Goal: Task Accomplishment & Management: Use online tool/utility

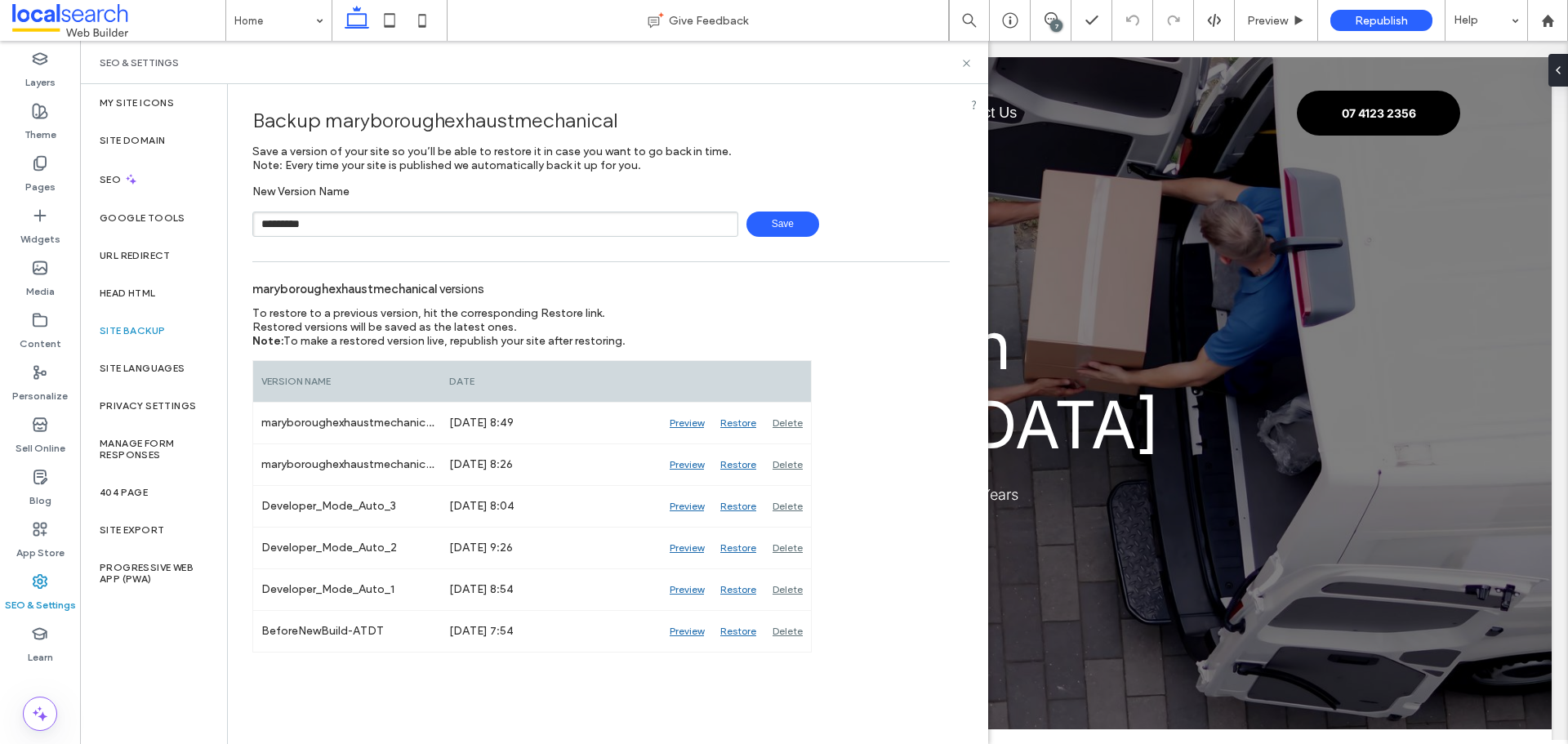
type input "*********"
click at [772, 224] on span "Save" at bounding box center [783, 224] width 73 height 26
drag, startPoint x: 961, startPoint y: 65, endPoint x: 881, endPoint y: 29, distance: 87.7
click at [961, 65] on icon at bounding box center [966, 63] width 12 height 12
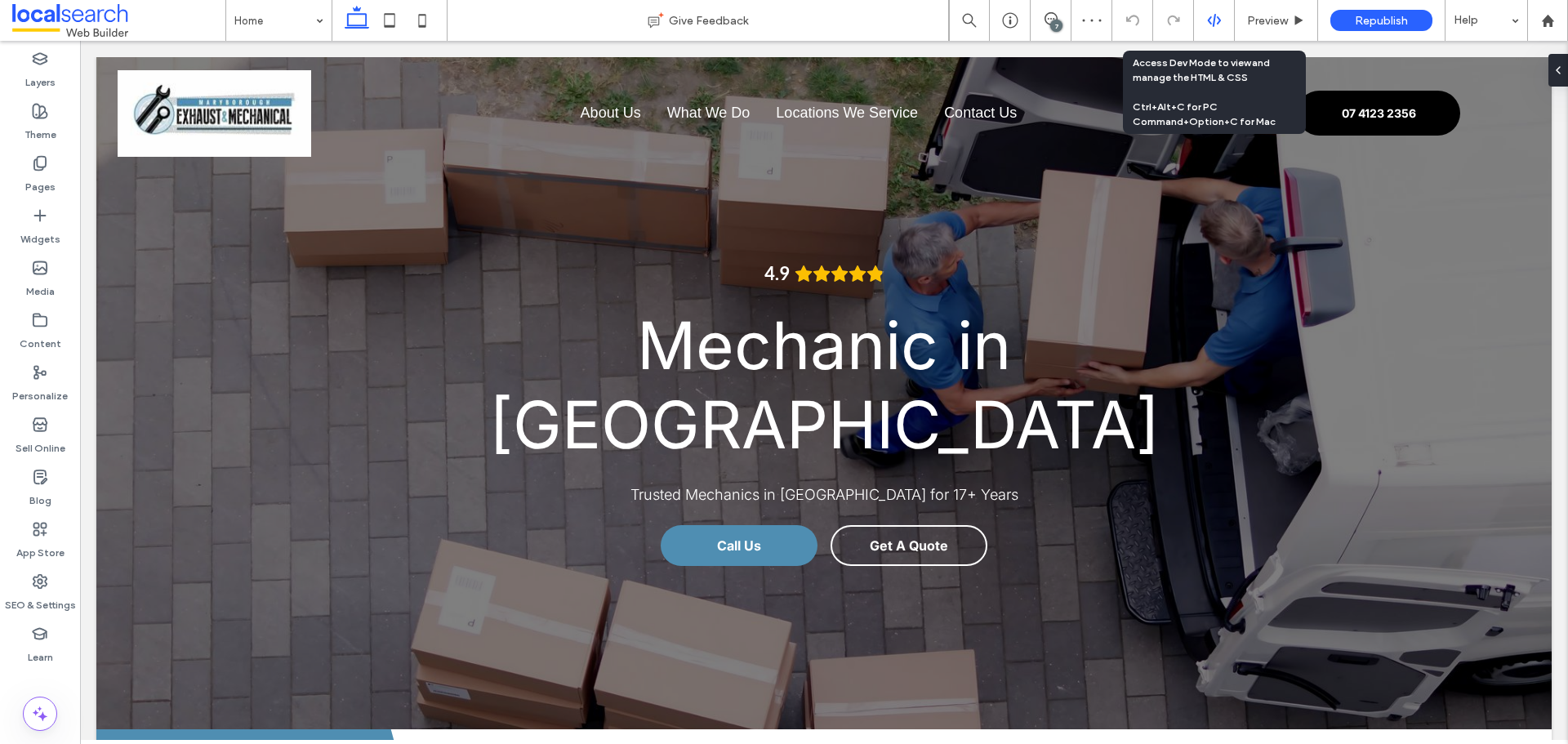
click at [1219, 22] on use at bounding box center [1213, 20] width 13 height 13
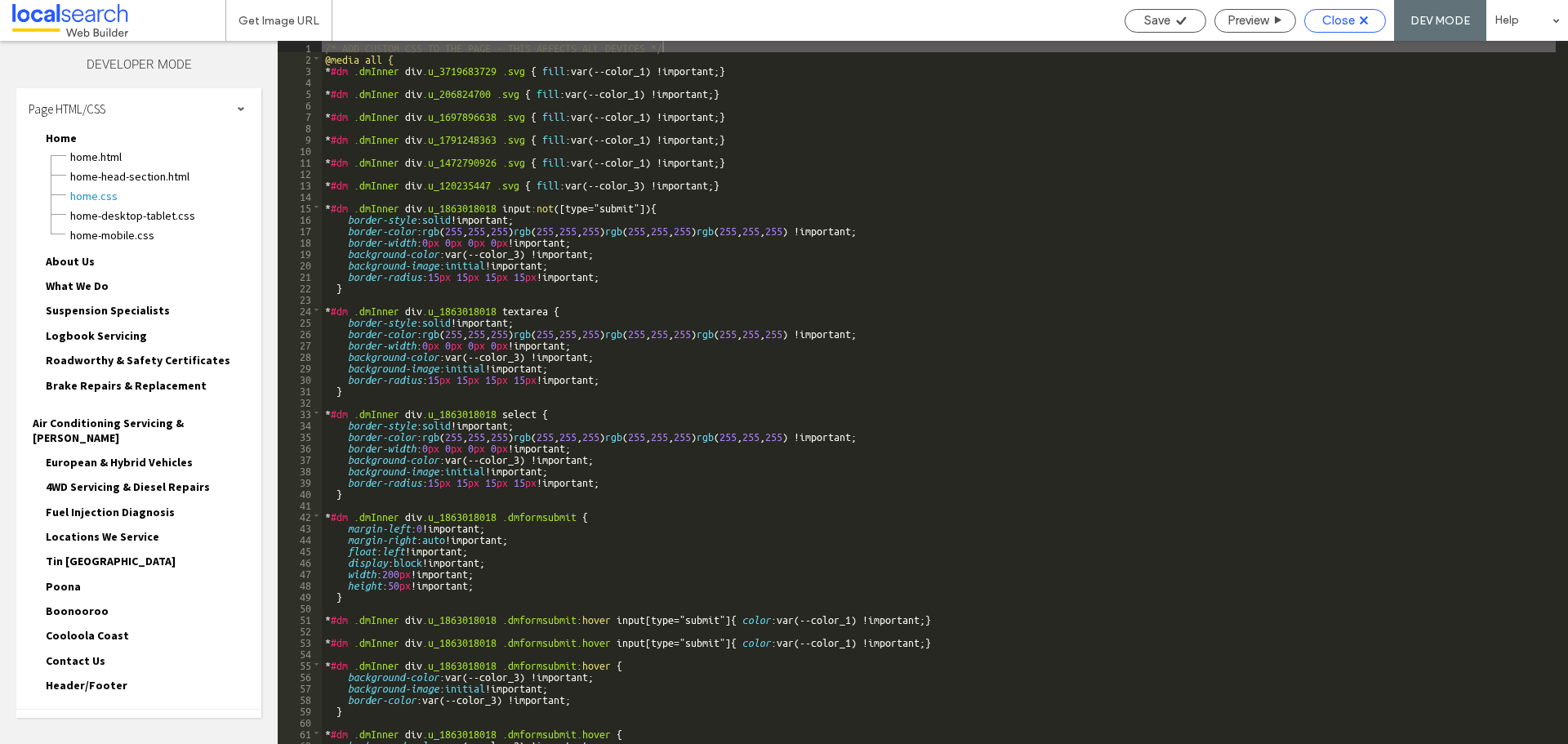
click at [1345, 22] on span "Close" at bounding box center [1338, 20] width 33 height 15
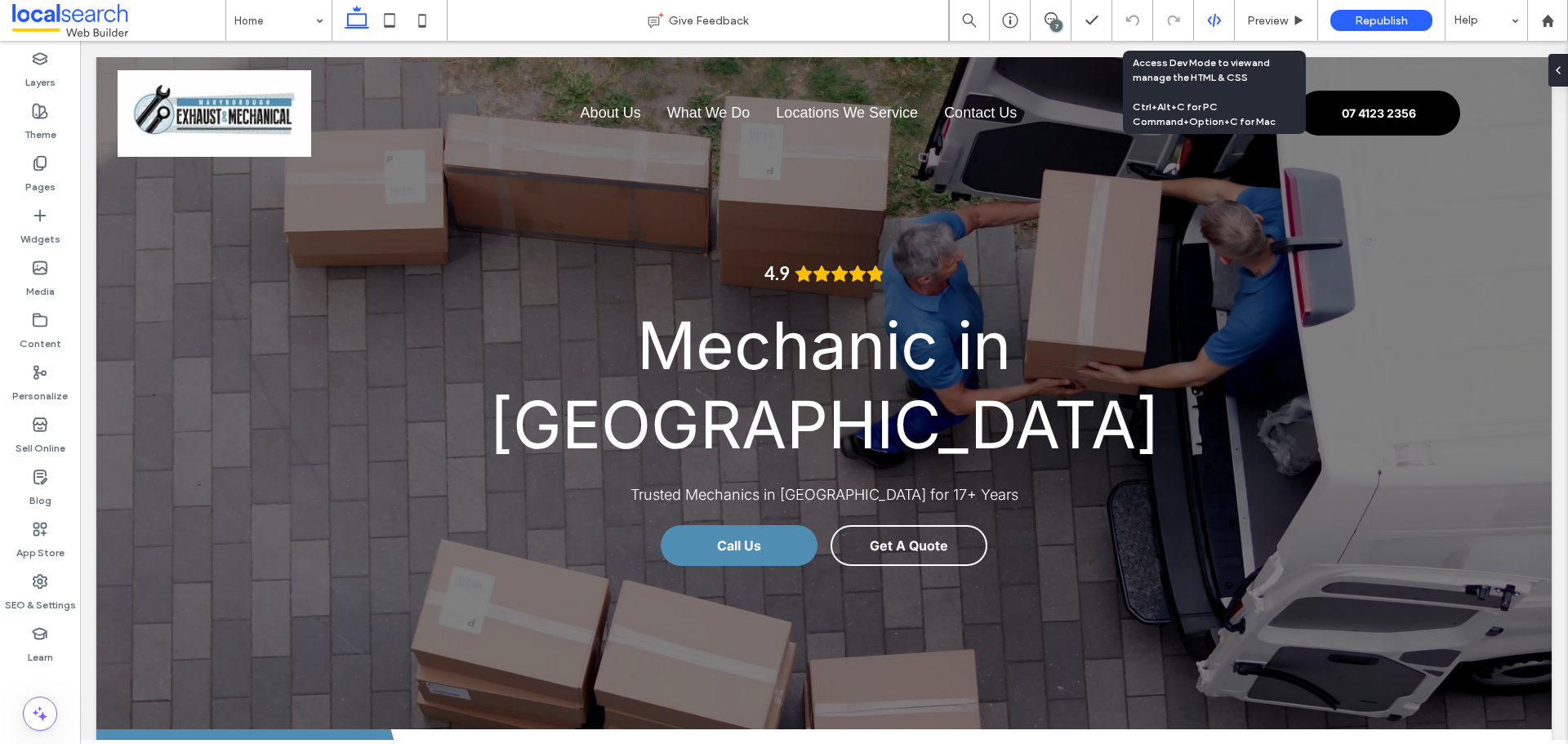
click at [1219, 22] on icon at bounding box center [1214, 20] width 15 height 15
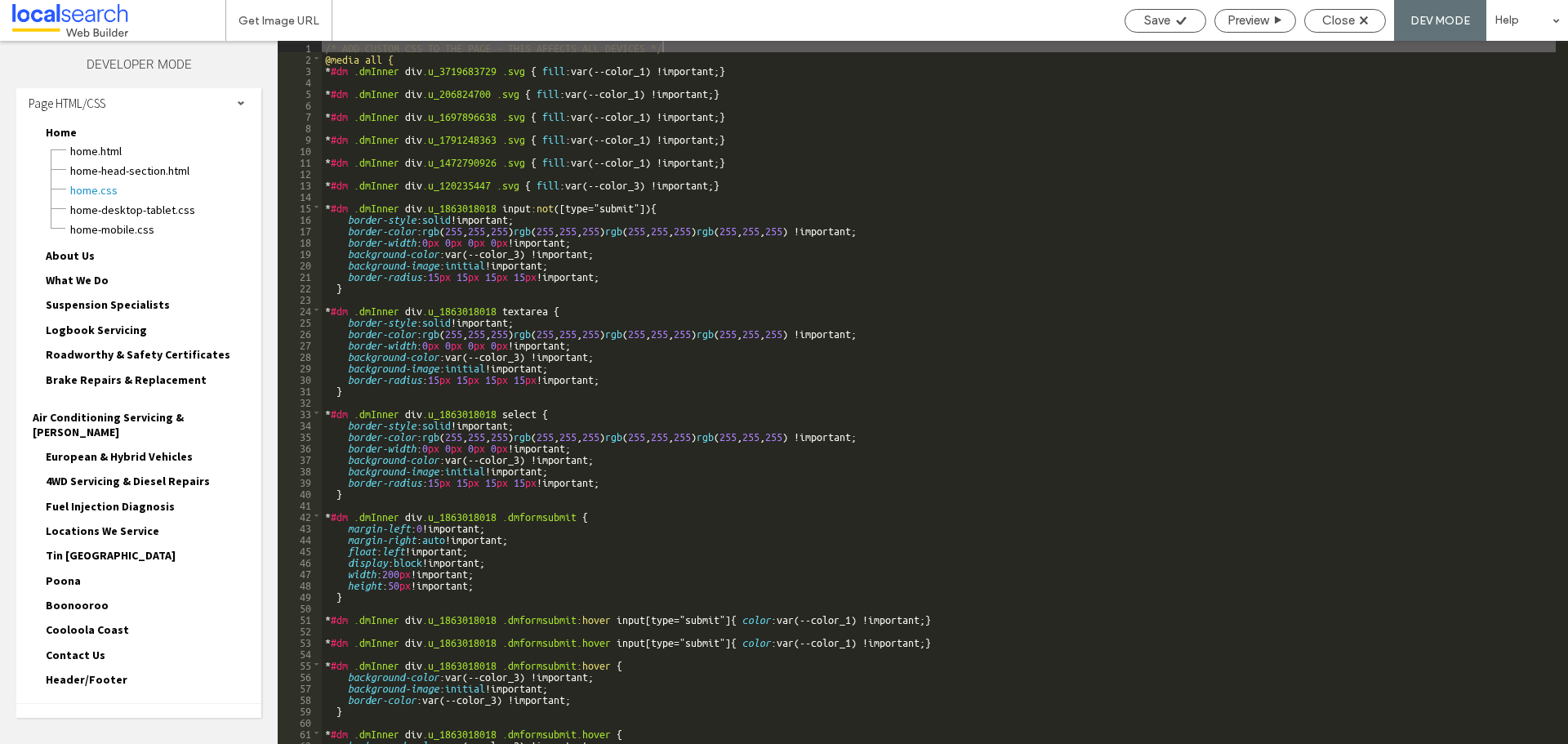
click at [127, 704] on div "Site HTML/CSS" at bounding box center [139, 724] width 245 height 41
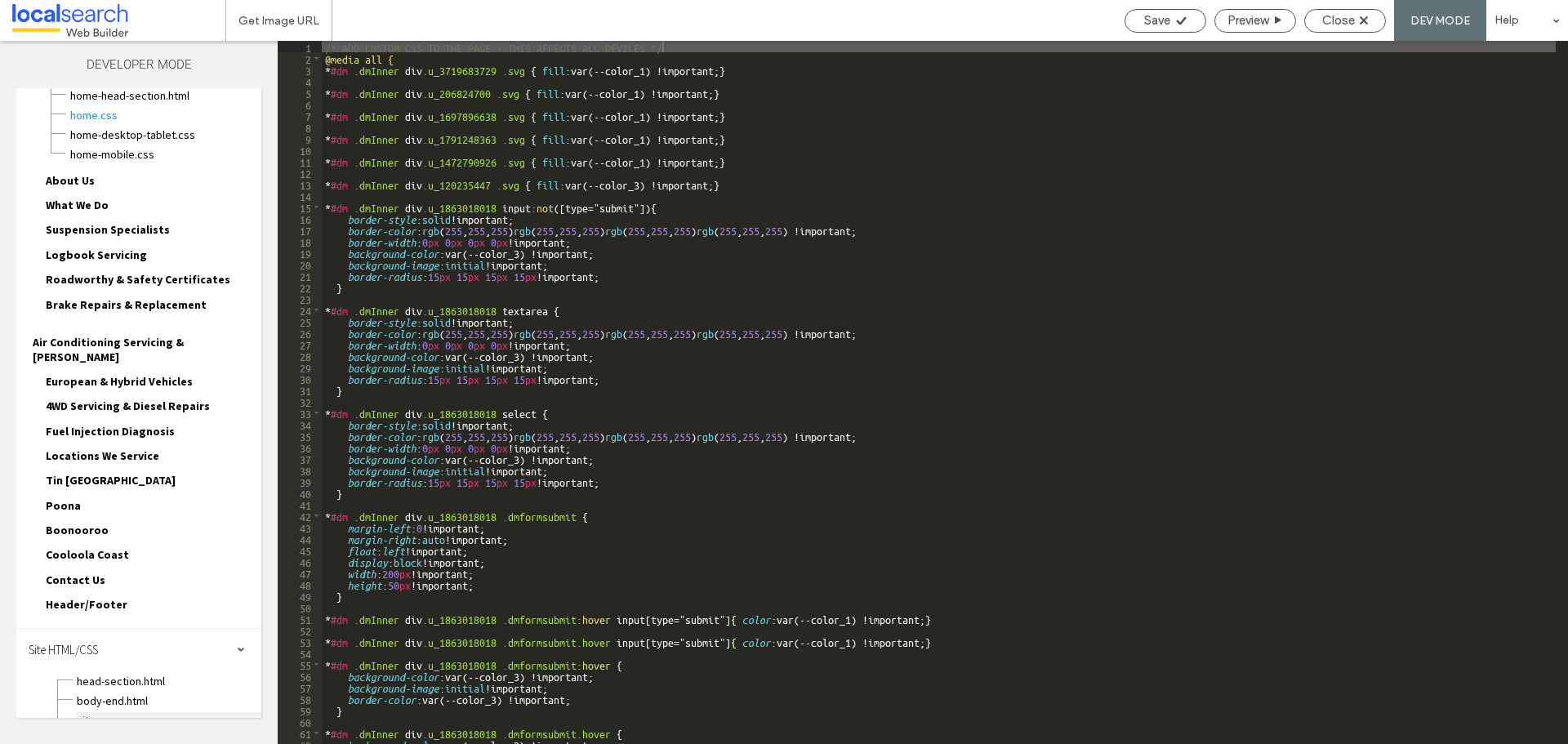
scroll to position [153, 0]
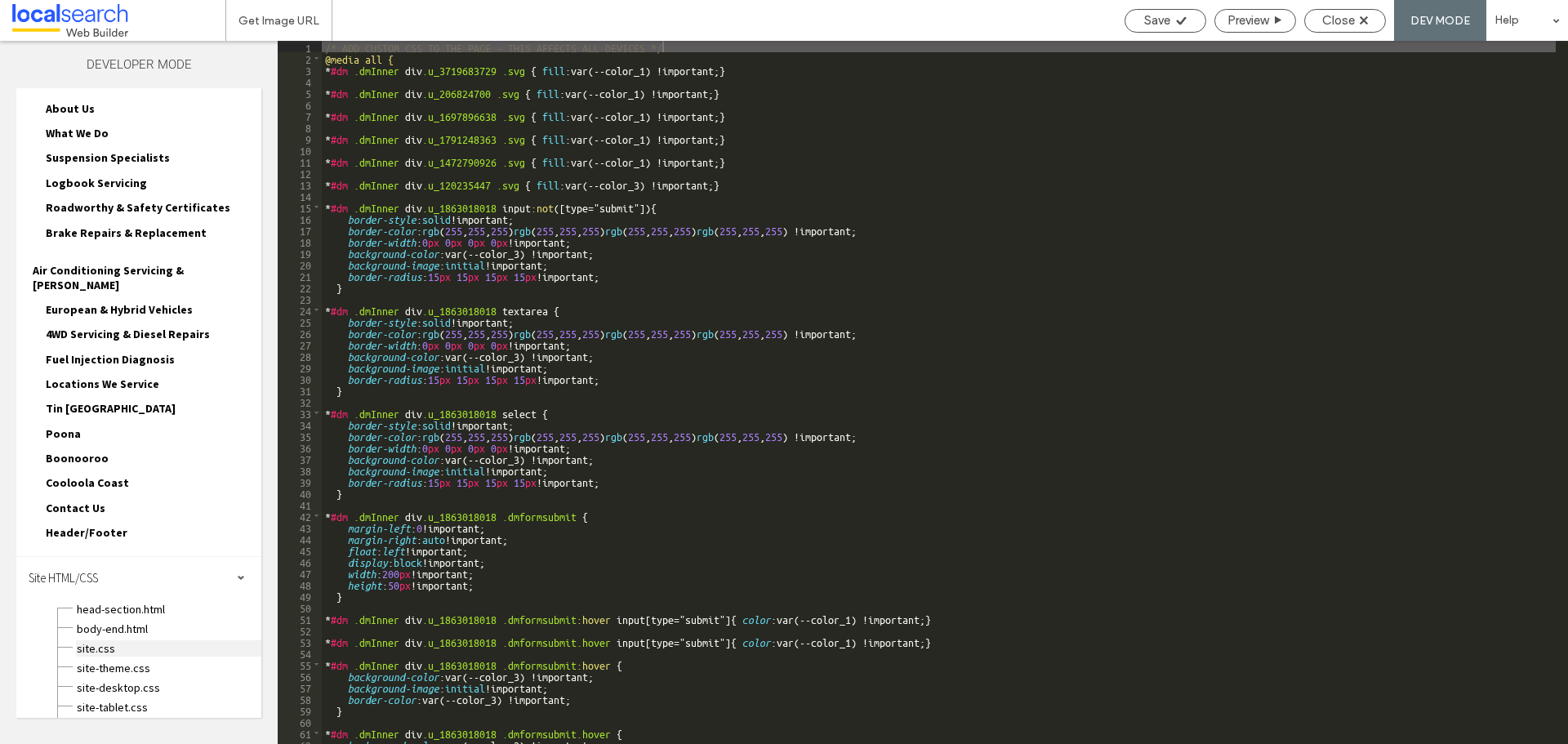
click at [92, 640] on span "site.css" at bounding box center [169, 648] width 186 height 17
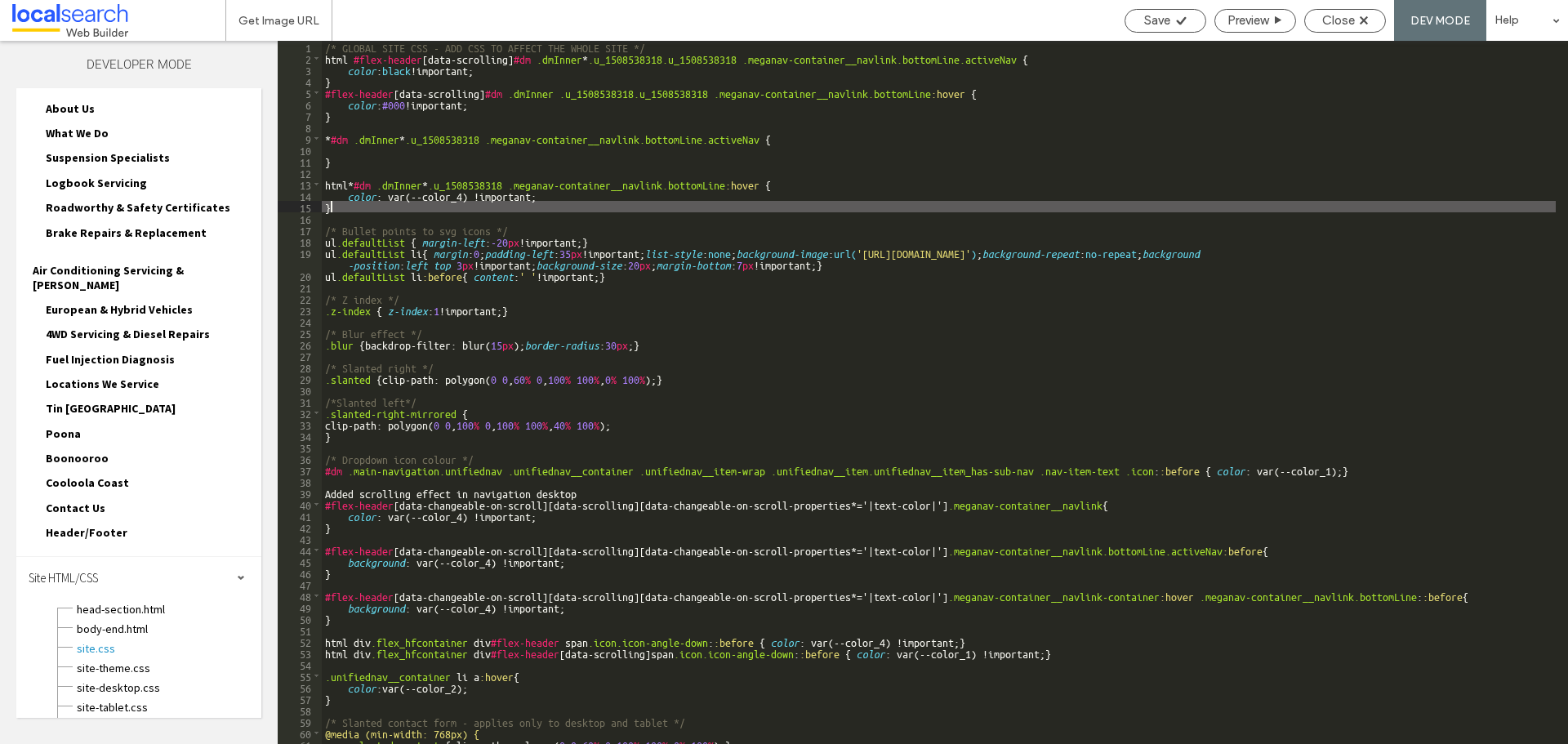
click at [375, 210] on div "/* GLOBAL SITE CSS - ADD CSS TO AFFECT THE WHOLE SITE */ html #flex-header [ da…" at bounding box center [938, 403] width 1233 height 726
click at [398, 68] on div "/* GLOBAL SITE CSS - ADD CSS TO AFFECT THE WHOLE SITE */ html #flex-header [ da…" at bounding box center [938, 403] width 1233 height 726
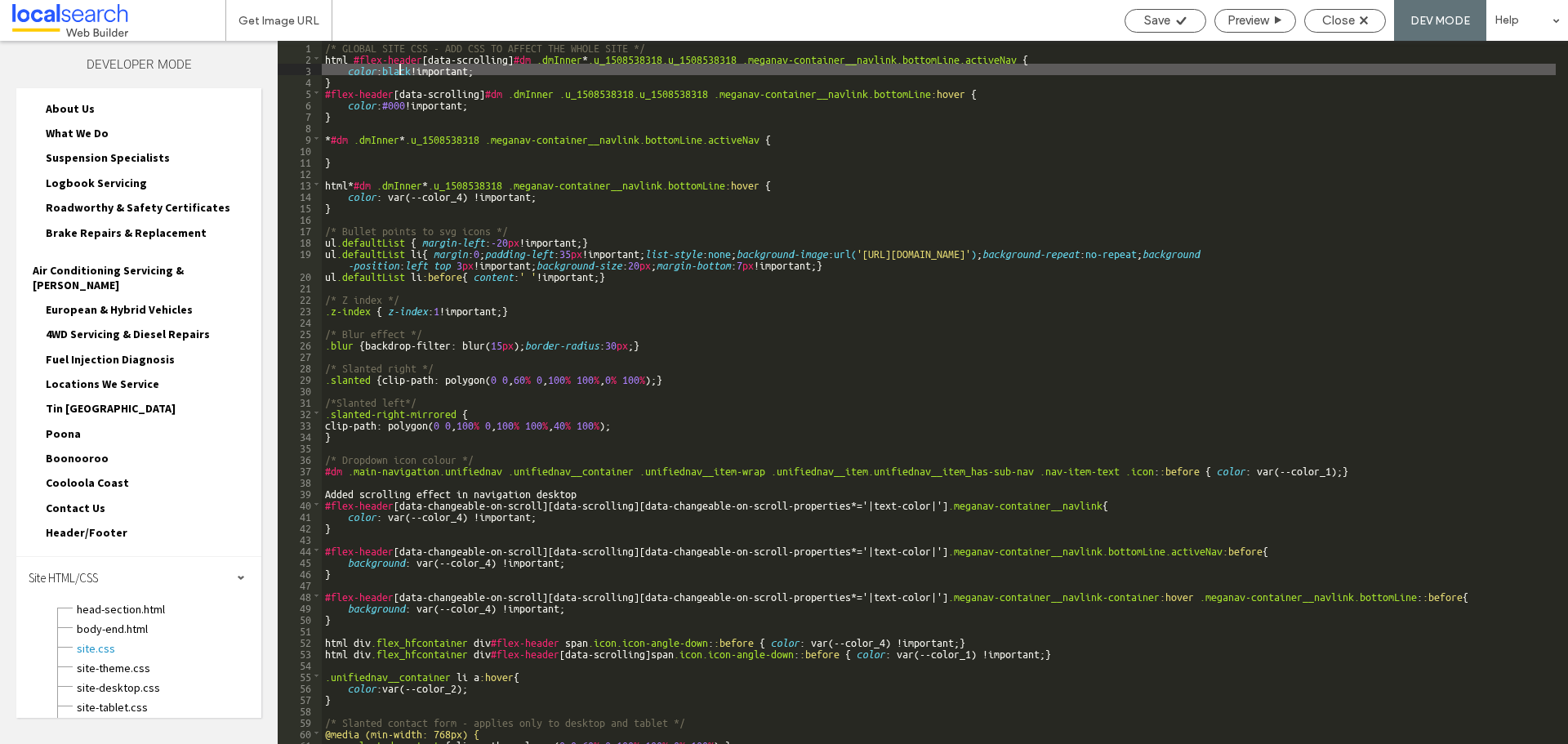
click at [398, 68] on div "/* GLOBAL SITE CSS - ADD CSS TO AFFECT THE WHOLE SITE */ html #flex-header [ da…" at bounding box center [938, 403] width 1233 height 726
click at [398, 102] on div "/* GLOBAL SITE CSS - ADD CSS TO AFFECT THE WHOLE SITE */ html #flex-header [ da…" at bounding box center [938, 403] width 1233 height 726
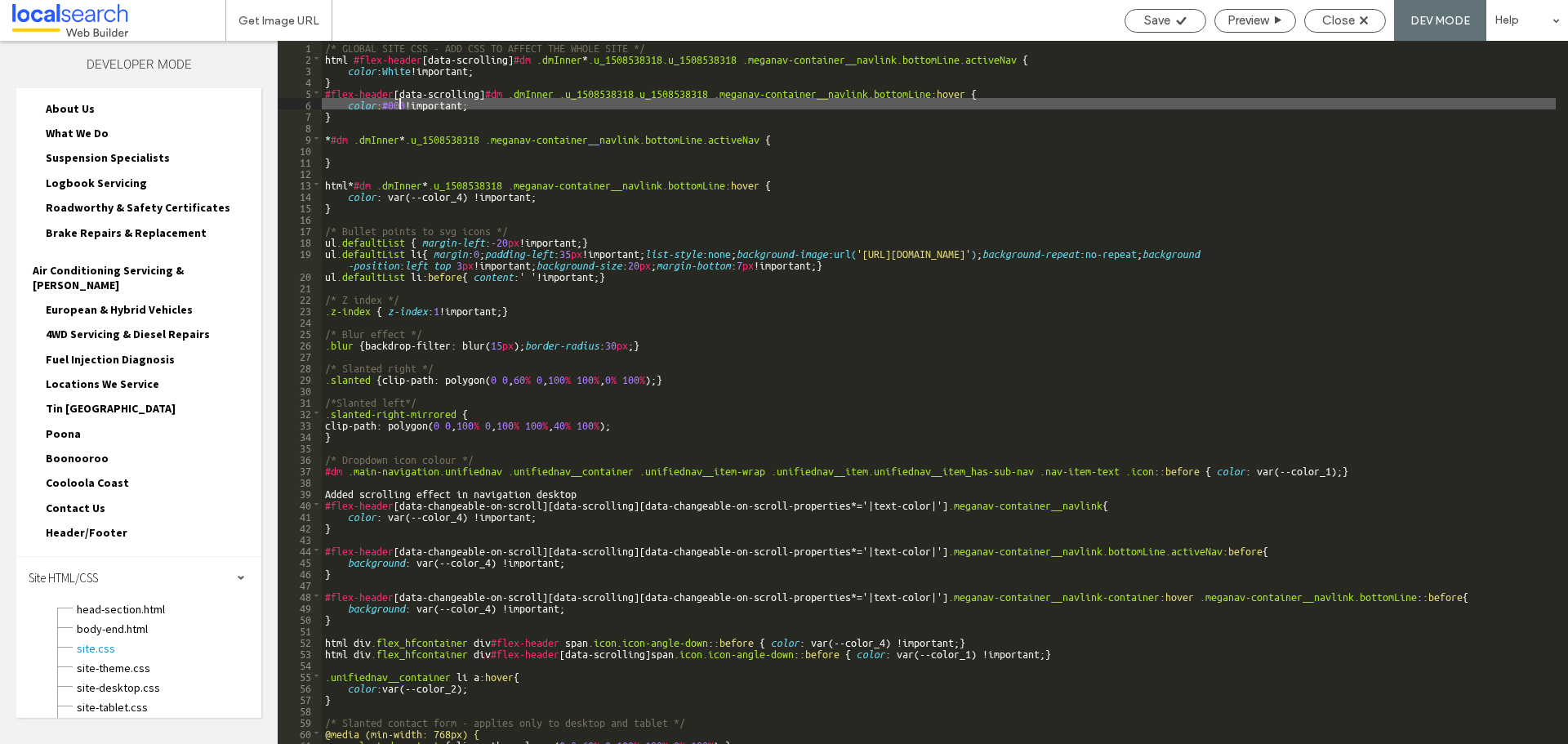
click at [398, 102] on div "/* GLOBAL SITE CSS - ADD CSS TO AFFECT THE WHOLE SITE */ html #flex-header [ da…" at bounding box center [938, 403] width 1233 height 726
click at [411, 101] on div "/* GLOBAL SITE CSS - ADD CSS TO AFFECT THE WHOLE SITE */ html #flex-header [ da…" at bounding box center [938, 392] width 1233 height 703
type textarea "**"
click at [1170, 18] on div "Save" at bounding box center [1165, 20] width 80 height 15
click at [1328, 20] on span "Close" at bounding box center [1338, 20] width 33 height 15
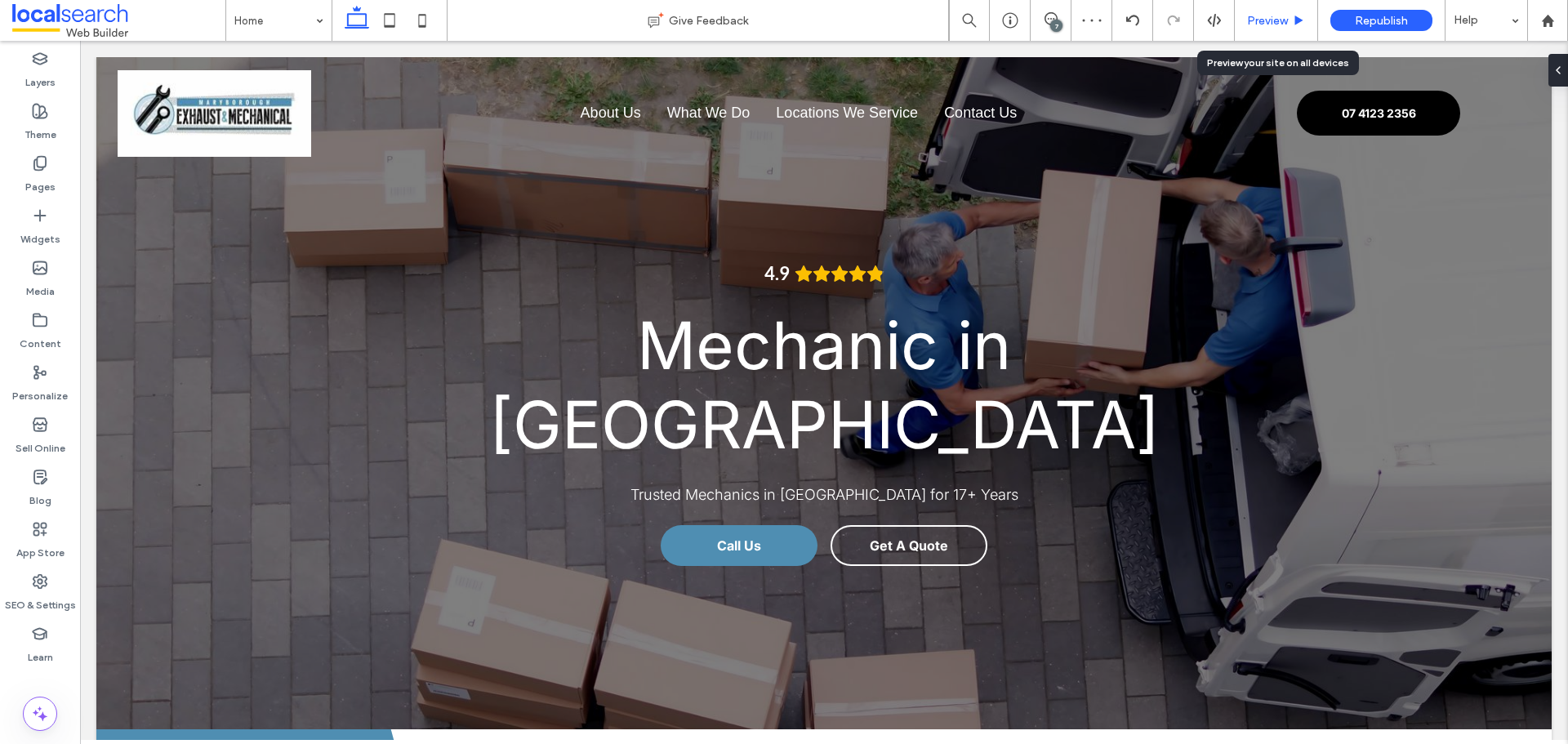
drag, startPoint x: 1255, startPoint y: 20, endPoint x: 1221, endPoint y: 25, distance: 34.4
click at [1236, 36] on div "Preview" at bounding box center [1276, 20] width 83 height 41
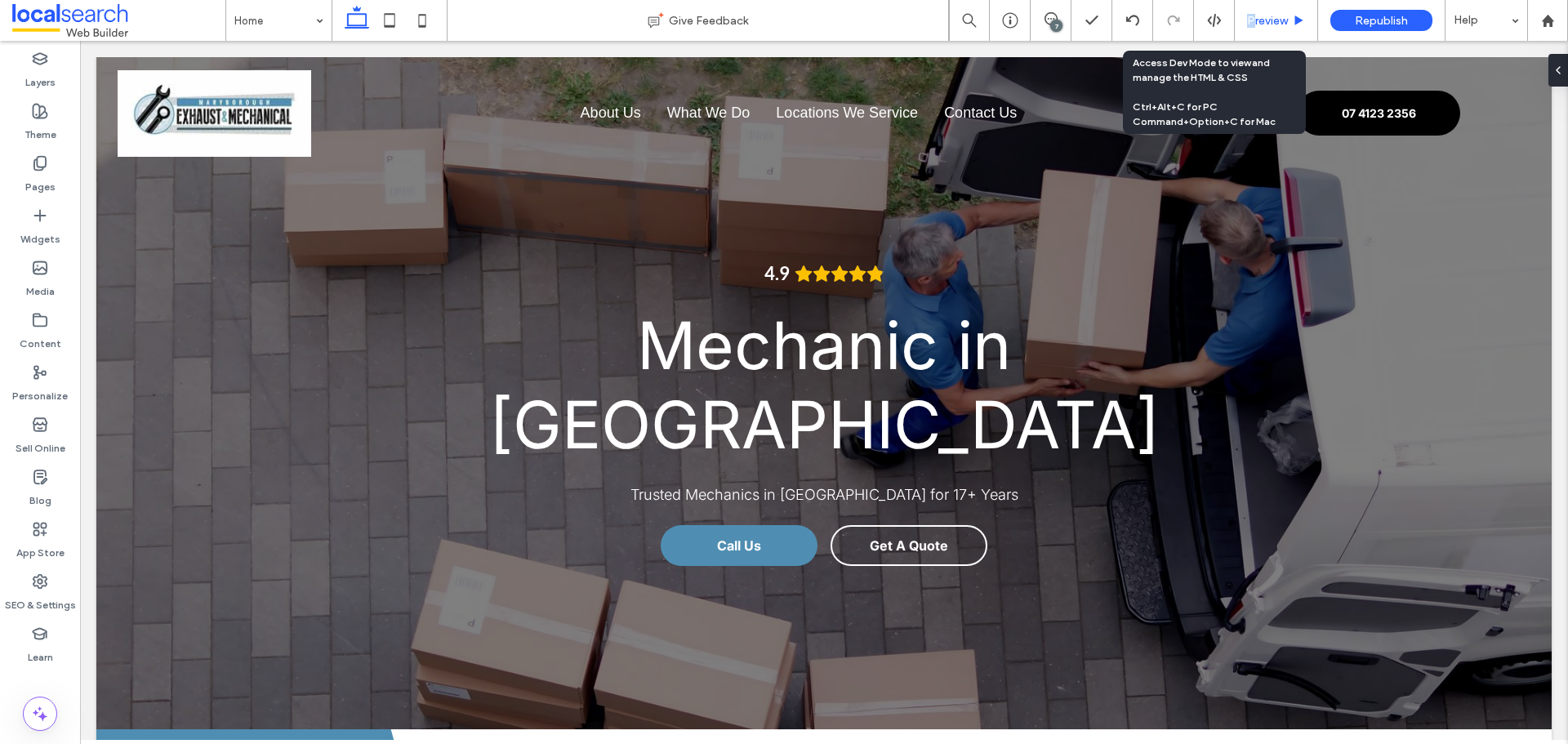
click at [1250, 24] on span "Preview" at bounding box center [1267, 21] width 40 height 14
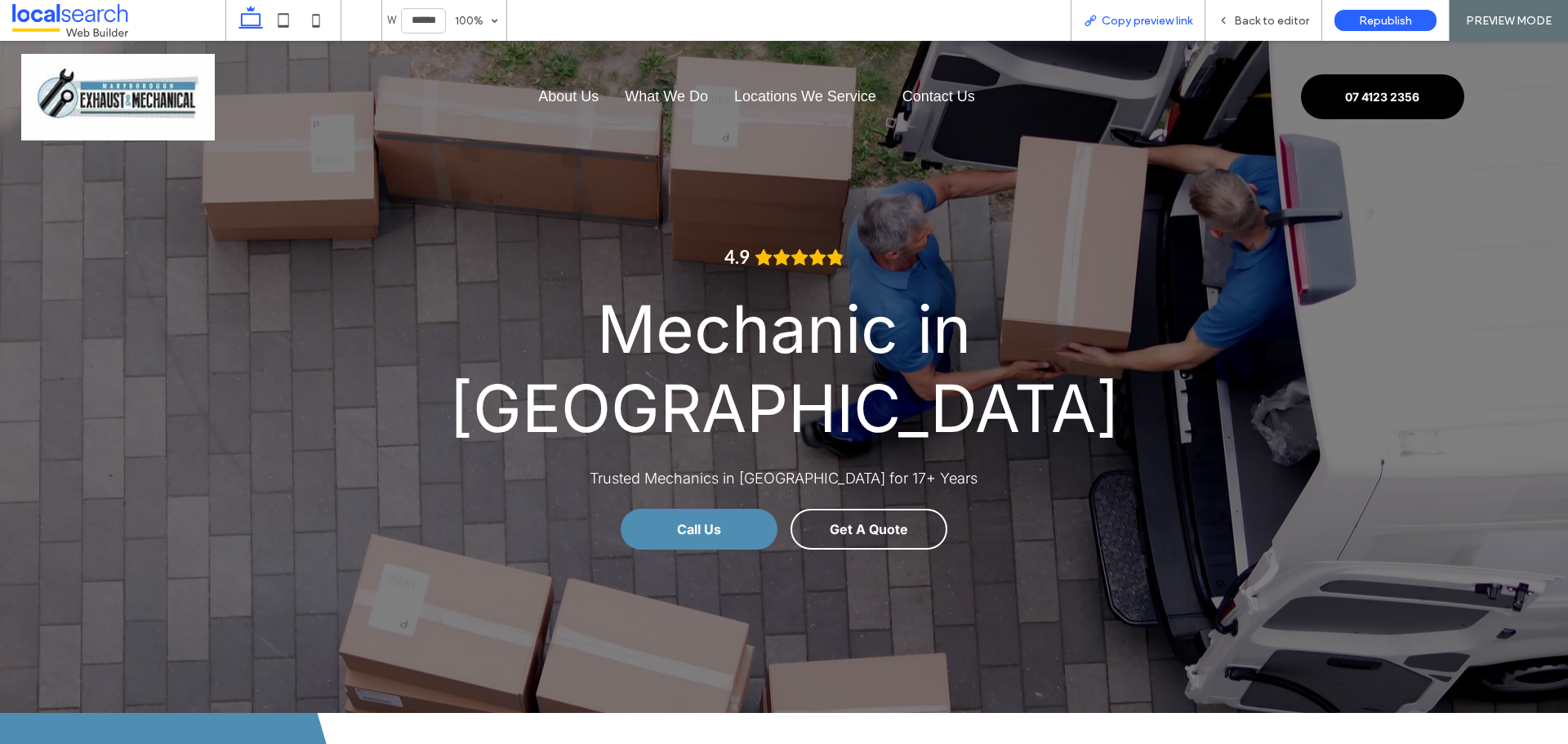
click at [1169, 20] on span "Copy preview link" at bounding box center [1147, 21] width 91 height 14
click at [1246, 14] on span "Back to editor" at bounding box center [1271, 21] width 75 height 14
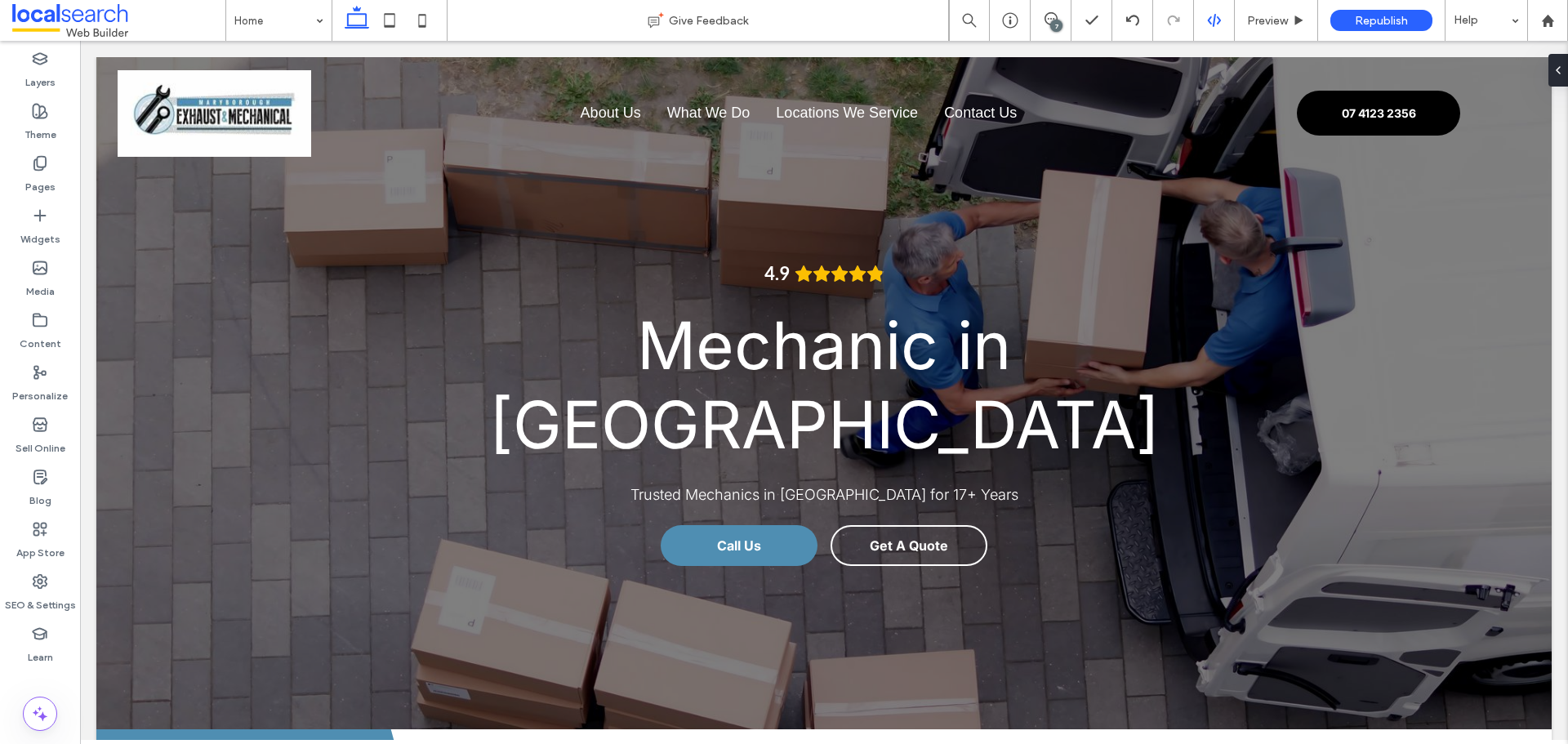
drag, startPoint x: 1217, startPoint y: 17, endPoint x: 1048, endPoint y: 41, distance: 170.7
click at [1217, 17] on use at bounding box center [1213, 20] width 13 height 13
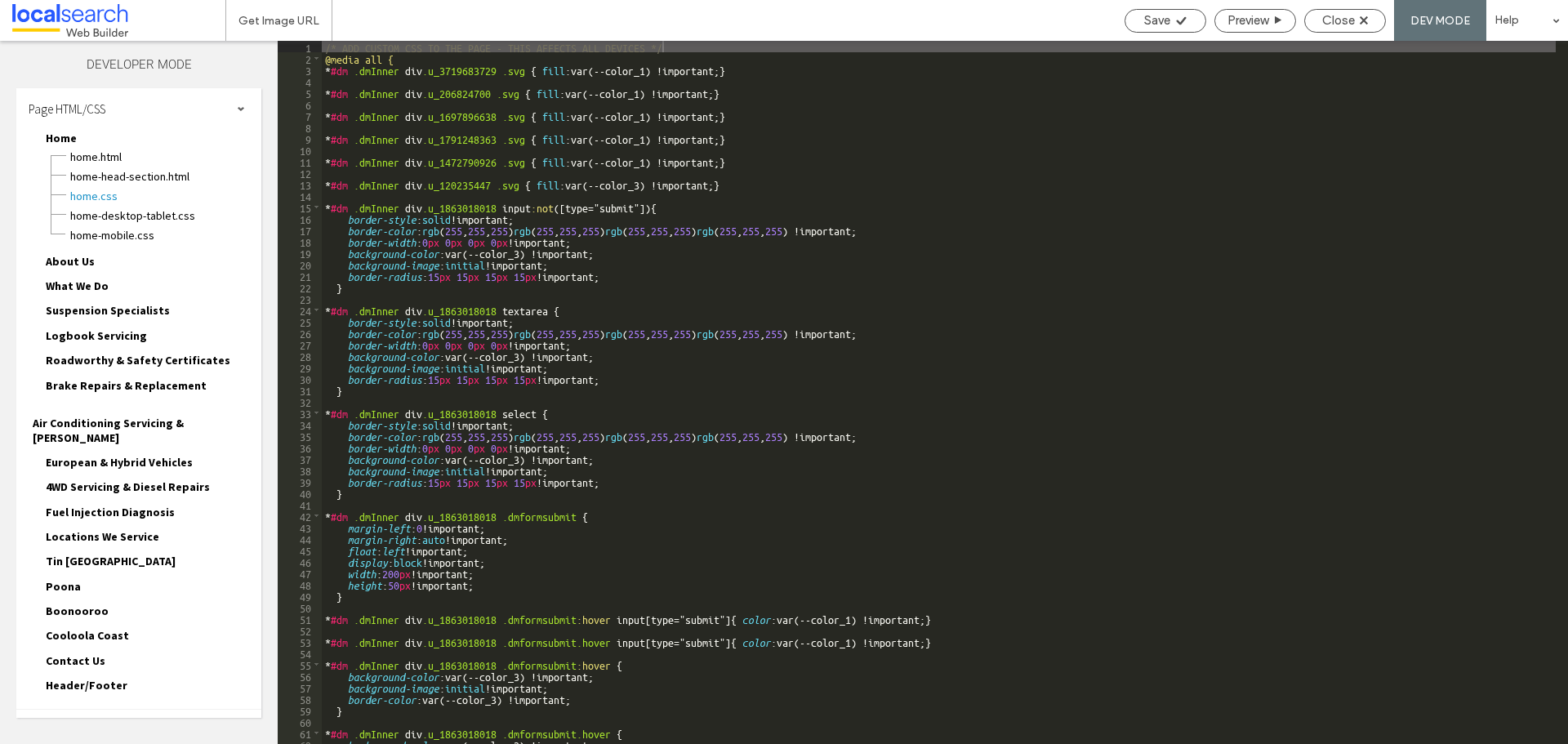
click at [135, 710] on div "Site HTML/CSS" at bounding box center [139, 730] width 245 height 41
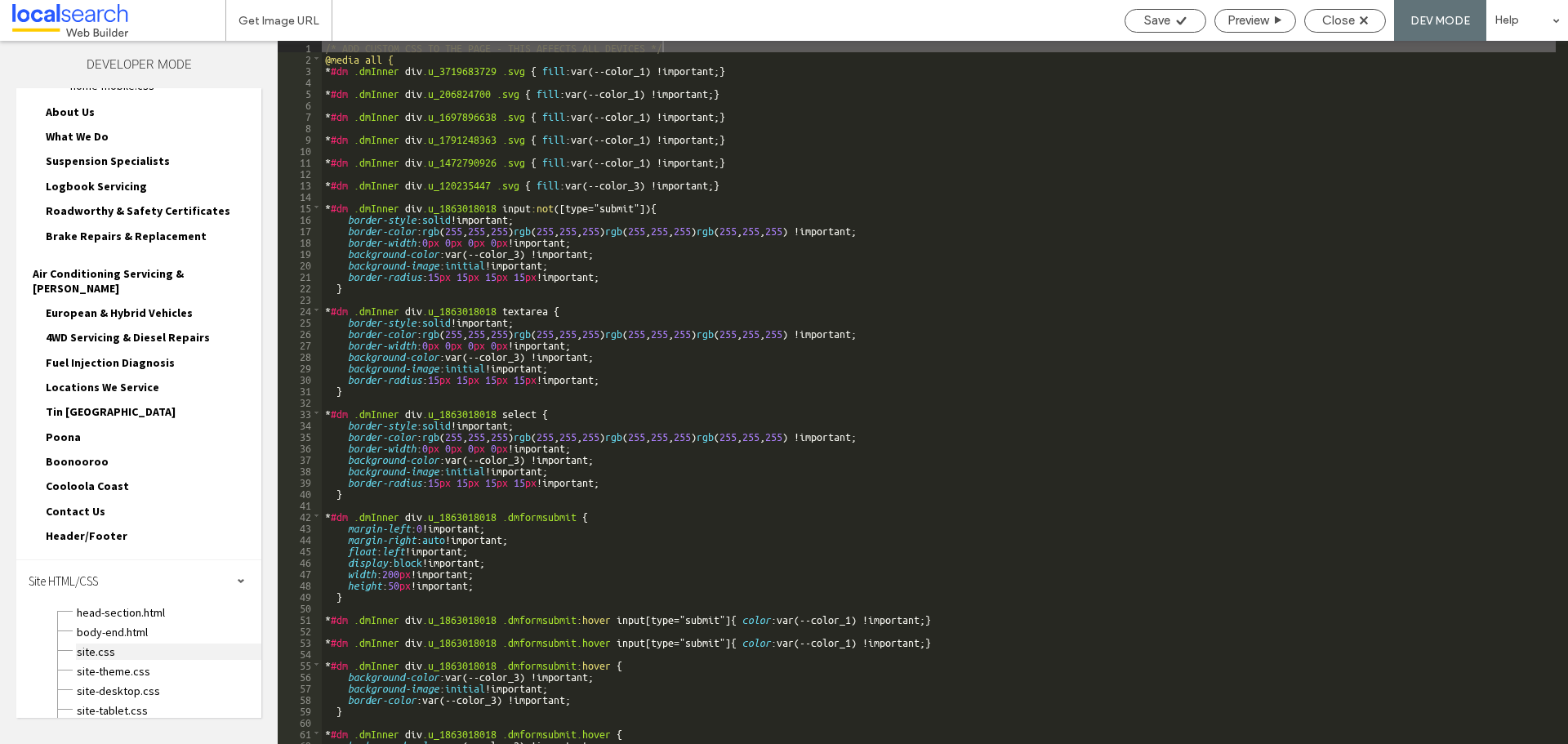
scroll to position [153, 0]
click at [112, 637] on div "site.css" at bounding box center [169, 647] width 186 height 20
click at [112, 640] on span "site.css" at bounding box center [169, 648] width 186 height 17
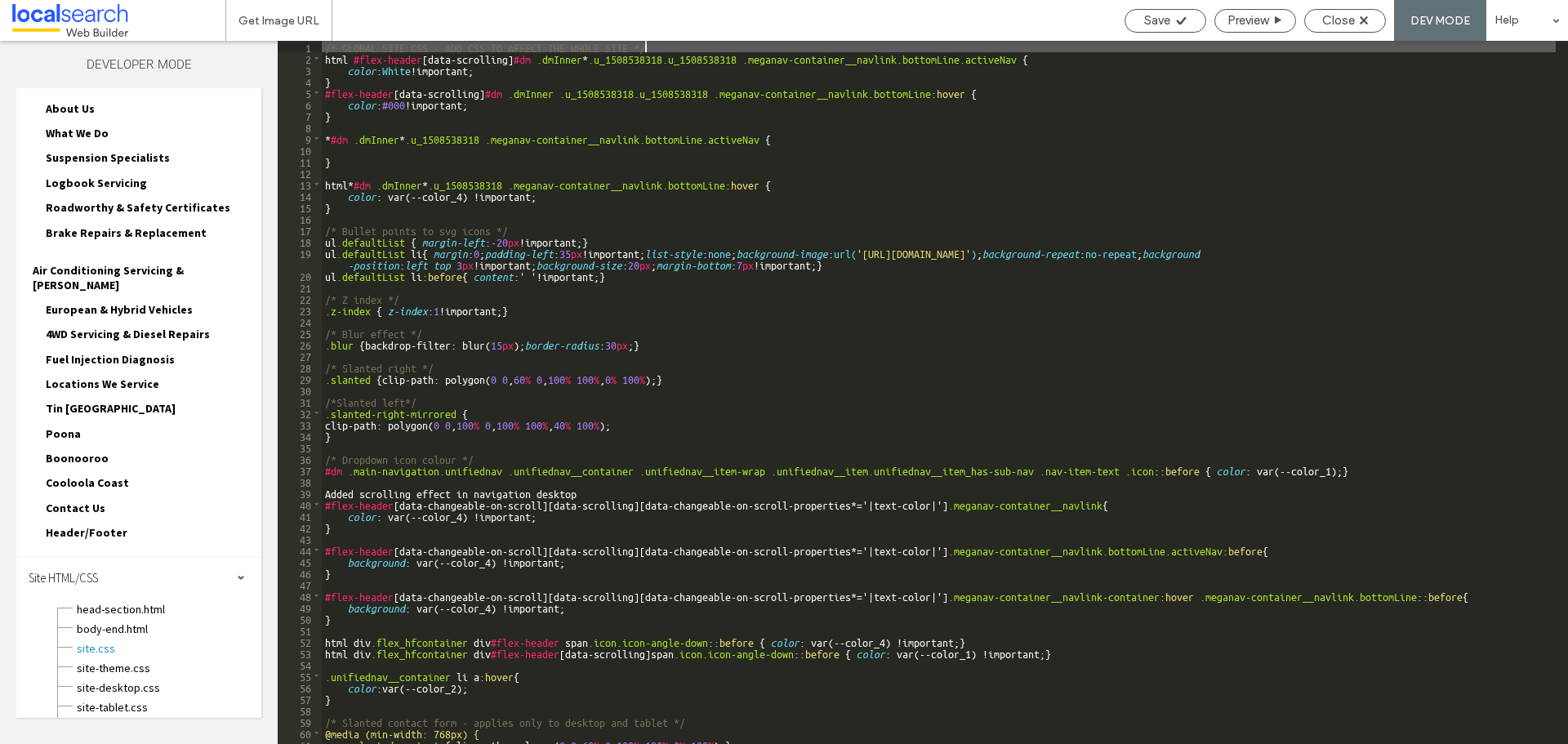
click at [915, 182] on div "/* GLOBAL SITE CSS - ADD CSS TO AFFECT THE WHOLE SITE */ html #flex-header [ da…" at bounding box center [938, 403] width 1233 height 726
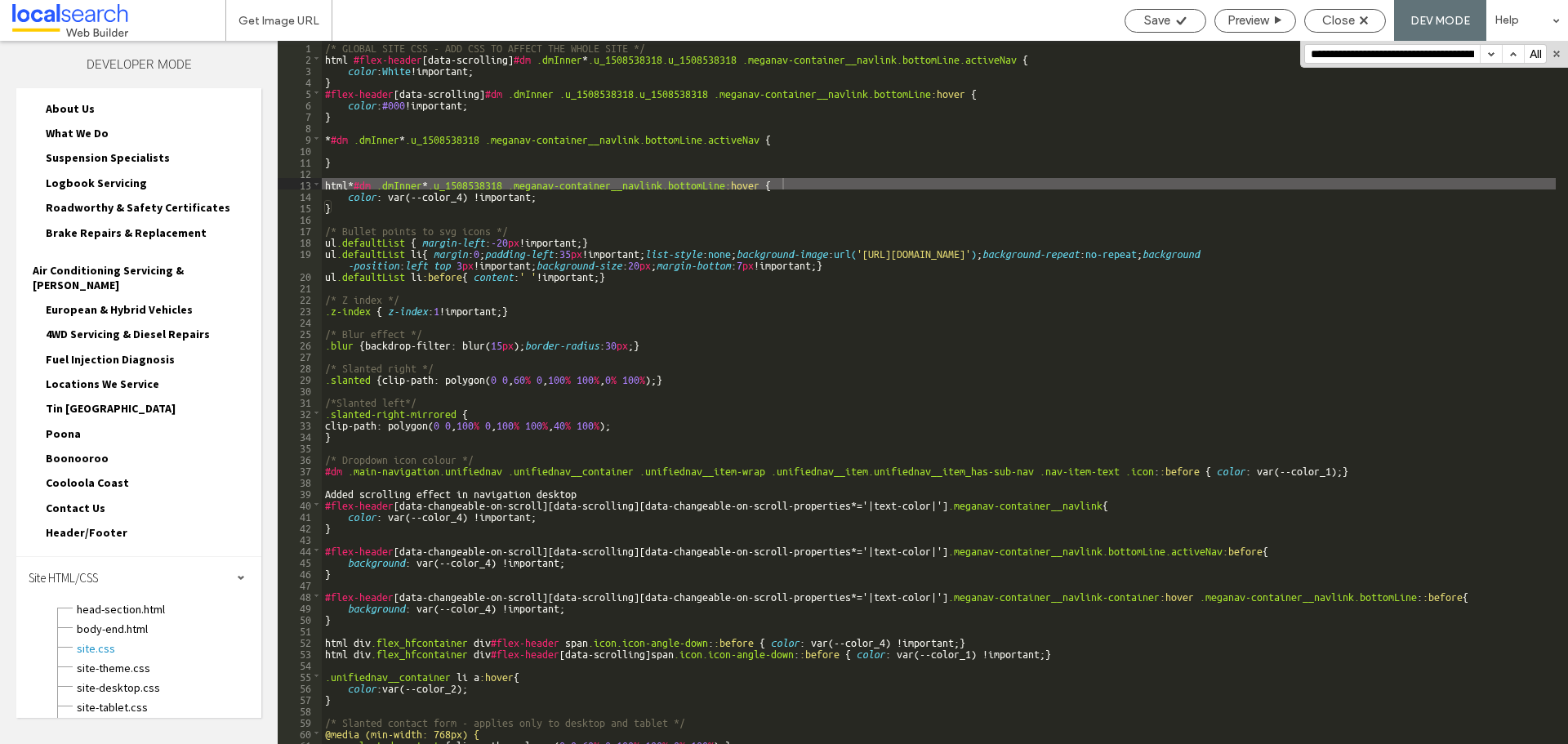
scroll to position [0, 281]
type input "**********"
click at [1484, 55] on button "button" at bounding box center [1490, 53] width 22 height 18
click at [431, 192] on div "/* GLOBAL SITE CSS - ADD CSS TO AFFECT THE WHOLE SITE */ html #flex-header [ da…" at bounding box center [938, 403] width 1233 height 726
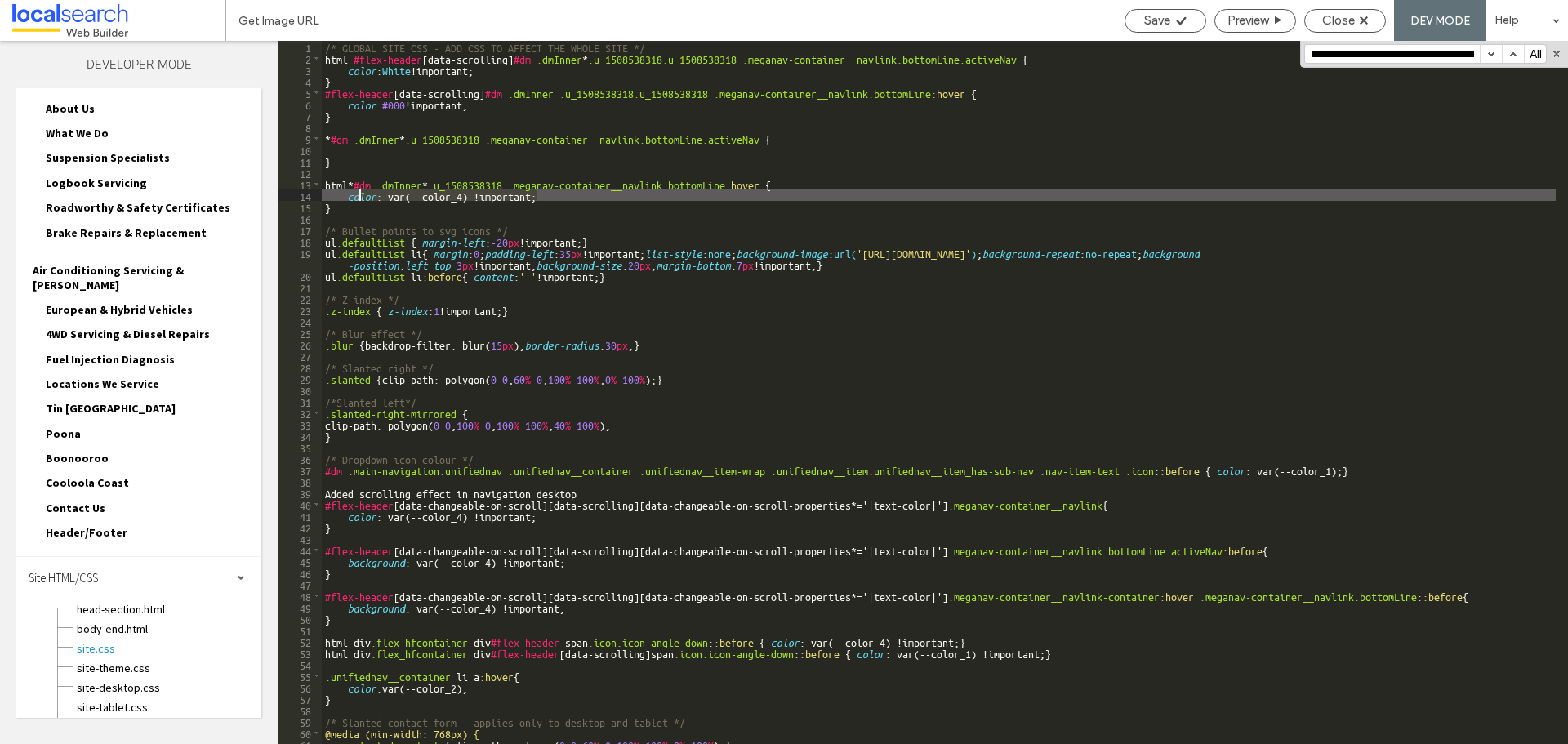
drag, startPoint x: 560, startPoint y: 199, endPoint x: 358, endPoint y: 191, distance: 202.2
click at [358, 191] on div "/* GLOBAL SITE CSS - ADD CSS TO AFFECT THE WHOLE SITE */ html #flex-header [ da…" at bounding box center [938, 403] width 1233 height 726
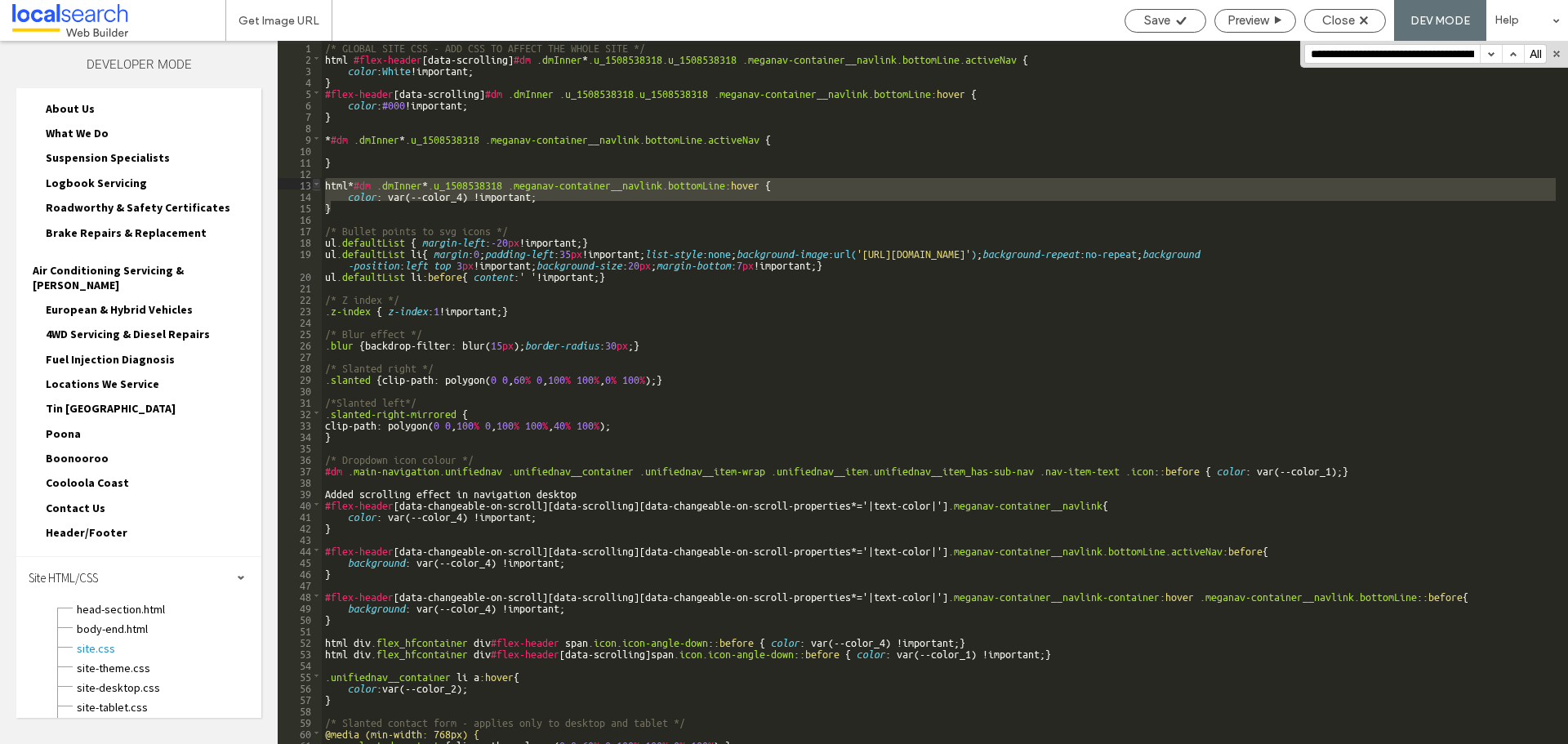
drag, startPoint x: 339, startPoint y: 206, endPoint x: 314, endPoint y: 184, distance: 33.3
click at [314, 184] on div "** 1 2 3 4 5 6 7 8 9 10 11 12 13 14 15 16 17 18 19 20 21 22 23 24 25 26 27 28 2…" at bounding box center [922, 392] width 1291 height 703
click at [1171, 20] on div "Save" at bounding box center [1165, 20] width 80 height 15
click at [365, 202] on div "/* GLOBAL SITE CSS - ADD CSS TO AFFECT THE WHOLE SITE */ html #flex-header [ da…" at bounding box center [938, 392] width 1233 height 703
drag, startPoint x: 367, startPoint y: 204, endPoint x: 317, endPoint y: 181, distance: 55.0
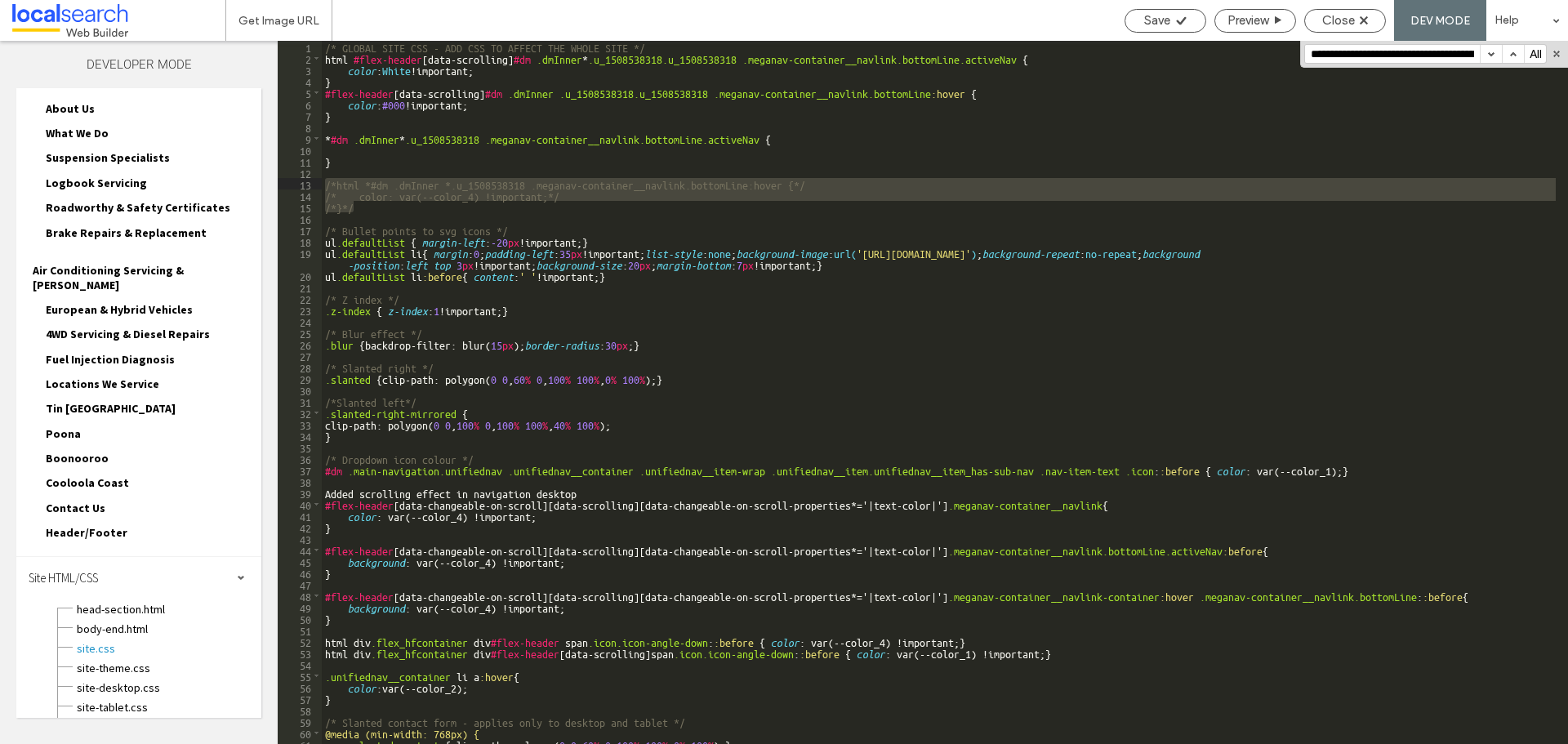
click at [317, 181] on div "** 1 2 3 4 5 6 7 8 9 10 11 12 13 14 15 16 17 18 19 20 21 22 23 24 25 26 27 28 2…" at bounding box center [922, 392] width 1291 height 703
click at [324, 90] on div "/* GLOBAL SITE CSS - ADD CSS TO AFFECT THE WHOLE SITE */ html #flex-header [ da…" at bounding box center [938, 403] width 1233 height 726
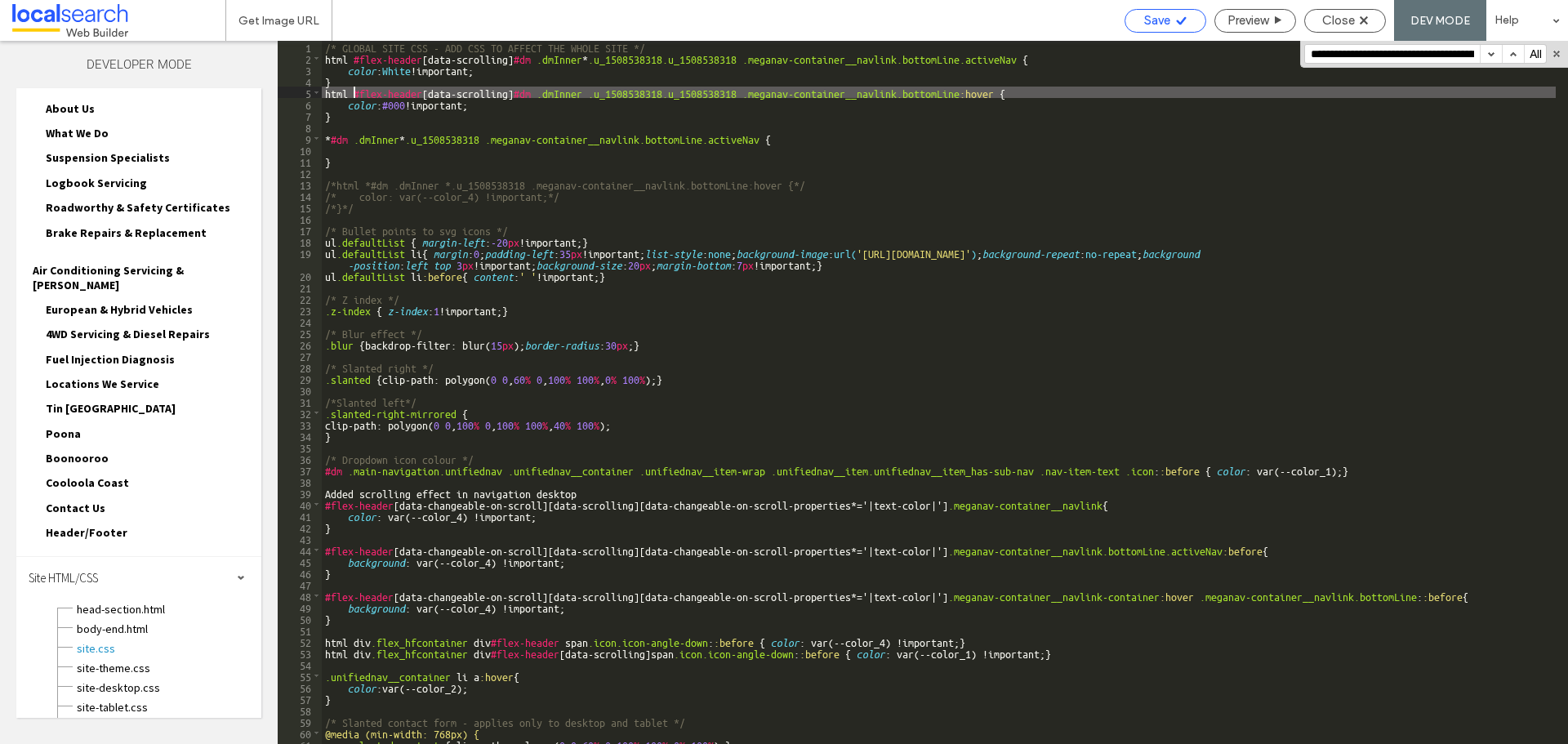
click at [1153, 25] on span "Save" at bounding box center [1157, 20] width 26 height 15
click at [345, 119] on div "/* GLOBAL SITE CSS - ADD CSS TO AFFECT THE WHOLE SITE */ html #flex-header [ da…" at bounding box center [938, 403] width 1233 height 726
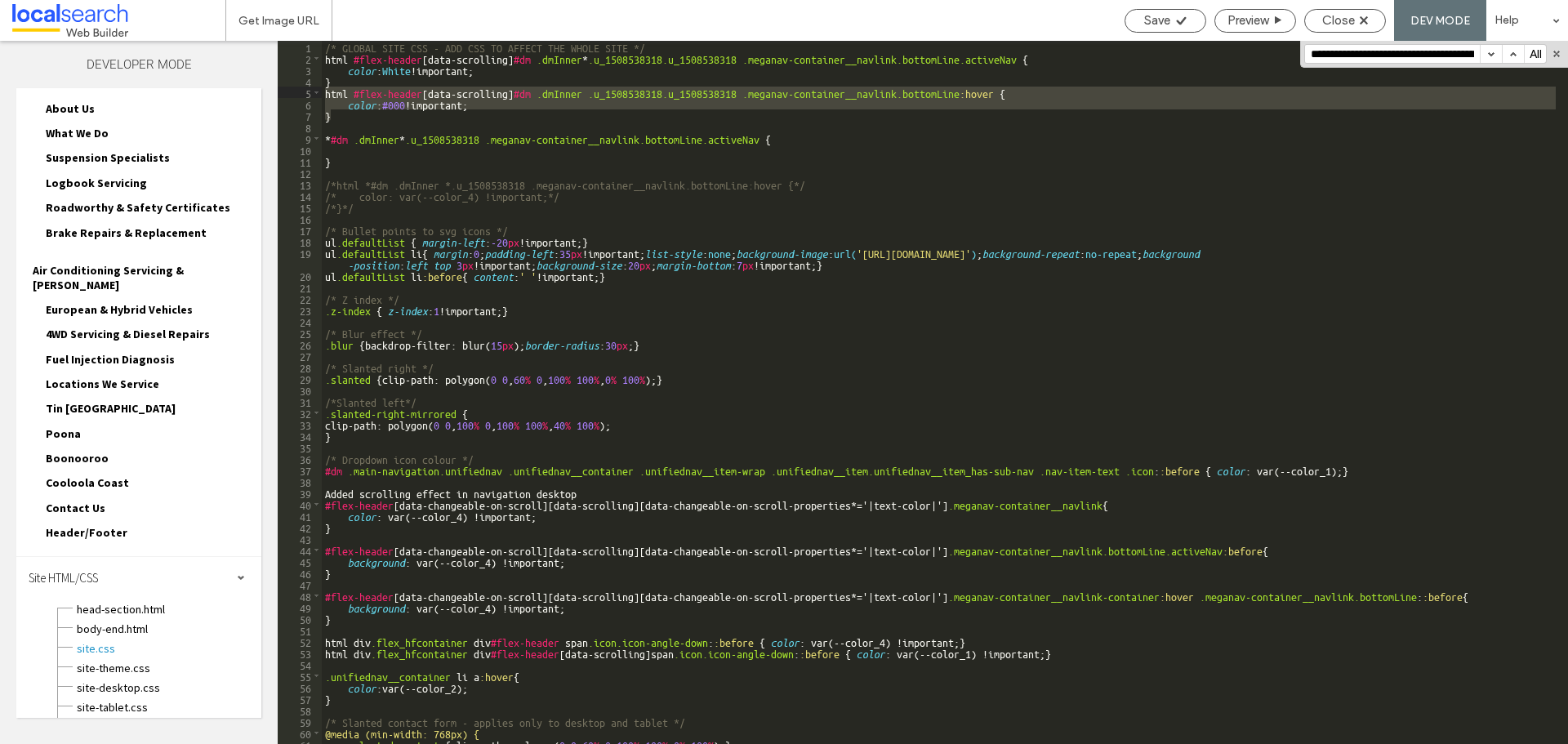
drag, startPoint x: 345, startPoint y: 119, endPoint x: 324, endPoint y: 92, distance: 34.2
click at [324, 92] on div "/* GLOBAL SITE CSS - ADD CSS TO AFFECT THE WHOLE SITE */ html #flex-header [ da…" at bounding box center [938, 403] width 1233 height 726
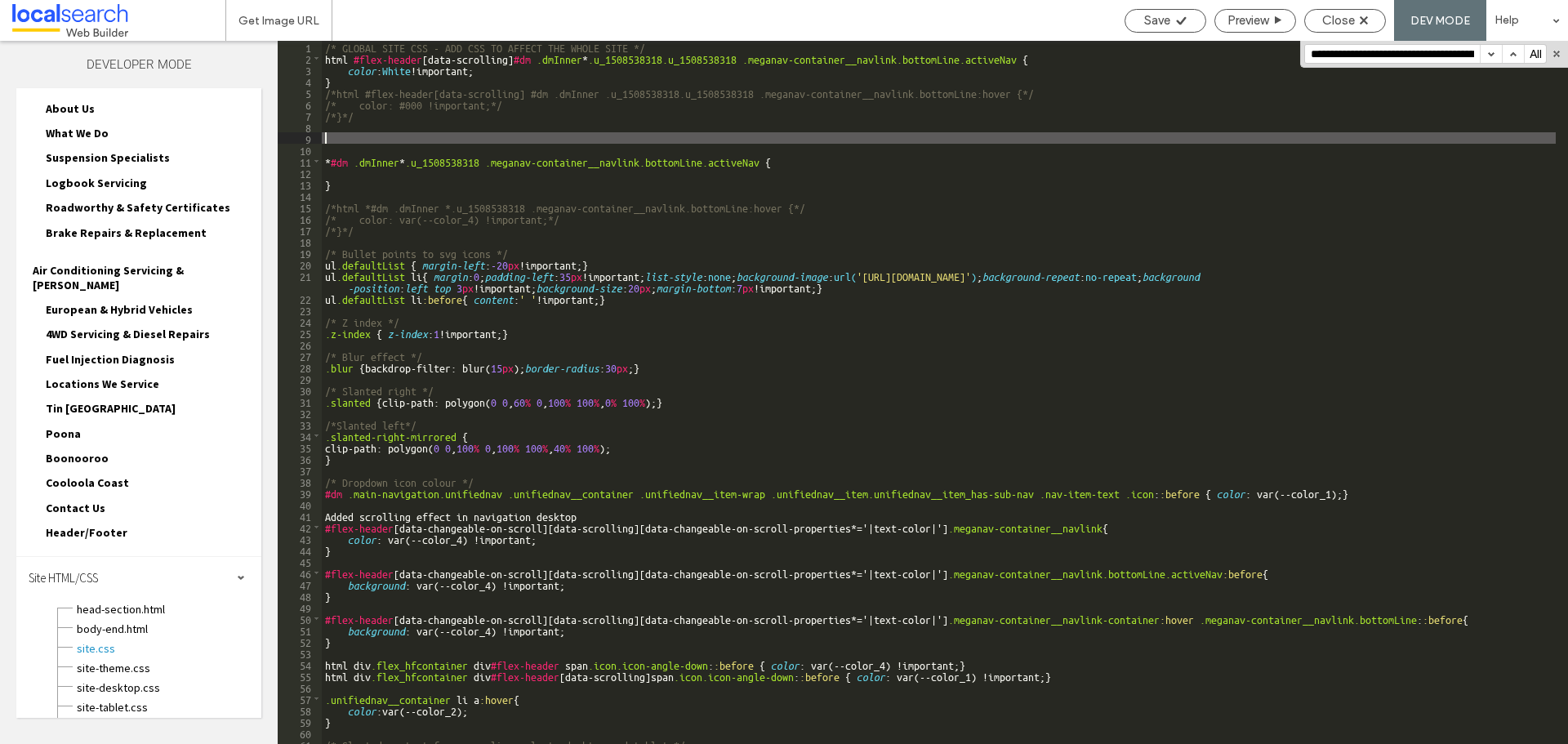
paste textarea
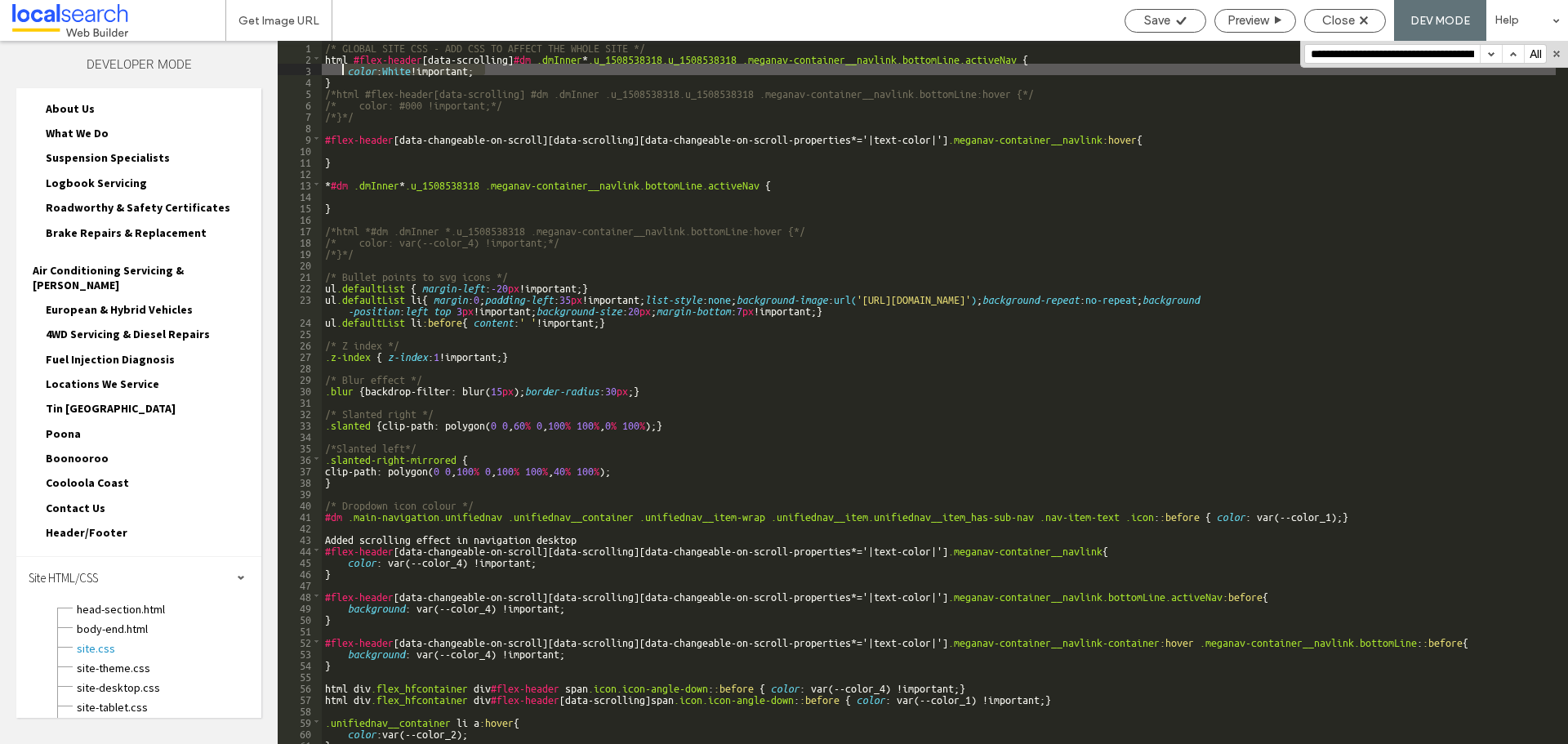
drag, startPoint x: 408, startPoint y: 69, endPoint x: 343, endPoint y: 68, distance: 65.0
click at [343, 68] on div "/* GLOBAL SITE CSS - ADD CSS TO AFFECT THE WHOLE SITE */ html #flex-header [ da…" at bounding box center [938, 403] width 1233 height 726
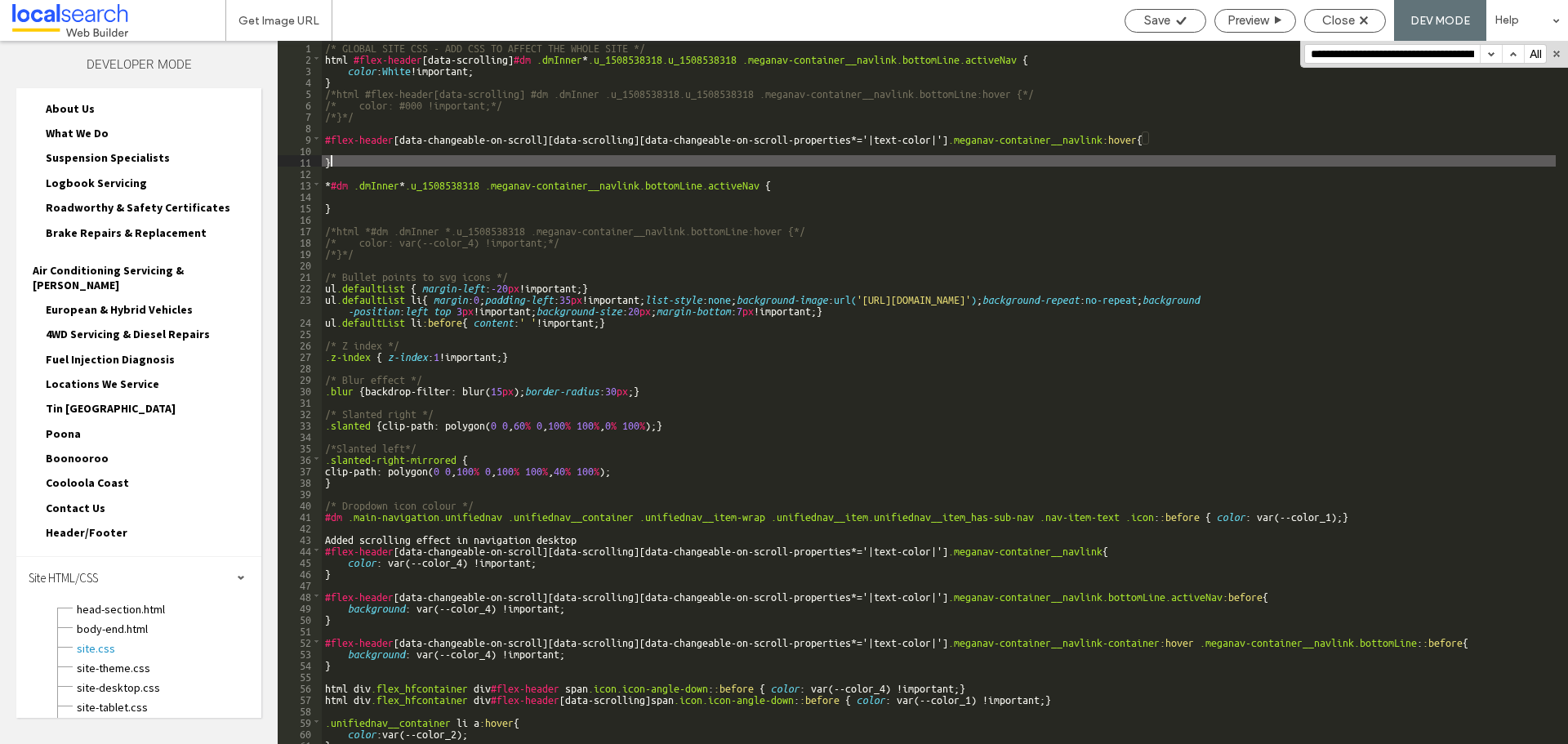
drag, startPoint x: 402, startPoint y: 156, endPoint x: 413, endPoint y: 150, distance: 12.5
click at [403, 155] on div "/* GLOBAL SITE CSS - ADD CSS TO AFFECT THE WHOLE SITE */ html #flex-header [ da…" at bounding box center [938, 403] width 1233 height 726
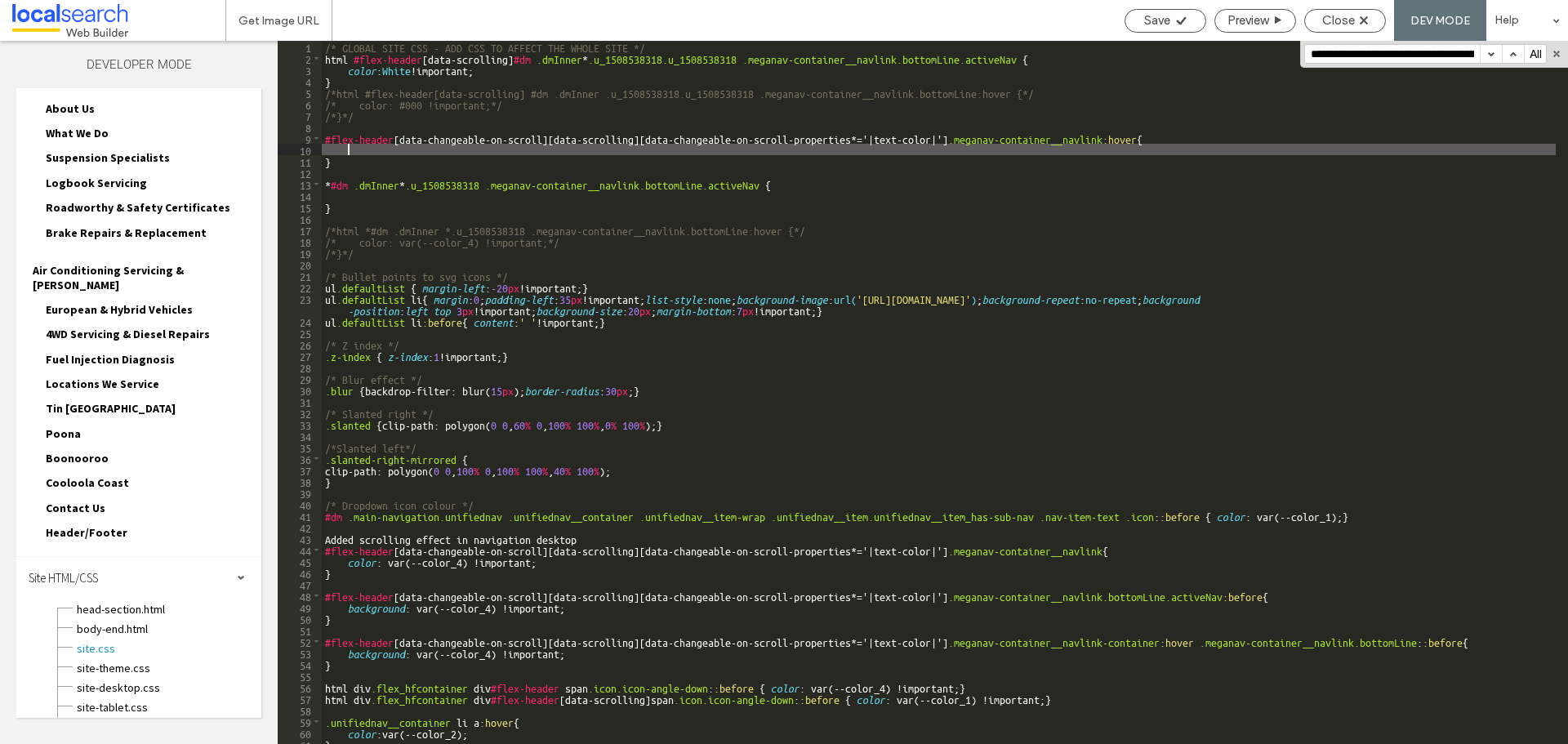
click at [404, 144] on div "/* GLOBAL SITE CSS - ADD CSS TO AFFECT THE WHOLE SITE */ html #flex-header [ da…" at bounding box center [938, 403] width 1233 height 726
click at [1165, 26] on span "Save" at bounding box center [1157, 20] width 26 height 15
click at [423, 144] on div "/* GLOBAL SITE CSS - ADD CSS TO AFFECT THE WHOLE SITE */ html #flex-header [ da…" at bounding box center [938, 403] width 1233 height 726
paste textarea
click at [345, 146] on div "/* GLOBAL SITE CSS - ADD CSS TO AFFECT THE WHOLE SITE */ html #flex-header [ da…" at bounding box center [938, 403] width 1233 height 726
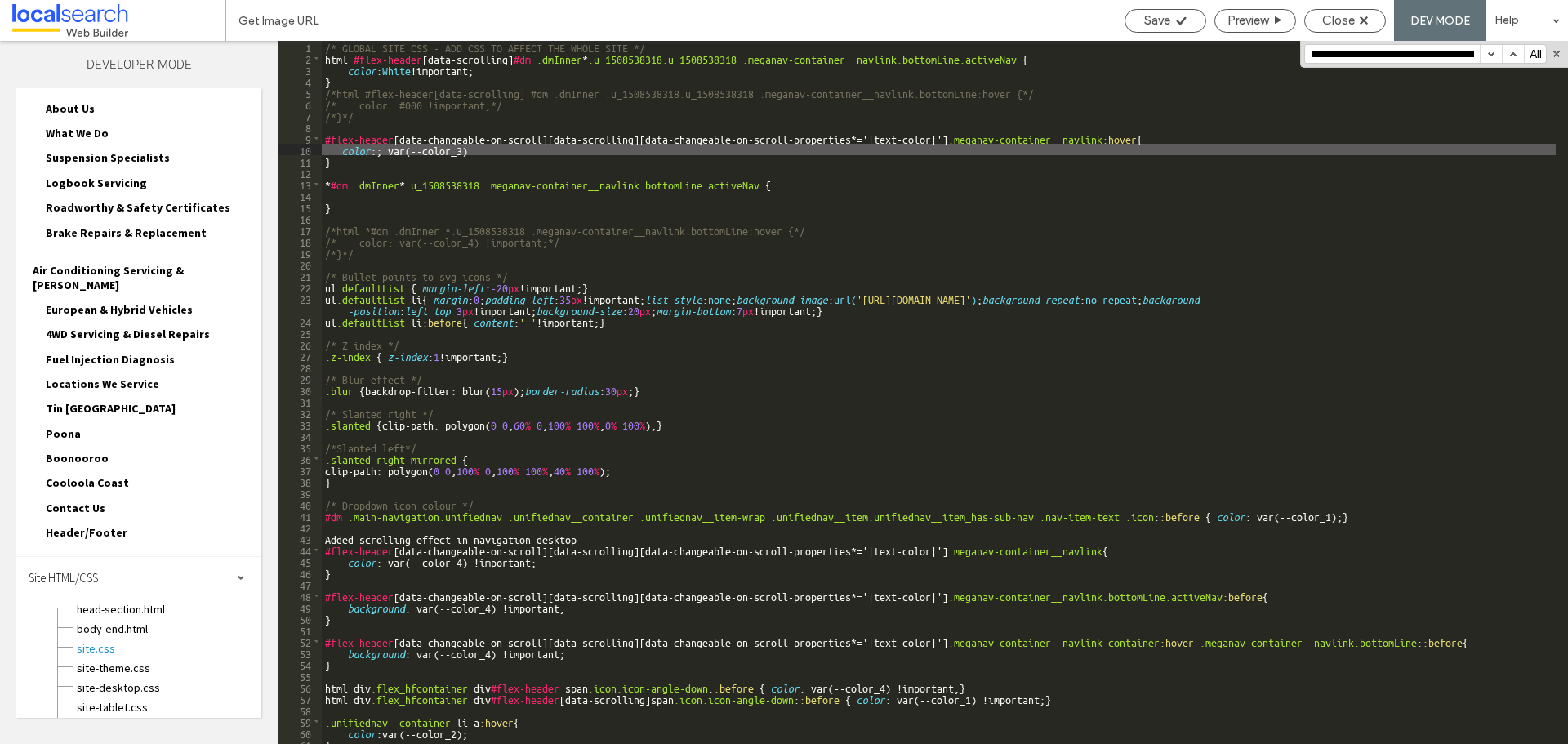
click at [389, 148] on div "/* GLOBAL SITE CSS - ADD CSS TO AFFECT THE WHOLE SITE */ html #flex-header [ da…" at bounding box center [938, 403] width 1233 height 726
click at [381, 148] on div "/* GLOBAL SITE CSS - ADD CSS TO AFFECT THE WHOLE SITE */ html #flex-header [ da…" at bounding box center [938, 403] width 1233 height 726
click at [471, 148] on div "/* GLOBAL SITE CSS - ADD CSS TO AFFECT THE WHOLE SITE */ html #flex-header [ da…" at bounding box center [938, 403] width 1233 height 726
click at [477, 150] on div "/* GLOBAL SITE CSS - ADD CSS TO AFFECT THE WHOLE SITE */ html #flex-header [ da…" at bounding box center [938, 403] width 1233 height 726
drag, startPoint x: 470, startPoint y: 151, endPoint x: 381, endPoint y: 150, distance: 89.0
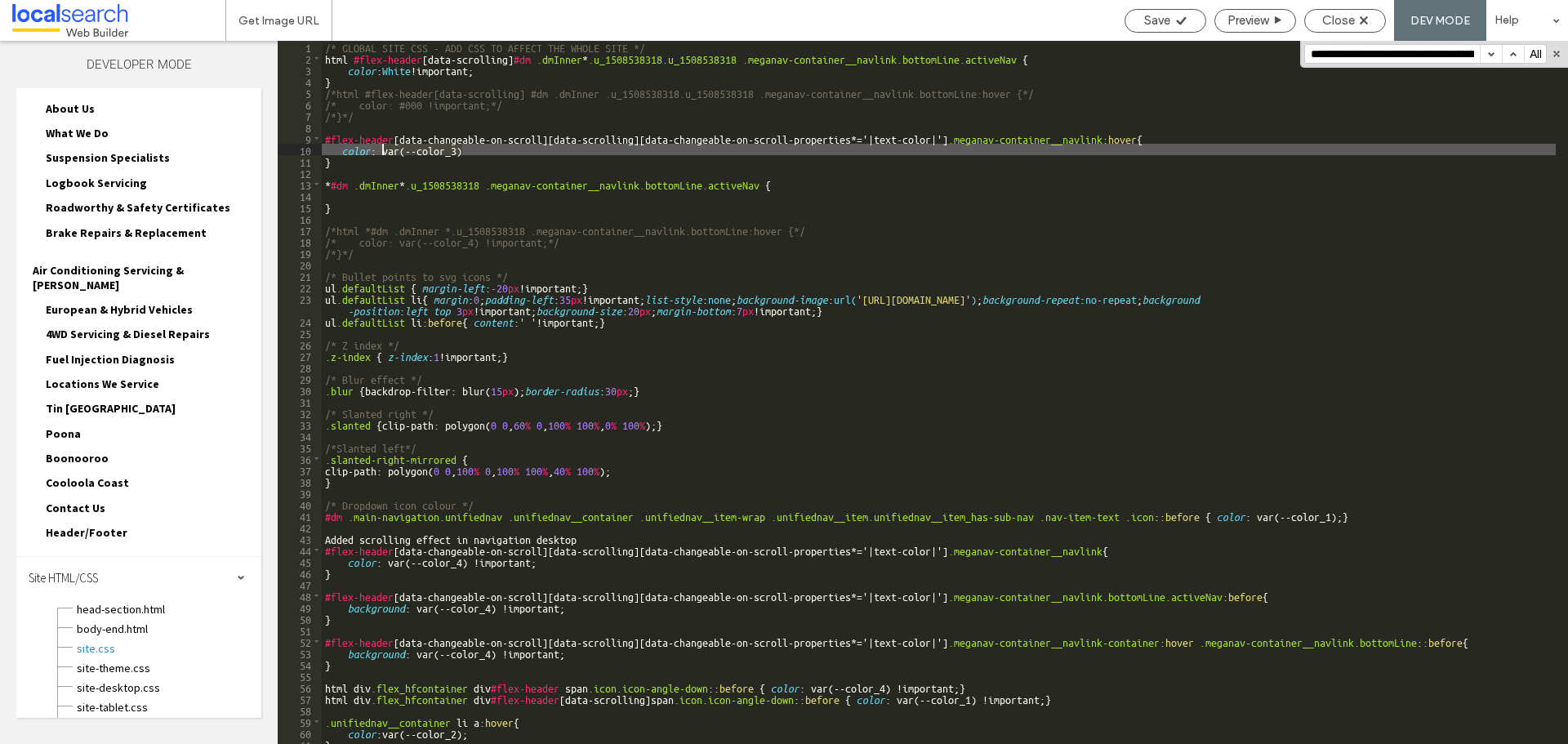
click at [381, 150] on div "/* GLOBAL SITE CSS - ADD CSS TO AFFECT THE WHOLE SITE */ html #flex-header [ da…" at bounding box center [938, 403] width 1233 height 726
paste textarea
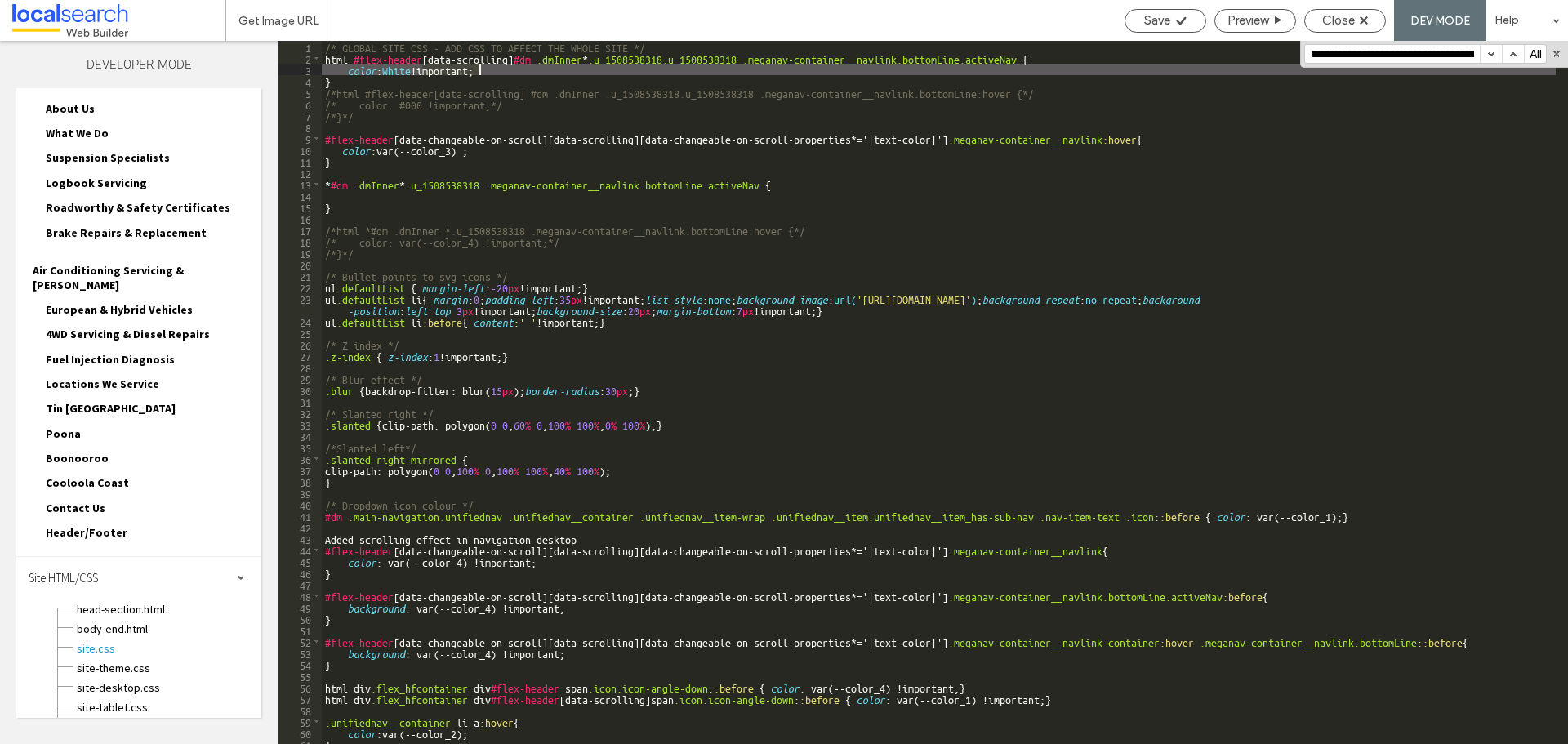
drag, startPoint x: 421, startPoint y: 71, endPoint x: 479, endPoint y: 70, distance: 58.0
click at [479, 70] on div "/* GLOBAL SITE CSS - ADD CSS TO AFFECT THE WHOLE SITE */ html #flex-header [ da…" at bounding box center [938, 403] width 1233 height 726
click at [460, 149] on div "/* GLOBAL SITE CSS - ADD CSS TO AFFECT THE WHOLE SITE */ html #flex-header [ da…" at bounding box center [938, 403] width 1233 height 726
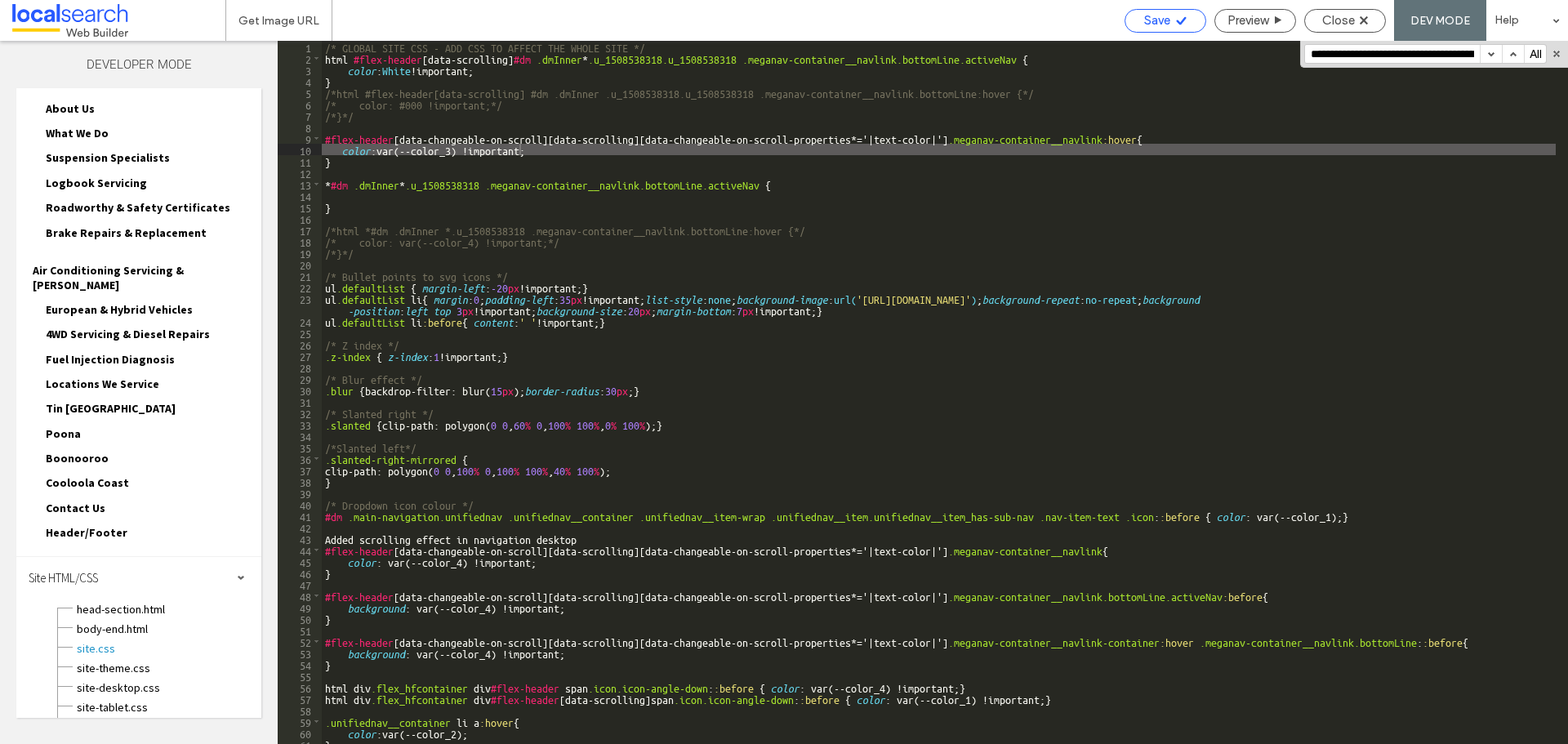
click at [1177, 18] on icon at bounding box center [1181, 21] width 12 height 12
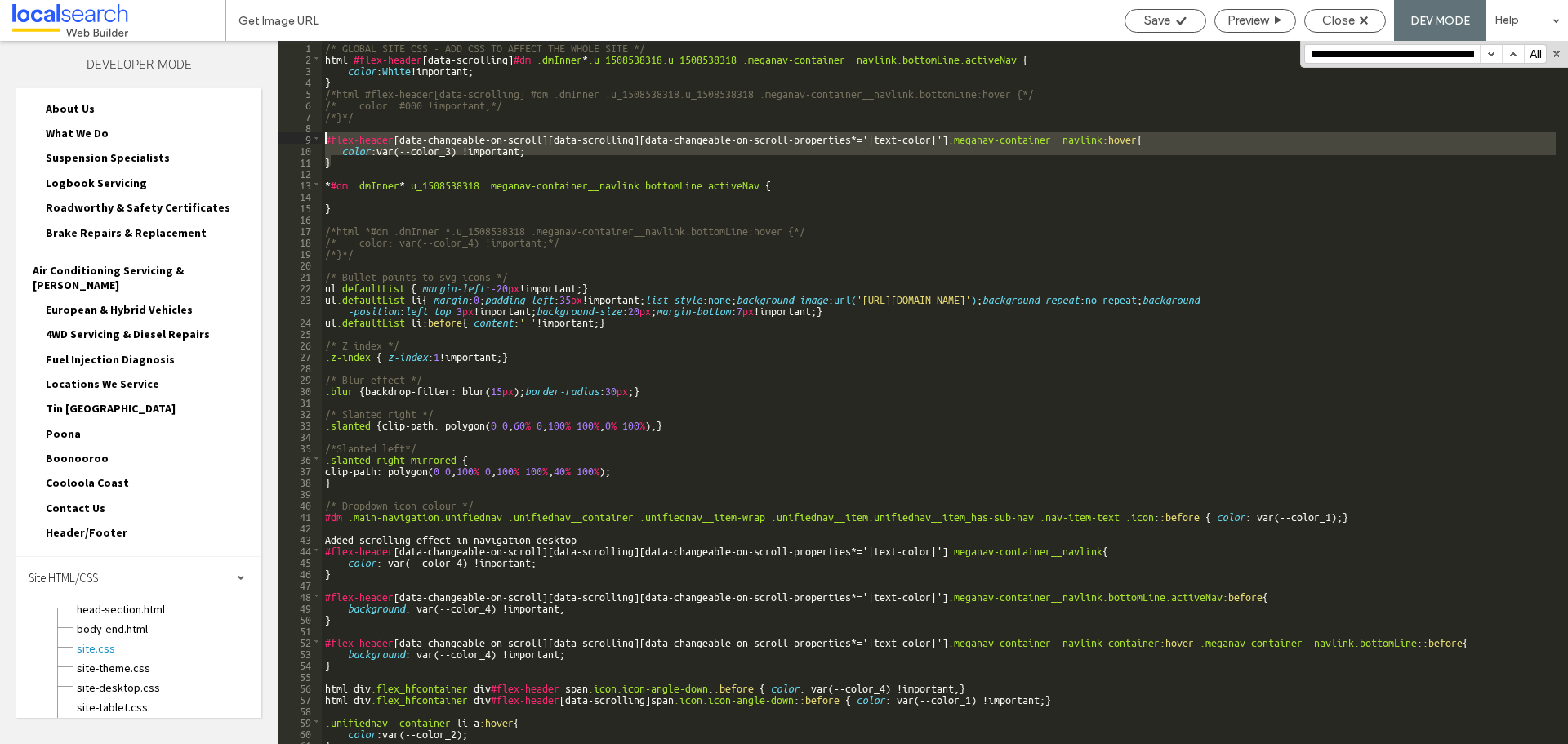
drag, startPoint x: 336, startPoint y: 165, endPoint x: 322, endPoint y: 139, distance: 29.5
click at [322, 139] on div "/* GLOBAL SITE CSS - ADD CSS TO AFFECT THE WHOLE SITE */ html #flex-header [ da…" at bounding box center [938, 403] width 1233 height 726
click at [322, 139] on div "/* GLOBAL SITE CSS - ADD CSS TO AFFECT THE WHOLE SITE */ html #flex-header [ da…" at bounding box center [938, 392] width 1233 height 703
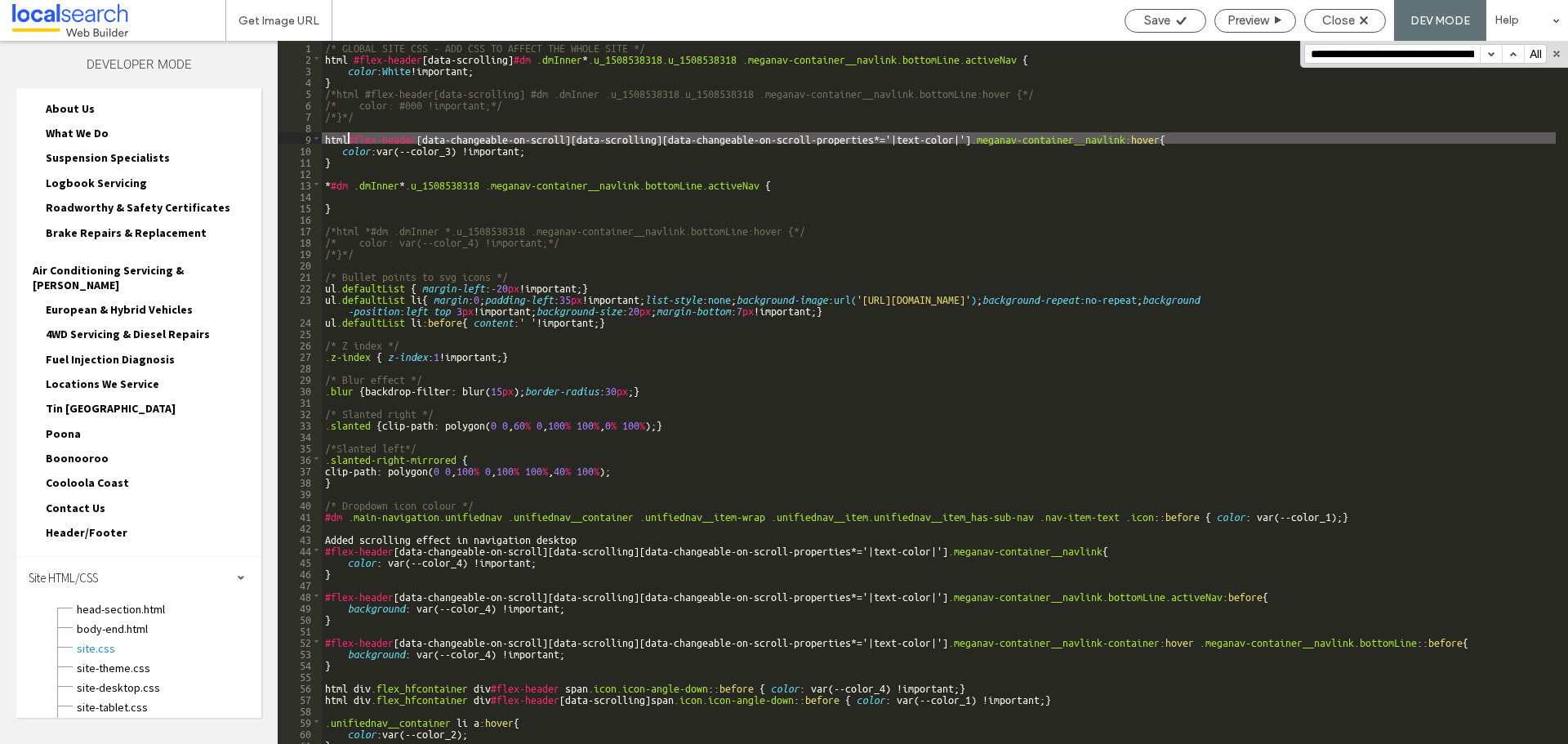
type textarea "**"
click at [1171, 25] on div "Save" at bounding box center [1165, 20] width 80 height 15
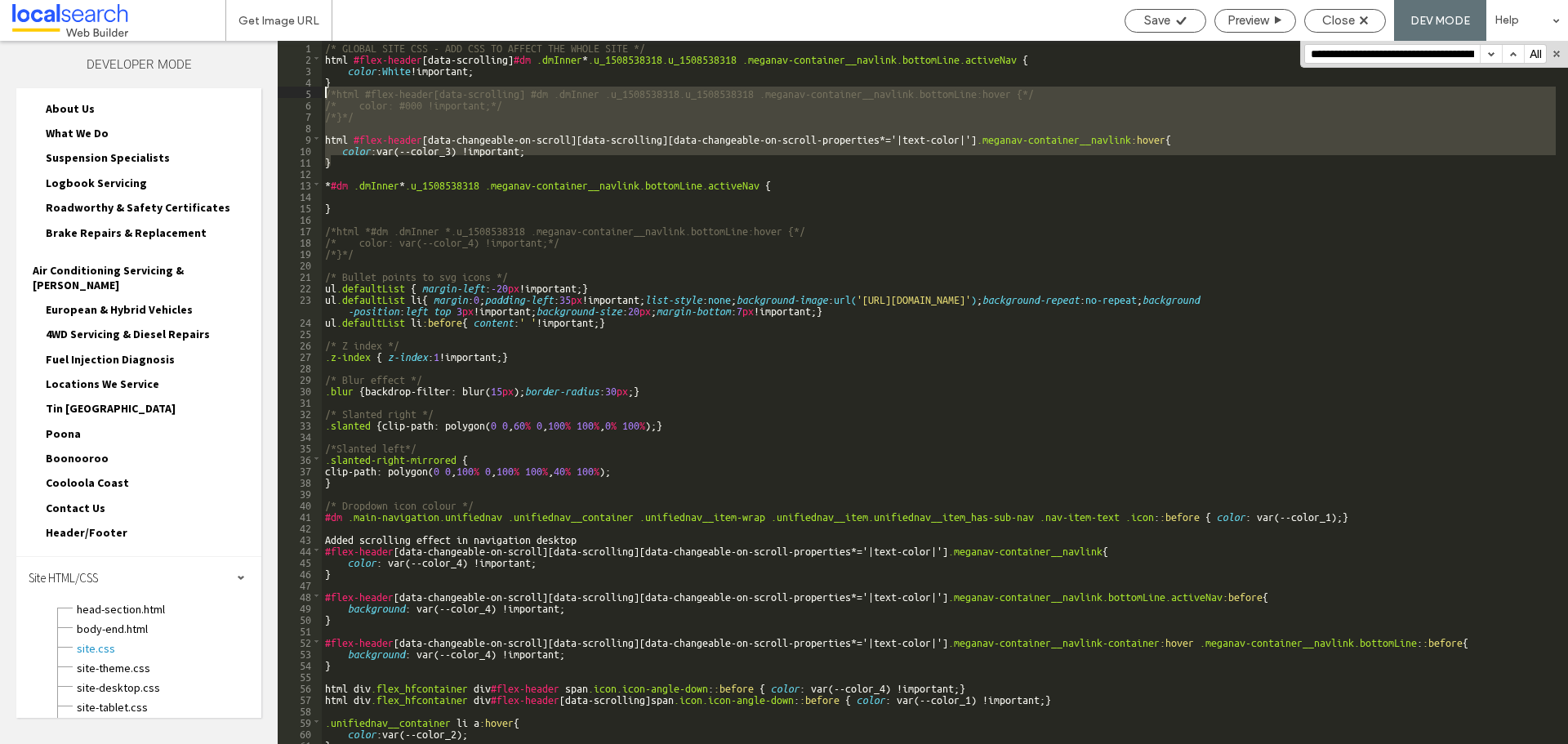
drag, startPoint x: 332, startPoint y: 166, endPoint x: 309, endPoint y: 90, distance: 79.4
click at [309, 90] on div "** 1 2 3 4 5 6 7 8 9 10 11 12 13 14 15 16 17 18 19 20 21 22 23 24 25 26 27 28 2…" at bounding box center [922, 392] width 1291 height 703
click at [354, 123] on div "/* GLOBAL SITE CSS - ADD CSS TO AFFECT THE WHOLE SITE */ html #flex-header [ da…" at bounding box center [938, 392] width 1233 height 703
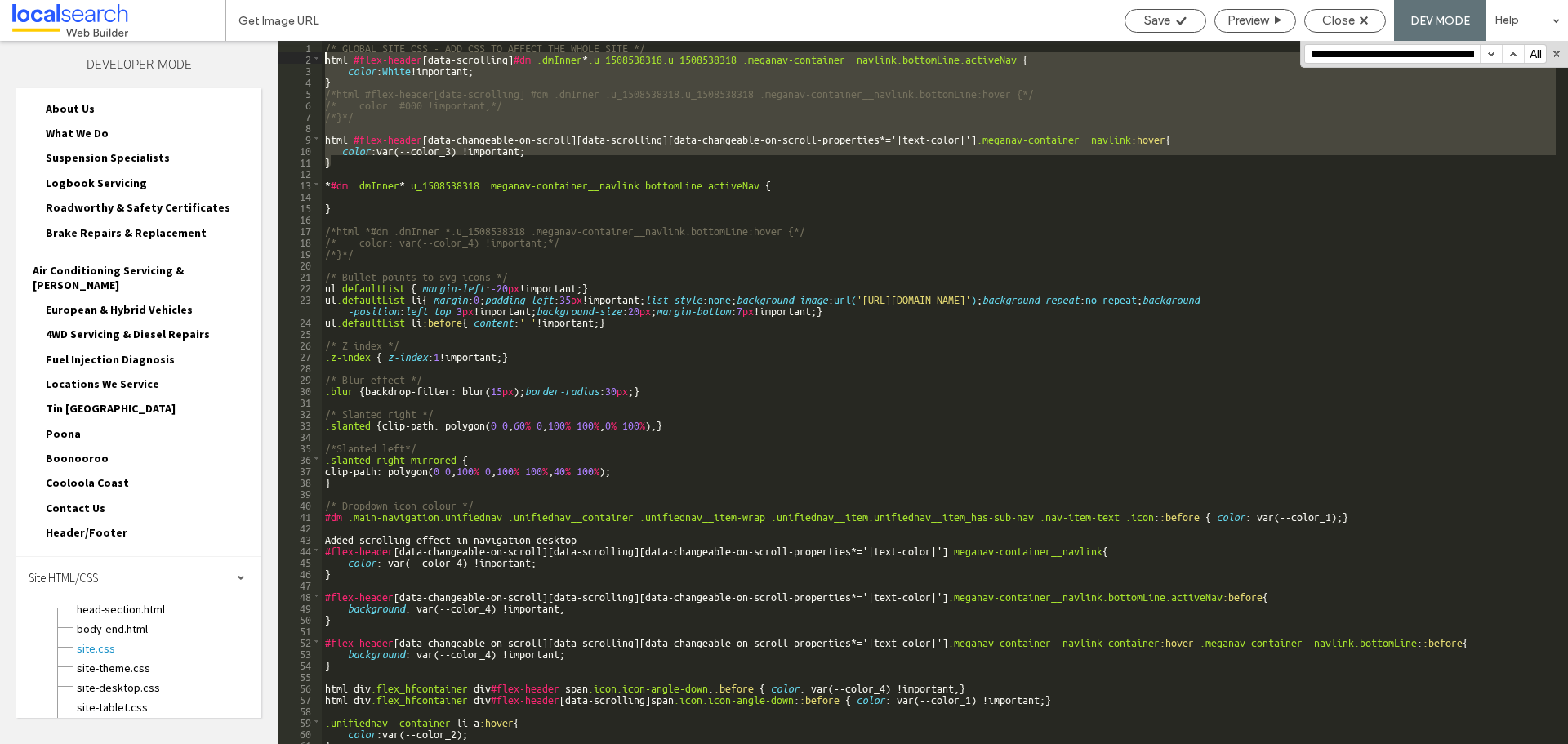
drag, startPoint x: 332, startPoint y: 134, endPoint x: 309, endPoint y: 58, distance: 79.4
click at [309, 58] on div "** 1 2 3 4 5 6 7 8 9 10 11 12 13 14 15 16 17 18 19 20 21 22 23 24 25 26 27 28 2…" at bounding box center [922, 392] width 1291 height 703
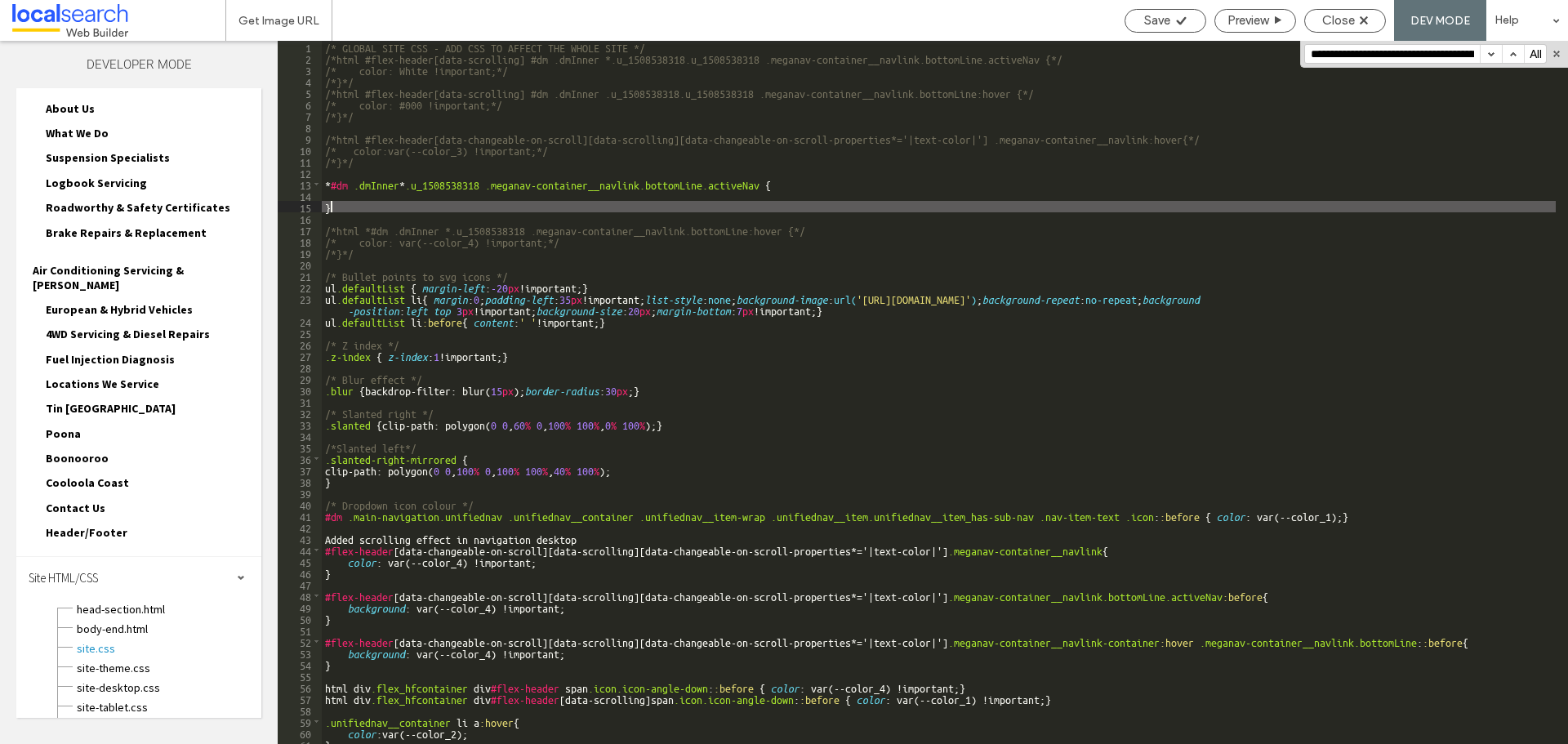
click at [474, 202] on div "/* GLOBAL SITE CSS - ADD CSS TO AFFECT THE WHOLE SITE */ /*html #flex-header[da…" at bounding box center [938, 403] width 1233 height 726
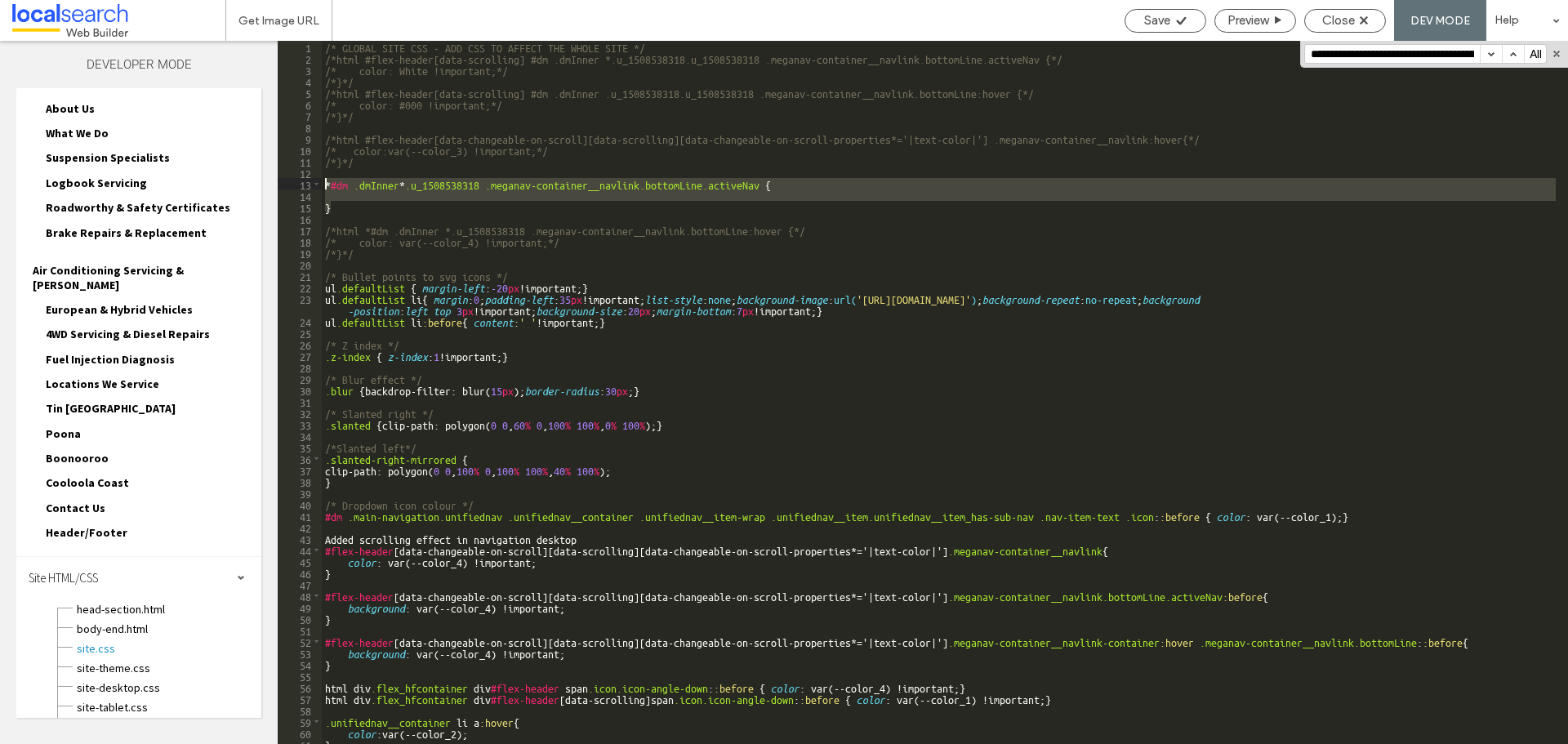
drag, startPoint x: 334, startPoint y: 207, endPoint x: 323, endPoint y: 178, distance: 31.0
click at [323, 178] on div "/* GLOBAL SITE CSS - ADD CSS TO AFFECT THE WHOLE SITE */ /*html #flex-header[da…" at bounding box center [938, 403] width 1233 height 726
click at [1172, 25] on div "Save" at bounding box center [1165, 20] width 80 height 15
click at [1364, 16] on div "Close" at bounding box center [1344, 20] width 80 height 15
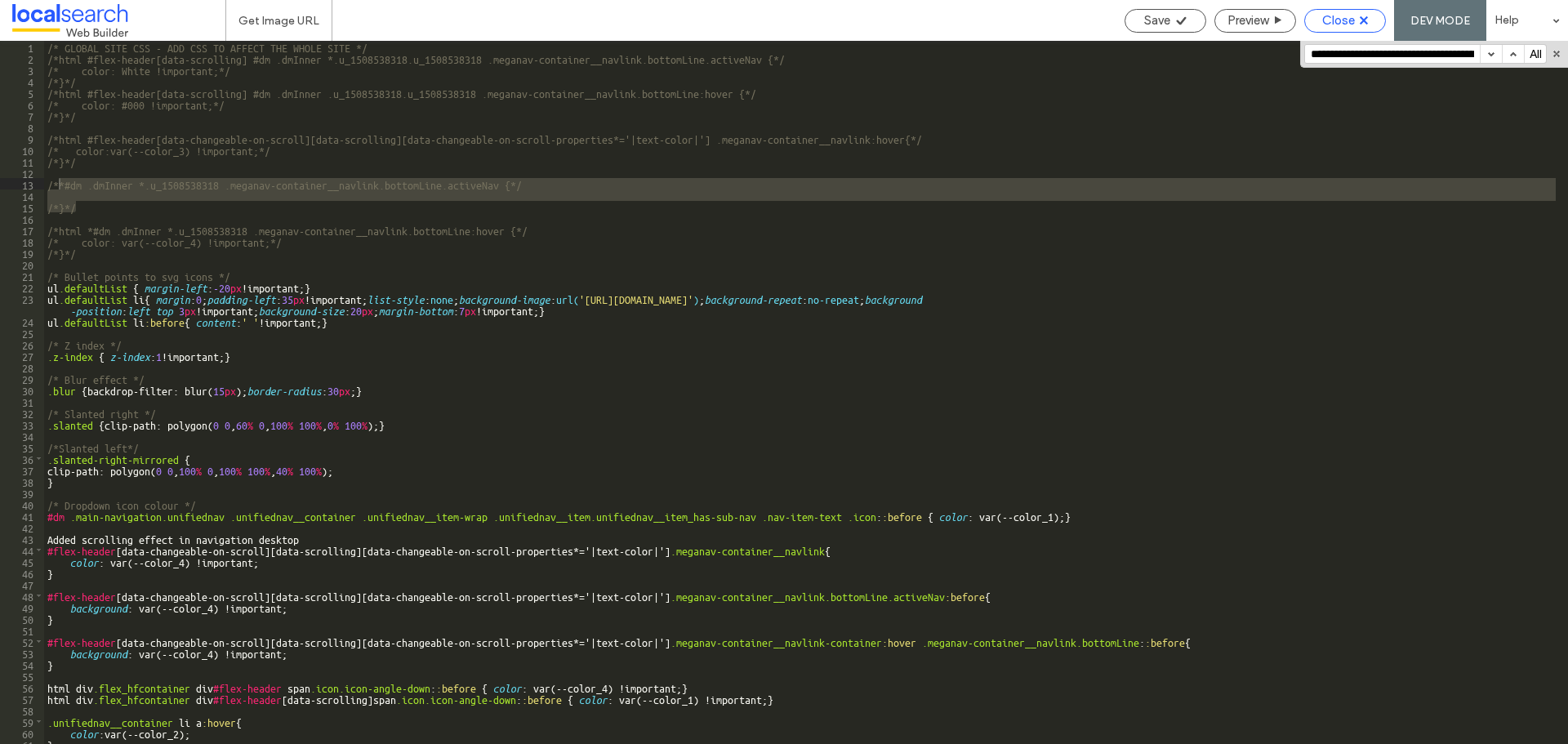
scroll to position [112, 0]
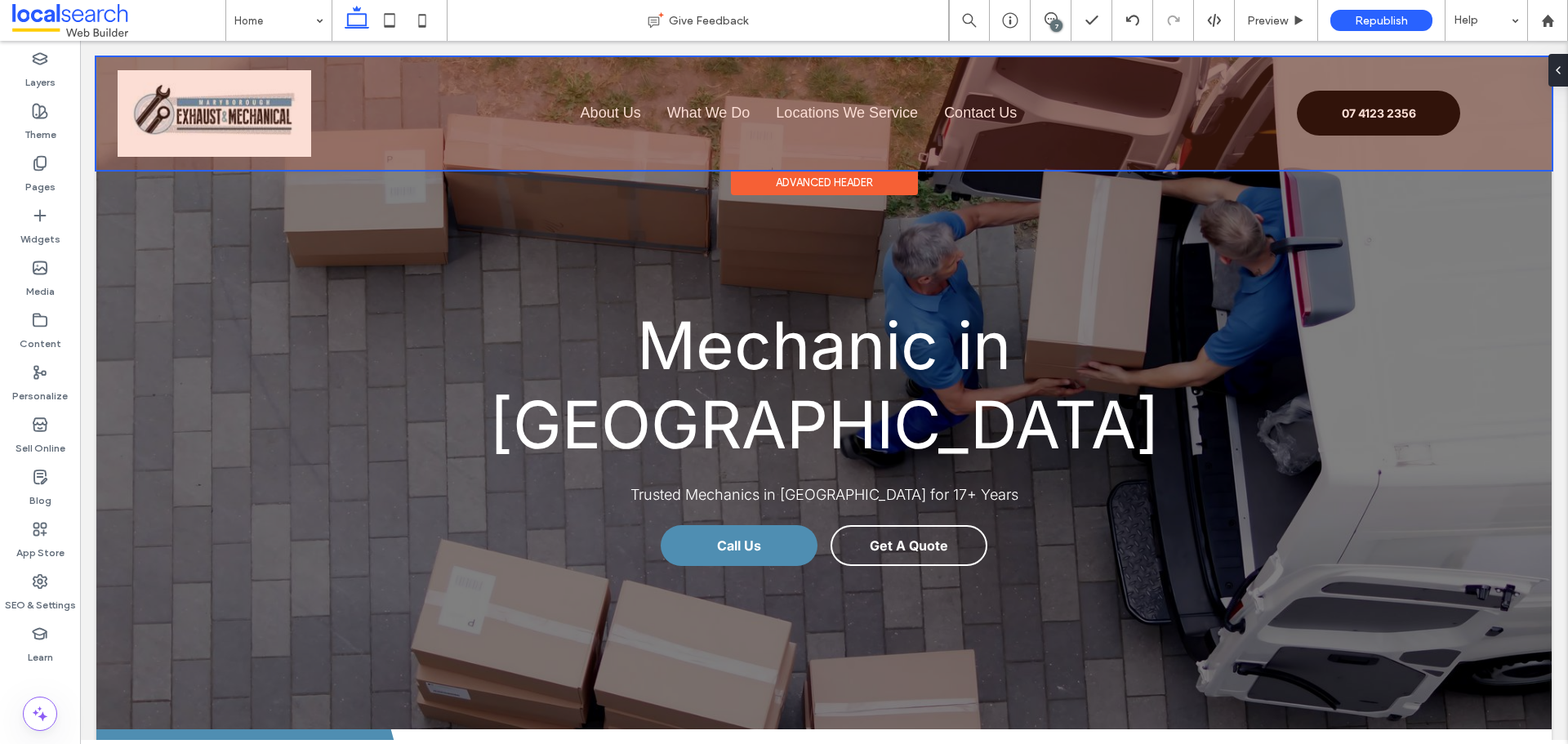
click at [869, 172] on div "Advanced Header" at bounding box center [823, 183] width 187 height 26
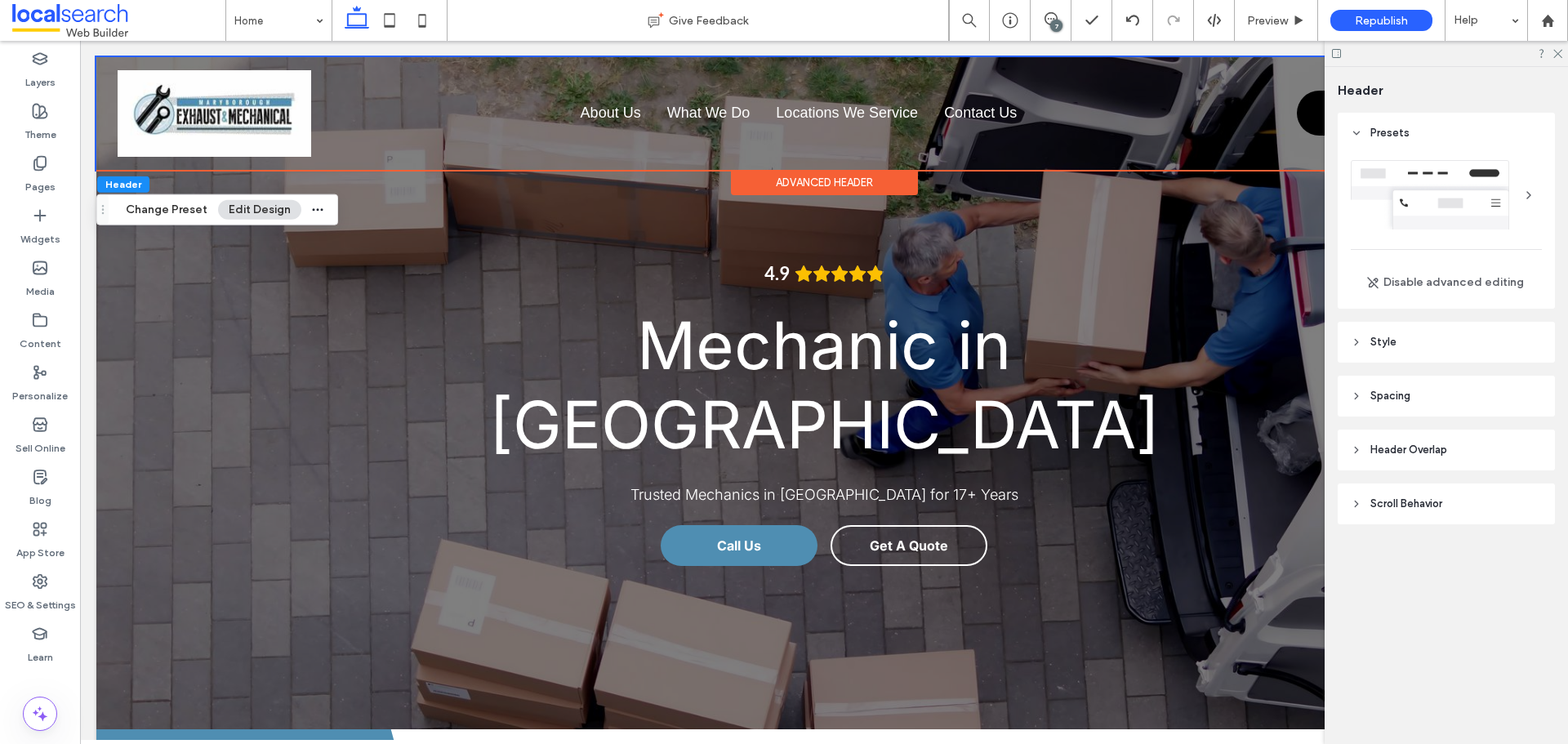
click at [1392, 511] on span "Scroll Behavior" at bounding box center [1406, 504] width 72 height 17
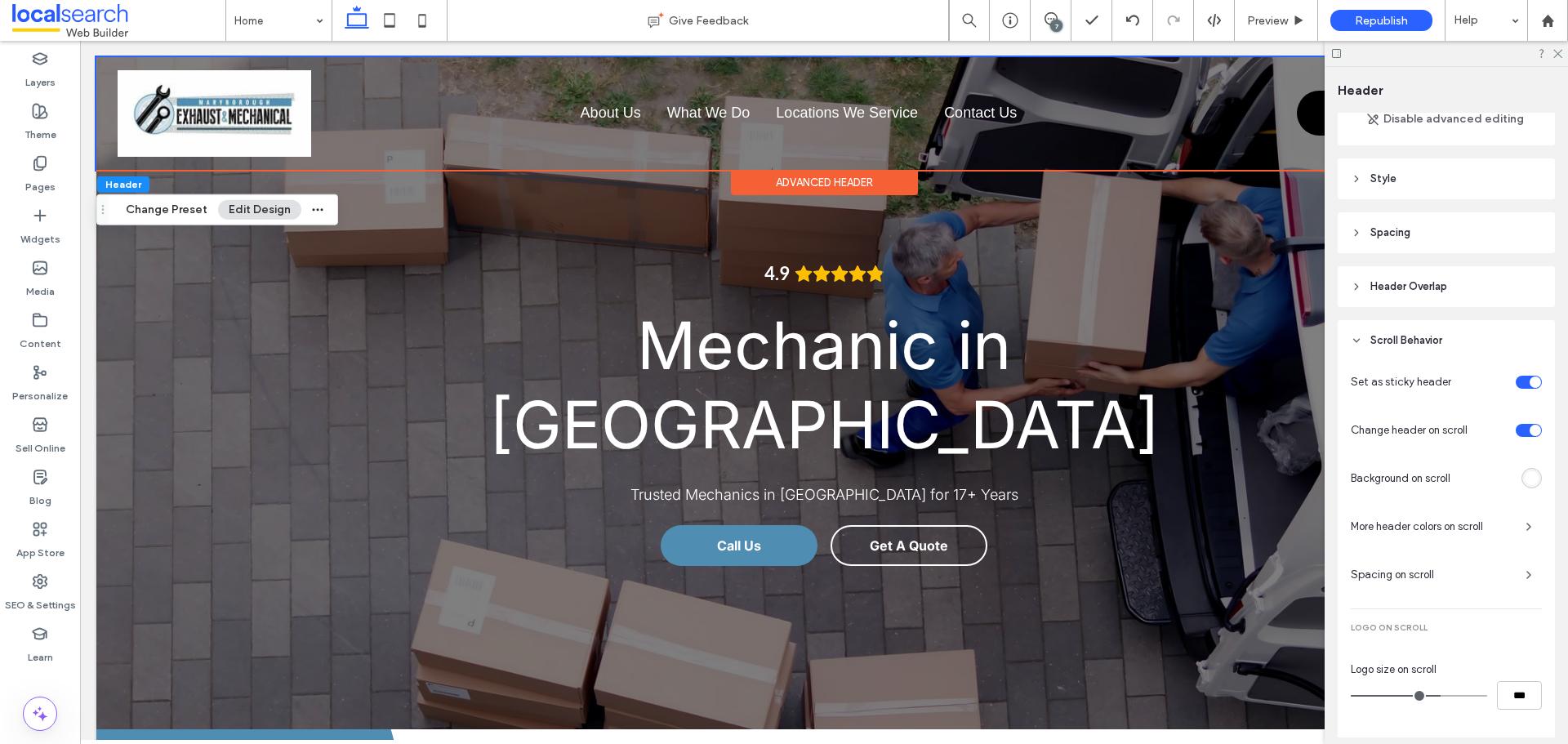
scroll to position [245, 0]
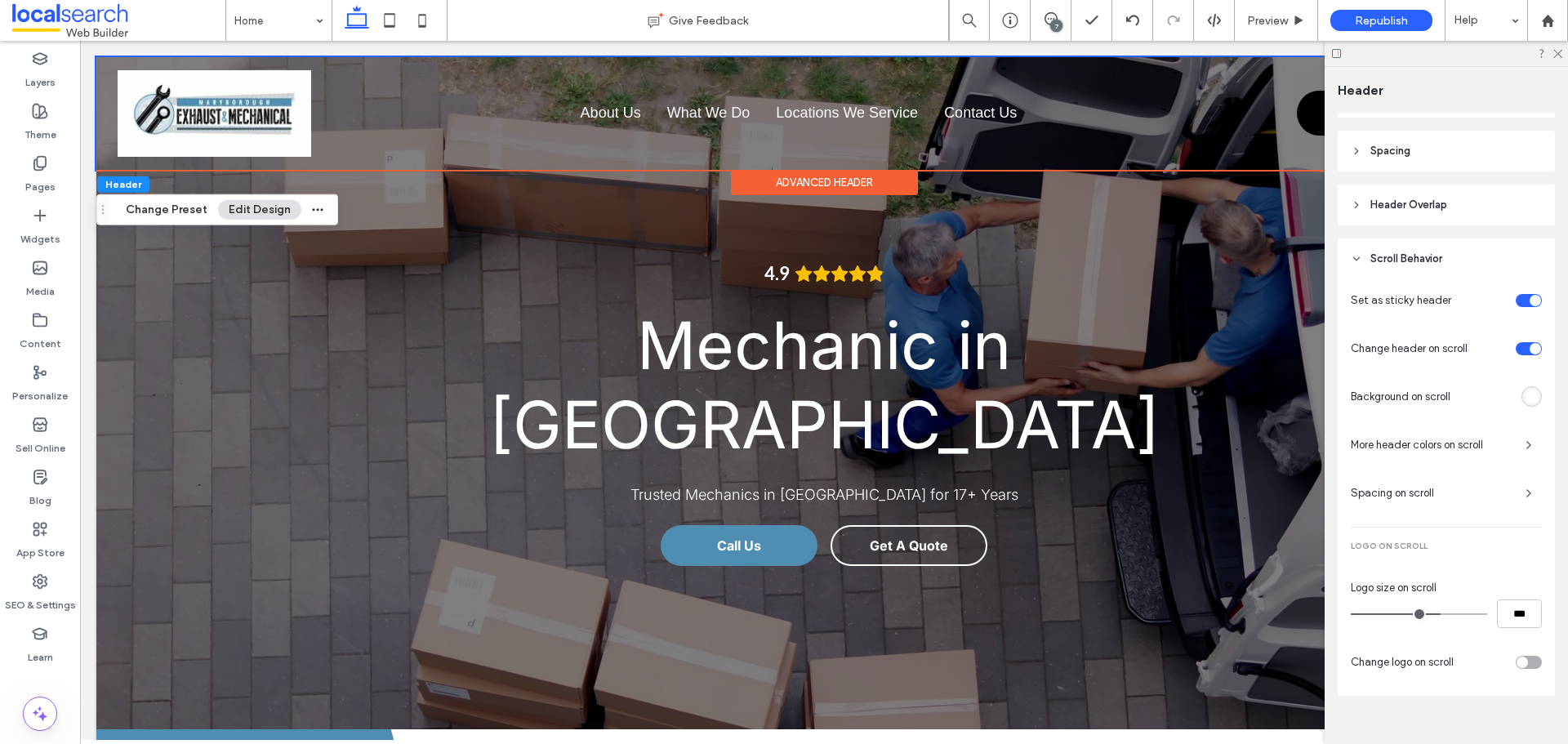
click at [1414, 445] on span "More header colors on scroll" at bounding box center [1432, 445] width 162 height 17
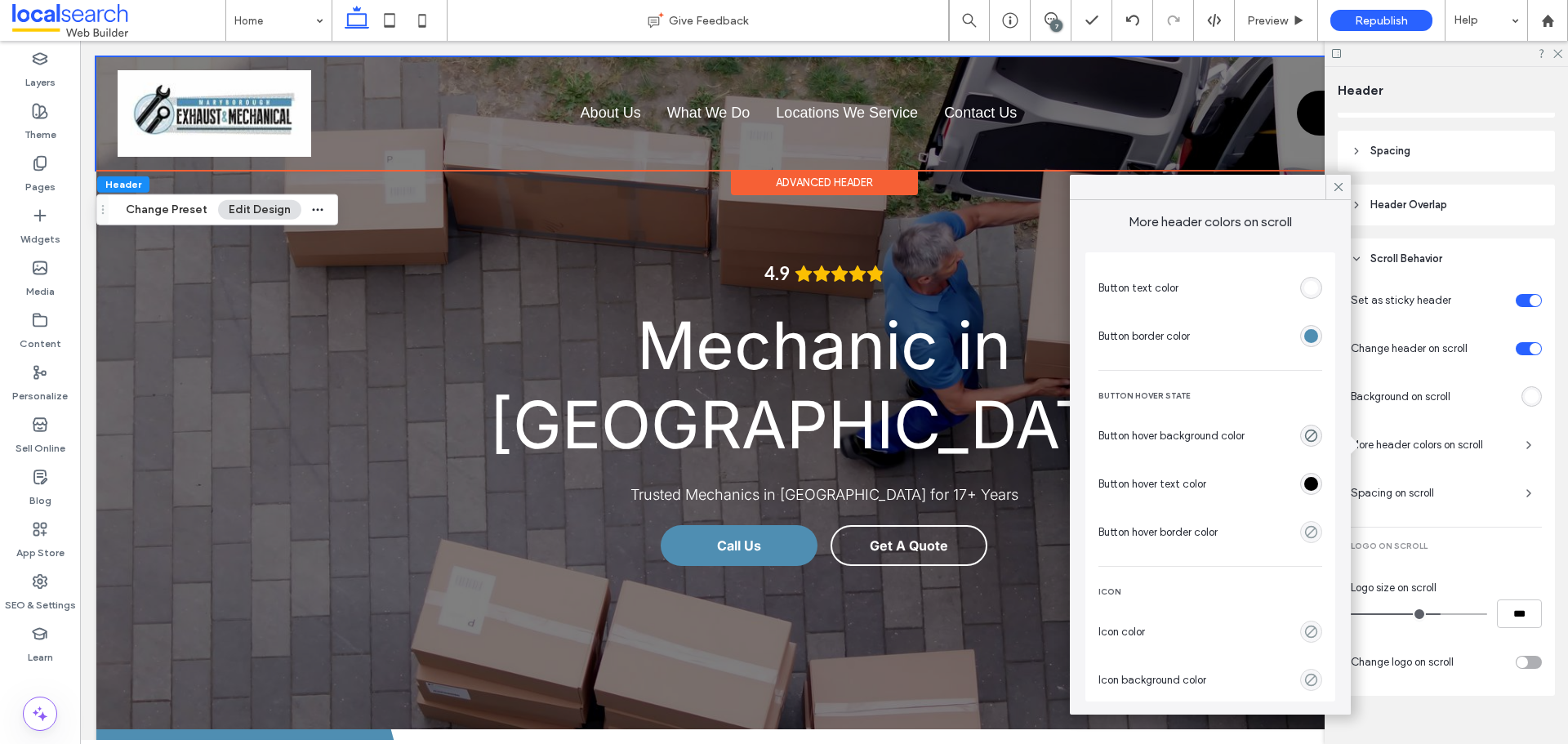
scroll to position [87, 0]
click at [1334, 183] on icon at bounding box center [1338, 187] width 15 height 15
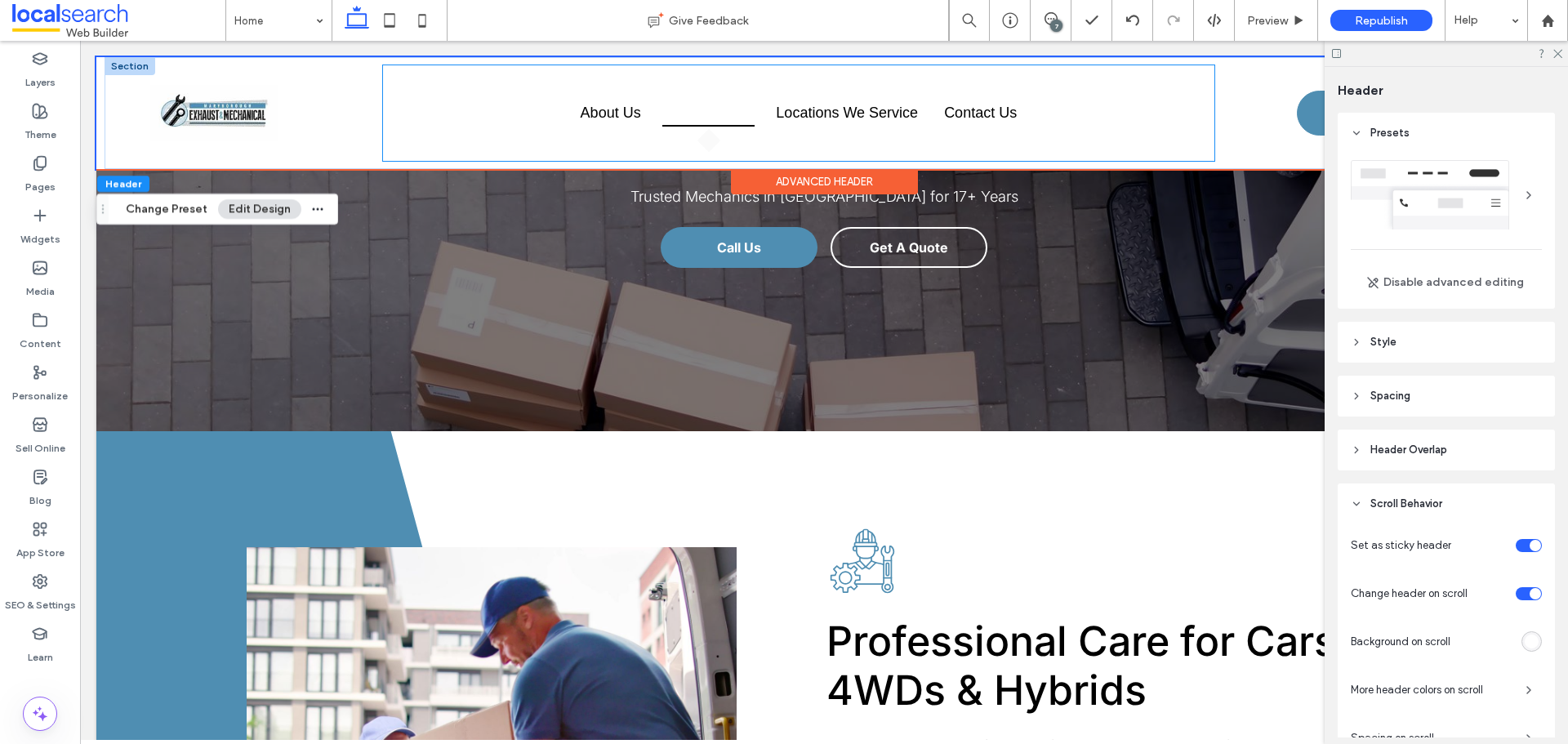
scroll to position [490, 0]
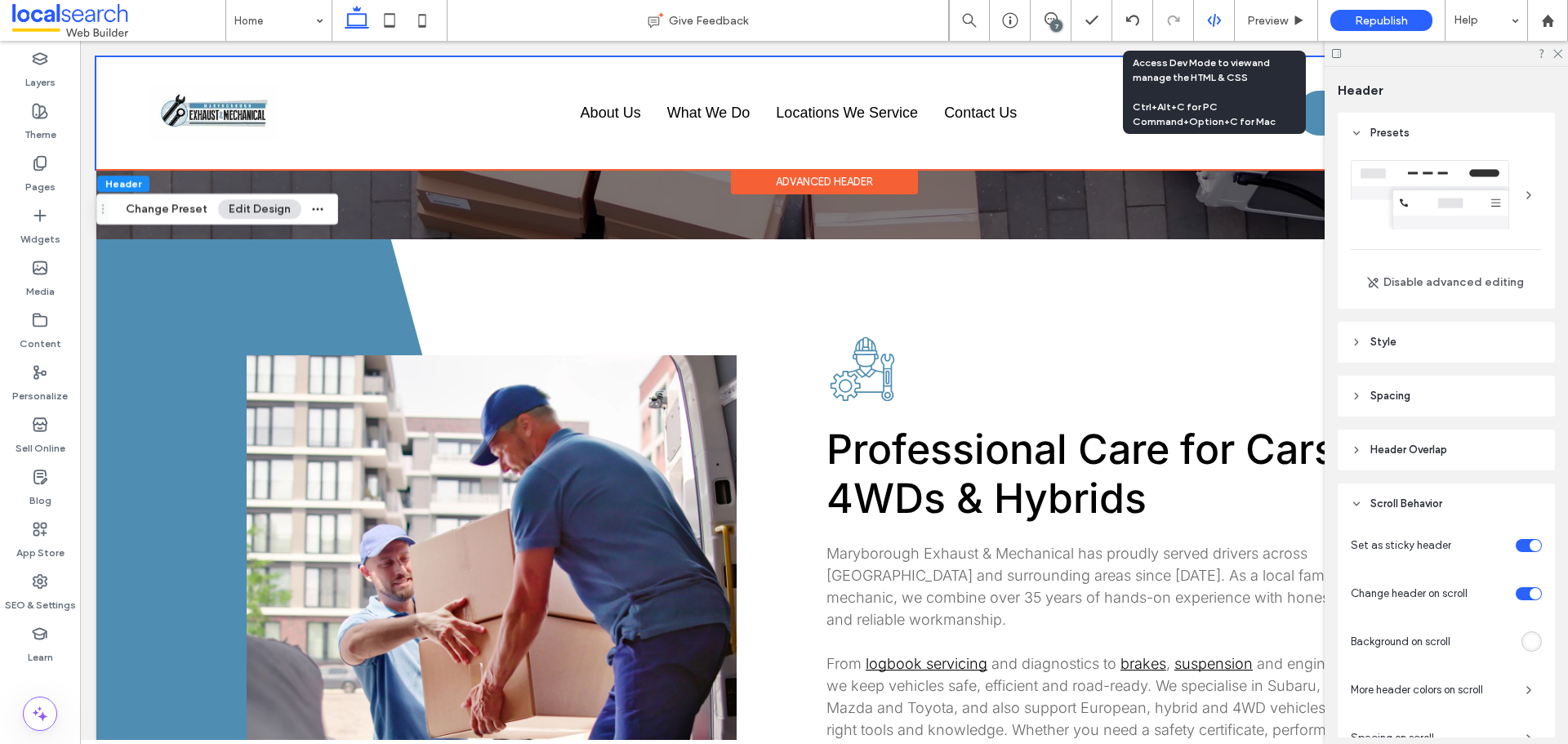
click at [1223, 19] on div at bounding box center [1214, 20] width 40 height 15
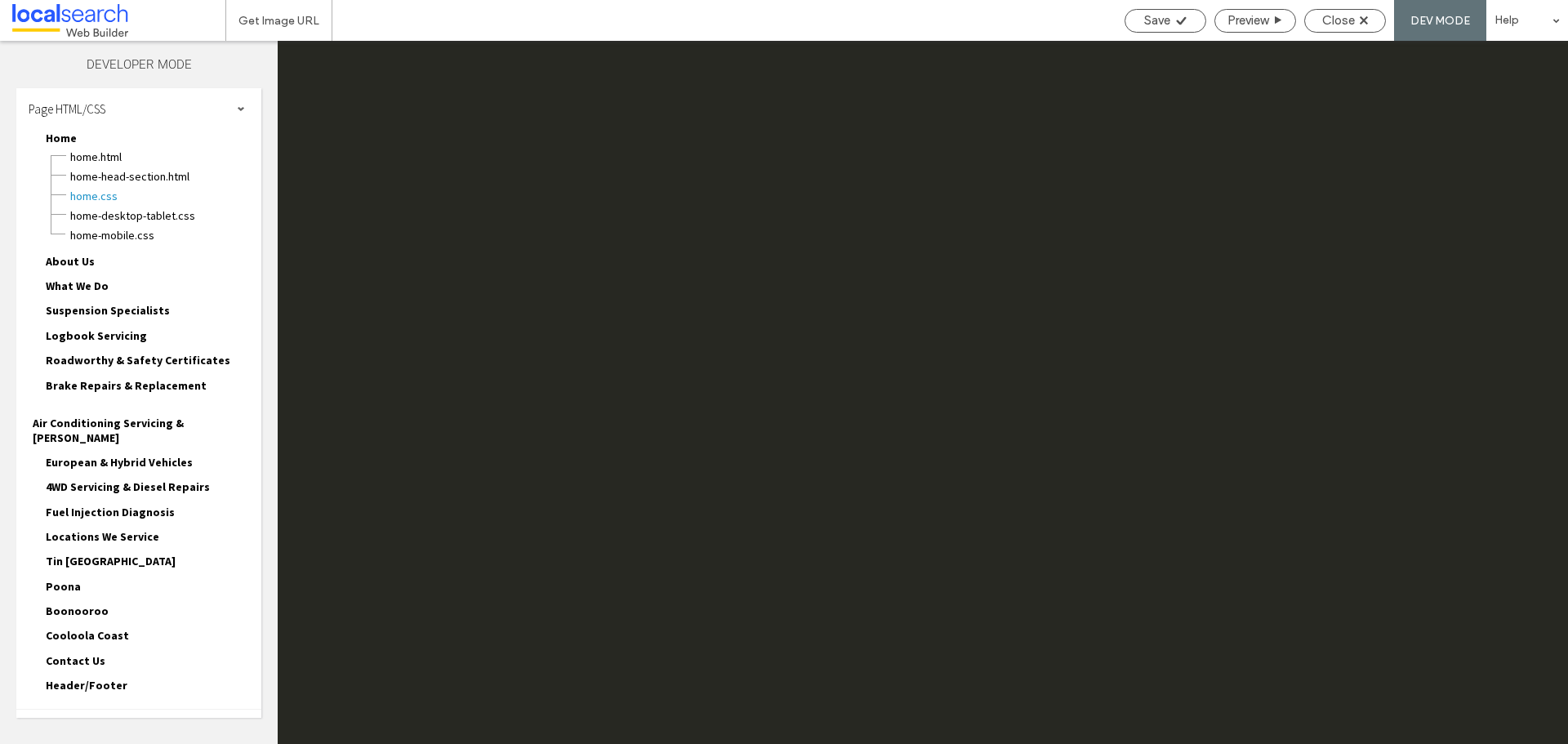
scroll to position [0, 0]
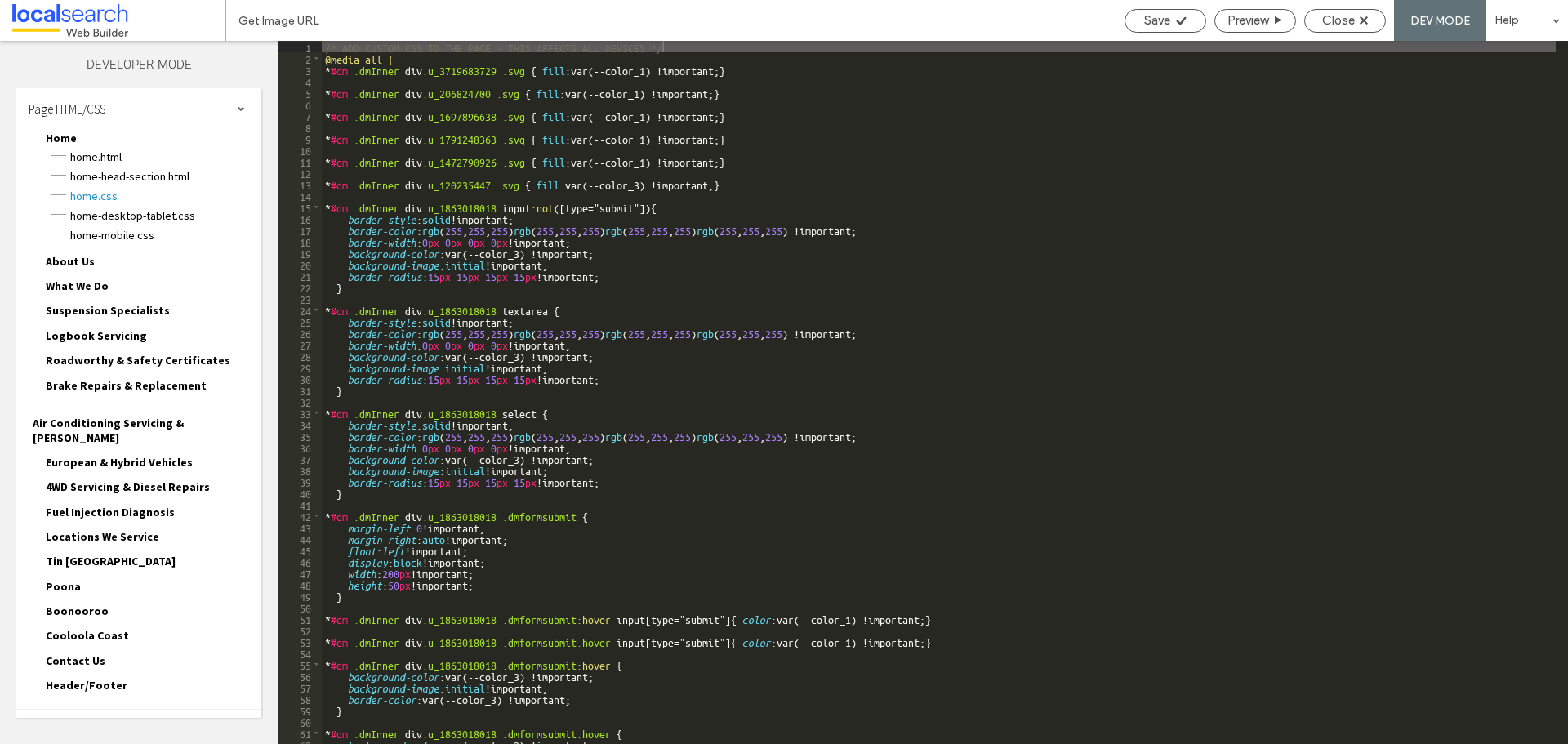
click at [142, 710] on div "Site HTML/CSS" at bounding box center [139, 730] width 245 height 41
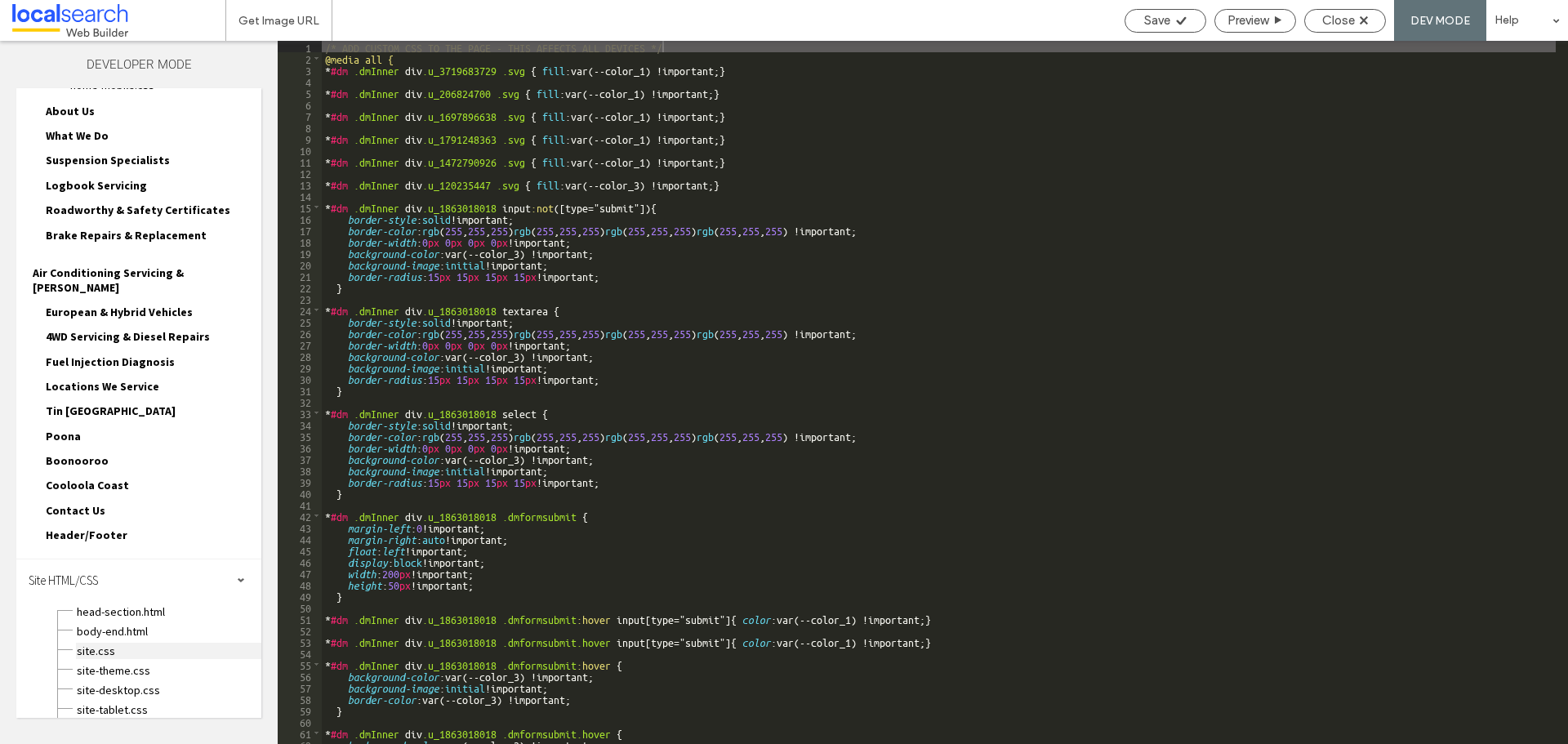
scroll to position [153, 0]
click at [126, 640] on span "site.css" at bounding box center [169, 648] width 186 height 17
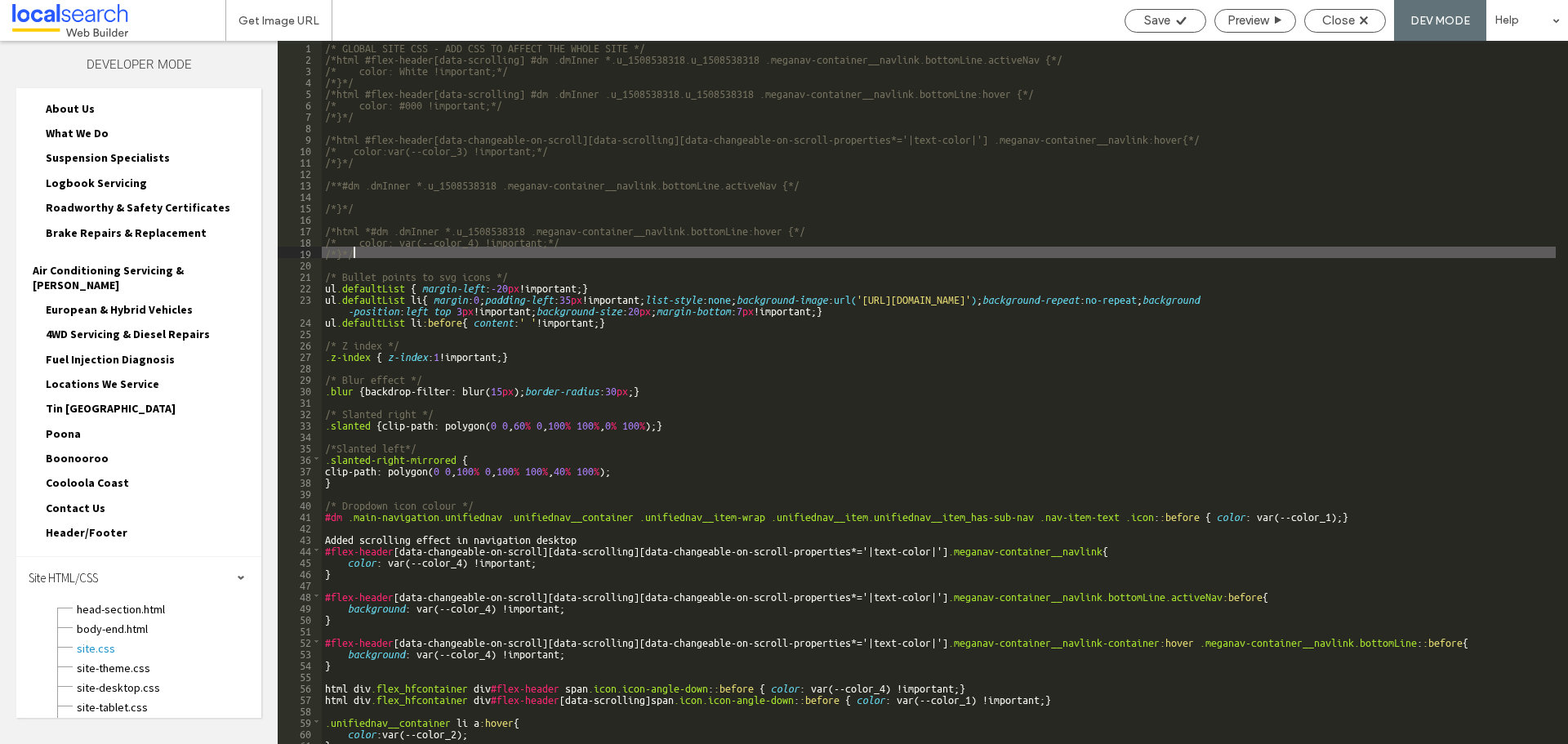
click at [387, 254] on div "/* GLOBAL SITE CSS - ADD CSS TO AFFECT THE WHOLE SITE */ /*html #flex-header[da…" at bounding box center [938, 403] width 1233 height 726
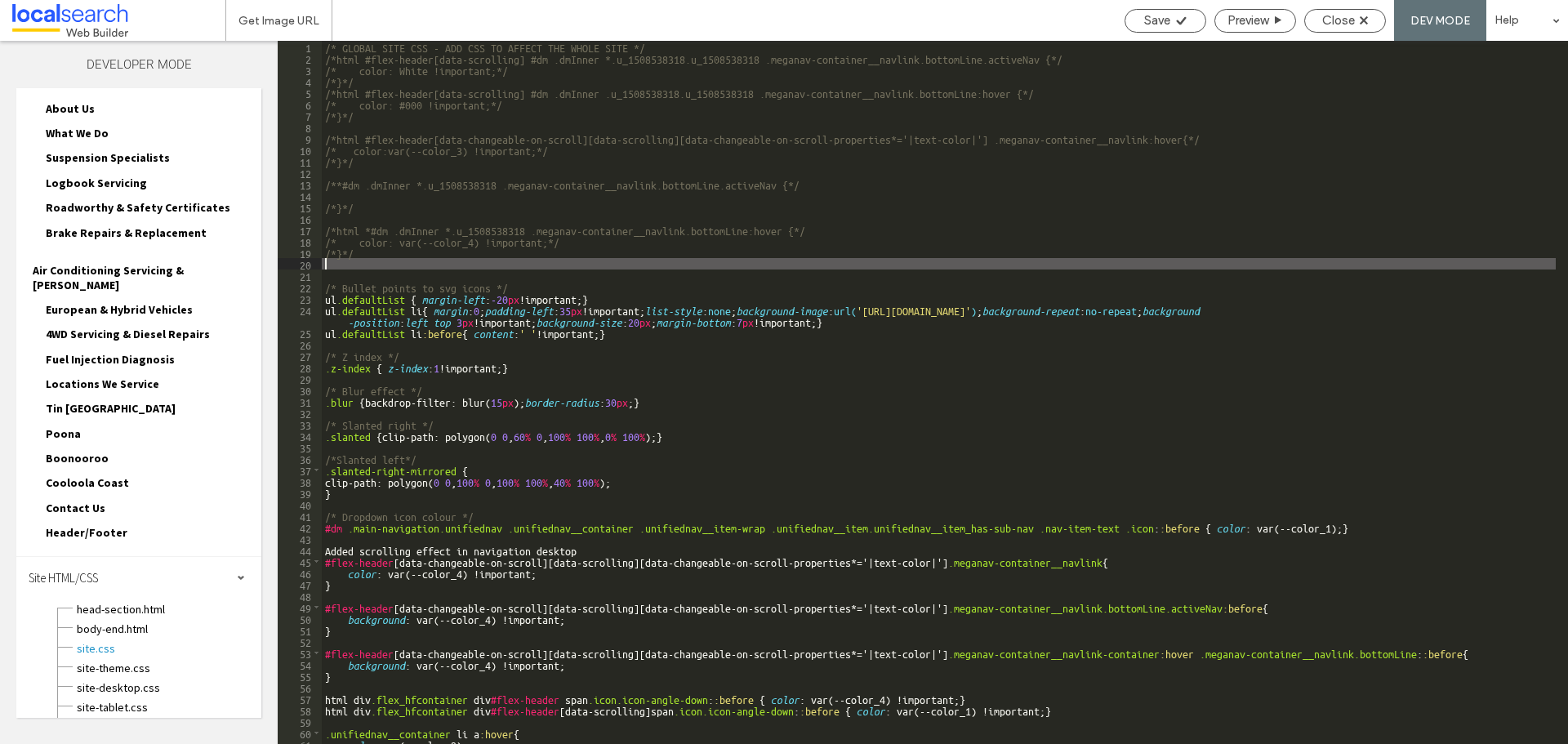
type textarea "**"
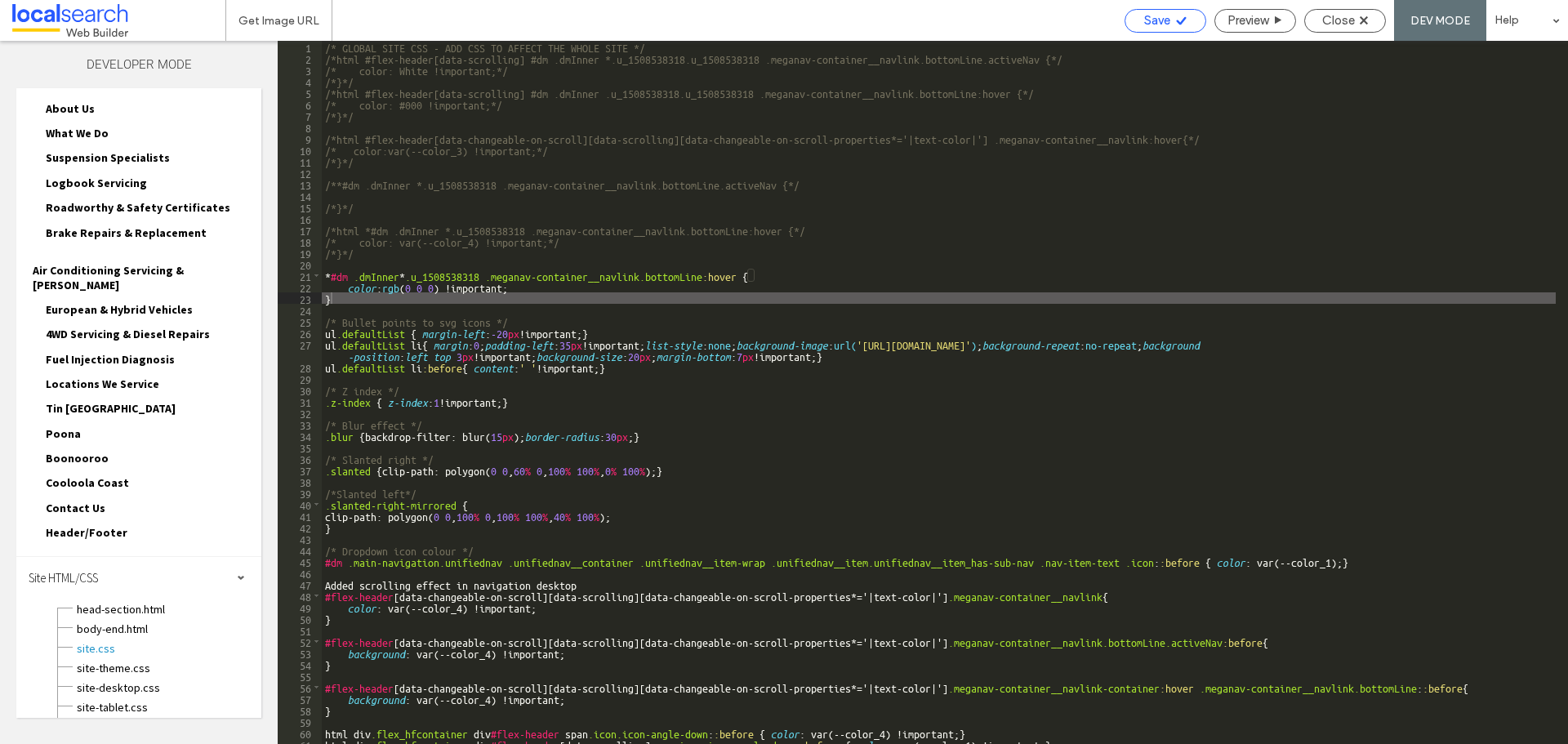
click at [1164, 21] on span "Save" at bounding box center [1157, 20] width 26 height 15
click at [1168, 21] on div "Save" at bounding box center [1165, 20] width 80 height 15
click at [1168, 24] on div "Save" at bounding box center [1165, 20] width 80 height 15
click at [1333, 26] on span "Close" at bounding box center [1338, 20] width 33 height 15
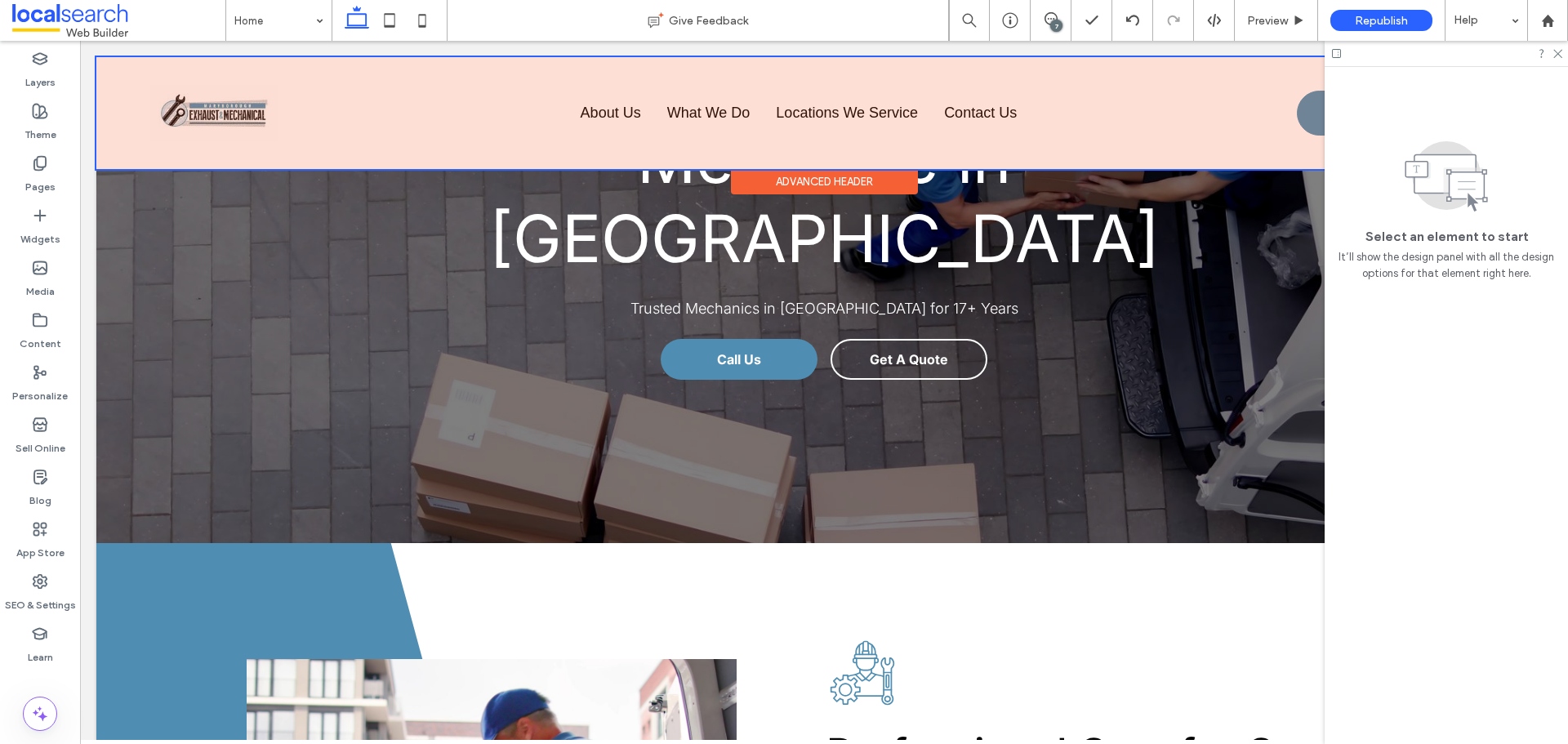
scroll to position [408, 0]
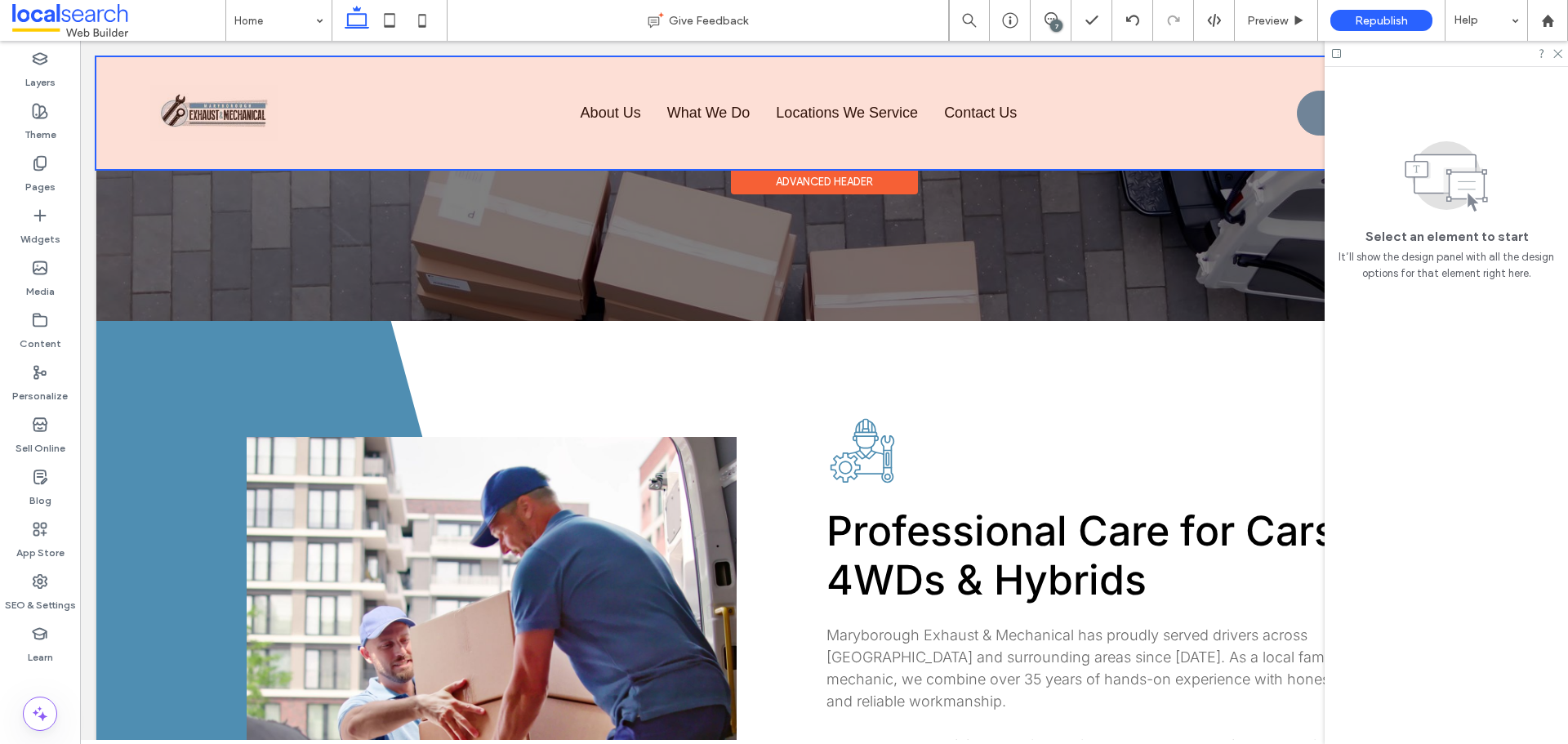
click at [706, 111] on div at bounding box center [824, 113] width 1455 height 112
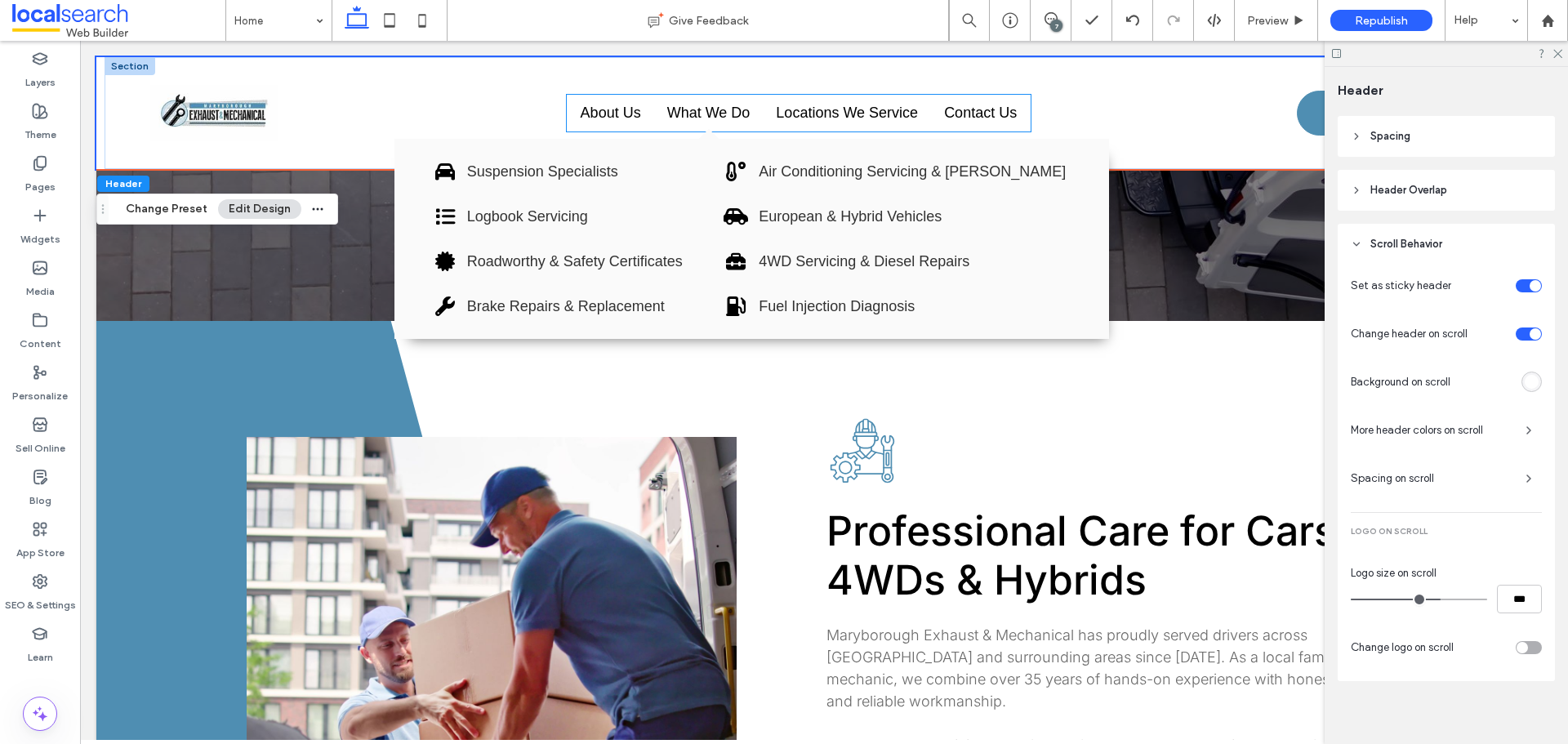
scroll to position [269, 0]
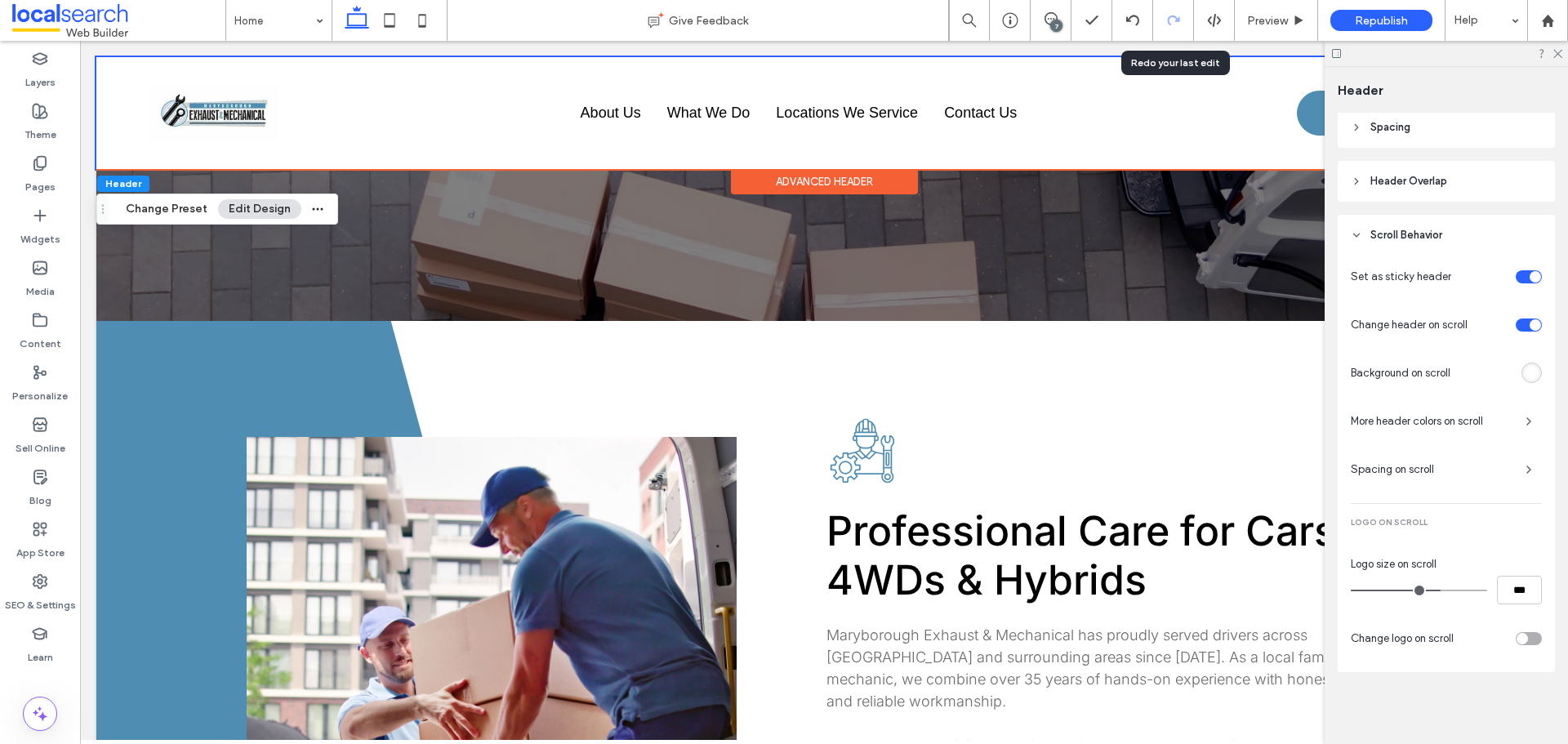
click at [1192, 19] on div at bounding box center [1173, 20] width 40 height 13
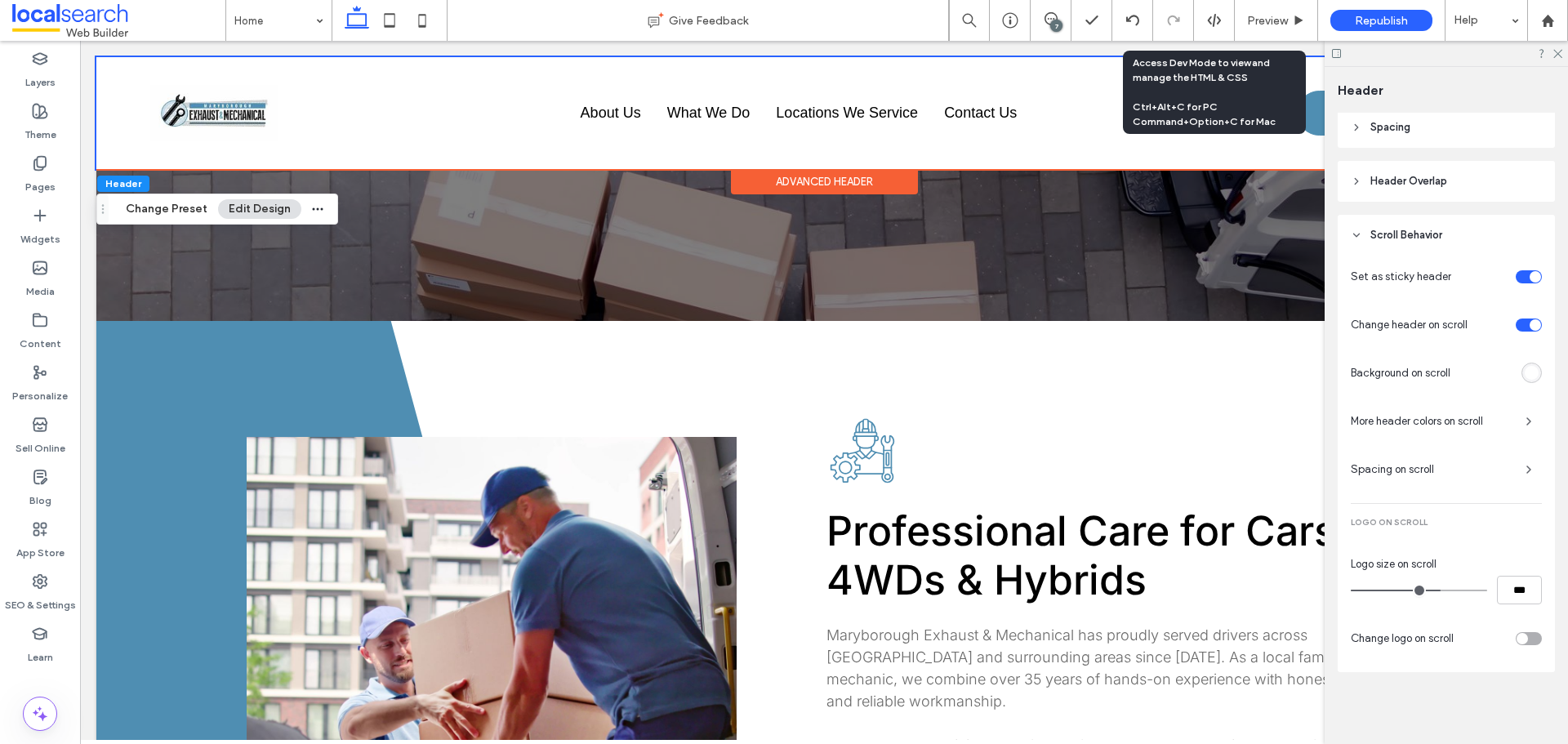
drag, startPoint x: 1195, startPoint y: 20, endPoint x: 1219, endPoint y: 21, distance: 24.0
click at [1219, 21] on div at bounding box center [1214, 20] width 40 height 15
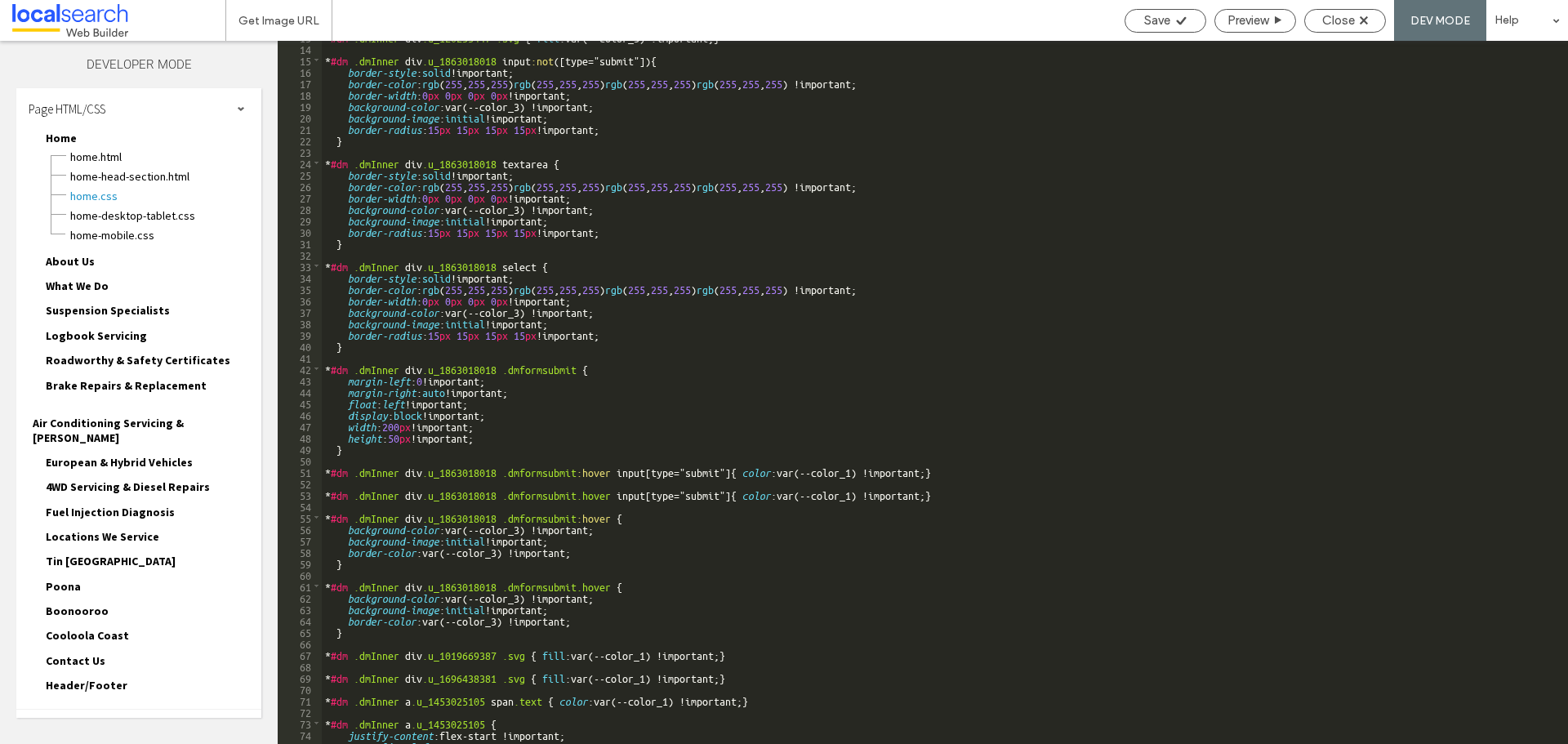
scroll to position [196, 0]
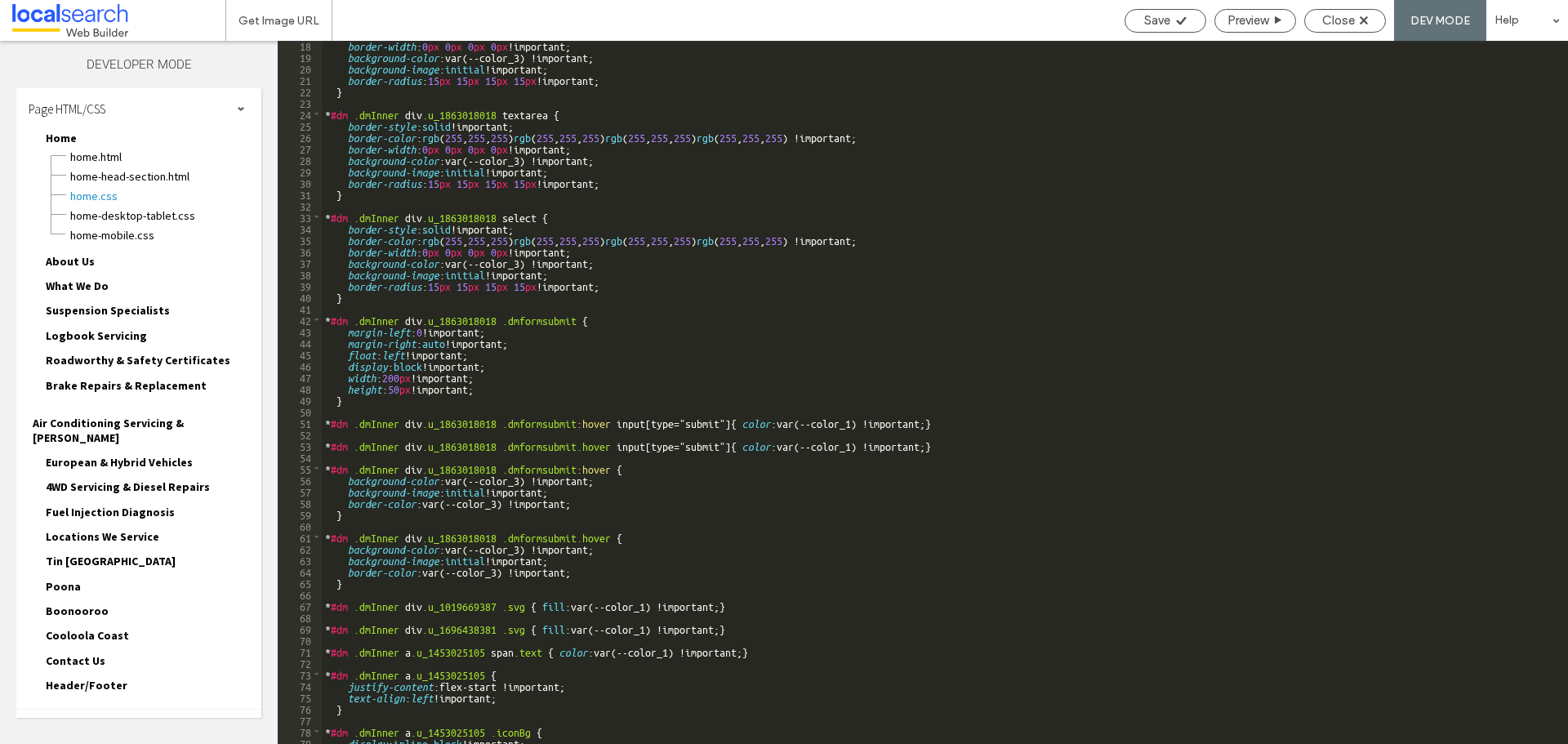
click at [118, 710] on div "Site HTML/CSS" at bounding box center [139, 730] width 245 height 41
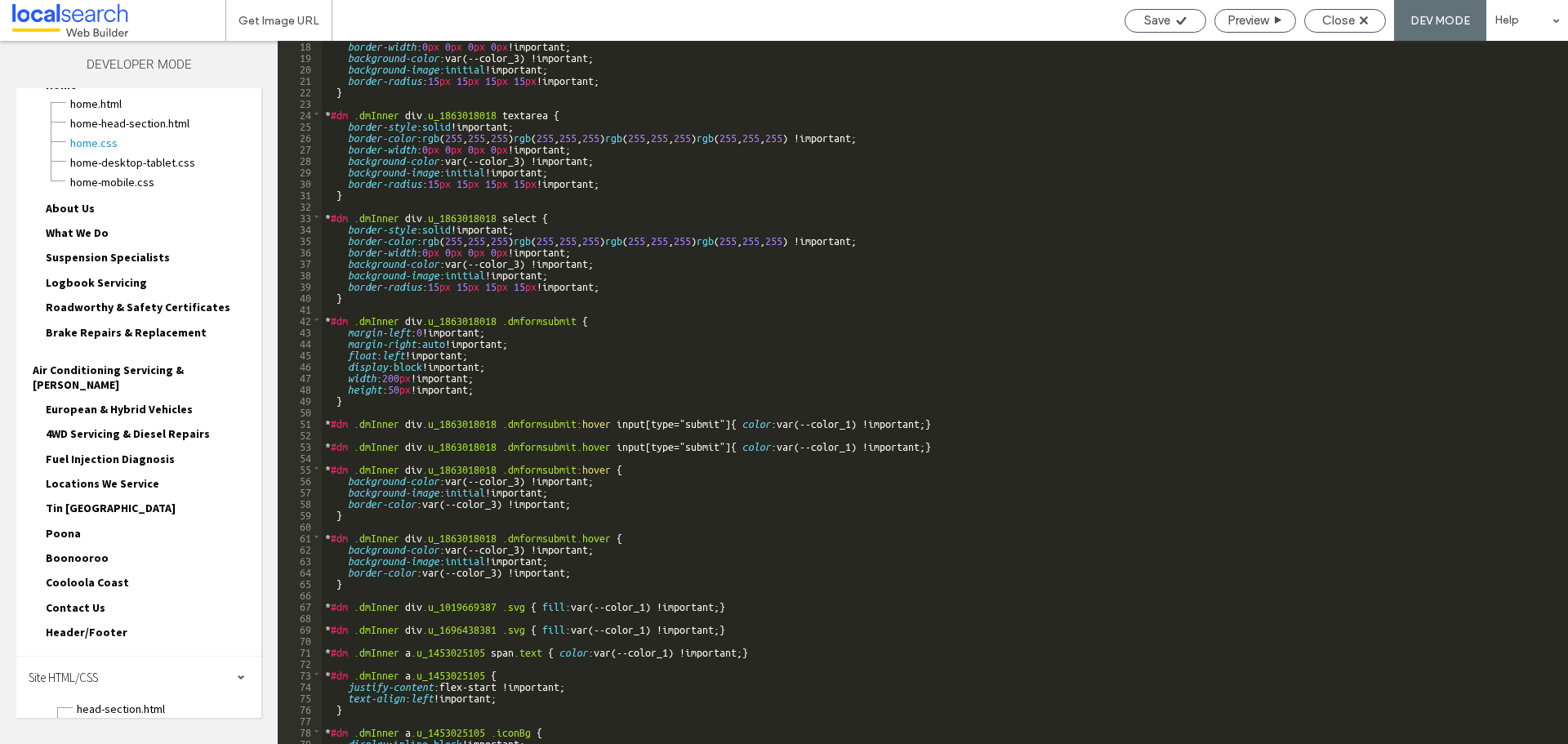
scroll to position [82, 0]
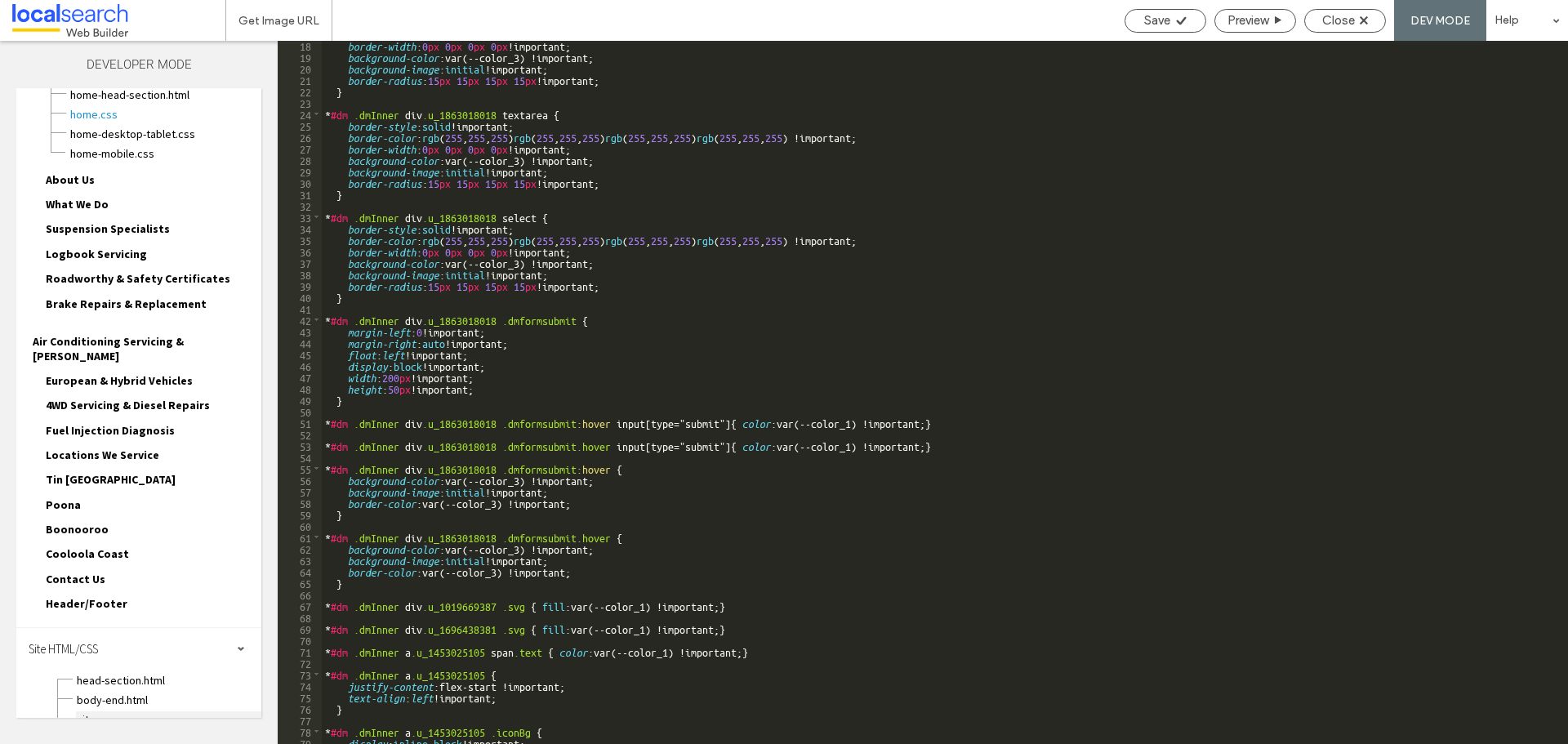
click at [97, 711] on span "site.css" at bounding box center [169, 719] width 186 height 17
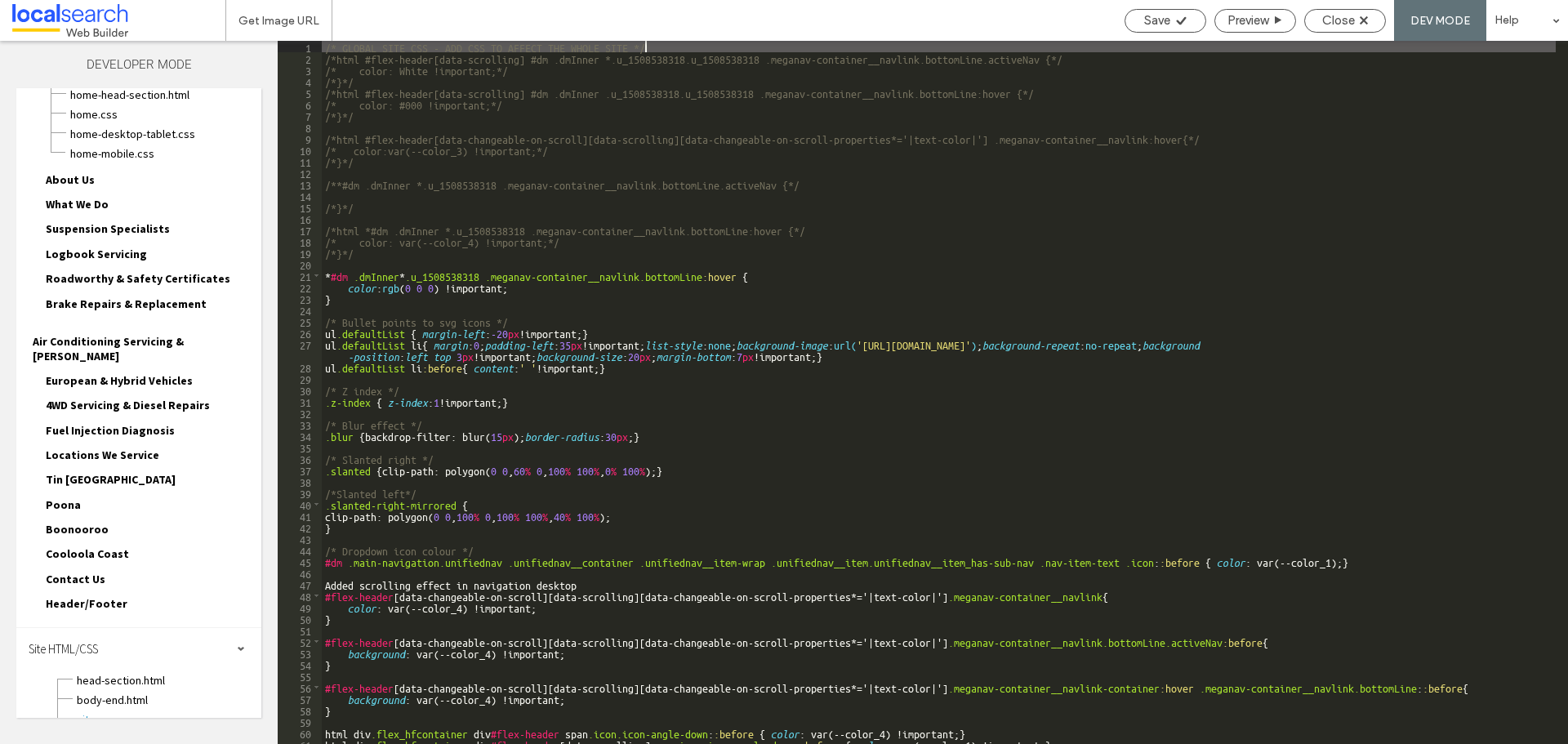
scroll to position [0, 0]
click at [496, 303] on div "/* GLOBAL SITE CSS - ADD CSS TO AFFECT THE WHOLE SITE */ /*html #flex-header[da…" at bounding box center [938, 403] width 1233 height 726
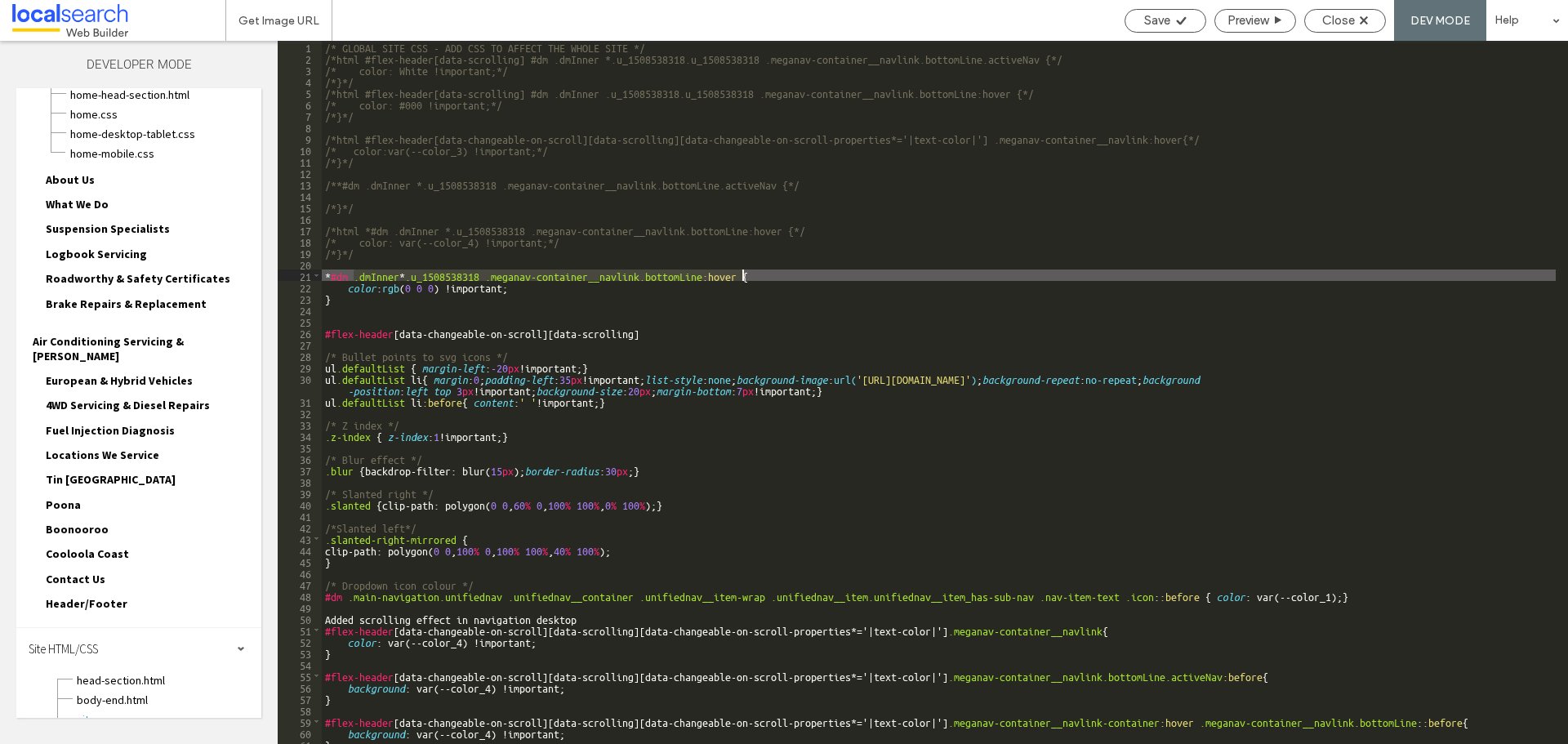
drag, startPoint x: 354, startPoint y: 273, endPoint x: 744, endPoint y: 277, distance: 390.0
click at [744, 277] on div "/* GLOBAL SITE CSS - ADD CSS TO AFFECT THE WHOLE SITE */ /*html #flex-header[da…" at bounding box center [938, 403] width 1233 height 726
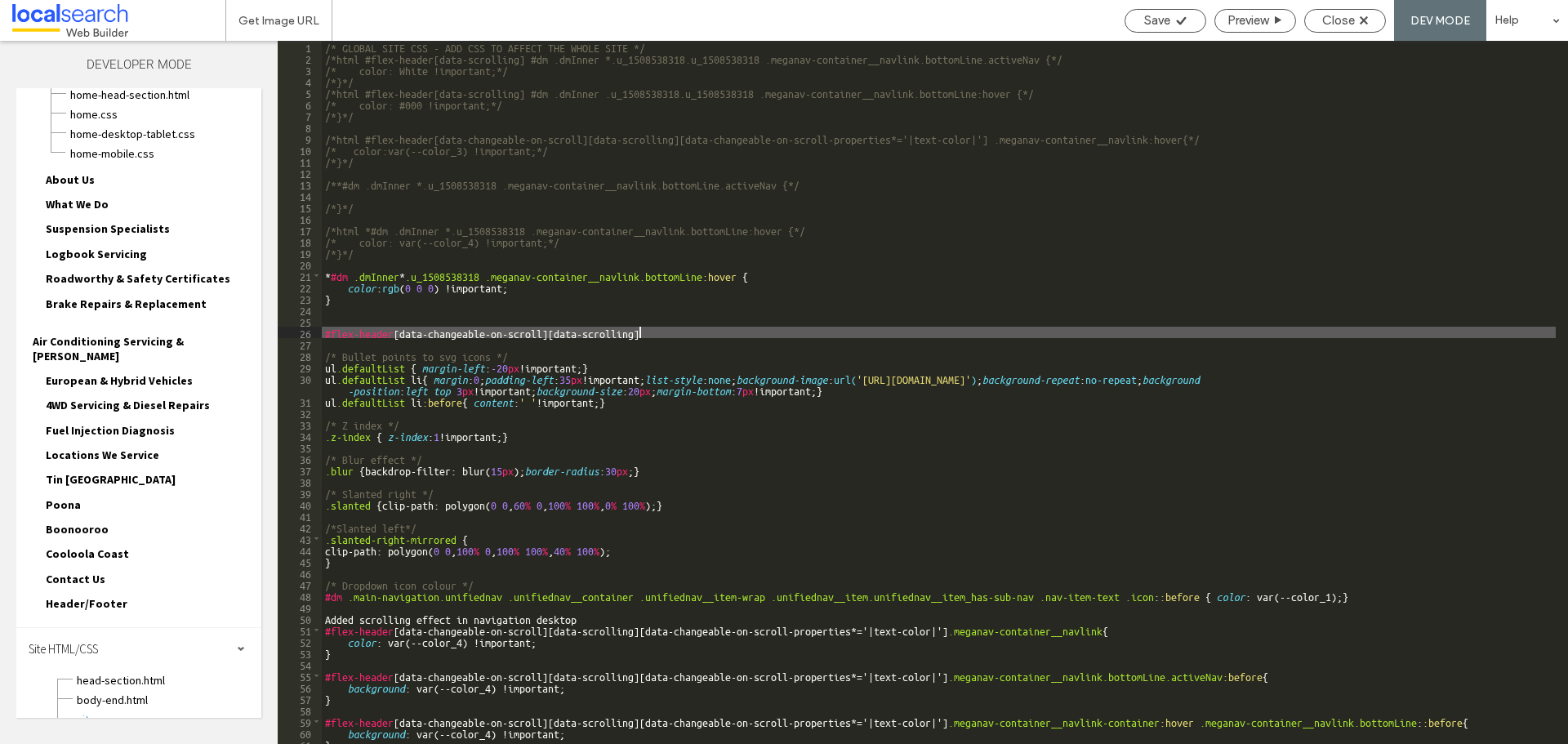
click at [682, 332] on div "/* GLOBAL SITE CSS - ADD CSS TO AFFECT THE WHOLE SITE */ /*html #flex-header[da…" at bounding box center [938, 403] width 1233 height 726
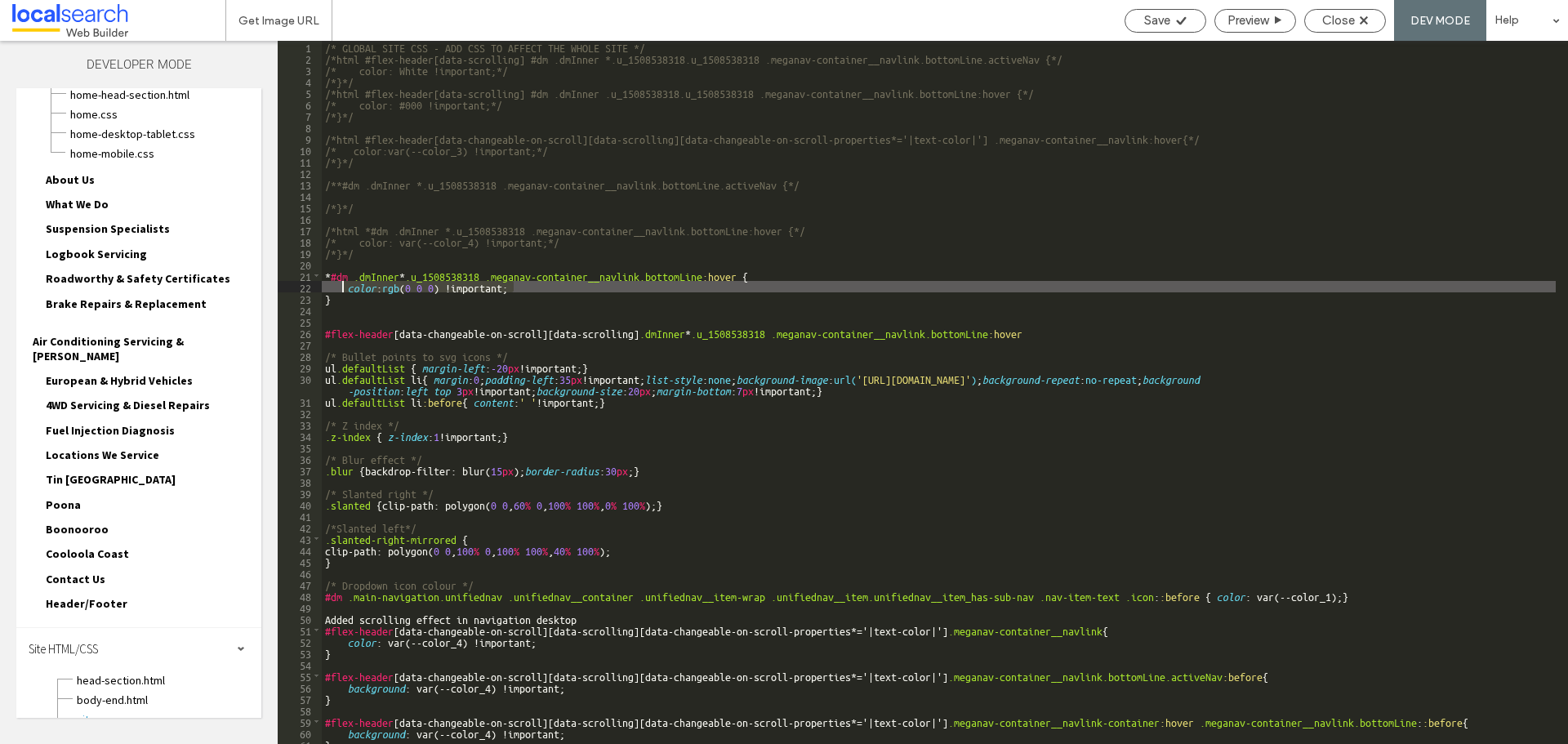
drag, startPoint x: 532, startPoint y: 285, endPoint x: 341, endPoint y: 288, distance: 191.0
click at [341, 288] on div "/* GLOBAL SITE CSS - ADD CSS TO AFFECT THE WHOLE SITE */ /*html #flex-header[da…" at bounding box center [938, 403] width 1233 height 726
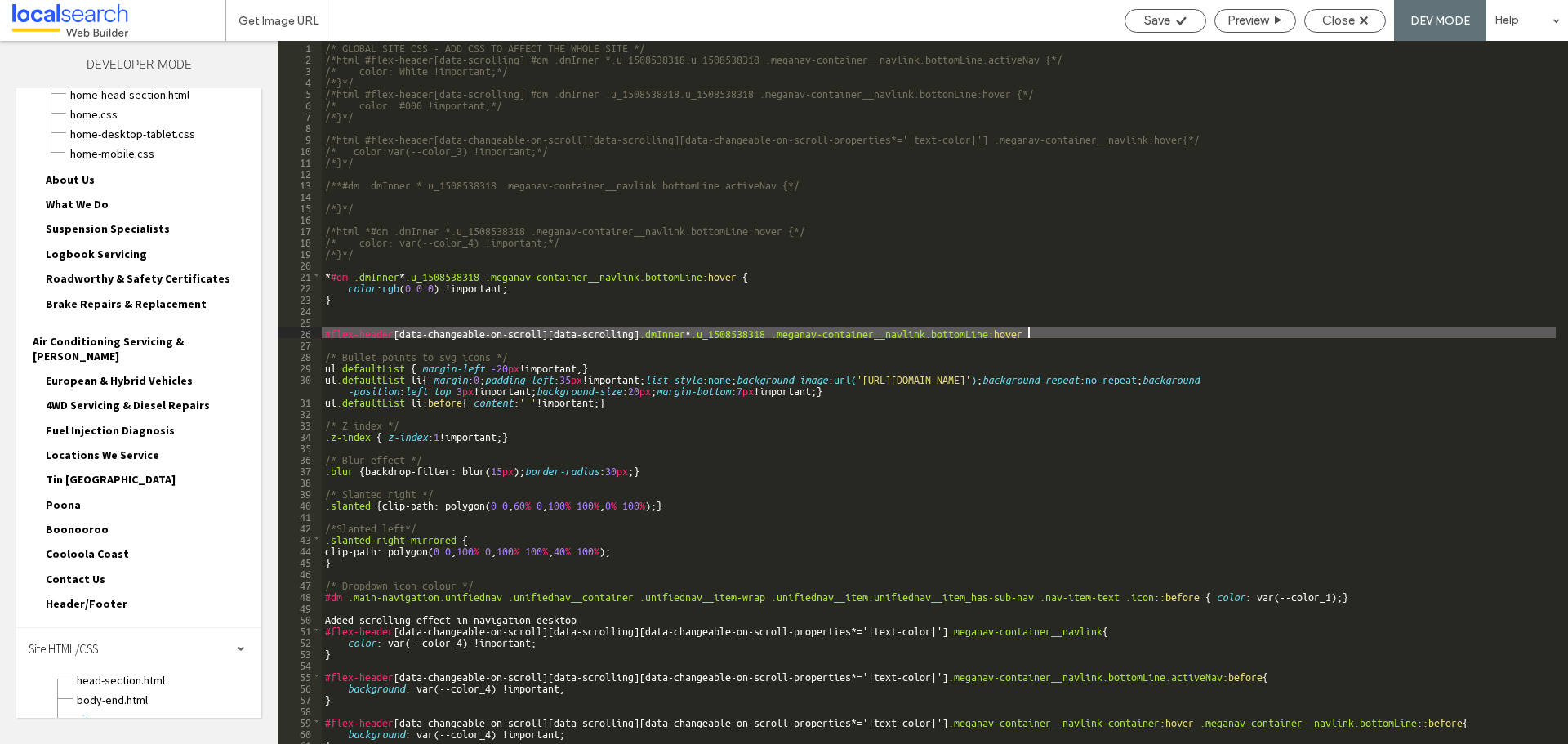
click at [1058, 331] on div "/* GLOBAL SITE CSS - ADD CSS TO AFFECT THE WHOLE SITE */ /*html #flex-header[da…" at bounding box center [938, 403] width 1233 height 726
type textarea "**"
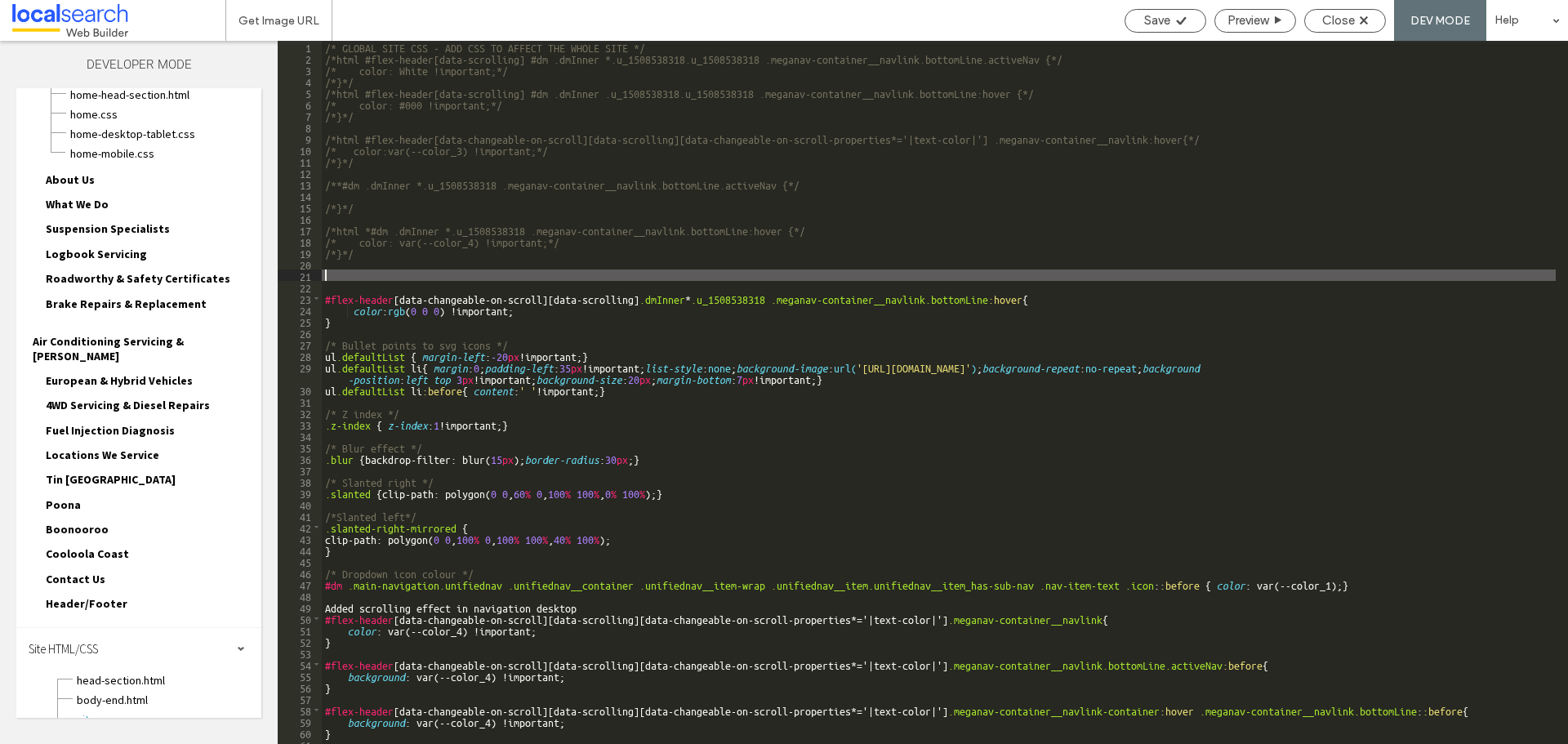
drag, startPoint x: 348, startPoint y: 307, endPoint x: 314, endPoint y: 276, distance: 46.0
click at [314, 276] on div "** 1 2 3 4 5 6 7 8 9 10 11 12 13 14 15 16 17 18 19 20 21 22 23 24 25 26 27 28 2…" at bounding box center [922, 392] width 1291 height 703
click at [1175, 15] on icon at bounding box center [1181, 21] width 12 height 12
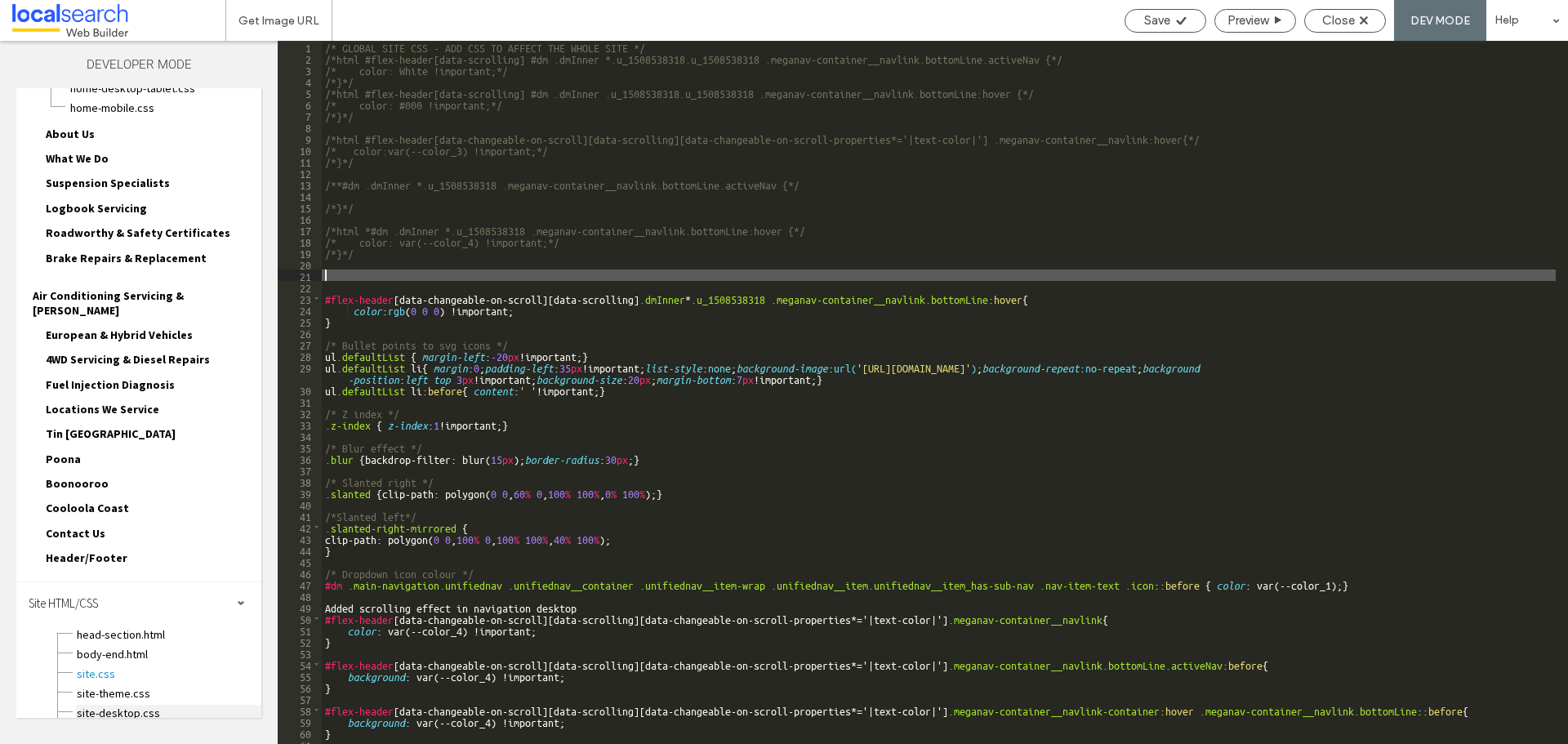
scroll to position [153, 0]
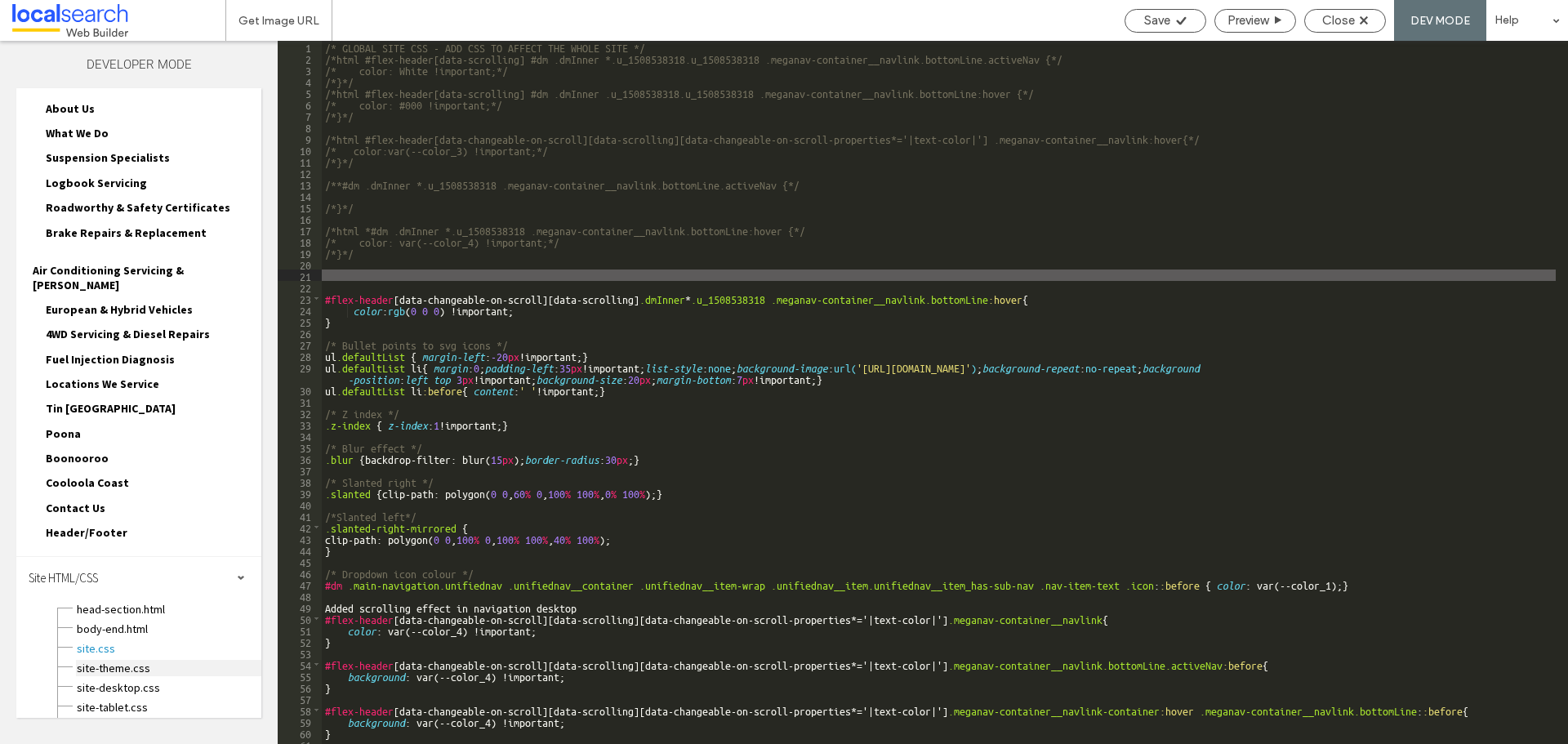
click at [134, 660] on span "site-theme.css" at bounding box center [169, 668] width 186 height 17
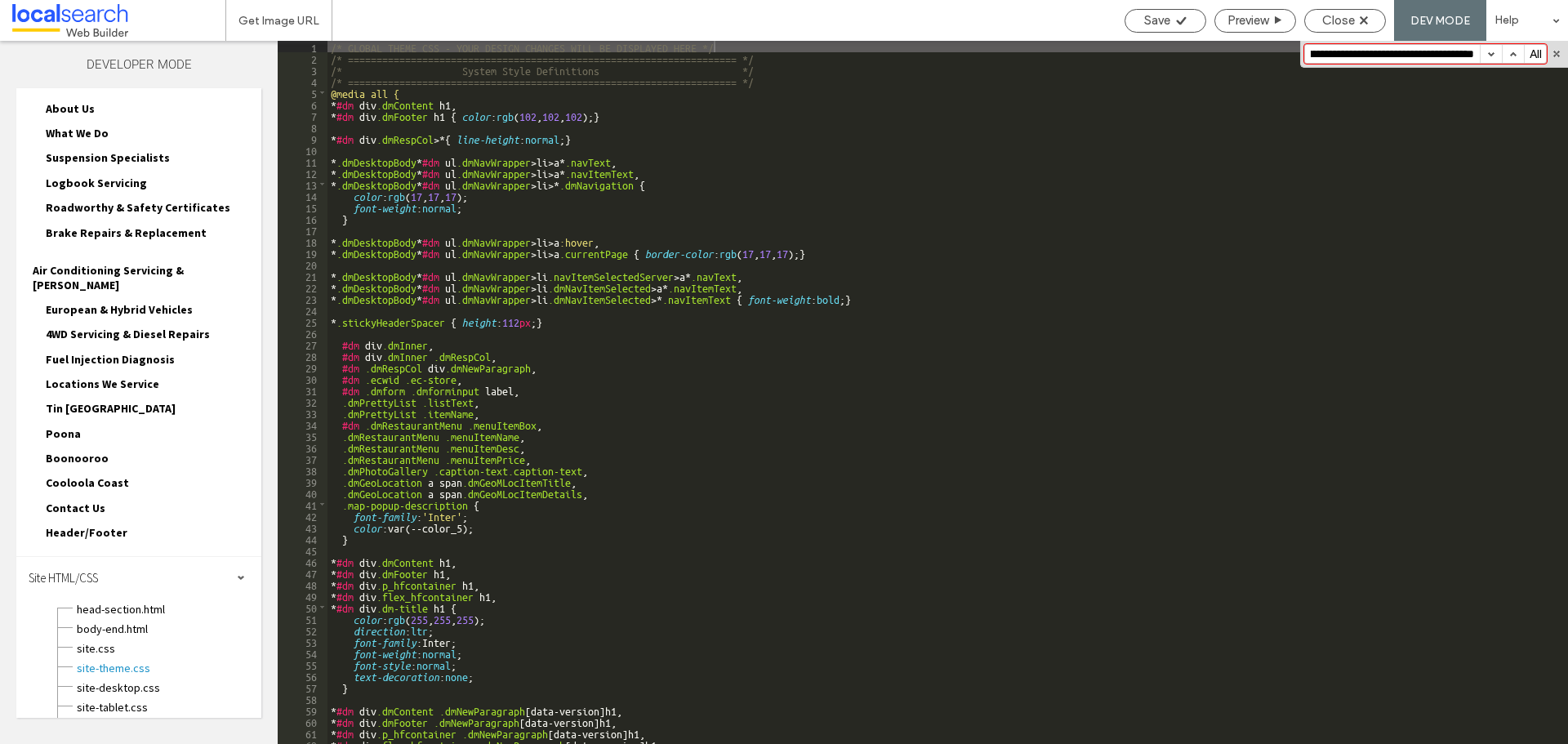
scroll to position [0, 0]
drag, startPoint x: 1442, startPoint y: 49, endPoint x: 1163, endPoint y: 54, distance: 279.0
click at [1163, 54] on div "** 1 2 3 4 5 6 7 8 9 10 11 12 13 14 15 16 17 18 19 20 21 22 23 24 25 26 27 28 2…" at bounding box center [922, 392] width 1291 height 703
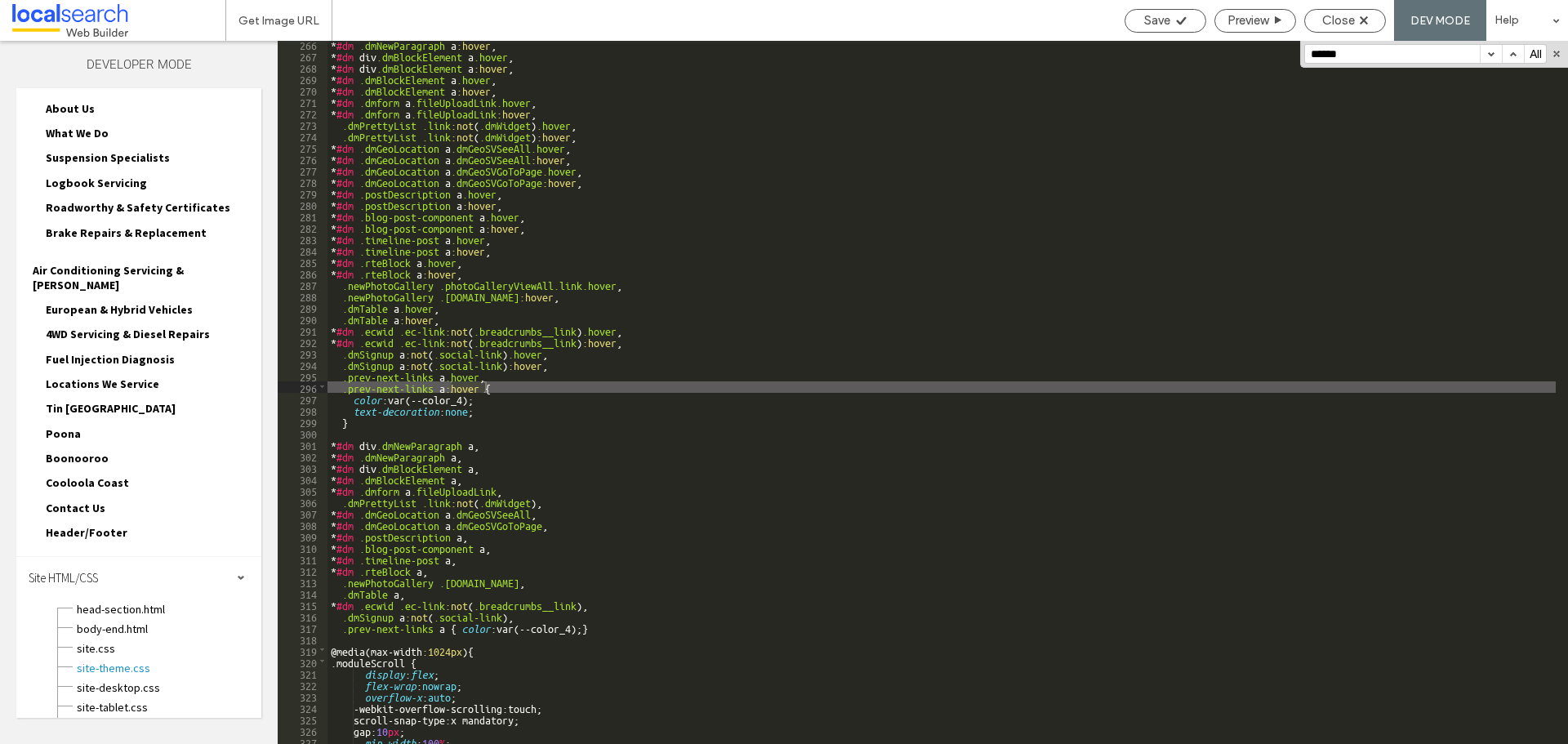
scroll to position [3034, 0]
click at [1392, 54] on input "*****" at bounding box center [1391, 53] width 175 height 18
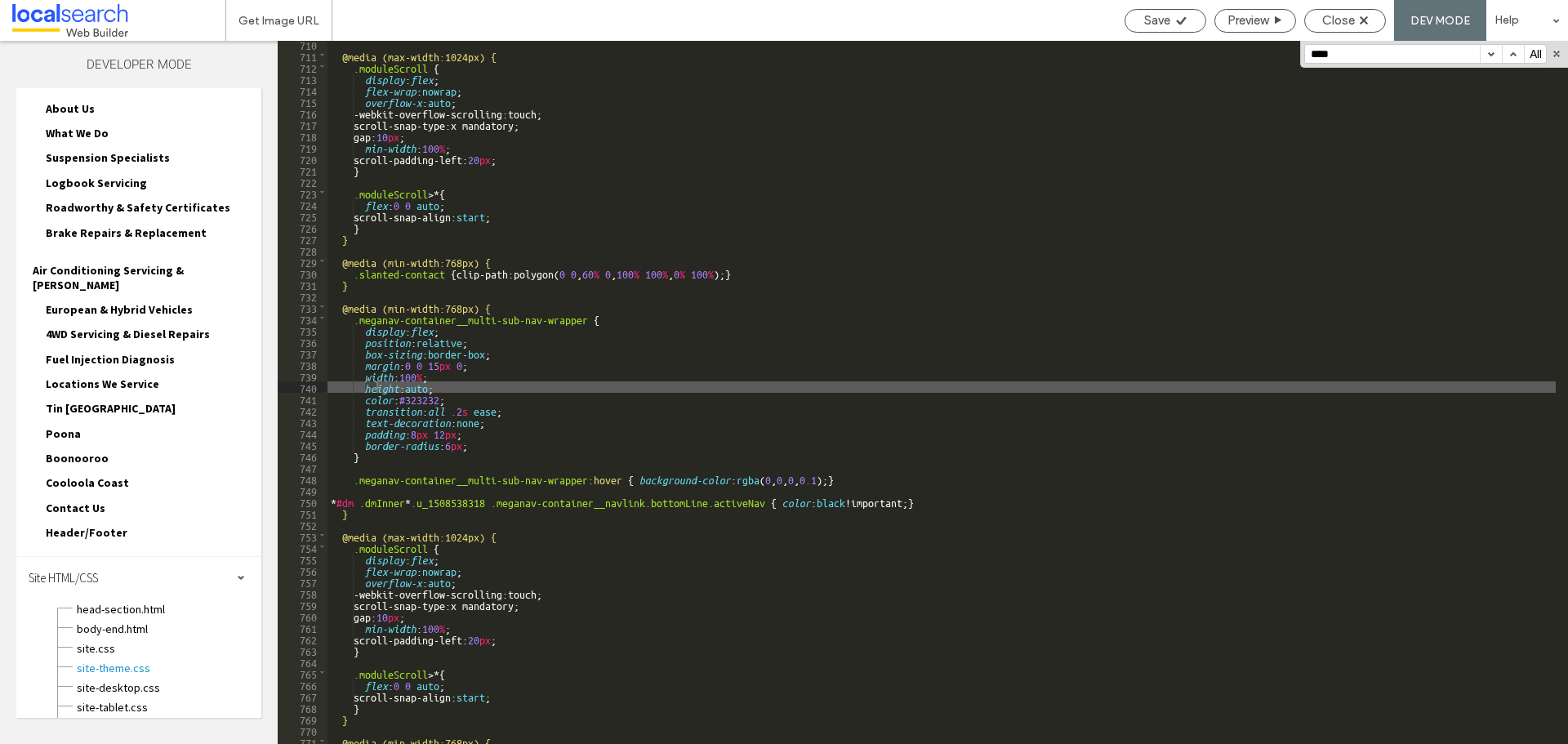
scroll to position [11648, 0]
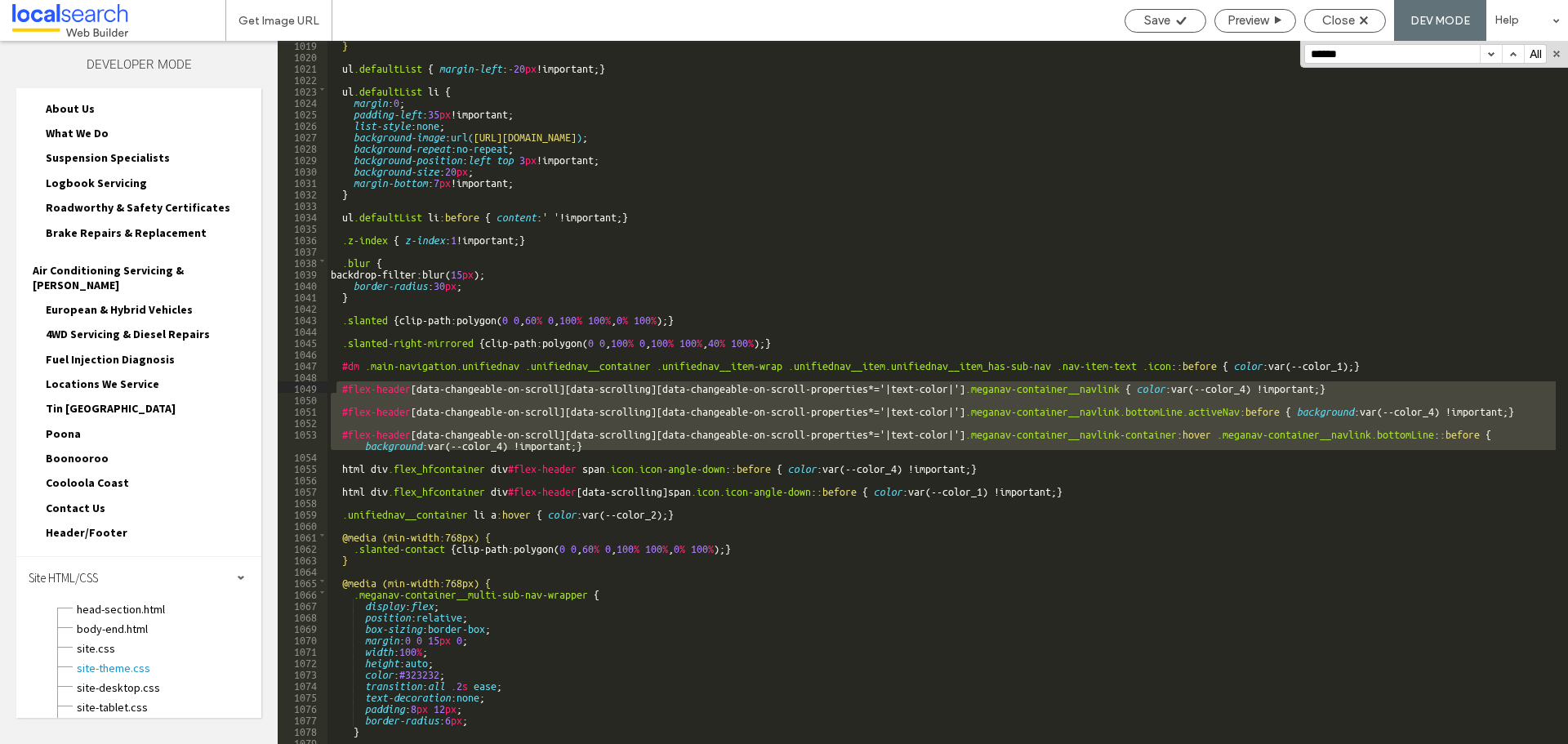
drag, startPoint x: 636, startPoint y: 451, endPoint x: 335, endPoint y: 386, distance: 307.9
click at [335, 386] on div "} ul .defaultList { margin-left : -20 px !important; } ul .defaultList li { mar…" at bounding box center [942, 401] width 1228 height 726
click at [1372, 57] on input "******" at bounding box center [1391, 53] width 175 height 18
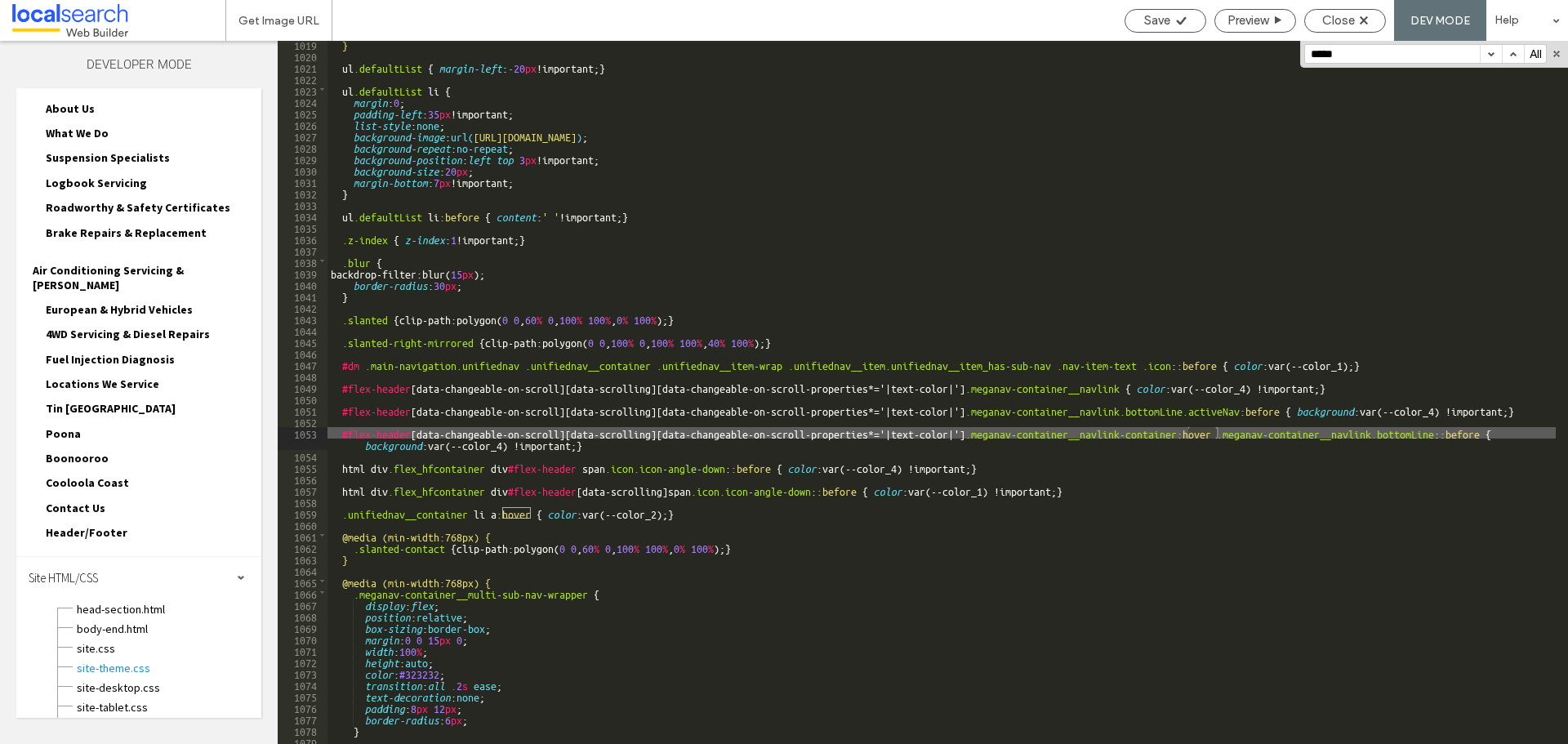
click at [1393, 46] on input "*****" at bounding box center [1391, 53] width 175 height 18
paste input "**********"
drag, startPoint x: 1344, startPoint y: 54, endPoint x: 1259, endPoint y: 43, distance: 85.7
click at [1223, 41] on div "Get Image URL Save Preview Close DEV MODE Help Design Panel Site Comments Team …" at bounding box center [784, 372] width 1568 height 744
click at [1359, 50] on input "********" at bounding box center [1391, 53] width 175 height 18
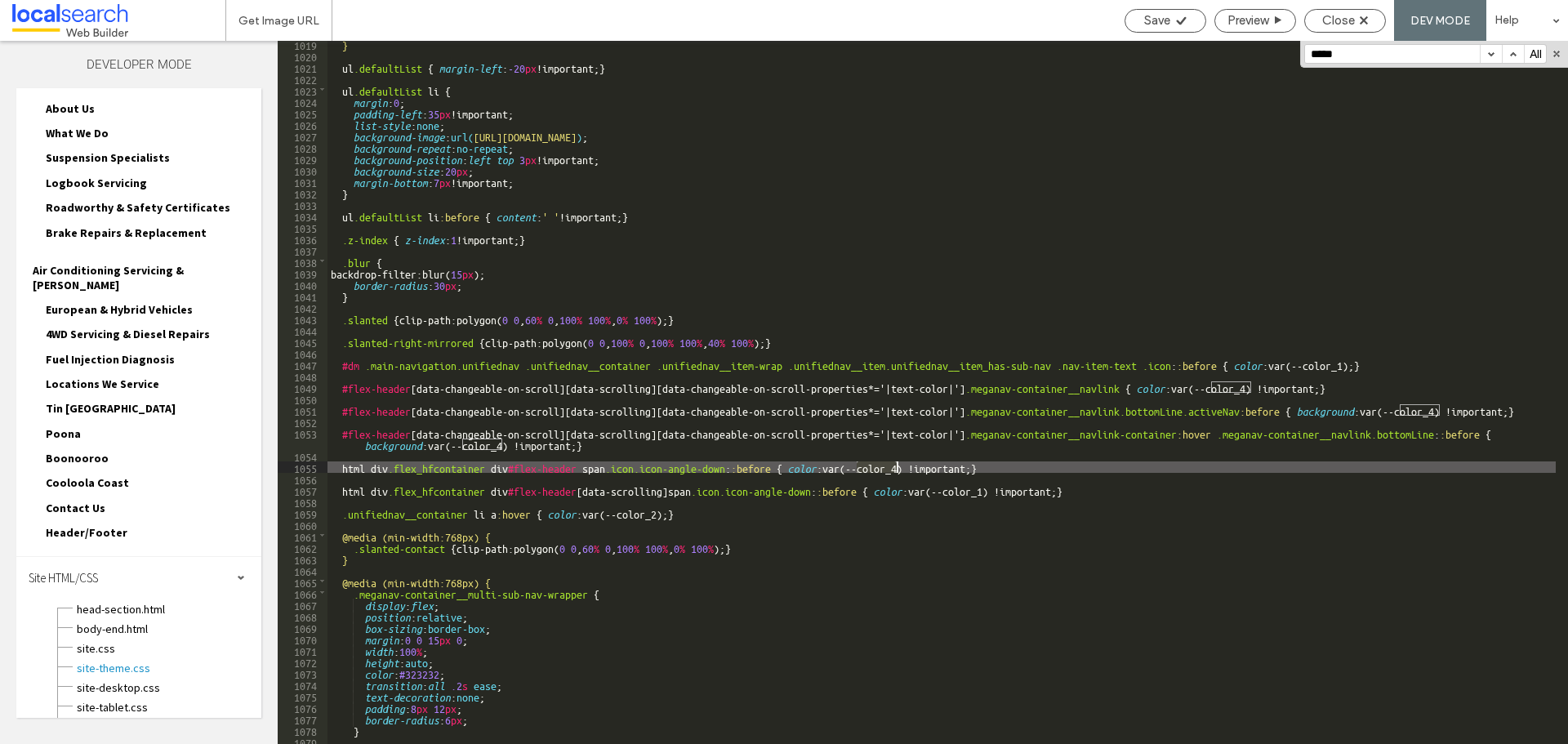
drag, startPoint x: 857, startPoint y: 467, endPoint x: 898, endPoint y: 465, distance: 41.0
click at [898, 465] on div "} ul .defaultList { margin-left : -20 px !important; } ul .defaultList li { mar…" at bounding box center [942, 401] width 1228 height 726
click at [1344, 64] on div "***** All Replace All .* Aa \b" at bounding box center [1433, 53] width 268 height 27
paste input "**"
click at [111, 640] on span "site.css" at bounding box center [169, 648] width 186 height 17
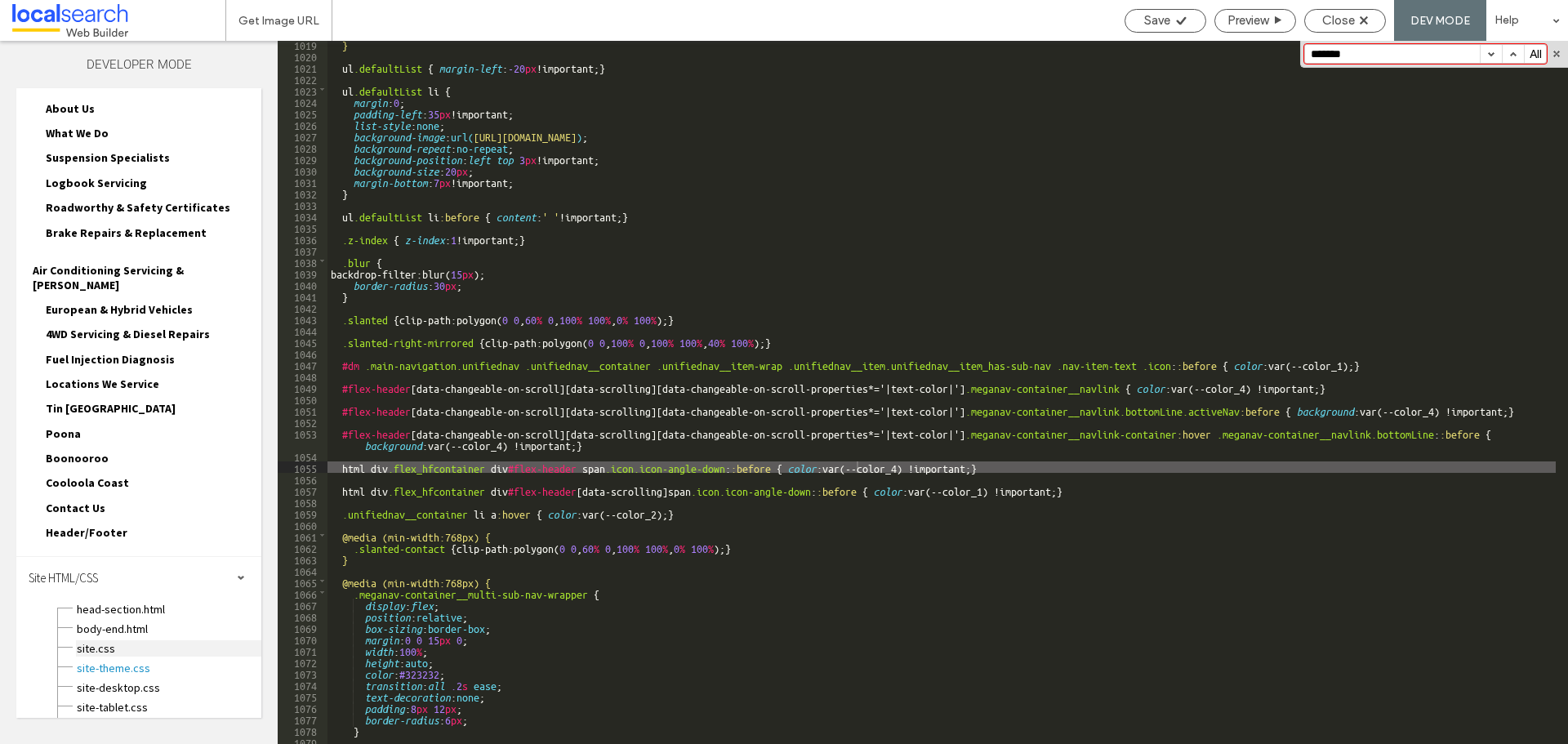
scroll to position [0, 0]
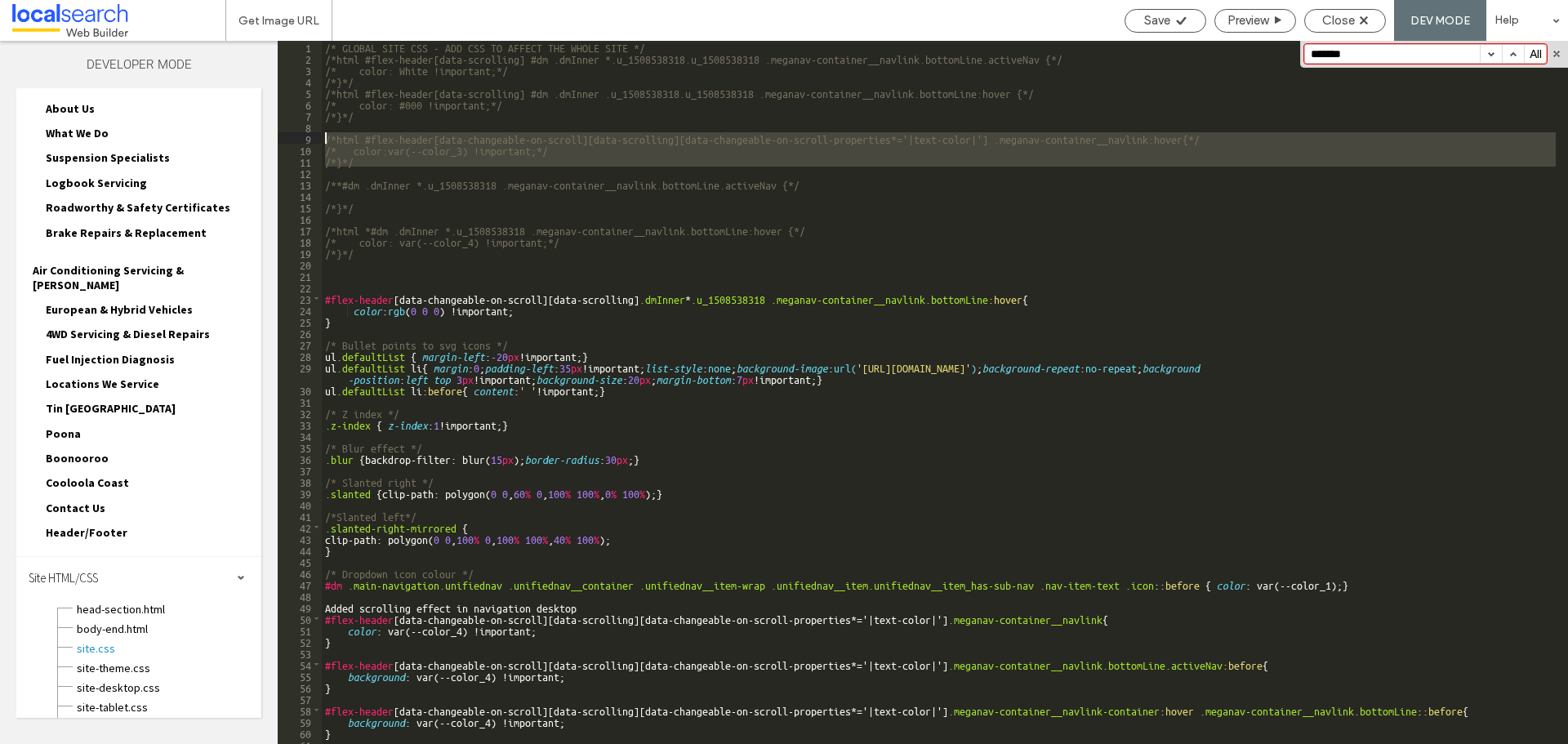
drag, startPoint x: 370, startPoint y: 167, endPoint x: 317, endPoint y: 142, distance: 58.6
click at [317, 142] on div "** 1 2 3 4 5 6 7 8 9 10 11 12 13 14 15 16 17 18 19 20 21 22 23 24 25 26 27 28 2…" at bounding box center [922, 392] width 1291 height 703
click at [1399, 57] on input "*******" at bounding box center [1391, 53] width 175 height 18
paste input "**********"
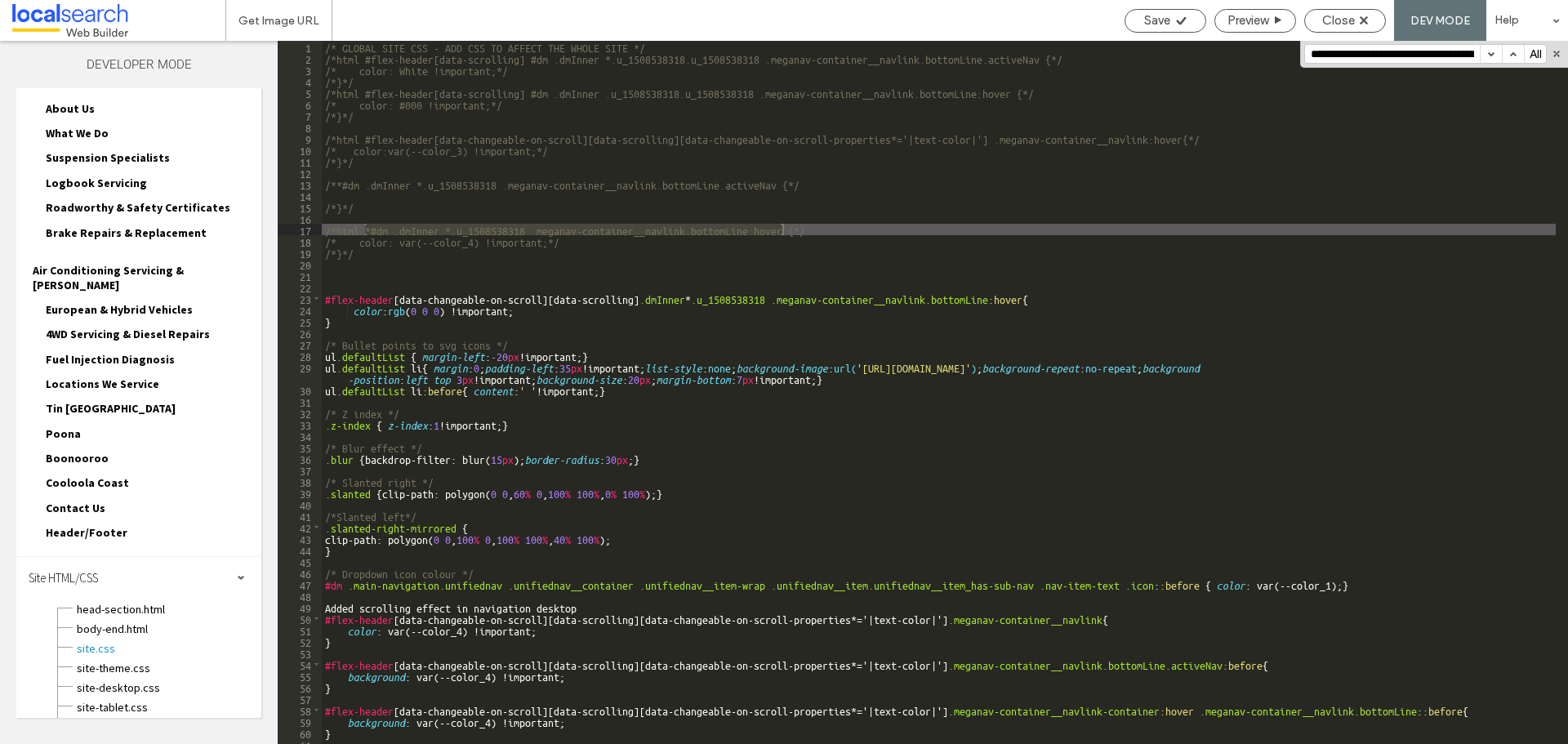
scroll to position [0, 255]
type input "**********"
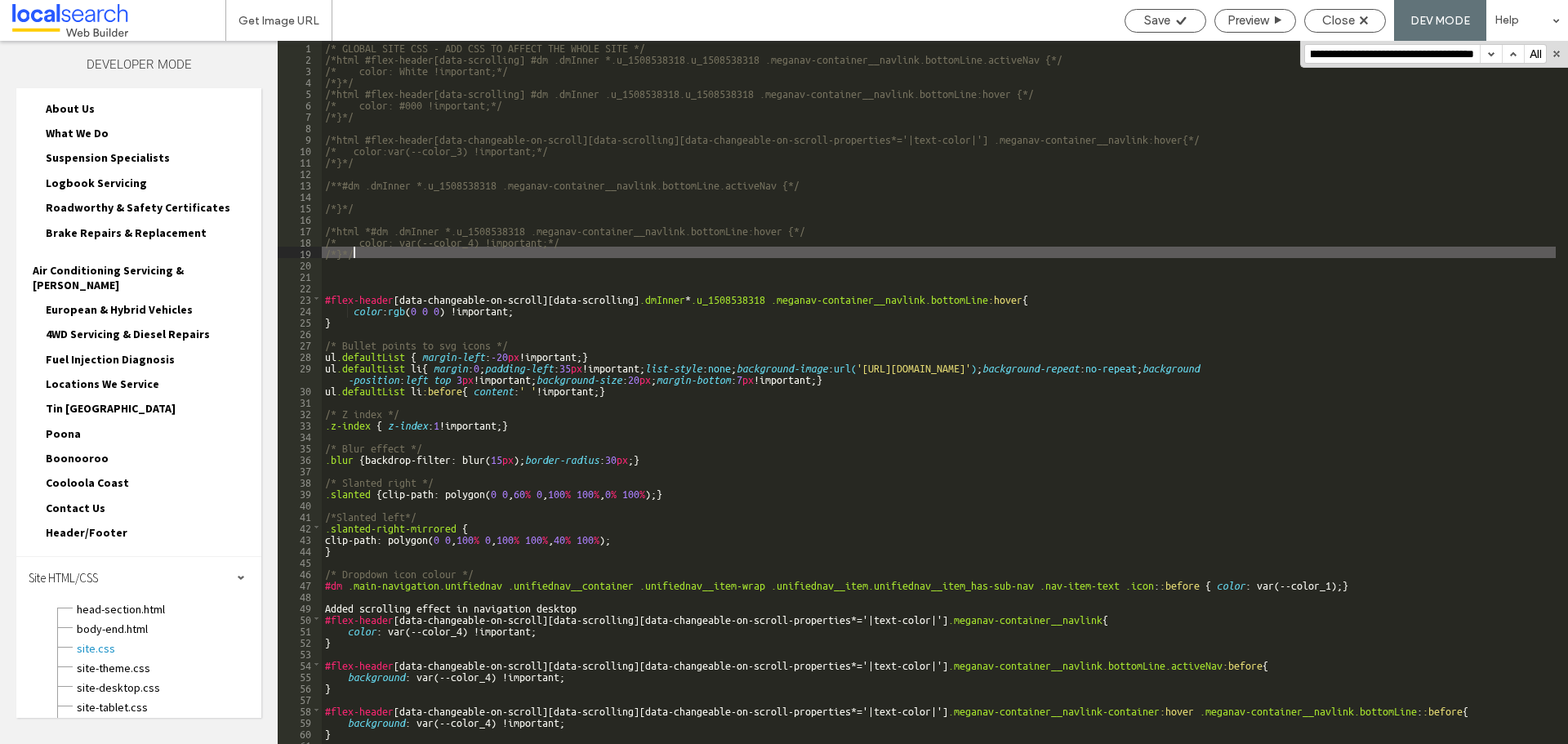
scroll to position [0, 0]
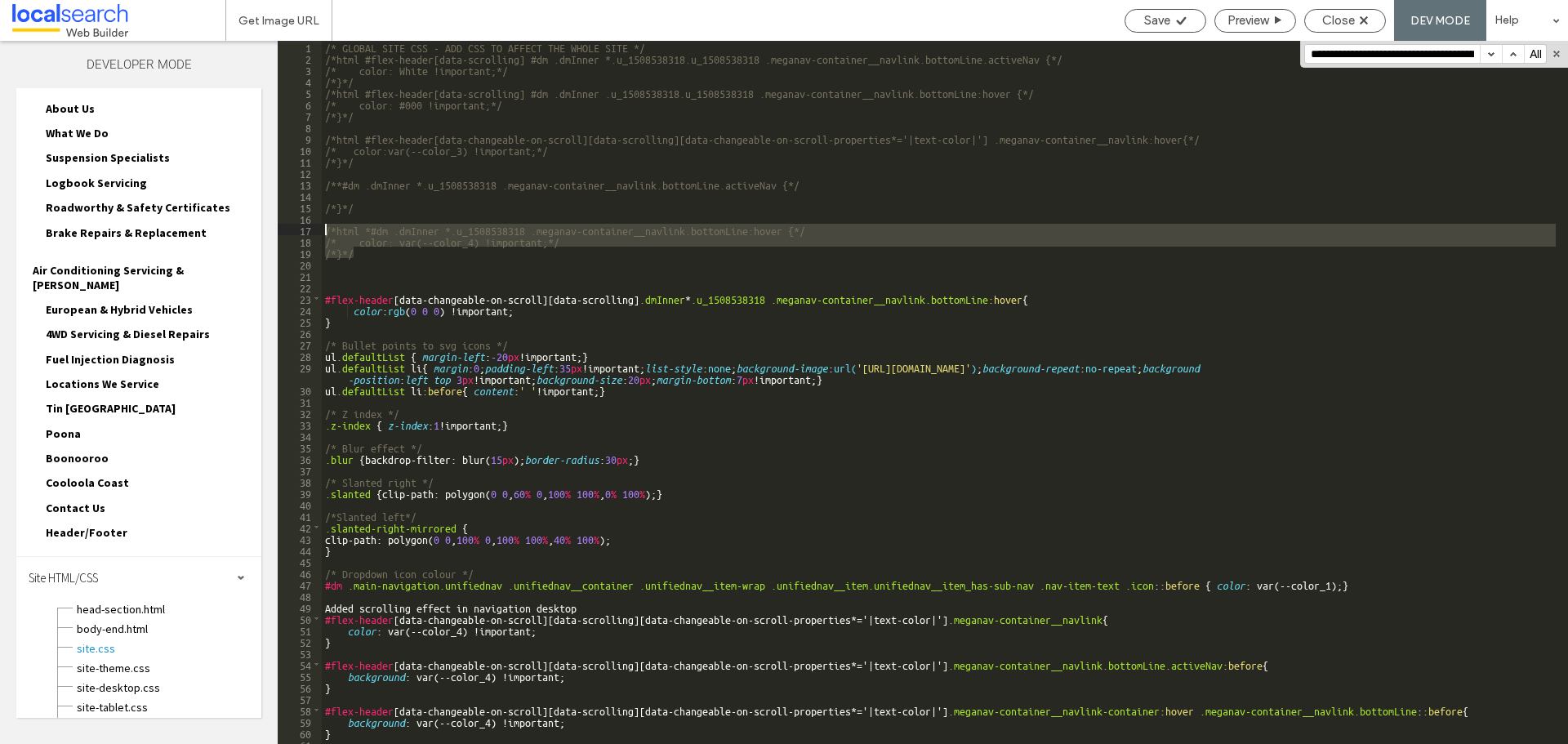
drag, startPoint x: 352, startPoint y: 257, endPoint x: 317, endPoint y: 224, distance: 48.1
click at [317, 224] on div "** 1 2 3 4 5 6 7 8 9 10 11 12 13 14 15 16 17 18 19 20 21 22 23 24 25 26 27 28 2…" at bounding box center [922, 392] width 1291 height 703
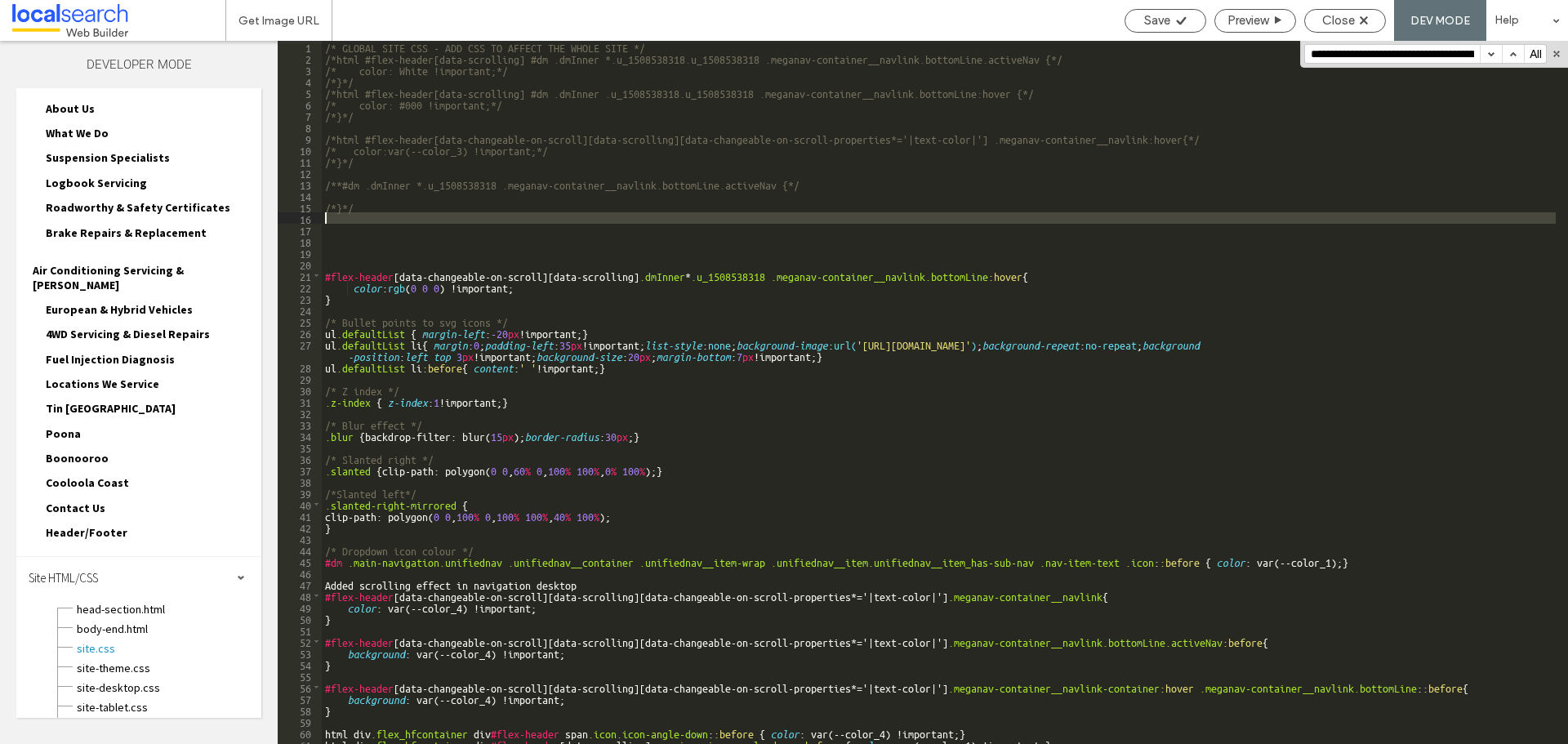
drag, startPoint x: 353, startPoint y: 228, endPoint x: 338, endPoint y: 215, distance: 19.8
click at [338, 215] on div "/* GLOBAL SITE CSS - ADD CSS TO AFFECT THE WHOLE SITE */ /*html #flex-header[da…" at bounding box center [938, 403] width 1233 height 726
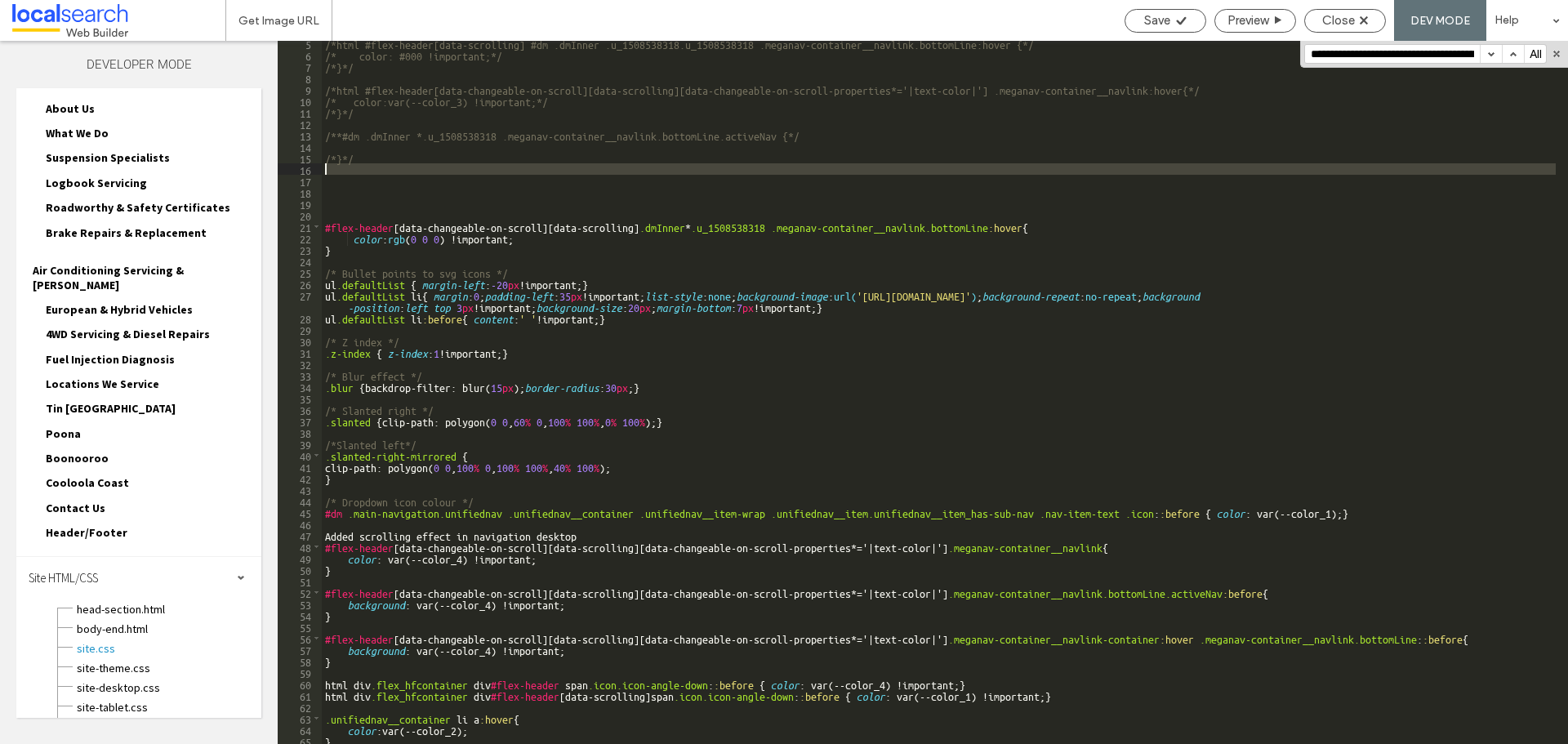
scroll to position [98, 0]
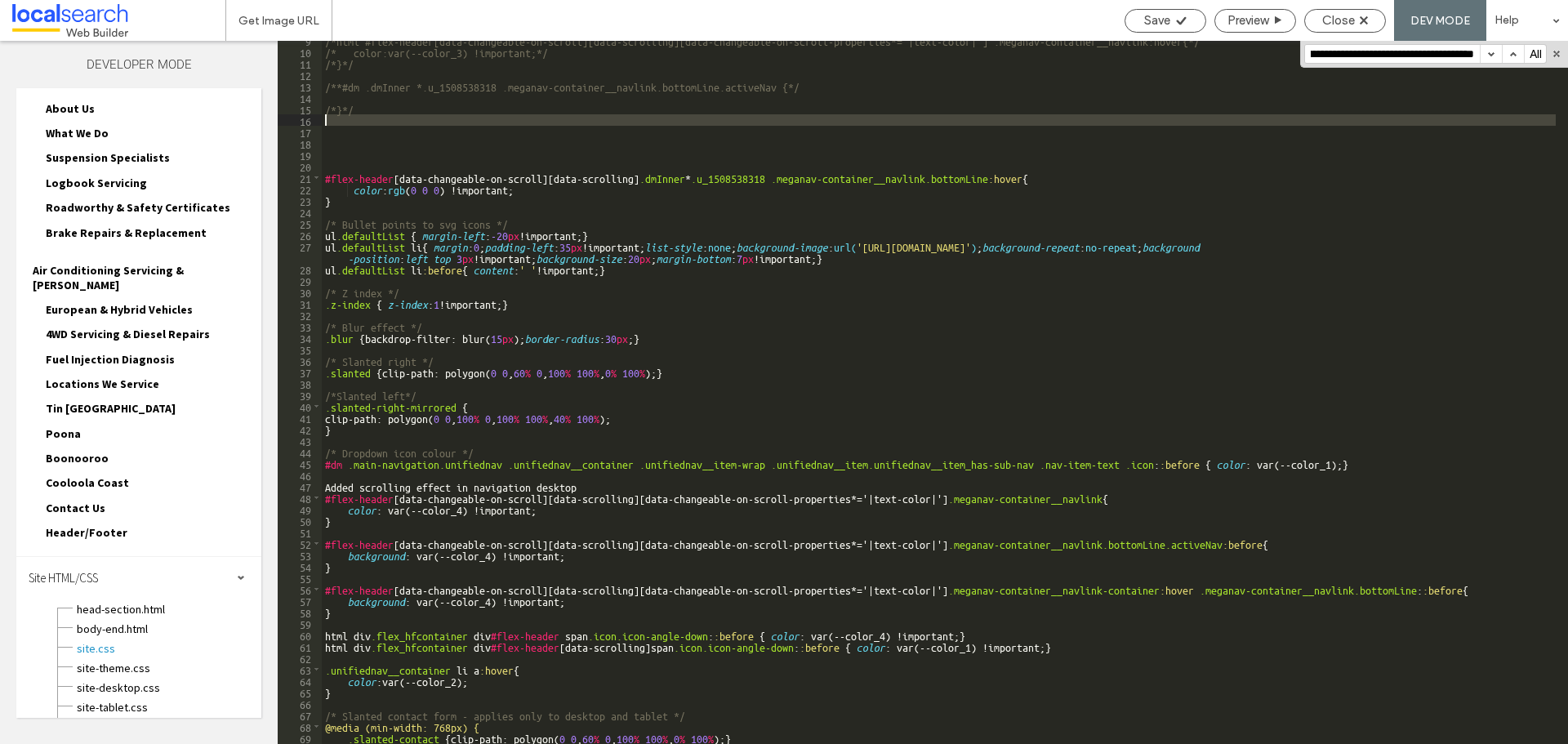
click at [1493, 53] on button "button" at bounding box center [1490, 53] width 22 height 18
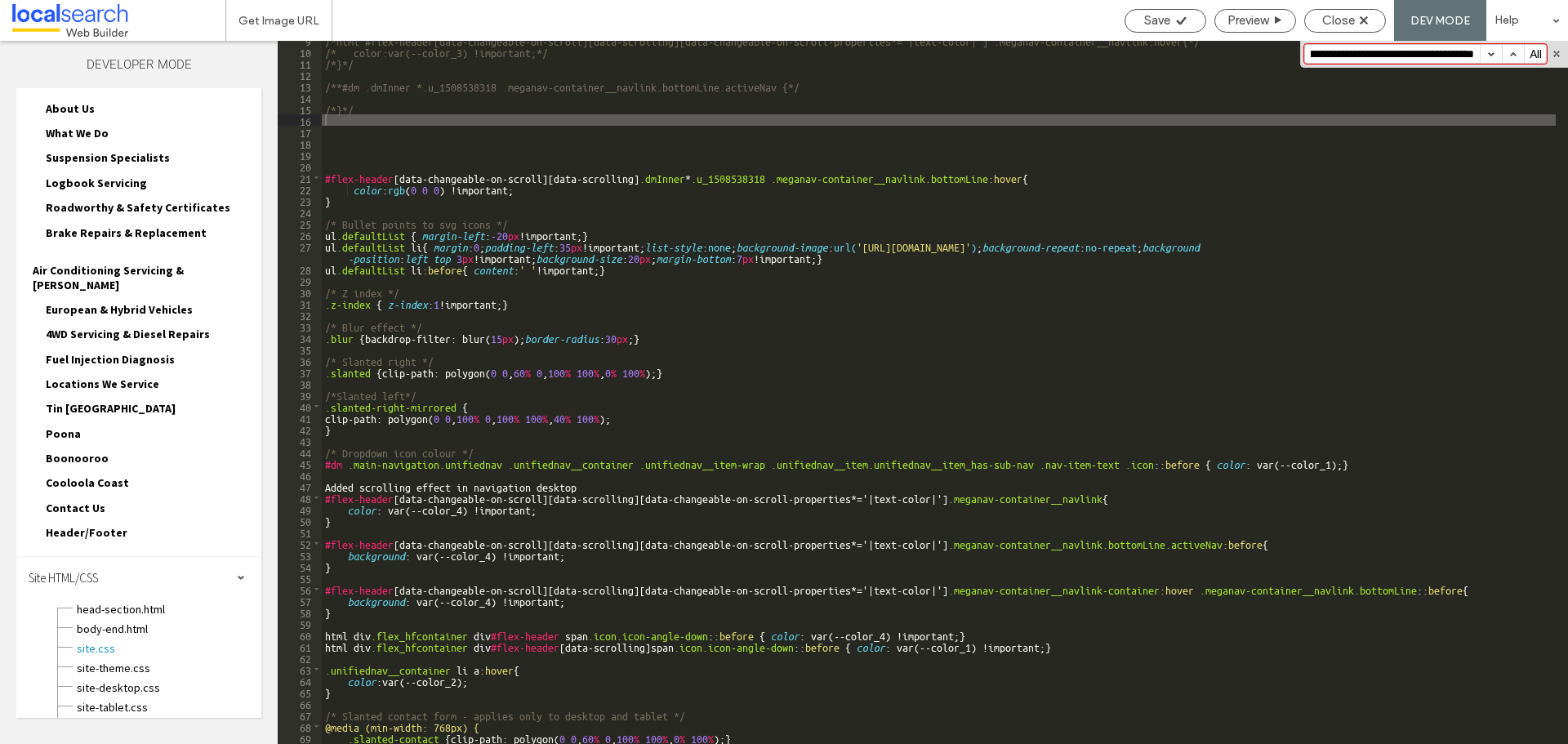
click at [1493, 53] on button "button" at bounding box center [1490, 53] width 22 height 18
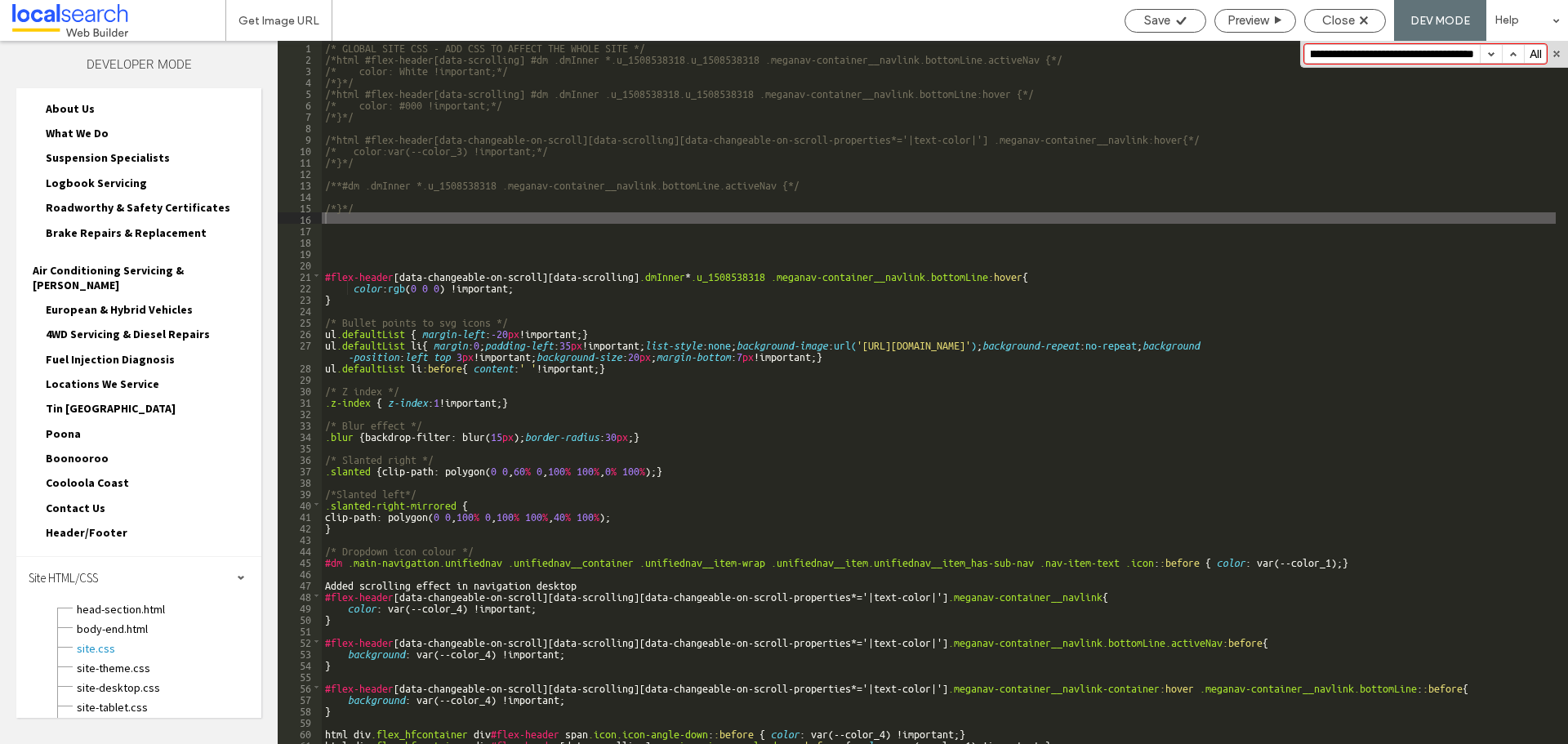
scroll to position [0, 0]
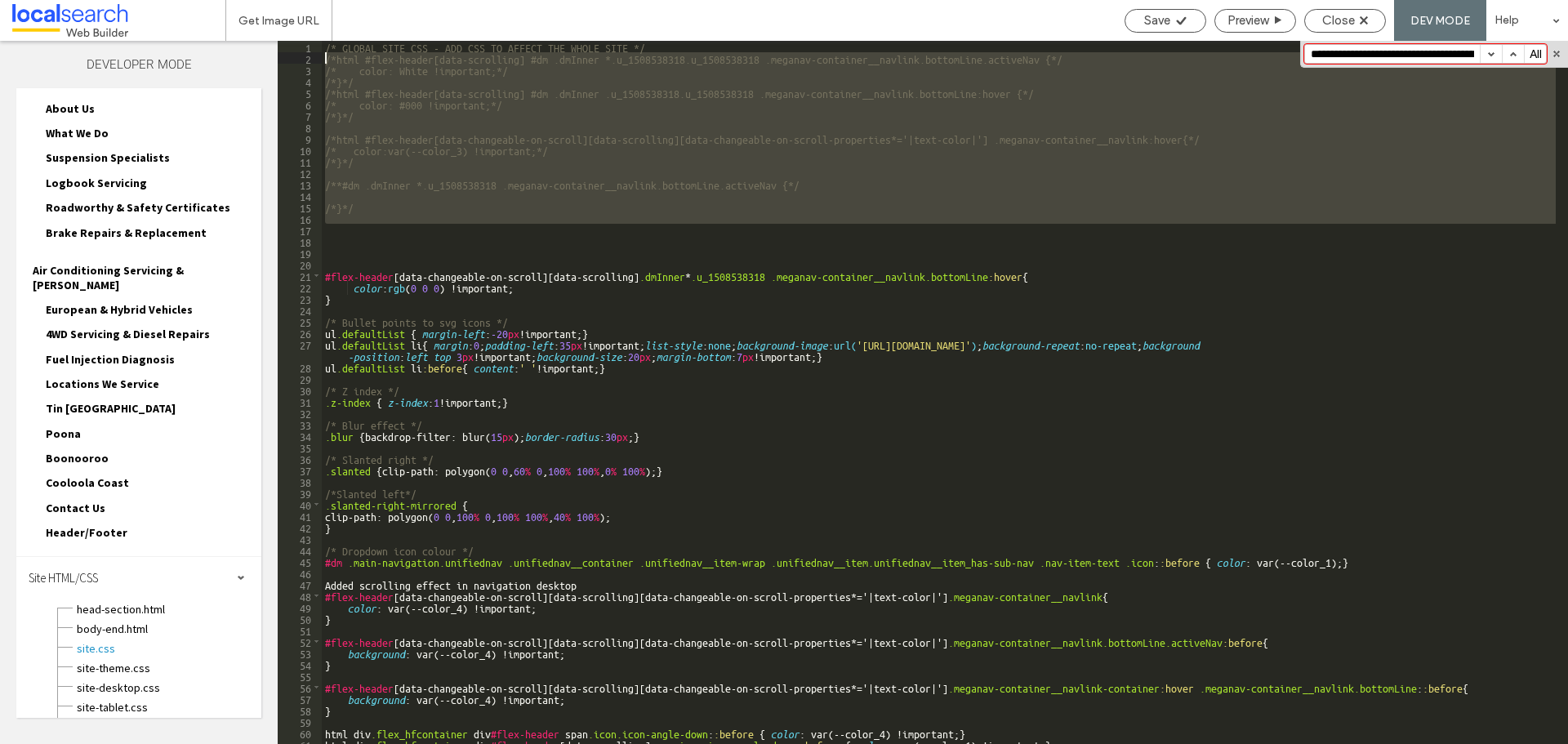
drag, startPoint x: 394, startPoint y: 225, endPoint x: 323, endPoint y: 61, distance: 178.7
click at [323, 61] on div "/* GLOBAL SITE CSS - ADD CSS TO AFFECT THE WHOLE SITE */ /*html #flex-header[da…" at bounding box center [938, 403] width 1233 height 726
click at [1017, 213] on div "/* GLOBAL SITE CSS - ADD CSS TO AFFECT THE WHOLE SITE */ /*html #flex-header[da…" at bounding box center [938, 392] width 1233 height 703
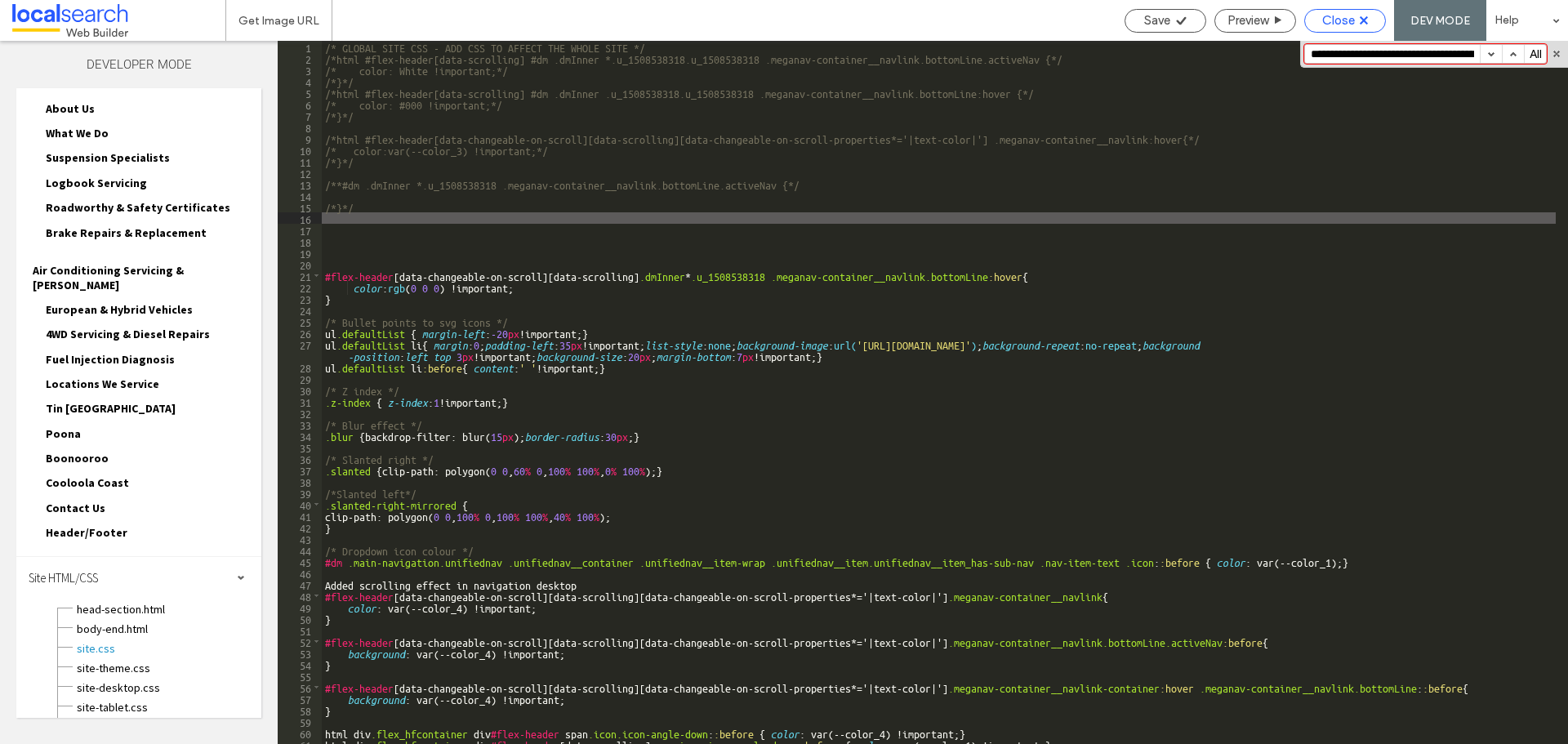
click at [1360, 24] on icon at bounding box center [1364, 21] width 8 height 8
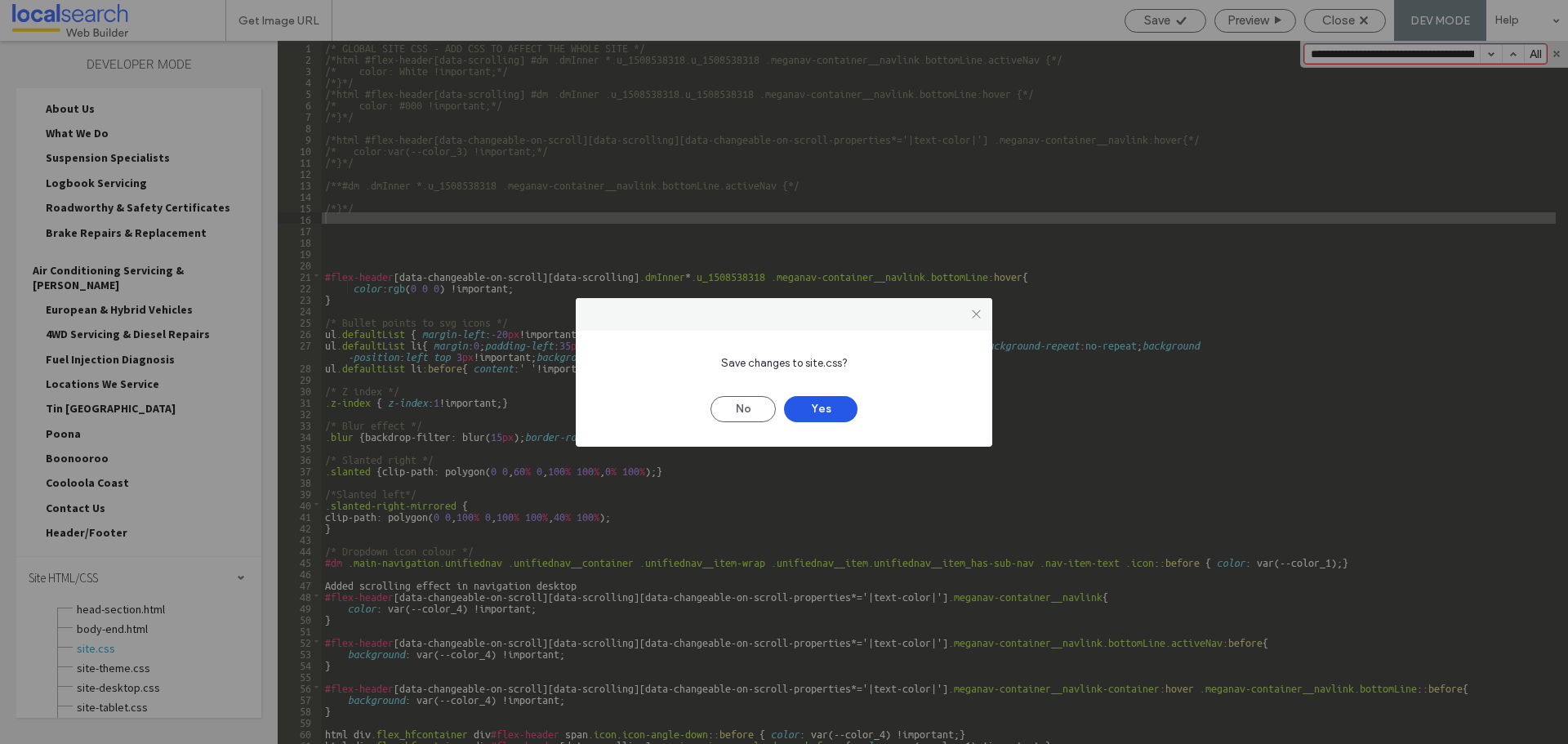
click at [812, 416] on button "Yes" at bounding box center [821, 409] width 73 height 26
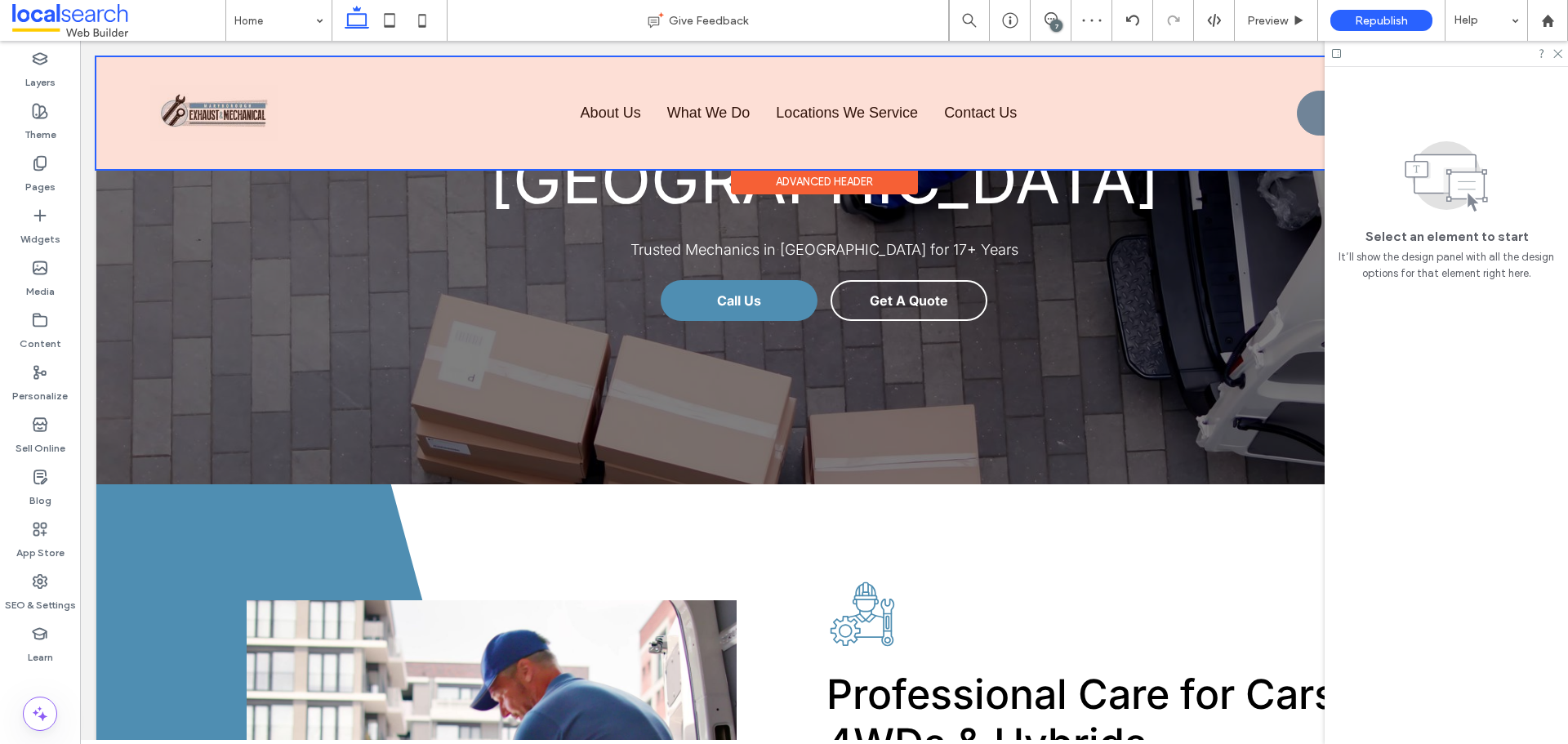
scroll to position [245, 0]
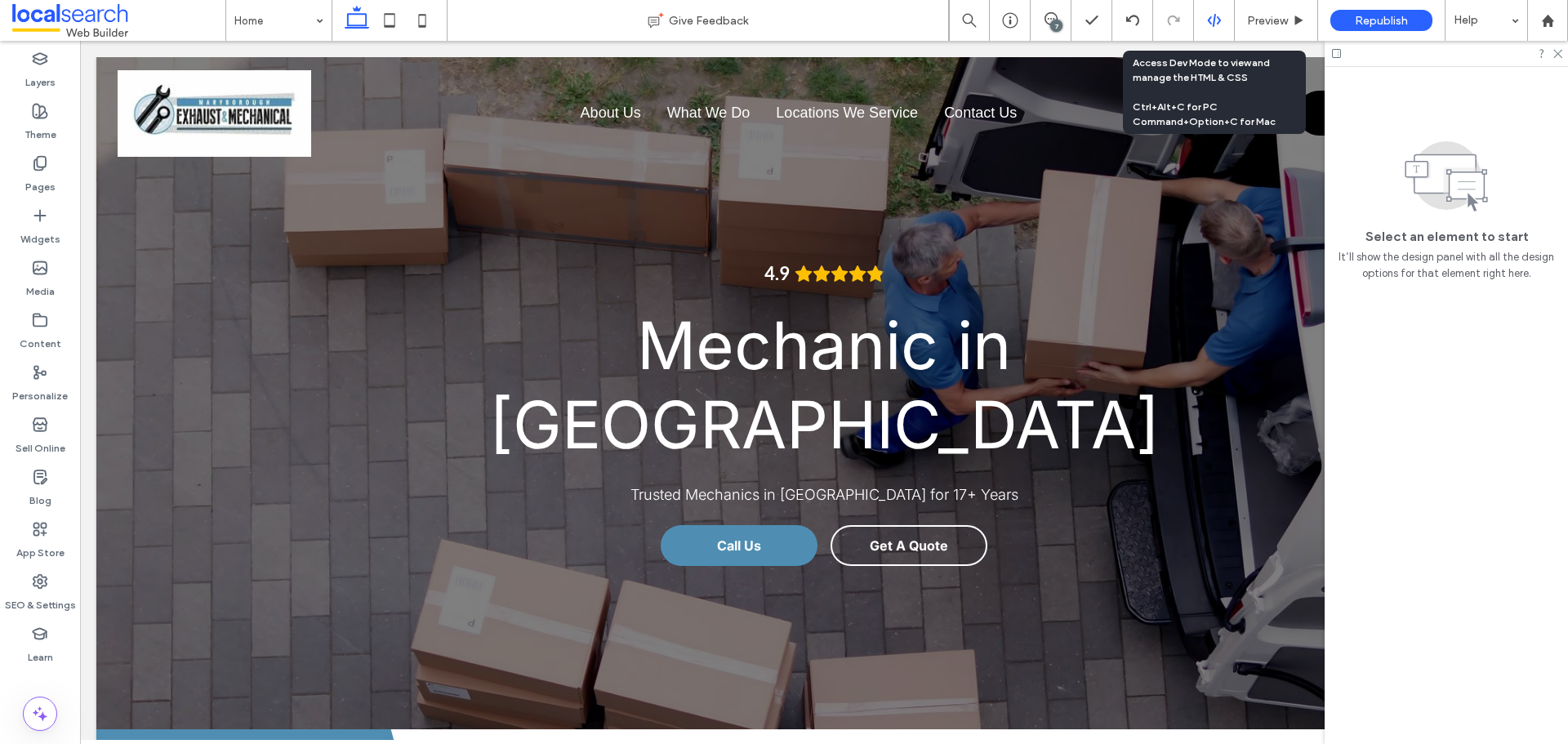
click at [1208, 25] on icon at bounding box center [1214, 20] width 15 height 15
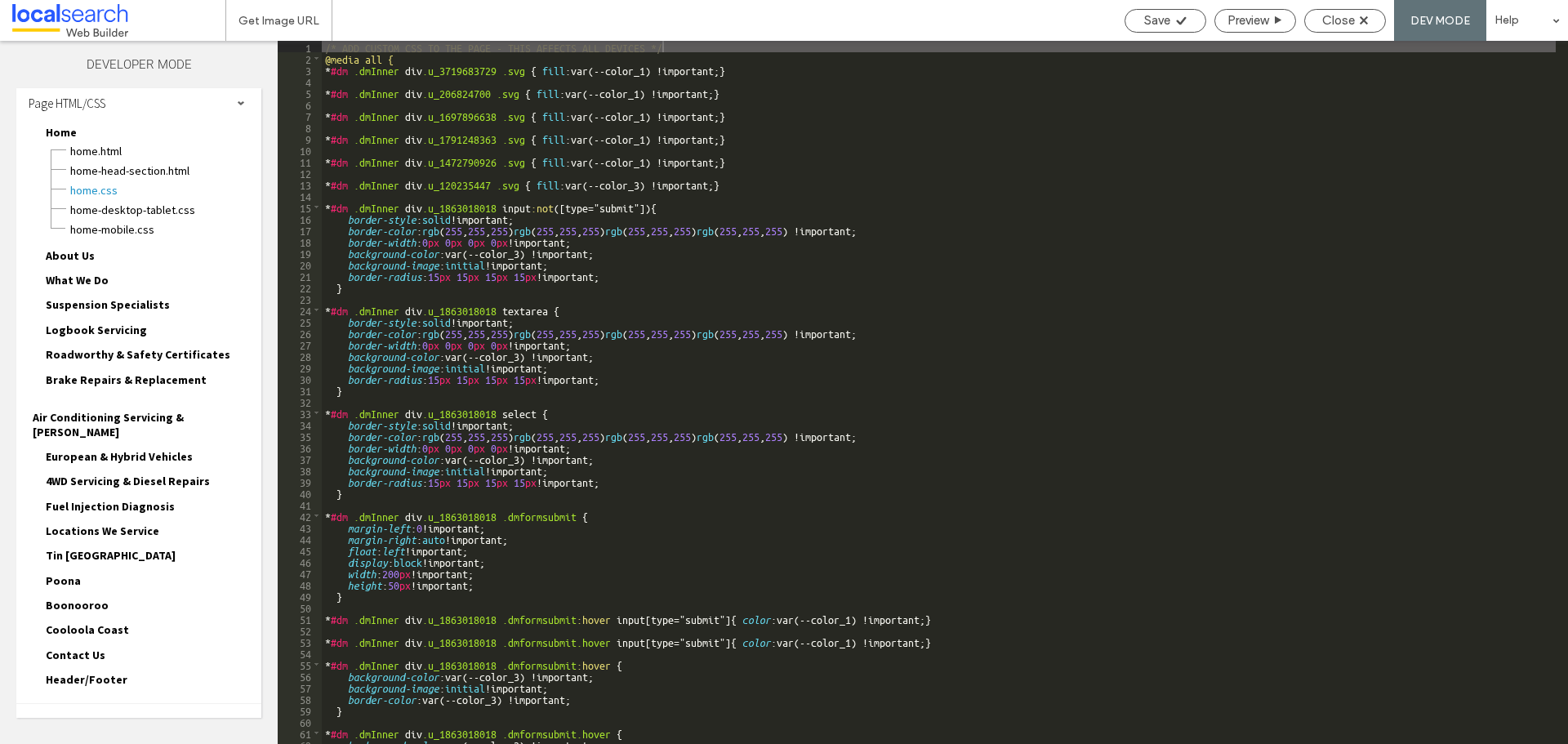
click at [145, 704] on div "Site HTML/CSS" at bounding box center [139, 724] width 245 height 41
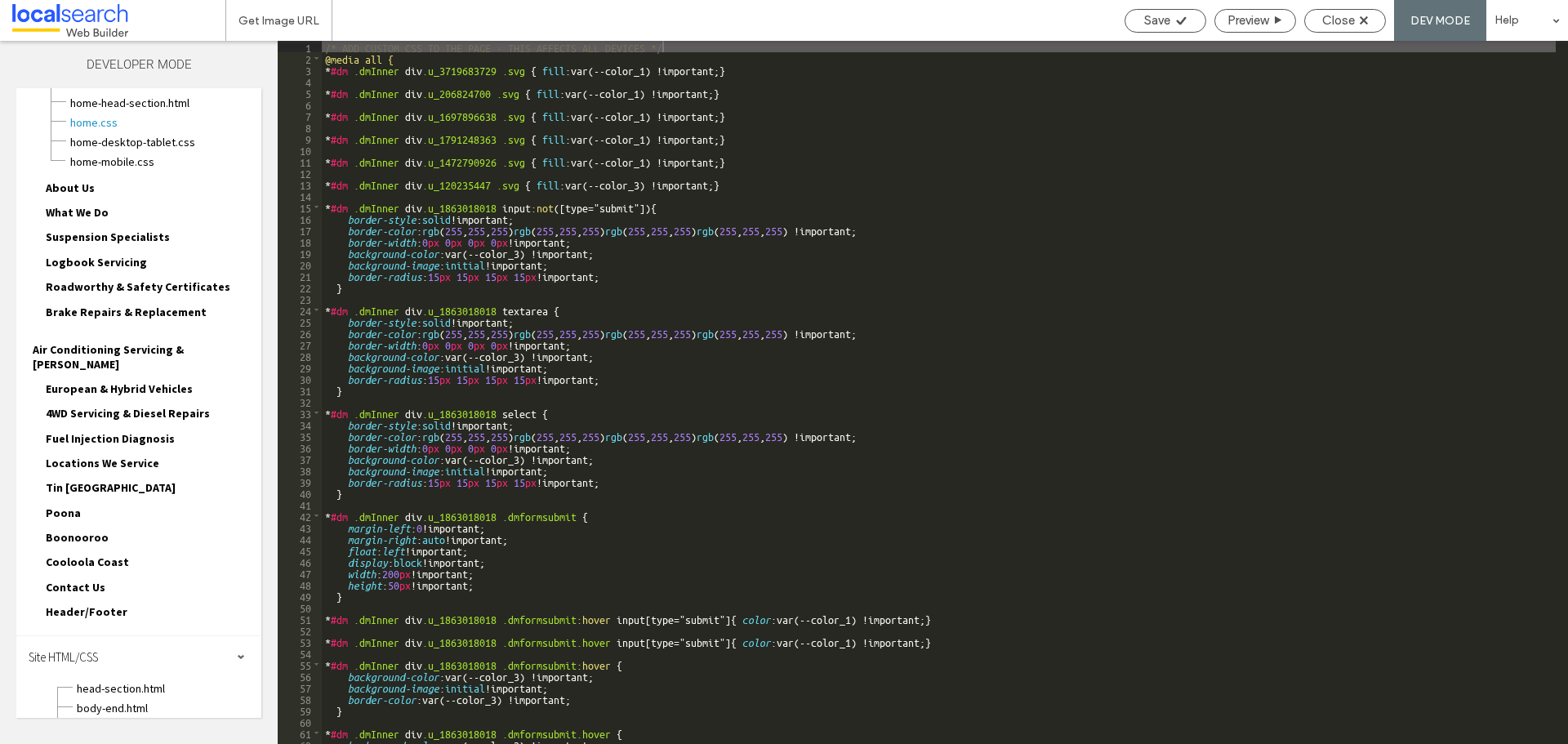
scroll to position [153, 0]
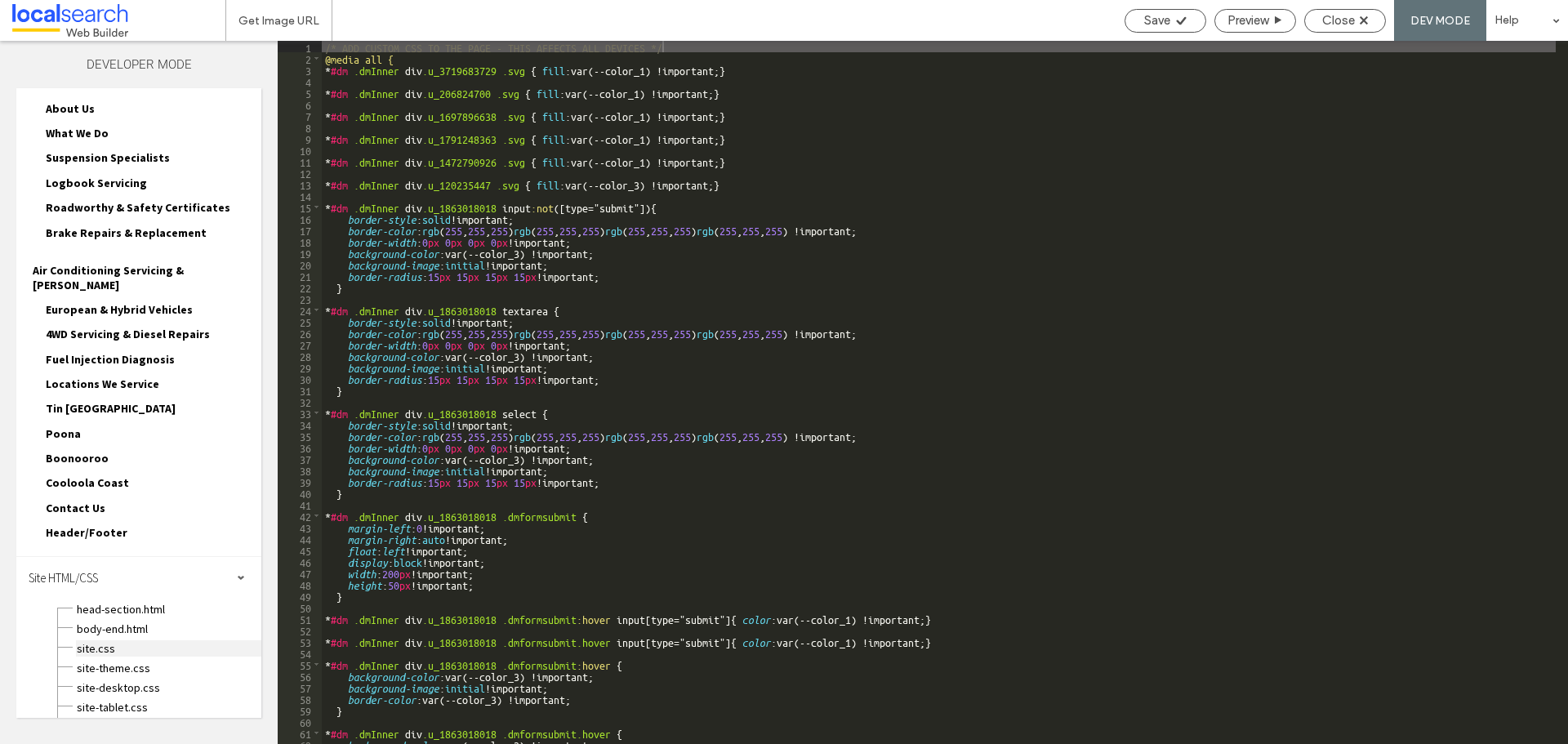
click at [127, 640] on span "site.css" at bounding box center [169, 648] width 186 height 17
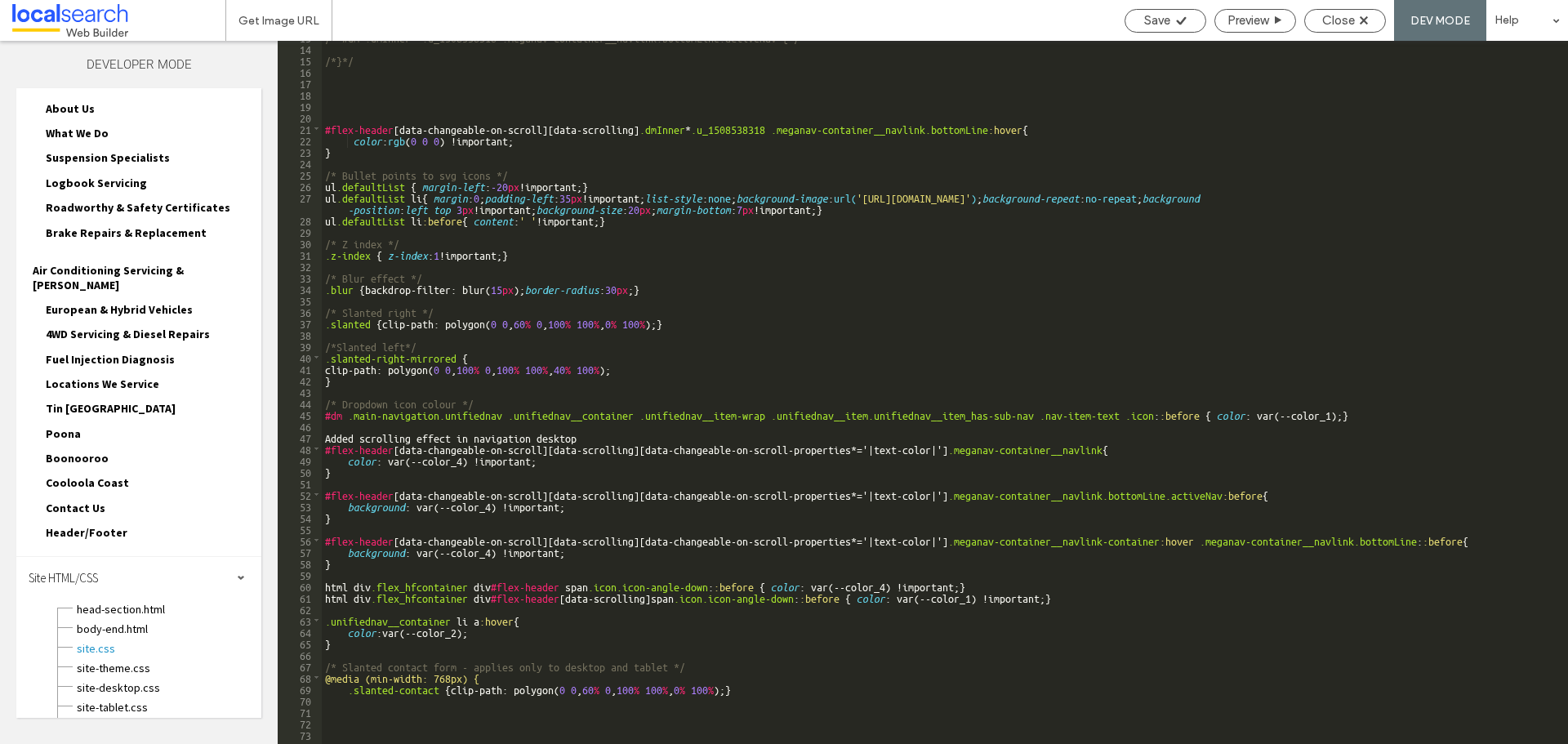
scroll to position [49, 0]
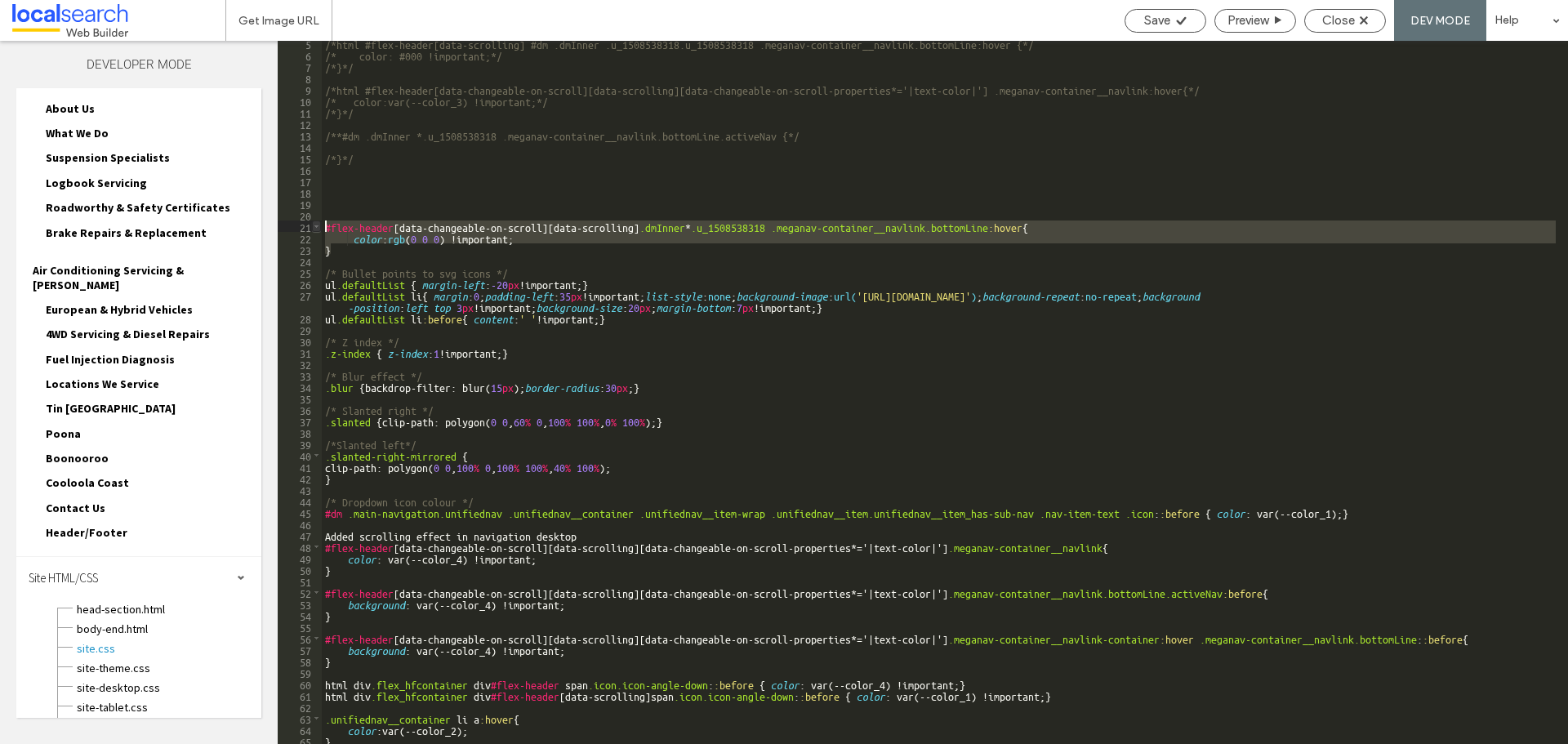
drag, startPoint x: 349, startPoint y: 249, endPoint x: 317, endPoint y: 224, distance: 40.6
click at [317, 224] on div "** 5 6 7 8 9 10 11 12 13 14 15 16 17 18 19 20 21 22 23 24 25 26 27 28 29 30 31 …" at bounding box center [922, 392] width 1291 height 703
click at [399, 193] on div "/*html #flex-header[data-scrolling] #dm .dmInner .u_1508538318.u_1508538318 .me…" at bounding box center [938, 400] width 1233 height 726
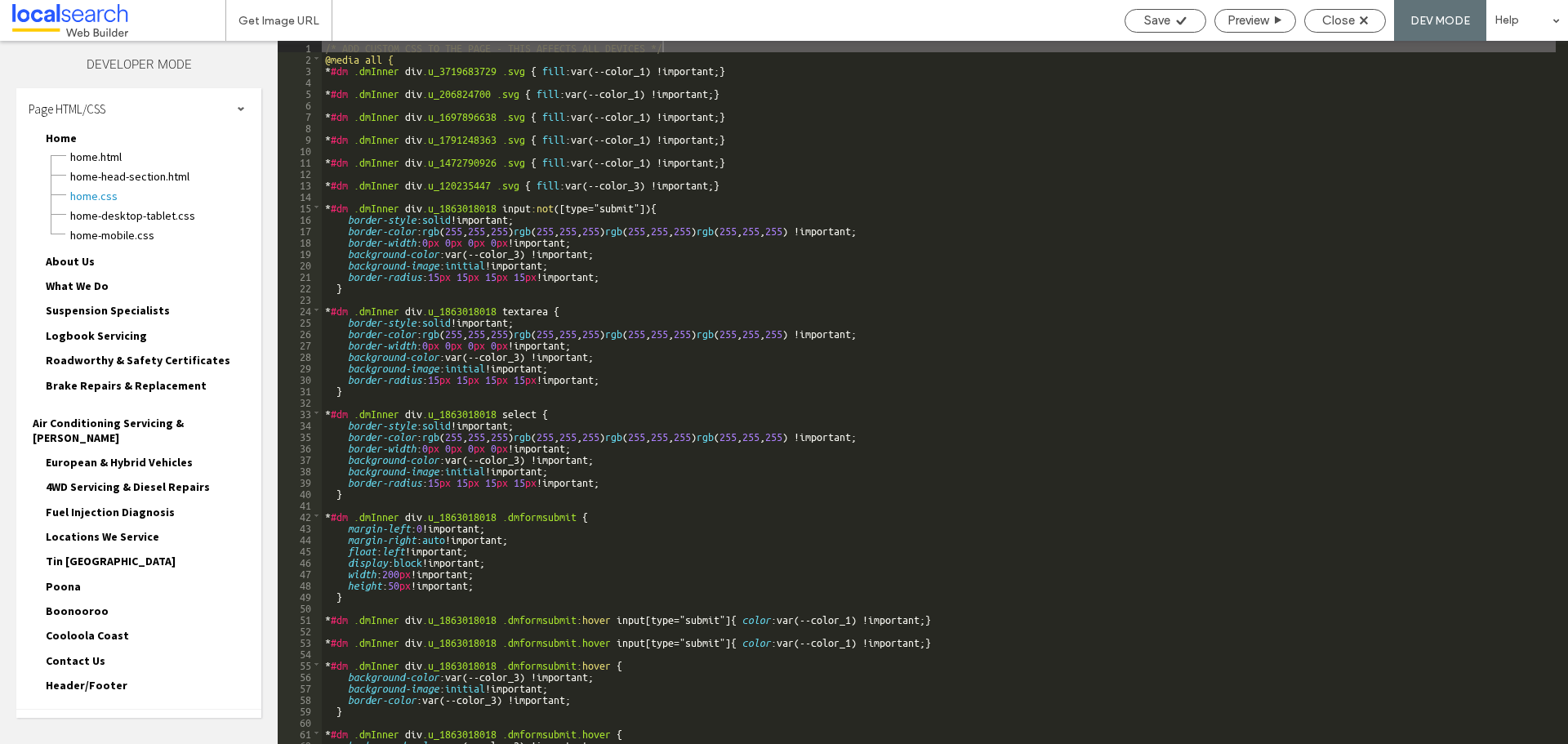
click at [890, 140] on div "/* ADD CUSTOM CSS TO THE PAGE - THIS AFFECTS ALL DEVICES */ @media all { * #dm …" at bounding box center [1077, 403] width 1512 height 726
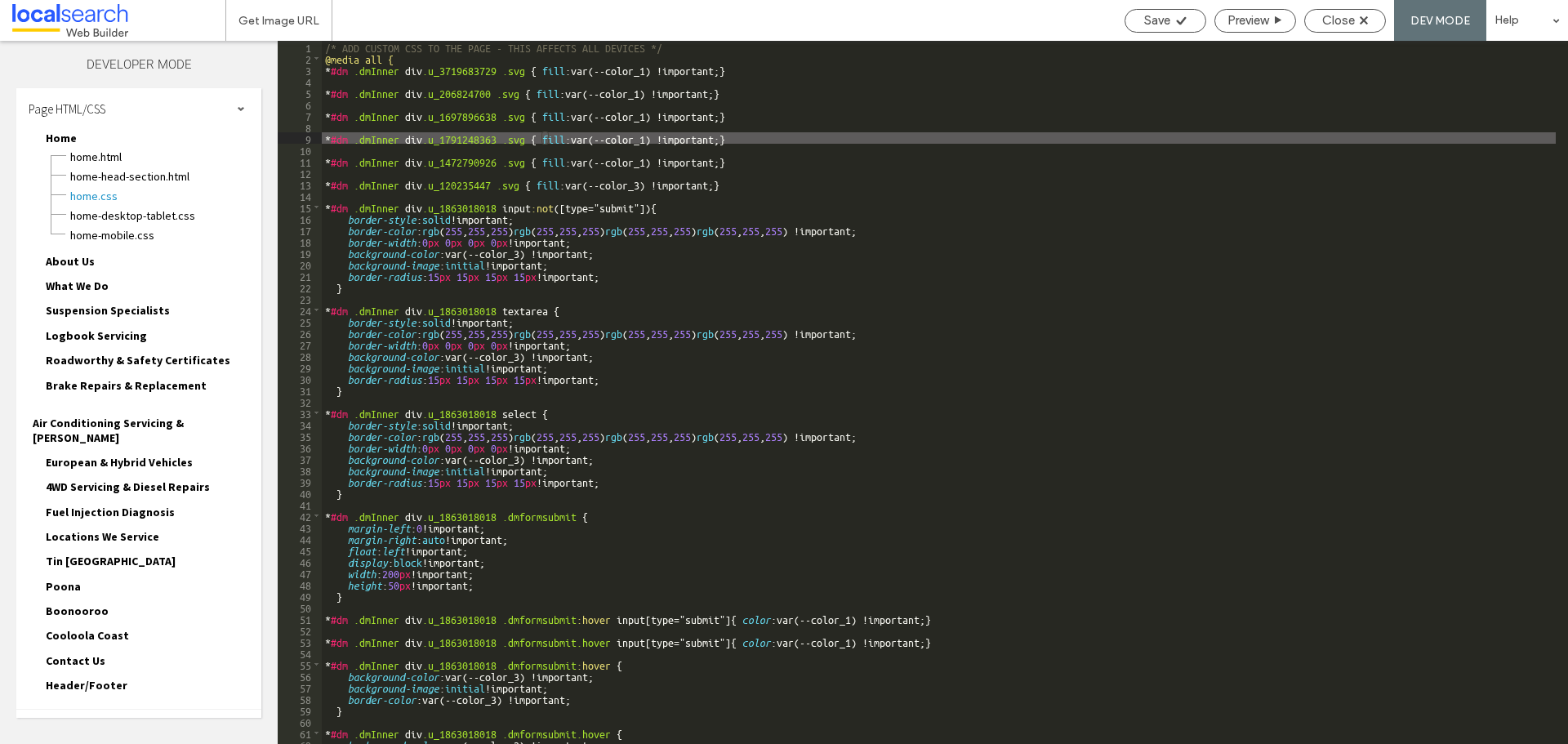
scroll to position [6, 0]
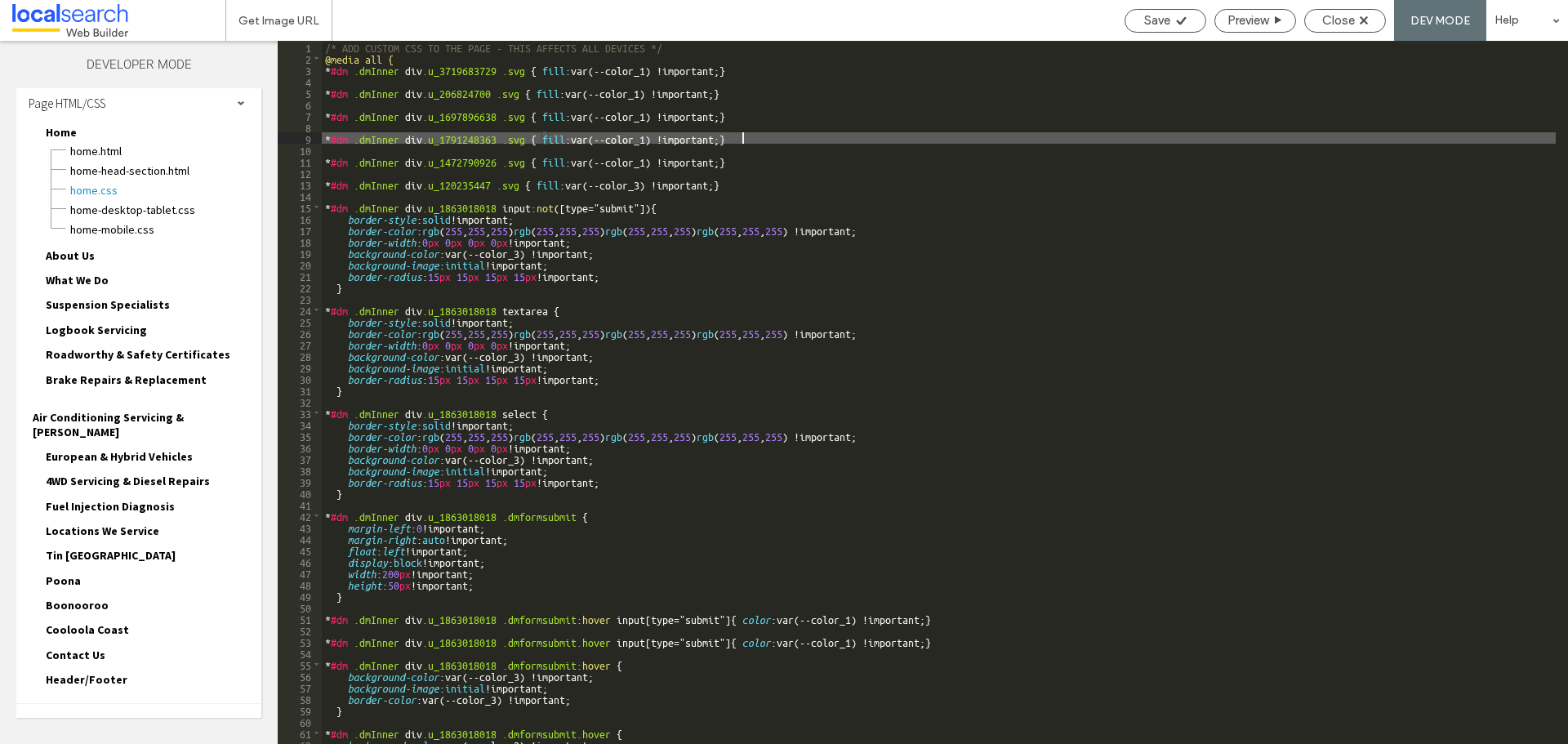
click at [113, 704] on div "Site HTML/CSS" at bounding box center [139, 724] width 245 height 41
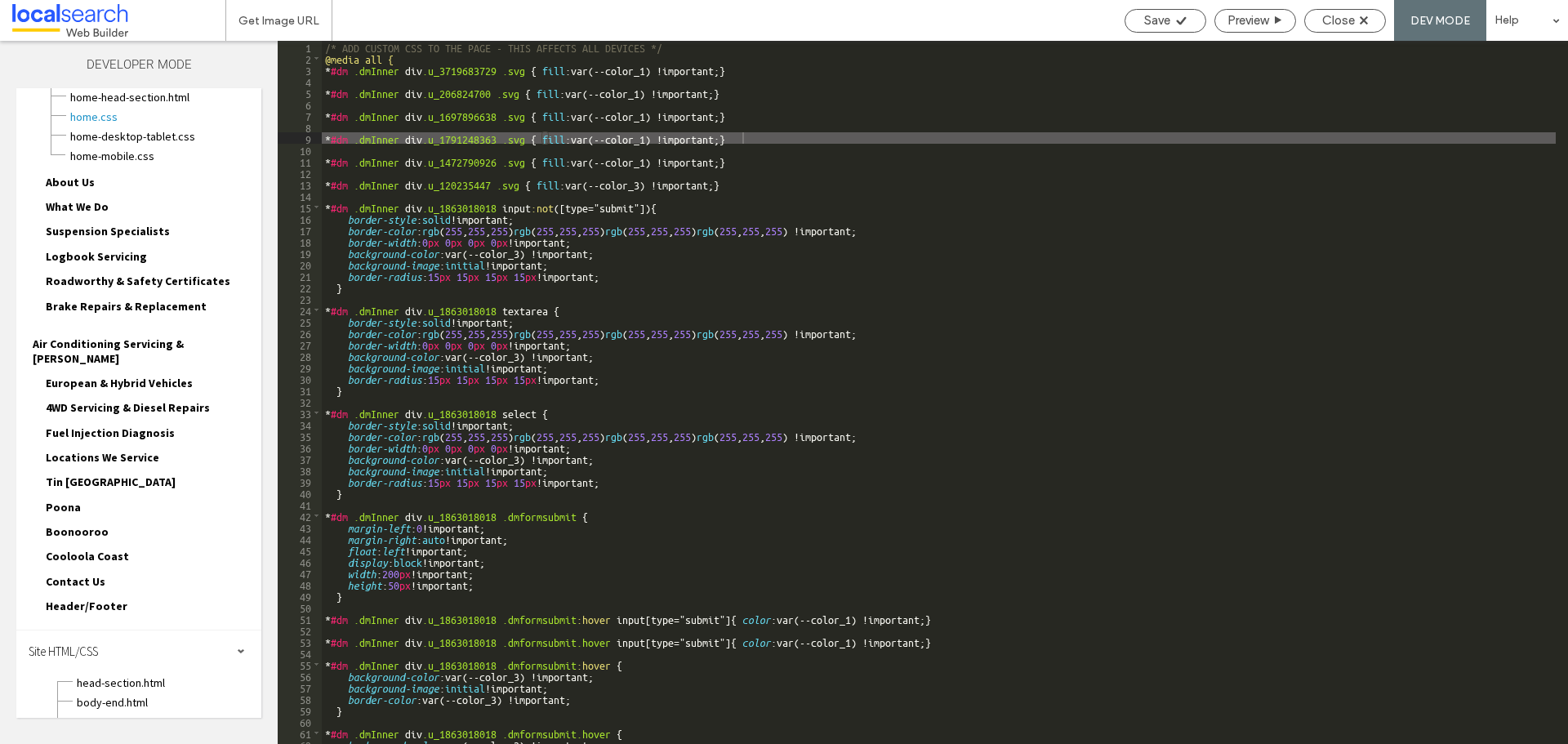
scroll to position [153, 0]
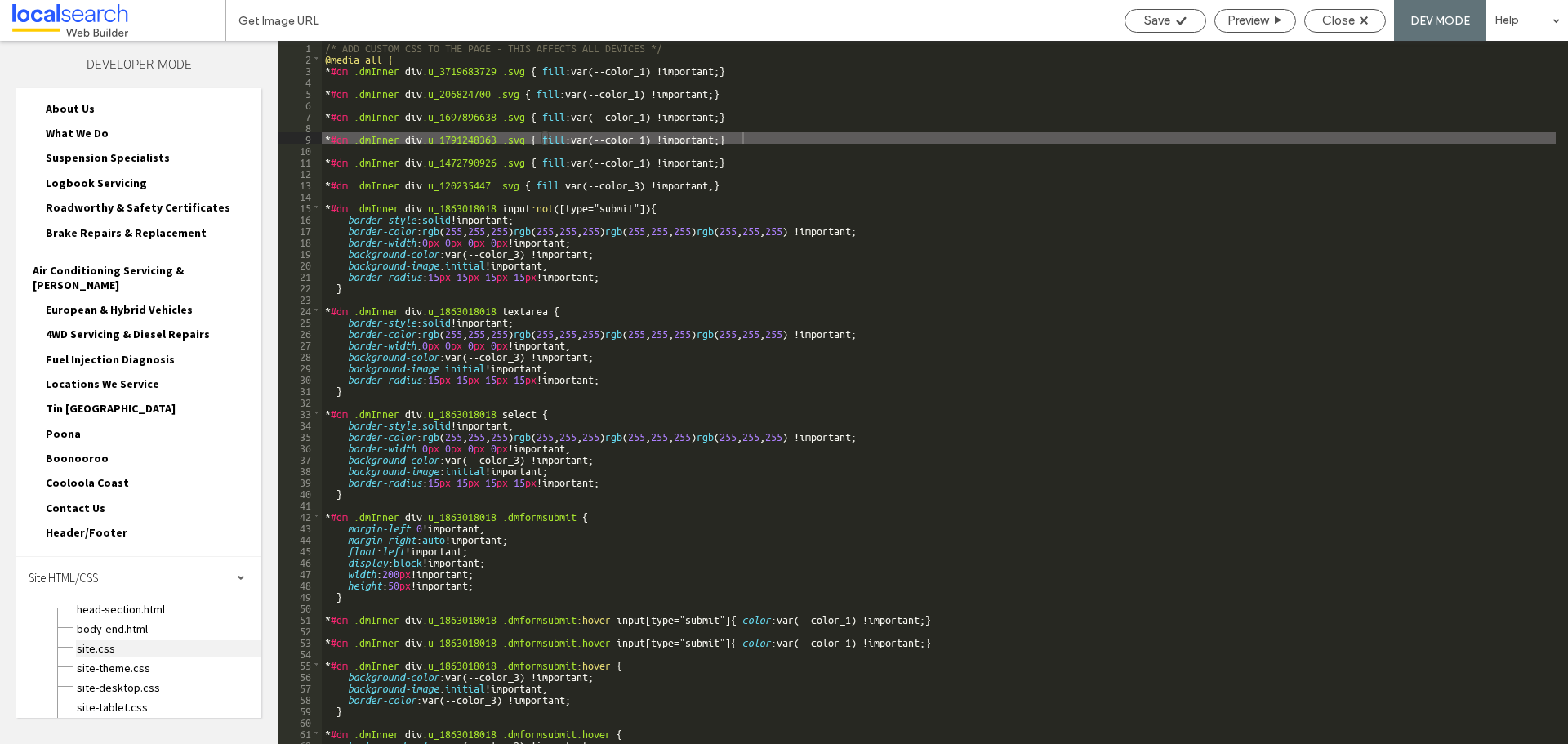
click at [111, 640] on span "site.css" at bounding box center [169, 648] width 186 height 17
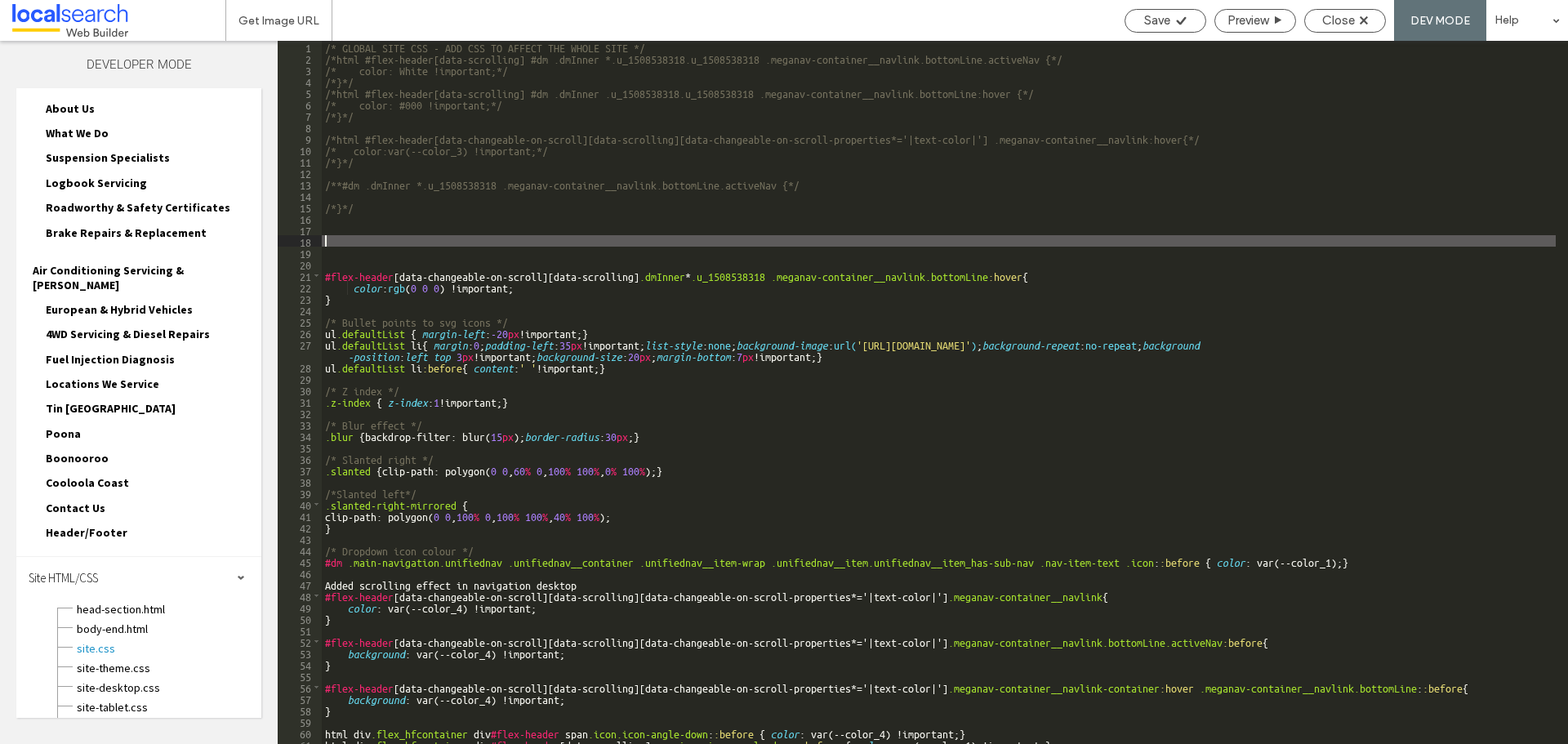
click at [628, 240] on div "/* GLOBAL SITE CSS - ADD CSS TO AFFECT THE WHOLE SITE */ /*html #flex-header[da…" at bounding box center [938, 403] width 1233 height 726
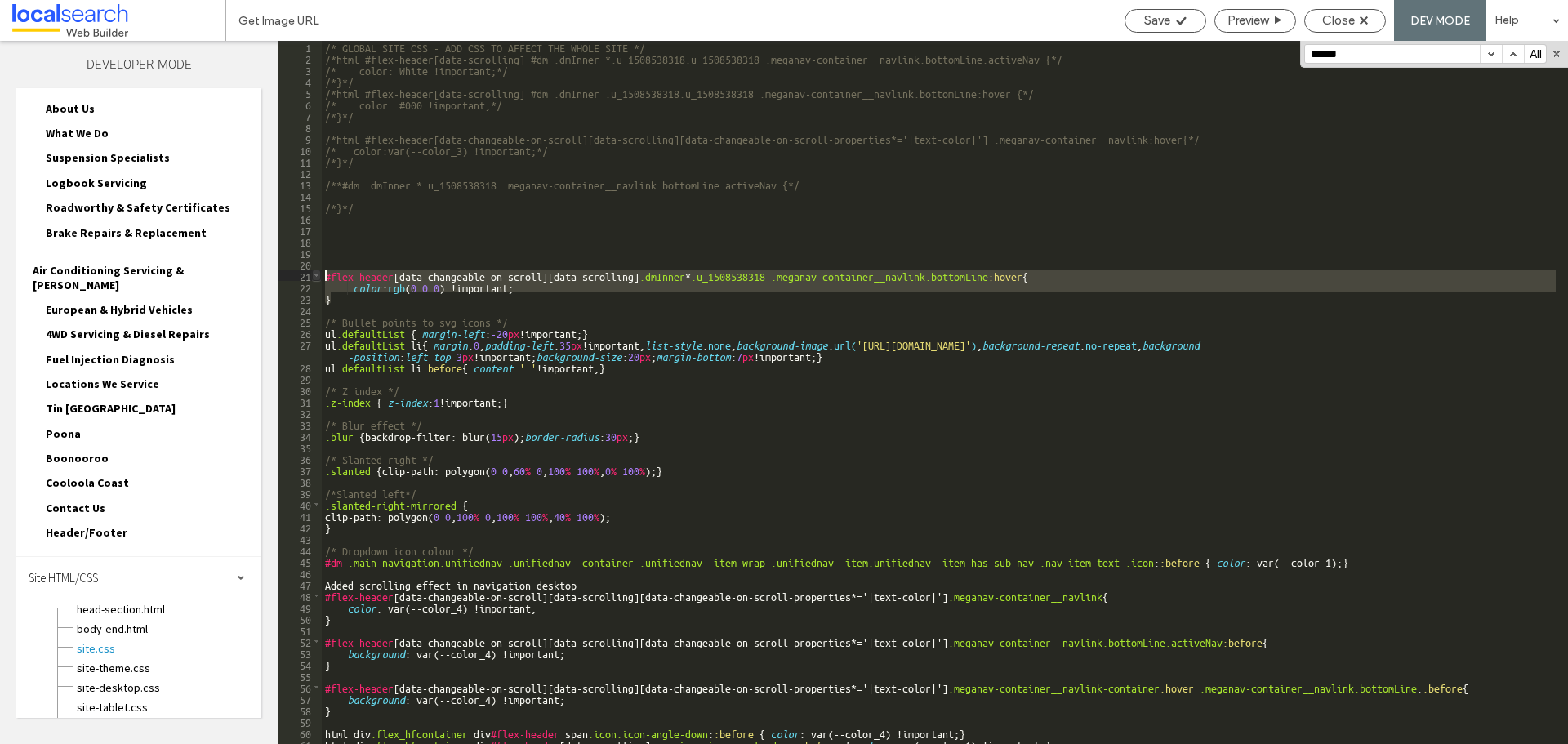
drag, startPoint x: 357, startPoint y: 299, endPoint x: 318, endPoint y: 273, distance: 46.9
click at [318, 273] on div "** 1 2 3 4 5 6 7 8 9 10 11 12 13 14 15 16 17 18 19 20 21 22 23 24 25 26 27 28 2…" at bounding box center [922, 392] width 1291 height 703
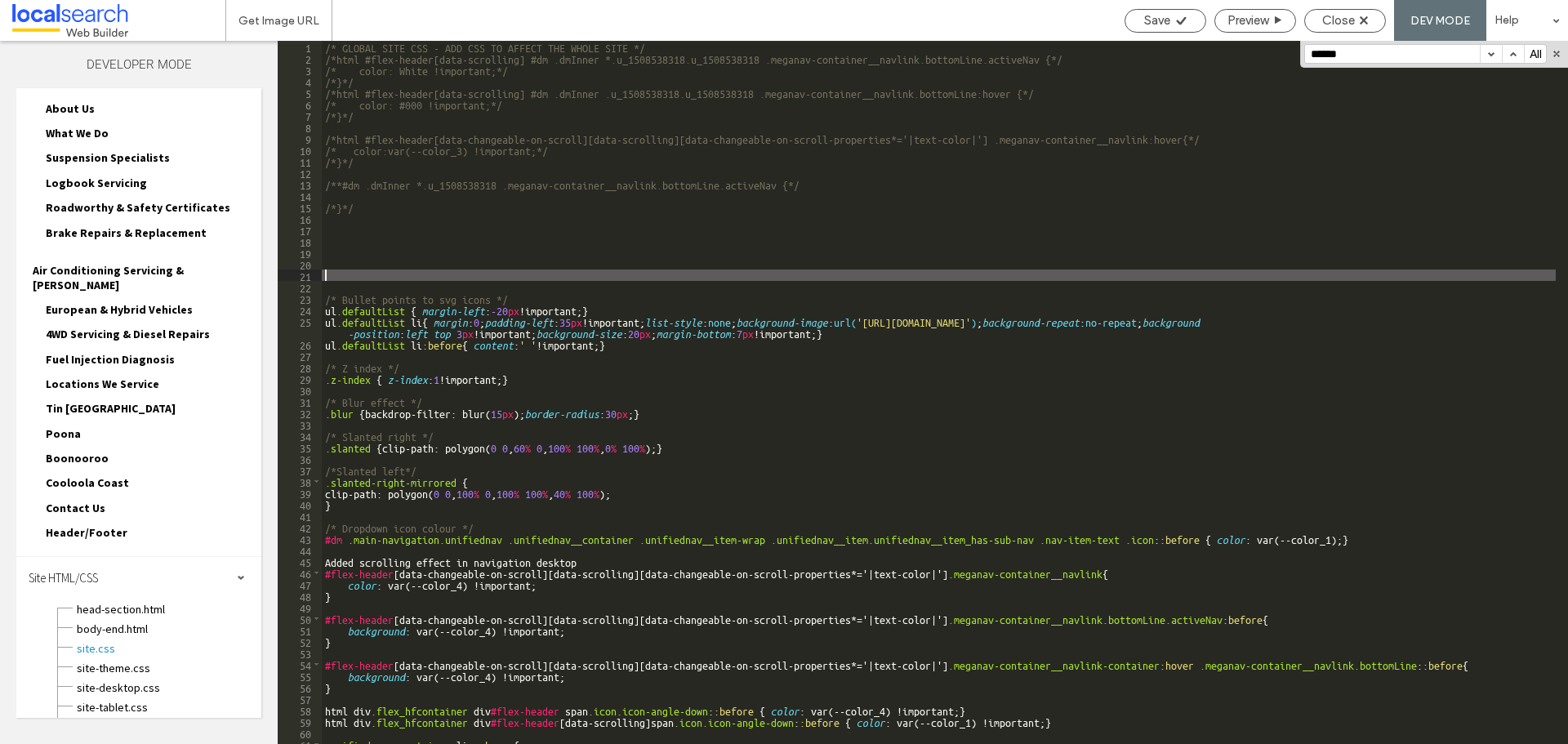
click at [1491, 49] on button "button" at bounding box center [1490, 53] width 22 height 18
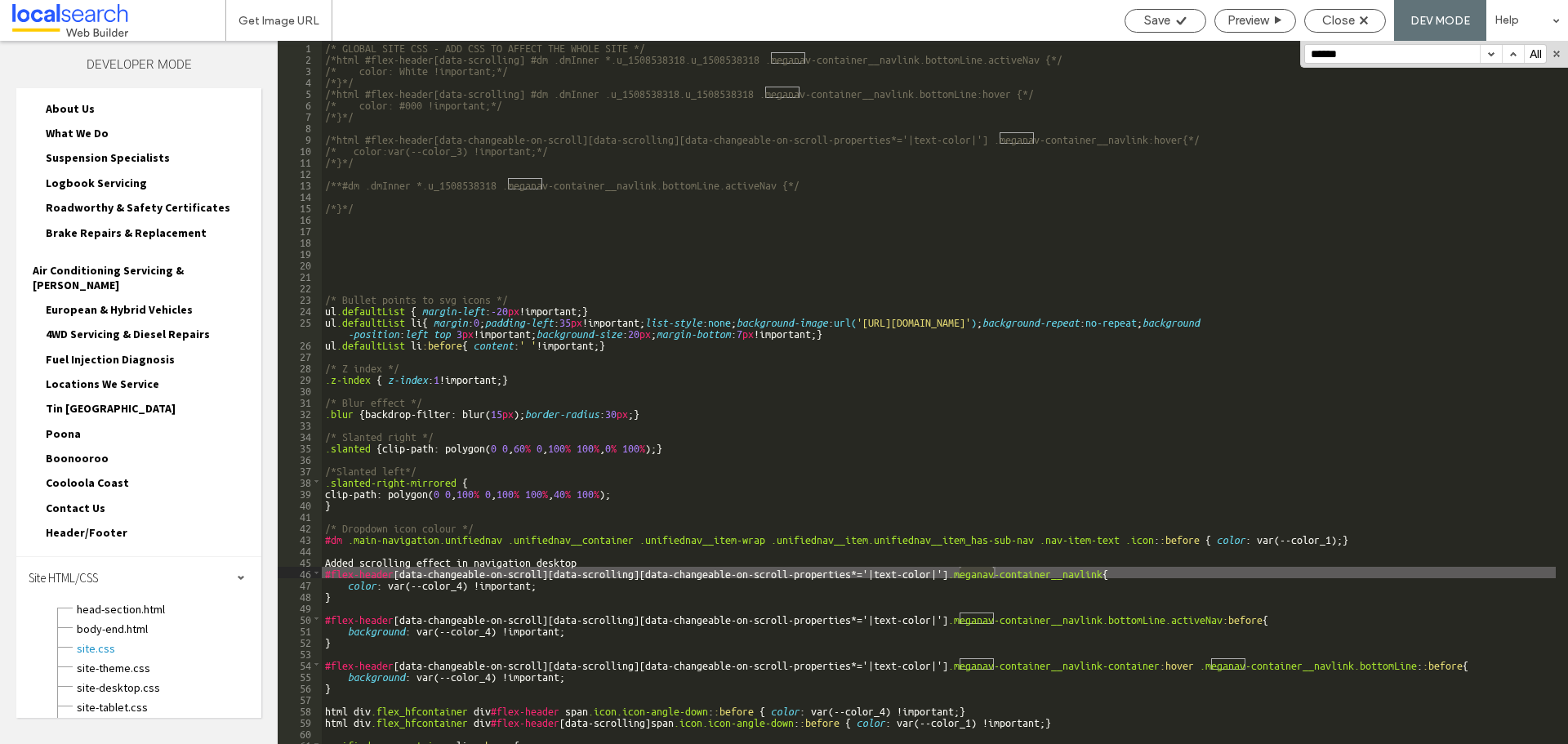
click at [1488, 54] on button "button" at bounding box center [1490, 53] width 22 height 18
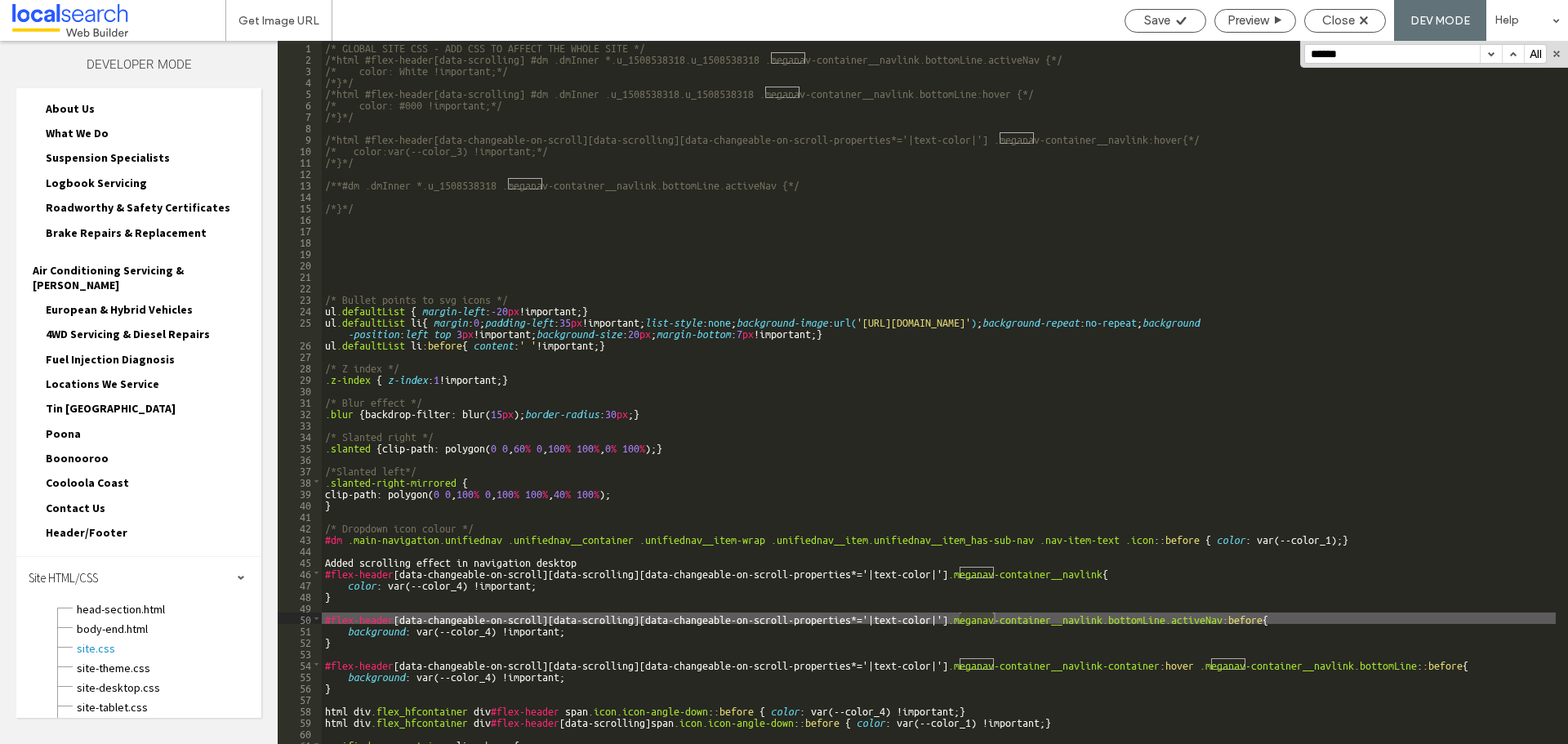
scroll to position [98, 0]
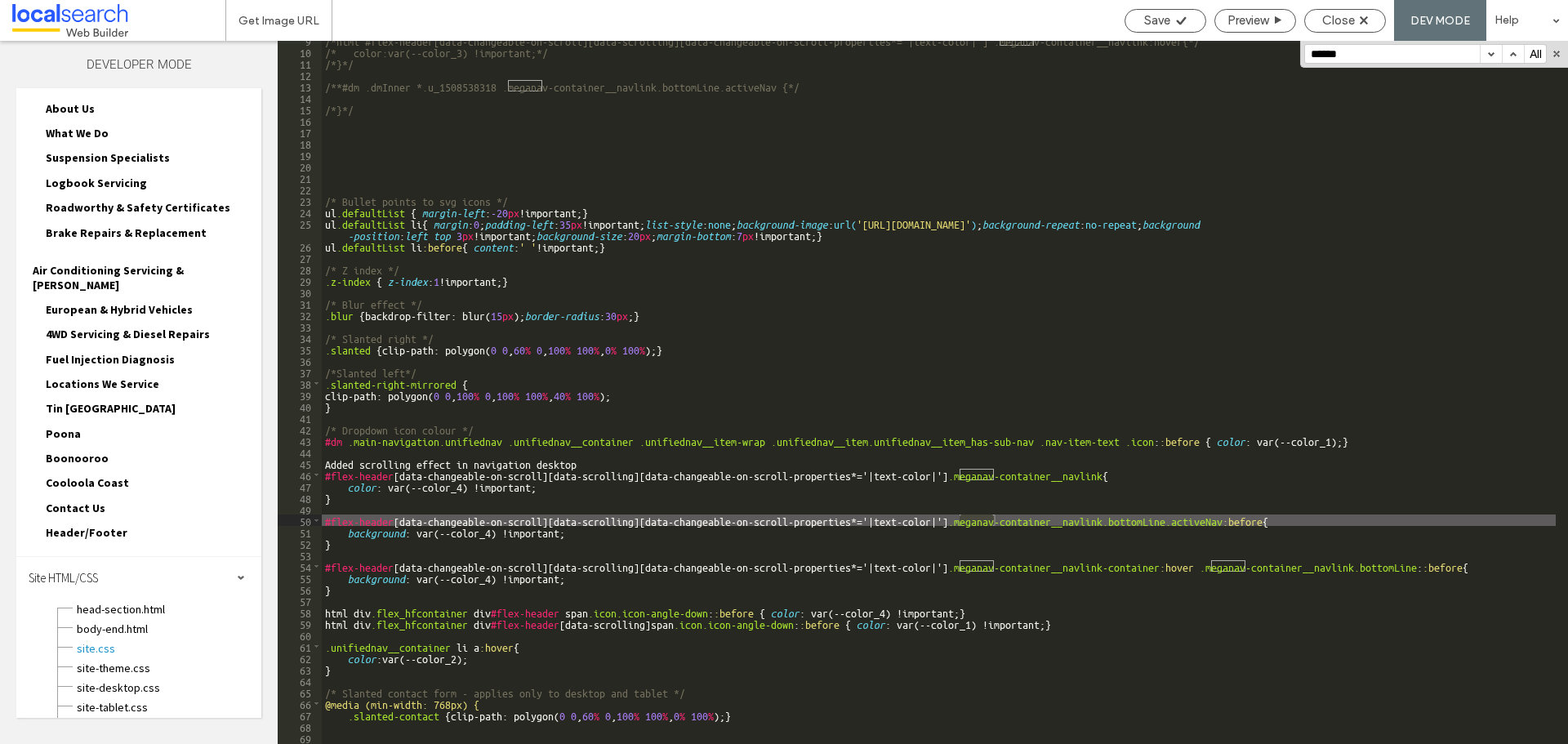
click at [1493, 59] on button "button" at bounding box center [1490, 53] width 22 height 18
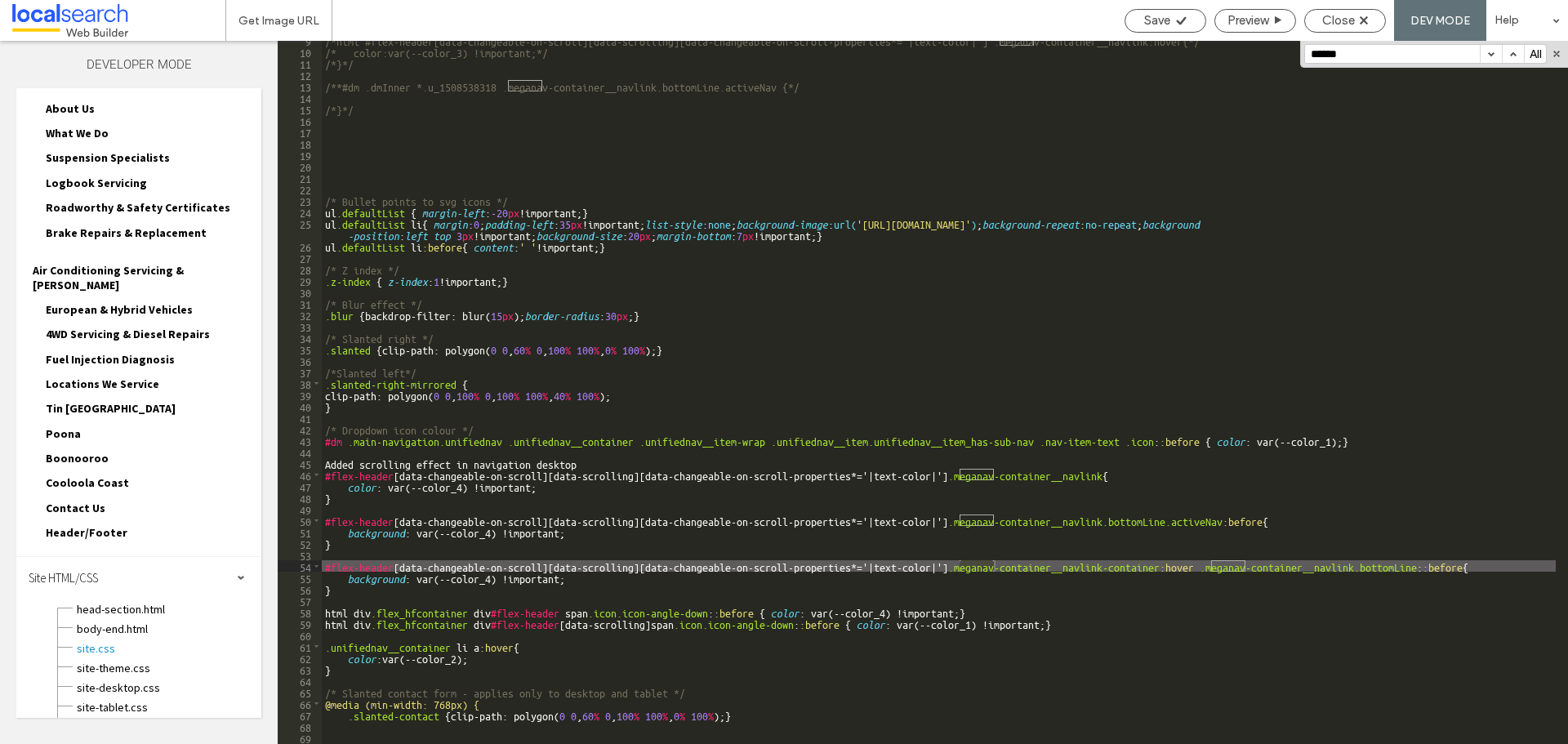
click at [1493, 59] on button "button" at bounding box center [1490, 53] width 22 height 18
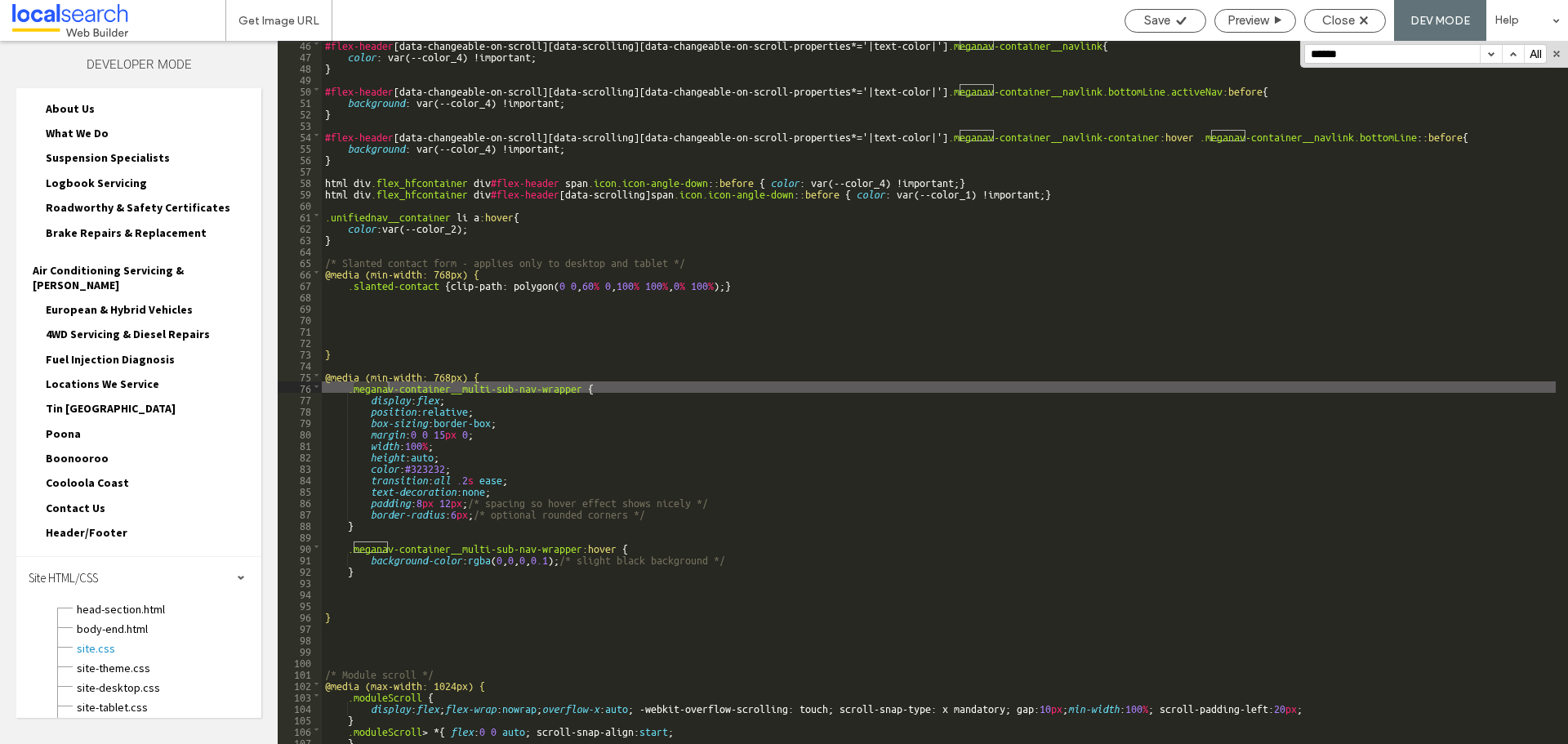
click at [1493, 59] on button "button" at bounding box center [1490, 53] width 22 height 18
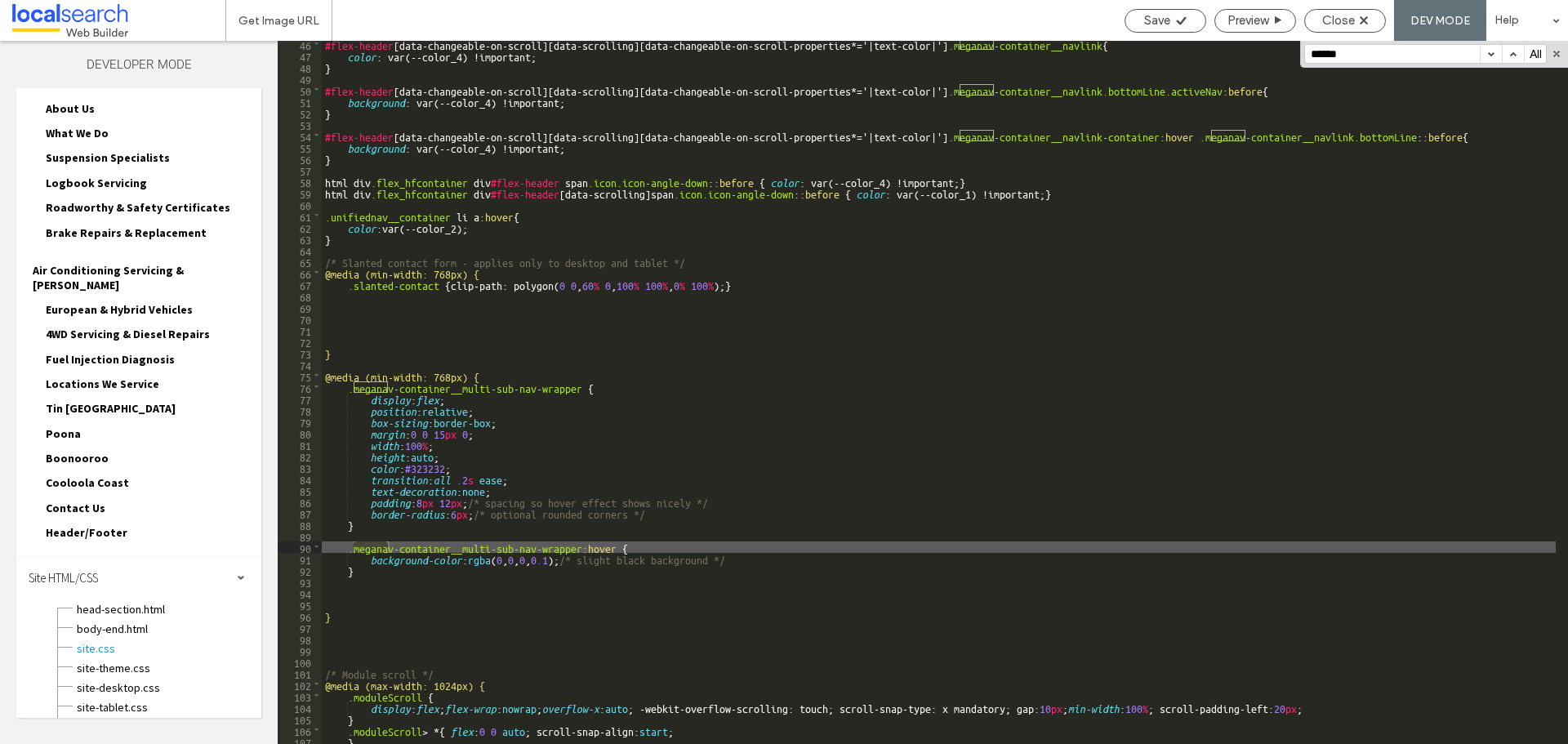
click at [1493, 59] on button "button" at bounding box center [1490, 53] width 22 height 18
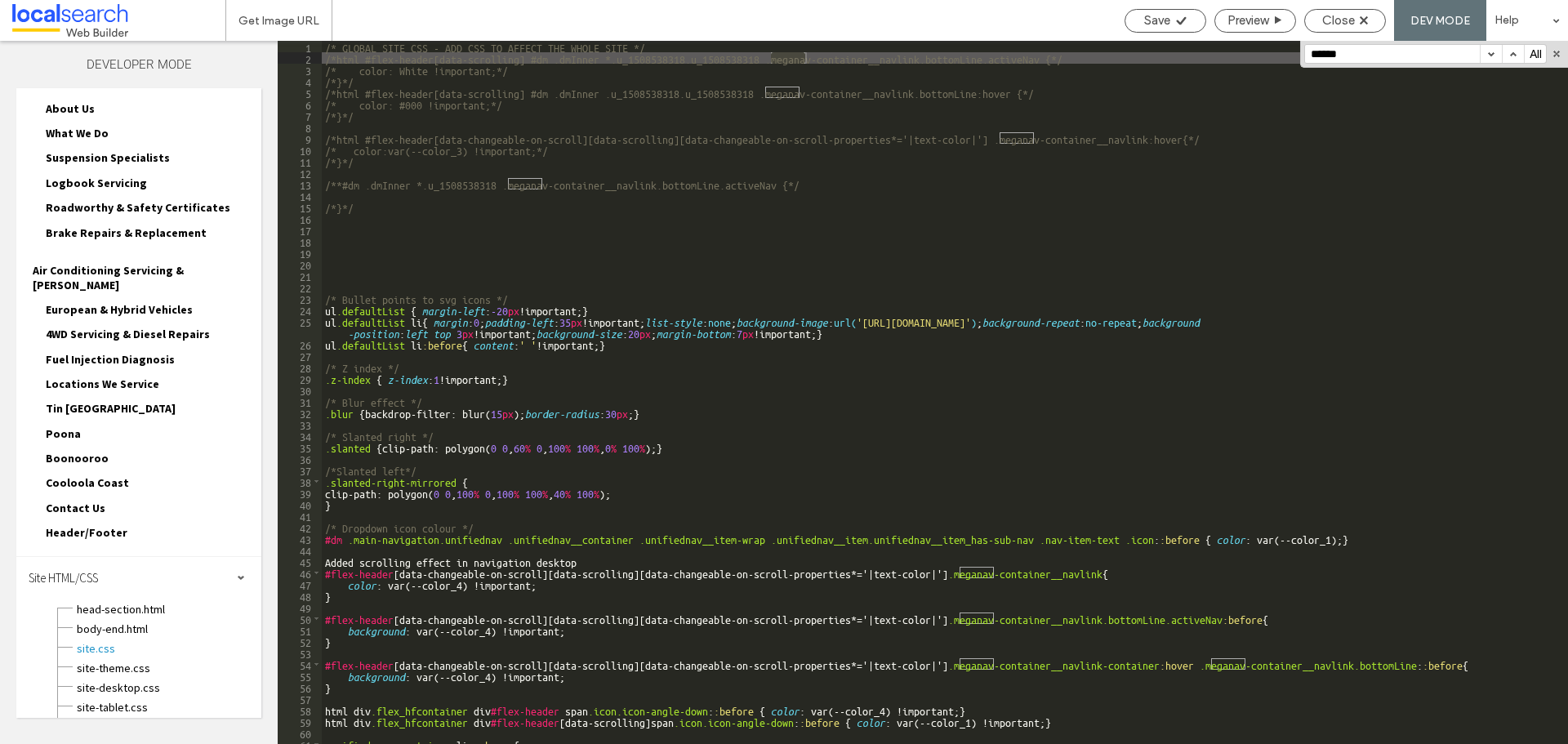
click at [1362, 46] on input "******" at bounding box center [1391, 53] width 175 height 18
click at [170, 660] on span "site-theme.css" at bounding box center [169, 668] width 186 height 17
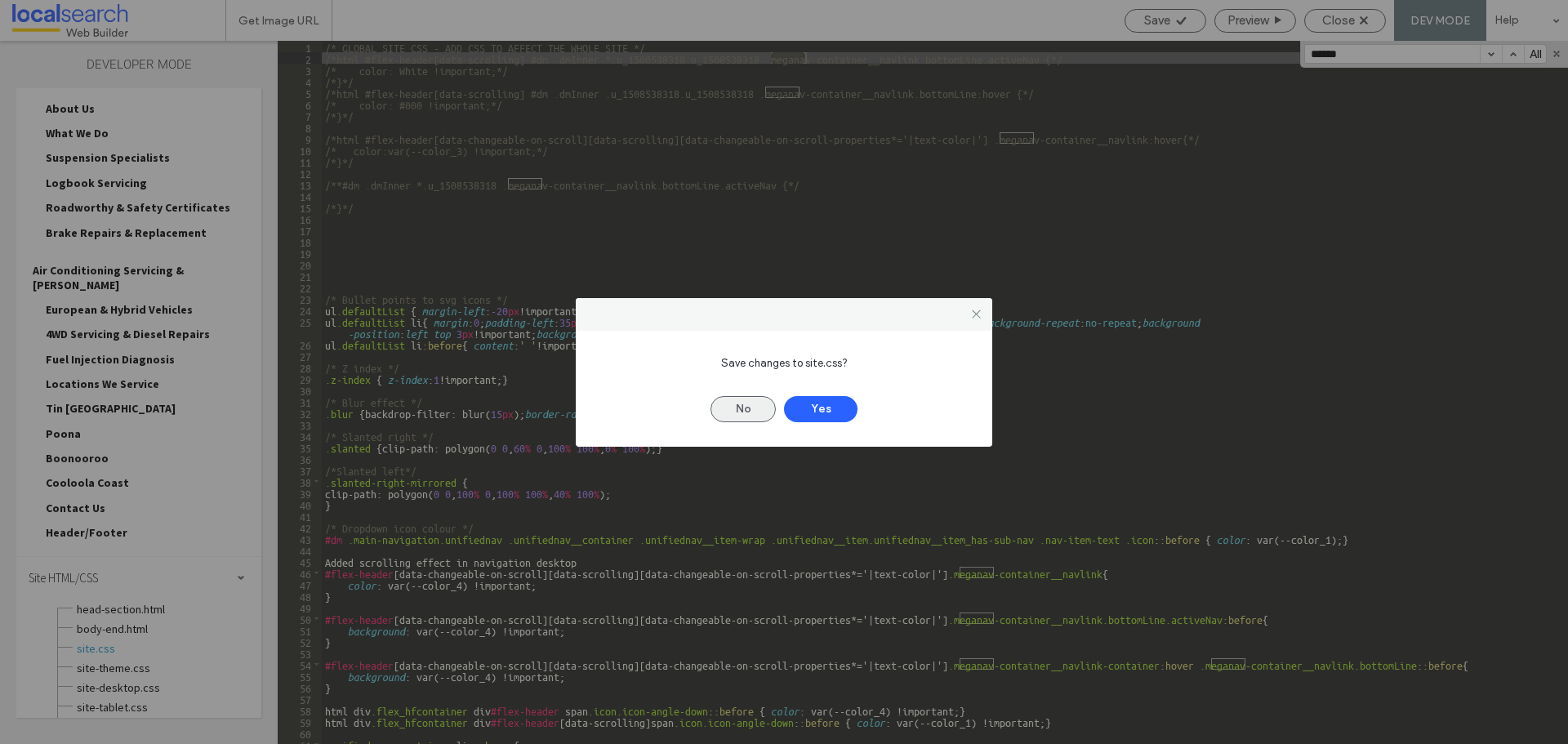
click at [737, 408] on button "No" at bounding box center [743, 409] width 65 height 26
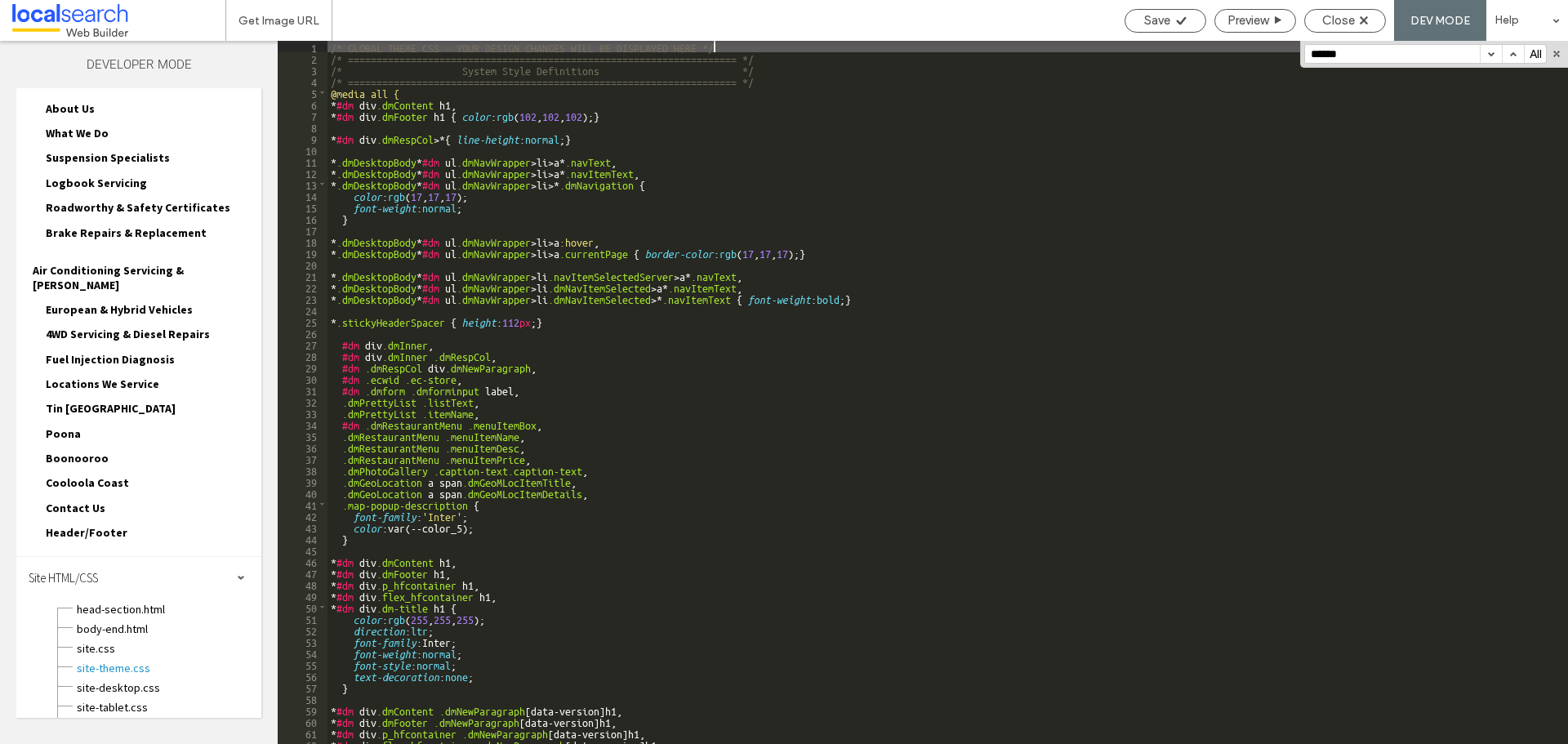
click at [1366, 64] on div "****** All Replace All .* Aa \b" at bounding box center [1433, 53] width 268 height 27
paste input "*"
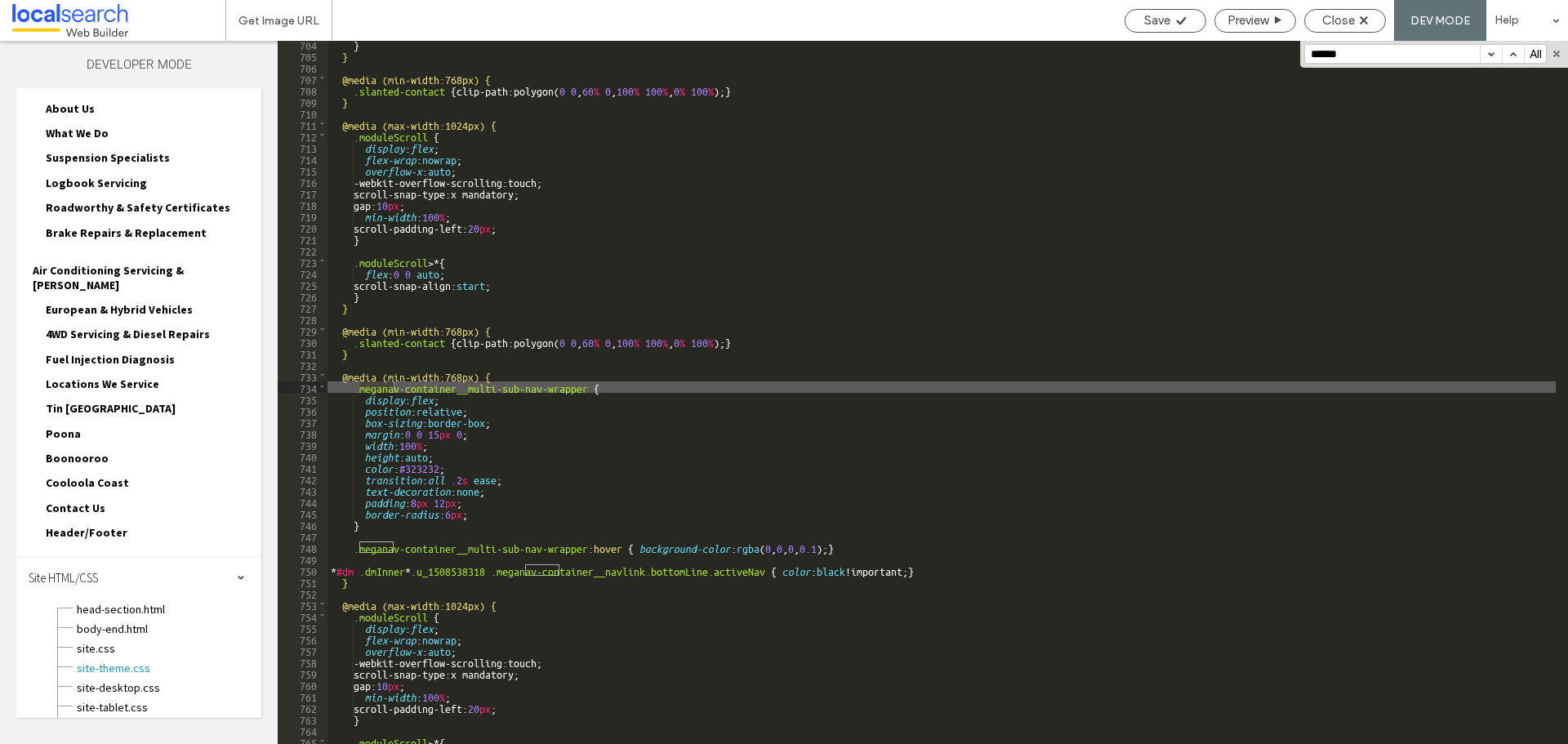
scroll to position [8045, 0]
type input "*******"
click at [1489, 53] on button "button" at bounding box center [1490, 53] width 22 height 18
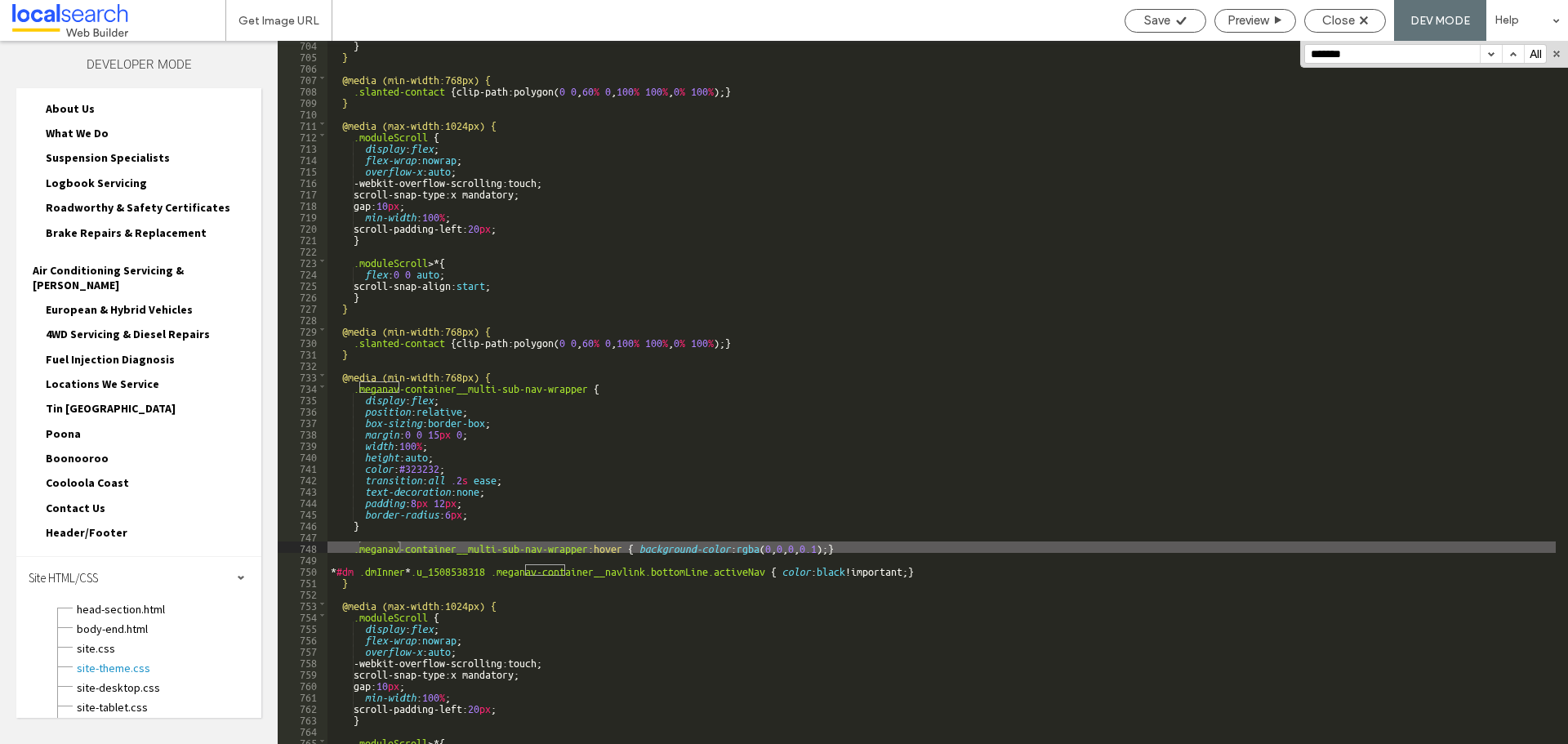
click at [1489, 53] on button "button" at bounding box center [1490, 53] width 22 height 18
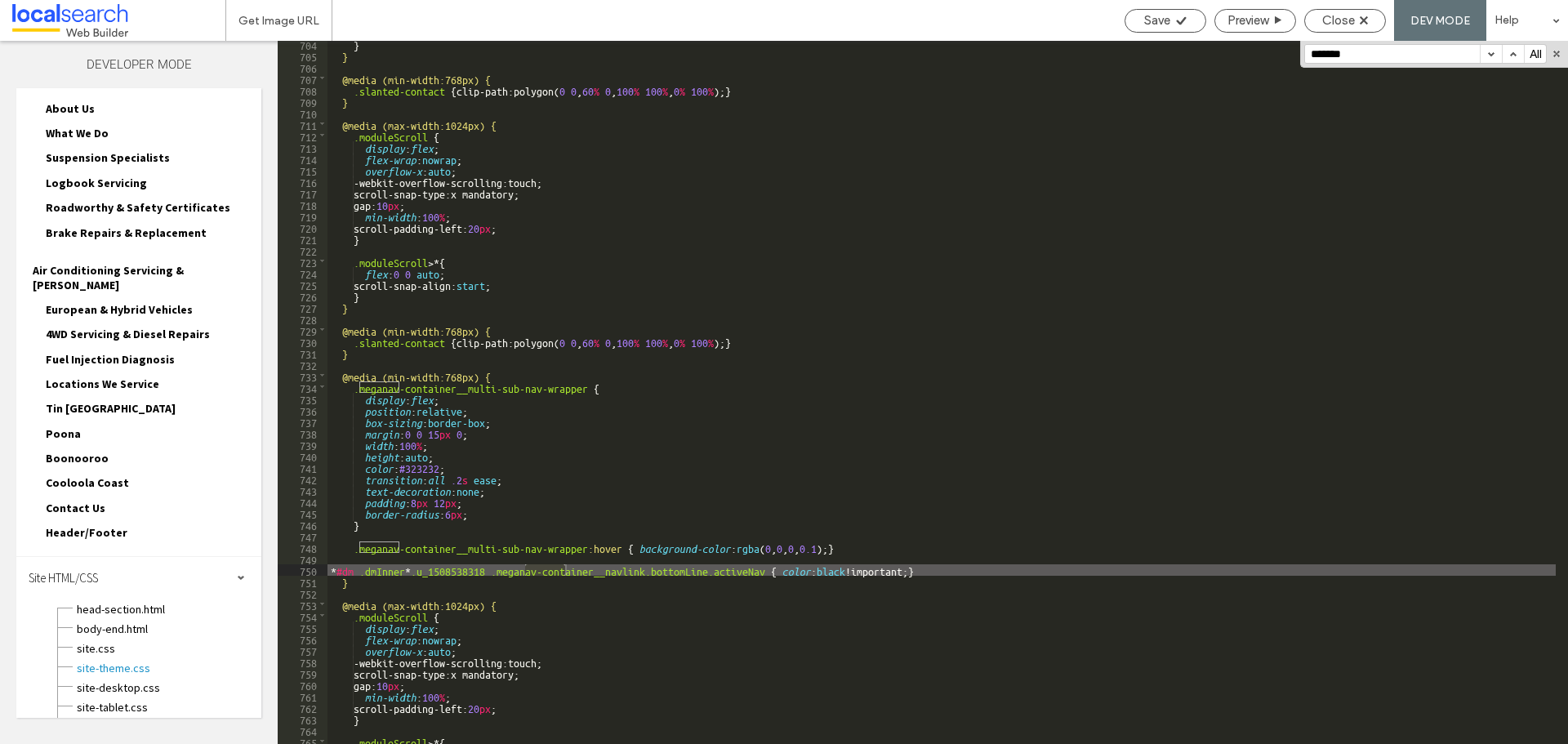
click at [1491, 53] on button "button" at bounding box center [1490, 53] width 22 height 18
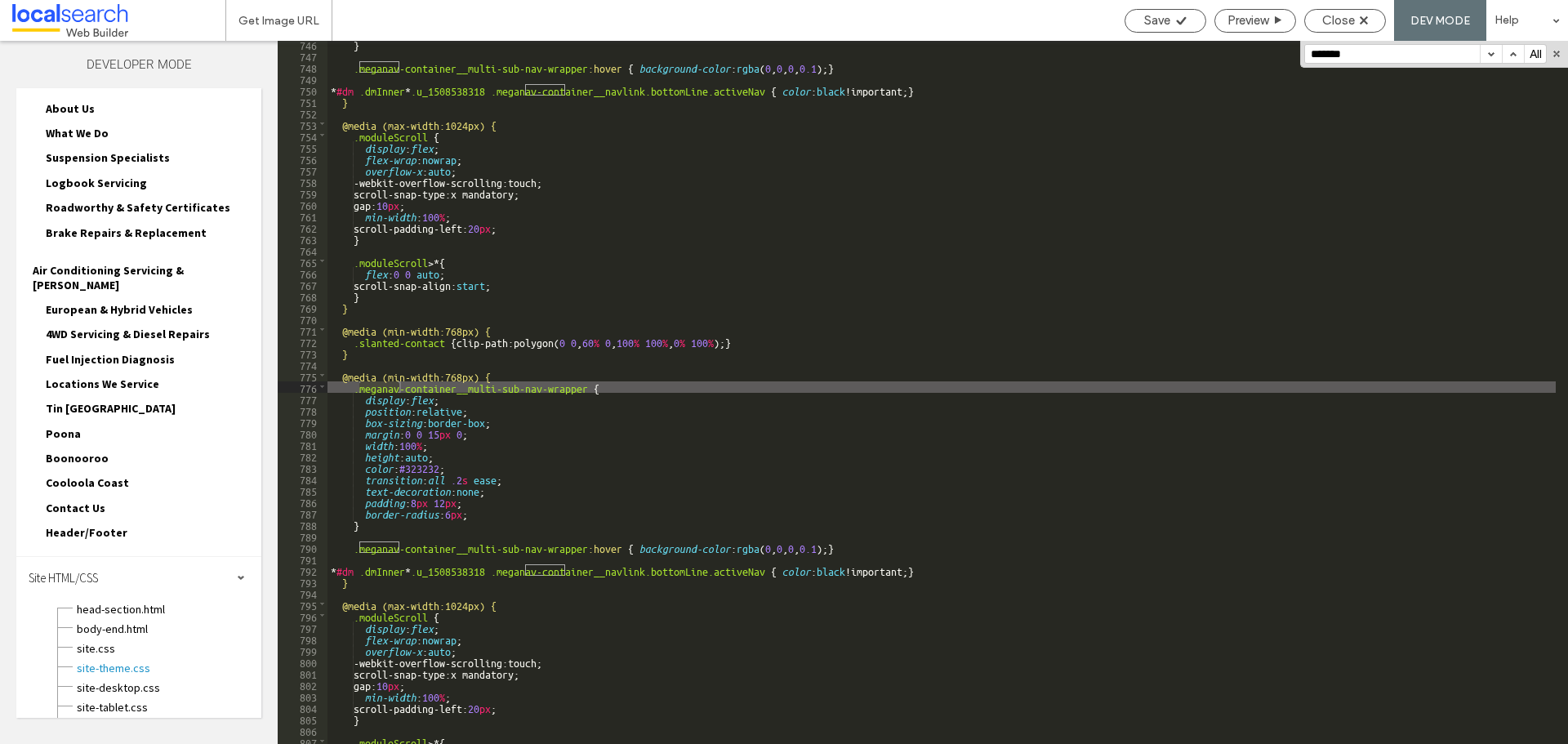
click at [1491, 53] on button "button" at bounding box center [1490, 53] width 22 height 18
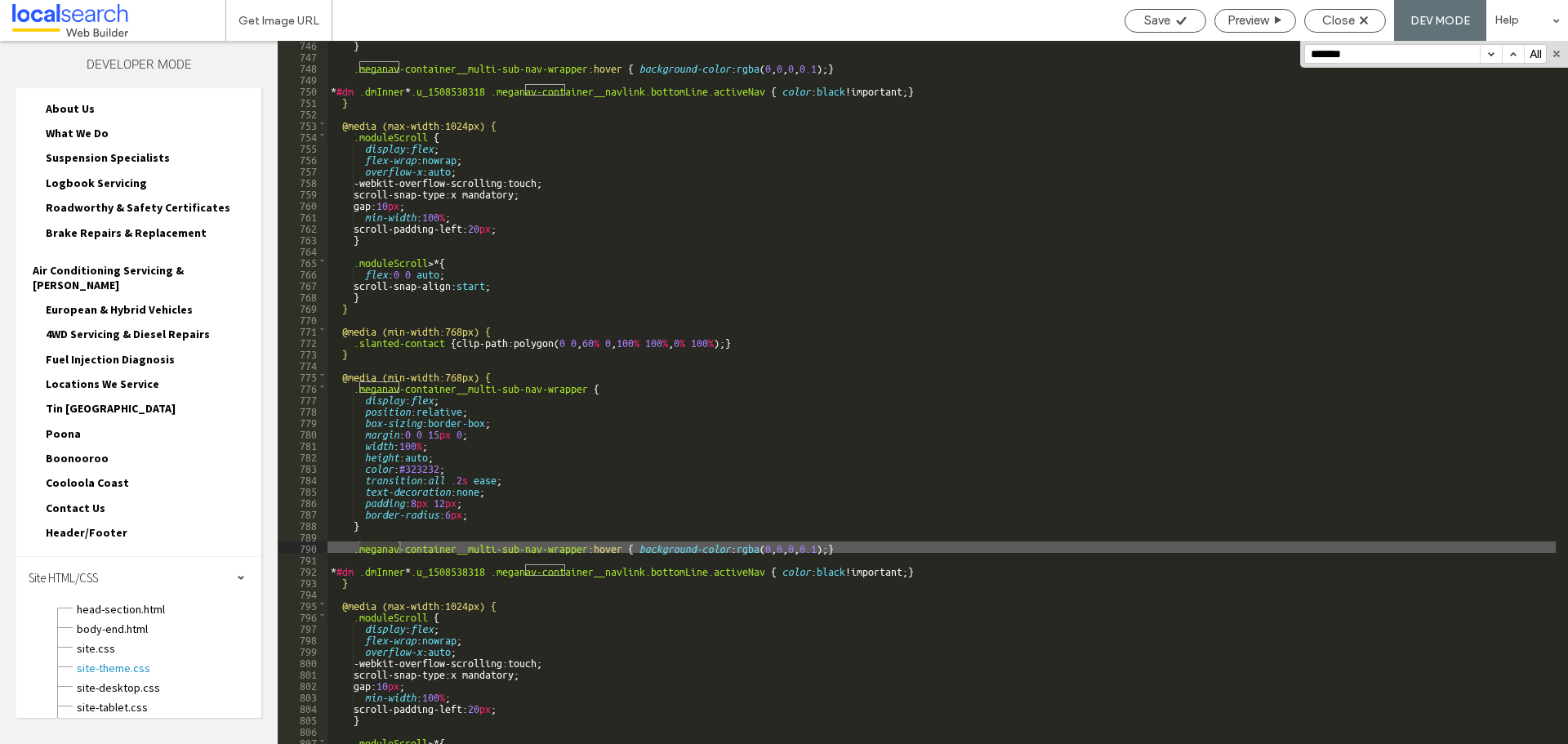
click at [1491, 53] on button "button" at bounding box center [1490, 53] width 22 height 18
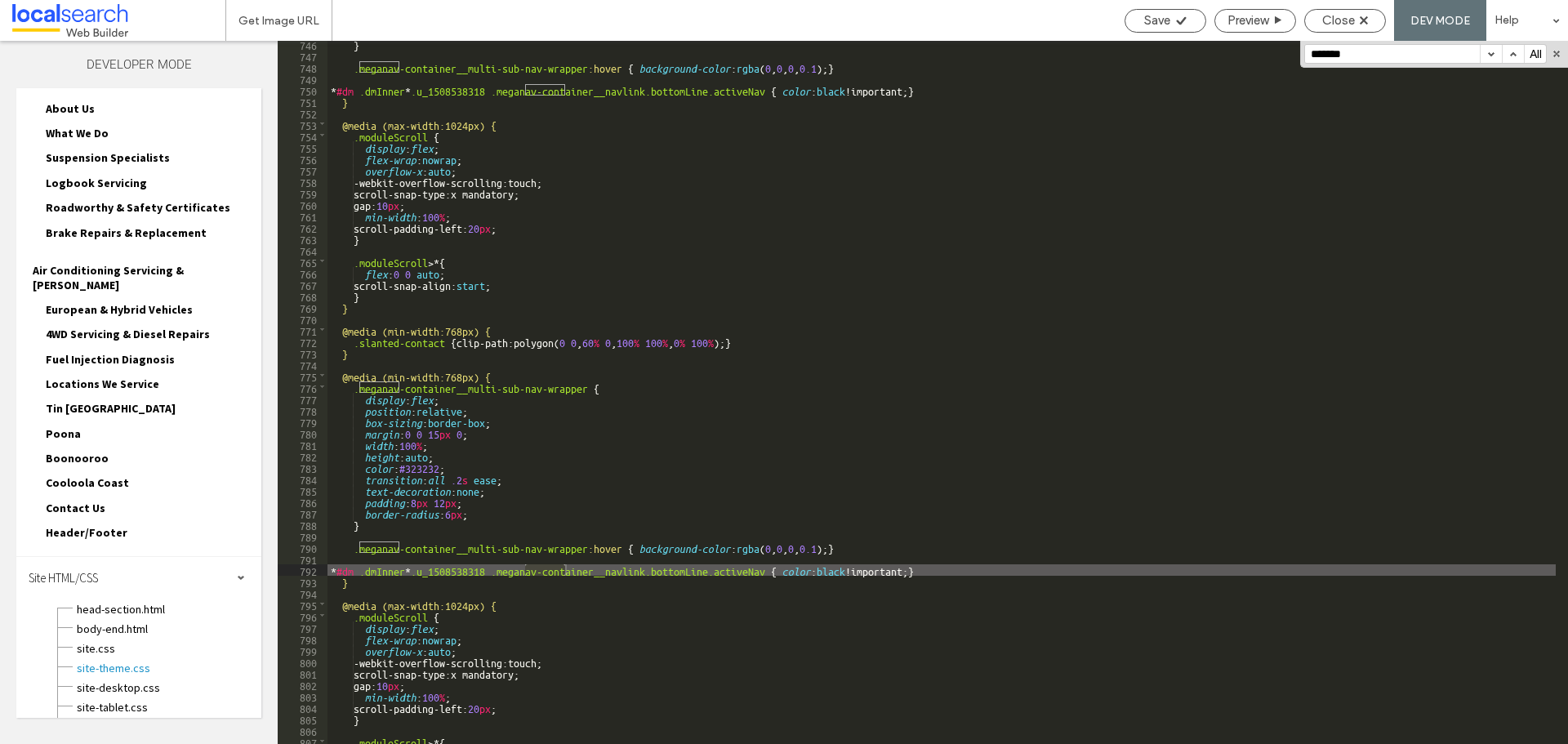
click at [1491, 53] on button "button" at bounding box center [1490, 53] width 22 height 18
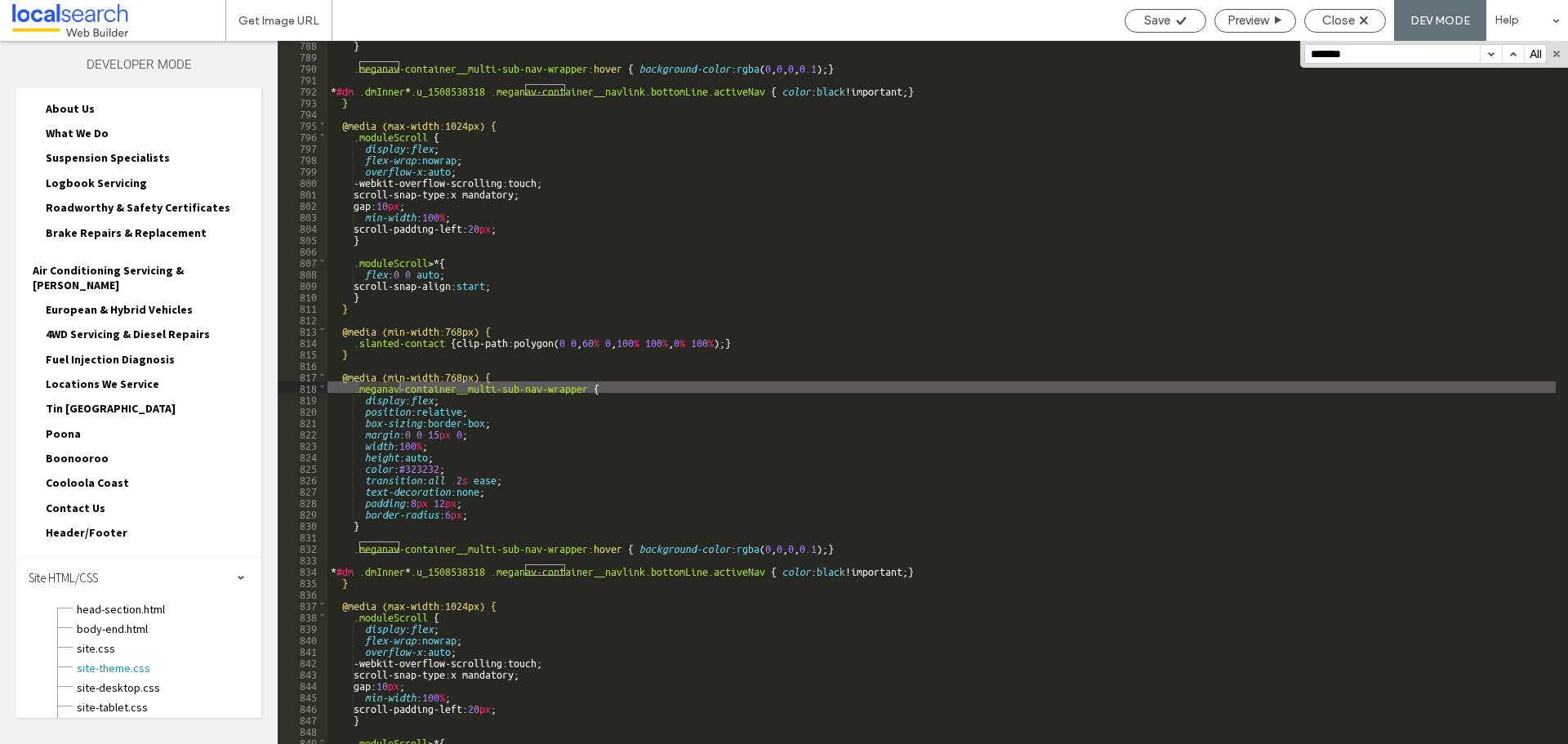
click at [1491, 53] on button "button" at bounding box center [1490, 53] width 22 height 18
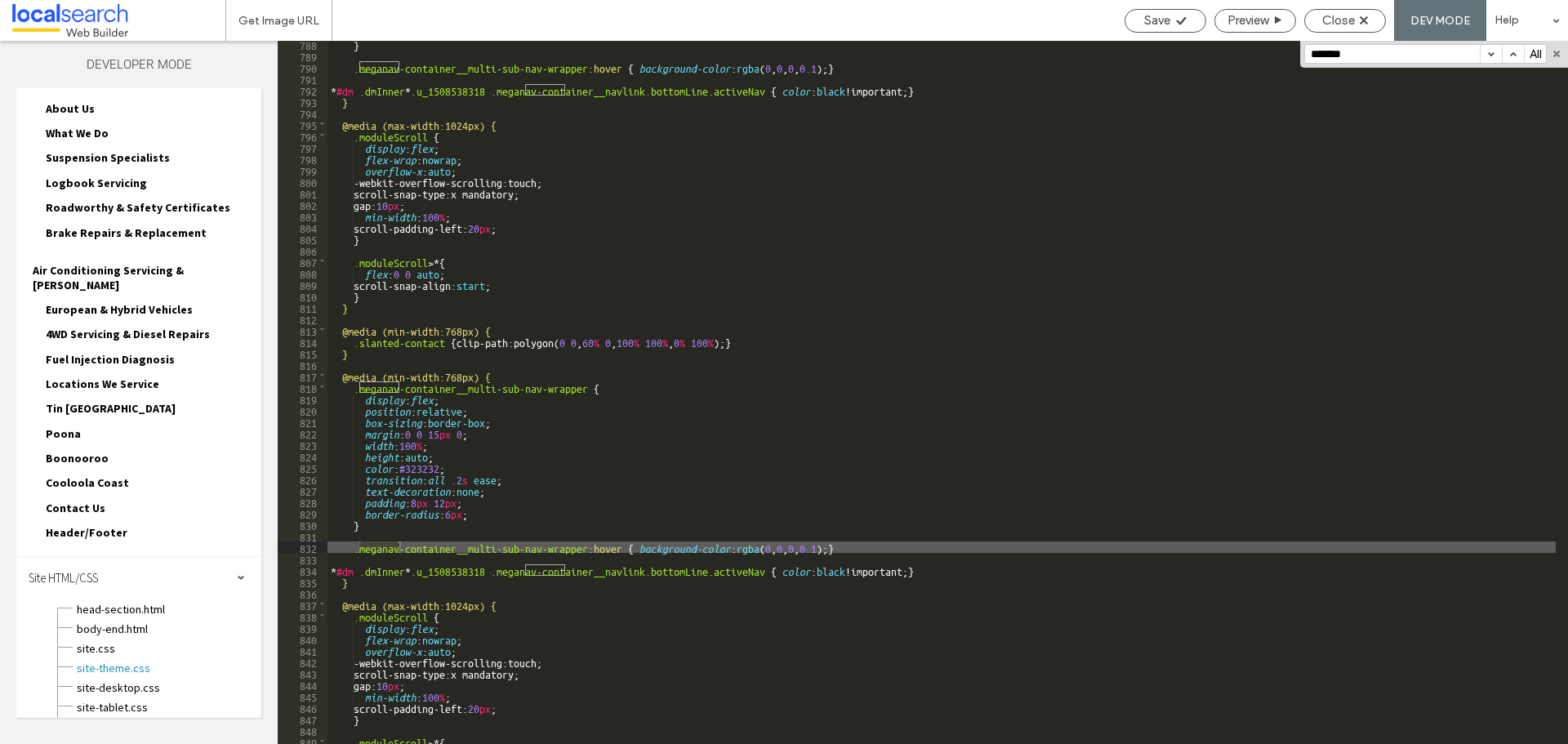
click at [1491, 53] on button "button" at bounding box center [1490, 53] width 22 height 18
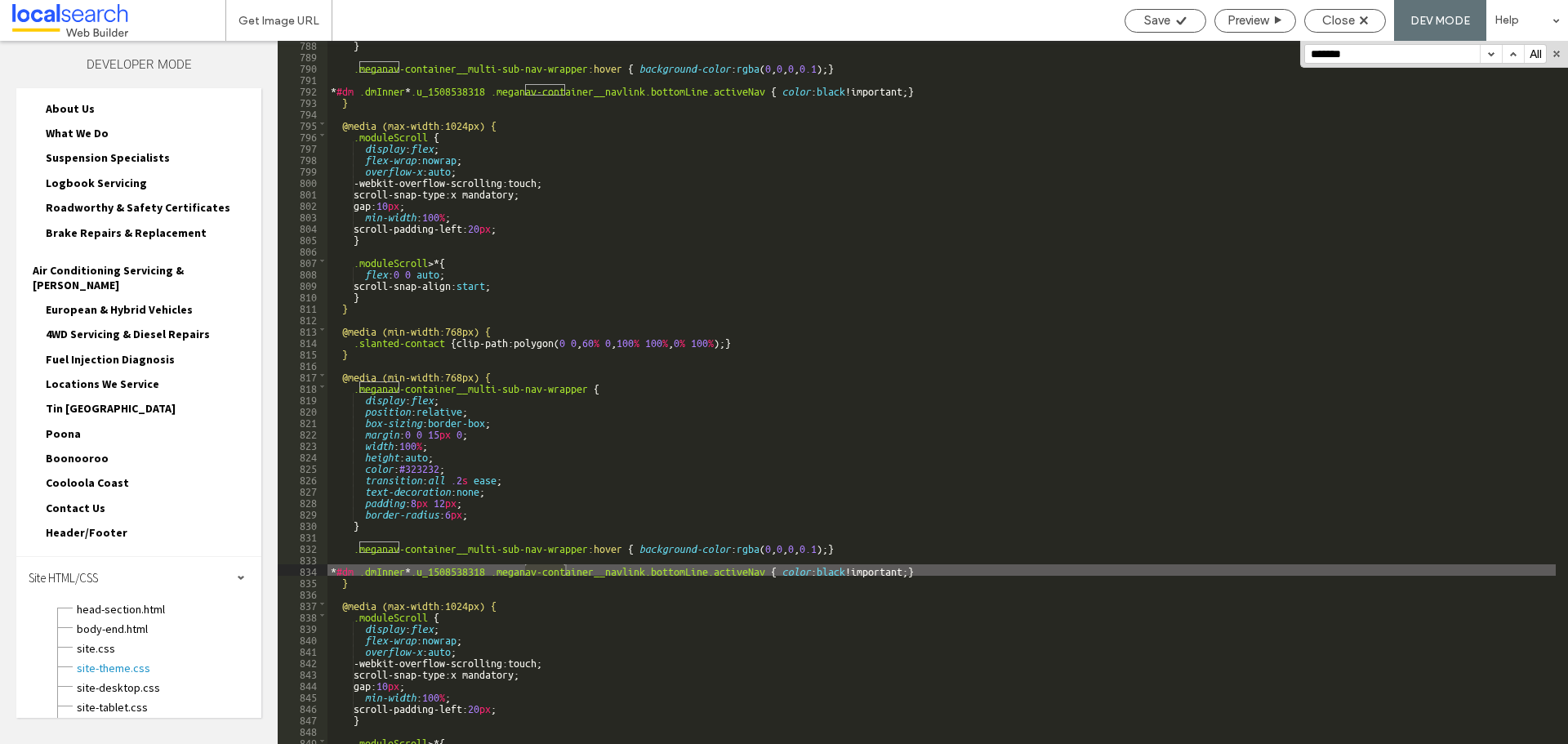
click at [1491, 53] on button "button" at bounding box center [1490, 53] width 22 height 18
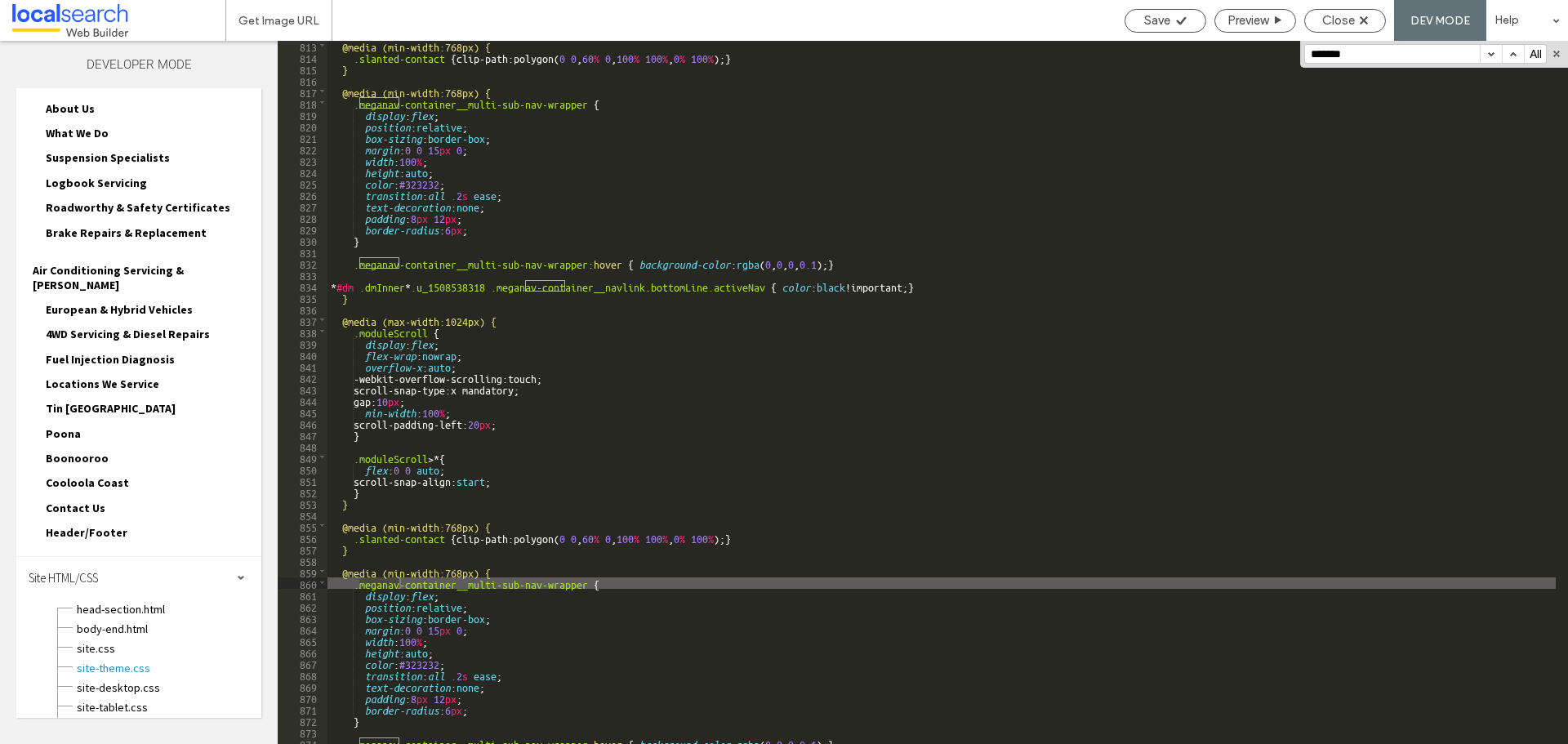
scroll to position [9290, 0]
click at [1490, 59] on button "button" at bounding box center [1490, 53] width 22 height 18
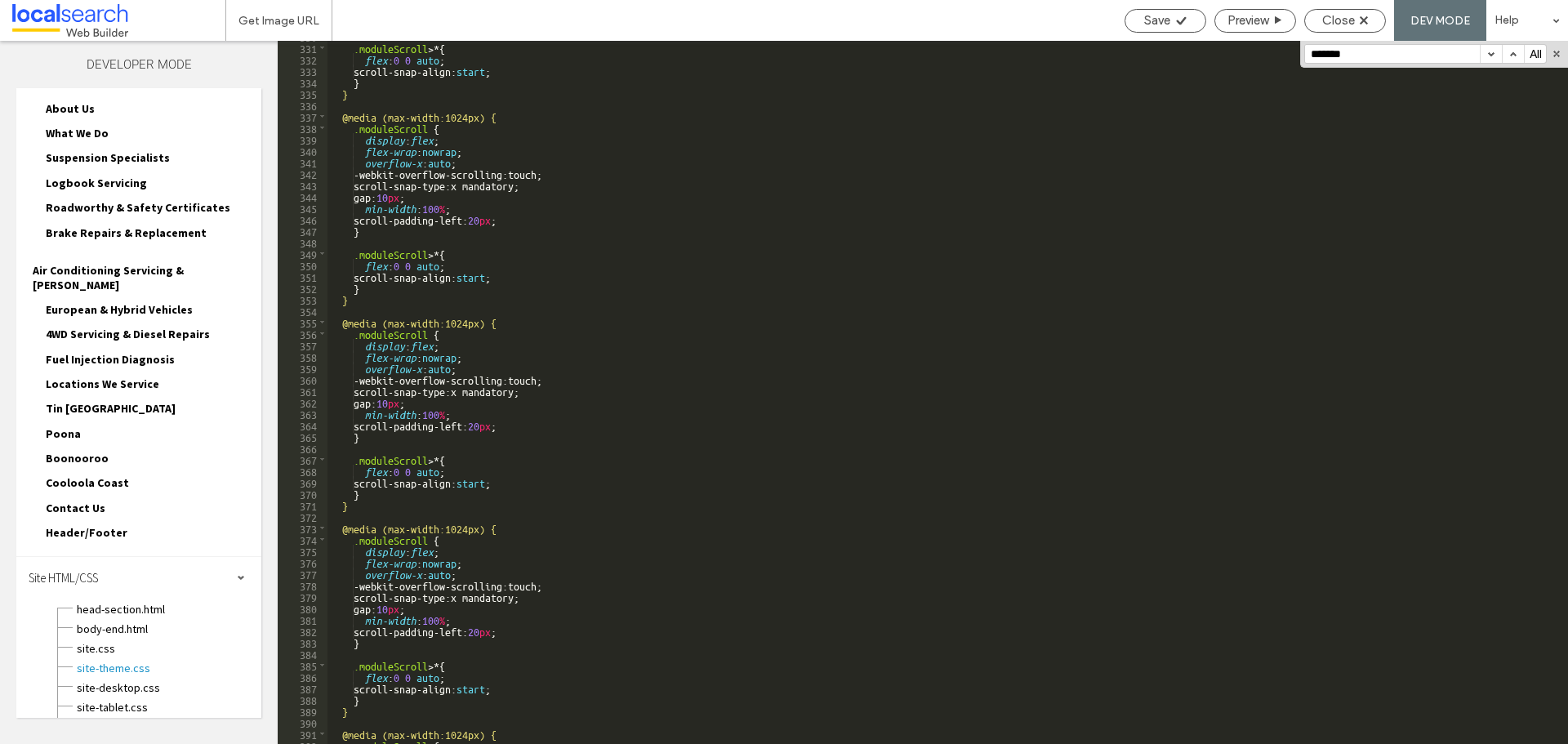
click at [1490, 54] on button "button" at bounding box center [1490, 53] width 22 height 18
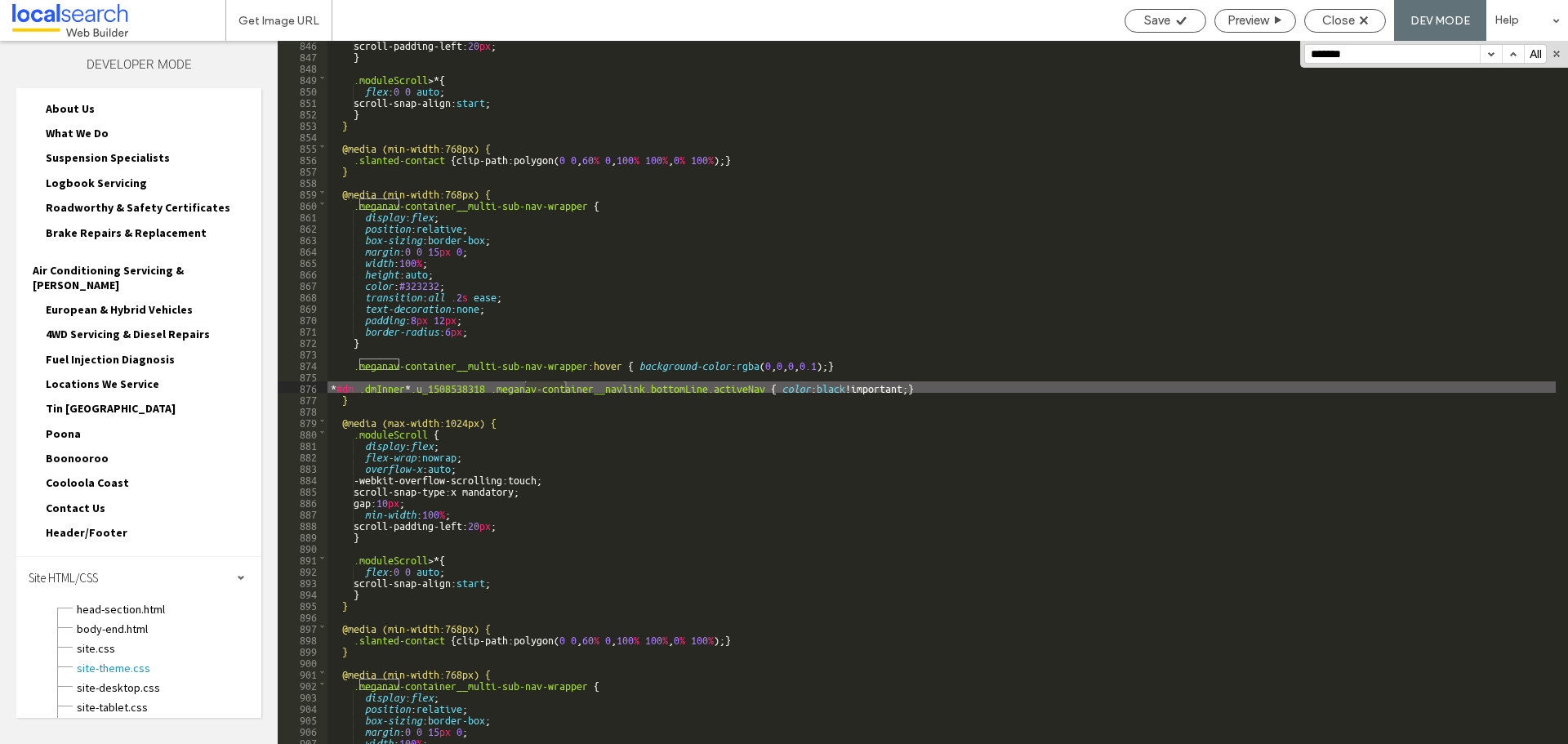
click at [1490, 54] on button "button" at bounding box center [1490, 53] width 22 height 18
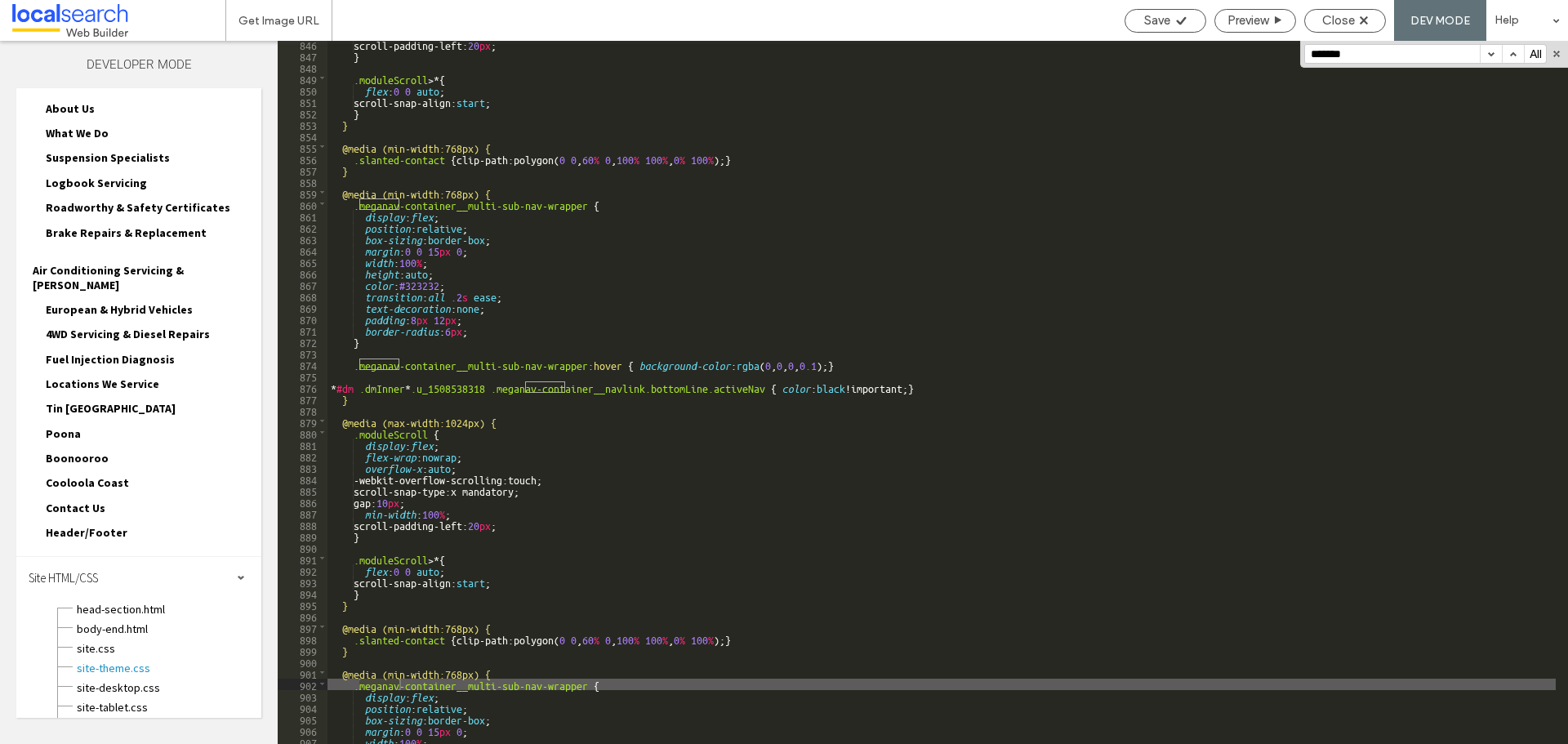
click at [1490, 54] on button "button" at bounding box center [1490, 53] width 22 height 18
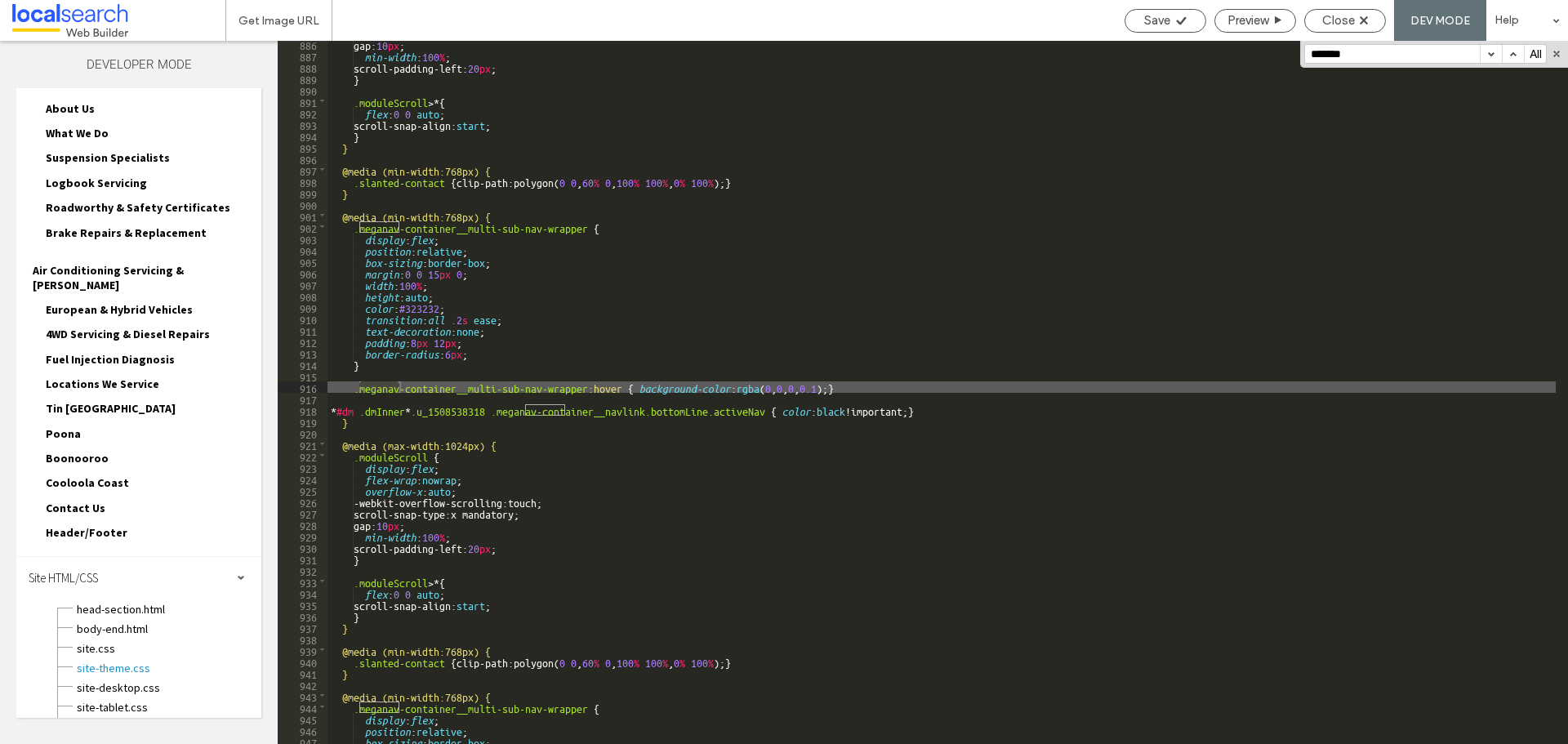
click at [1490, 54] on button "button" at bounding box center [1490, 53] width 22 height 18
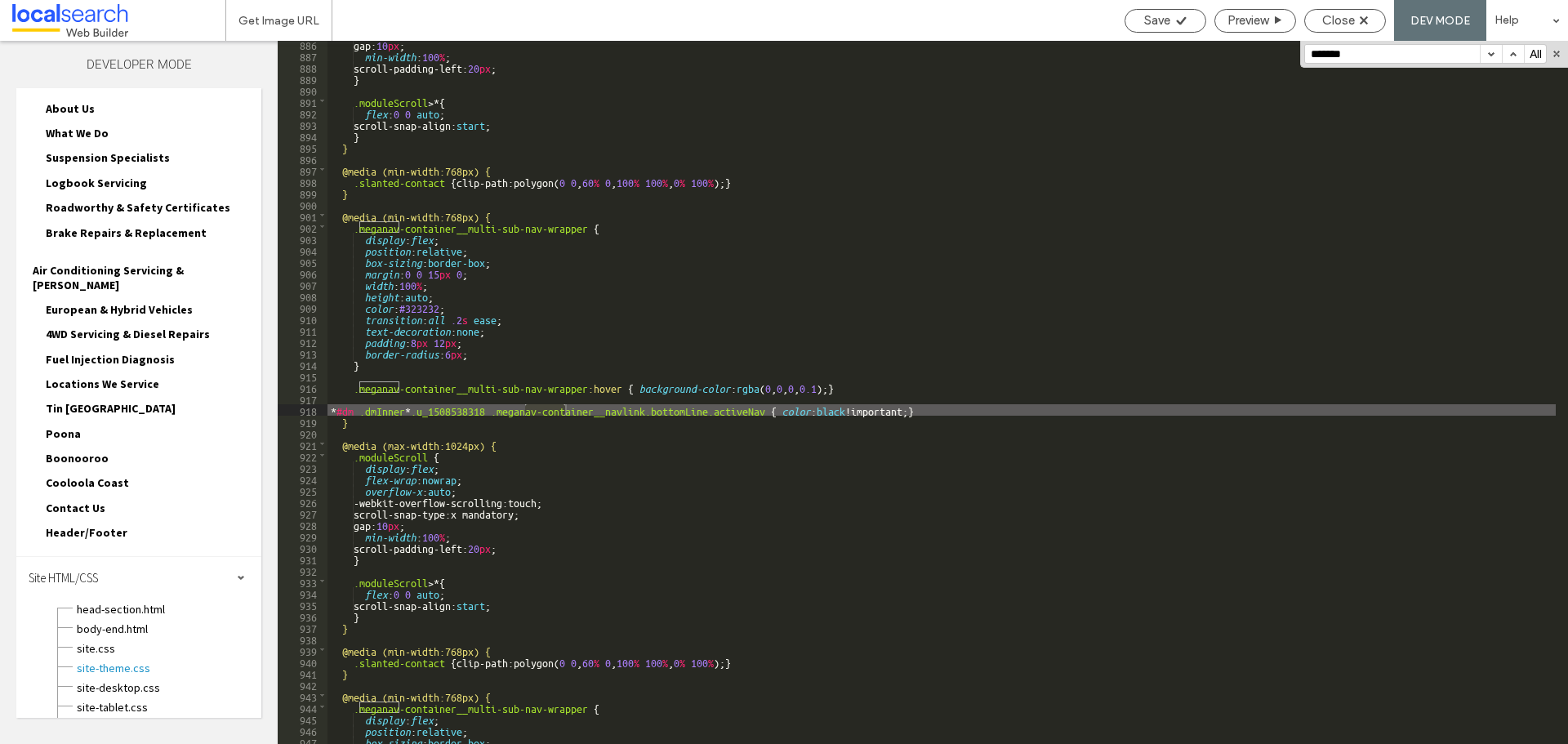
click at [1490, 54] on button "button" at bounding box center [1490, 53] width 22 height 18
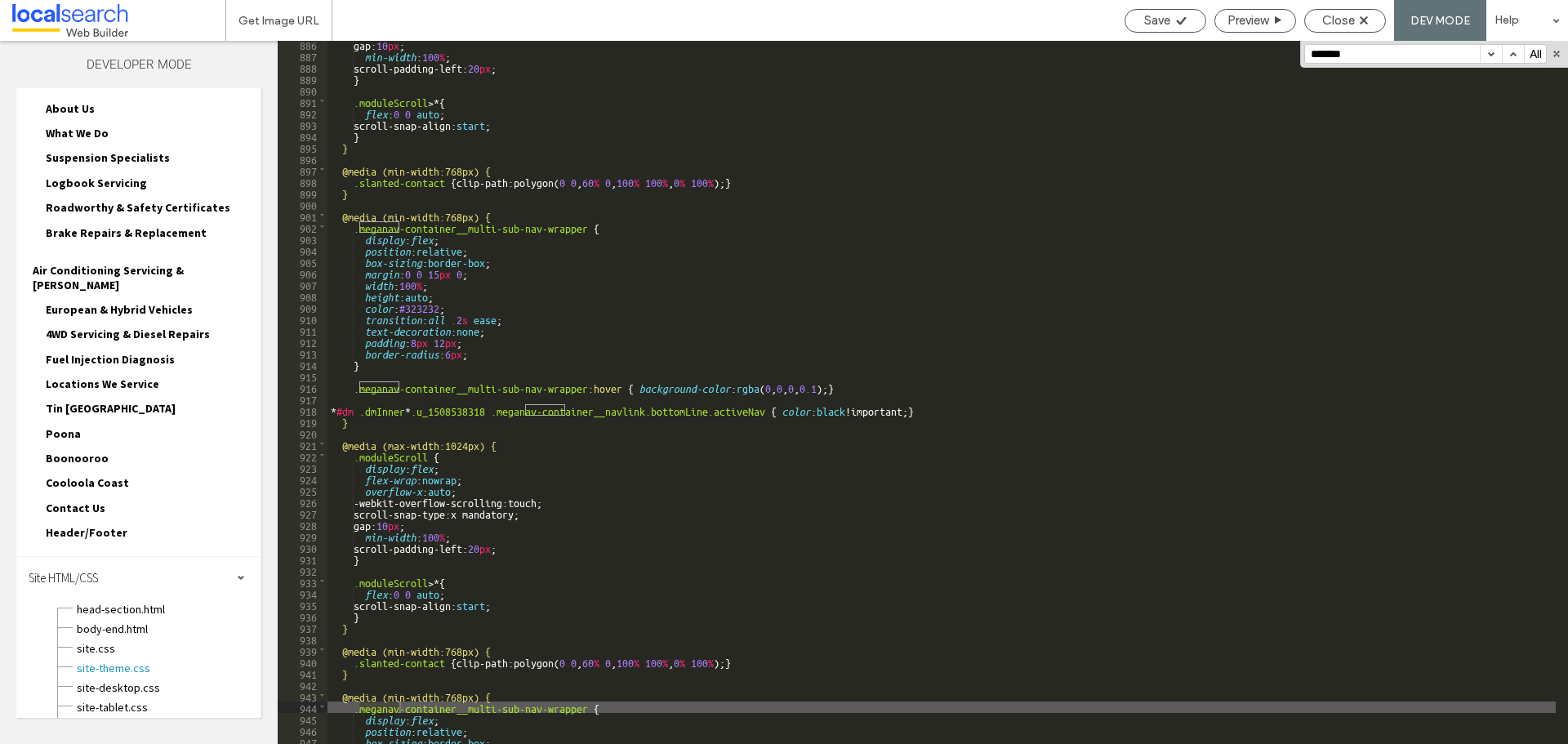
click at [1490, 54] on button "button" at bounding box center [1490, 53] width 22 height 18
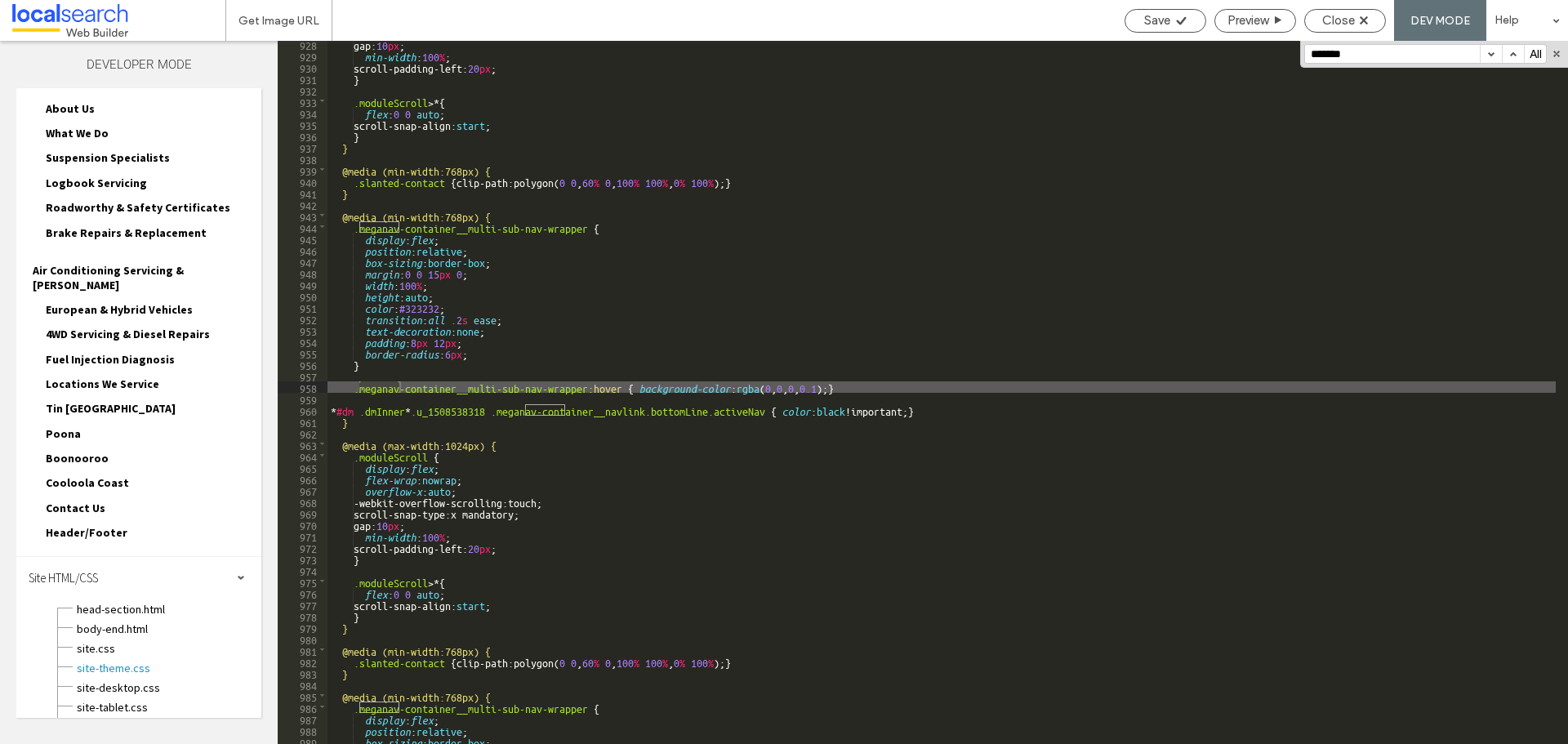
scroll to position [10607, 0]
click at [1490, 54] on button "button" at bounding box center [1490, 53] width 22 height 18
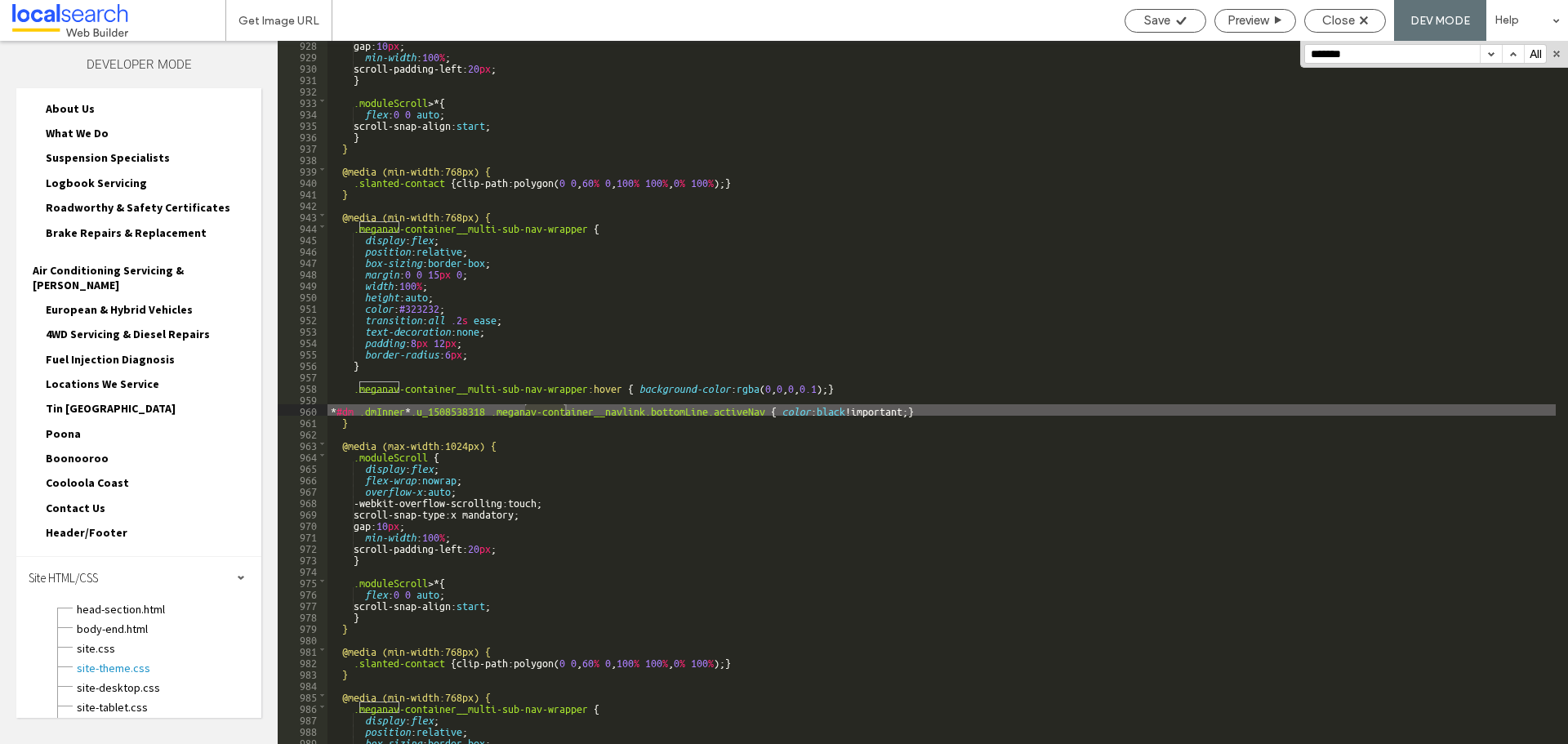
click at [1490, 54] on button "button" at bounding box center [1490, 53] width 22 height 18
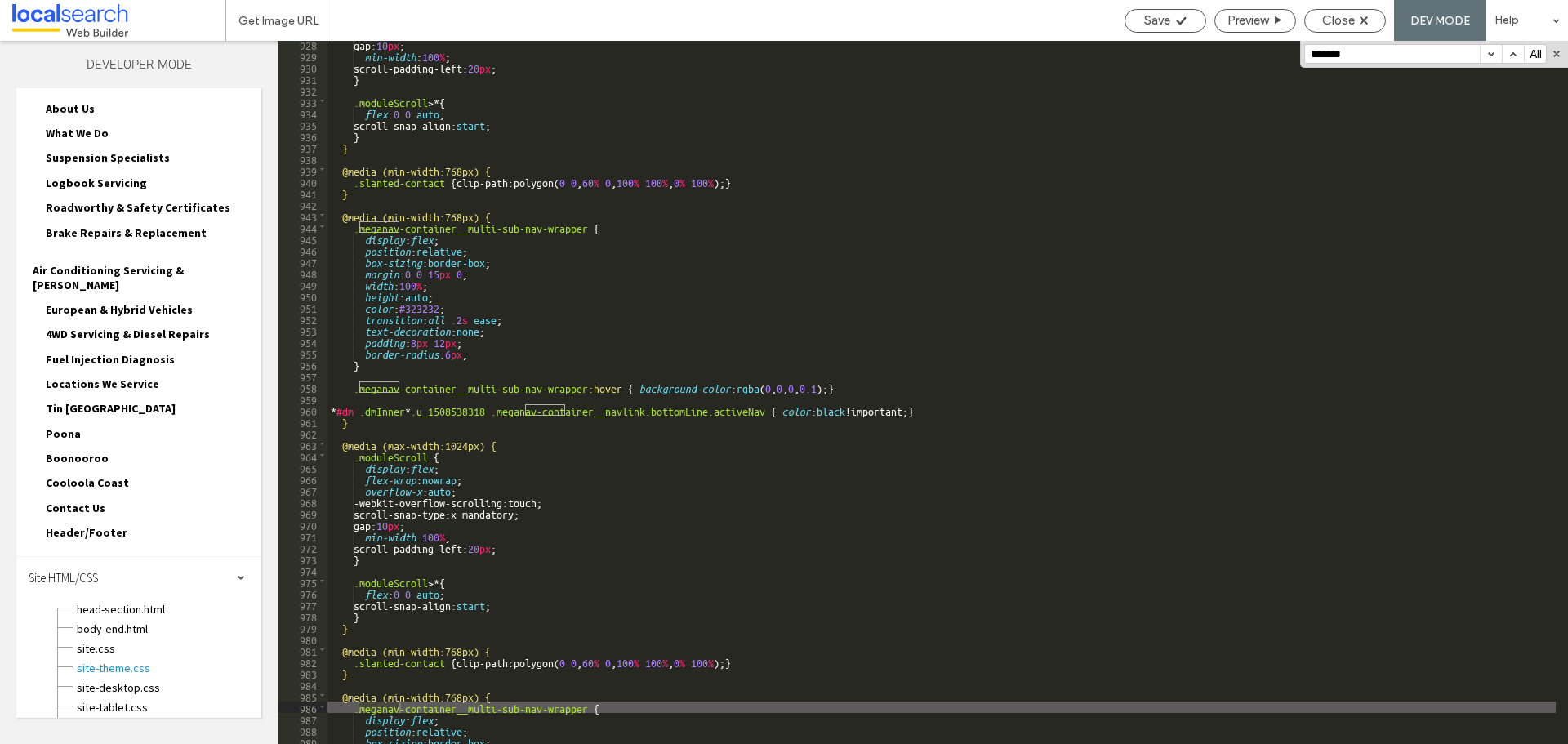
click at [1490, 54] on button "button" at bounding box center [1490, 53] width 22 height 18
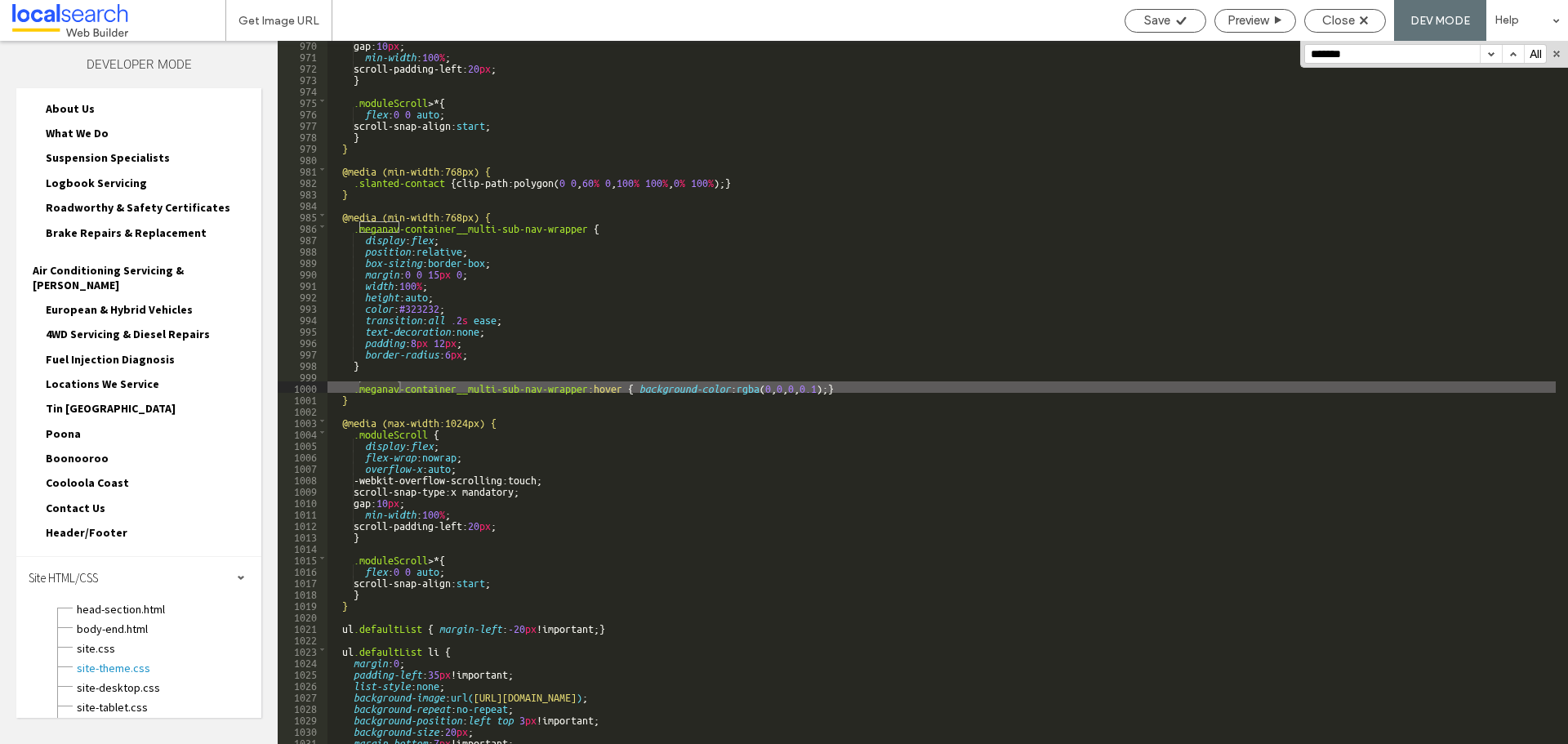
click at [1490, 54] on button "button" at bounding box center [1490, 53] width 22 height 18
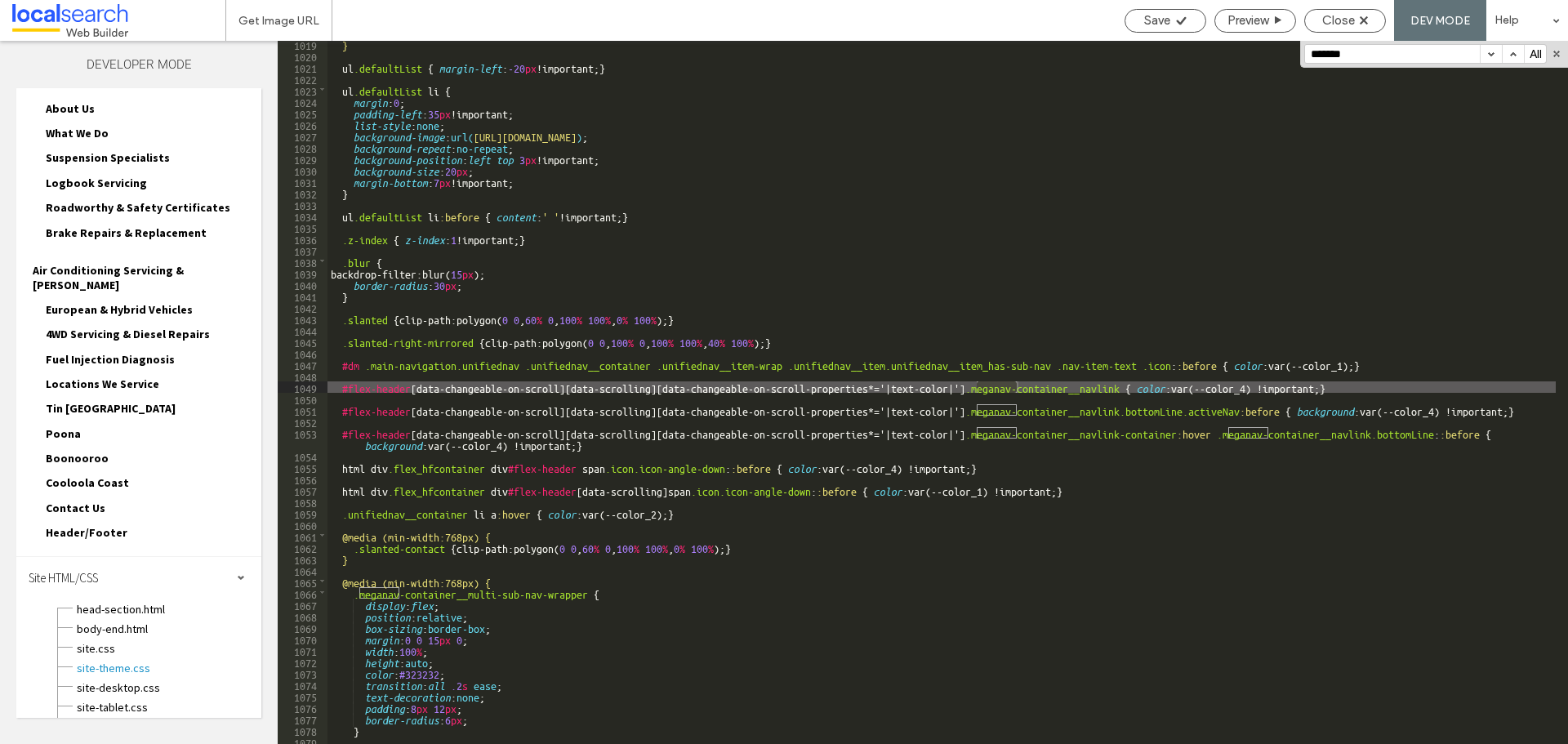
click at [1514, 51] on button "button" at bounding box center [1513, 53] width 22 height 18
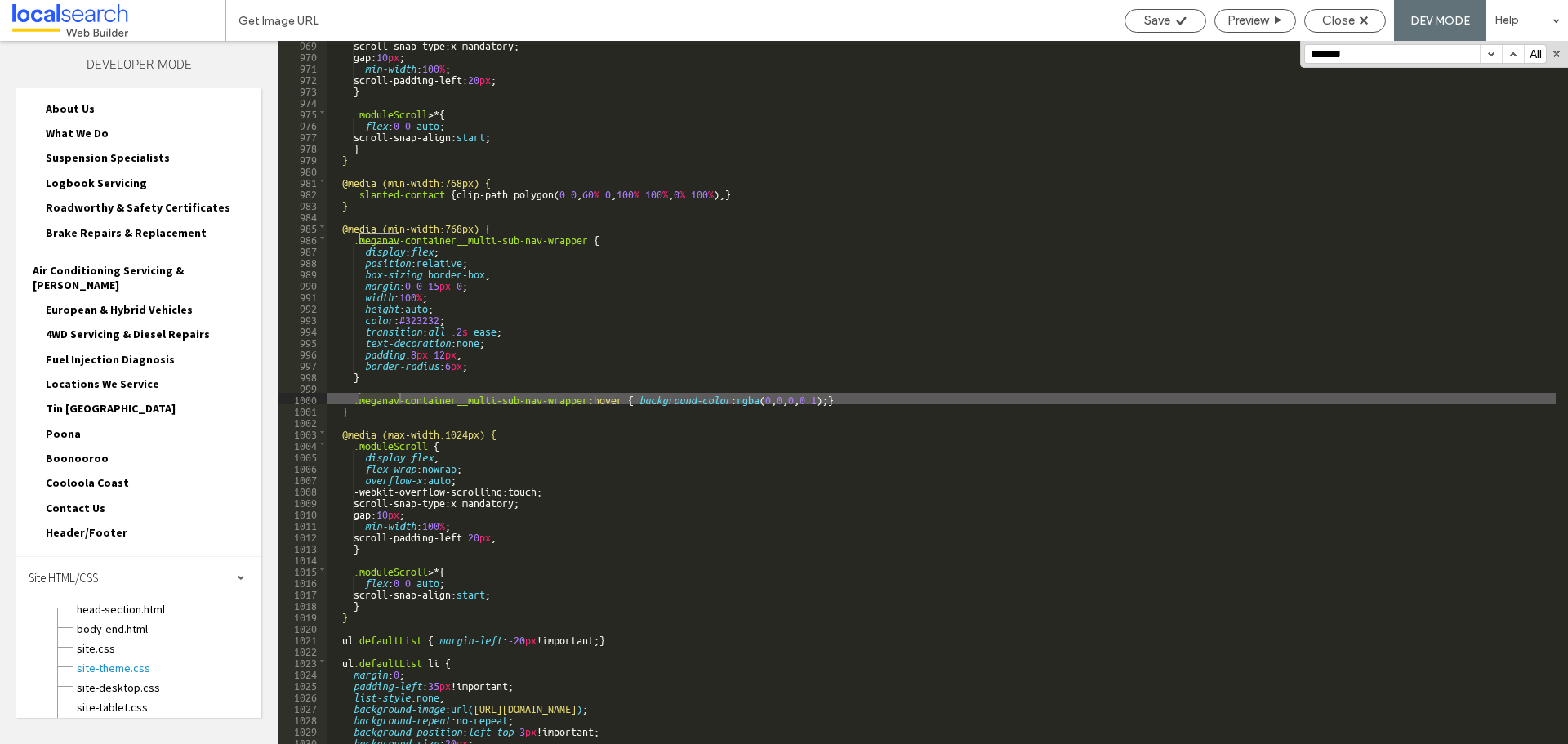
scroll to position [11076, 0]
click at [1487, 55] on button "button" at bounding box center [1490, 53] width 22 height 18
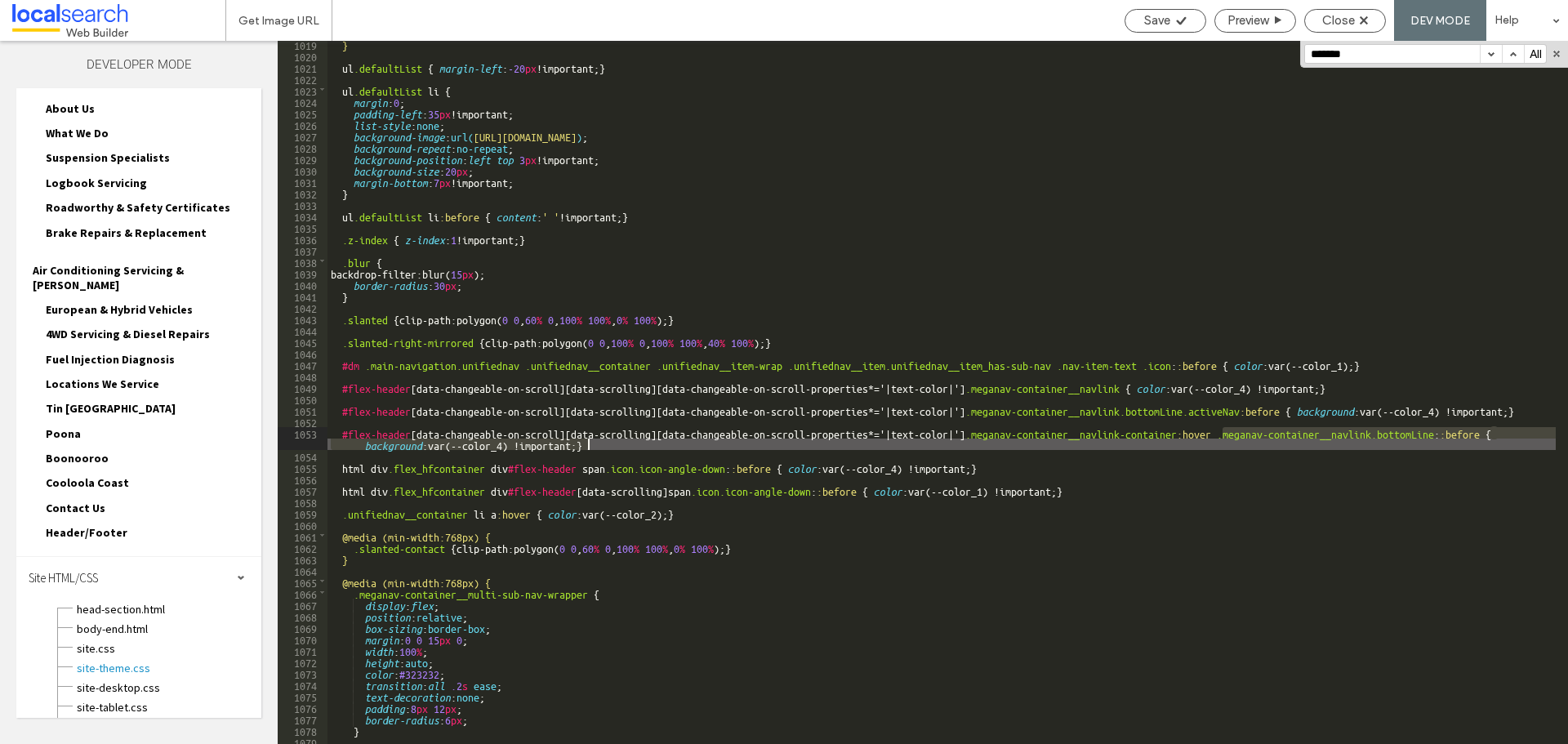
drag, startPoint x: 1223, startPoint y: 437, endPoint x: 1260, endPoint y: 443, distance: 37.5
click at [1260, 443] on div "} ul .defaultList { margin-left : -20 px !important; } ul .defaultList li { mar…" at bounding box center [942, 401] width 1228 height 726
click at [619, 451] on div "} ul .defaultList { margin-left : -20 px !important; } ul .defaultList li { mar…" at bounding box center [942, 401] width 1228 height 726
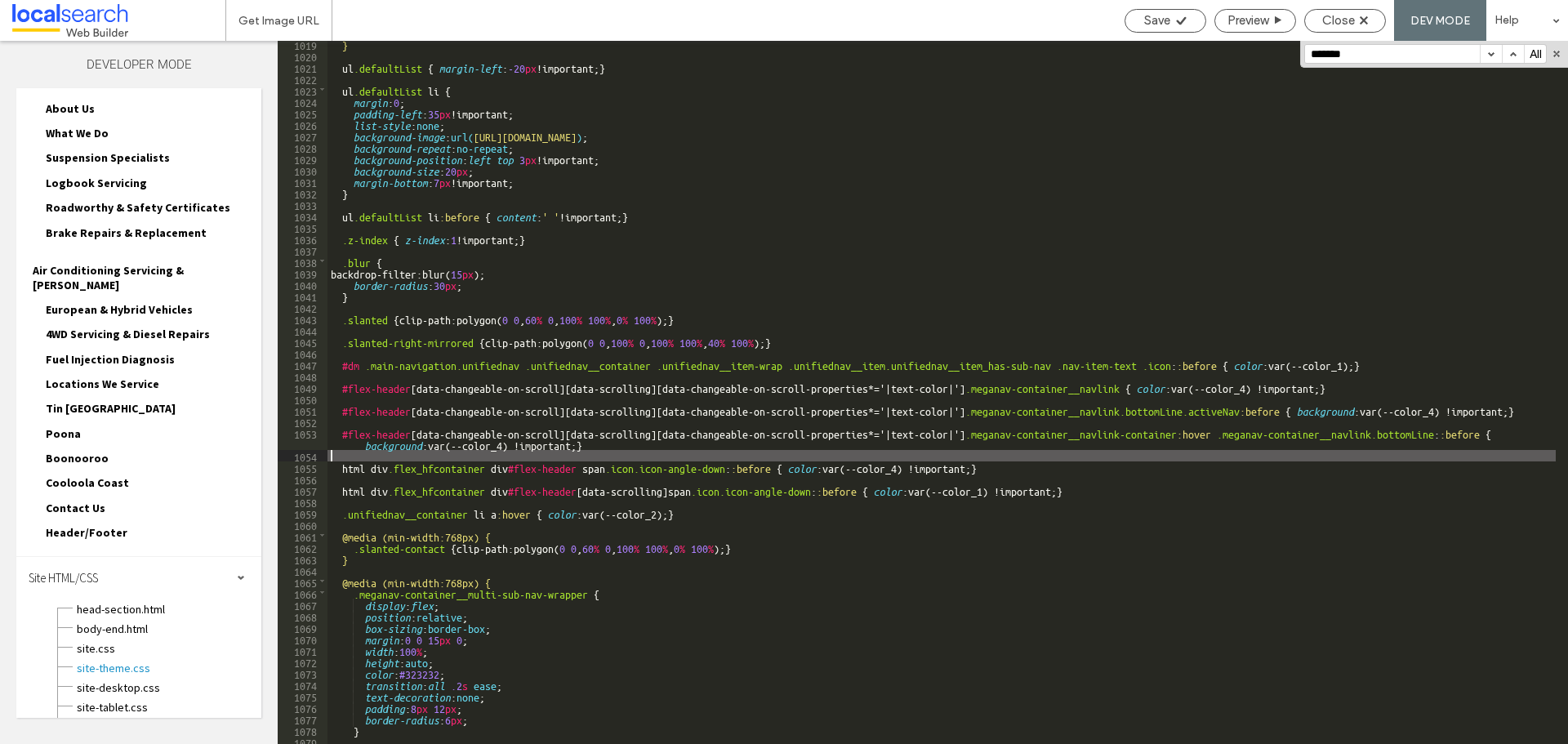
click at [616, 442] on div "} ul .defaultList { margin-left : -20 px !important; } ul .defaultList li { mar…" at bounding box center [942, 401] width 1228 height 726
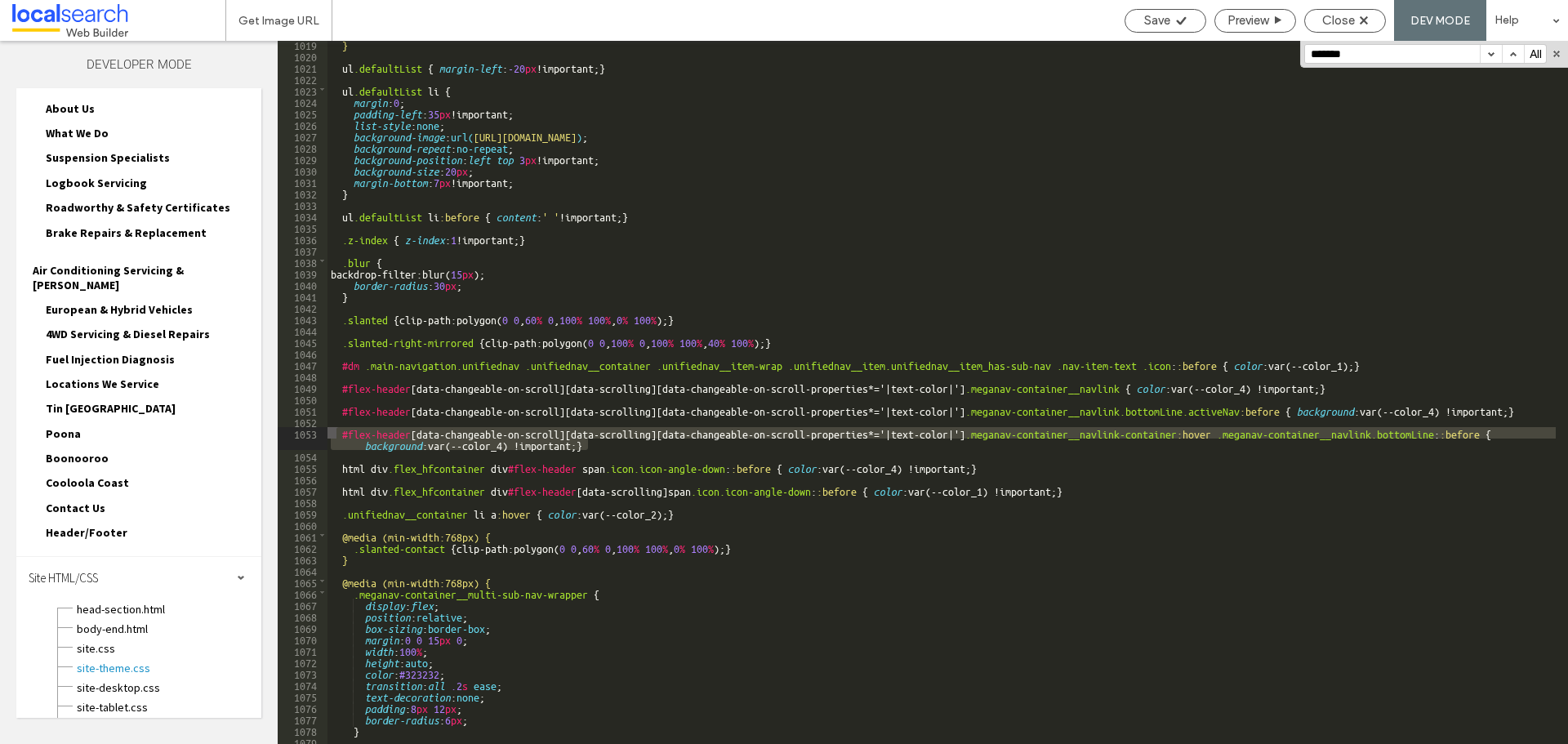
drag, startPoint x: 610, startPoint y: 447, endPoint x: 335, endPoint y: 428, distance: 275.7
click at [335, 428] on div "} ul .defaultList { margin-left : -20 px !important; } ul .defaultList li { mar…" at bounding box center [942, 401] width 1228 height 726
click at [335, 428] on div "} ul .defaultList { margin-left : -20 px !important; } ul .defaultList li { mar…" at bounding box center [942, 392] width 1228 height 703
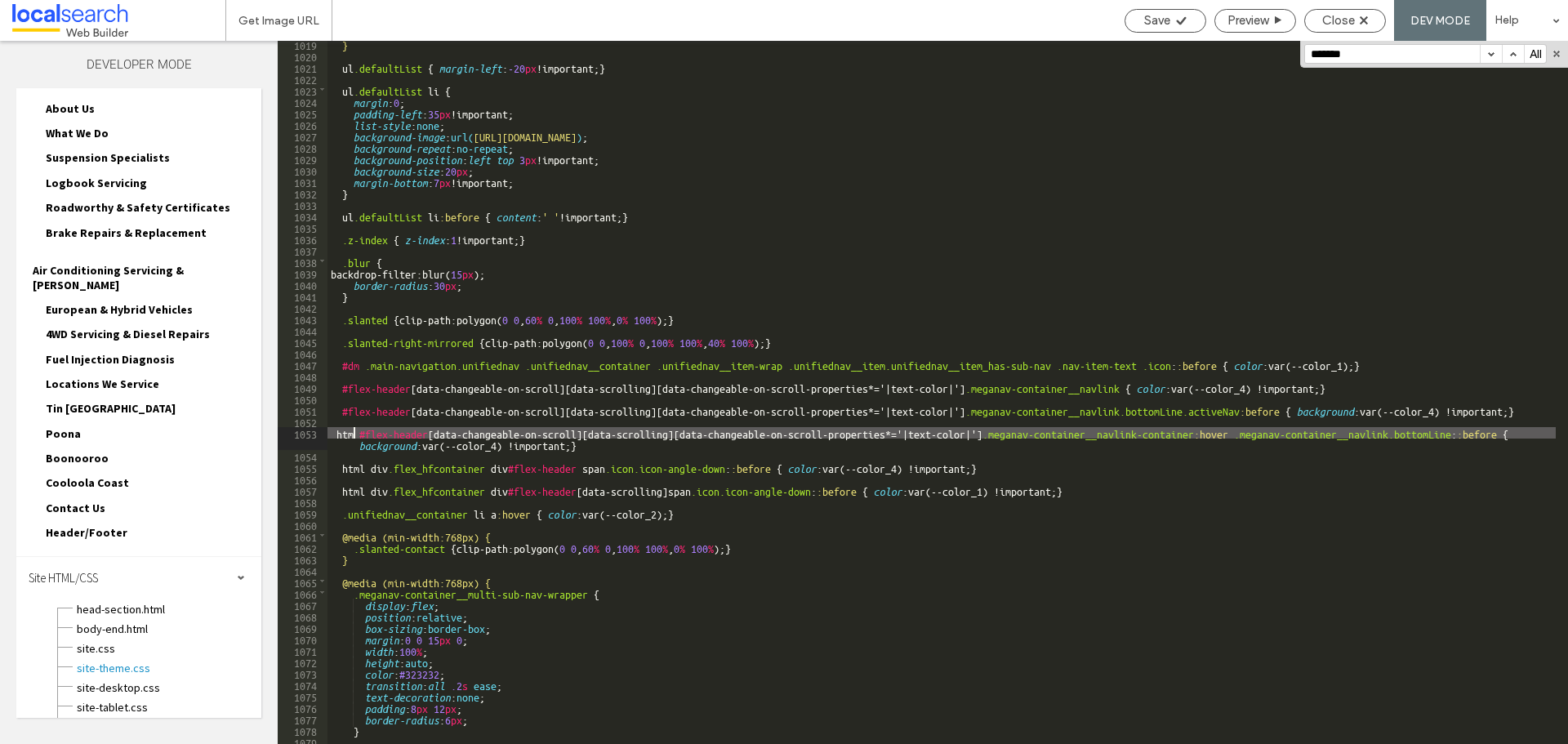
type textarea "**"
click at [1162, 22] on span "Save" at bounding box center [1157, 20] width 26 height 15
click at [361, 430] on div "} ul .defaultList { margin-left : -20 px !important; } ul .defaultList li { mar…" at bounding box center [942, 401] width 1228 height 726
click at [342, 427] on div "} ul .defaultList { margin-left : -20 px !important; } ul .defaultList li { mar…" at bounding box center [942, 401] width 1228 height 726
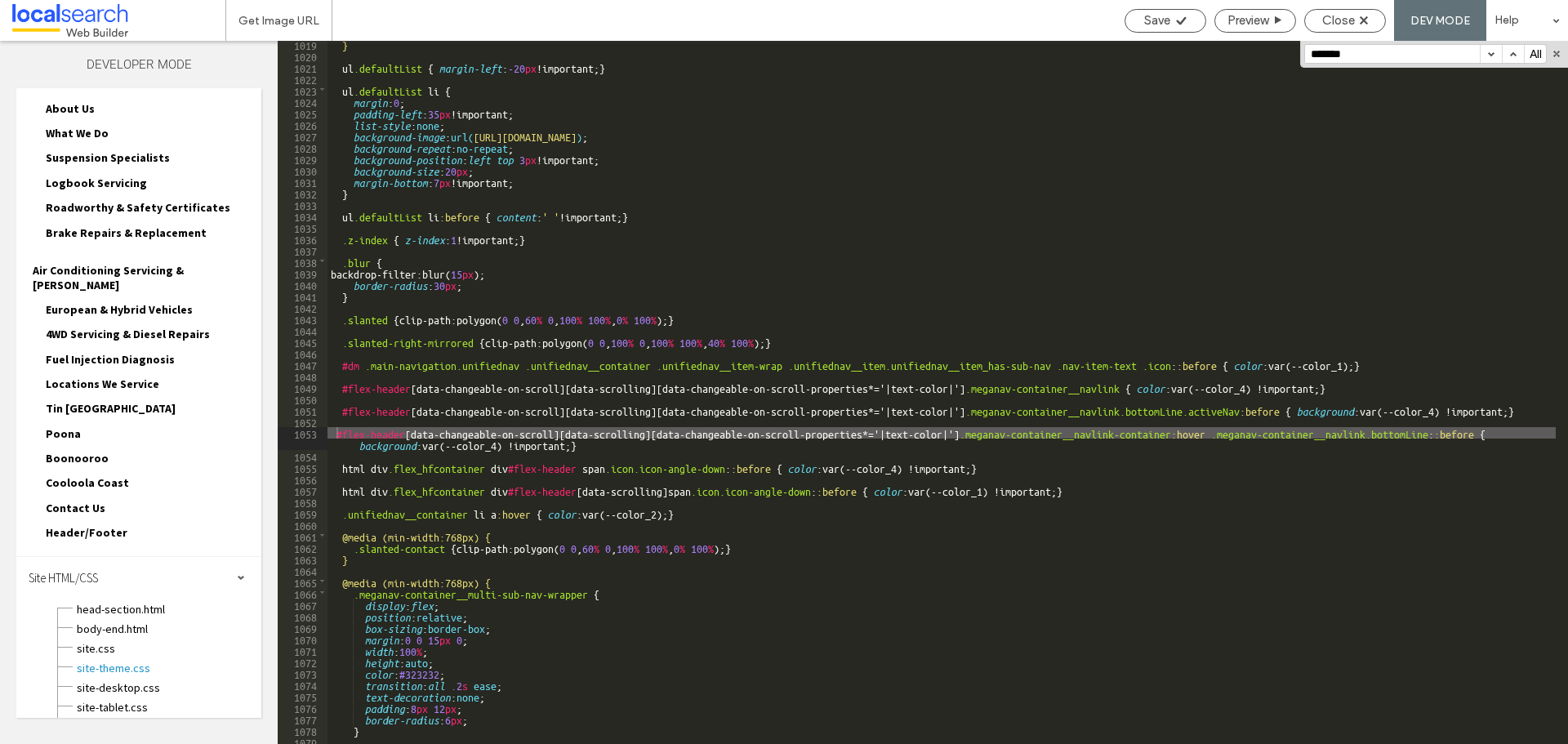
click at [1338, 7] on div "Save Preview Close DEV MODE Help" at bounding box center [1341, 20] width 451 height 41
click at [1339, 17] on span "Close" at bounding box center [1338, 20] width 33 height 15
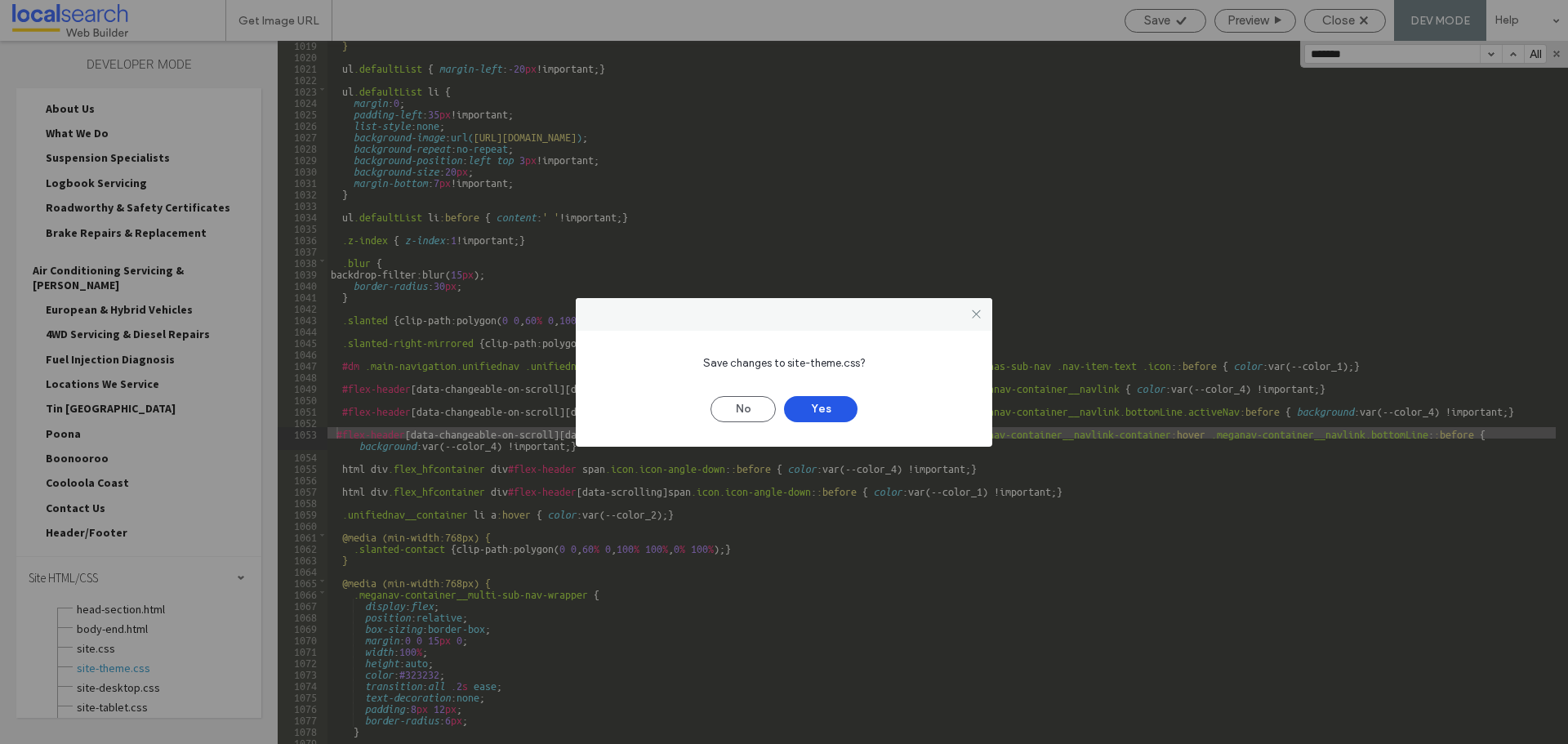
drag, startPoint x: 735, startPoint y: 405, endPoint x: 819, endPoint y: 403, distance: 84.0
click at [819, 403] on div "No Yes" at bounding box center [784, 401] width 367 height 42
click at [819, 403] on button "Yes" at bounding box center [821, 409] width 73 height 26
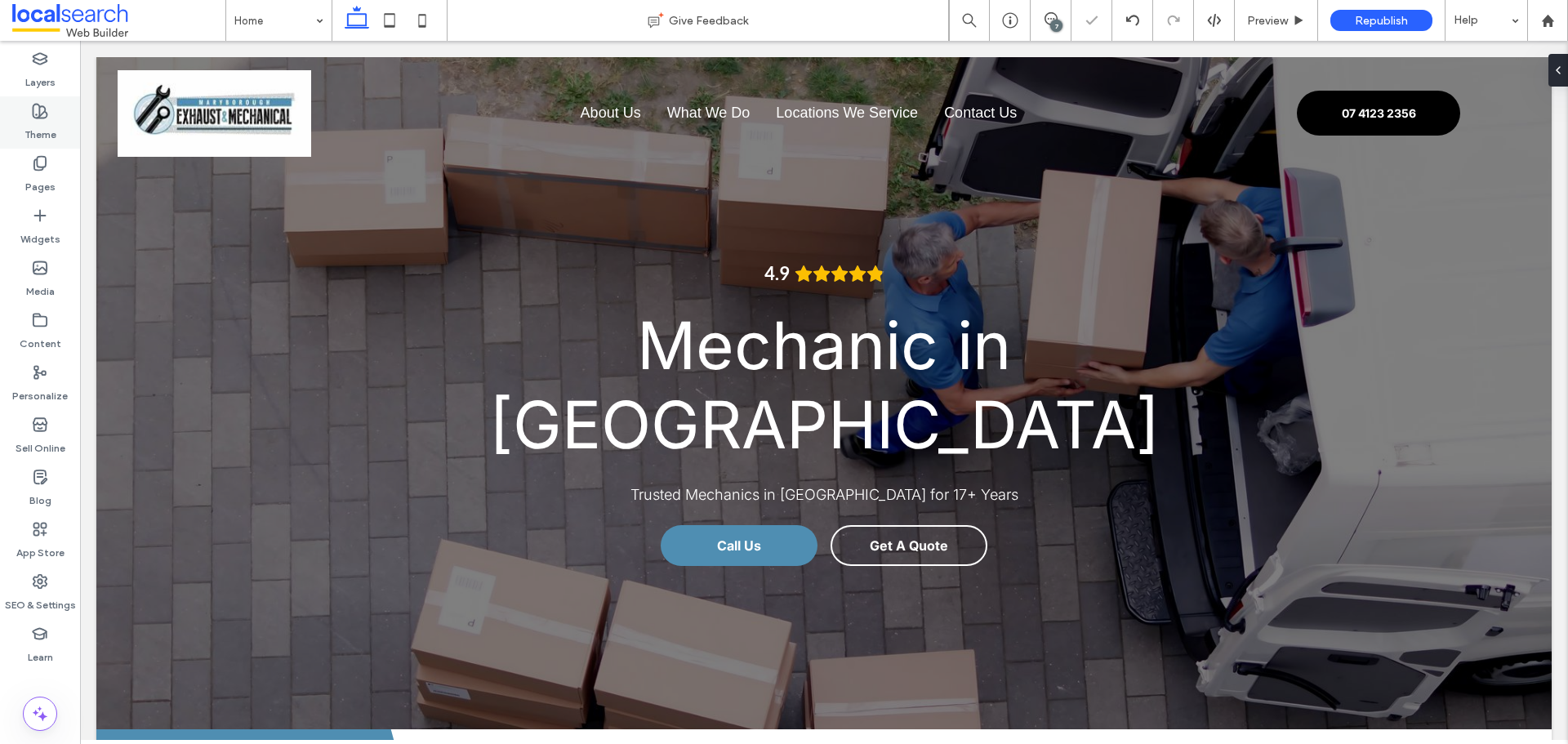
click at [42, 129] on label "Theme" at bounding box center [40, 130] width 32 height 23
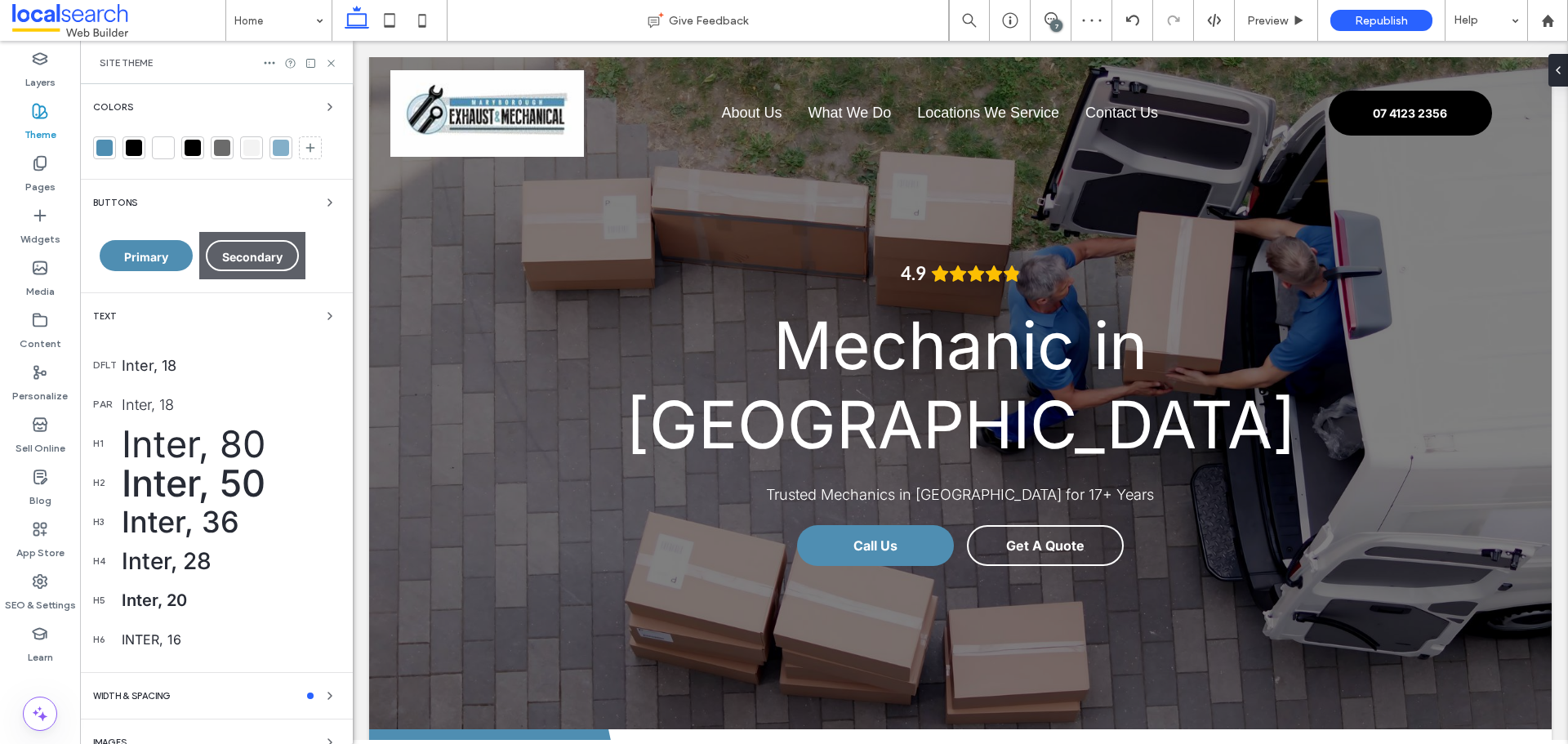
click at [163, 145] on div at bounding box center [163, 147] width 17 height 17
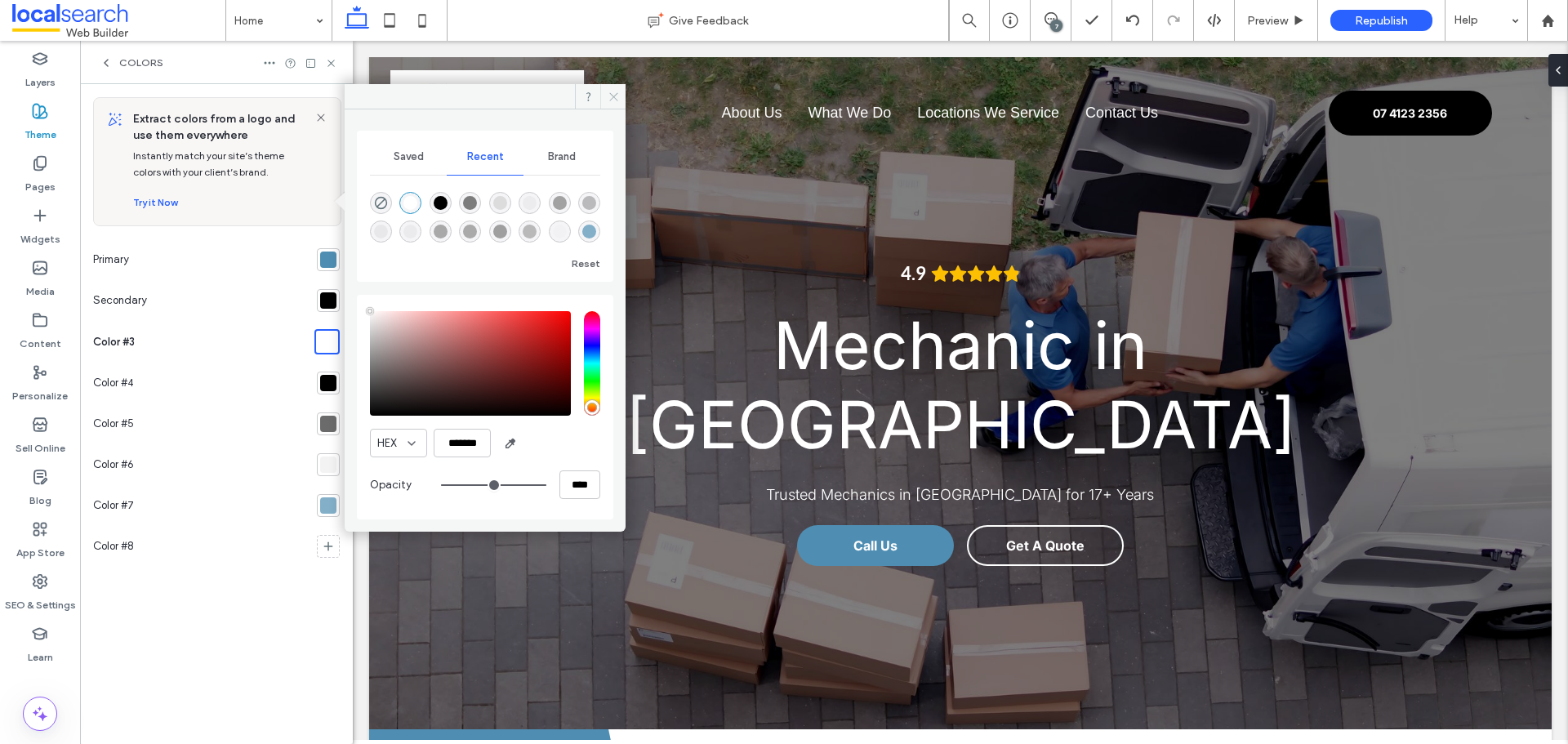
click at [616, 92] on icon at bounding box center [613, 97] width 12 height 12
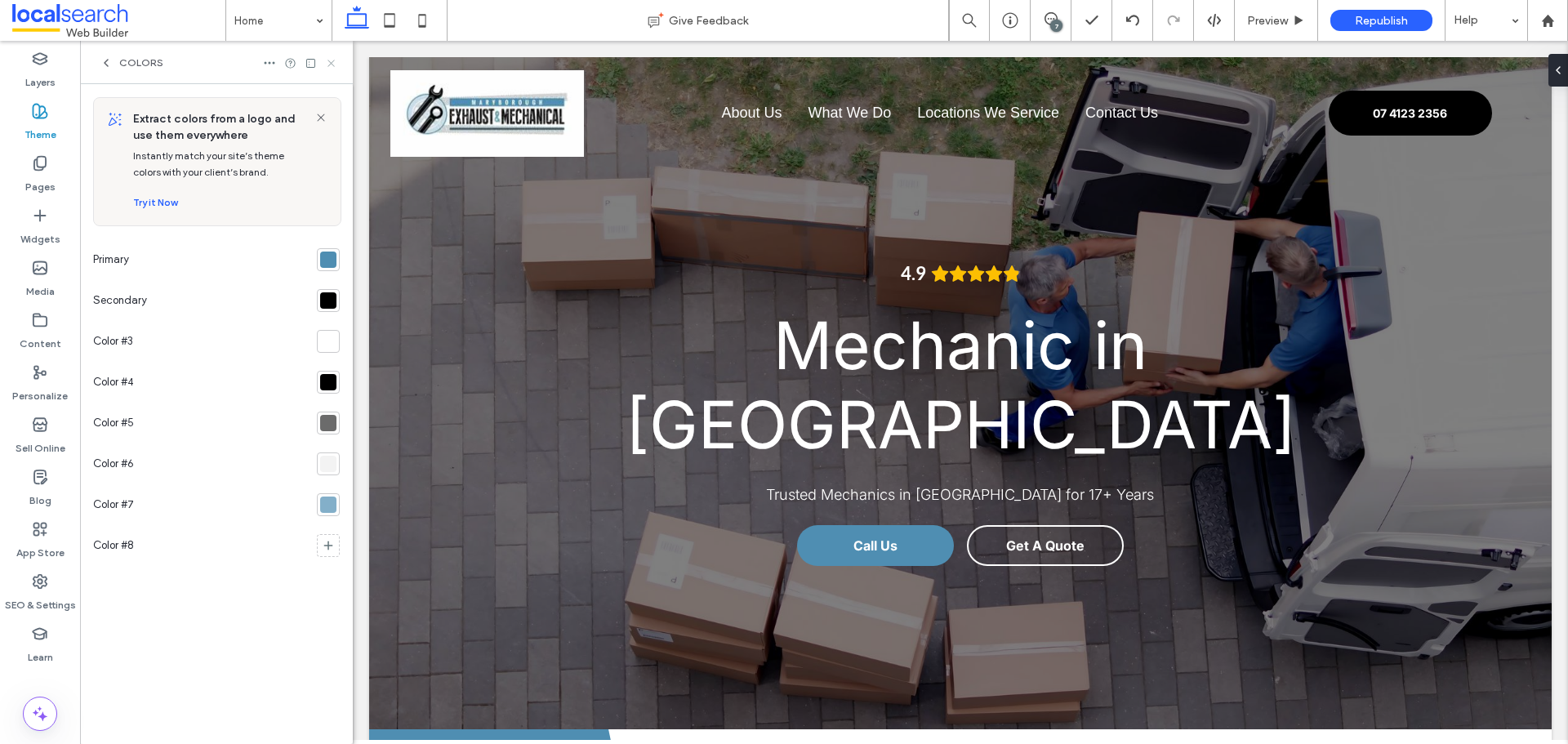
drag, startPoint x: 331, startPoint y: 66, endPoint x: 394, endPoint y: 7, distance: 86.3
click at [331, 66] on icon at bounding box center [331, 63] width 12 height 12
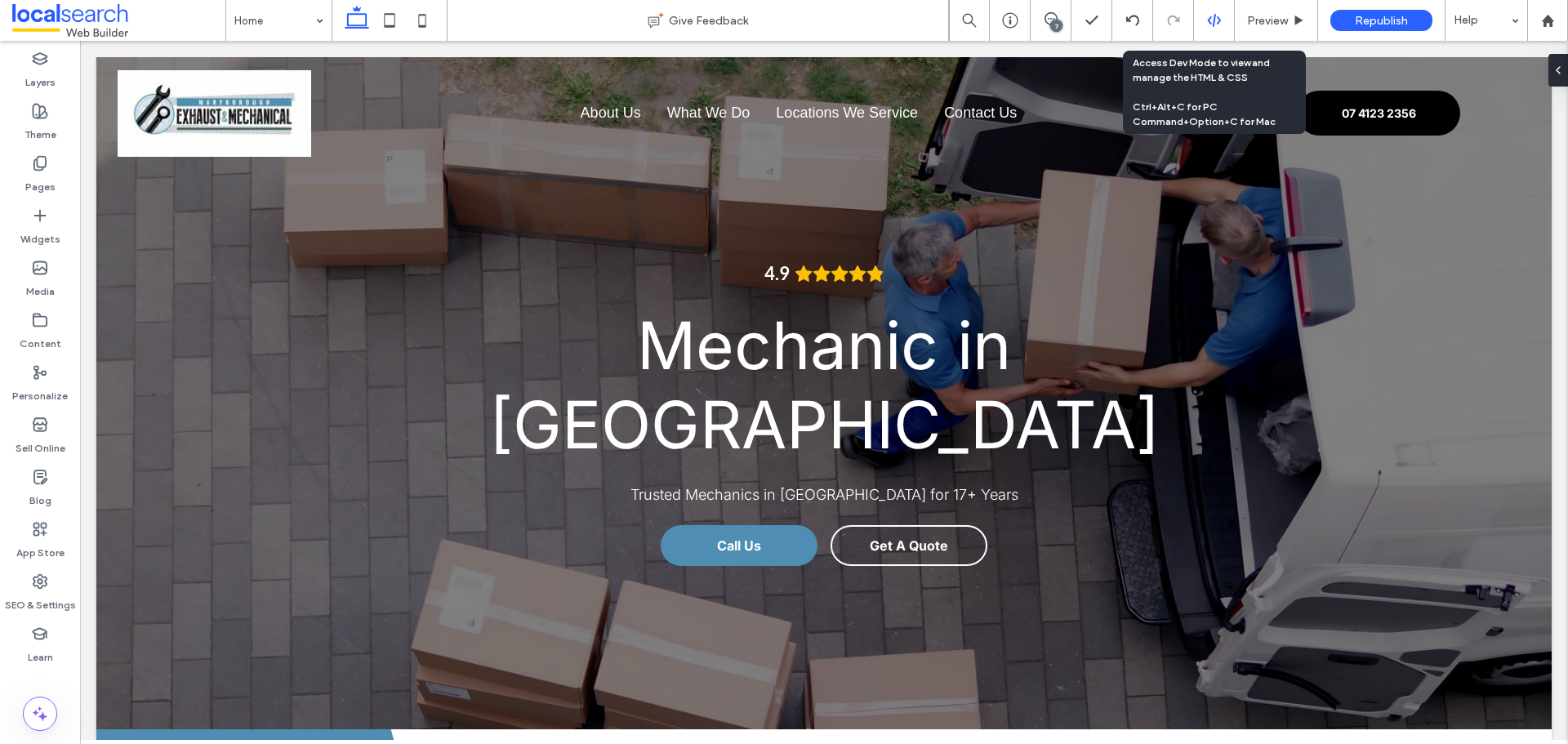
click at [1210, 22] on use at bounding box center [1213, 20] width 13 height 13
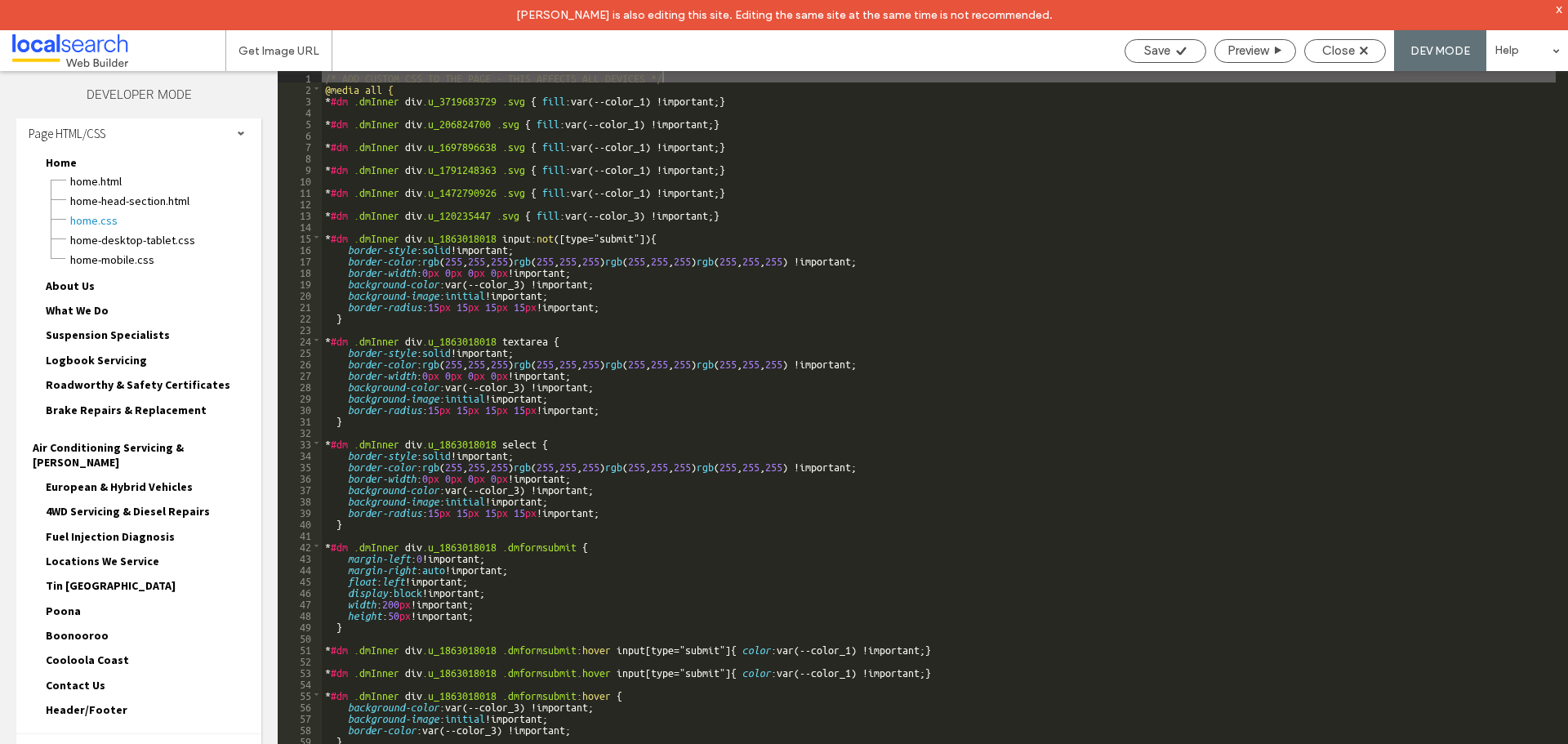
click at [128, 734] on div "Site HTML/CSS" at bounding box center [139, 754] width 245 height 41
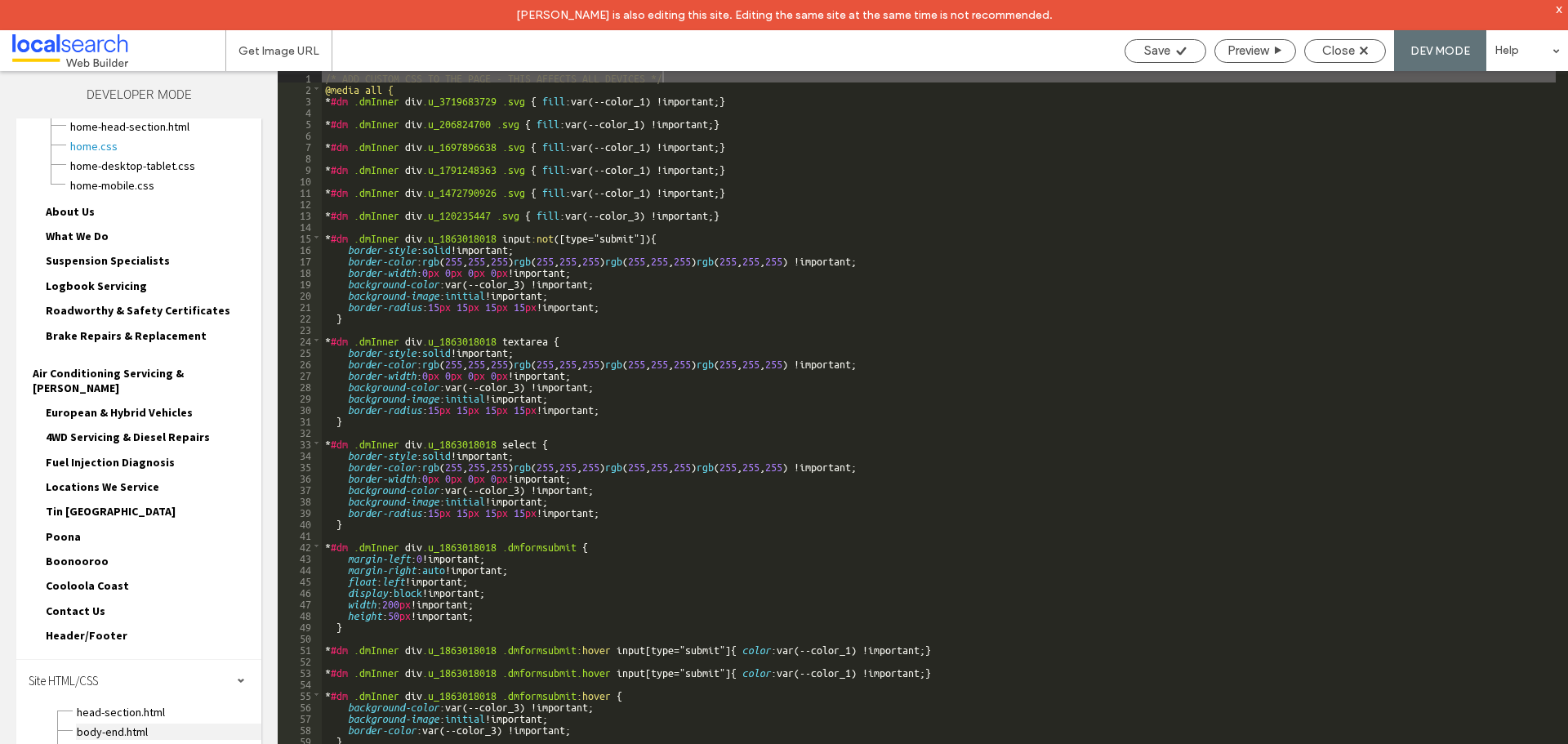
scroll to position [153, 0]
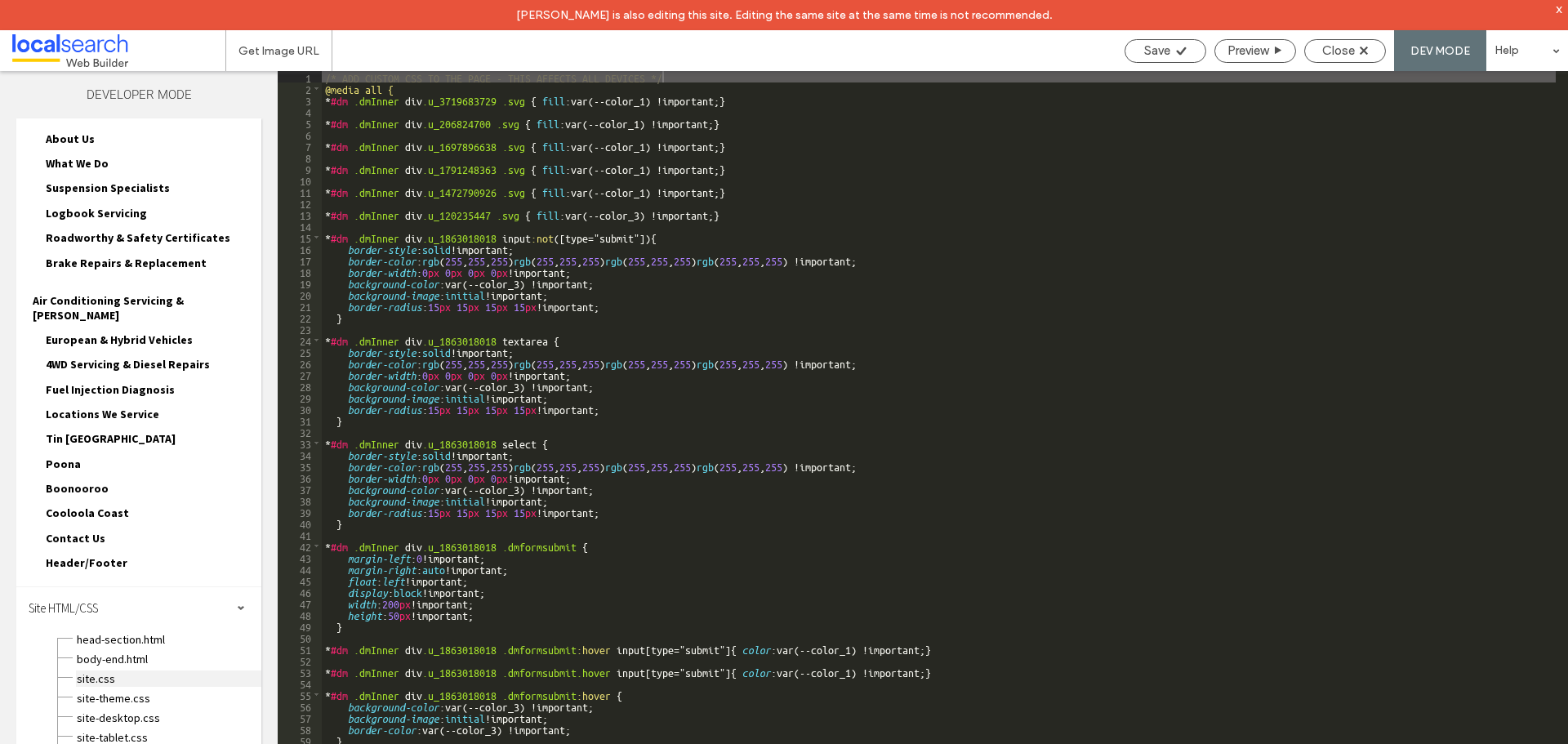
click at [110, 671] on span "site.css" at bounding box center [169, 679] width 186 height 17
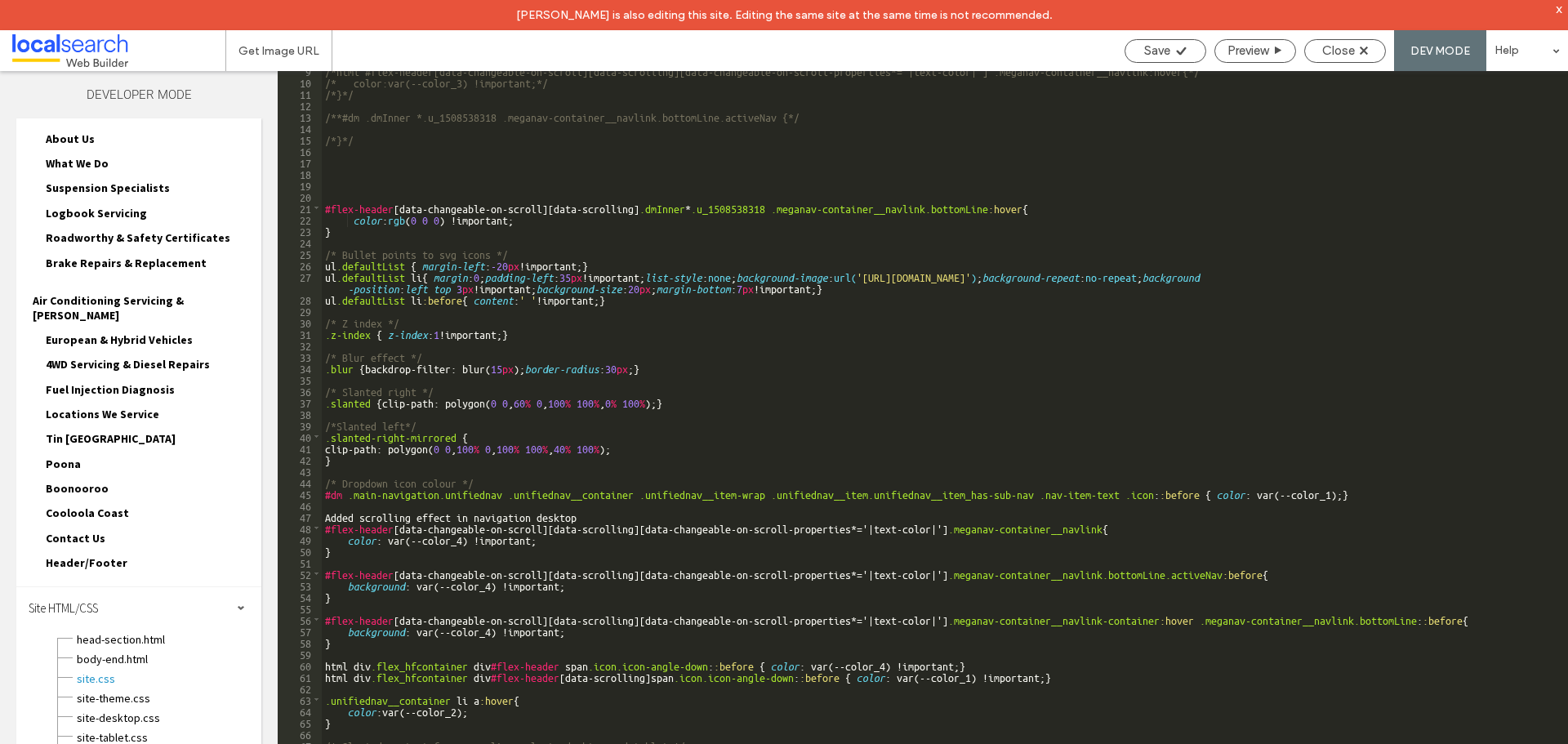
scroll to position [147, 0]
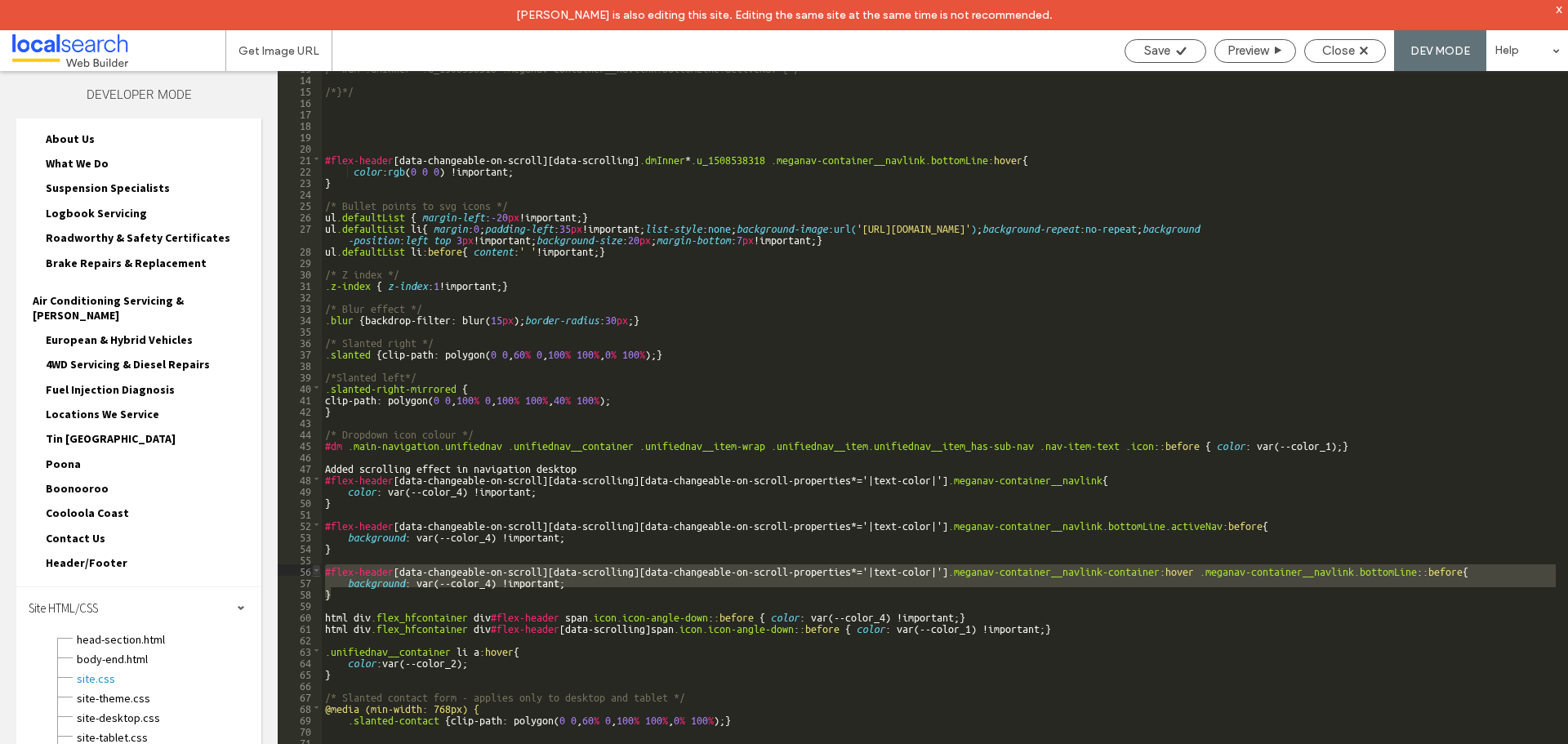
drag, startPoint x: 342, startPoint y: 594, endPoint x: 320, endPoint y: 572, distance: 31.1
click at [320, 572] on div "** 13 14 15 16 17 18 19 20 21 22 23 24 25 26 27 28 29 30 31 32 33 34 35 36 37 3…" at bounding box center [922, 423] width 1291 height 703
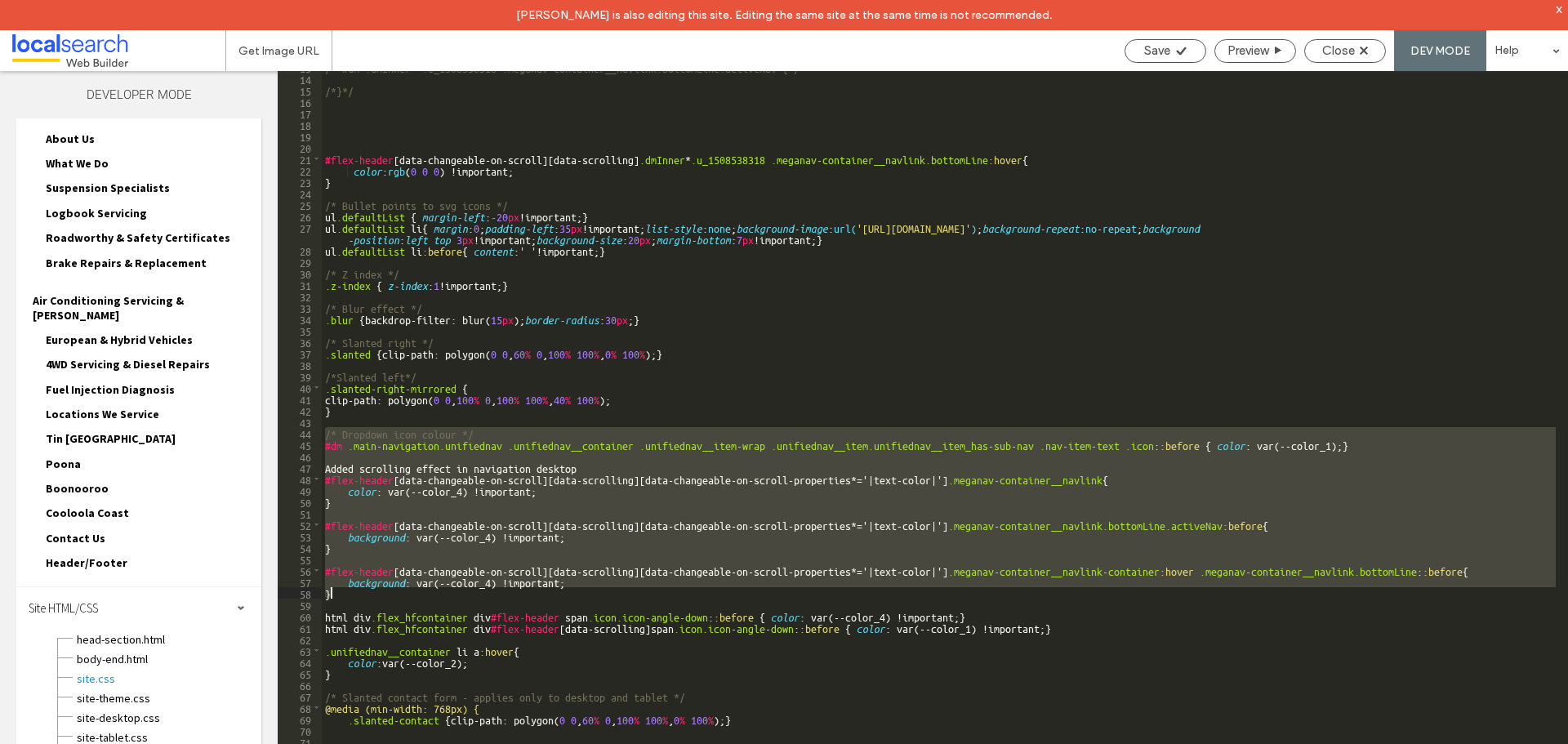
drag, startPoint x: 328, startPoint y: 430, endPoint x: 523, endPoint y: 593, distance: 254.2
click at [523, 593] on div "/**#dm .dmInner *.u_1508538318 .meganav-container__navlink.bottomLine.activeNav…" at bounding box center [938, 424] width 1233 height 726
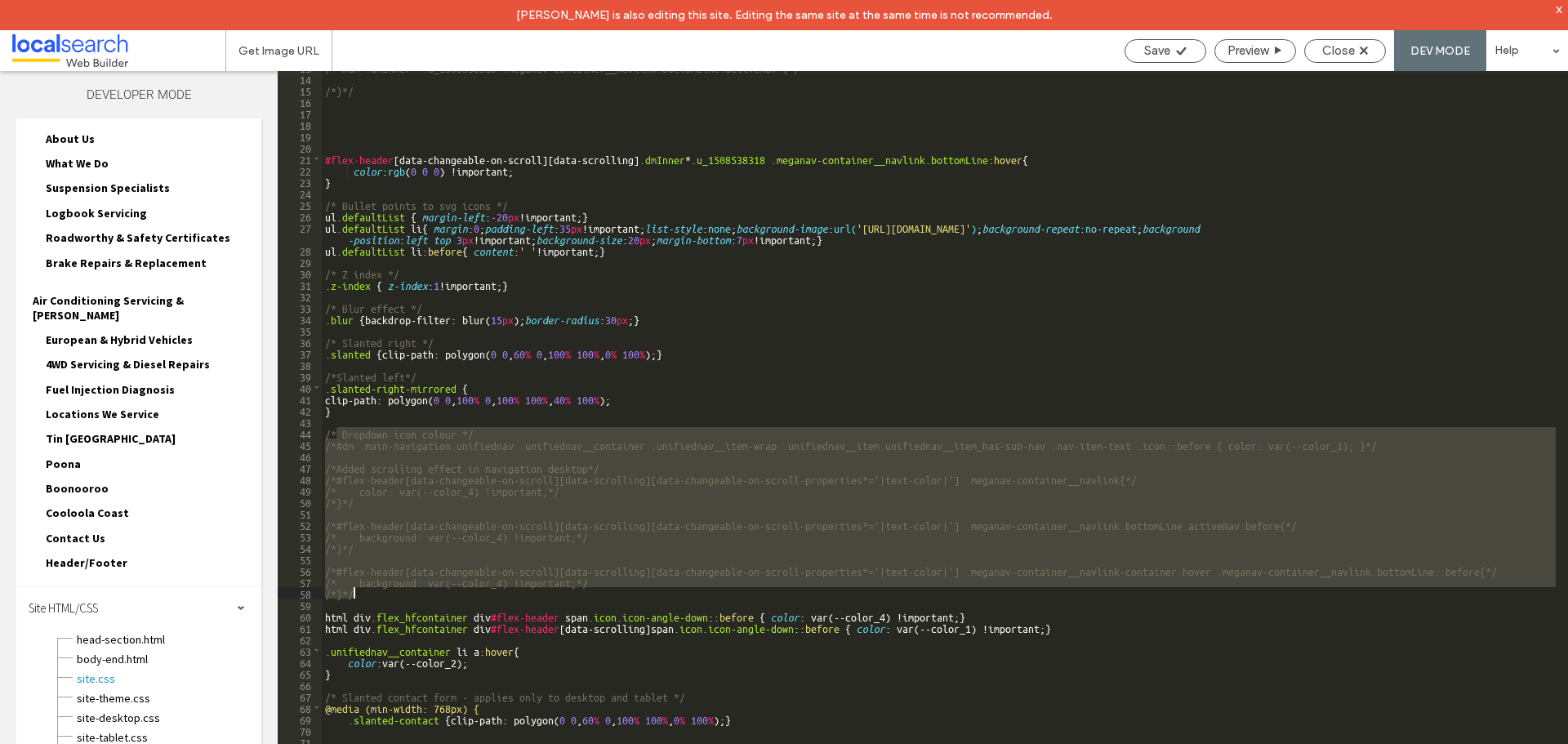
click at [412, 442] on div "/**#dm .dmInner *.u_1508538318 .meganav-container__navlink.bottomLine.activeNav…" at bounding box center [938, 423] width 1233 height 703
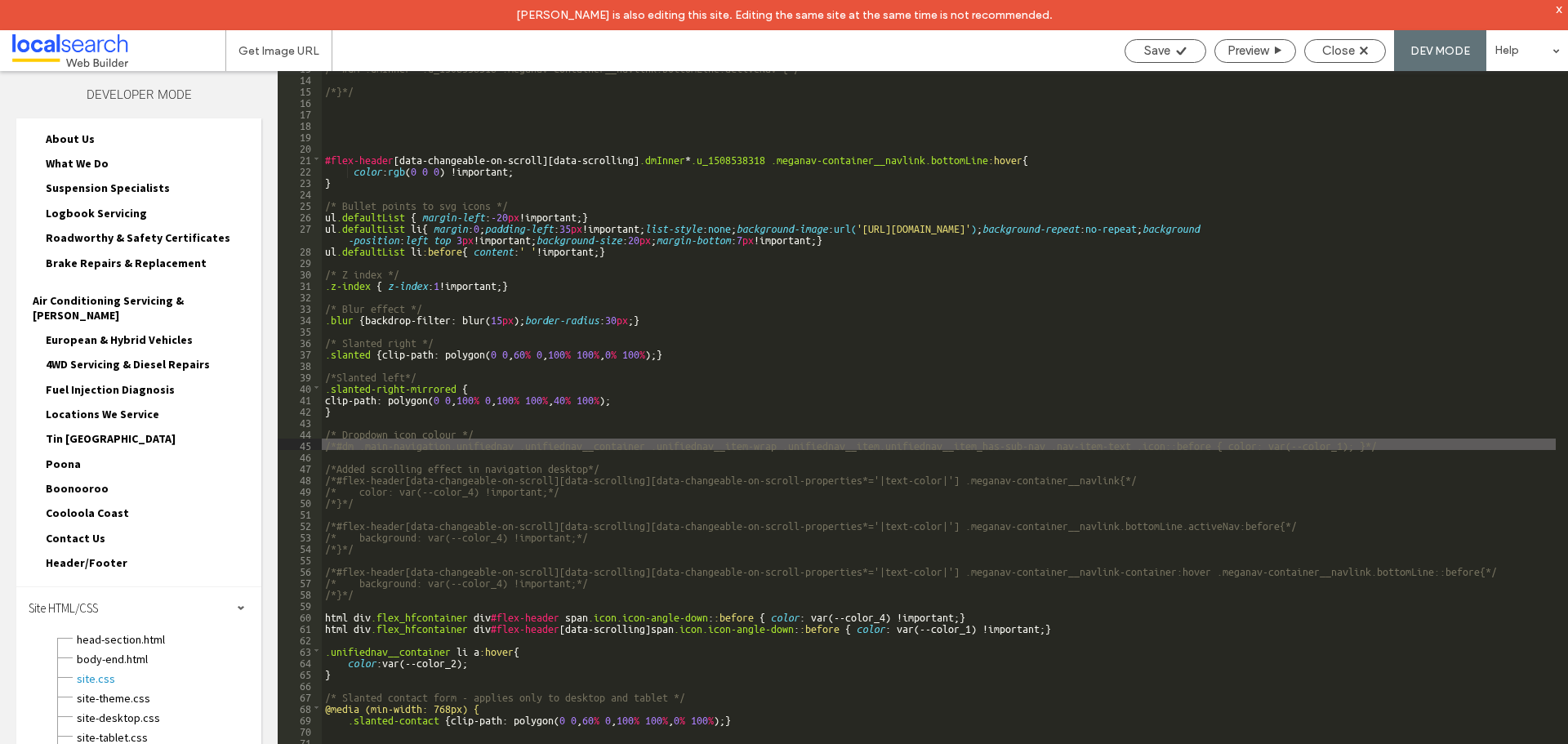
click at [323, 443] on div "/**#dm .dmInner *.u_1508538318 .meganav-container__navlink.bottomLine.activeNav…" at bounding box center [938, 424] width 1233 height 726
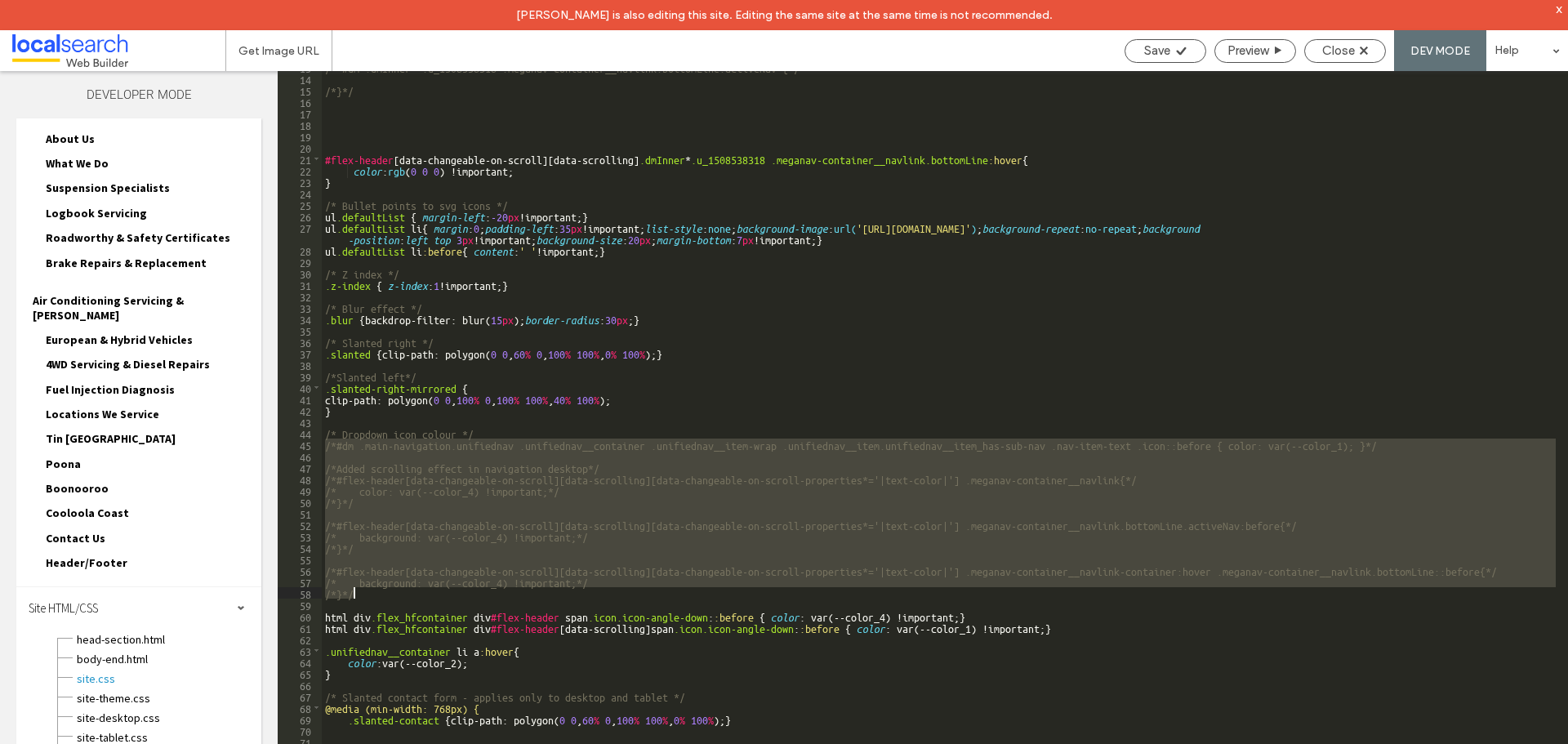
drag, startPoint x: 323, startPoint y: 443, endPoint x: 477, endPoint y: 591, distance: 213.6
click at [477, 591] on div "/**#dm .dmInner *.u_1508538318 .meganav-container__navlink.bottomLine.activeNav…" at bounding box center [938, 424] width 1233 height 726
click at [1152, 49] on span "Save" at bounding box center [1157, 50] width 26 height 15
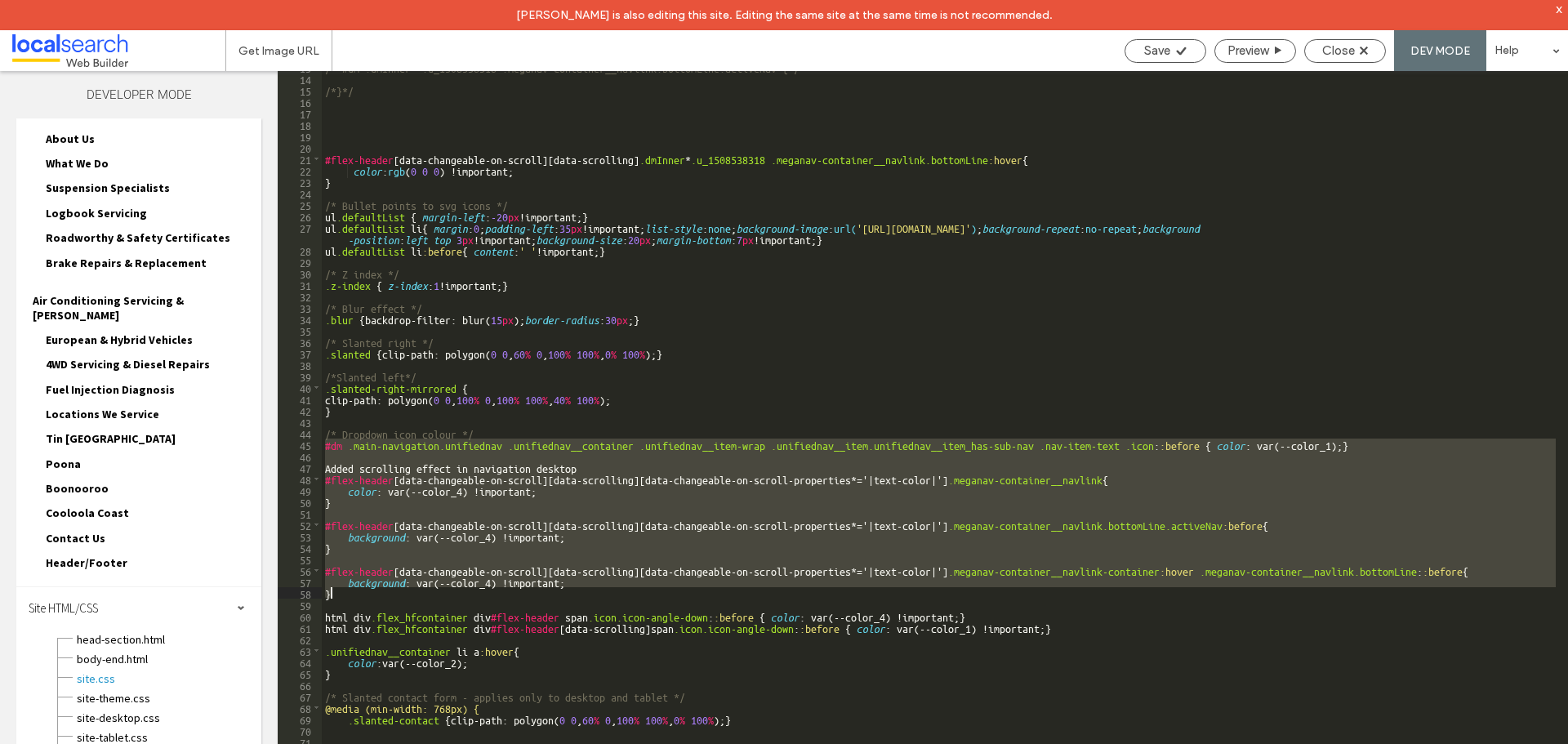
click at [823, 450] on div "/**#dm .dmInner *.u_1508538318 .meganav-container__navlink.bottomLine.activeNav…" at bounding box center [938, 423] width 1233 height 703
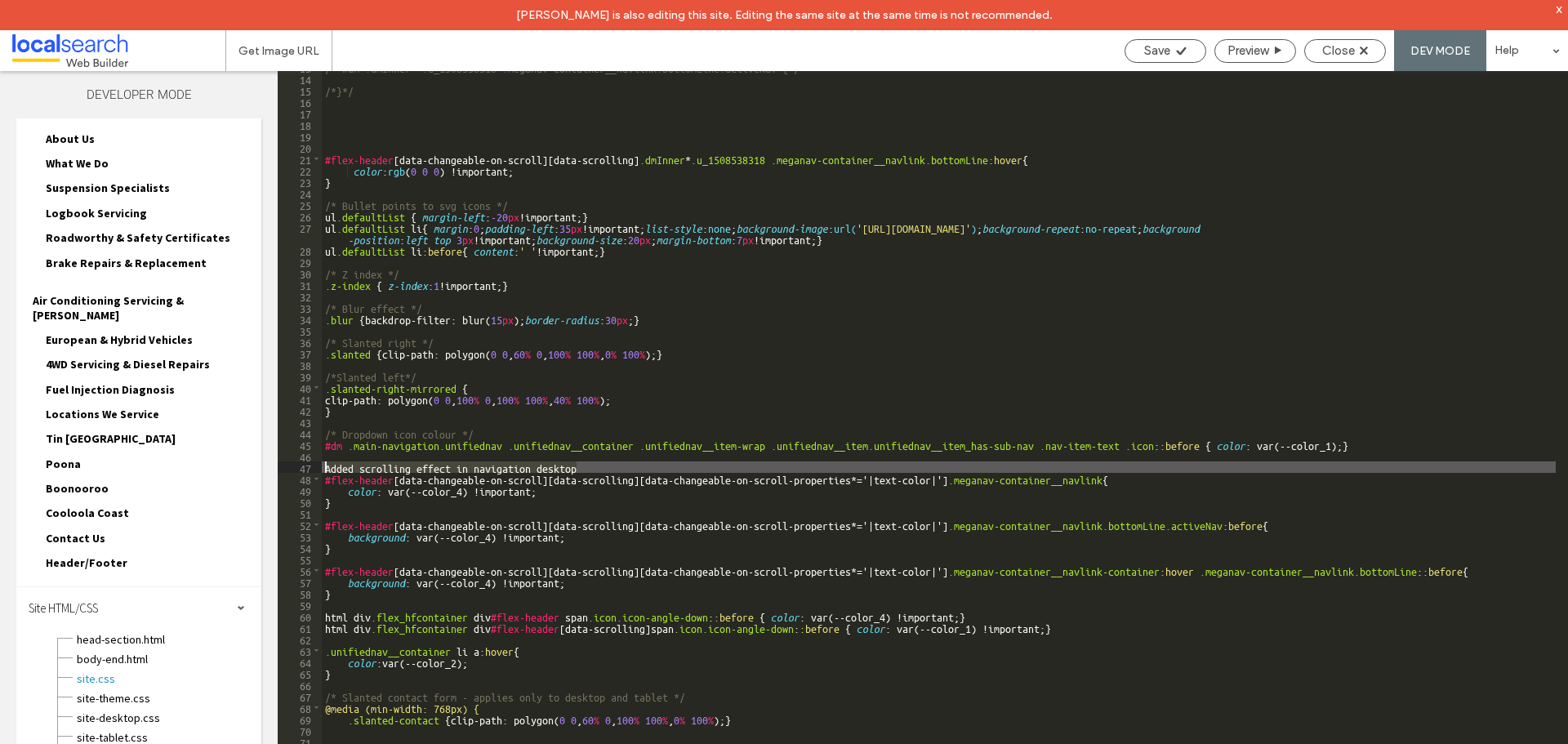
drag, startPoint x: 590, startPoint y: 468, endPoint x: 321, endPoint y: 466, distance: 269.0
click at [321, 466] on div "** 13 14 15 16 17 18 19 20 21 22 23 24 25 26 27 28 29 30 31 32 33 34 35 36 37 3…" at bounding box center [922, 423] width 1291 height 703
click at [883, 375] on div "/**#dm .dmInner *.u_1508538318 .meganav-container__navlink.bottomLine.activeNav…" at bounding box center [938, 424] width 1233 height 726
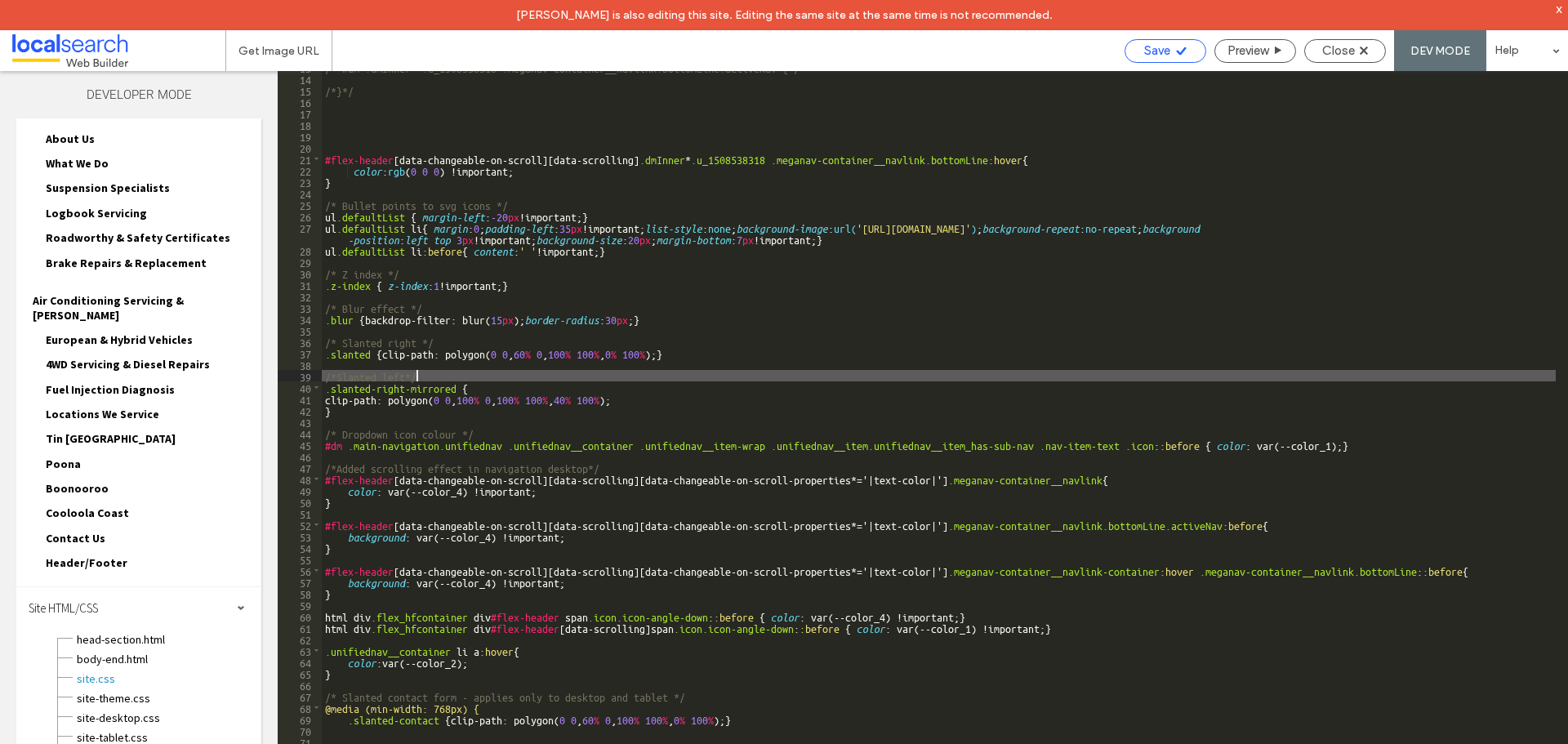
click at [1168, 49] on div "Save" at bounding box center [1165, 50] width 80 height 15
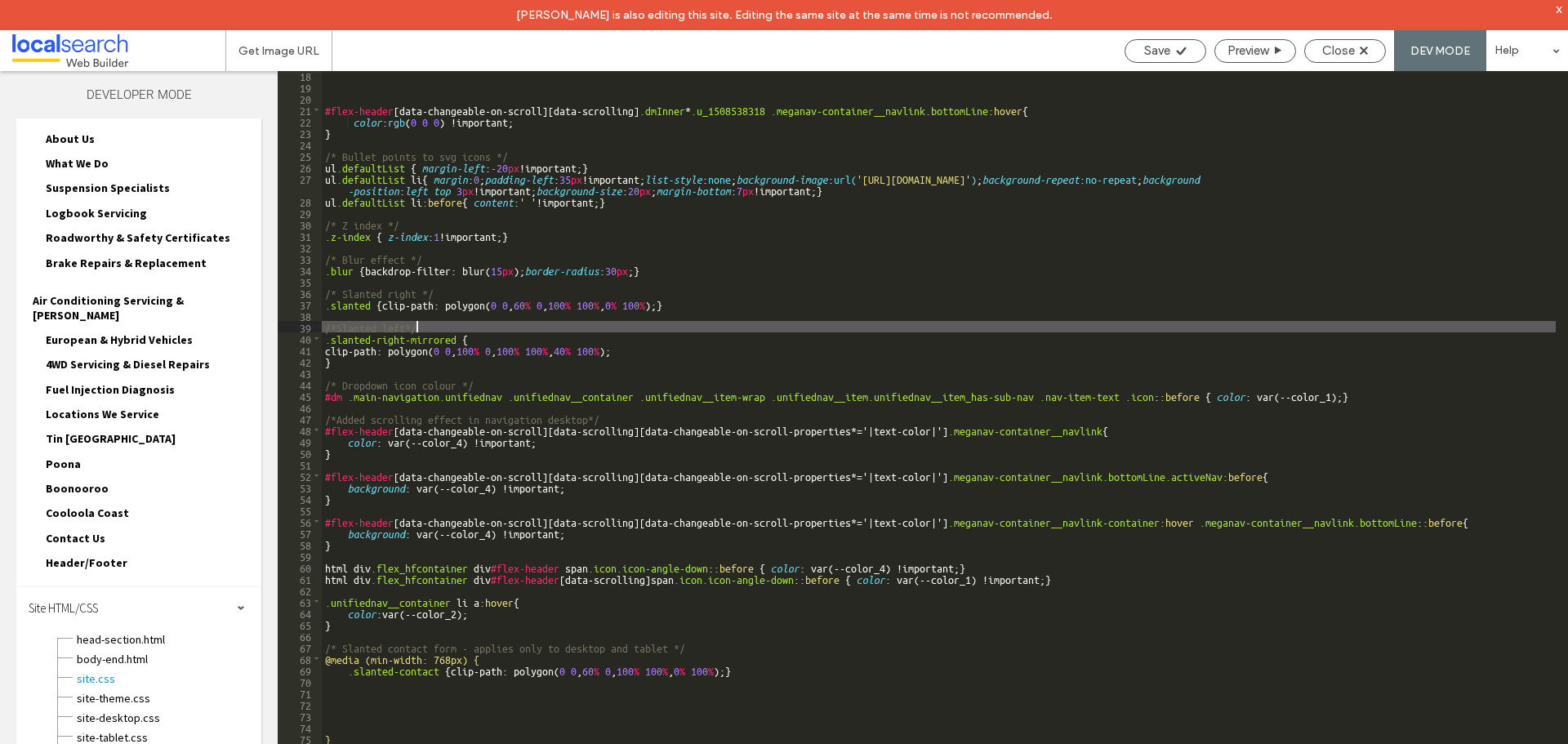
scroll to position [196, 0]
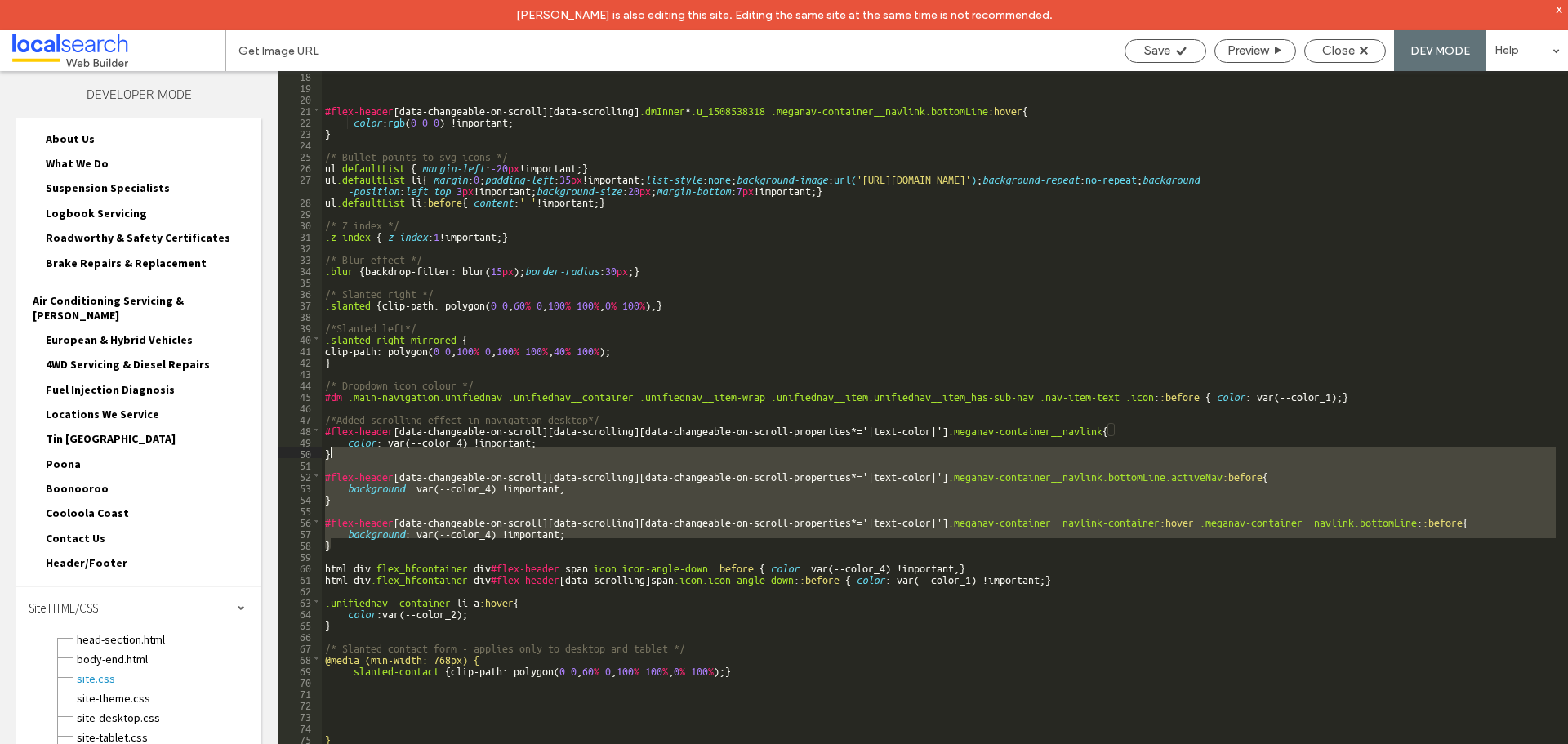
drag, startPoint x: 353, startPoint y: 544, endPoint x: 334, endPoint y: 449, distance: 96.9
click at [334, 449] on div "#flex-header [ data-changeable-on-scroll ][ data-scrolling ] .dmInner * .u_1508…" at bounding box center [938, 432] width 1233 height 726
click at [395, 499] on div "#flex-header [ data-changeable-on-scroll ][ data-scrolling ] .dmInner * .u_1508…" at bounding box center [938, 423] width 1233 height 703
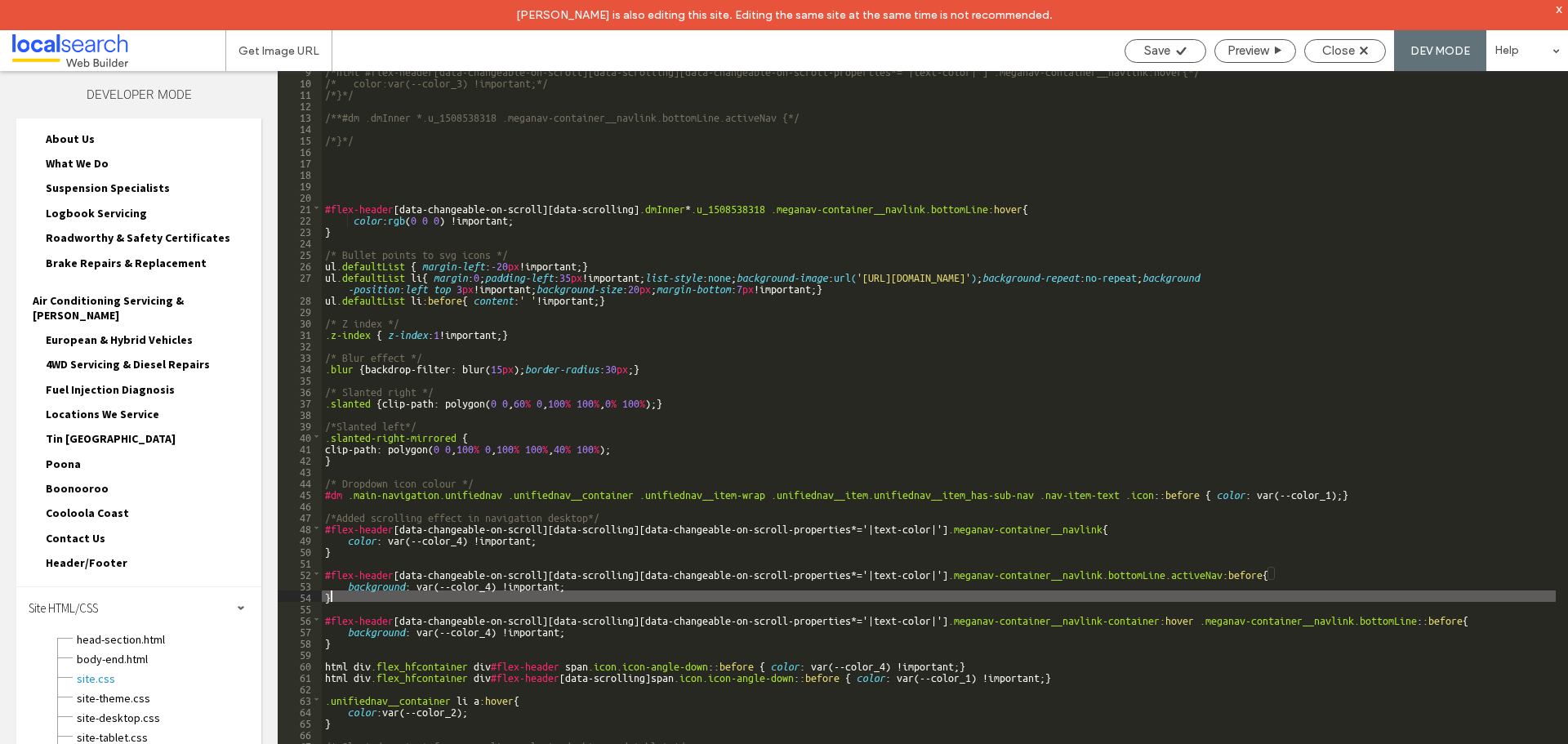
scroll to position [98, 0]
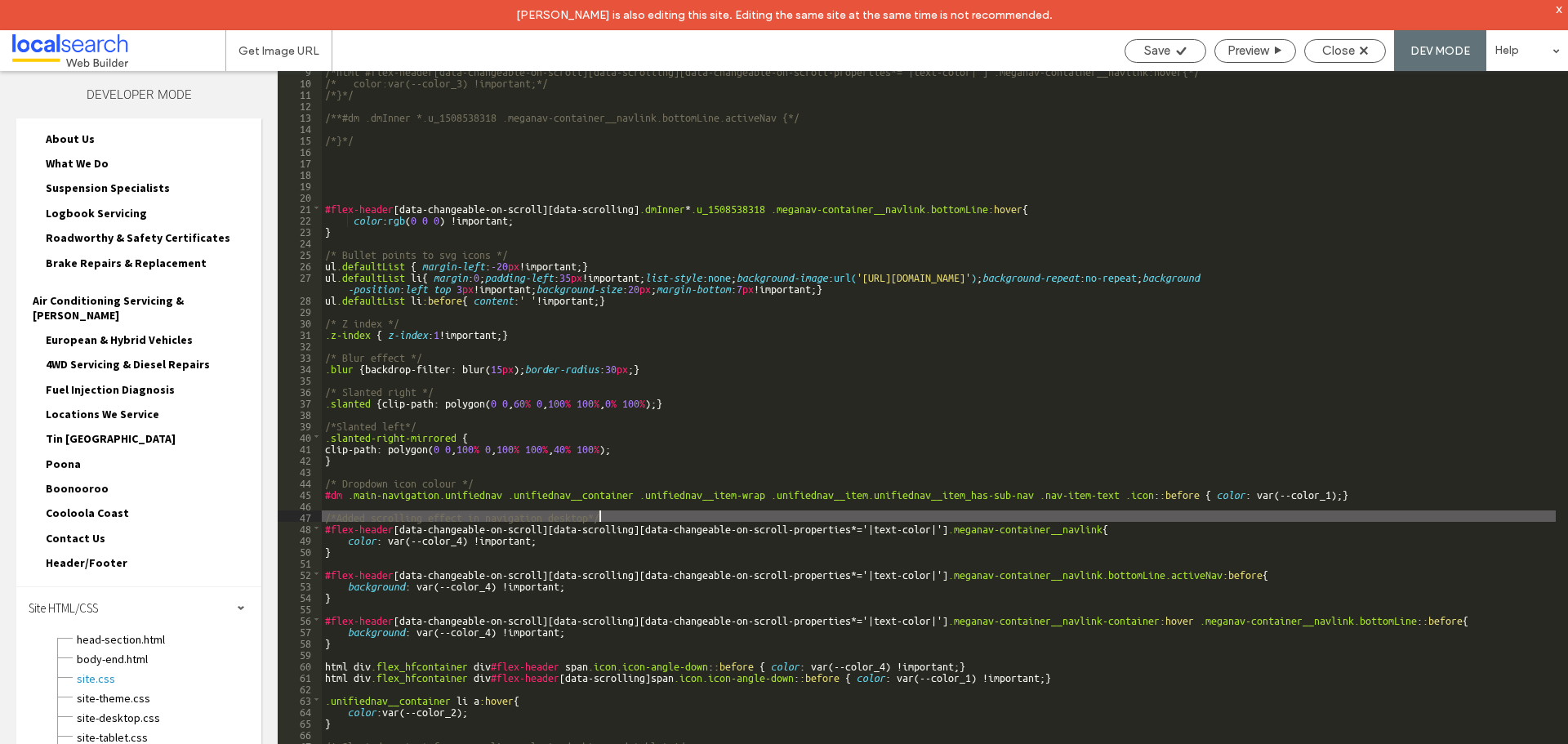
click at [624, 512] on div "/*html #flex-header[data-changeable-on-scroll][data-scrolling][data-changeable-…" at bounding box center [938, 427] width 1233 height 726
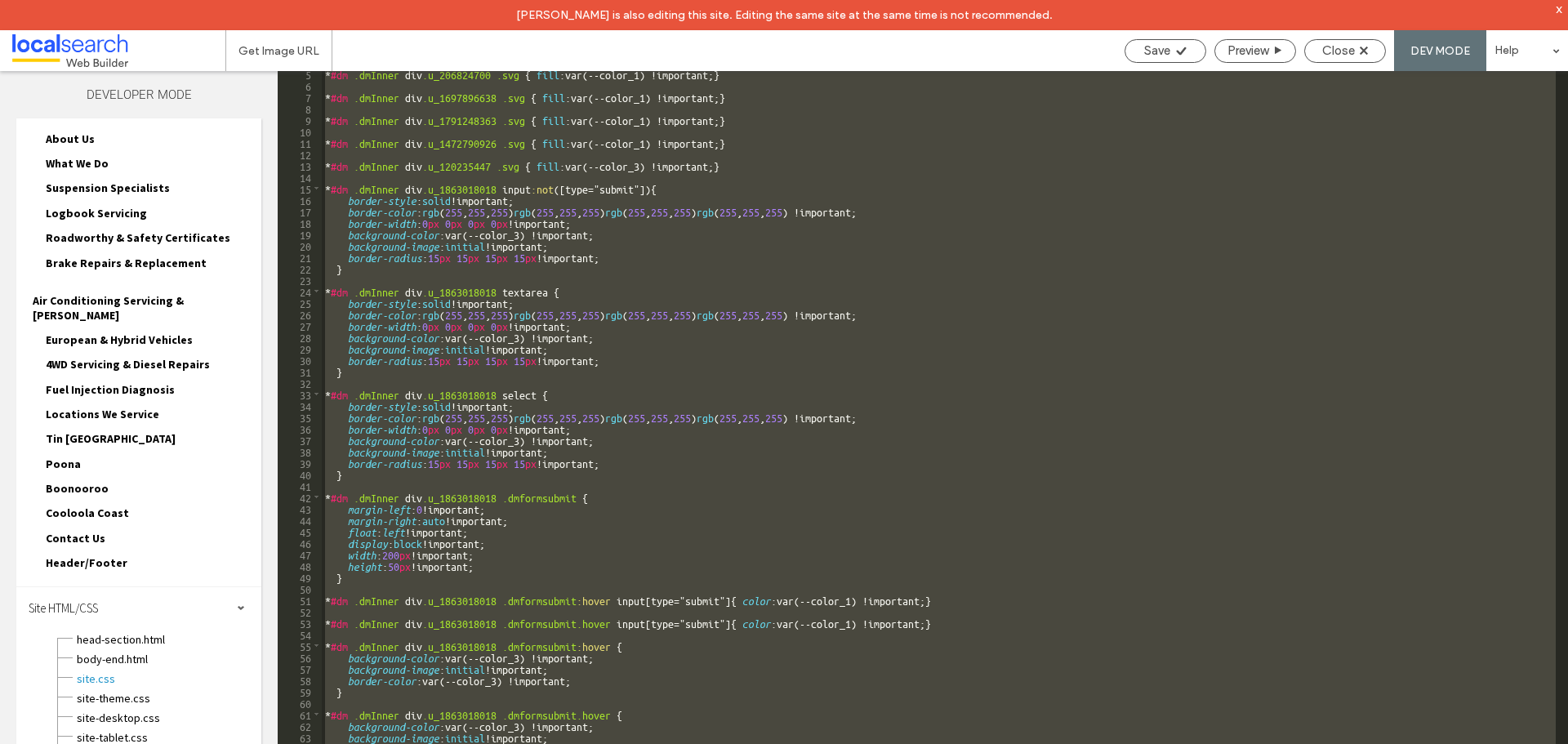
scroll to position [0, 0]
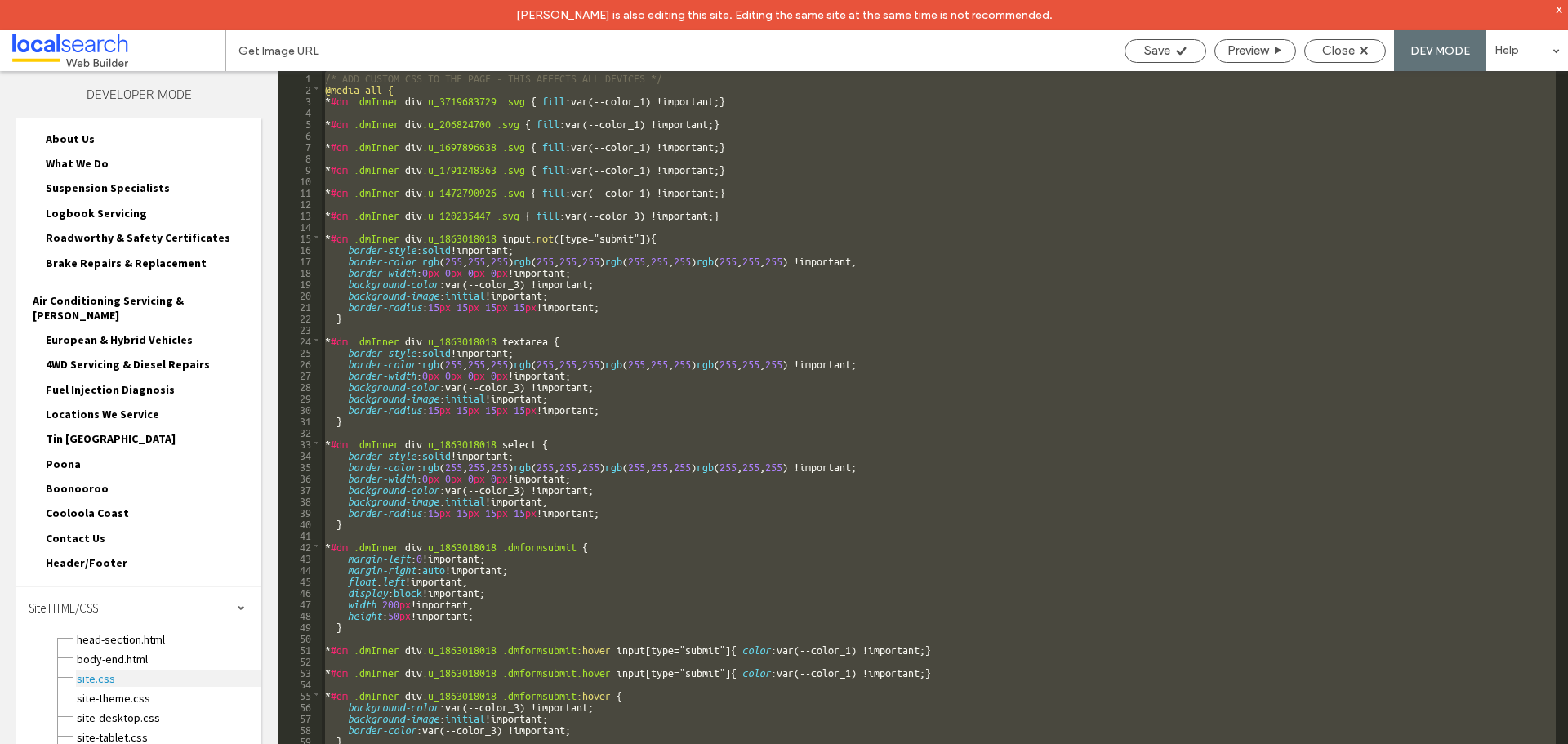
click at [113, 671] on span "site.css" at bounding box center [169, 679] width 186 height 17
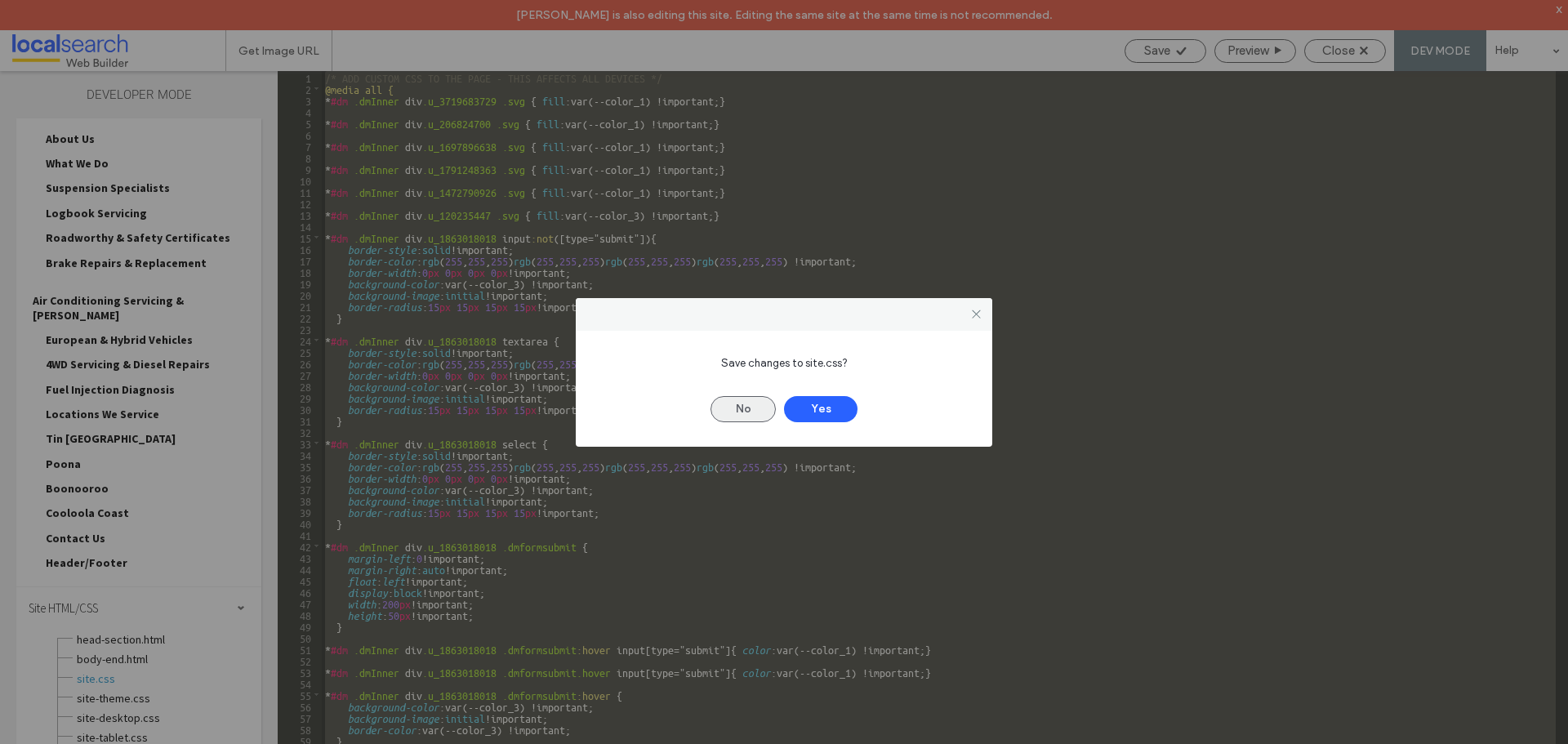
click at [739, 414] on button "No" at bounding box center [743, 409] width 65 height 26
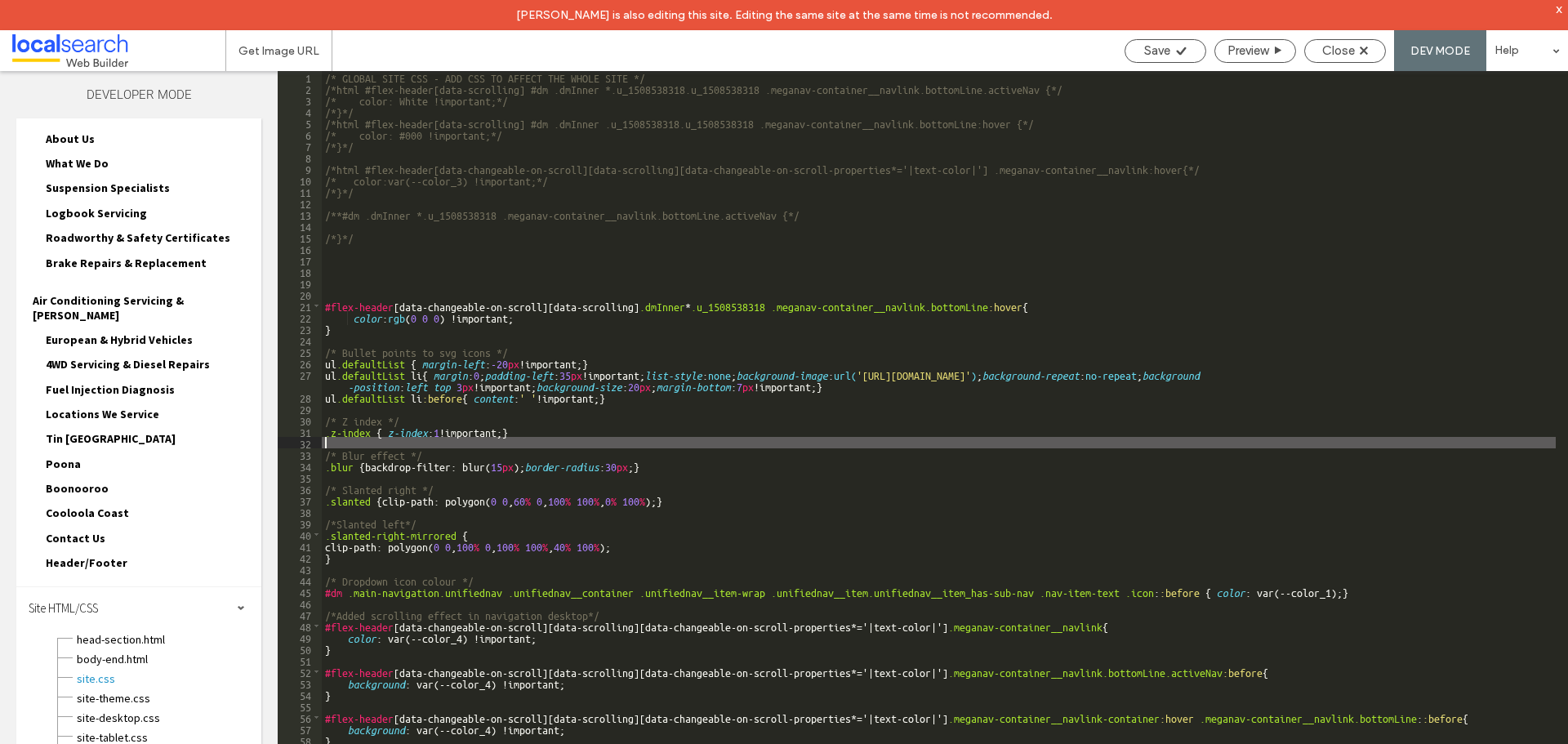
click at [709, 447] on div "/* GLOBAL SITE CSS - ADD CSS TO AFFECT THE WHOLE SITE */ /*html #flex-header[da…" at bounding box center [938, 434] width 1233 height 726
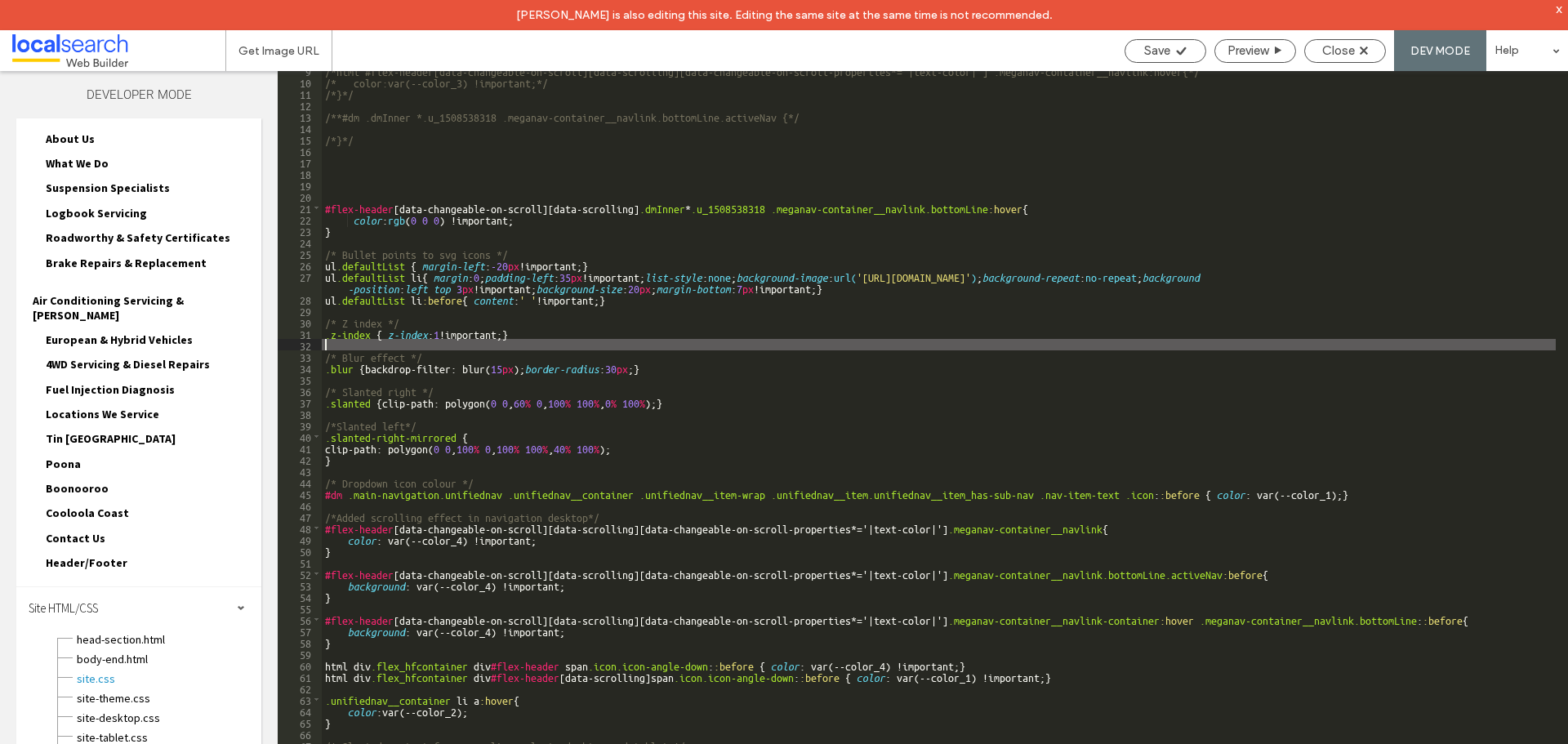
scroll to position [98, 0]
click at [1144, 47] on span "Save" at bounding box center [1157, 50] width 26 height 15
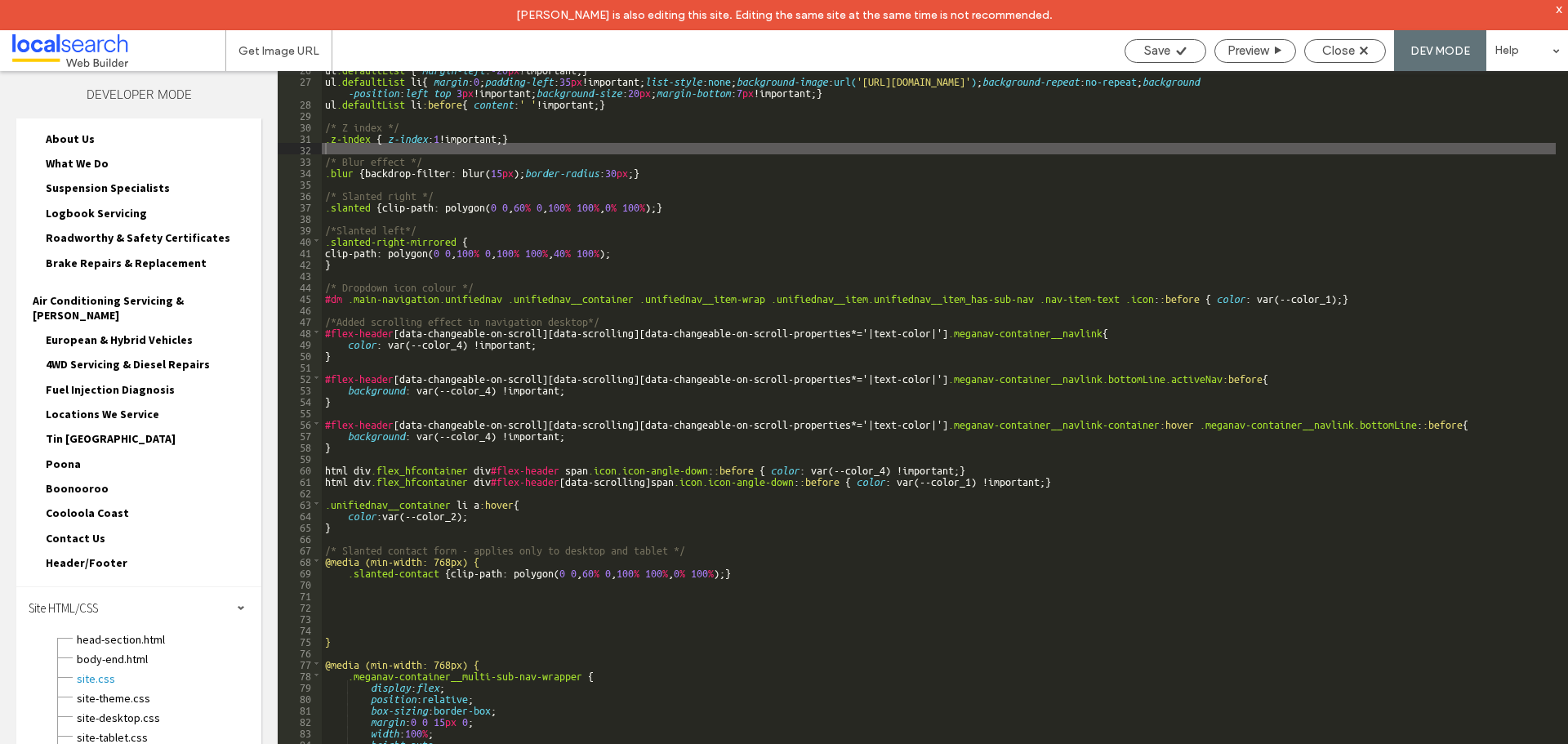
scroll to position [294, 0]
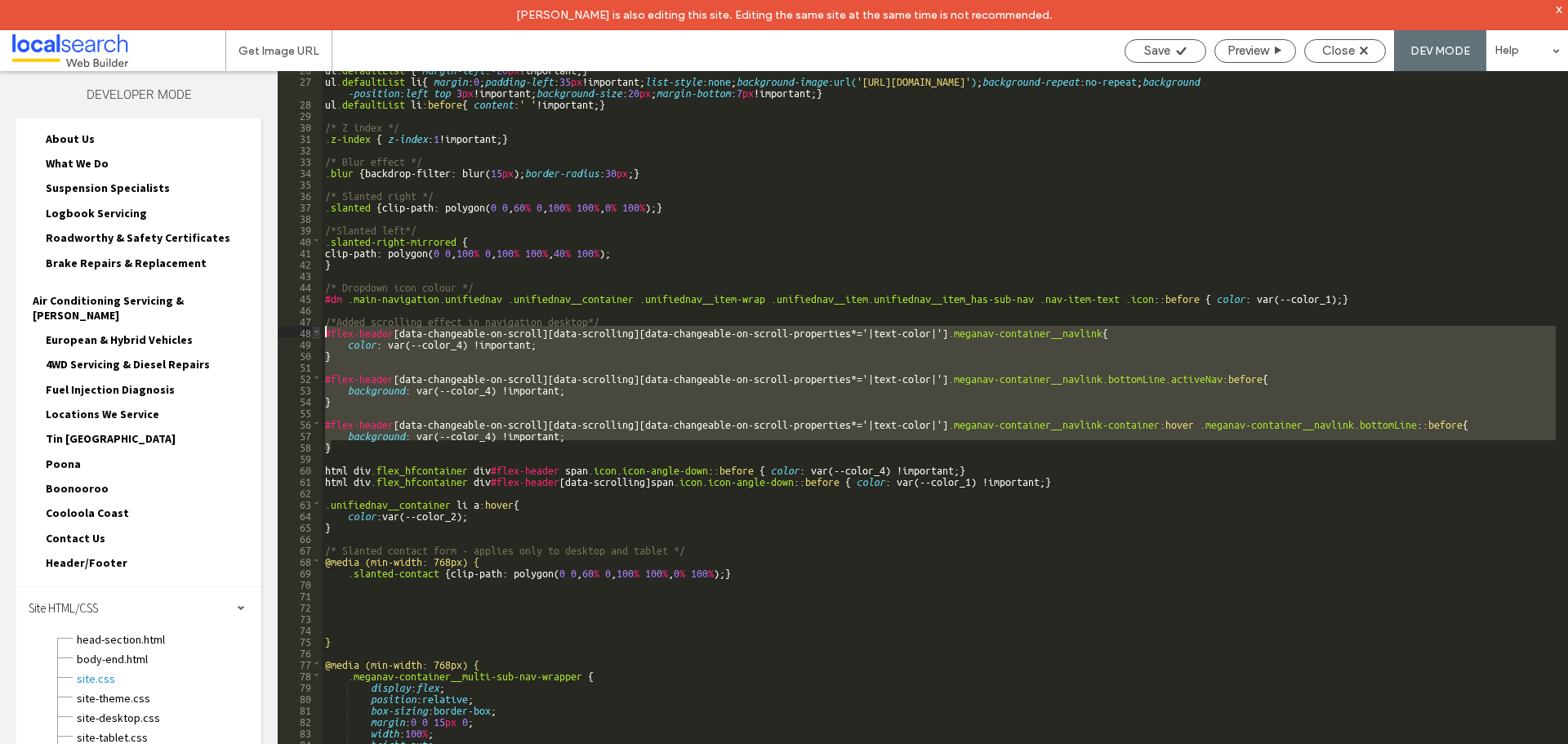
drag, startPoint x: 358, startPoint y: 447, endPoint x: 316, endPoint y: 333, distance: 121.5
click at [316, 333] on div "** 26 27 28 29 30 31 32 33 34 35 36 37 38 39 40 41 42 43 44 45 46 47 48 49 50 5…" at bounding box center [922, 423] width 1291 height 703
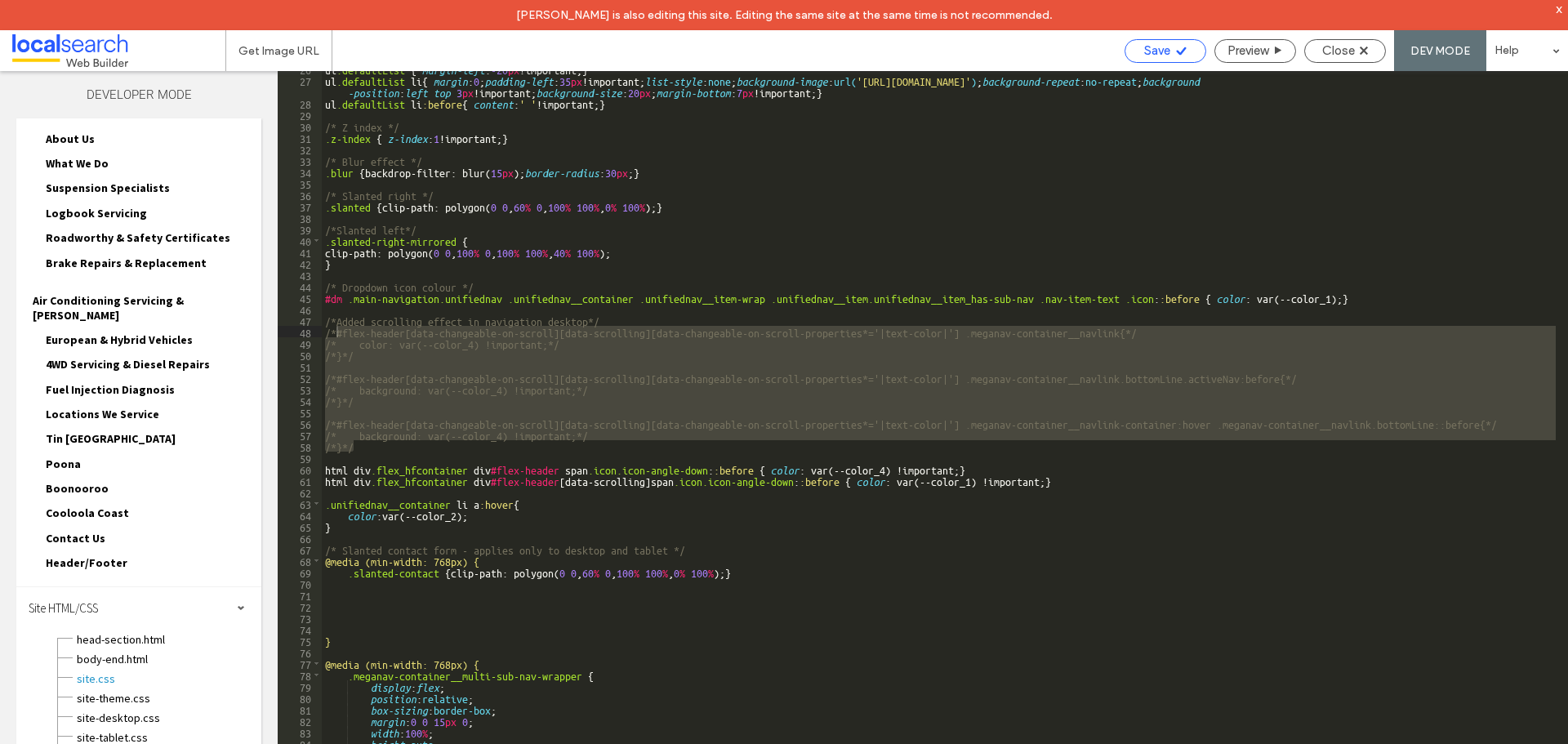
click at [1148, 57] on span "Save" at bounding box center [1157, 50] width 26 height 15
click at [388, 413] on div "ul .defaultList { margin-left : -20 px !important; } ul .defaultList li { margi…" at bounding box center [938, 423] width 1233 height 703
drag, startPoint x: 370, startPoint y: 448, endPoint x: 309, endPoint y: 333, distance: 130.2
click at [309, 333] on div "** 26 27 28 29 30 31 32 33 34 35 36 37 38 39 40 41 42 43 44 45 46 47 48 49 50 5…" at bounding box center [922, 423] width 1291 height 703
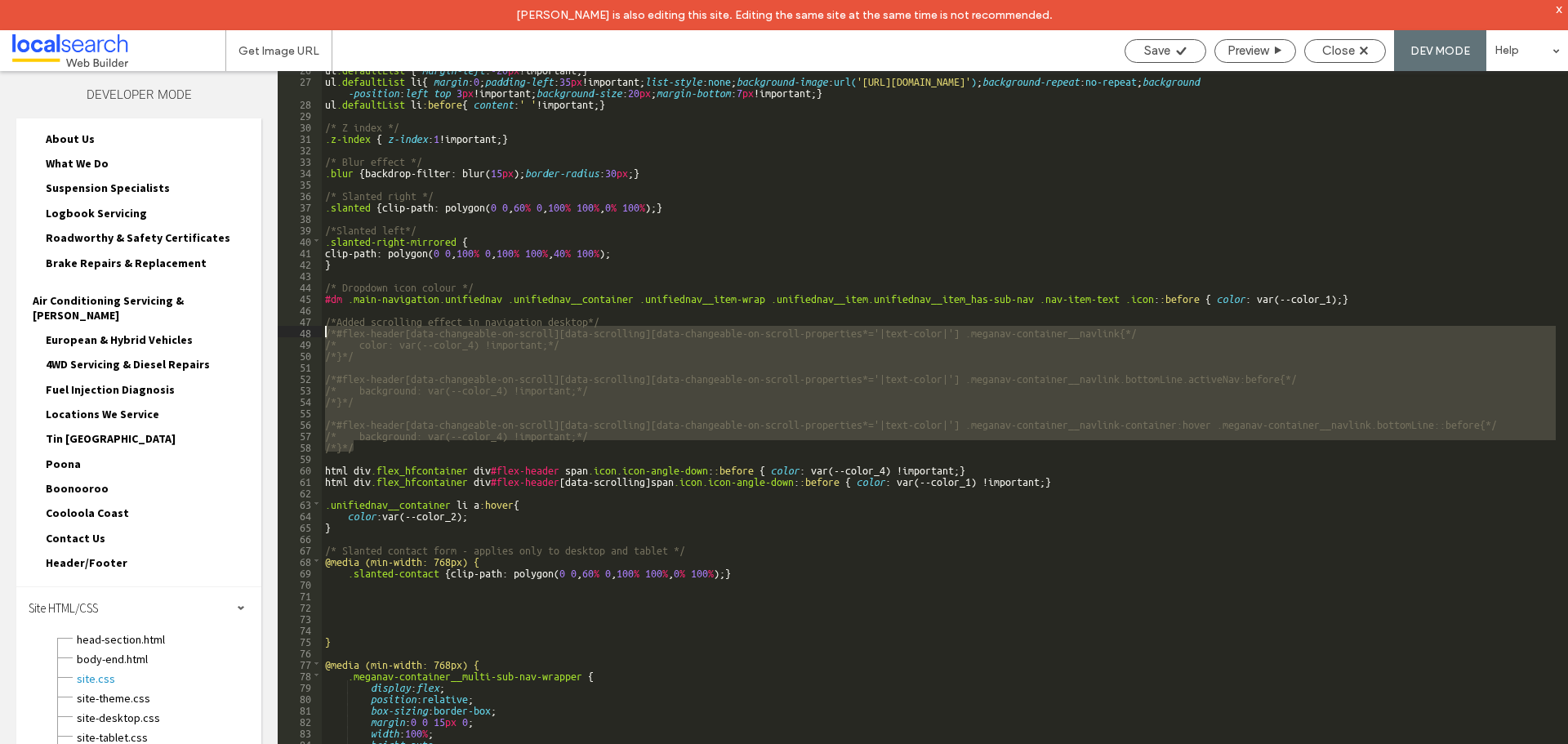
click at [356, 443] on div "ul .defaultList { margin-left : -20 px !important; } ul .defaultList li { margi…" at bounding box center [938, 423] width 1233 height 703
drag, startPoint x: 360, startPoint y: 447, endPoint x: 315, endPoint y: 334, distance: 121.6
click at [315, 334] on div "** 26 27 28 29 30 31 32 33 34 35 36 37 38 39 40 41 42 43 44 45 46 47 48 49 50 5…" at bounding box center [922, 423] width 1291 height 703
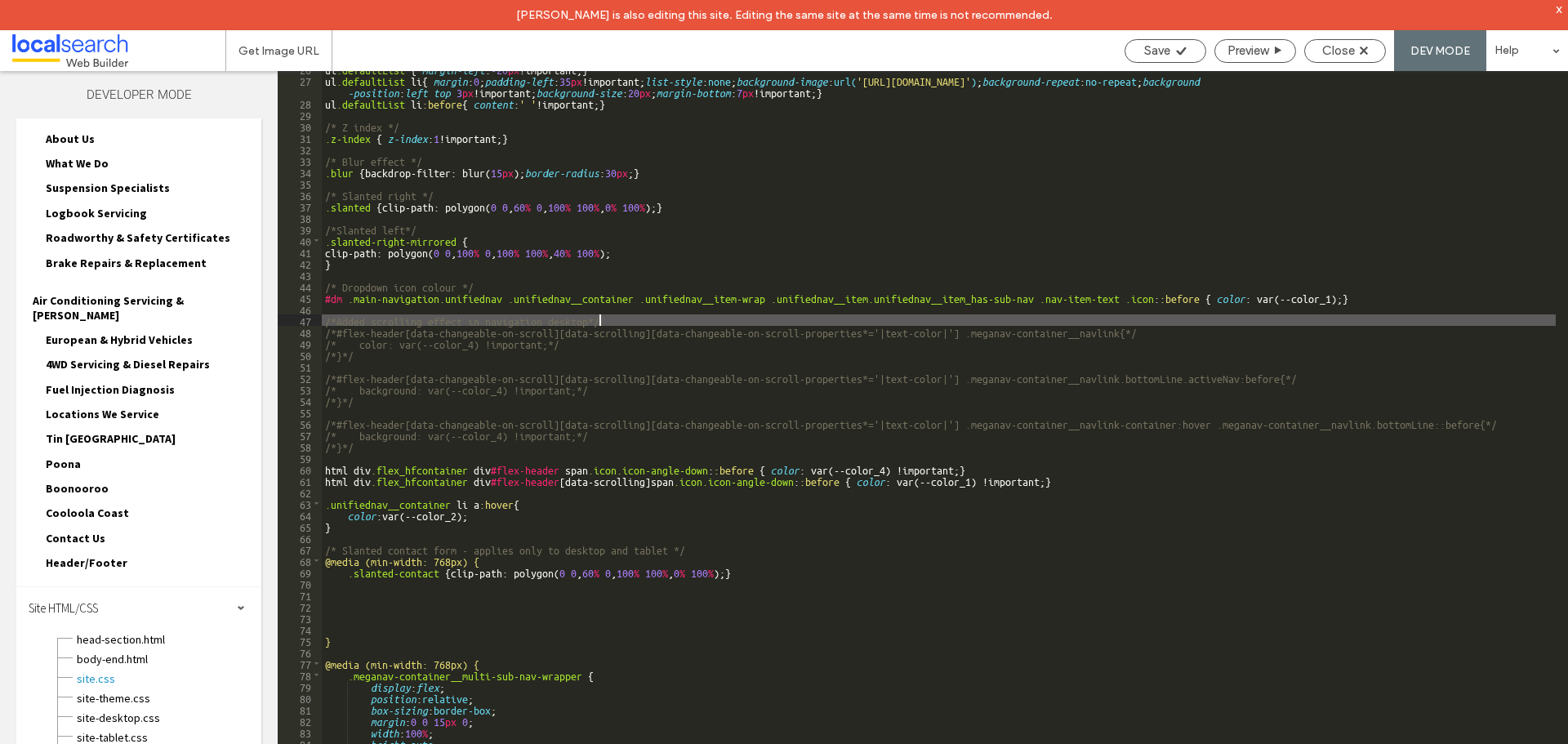
click at [648, 315] on div "ul .defaultList { margin-left : -20 px !important; } ul .defaultList li { margi…" at bounding box center [938, 426] width 1233 height 726
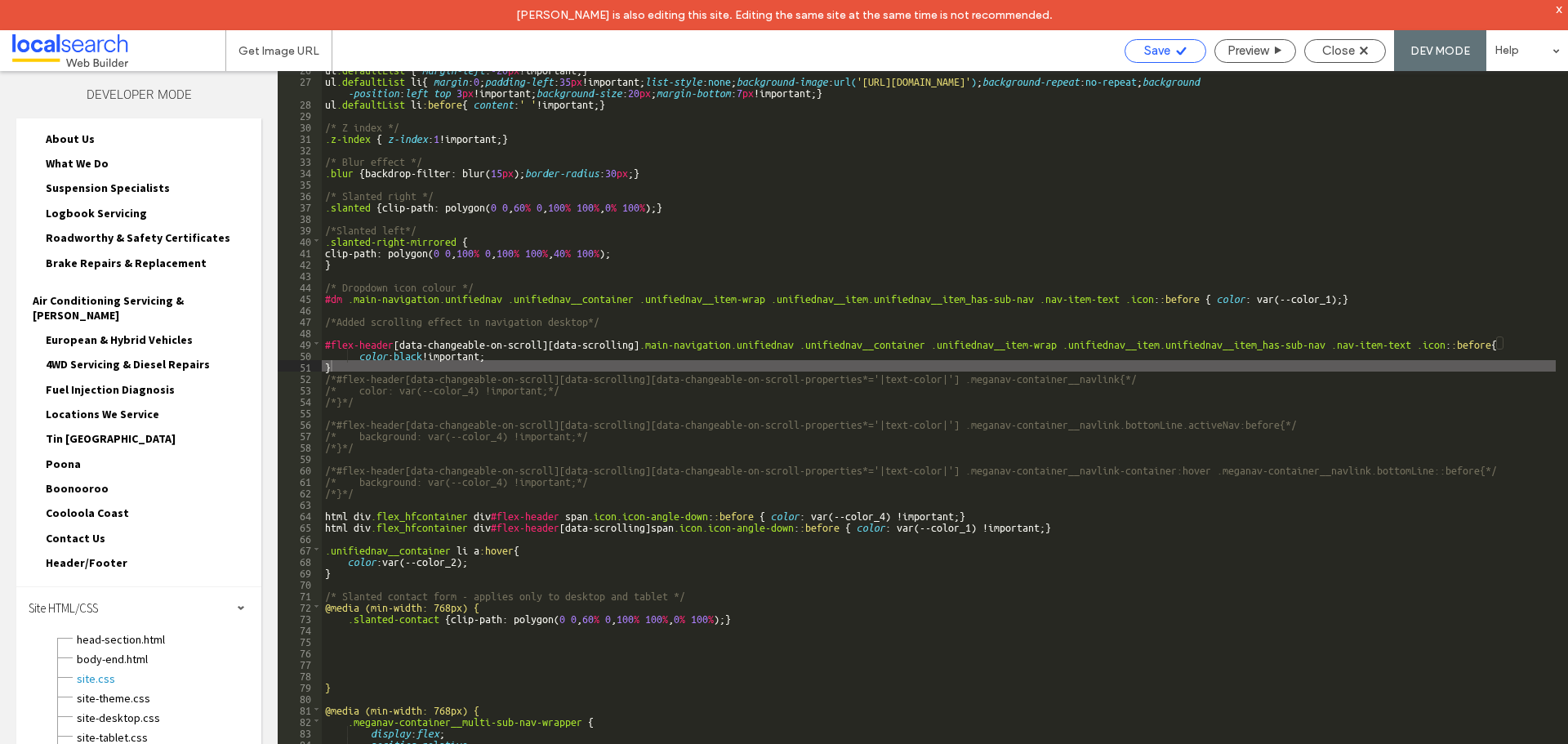
click at [1175, 52] on icon at bounding box center [1181, 50] width 12 height 12
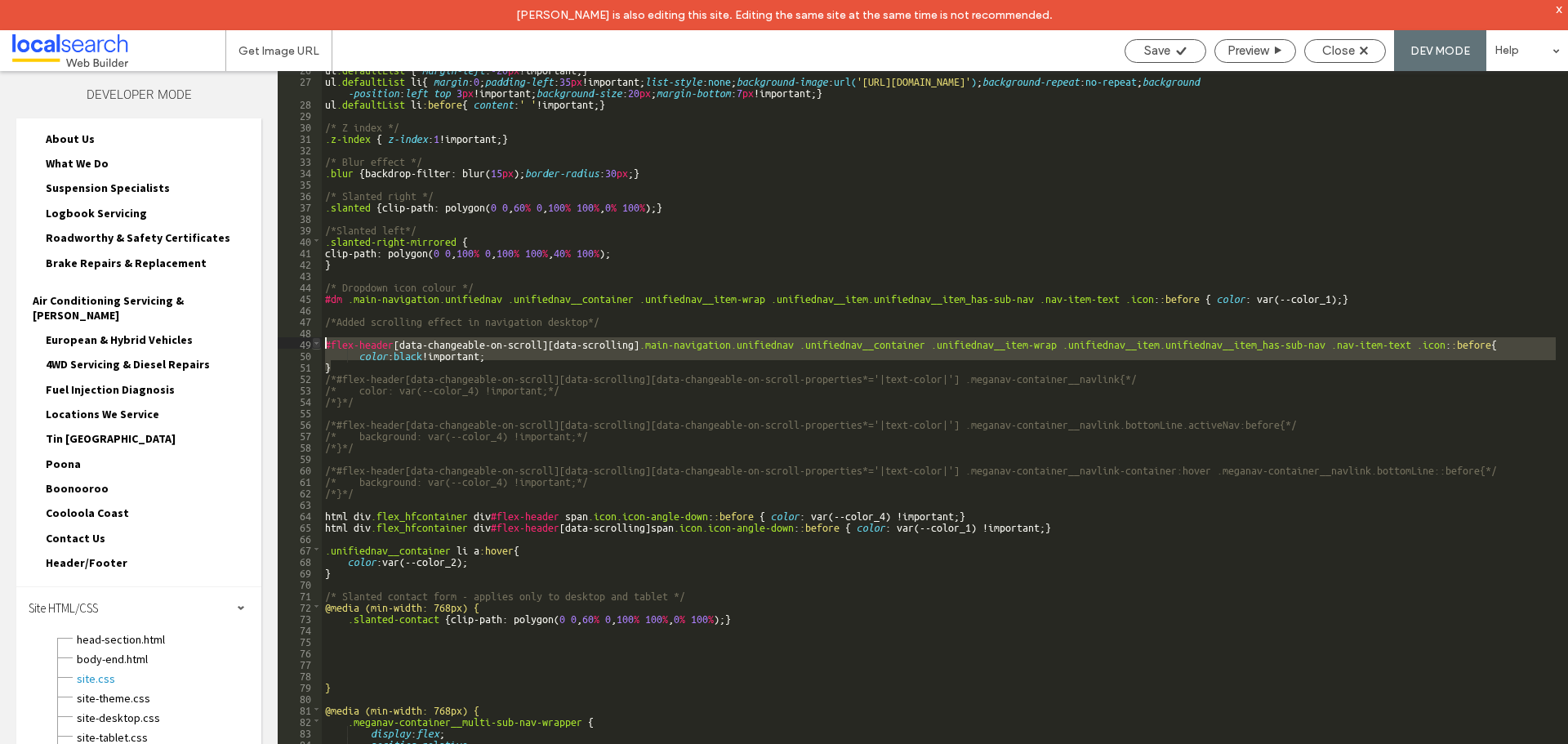
drag, startPoint x: 342, startPoint y: 368, endPoint x: 319, endPoint y: 338, distance: 37.8
click at [319, 338] on div "** 26 27 28 29 30 31 32 33 34 35 36 37 38 39 40 41 42 43 44 45 46 47 48 49 50 5…" at bounding box center [922, 423] width 1291 height 703
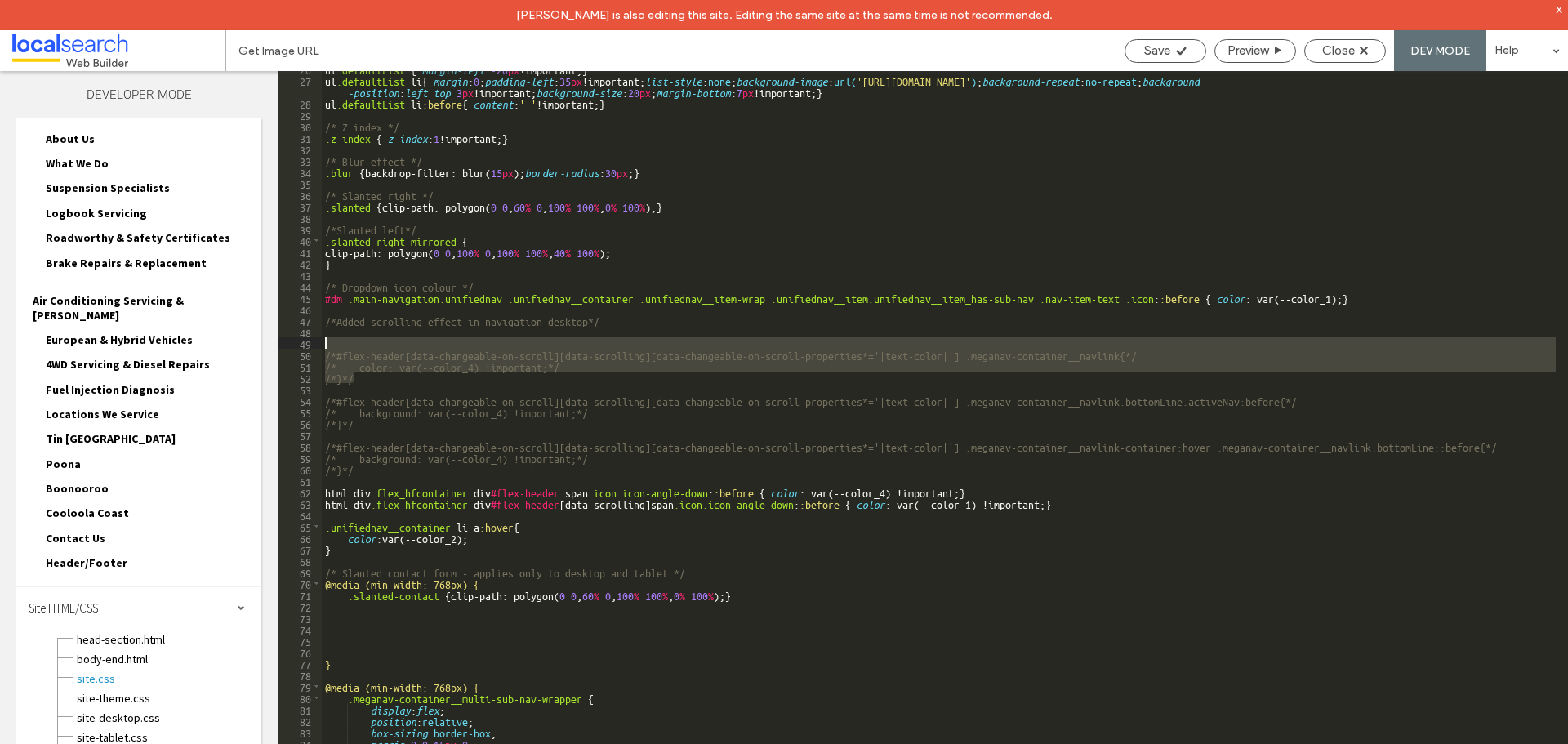
drag, startPoint x: 362, startPoint y: 379, endPoint x: 314, endPoint y: 347, distance: 57.7
click at [314, 347] on div "** 26 27 28 29 30 31 32 33 34 35 36 37 38 39 40 41 42 43 44 45 46 47 48 49 50 5…" at bounding box center [922, 423] width 1291 height 703
click at [1165, 44] on span "Save" at bounding box center [1157, 50] width 26 height 15
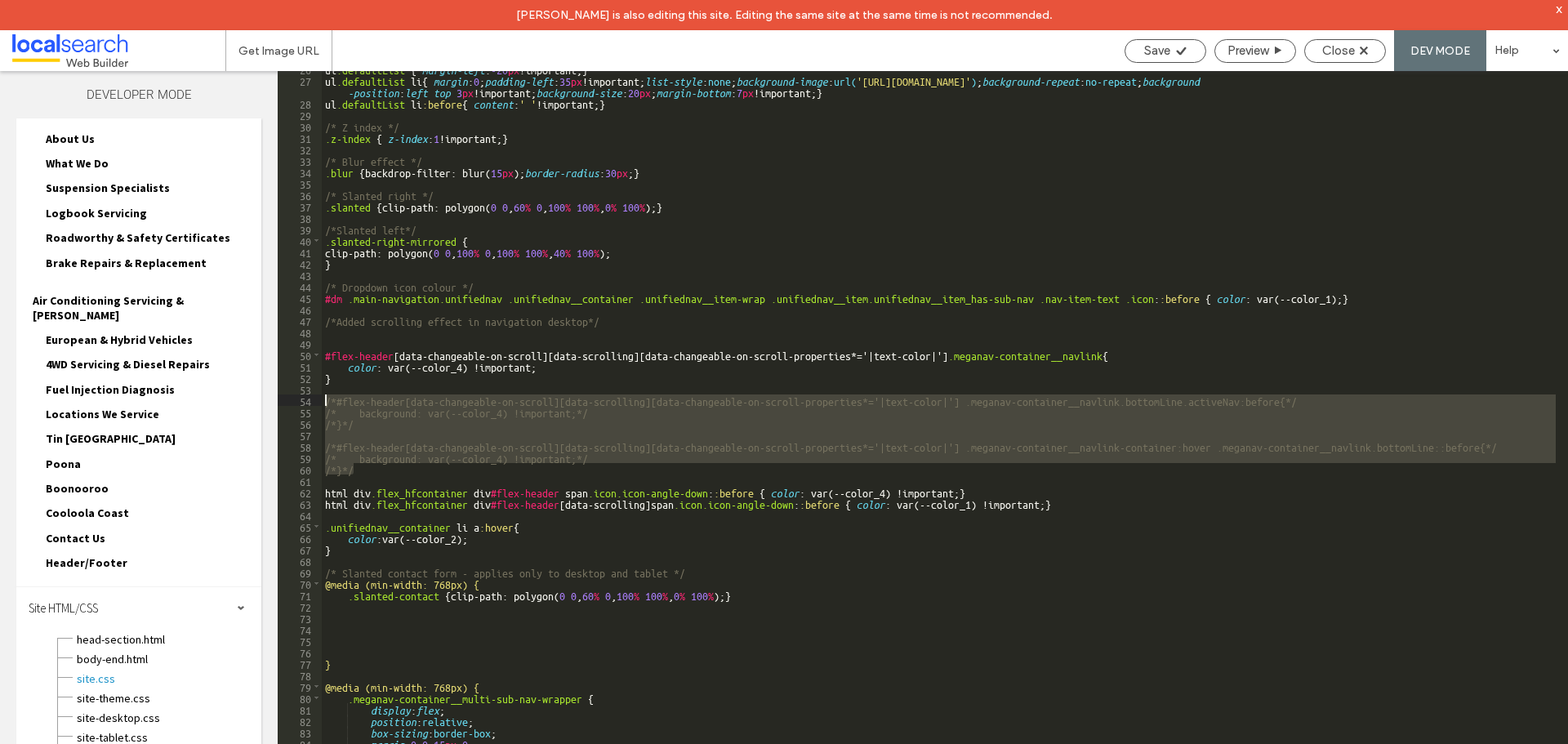
drag, startPoint x: 365, startPoint y: 472, endPoint x: 308, endPoint y: 404, distance: 88.7
click at [308, 404] on div "** 26 27 28 29 30 31 32 33 34 35 36 37 38 39 40 41 42 43 44 45 46 47 48 49 50 5…" at bounding box center [922, 423] width 1291 height 703
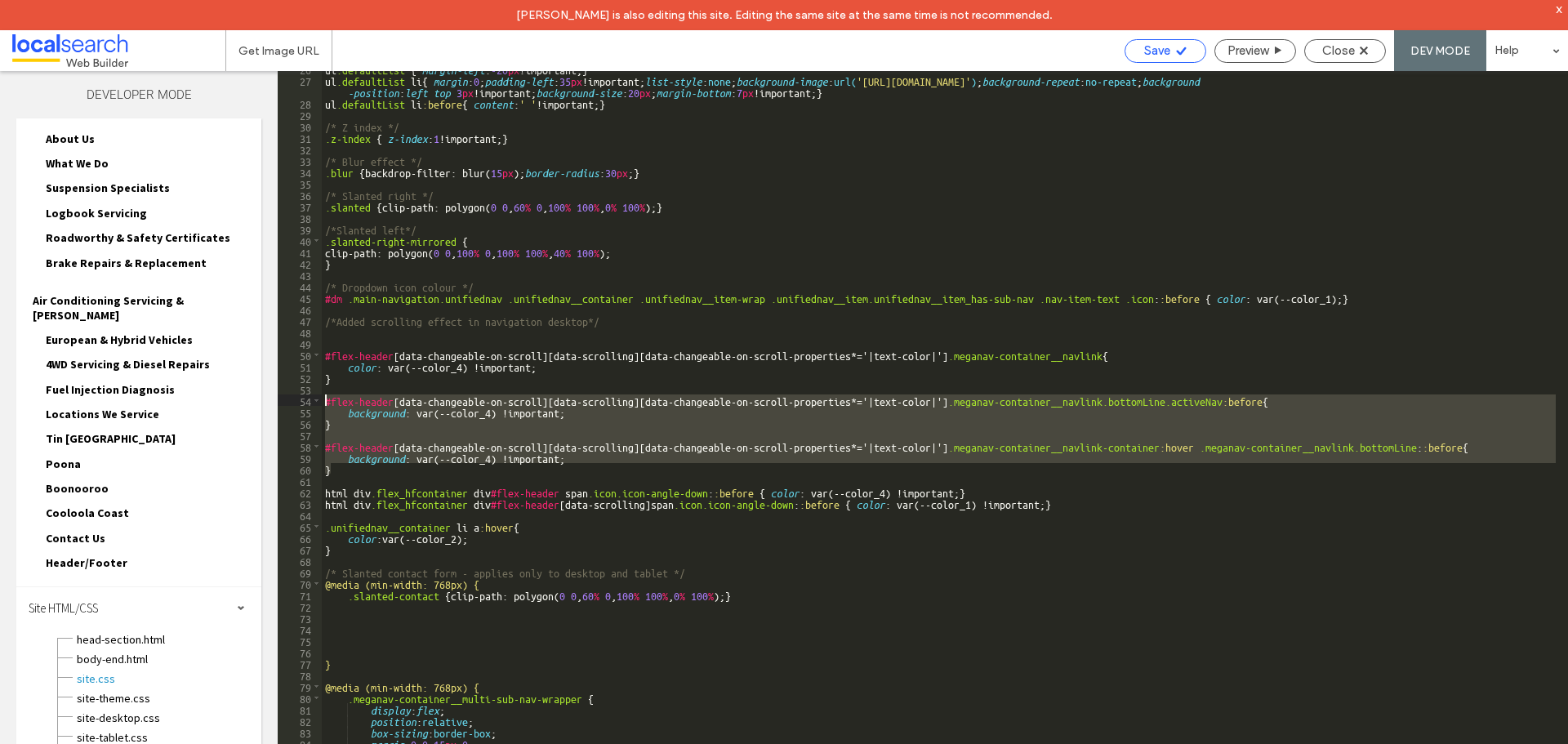
click at [1165, 41] on div "Save" at bounding box center [1165, 51] width 82 height 24
click at [1175, 50] on icon at bounding box center [1181, 50] width 12 height 12
click at [377, 502] on div "ul .defaultList { margin-left : -20 px !important; } ul .defaultList li { margi…" at bounding box center [938, 426] width 1233 height 726
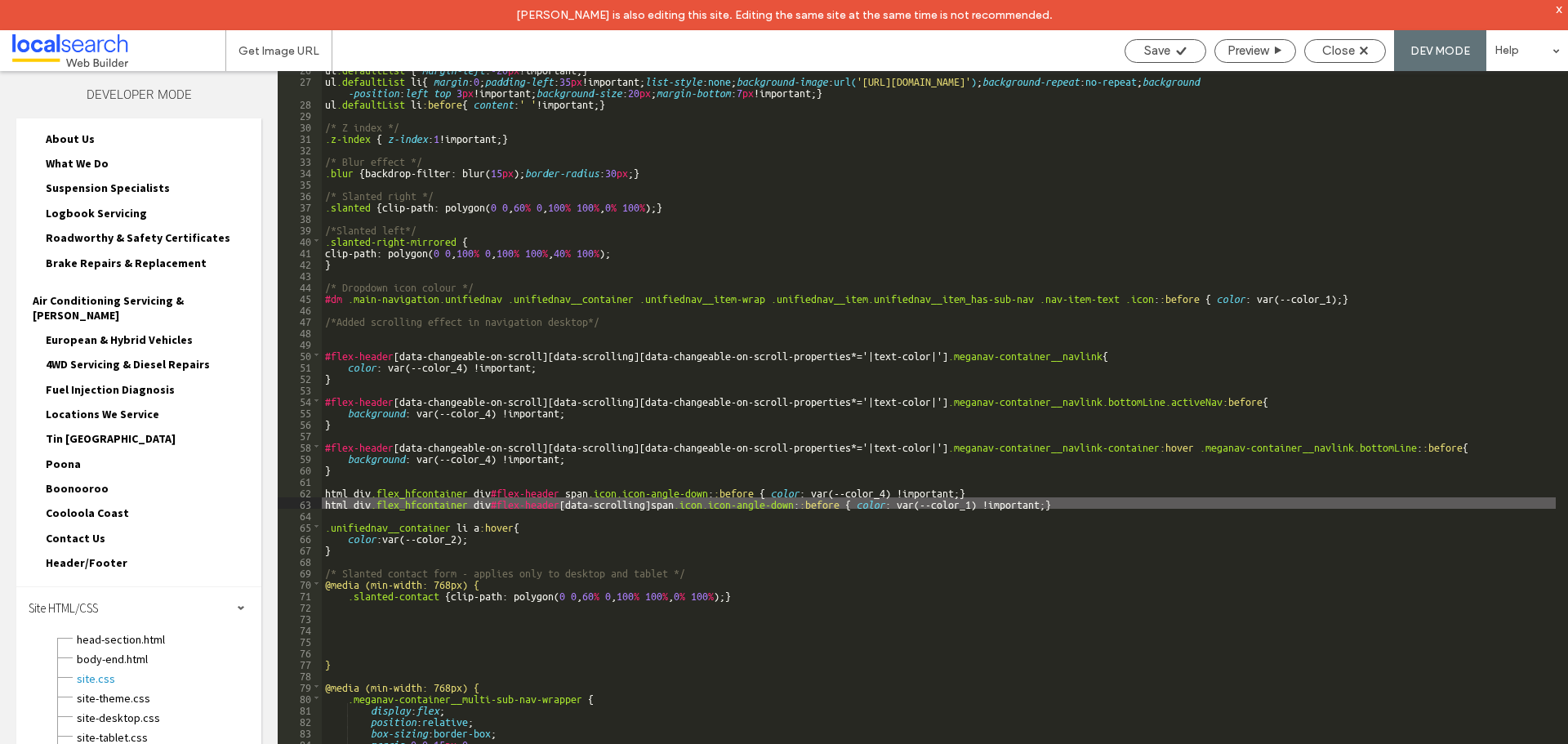
click at [481, 451] on div "ul .defaultList { margin-left : -20 px !important; } ul .defaultList li { margi…" at bounding box center [938, 426] width 1233 height 726
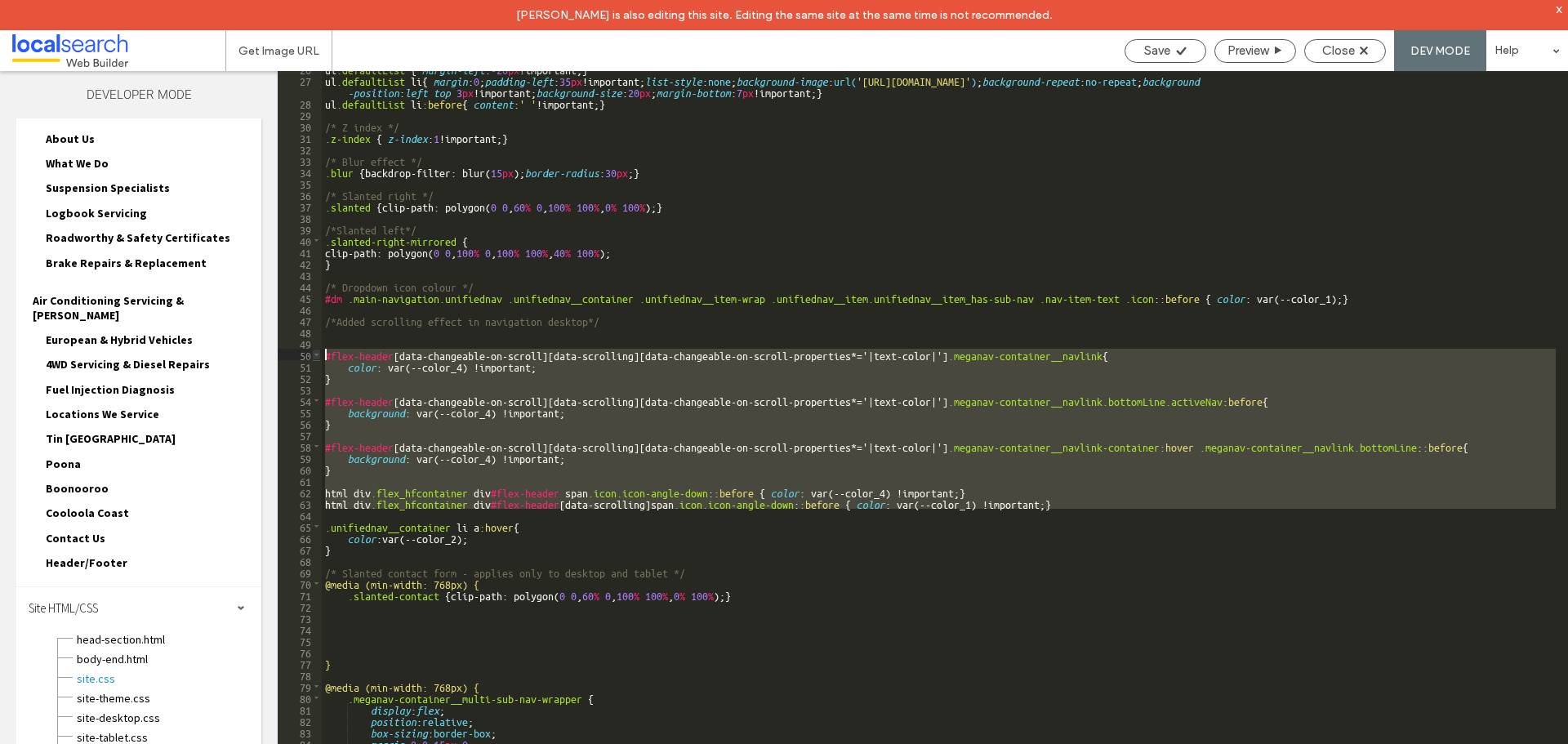
drag, startPoint x: 335, startPoint y: 515, endPoint x: 315, endPoint y: 349, distance: 167.2
click at [315, 349] on div "** 26 27 28 29 30 31 32 33 34 35 36 37 38 39 40 41 42 43 44 45 46 47 48 49 50 5…" at bounding box center [922, 423] width 1291 height 703
click at [365, 555] on div "ul .defaultList { margin-left : -20 px !important; } ul .defaultList li { margi…" at bounding box center [938, 426] width 1233 height 726
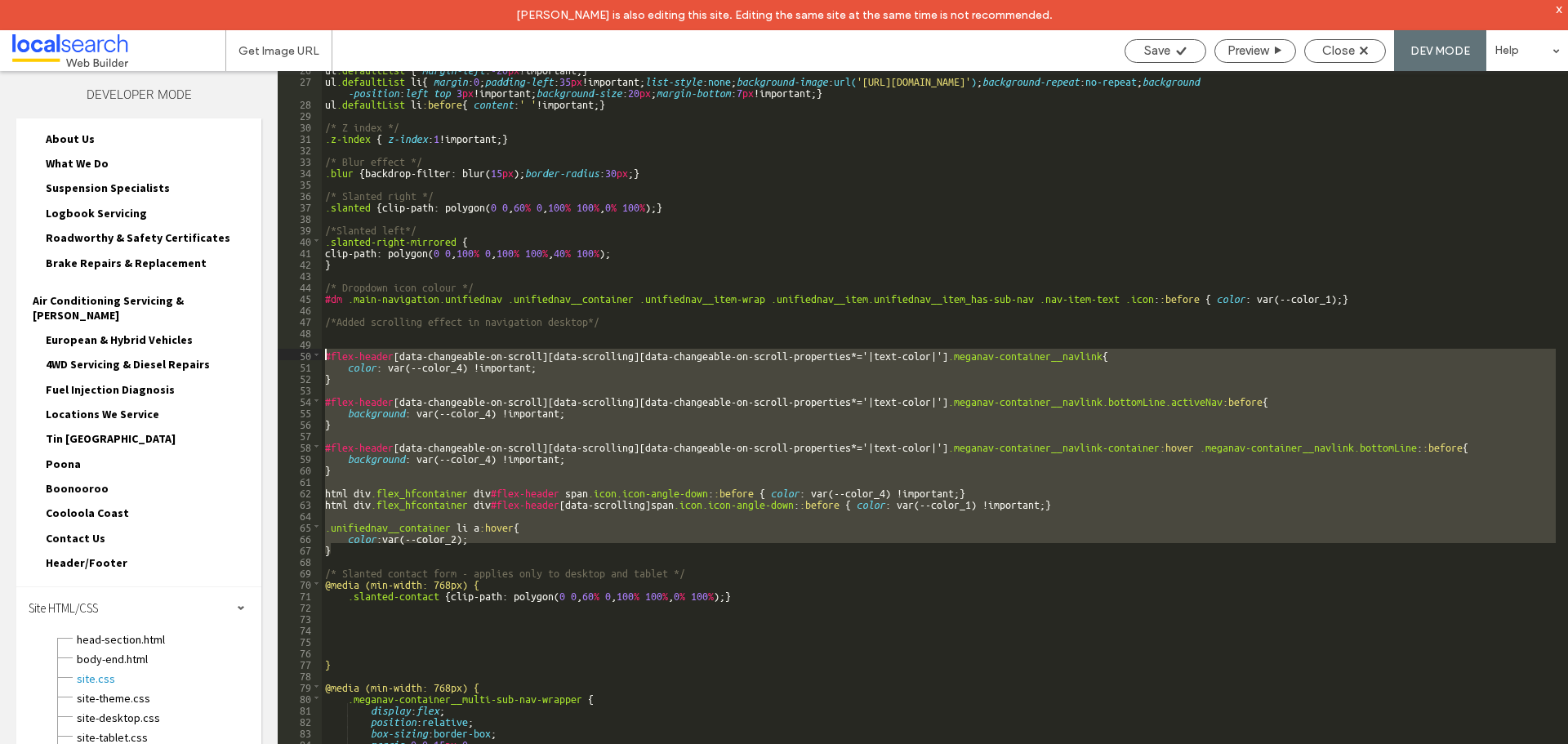
drag, startPoint x: 337, startPoint y: 550, endPoint x: 309, endPoint y: 350, distance: 202.0
click at [309, 350] on div "** 26 27 28 29 30 31 32 33 34 35 36 37 38 39 40 41 42 43 44 45 46 47 48 49 50 5…" at bounding box center [922, 423] width 1291 height 703
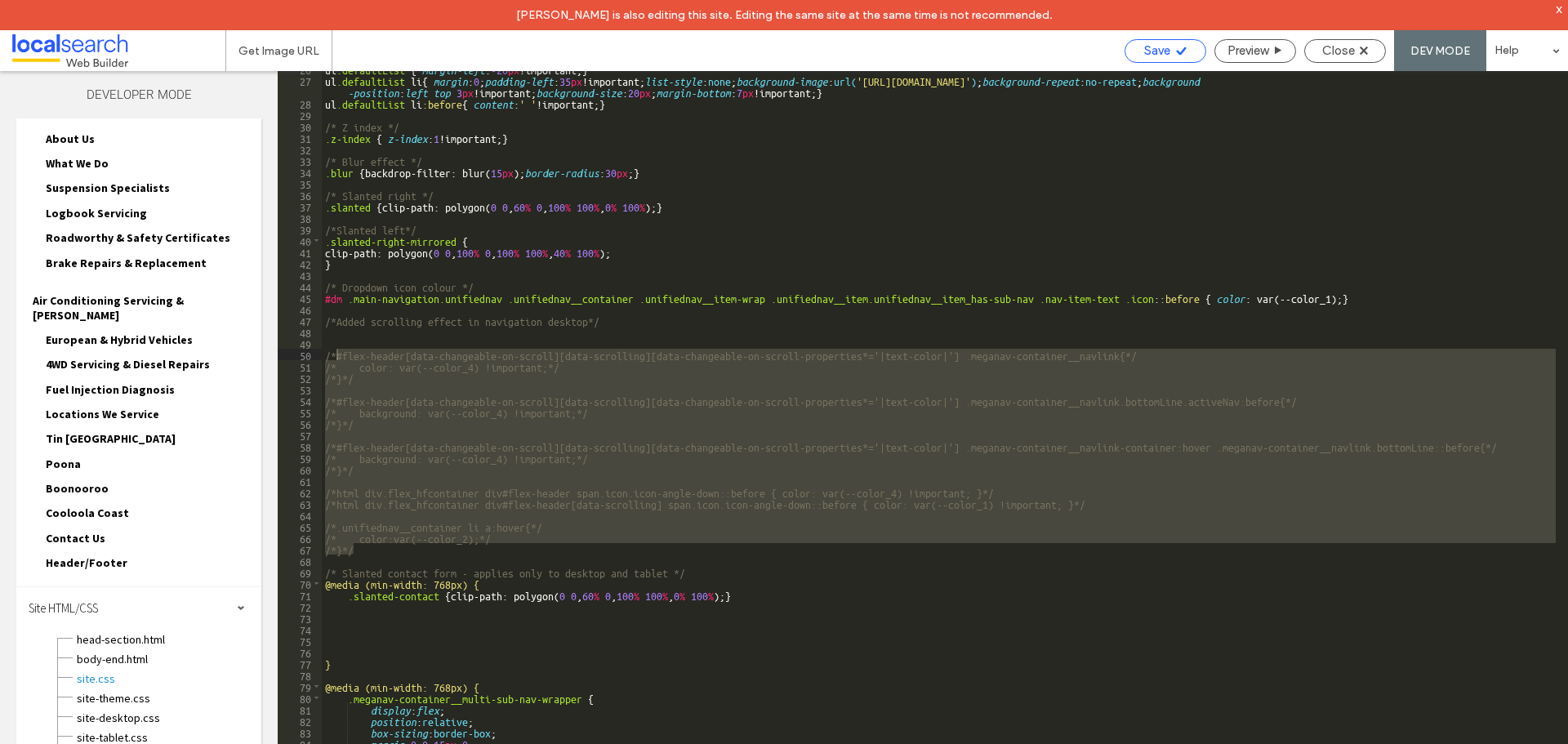
click at [1147, 57] on span "Save" at bounding box center [1157, 50] width 26 height 15
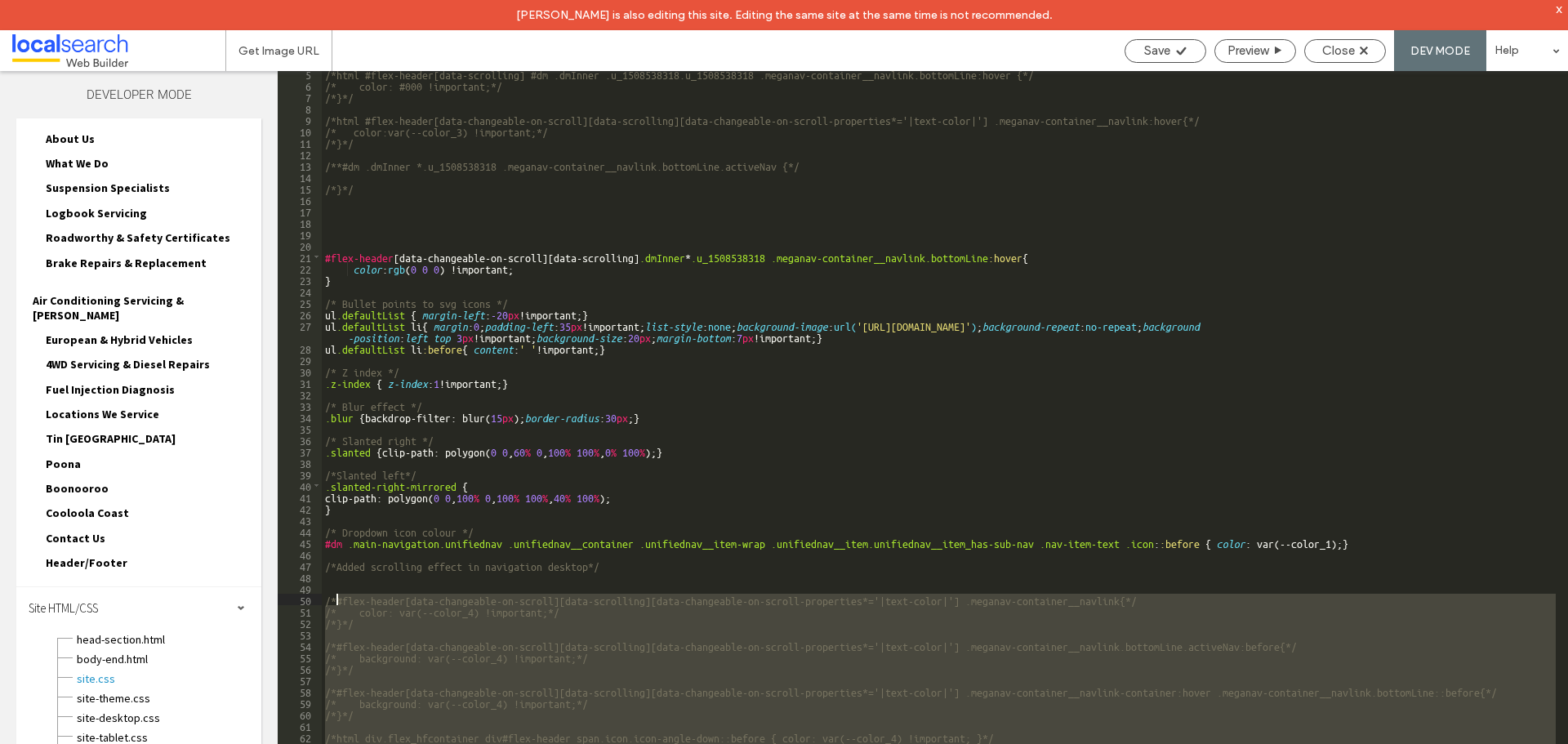
scroll to position [147, 0]
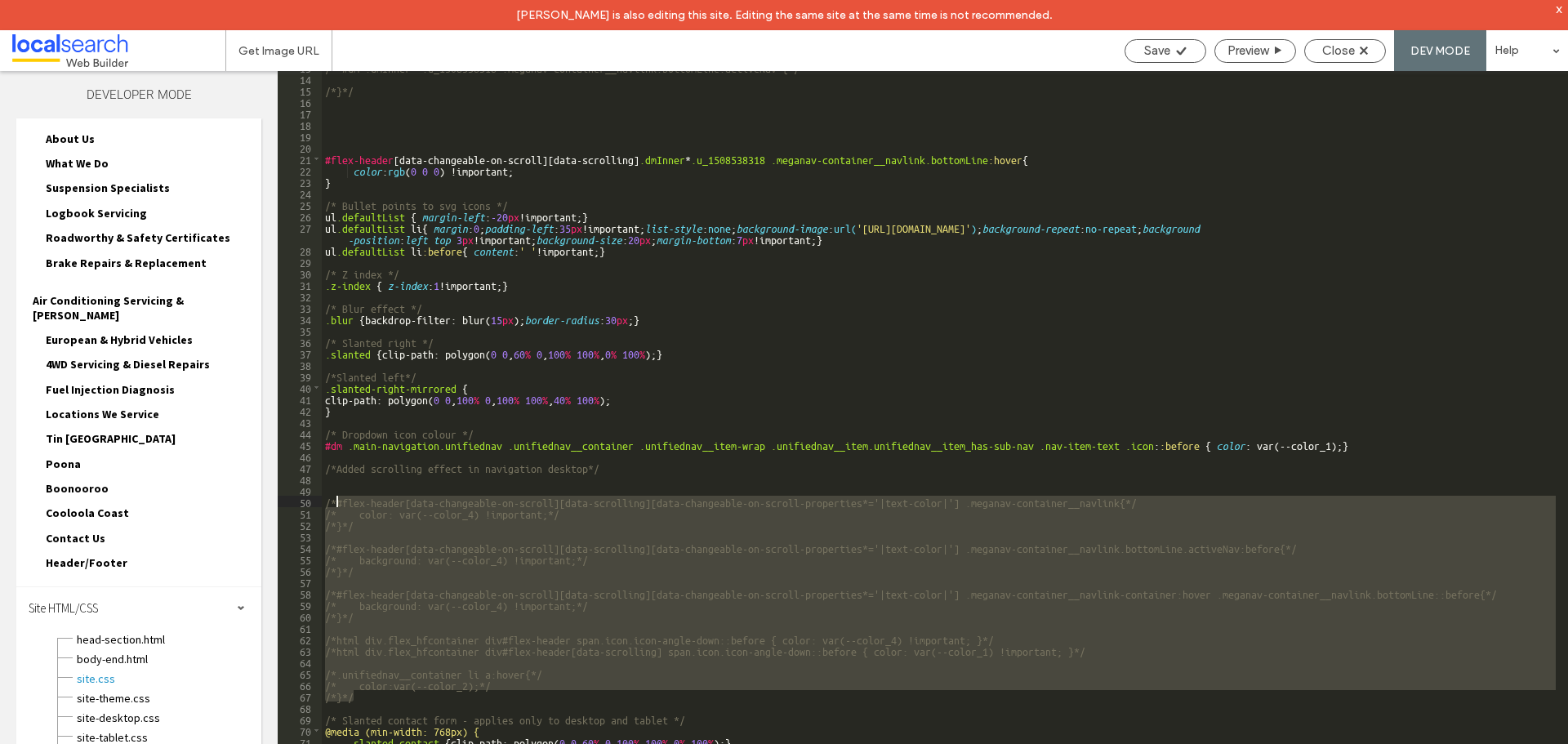
click at [1373, 441] on div "/**#dm .dmInner *.u_1508538318 .meganav-container__navlink.bottomLine.activeNav…" at bounding box center [938, 424] width 1233 height 726
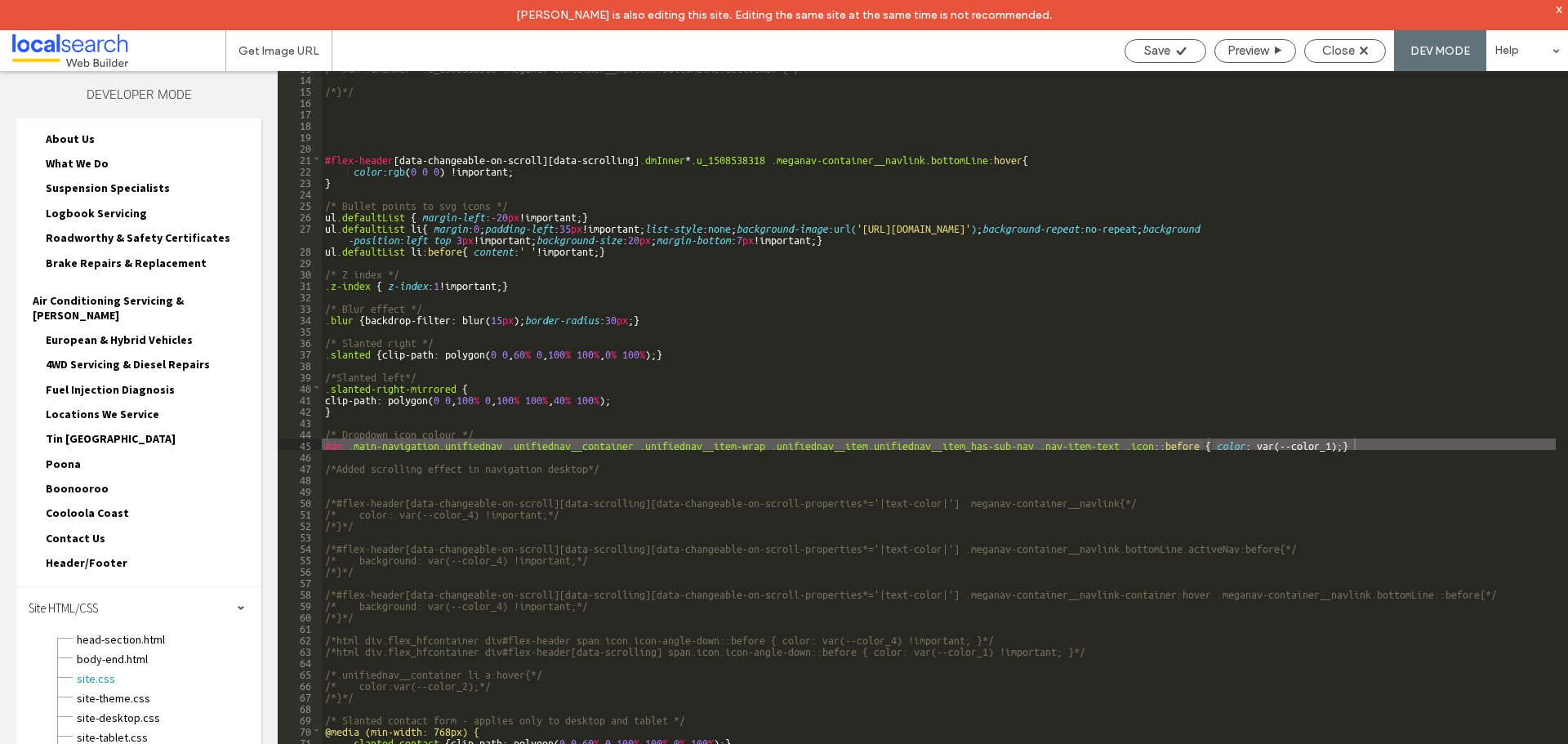
click at [516, 432] on div "/**#dm .dmInner *.u_1508538318 .meganav-container__navlink.bottomLine.activeNav…" at bounding box center [938, 424] width 1233 height 726
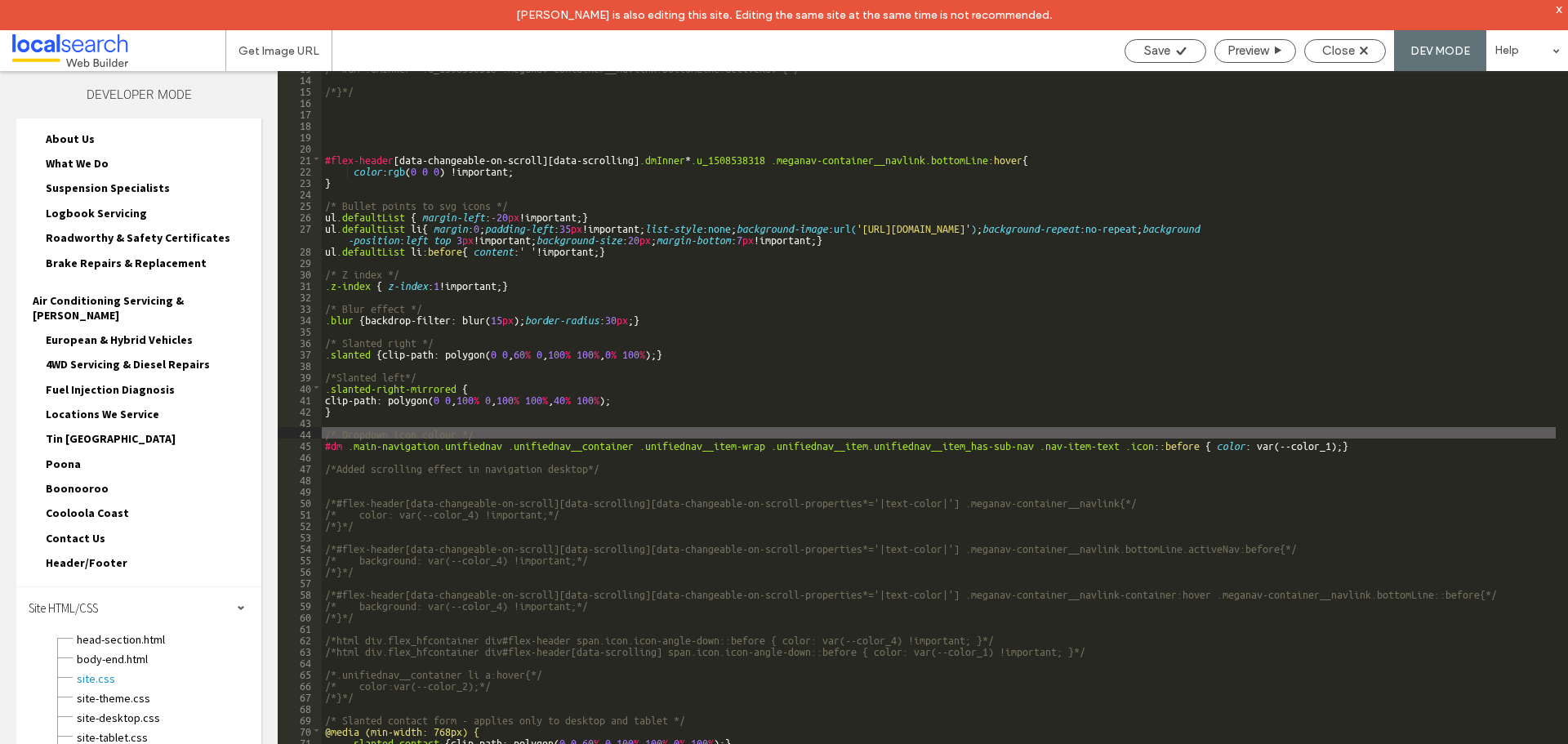
type textarea "**"
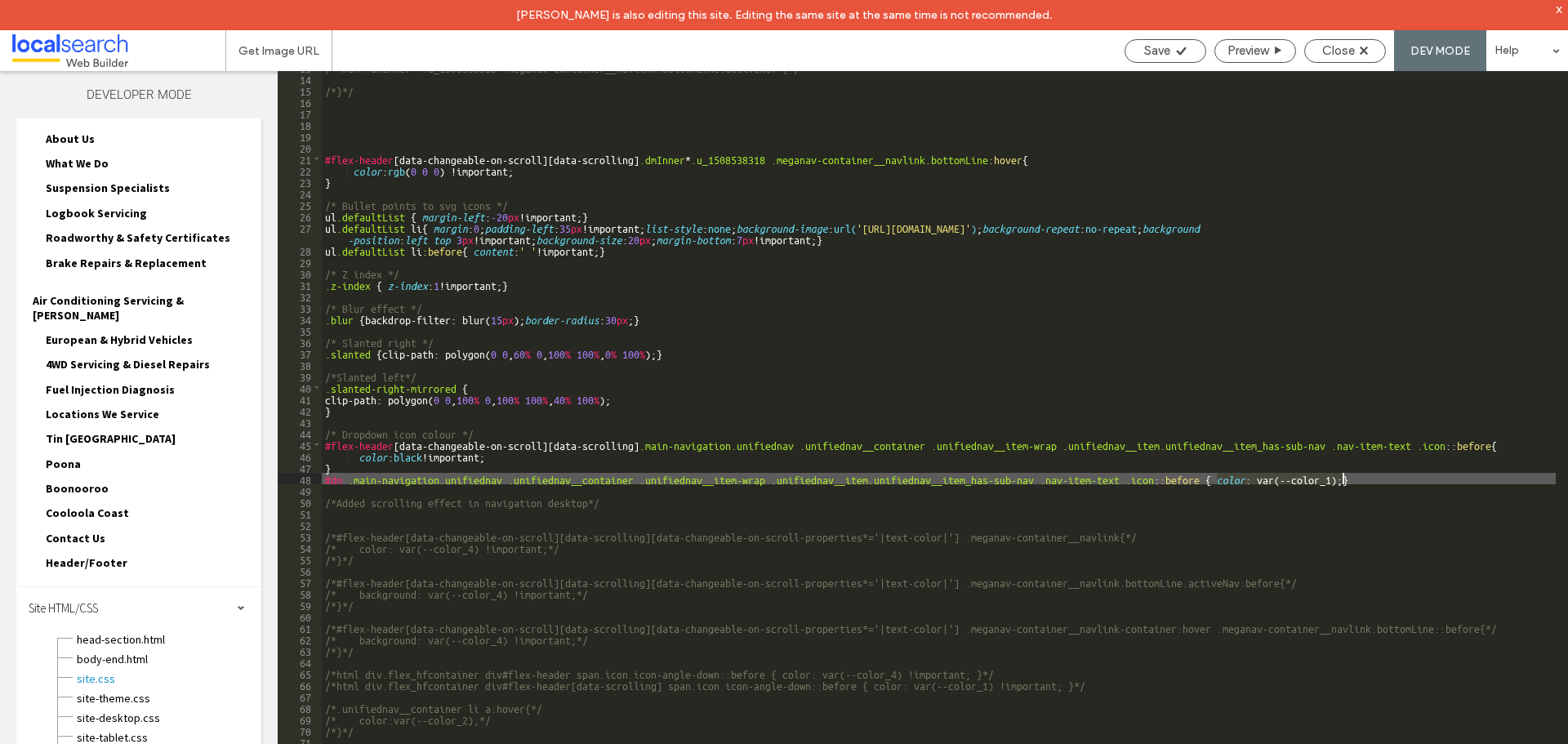
drag, startPoint x: 1215, startPoint y: 477, endPoint x: 1344, endPoint y: 478, distance: 129.0
click at [1344, 478] on div "/**#dm .dmInner *.u_1508538318 .meganav-container__navlink.bottomLine.activeNav…" at bounding box center [938, 424] width 1233 height 726
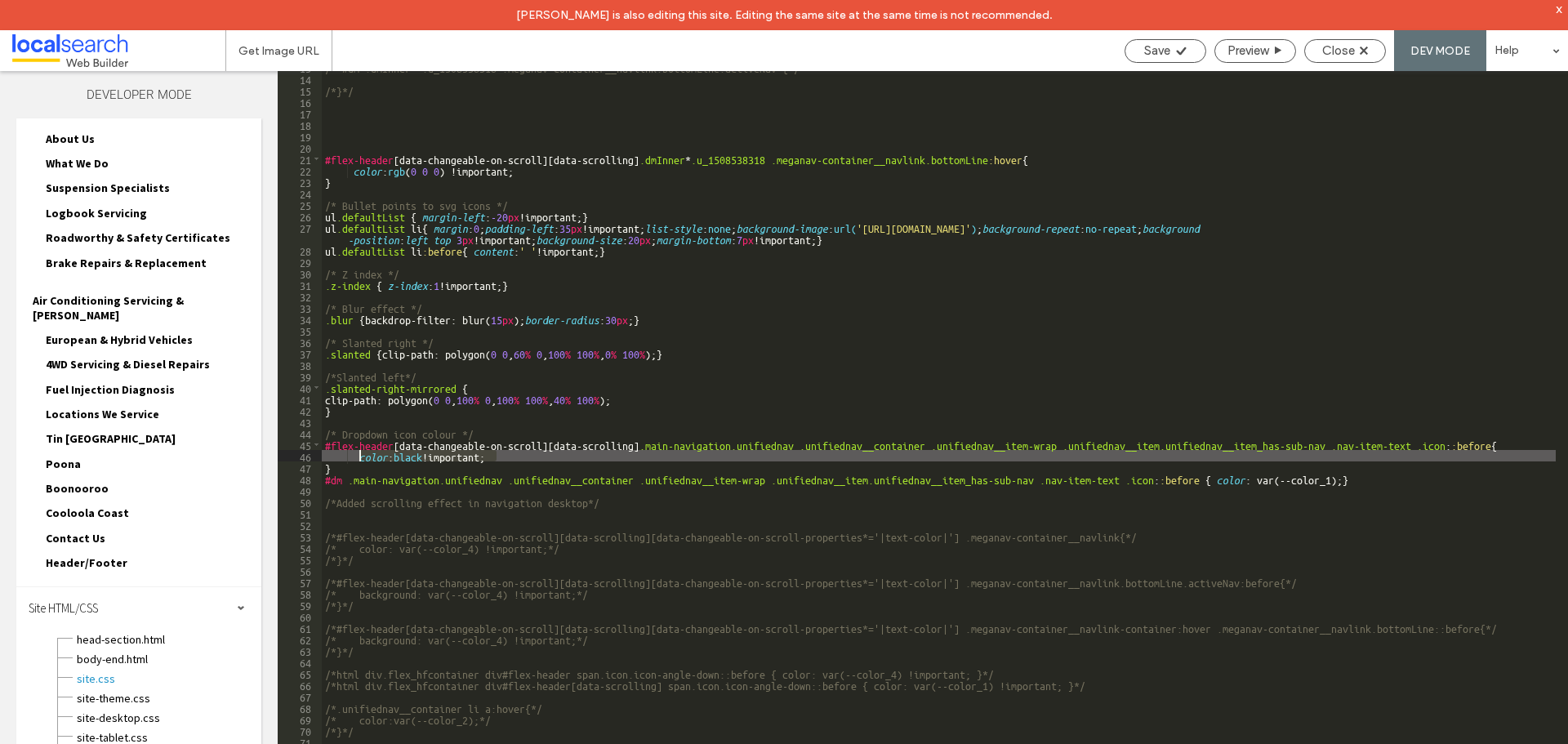
drag, startPoint x: 504, startPoint y: 455, endPoint x: 356, endPoint y: 460, distance: 148.1
click at [356, 460] on div "/**#dm .dmInner *.u_1508538318 .meganav-container__navlink.bottomLine.activeNav…" at bounding box center [938, 424] width 1233 height 726
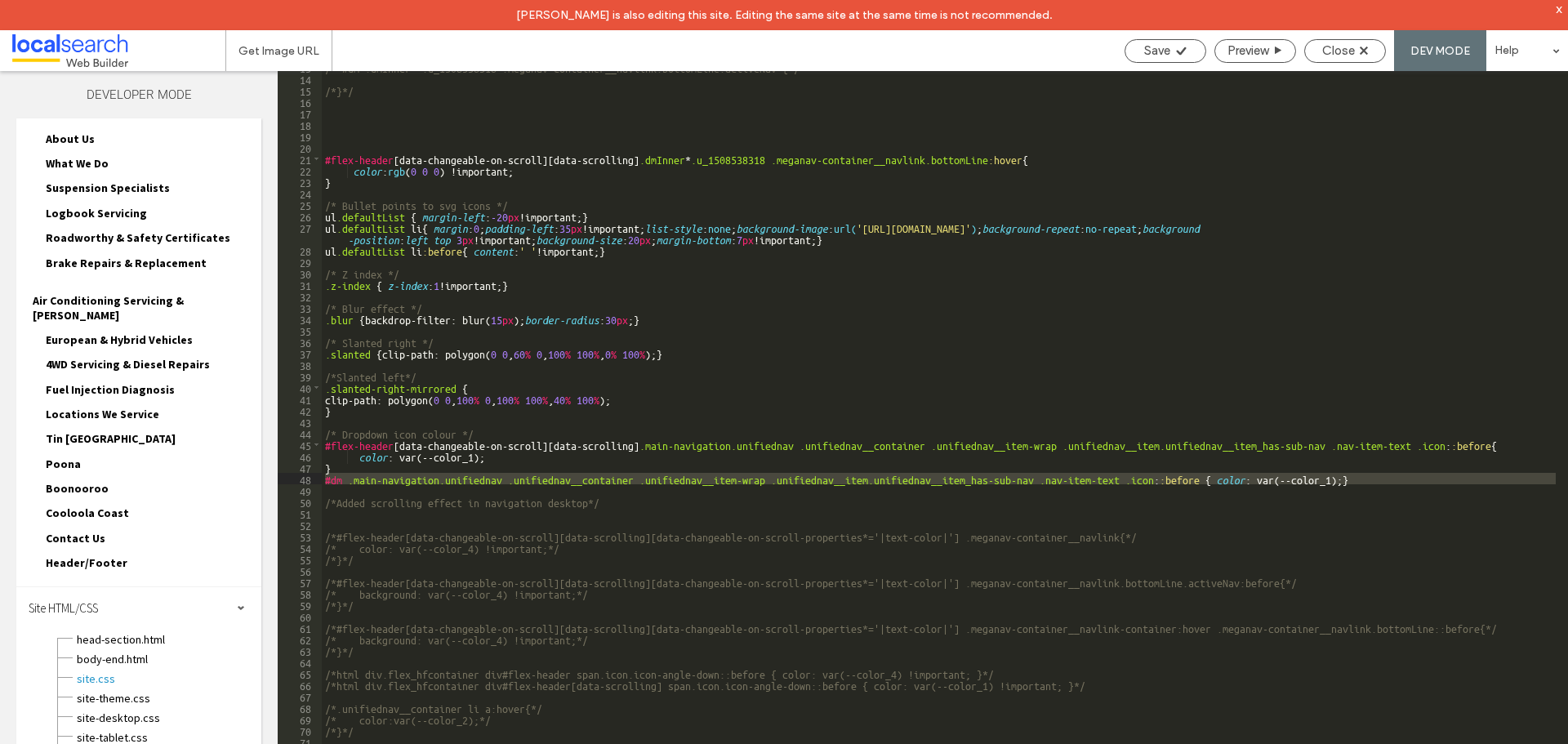
click at [314, 478] on div "** 13 14 15 16 17 18 19 20 21 22 23 24 25 26 27 28 29 30 31 32 33 34 35 36 37 3…" at bounding box center [922, 423] width 1291 height 703
click at [1148, 58] on div "Save" at bounding box center [1165, 51] width 82 height 24
click at [1169, 51] on div "Save" at bounding box center [1165, 50] width 80 height 15
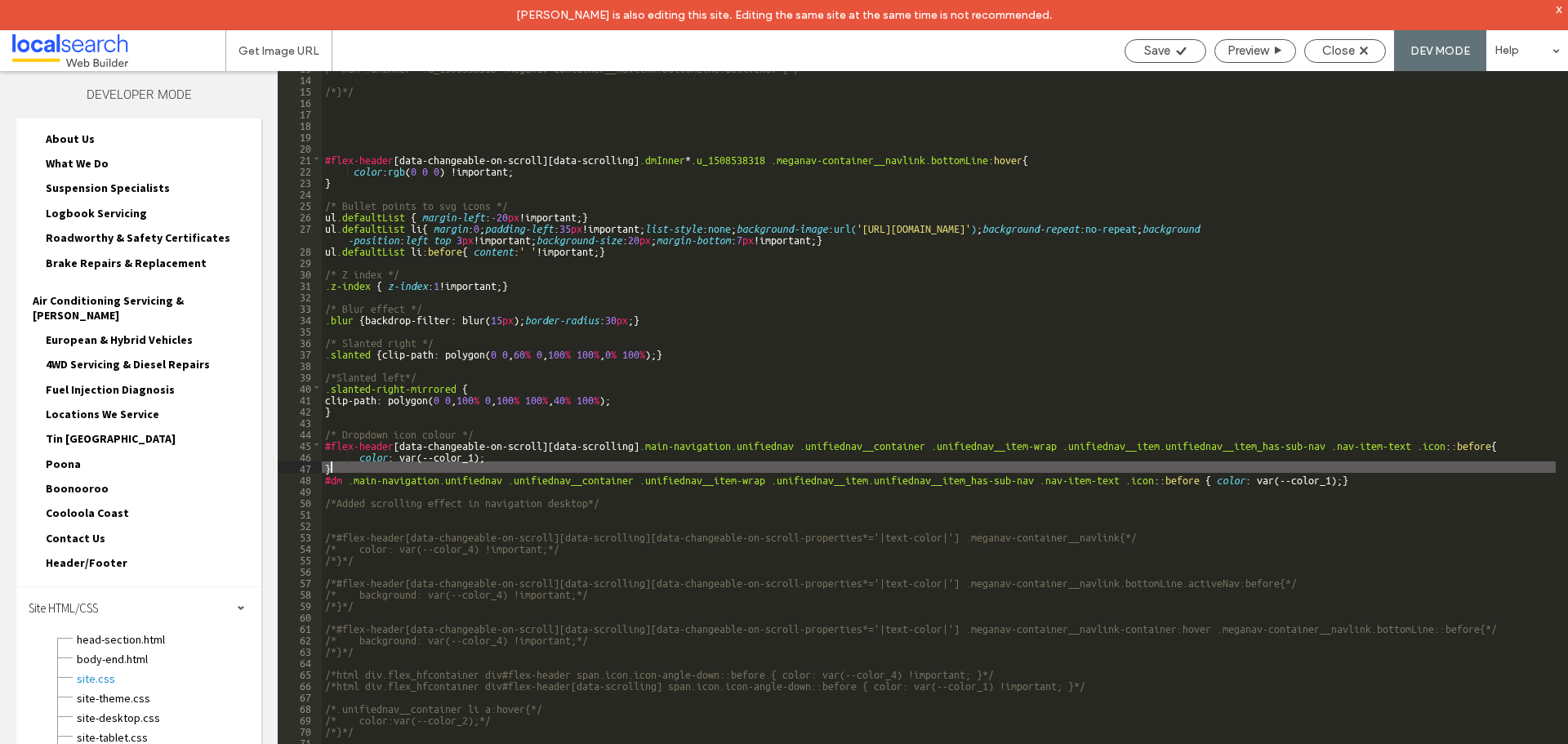
click at [438, 464] on div "/**#dm .dmInner *.u_1508538318 .meganav-container__navlink.bottomLine.activeNav…" at bounding box center [938, 424] width 1233 height 726
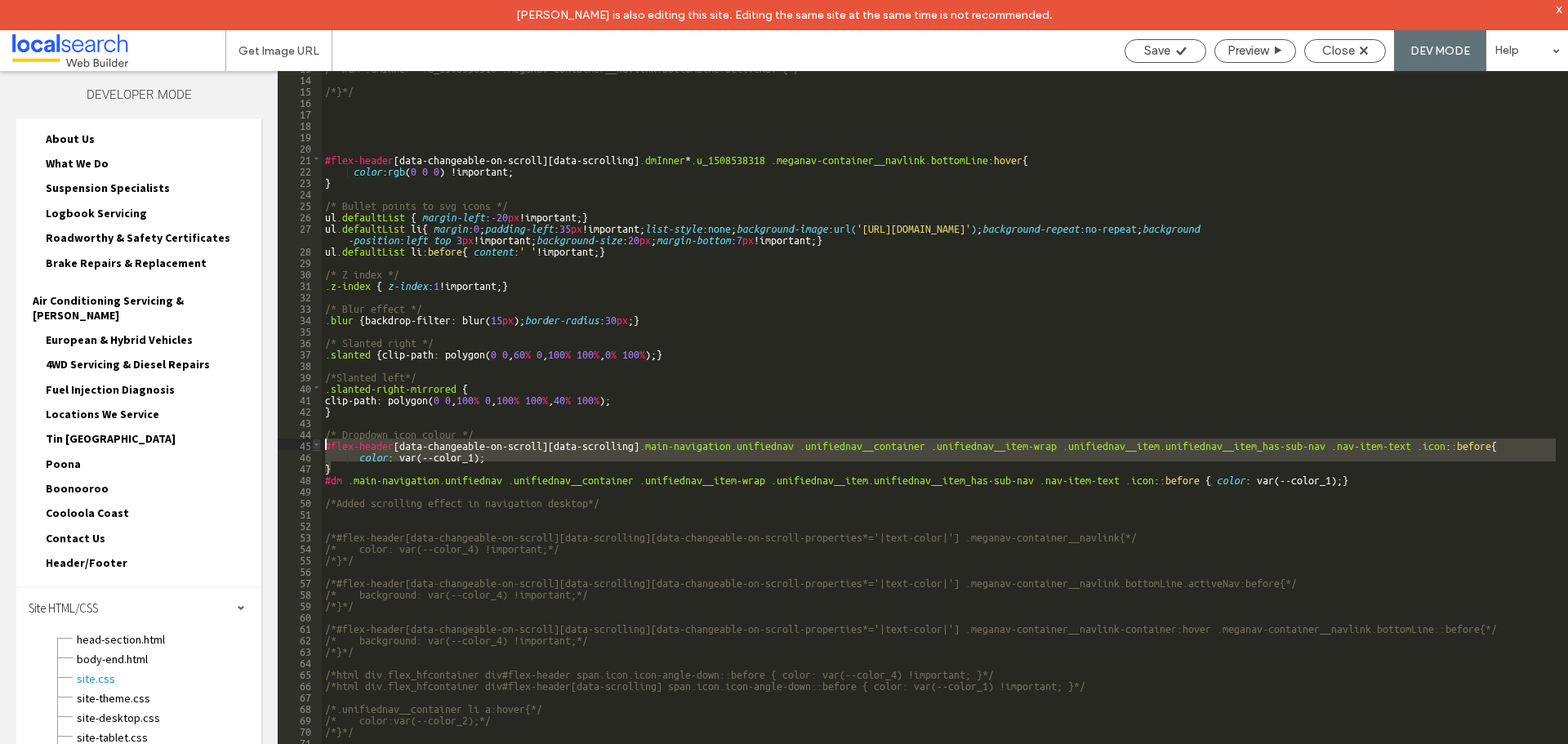
drag, startPoint x: 339, startPoint y: 469, endPoint x: 318, endPoint y: 447, distance: 30.4
click at [318, 447] on div "** 13 14 15 16 17 18 19 20 21 22 23 24 25 26 27 28 29 30 31 32 33 34 35 36 37 3…" at bounding box center [922, 423] width 1291 height 703
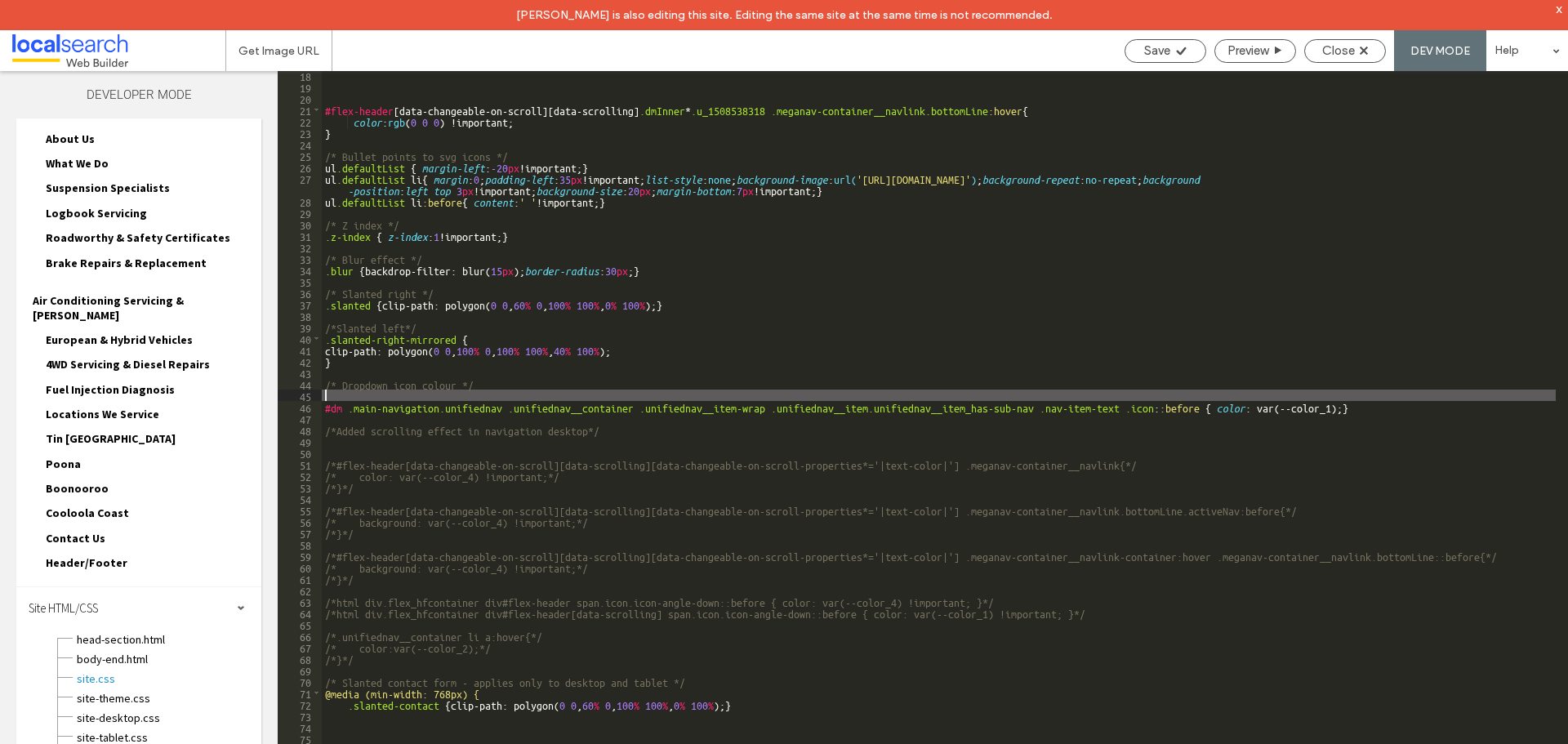
scroll to position [196, 0]
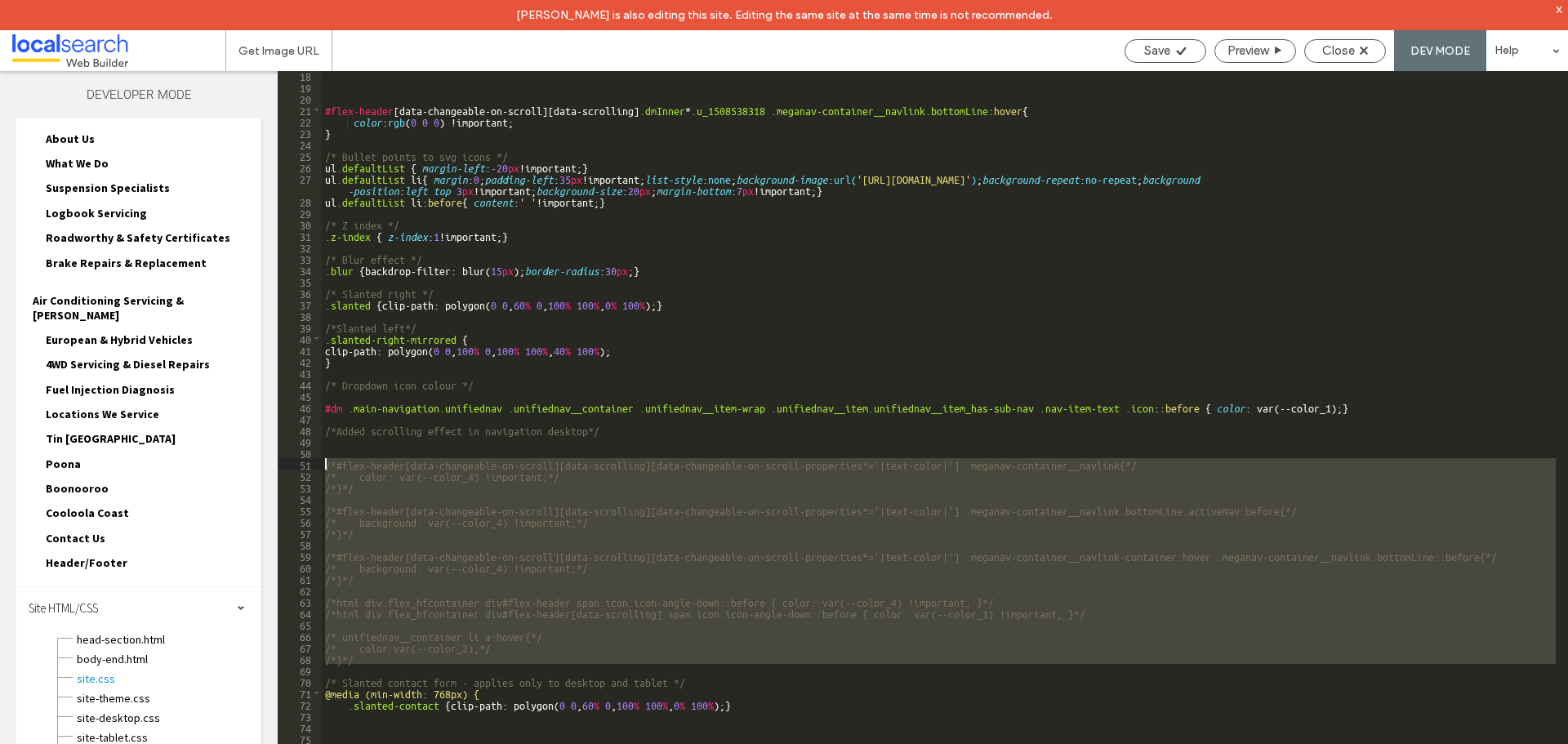
drag, startPoint x: 359, startPoint y: 667, endPoint x: 318, endPoint y: 463, distance: 208.1
click at [318, 463] on div "** 18 19 20 21 22 23 24 25 26 27 28 29 30 31 32 33 34 35 36 37 38 39 40 41 42 4…" at bounding box center [922, 423] width 1291 height 703
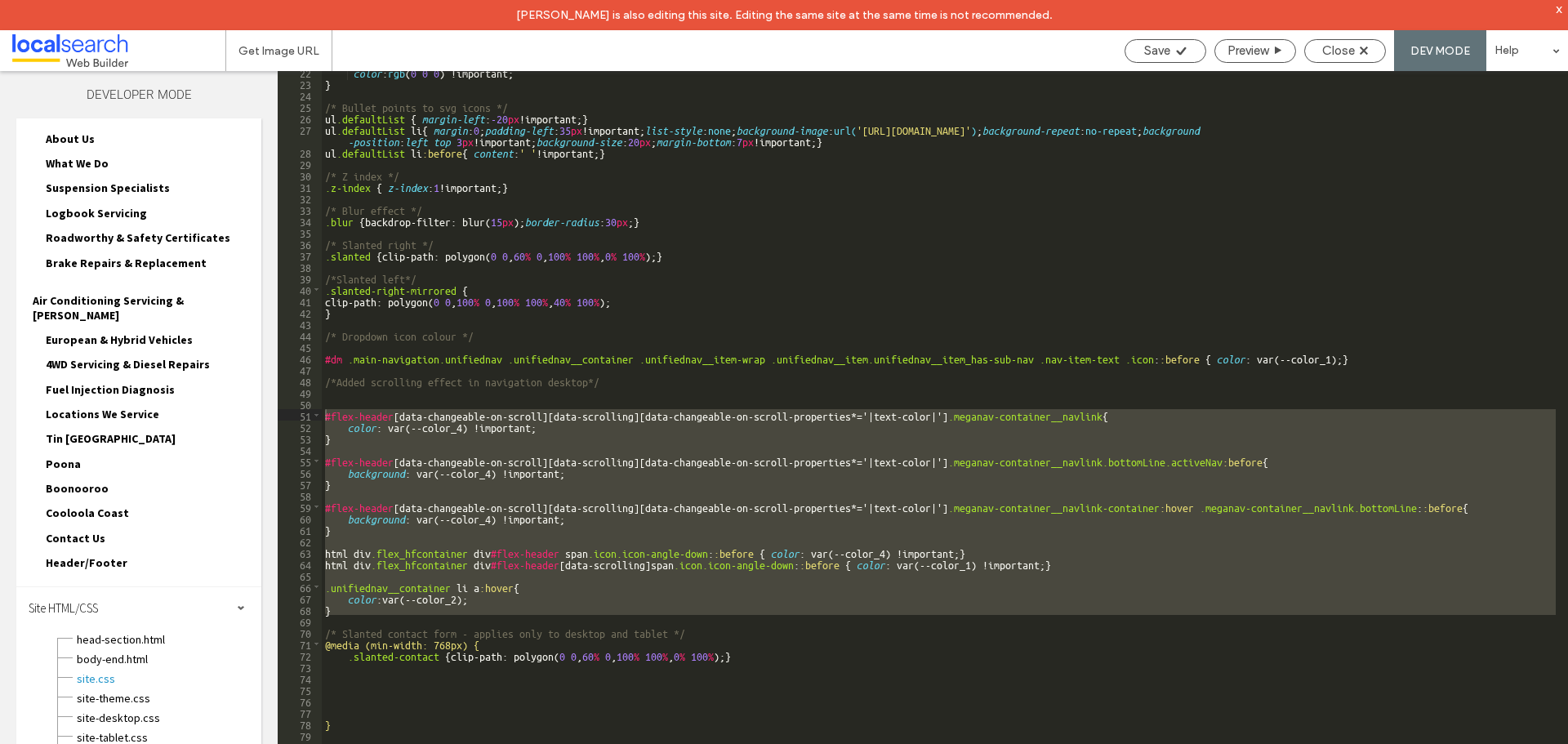
scroll to position [245, 0]
click at [342, 606] on div "color : rgb ( 0 0 0 ) !important; } /* Bullet points to svg icons */ ul .defaul…" at bounding box center [938, 423] width 1233 height 703
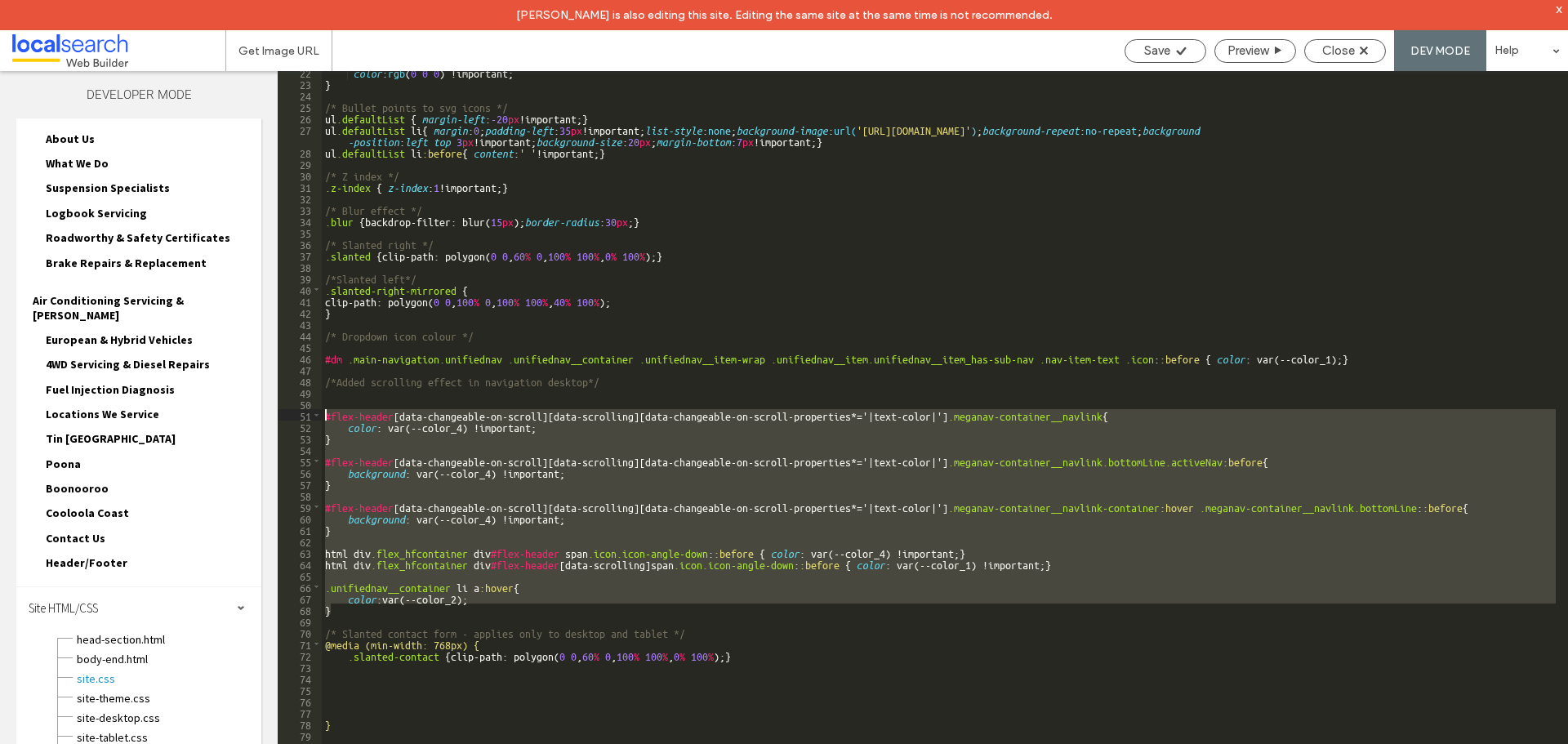
drag, startPoint x: 339, startPoint y: 606, endPoint x: 311, endPoint y: 411, distance: 197.0
click at [311, 411] on div "** 22 23 24 25 26 27 28 29 30 31 32 33 34 35 36 37 38 39 40 41 42 43 44 45 46 4…" at bounding box center [922, 423] width 1291 height 703
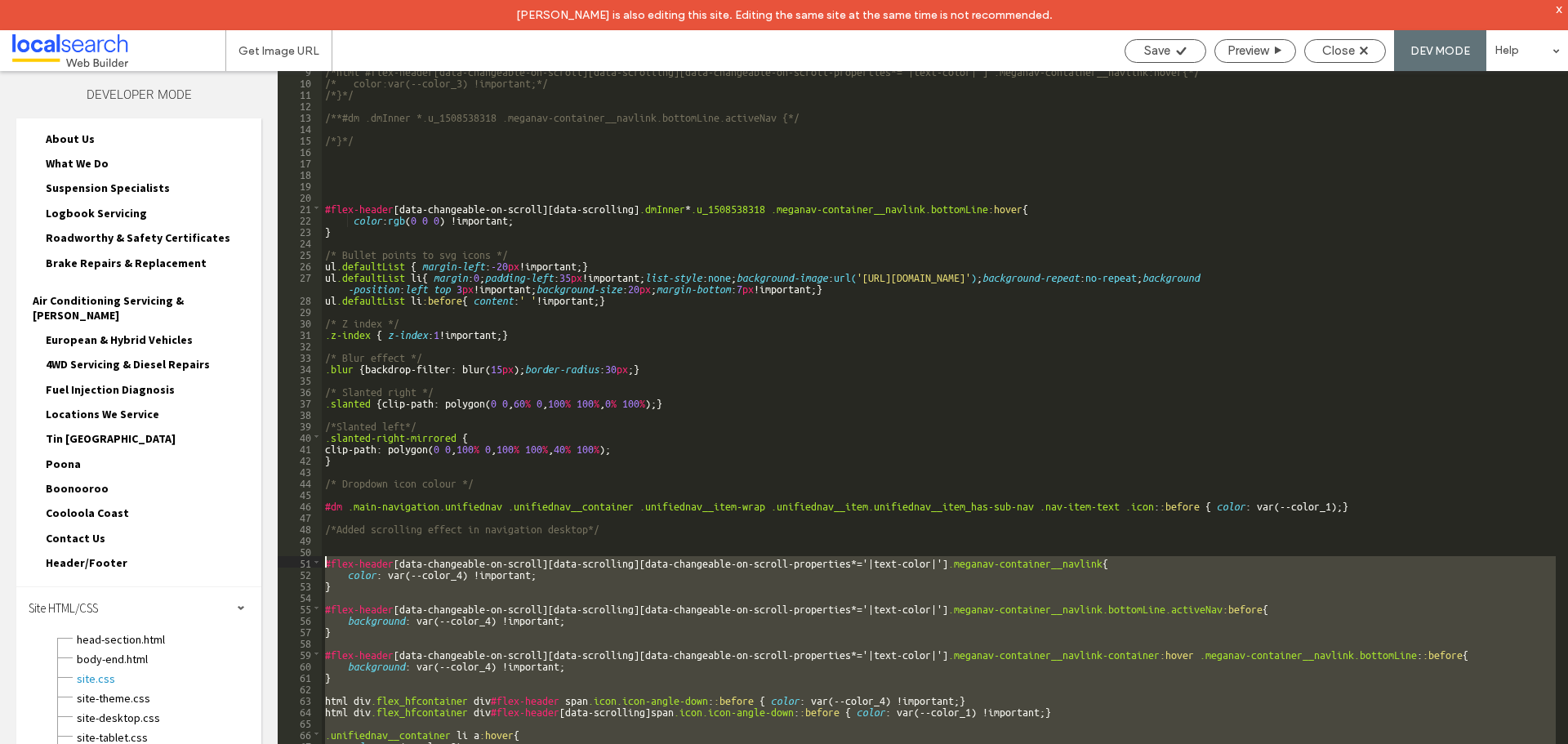
scroll to position [0, 0]
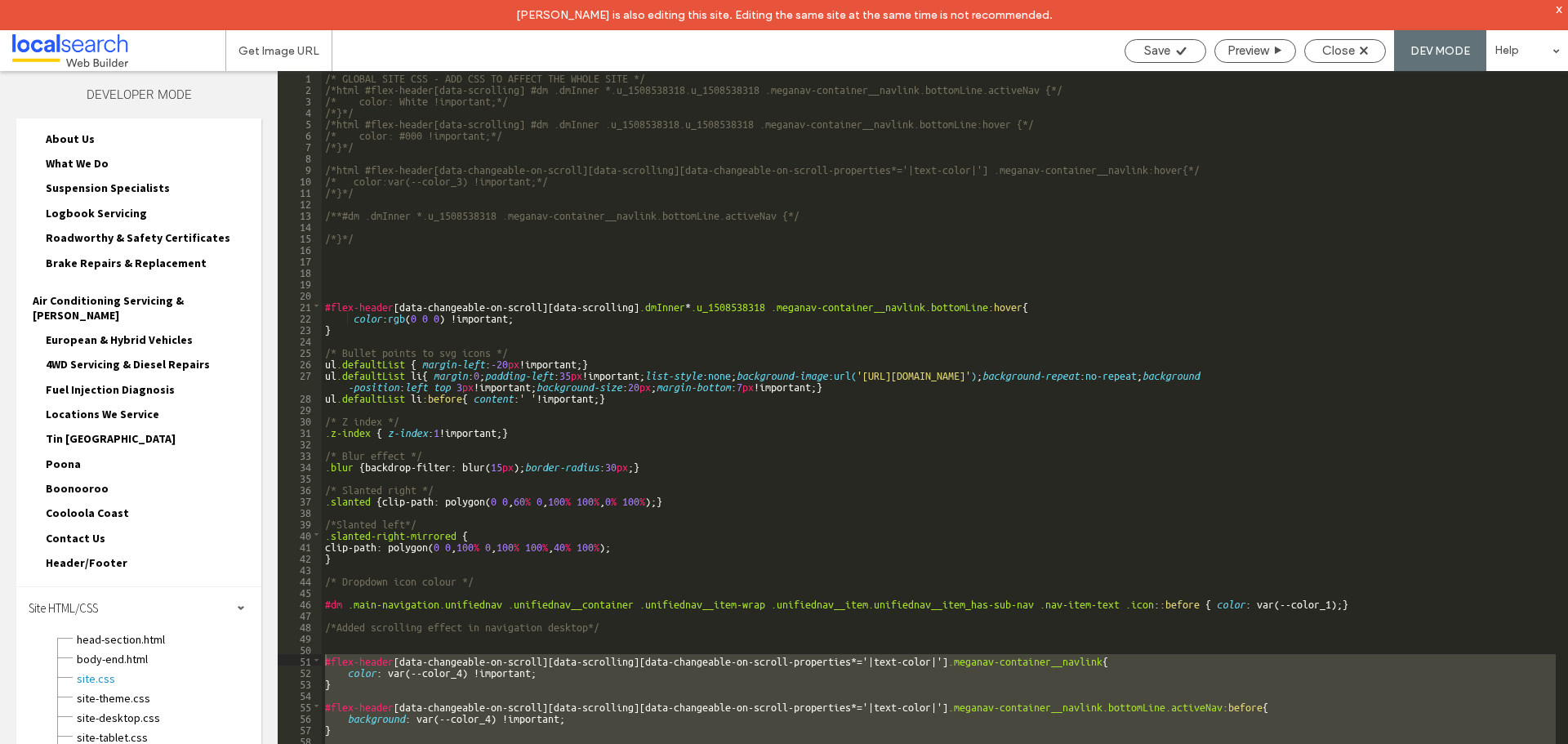
click at [92, 158] on span "What We Do" at bounding box center [77, 163] width 63 height 15
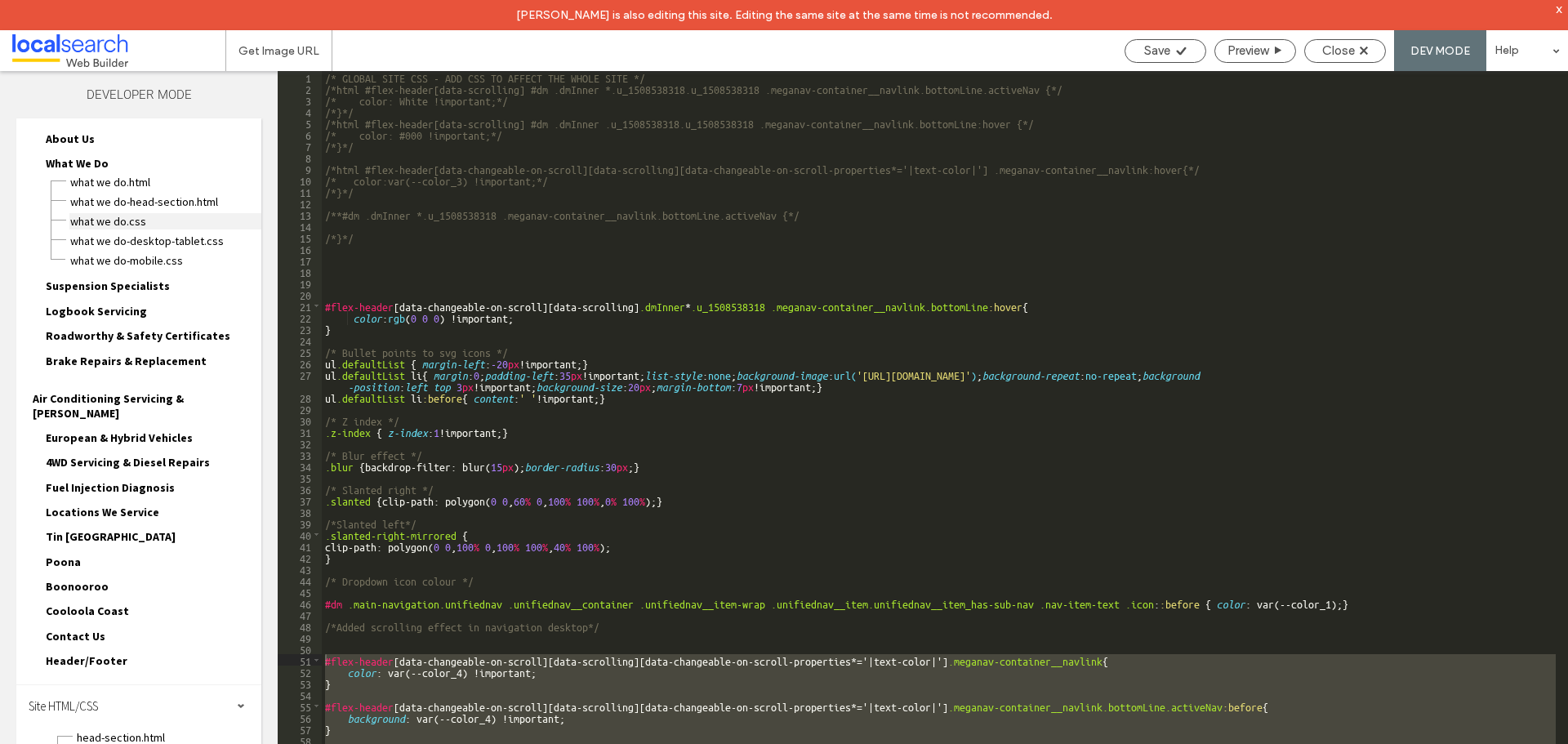
click at [156, 218] on span "What We Do.css" at bounding box center [165, 221] width 192 height 17
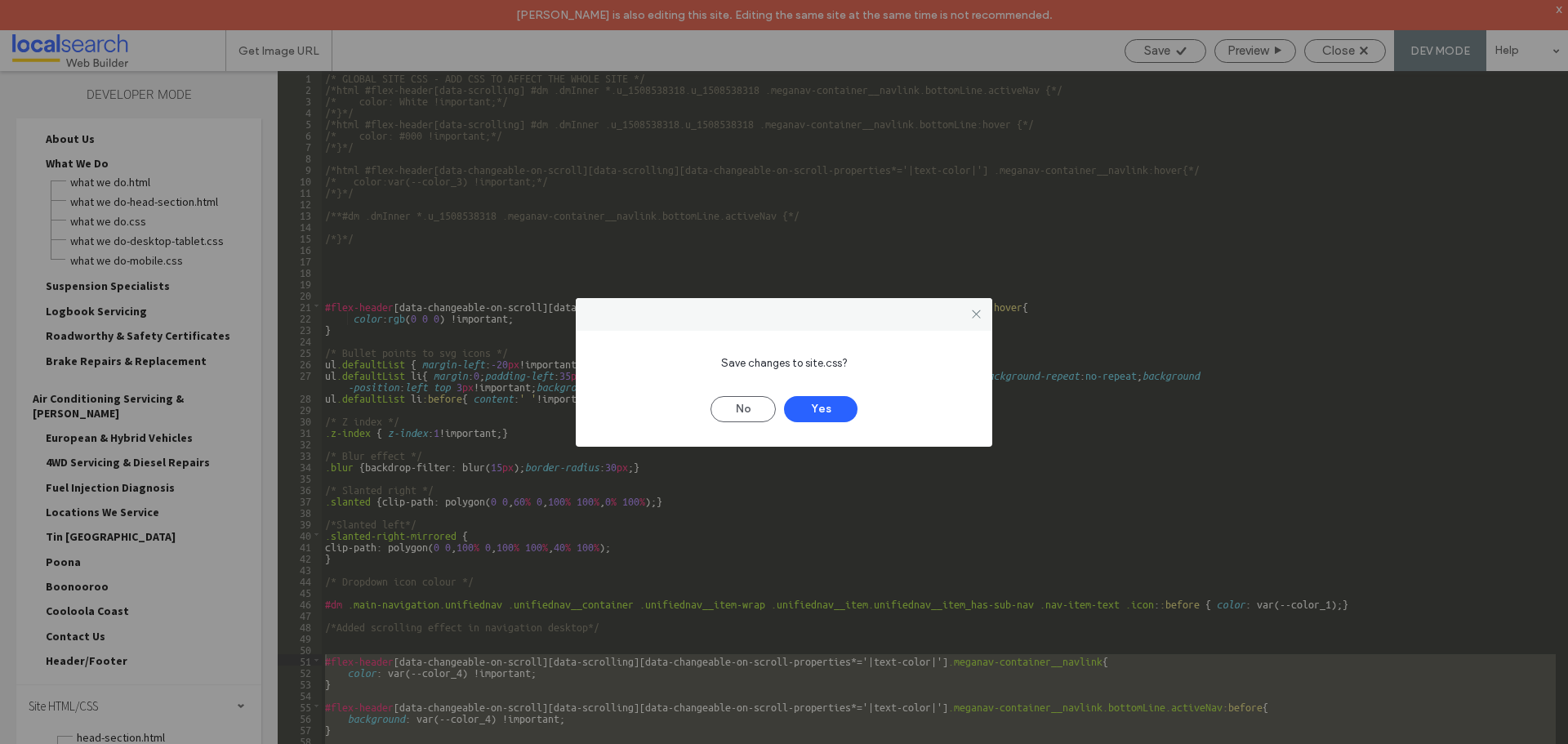
drag, startPoint x: 749, startPoint y: 406, endPoint x: 942, endPoint y: 304, distance: 218.3
click at [941, 304] on div "Save changes to site.css? No Yes" at bounding box center [784, 372] width 417 height 149
click at [976, 312] on icon at bounding box center [976, 314] width 12 height 12
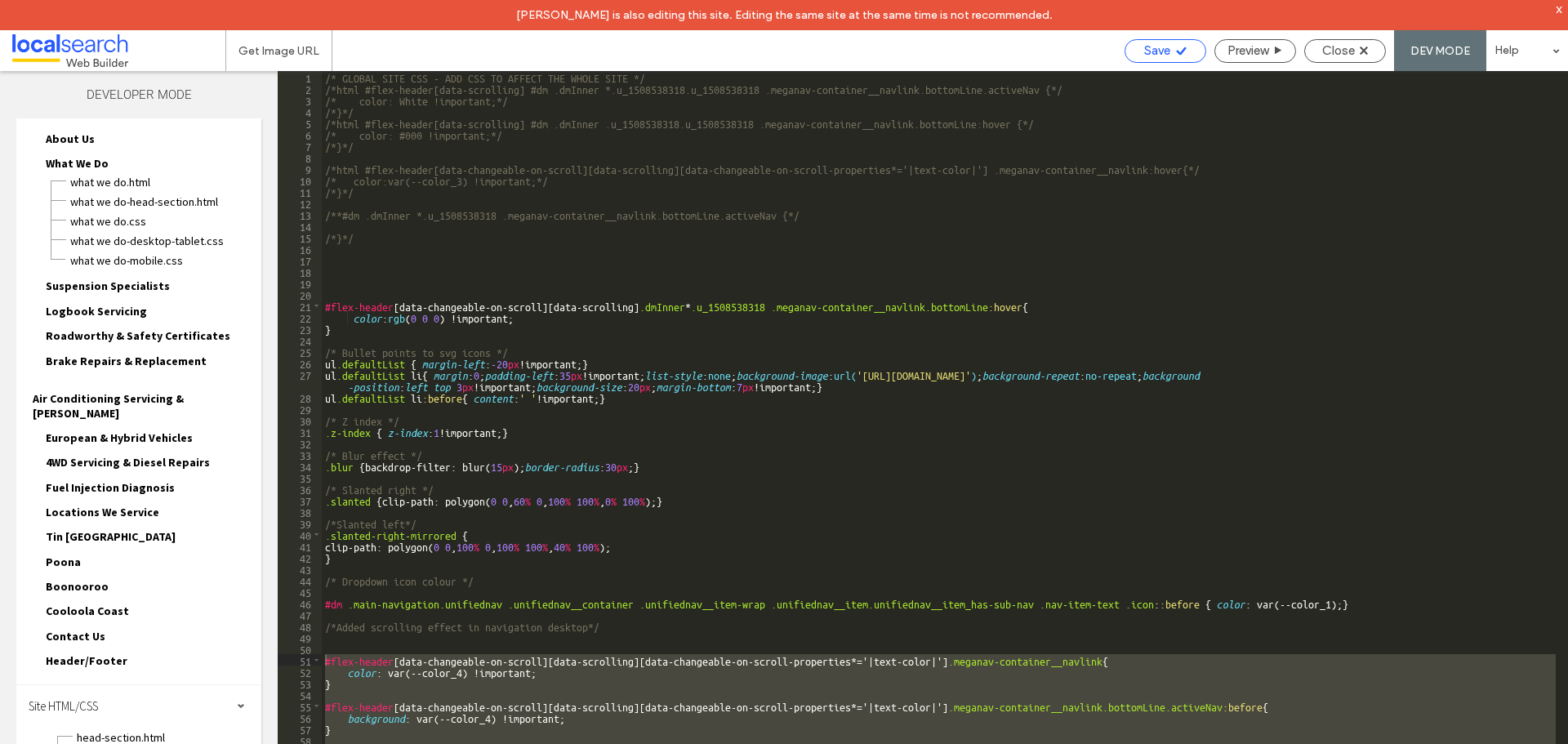
click at [1159, 49] on span "Save" at bounding box center [1157, 50] width 26 height 15
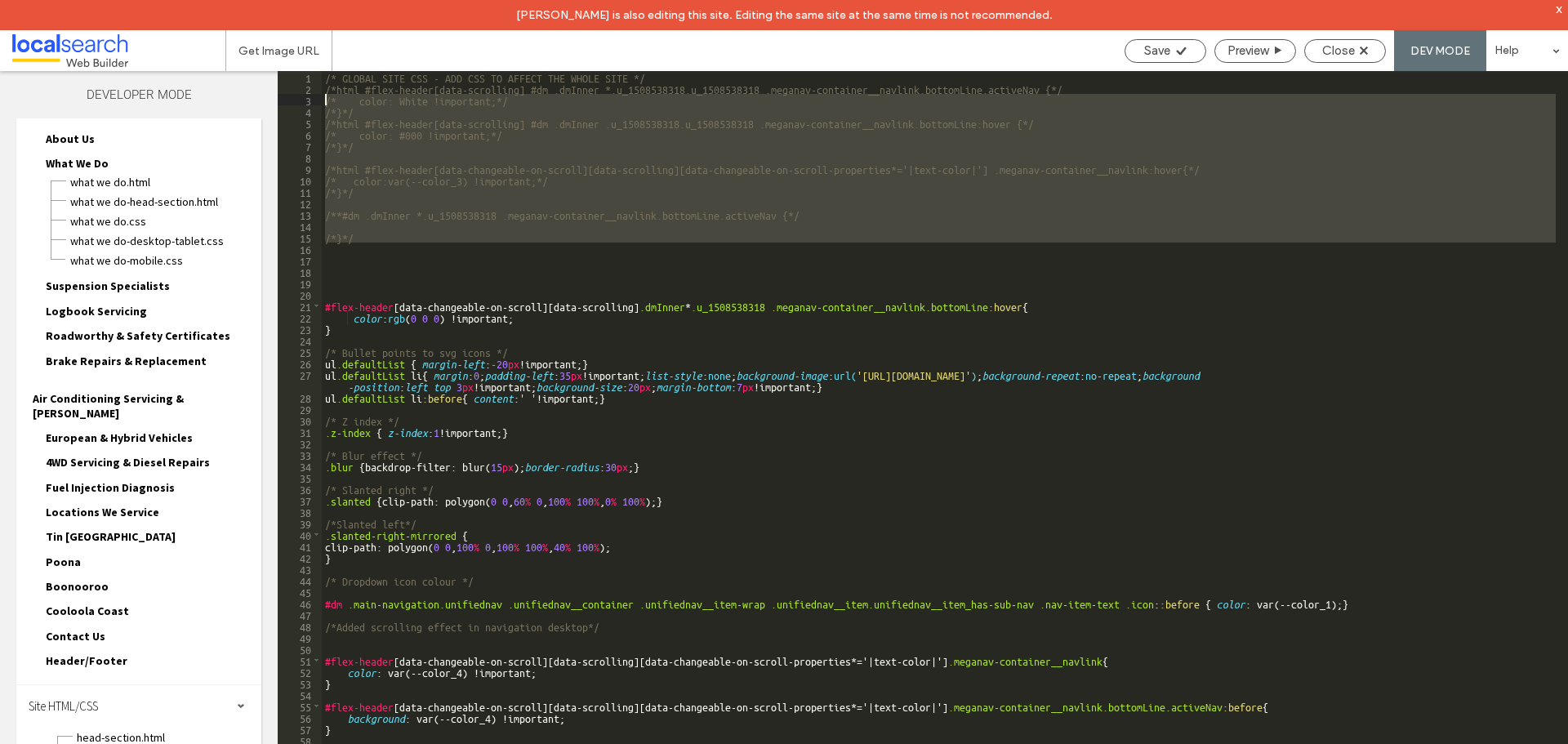
drag, startPoint x: 373, startPoint y: 243, endPoint x: 271, endPoint y: 96, distance: 178.9
click at [271, 96] on div "Layers Theme Pages Widgets Media Content Personalize Sell Online Blog App Store…" at bounding box center [784, 423] width 1568 height 703
click at [129, 216] on span "What We Do.css" at bounding box center [165, 221] width 192 height 17
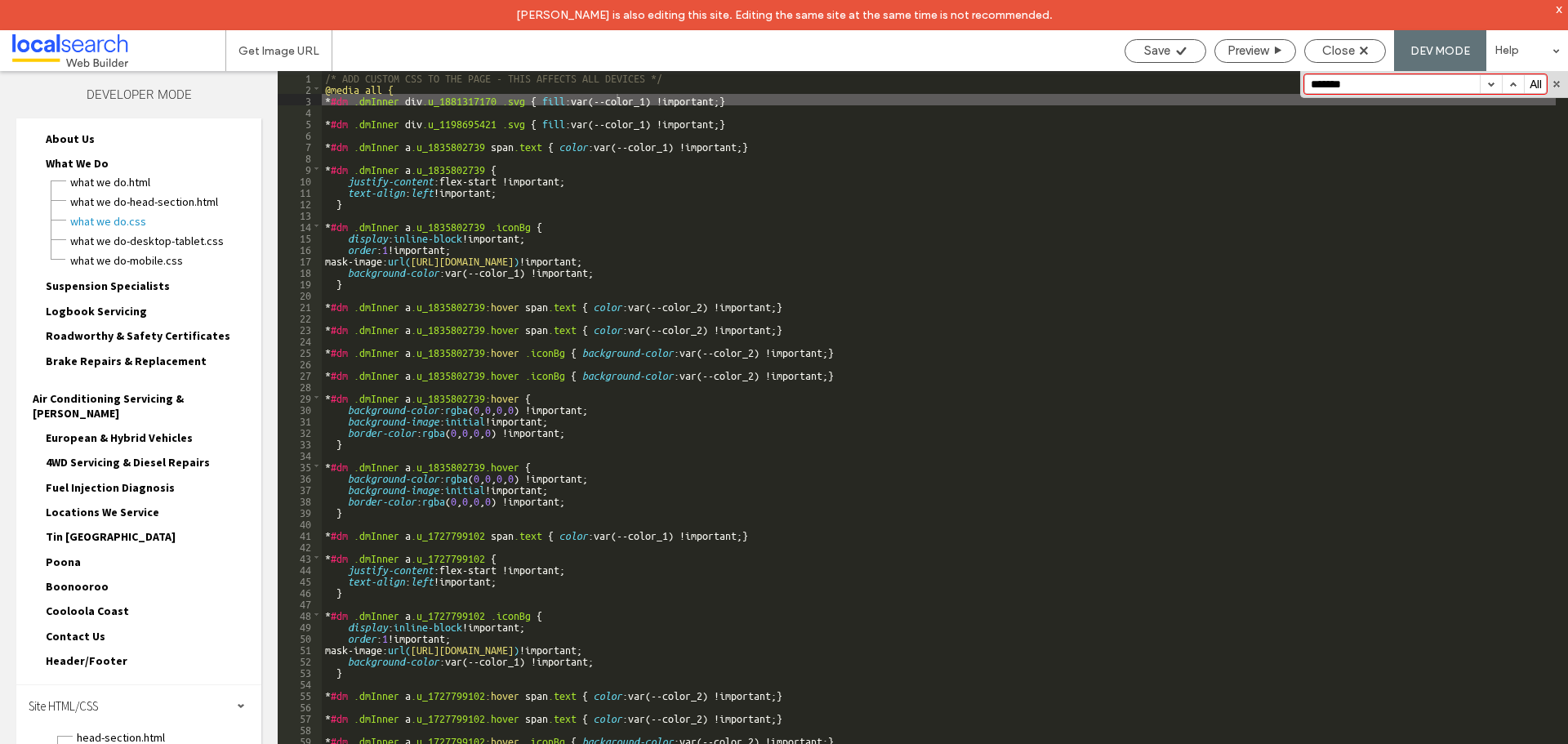
type input "*******"
click at [1493, 82] on button "button" at bounding box center [1490, 84] width 22 height 18
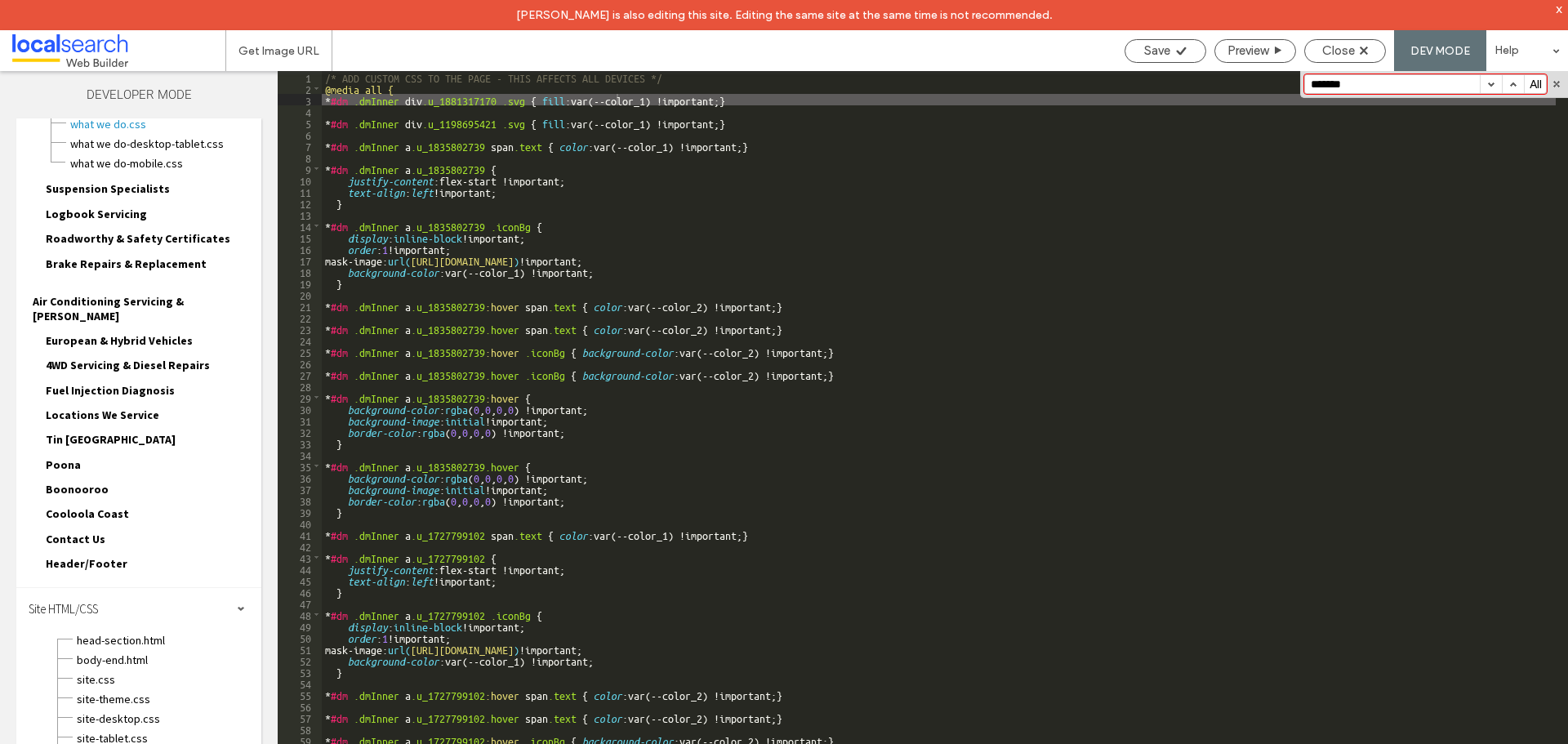
scroll to position [251, 0]
click at [140, 691] on span "site-theme.css" at bounding box center [169, 699] width 186 height 17
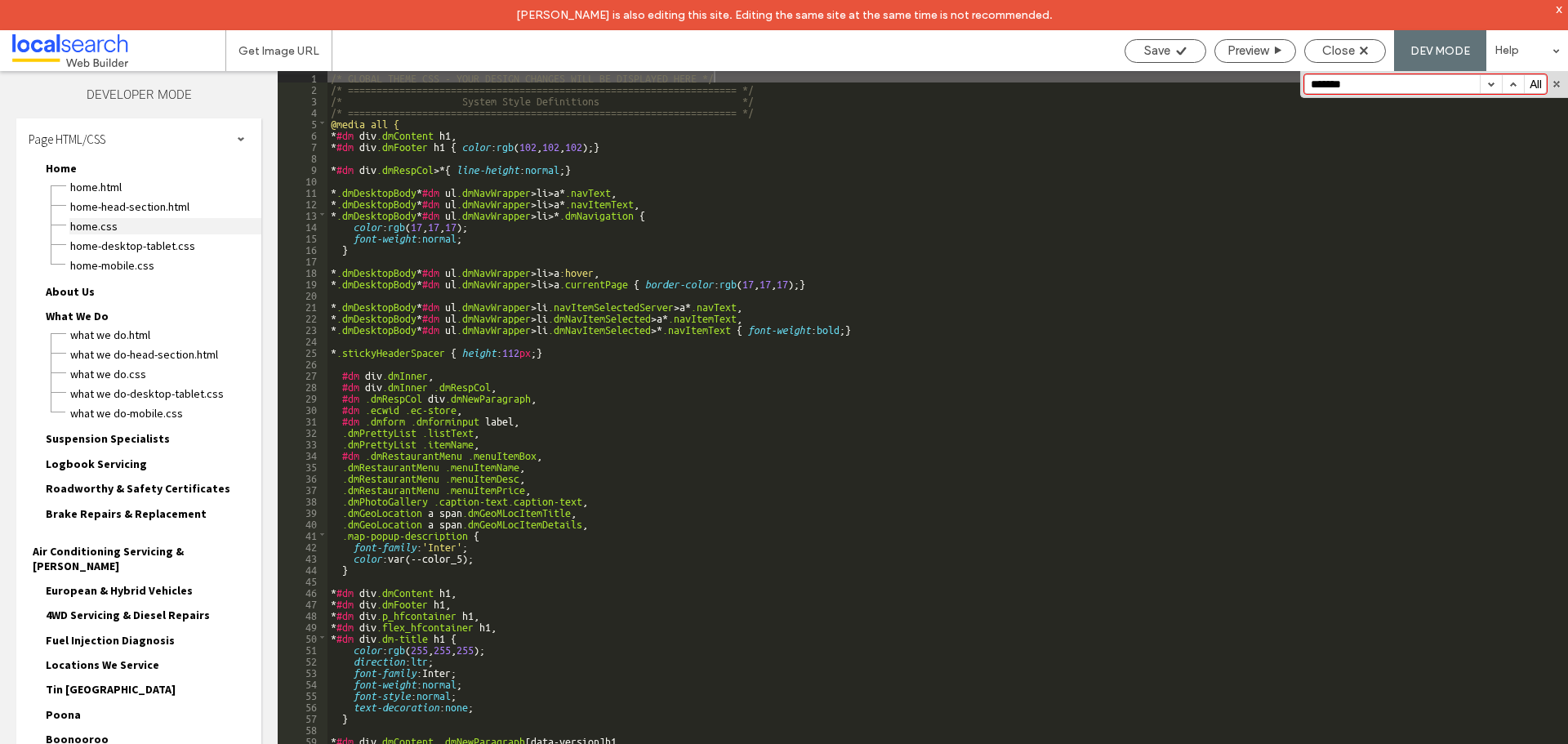
click at [99, 229] on span "Home.css" at bounding box center [165, 226] width 192 height 17
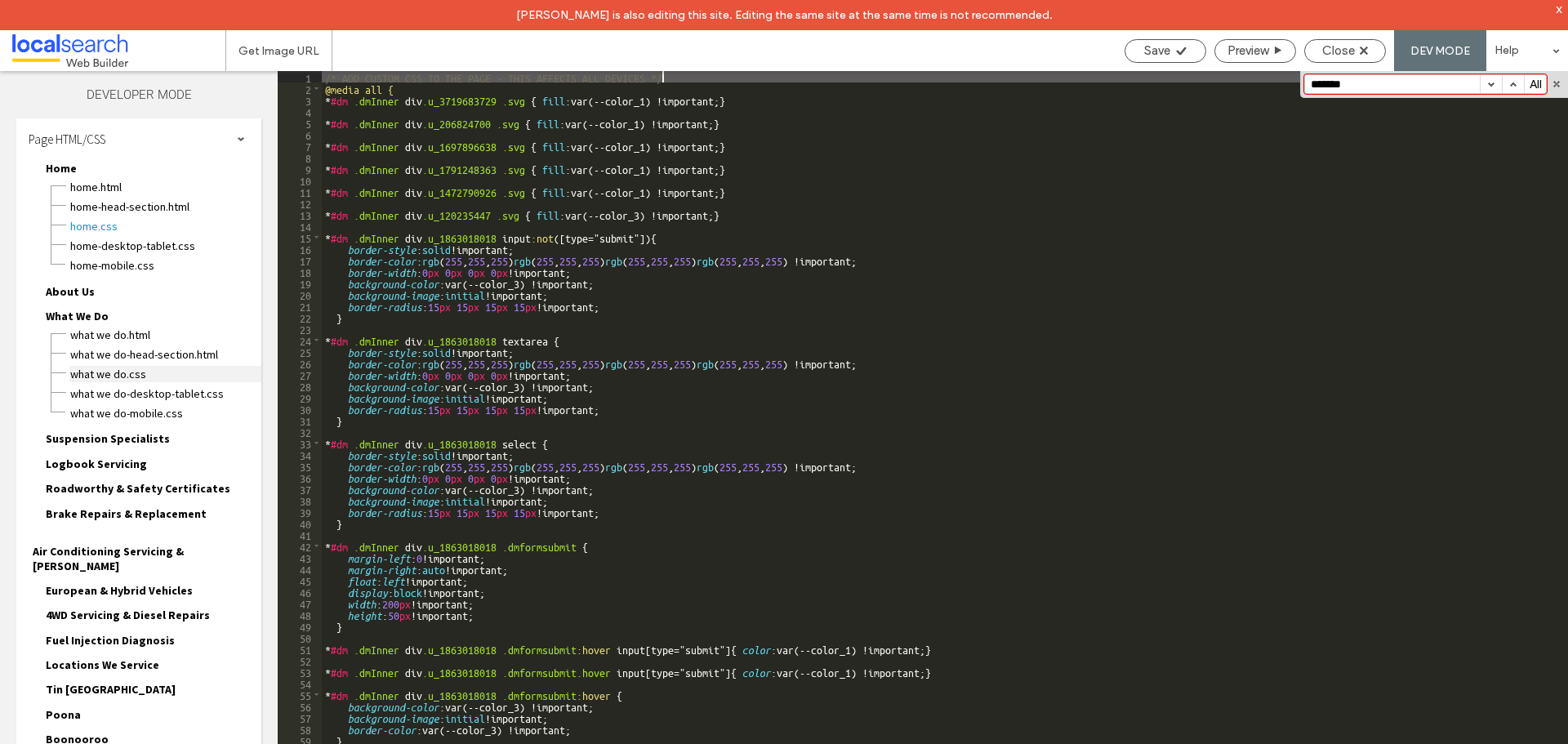
click at [118, 372] on span "What We Do.css" at bounding box center [165, 373] width 192 height 17
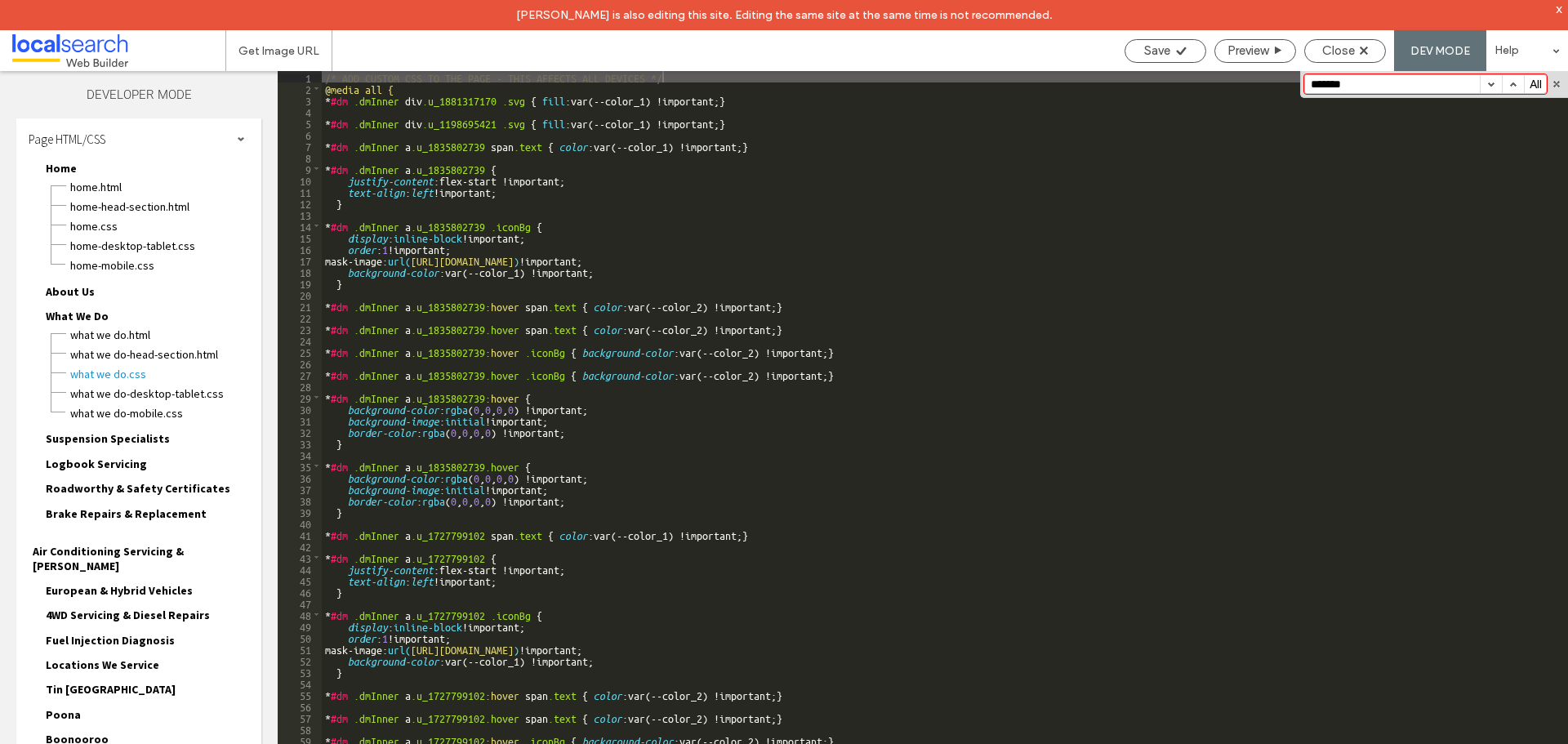
click at [1501, 87] on button "button" at bounding box center [1490, 84] width 22 height 18
click at [1495, 84] on button "button" at bounding box center [1490, 84] width 22 height 18
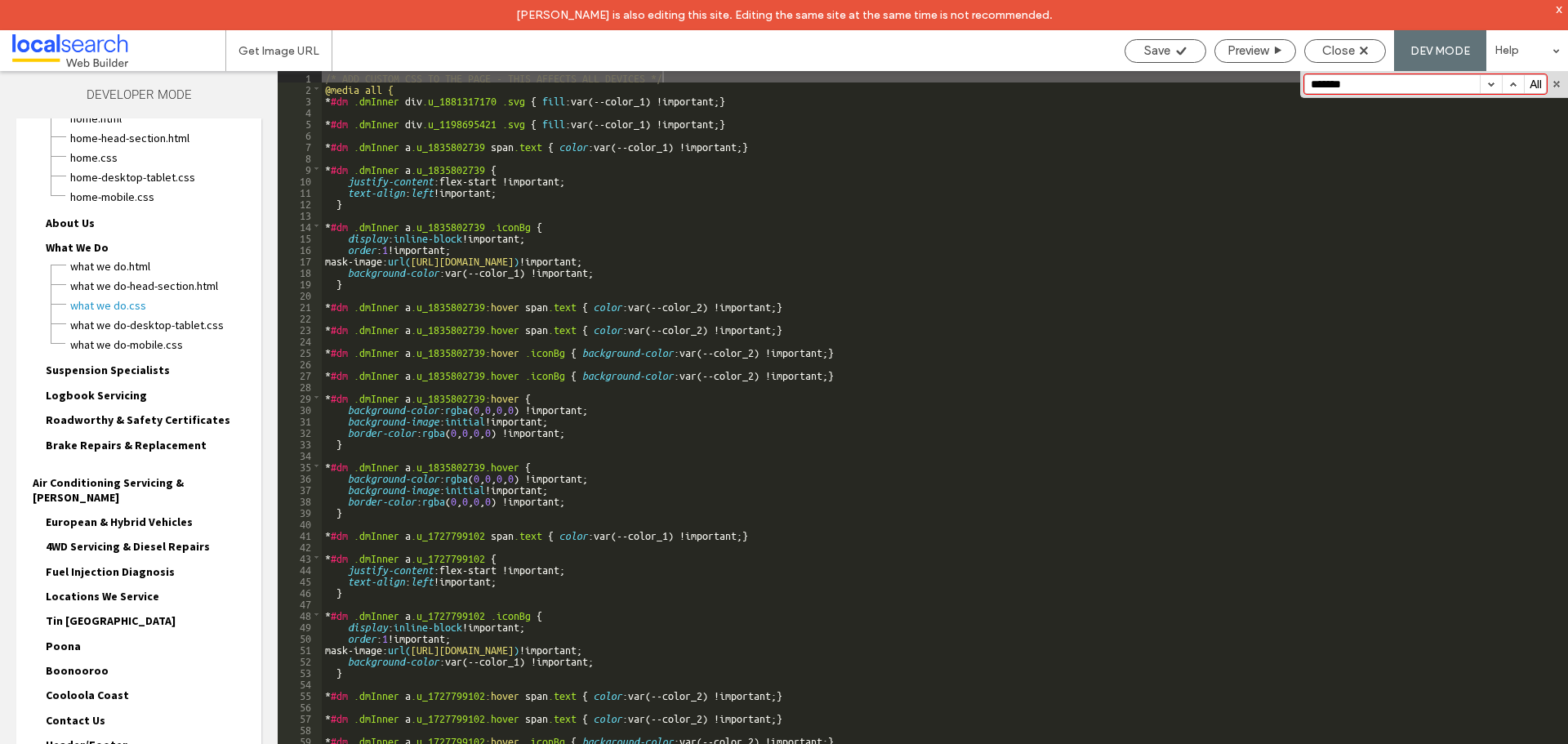
scroll to position [163, 0]
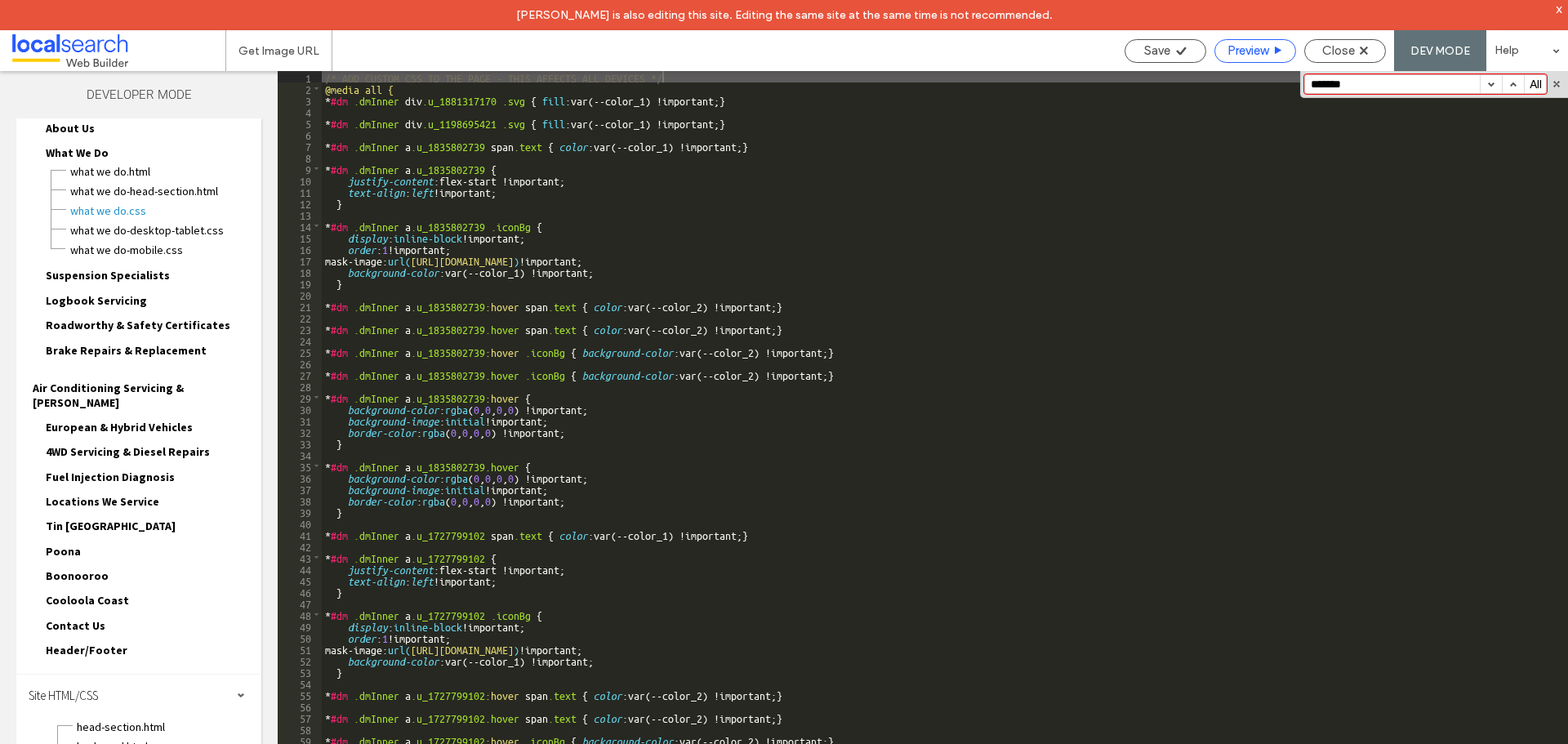
click at [1228, 45] on span "Preview" at bounding box center [1247, 50] width 40 height 15
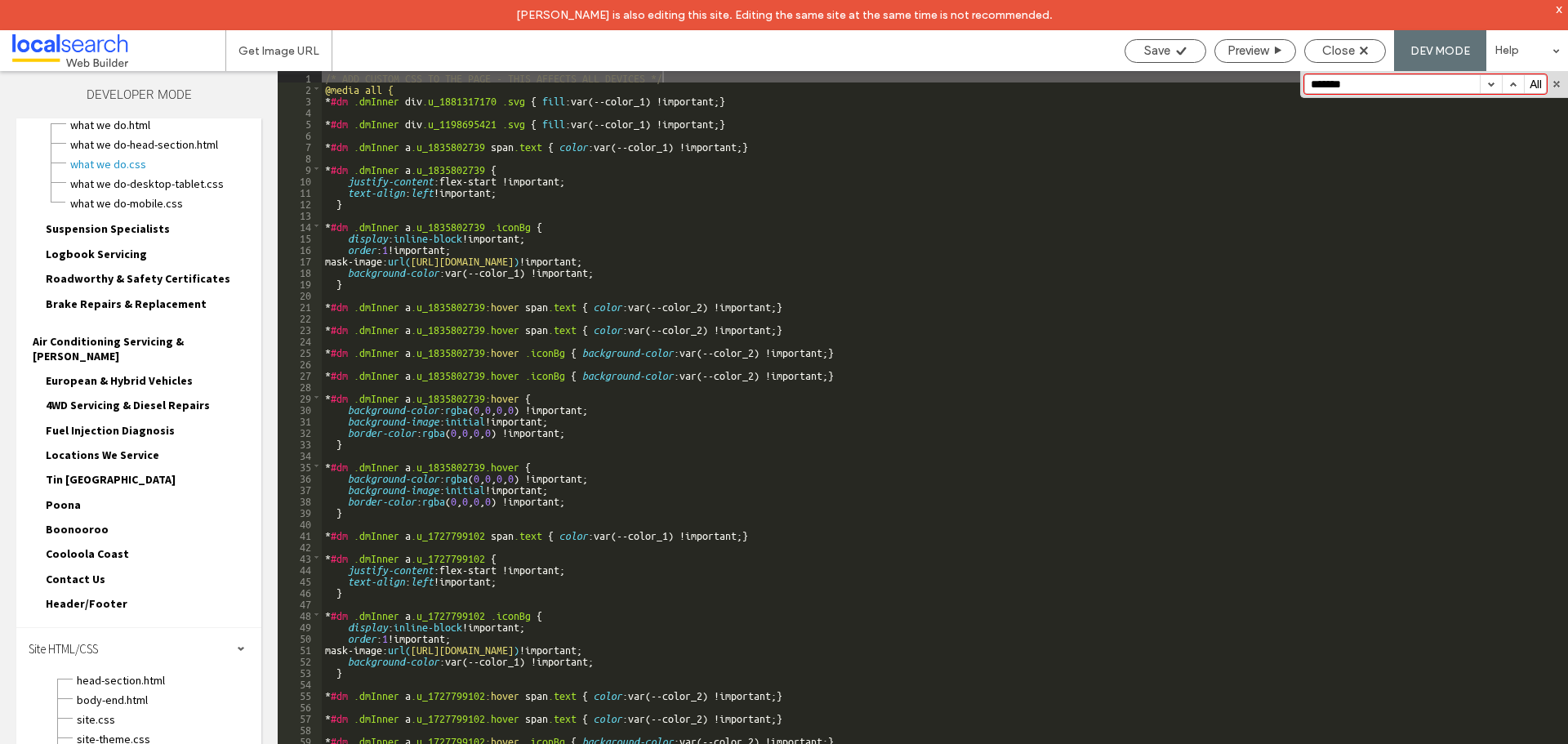
scroll to position [251, 0]
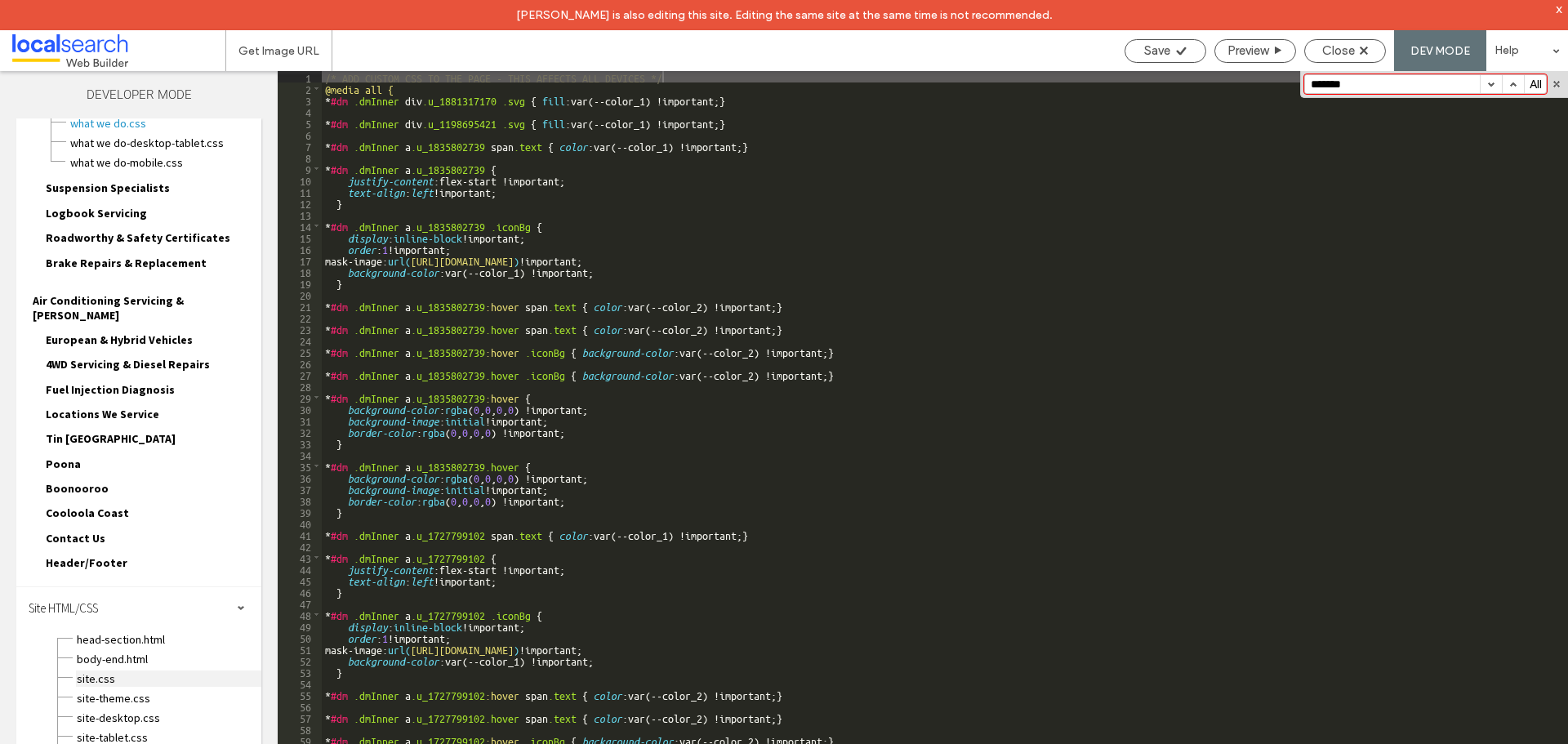
click at [96, 671] on span "site.css" at bounding box center [169, 679] width 186 height 17
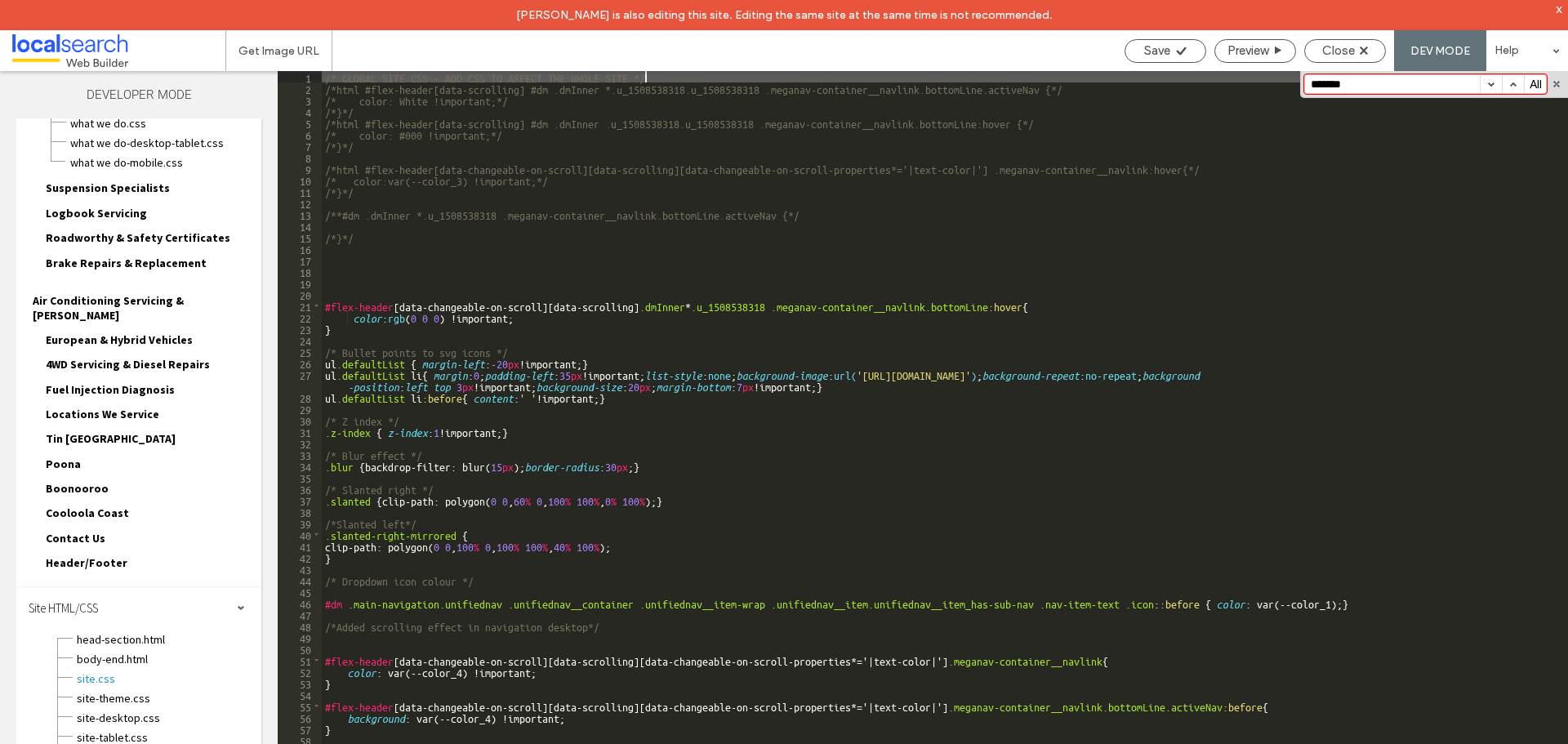
click at [413, 281] on div "/* GLOBAL SITE CSS - ADD CSS TO AFFECT THE WHOLE SITE */ /*html #flex-header[da…" at bounding box center [938, 434] width 1233 height 726
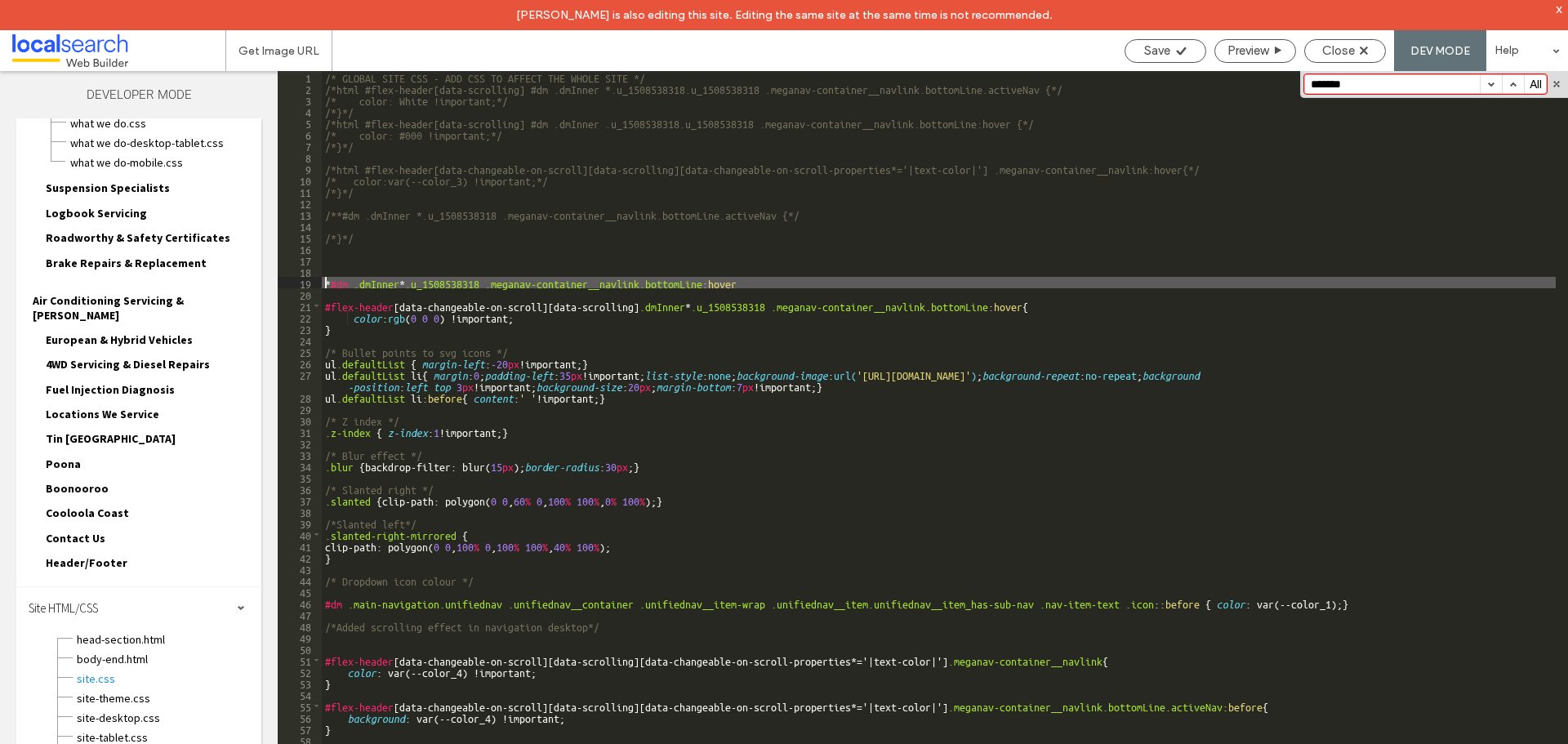
click at [324, 280] on div "/* GLOBAL SITE CSS - ADD CSS TO AFFECT THE WHOLE SITE */ /*html #flex-header[da…" at bounding box center [938, 434] width 1233 height 726
paste textarea
click at [1156, 46] on span "Save" at bounding box center [1157, 50] width 26 height 15
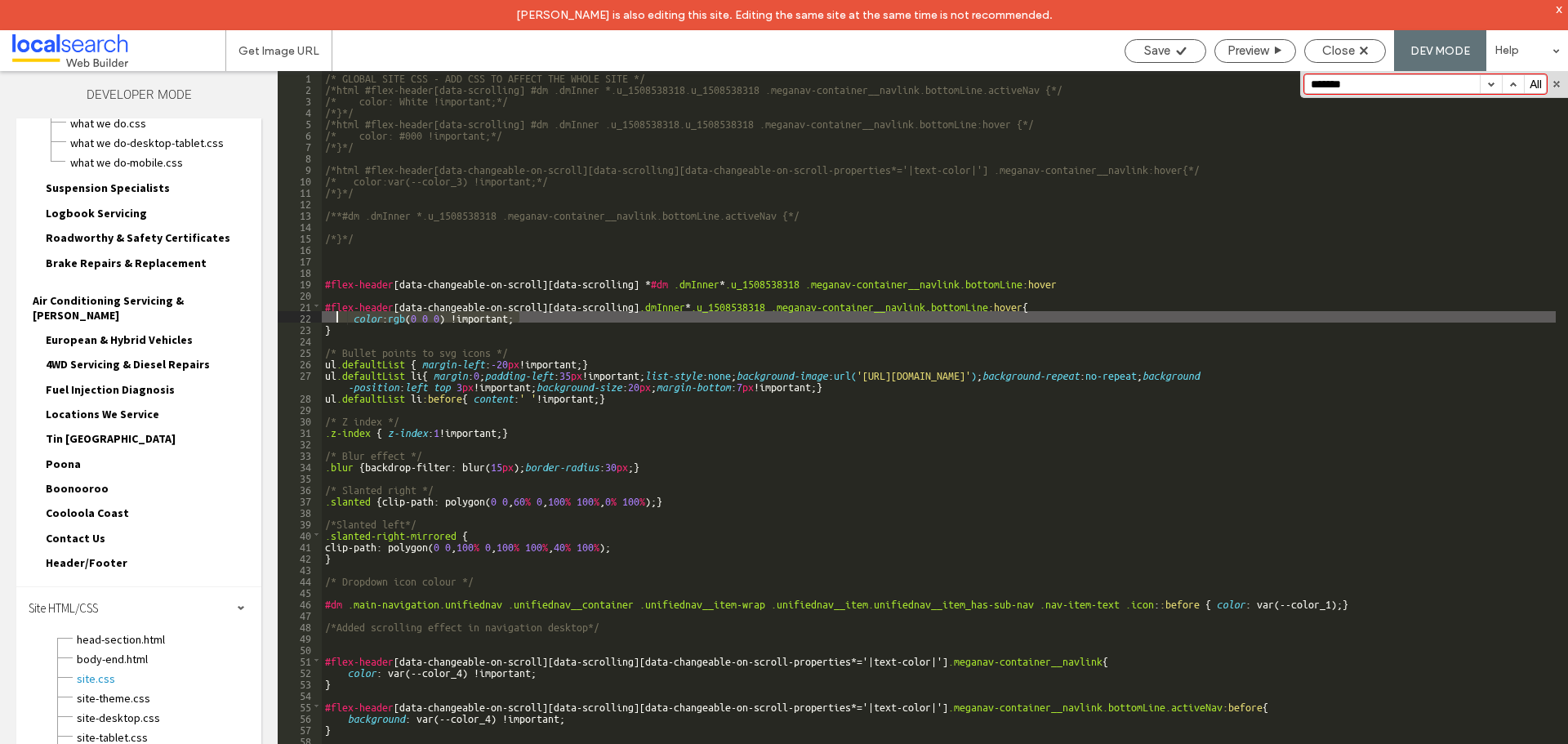
drag, startPoint x: 532, startPoint y: 317, endPoint x: 335, endPoint y: 314, distance: 197.0
click at [335, 314] on div "/* GLOBAL SITE CSS - ADD CSS TO AFFECT THE WHOLE SITE */ /*html #flex-header[da…" at bounding box center [938, 434] width 1233 height 726
click at [1091, 284] on div "/* GLOBAL SITE CSS - ADD CSS TO AFFECT THE WHOLE SITE */ /*html #flex-header[da…" at bounding box center [938, 434] width 1233 height 726
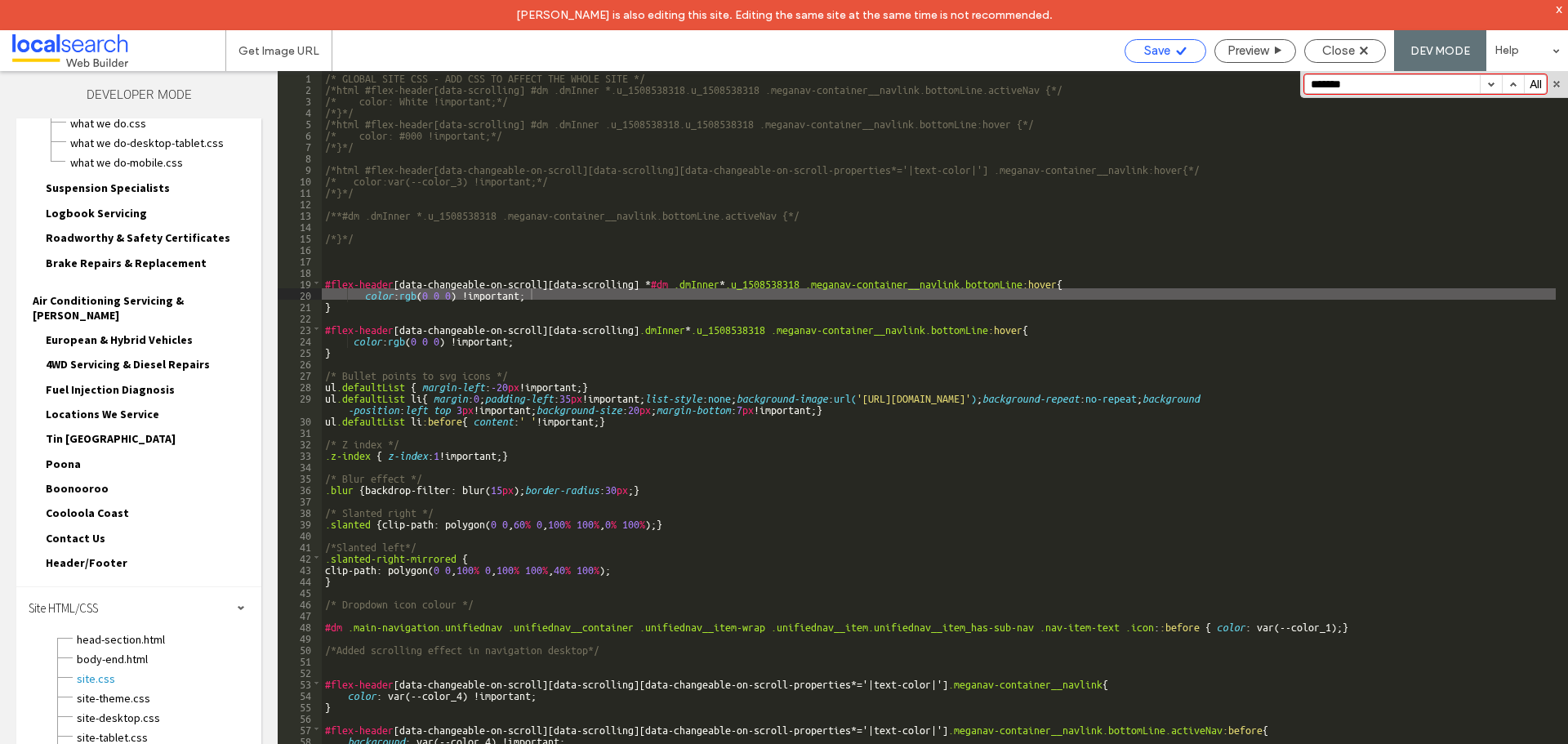
click at [1175, 50] on icon at bounding box center [1181, 50] width 12 height 12
click at [1250, 56] on span "Preview" at bounding box center [1247, 50] width 40 height 15
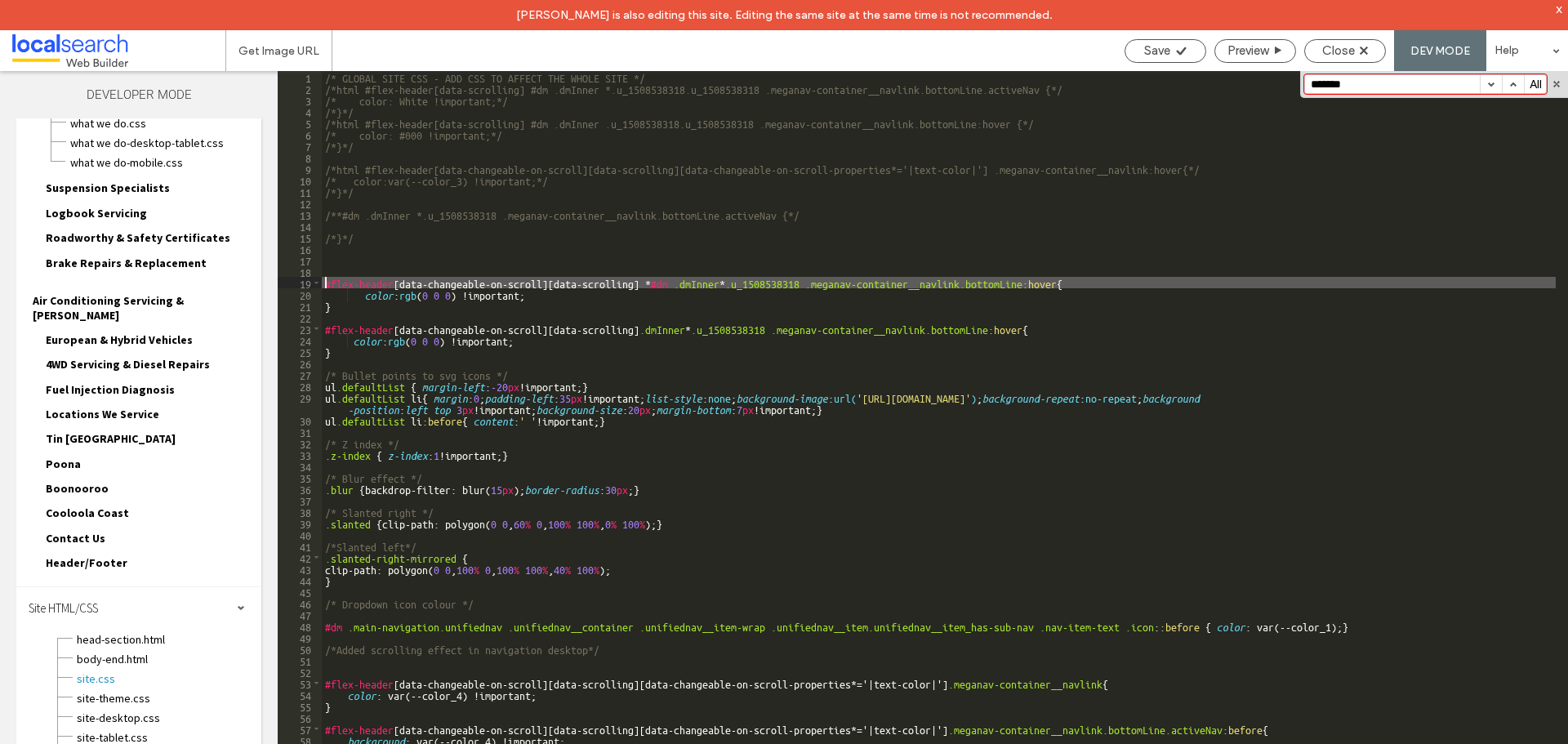
click at [323, 282] on div "/* GLOBAL SITE CSS - ADD CSS TO AFFECT THE WHOLE SITE */ /*html #flex-header[da…" at bounding box center [938, 434] width 1233 height 726
type textarea "**"
click at [1165, 54] on span "Save" at bounding box center [1157, 50] width 26 height 15
click at [1325, 47] on span "Close" at bounding box center [1338, 50] width 33 height 15
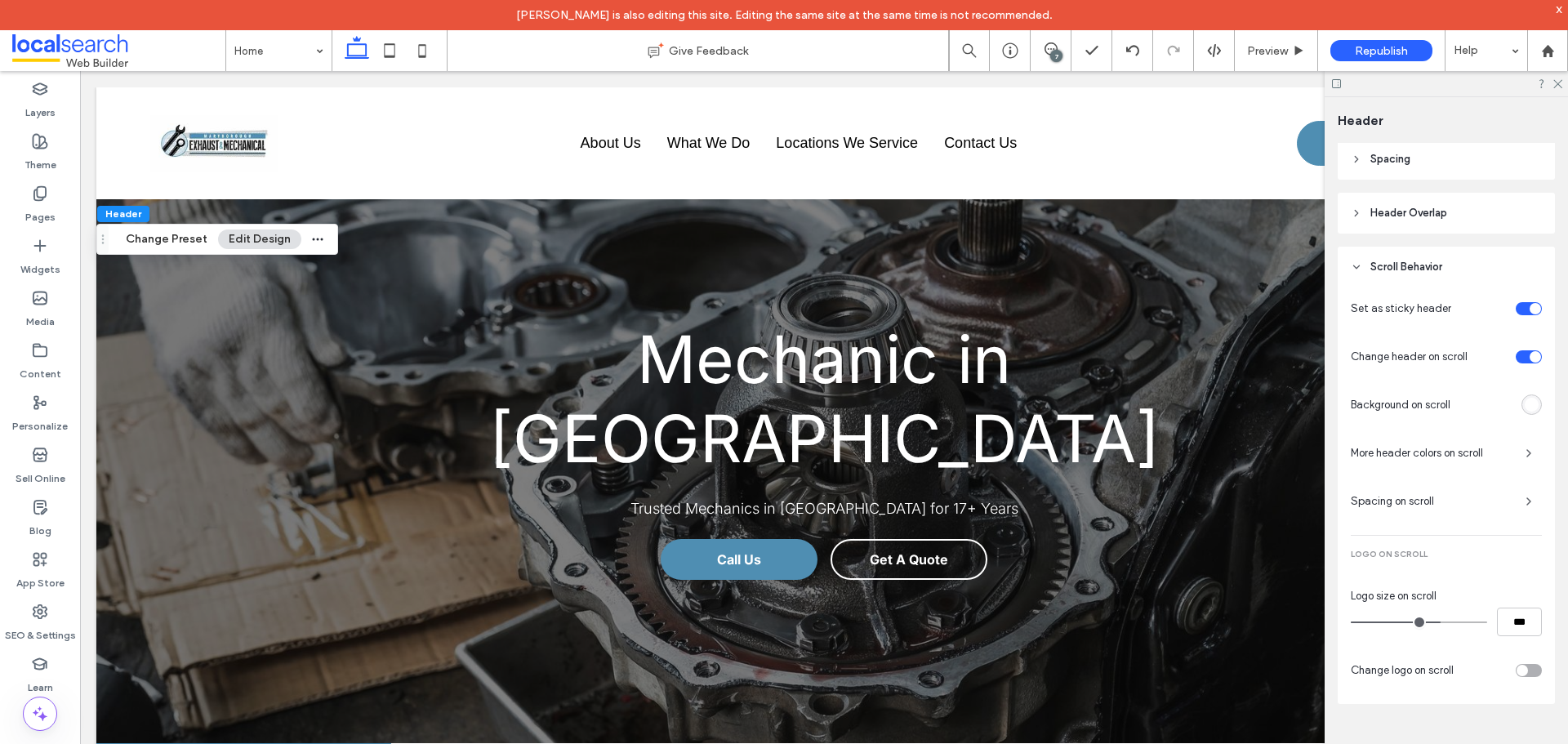
scroll to position [269, 0]
click at [1275, 49] on span "Preview" at bounding box center [1267, 51] width 40 height 14
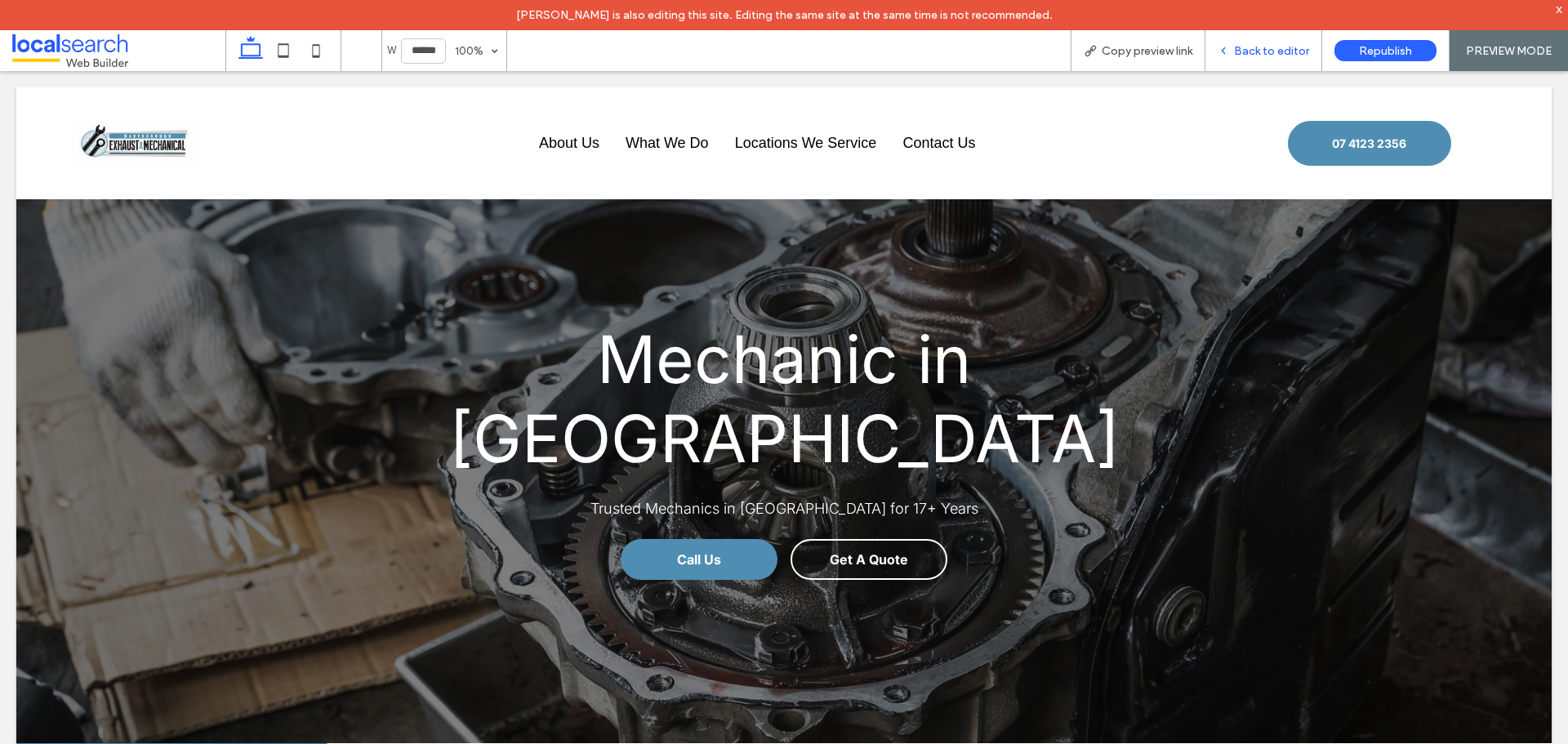
click at [1240, 53] on span "Back to editor" at bounding box center [1271, 51] width 75 height 14
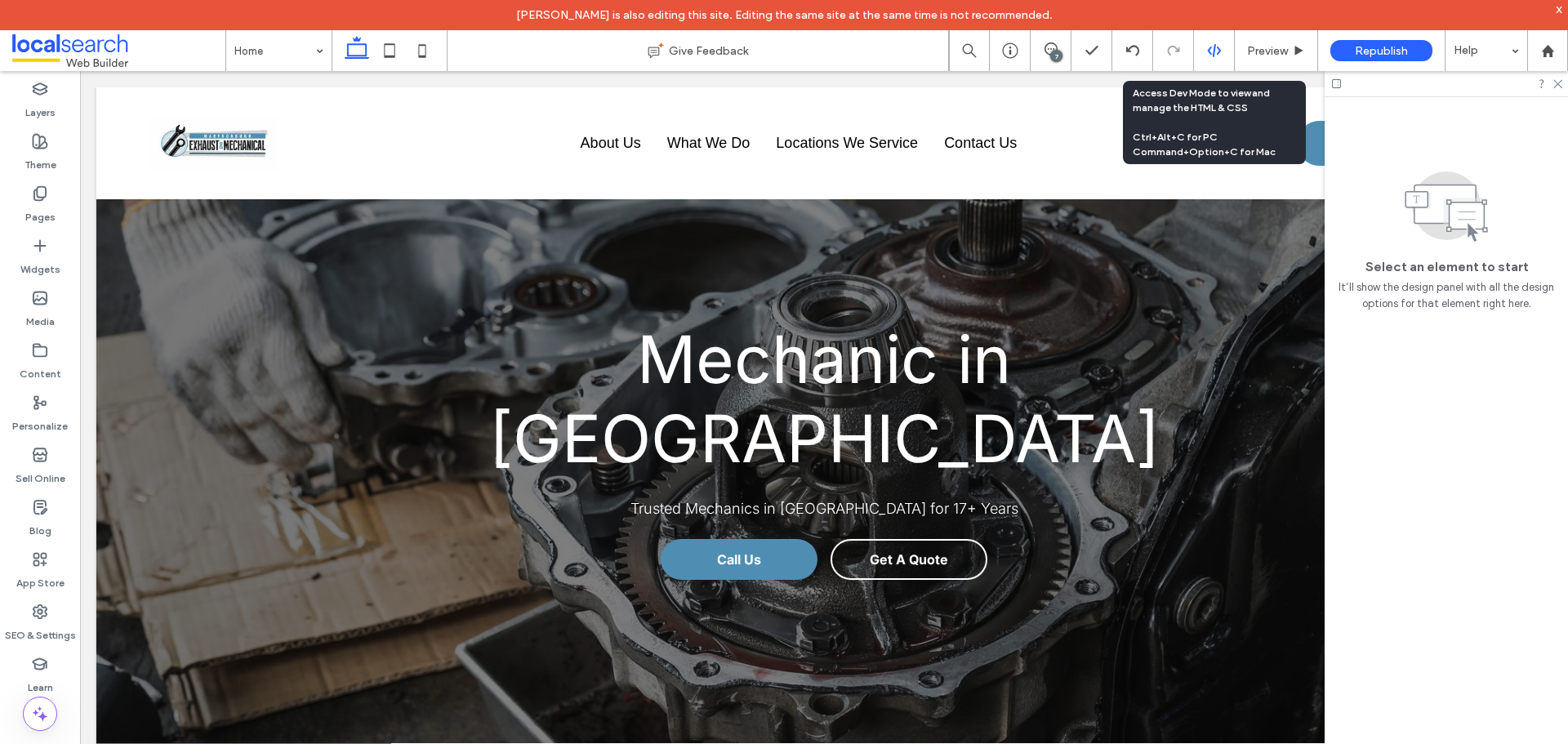
click at [1205, 53] on div at bounding box center [1214, 50] width 40 height 15
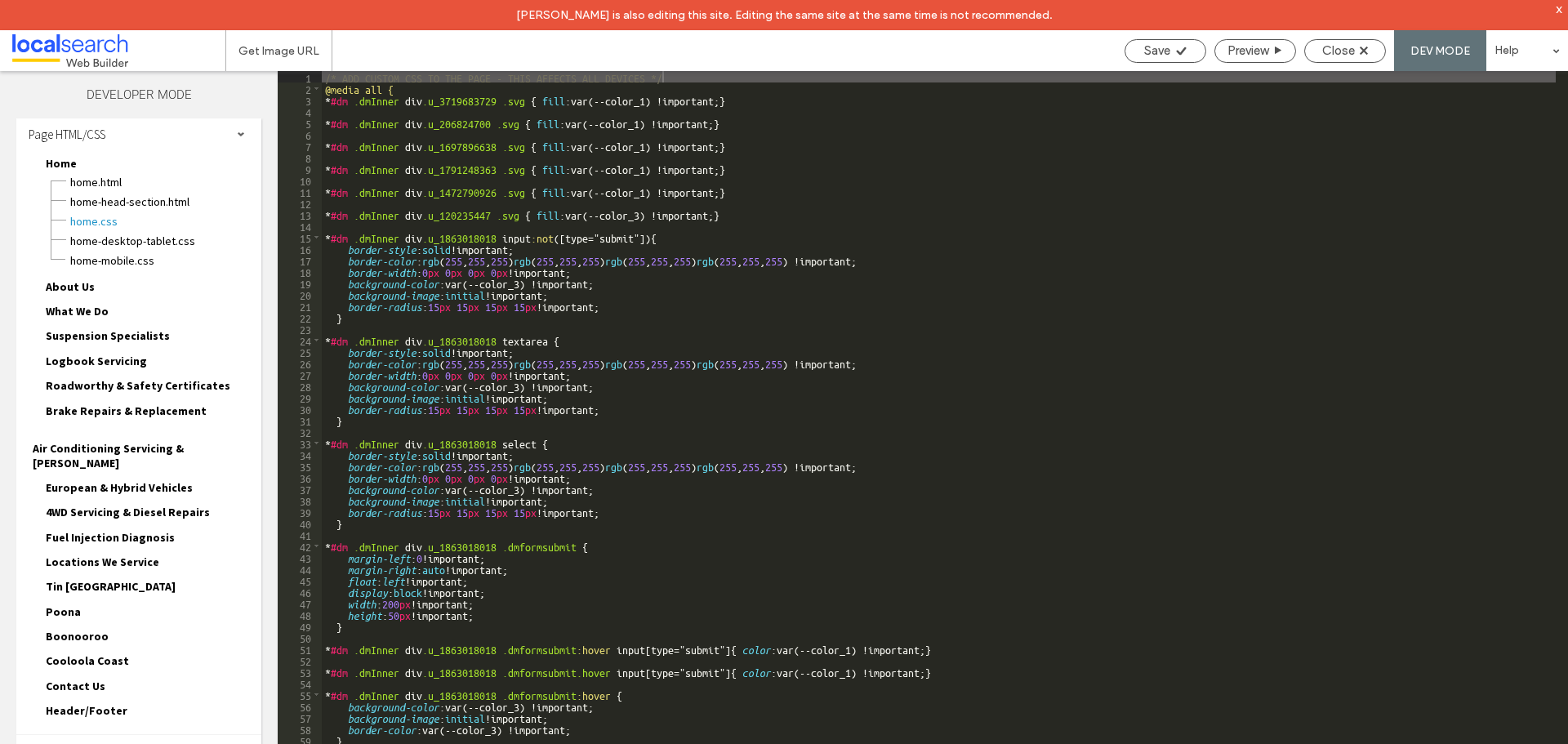
scroll to position [6, 0]
click at [156, 734] on div "Site HTML/CSS" at bounding box center [139, 754] width 245 height 41
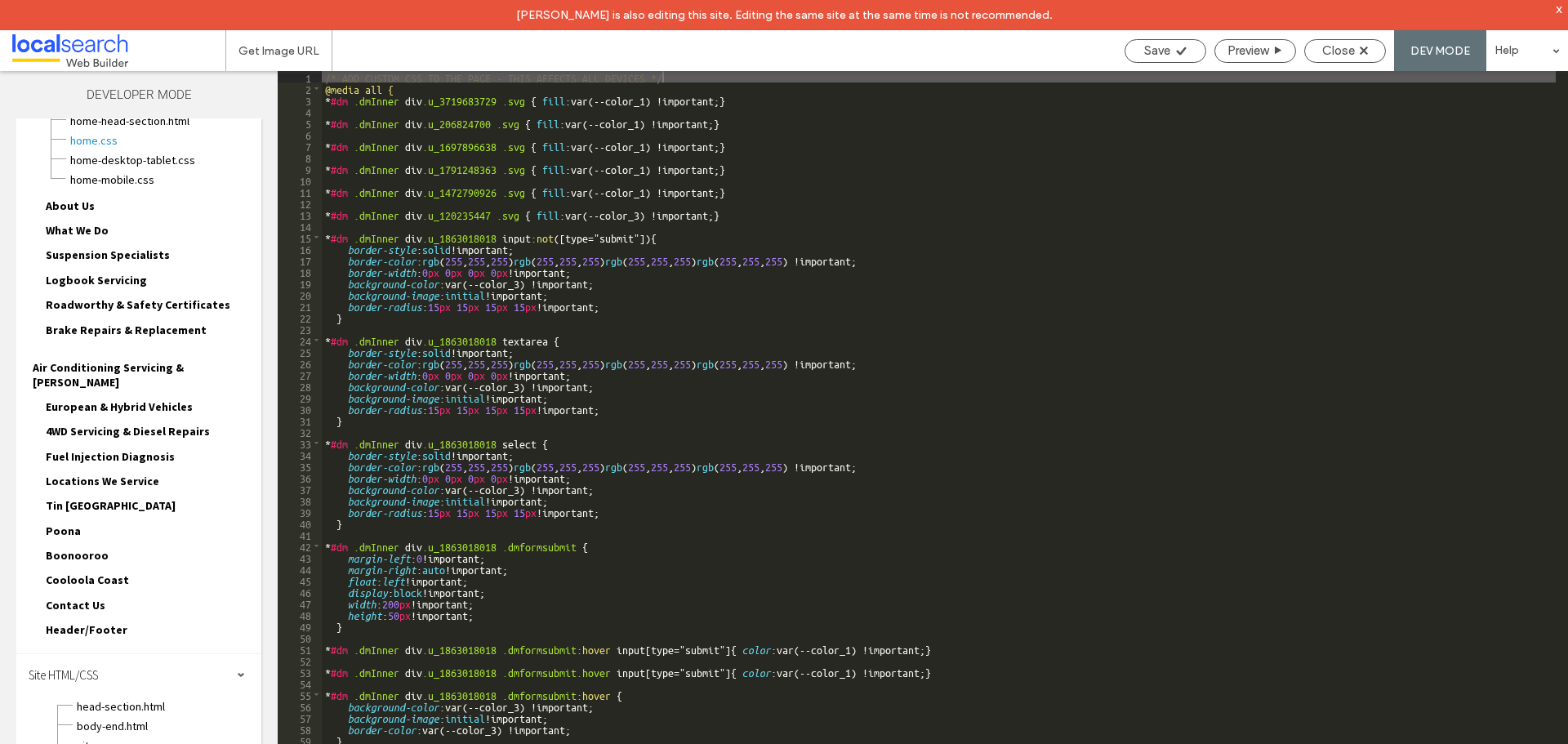
scroll to position [153, 0]
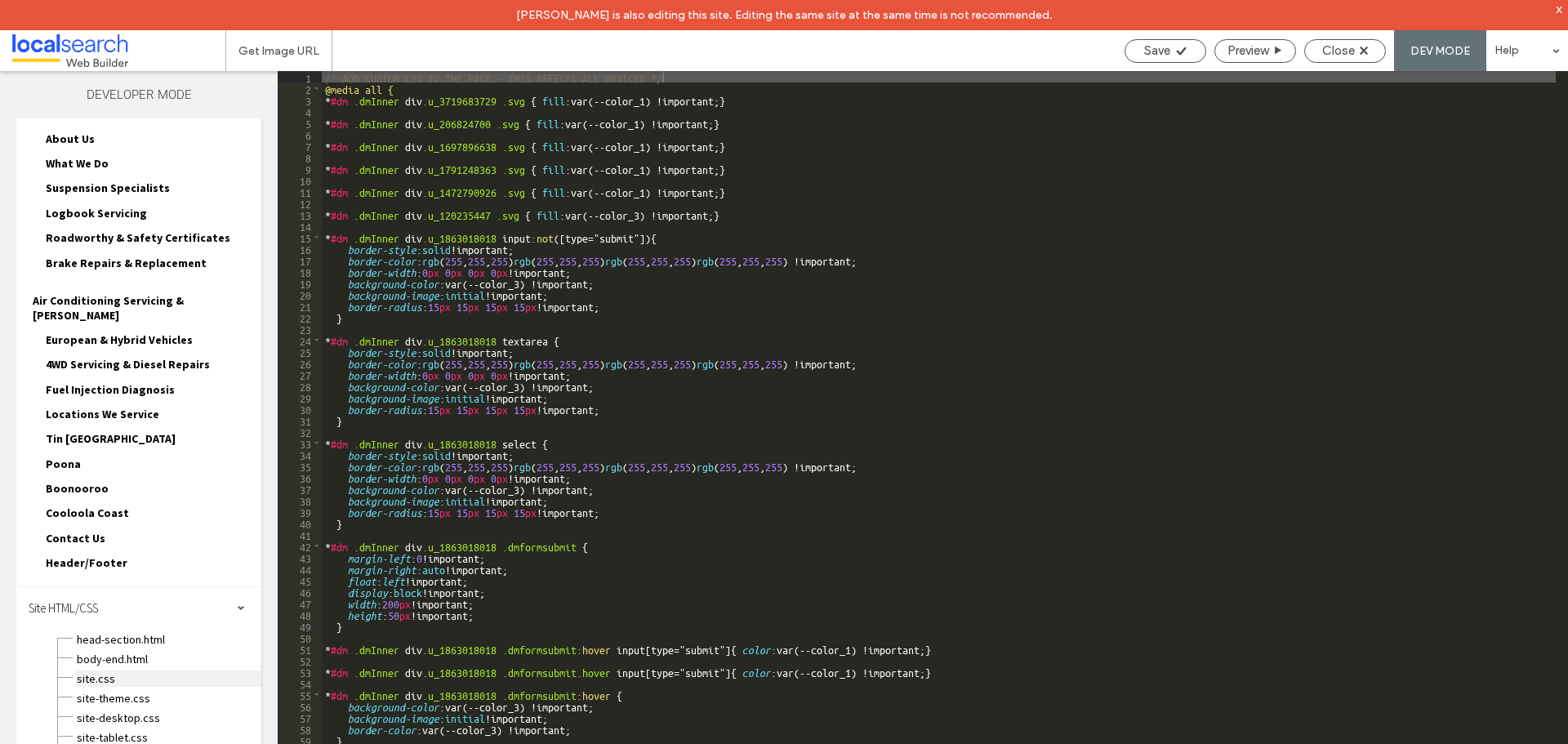
click at [102, 671] on span "site.css" at bounding box center [169, 679] width 186 height 17
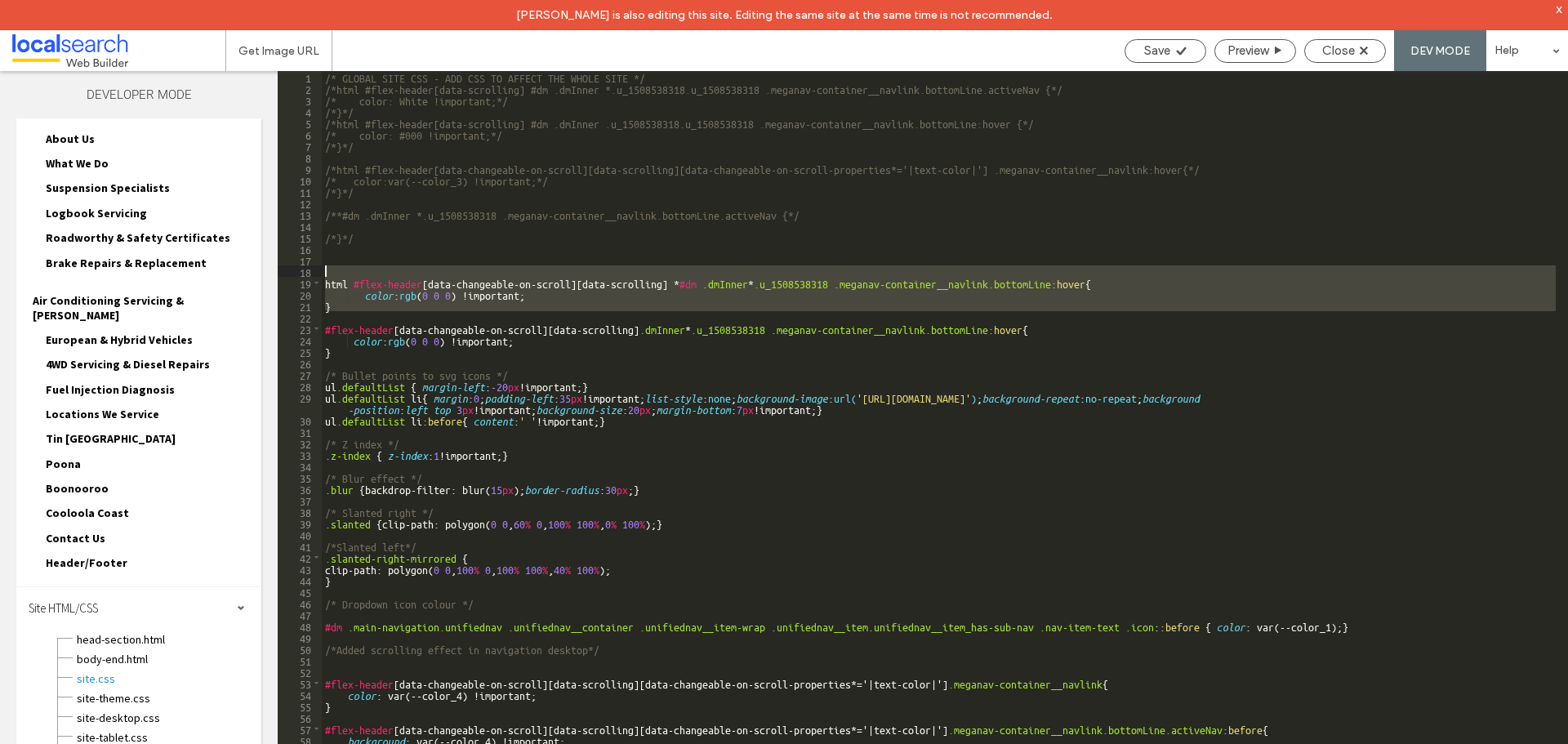
drag, startPoint x: 350, startPoint y: 312, endPoint x: 323, endPoint y: 276, distance: 45.0
click at [323, 276] on div "/* GLOBAL SITE CSS - ADD CSS TO AFFECT THE WHOLE SITE */ /*html #flex-header[da…" at bounding box center [938, 434] width 1233 height 726
click at [352, 304] on div "/* GLOBAL SITE CSS - ADD CSS TO AFFECT THE WHOLE SITE */ /*html #flex-header[da…" at bounding box center [938, 423] width 1233 height 703
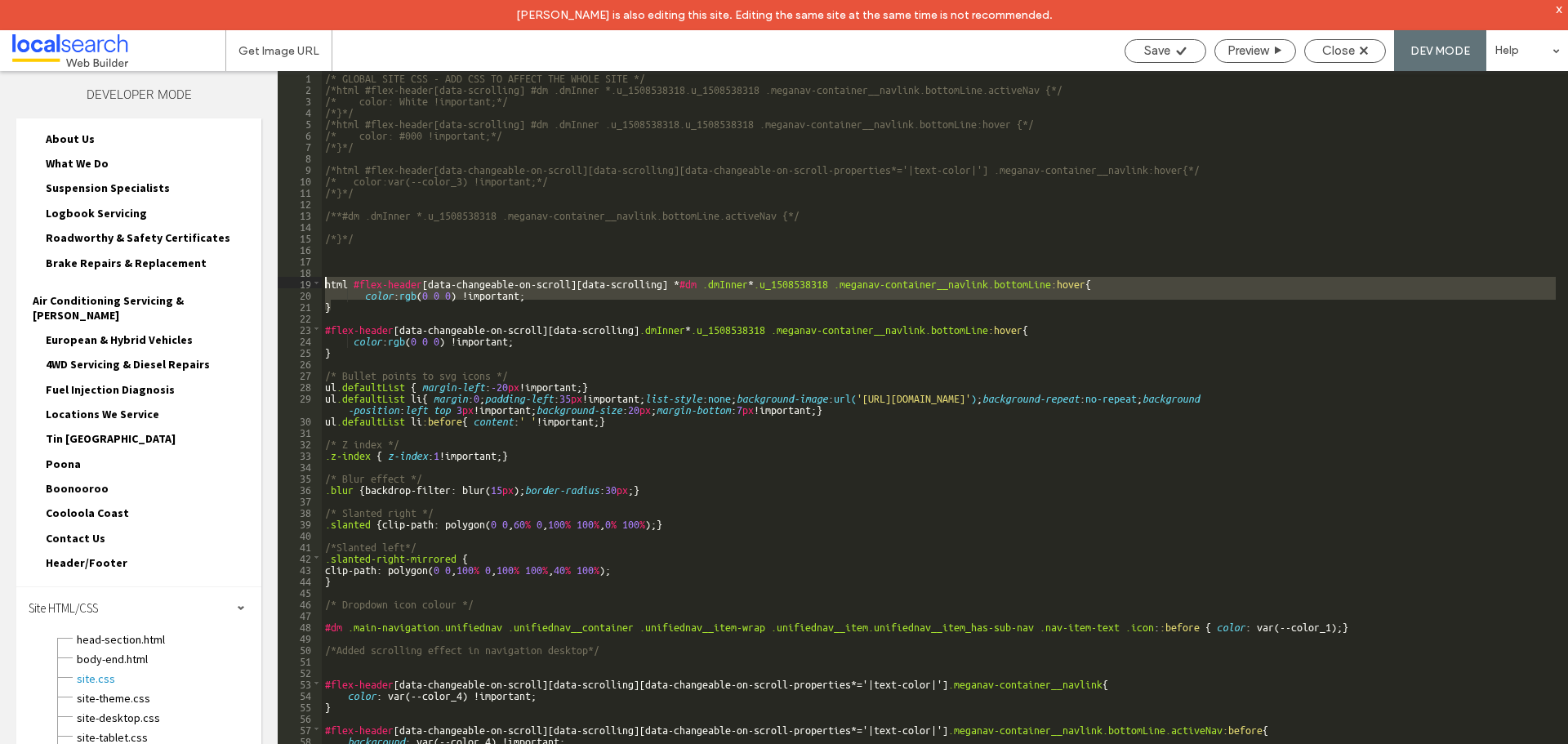
drag, startPoint x: 340, startPoint y: 304, endPoint x: 324, endPoint y: 287, distance: 23.3
click at [324, 287] on div "/* GLOBAL SITE CSS - ADD CSS TO AFFECT THE WHOLE SITE */ /*html #flex-header[da…" at bounding box center [938, 434] width 1233 height 726
drag, startPoint x: 334, startPoint y: 296, endPoint x: 323, endPoint y: 279, distance: 20.2
click at [323, 279] on div "/* GLOBAL SITE CSS - ADD CSS TO AFFECT THE WHOLE SITE */ /*html #flex-header[da…" at bounding box center [938, 434] width 1233 height 726
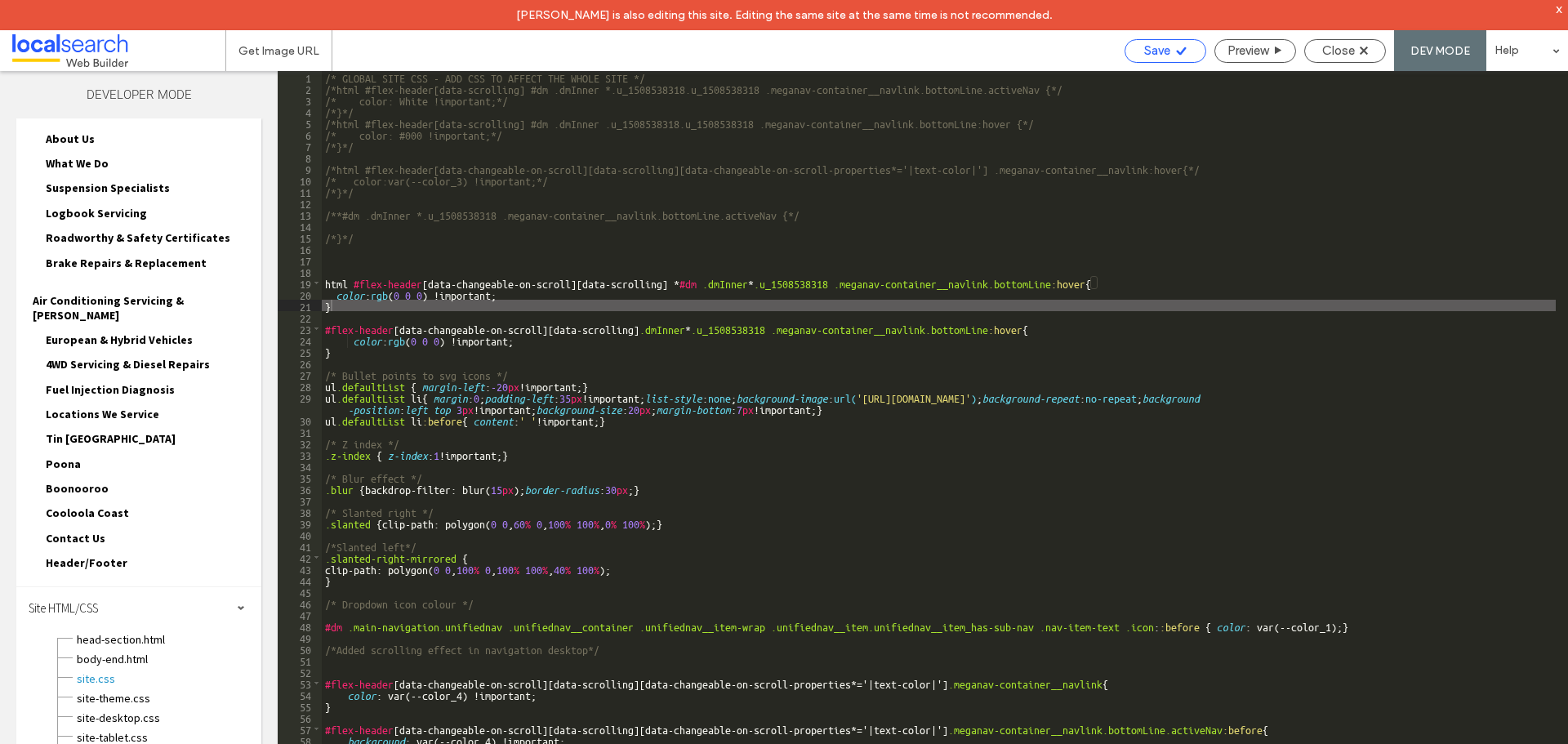
click at [1145, 49] on span "Save" at bounding box center [1157, 50] width 26 height 15
click at [1267, 52] on span "Preview" at bounding box center [1247, 50] width 40 height 15
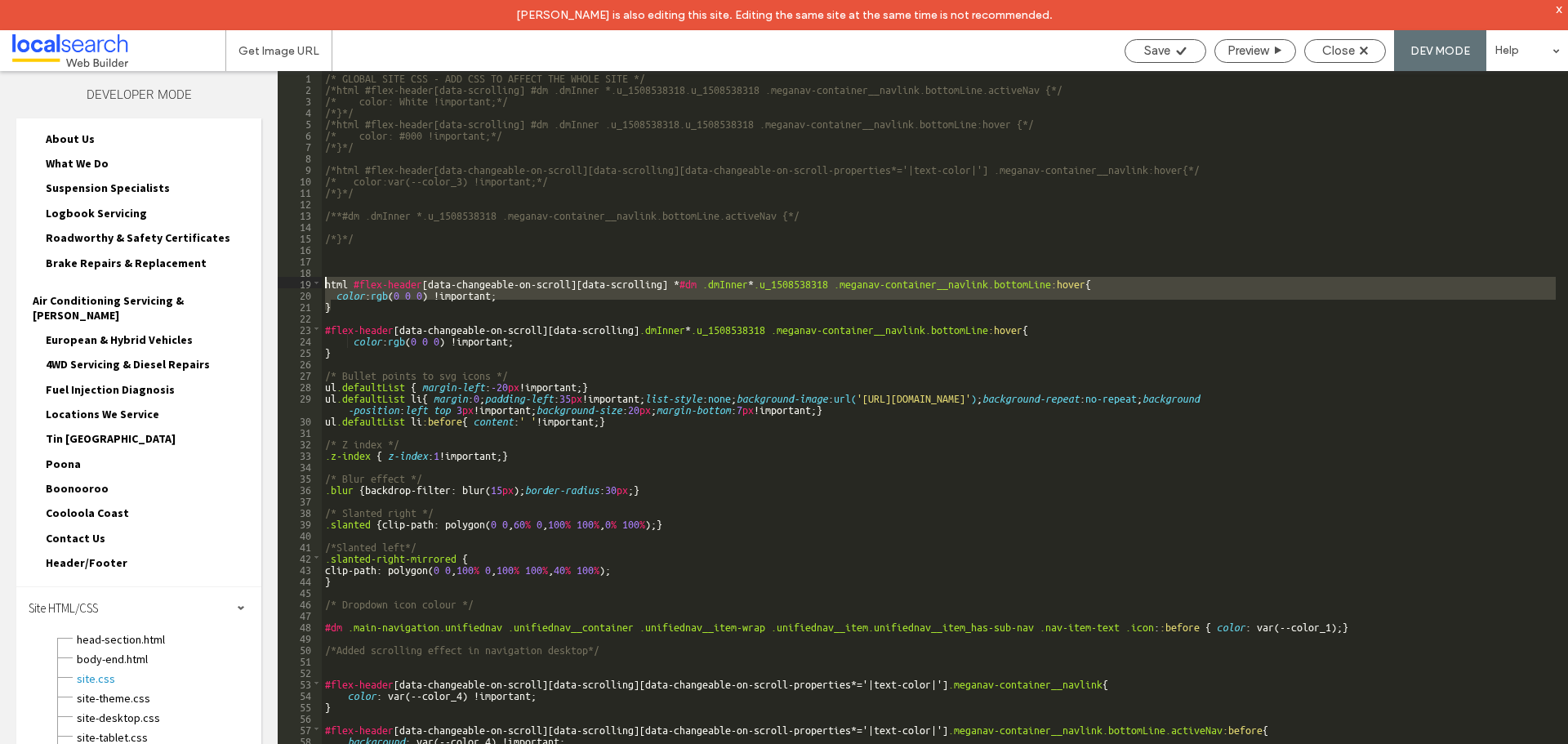
drag, startPoint x: 346, startPoint y: 309, endPoint x: 322, endPoint y: 286, distance: 33.2
click at [322, 286] on div "/* GLOBAL SITE CSS - ADD CSS TO AFFECT THE WHOLE SITE */ /*html #flex-header[da…" at bounding box center [938, 434] width 1233 height 726
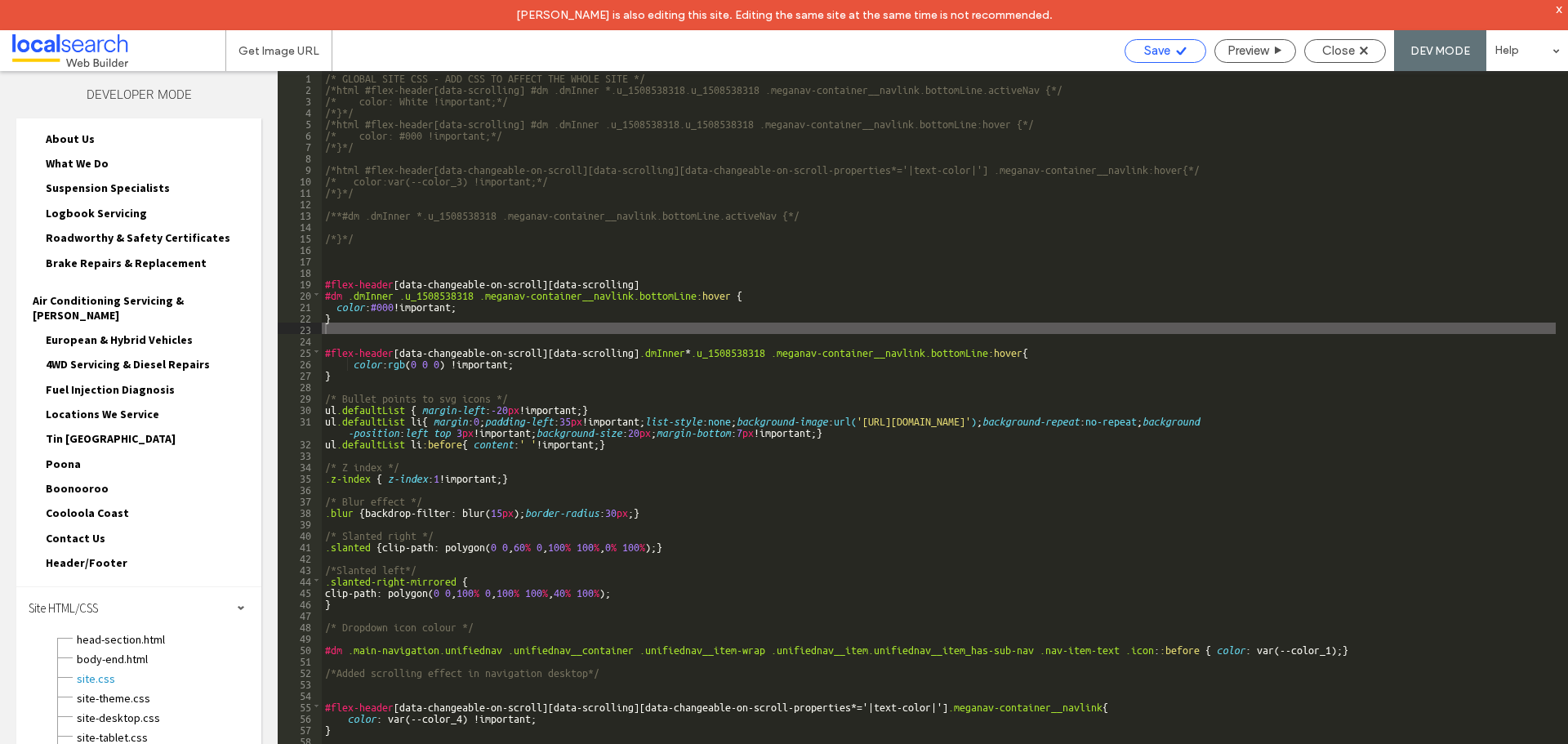
click at [1164, 46] on span "Save" at bounding box center [1157, 50] width 26 height 15
click at [1244, 45] on span "Preview" at bounding box center [1247, 50] width 40 height 15
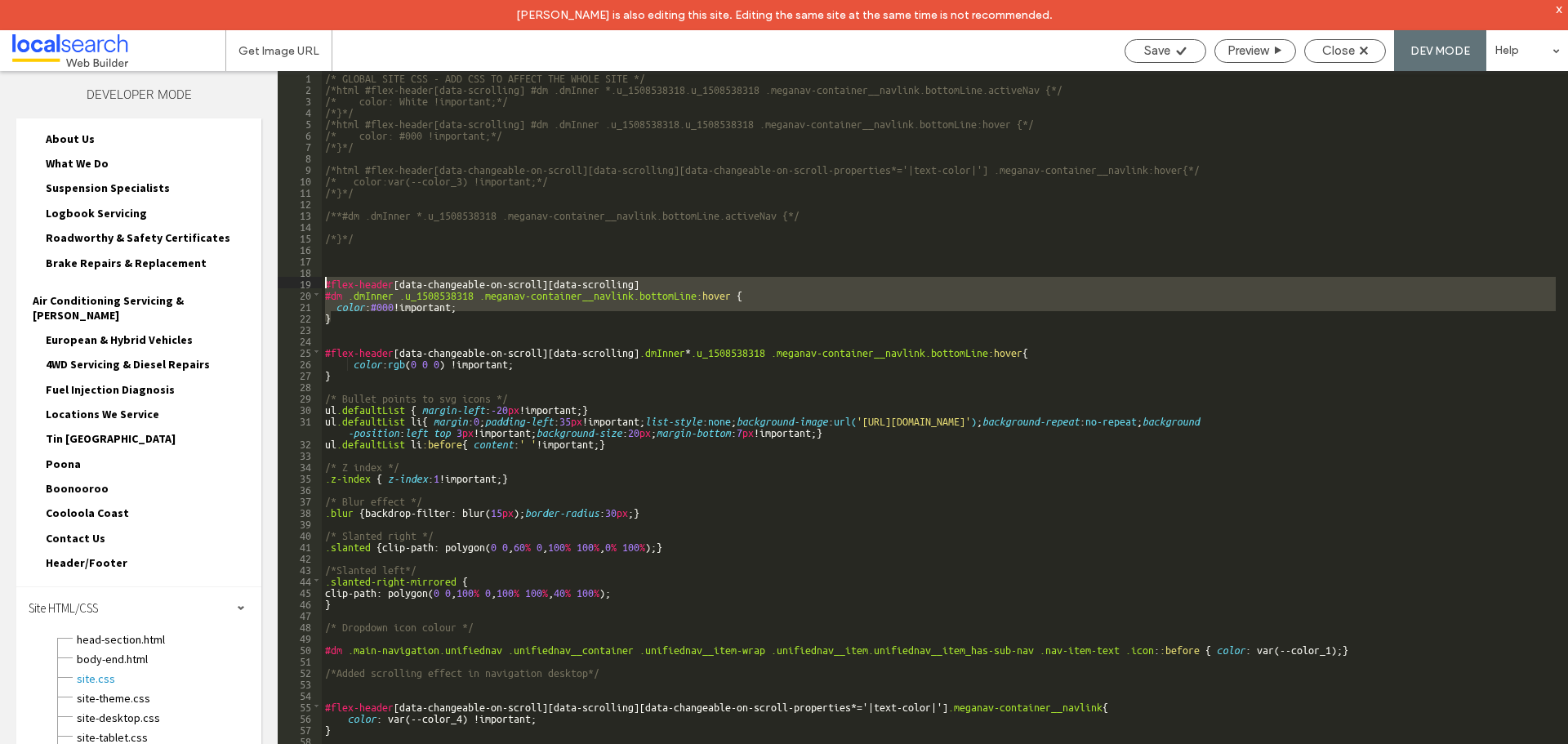
drag, startPoint x: 339, startPoint y: 319, endPoint x: 311, endPoint y: 279, distance: 48.8
click at [311, 279] on div "** 1 2 3 4 5 6 7 8 9 10 11 12 13 14 15 16 17 18 19 20 21 22 23 24 25 26 27 28 2…" at bounding box center [922, 423] width 1291 height 703
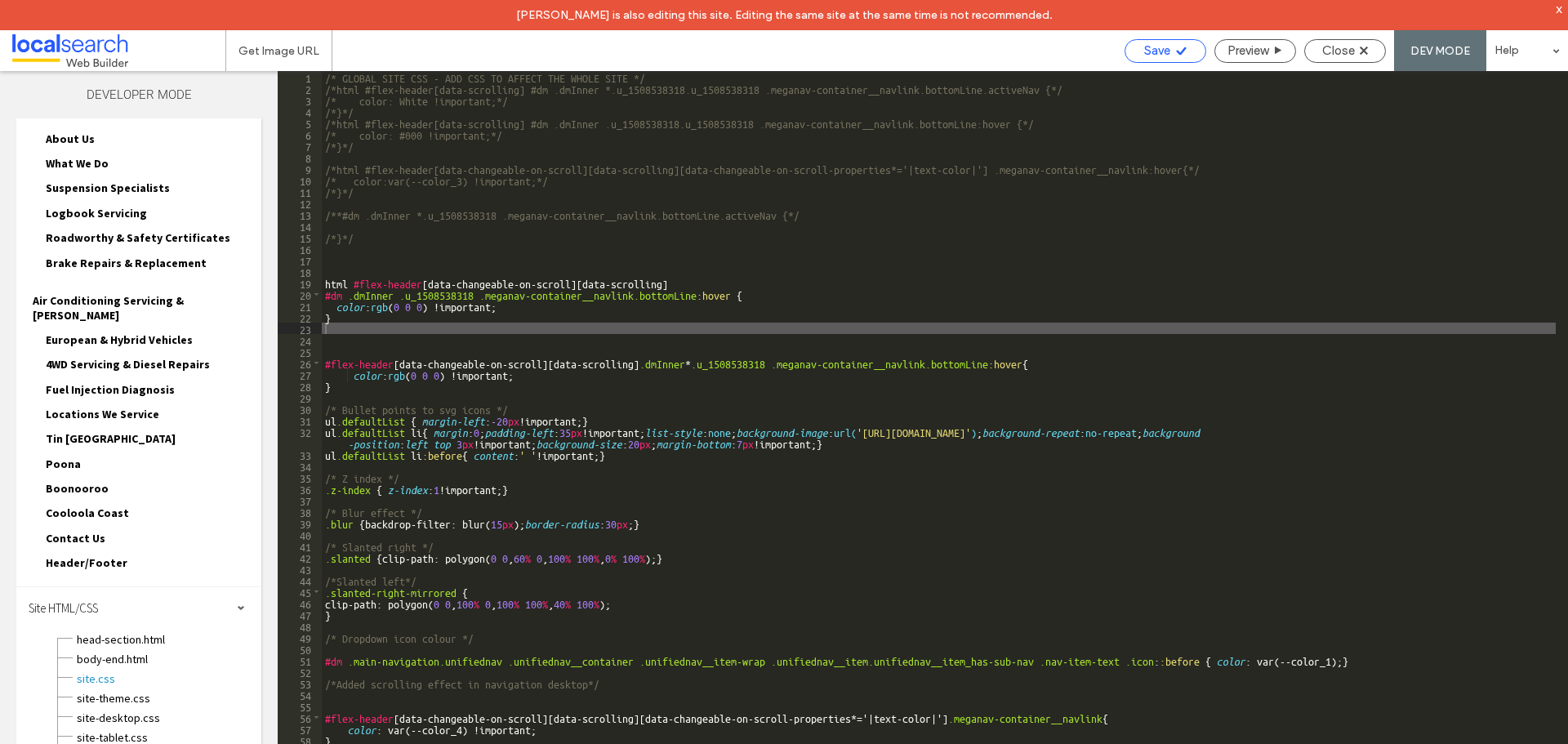
click at [1144, 58] on div "Save" at bounding box center [1165, 51] width 82 height 24
click at [1197, 54] on div "Save" at bounding box center [1165, 50] width 80 height 15
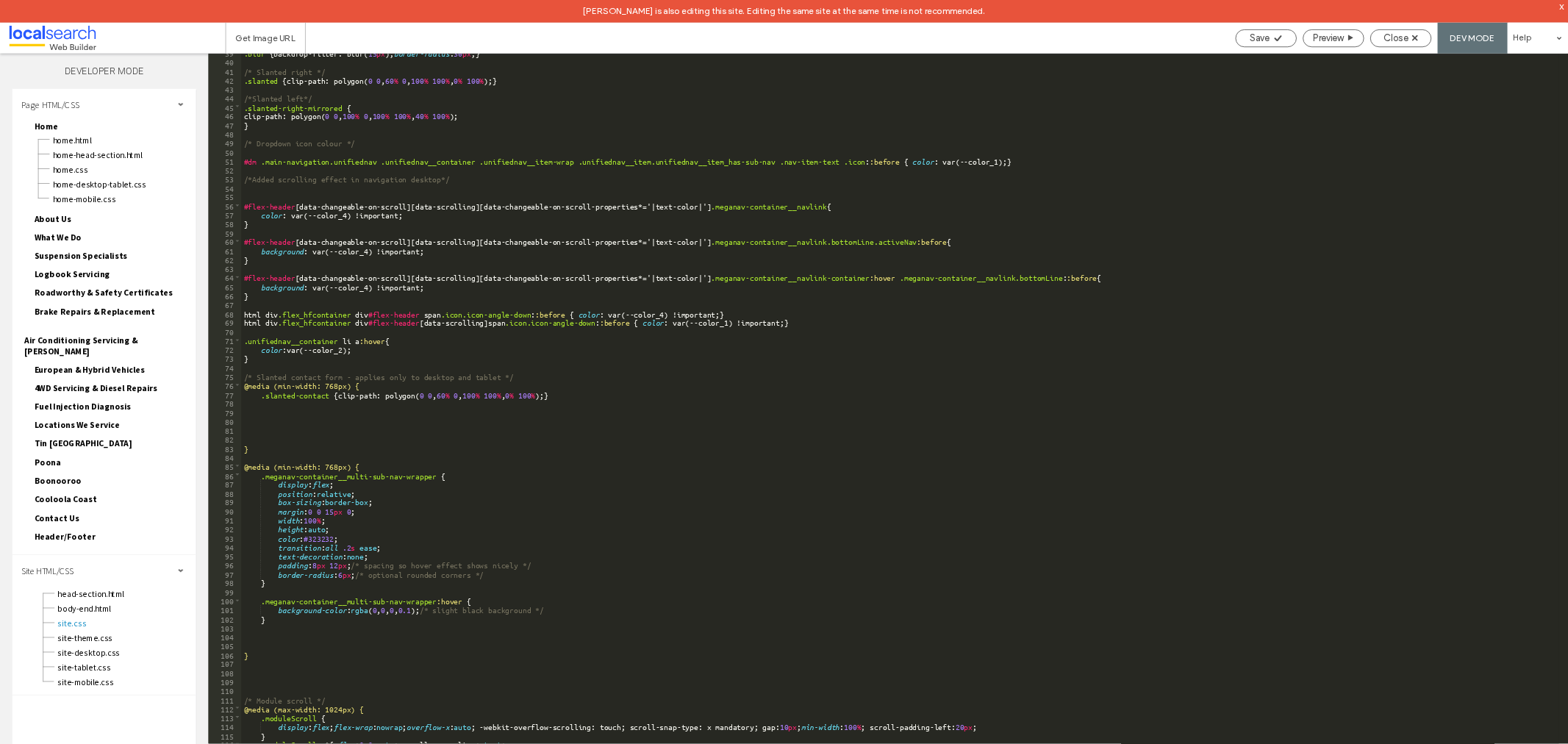
scroll to position [365, 0]
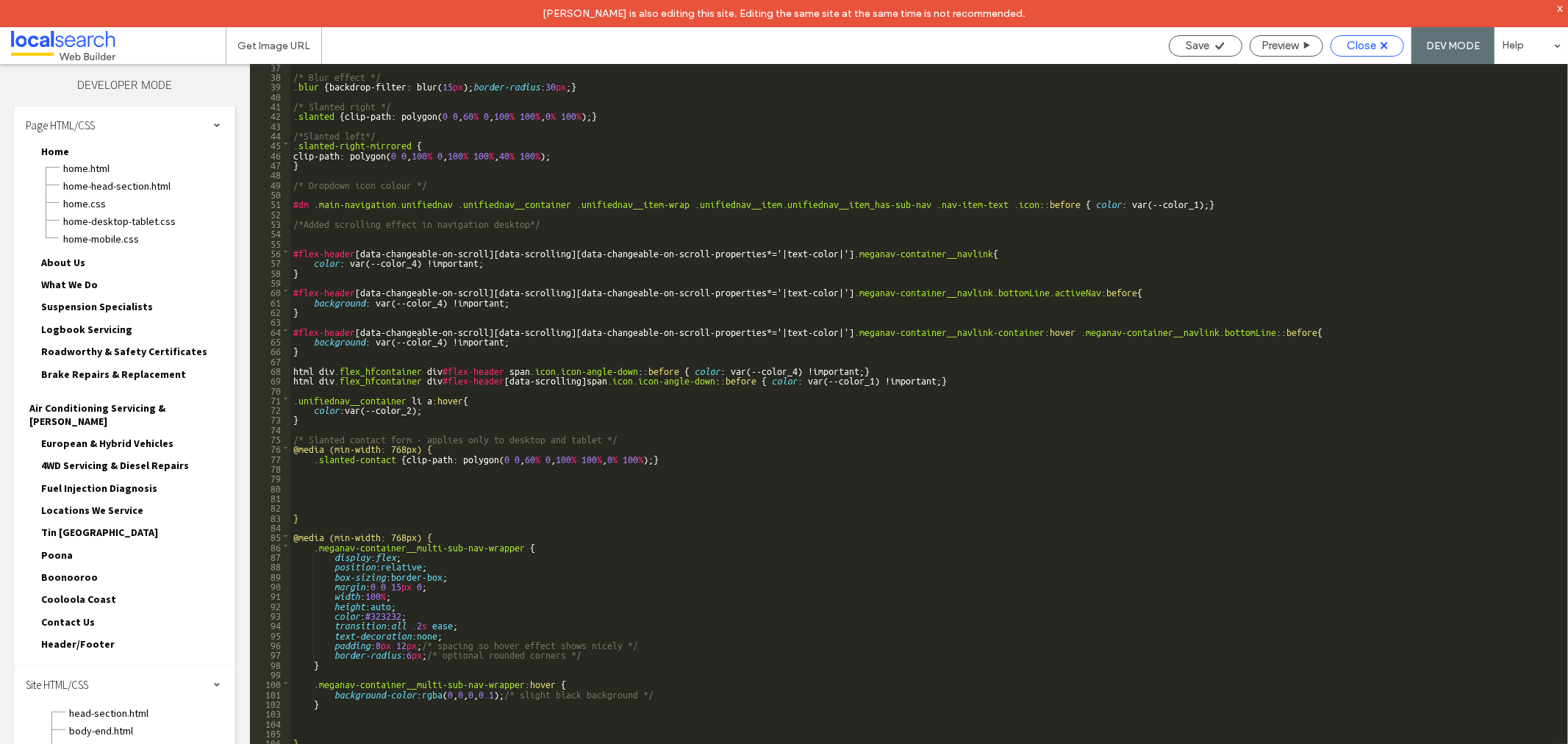
click at [1372, 41] on span "Close" at bounding box center [1361, 45] width 29 height 13
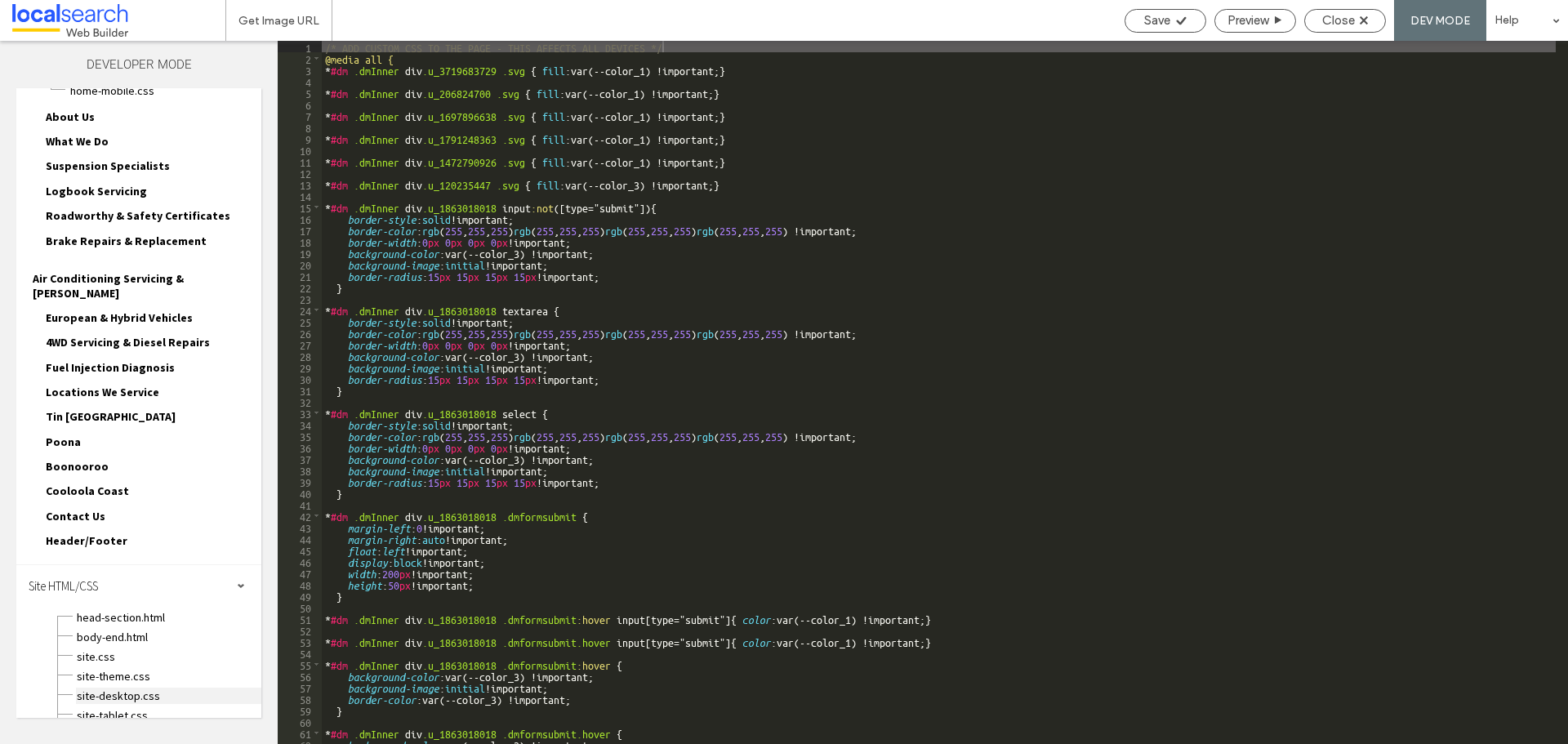
scroll to position [153, 0]
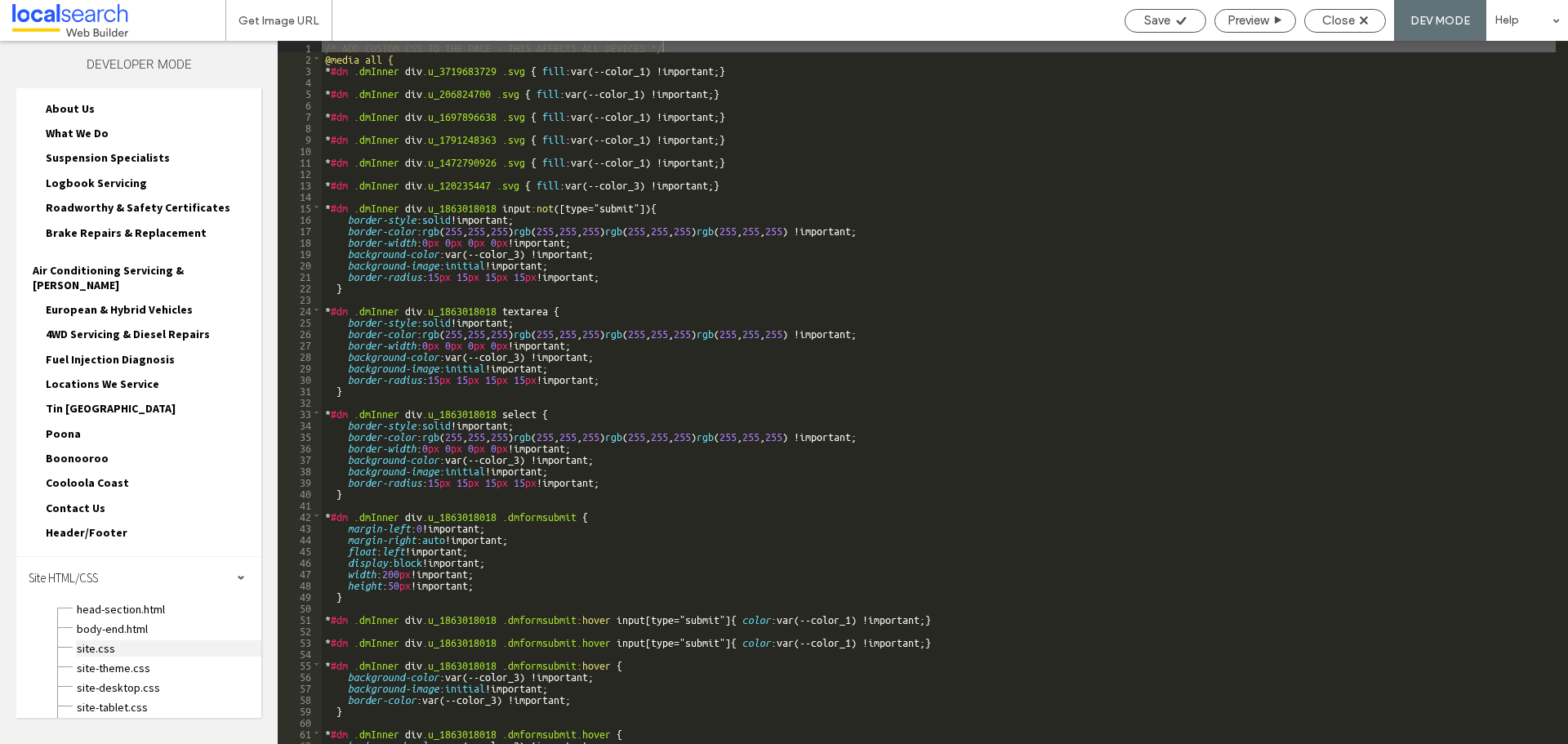
click at [114, 640] on span "site.css" at bounding box center [169, 648] width 186 height 17
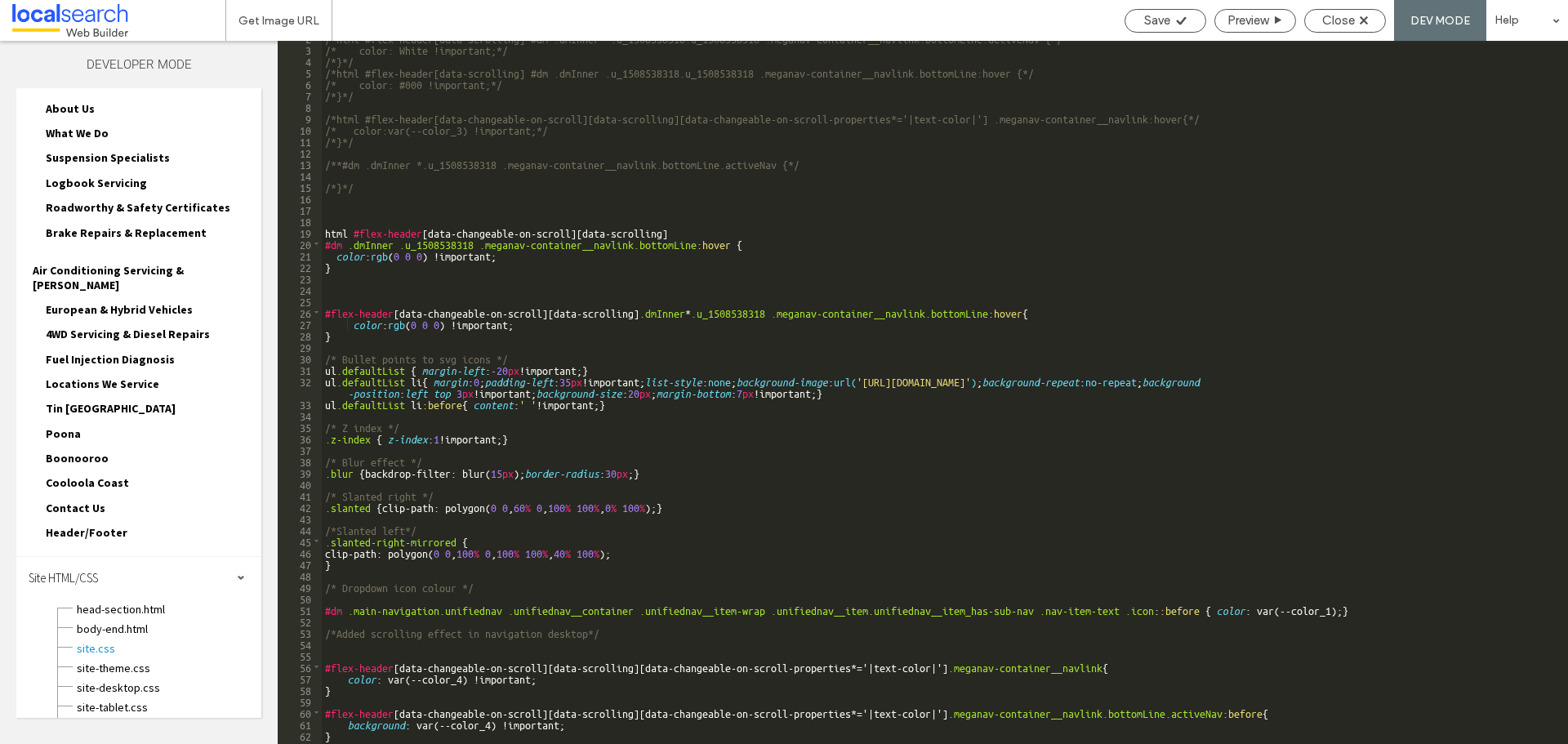
scroll to position [0, 0]
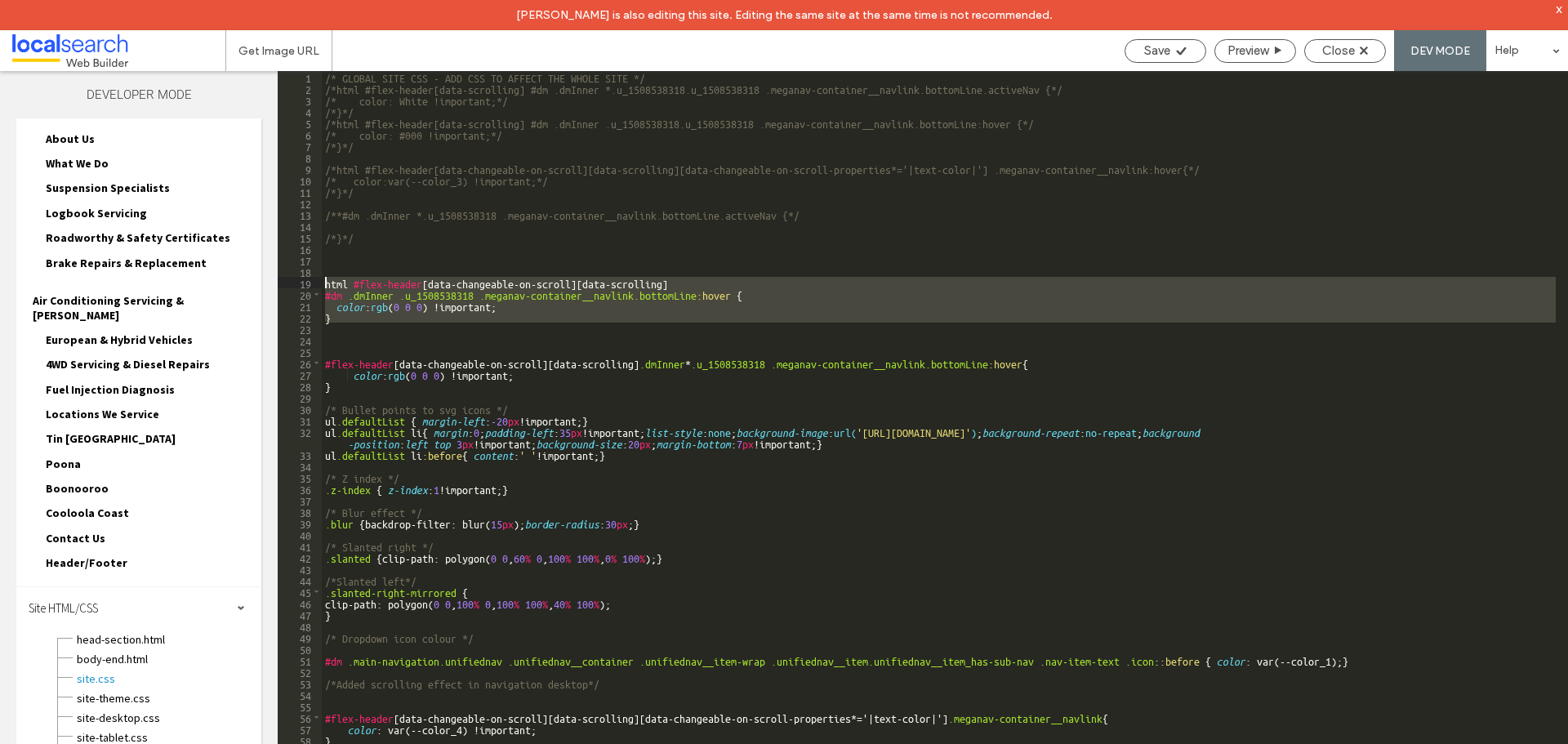
drag, startPoint x: 352, startPoint y: 323, endPoint x: 309, endPoint y: 286, distance: 56.7
click at [309, 286] on div "** 1 2 3 4 5 6 7 8 9 10 11 12 13 14 15 16 17 18 19 20 21 22 23 24 25 26 27 28 2…" at bounding box center [922, 423] width 1291 height 703
click at [516, 305] on div "/* GLOBAL SITE CSS - ADD CSS TO AFFECT THE WHOLE SITE */ /*html #flex-header[da…" at bounding box center [938, 423] width 1233 height 703
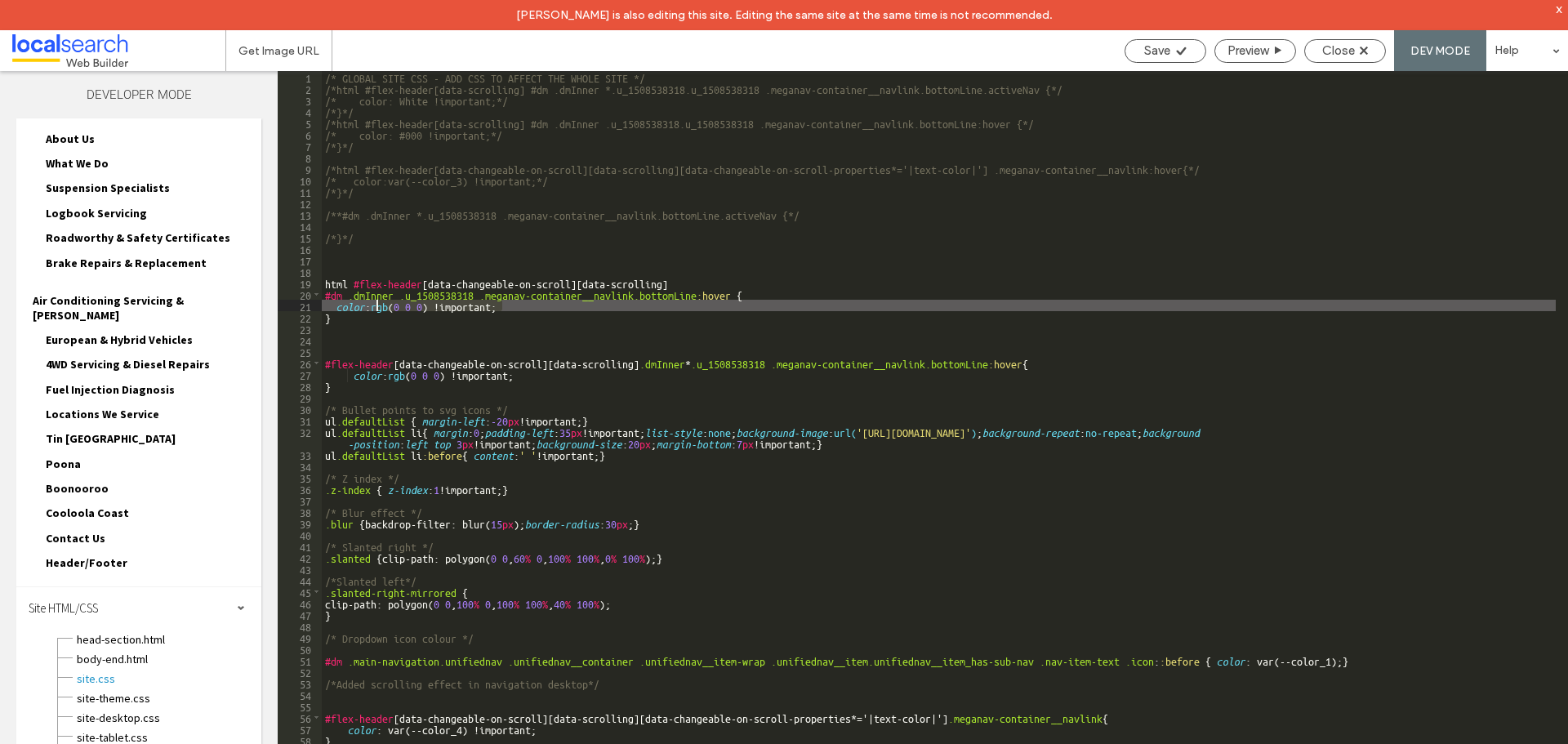
drag, startPoint x: 512, startPoint y: 304, endPoint x: 376, endPoint y: 306, distance: 136.0
click at [376, 306] on div "/* GLOBAL SITE CSS - ADD CSS TO AFFECT THE WHOLE SITE */ /*html #flex-header[da…" at bounding box center [938, 434] width 1233 height 726
click at [1161, 40] on div "Save" at bounding box center [1165, 51] width 82 height 24
click at [1175, 54] on icon at bounding box center [1181, 50] width 12 height 12
drag, startPoint x: 490, startPoint y: 304, endPoint x: 338, endPoint y: 307, distance: 152.0
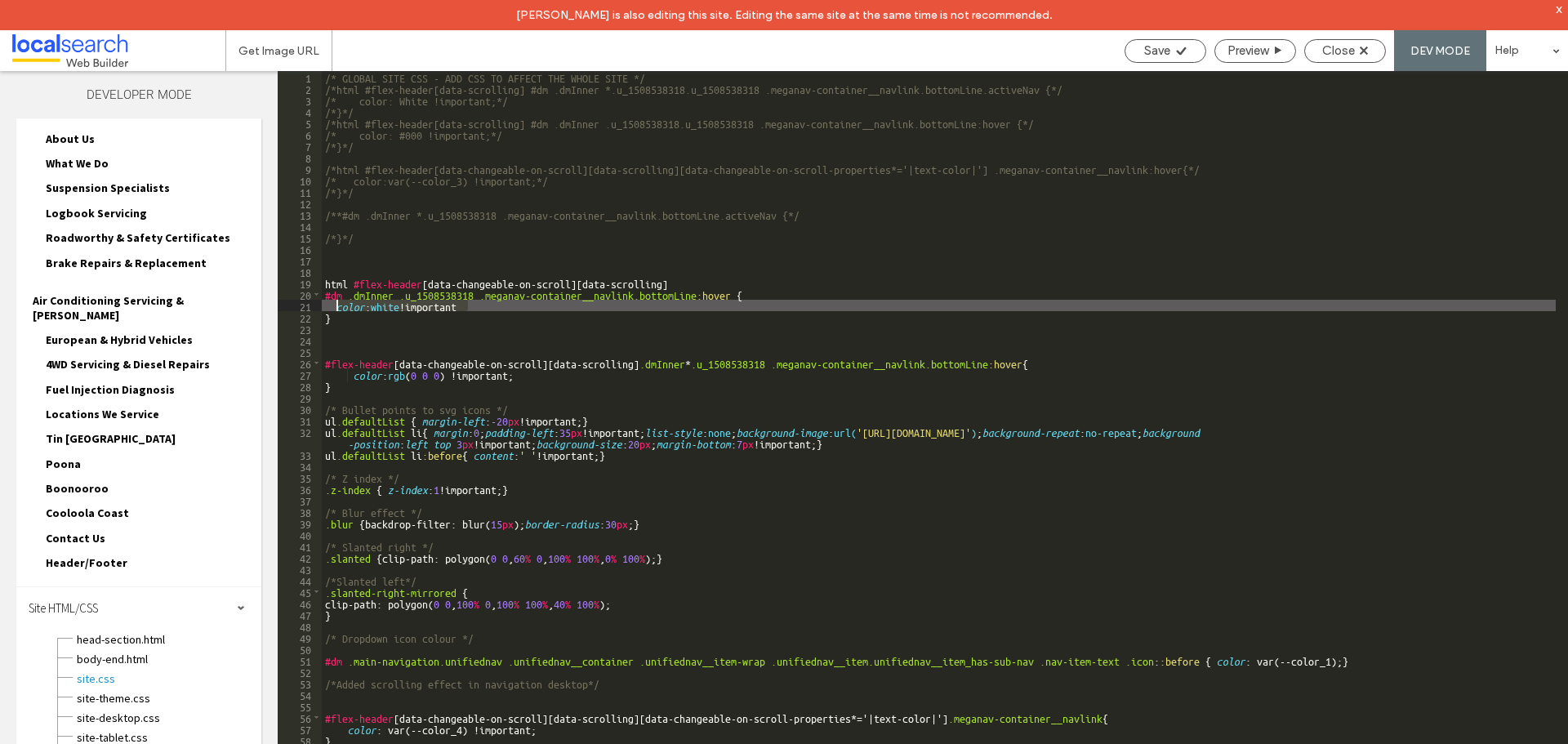
click at [338, 307] on div "/* GLOBAL SITE CSS - ADD CSS TO AFFECT THE WHOLE SITE */ /*html #flex-header[da…" at bounding box center [938, 434] width 1233 height 726
type textarea "**"
click at [1166, 58] on div "Save" at bounding box center [1165, 51] width 82 height 24
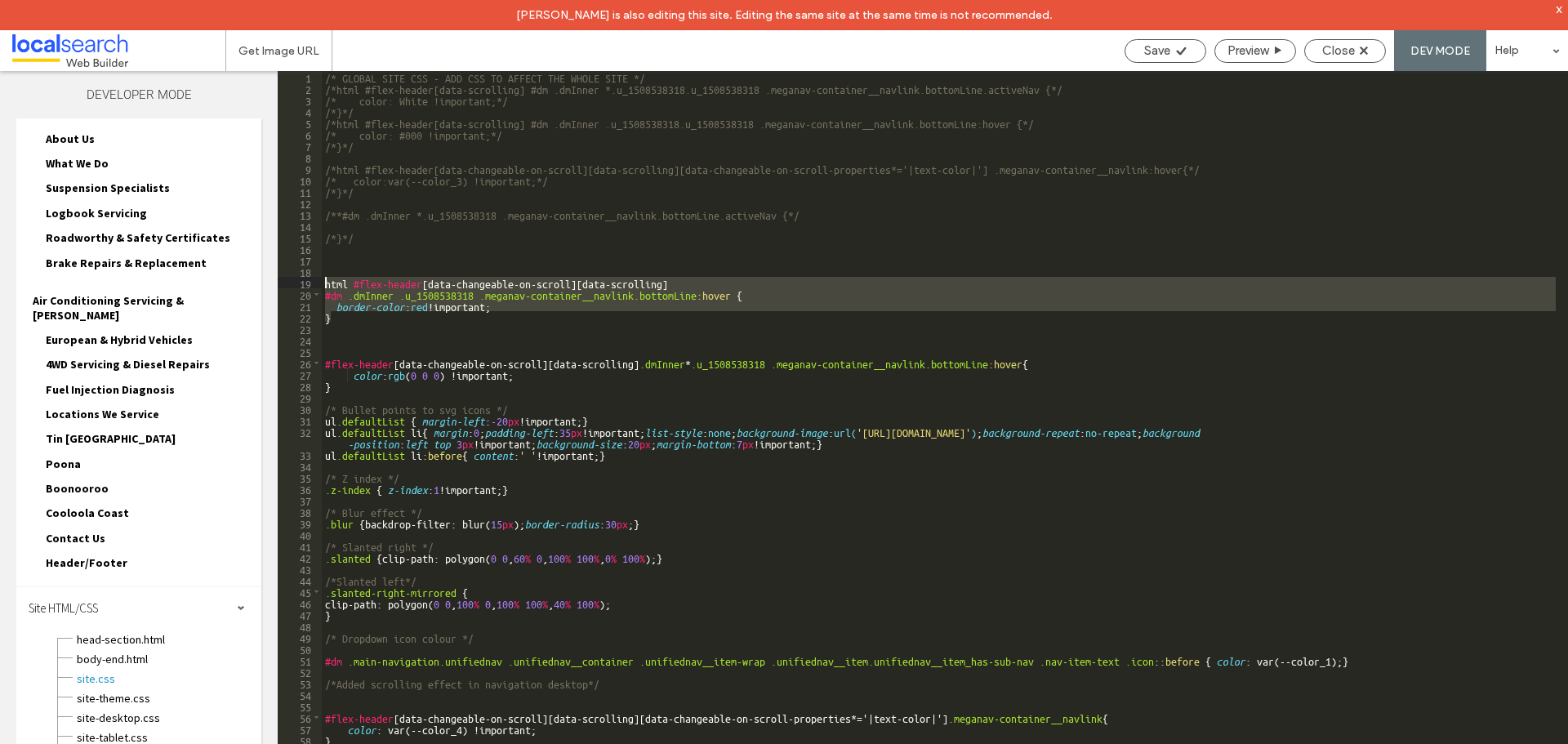
drag, startPoint x: 326, startPoint y: 307, endPoint x: 315, endPoint y: 281, distance: 28.2
click at [315, 281] on div "** 1 2 3 4 5 6 7 8 9 10 11 12 13 14 15 16 17 18 19 20 21 22 23 24 25 26 27 28 2…" at bounding box center [922, 423] width 1291 height 703
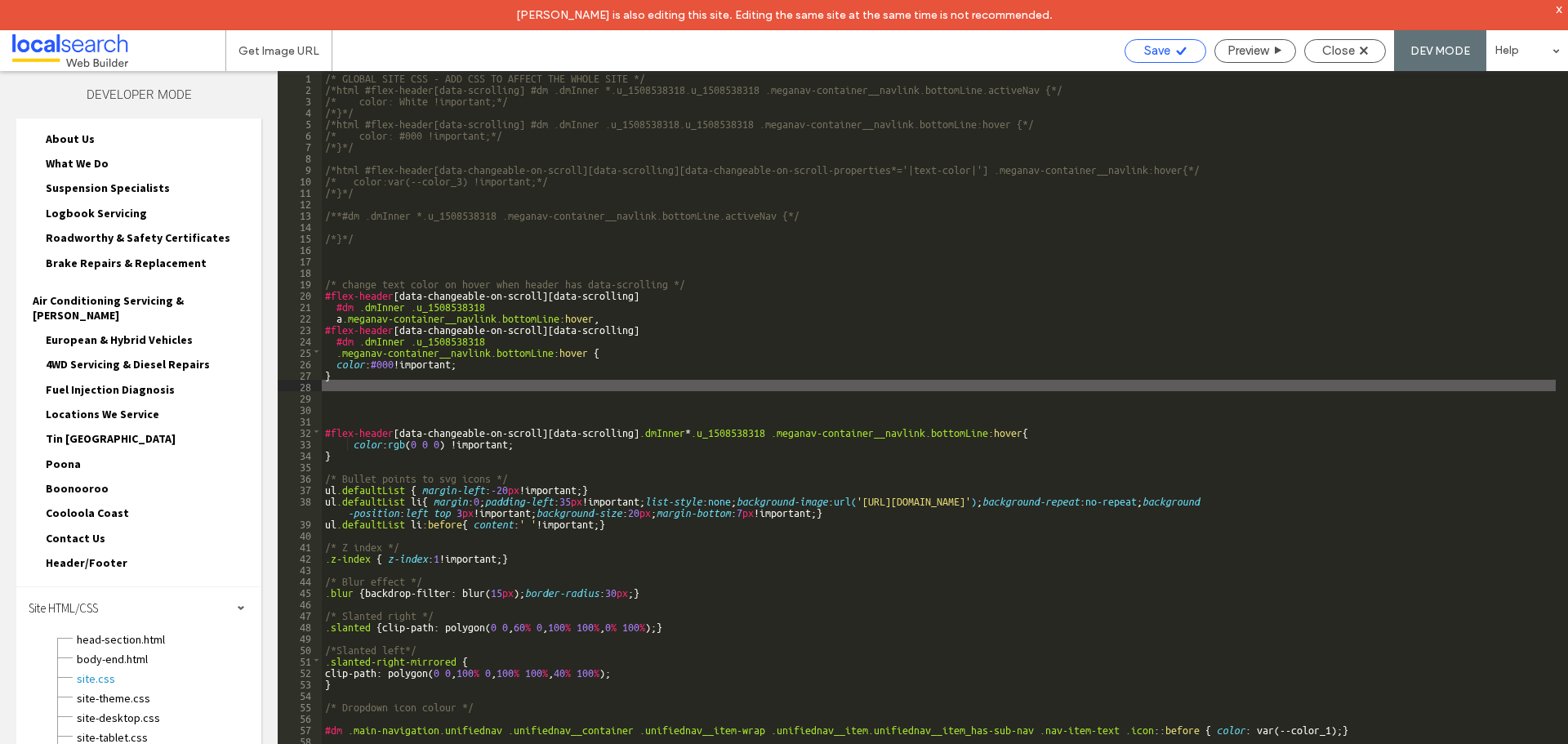
click at [1175, 53] on icon at bounding box center [1181, 50] width 12 height 12
click at [1185, 47] on icon at bounding box center [1181, 50] width 12 height 12
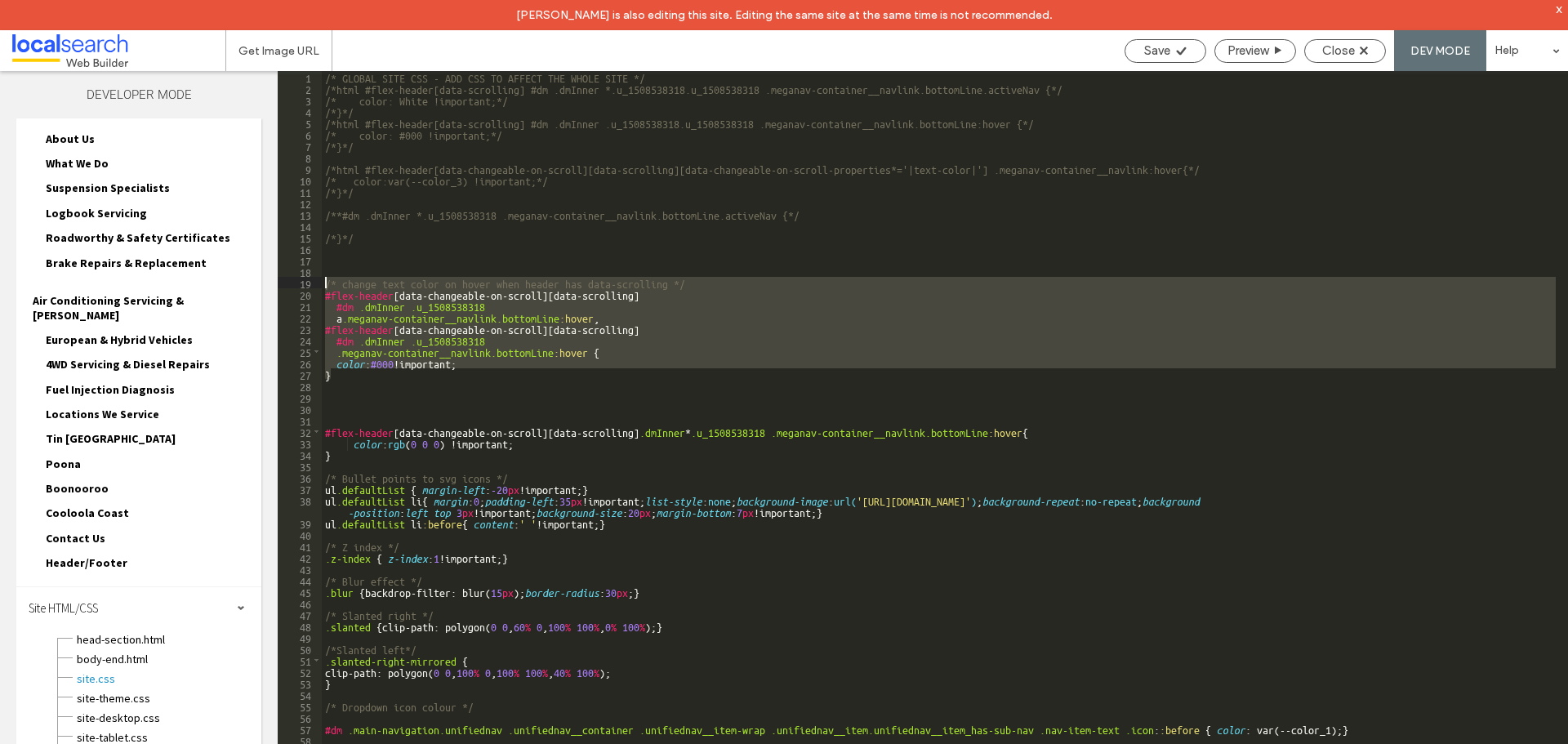
drag, startPoint x: 352, startPoint y: 371, endPoint x: 323, endPoint y: 286, distance: 89.8
click at [323, 286] on div "/* GLOBAL SITE CSS - ADD CSS TO AFFECT THE WHOLE SITE */ /*html #flex-header[da…" at bounding box center [938, 434] width 1233 height 726
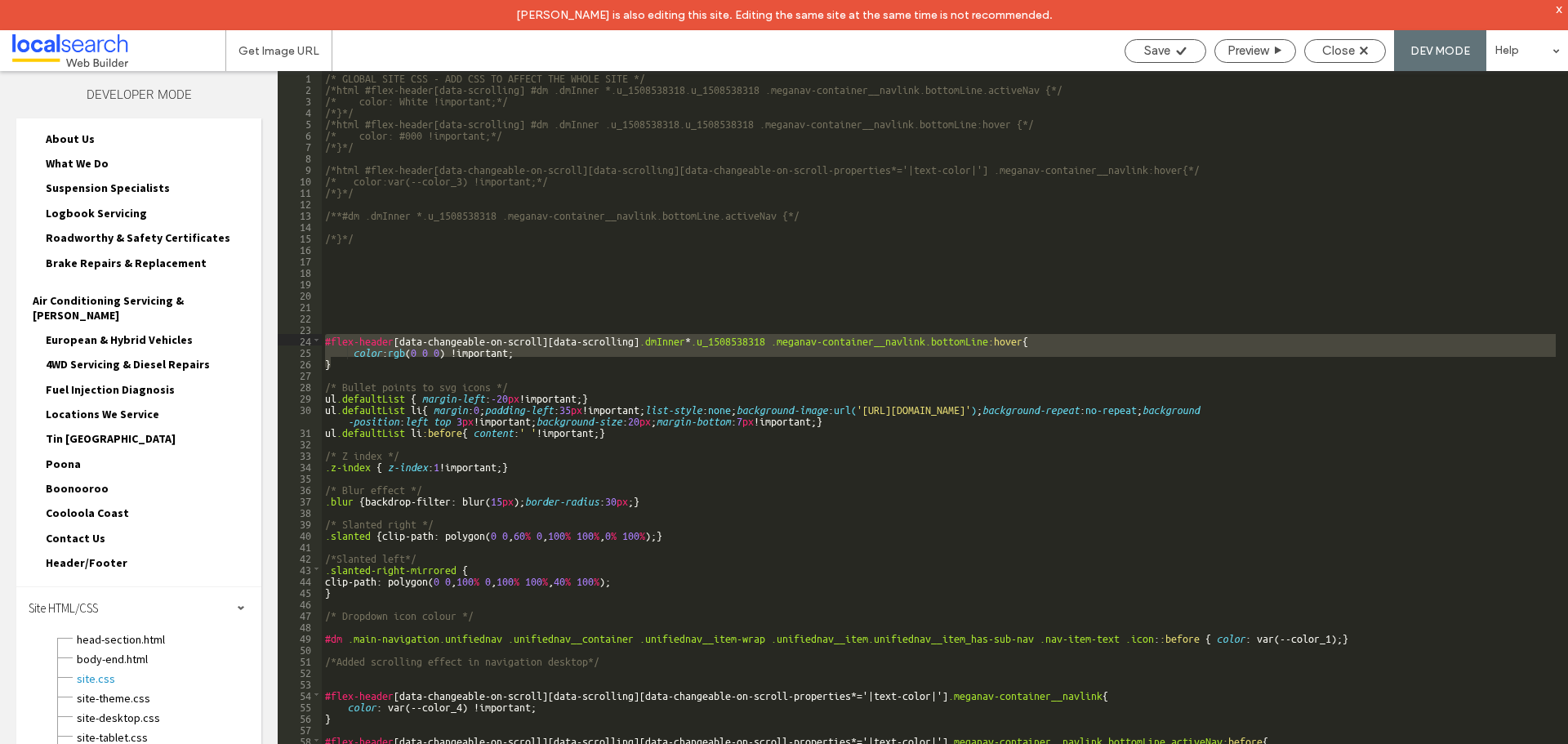
drag, startPoint x: 350, startPoint y: 365, endPoint x: 321, endPoint y: 338, distance: 39.6
click at [321, 338] on div "** 1 2 3 4 5 6 7 8 9 10 11 12 13 14 15 16 17 18 19 20 21 22 23 24 25 26 27 28 2…" at bounding box center [922, 423] width 1291 height 703
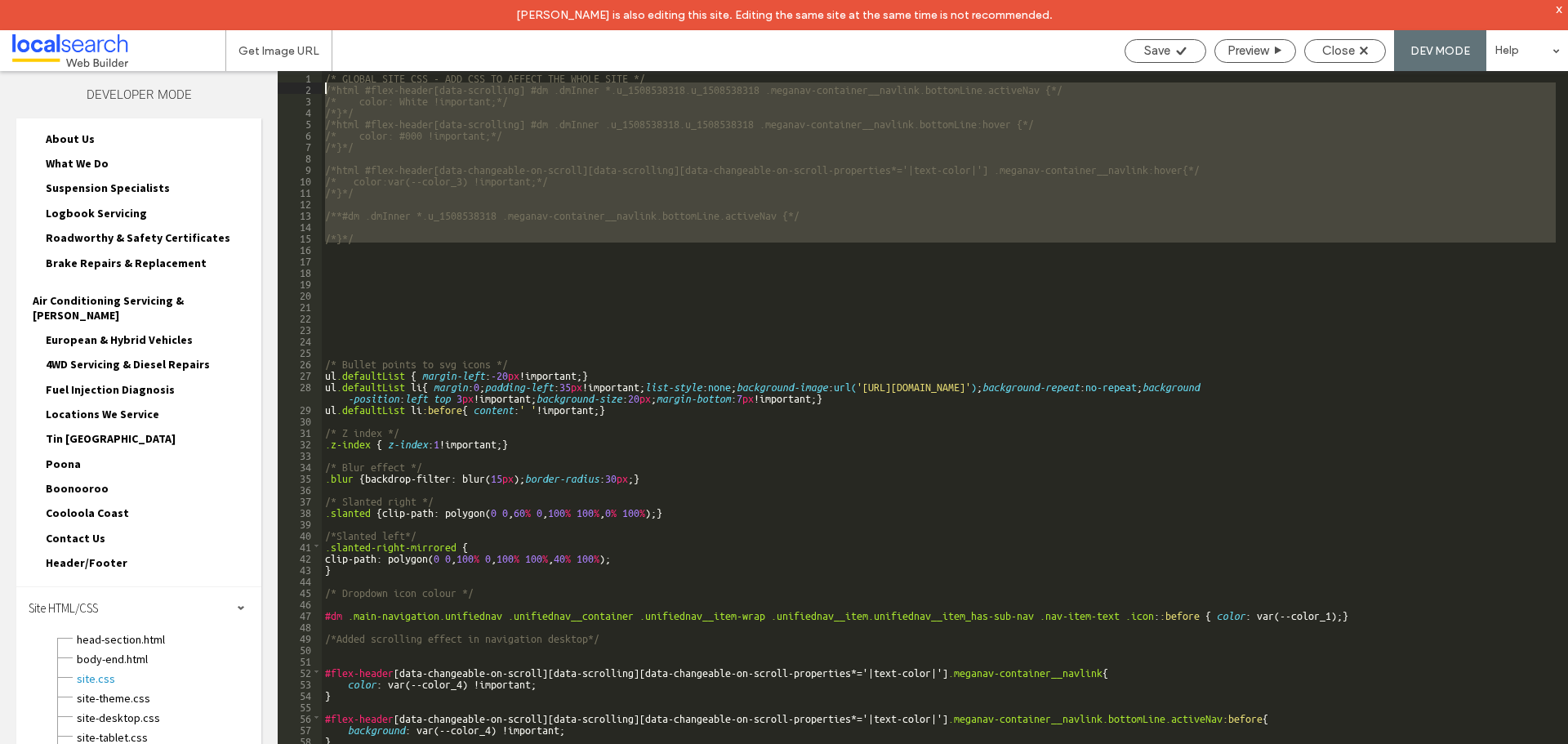
drag, startPoint x: 364, startPoint y: 253, endPoint x: 286, endPoint y: 88, distance: 182.5
click at [286, 88] on div "** 1 2 3 4 5 6 7 8 9 10 11 12 13 14 15 16 17 18 19 20 21 22 23 24 25 26 27 28 2…" at bounding box center [922, 423] width 1291 height 703
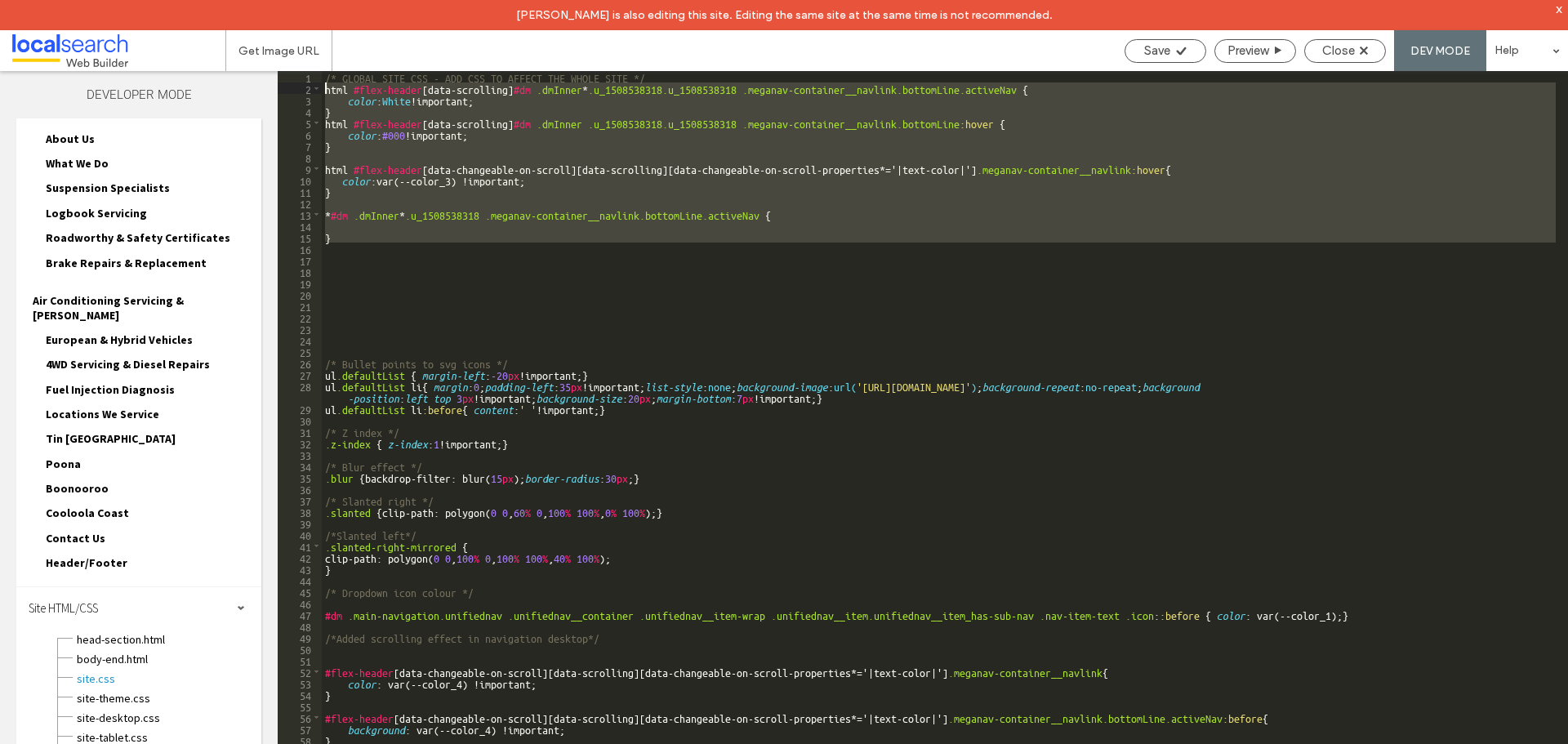
click at [359, 103] on div "/* GLOBAL SITE CSS - ADD CSS TO AFFECT THE WHOLE SITE */ html #flex-header [ da…" at bounding box center [938, 423] width 1233 height 703
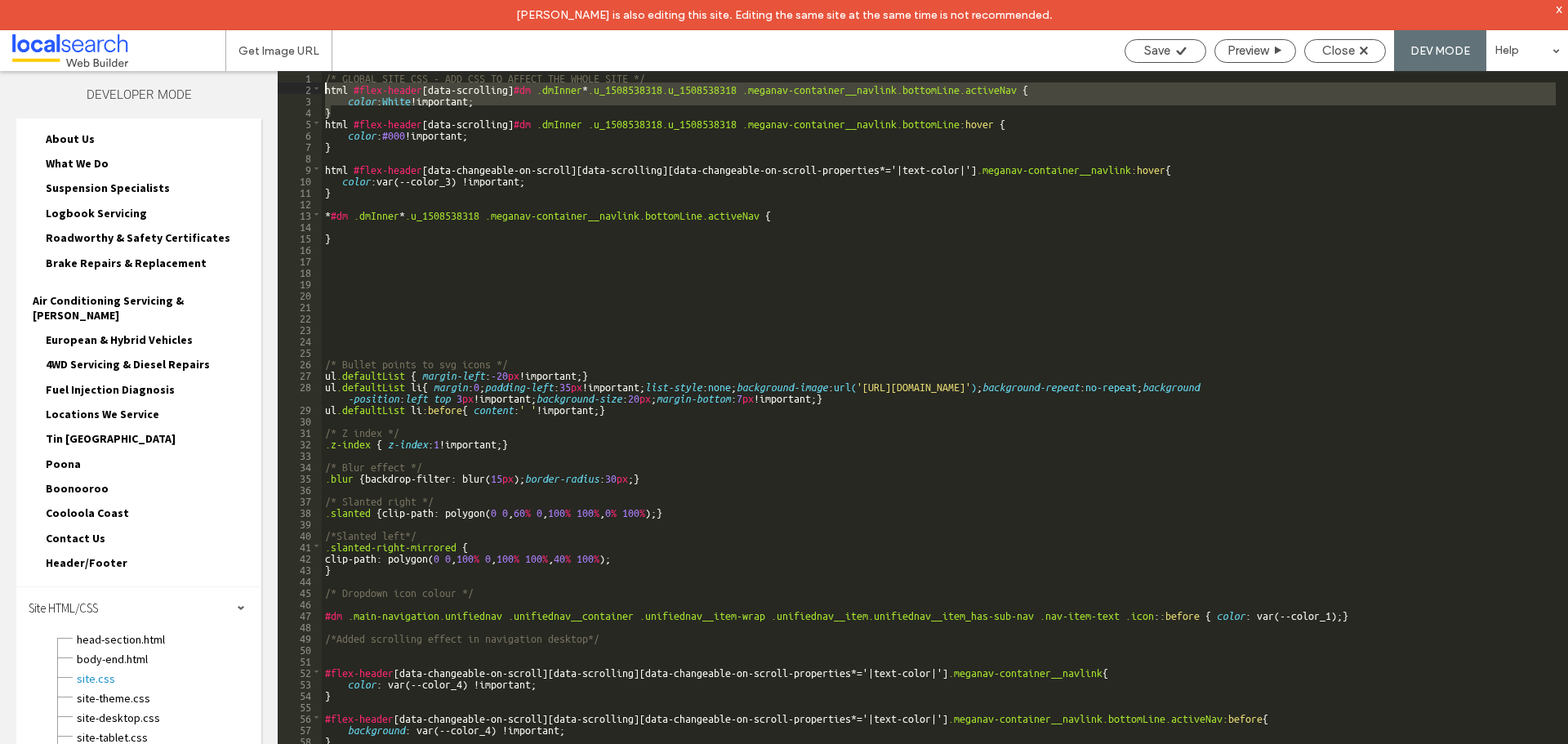
drag, startPoint x: 332, startPoint y: 115, endPoint x: 307, endPoint y: 90, distance: 35.4
click at [307, 90] on div "** 1 2 3 4 5 6 7 8 9 10 11 12 13 14 15 16 17 18 19 20 21 22 23 24 25 26 27 28 2…" at bounding box center [922, 423] width 1291 height 703
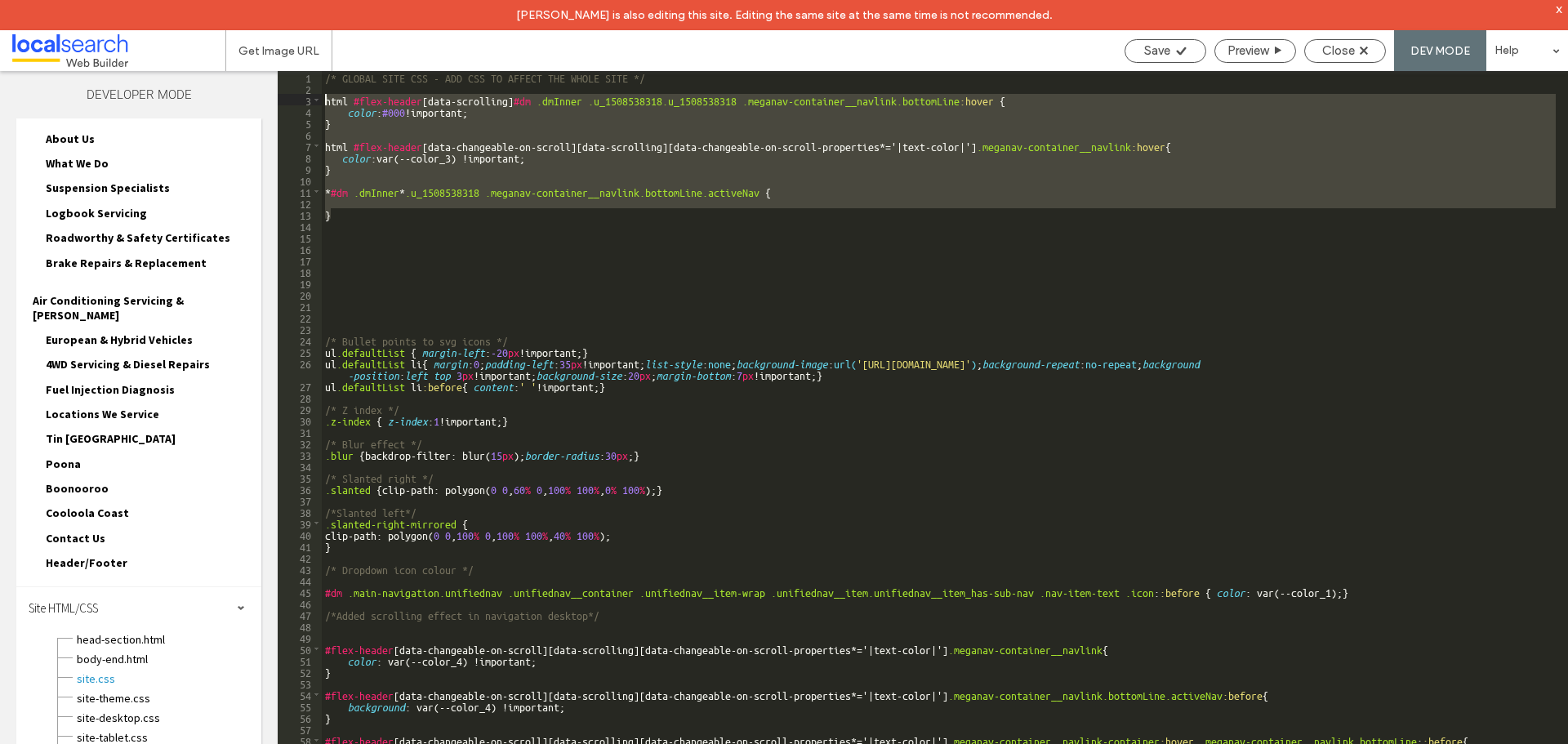
drag, startPoint x: 377, startPoint y: 216, endPoint x: 305, endPoint y: 100, distance: 136.5
click at [305, 100] on div "** 1 2 3 4 5 6 7 8 9 10 11 12 13 14 15 16 17 18 19 20 21 22 23 24 25 26 27 28 2…" at bounding box center [922, 423] width 1291 height 703
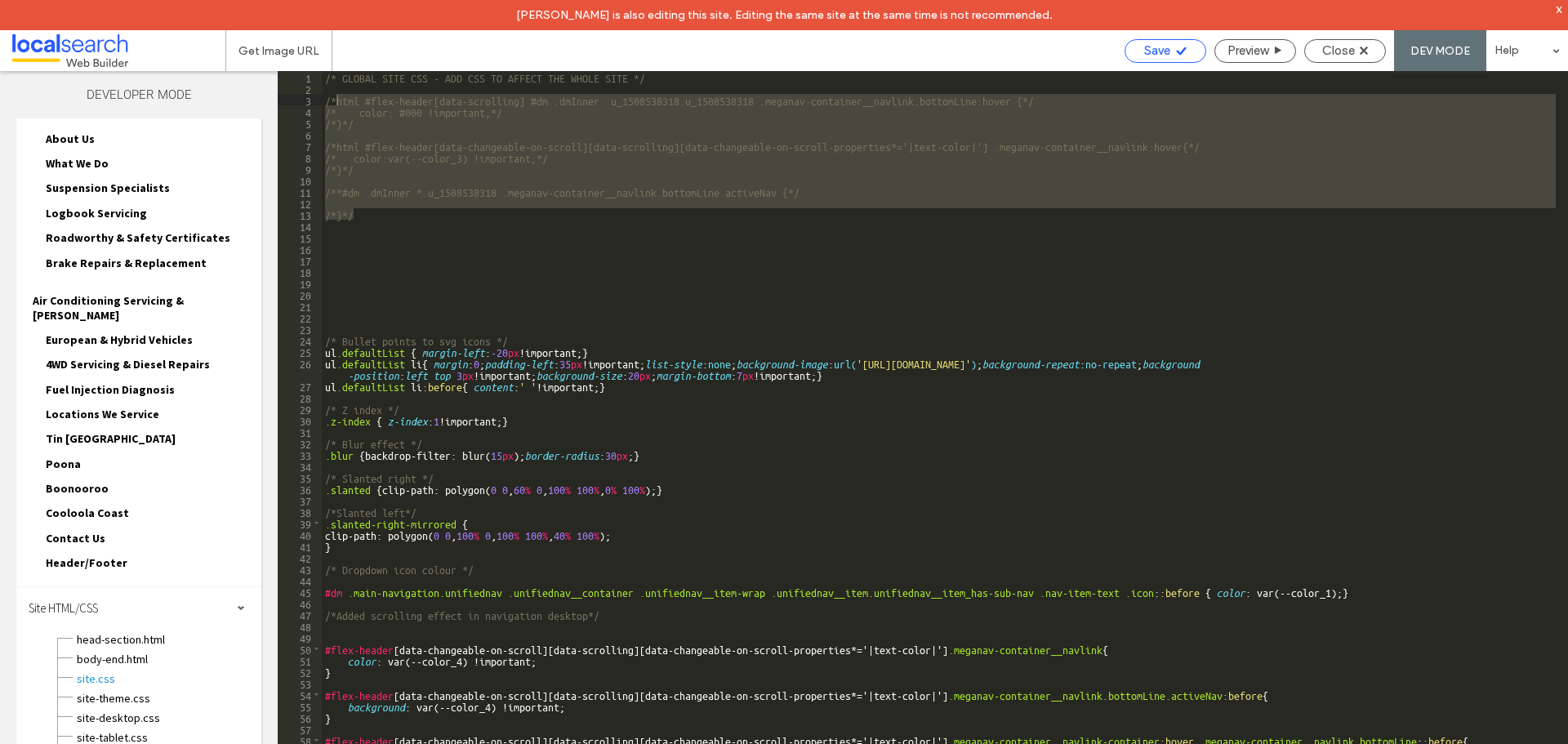
click at [1168, 45] on div "Save" at bounding box center [1165, 50] width 80 height 15
click at [394, 192] on div "/* GLOBAL SITE CSS - ADD CSS TO AFFECT THE WHOLE SITE */ /*html #flex-header[da…" at bounding box center [938, 423] width 1233 height 703
drag, startPoint x: 379, startPoint y: 213, endPoint x: 314, endPoint y: 99, distance: 131.2
click at [314, 99] on div "** 1 2 3 4 5 6 7 8 9 10 11 12 13 14 15 16 17 18 19 20 21 22 23 24 25 26 27 28 2…" at bounding box center [922, 423] width 1291 height 703
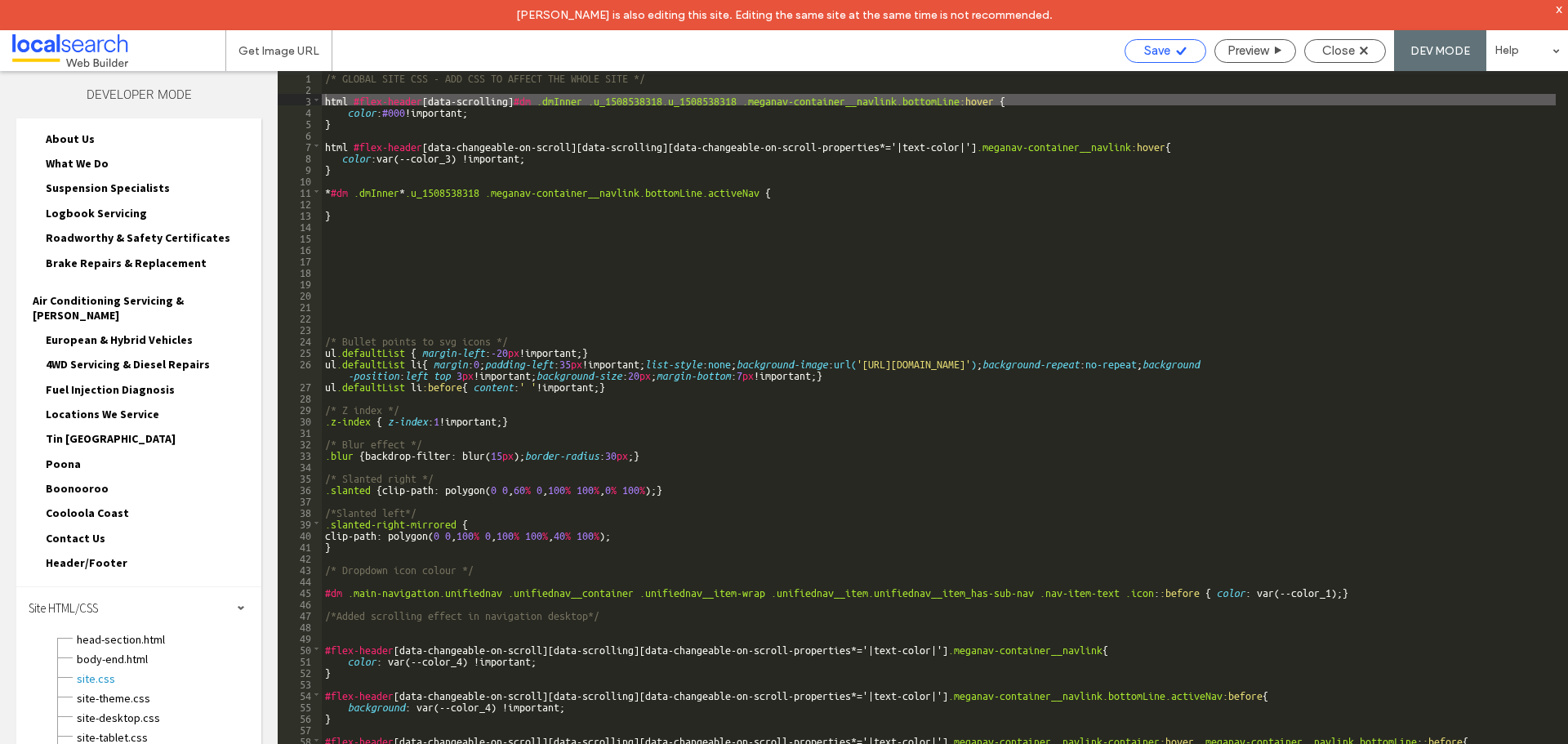
click at [1170, 51] on div "Save" at bounding box center [1165, 50] width 80 height 15
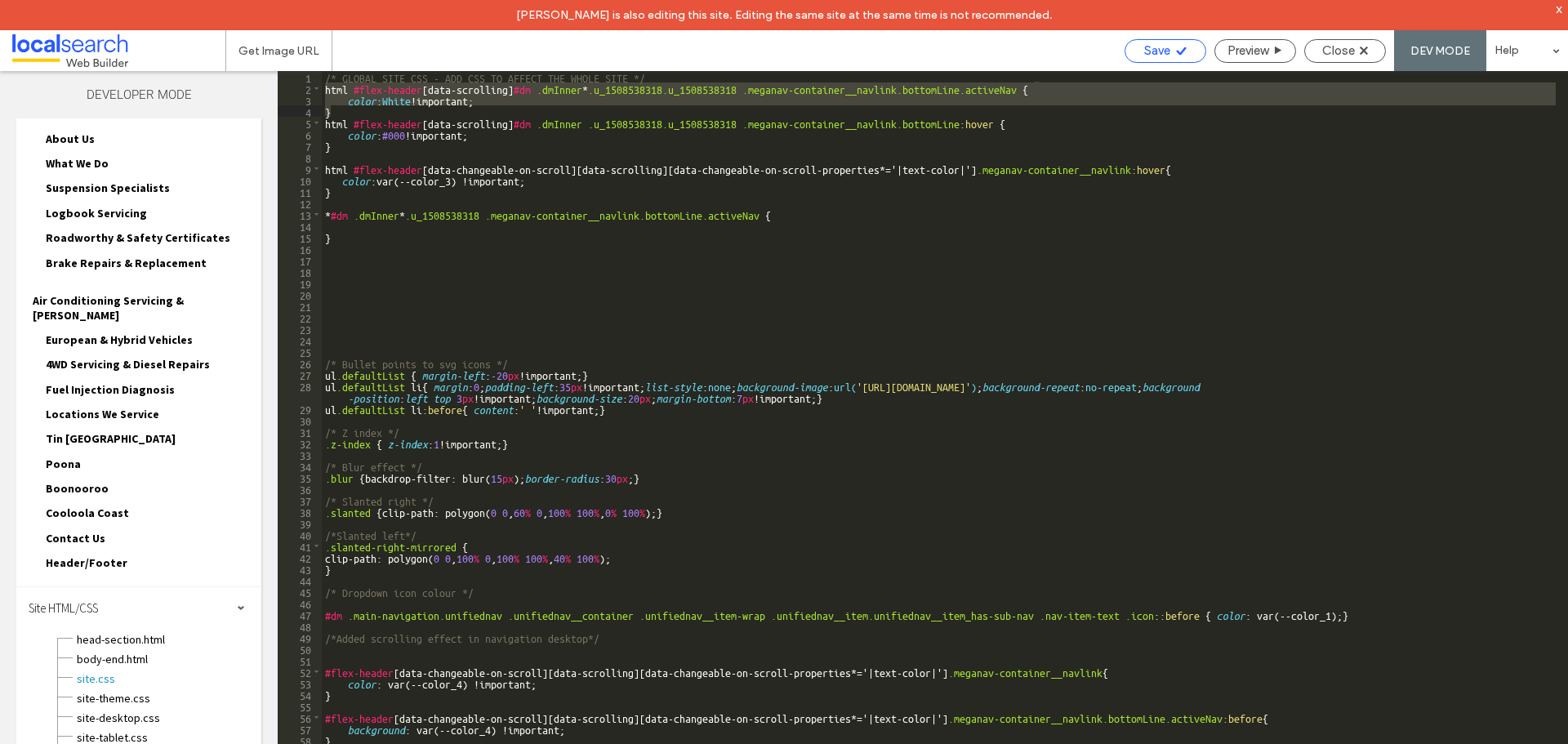
click at [1157, 45] on span "Save" at bounding box center [1157, 50] width 26 height 15
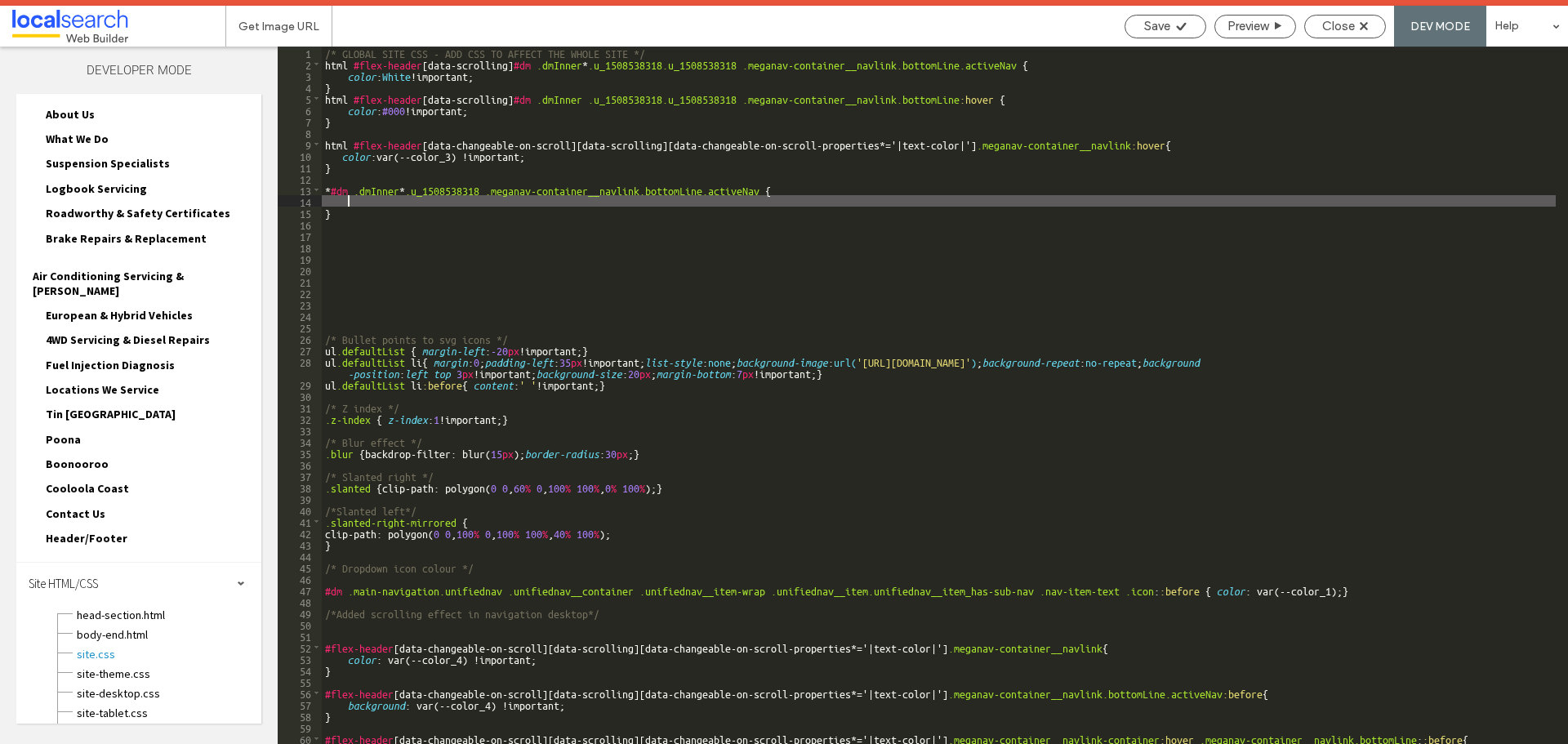
click at [353, 203] on div "/* GLOBAL SITE CSS - ADD CSS TO AFFECT THE WHOLE SITE */ html #flex-header [ da…" at bounding box center [938, 409] width 1233 height 726
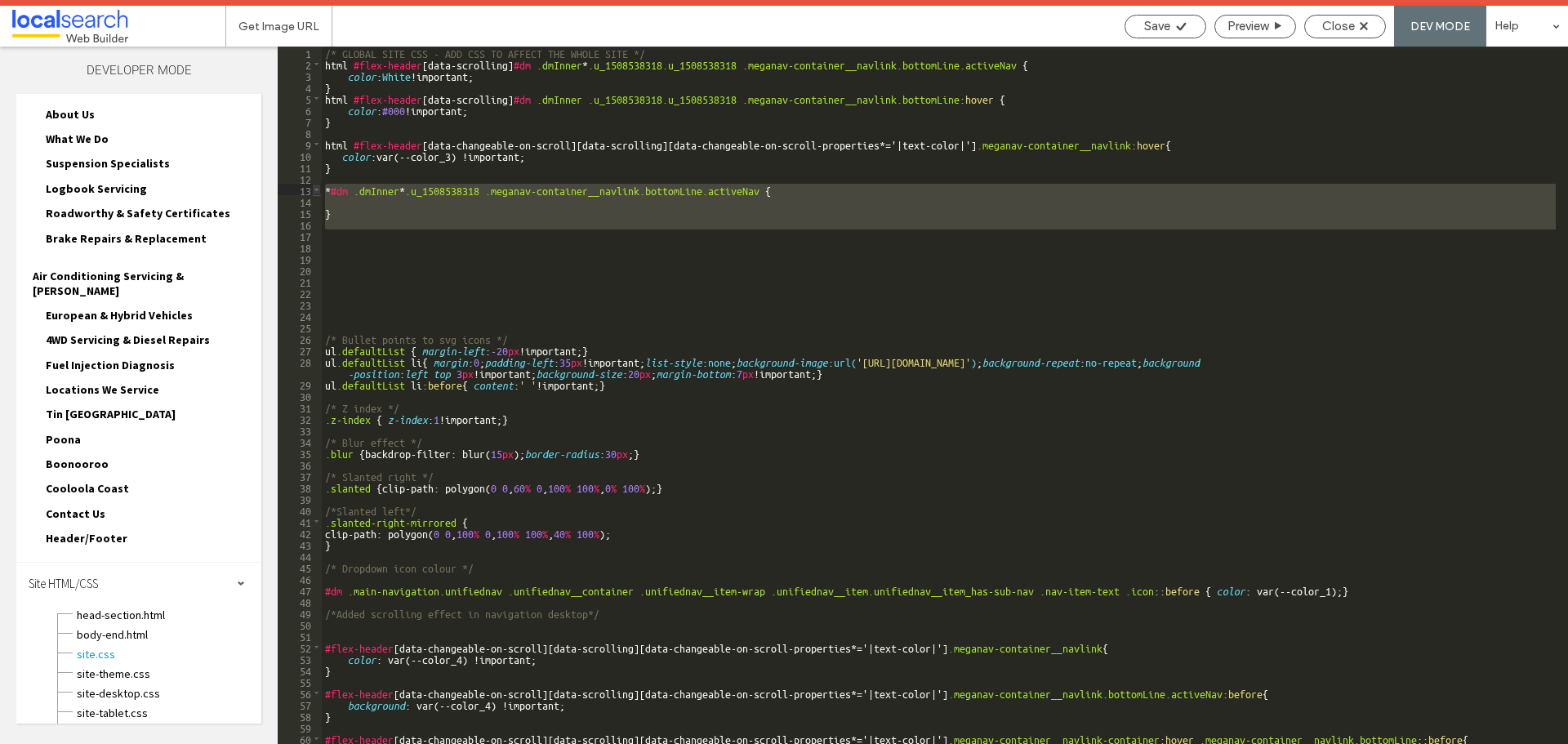
drag, startPoint x: 333, startPoint y: 225, endPoint x: 315, endPoint y: 187, distance: 42.0
click at [315, 187] on div "** 1 2 3 4 5 6 7 8 9 10 11 12 13 14 15 16 17 18 19 20 21 22 23 24 25 26 27 28 2…" at bounding box center [922, 398] width 1291 height 703
click at [474, 195] on div "/* GLOBAL SITE CSS - ADD CSS TO AFFECT THE WHOLE SITE */ html #flex-header [ da…" at bounding box center [938, 398] width 1233 height 703
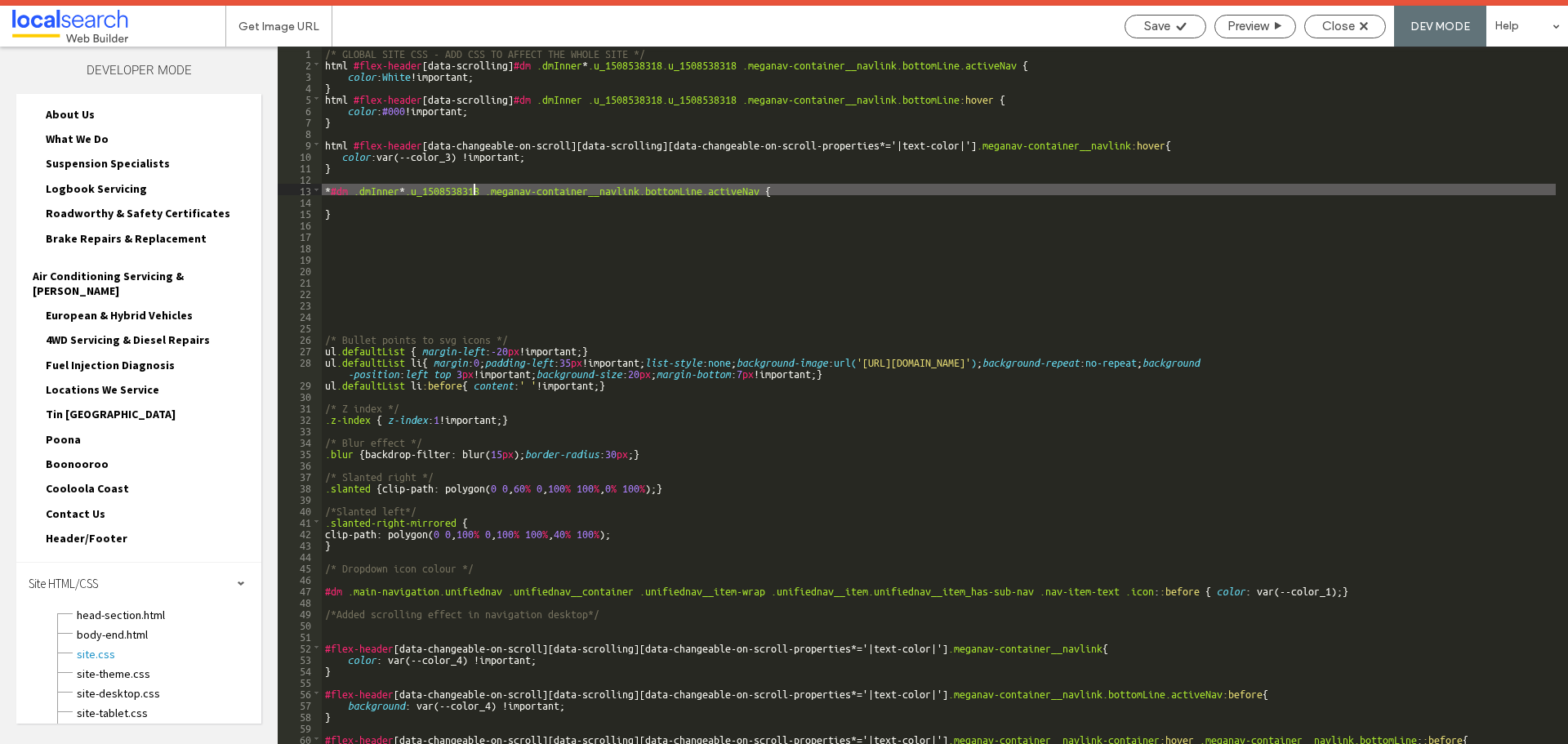
click at [463, 201] on div "/* GLOBAL SITE CSS - ADD CSS TO AFFECT THE WHOLE SITE */ html #flex-header [ da…" at bounding box center [938, 409] width 1233 height 726
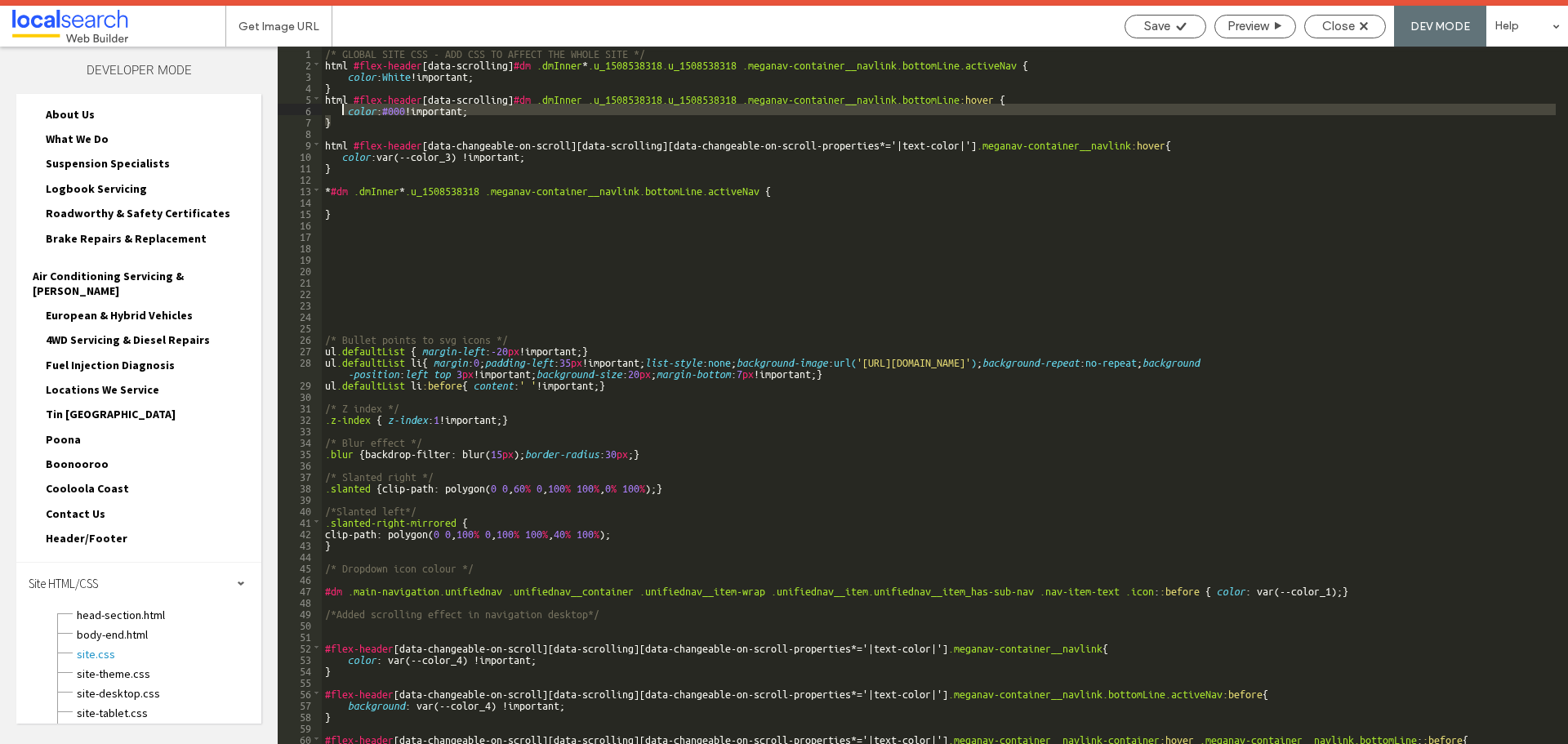
drag, startPoint x: 493, startPoint y: 116, endPoint x: 345, endPoint y: 111, distance: 148.1
click at [345, 111] on div "/* GLOBAL SITE CSS - ADD CSS TO AFFECT THE WHOLE SITE */ html #flex-header [ da…" at bounding box center [938, 409] width 1233 height 726
click at [349, 204] on div "/* GLOBAL SITE CSS - ADD CSS TO AFFECT THE WHOLE SITE */ html #flex-header [ da…" at bounding box center [938, 409] width 1233 height 726
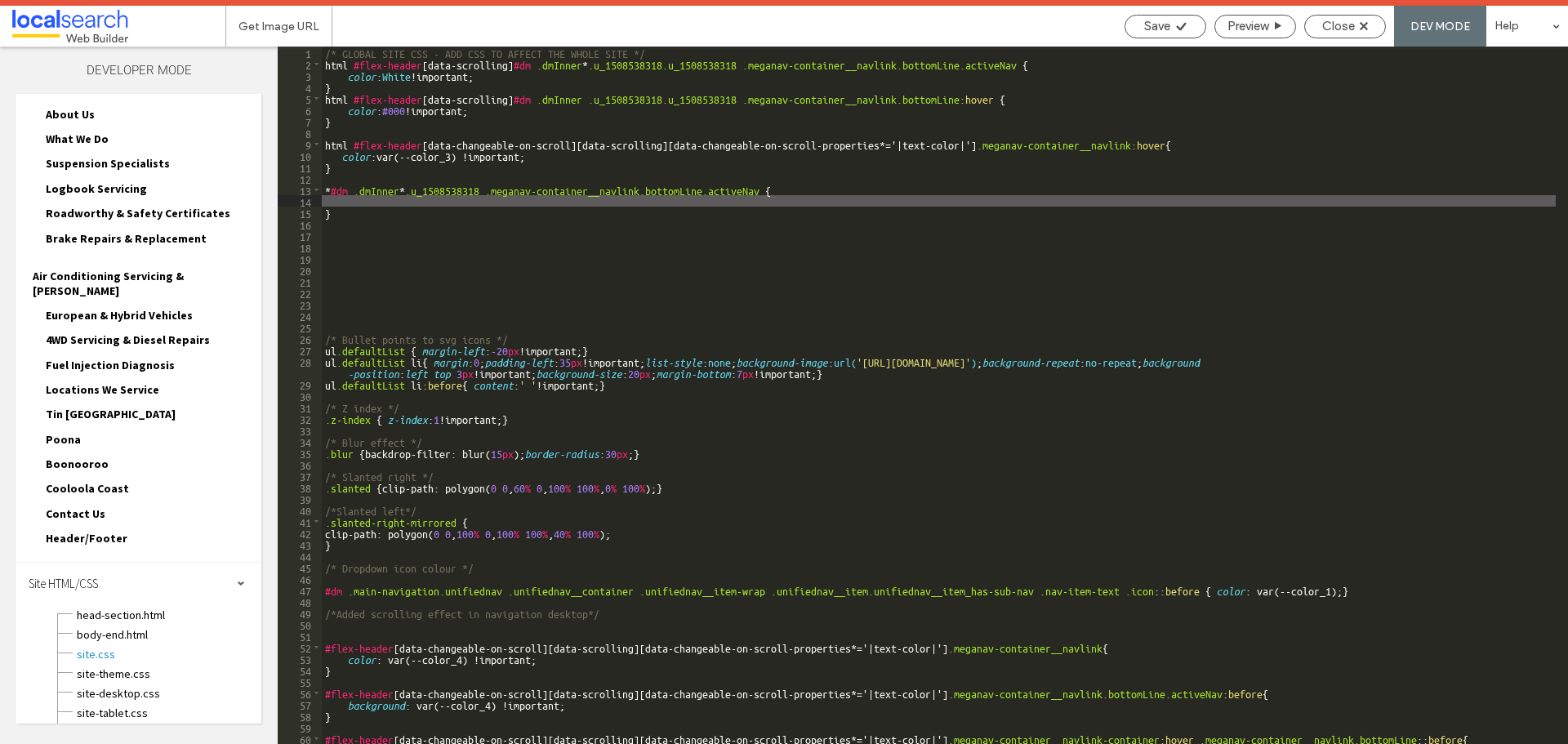
click at [487, 110] on div "/* GLOBAL SITE CSS - ADD CSS TO AFFECT THE WHOLE SITE */ html #flex-header [ da…" at bounding box center [938, 409] width 1233 height 726
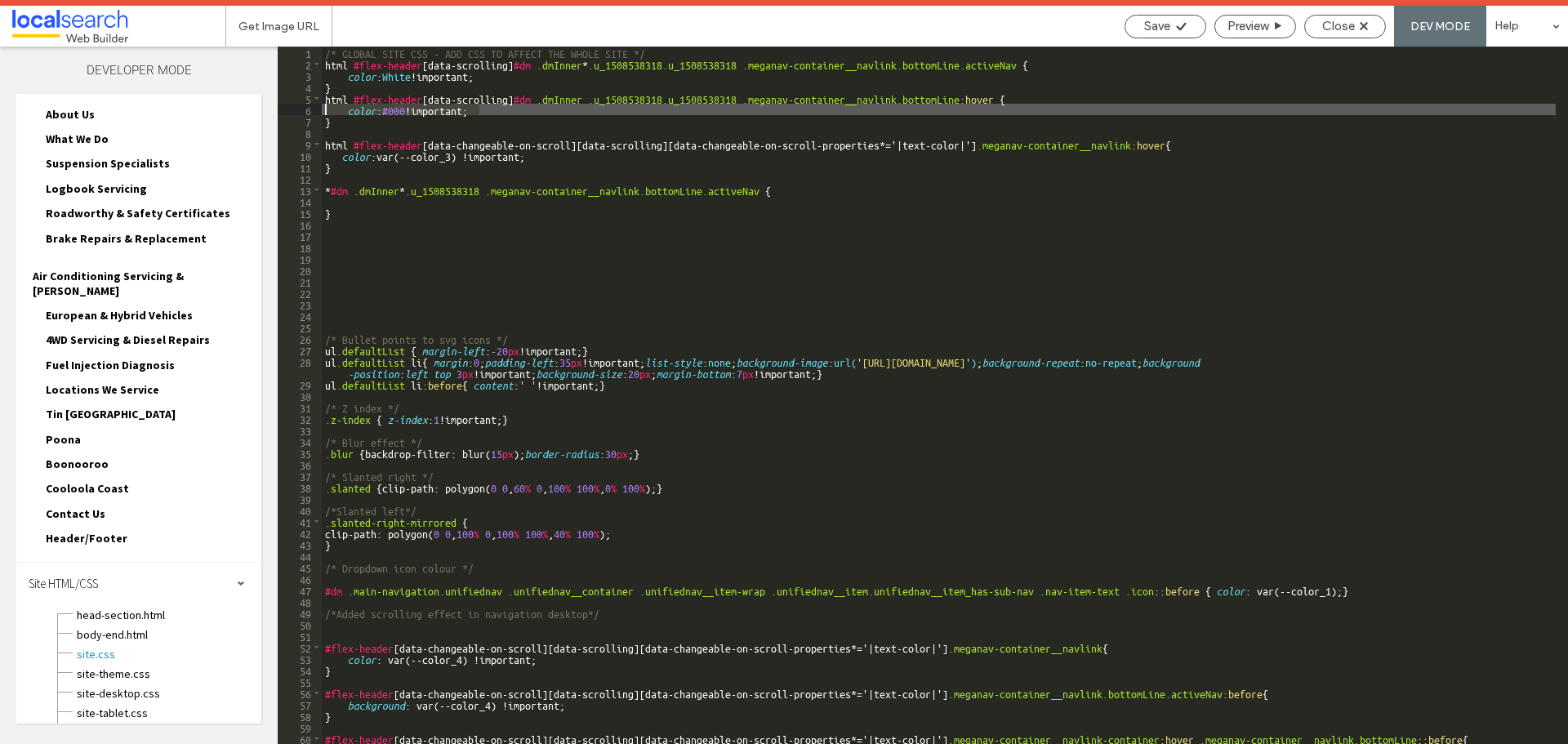
drag, startPoint x: 487, startPoint y: 110, endPoint x: 327, endPoint y: 107, distance: 160.0
click at [327, 107] on div "/* GLOBAL SITE CSS - ADD CSS TO AFFECT THE WHOLE SITE */ html #flex-header [ da…" at bounding box center [938, 409] width 1233 height 726
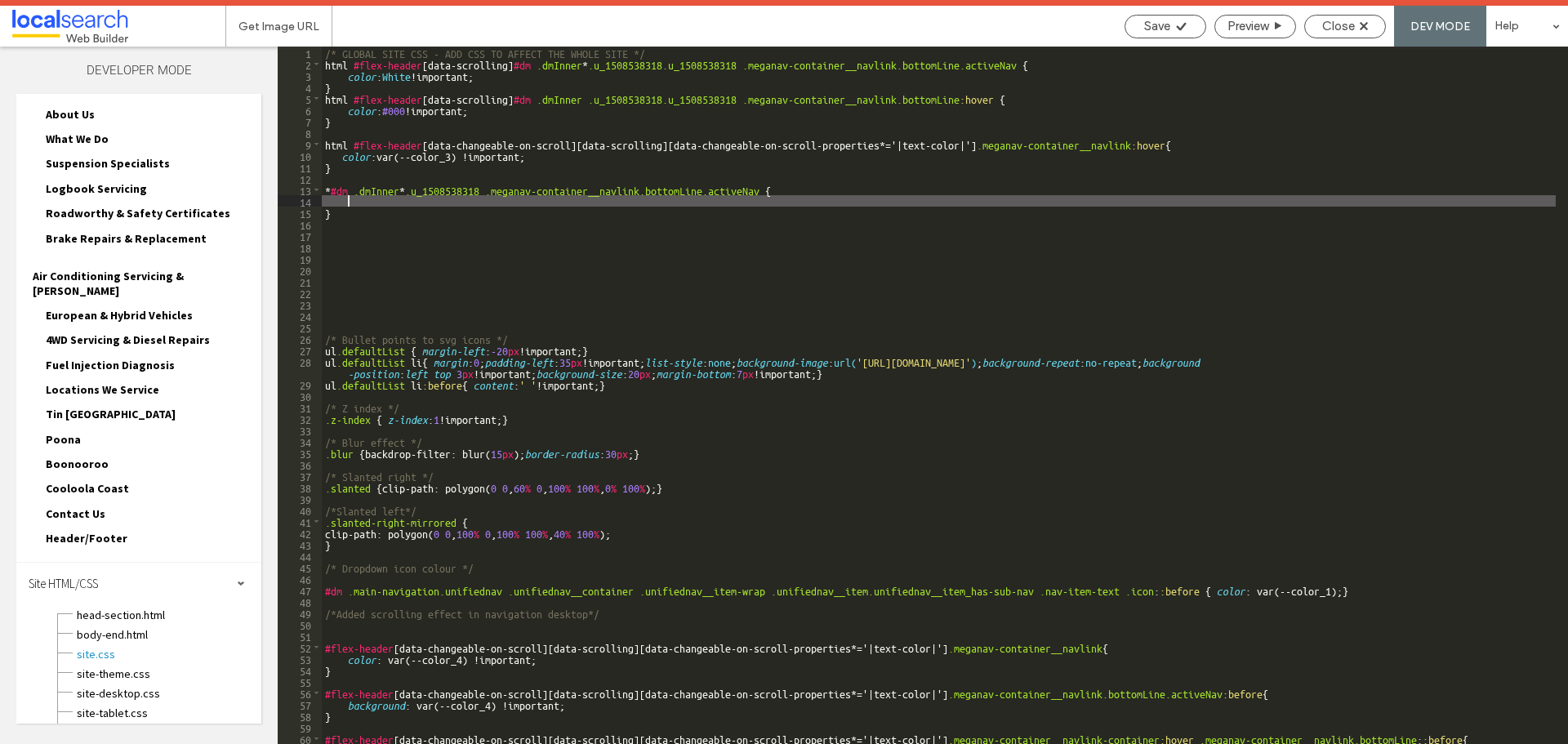
click at [360, 203] on div "/* GLOBAL SITE CSS - ADD CSS TO AFFECT THE WHOLE SITE */ html #flex-header [ da…" at bounding box center [938, 409] width 1233 height 726
click at [1168, 31] on span "Save" at bounding box center [1157, 26] width 26 height 15
click at [1251, 23] on span "Preview" at bounding box center [1247, 26] width 40 height 15
click at [1352, 27] on span "Close" at bounding box center [1338, 26] width 33 height 15
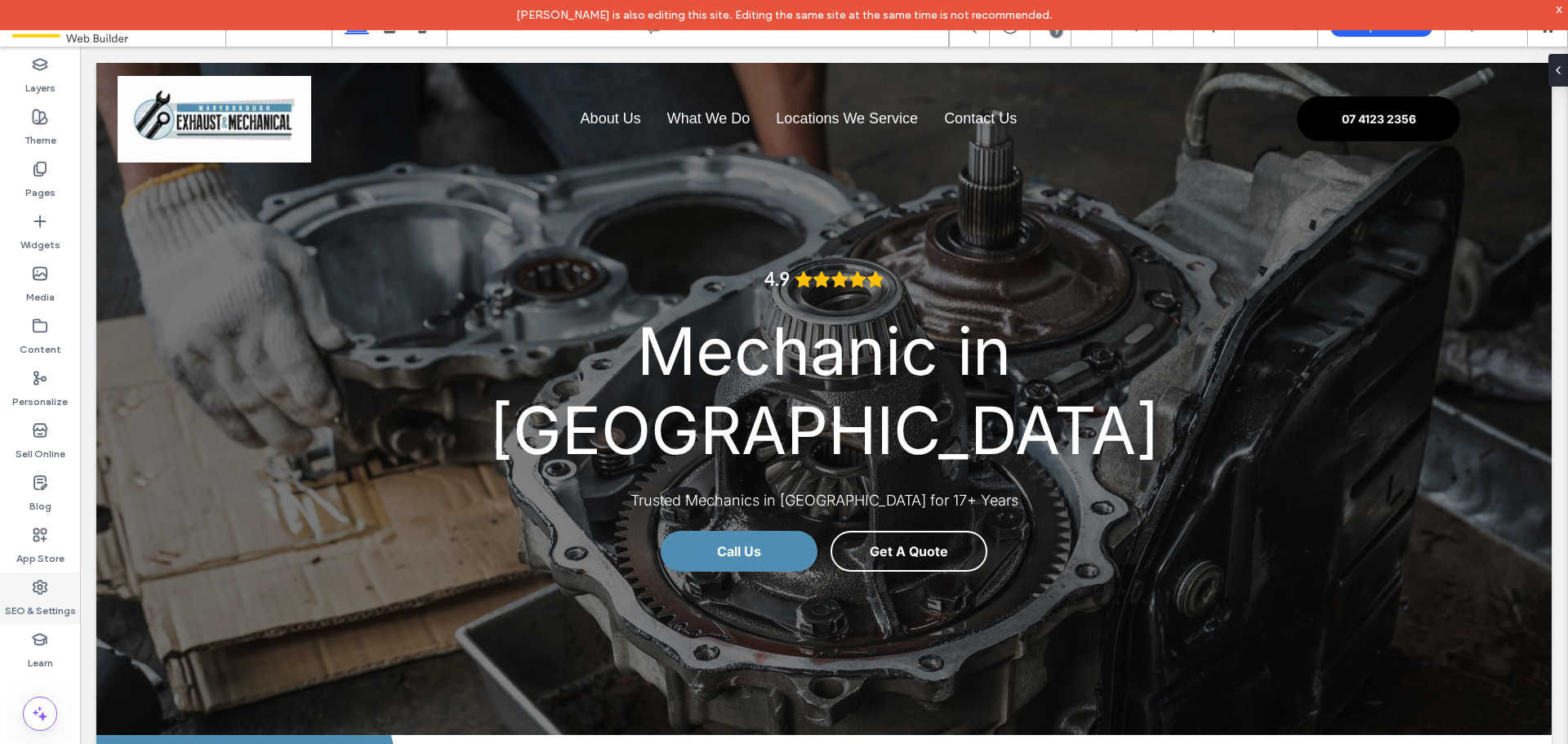
click at [53, 607] on label "SEO & Settings" at bounding box center [40, 607] width 71 height 23
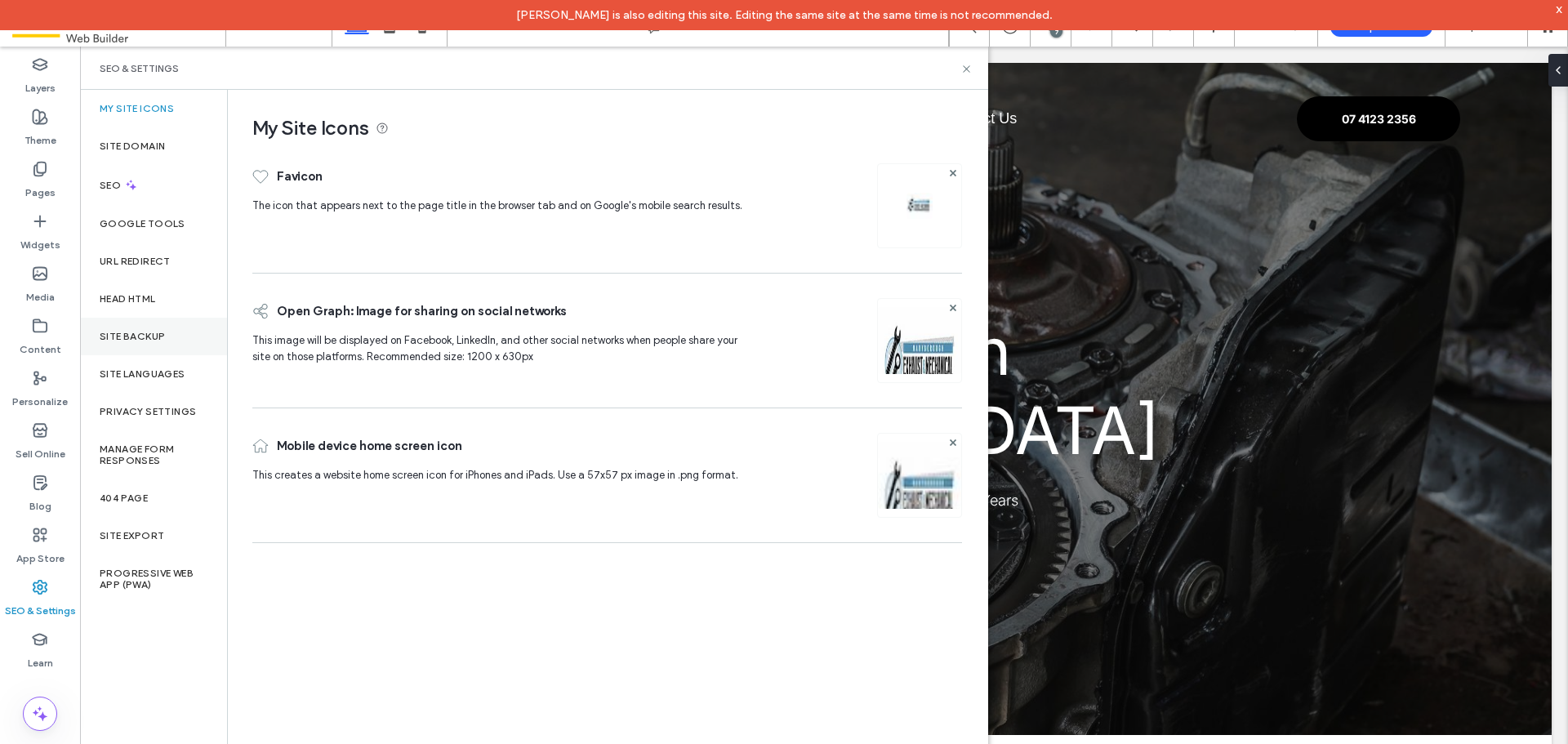
click at [161, 322] on div "Site Backup" at bounding box center [153, 337] width 147 height 38
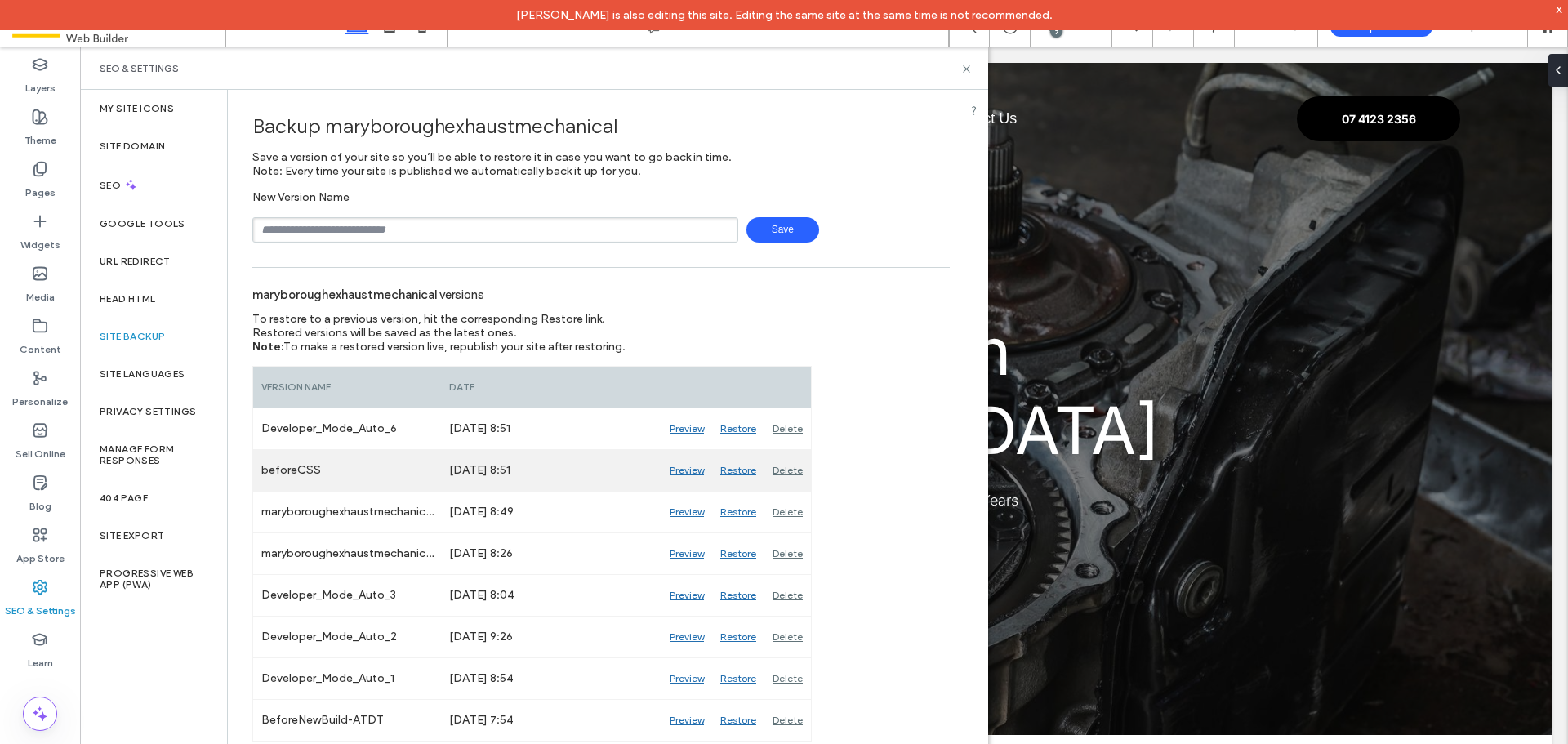
click at [677, 469] on div "Preview" at bounding box center [686, 470] width 50 height 41
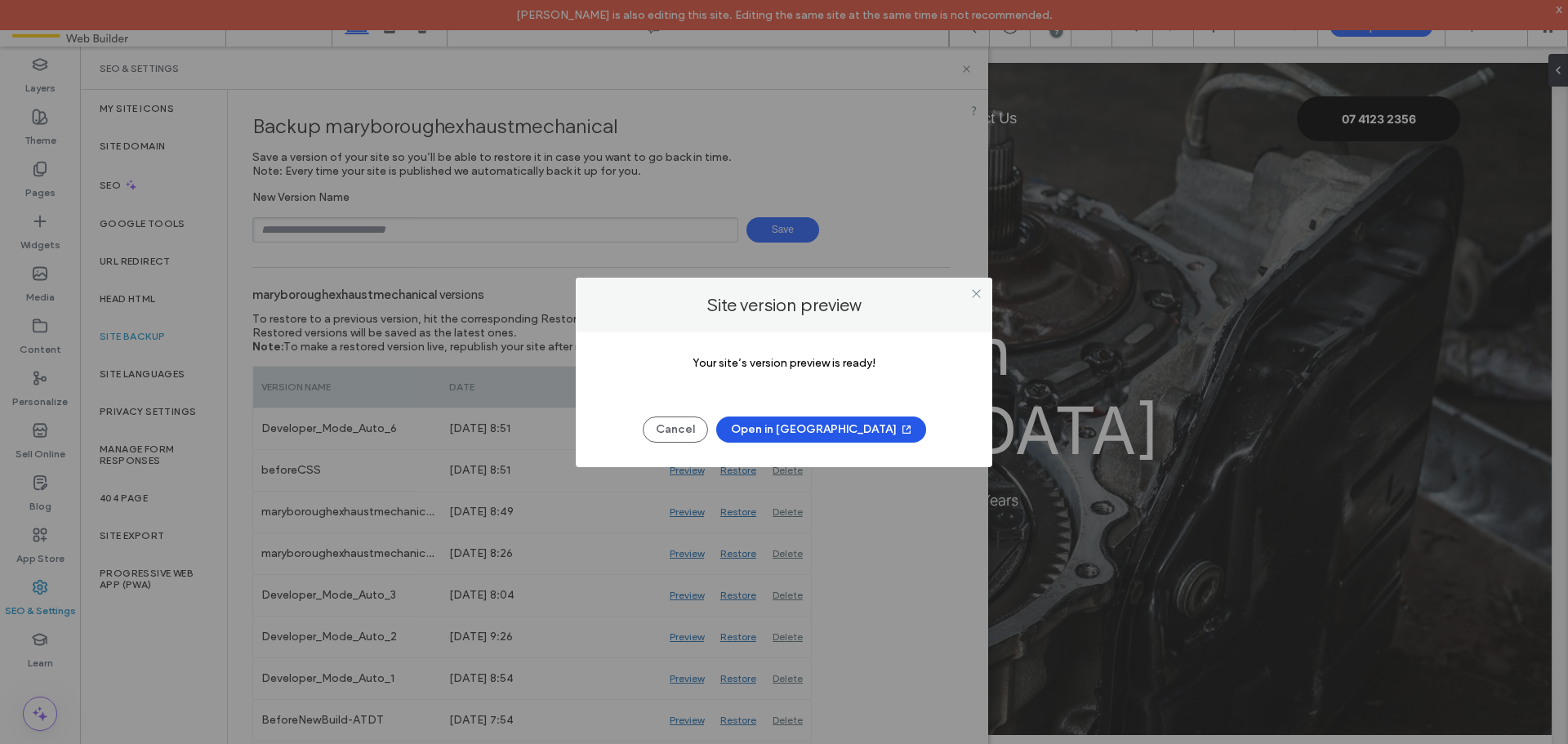
click at [843, 432] on button "Open in New Tab" at bounding box center [821, 430] width 210 height 26
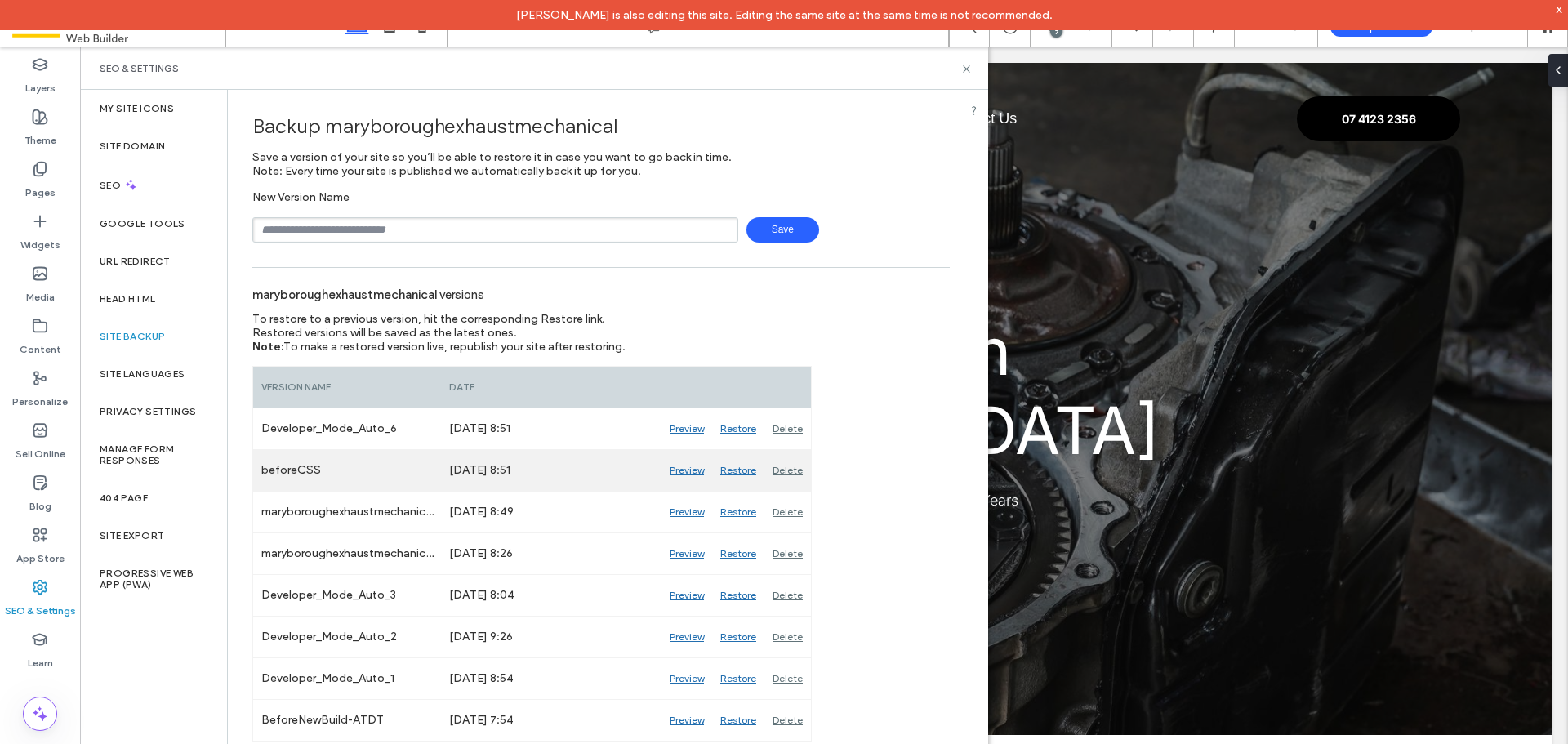
click at [680, 471] on div "Preview" at bounding box center [686, 470] width 50 height 41
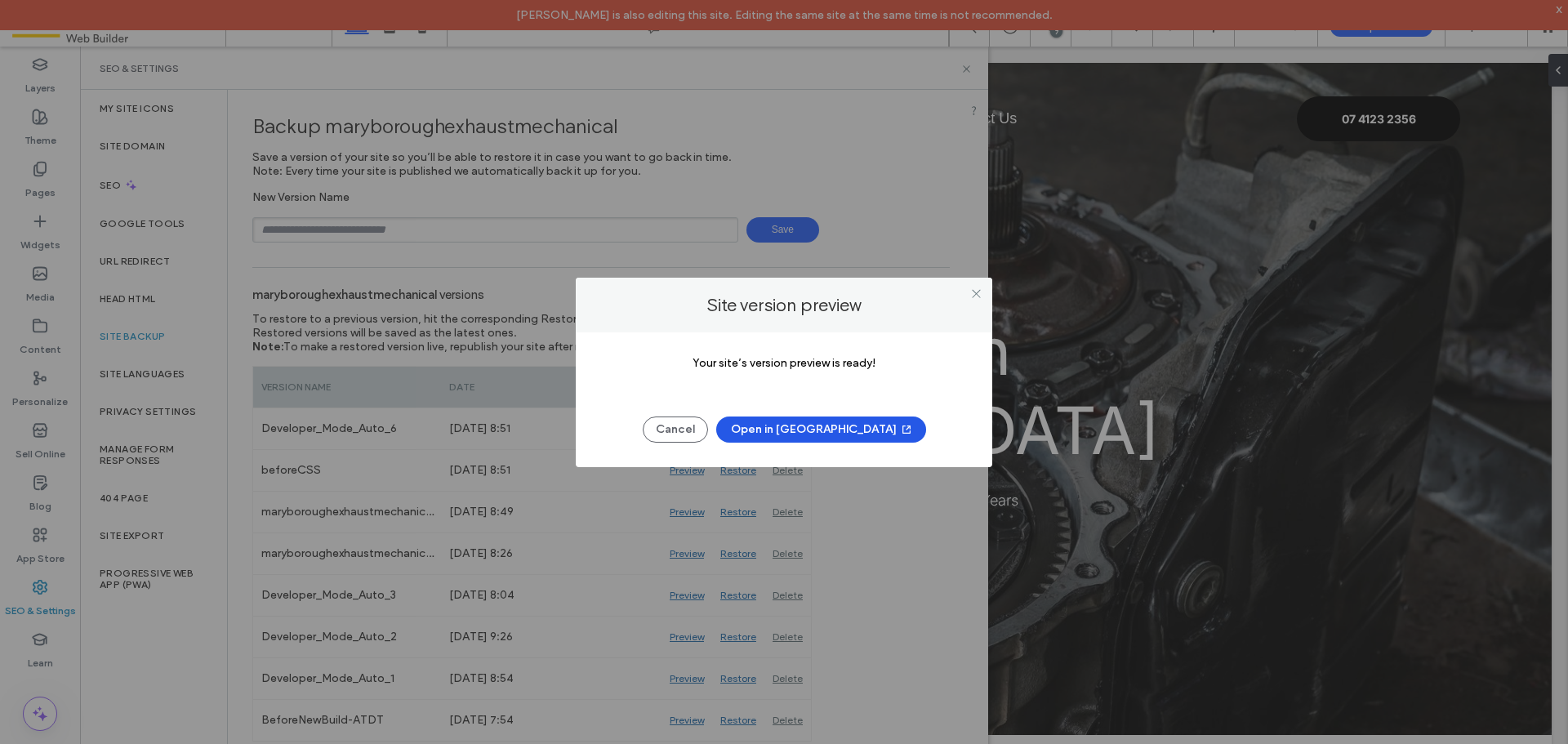
click at [823, 422] on button "Open in New Tab" at bounding box center [821, 430] width 210 height 26
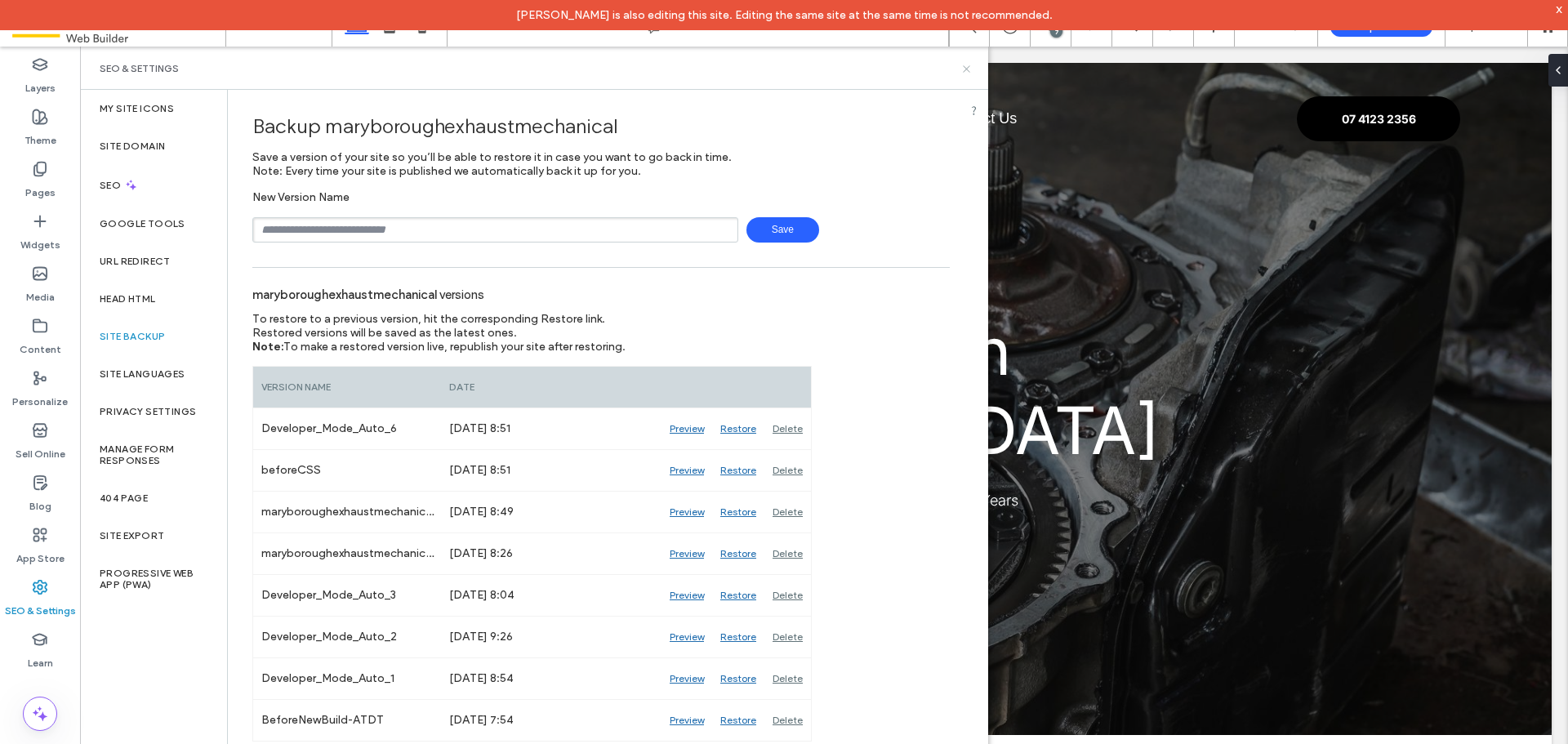
click at [969, 64] on icon at bounding box center [966, 69] width 12 height 12
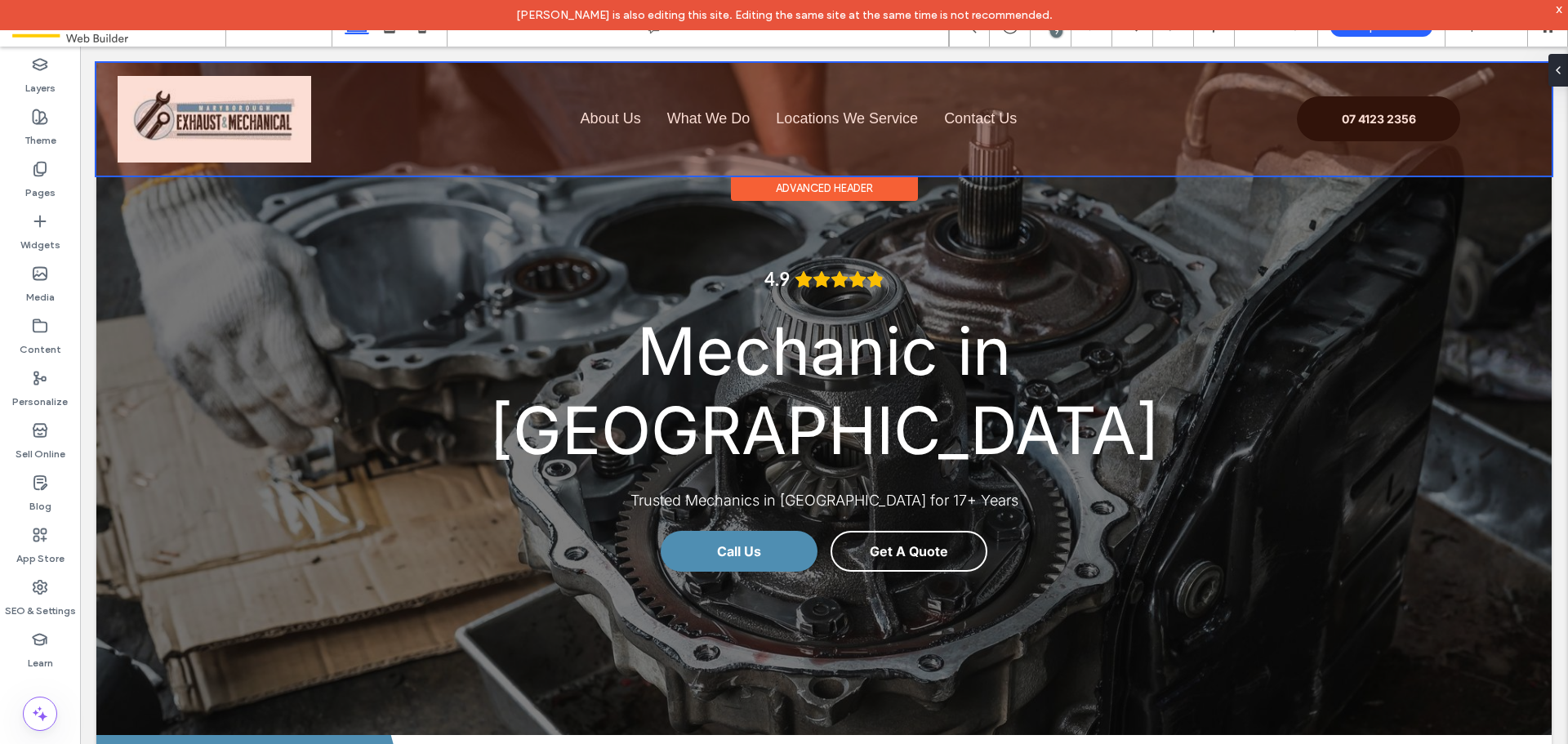
click at [877, 120] on div at bounding box center [824, 120] width 1455 height 113
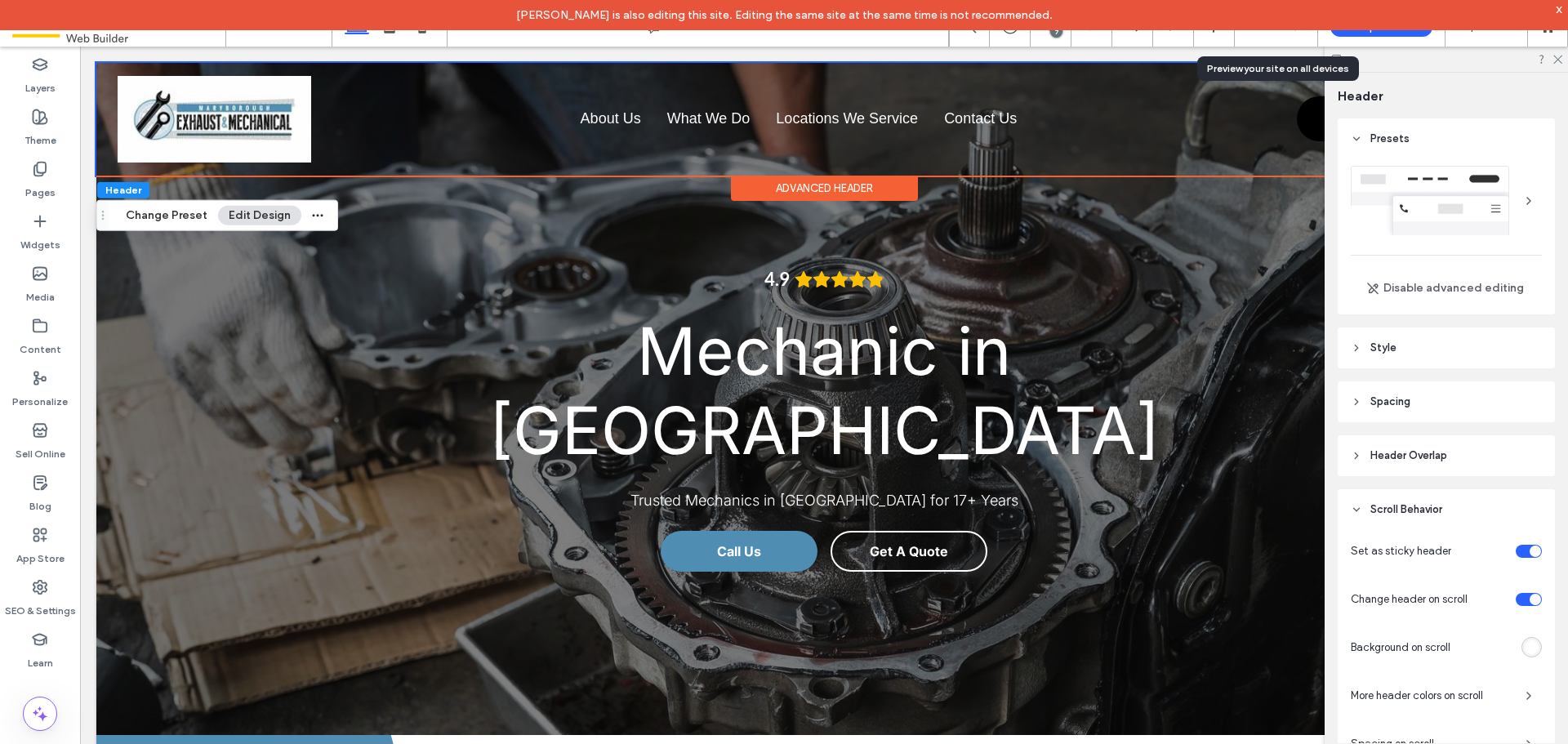
click at [1287, 37] on div "Preview" at bounding box center [1276, 26] width 83 height 41
click at [1248, 34] on div "Preview" at bounding box center [1276, 26] width 83 height 41
click at [1559, 10] on div "x" at bounding box center [1558, 9] width 7 height 14
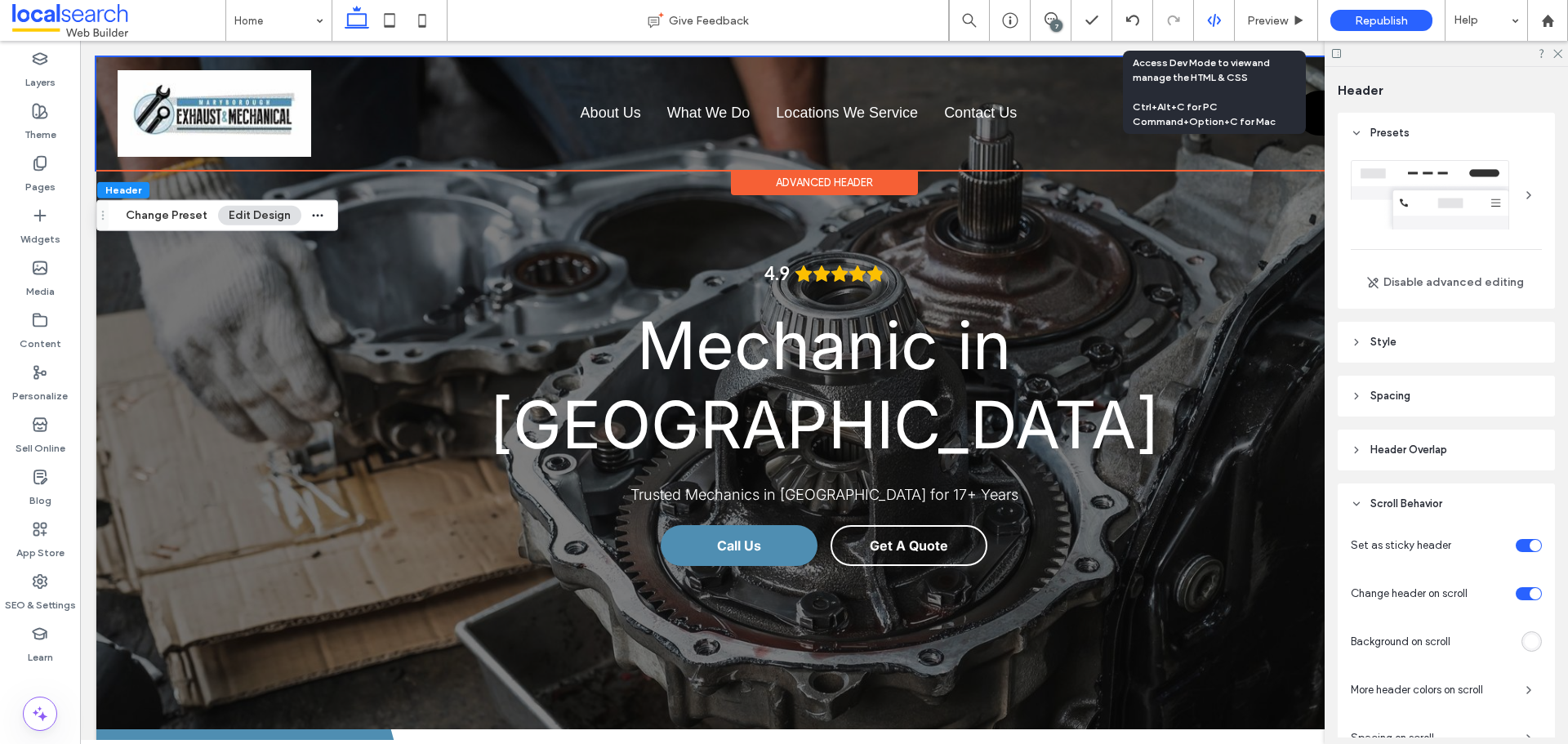
click at [1212, 21] on icon at bounding box center [1214, 20] width 15 height 15
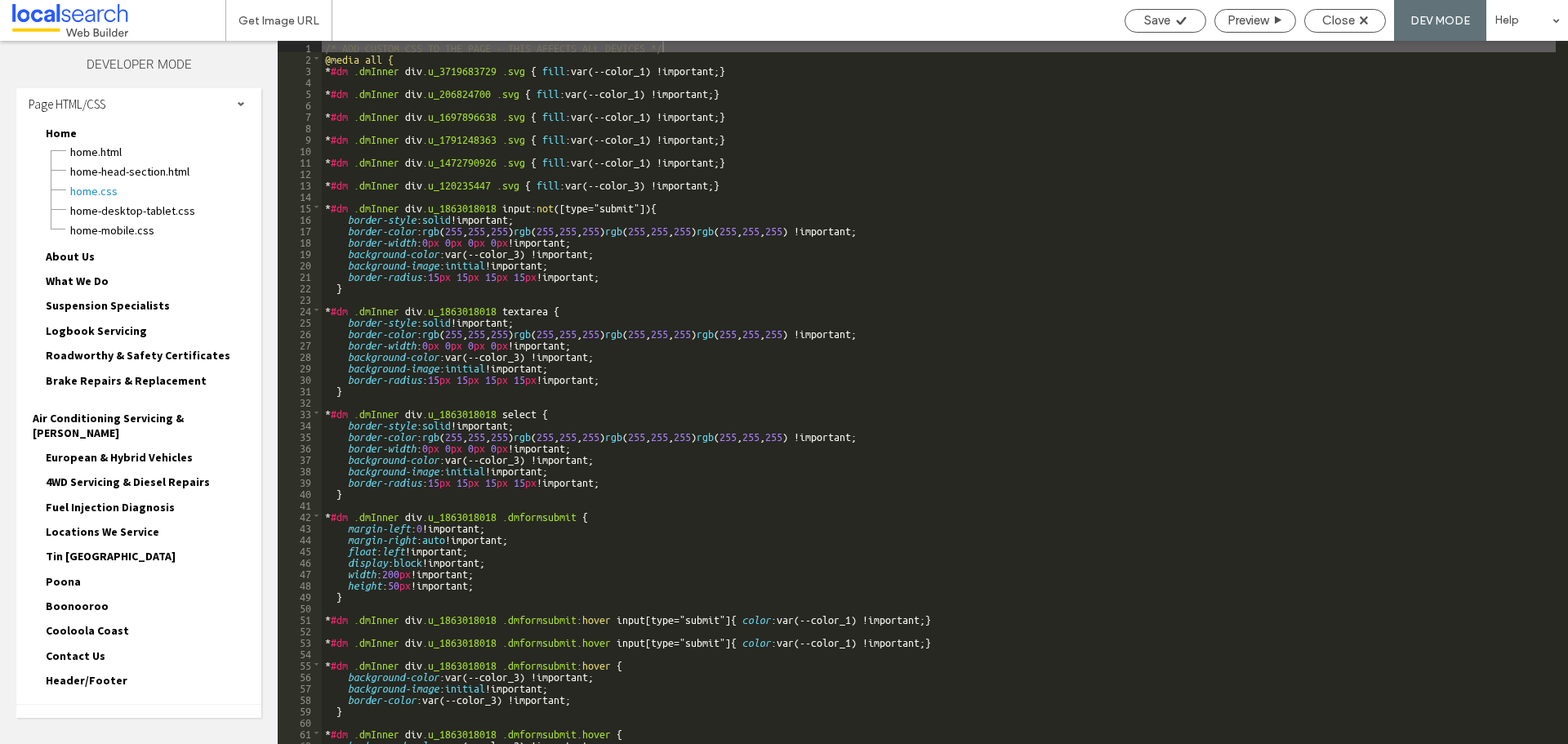
scroll to position [6, 0]
click at [192, 704] on div "Site HTML/CSS" at bounding box center [139, 724] width 245 height 41
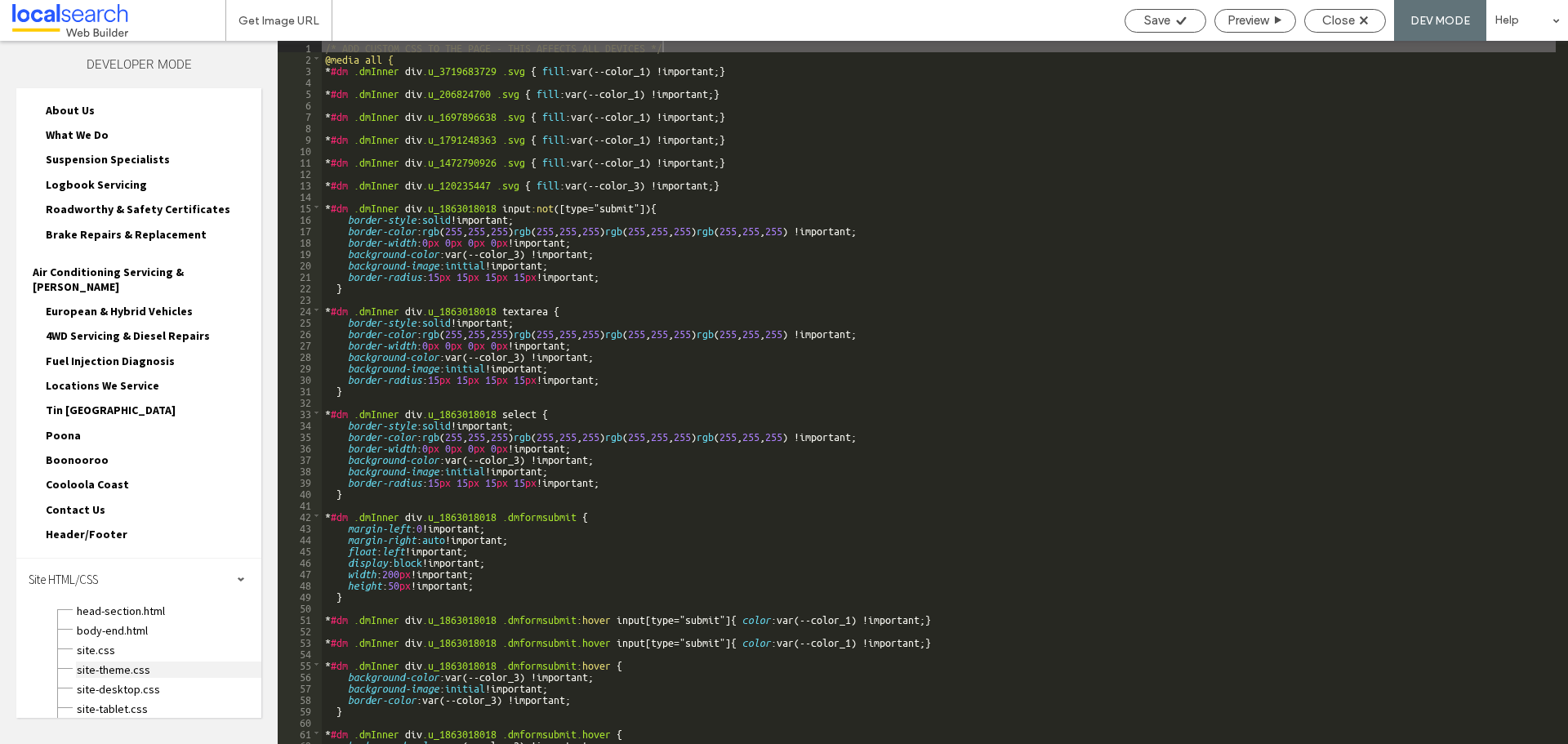
scroll to position [153, 0]
click at [119, 640] on span "site.css" at bounding box center [169, 648] width 186 height 17
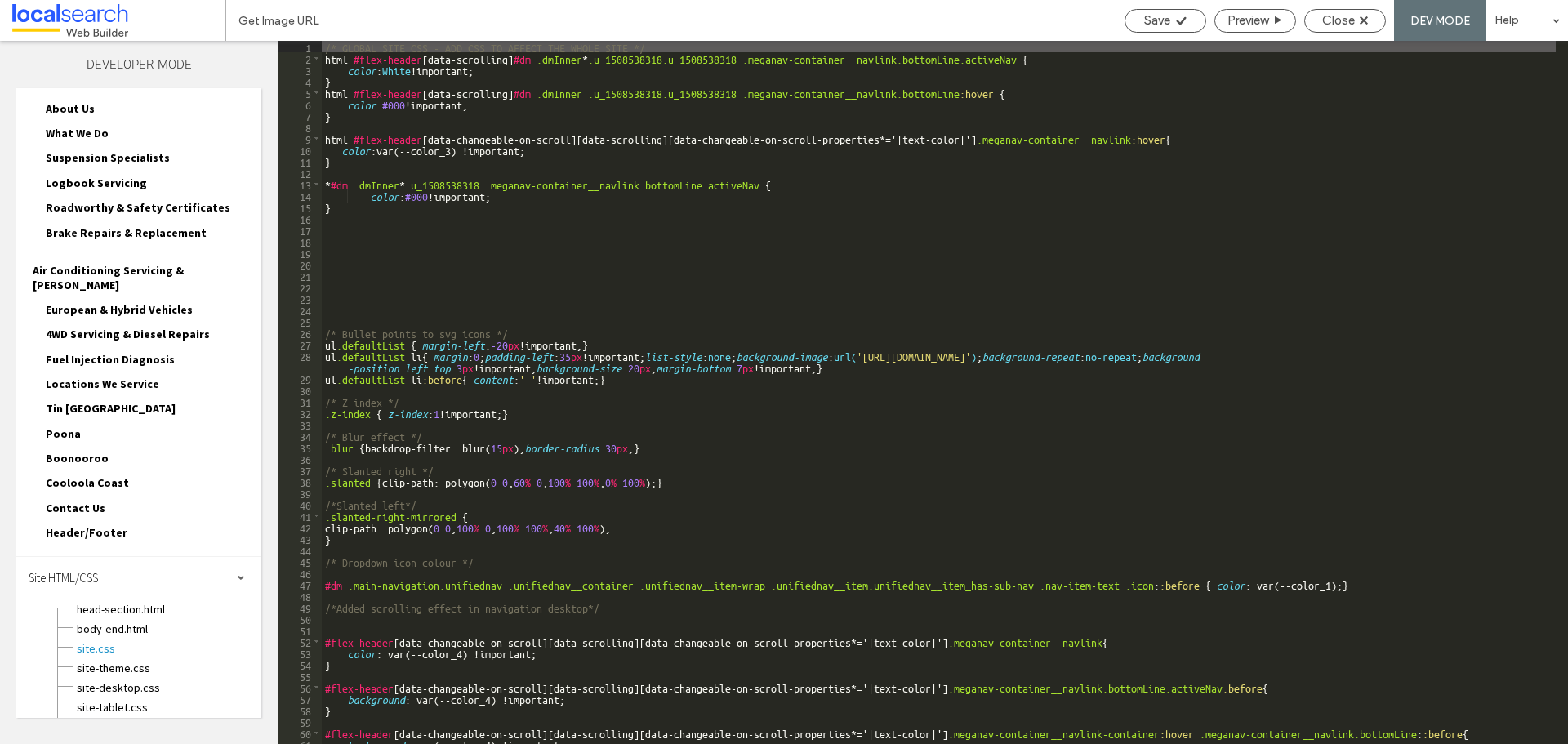
click at [516, 184] on div "/* GLOBAL SITE CSS - ADD CSS TO AFFECT THE WHOLE SITE */ html #flex-header [ da…" at bounding box center [938, 403] width 1233 height 726
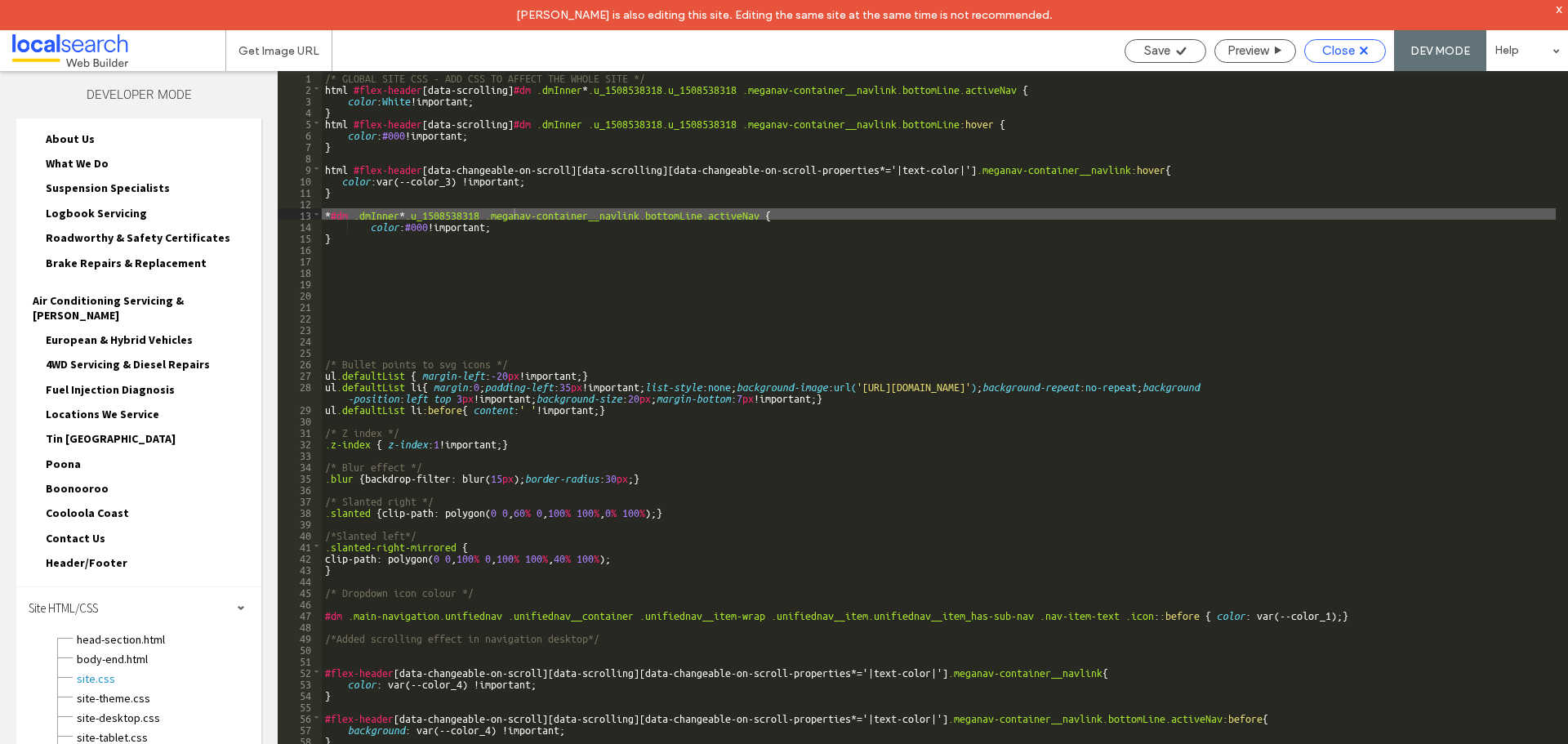
click at [1371, 54] on div "Close" at bounding box center [1344, 50] width 80 height 15
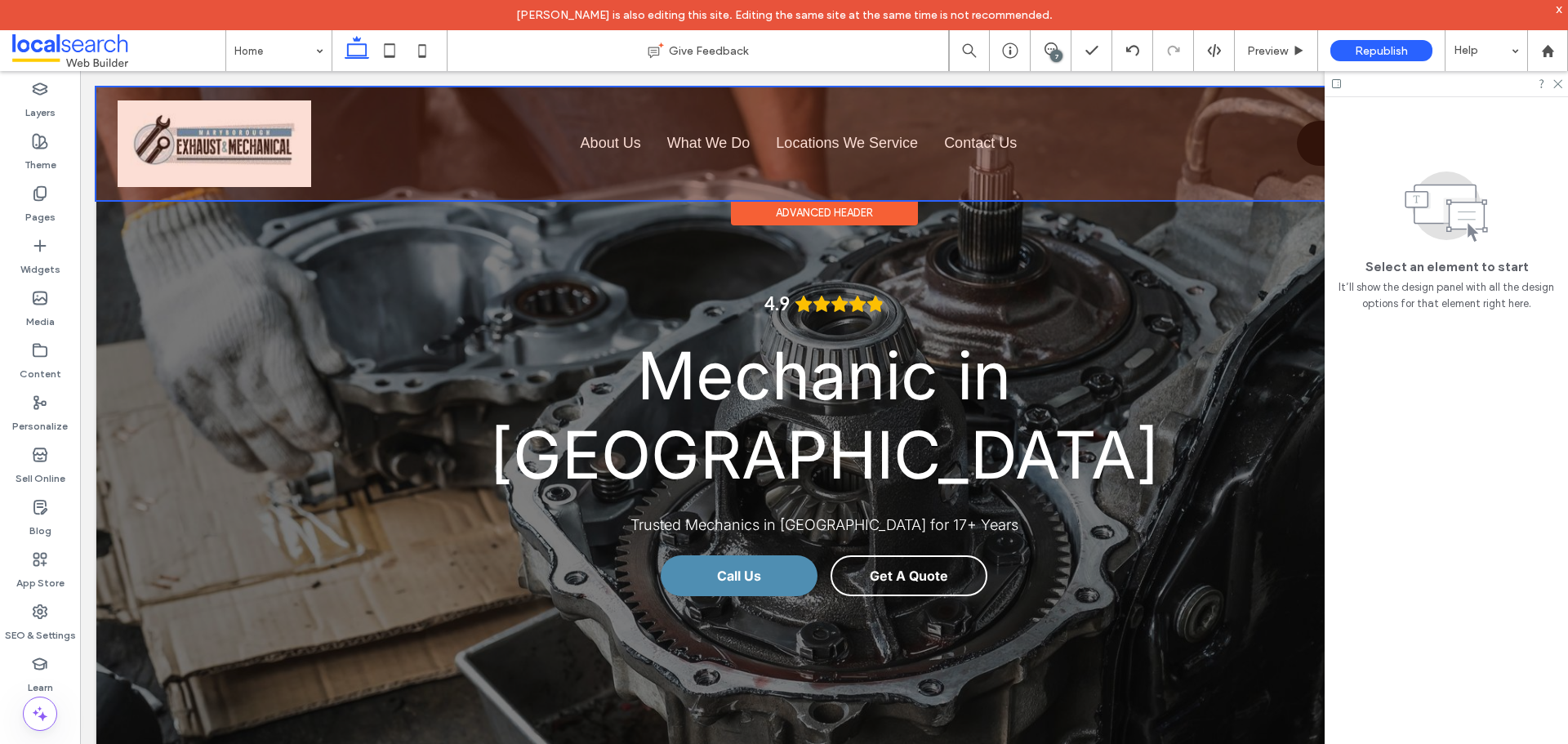
click at [743, 131] on div at bounding box center [824, 143] width 1455 height 113
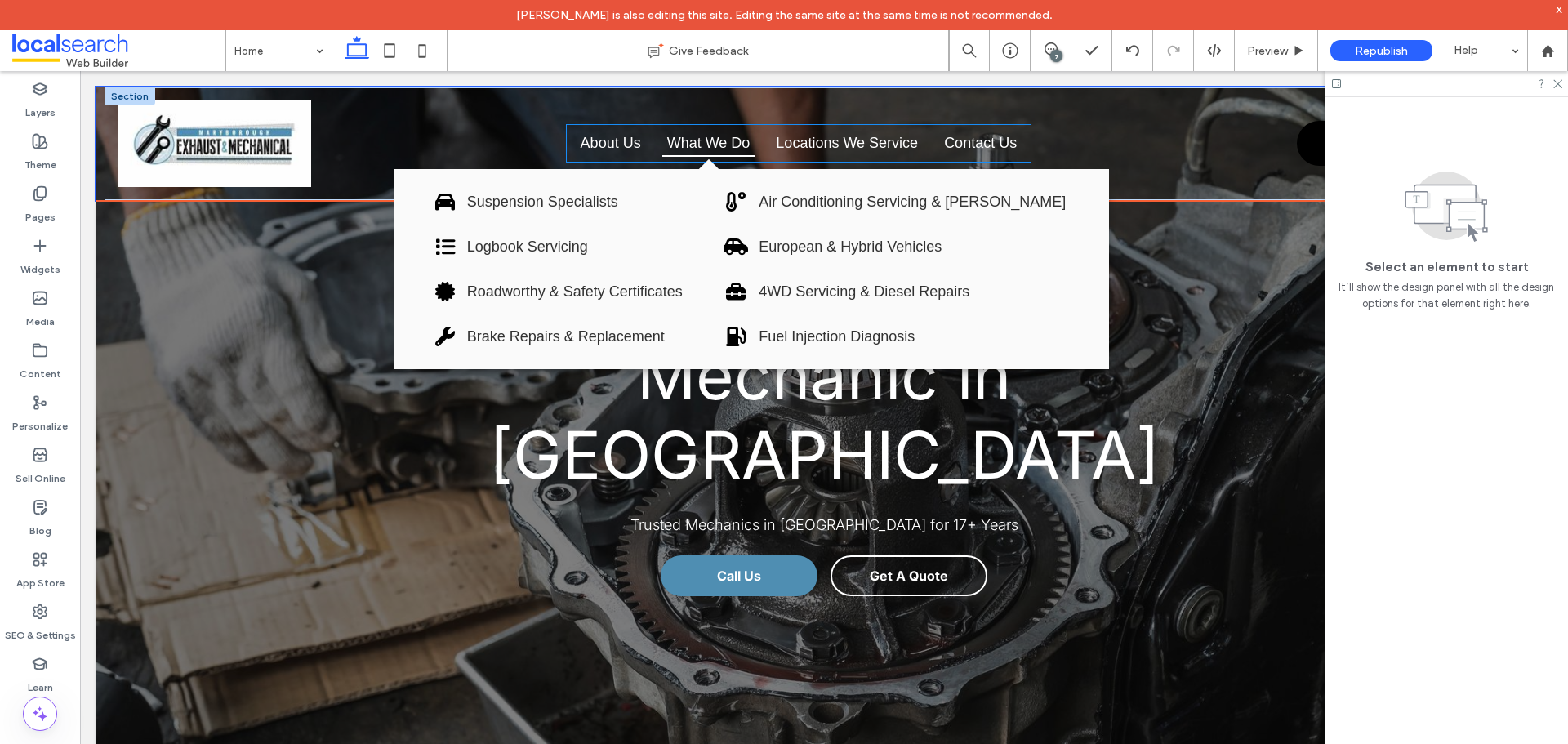
click at [743, 131] on link "What We Do" at bounding box center [709, 142] width 93 height 27
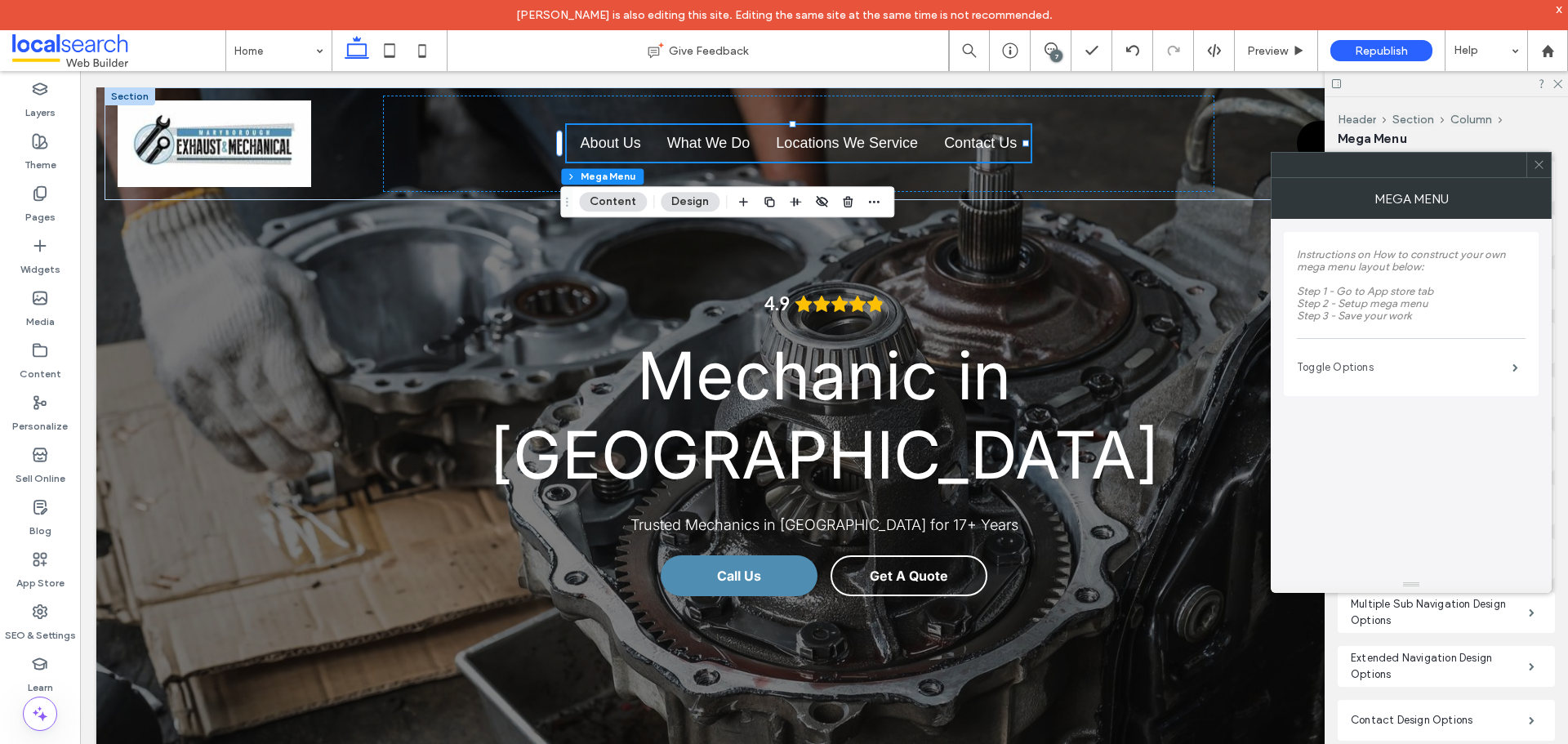
click at [1437, 362] on label "Toggle Options" at bounding box center [1404, 368] width 215 height 33
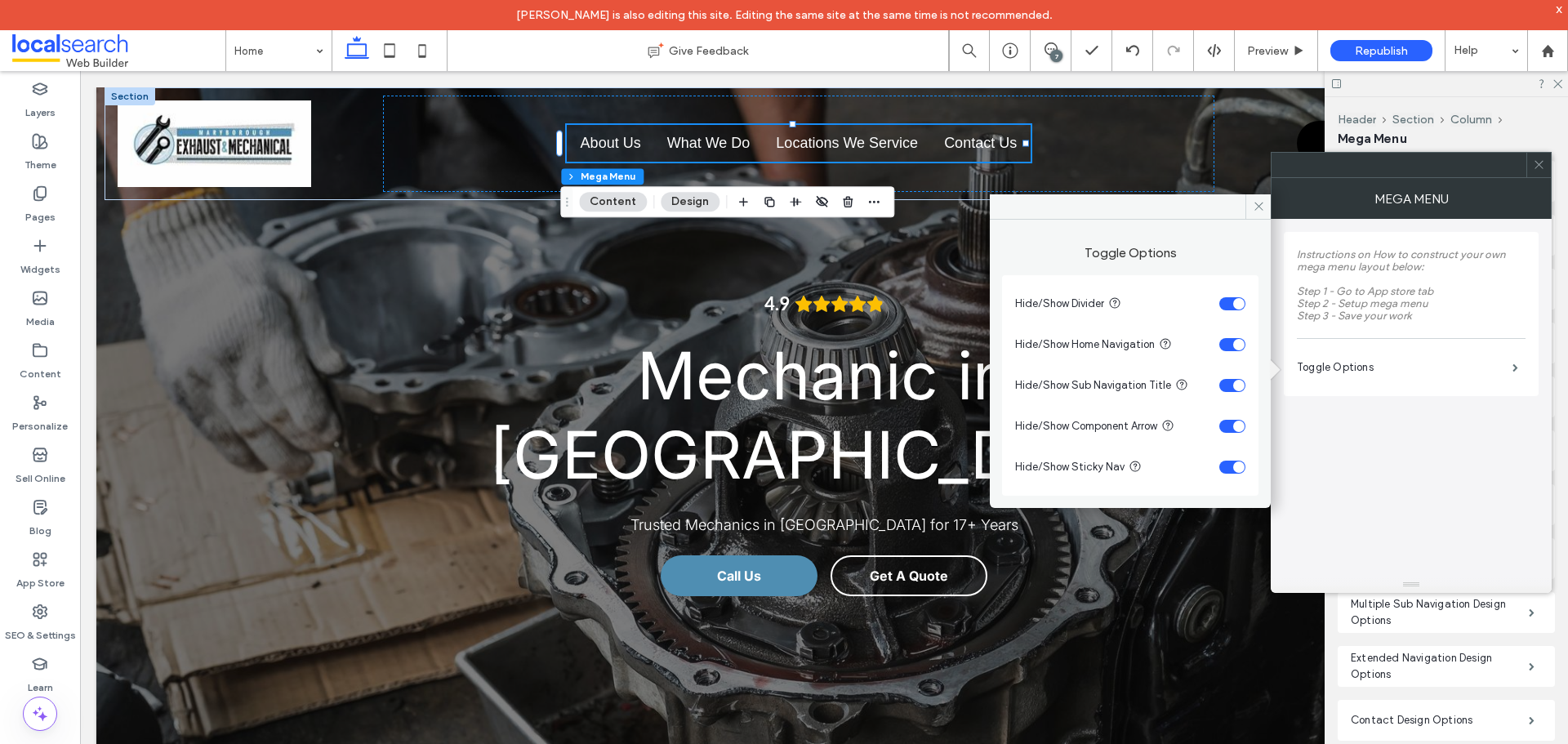
click at [1540, 163] on icon at bounding box center [1538, 164] width 12 height 12
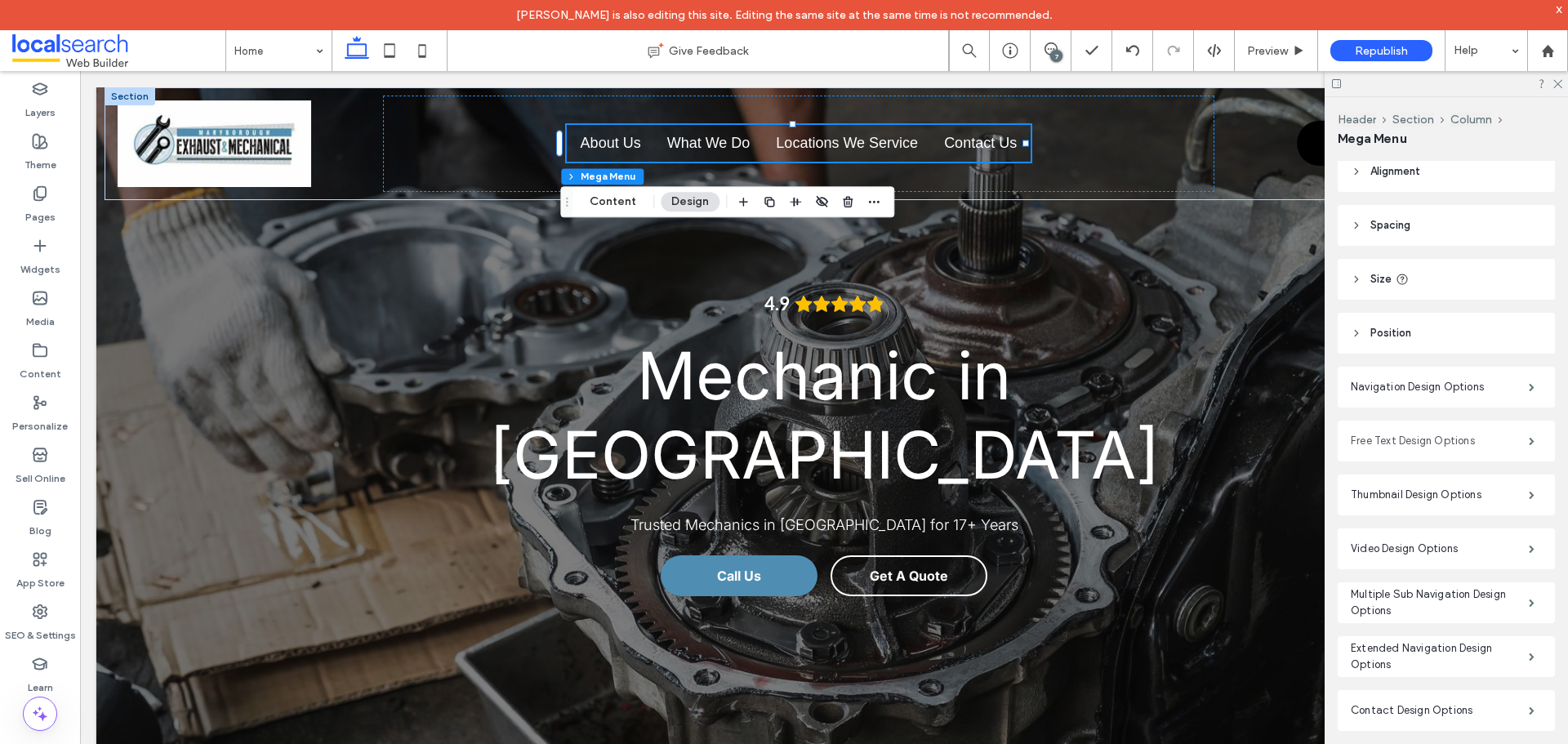
scroll to position [0, 0]
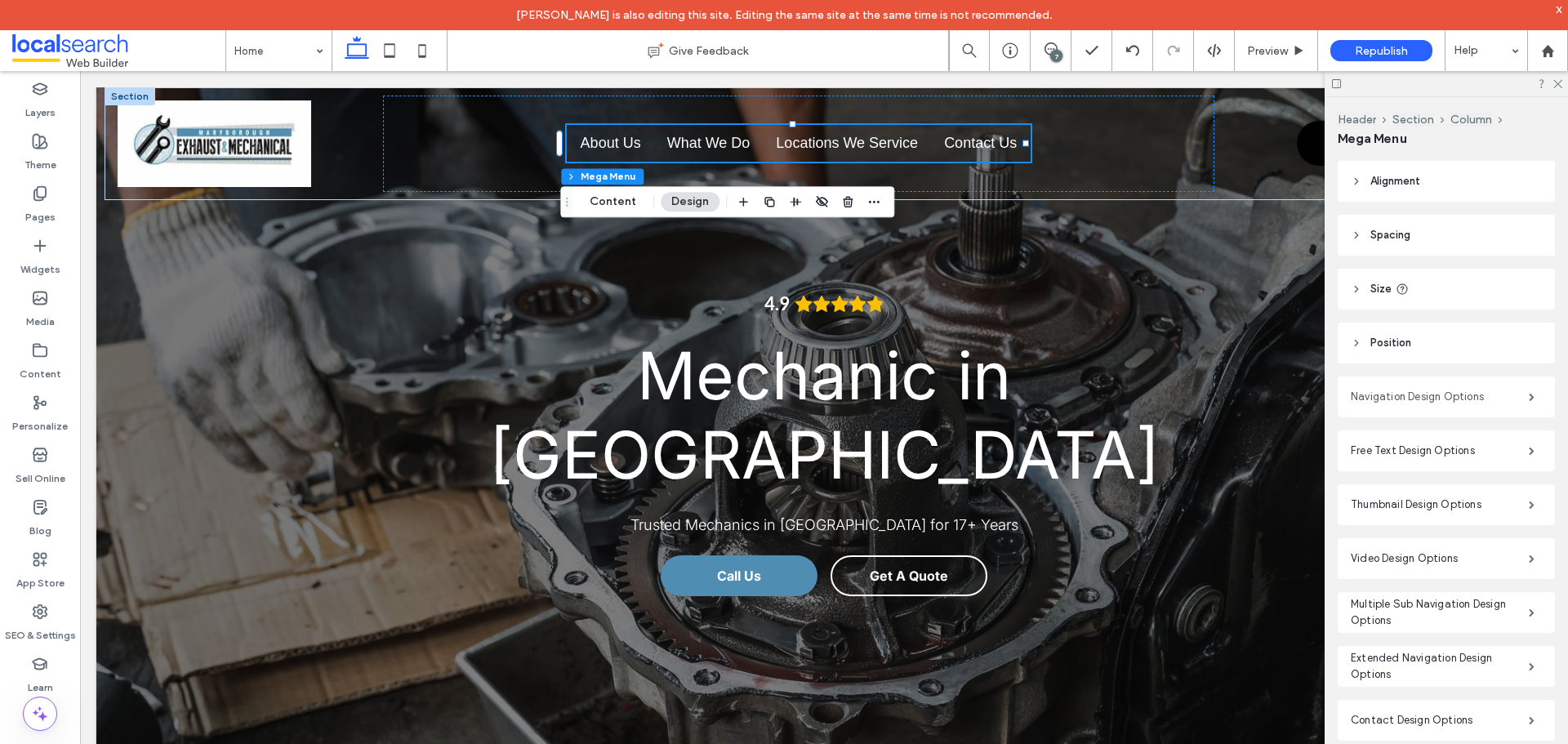
click at [1447, 408] on label "Navigation Design Options" at bounding box center [1440, 396] width 178 height 33
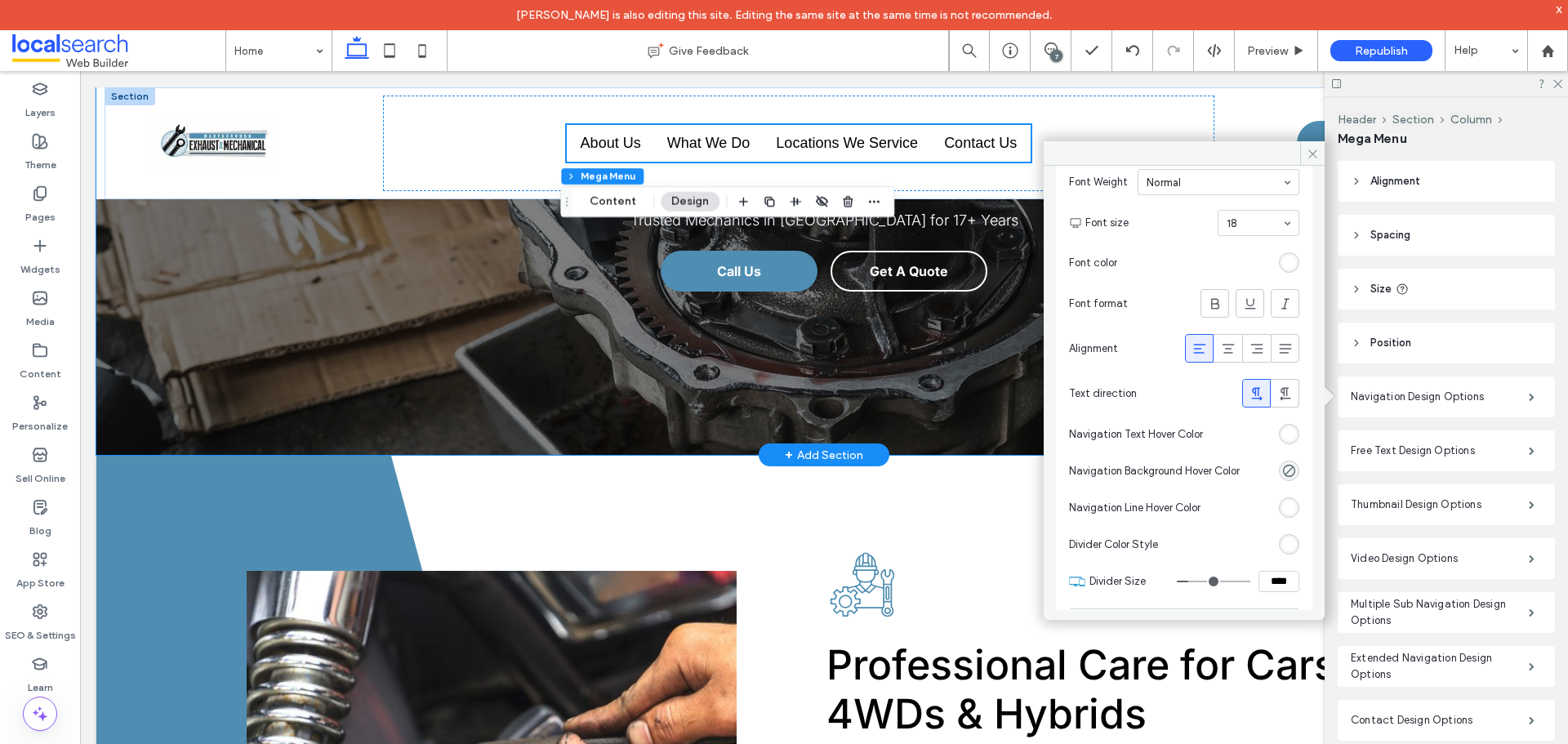
scroll to position [327, 0]
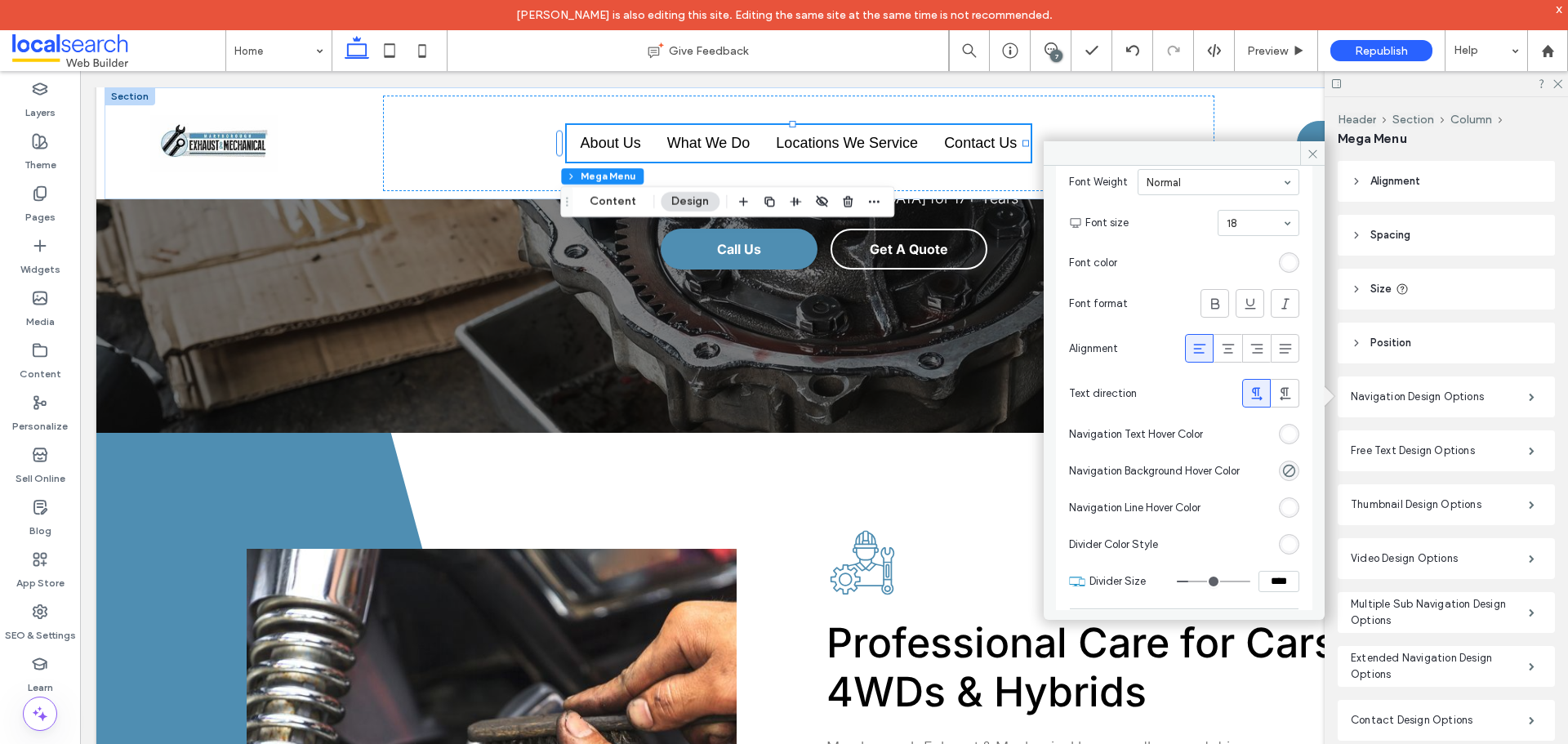
click at [1282, 437] on div "rgb(255, 255, 255)" at bounding box center [1289, 434] width 14 height 14
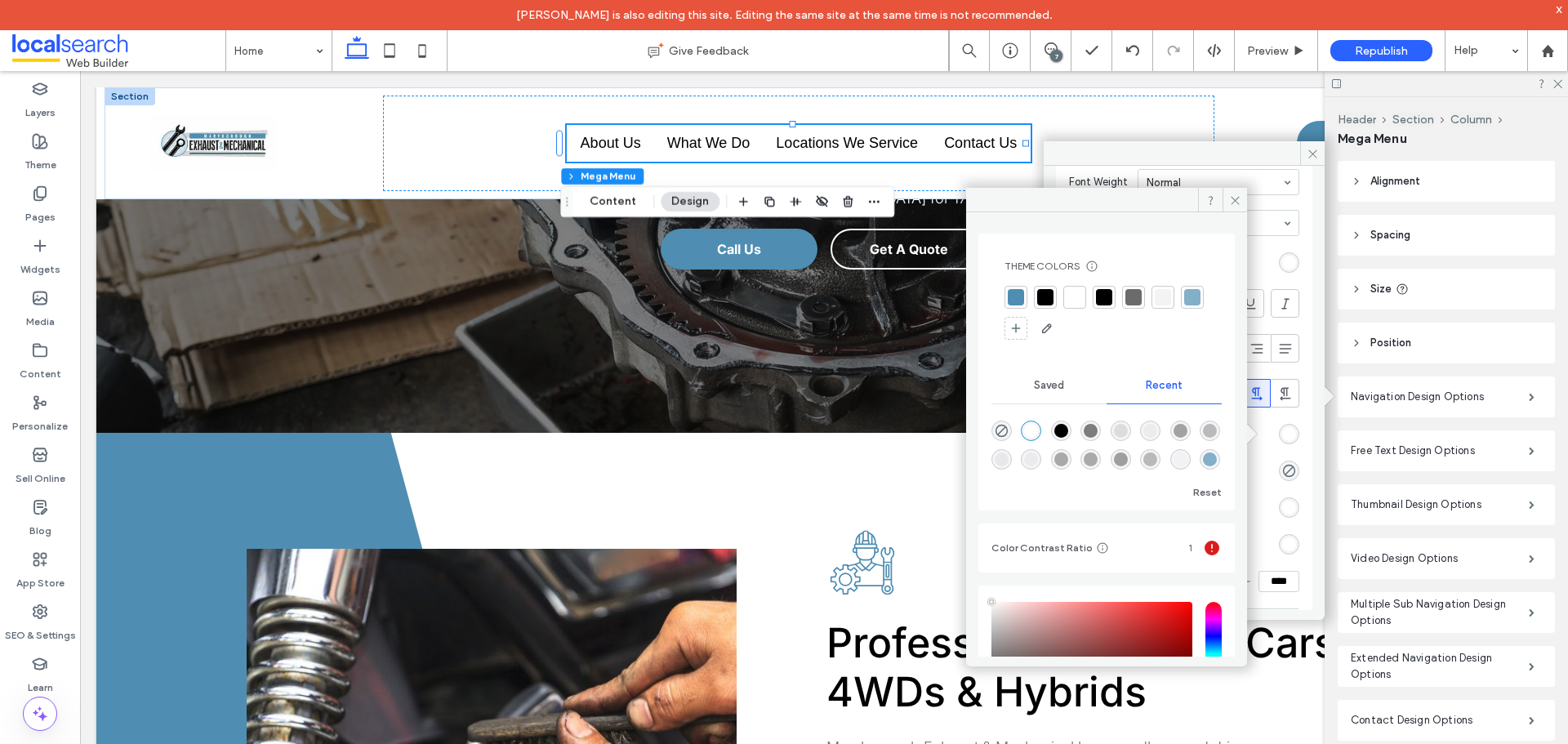
click at [1054, 298] on div at bounding box center [1045, 296] width 23 height 23
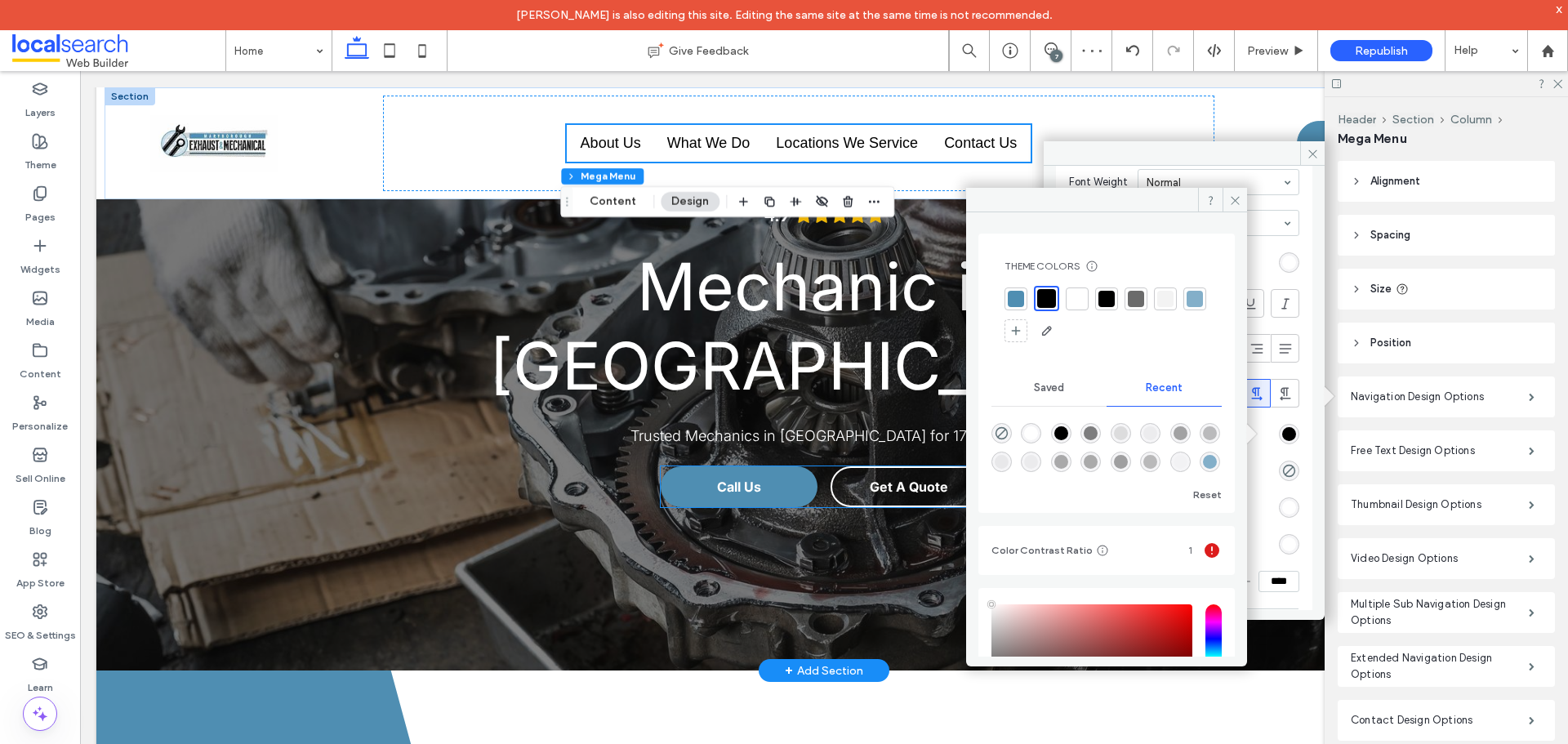
scroll to position [0, 0]
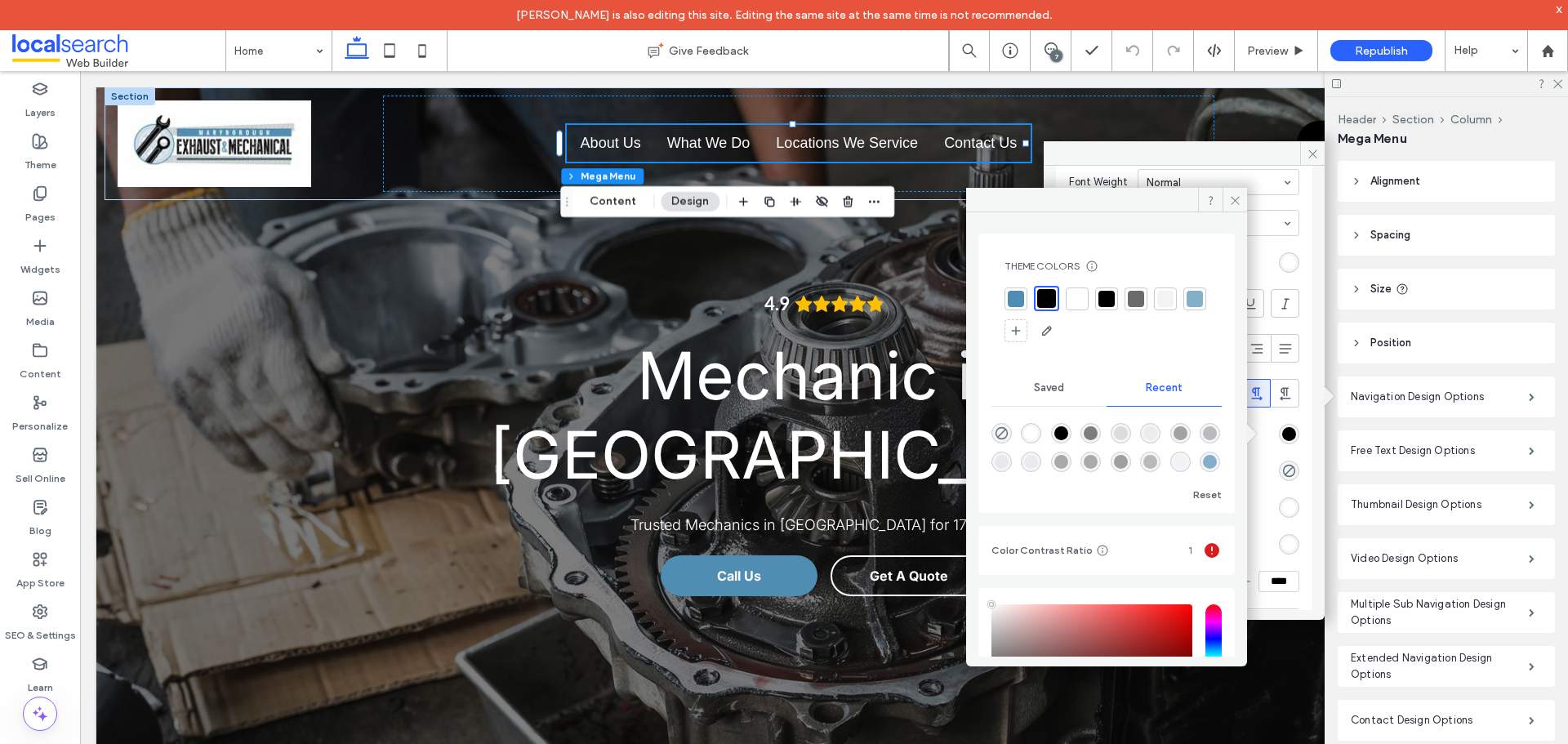
click at [1076, 304] on div at bounding box center [1076, 298] width 17 height 17
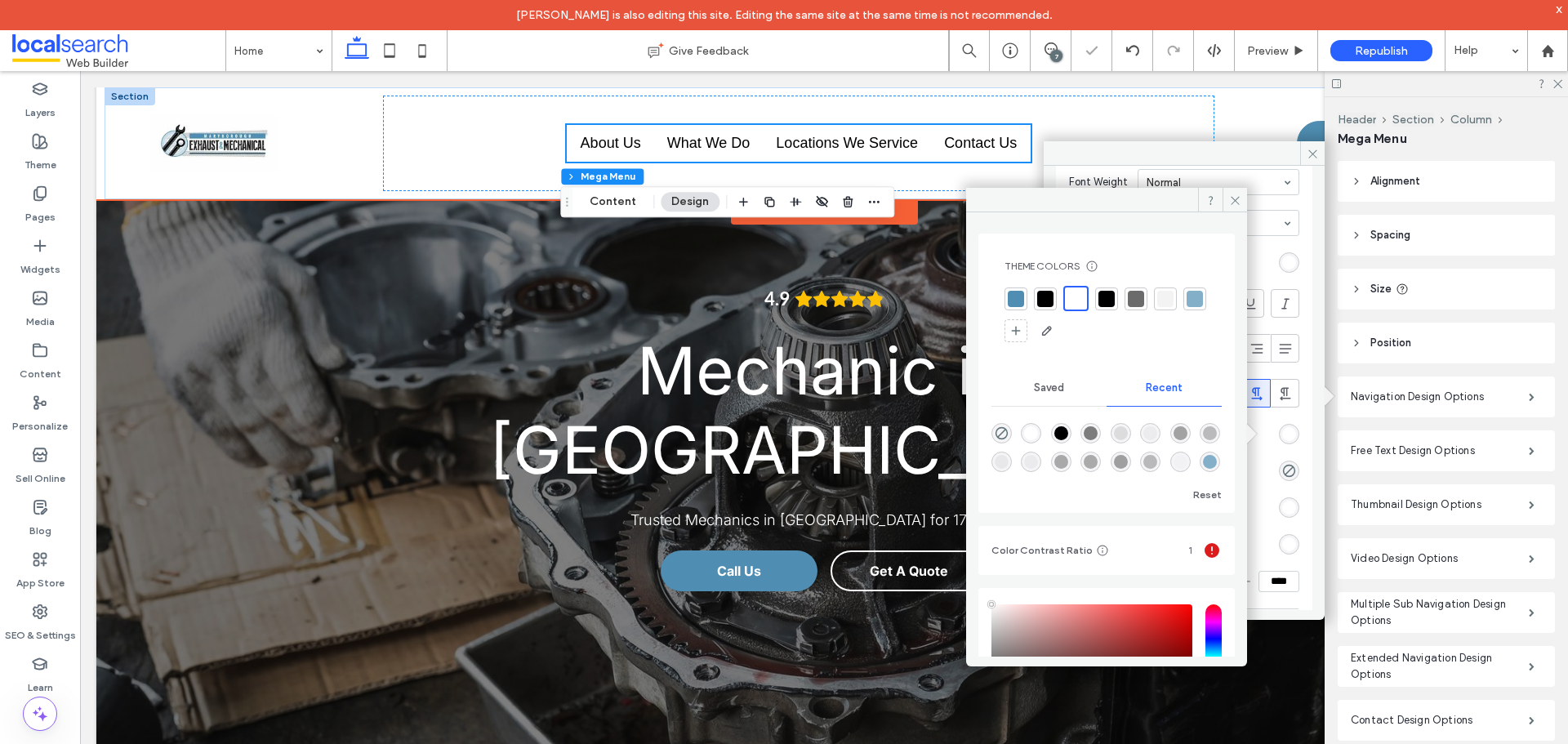
scroll to position [327, 0]
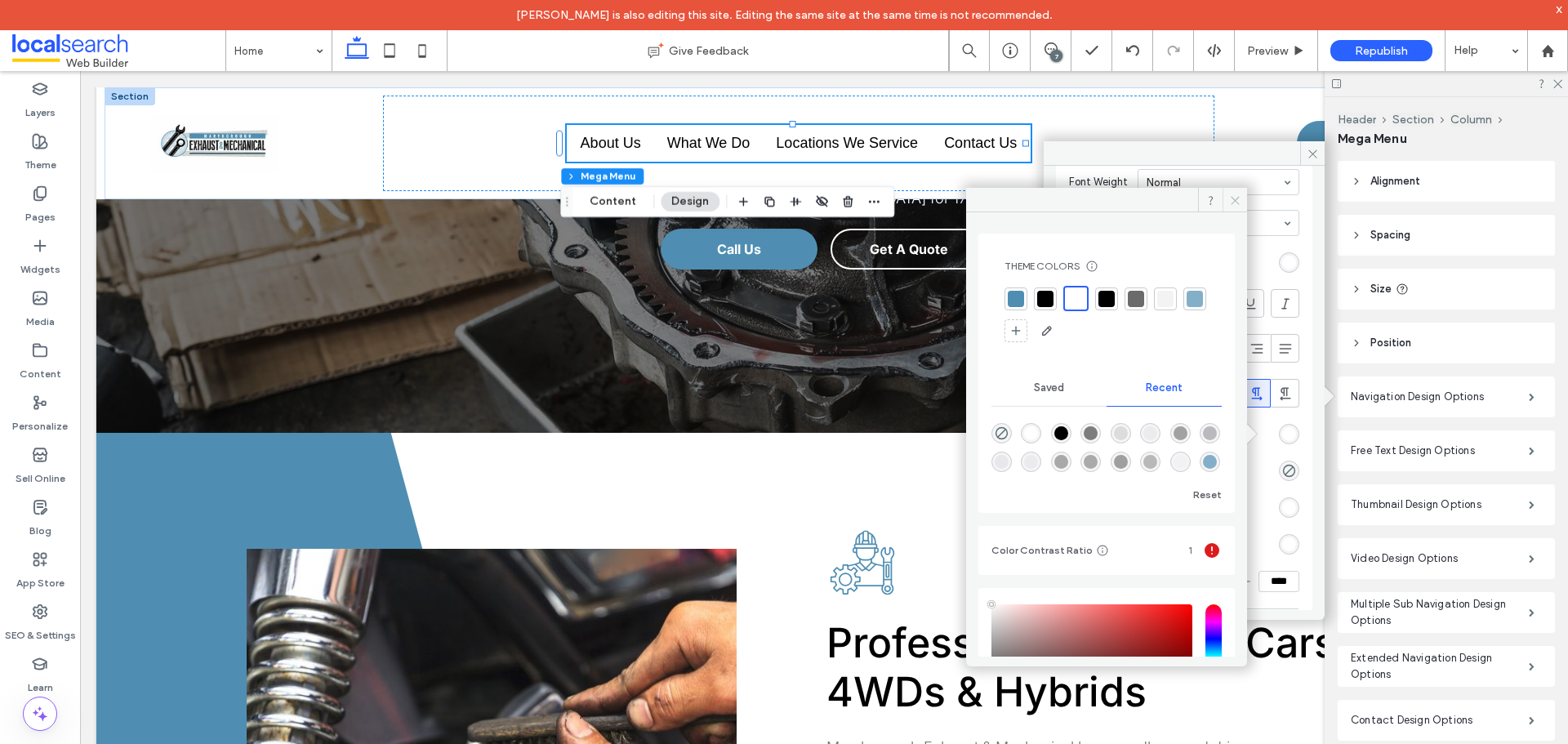
click at [1229, 200] on icon at bounding box center [1235, 201] width 12 height 12
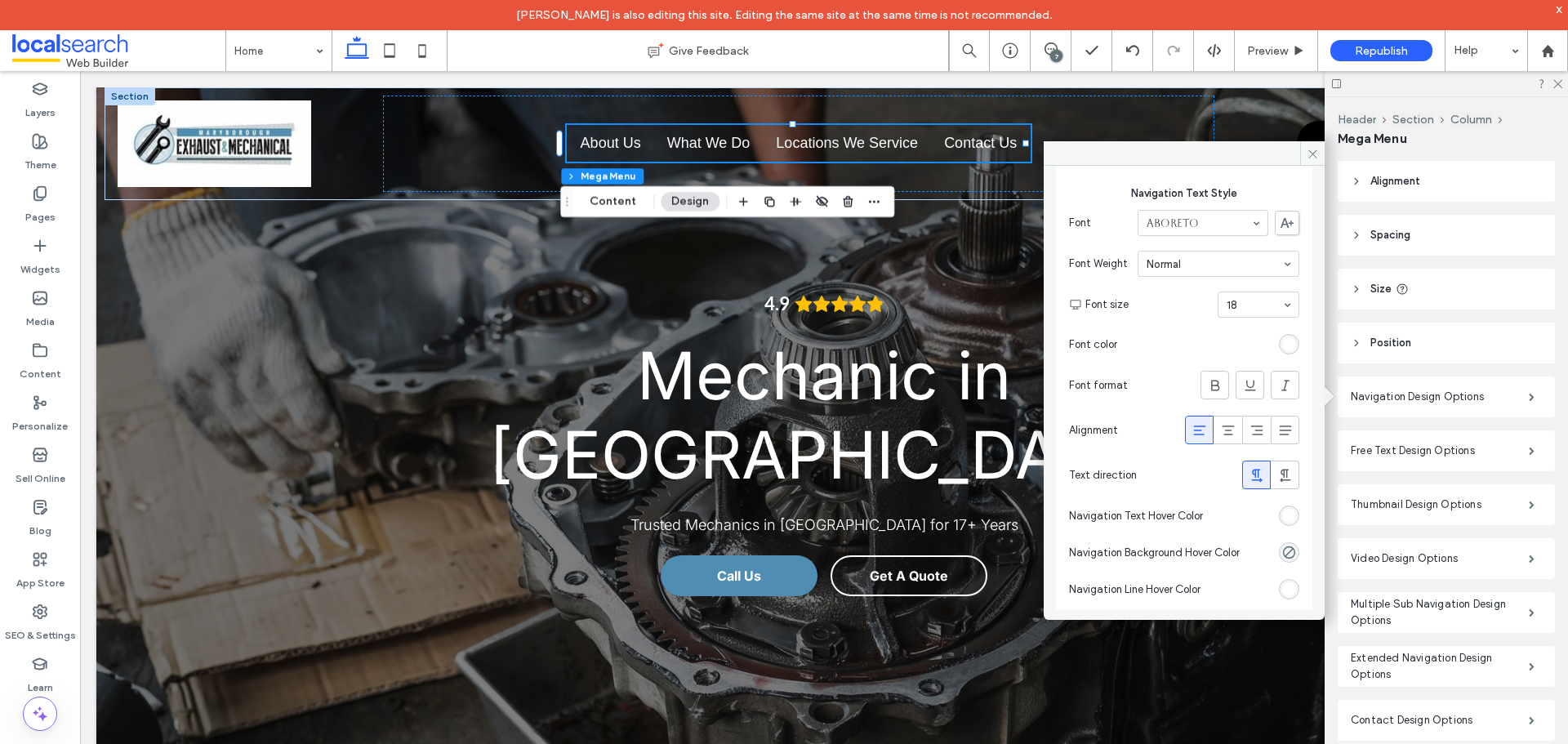
scroll to position [245, 0]
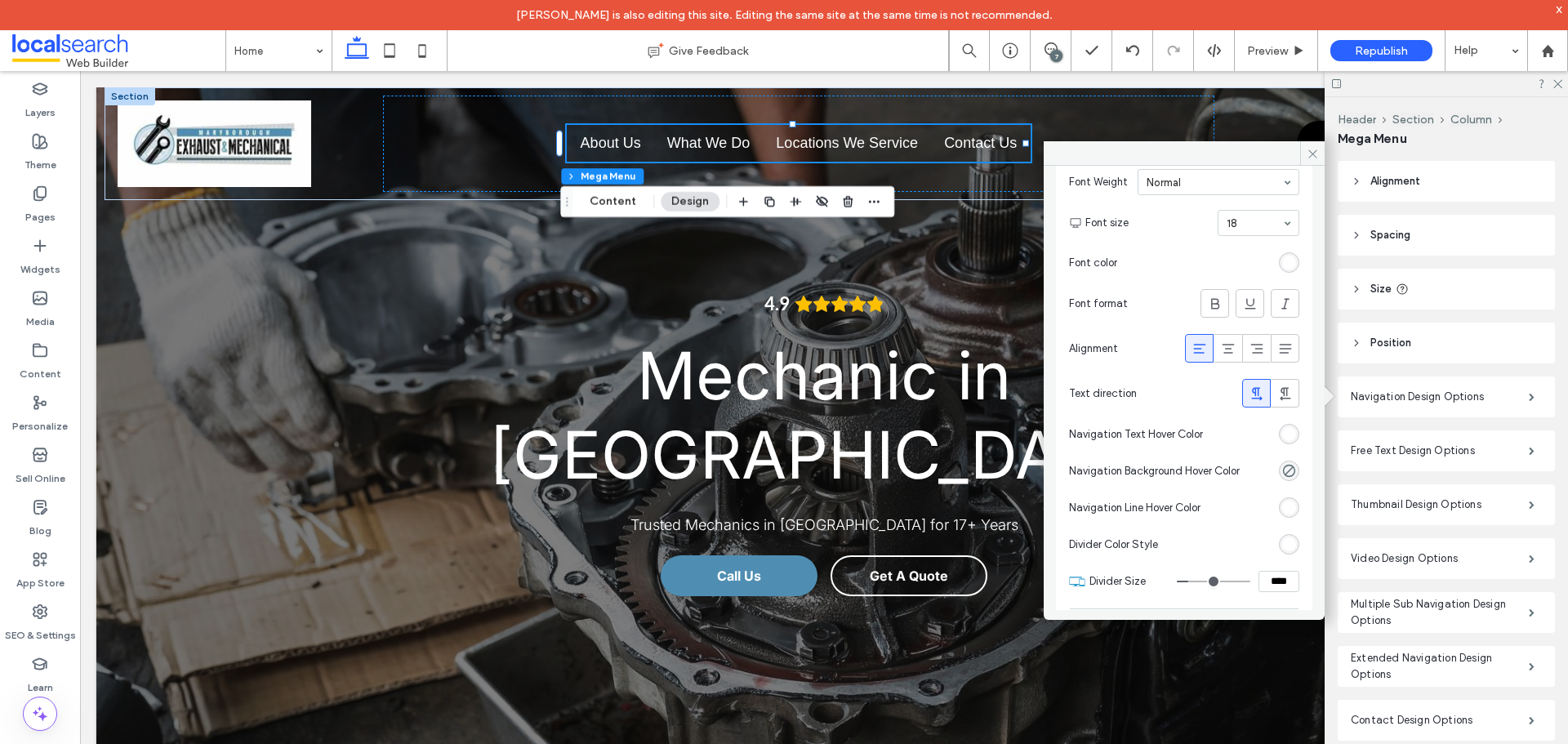
click at [1285, 434] on div "rgba(255, 255, 255, 1)" at bounding box center [1289, 434] width 14 height 14
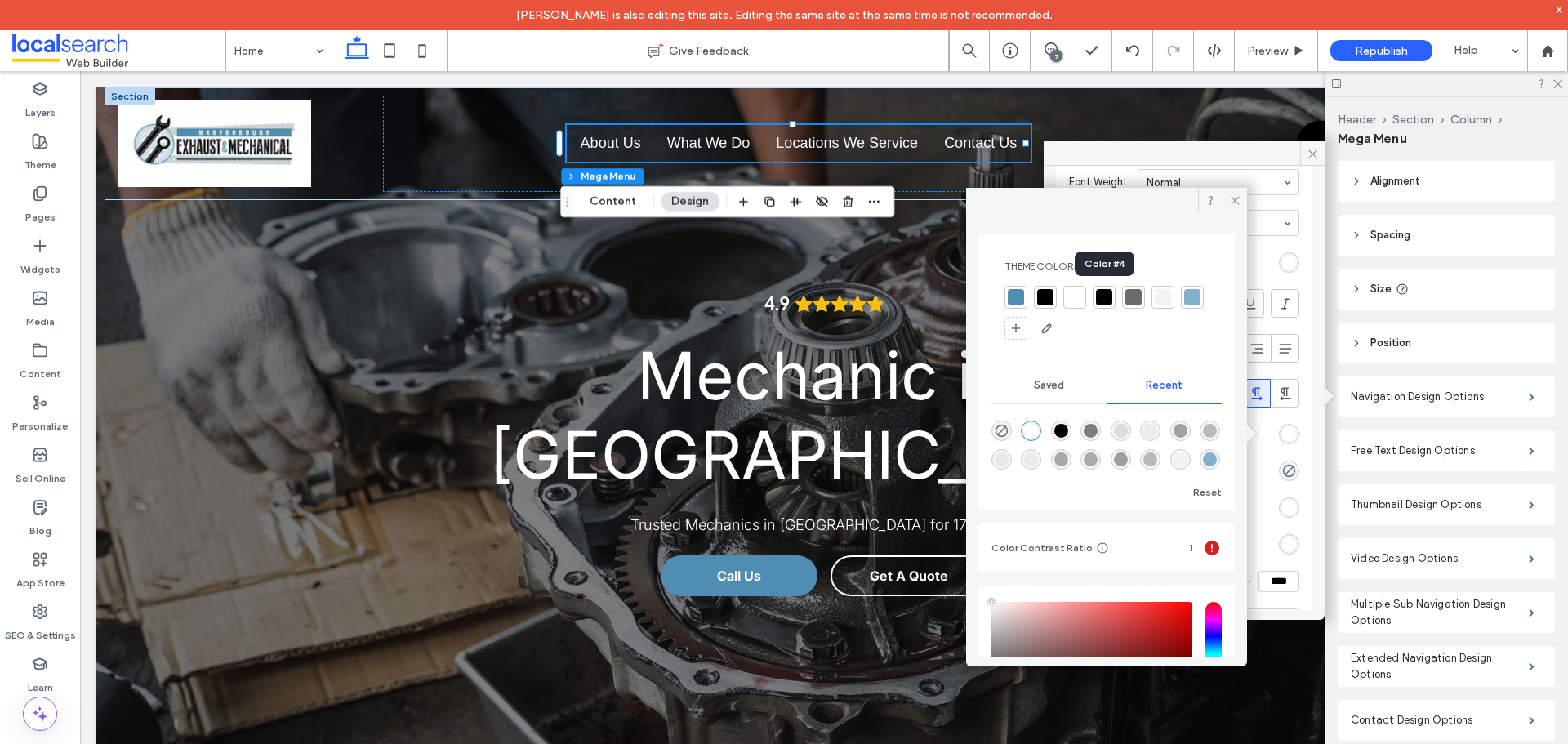
click at [1097, 299] on div at bounding box center [1104, 297] width 17 height 17
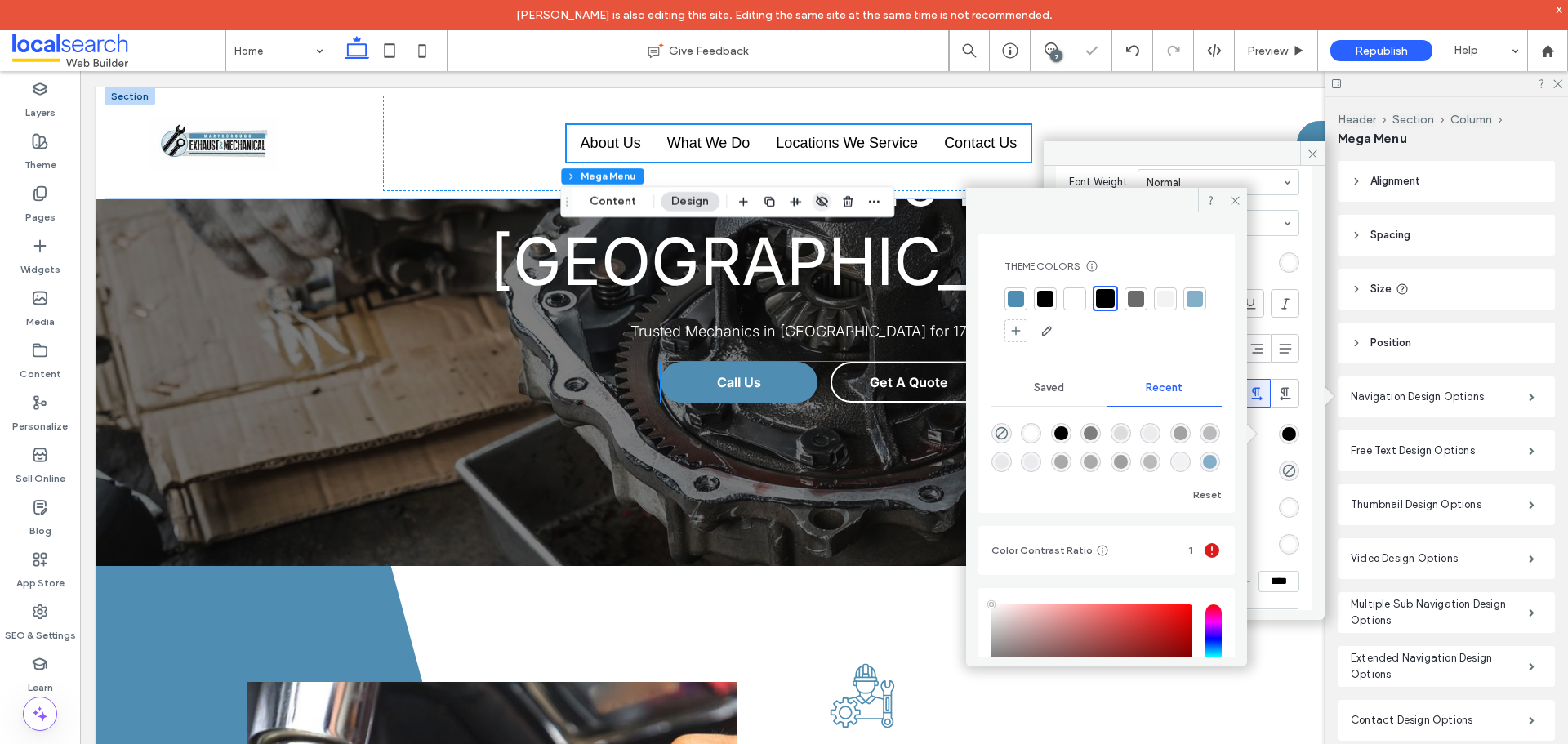
scroll to position [327, 0]
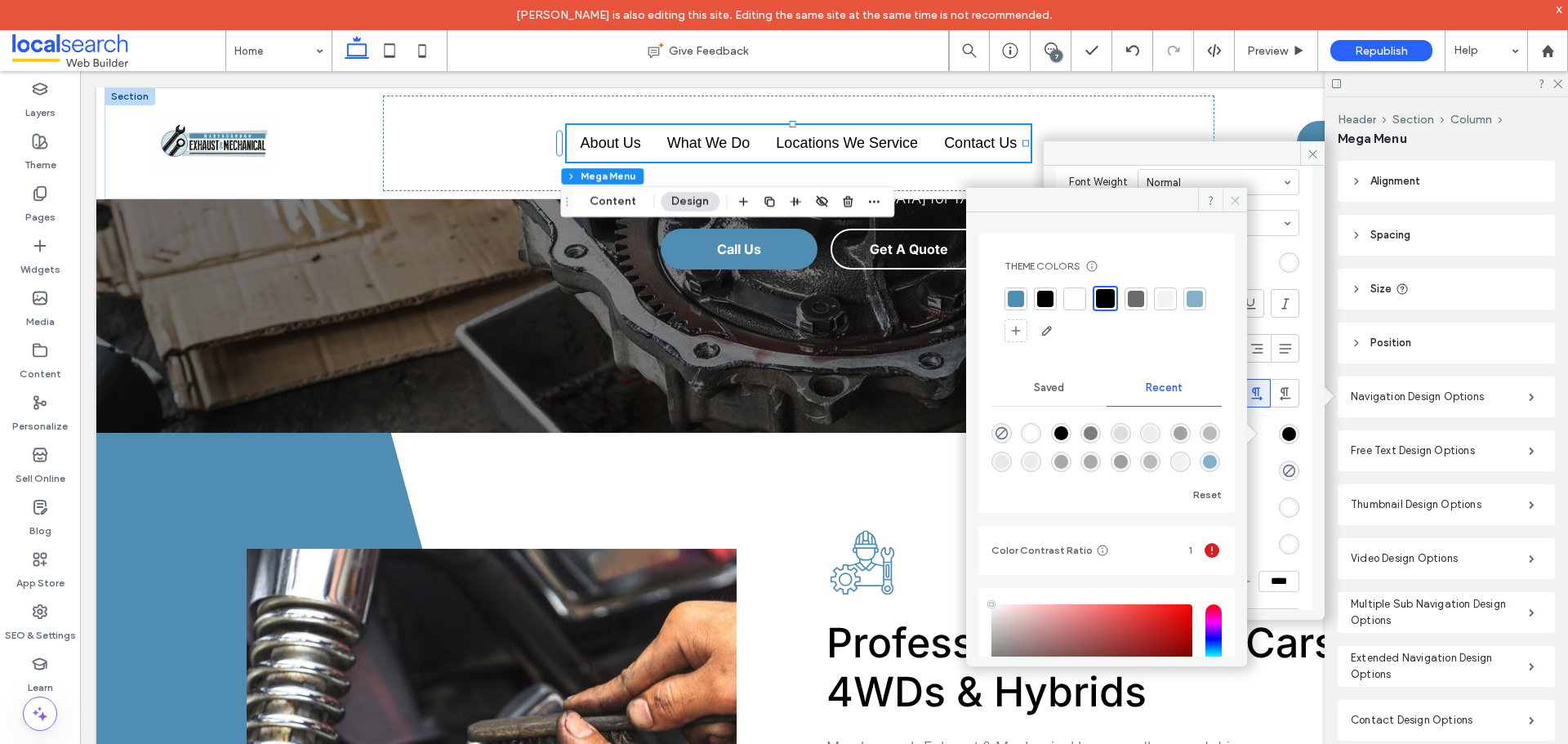
click at [1228, 200] on span at bounding box center [1234, 200] width 25 height 25
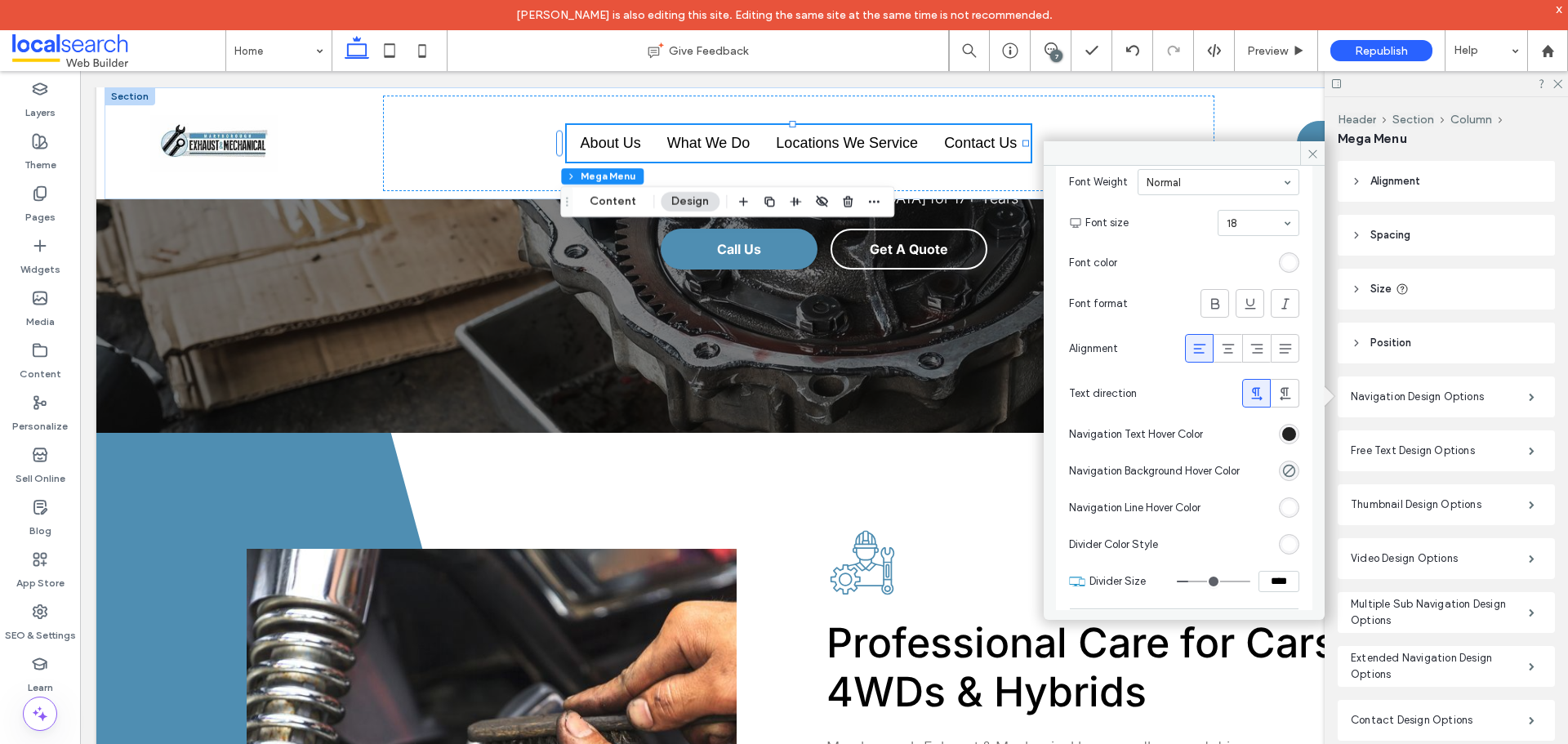
click at [1282, 428] on div "rgba(0, 0, 0, 1)" at bounding box center [1289, 434] width 14 height 14
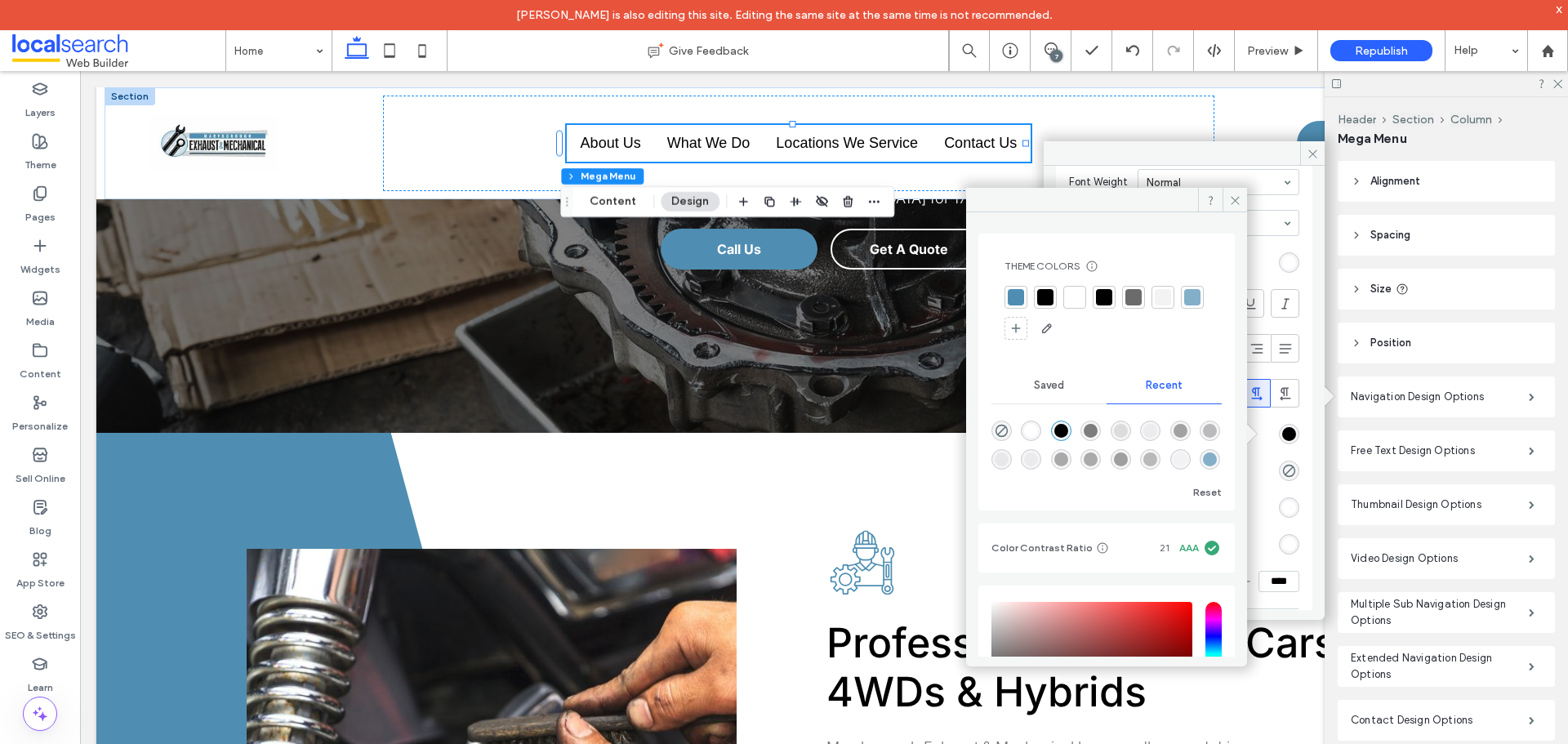
click at [1073, 297] on div at bounding box center [1074, 297] width 17 height 17
click at [1233, 198] on icon at bounding box center [1235, 201] width 12 height 12
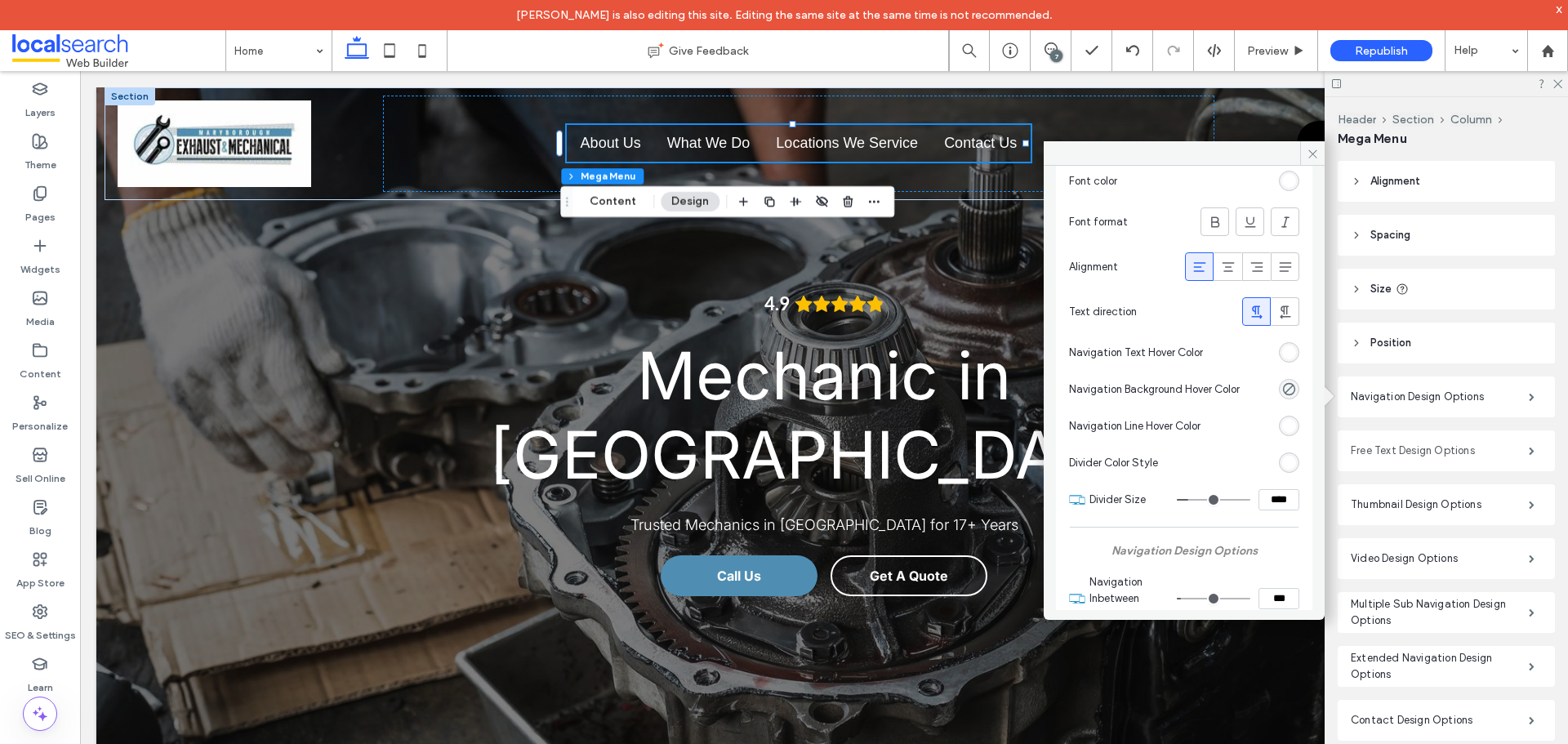
click at [1413, 461] on label "Free Text Design Options" at bounding box center [1440, 451] width 178 height 33
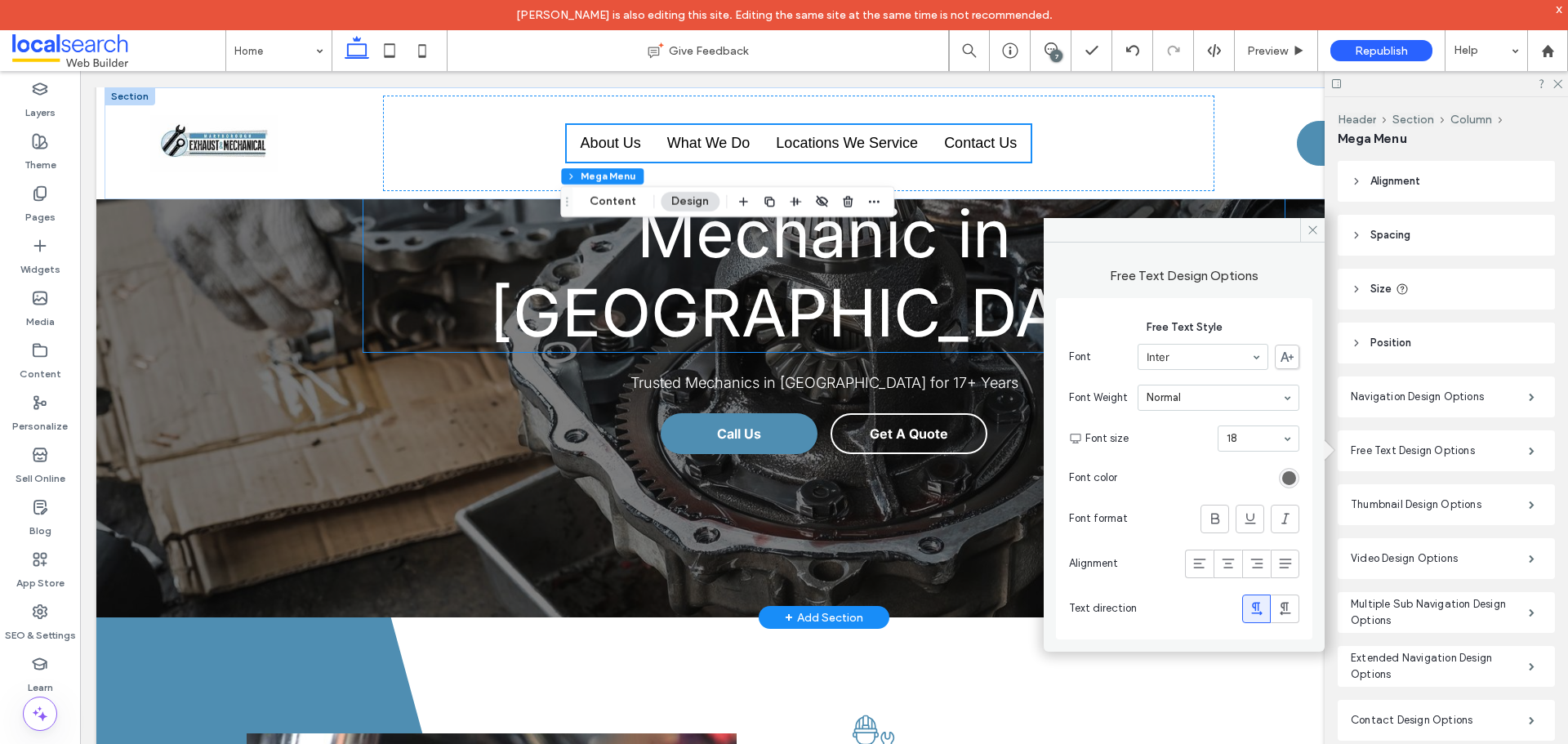
scroll to position [245, 0]
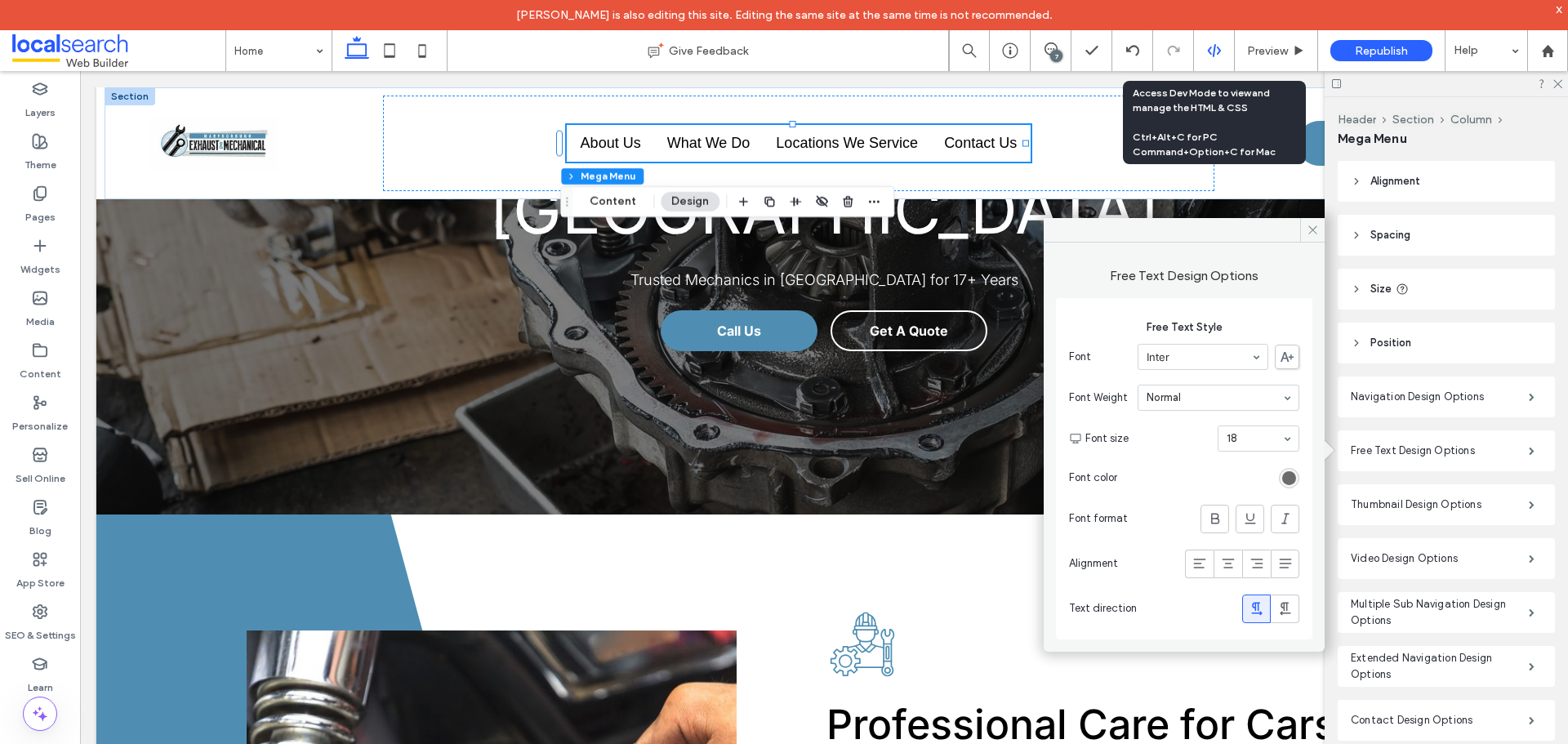
click at [1219, 51] on icon at bounding box center [1214, 50] width 15 height 15
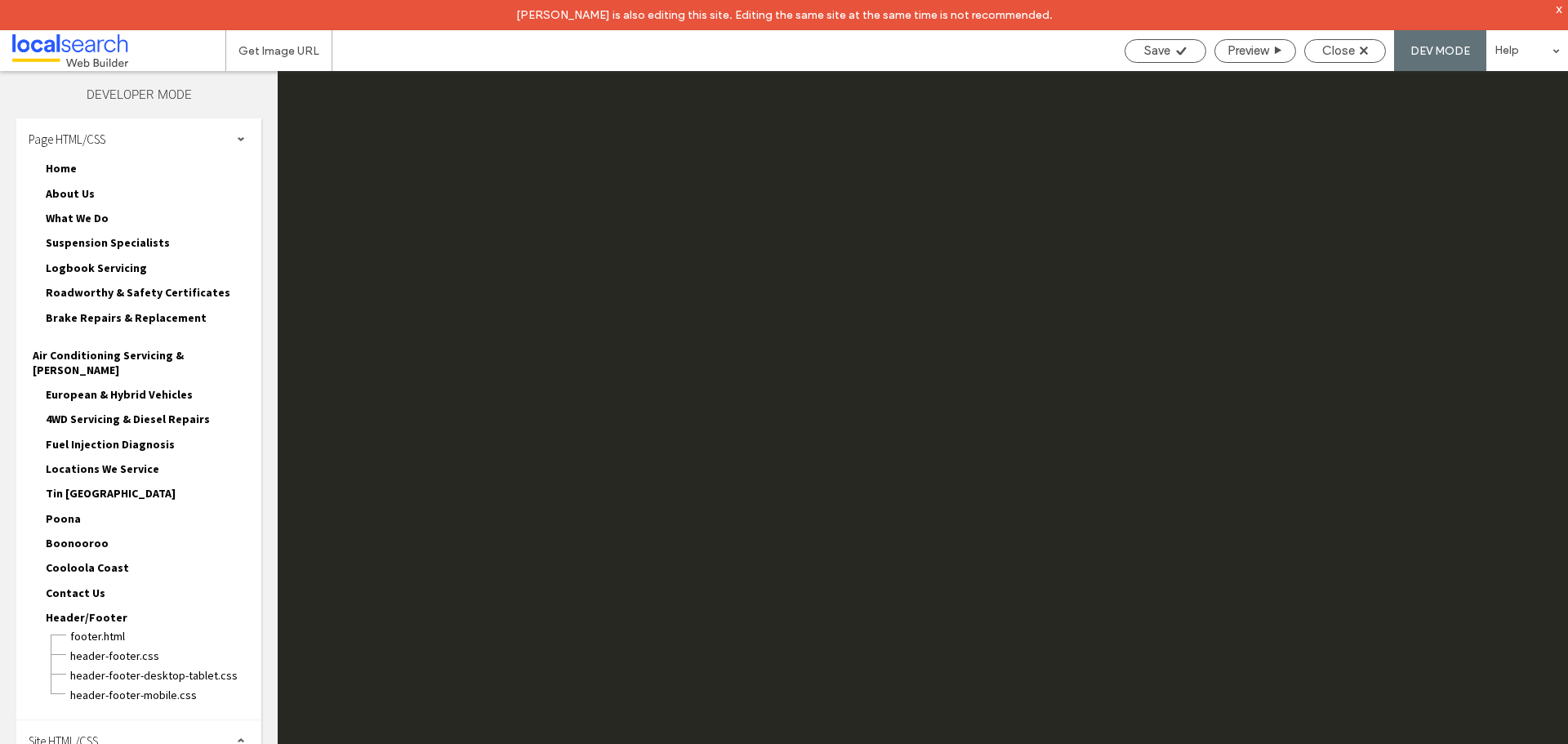
scroll to position [0, 0]
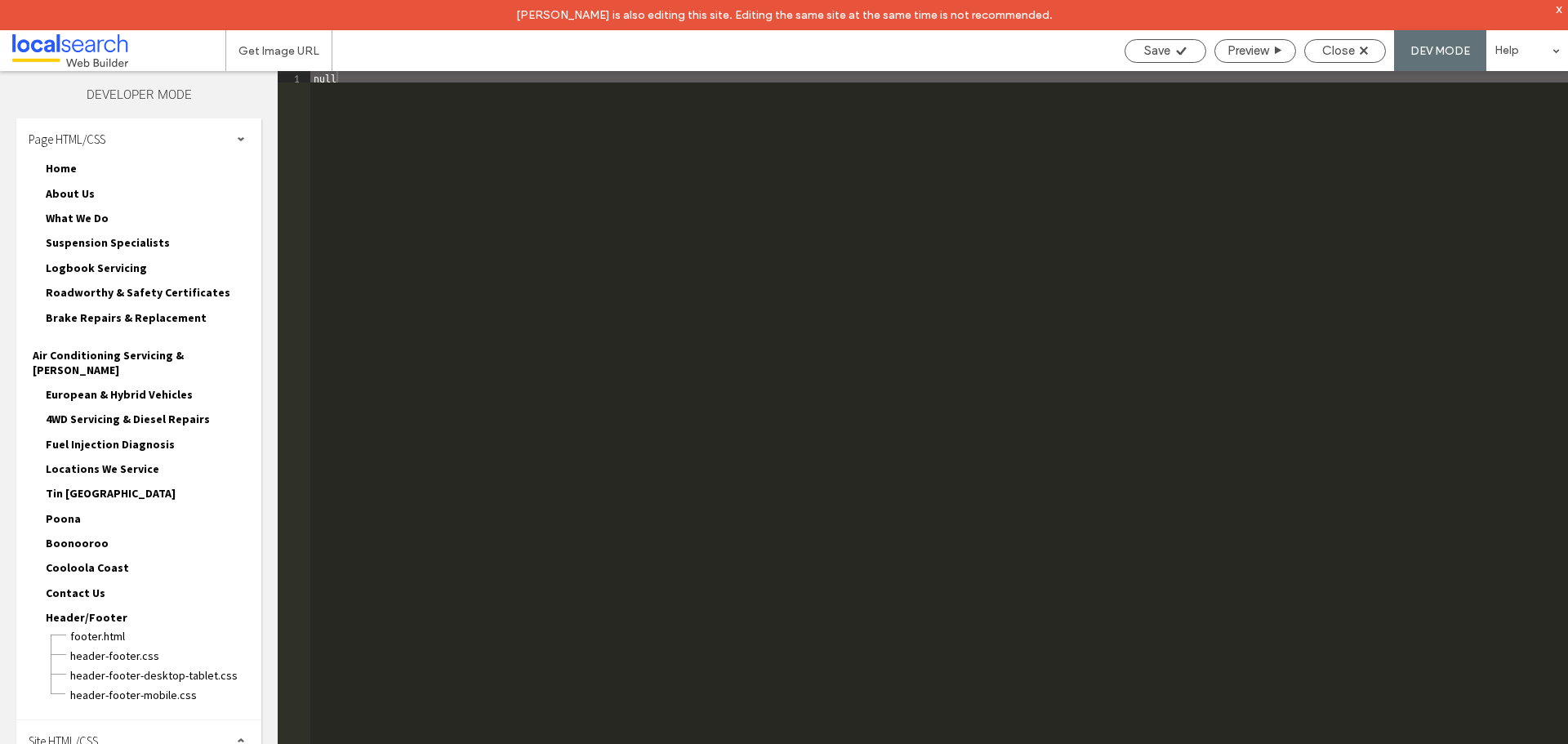
click at [108, 720] on div "Site HTML/CSS" at bounding box center [139, 740] width 245 height 41
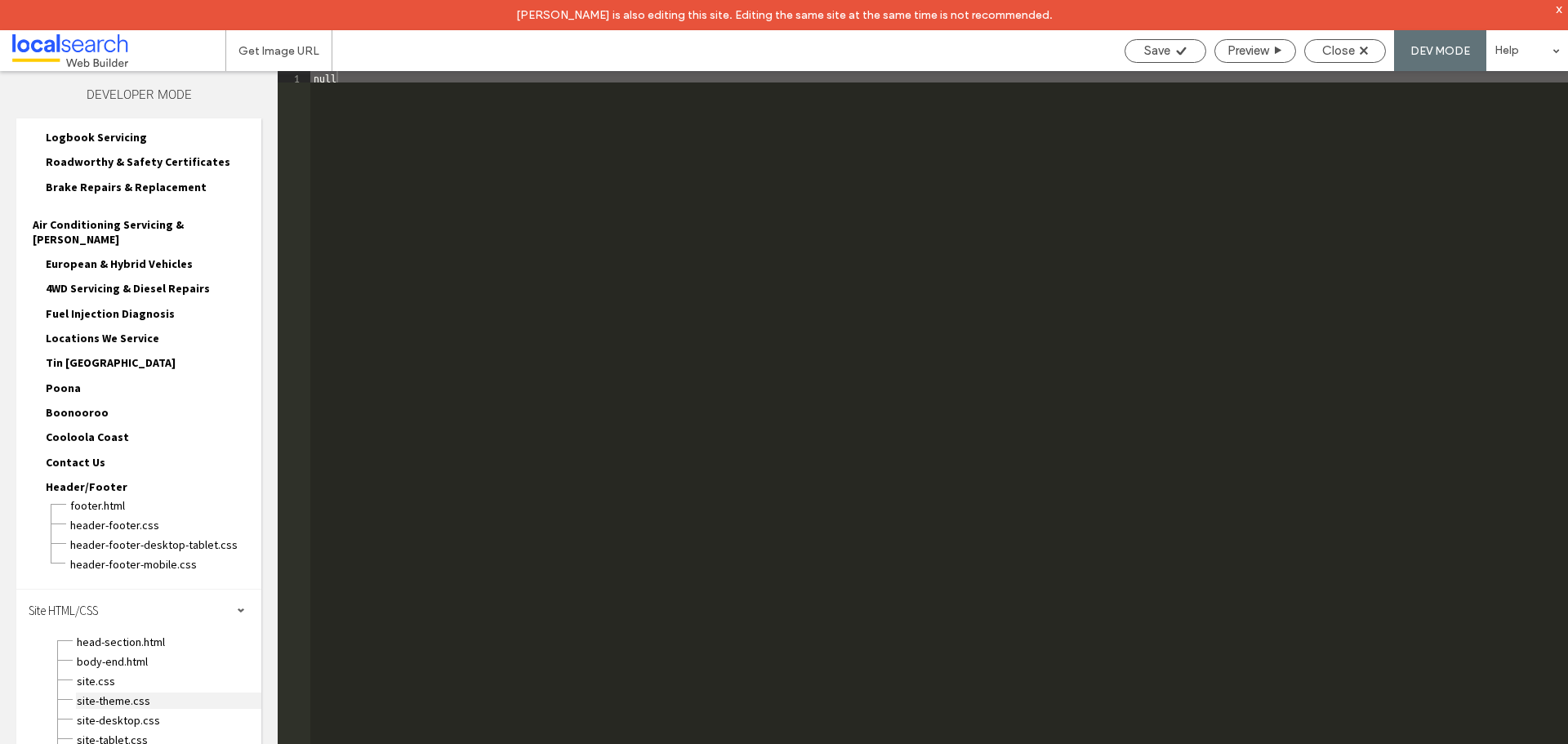
scroll to position [133, 0]
click at [107, 671] on span "site.css" at bounding box center [169, 679] width 186 height 17
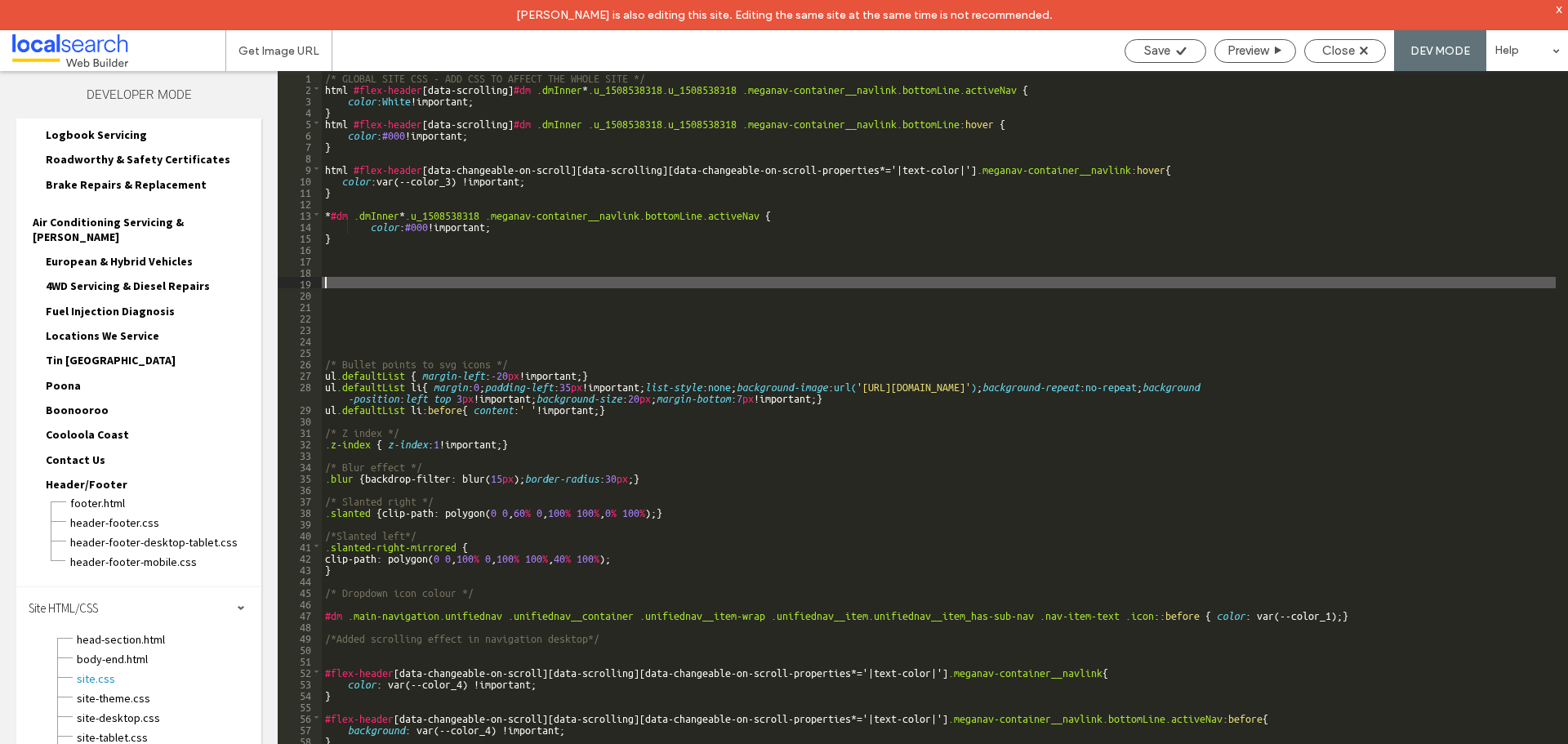
click at [441, 286] on div "/* GLOBAL SITE CSS - ADD CSS TO AFFECT THE WHOLE SITE */ html #flex-header [ da…" at bounding box center [938, 434] width 1233 height 726
click at [493, 282] on div "/* GLOBAL SITE CSS - ADD CSS TO AFFECT THE WHOLE SITE */ html #flex-header [ da…" at bounding box center [938, 434] width 1233 height 726
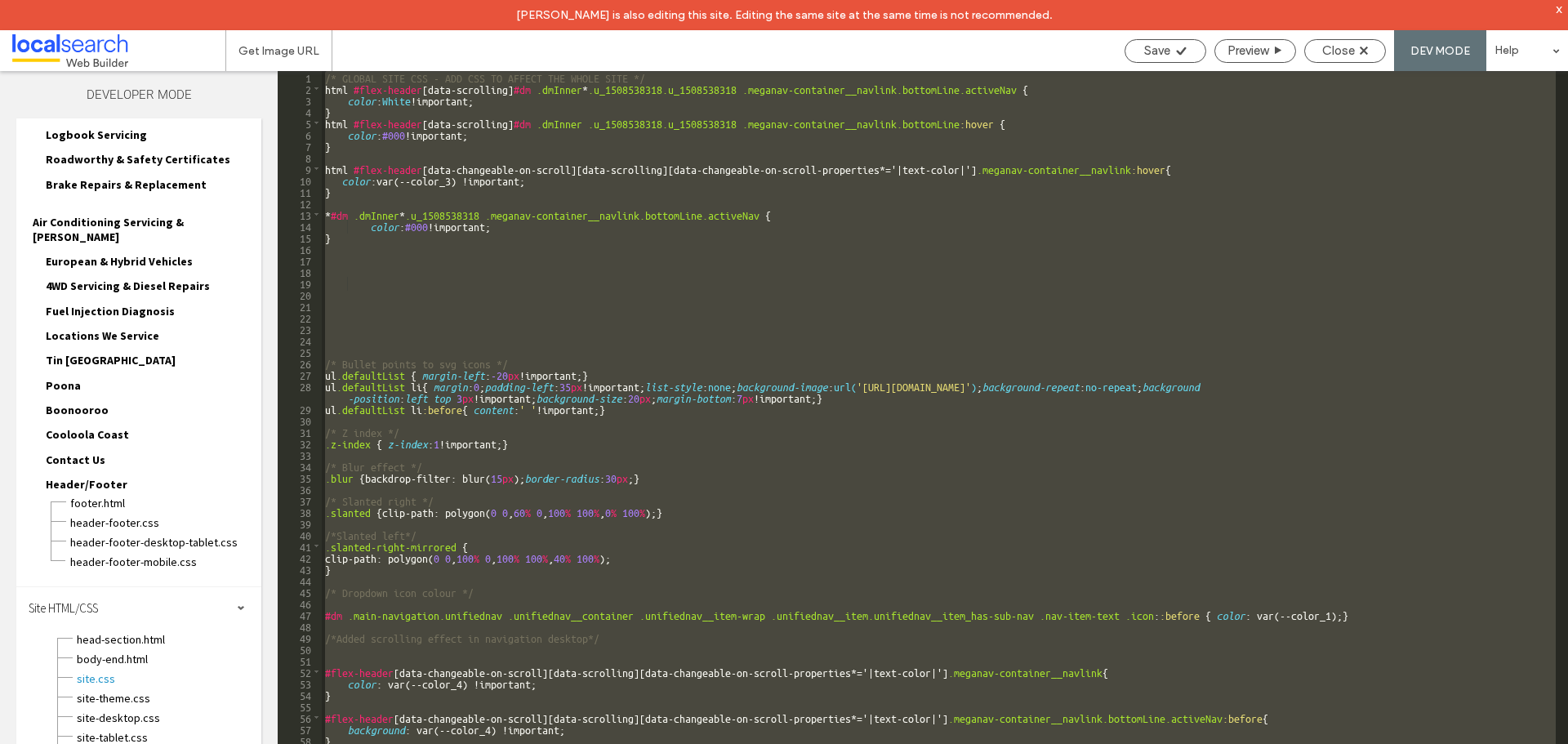
click at [591, 309] on div "/* GLOBAL SITE CSS - ADD CSS TO AFFECT THE WHOLE SITE */ html #flex-header [ da…" at bounding box center [938, 423] width 1233 height 703
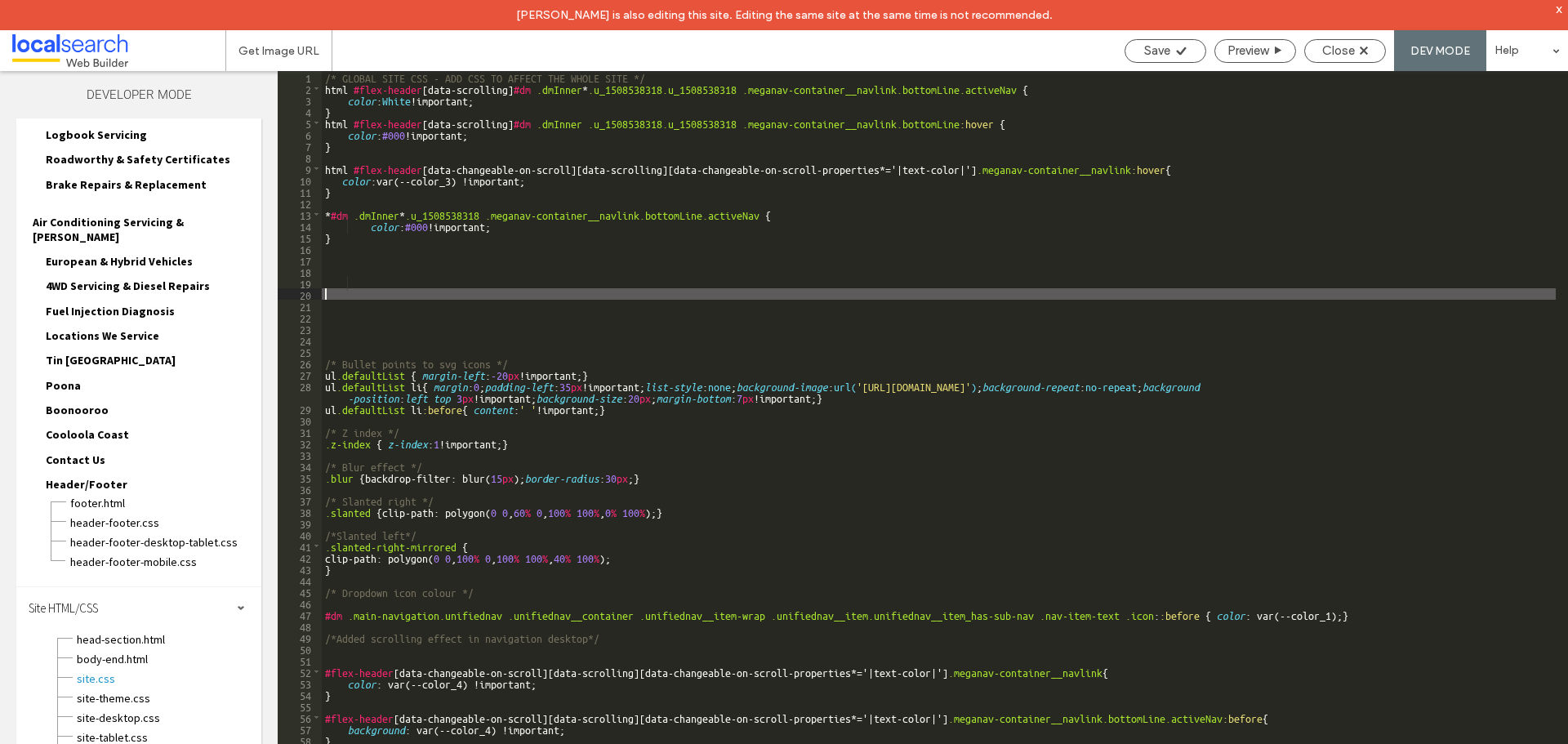
click at [380, 297] on div "/* GLOBAL SITE CSS - ADD CSS TO AFFECT THE WHOLE SITE */ html #flex-header [ da…" at bounding box center [938, 434] width 1233 height 726
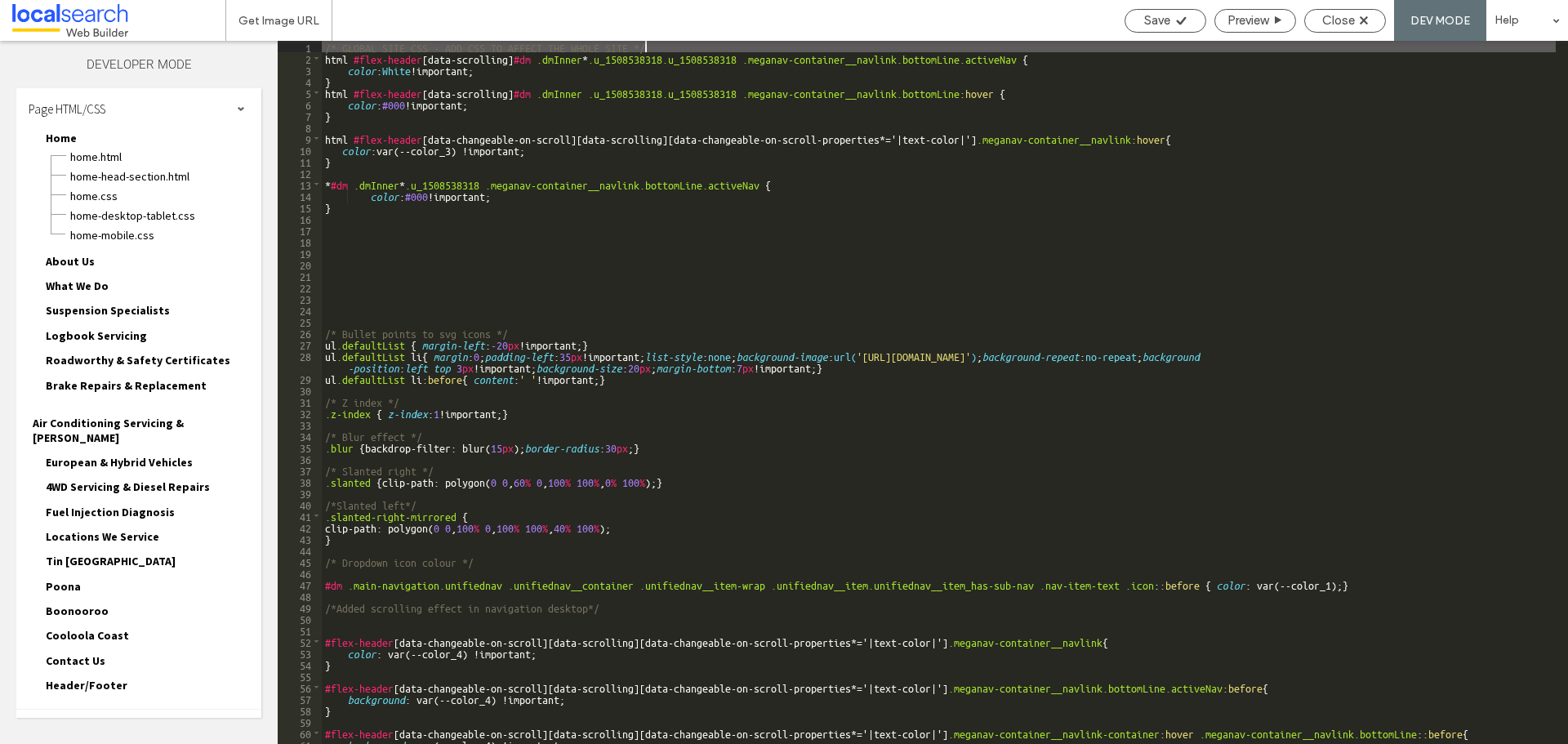
click at [423, 250] on div "/* GLOBAL SITE CSS - ADD CSS TO AFFECT THE WHOLE SITE */ html #flex-header [ da…" at bounding box center [938, 403] width 1233 height 726
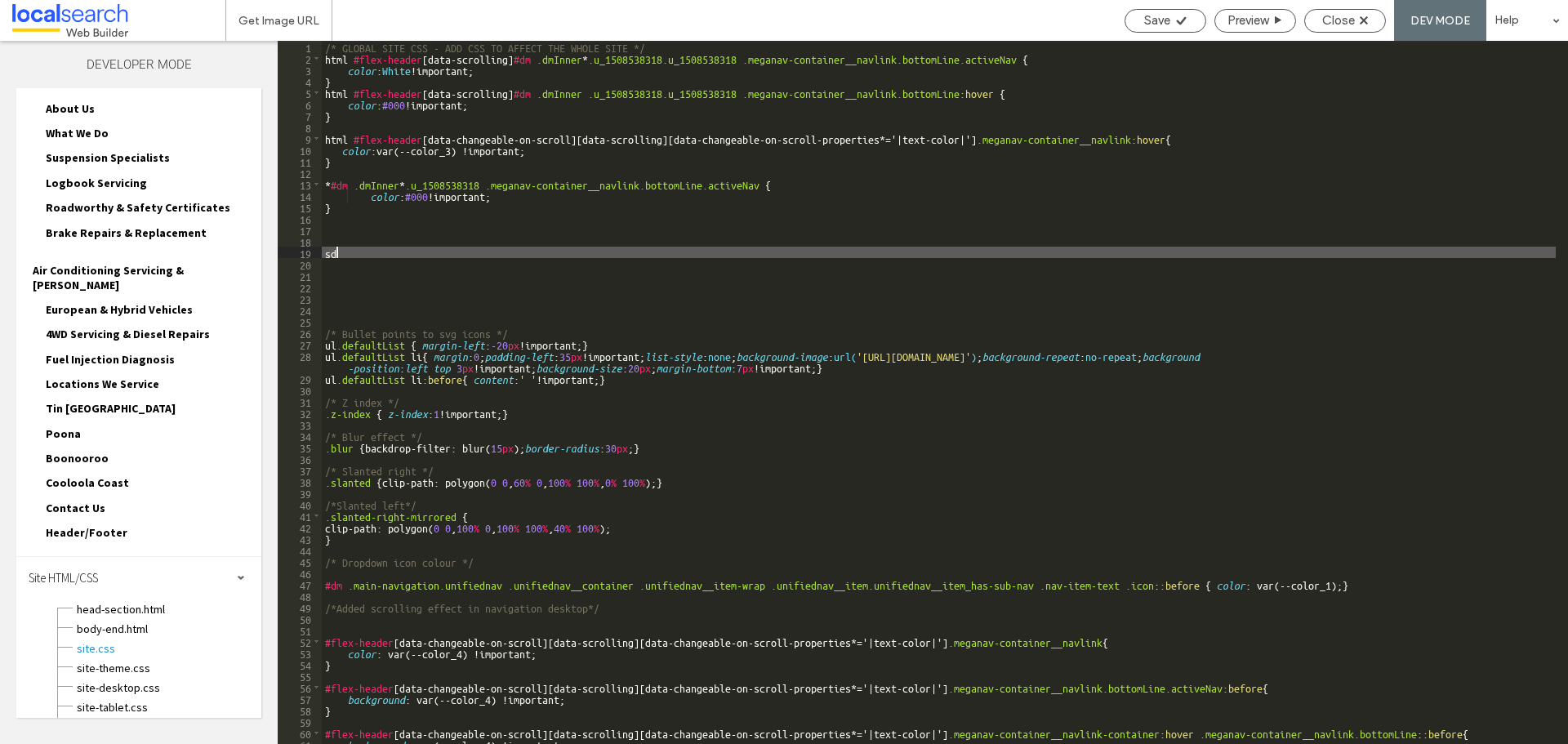
click at [353, 251] on div "/* GLOBAL SITE CSS - ADD CSS TO AFFECT THE WHOLE SITE */ html #flex-header [ da…" at bounding box center [938, 403] width 1233 height 726
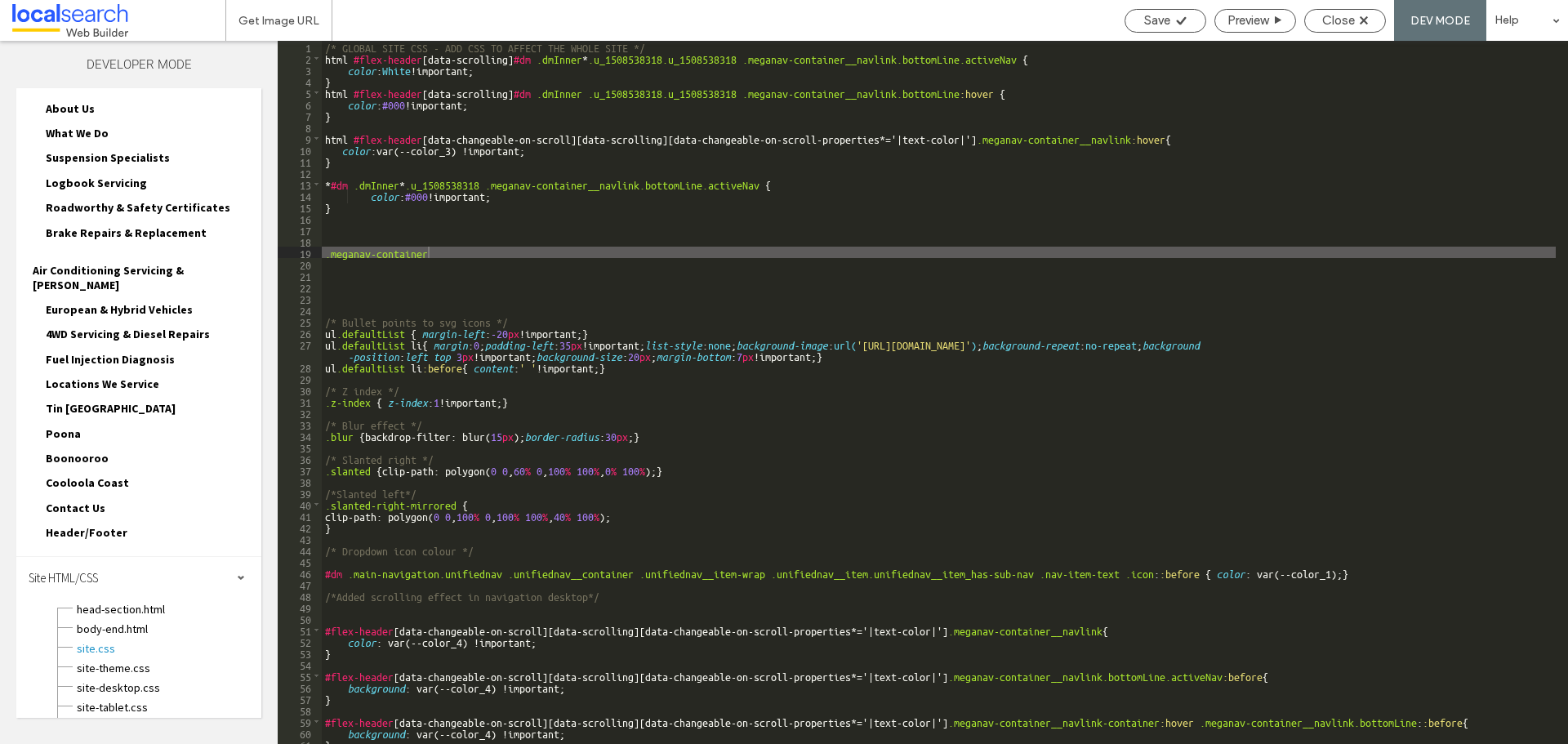
click at [325, 253] on div "/* GLOBAL SITE CSS - ADD CSS TO AFFECT THE WHOLE SITE */ html #flex-header [ da…" at bounding box center [938, 403] width 1233 height 726
paste textarea
click at [762, 253] on div "/* GLOBAL SITE CSS - ADD CSS TO AFFECT THE WHOLE SITE */ html #flex-header [ da…" at bounding box center [938, 403] width 1233 height 726
click at [647, 255] on div "/* GLOBAL SITE CSS - ADD CSS TO AFFECT THE WHOLE SITE */ html #flex-header [ da…" at bounding box center [938, 403] width 1233 height 726
click at [774, 253] on div "/* GLOBAL SITE CSS - ADD CSS TO AFFECT THE WHOLE SITE */ html #flex-header [ da…" at bounding box center [938, 403] width 1233 height 726
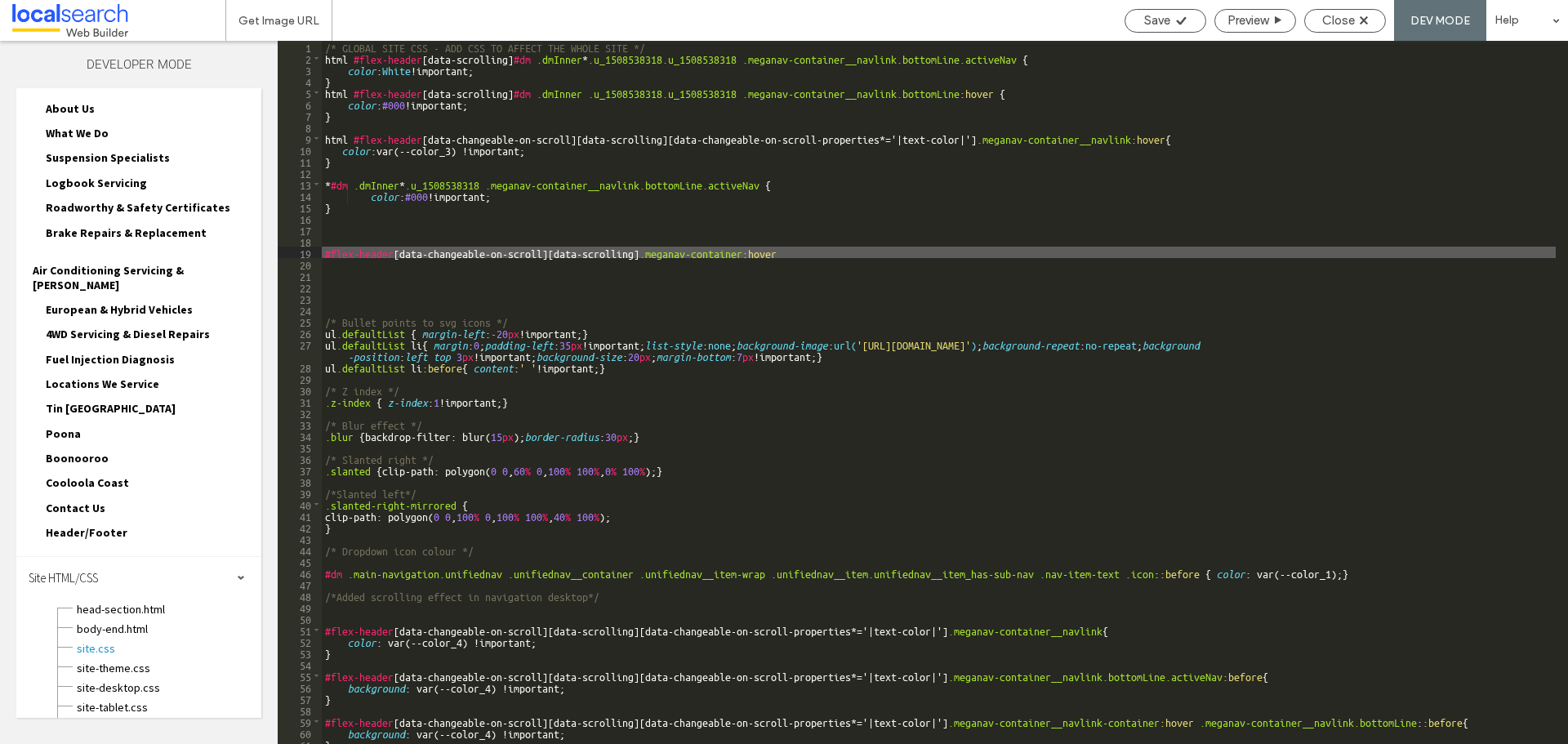
click at [450, 151] on div "/* GLOBAL SITE CSS - ADD CSS TO AFFECT THE WHOLE SITE */ html #flex-header [ da…" at bounding box center [938, 403] width 1233 height 726
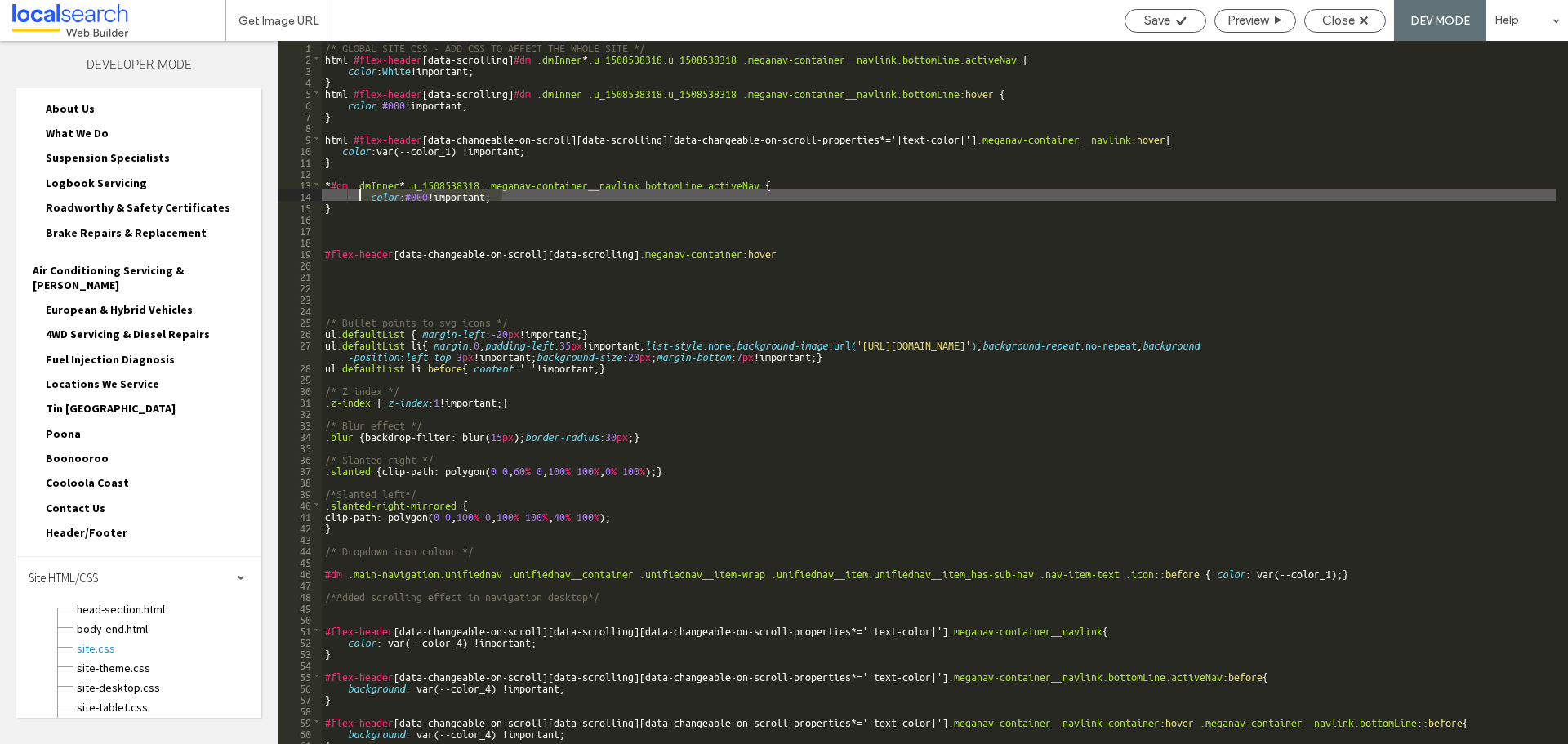
drag, startPoint x: 458, startPoint y: 194, endPoint x: 353, endPoint y: 191, distance: 105.0
click at [353, 191] on div "/* GLOBAL SITE CSS - ADD CSS TO AFFECT THE WHOLE SITE */ html #flex-header [ da…" at bounding box center [938, 403] width 1233 height 726
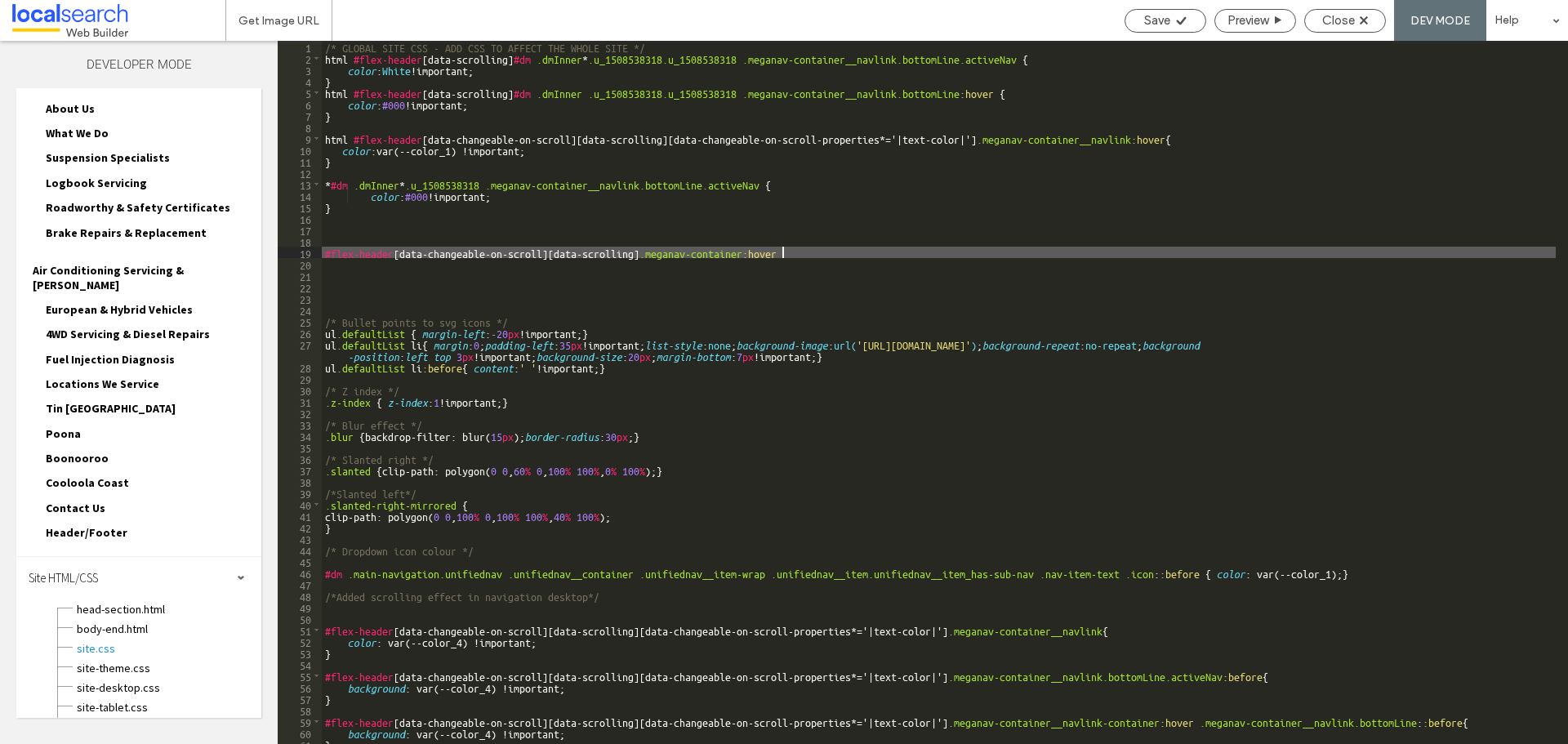
click at [823, 253] on div "/* GLOBAL SITE CSS - ADD CSS TO AFFECT THE WHOLE SITE */ html #flex-header [ da…" at bounding box center [938, 403] width 1233 height 726
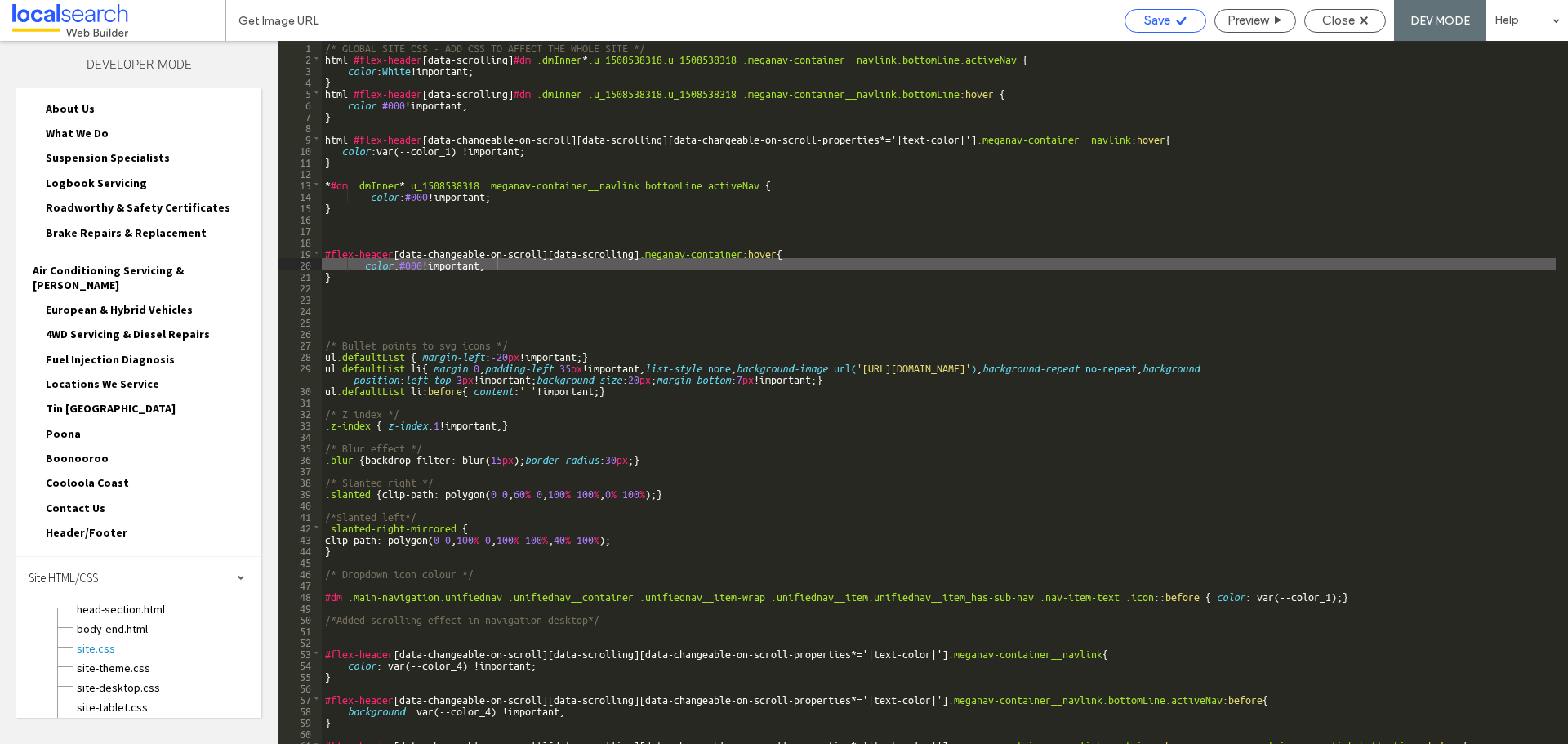
click at [1180, 15] on icon at bounding box center [1181, 21] width 12 height 12
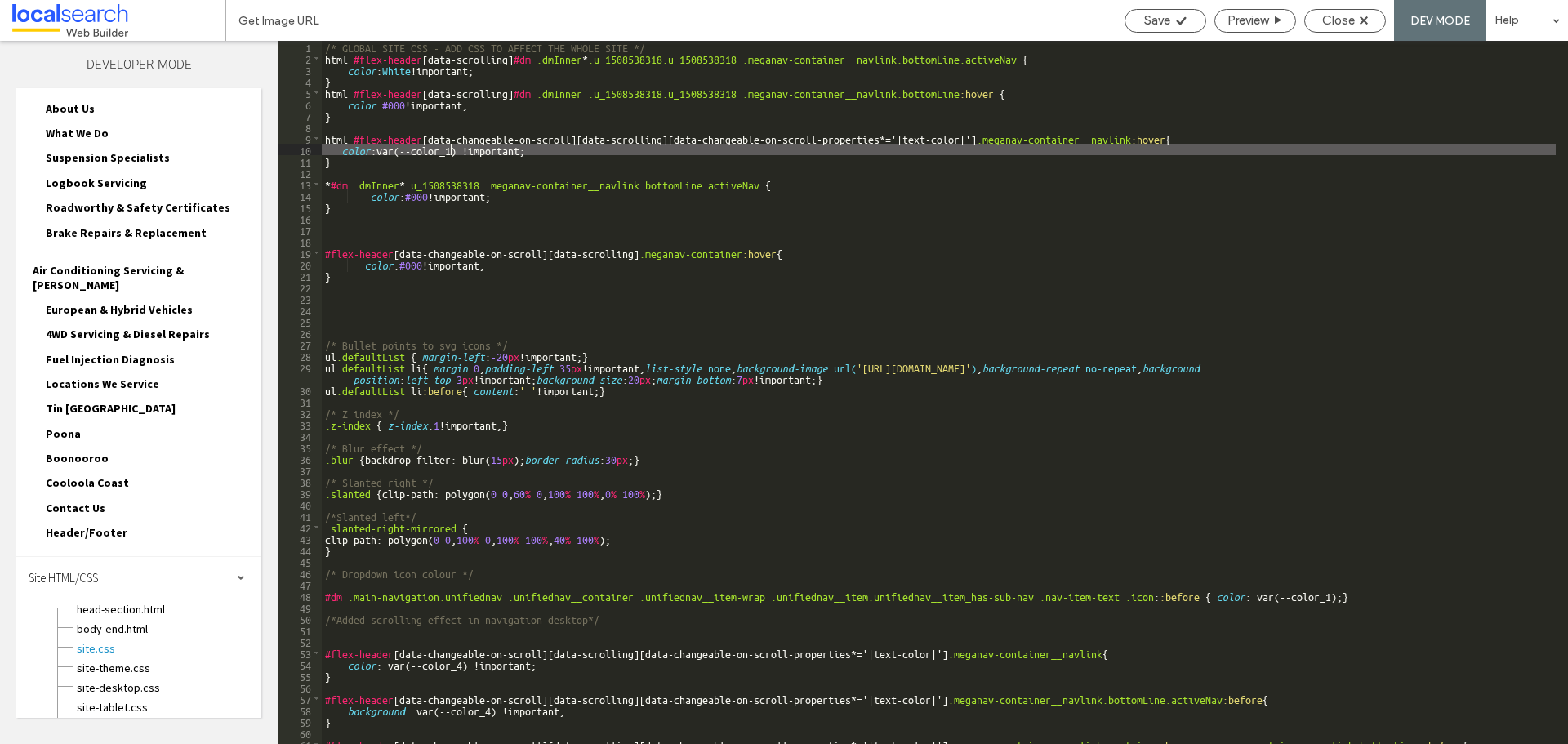
click at [453, 150] on div "/* GLOBAL SITE CSS - ADD CSS TO AFFECT THE WHOLE SITE */ html #flex-header [ da…" at bounding box center [938, 403] width 1233 height 726
type textarea "**"
click at [1164, 15] on span "Save" at bounding box center [1157, 20] width 26 height 15
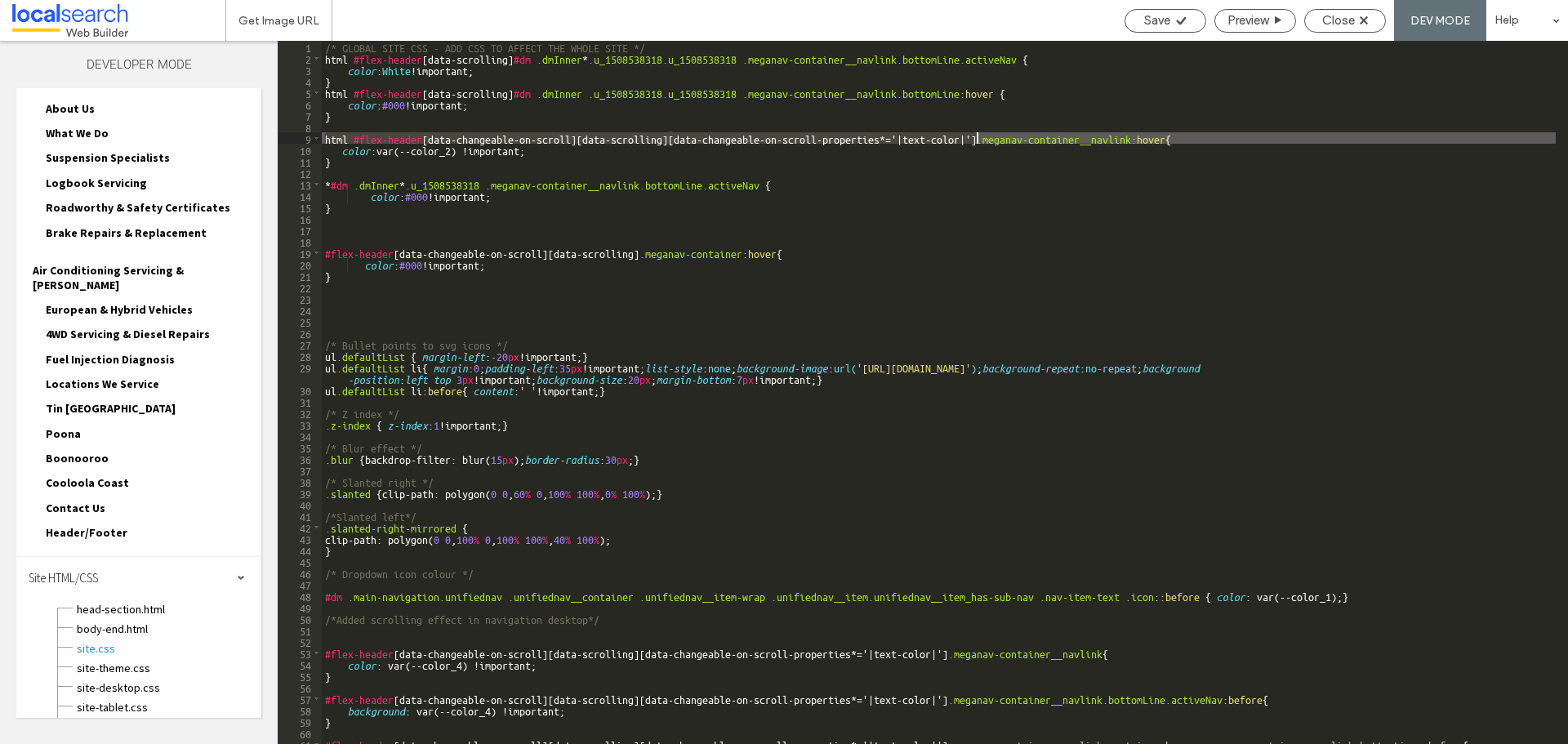
drag, startPoint x: 419, startPoint y: 137, endPoint x: 976, endPoint y: 136, distance: 557.0
click at [976, 136] on div "/* GLOBAL SITE CSS - ADD CSS TO AFFECT THE WHOLE SITE */ html #flex-header [ da…" at bounding box center [938, 403] width 1233 height 726
click at [639, 250] on div "/* GLOBAL SITE CSS - ADD CSS TO AFFECT THE WHOLE SITE */ html #flex-header [ da…" at bounding box center [938, 403] width 1233 height 726
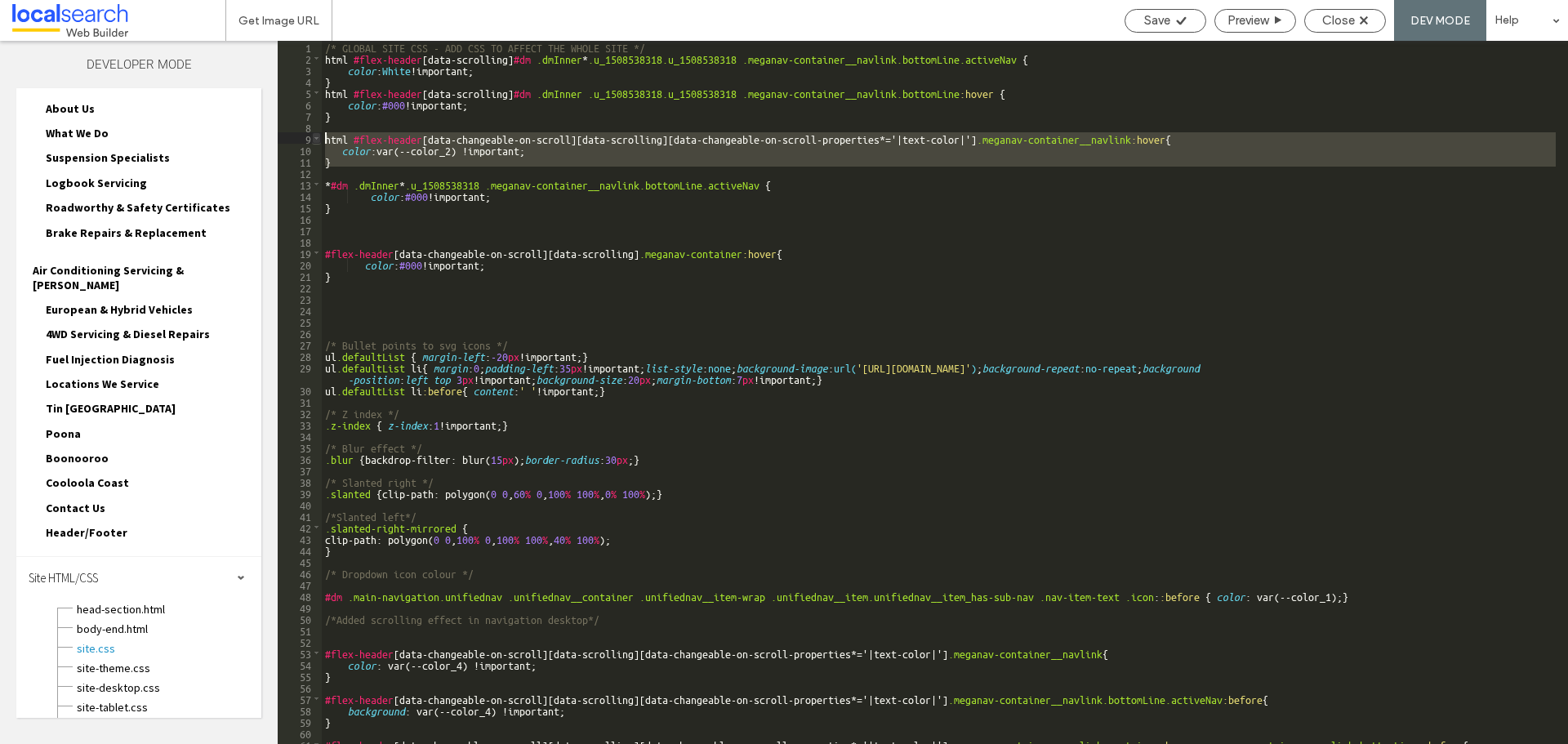
drag, startPoint x: 346, startPoint y: 168, endPoint x: 312, endPoint y: 134, distance: 48.1
click at [312, 134] on div "** 1 2 3 4 5 6 7 8 9 10 11 12 13 14 15 16 17 18 19 20 21 22 23 24 25 26 27 28 2…" at bounding box center [922, 392] width 1291 height 703
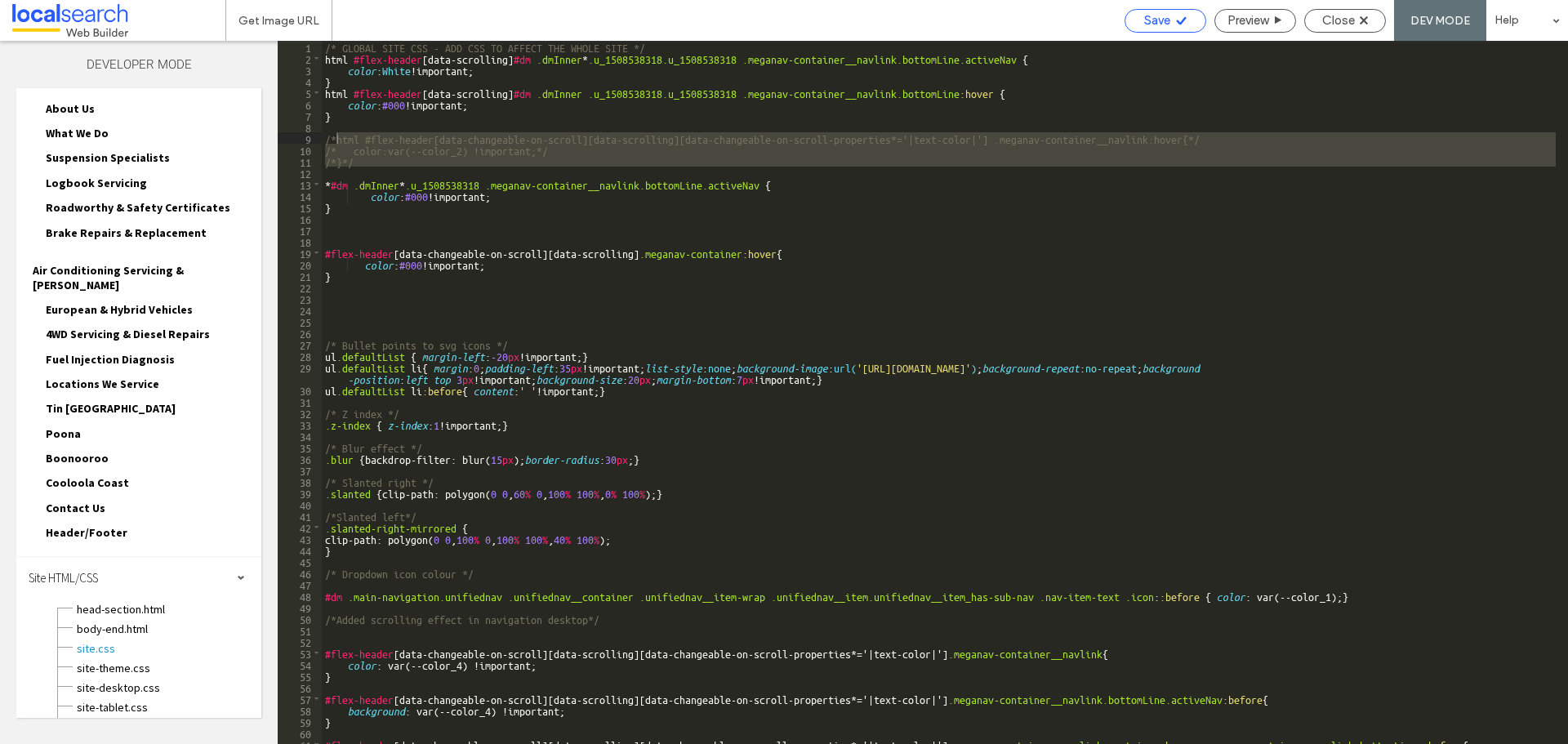
click at [1154, 12] on div "Save" at bounding box center [1165, 21] width 82 height 24
click at [1159, 24] on span "Save" at bounding box center [1157, 20] width 26 height 15
click at [368, 154] on div "/* GLOBAL SITE CSS - ADD CSS TO AFFECT THE WHOLE SITE */ html #flex-header [ da…" at bounding box center [938, 392] width 1233 height 703
drag, startPoint x: 352, startPoint y: 155, endPoint x: 320, endPoint y: 137, distance: 36.7
click at [320, 137] on div "** 1 2 3 4 5 6 7 8 9 10 11 12 13 14 15 16 17 18 19 20 21 22 23 24 25 26 27 28 2…" at bounding box center [922, 392] width 1291 height 703
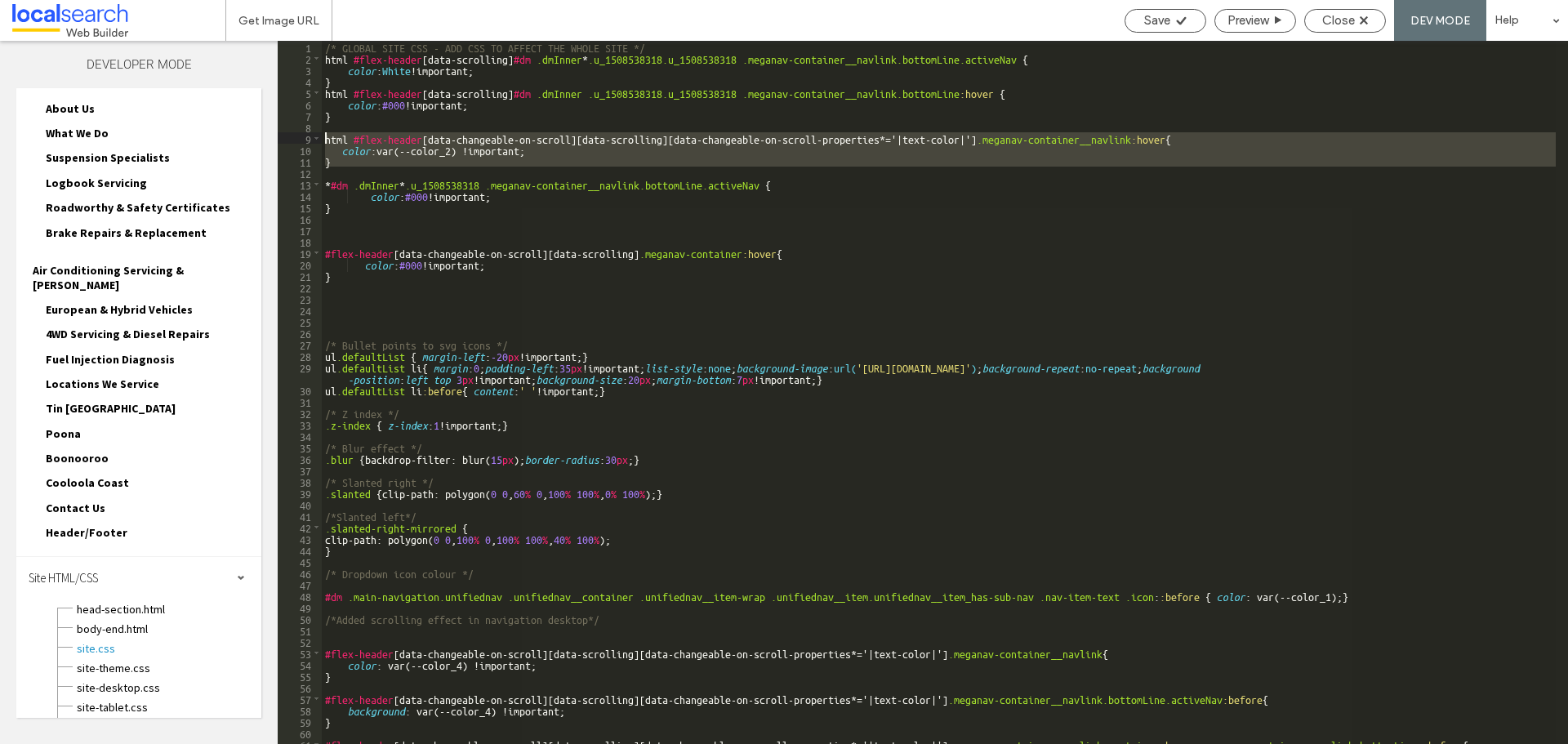
click at [957, 140] on div "/* GLOBAL SITE CSS - ADD CSS TO AFFECT THE WHOLE SITE */ html #flex-header [ da…" at bounding box center [938, 392] width 1233 height 703
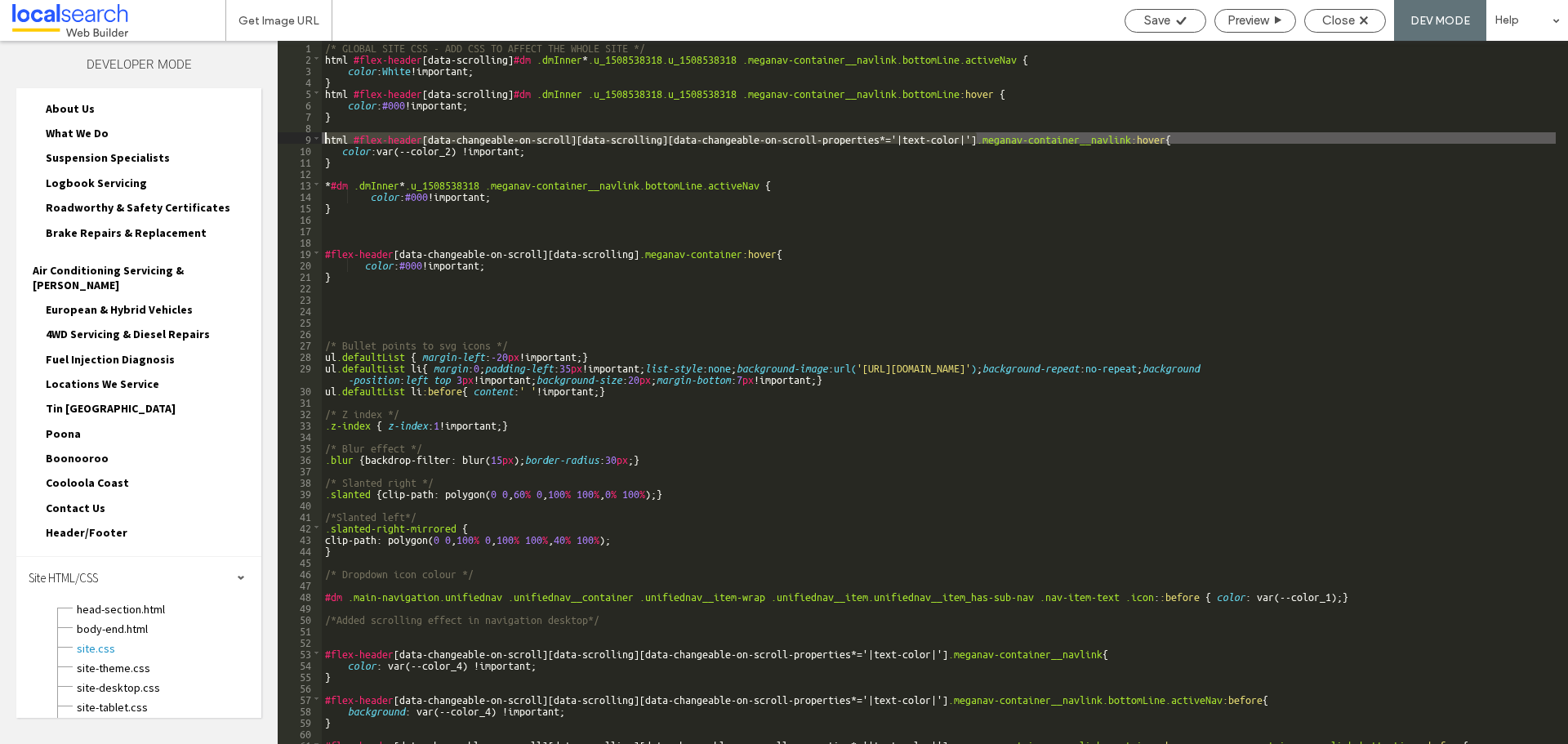
drag, startPoint x: 979, startPoint y: 137, endPoint x: 322, endPoint y: 136, distance: 657.0
click at [322, 136] on div "/* GLOBAL SITE CSS - ADD CSS TO AFFECT THE WHOLE SITE */ html #flex-header [ da…" at bounding box center [938, 403] width 1233 height 726
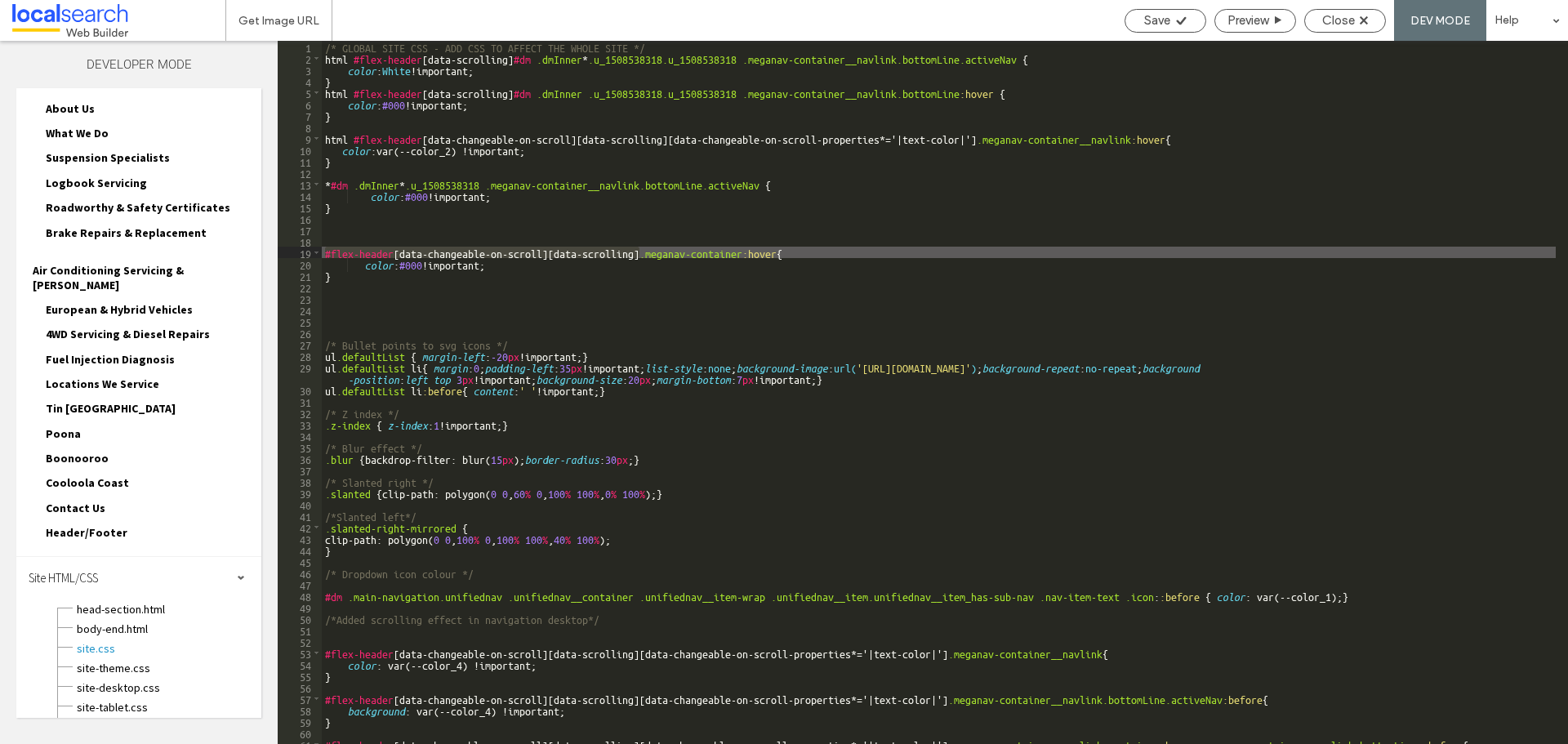
drag, startPoint x: 638, startPoint y: 250, endPoint x: 310, endPoint y: 252, distance: 328.0
click at [310, 252] on div "** 1 2 3 4 5 6 7 8 9 10 11 12 13 14 15 16 17 18 19 20 21 22 23 24 25 26 27 28 2…" at bounding box center [922, 392] width 1291 height 703
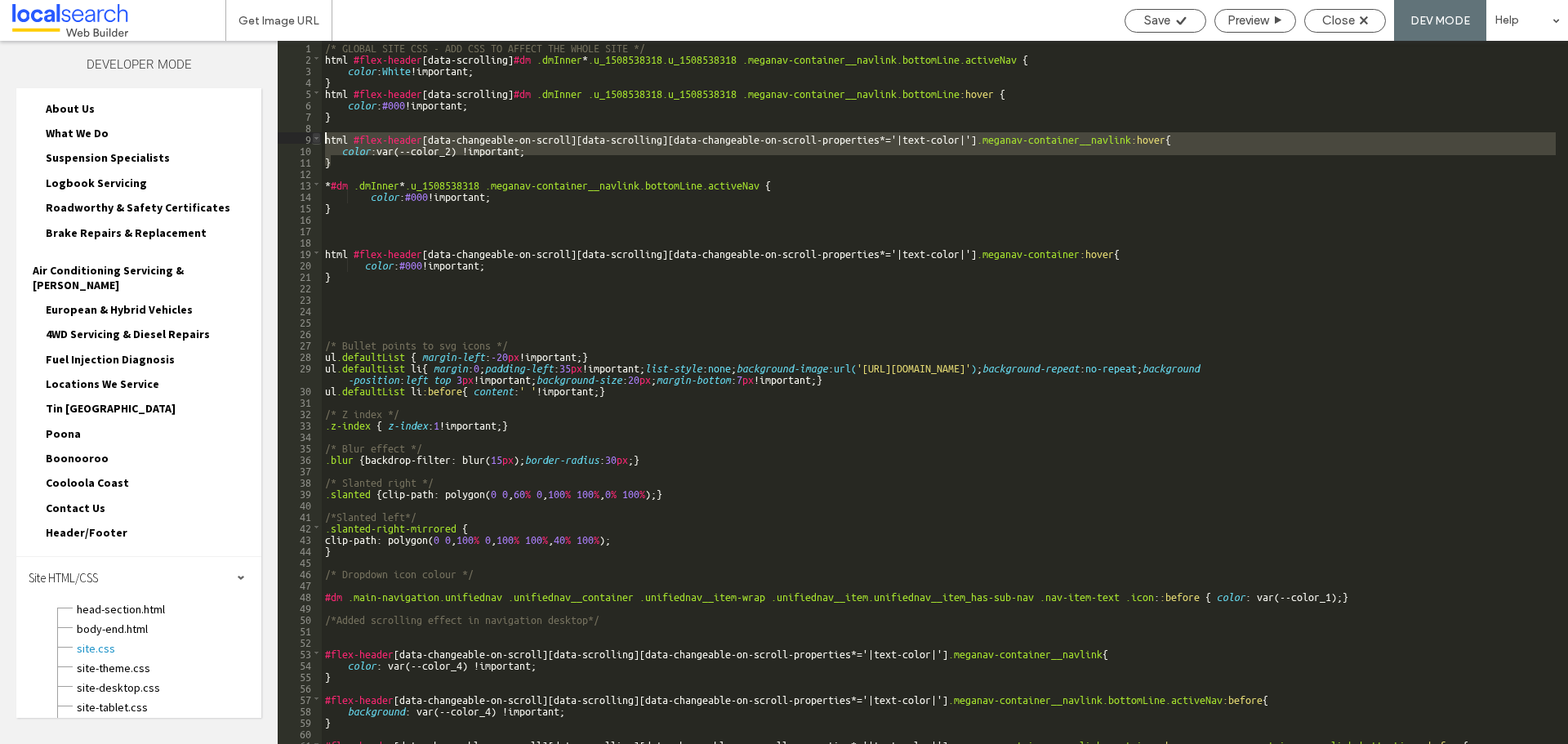
drag, startPoint x: 339, startPoint y: 163, endPoint x: 315, endPoint y: 138, distance: 34.7
click at [315, 138] on div "** 1 2 3 4 5 6 7 8 9 10 11 12 13 14 15 16 17 18 19 20 21 22 23 24 25 26 27 28 2…" at bounding box center [922, 392] width 1291 height 703
click at [1160, 22] on span "Save" at bounding box center [1157, 20] width 26 height 15
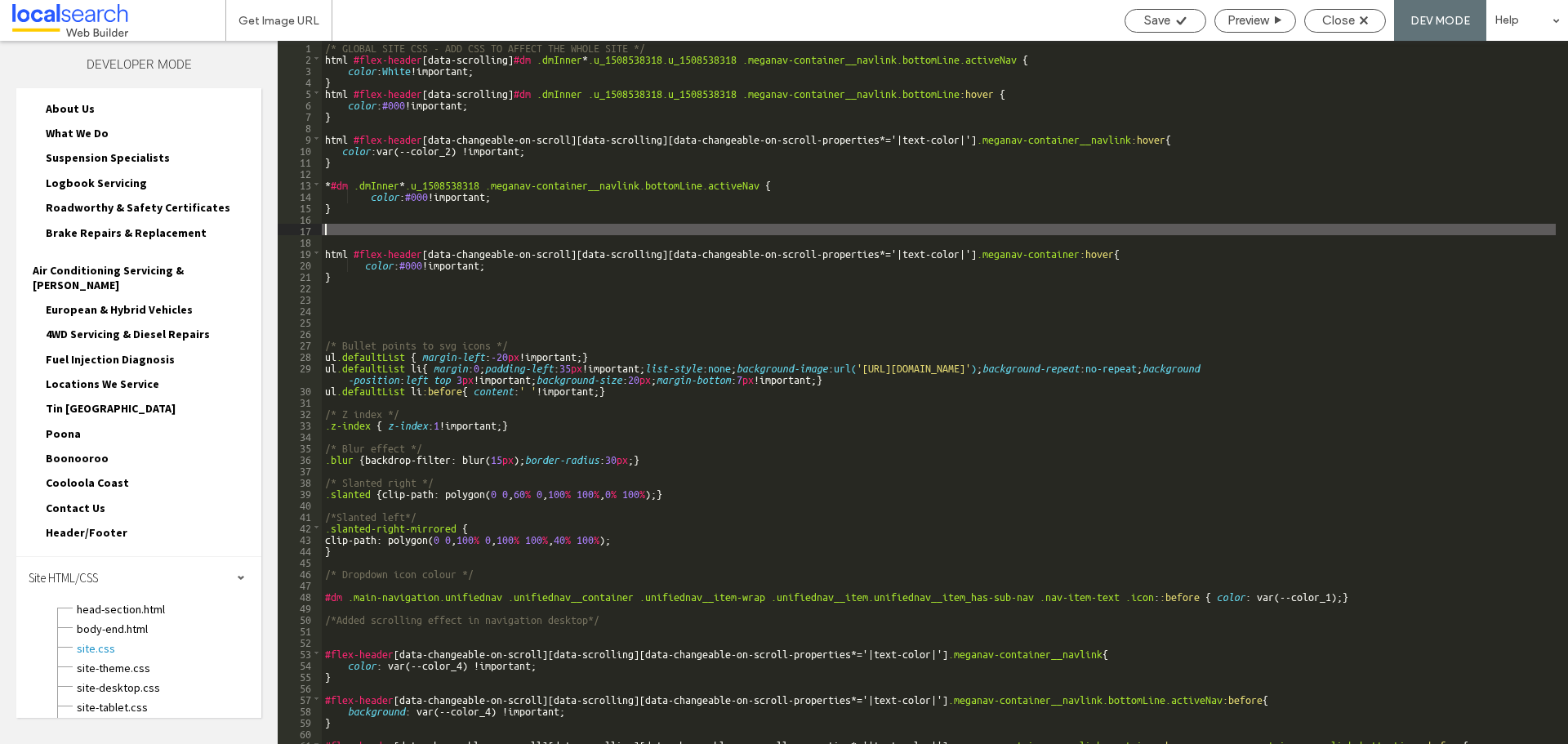
click at [338, 226] on div "/* GLOBAL SITE CSS - ADD CSS TO AFFECT THE WHOLE SITE */ html #flex-header [ da…" at bounding box center [938, 403] width 1233 height 726
click at [338, 229] on div "/* GLOBAL SITE CSS - ADD CSS TO AFFECT THE WHOLE SITE */ html #flex-header [ da…" at bounding box center [938, 403] width 1233 height 726
click at [338, 231] on div "/* GLOBAL SITE CSS - ADD CSS TO AFFECT THE WHOLE SITE */ html #flex-header [ da…" at bounding box center [938, 403] width 1233 height 726
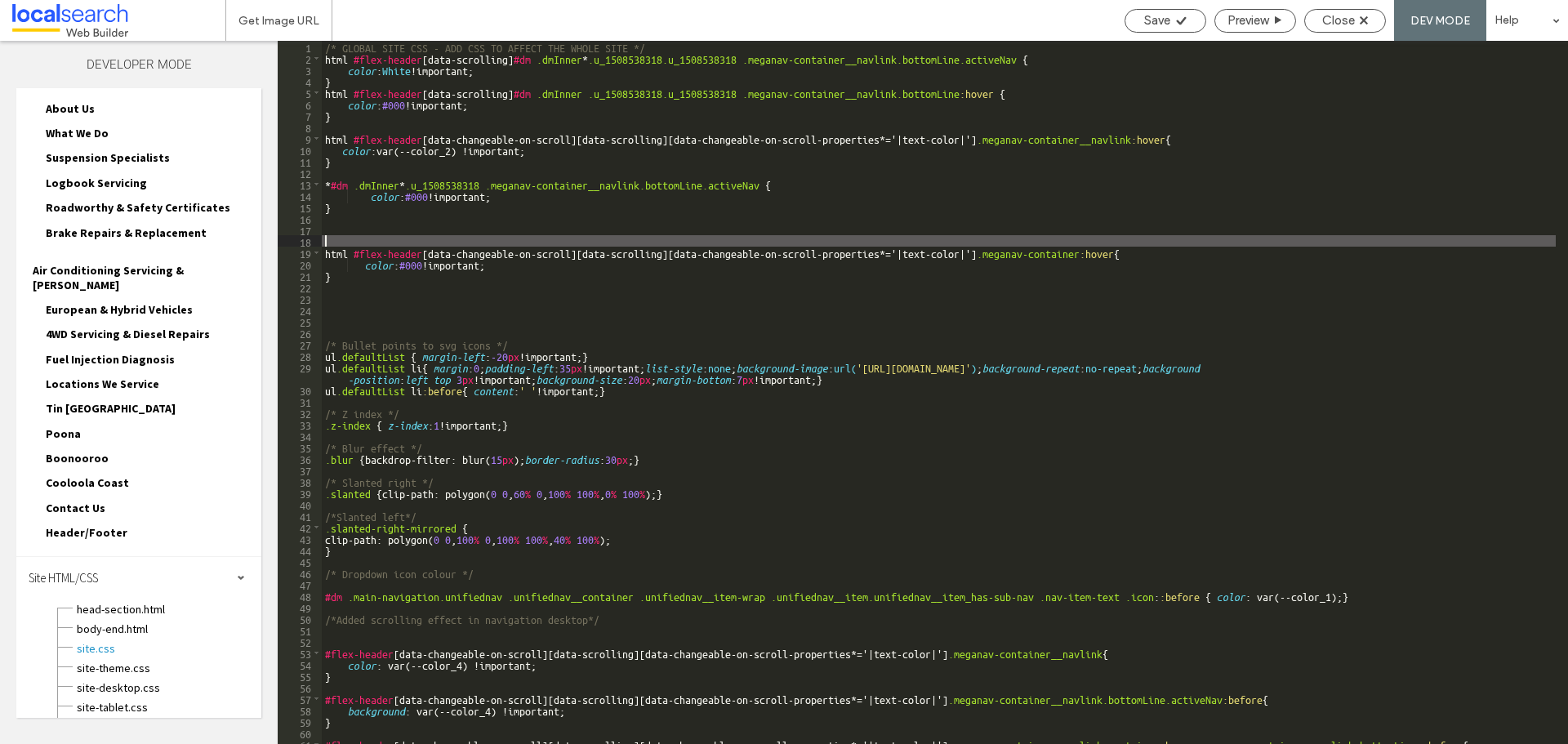
click at [338, 235] on div "/* GLOBAL SITE CSS - ADD CSS TO AFFECT THE WHOLE SITE */ html #flex-header [ da…" at bounding box center [938, 403] width 1233 height 726
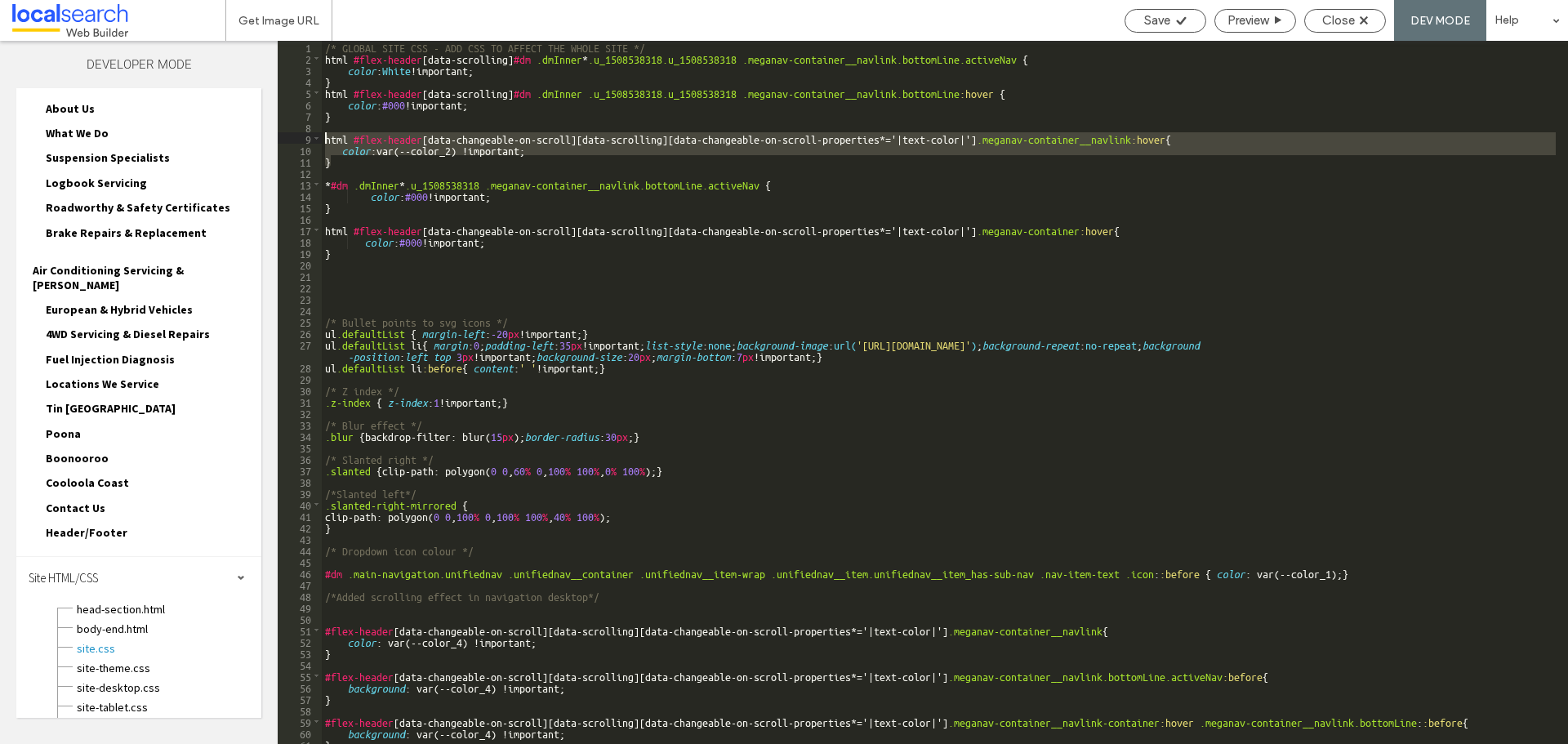
drag, startPoint x: 338, startPoint y: 166, endPoint x: 323, endPoint y: 140, distance: 30.0
click at [323, 140] on div "/* GLOBAL SITE CSS - ADD CSS TO AFFECT THE WHOLE SITE */ html #flex-header [ da…" at bounding box center [938, 403] width 1233 height 726
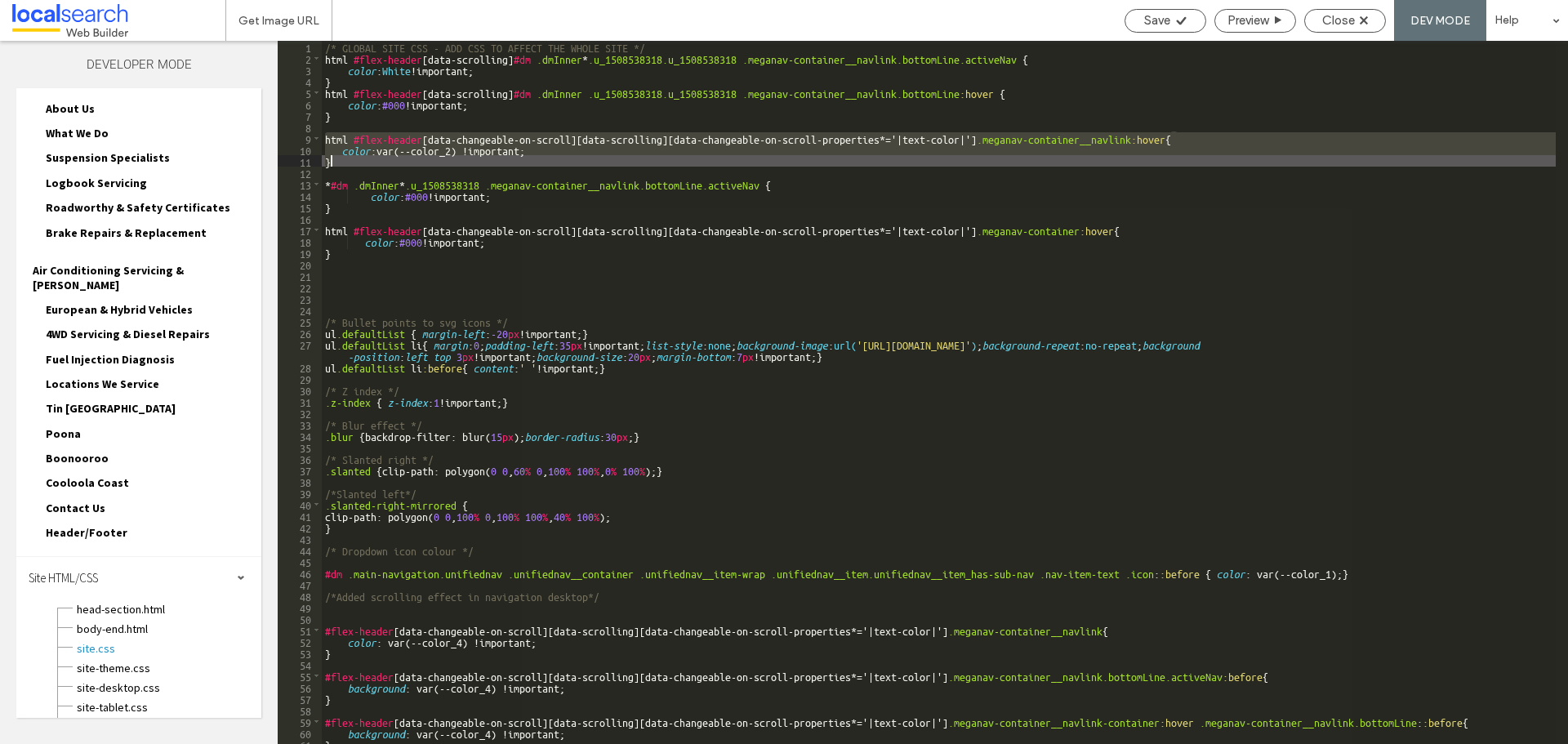
click at [355, 163] on div "/* GLOBAL SITE CSS - ADD CSS TO AFFECT THE WHOLE SITE */ html #flex-header [ da…" at bounding box center [938, 392] width 1233 height 703
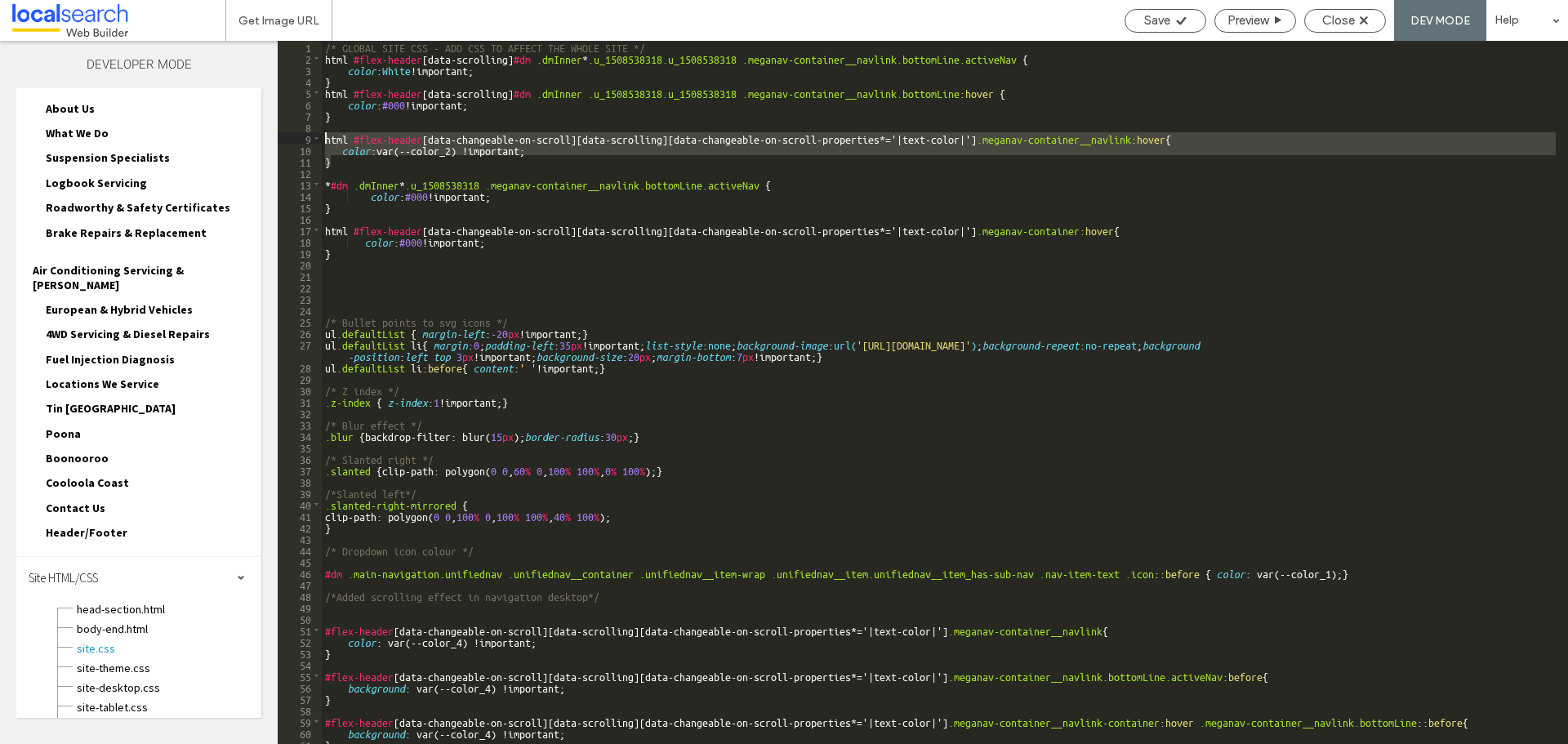
drag, startPoint x: 347, startPoint y: 163, endPoint x: 325, endPoint y: 136, distance: 34.8
click at [325, 136] on div "/* GLOBAL SITE CSS - ADD CSS TO AFFECT THE WHOLE SITE */ html #flex-header [ da…" at bounding box center [938, 403] width 1233 height 726
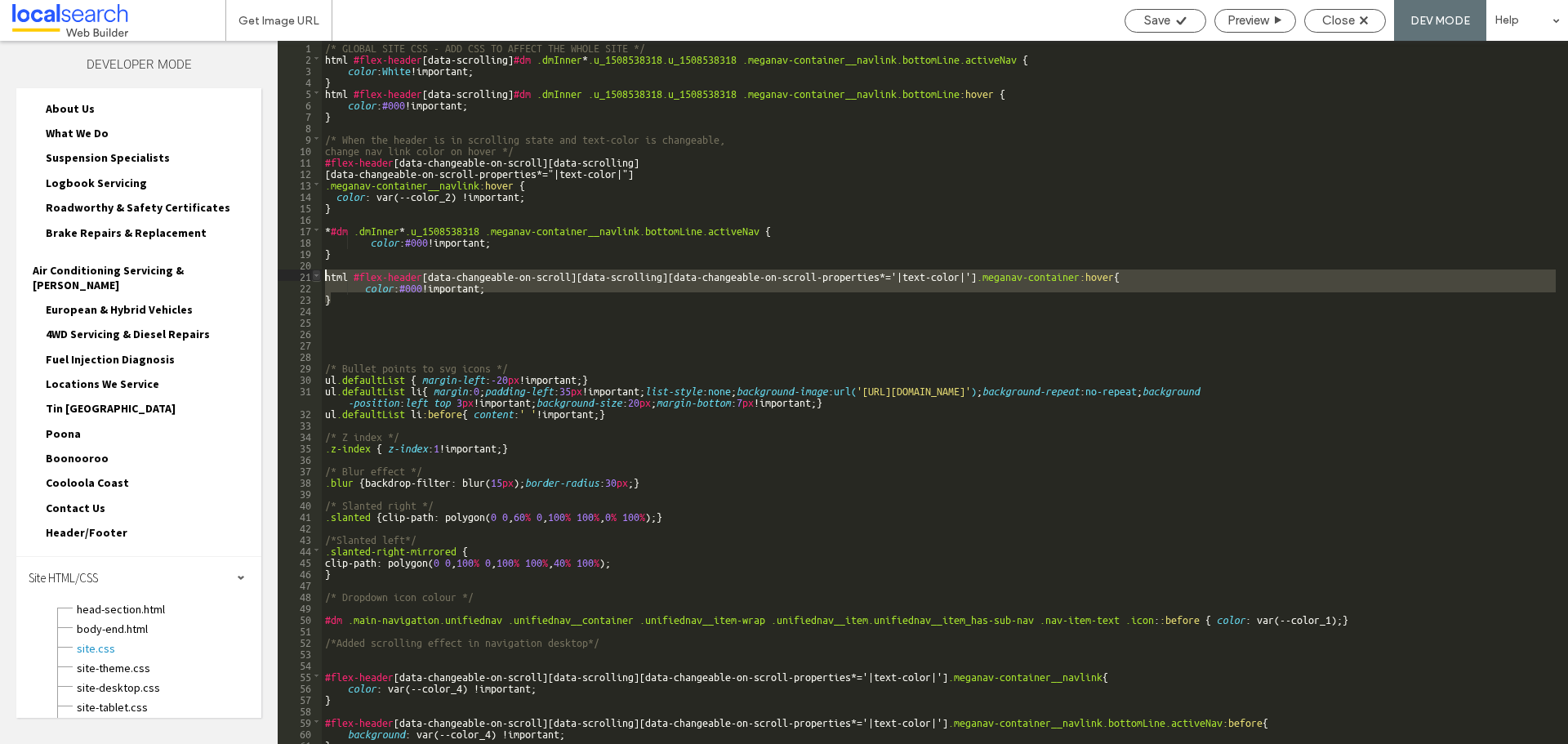
click at [319, 272] on div "** 1 2 3 4 5 6 7 8 9 10 11 12 13 14 15 16 17 18 19 20 21 22 23 24 25 26 27 28 2…" at bounding box center [922, 392] width 1291 height 703
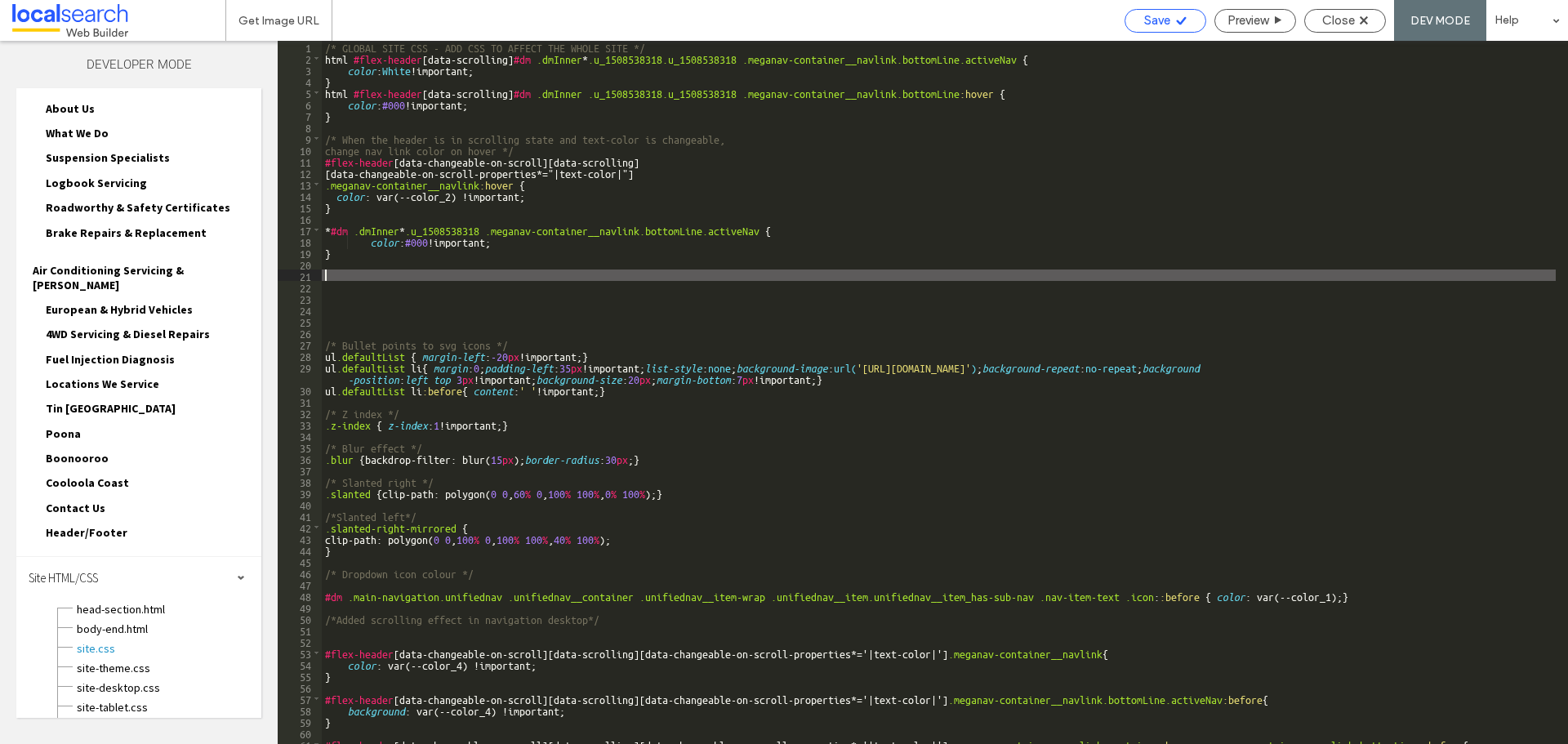
click at [1165, 30] on div "Save" at bounding box center [1165, 21] width 82 height 24
click at [1176, 20] on use at bounding box center [1181, 21] width 10 height 8
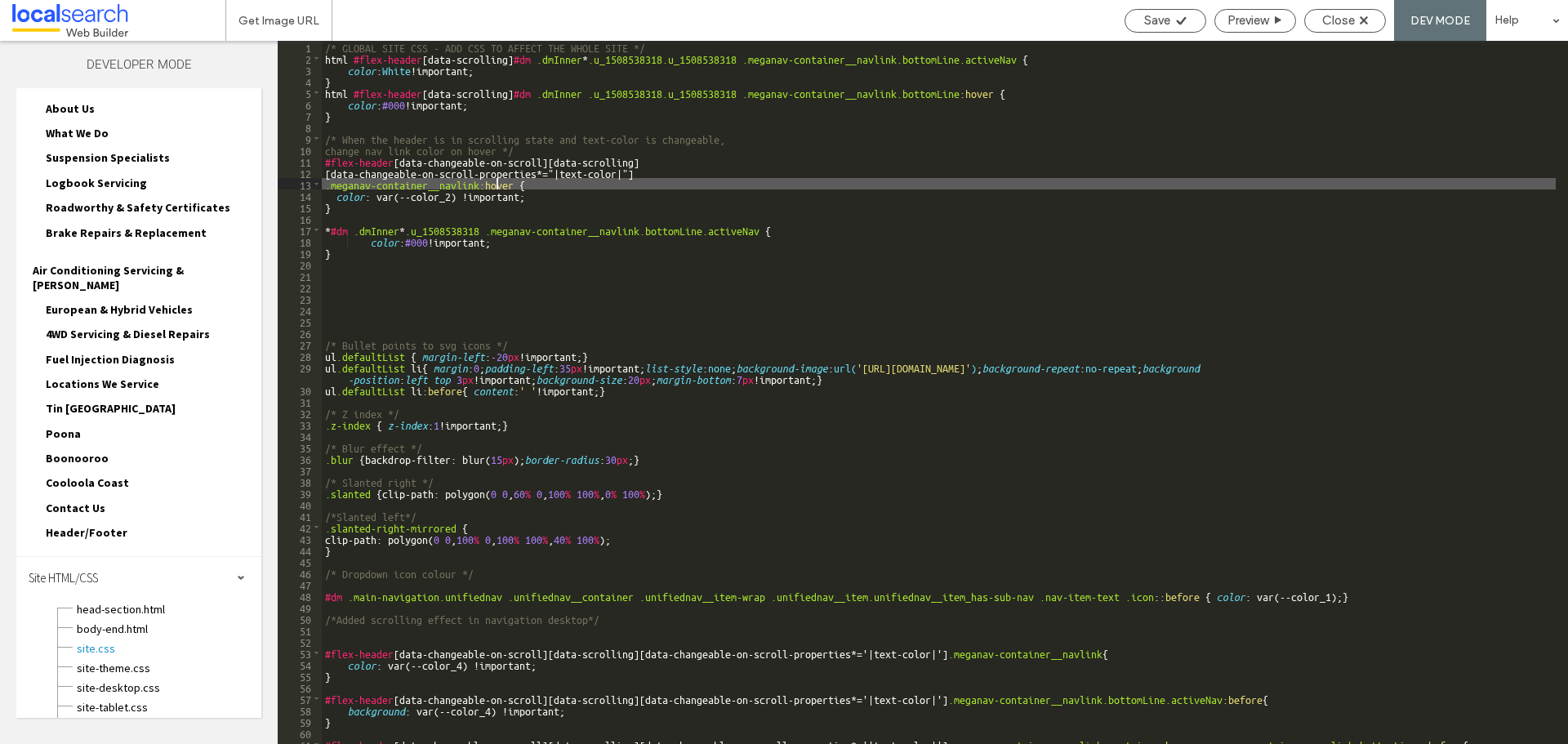
click at [495, 187] on div "/* GLOBAL SITE CSS - ADD CSS TO AFFECT THE WHOLE SITE */ html #flex-header [ da…" at bounding box center [938, 403] width 1233 height 726
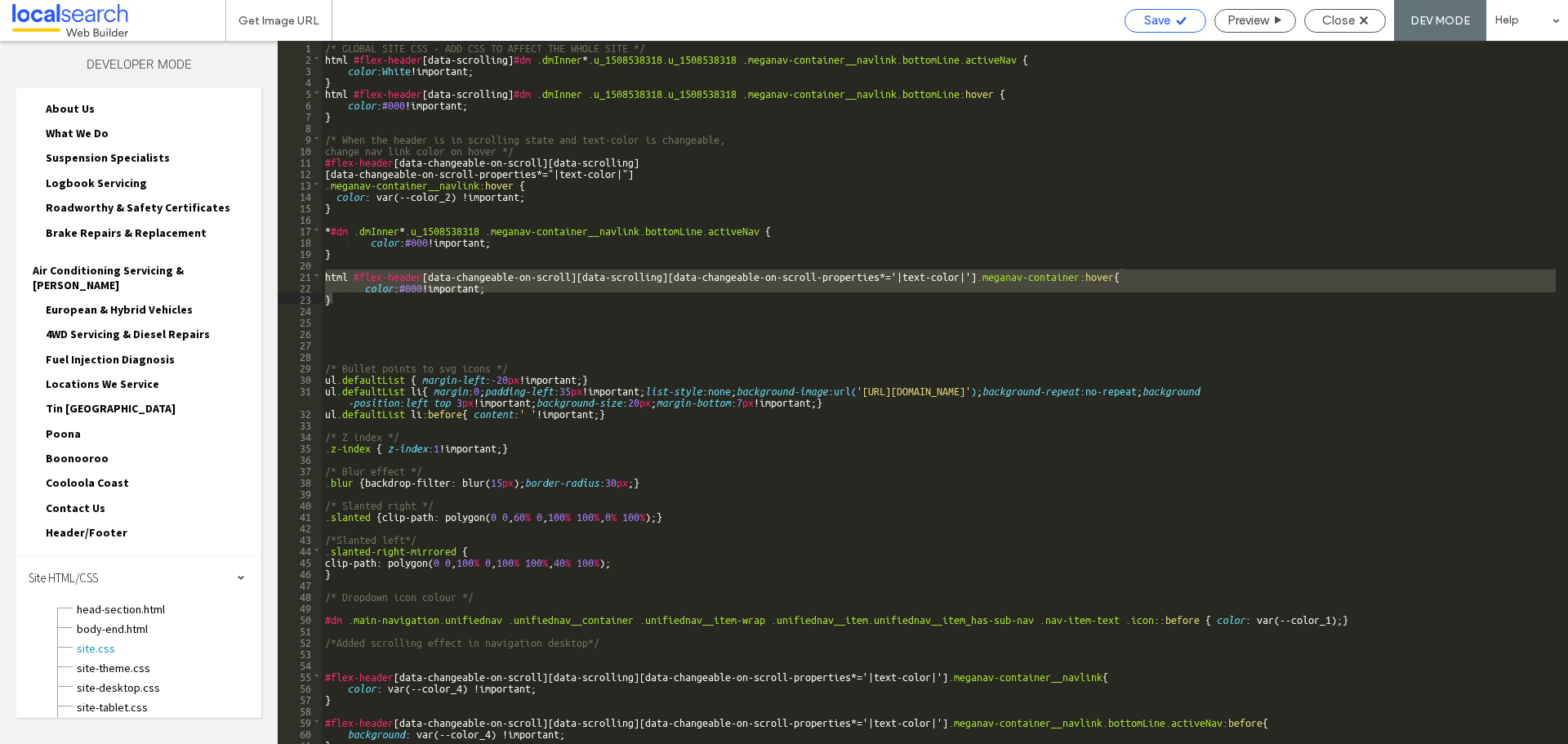
click at [1168, 17] on span "Save" at bounding box center [1157, 20] width 26 height 15
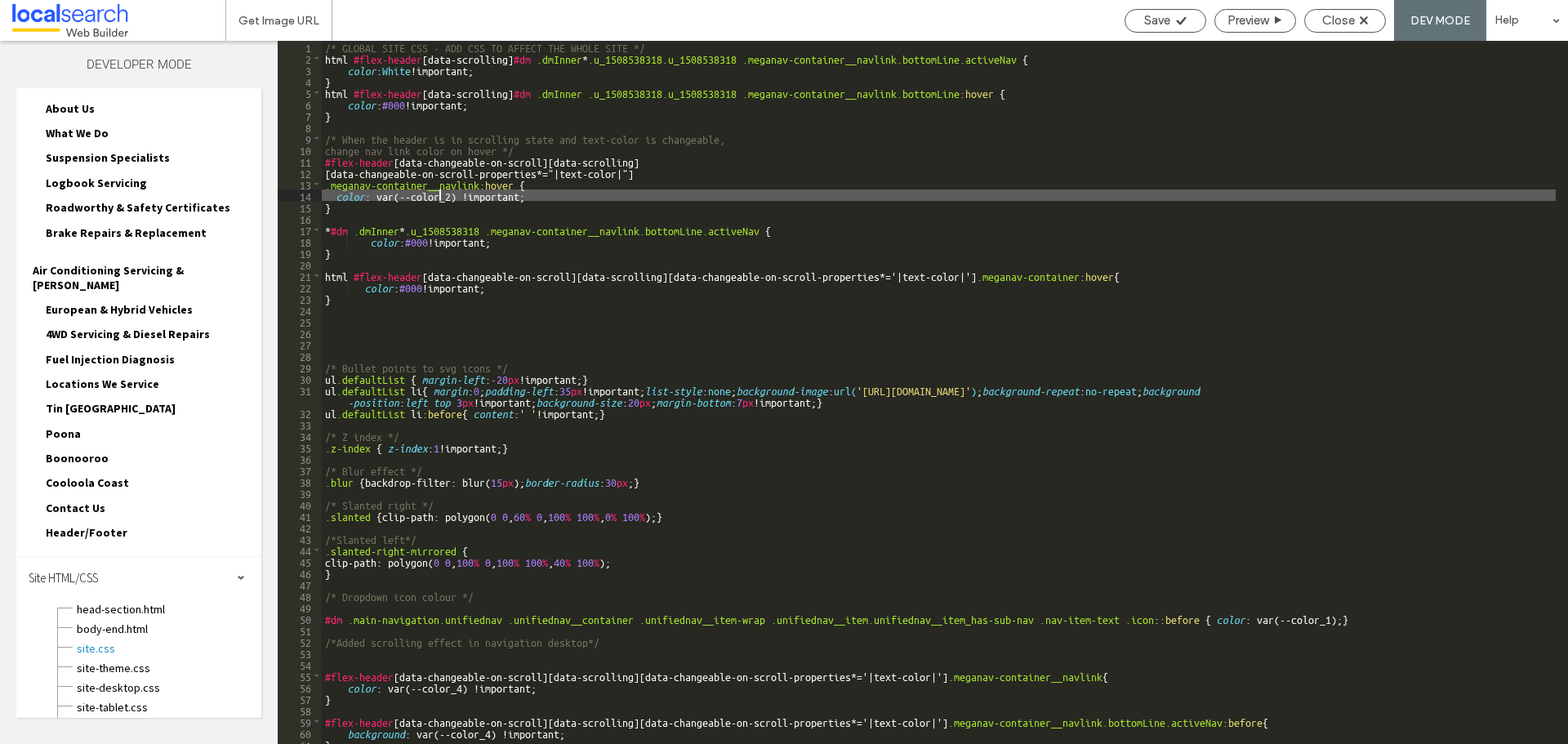
click at [441, 196] on div "/* GLOBAL SITE CSS - ADD CSS TO AFFECT THE WHOLE SITE */ html #flex-header [ da…" at bounding box center [938, 403] width 1233 height 726
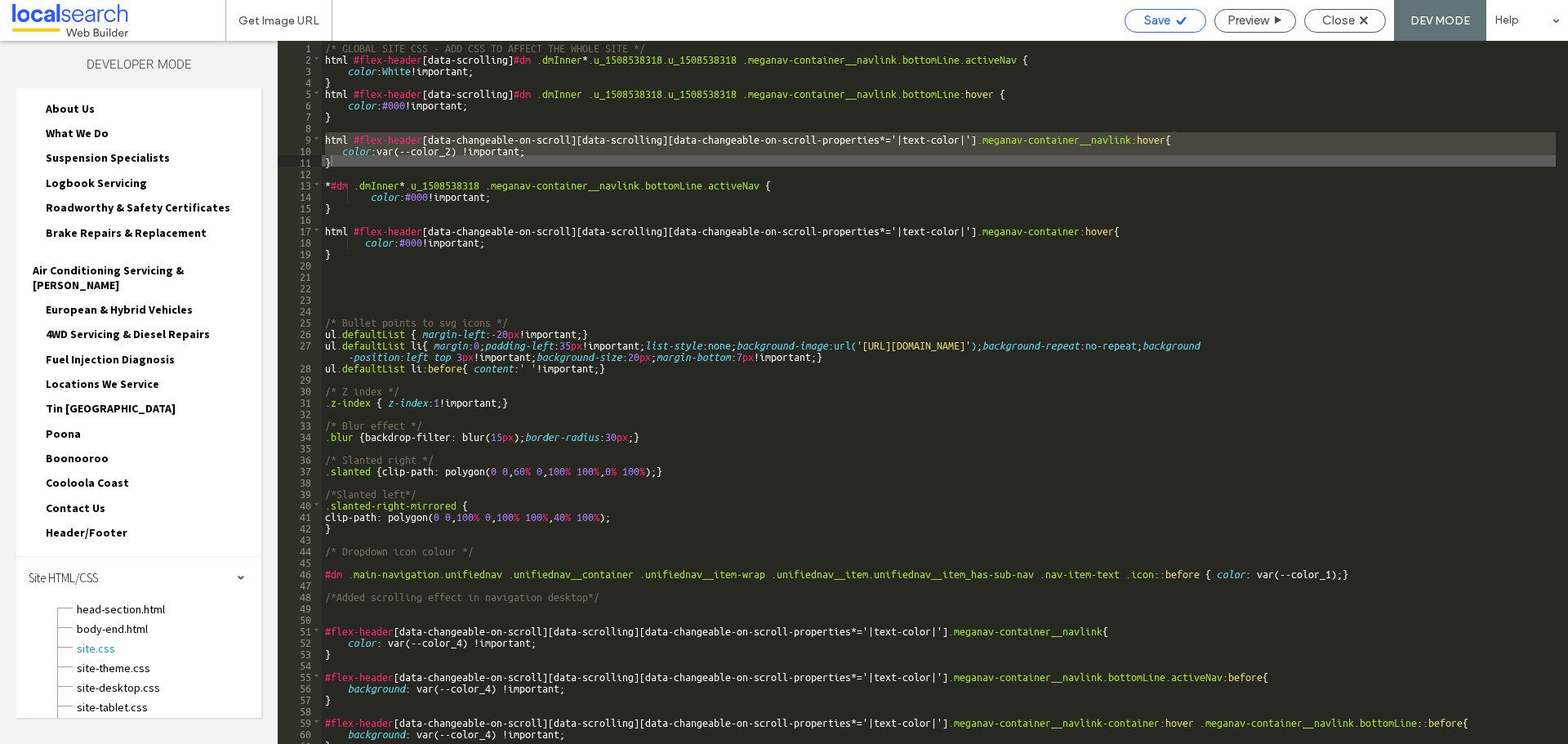
click at [1144, 9] on div "Save" at bounding box center [1165, 21] width 82 height 24
click at [1176, 19] on icon at bounding box center [1181, 21] width 12 height 12
click at [338, 154] on div "/* GLOBAL SITE CSS - ADD CSS TO AFFECT THE WHOLE SITE */ html #flex-header [ da…" at bounding box center [938, 392] width 1233 height 703
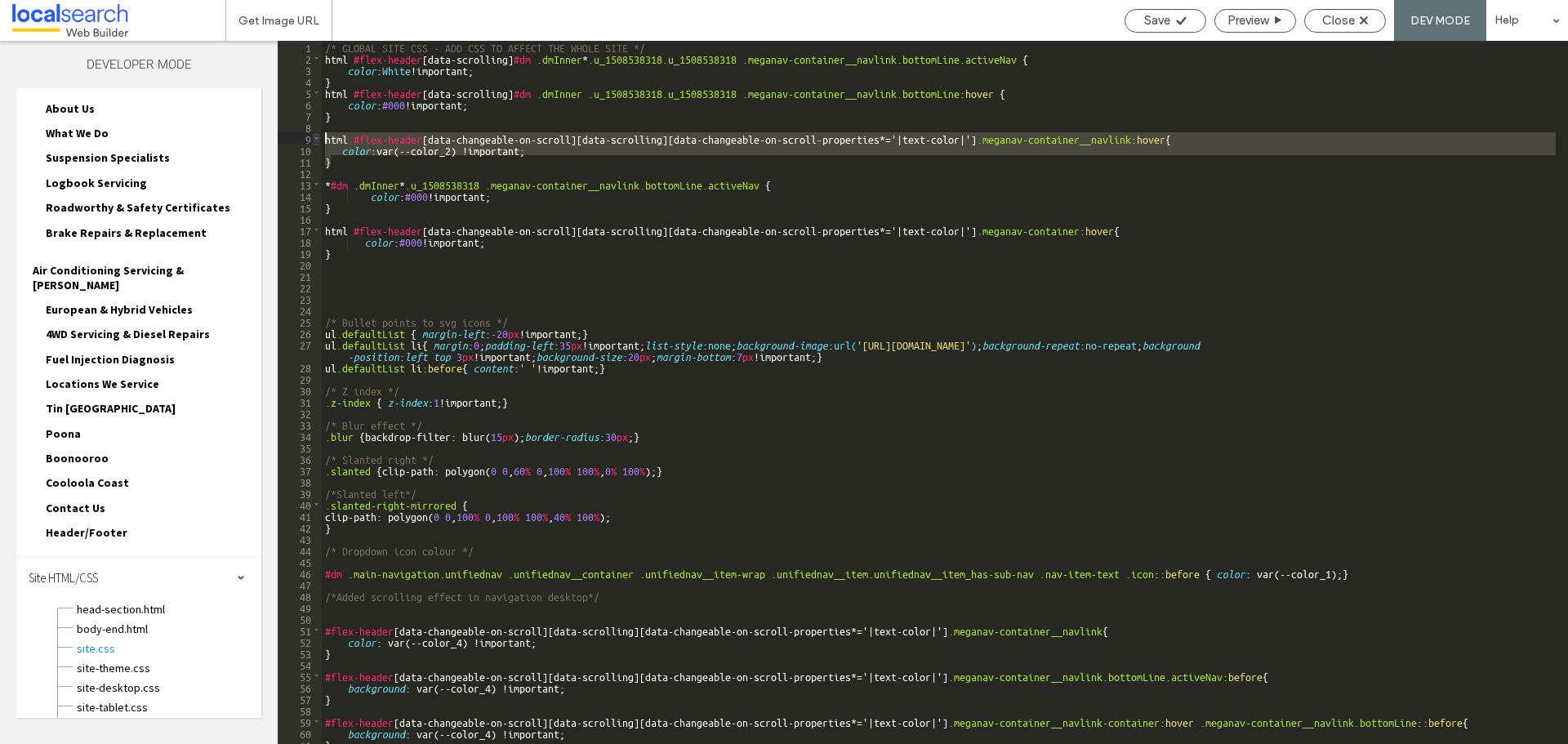
drag, startPoint x: 328, startPoint y: 158, endPoint x: 313, endPoint y: 139, distance: 24.2
click at [313, 139] on div "** 1 2 3 4 5 6 7 8 9 10 11 12 13 14 15 16 17 18 19 20 21 22 23 24 25 26 27 28 2…" at bounding box center [922, 392] width 1291 height 703
drag, startPoint x: 414, startPoint y: 164, endPoint x: 388, endPoint y: 150, distance: 29.5
click at [414, 162] on div "/* GLOBAL SITE CSS - ADD CSS TO AFFECT THE WHOLE SITE */ html #flex-header [ da…" at bounding box center [938, 392] width 1233 height 703
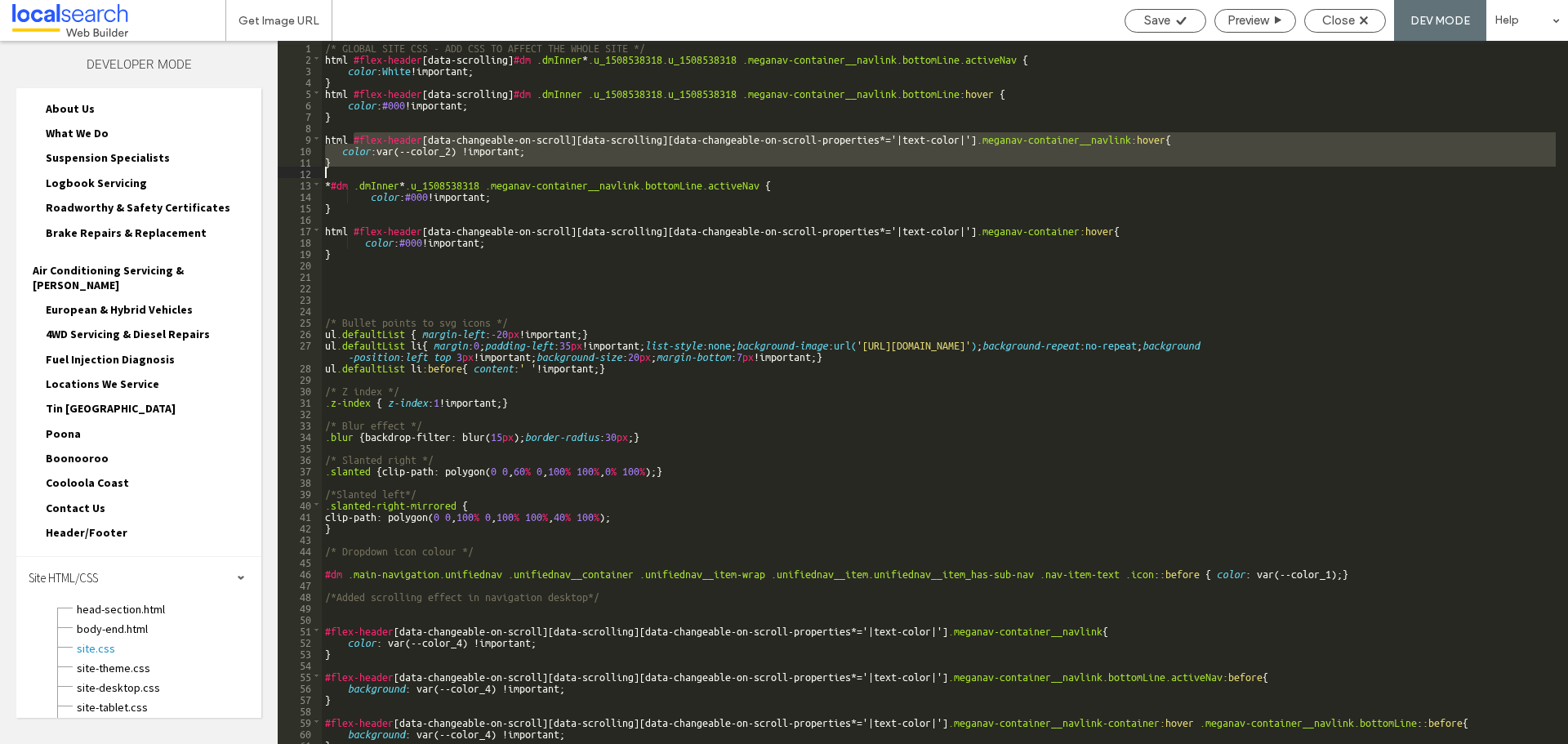
drag, startPoint x: 352, startPoint y: 135, endPoint x: 425, endPoint y: 168, distance: 80.1
click at [425, 168] on div "/* GLOBAL SITE CSS - ADD CSS TO AFFECT THE WHOLE SITE */ html #flex-header [ da…" at bounding box center [938, 403] width 1233 height 726
click at [361, 139] on div "/* GLOBAL SITE CSS - ADD CSS TO AFFECT THE WHOLE SITE */ html #flex-header [ da…" at bounding box center [938, 392] width 1233 height 703
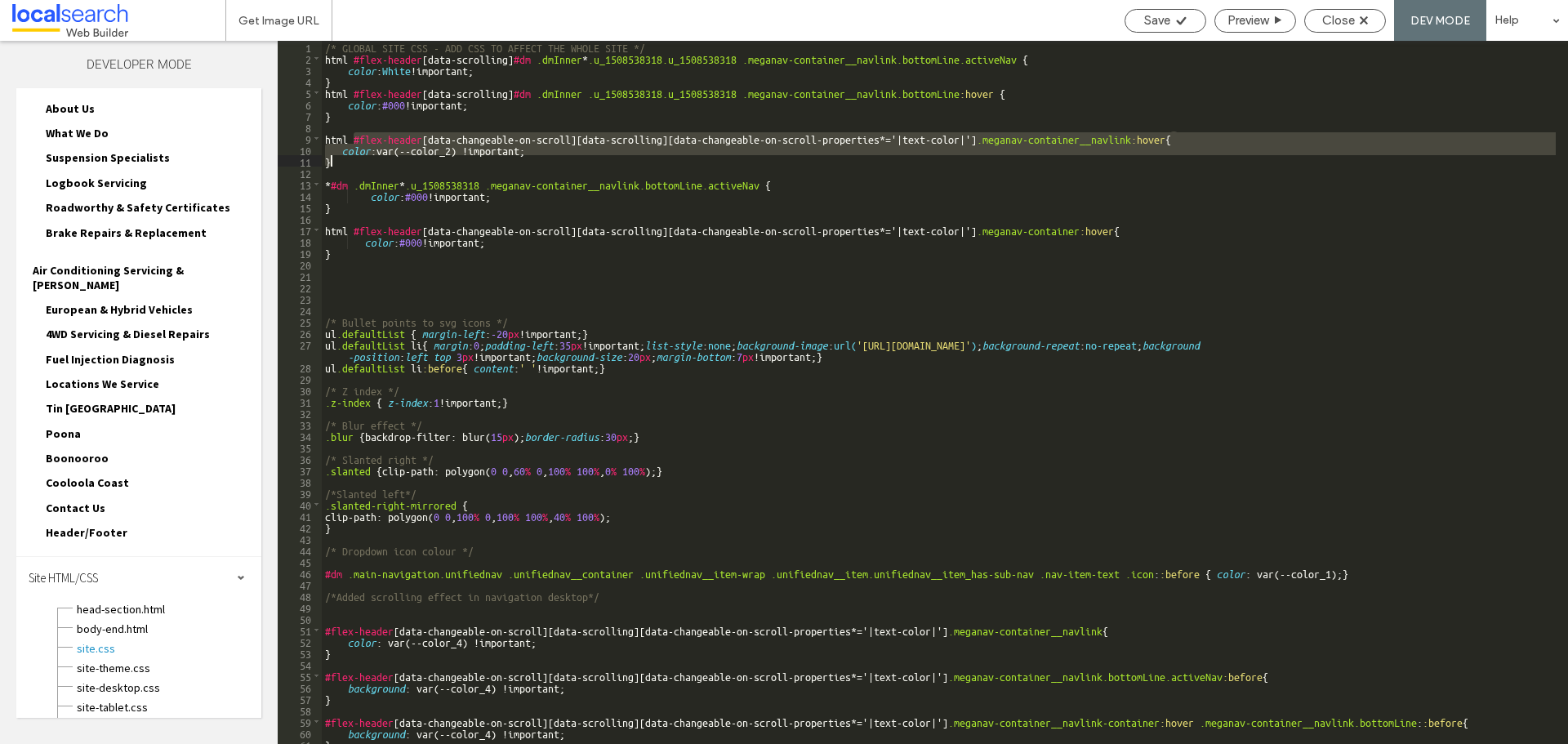
drag, startPoint x: 353, startPoint y: 134, endPoint x: 404, endPoint y: 165, distance: 59.7
click at [404, 165] on div "/* GLOBAL SITE CSS - ADD CSS TO AFFECT THE WHOLE SITE */ html #flex-header [ da…" at bounding box center [938, 403] width 1233 height 726
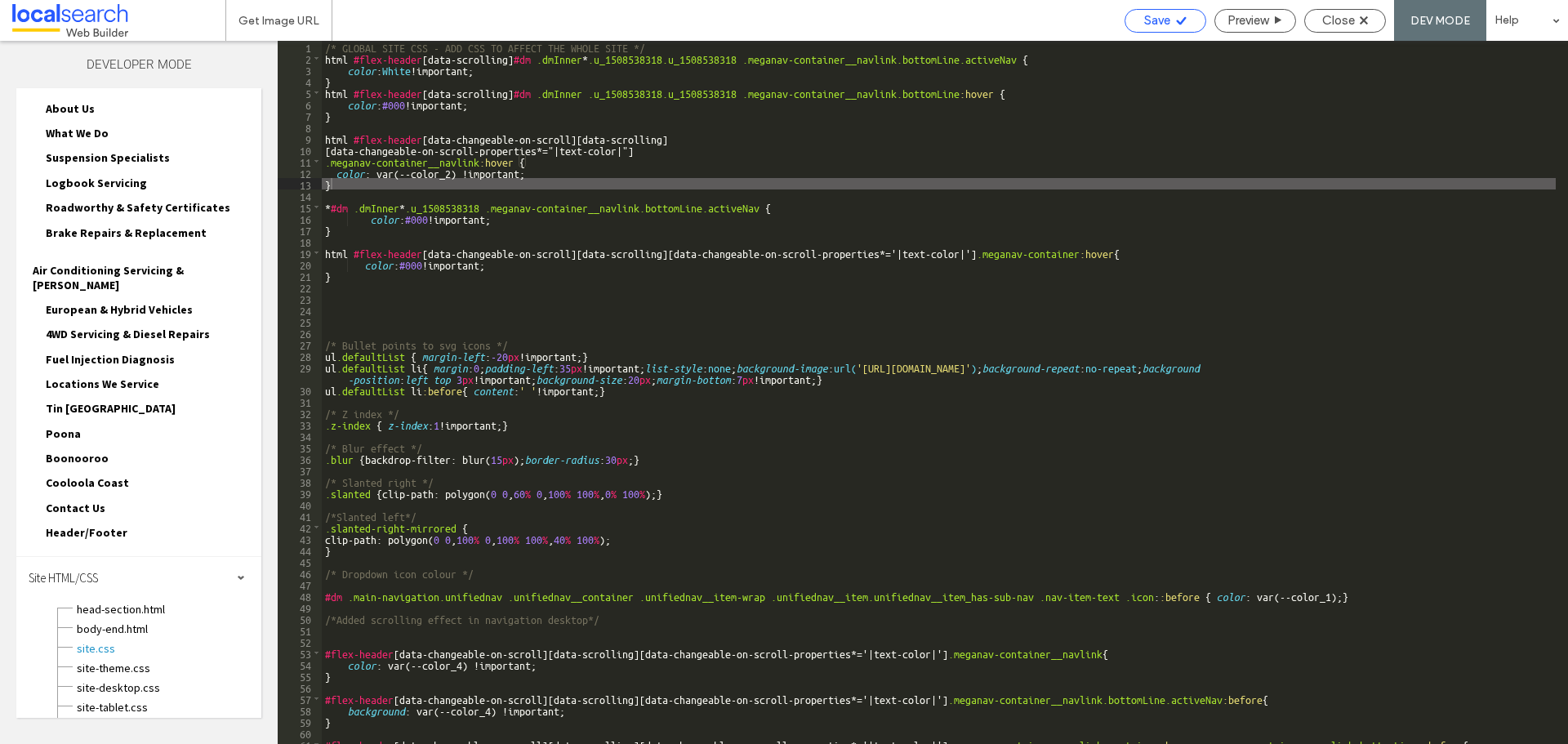
click at [1176, 18] on icon at bounding box center [1181, 21] width 12 height 12
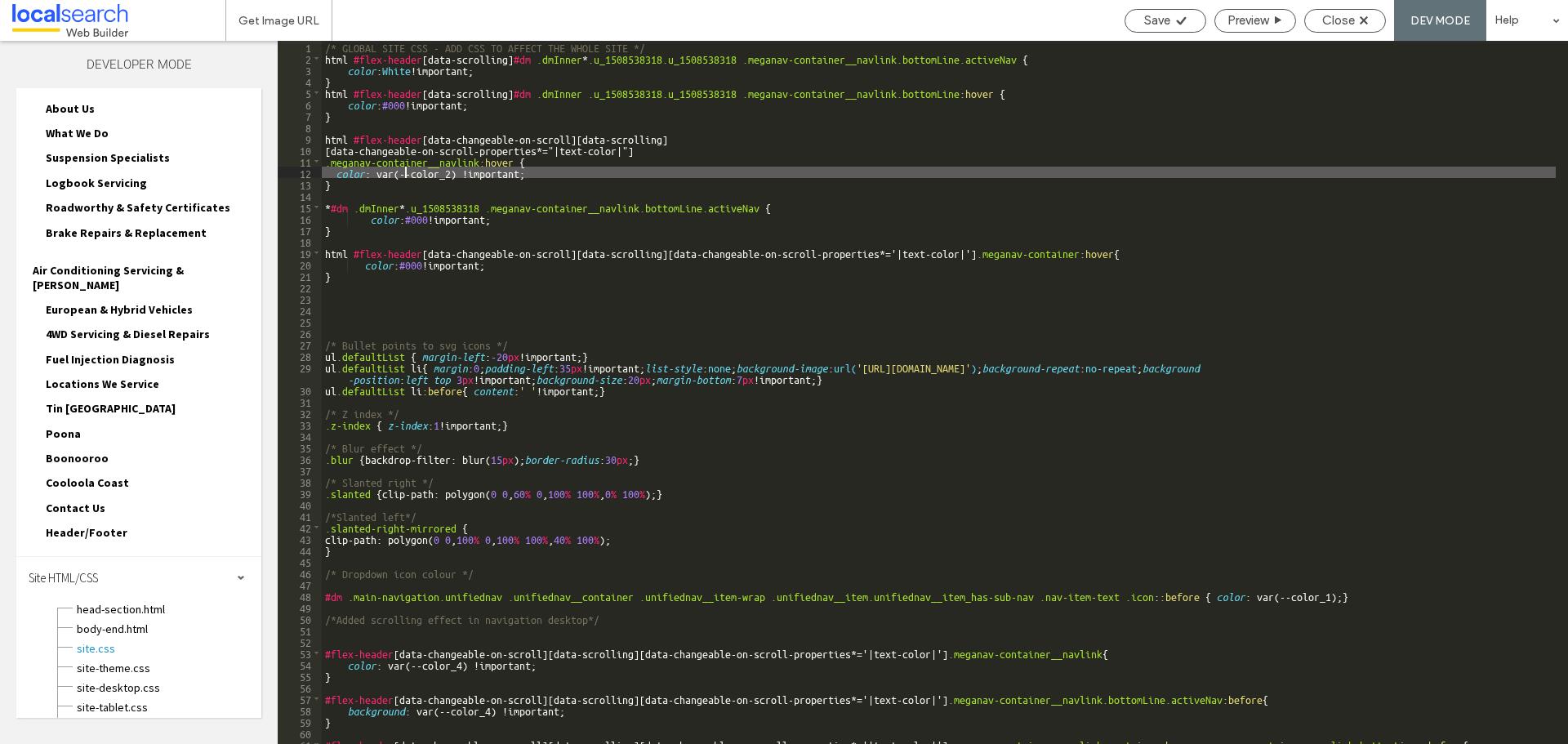
click at [403, 169] on div "/* GLOBAL SITE CSS - ADD CSS TO AFFECT THE WHOLE SITE */ html #flex-header [ da…" at bounding box center [938, 403] width 1233 height 726
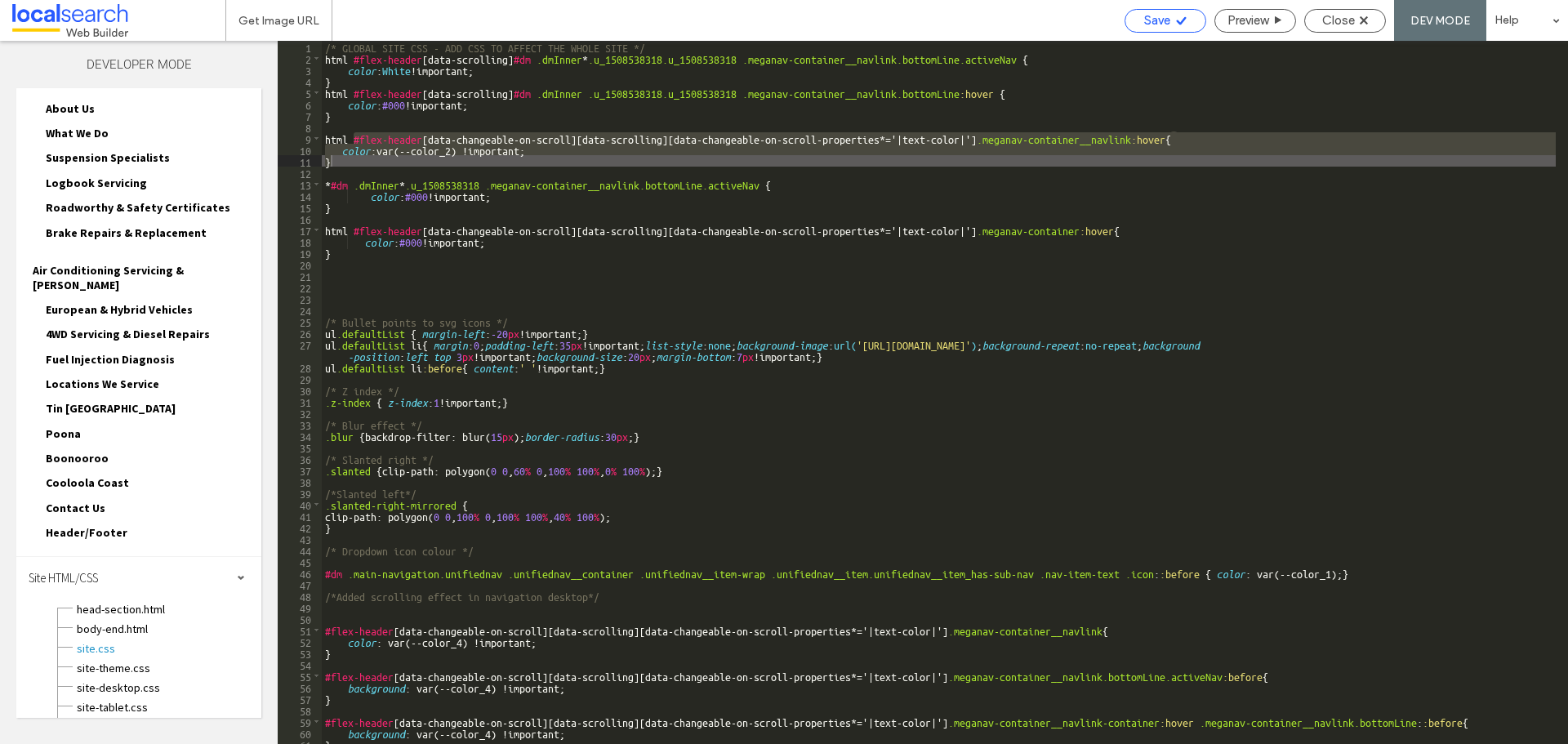
click at [1175, 17] on icon at bounding box center [1181, 21] width 12 height 12
click at [1347, 26] on span "Close" at bounding box center [1338, 20] width 33 height 15
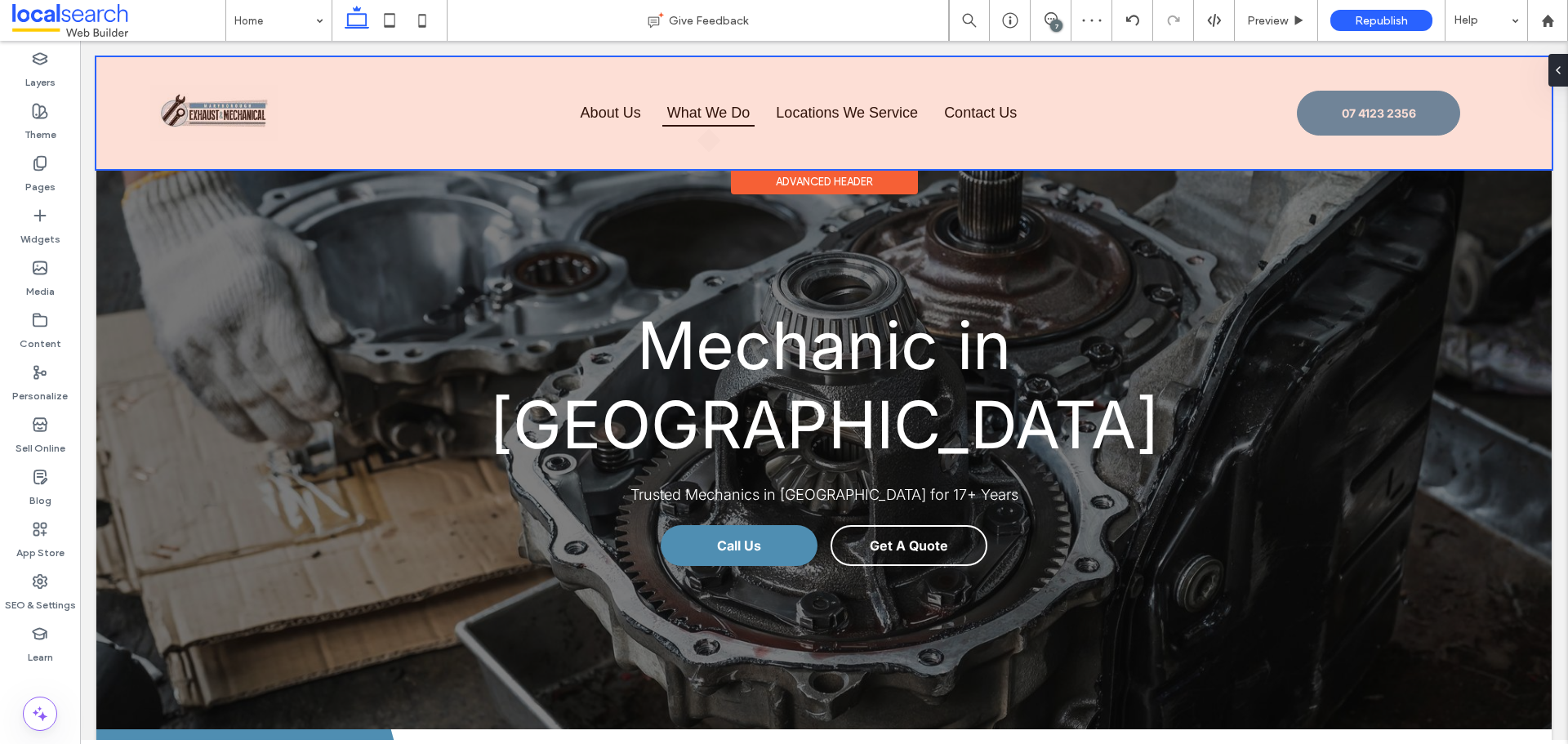
click at [712, 110] on div at bounding box center [824, 113] width 1455 height 112
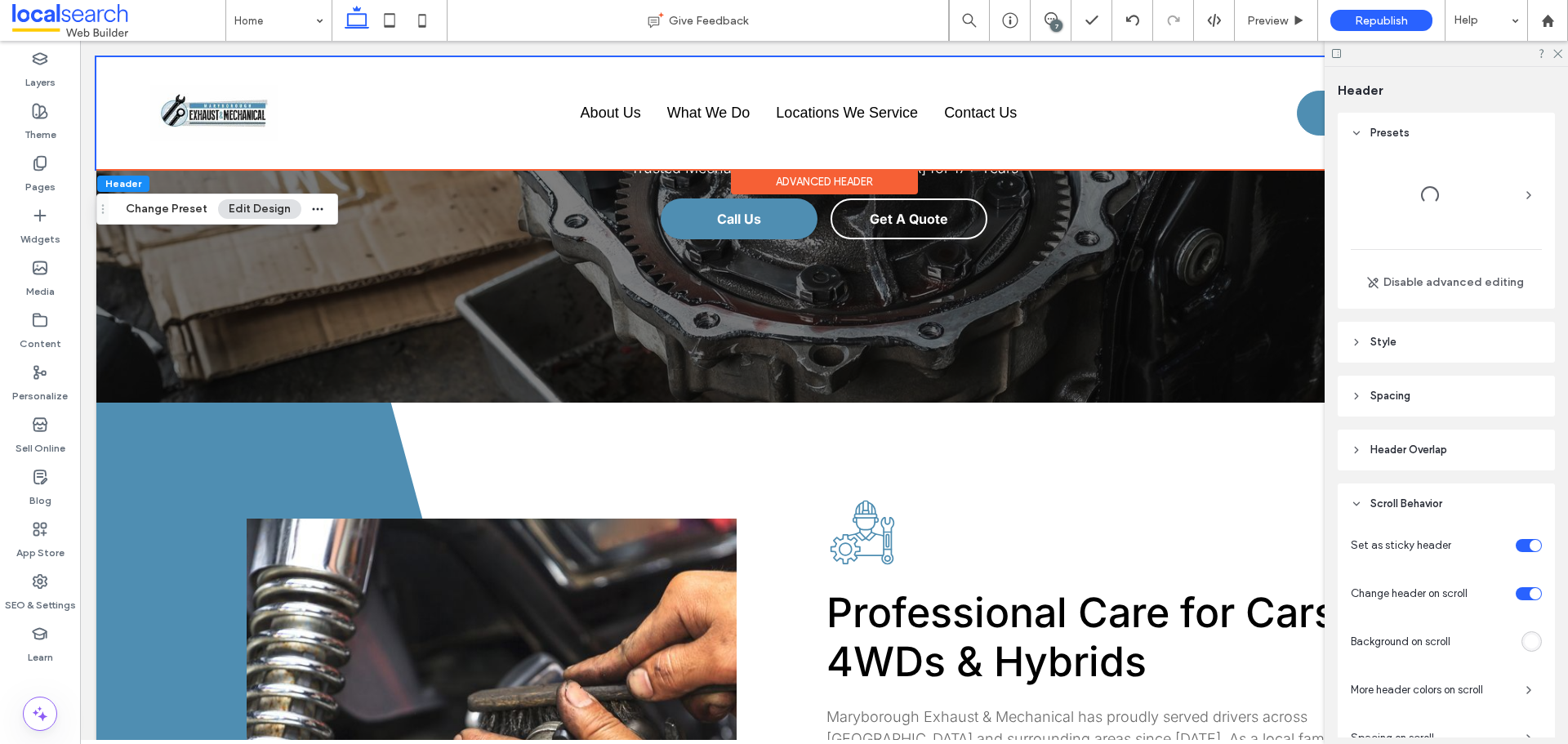
scroll to position [269, 0]
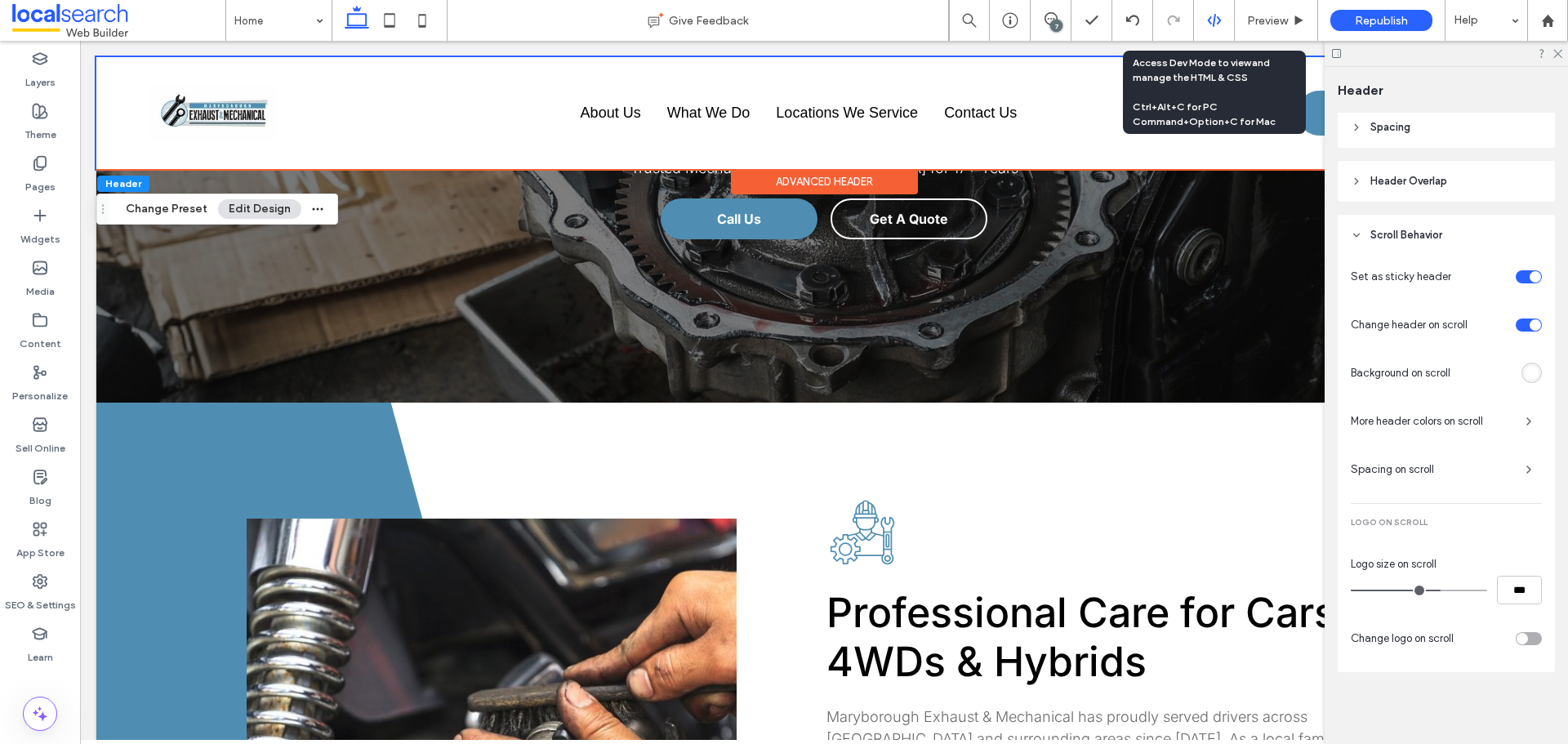
click at [1202, 22] on div at bounding box center [1214, 20] width 40 height 15
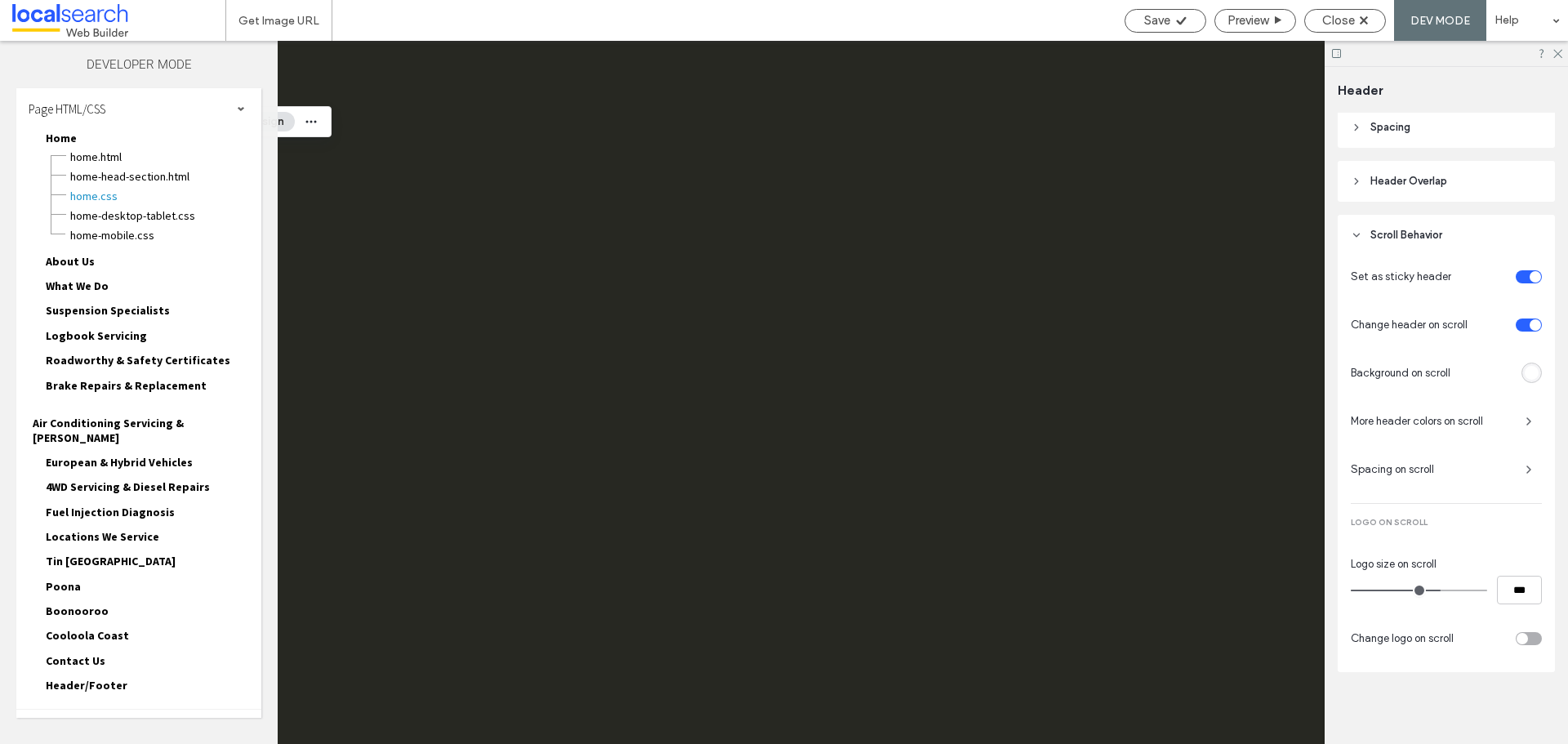
scroll to position [0, 0]
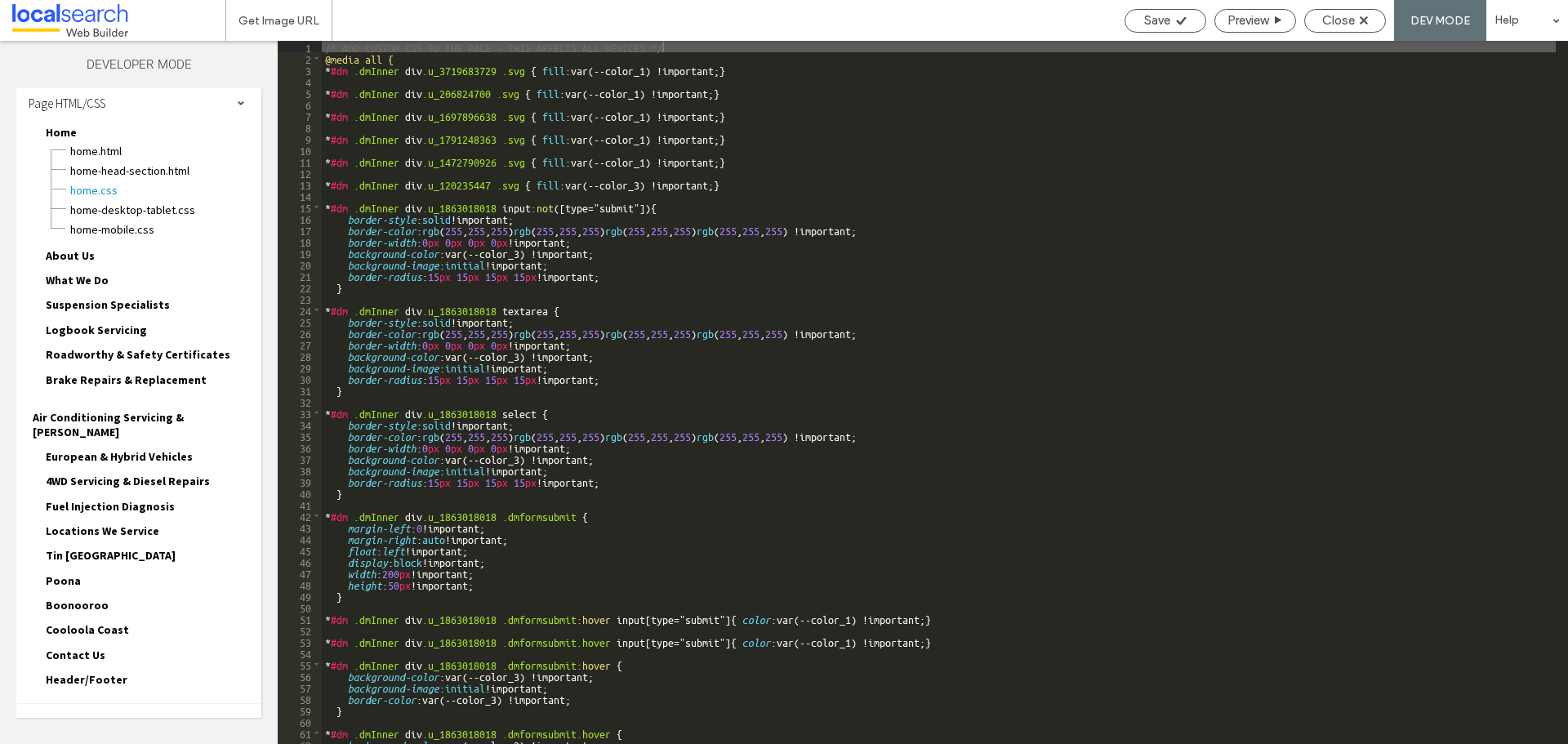
click at [147, 704] on div "Site HTML/CSS" at bounding box center [139, 724] width 245 height 41
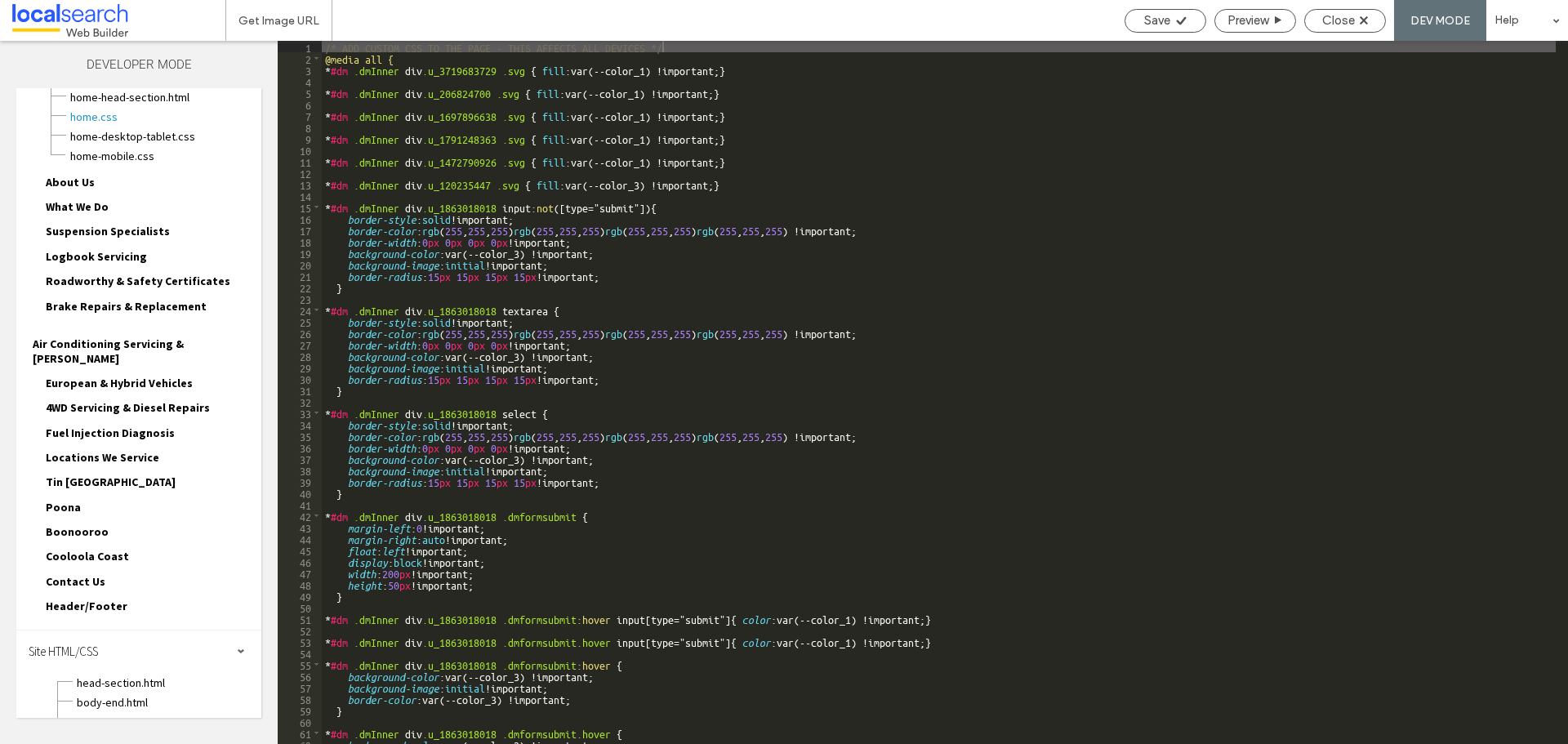
scroll to position [153, 0]
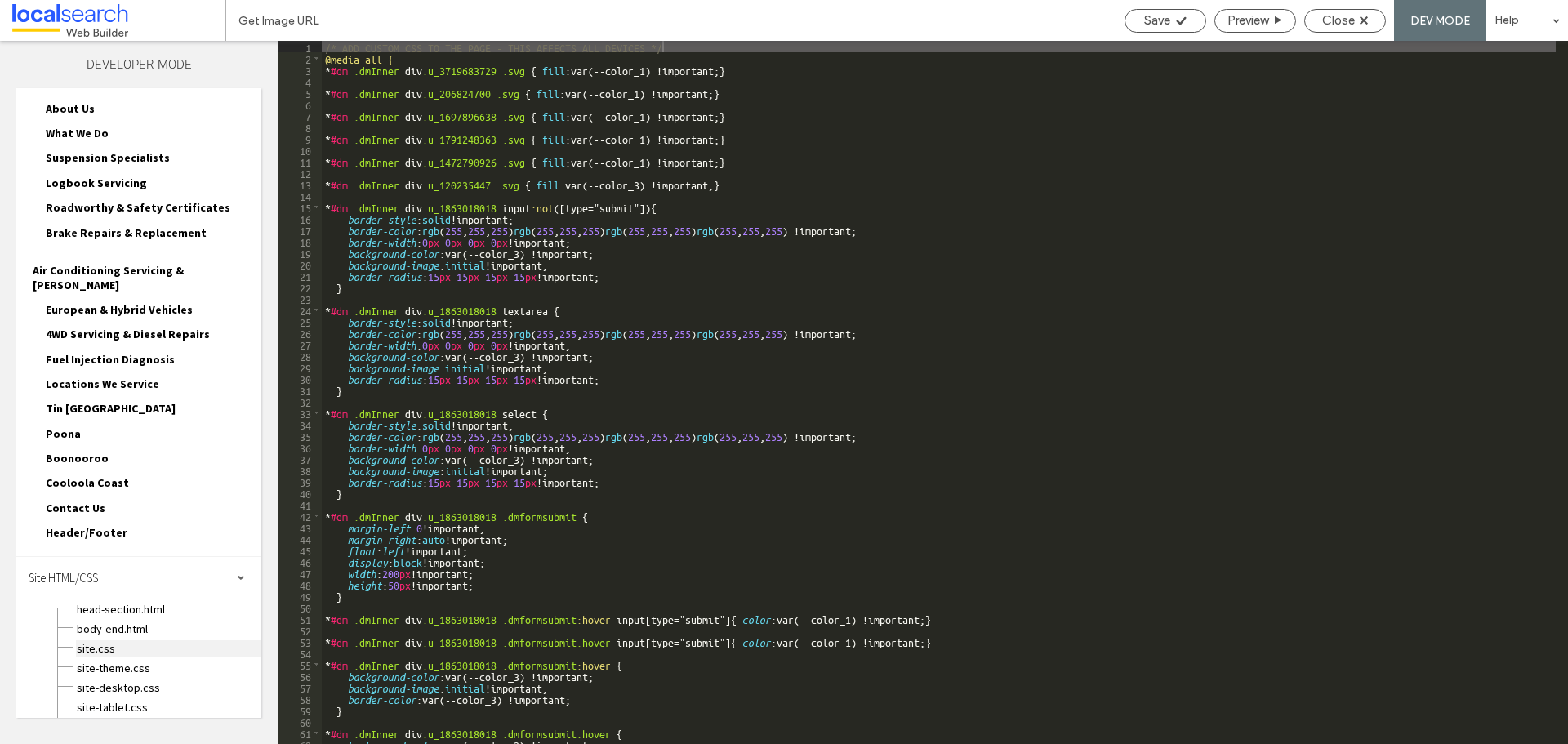
click at [97, 640] on span "site.css" at bounding box center [169, 648] width 186 height 17
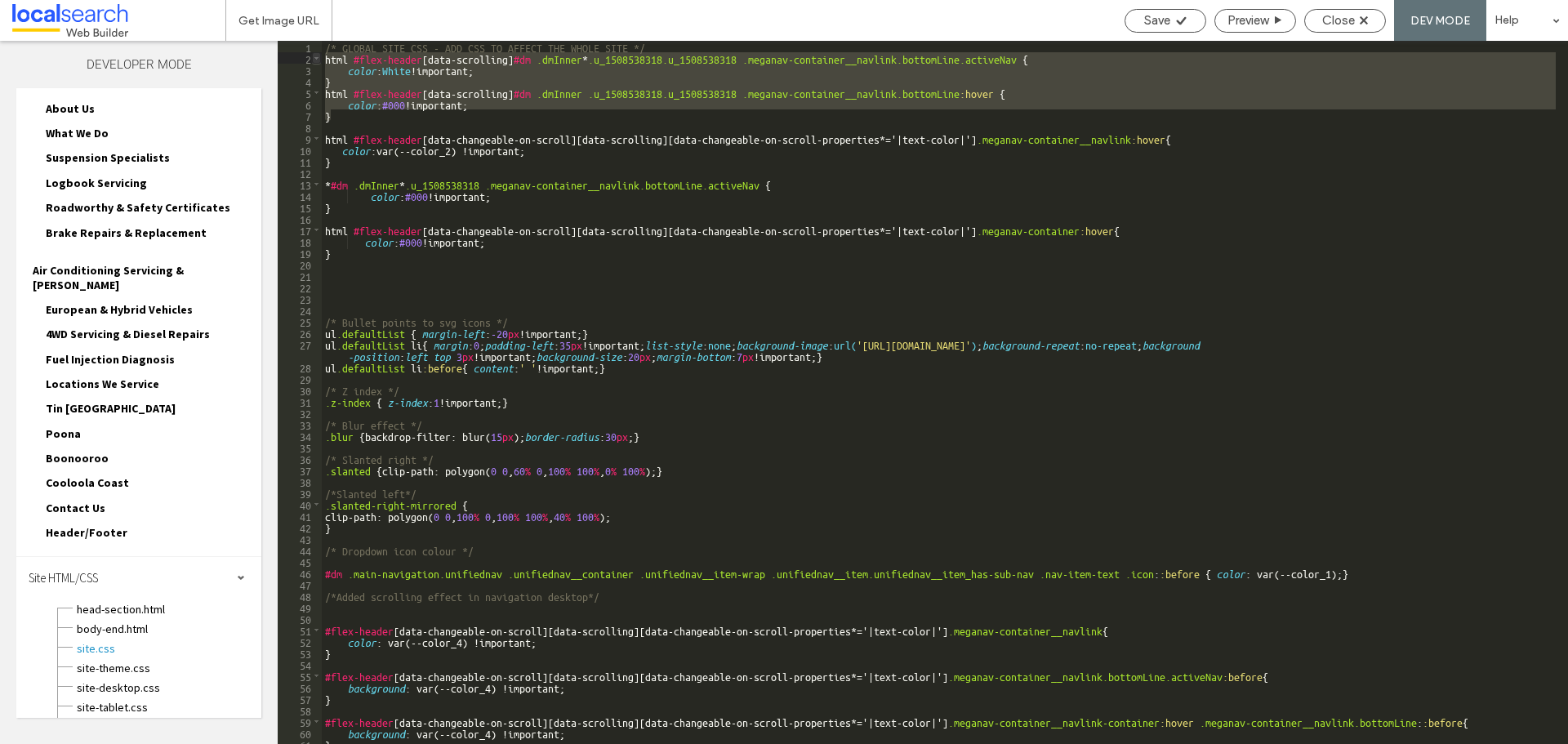
drag, startPoint x: 343, startPoint y: 115, endPoint x: 320, endPoint y: 55, distance: 64.3
click at [320, 55] on div "** 1 2 3 4 5 6 7 8 9 10 11 12 13 14 15 16 17 18 19 20 21 22 23 24 25 26 27 28 2…" at bounding box center [922, 392] width 1291 height 703
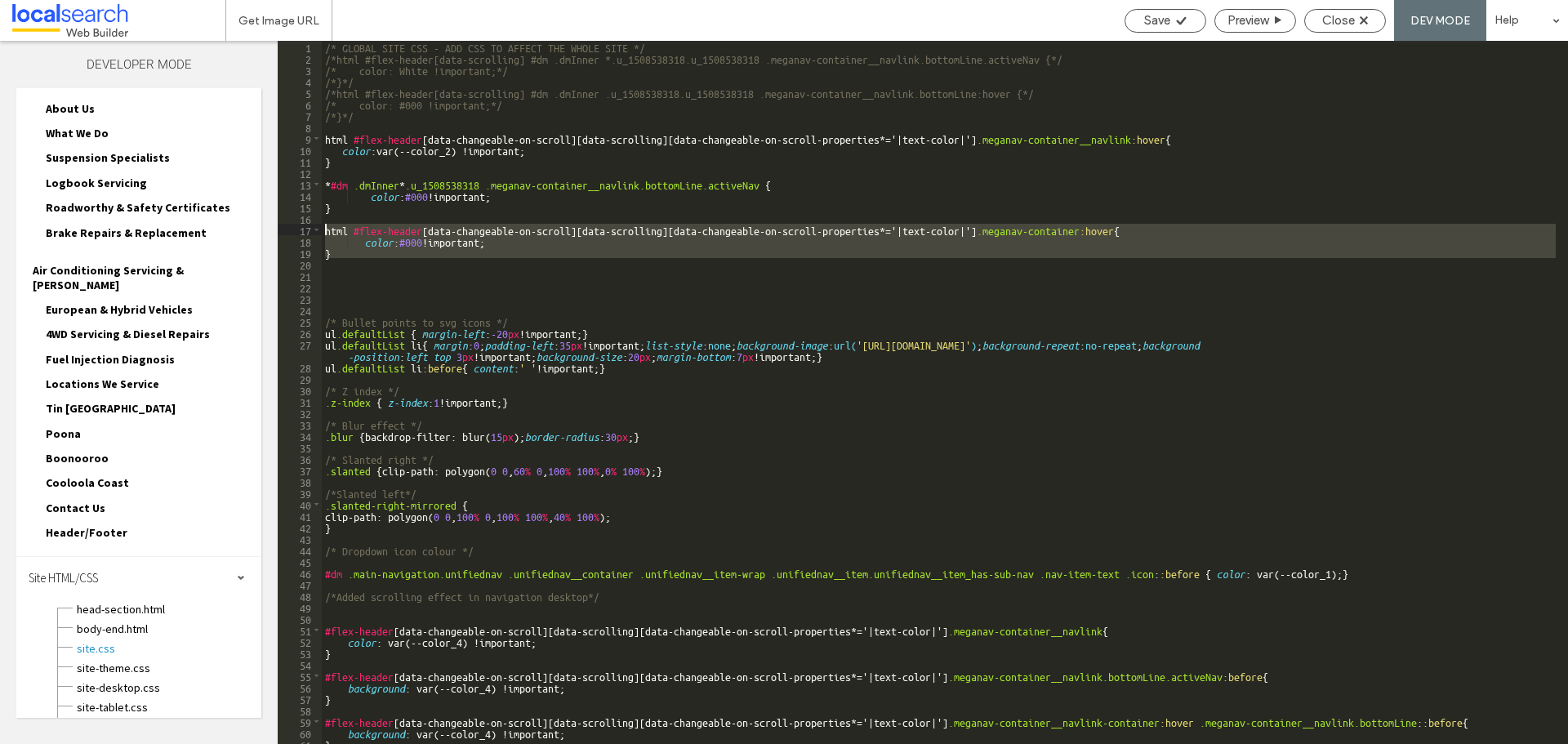
drag, startPoint x: 339, startPoint y: 259, endPoint x: 323, endPoint y: 227, distance: 35.8
click at [323, 227] on div "/* GLOBAL SITE CSS - ADD CSS TO AFFECT THE WHOLE SITE */ /*html #flex-header[da…" at bounding box center [938, 403] width 1233 height 726
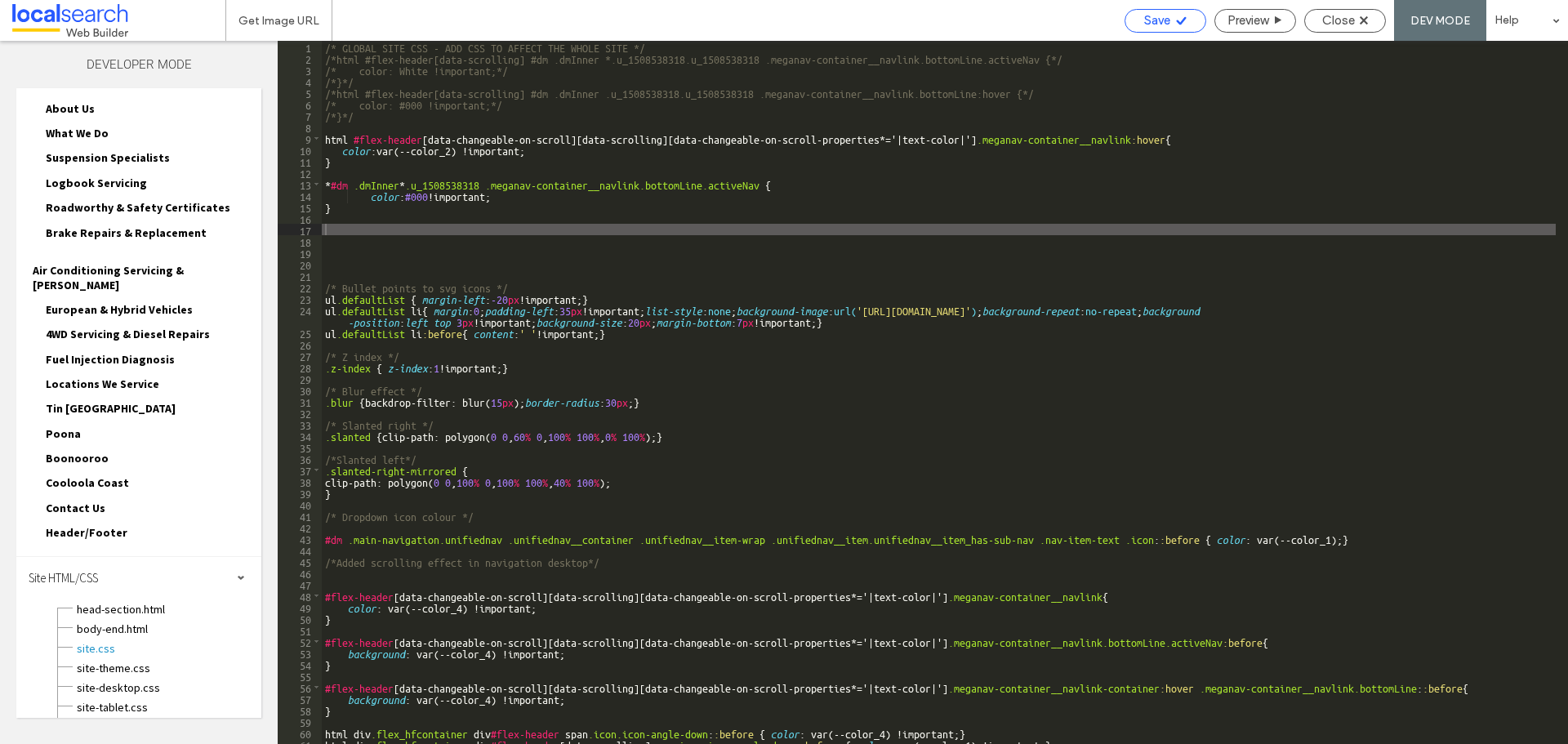
click at [1172, 15] on div "Save" at bounding box center [1165, 20] width 80 height 15
click at [134, 660] on span "site-theme.css" at bounding box center [169, 668] width 186 height 17
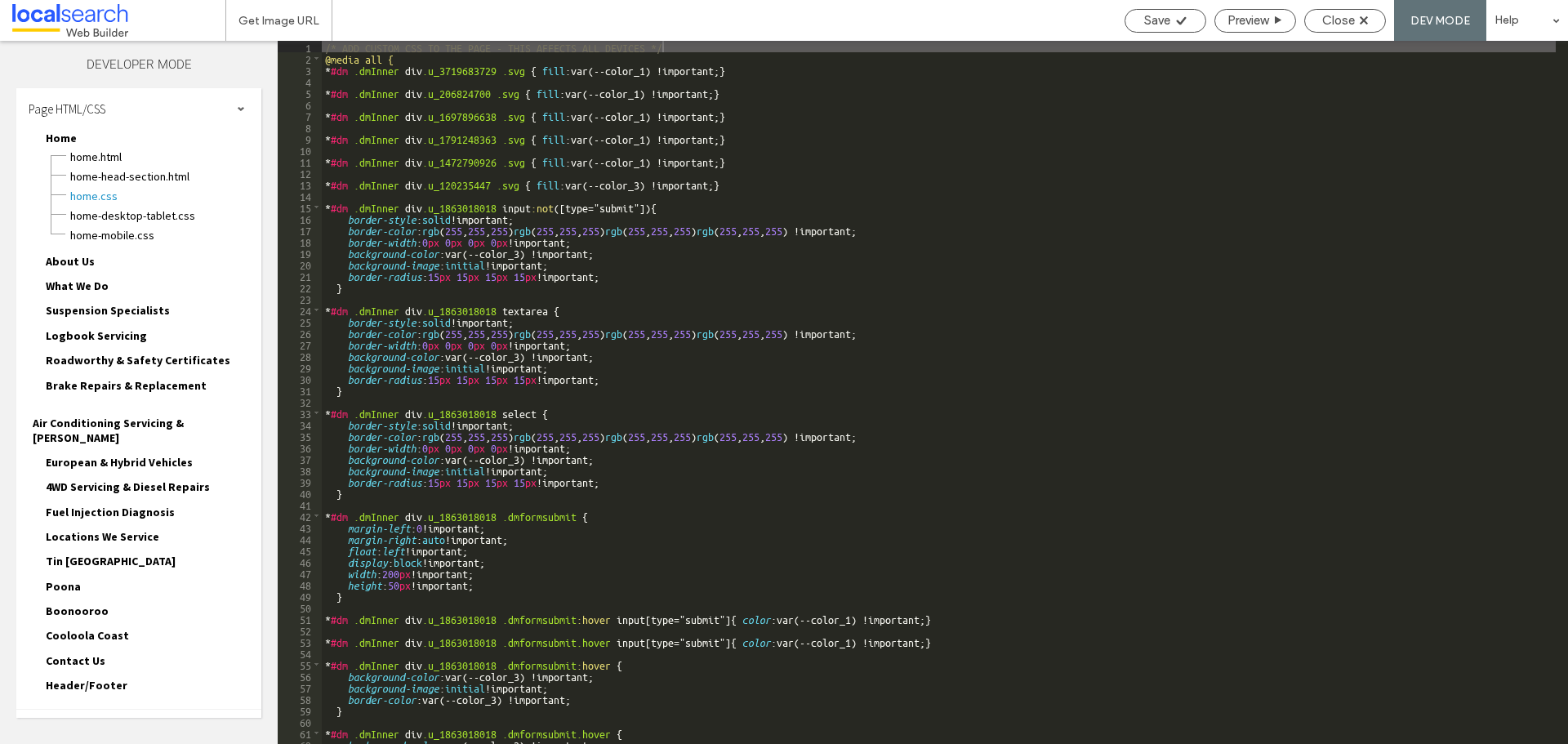
scroll to position [6, 0]
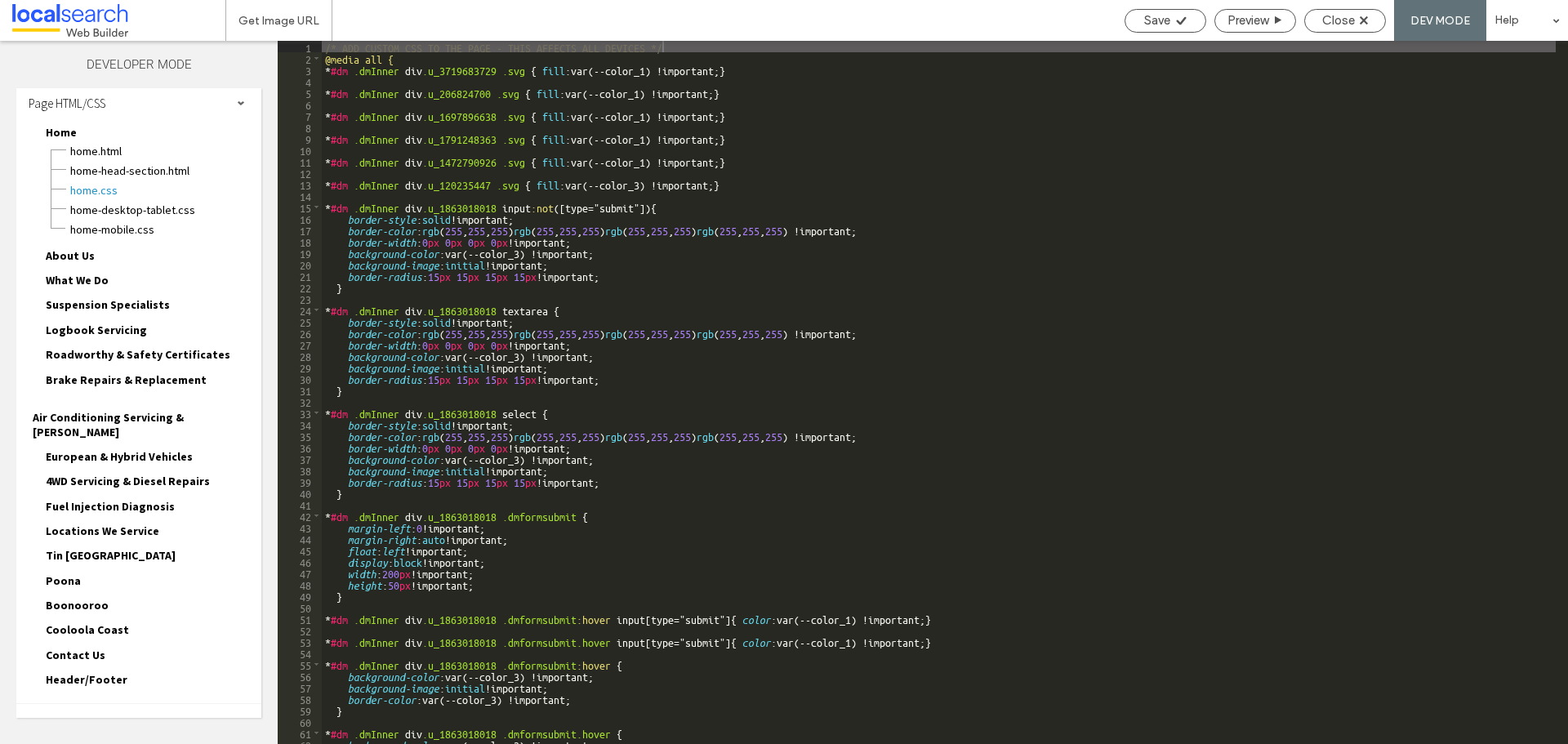
click at [153, 704] on div "Site HTML/CSS" at bounding box center [139, 724] width 245 height 41
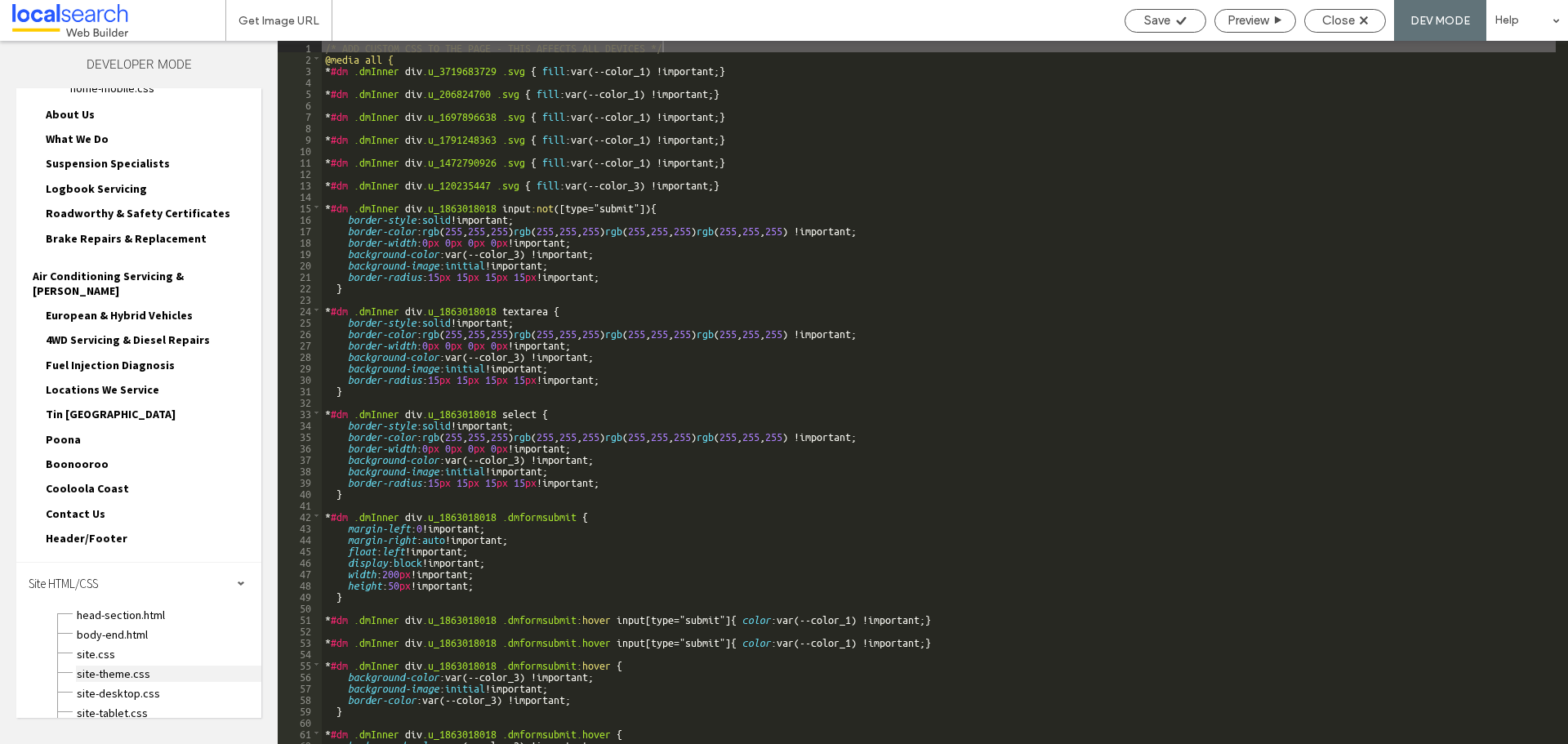
scroll to position [153, 0]
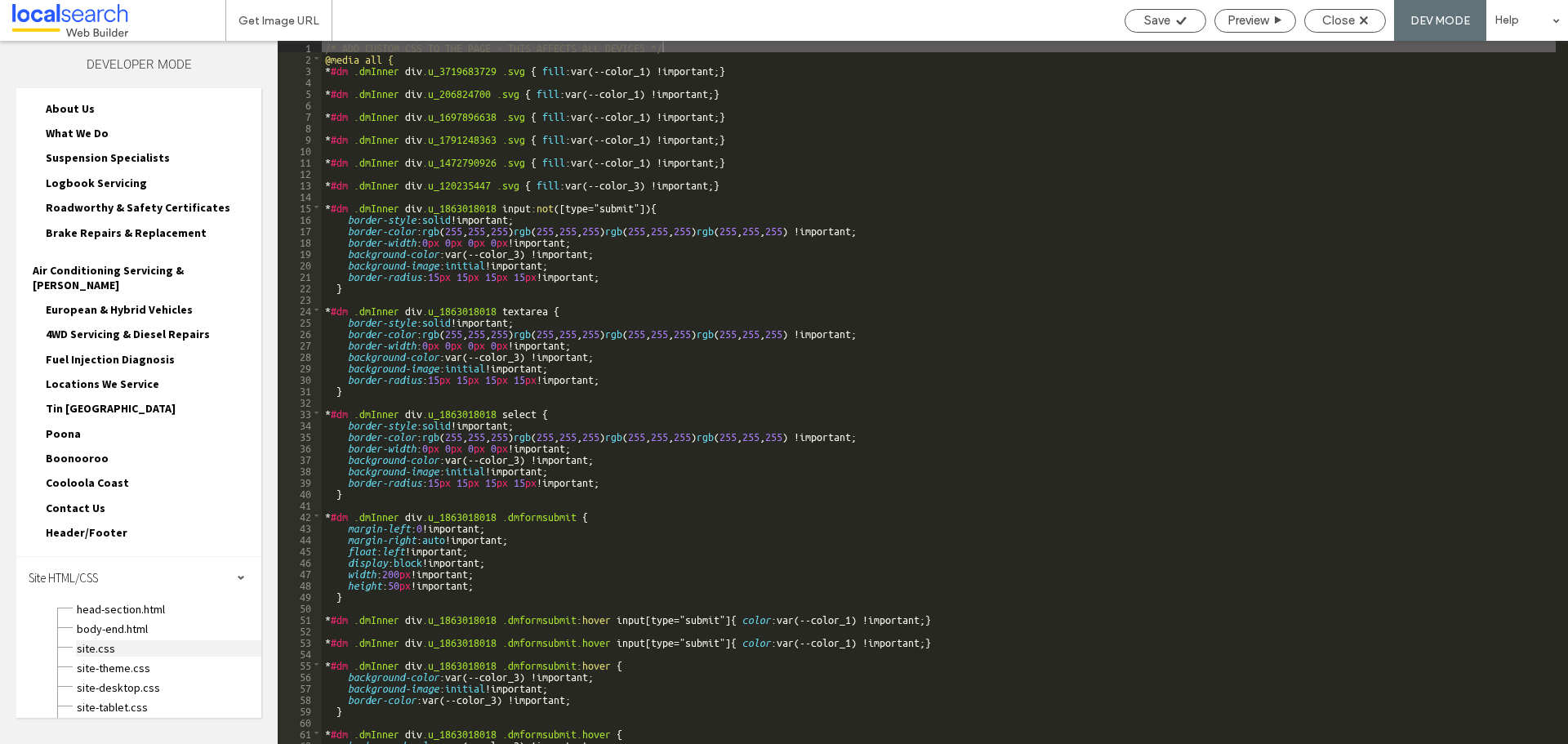
click at [91, 640] on span "site.css" at bounding box center [169, 648] width 186 height 17
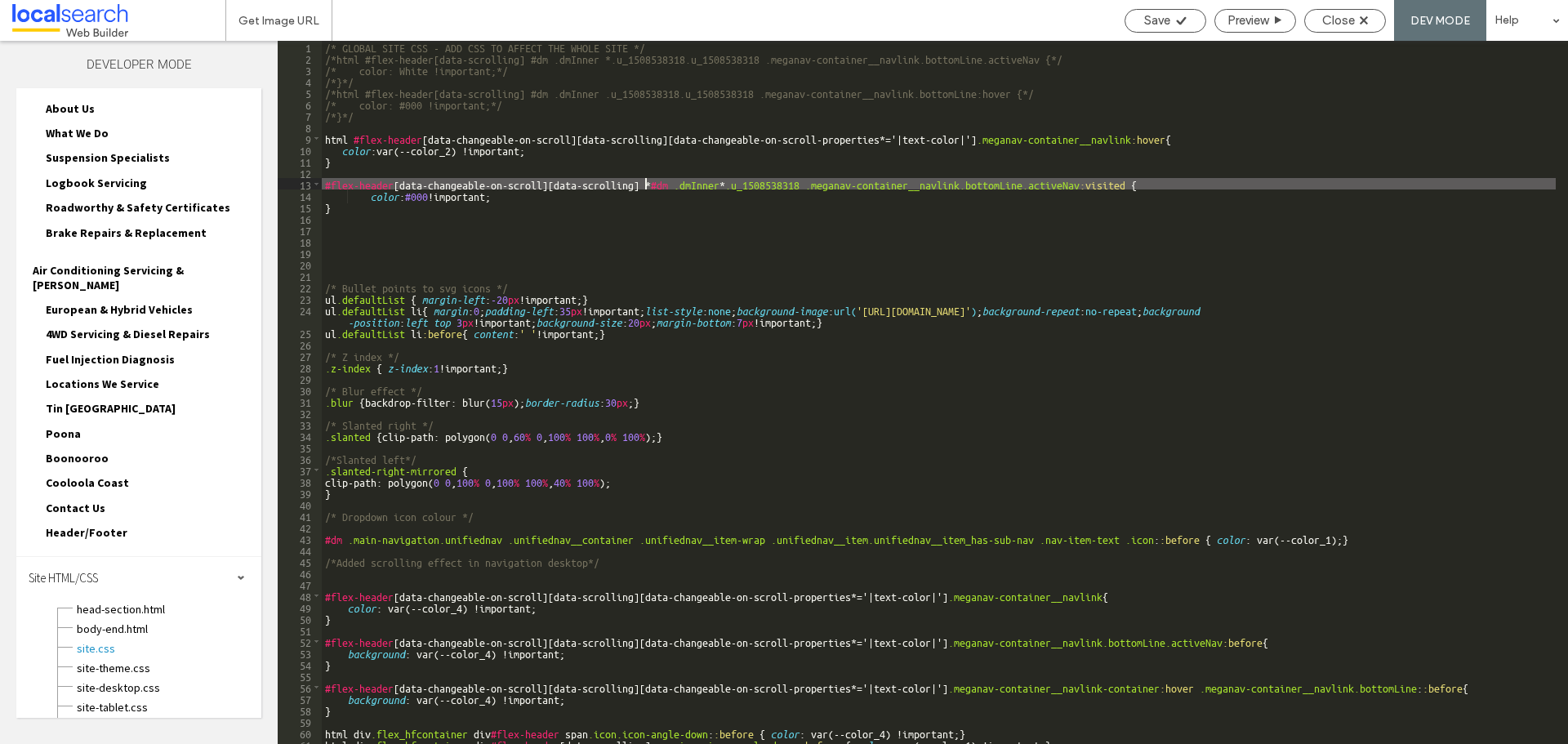
click at [646, 185] on div "/* GLOBAL SITE CSS - ADD CSS TO AFFECT THE WHOLE SITE */ /*html #flex-header[da…" at bounding box center [938, 403] width 1233 height 726
click at [1163, 22] on span "Save" at bounding box center [1157, 20] width 26 height 15
click at [669, 194] on div "/* GLOBAL SITE CSS - ADD CSS TO AFFECT THE WHOLE SITE */ /*html #flex-header[da…" at bounding box center [938, 403] width 1233 height 726
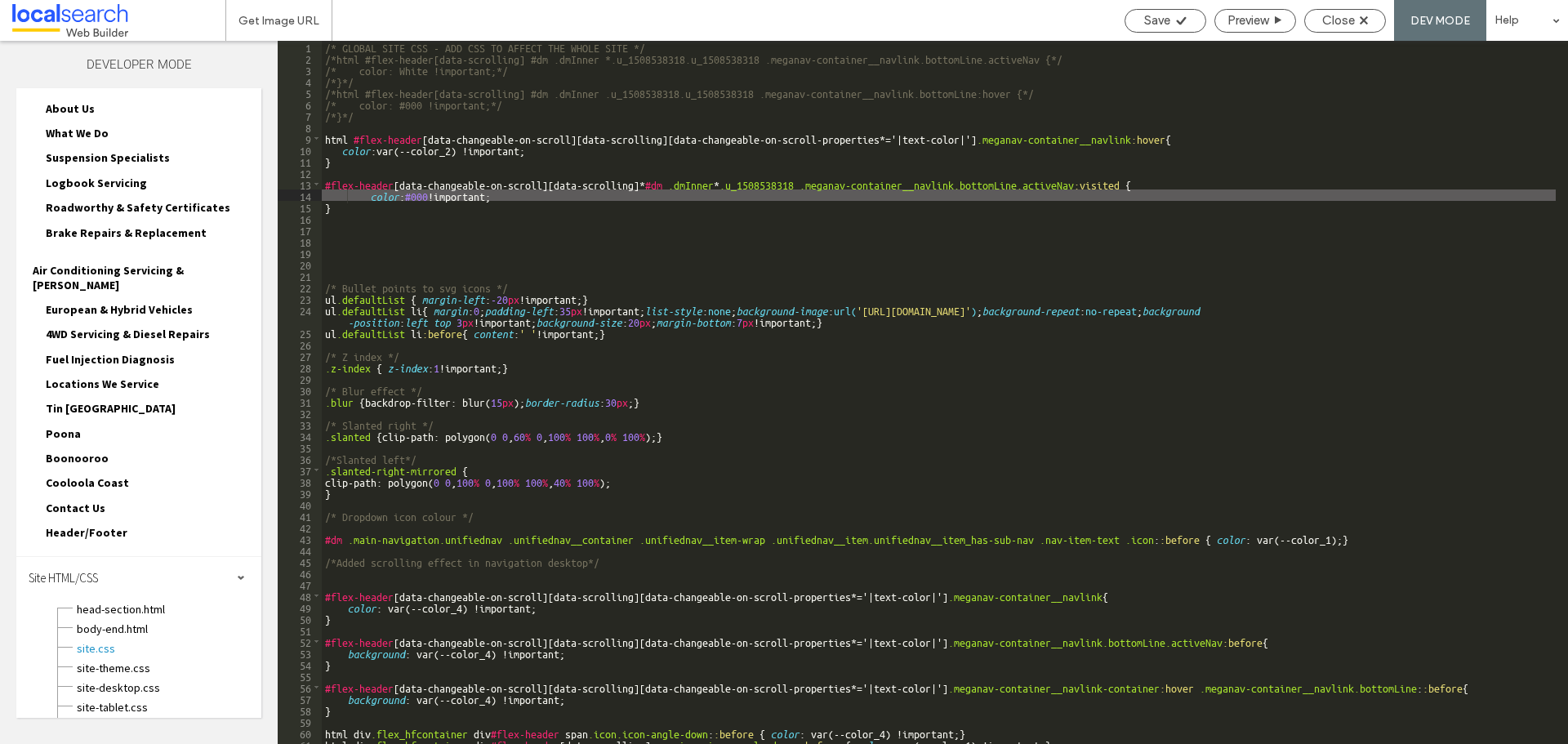
click at [641, 182] on div "/* GLOBAL SITE CSS - ADD CSS TO AFFECT THE WHOLE SITE */ /*html #flex-header[da…" at bounding box center [938, 403] width 1233 height 726
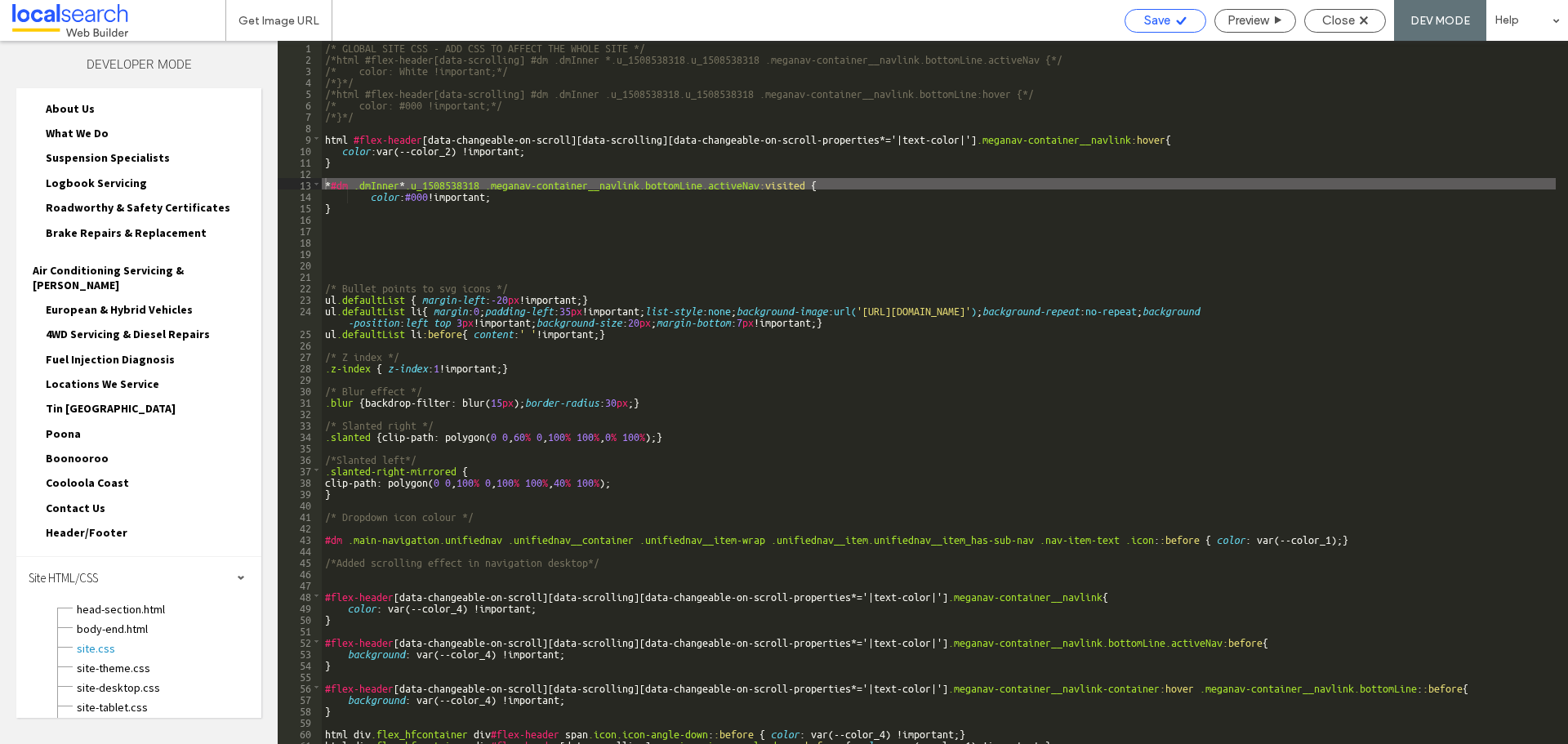
click at [1137, 22] on div "Save" at bounding box center [1165, 20] width 80 height 15
click at [389, 182] on div "/* GLOBAL SITE CSS - ADD CSS TO AFFECT THE WHOLE SITE */ /*html #flex-header[da…" at bounding box center [938, 403] width 1233 height 726
click at [323, 182] on div "/* GLOBAL SITE CSS - ADD CSS TO AFFECT THE WHOLE SITE */ /*html #flex-header[da…" at bounding box center [938, 392] width 1233 height 703
click at [1170, 23] on div "Save" at bounding box center [1165, 20] width 80 height 15
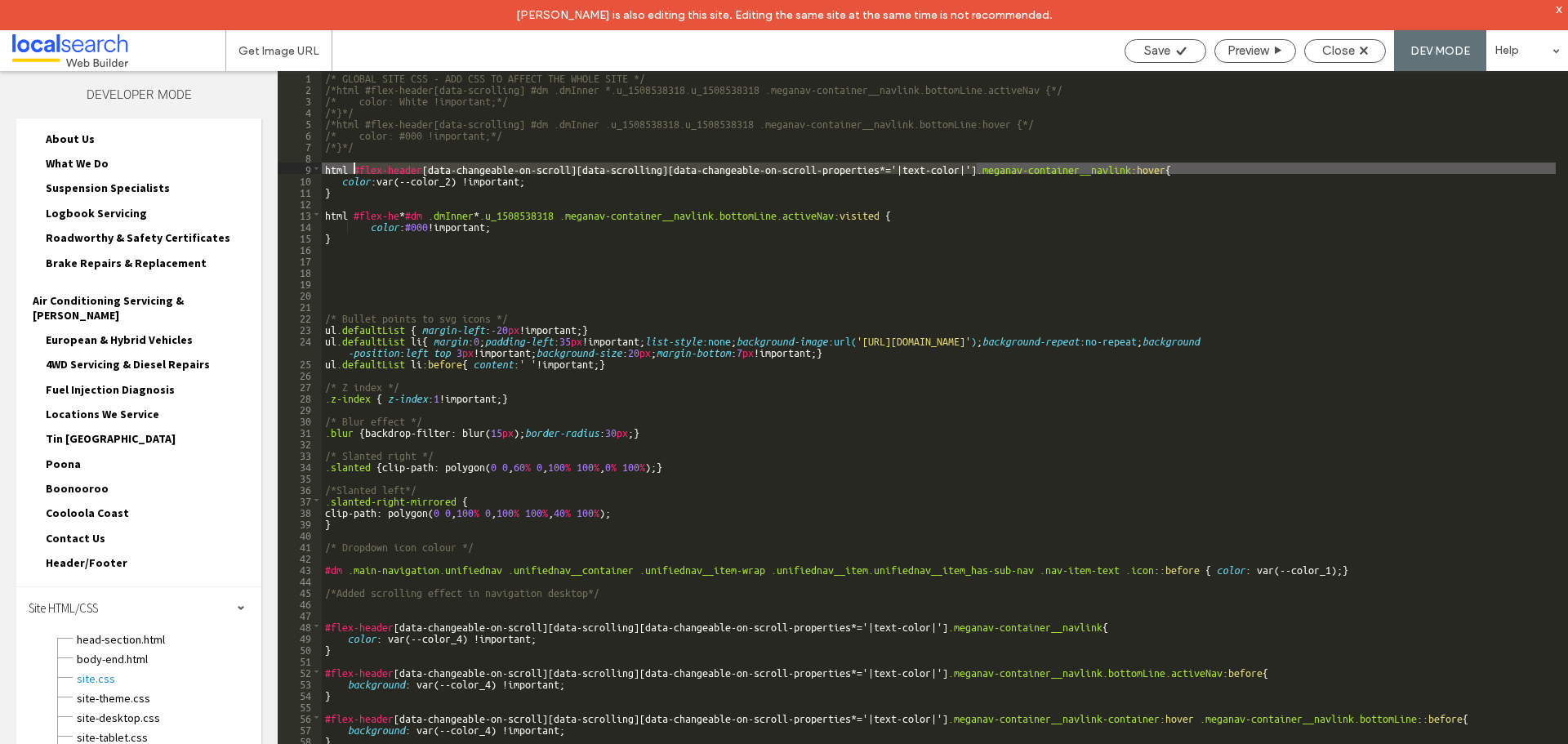
drag, startPoint x: 976, startPoint y: 168, endPoint x: 352, endPoint y: 172, distance: 624.0
click at [352, 172] on div "/* GLOBAL SITE CSS - ADD CSS TO AFFECT THE WHOLE SITE */ /*html #flex-header[da…" at bounding box center [938, 434] width 1233 height 726
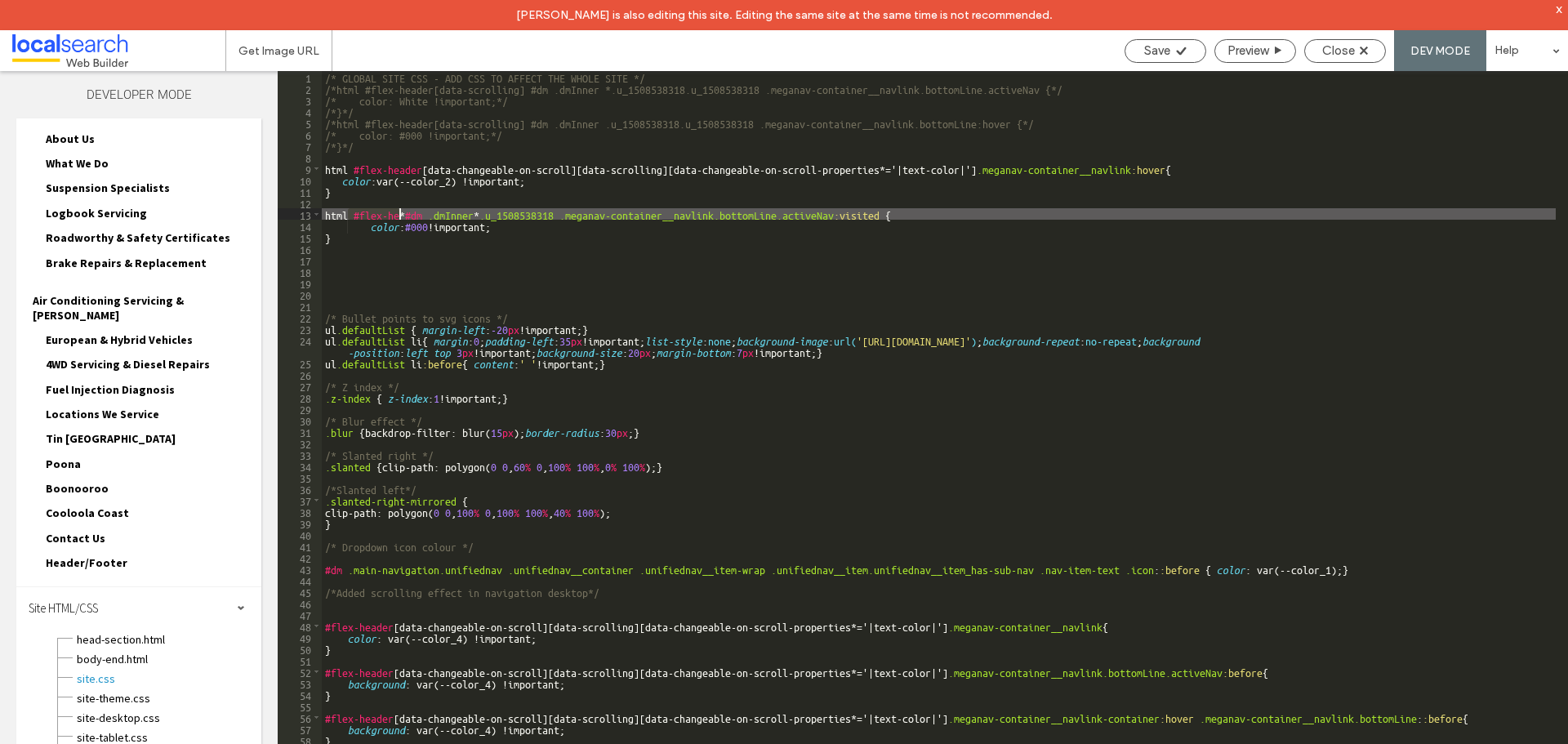
drag, startPoint x: 356, startPoint y: 214, endPoint x: 399, endPoint y: 214, distance: 43.0
click at [399, 214] on div "/* GLOBAL SITE CSS - ADD CSS TO AFFECT THE WHOLE SITE */ /*html #flex-header[da…" at bounding box center [938, 434] width 1233 height 726
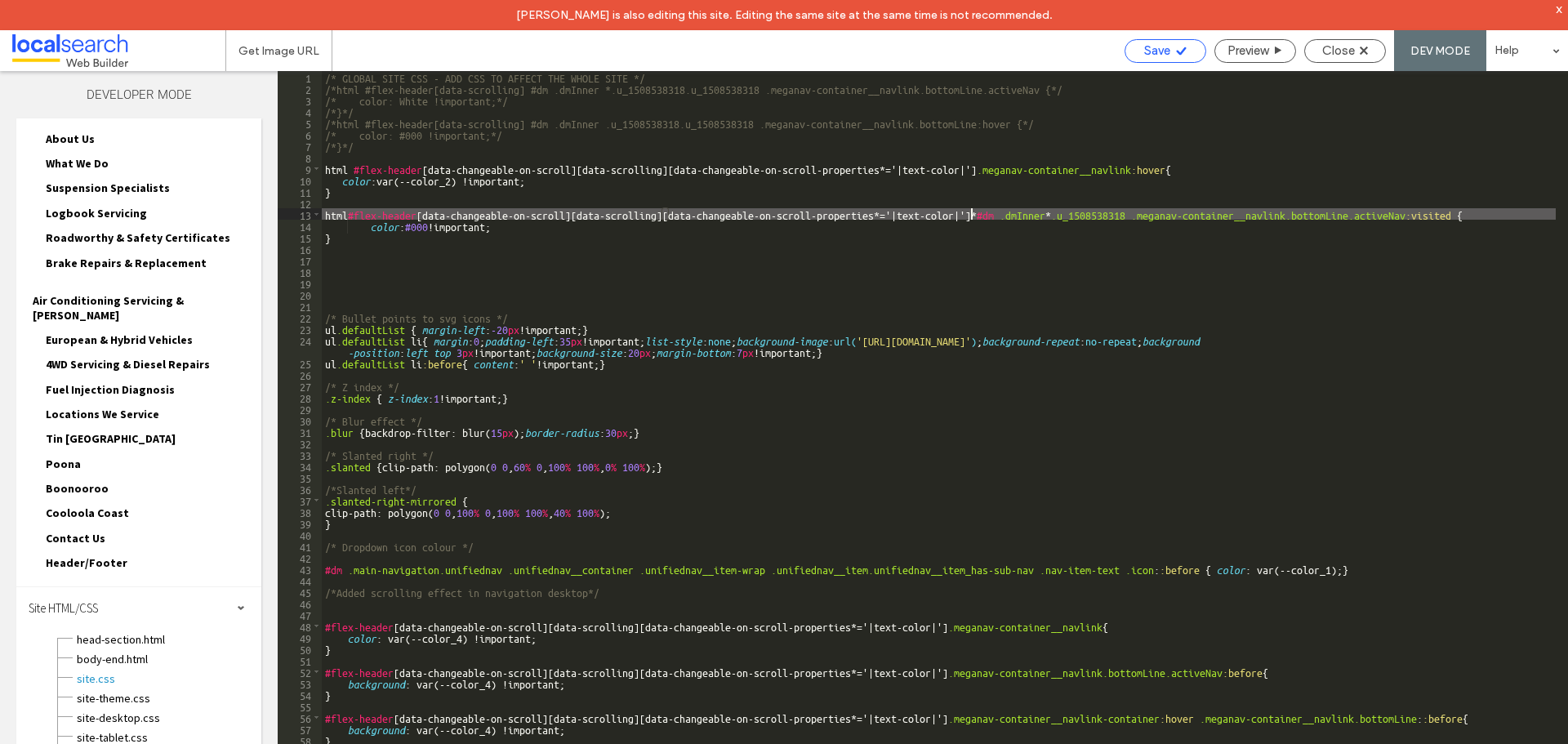
click at [1164, 49] on span "Save" at bounding box center [1157, 50] width 26 height 15
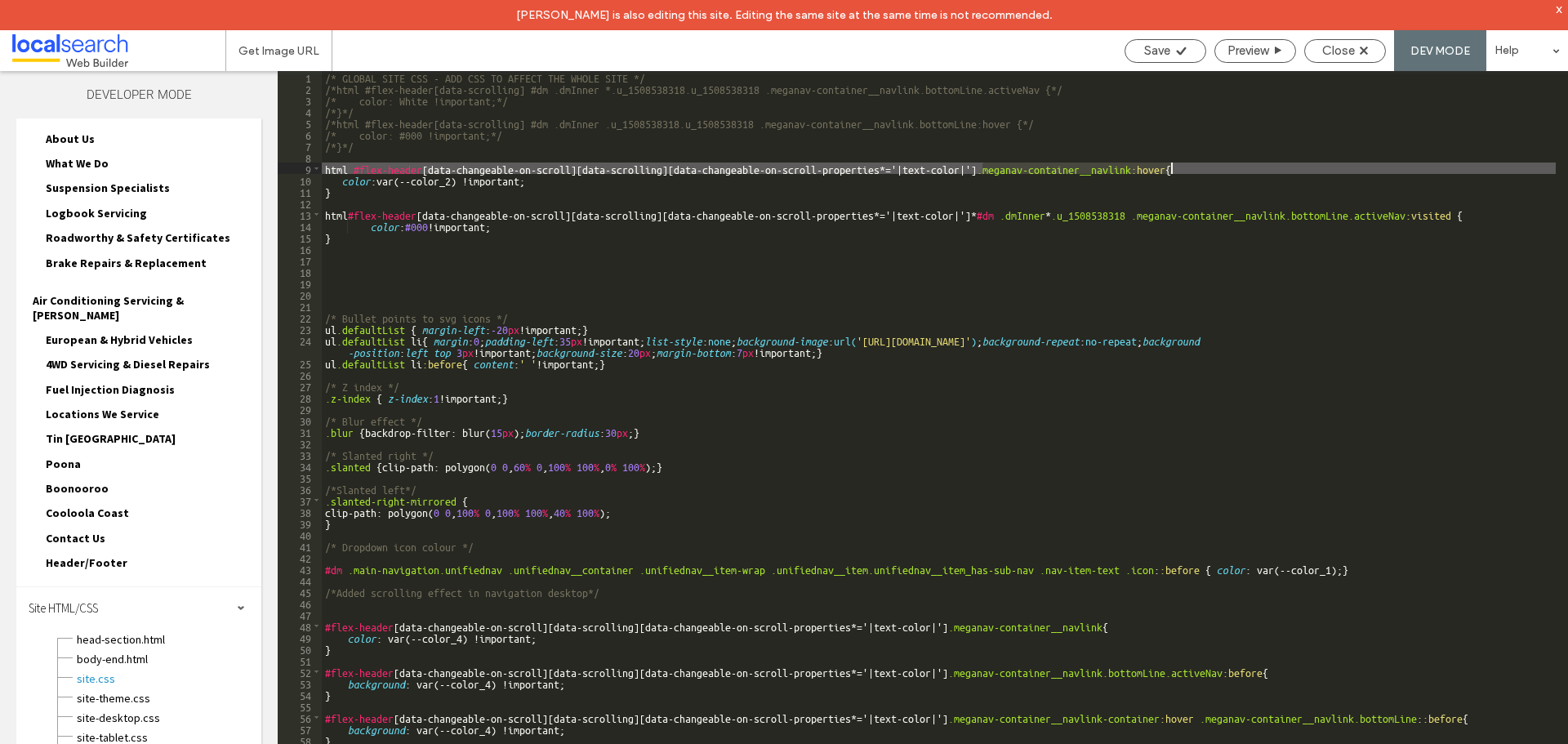
drag, startPoint x: 980, startPoint y: 167, endPoint x: 1170, endPoint y: 163, distance: 190.0
click at [1170, 163] on div "/* GLOBAL SITE CSS - ADD CSS TO AFFECT THE WHOLE SITE */ /*html #flex-header[da…" at bounding box center [938, 434] width 1233 height 726
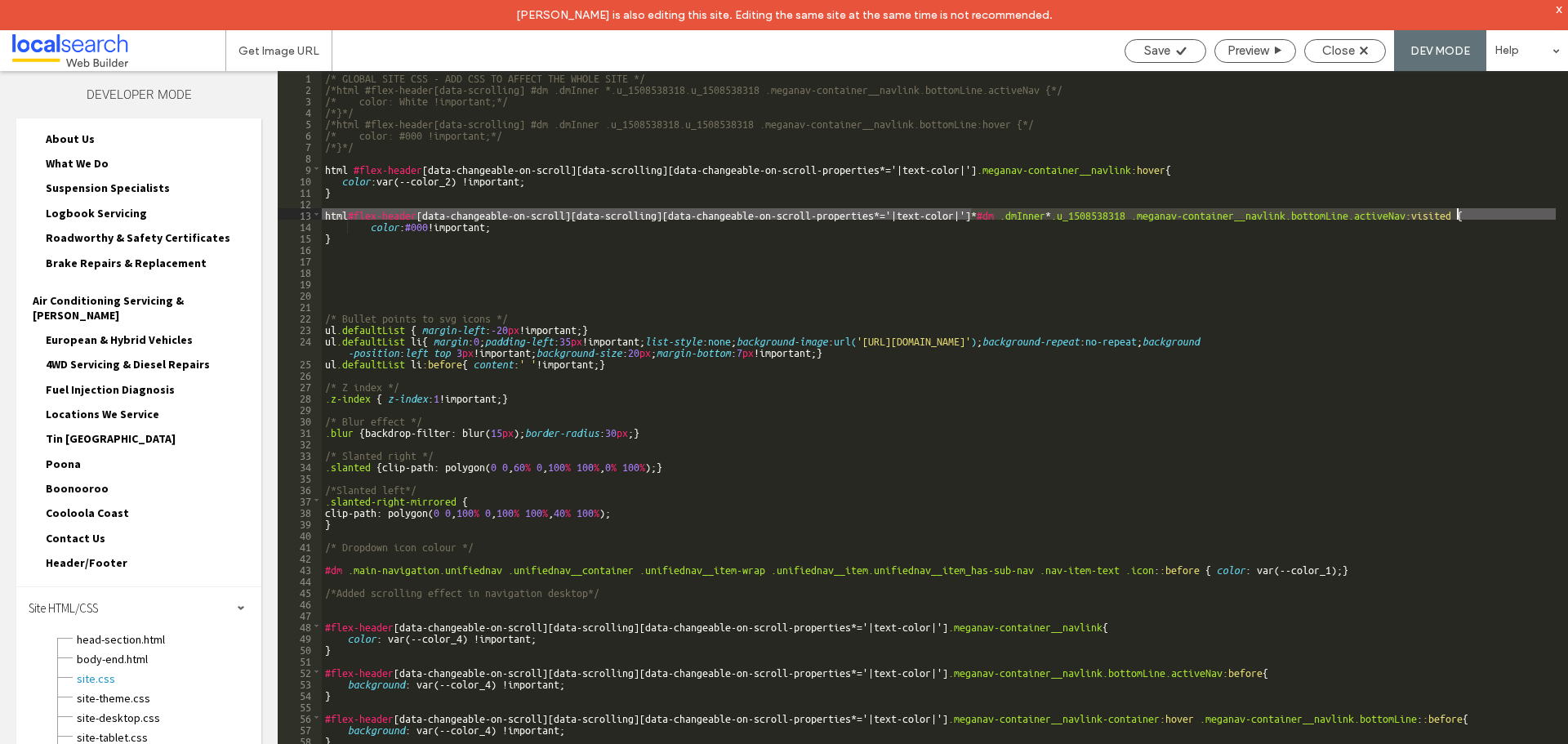
drag, startPoint x: 972, startPoint y: 210, endPoint x: 1459, endPoint y: 213, distance: 487.0
click at [1459, 213] on div "/* GLOBAL SITE CSS - ADD CSS TO AFFECT THE WHOLE SITE */ /*html #flex-header[da…" at bounding box center [938, 434] width 1233 height 726
paste textarea
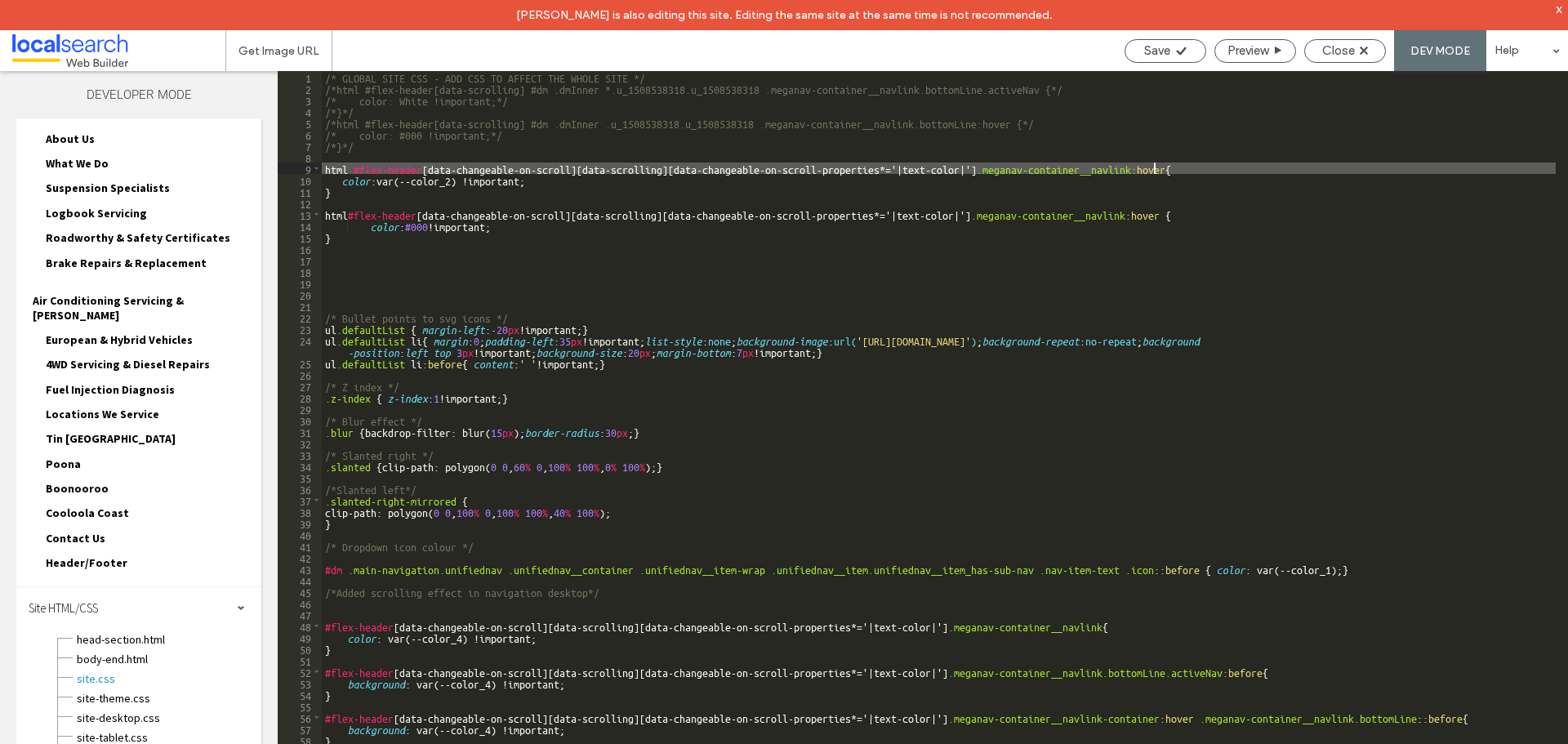
click at [1151, 166] on div "/* GLOBAL SITE CSS - ADD CSS TO AFFECT THE WHOLE SITE */ /*html #flex-header[da…" at bounding box center [938, 434] width 1233 height 726
click at [1146, 213] on div "/* GLOBAL SITE CSS - ADD CSS TO AFFECT THE WHOLE SITE */ /*html #flex-header[da…" at bounding box center [938, 434] width 1233 height 726
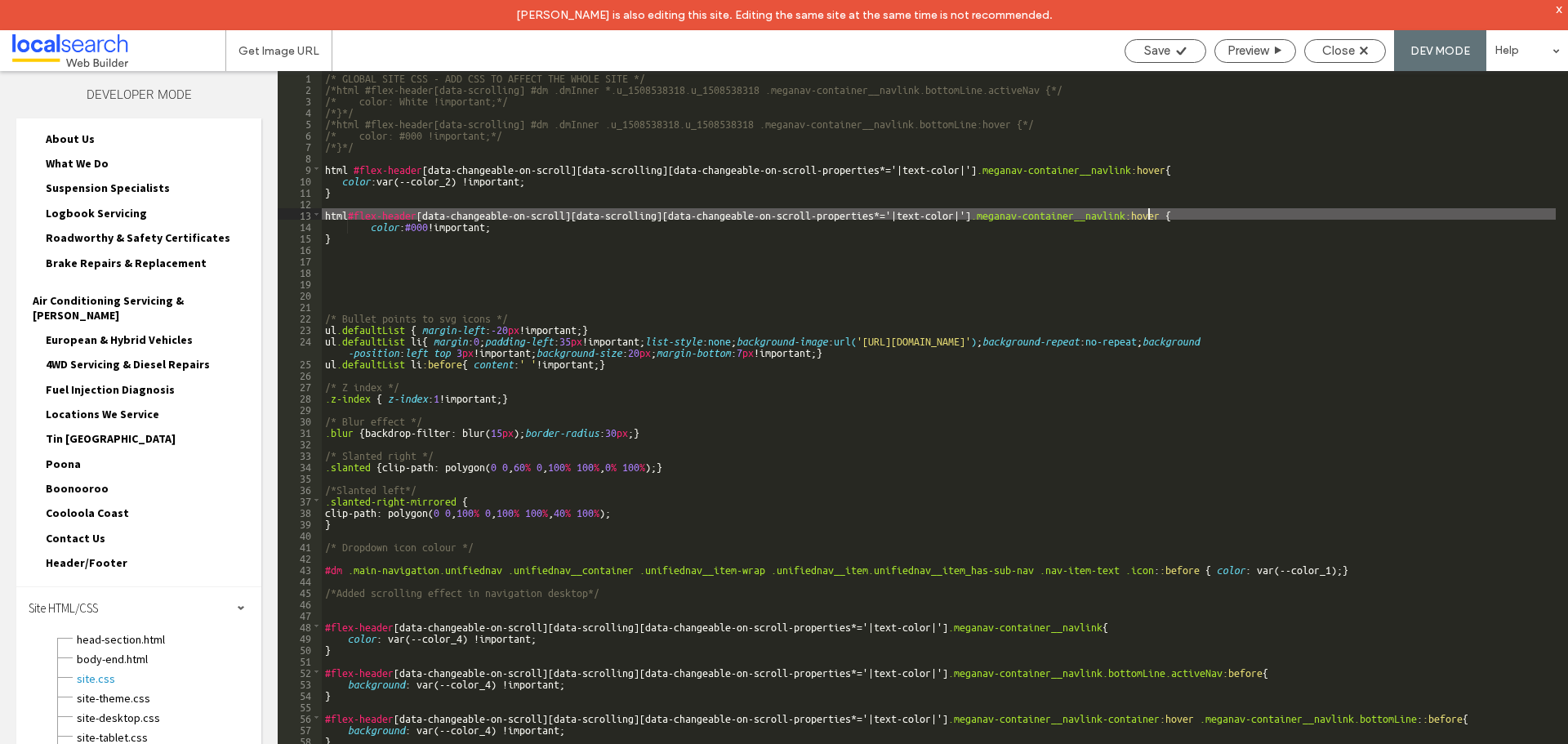
click at [1146, 213] on div "/* GLOBAL SITE CSS - ADD CSS TO AFFECT THE WHOLE SITE */ /*html #flex-header[da…" at bounding box center [938, 434] width 1233 height 726
type textarea "**"
click at [1162, 45] on span "Save" at bounding box center [1157, 50] width 26 height 15
click at [389, 237] on div "/* GLOBAL SITE CSS - ADD CSS TO AFFECT THE WHOLE SITE */ /*html #flex-header[da…" at bounding box center [938, 434] width 1233 height 726
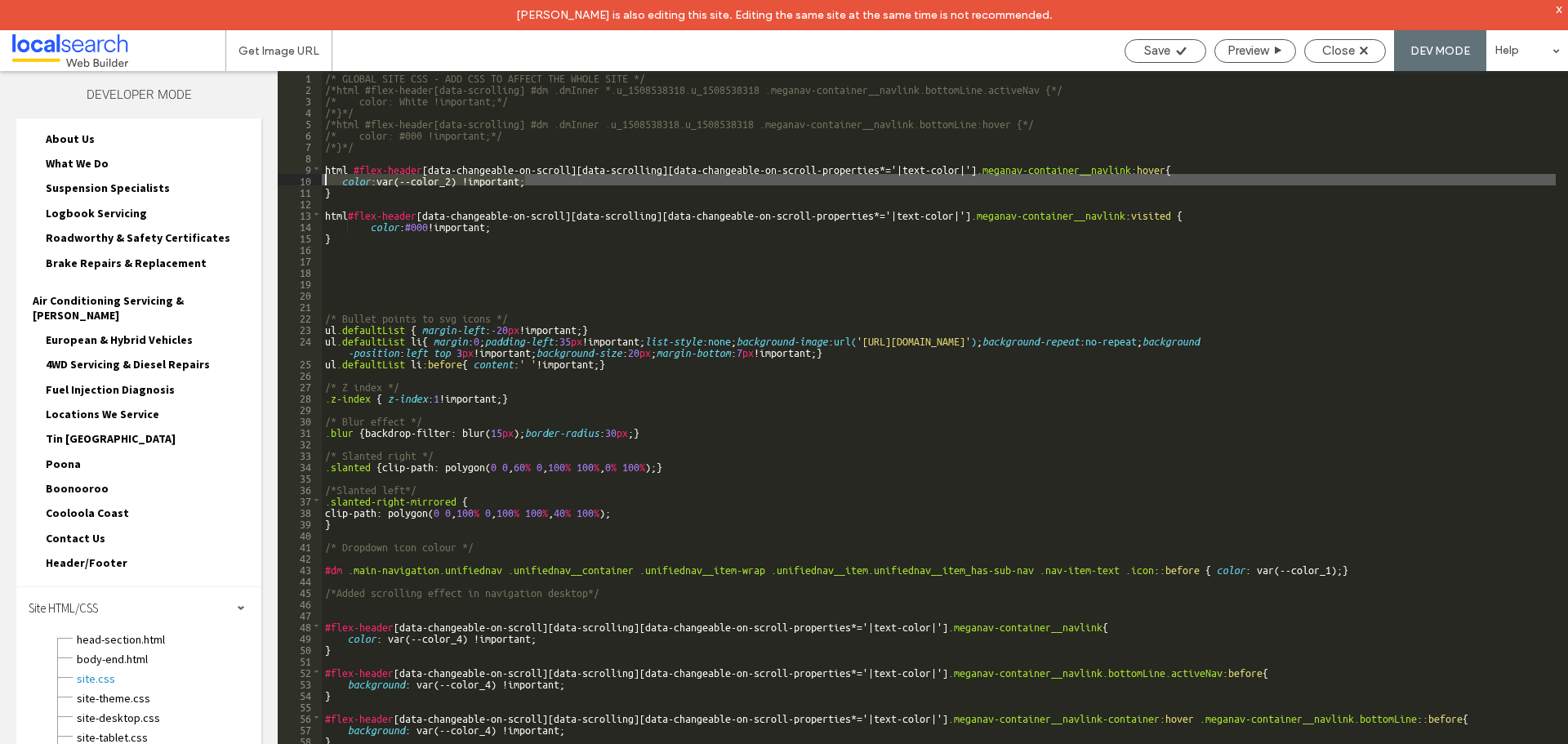
drag, startPoint x: 535, startPoint y: 182, endPoint x: 307, endPoint y: 177, distance: 228.1
click at [307, 177] on div "** 1 2 3 4 5 6 7 8 9 10 11 12 13 14 15 16 17 18 19 20 21 22 23 24 25 26 27 28 2…" at bounding box center [922, 423] width 1291 height 703
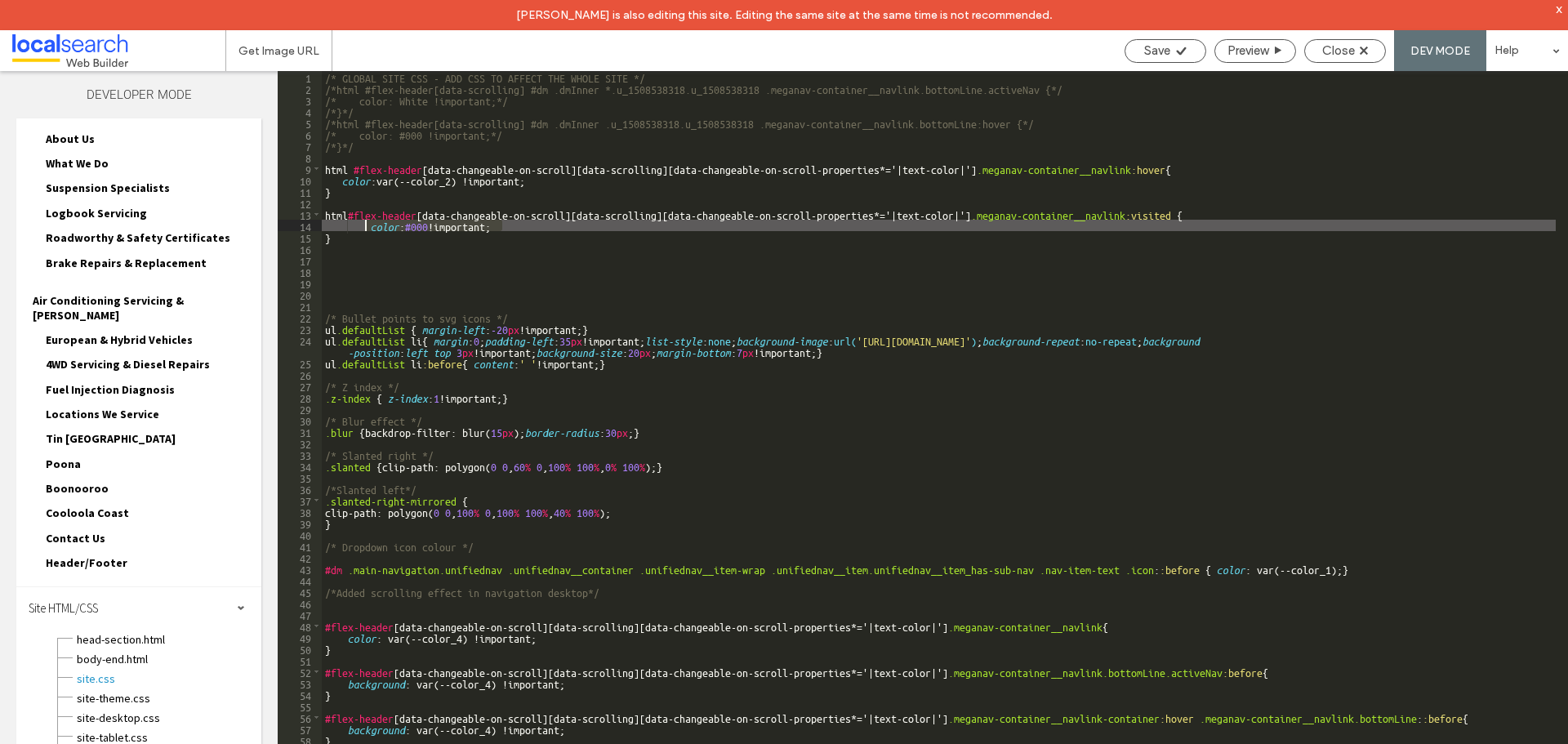
drag, startPoint x: 471, startPoint y: 225, endPoint x: 367, endPoint y: 225, distance: 104.0
click at [367, 225] on div "/* GLOBAL SITE CSS - ADD CSS TO AFFECT THE WHOLE SITE */ /*html #flex-header[da…" at bounding box center [938, 434] width 1233 height 726
click at [1151, 52] on span "Save" at bounding box center [1157, 50] width 26 height 15
click at [1181, 219] on div "/* GLOBAL SITE CSS - ADD CSS TO AFFECT THE WHOLE SITE */ /*html #flex-header[da…" at bounding box center [938, 434] width 1233 height 726
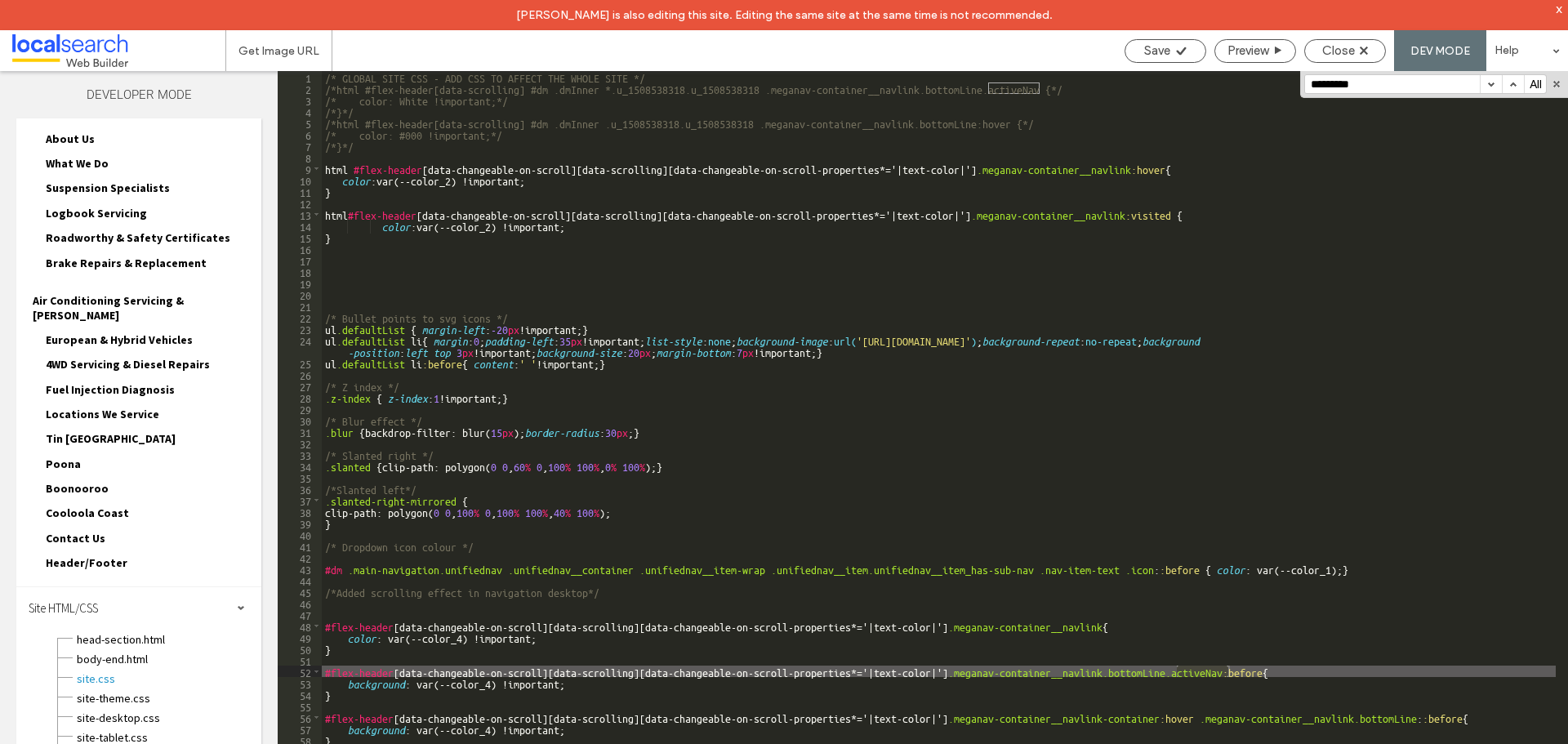
type input "*********"
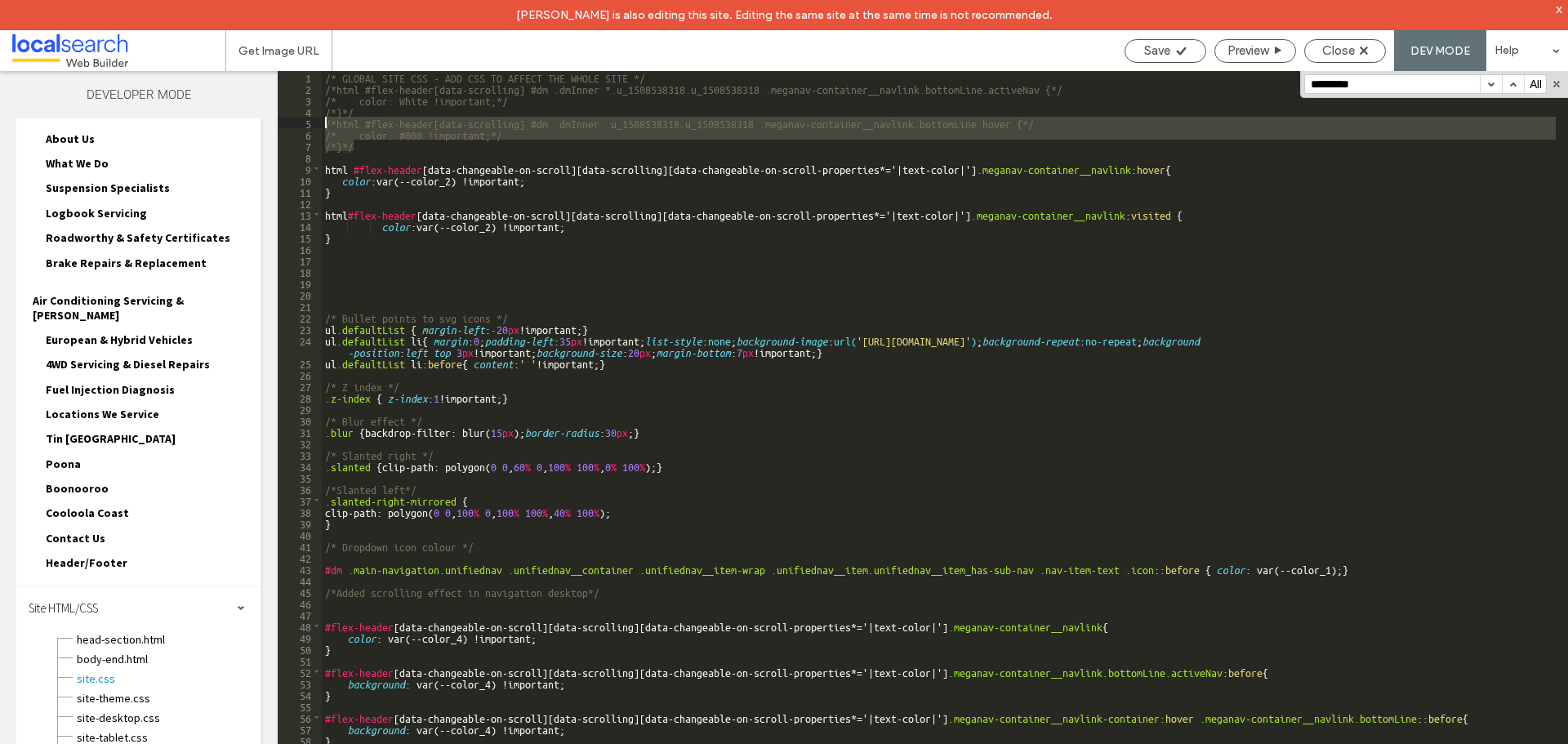
drag, startPoint x: 355, startPoint y: 149, endPoint x: 315, endPoint y: 123, distance: 47.7
click at [315, 123] on div "** 1 2 3 4 5 6 7 8 9 10 11 12 13 14 15 16 17 18 19 20 21 22 23 24 25 26 27 28 2…" at bounding box center [922, 423] width 1291 height 703
click at [985, 117] on div "/* GLOBAL SITE CSS - ADD CSS TO AFFECT THE WHOLE SITE */ /*html #flex-header[da…" at bounding box center [938, 423] width 1233 height 703
click at [985, 117] on div "/* GLOBAL SITE CSS - ADD CSS TO AFFECT THE WHOLE SITE */ /*html #flex-header[da…" at bounding box center [938, 434] width 1233 height 726
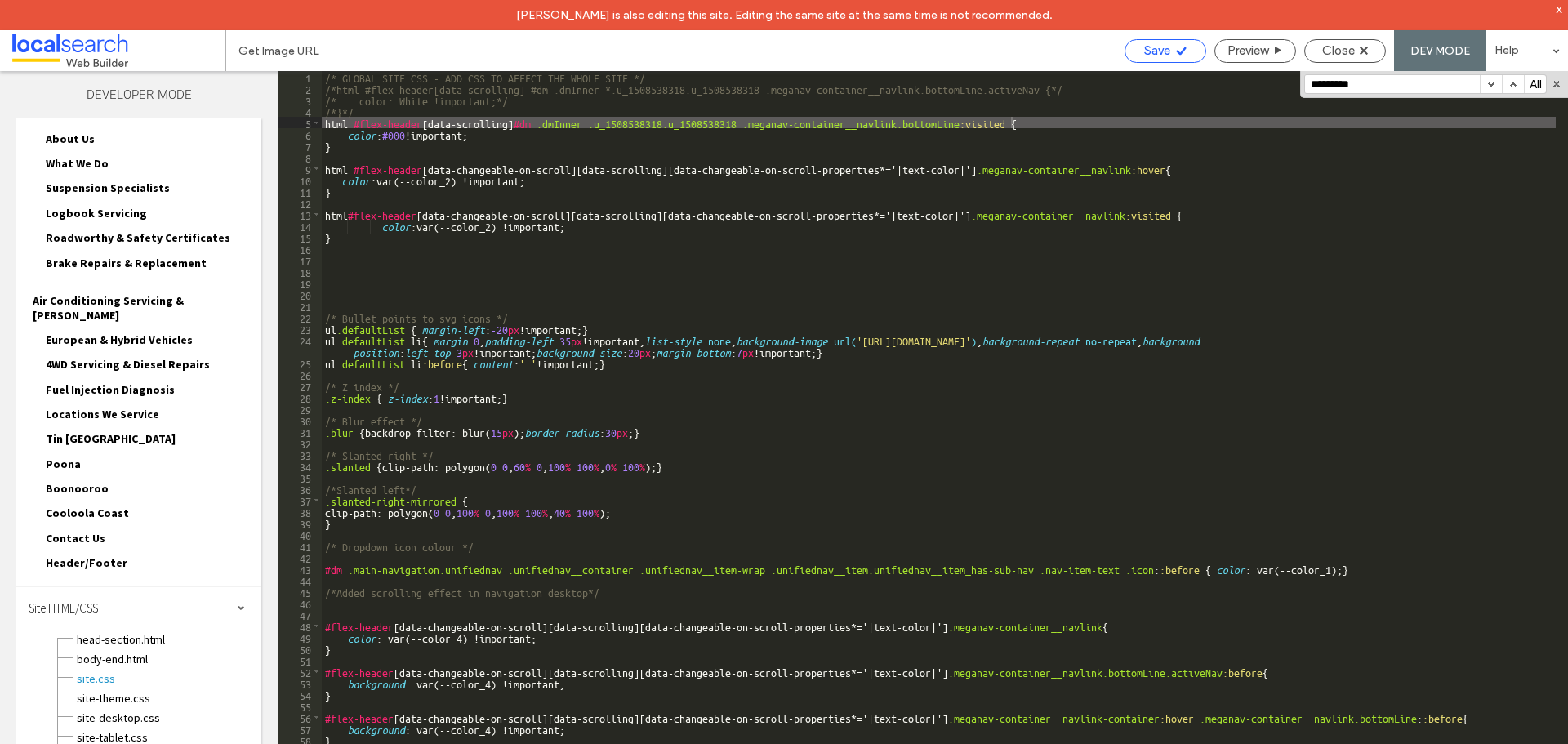
click at [1167, 51] on span "Save" at bounding box center [1157, 50] width 26 height 15
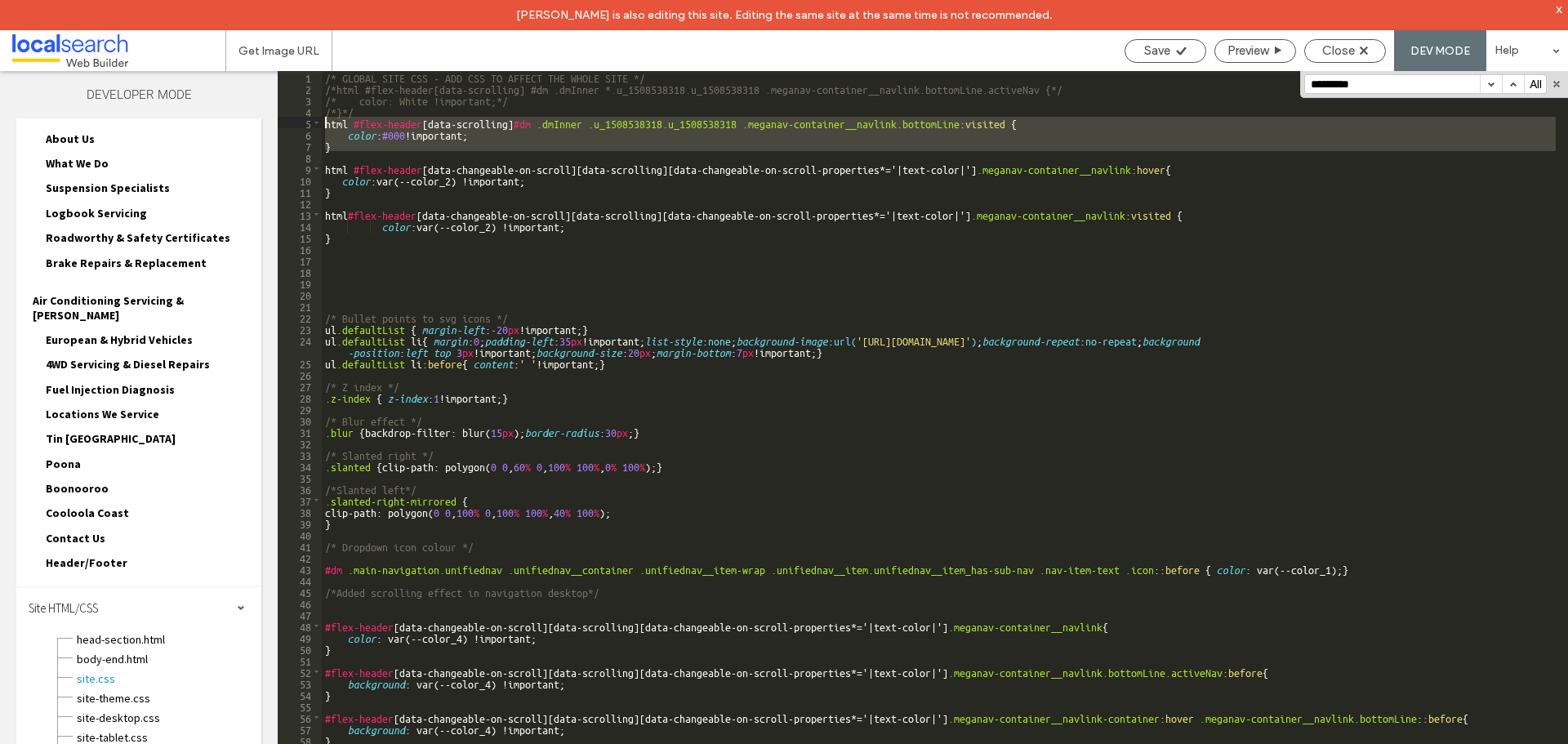
drag, startPoint x: 337, startPoint y: 151, endPoint x: 323, endPoint y: 125, distance: 29.5
click at [323, 125] on div "/* GLOBAL SITE CSS - ADD CSS TO AFFECT THE WHOLE SITE */ /*html #flex-header[da…" at bounding box center [938, 434] width 1233 height 726
click at [1485, 85] on button "button" at bounding box center [1490, 84] width 22 height 18
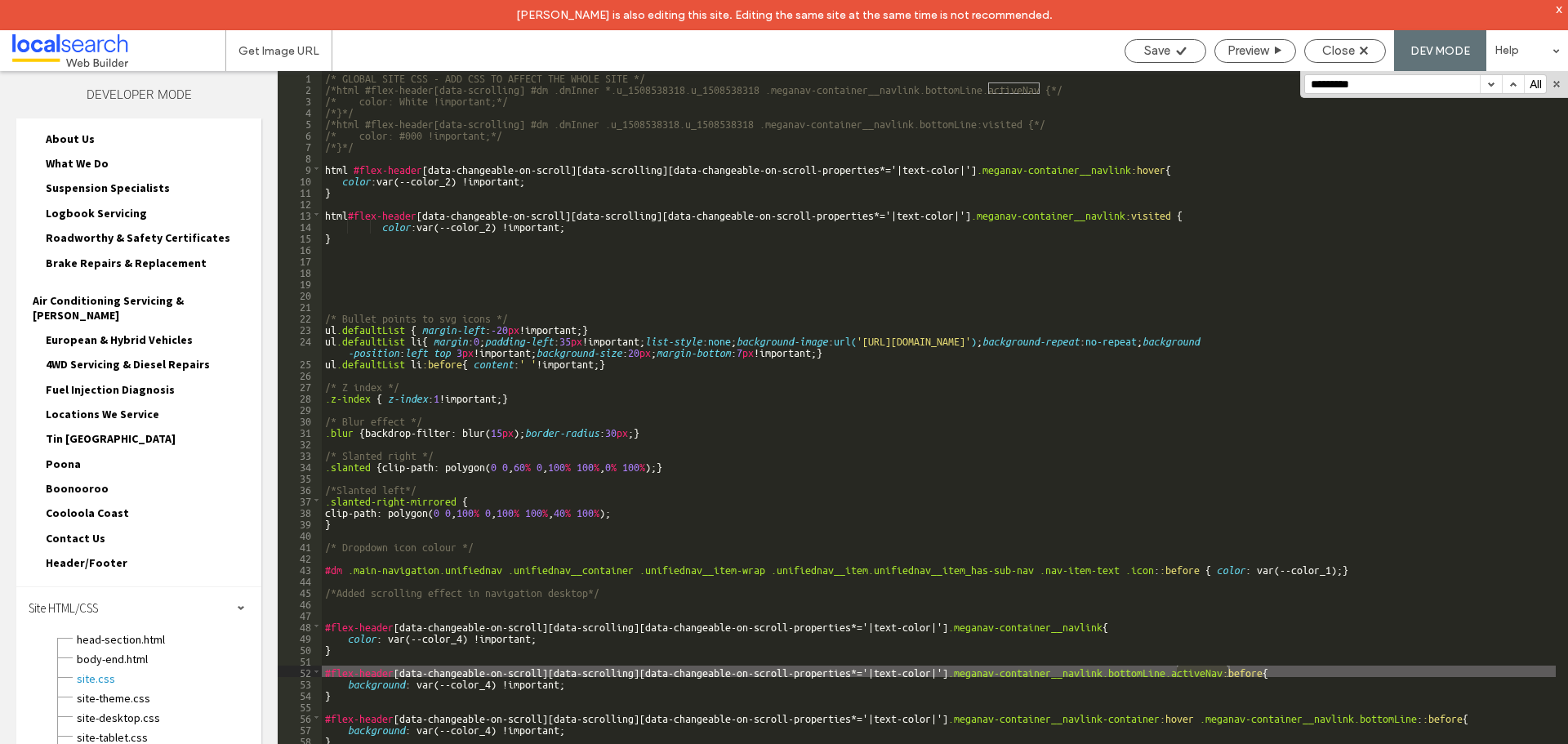
click at [1487, 85] on button "button" at bounding box center [1490, 84] width 22 height 18
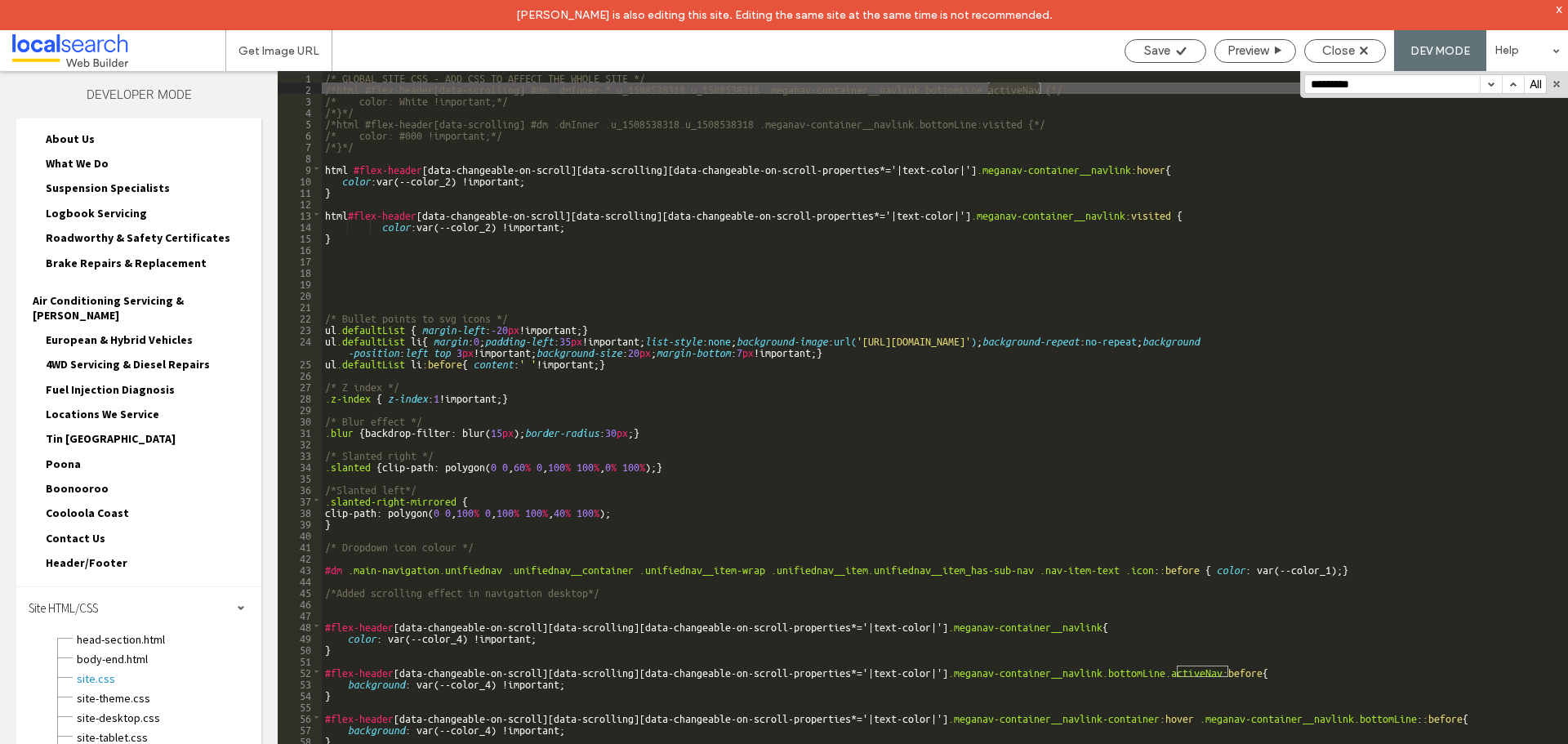
click at [1509, 82] on button "button" at bounding box center [1513, 84] width 22 height 18
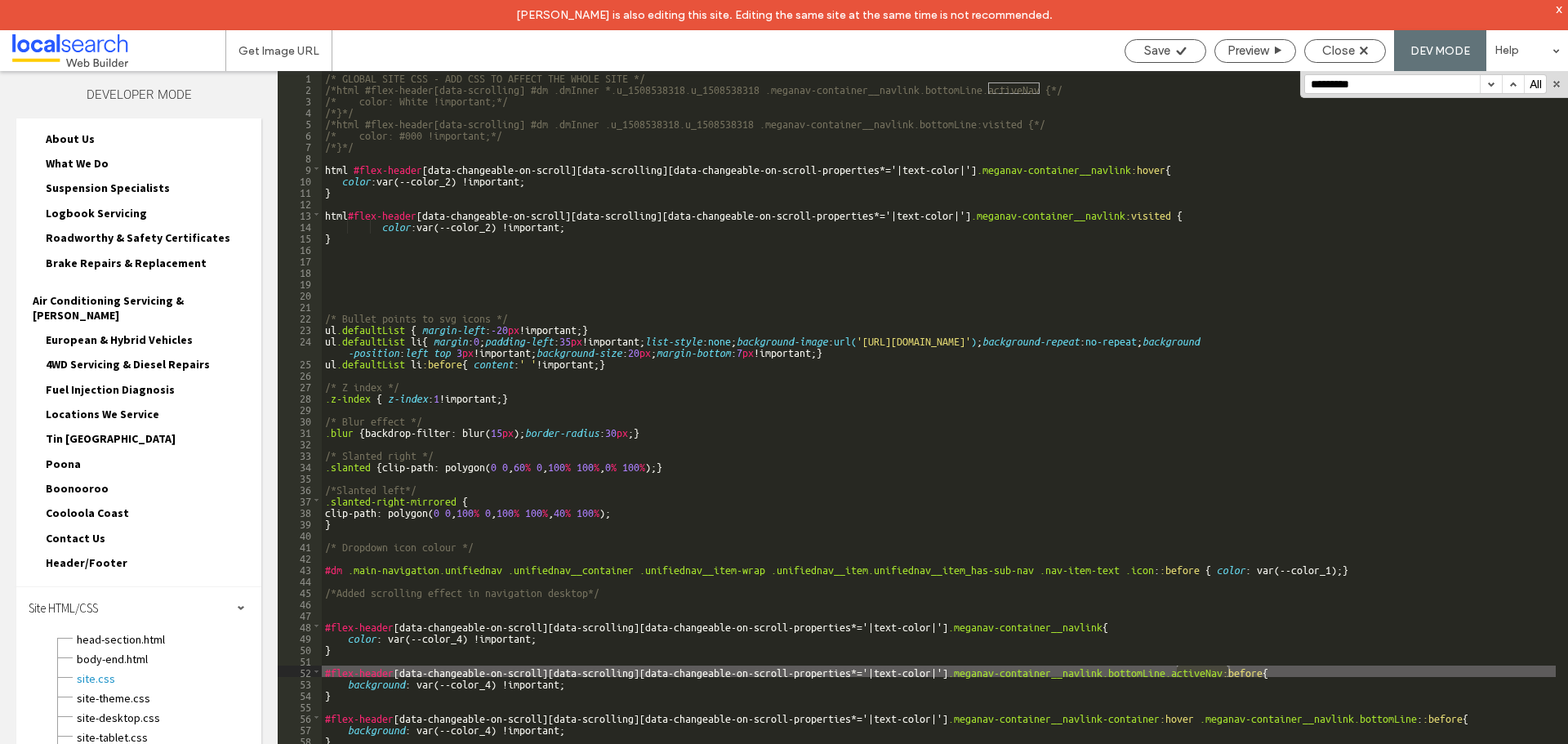
scroll to position [98, 0]
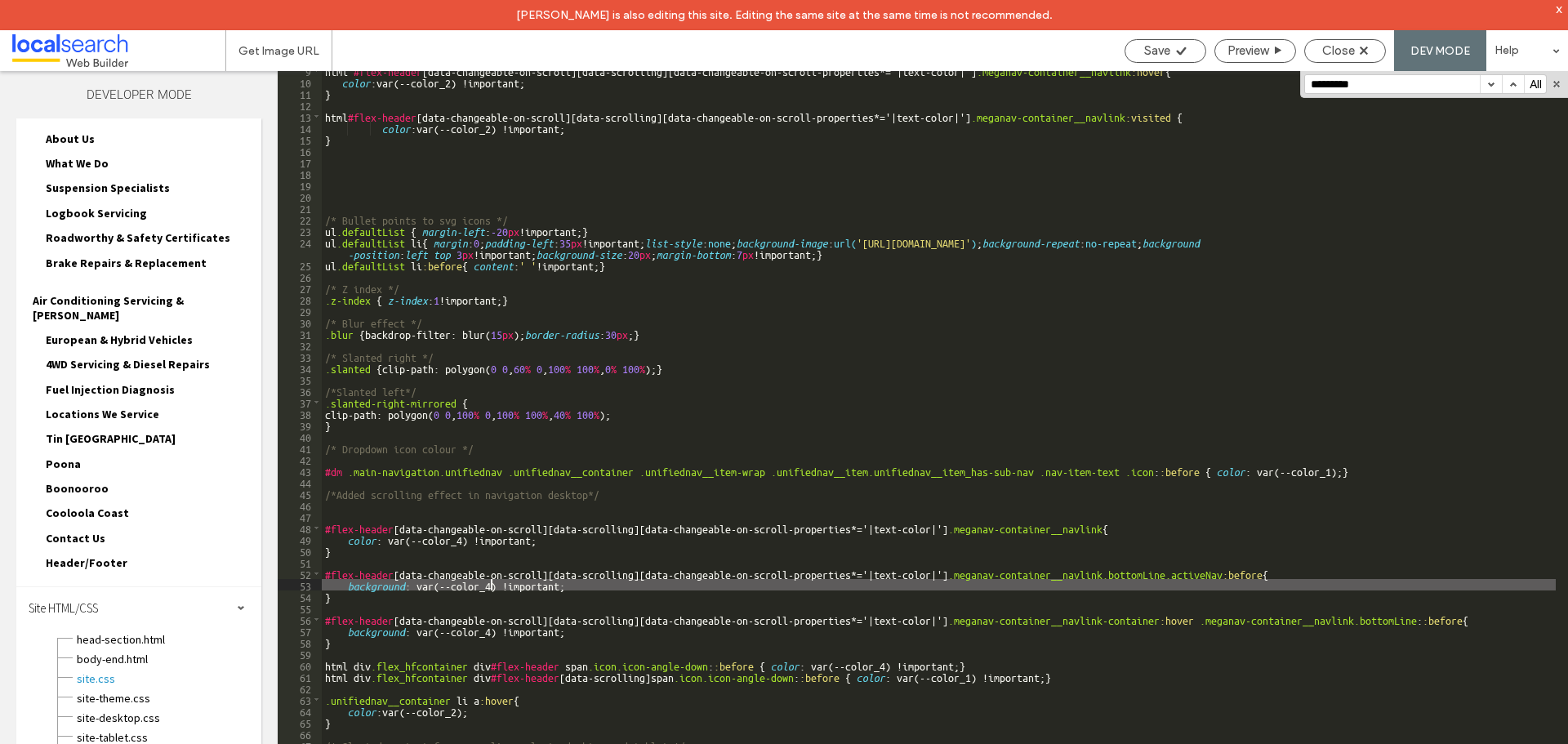
click at [490, 583] on div "html #flex-header [ data-changeable-on-scroll ][ data-scrolling ][ data-changea…" at bounding box center [938, 427] width 1233 height 726
click at [1159, 49] on span "Save" at bounding box center [1157, 50] width 26 height 15
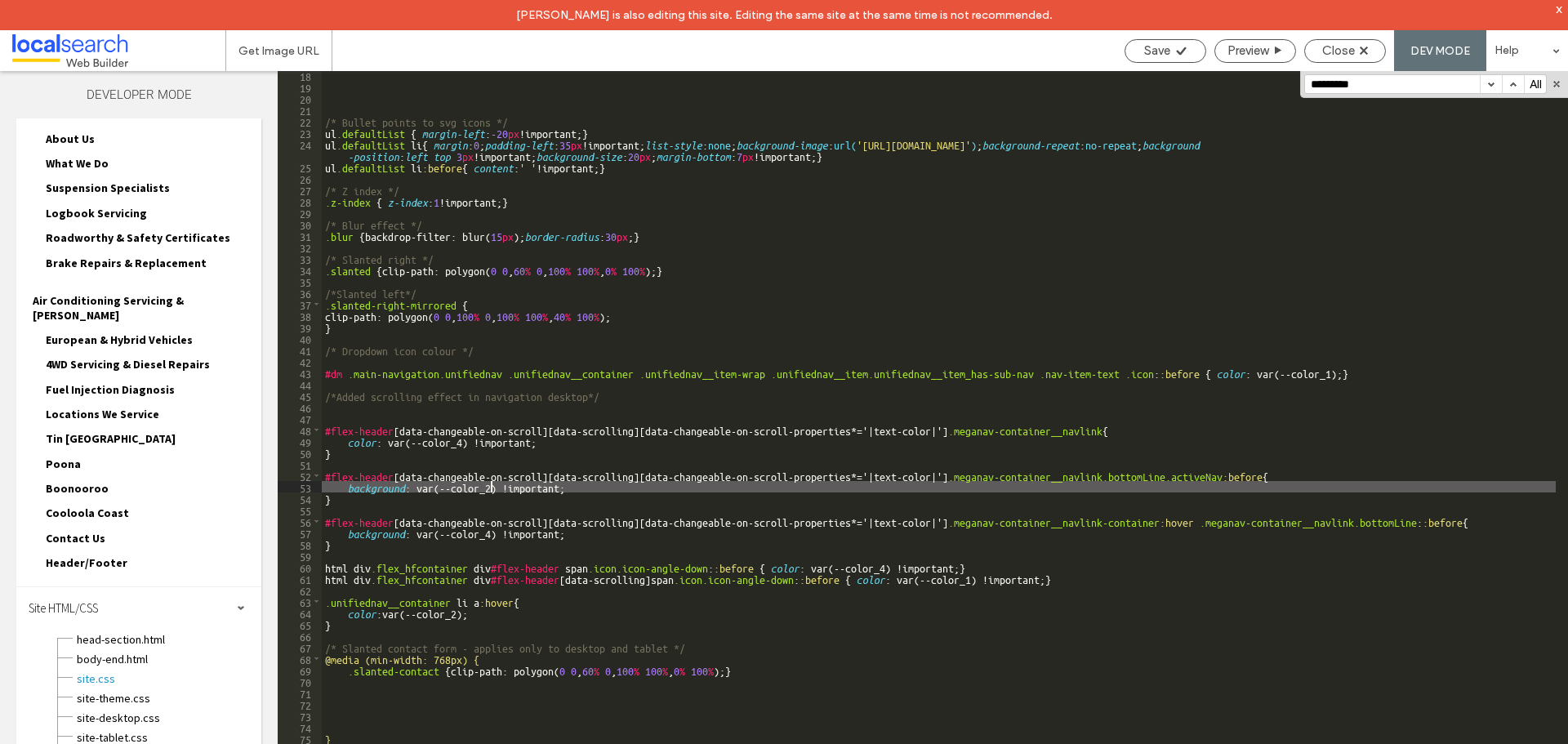
click at [1257, 474] on div "/* Bullet points to svg icons */ ul .defaultList { margin-left : -20 px !import…" at bounding box center [938, 432] width 1233 height 726
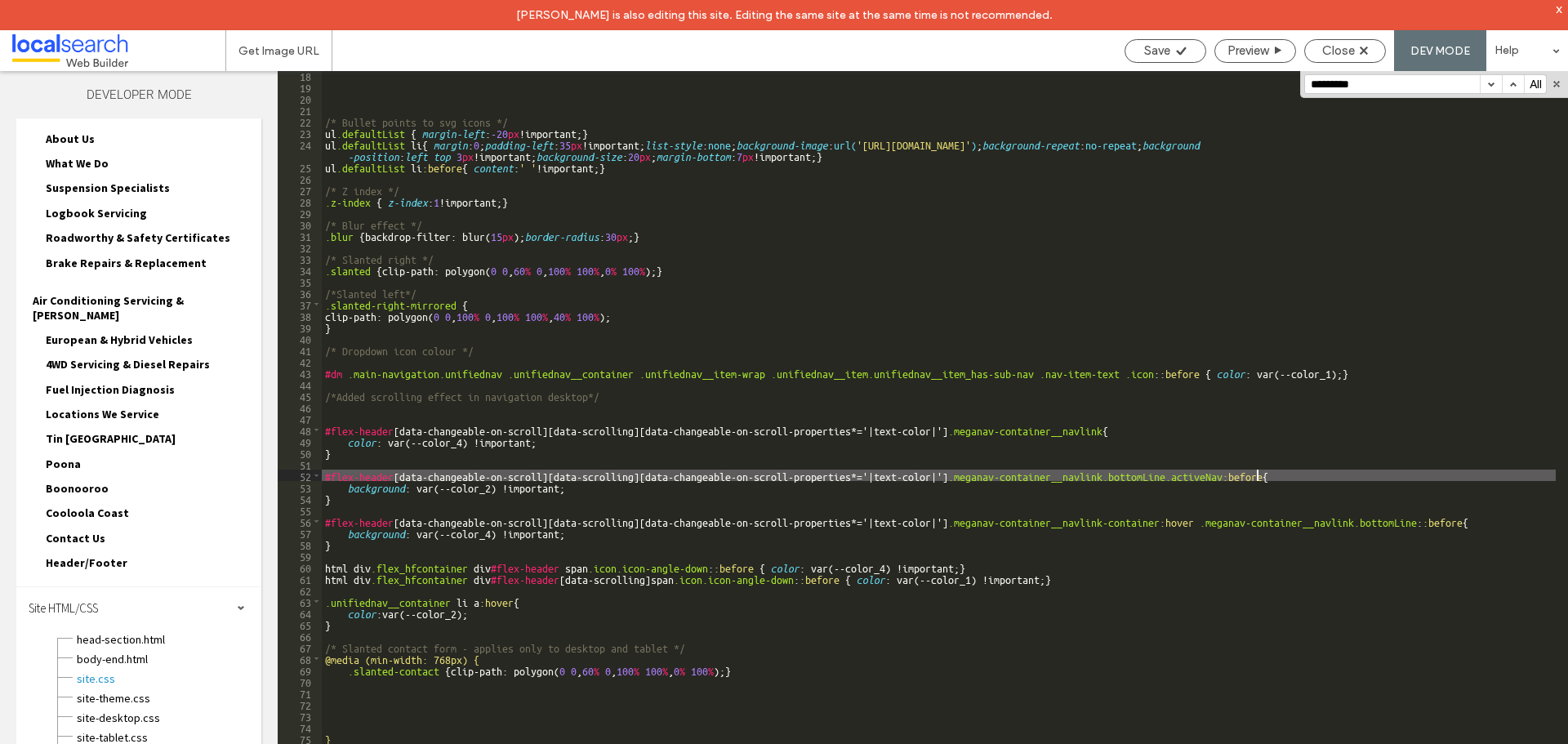
click at [1257, 474] on div "/* Bullet points to svg icons */ ul .defaultList { margin-left : -20 px !import…" at bounding box center [938, 432] width 1233 height 726
click at [1177, 49] on icon at bounding box center [1181, 50] width 12 height 12
click at [1171, 63] on div "Save Preview Close DEV MODE Help" at bounding box center [1341, 50] width 451 height 41
click at [1170, 52] on div "Save" at bounding box center [1165, 50] width 80 height 15
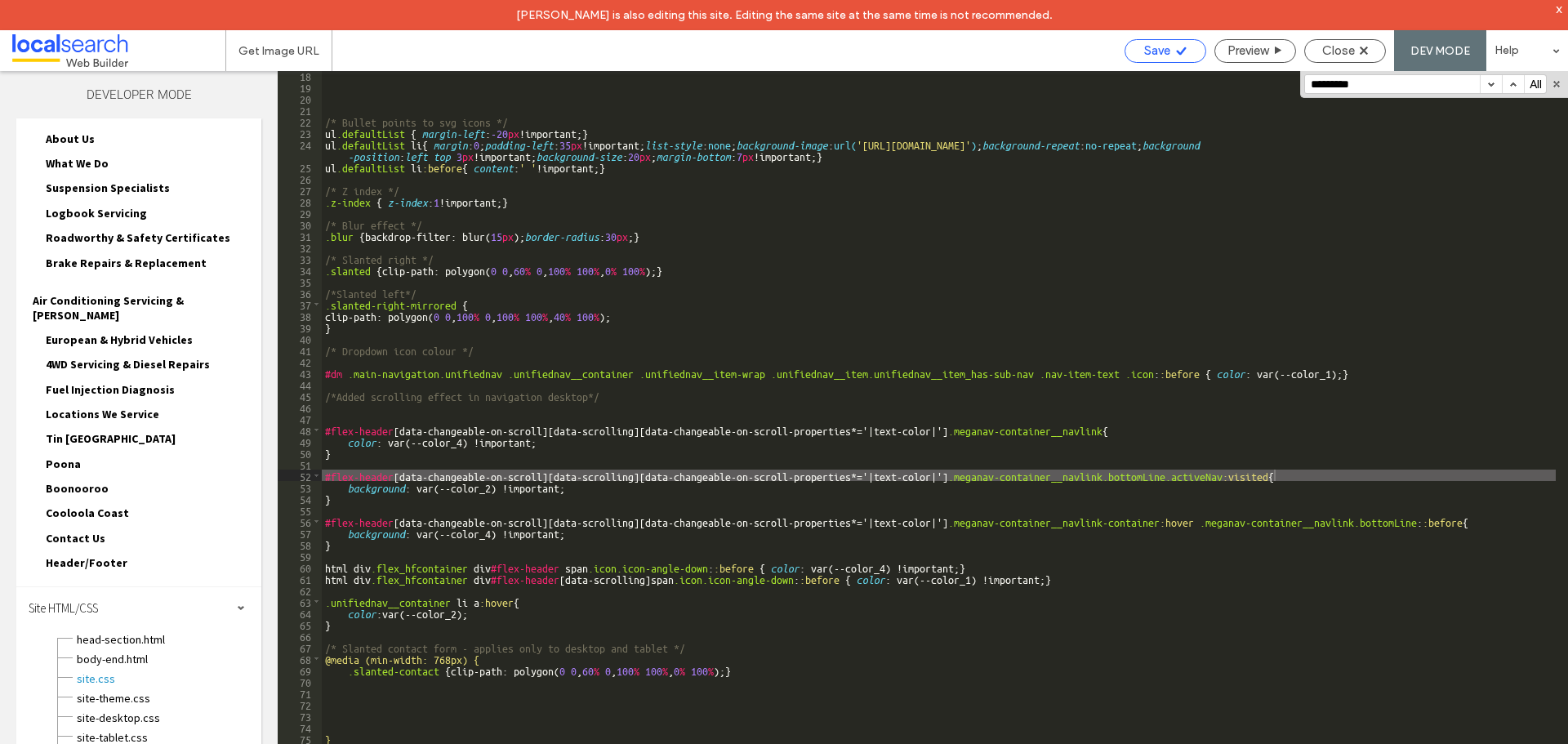
drag, startPoint x: 1173, startPoint y: 42, endPoint x: 1168, endPoint y: 49, distance: 8.6
click at [1172, 43] on div "Save" at bounding box center [1165, 51] width 82 height 24
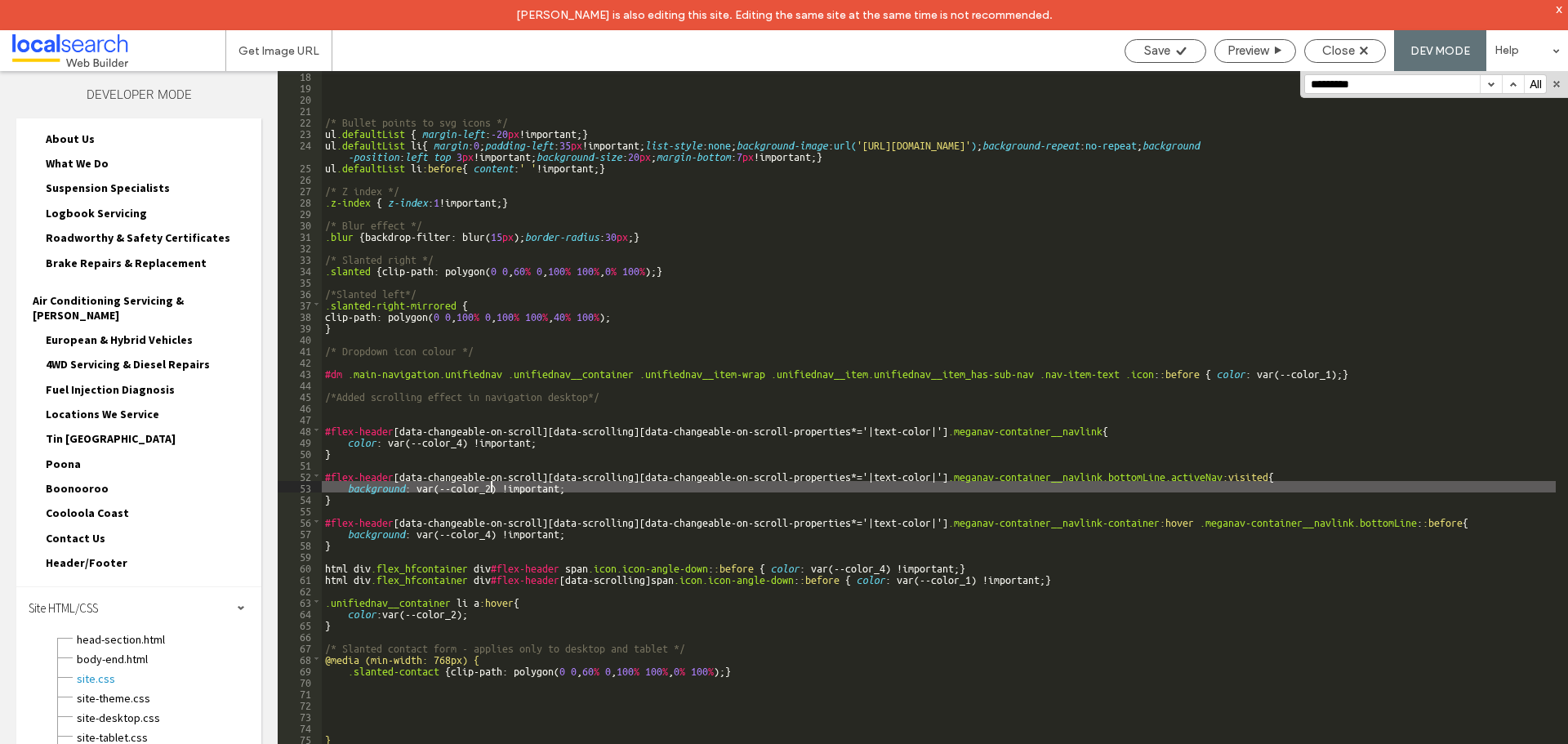
click at [491, 489] on div "/* Bullet points to svg icons */ ul .defaultList { margin-left : -20 px !import…" at bounding box center [938, 432] width 1233 height 726
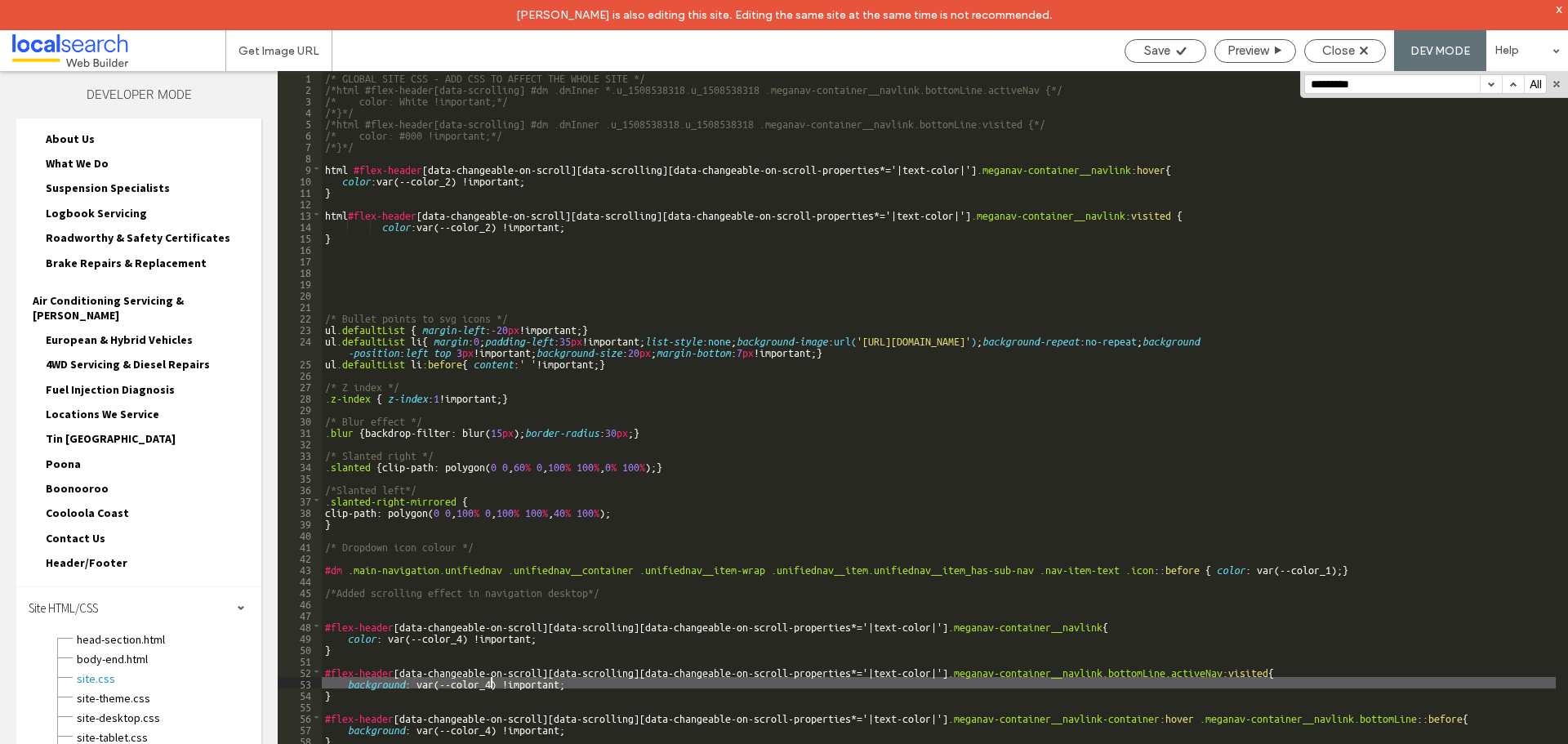
click at [1153, 215] on div "/* GLOBAL SITE CSS - ADD CSS TO AFFECT THE WHOLE SITE */ /*html #flex-header[da…" at bounding box center [938, 434] width 1233 height 726
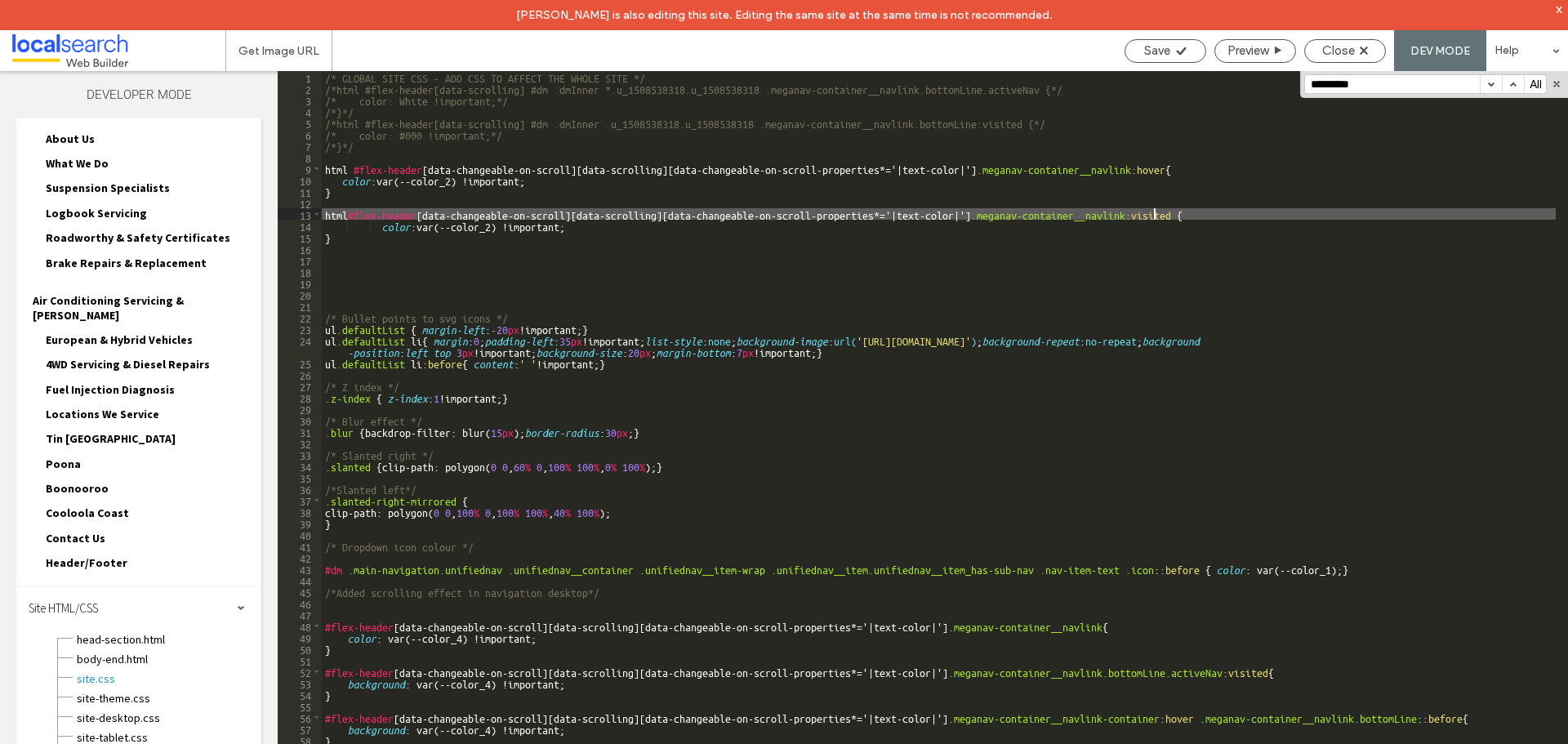
click at [1153, 215] on div "/* GLOBAL SITE CSS - ADD CSS TO AFFECT THE WHOLE SITE */ /*html #flex-header[da…" at bounding box center [938, 434] width 1233 height 726
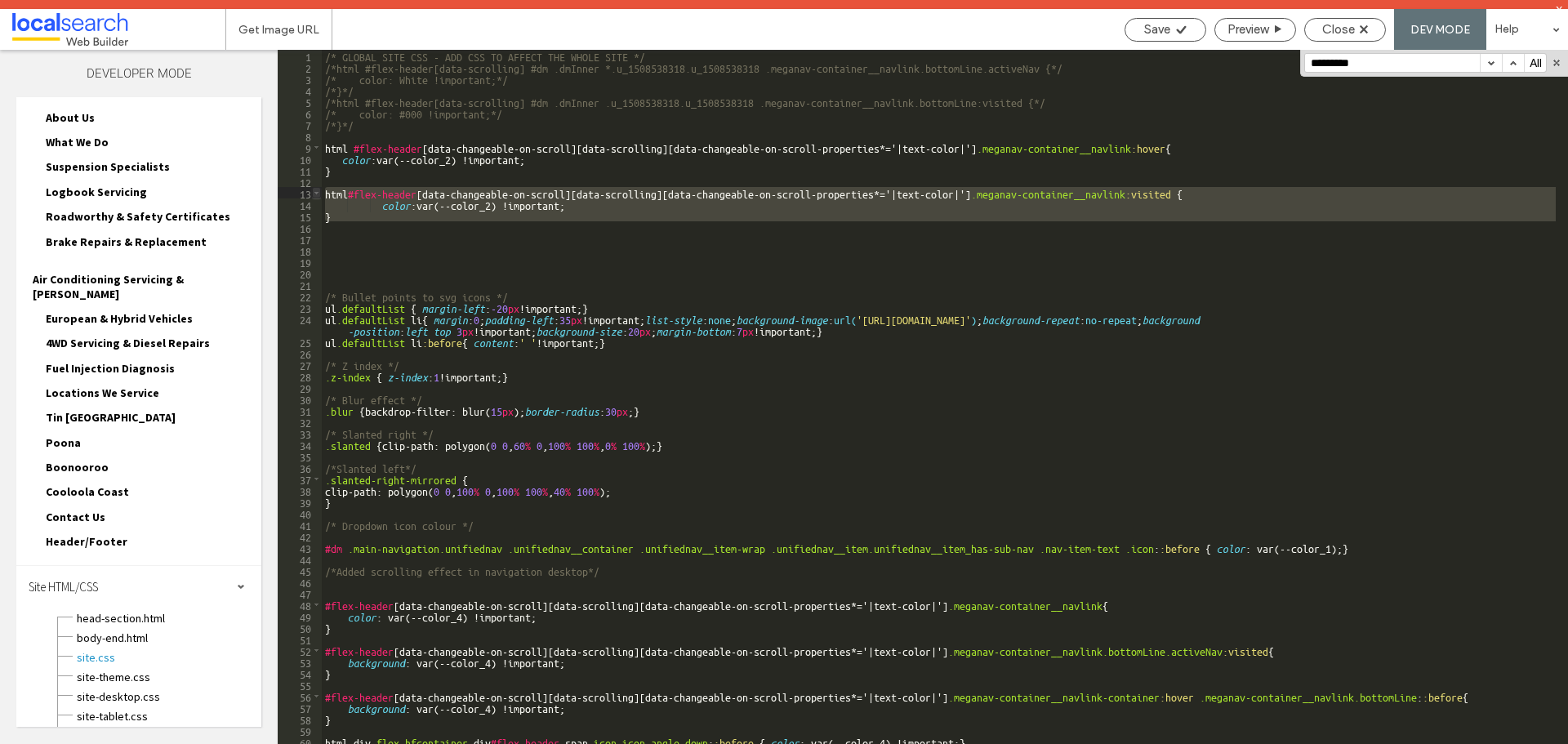
drag, startPoint x: 337, startPoint y: 208, endPoint x: 316, endPoint y: 195, distance: 24.7
click at [316, 195] on div "** 1 2 3 4 5 6 7 8 9 10 11 12 13 14 15 16 17 18 19 20 21 22 23 24 25 26 27 28 2…" at bounding box center [922, 401] width 1291 height 703
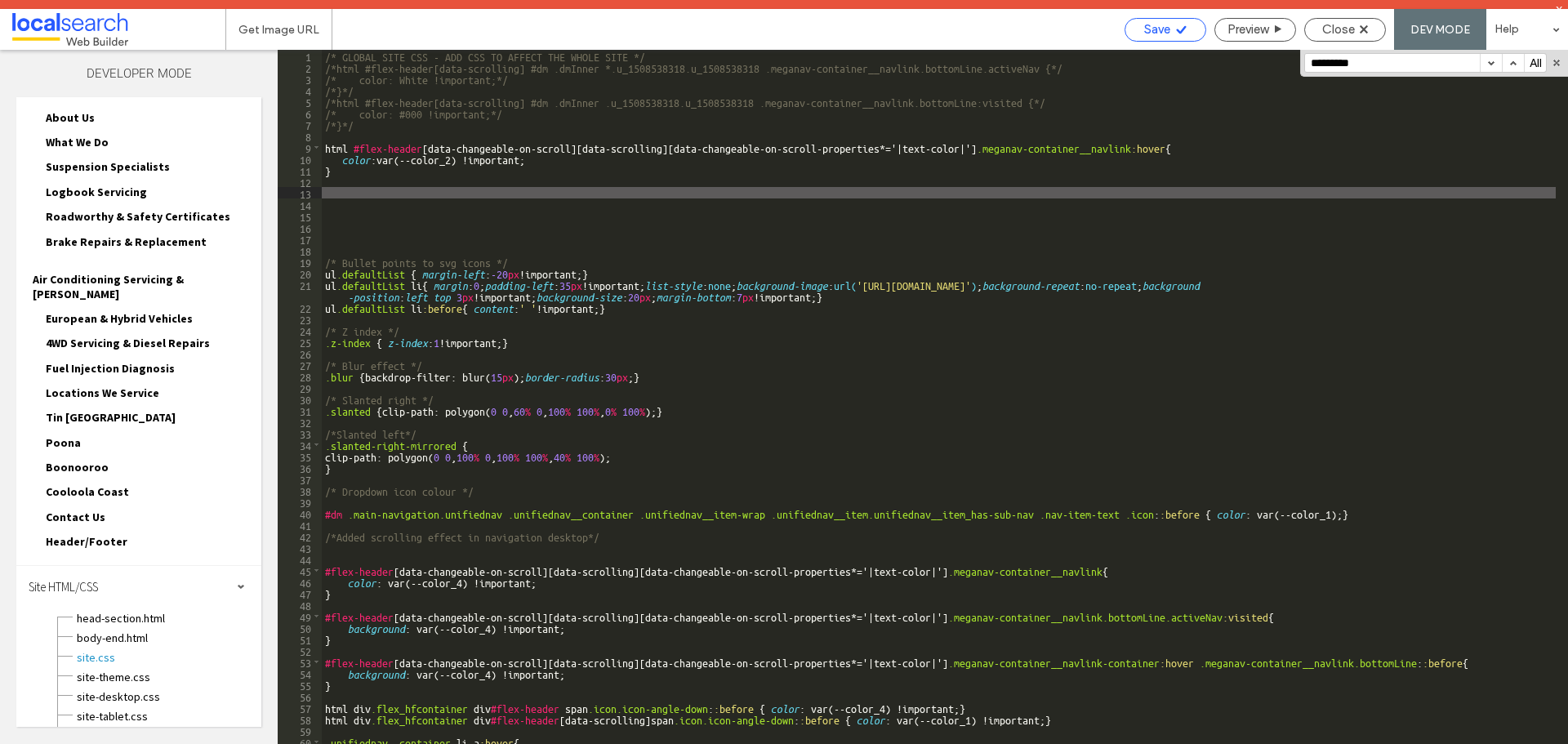
click at [1170, 31] on div "Save" at bounding box center [1165, 29] width 80 height 15
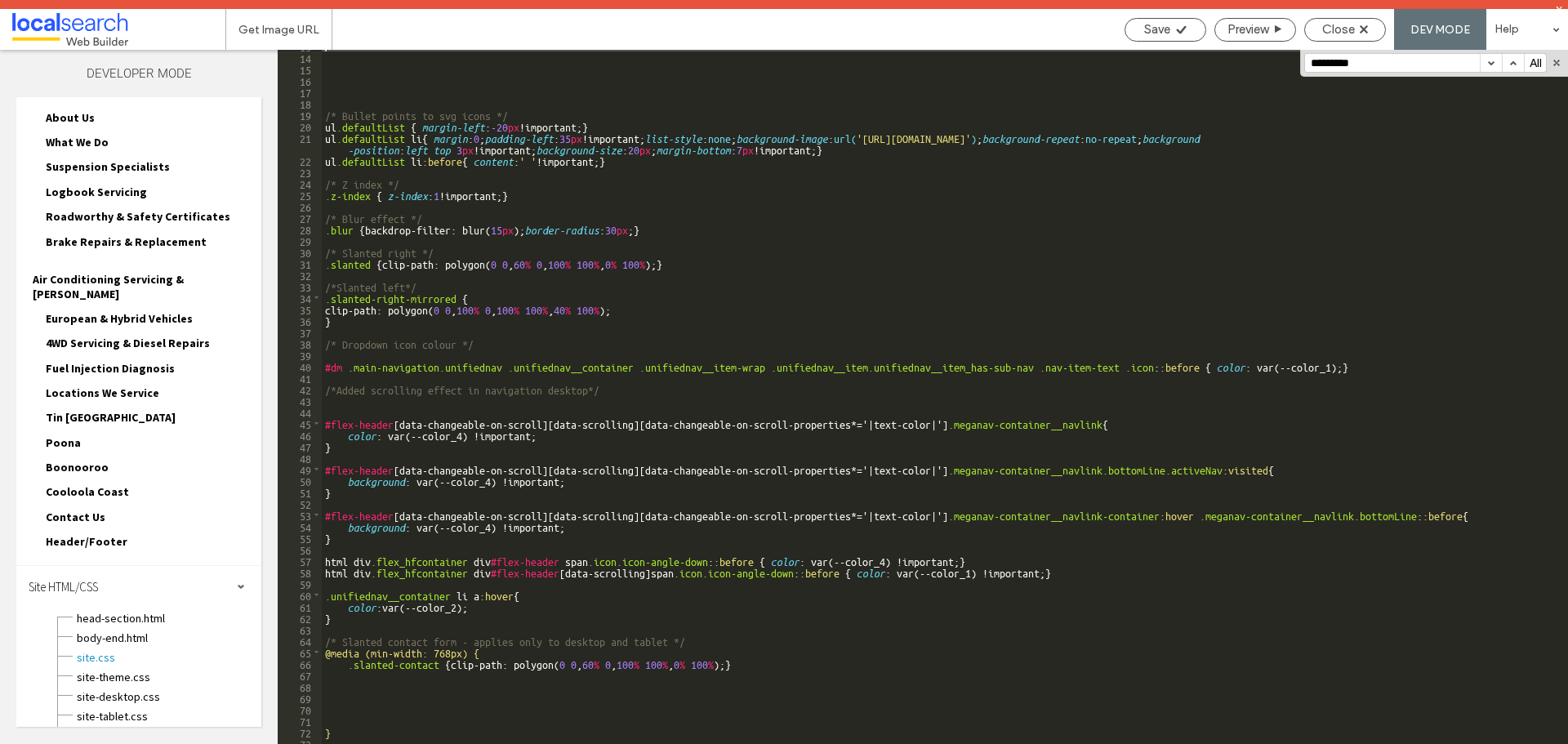
scroll to position [196, 0]
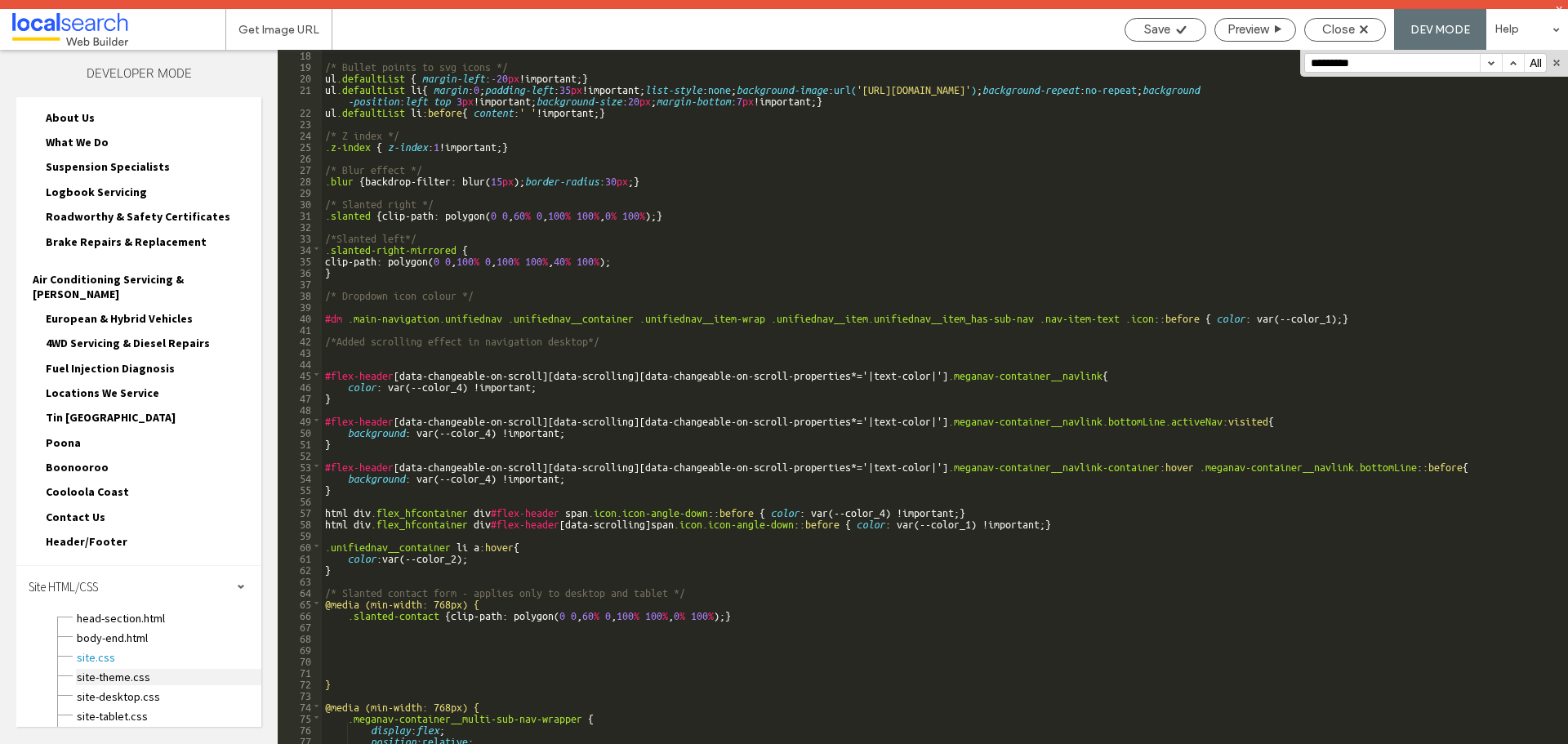
click at [134, 669] on span "site-theme.css" at bounding box center [169, 677] width 186 height 17
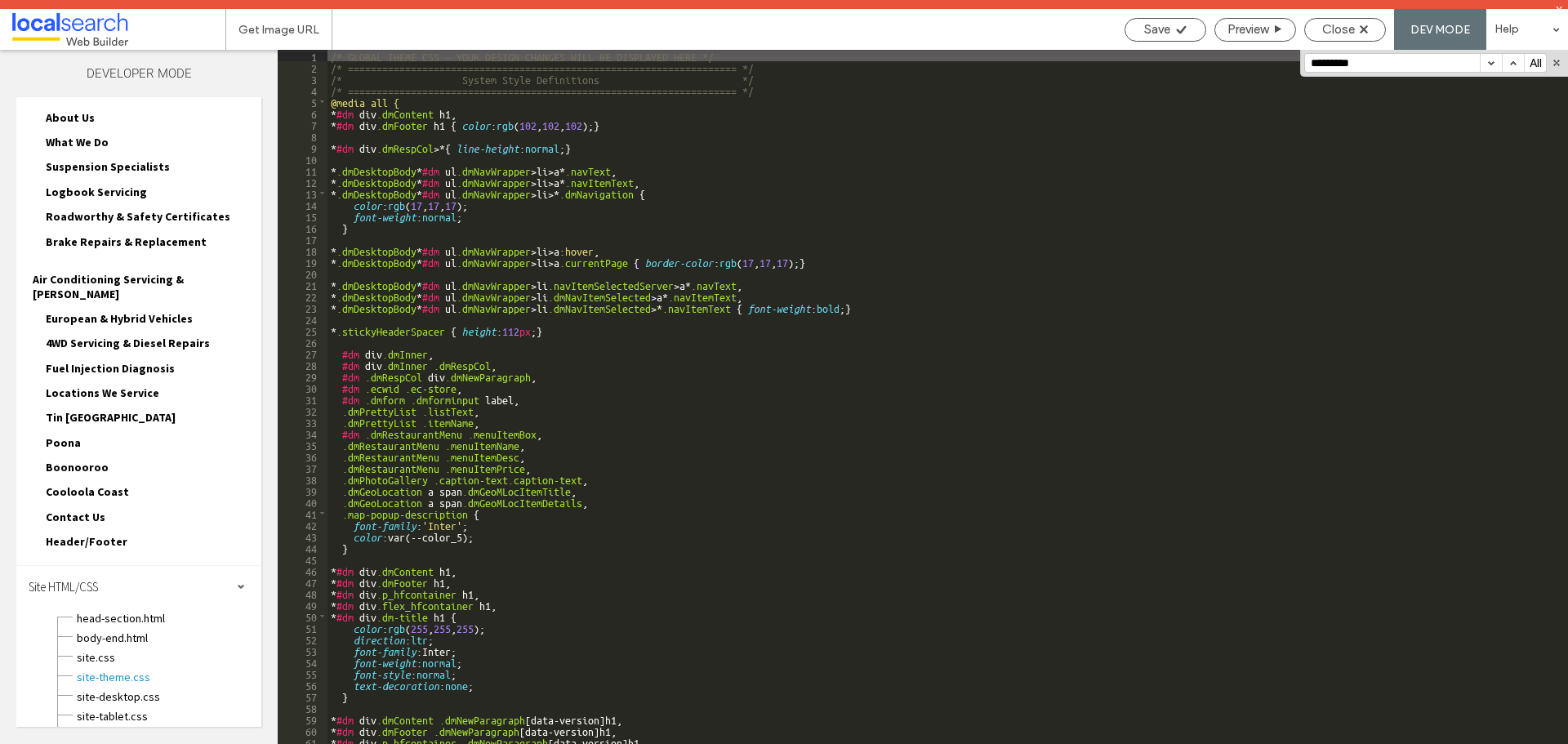
click at [1174, 404] on div "/* GLOBAL THEME CSS - YOUR DESIGN CHANGES WILL BE DISPLAYED HERE */ /* ========…" at bounding box center [942, 412] width 1228 height 726
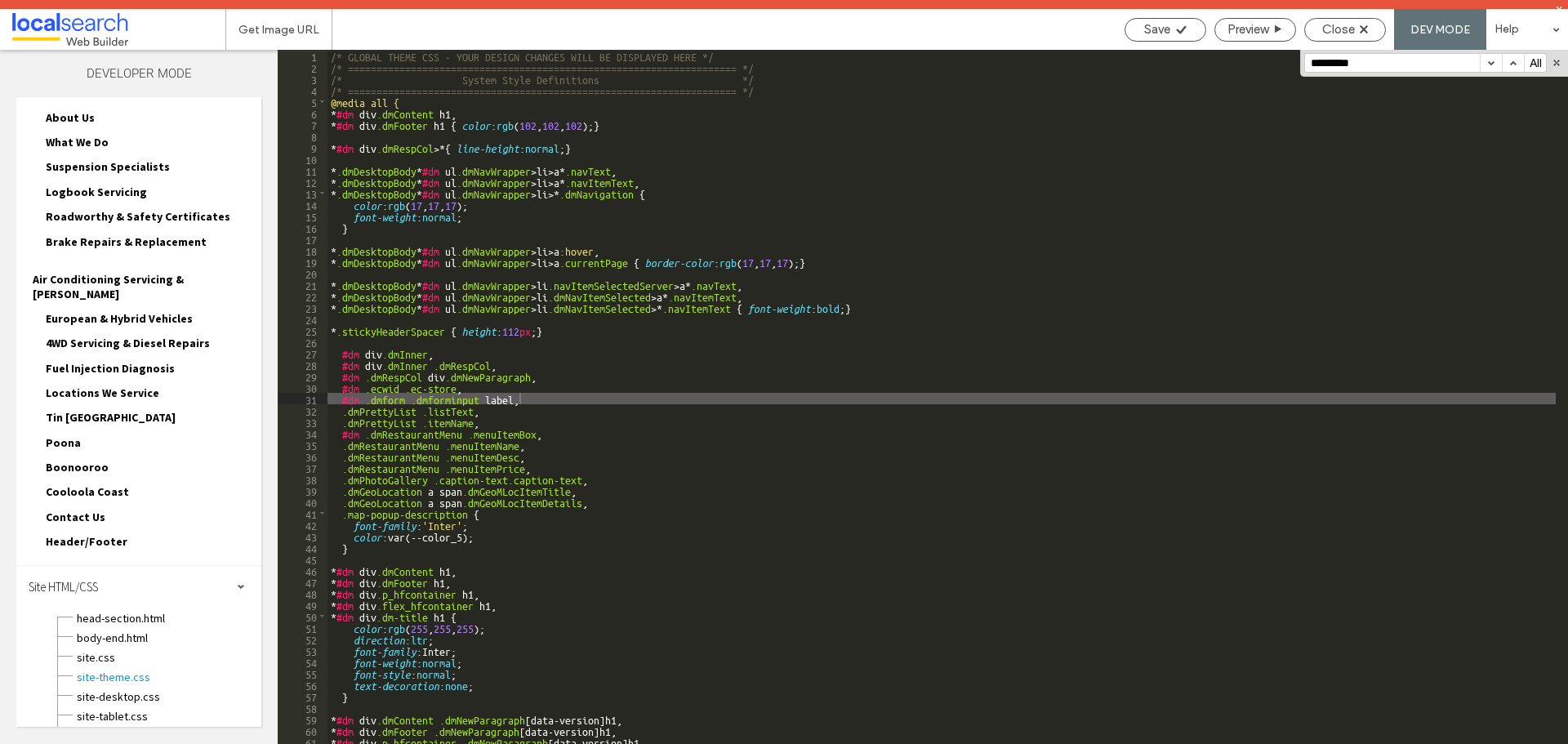
click at [1488, 63] on button "button" at bounding box center [1490, 63] width 22 height 18
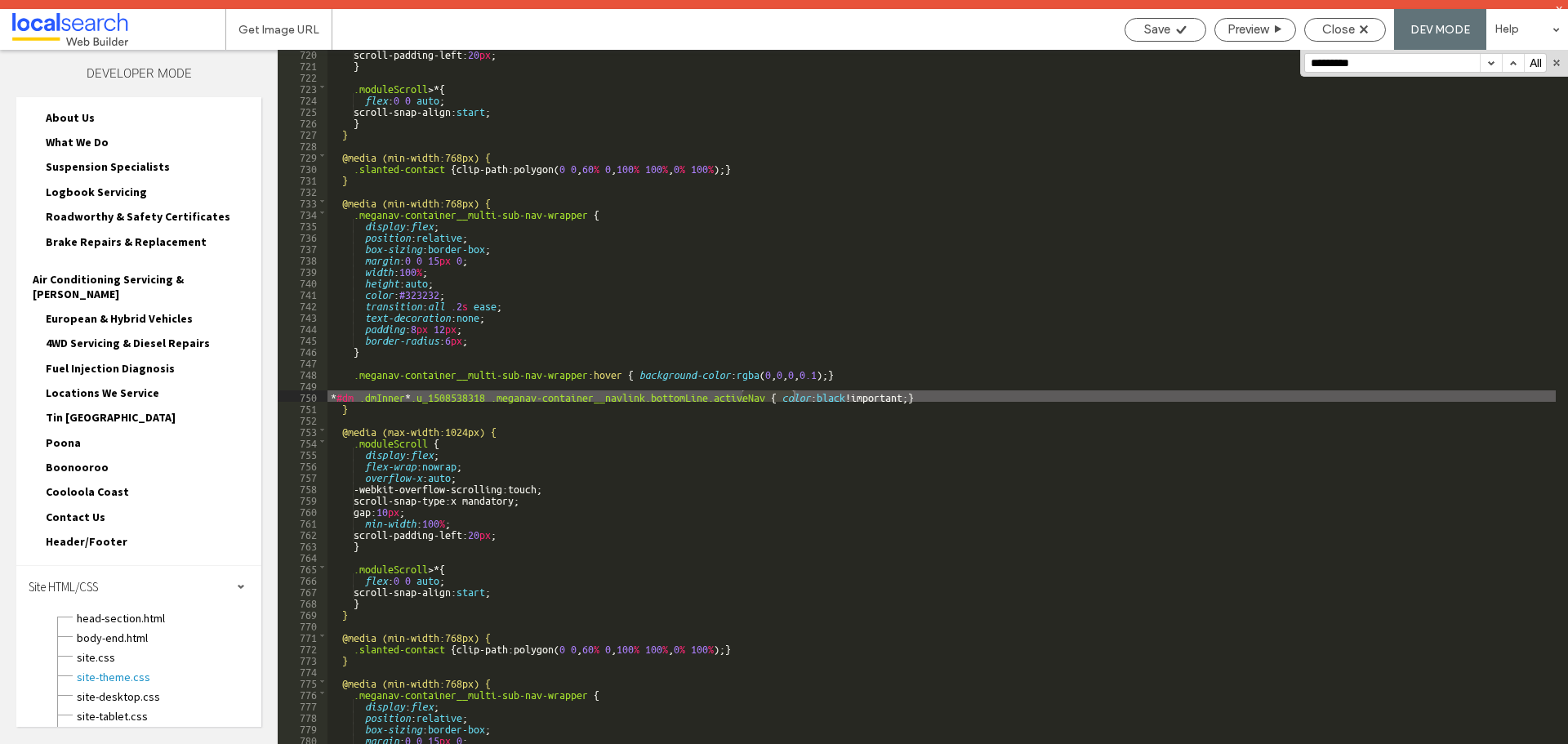
click at [1505, 57] on button "button" at bounding box center [1513, 63] width 22 height 18
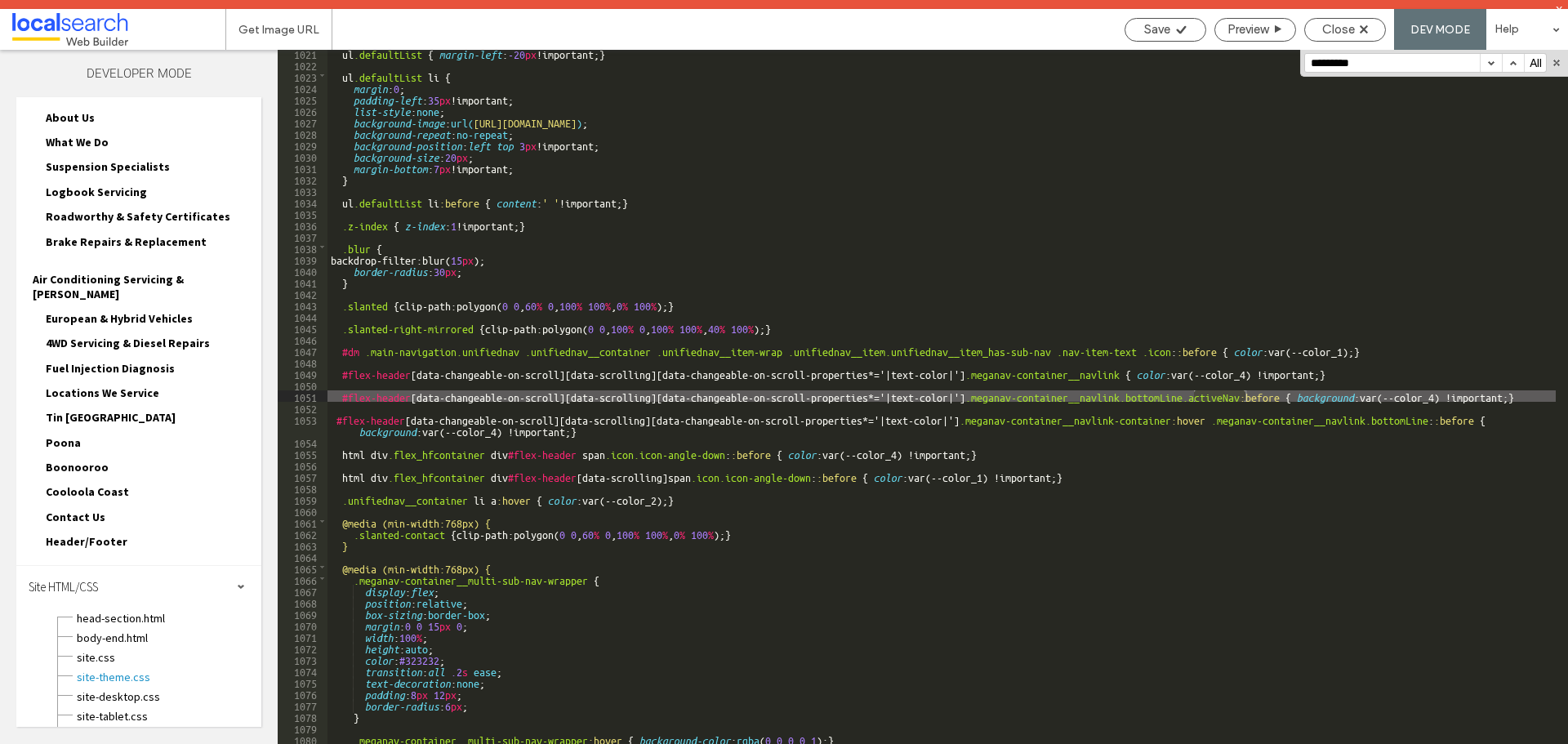
click at [1508, 50] on div "********* All Replace All .* Aa \b" at bounding box center [1433, 62] width 268 height 27
click at [1491, 64] on button "button" at bounding box center [1490, 63] width 22 height 18
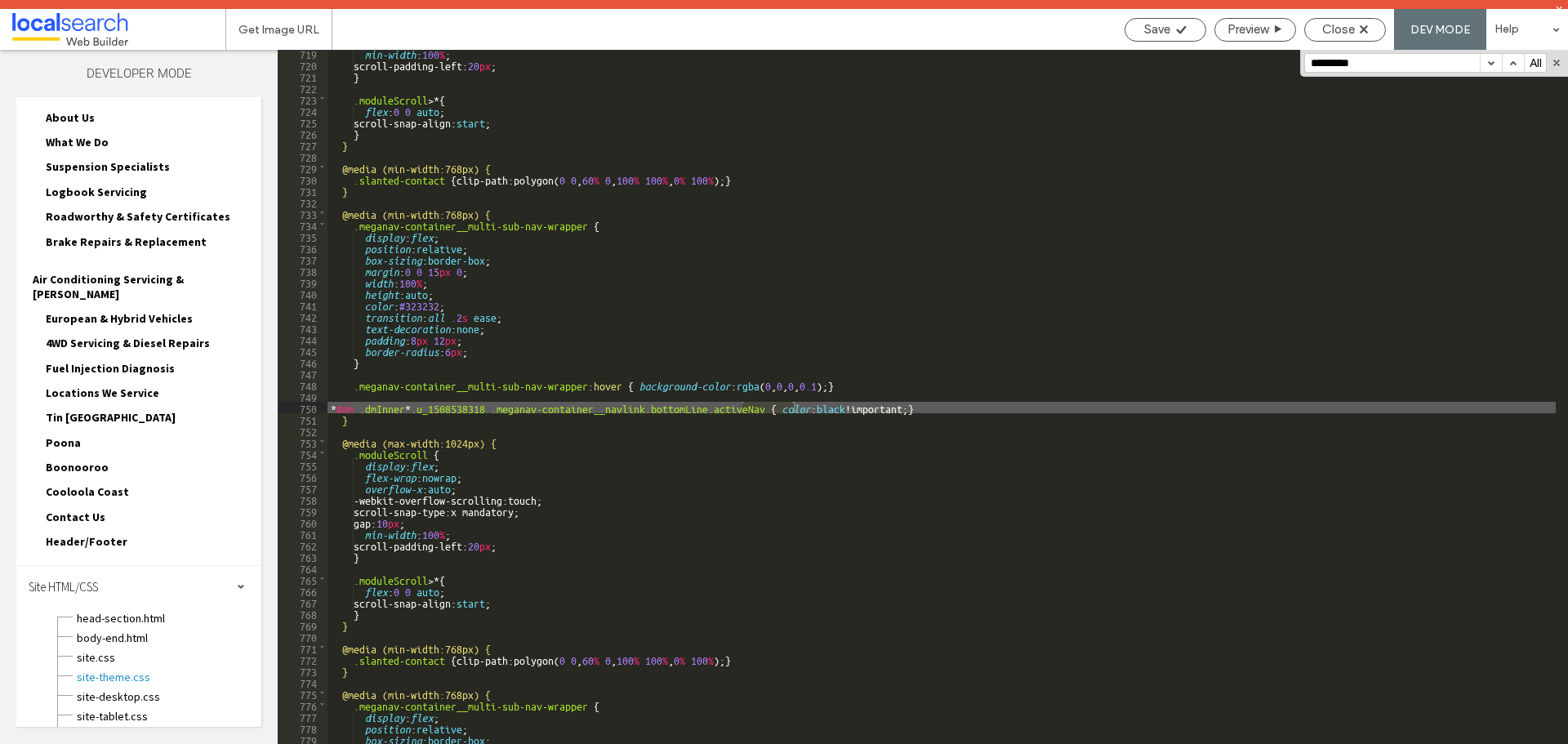
scroll to position [8217, 0]
click at [1495, 60] on button "button" at bounding box center [1490, 63] width 22 height 18
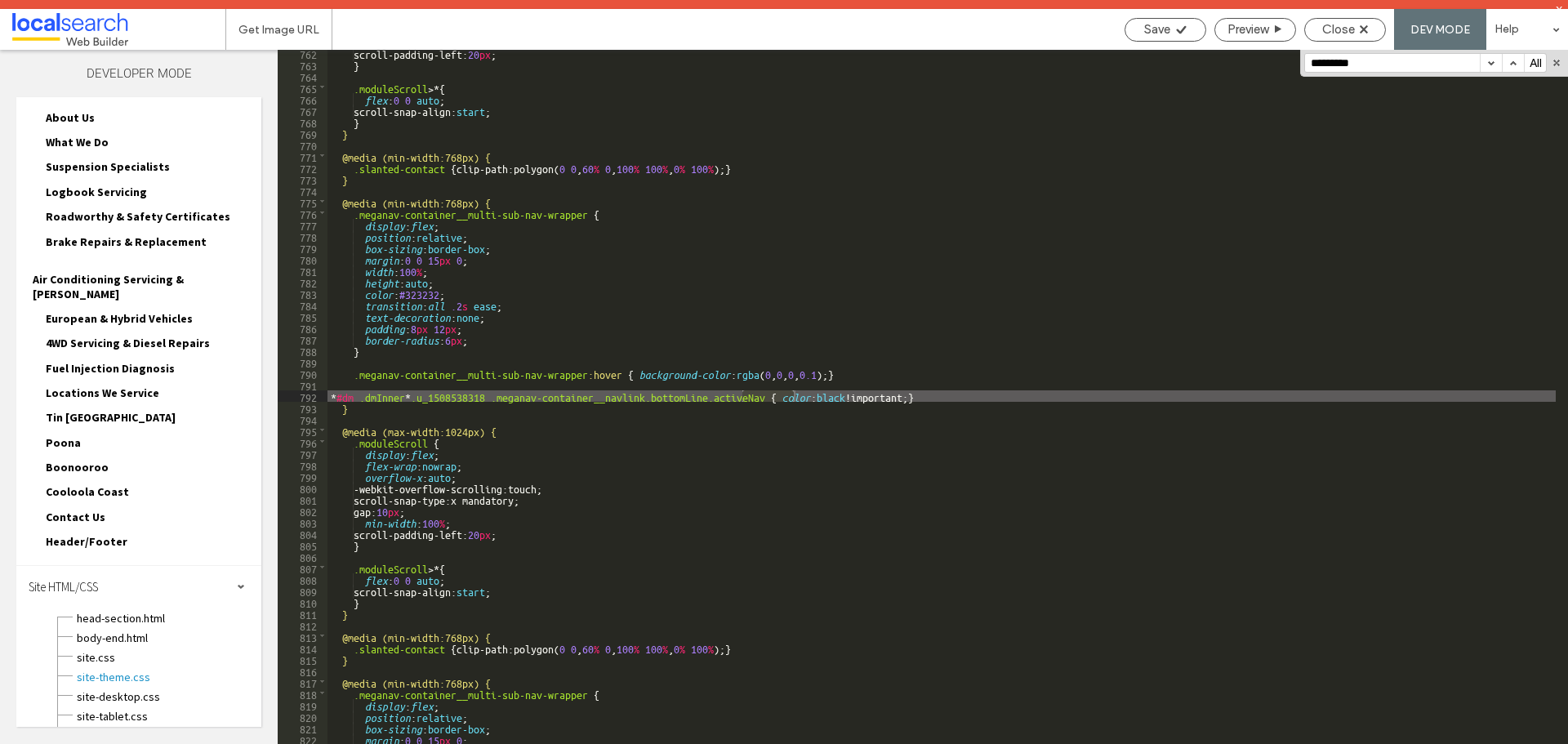
click at [1495, 60] on button "button" at bounding box center [1490, 63] width 22 height 18
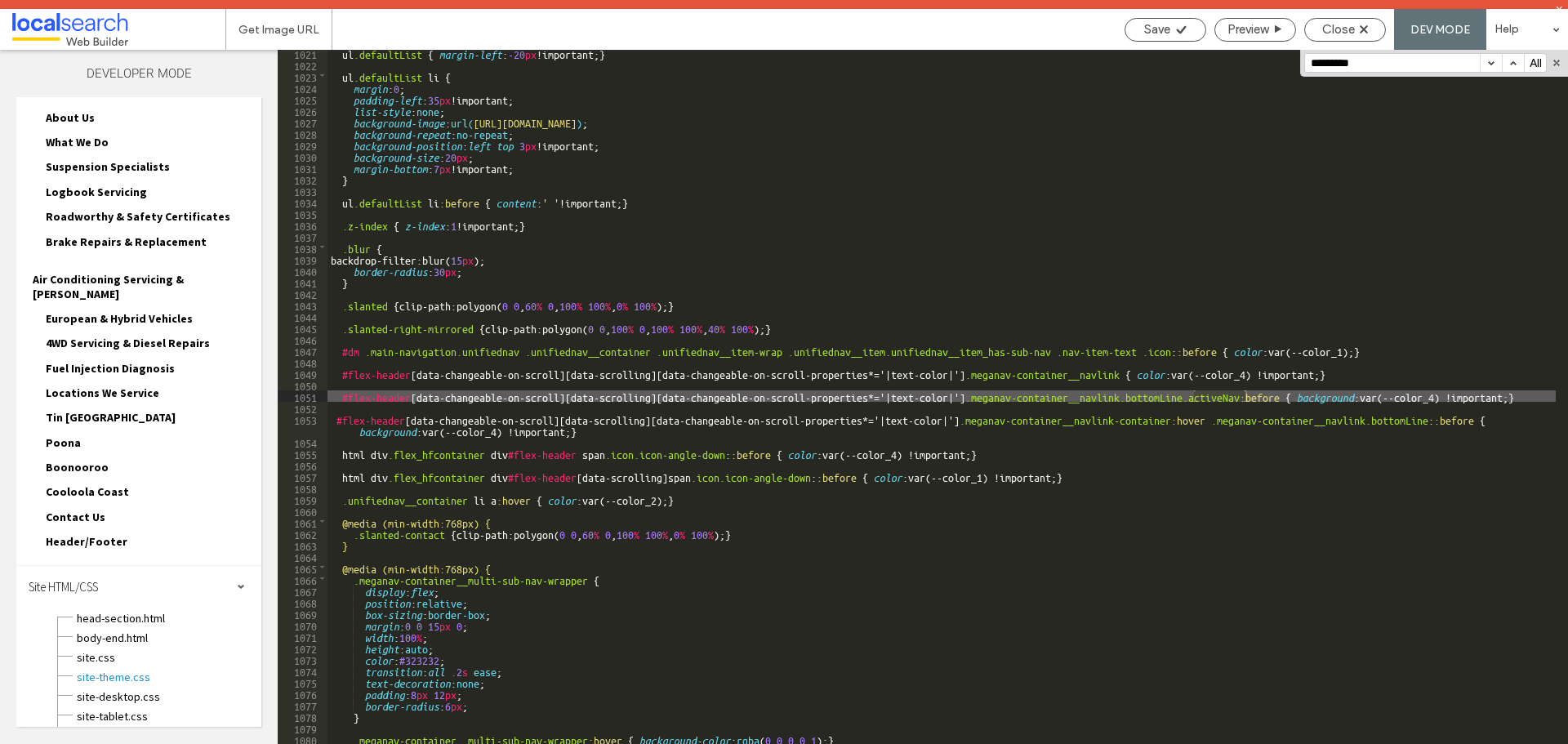
scroll to position [11671, 0]
click at [1495, 60] on button "button" at bounding box center [1490, 63] width 22 height 18
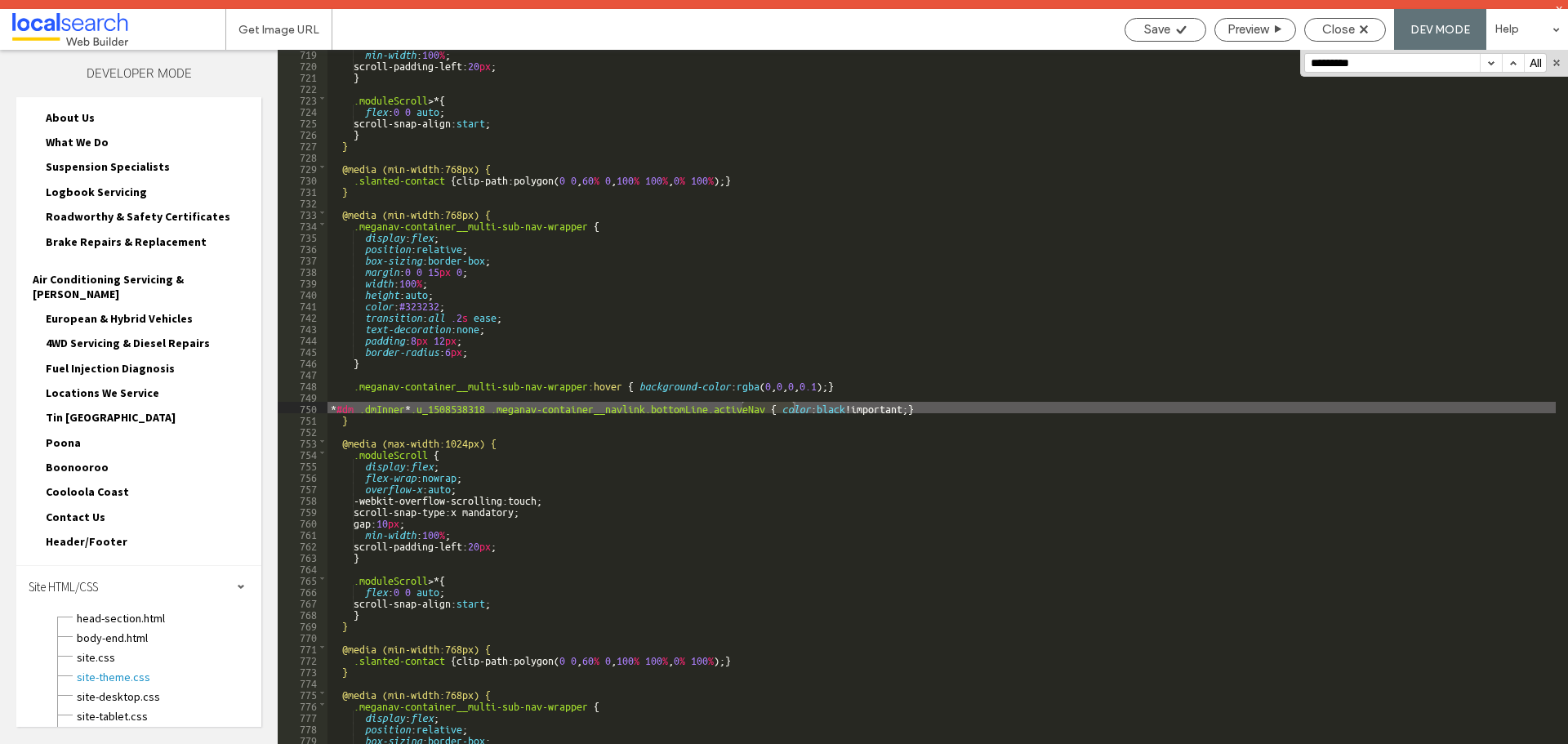
scroll to position [8217, 0]
click at [1495, 60] on button "button" at bounding box center [1490, 63] width 22 height 18
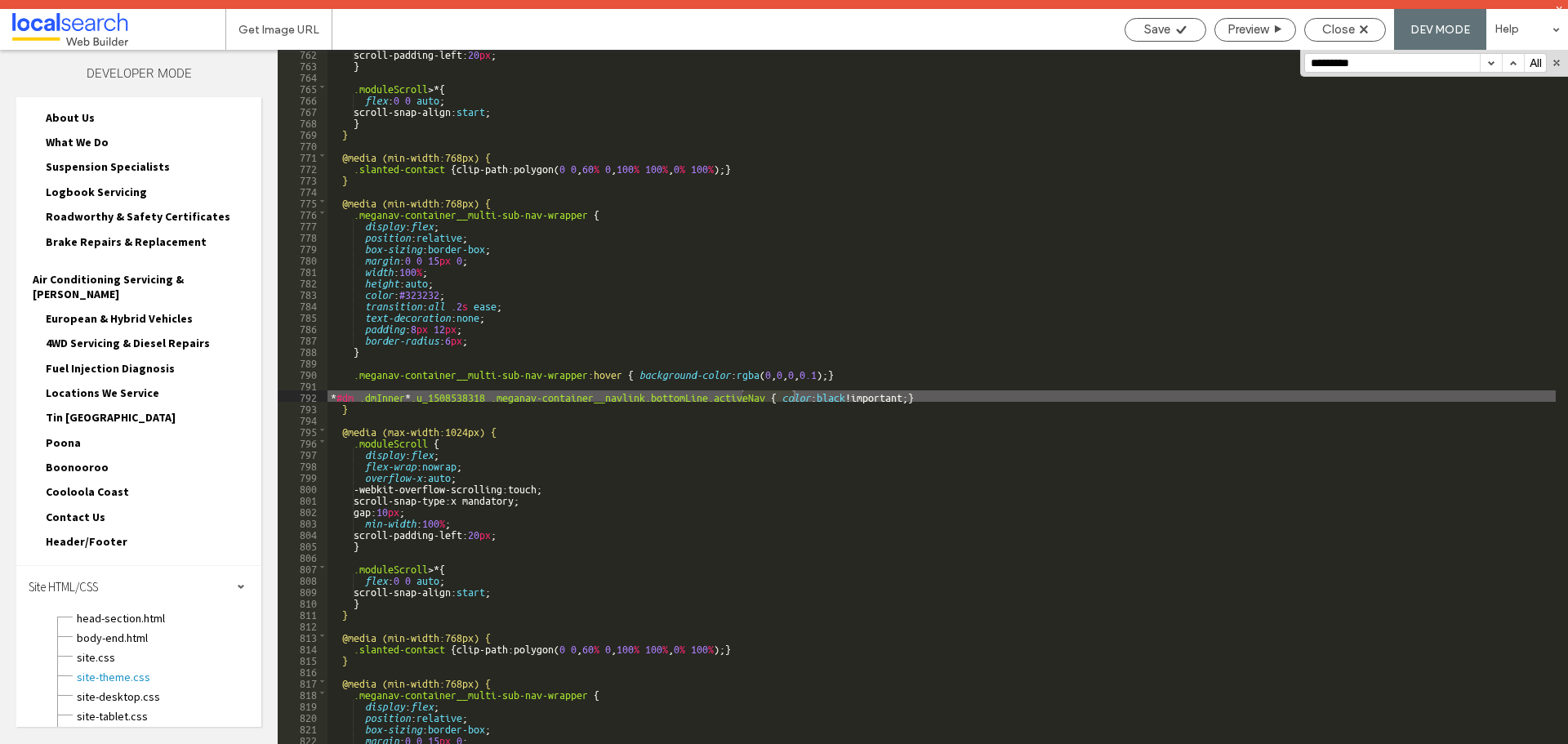
click at [1495, 60] on button "button" at bounding box center [1490, 63] width 22 height 18
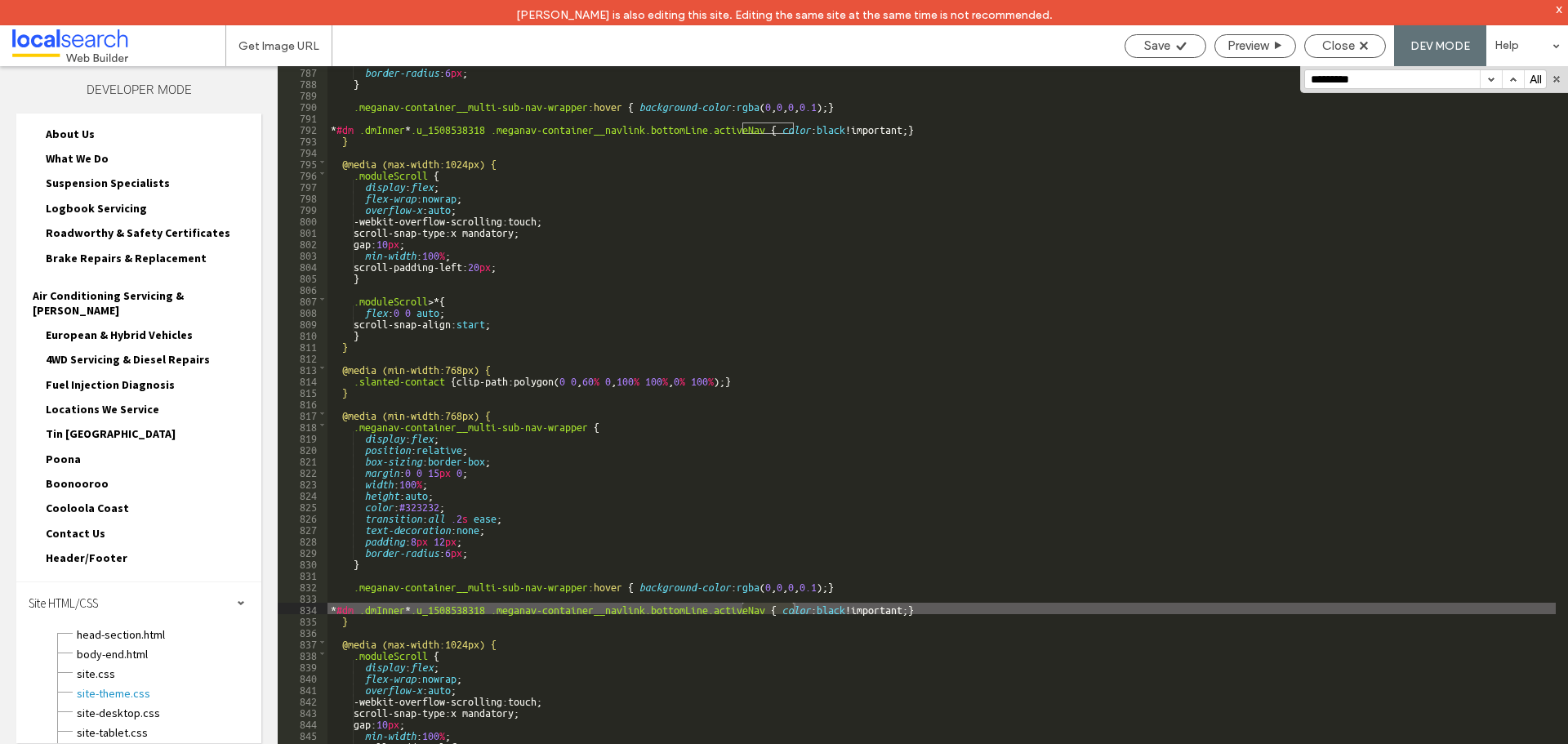
scroll to position [8992, 0]
click at [107, 666] on span "site.css" at bounding box center [169, 674] width 186 height 17
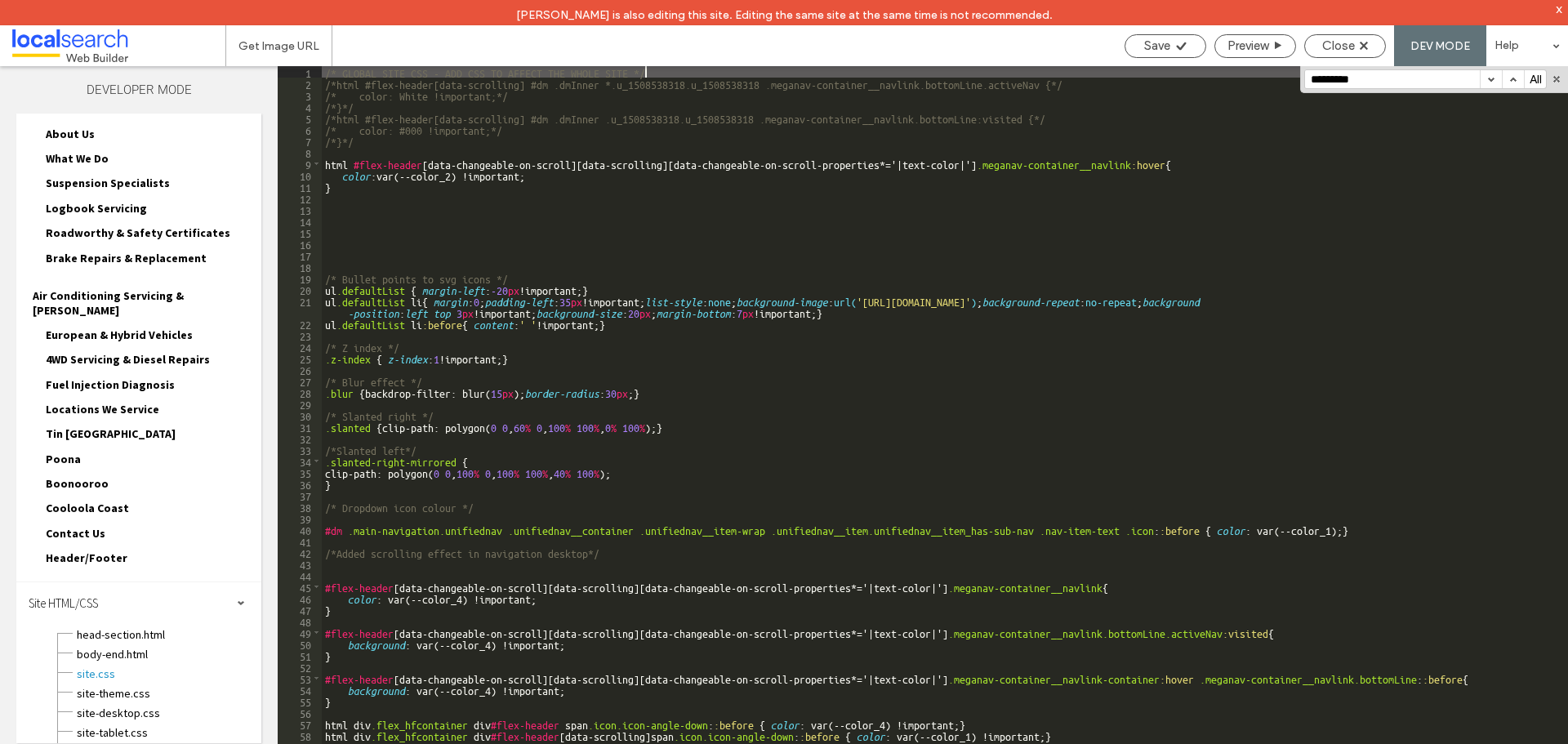
scroll to position [0, 0]
click at [435, 234] on div "/* GLOBAL SITE CSS - ADD CSS TO AFFECT THE WHOLE SITE */ /*html #flex-header[da…" at bounding box center [938, 429] width 1233 height 726
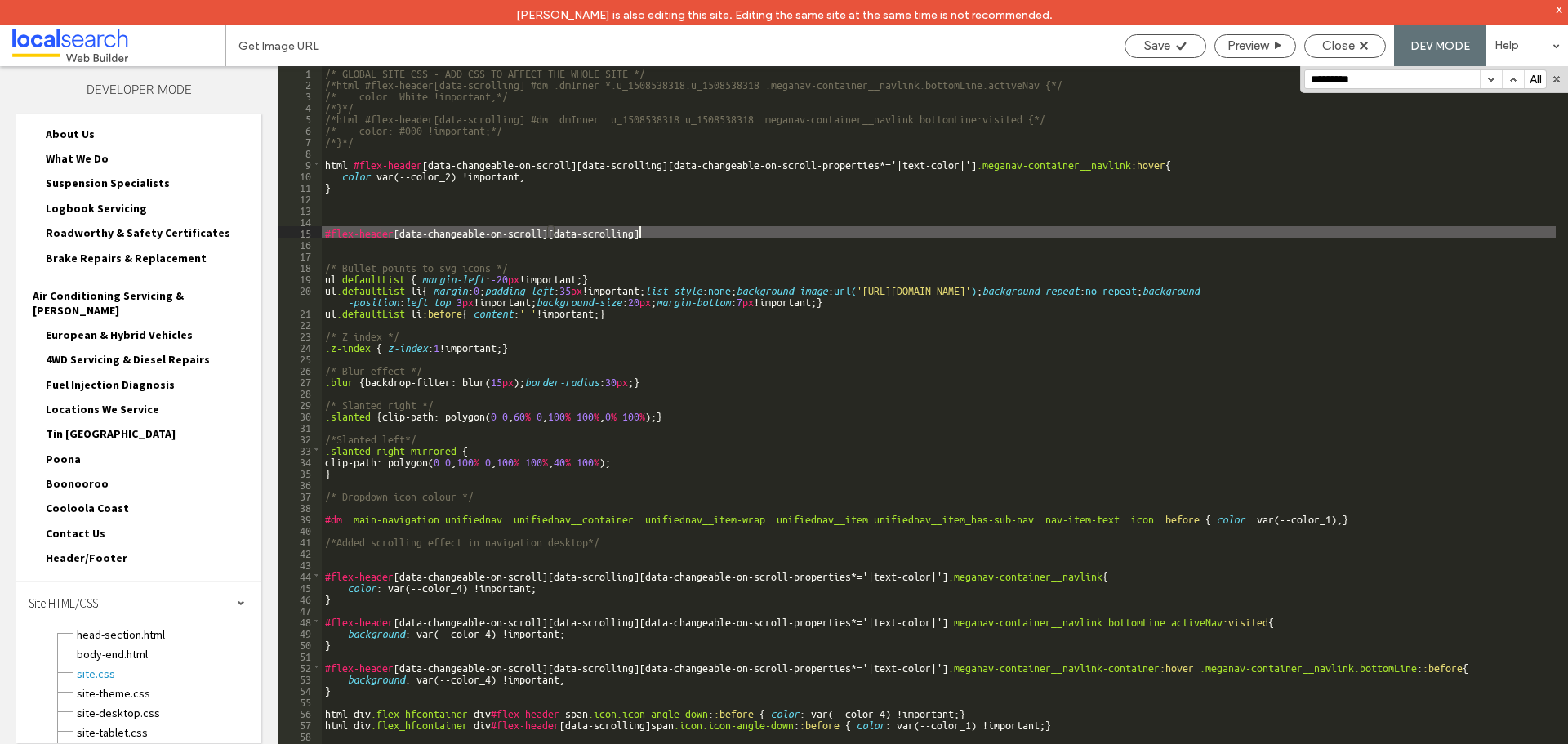
click at [696, 227] on div "/* GLOBAL SITE CSS - ADD CSS TO AFFECT THE WHOLE SITE */ /*html #flex-header[da…" at bounding box center [938, 429] width 1233 height 726
paste textarea
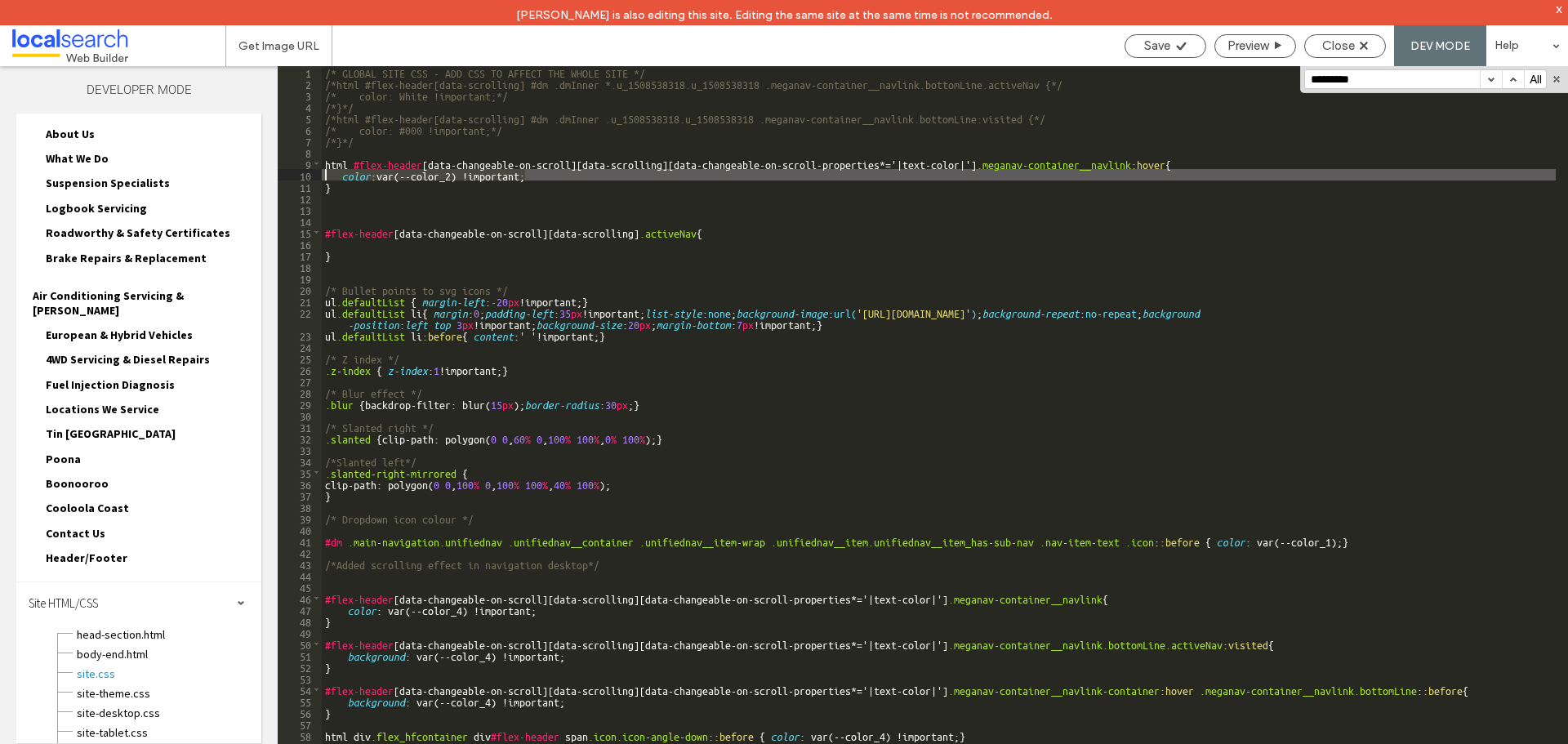
drag, startPoint x: 503, startPoint y: 175, endPoint x: 300, endPoint y: 174, distance: 203.0
click at [300, 174] on div "** 1 2 3 4 5 6 7 8 9 10 11 12 13 14 15 16 17 18 19 20 21 22 23 24 25 26 27 28 2…" at bounding box center [922, 418] width 1291 height 703
click at [391, 243] on div "/* GLOBAL SITE CSS - ADD CSS TO AFFECT THE WHOLE SITE */ /*html #flex-header[da…" at bounding box center [938, 429] width 1233 height 726
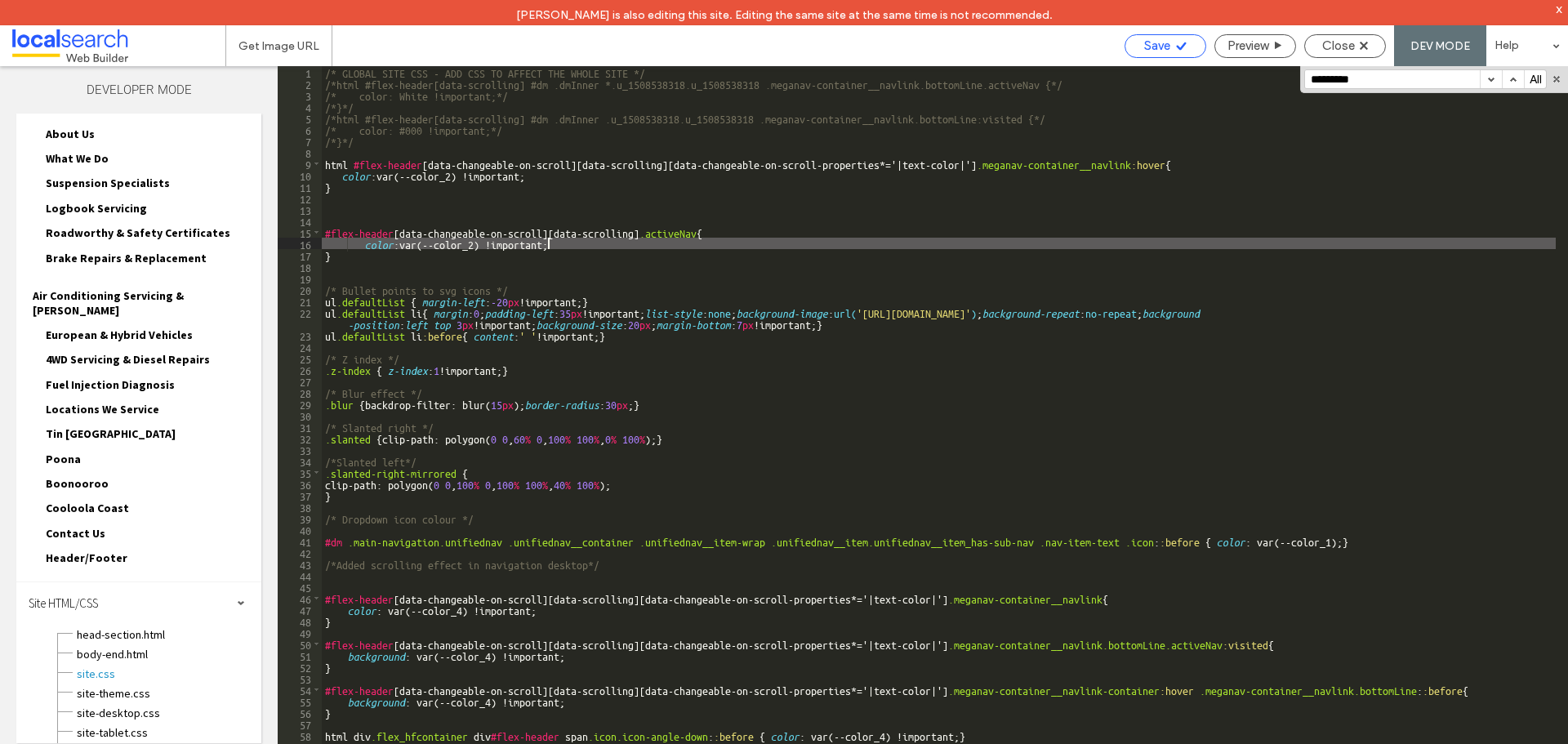
click at [1172, 43] on div "Save" at bounding box center [1165, 45] width 80 height 15
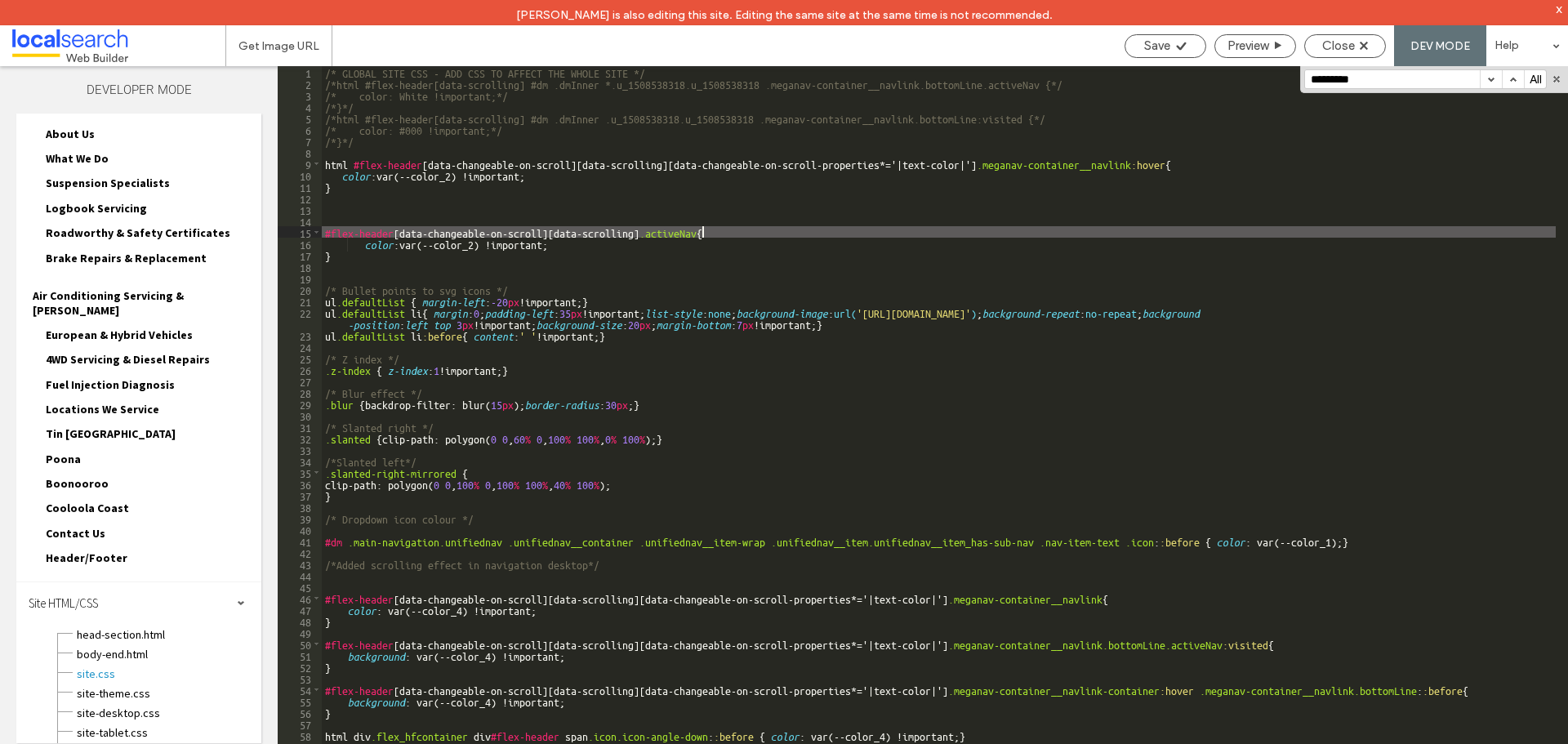
click at [701, 232] on div "/* GLOBAL SITE CSS - ADD CSS TO AFFECT THE WHOLE SITE */ /*html #flex-header[da…" at bounding box center [938, 429] width 1233 height 726
click at [1170, 49] on div "Save" at bounding box center [1165, 45] width 80 height 15
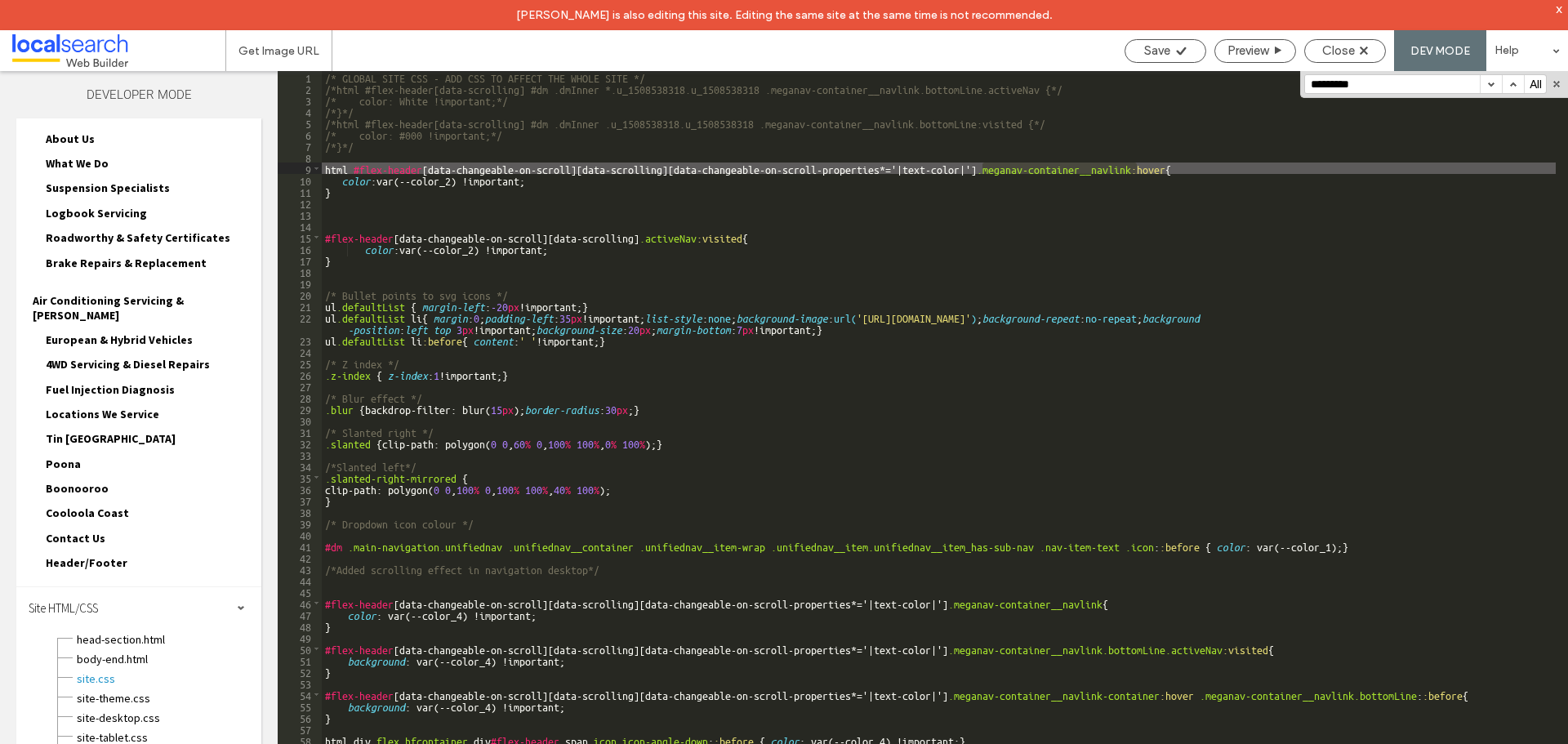
drag, startPoint x: 982, startPoint y: 169, endPoint x: 1137, endPoint y: 171, distance: 155.0
click at [1137, 171] on div "/* GLOBAL SITE CSS - ADD CSS TO AFFECT THE WHOLE SITE */ /*html #flex-header[da…" at bounding box center [938, 434] width 1233 height 726
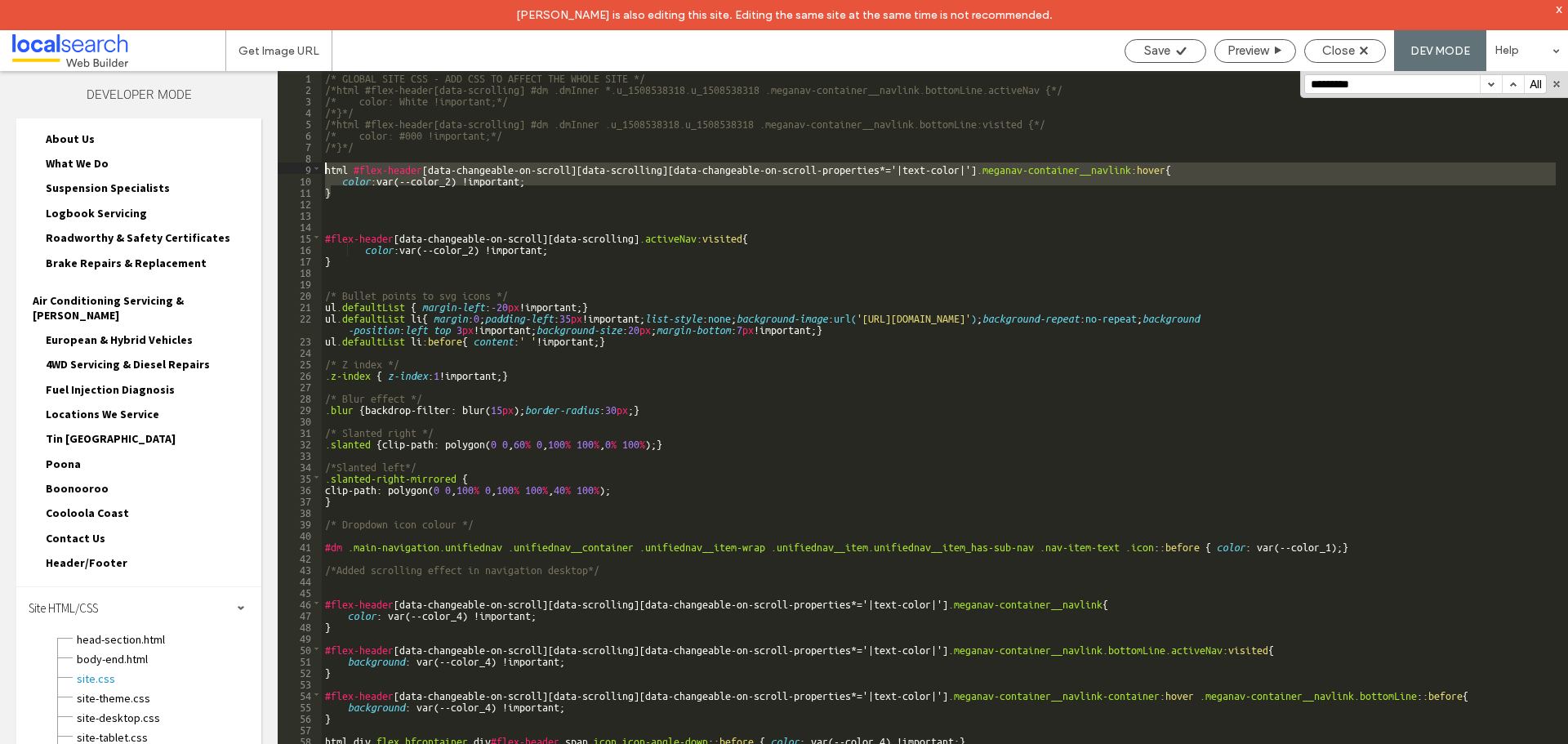
drag, startPoint x: 348, startPoint y: 192, endPoint x: 322, endPoint y: 172, distance: 32.8
click at [322, 172] on div "/* GLOBAL SITE CSS - ADD CSS TO AFFECT THE WHOLE SITE */ /*html #flex-header[da…" at bounding box center [938, 434] width 1233 height 726
click at [354, 198] on div "/* GLOBAL SITE CSS - ADD CSS TO AFFECT THE WHOLE SITE */ /*html #flex-header[da…" at bounding box center [938, 434] width 1233 height 726
drag, startPoint x: 325, startPoint y: 186, endPoint x: 308, endPoint y: 168, distance: 24.8
click at [308, 168] on div "** 1 2 3 4 5 6 7 8 9 10 11 12 13 14 15 16 17 18 19 20 21 22 23 24 25 26 27 28 2…" at bounding box center [922, 423] width 1291 height 703
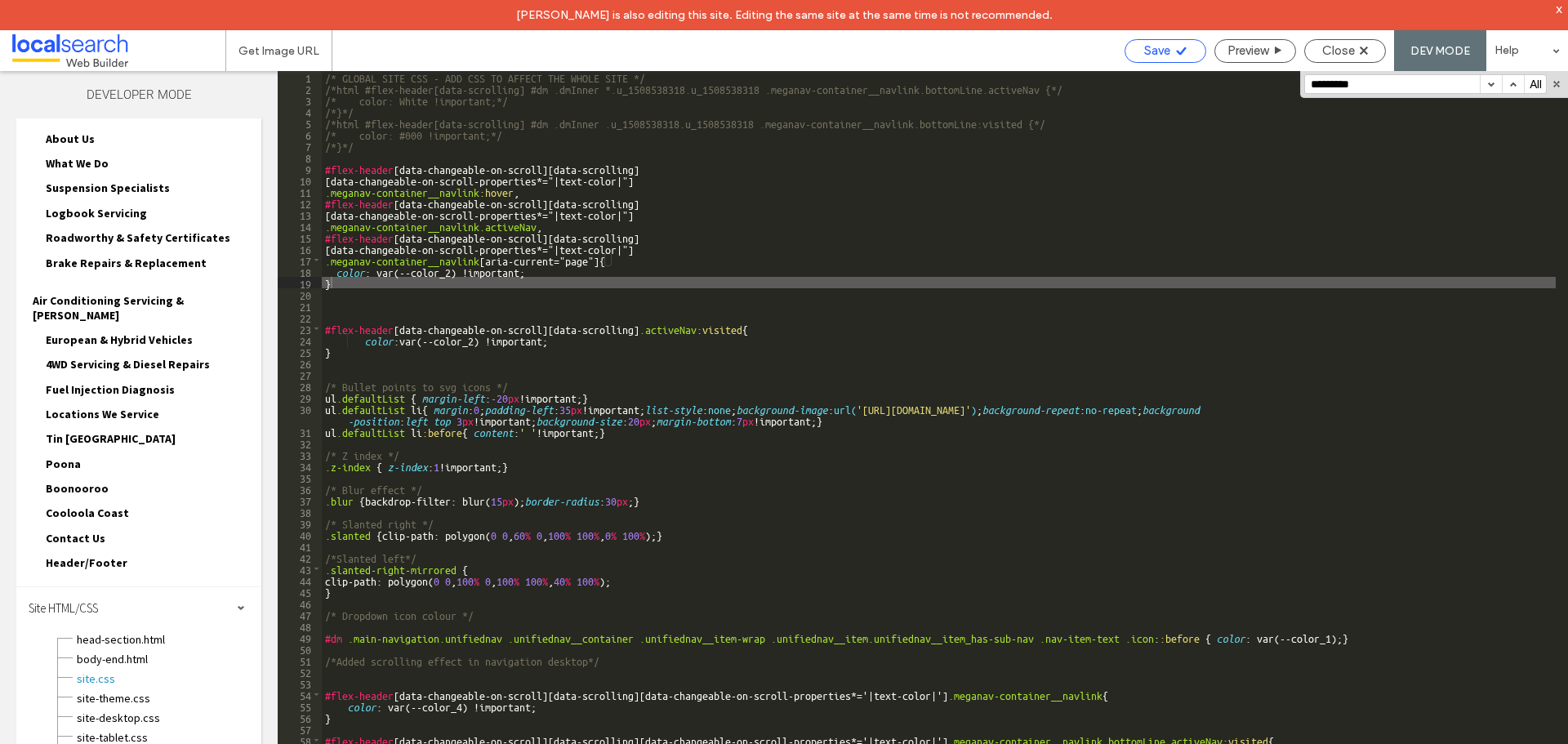
click at [1176, 52] on use at bounding box center [1181, 50] width 10 height 8
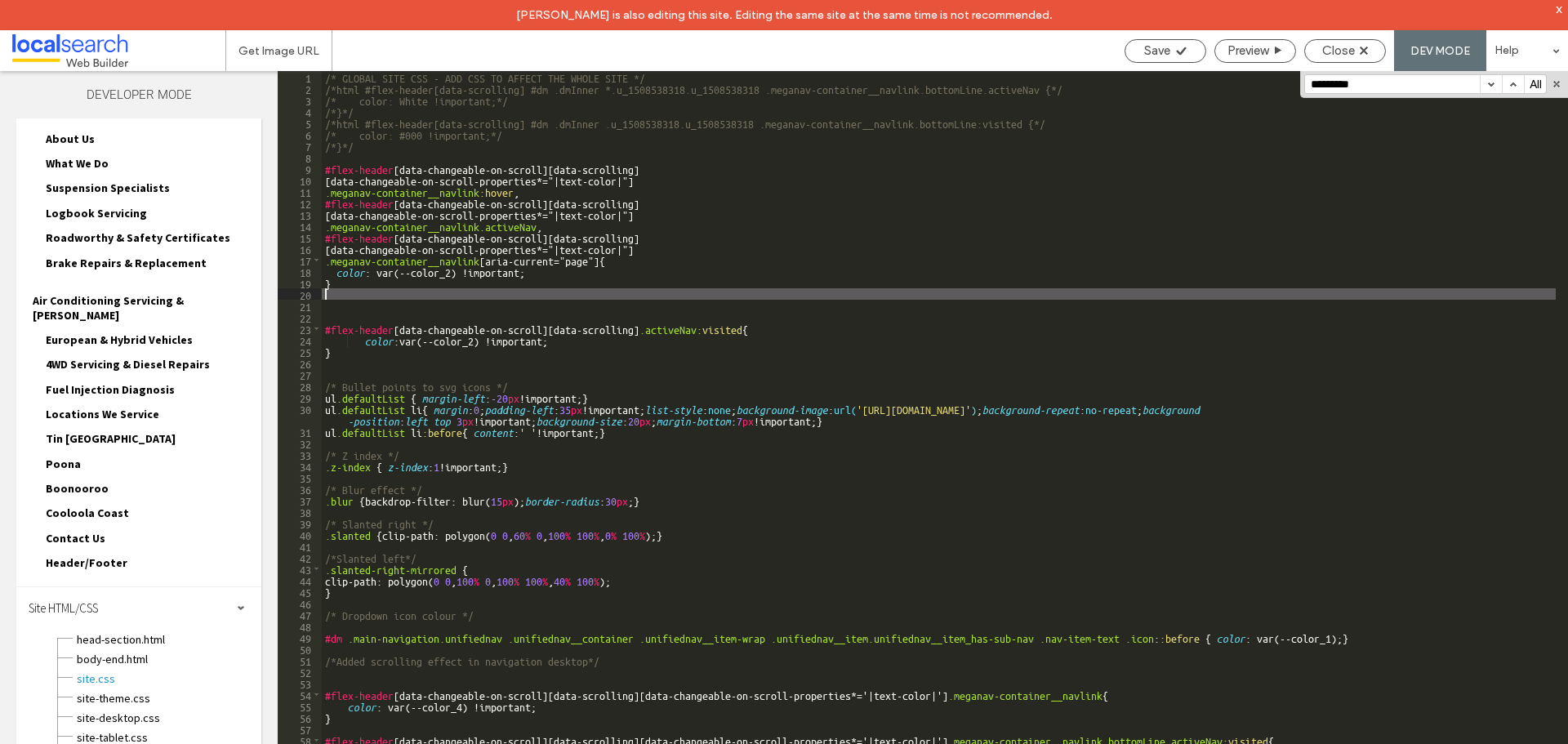
click at [446, 289] on div "/* GLOBAL SITE CSS - ADD CSS TO AFFECT THE WHOLE SITE */ /*html #flex-header[da…" at bounding box center [938, 434] width 1233 height 726
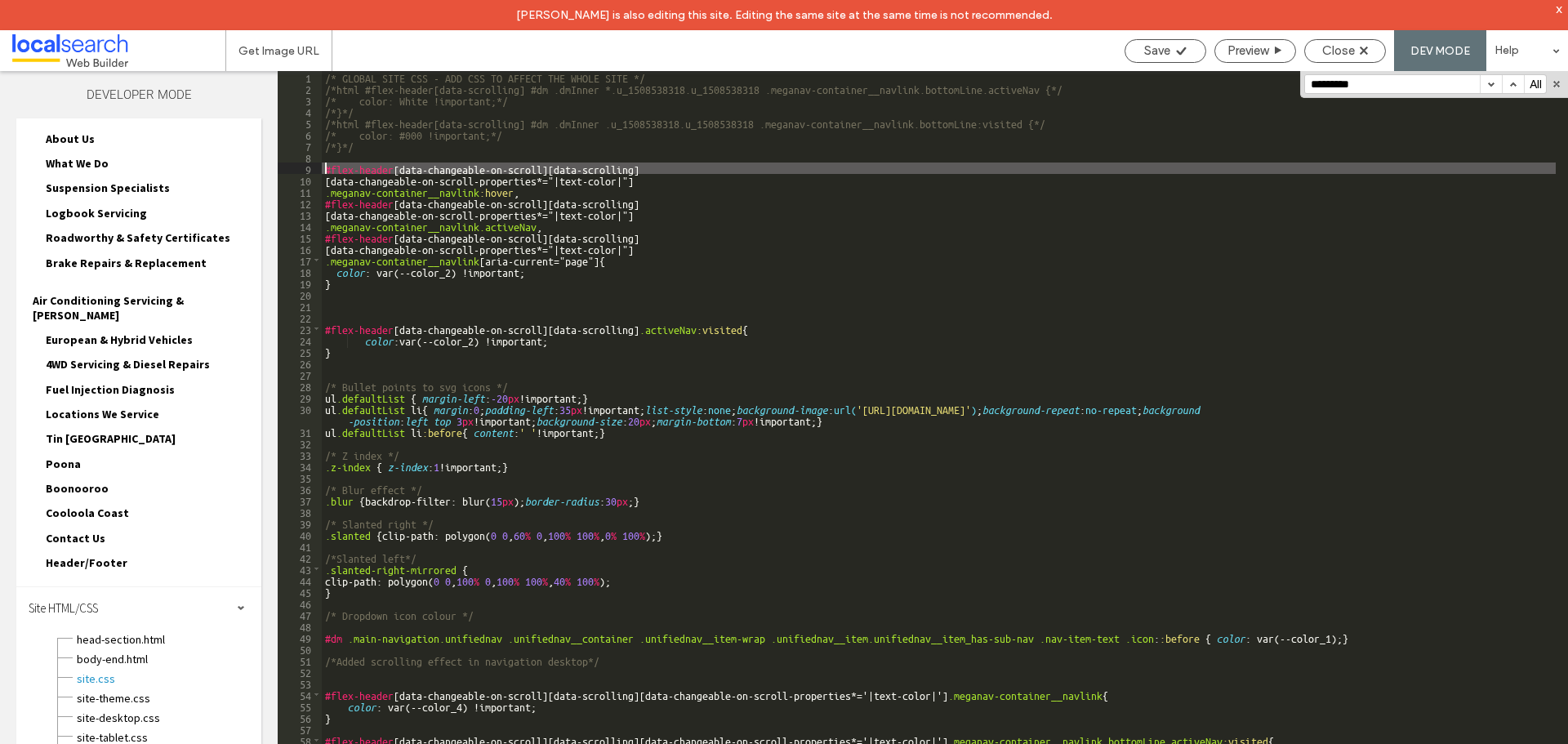
click at [324, 165] on div "/* GLOBAL SITE CSS - ADD CSS TO AFFECT THE WHOLE SITE */ /*html #flex-header[da…" at bounding box center [938, 434] width 1233 height 726
type textarea "**"
click at [1180, 52] on use at bounding box center [1181, 50] width 10 height 8
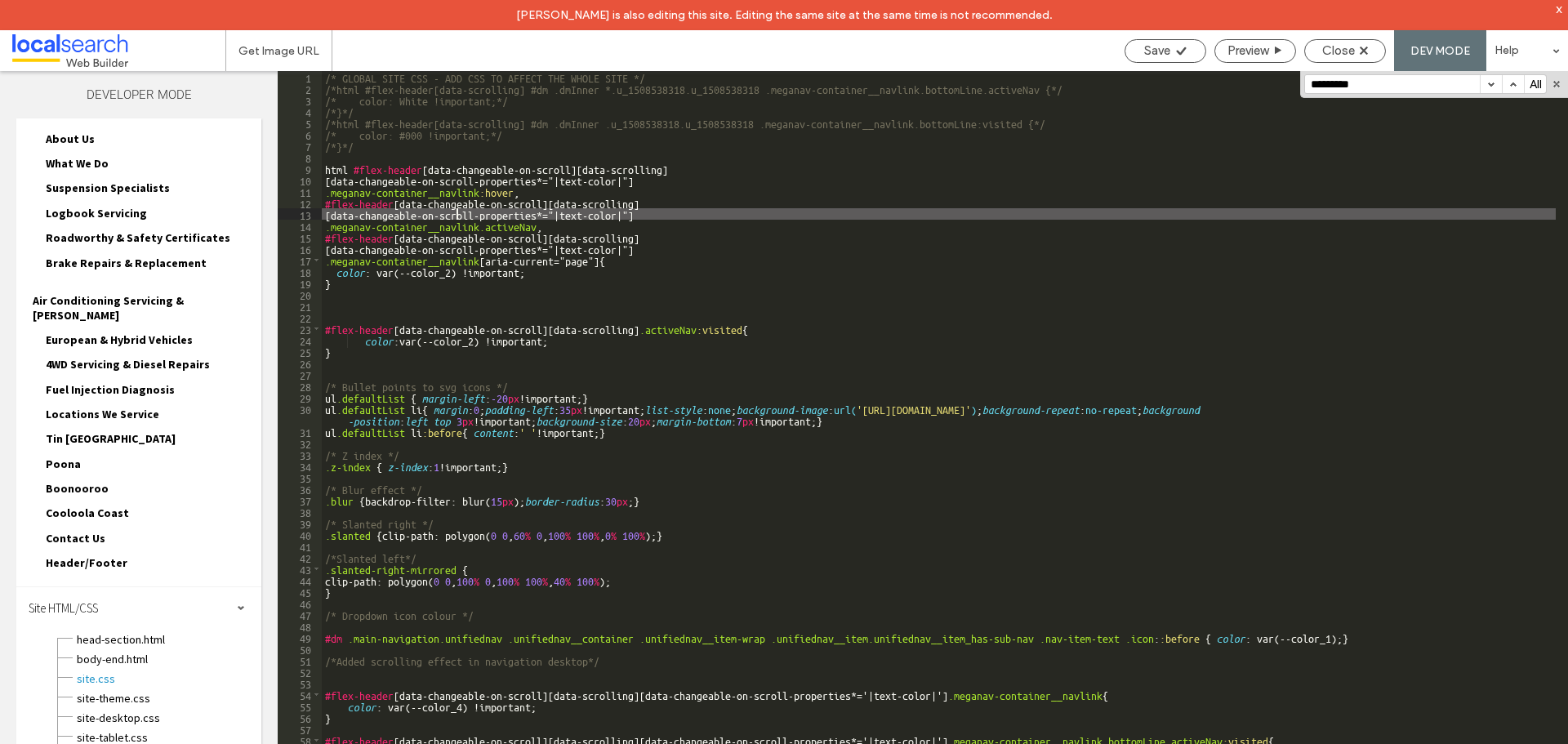
click at [456, 215] on div "/* GLOBAL SITE CSS - ADD CSS TO AFFECT THE WHOLE SITE */ /*html #flex-header[da…" at bounding box center [938, 434] width 1233 height 726
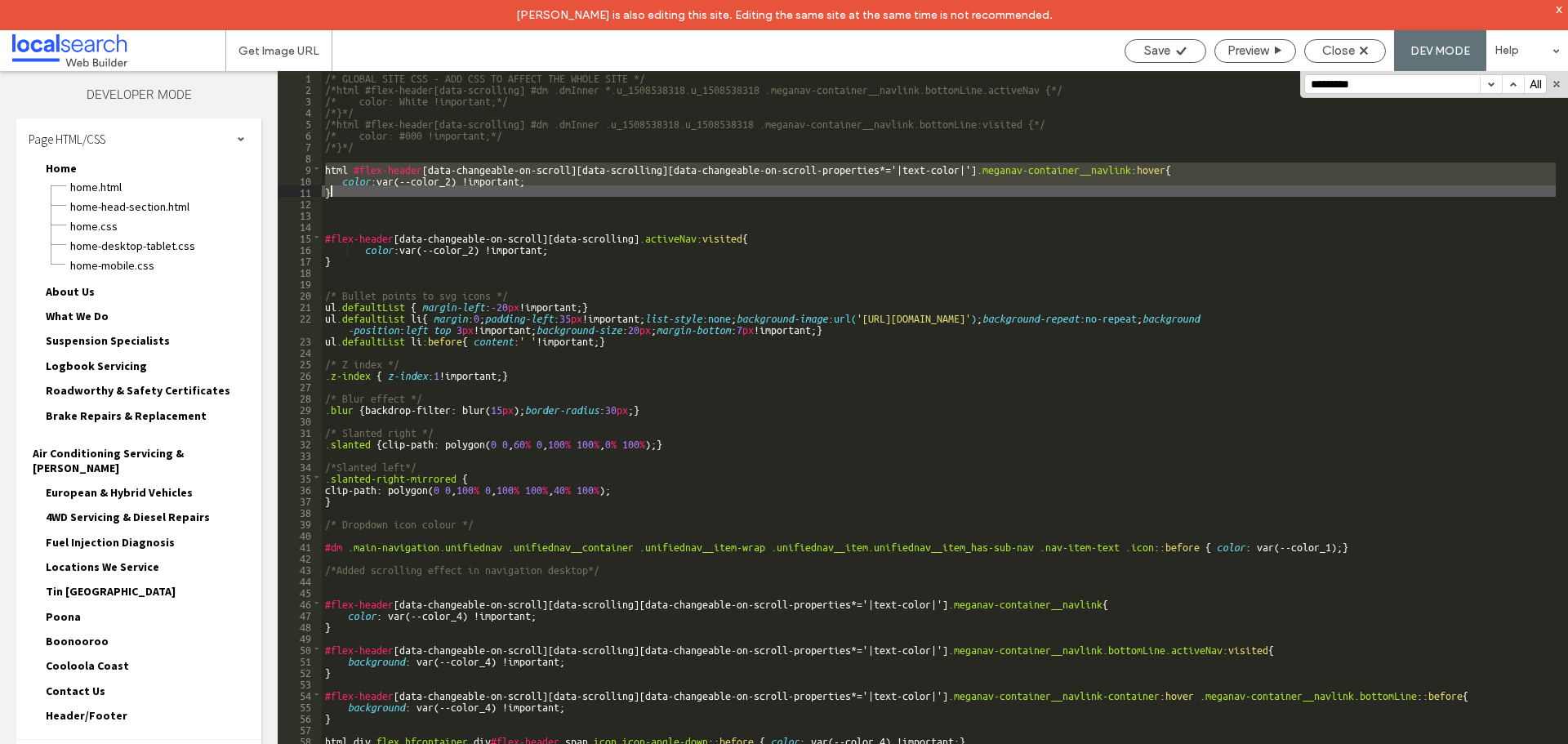
scroll to position [153, 0]
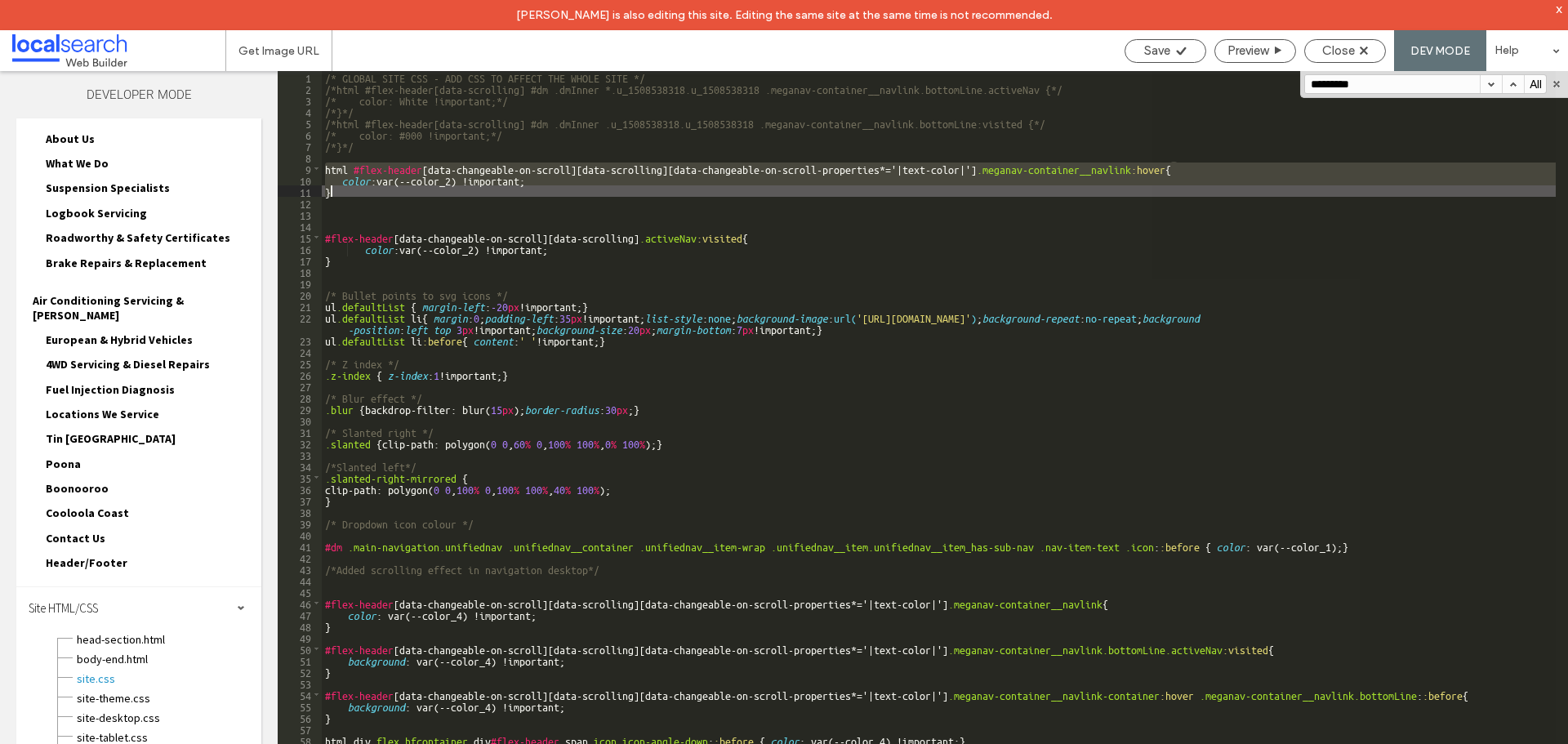
click at [793, 169] on div "/* GLOBAL SITE CSS - ADD CSS TO AFFECT THE WHOLE SITE */ /*html #flex-header[da…" at bounding box center [938, 423] width 1233 height 703
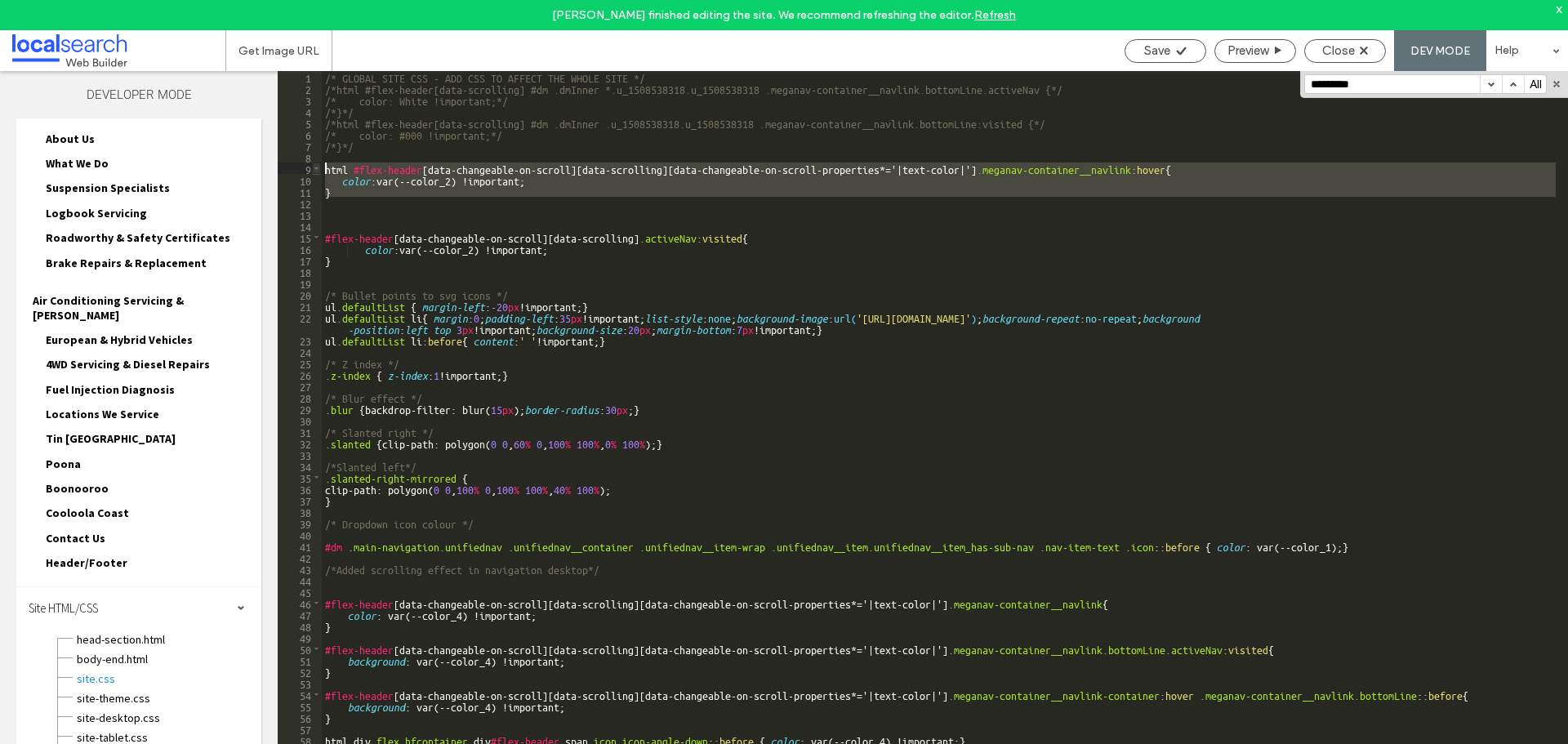
drag, startPoint x: 342, startPoint y: 201, endPoint x: 318, endPoint y: 166, distance: 42.4
click at [318, 166] on div "** 1 2 3 4 5 6 7 8 9 10 11 12 13 14 15 16 17 18 19 20 21 22 23 24 25 26 27 28 2…" at bounding box center [922, 423] width 1291 height 703
click at [353, 210] on div "/* GLOBAL SITE CSS - ADD CSS TO AFFECT THE WHOLE SITE */ /*html #flex-header[da…" at bounding box center [938, 434] width 1233 height 726
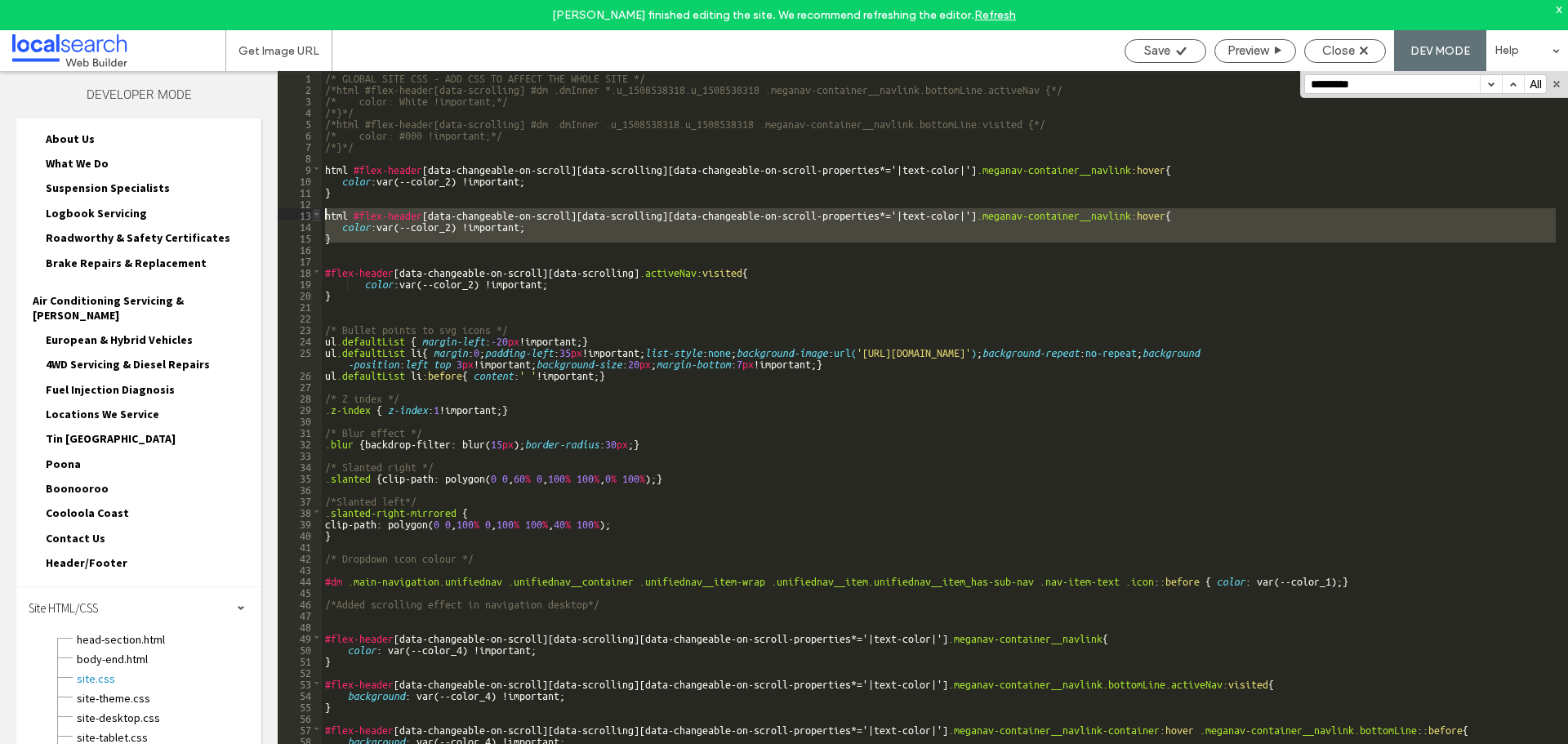
drag, startPoint x: 337, startPoint y: 224, endPoint x: 320, endPoint y: 211, distance: 21.4
click at [320, 211] on div "** 1 2 3 4 5 6 7 8 9 10 11 12 13 14 15 16 17 18 19 20 21 22 23 24 25 26 27 28 2…" at bounding box center [922, 423] width 1291 height 703
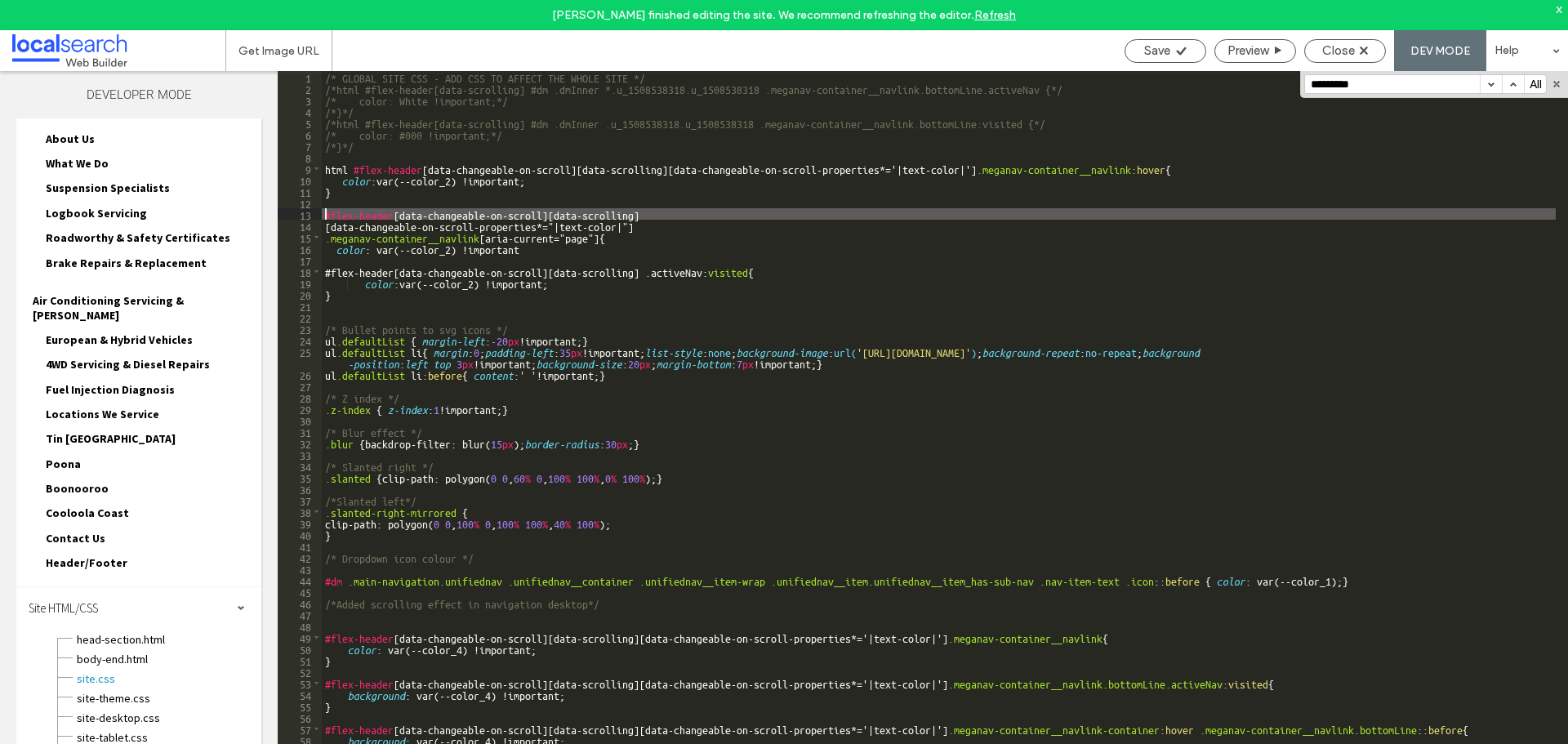
click at [326, 213] on div "/* GLOBAL SITE CSS - ADD CSS TO AFFECT THE WHOLE SITE */ /*html #flex-header[da…" at bounding box center [938, 434] width 1233 height 726
click at [336, 167] on div "/* GLOBAL SITE CSS - ADD CSS TO AFFECT THE WHOLE SITE */ /*html #flex-header[da…" at bounding box center [938, 434] width 1233 height 726
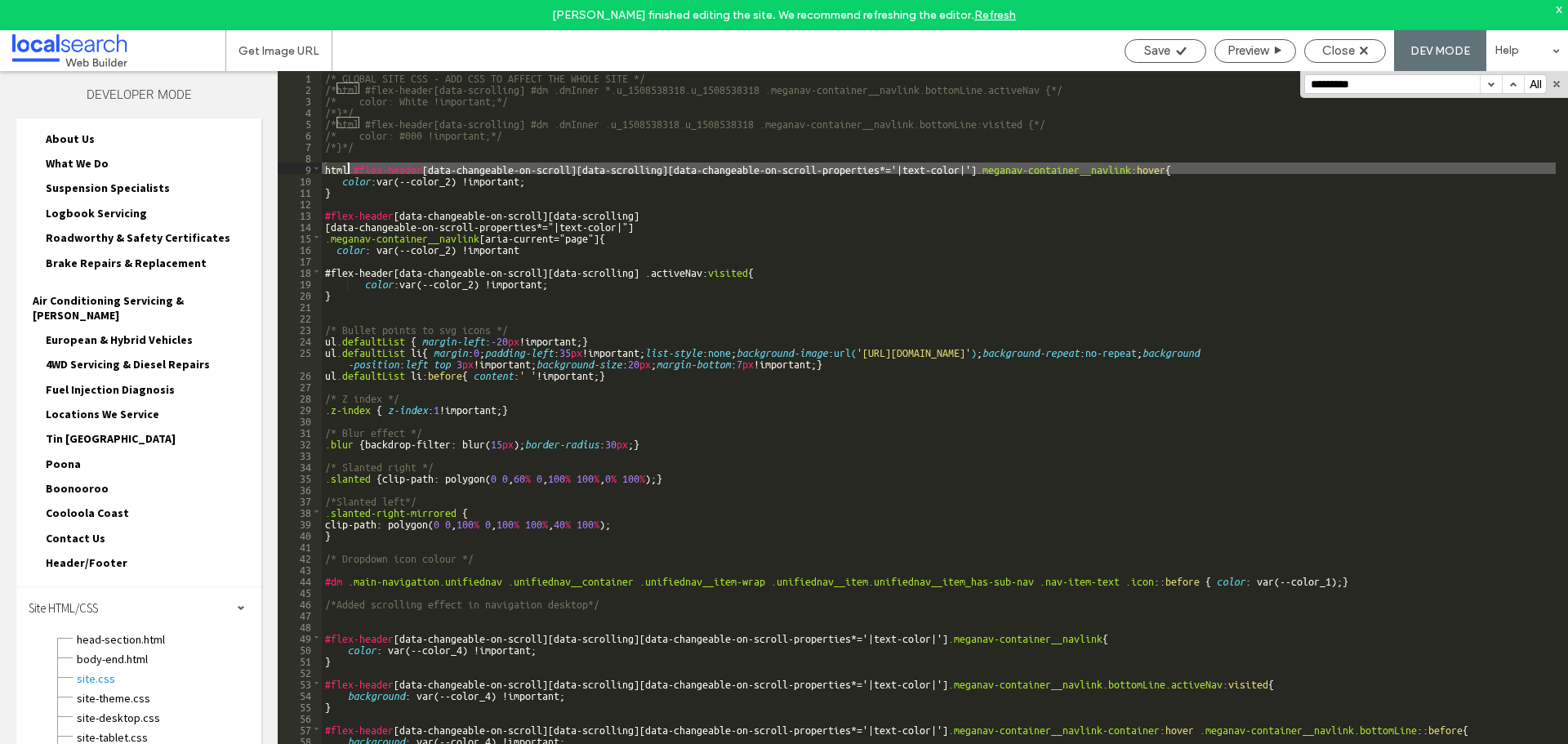
click at [336, 167] on div "/* GLOBAL SITE CSS - ADD CSS TO AFFECT THE WHOLE SITE */ /*html #flex-header[da…" at bounding box center [938, 434] width 1233 height 726
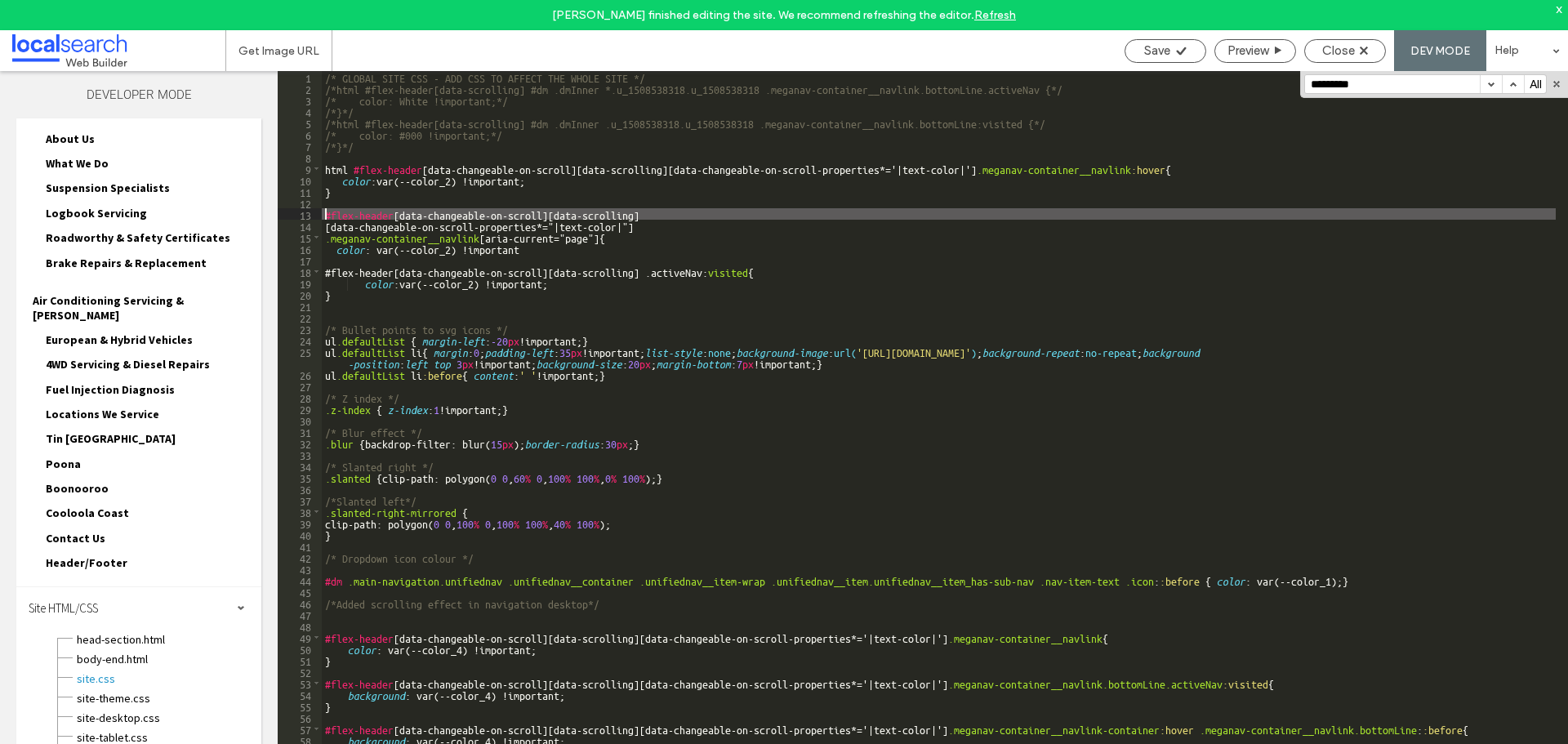
click at [326, 214] on div "/* GLOBAL SITE CSS - ADD CSS TO AFFECT THE WHOLE SITE */ /*html #flex-header[da…" at bounding box center [938, 434] width 1233 height 726
paste textarea
click at [1176, 49] on icon at bounding box center [1181, 50] width 12 height 12
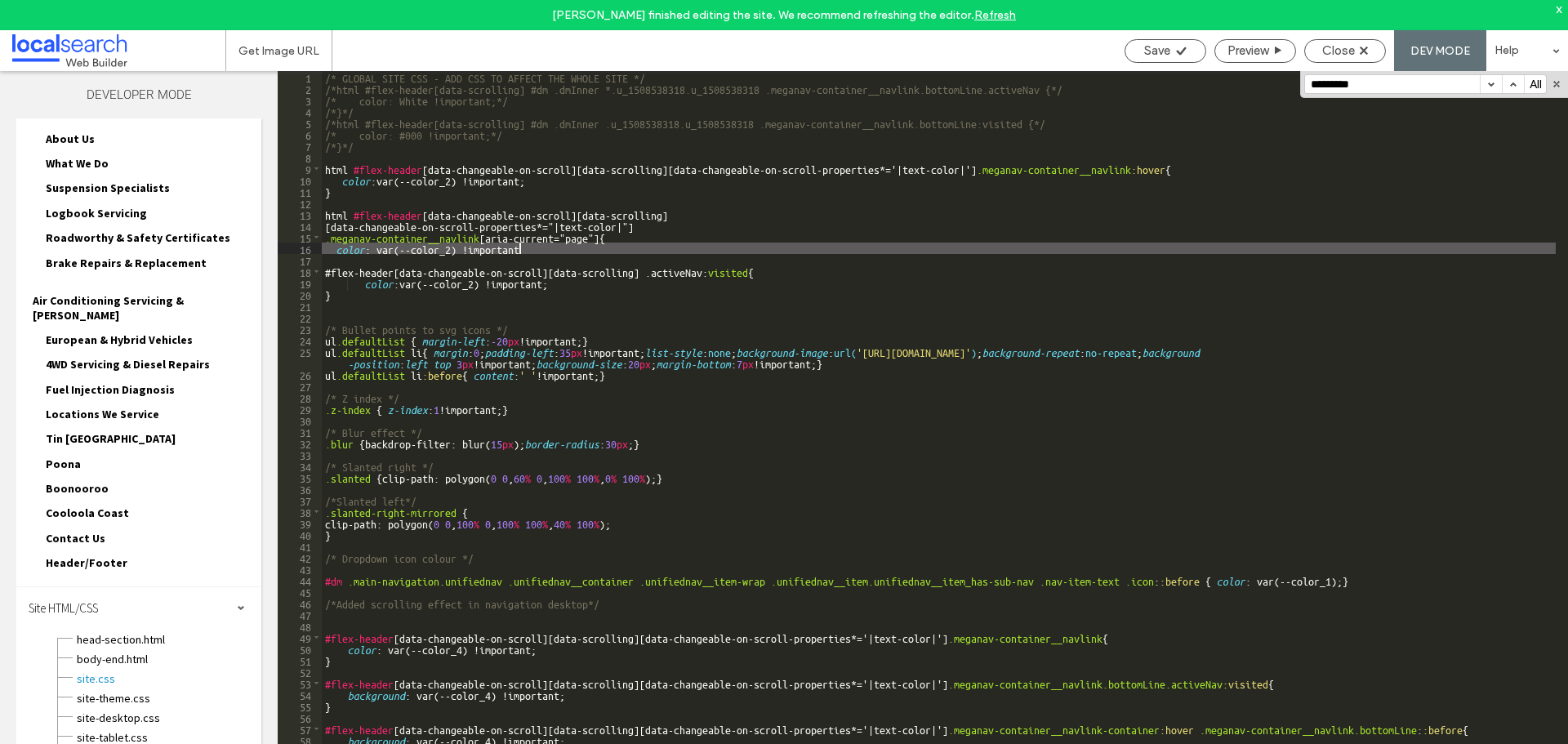
click at [598, 249] on div "/* GLOBAL SITE CSS - ADD CSS TO AFFECT THE WHOLE SITE */ /*html #flex-header[da…" at bounding box center [938, 434] width 1233 height 726
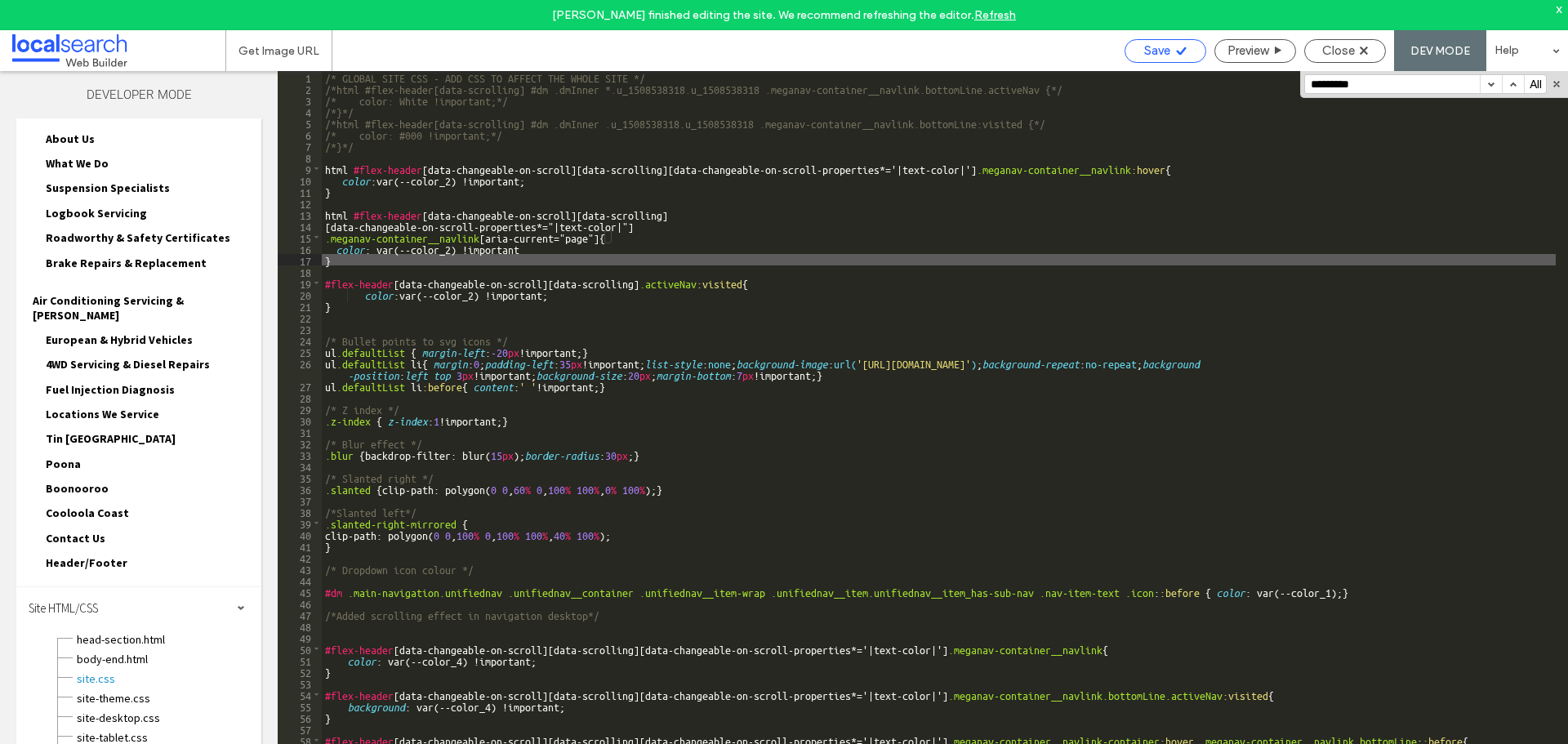
click at [1162, 54] on span "Save" at bounding box center [1157, 50] width 26 height 15
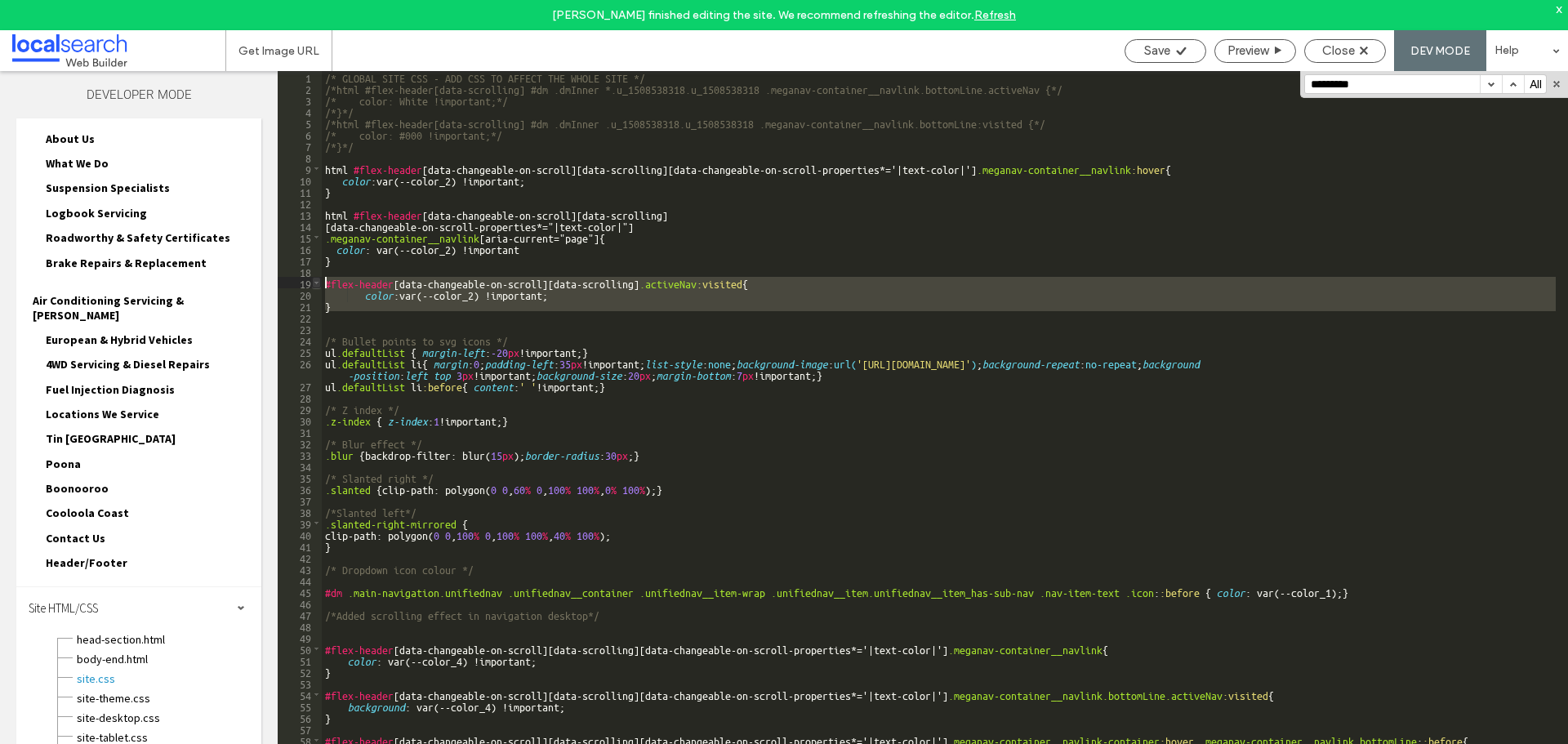
drag, startPoint x: 380, startPoint y: 319, endPoint x: 320, endPoint y: 281, distance: 71.0
click at [320, 281] on div "** 1 2 3 4 5 6 7 8 9 10 11 12 13 14 15 16 17 18 19 20 21 22 23 24 25 26 27 28 2…" at bounding box center [922, 423] width 1291 height 703
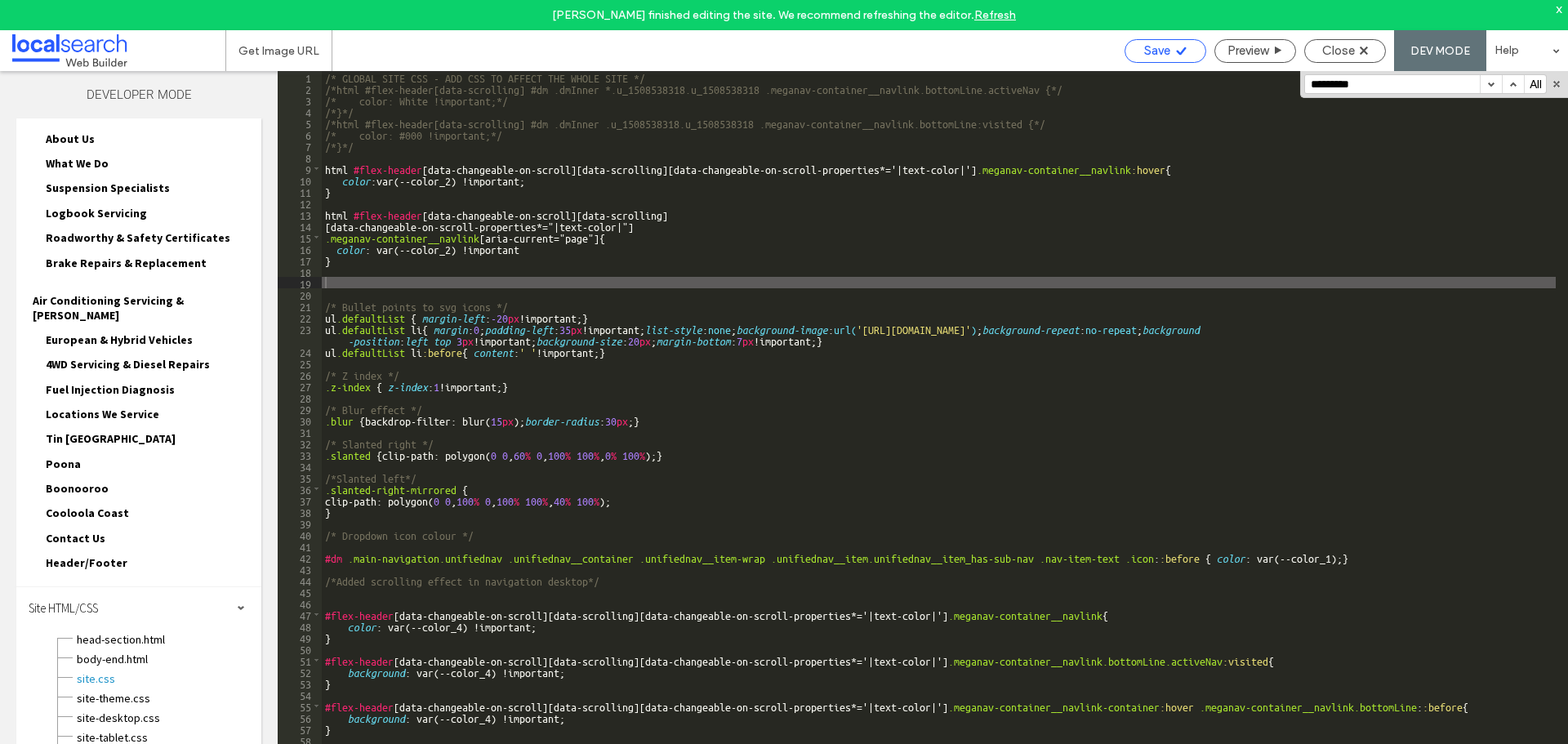
click at [1172, 58] on div "Save" at bounding box center [1165, 51] width 82 height 24
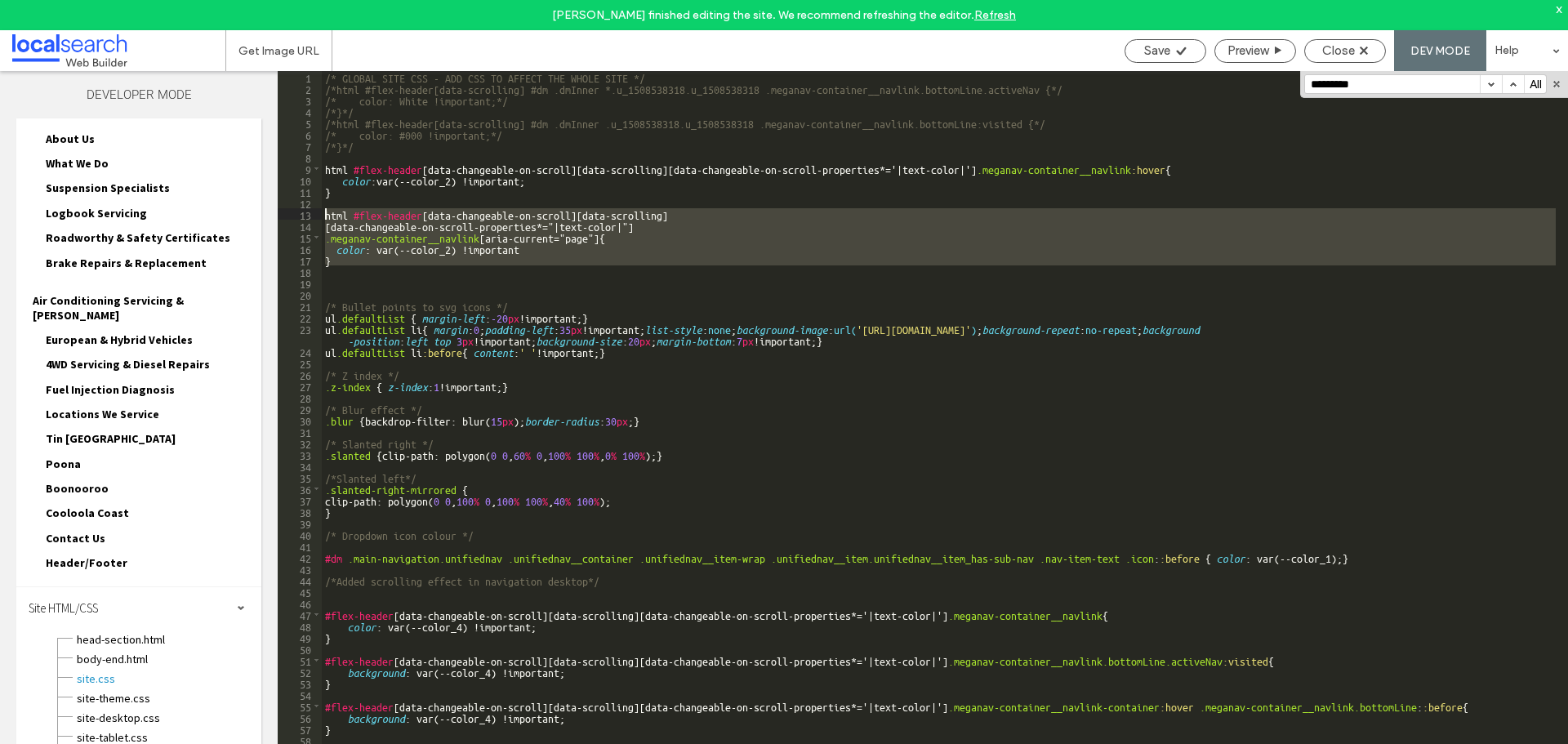
drag, startPoint x: 344, startPoint y: 245, endPoint x: 317, endPoint y: 211, distance: 43.4
click at [317, 211] on div "** 1 2 3 4 5 6 7 8 9 10 11 12 13 14 15 16 17 18 19 20 21 22 23 24 25 26 27 28 2…" at bounding box center [922, 423] width 1291 height 703
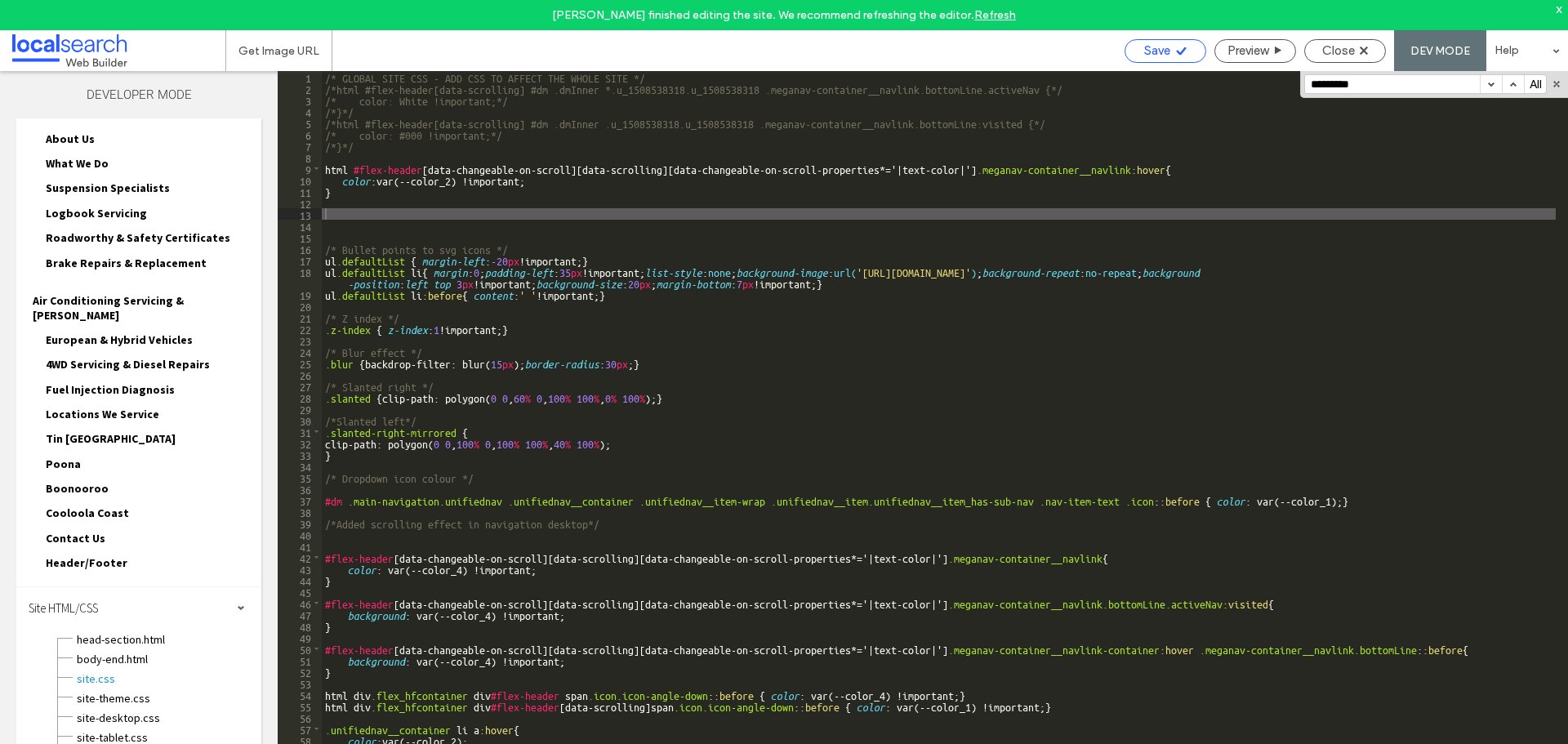
click at [1144, 46] on span "Save" at bounding box center [1157, 50] width 26 height 15
click at [1170, 163] on div "/* GLOBAL SITE CSS - ADD CSS TO AFFECT THE WHOLE SITE */ /*html #flex-header[da…" at bounding box center [938, 434] width 1233 height 726
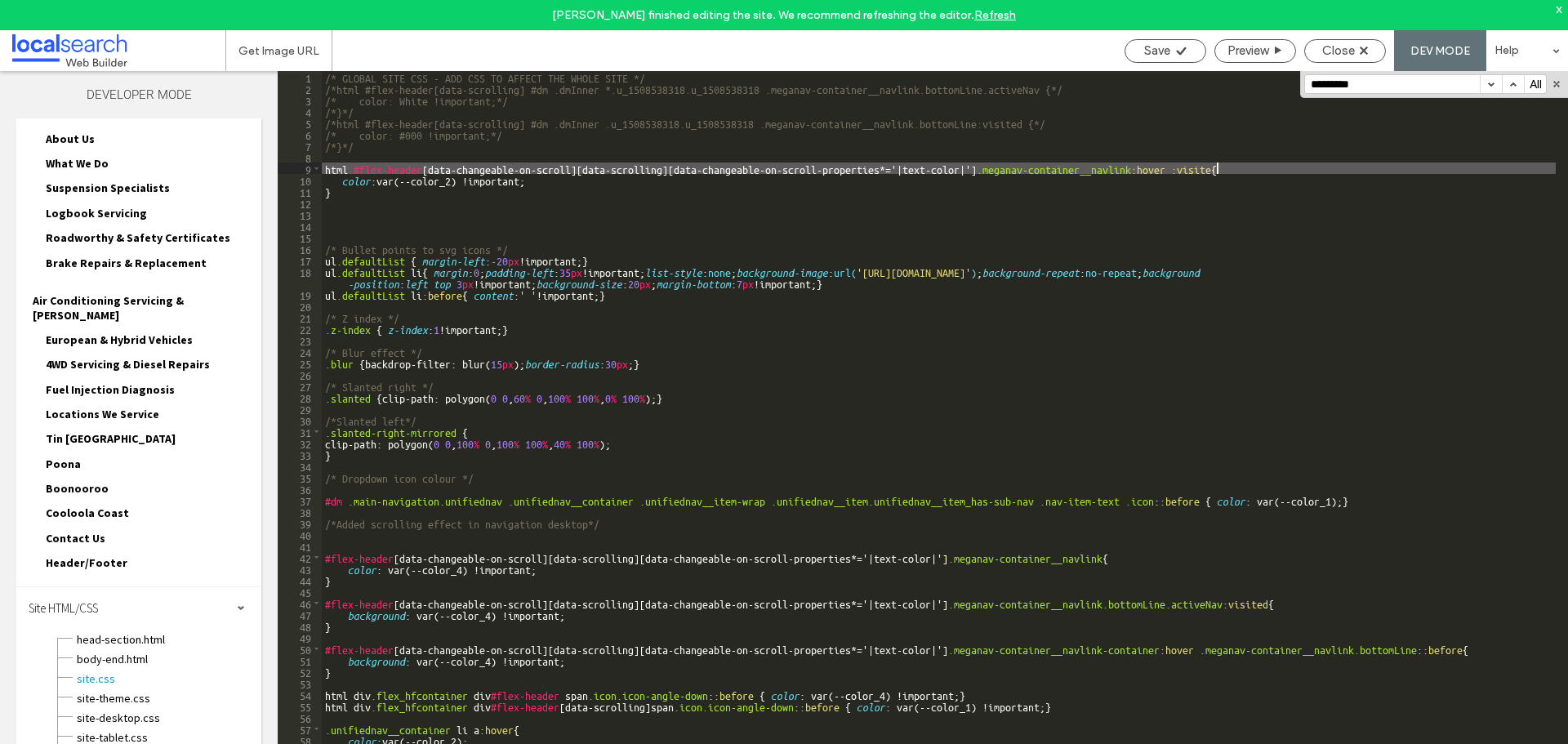
type textarea "**"
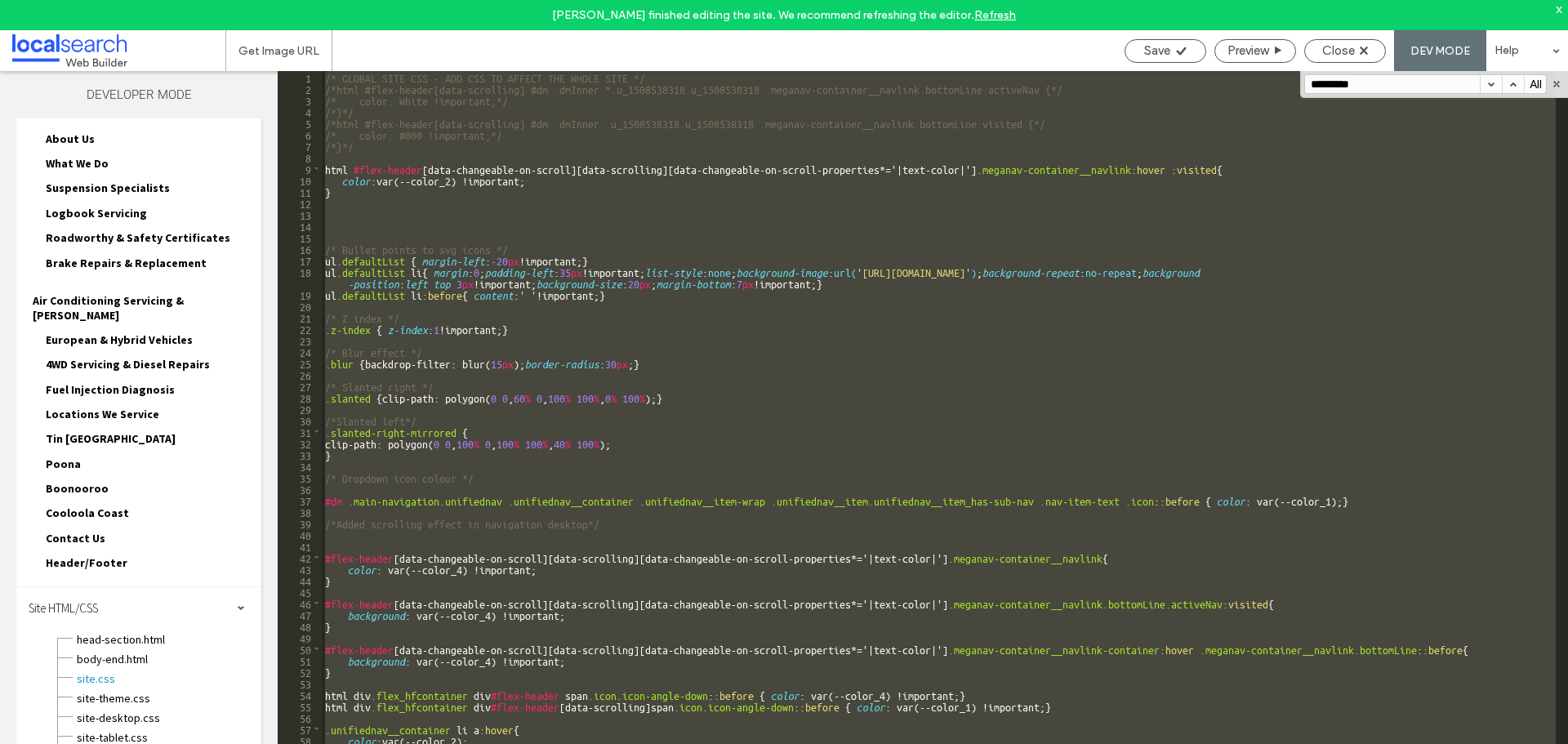
drag, startPoint x: 404, startPoint y: 170, endPoint x: 365, endPoint y: 187, distance: 42.5
click at [401, 172] on div "/* GLOBAL SITE CSS - ADD CSS TO AFFECT THE WHOLE SITE */ /*html #flex-header[da…" at bounding box center [938, 423] width 1233 height 703
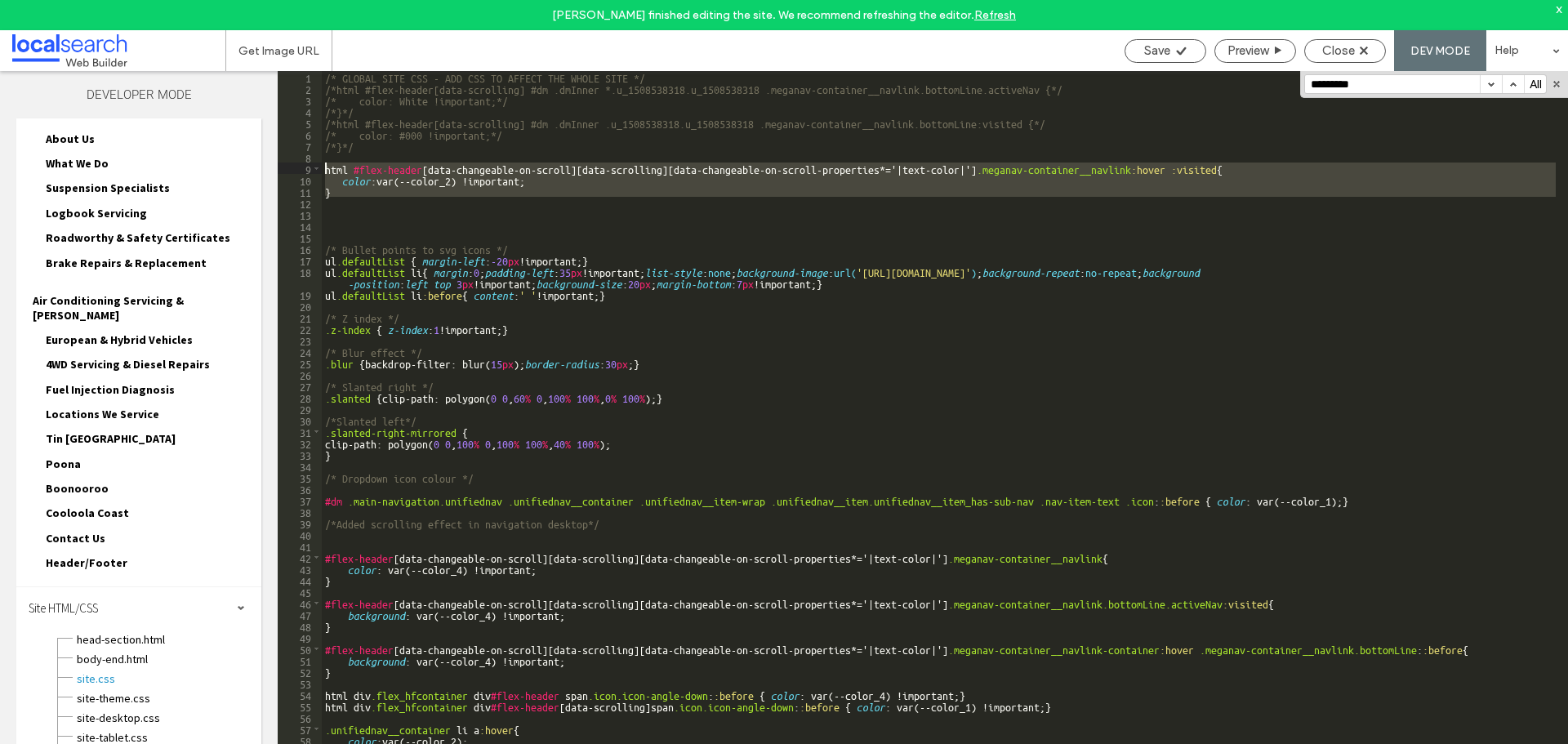
drag, startPoint x: 349, startPoint y: 197, endPoint x: 326, endPoint y: 168, distance: 37.0
click at [326, 168] on div "/* GLOBAL SITE CSS - ADD CSS TO AFFECT THE WHOLE SITE */ /*html #flex-header[da…" at bounding box center [938, 434] width 1233 height 726
click at [347, 201] on div "/* GLOBAL SITE CSS - ADD CSS TO AFFECT THE WHOLE SITE */ /*html #flex-header[da…" at bounding box center [938, 423] width 1233 height 703
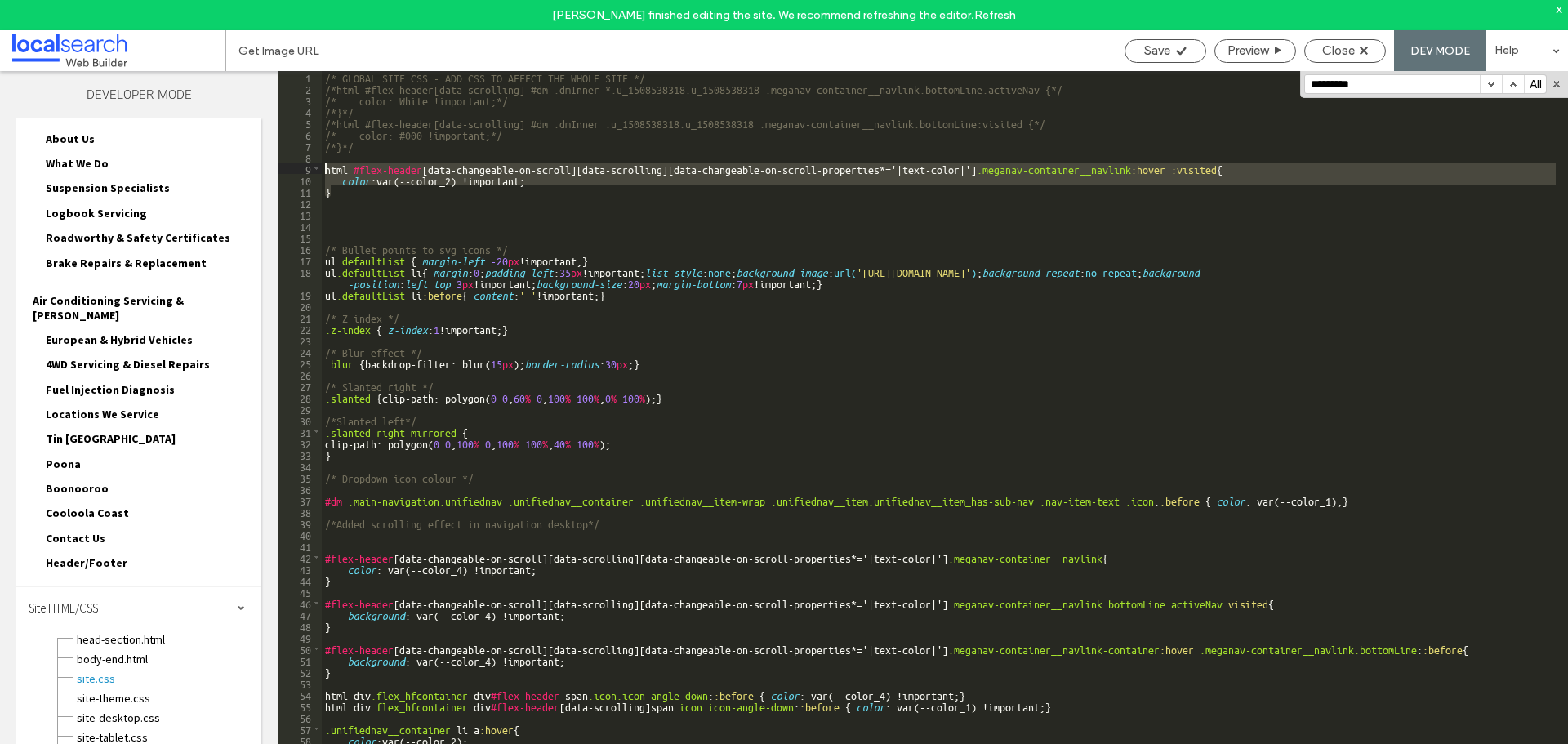
drag, startPoint x: 340, startPoint y: 193, endPoint x: 322, endPoint y: 165, distance: 33.3
click at [322, 165] on div "/* GLOBAL SITE CSS - ADD CSS TO AFFECT THE WHOLE SITE */ /*html #flex-header[da…" at bounding box center [938, 434] width 1233 height 726
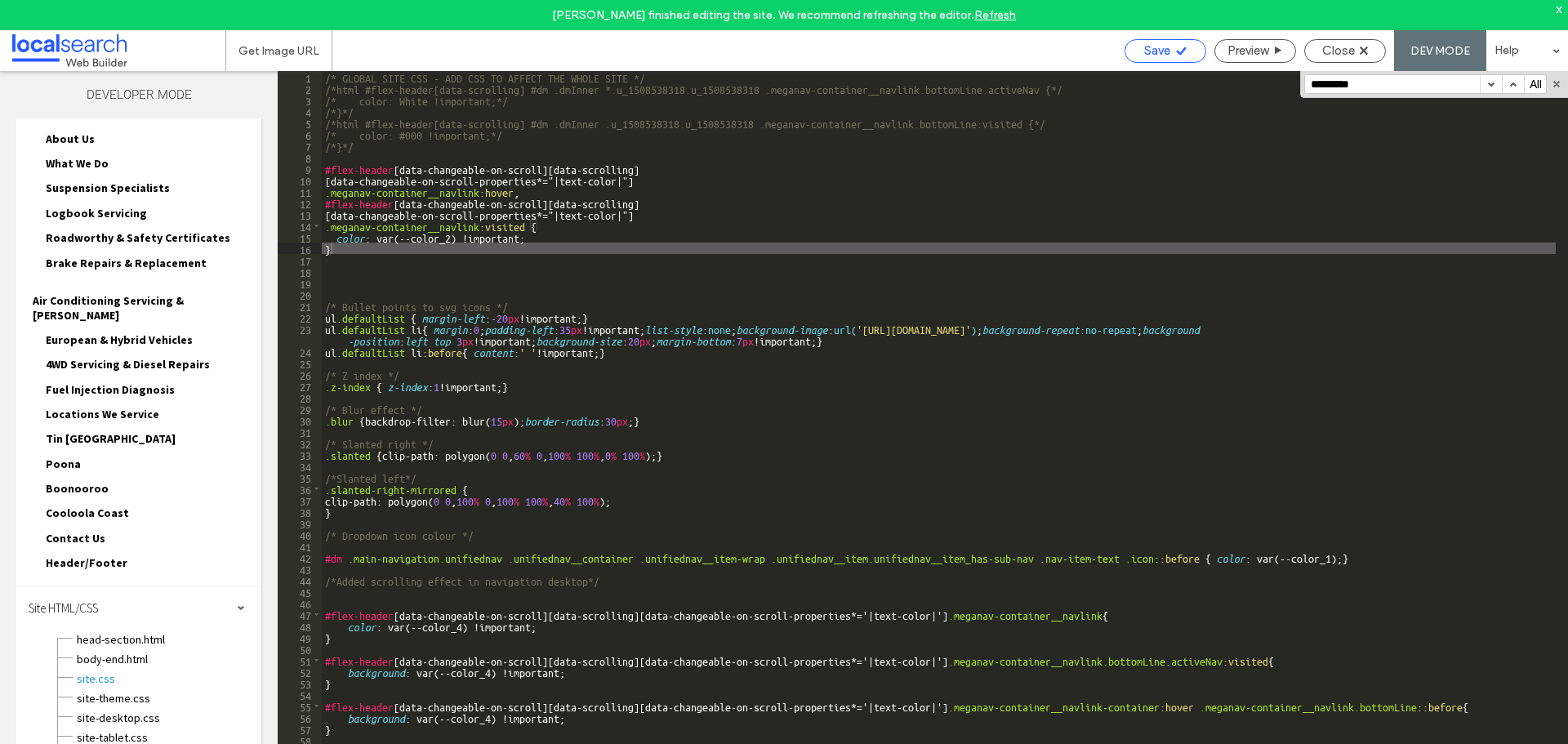
click at [1175, 45] on icon at bounding box center [1181, 50] width 12 height 12
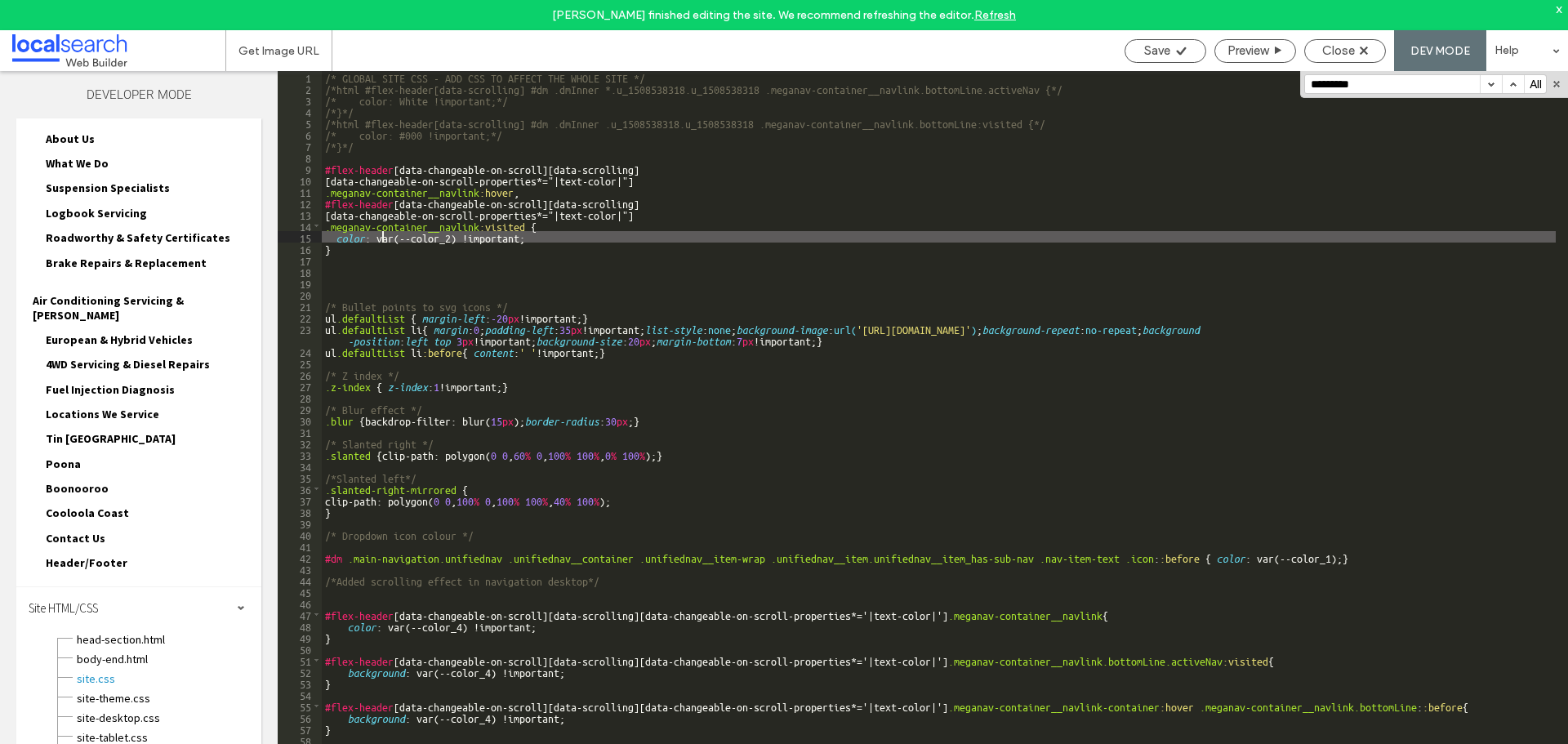
drag, startPoint x: 384, startPoint y: 237, endPoint x: 391, endPoint y: 243, distance: 9.2
click at [384, 237] on div "/* GLOBAL SITE CSS - ADD CSS TO AFFECT THE WHOLE SITE */ /*html #flex-header[da…" at bounding box center [938, 434] width 1233 height 726
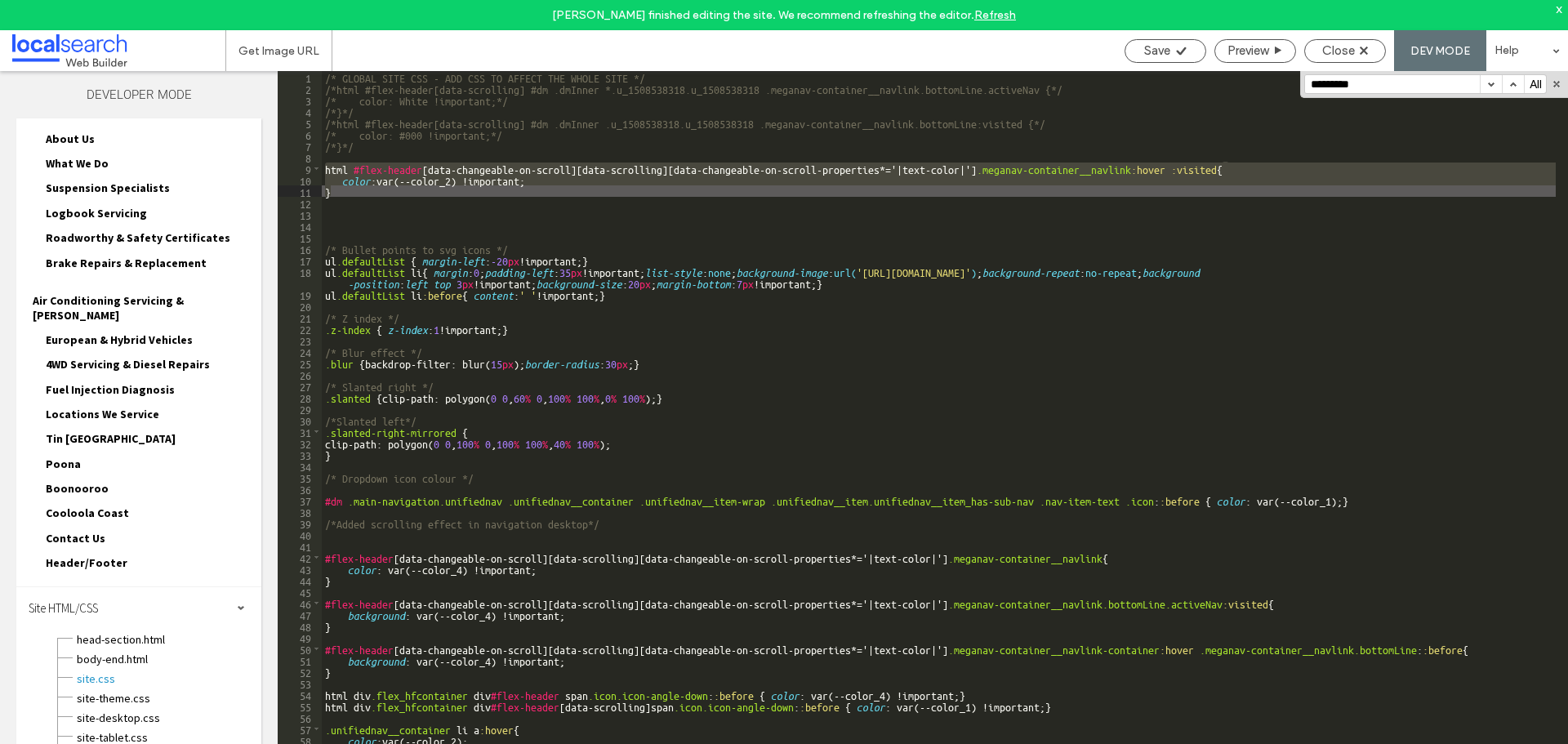
click at [1171, 64] on div "Save Preview Close DEV MODE Help" at bounding box center [1341, 50] width 451 height 41
click at [1177, 168] on div "/* GLOBAL SITE CSS - ADD CSS TO AFFECT THE WHOLE SITE */ /*html #flex-header[da…" at bounding box center [938, 423] width 1233 height 703
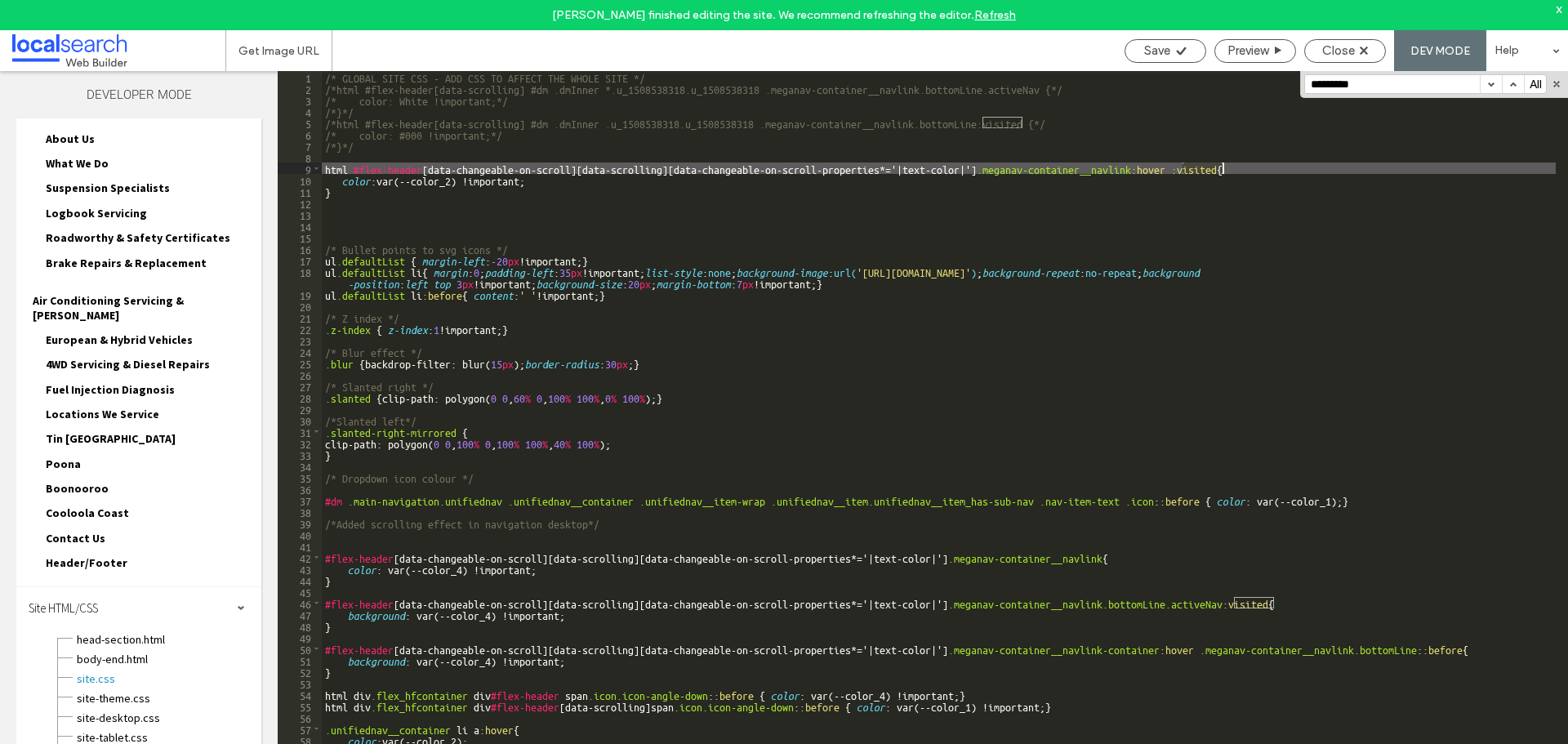
drag, startPoint x: 1180, startPoint y: 167, endPoint x: 1224, endPoint y: 163, distance: 44.2
click at [1224, 163] on div "/* GLOBAL SITE CSS - ADD CSS TO AFFECT THE WHOLE SITE */ /*html #flex-header[da…" at bounding box center [938, 434] width 1233 height 726
click at [1158, 56] on span "Save" at bounding box center [1157, 50] width 26 height 15
click at [150, 691] on span "site-theme.css" at bounding box center [169, 699] width 186 height 17
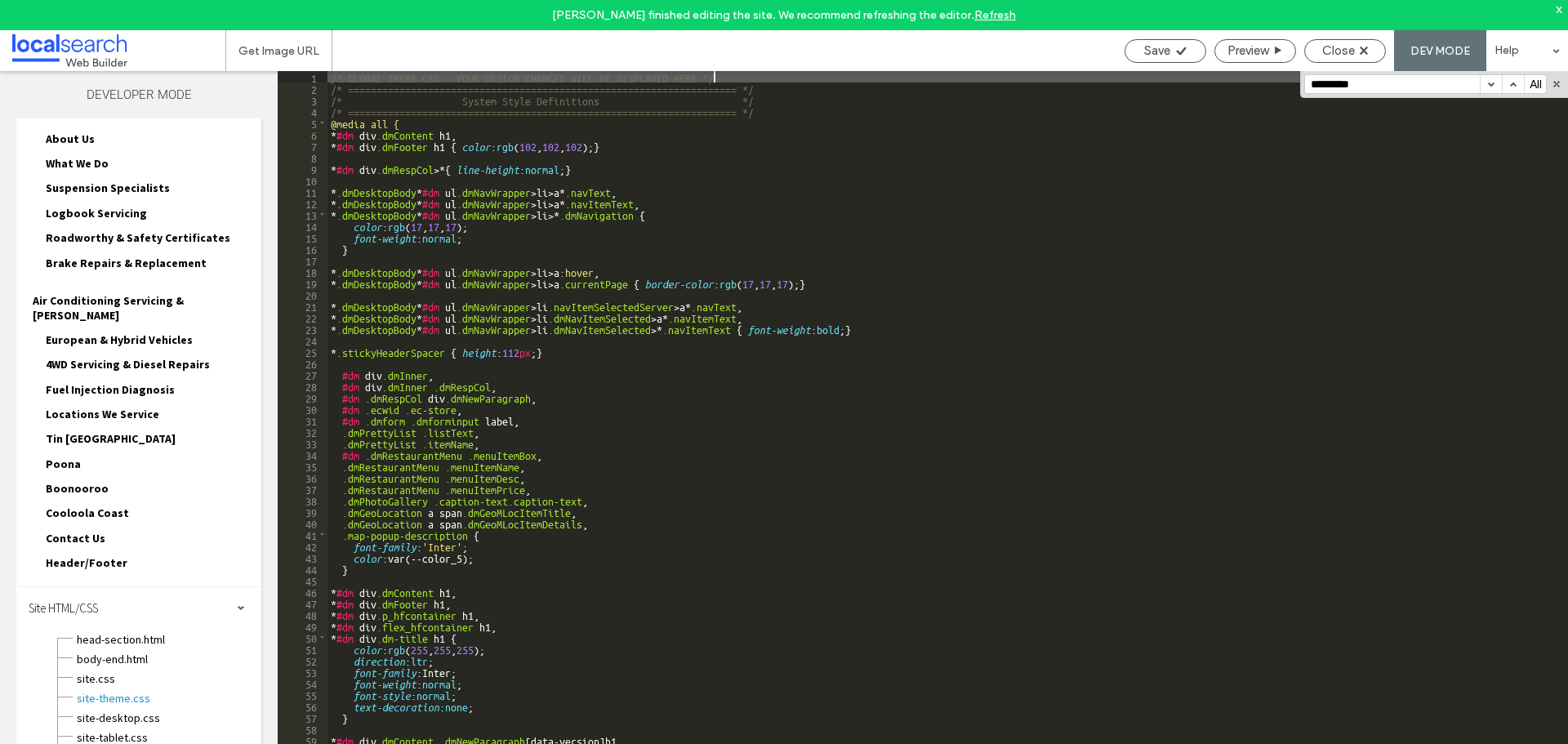
click at [886, 384] on div "/* GLOBAL THEME CSS - YOUR DESIGN CHANGES WILL BE DISPLAYED HERE */ /* ========…" at bounding box center [942, 434] width 1228 height 726
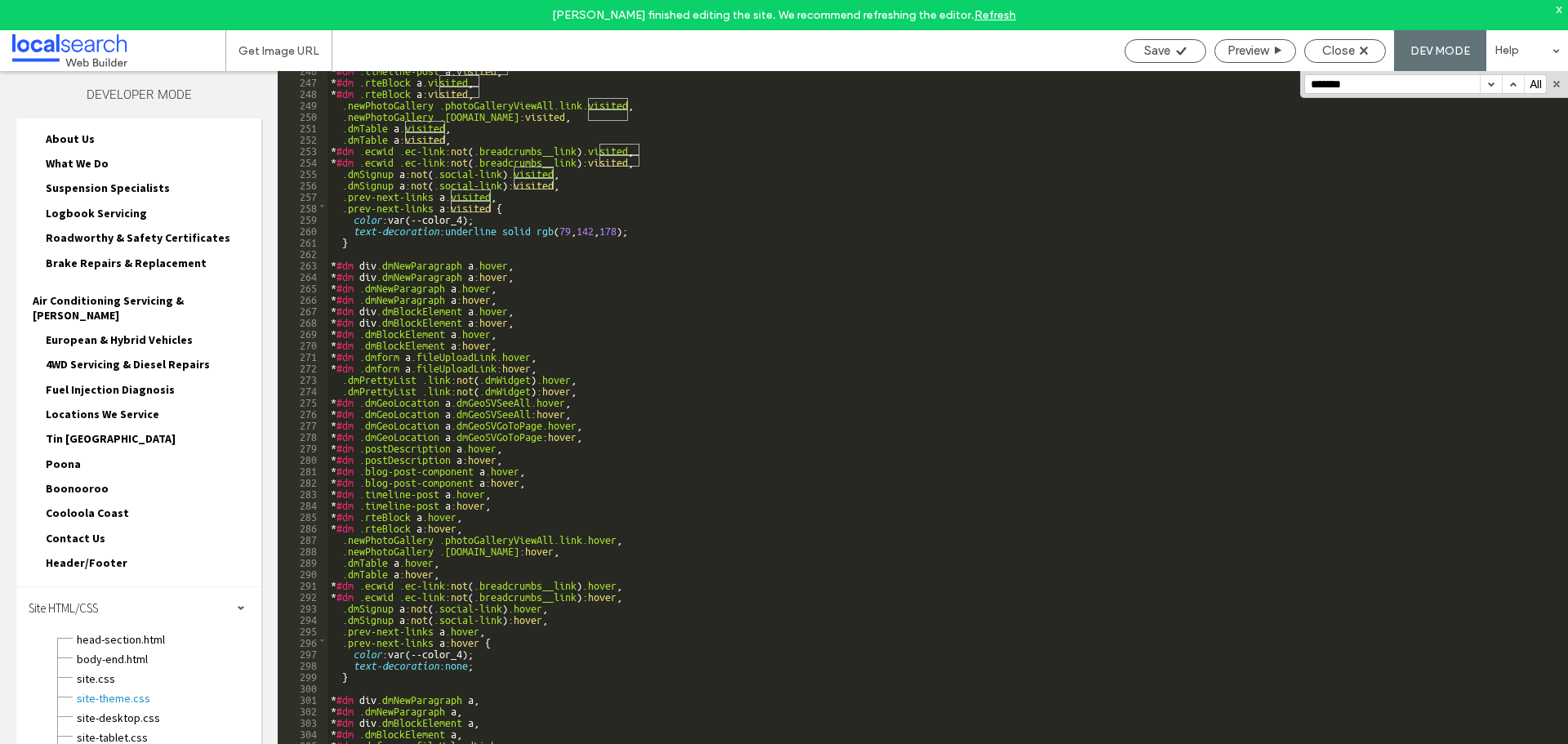
scroll to position [2957, 0]
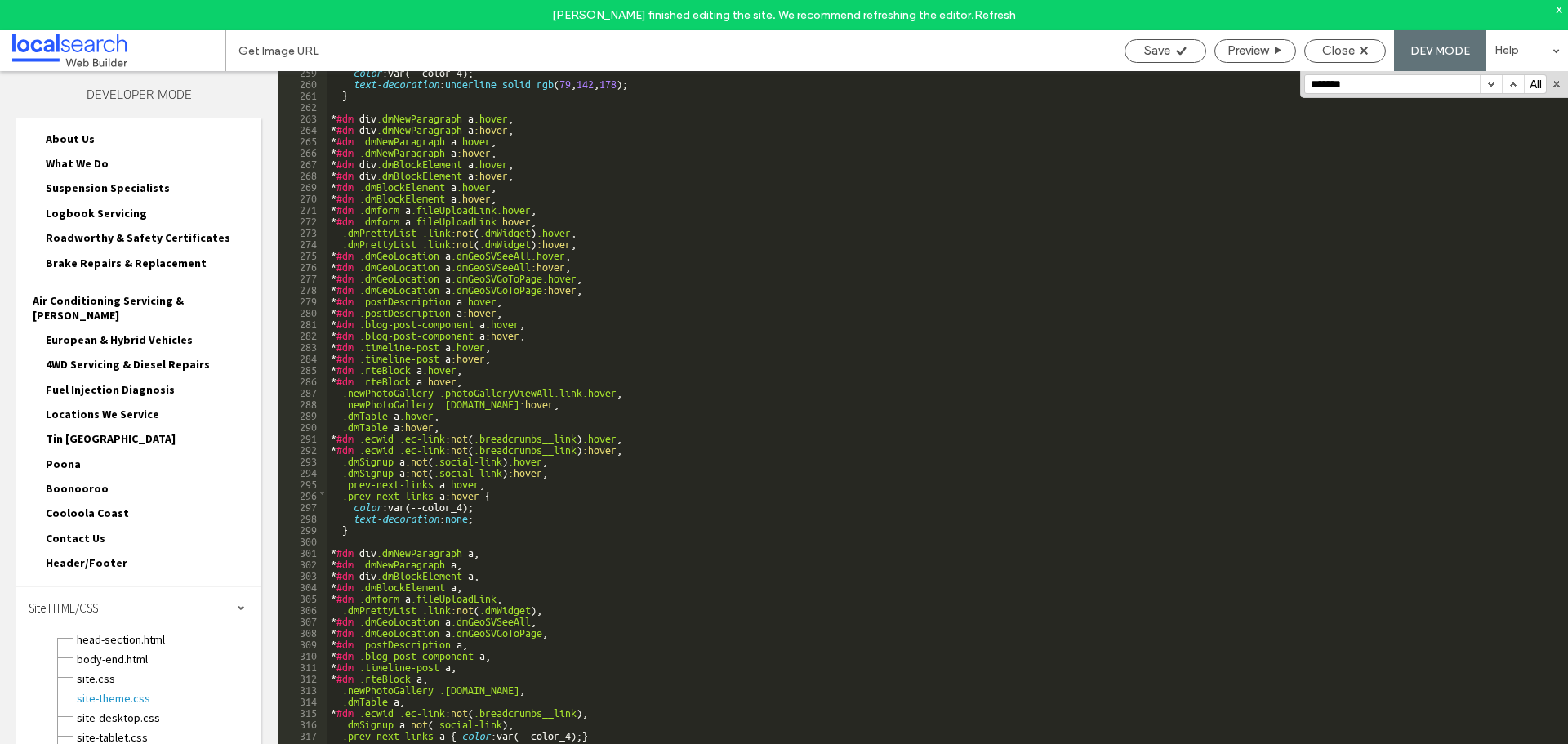
type input "*******"
click at [1486, 83] on button "button" at bounding box center [1490, 84] width 22 height 18
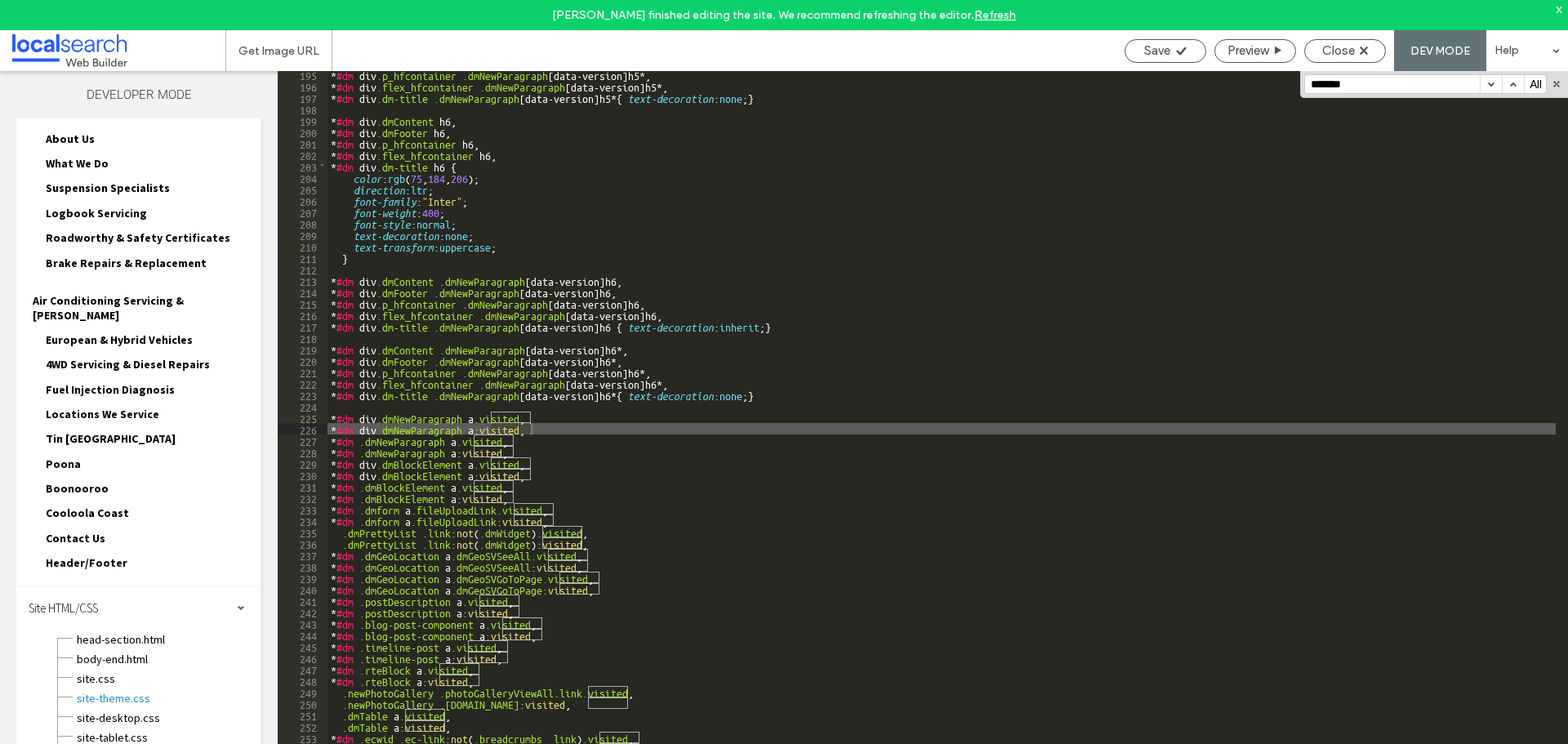
click at [1486, 83] on button "button" at bounding box center [1490, 84] width 22 height 18
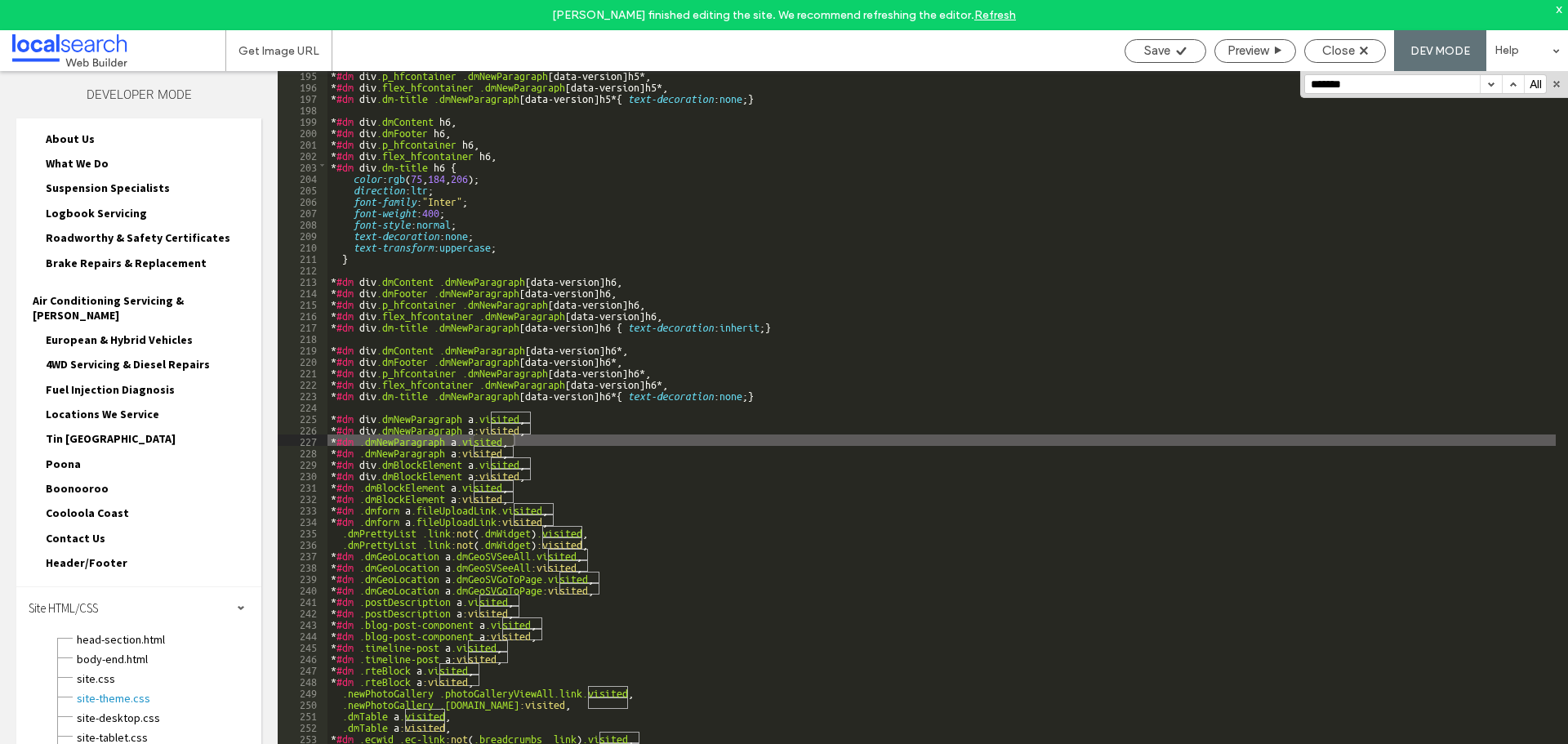
click at [1486, 83] on button "button" at bounding box center [1490, 84] width 22 height 18
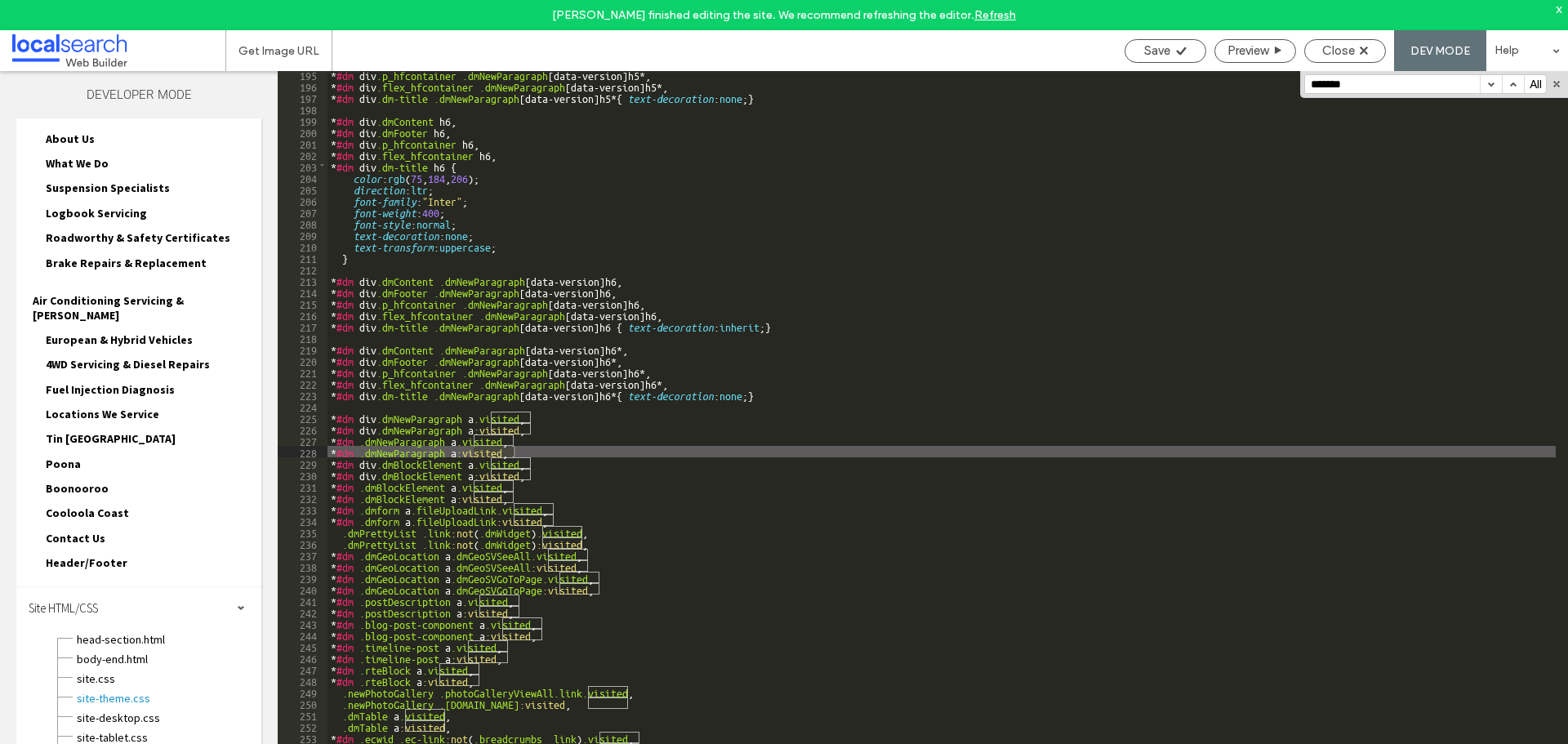
click at [1486, 83] on button "button" at bounding box center [1490, 84] width 22 height 18
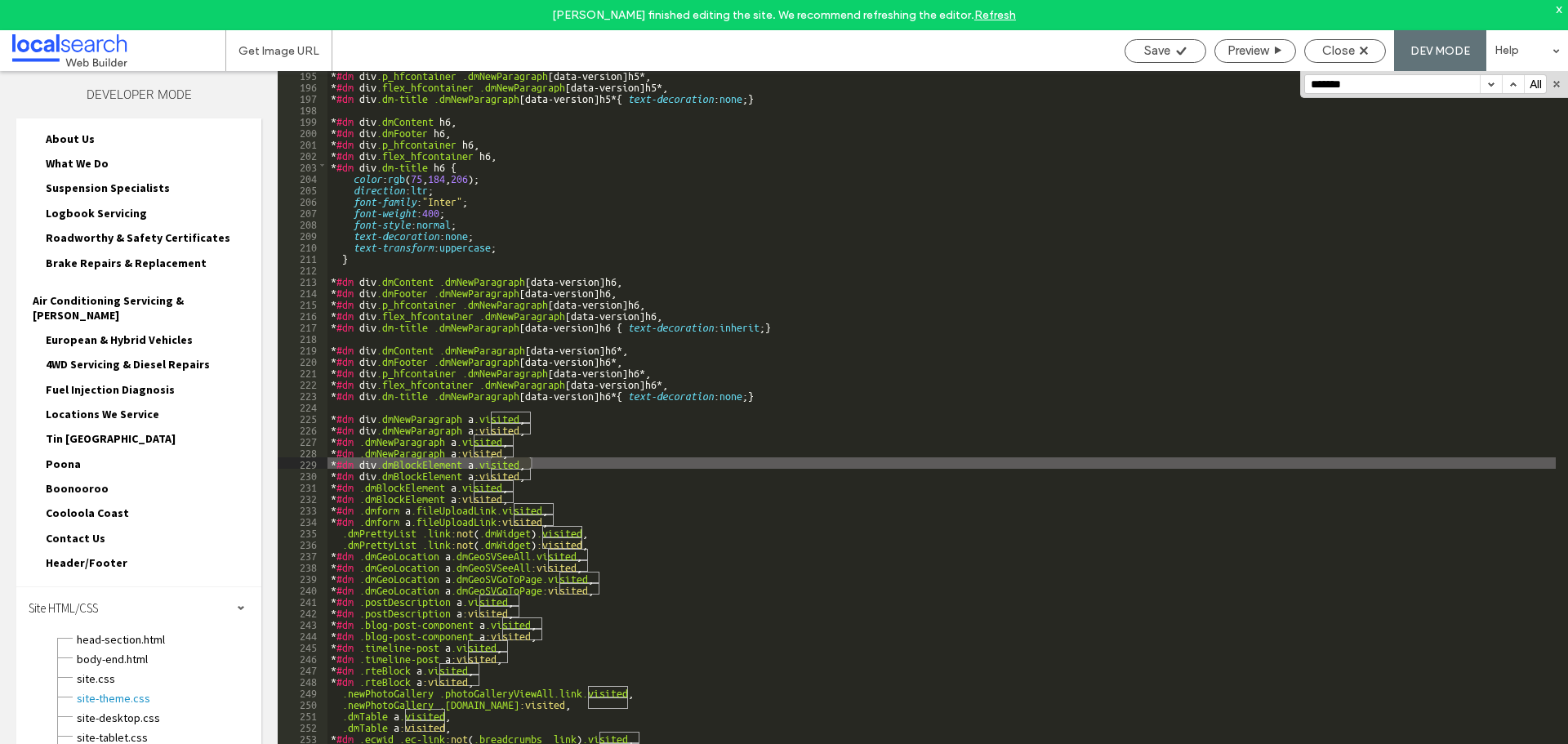
click at [1486, 83] on button "button" at bounding box center [1490, 84] width 22 height 18
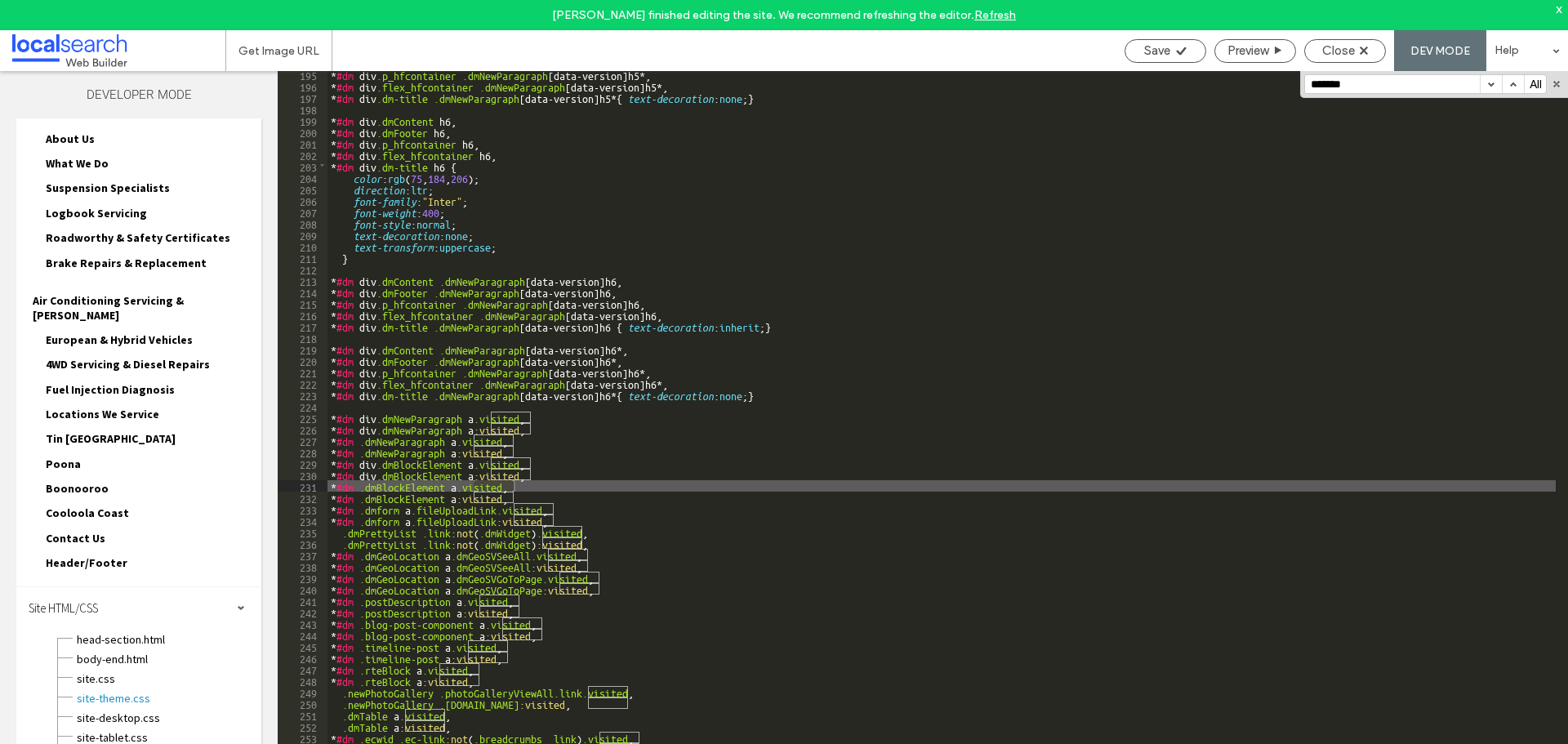
click at [1486, 83] on button "button" at bounding box center [1490, 84] width 22 height 18
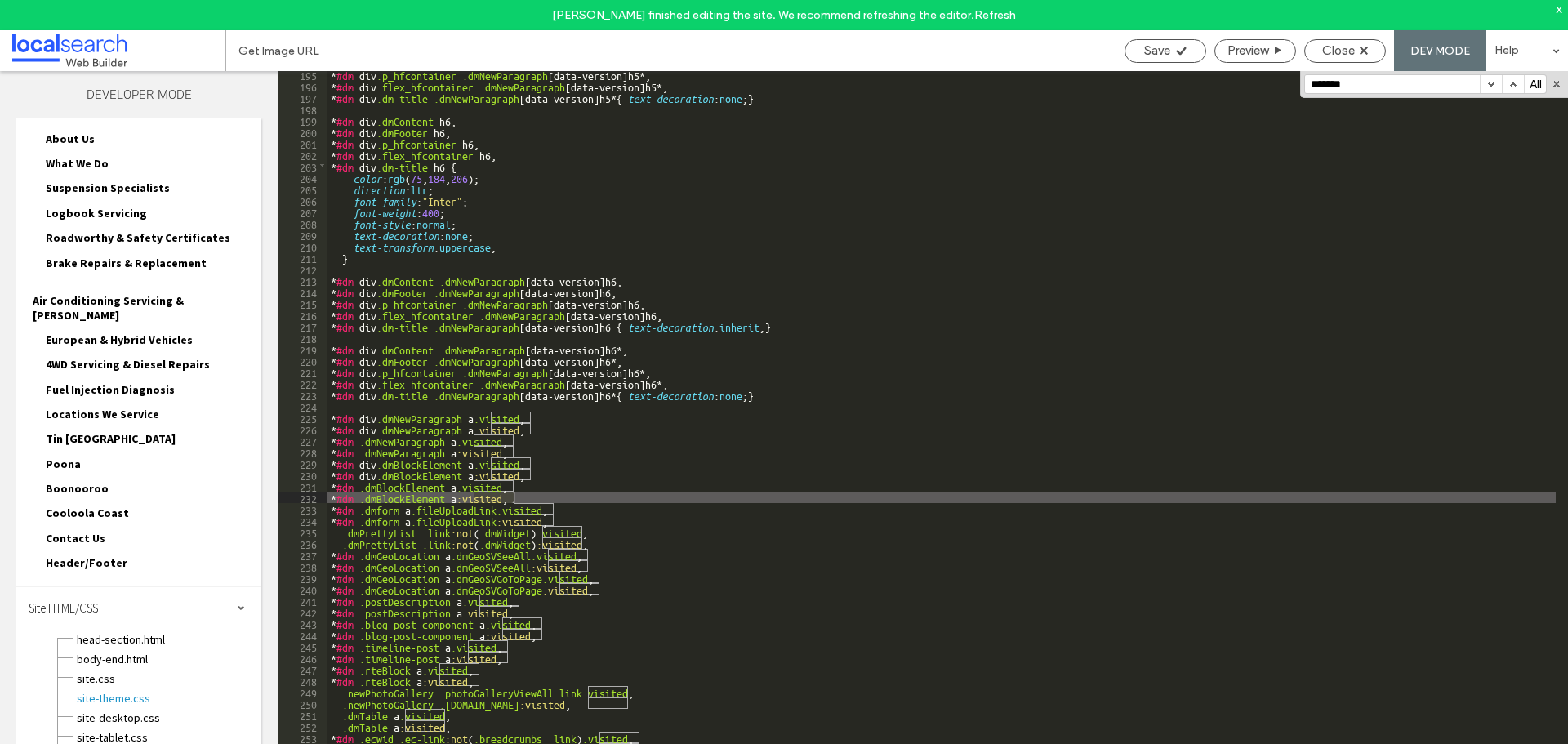
click at [1486, 83] on button "button" at bounding box center [1490, 84] width 22 height 18
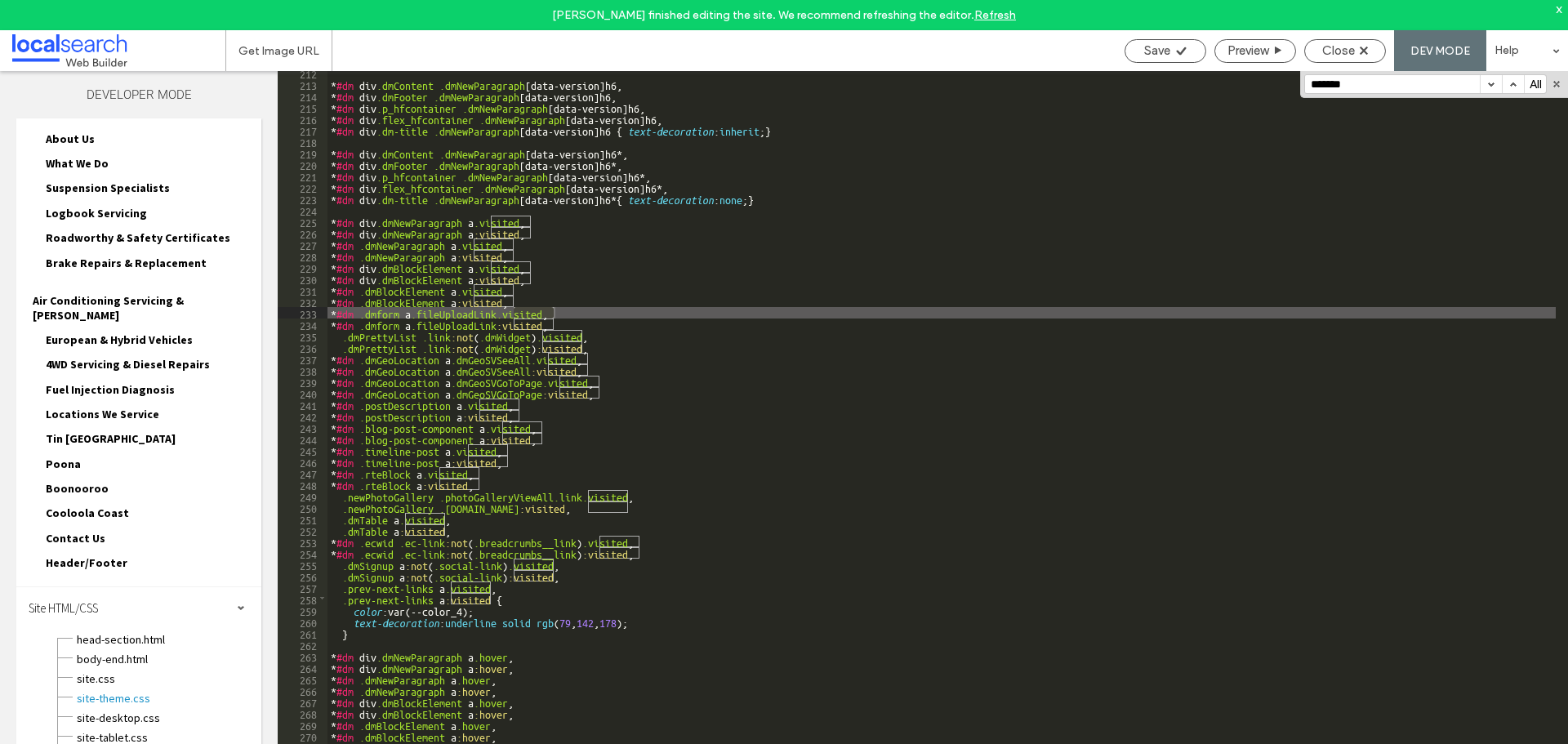
scroll to position [2614, 0]
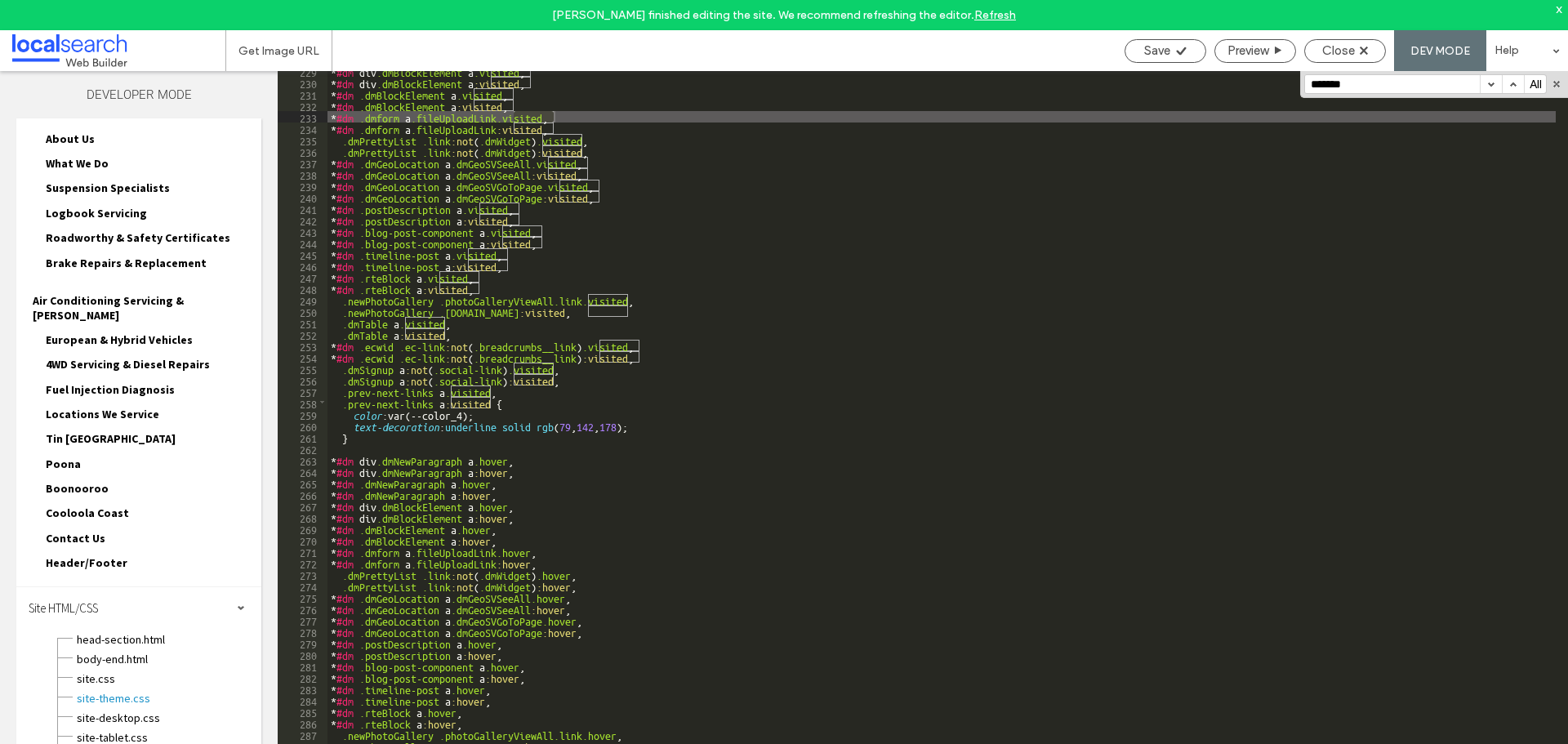
click at [1486, 90] on button "button" at bounding box center [1490, 84] width 22 height 18
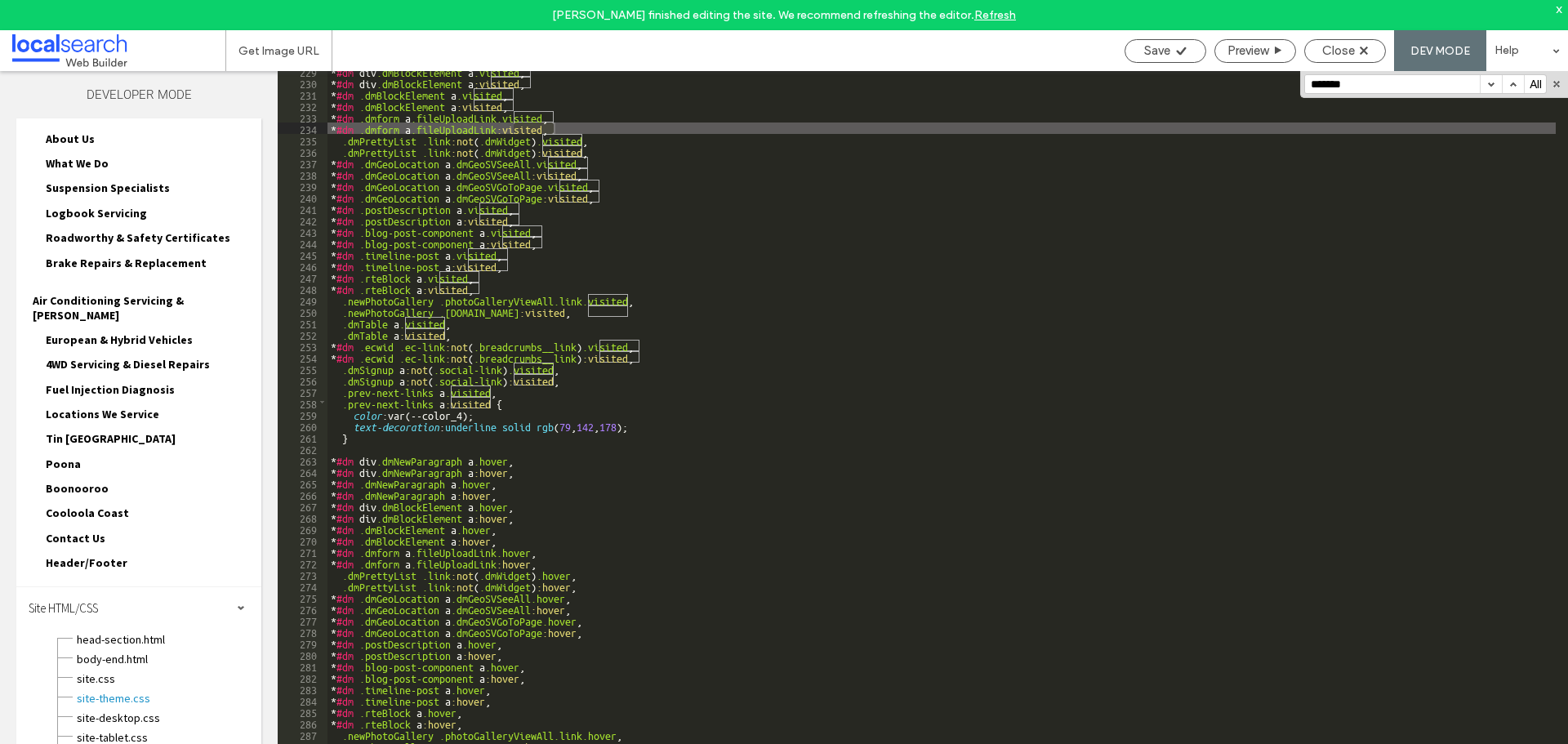
click at [1488, 92] on button "button" at bounding box center [1490, 84] width 22 height 18
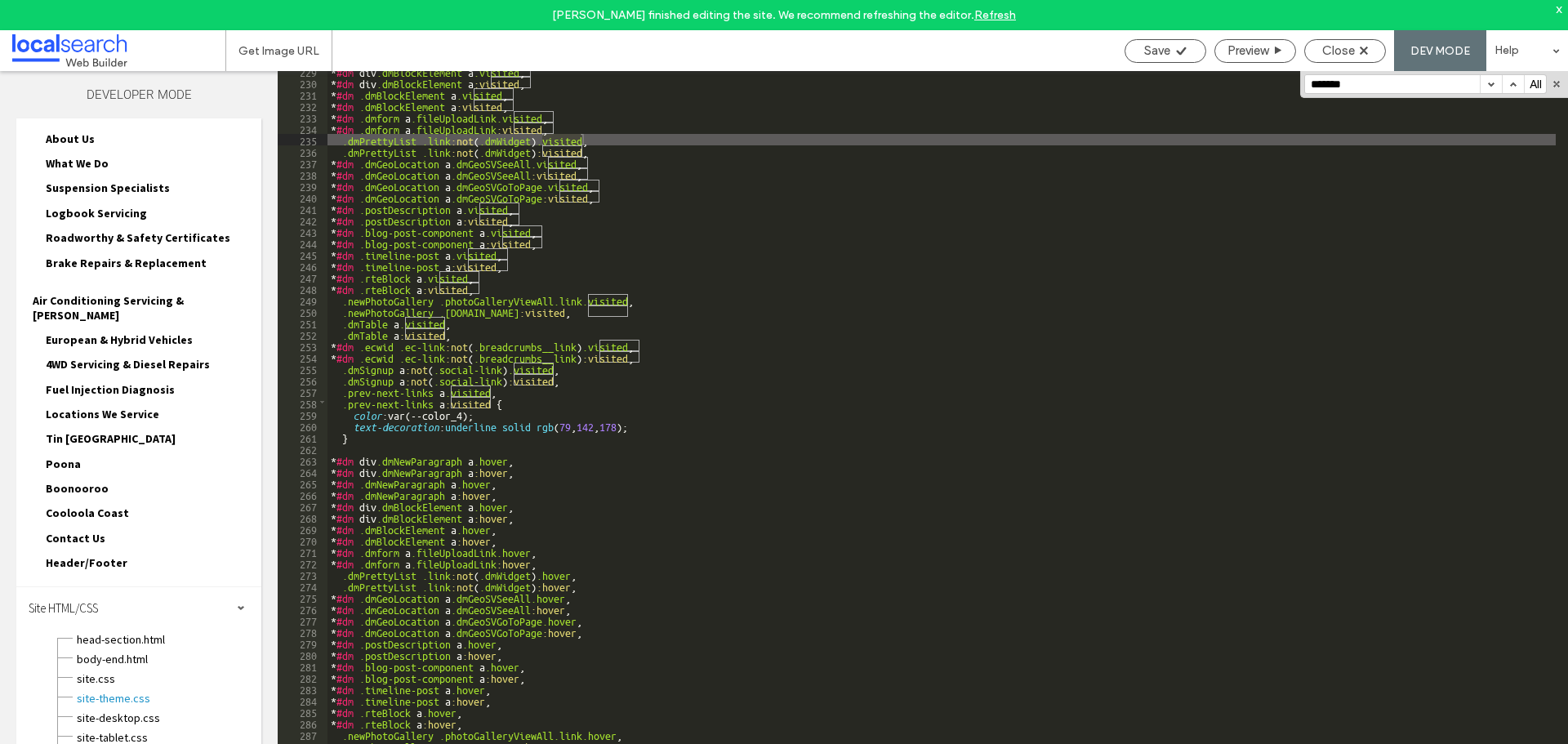
click at [1488, 92] on button "button" at bounding box center [1490, 84] width 22 height 18
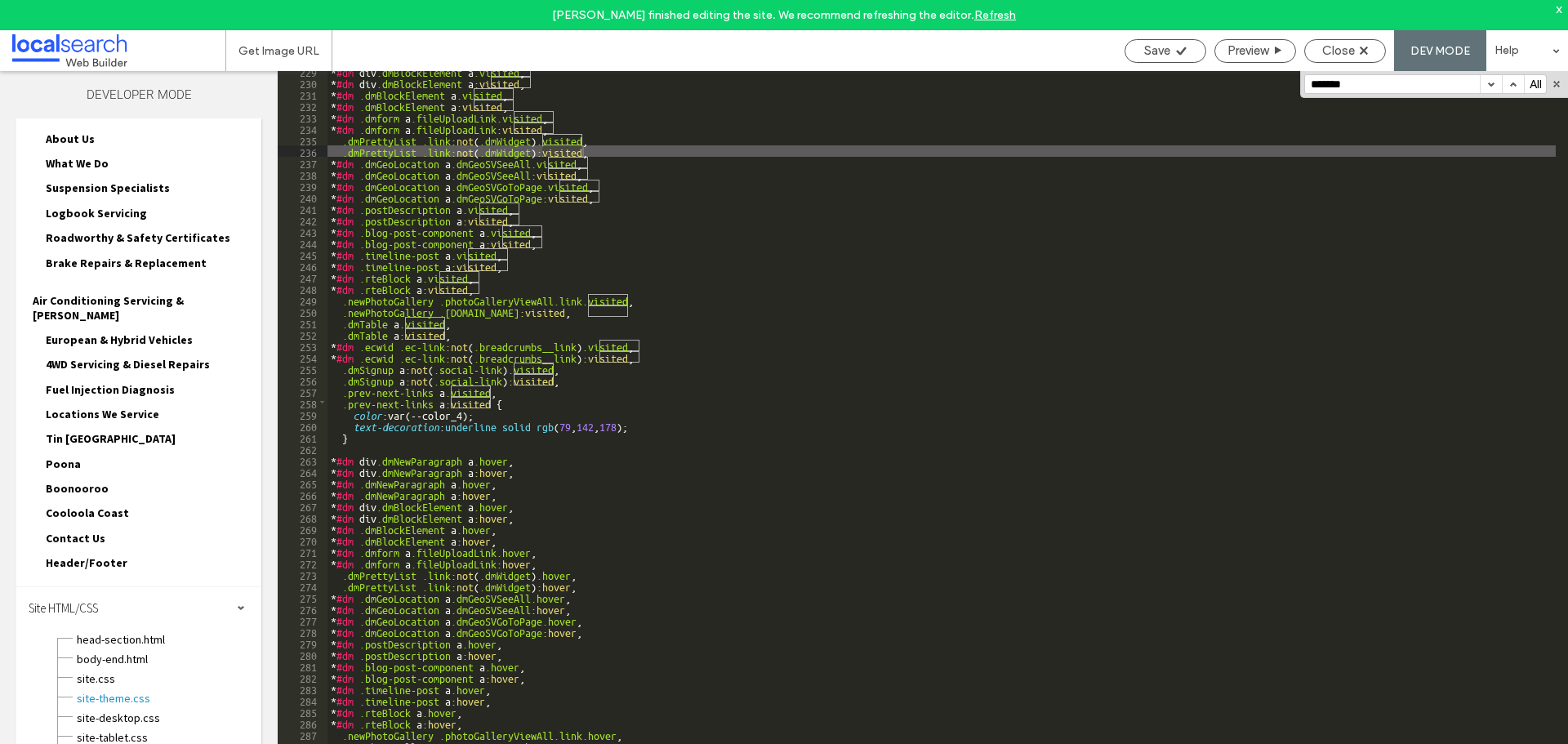
click at [1488, 92] on button "button" at bounding box center [1490, 84] width 22 height 18
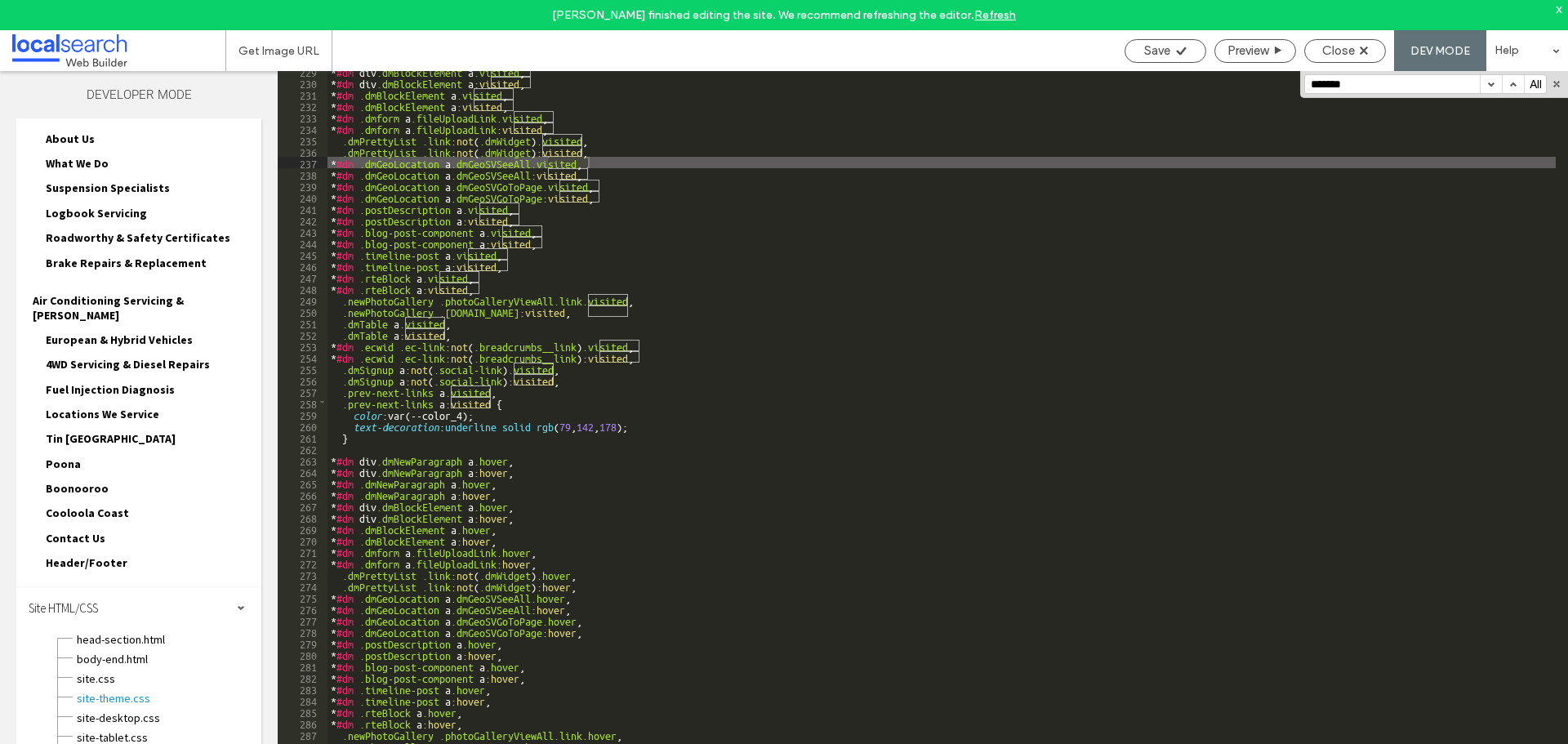
click at [1488, 92] on button "button" at bounding box center [1490, 84] width 22 height 18
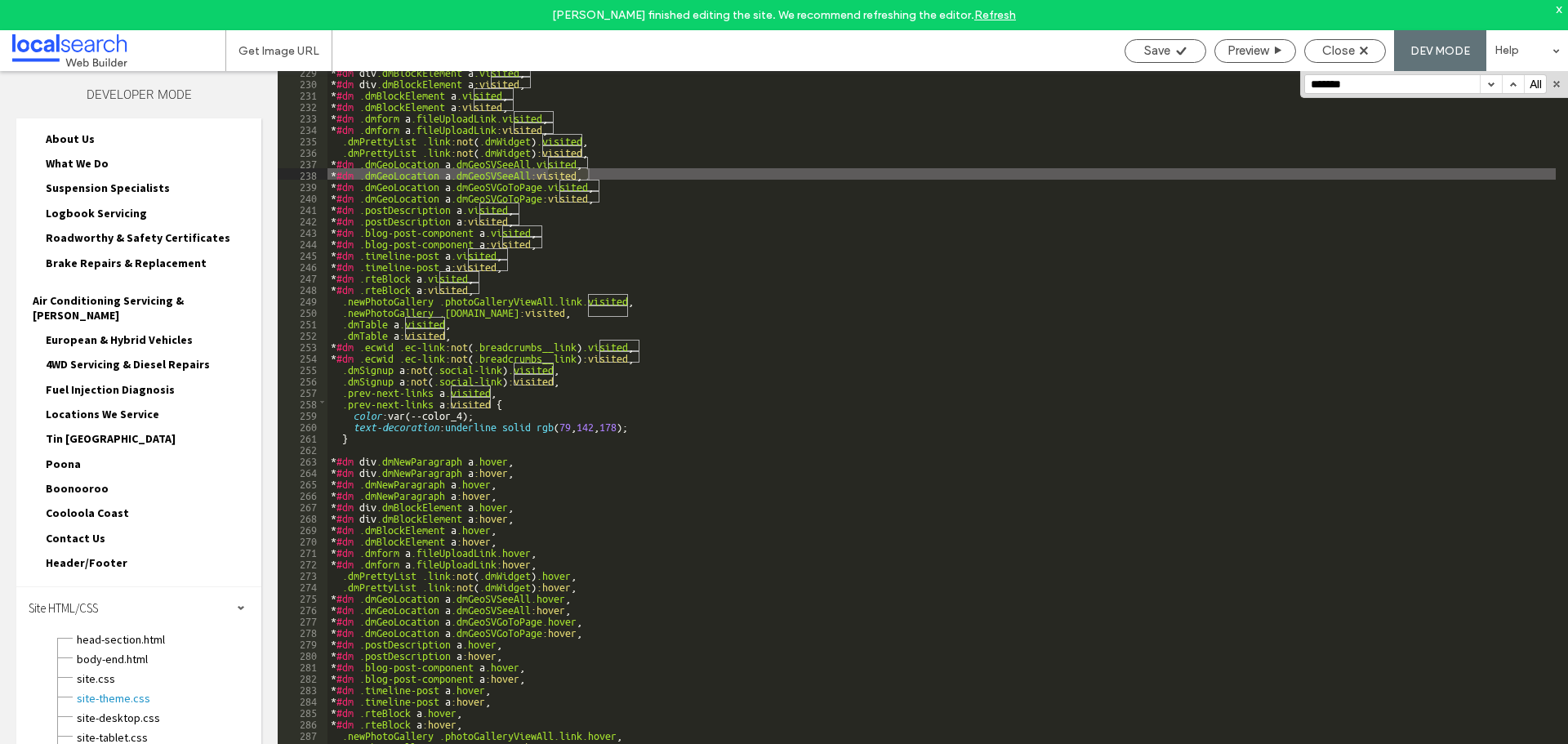
click at [1488, 92] on button "button" at bounding box center [1490, 84] width 22 height 18
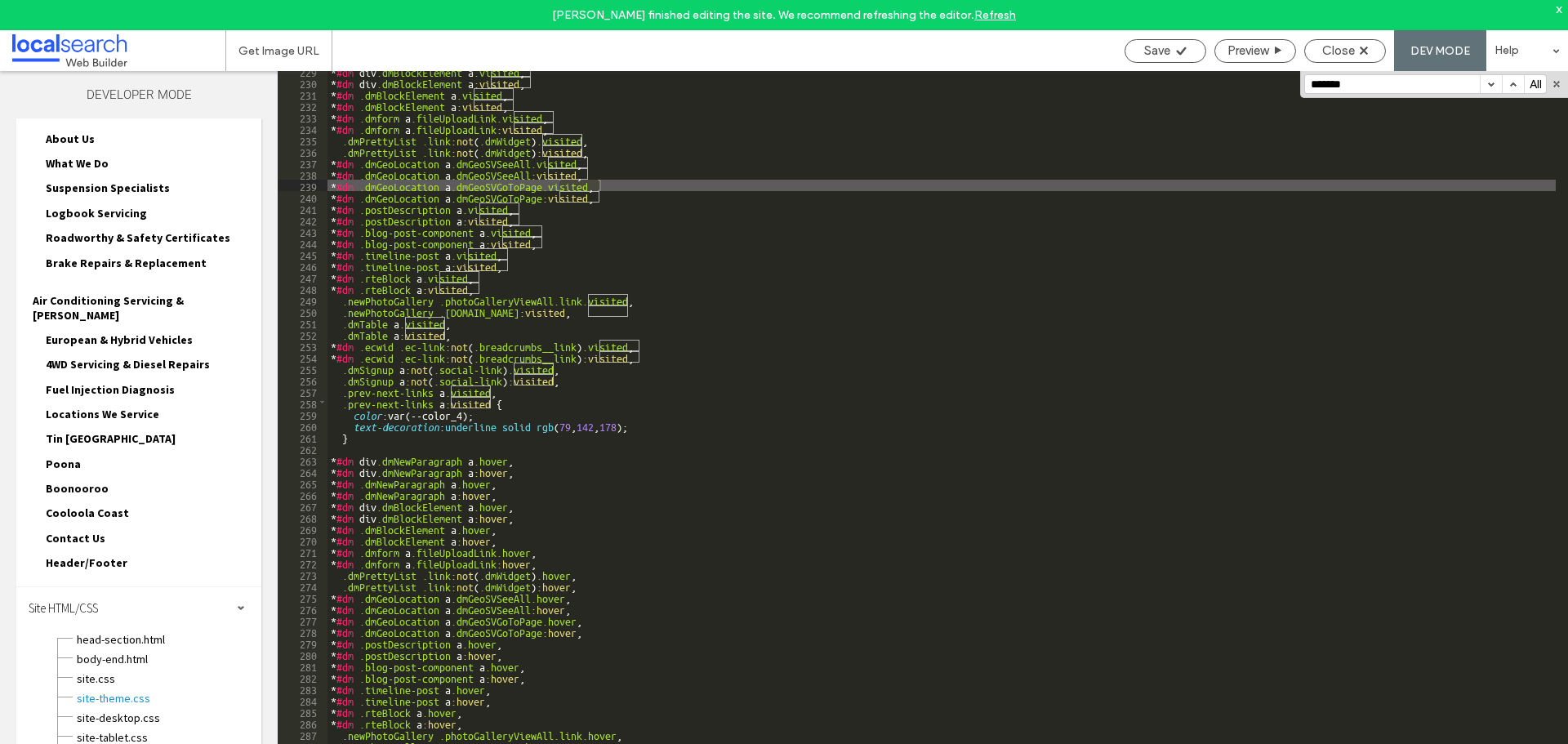
click at [1488, 92] on button "button" at bounding box center [1490, 84] width 22 height 18
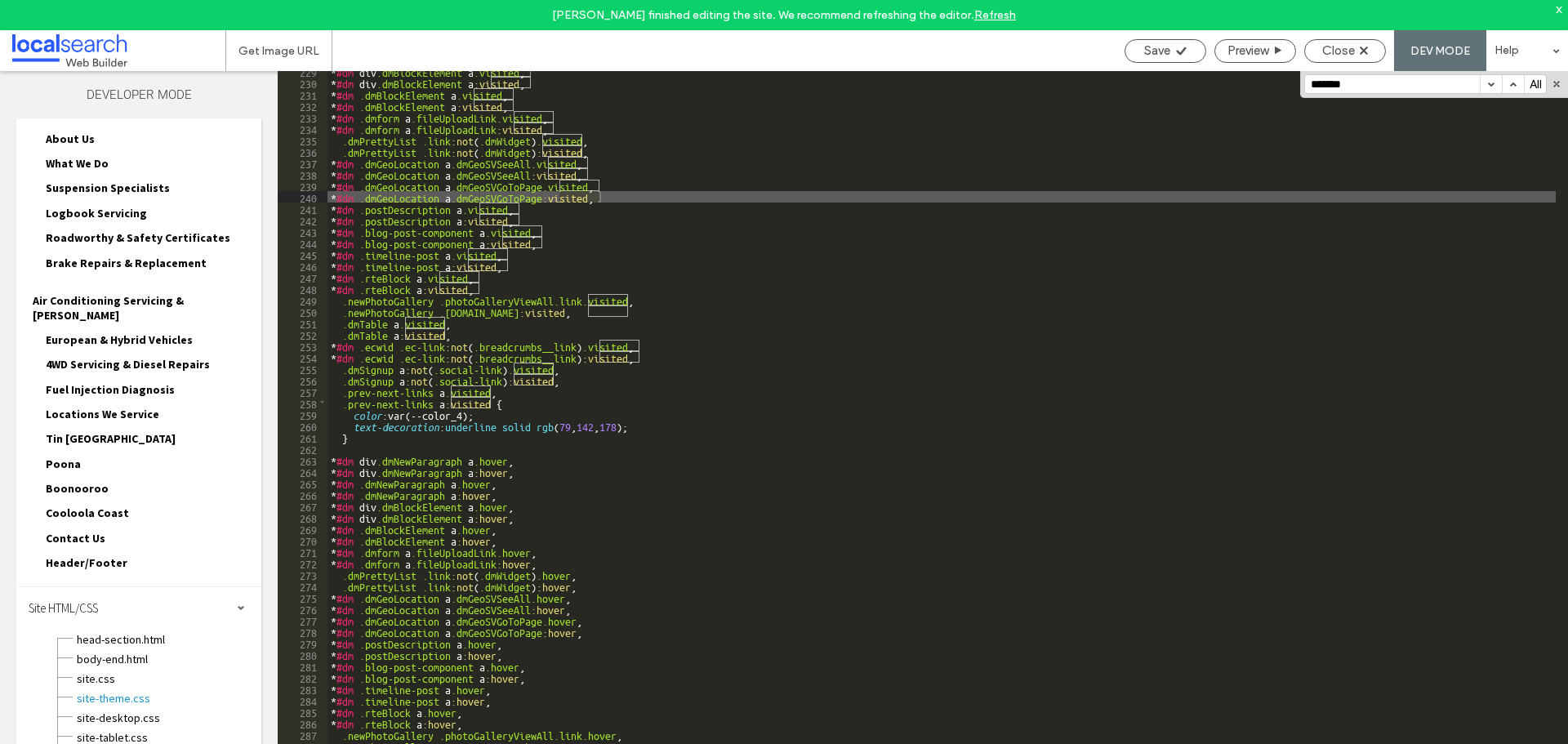
click at [1488, 92] on button "button" at bounding box center [1490, 84] width 22 height 18
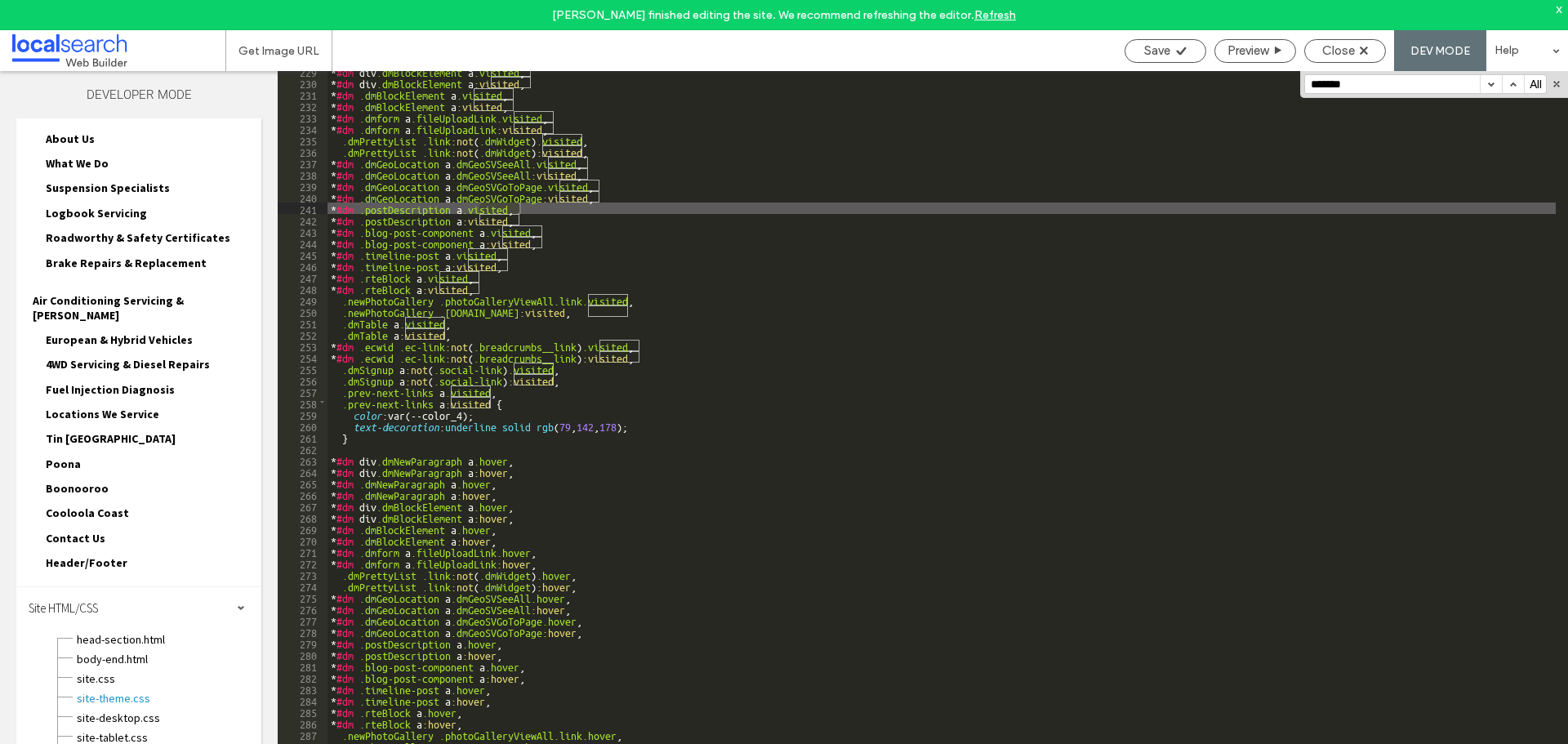
click at [1488, 92] on button "button" at bounding box center [1490, 84] width 22 height 18
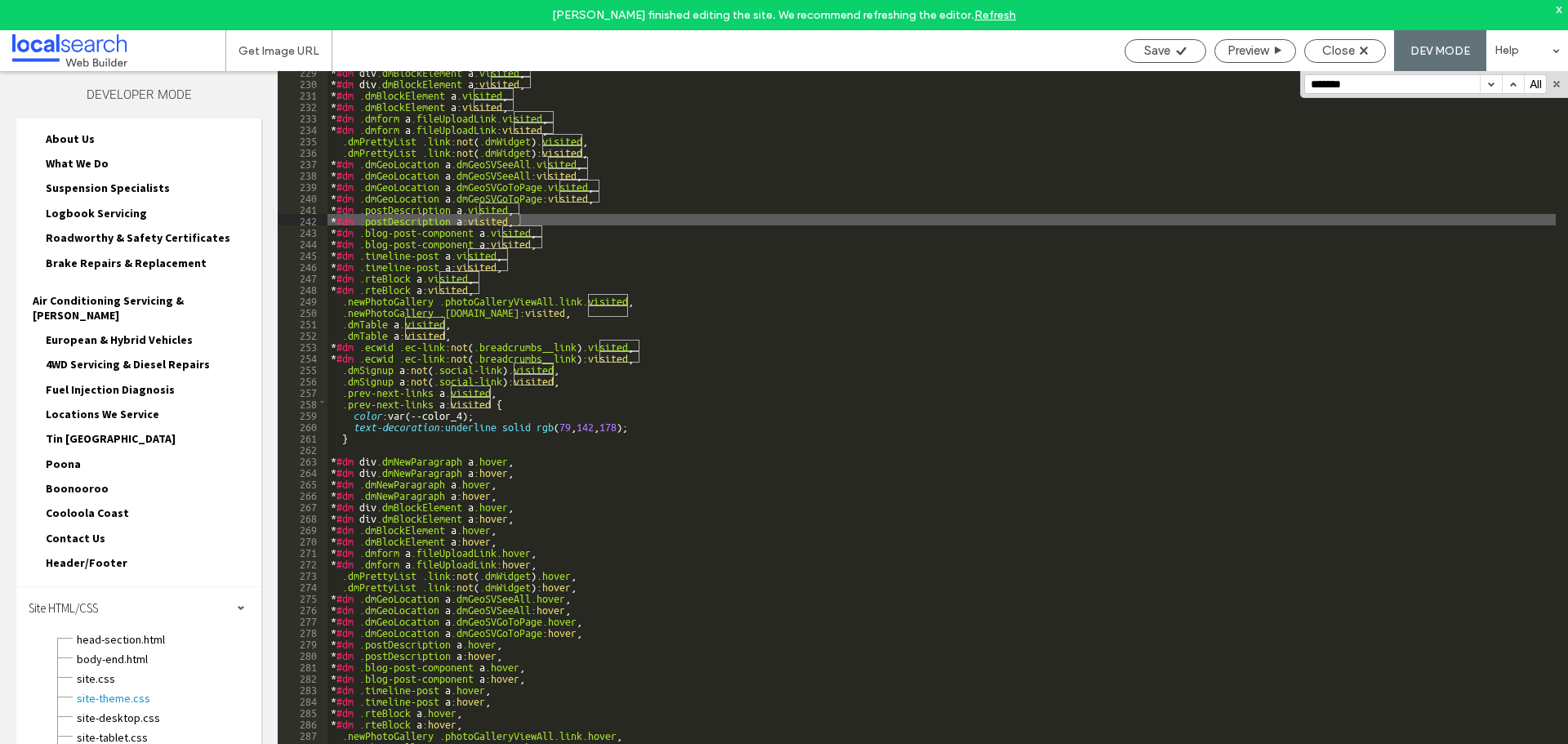
click at [1488, 92] on button "button" at bounding box center [1490, 84] width 22 height 18
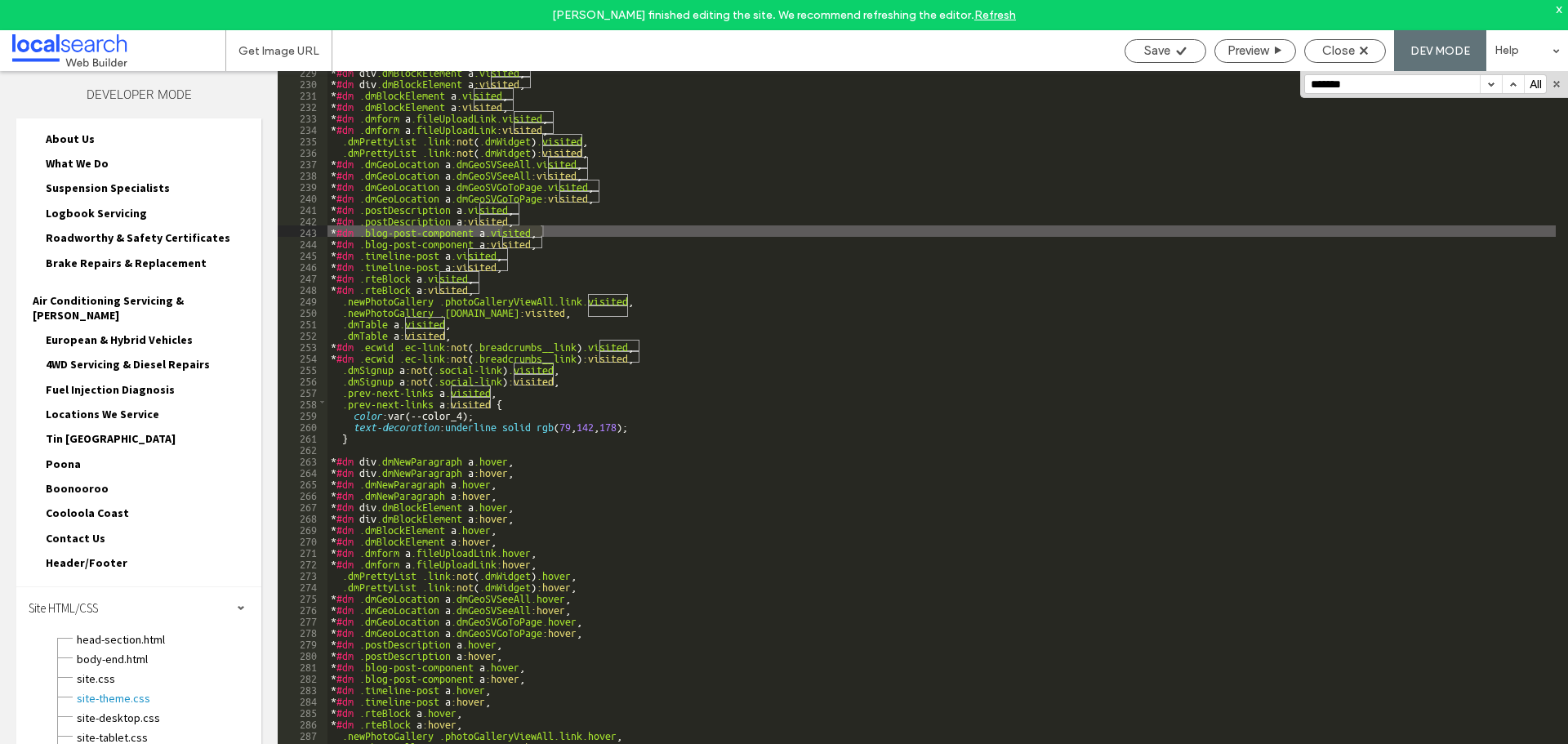
click at [1488, 92] on button "button" at bounding box center [1490, 84] width 22 height 18
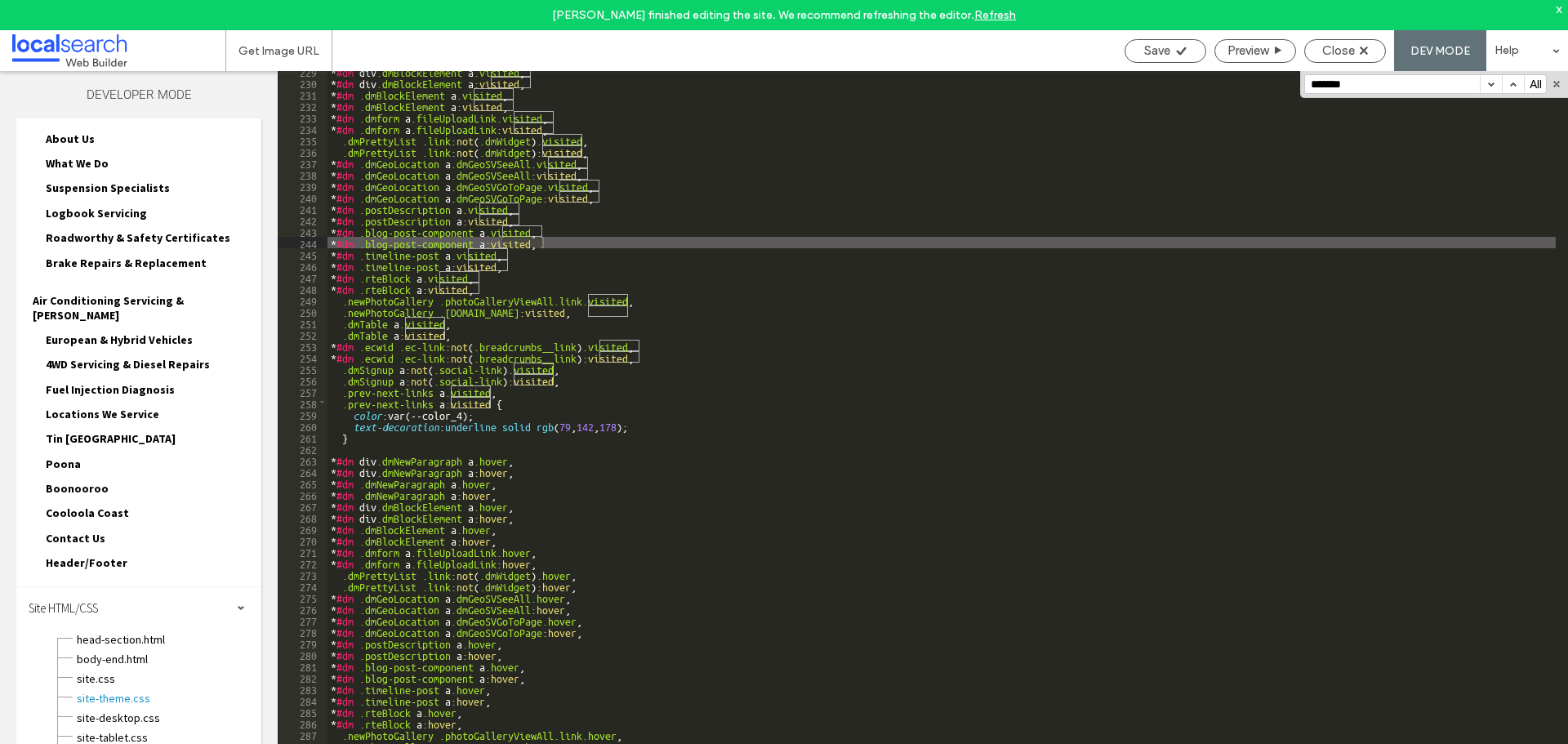
click at [1488, 92] on button "button" at bounding box center [1490, 84] width 22 height 18
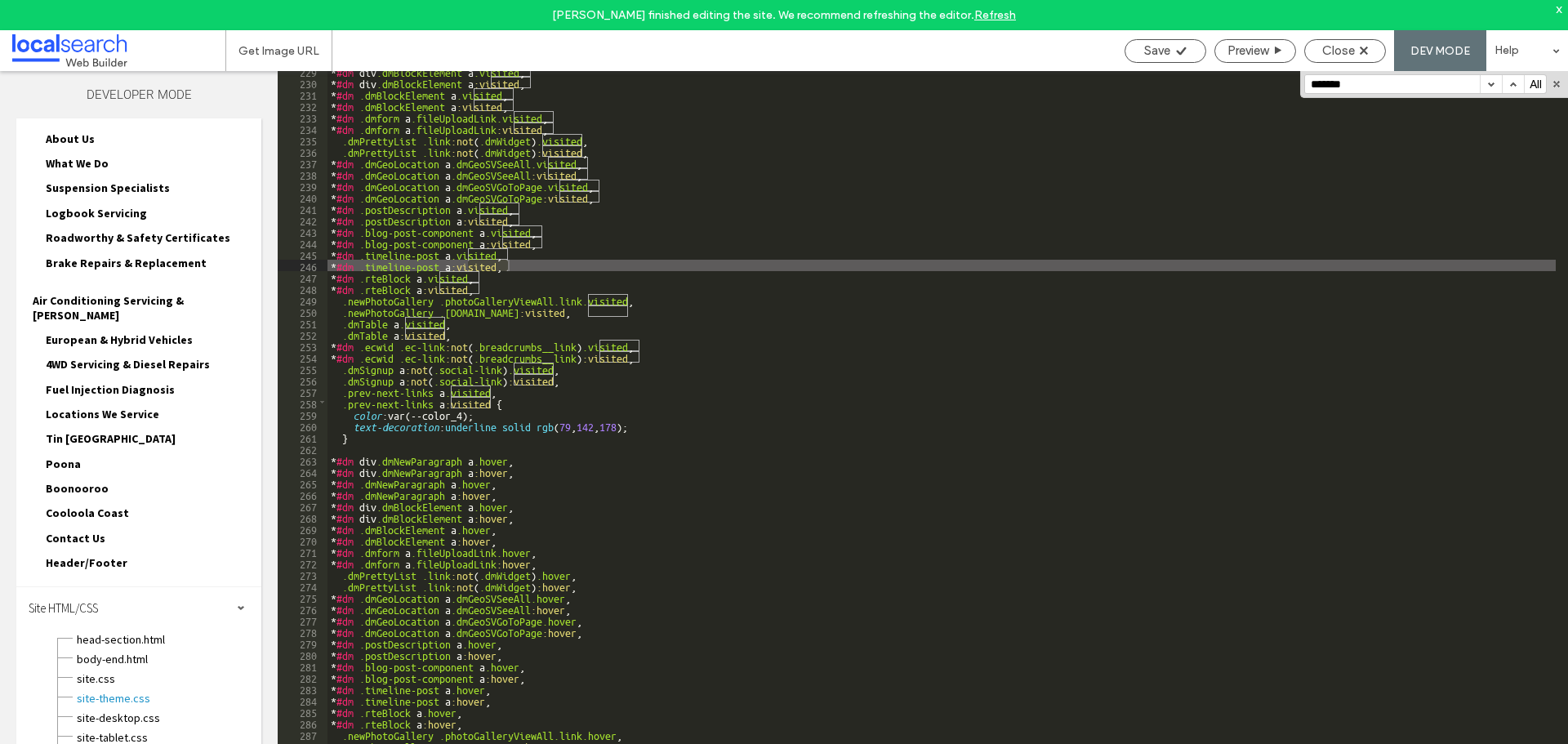
click at [1488, 92] on button "button" at bounding box center [1490, 84] width 22 height 18
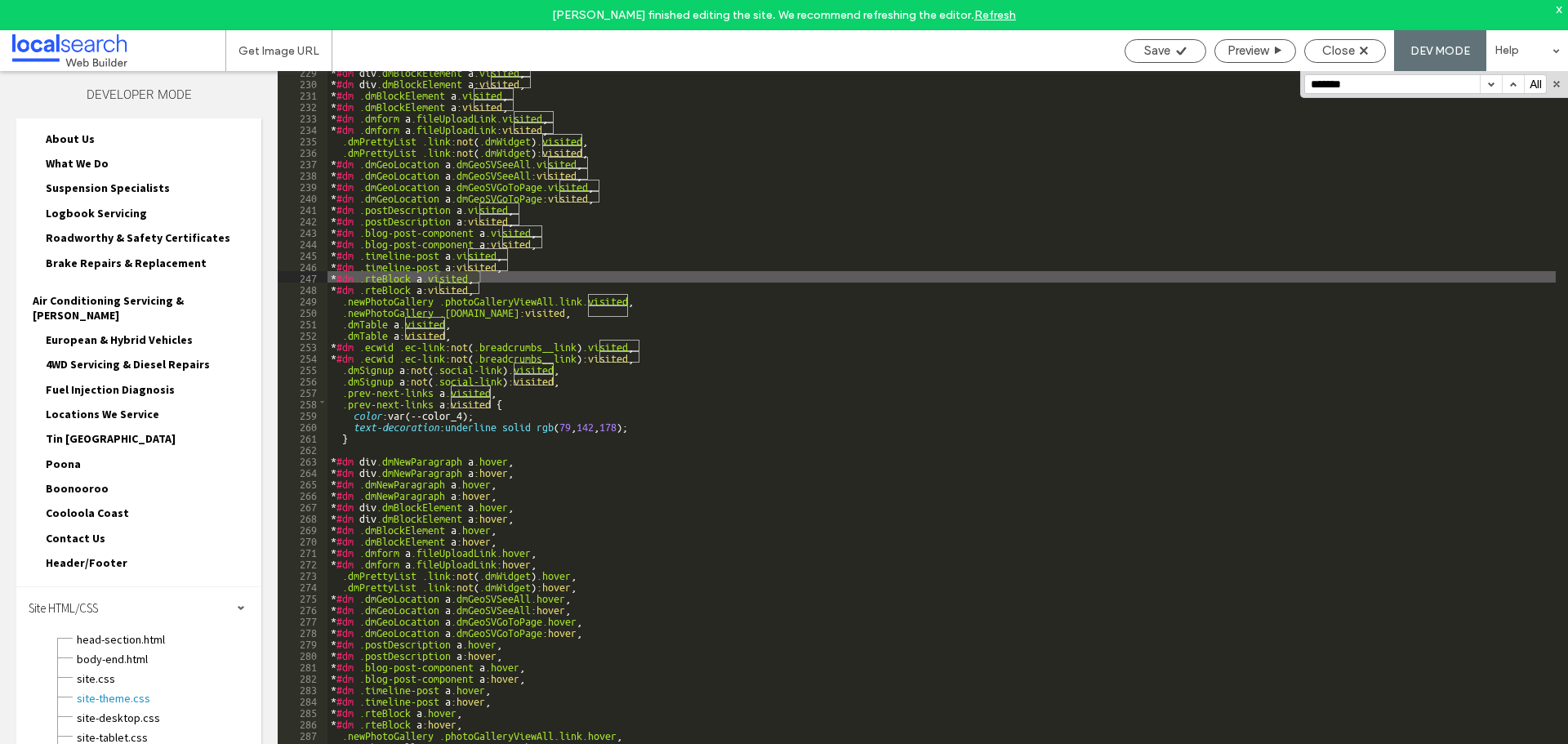
click at [1488, 92] on button "button" at bounding box center [1490, 84] width 22 height 18
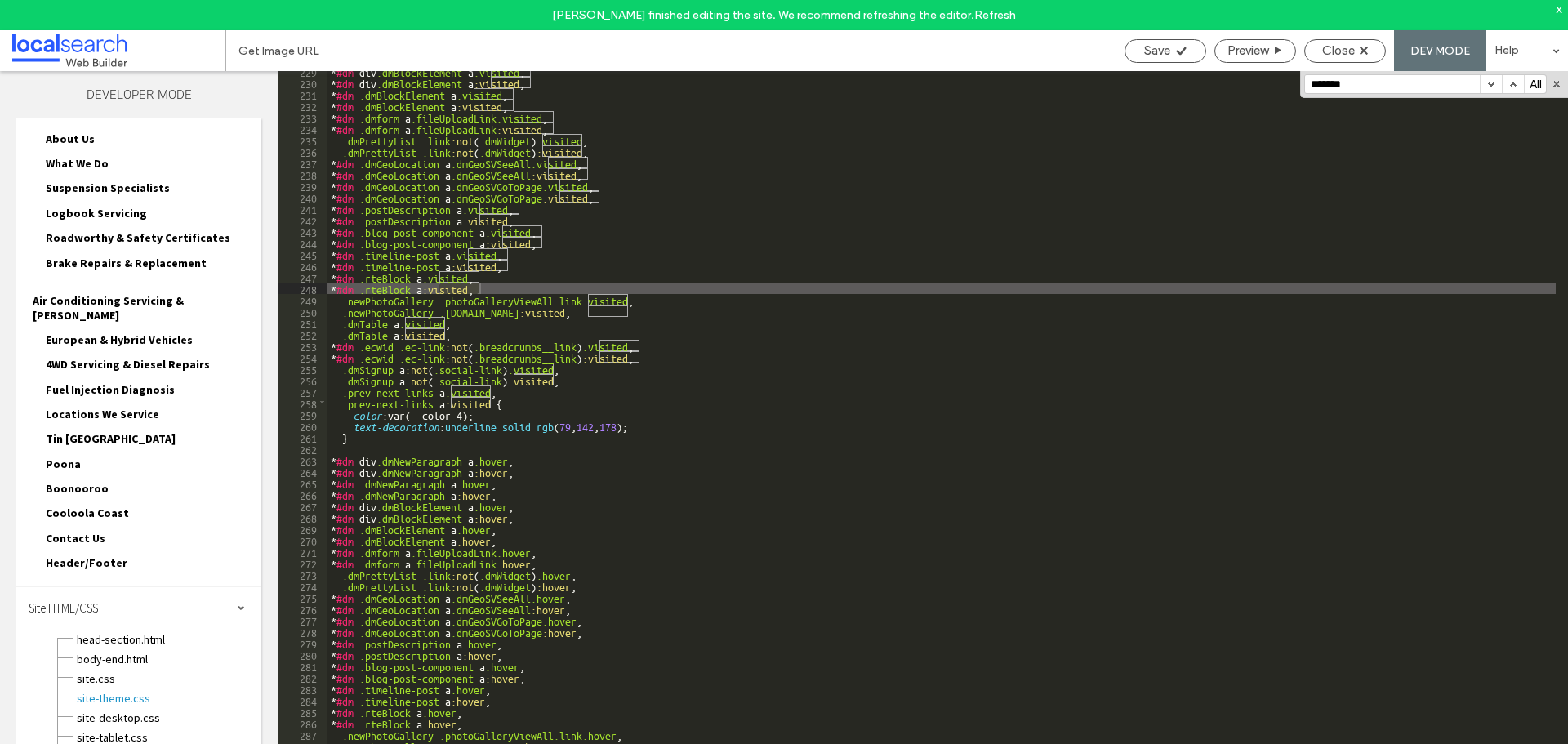
click at [1488, 92] on button "button" at bounding box center [1490, 84] width 22 height 18
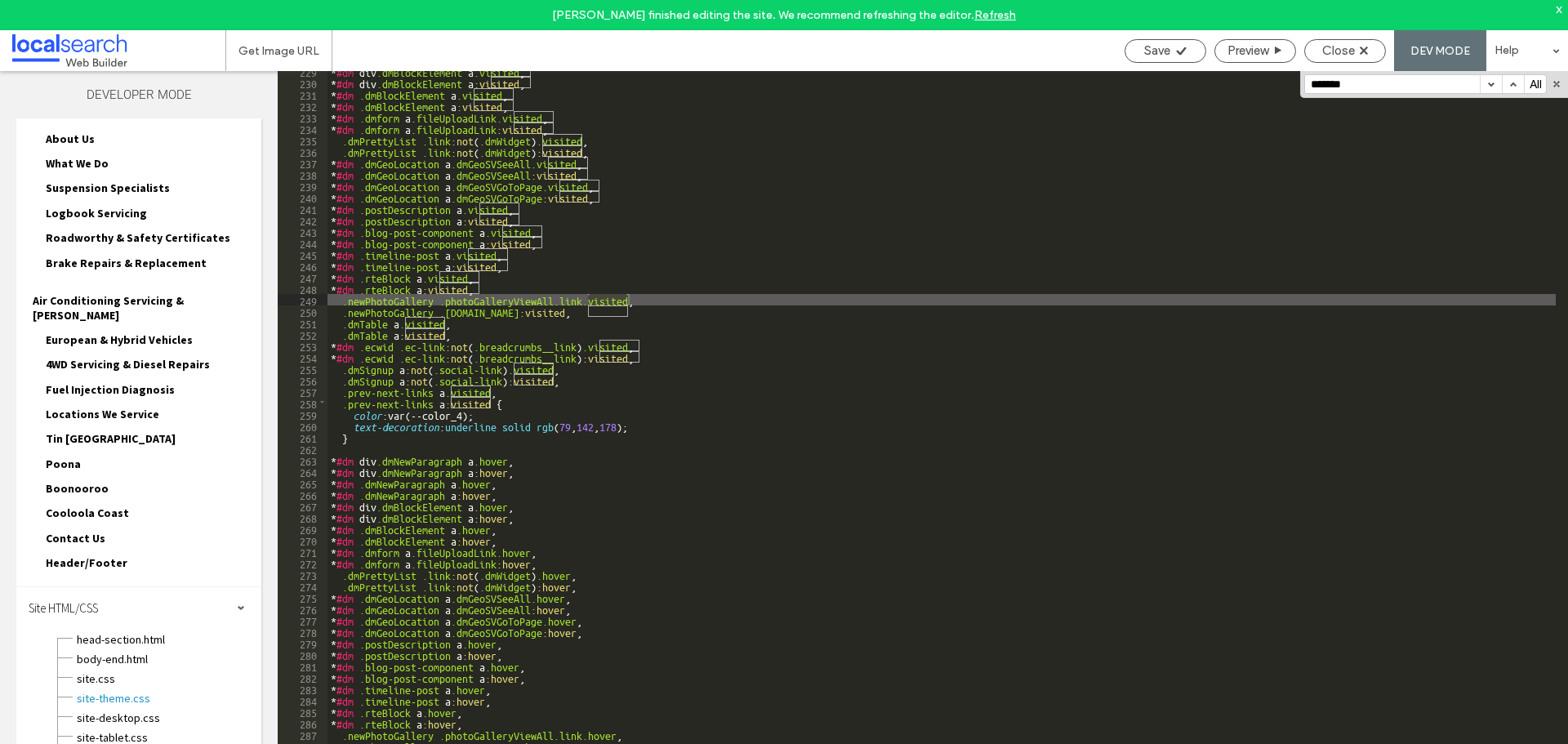
click at [1488, 92] on button "button" at bounding box center [1490, 84] width 22 height 18
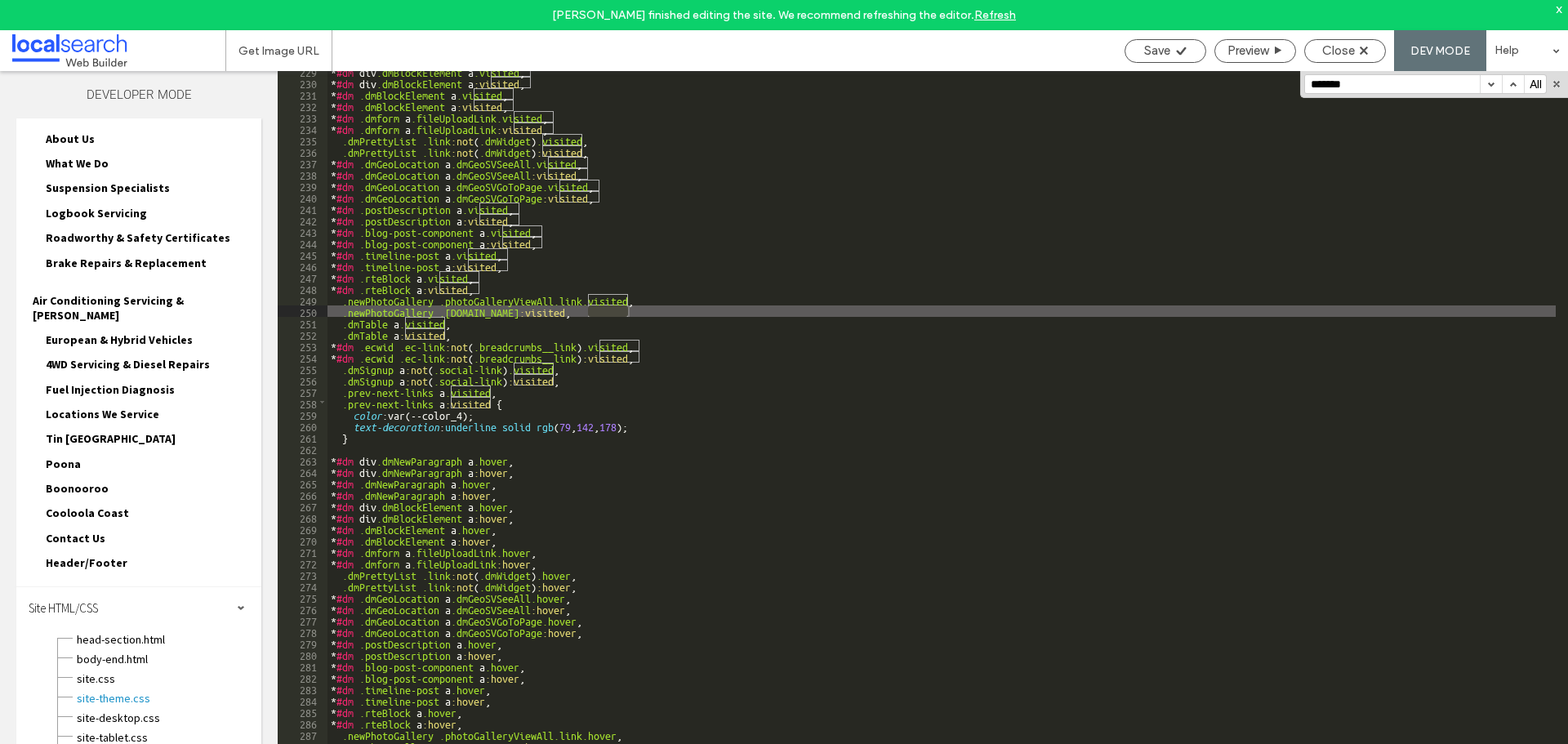
click at [1488, 92] on button "button" at bounding box center [1490, 84] width 22 height 18
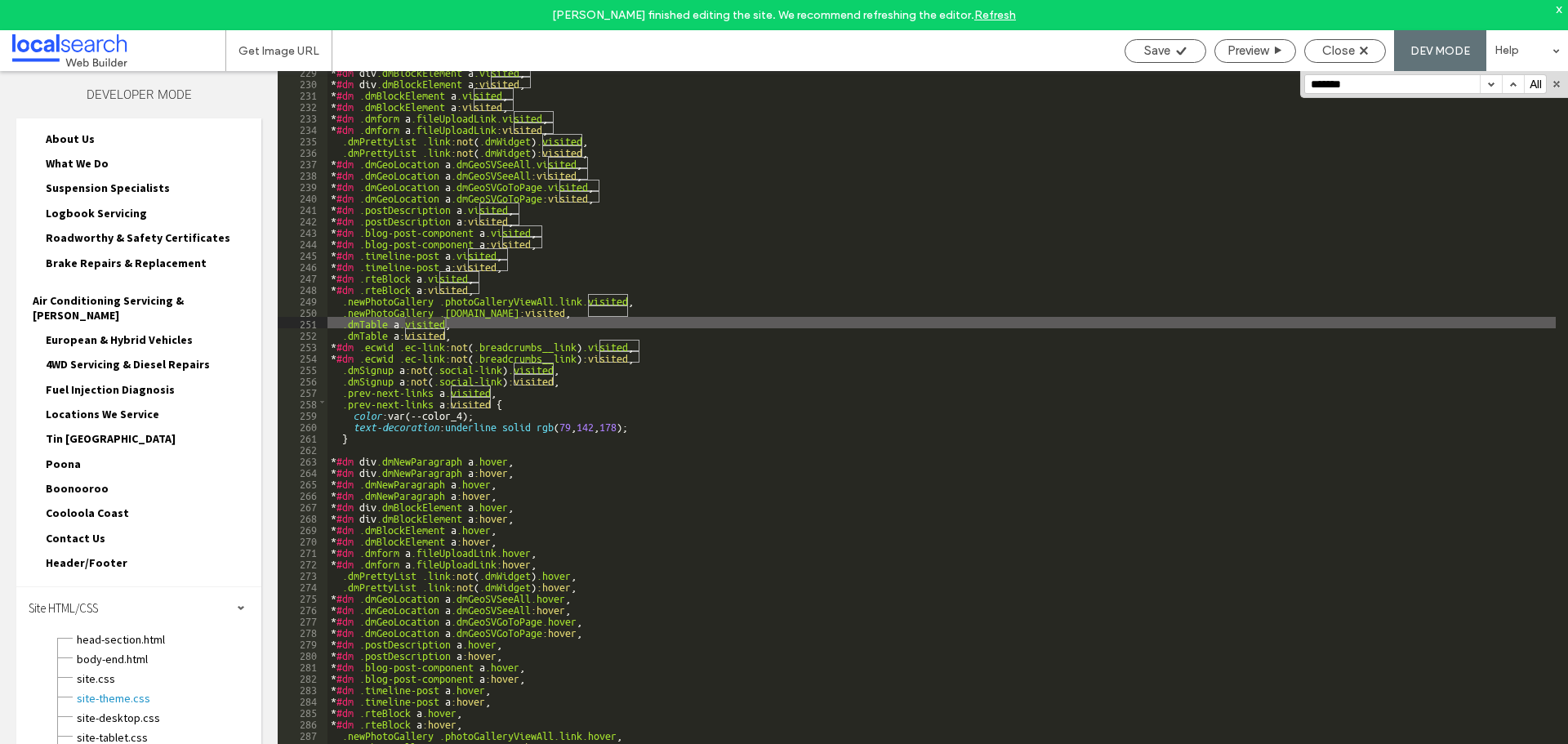
click at [1488, 92] on button "button" at bounding box center [1490, 84] width 22 height 18
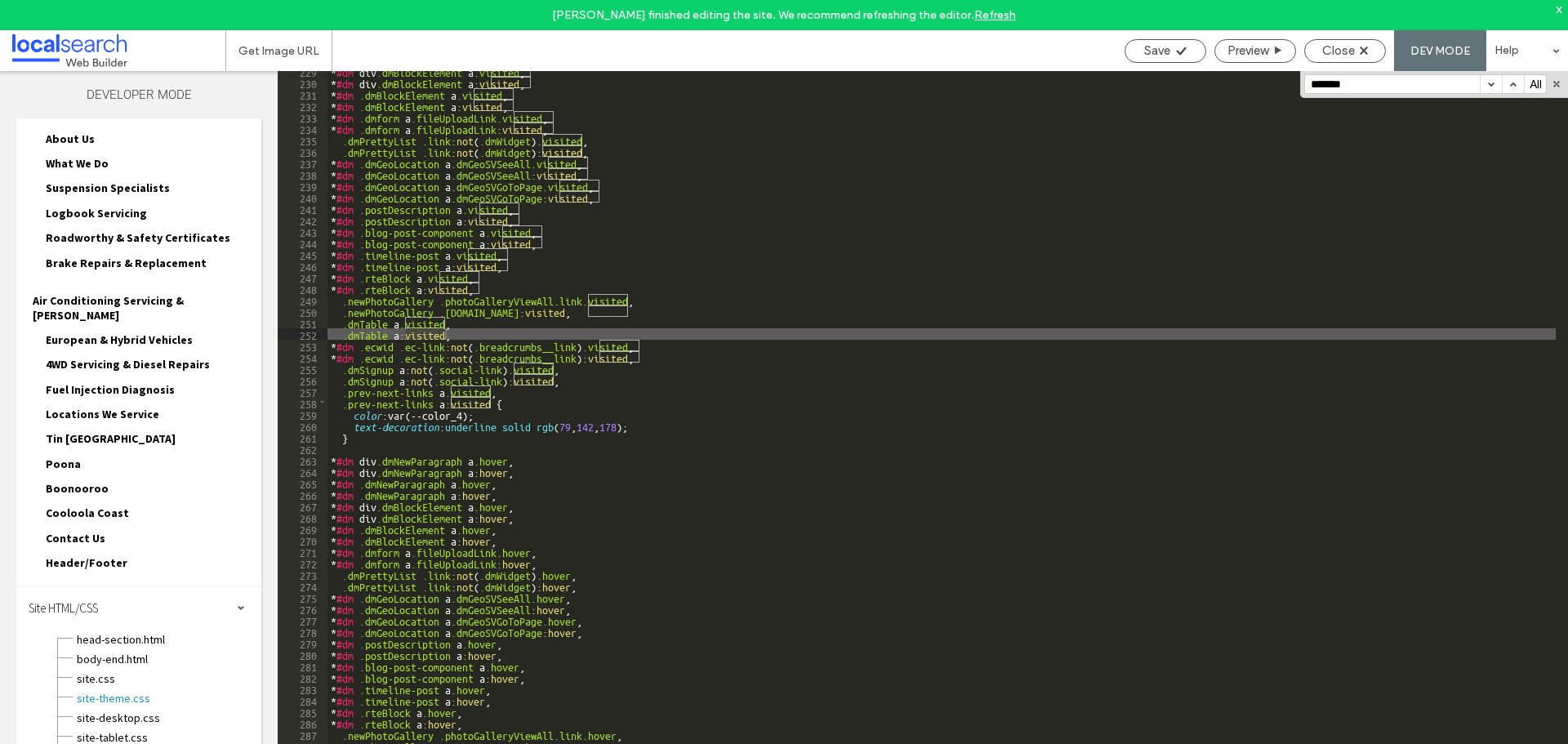
click at [1488, 92] on button "button" at bounding box center [1490, 84] width 22 height 18
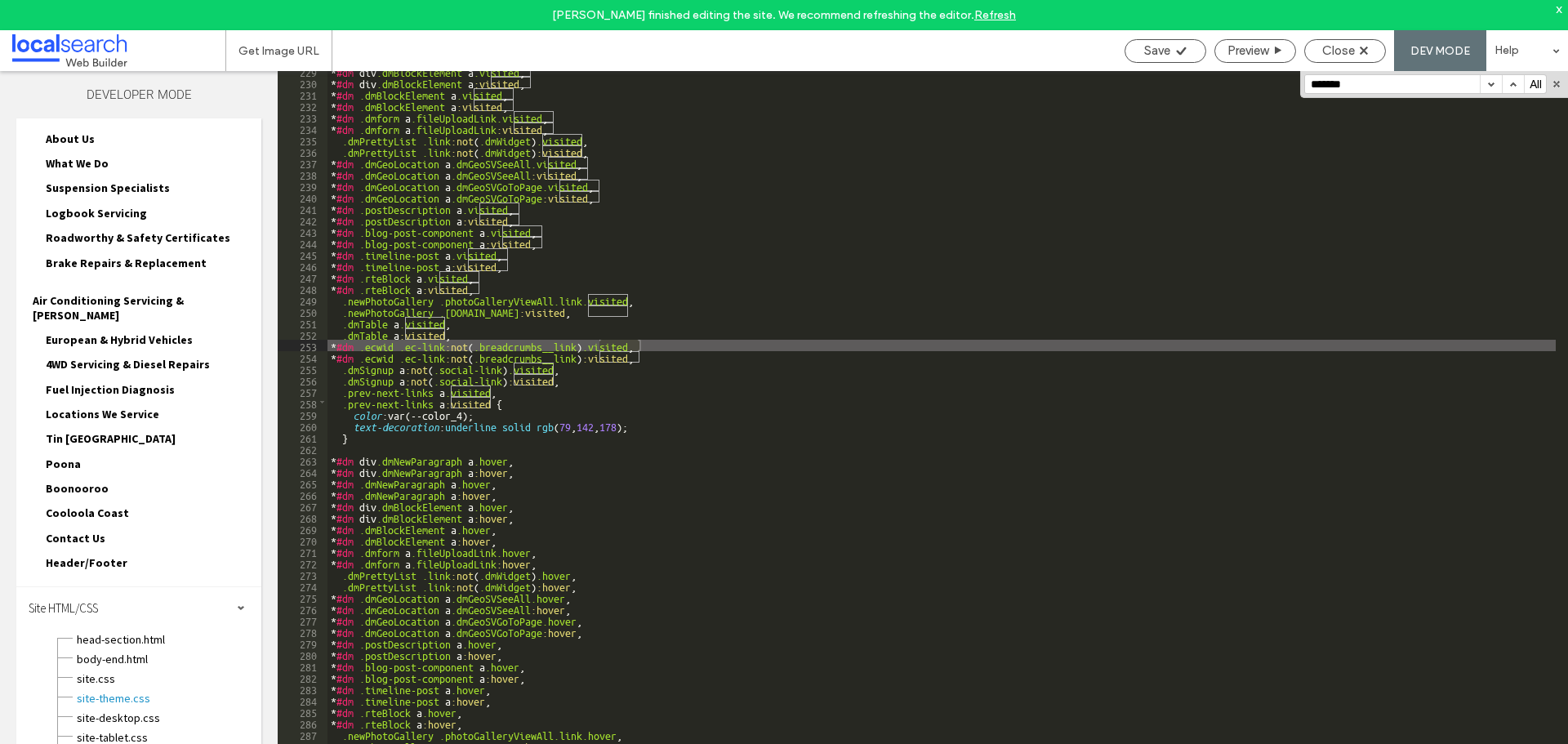
click at [1488, 92] on button "button" at bounding box center [1490, 84] width 22 height 18
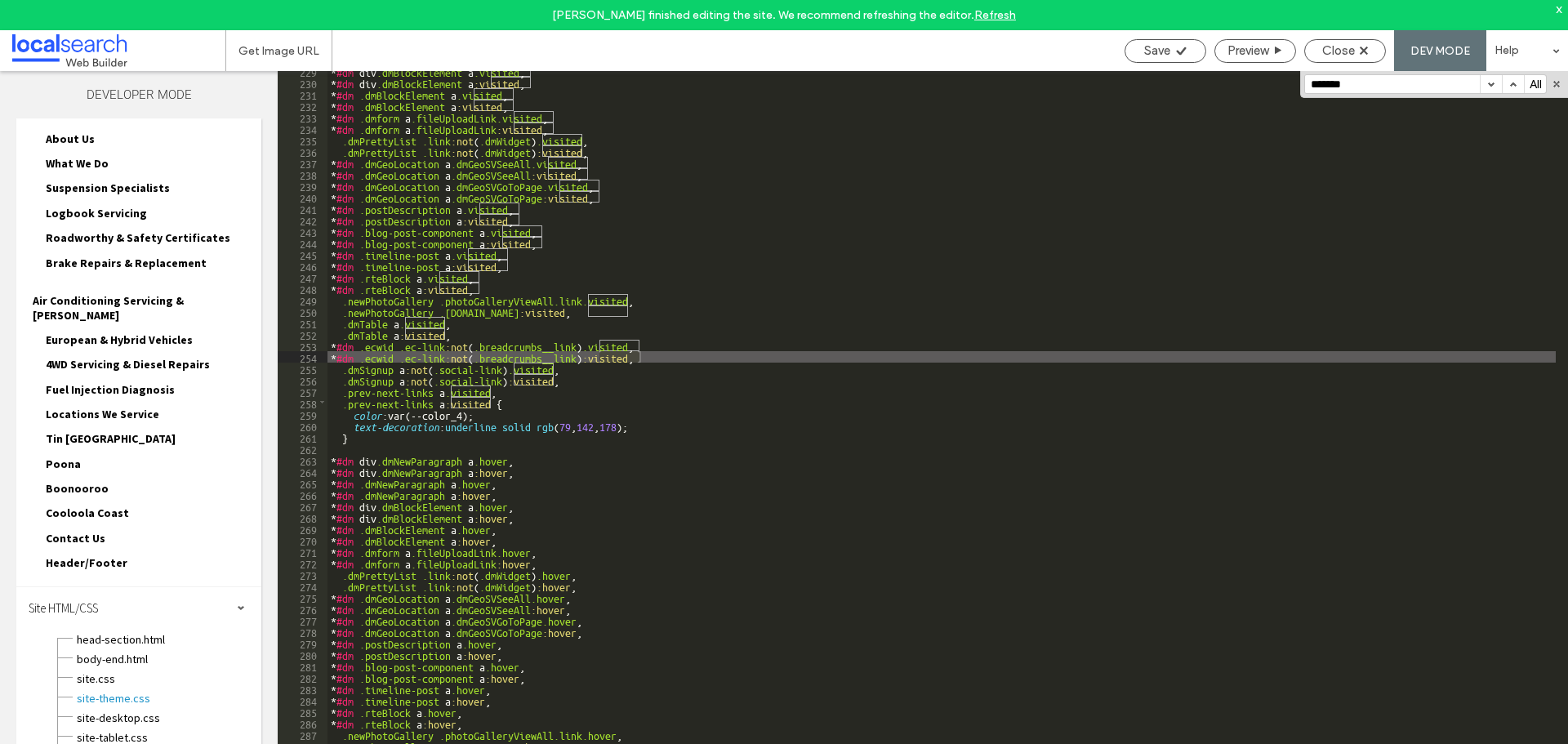
click at [1488, 92] on button "button" at bounding box center [1490, 84] width 22 height 18
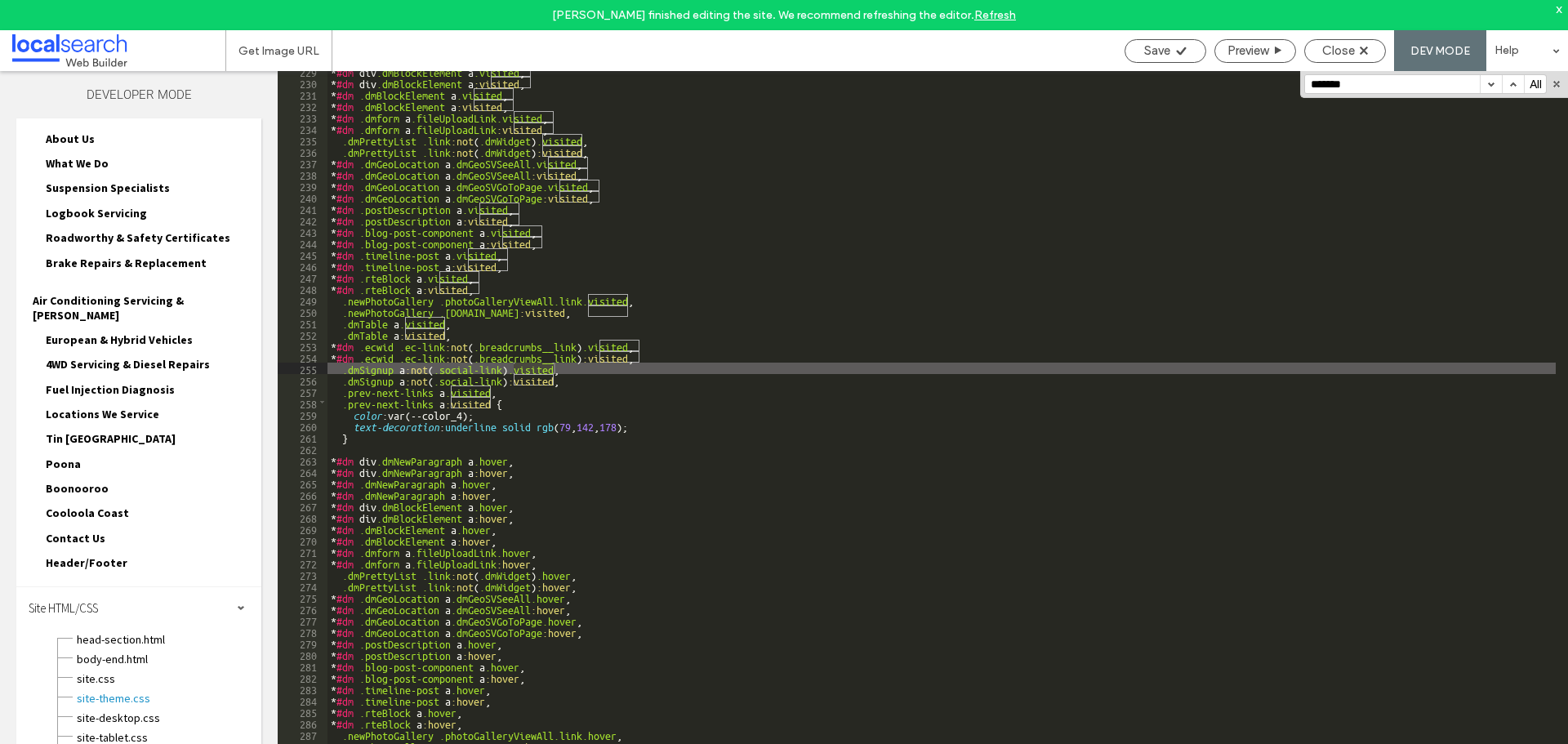
click at [1488, 92] on button "button" at bounding box center [1490, 84] width 22 height 18
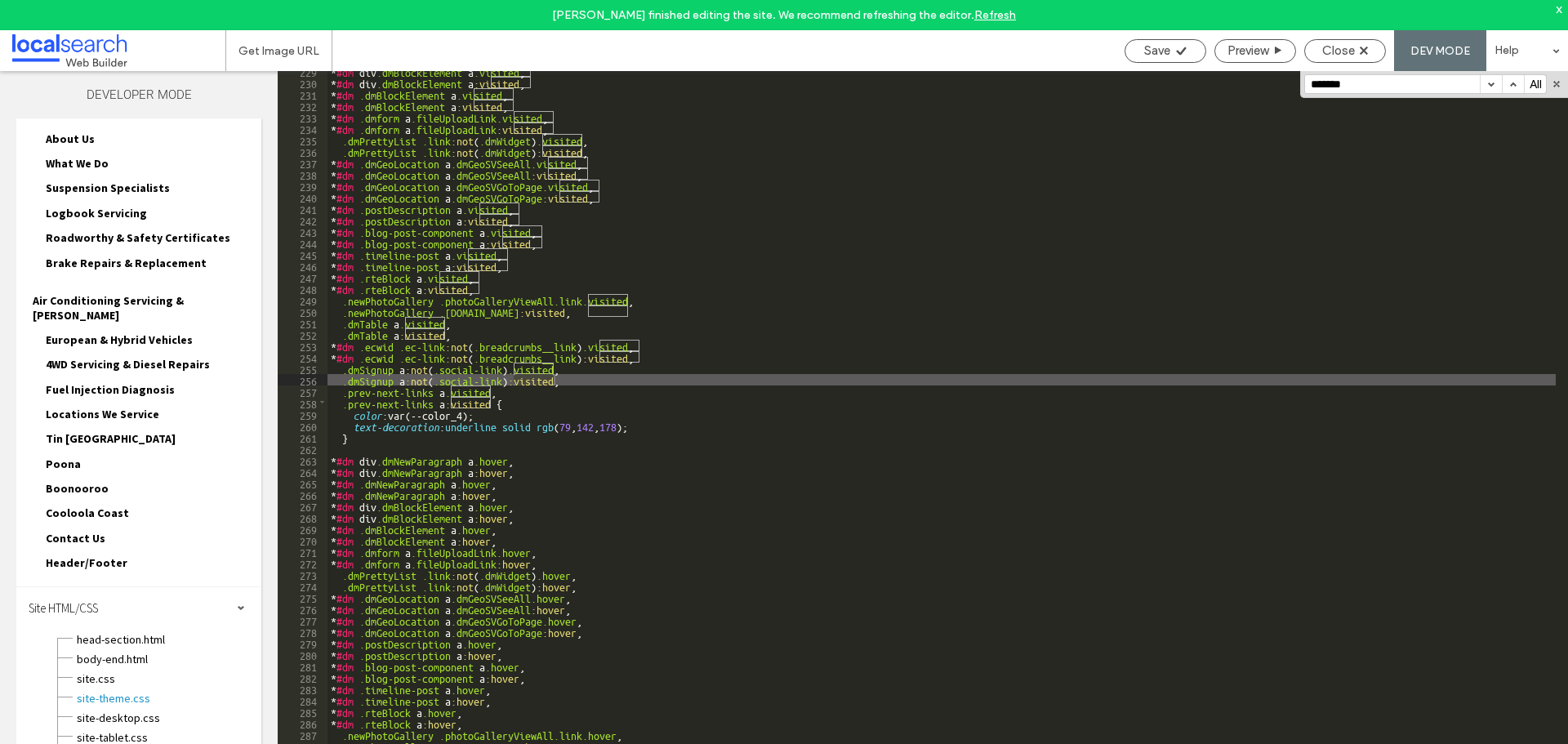
click at [1488, 92] on button "button" at bounding box center [1490, 84] width 22 height 18
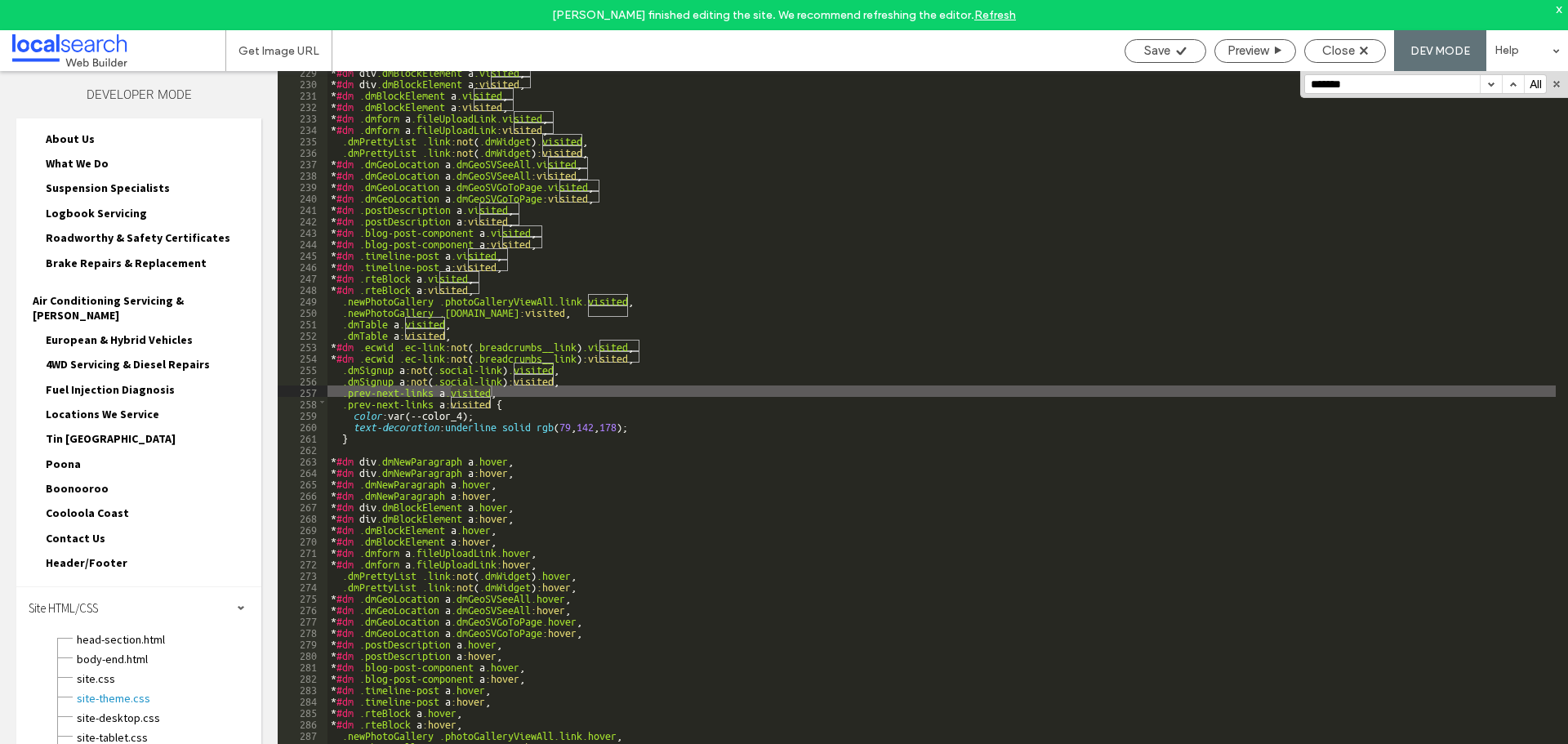
click at [1488, 92] on button "button" at bounding box center [1490, 84] width 22 height 18
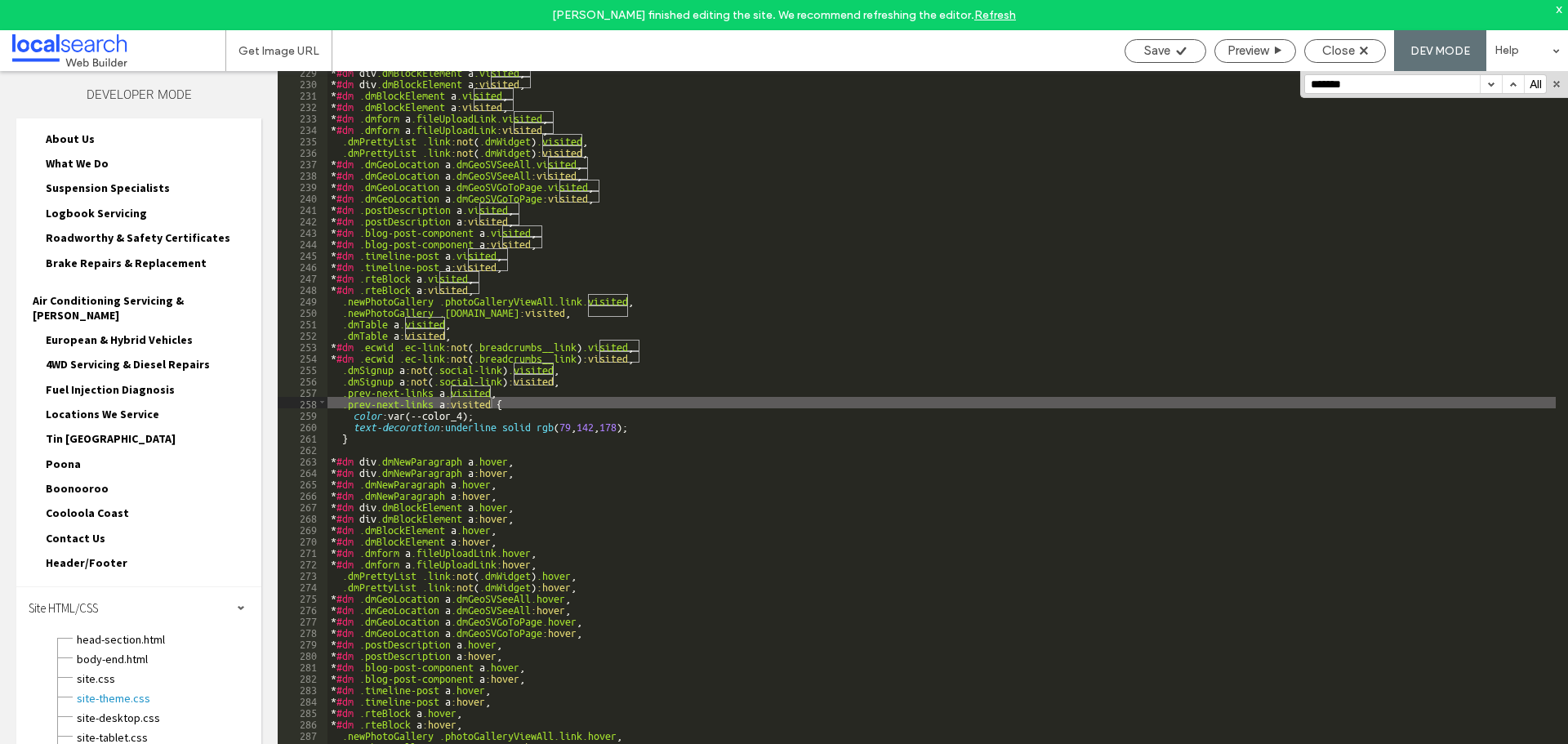
click at [1488, 92] on button "button" at bounding box center [1490, 84] width 22 height 18
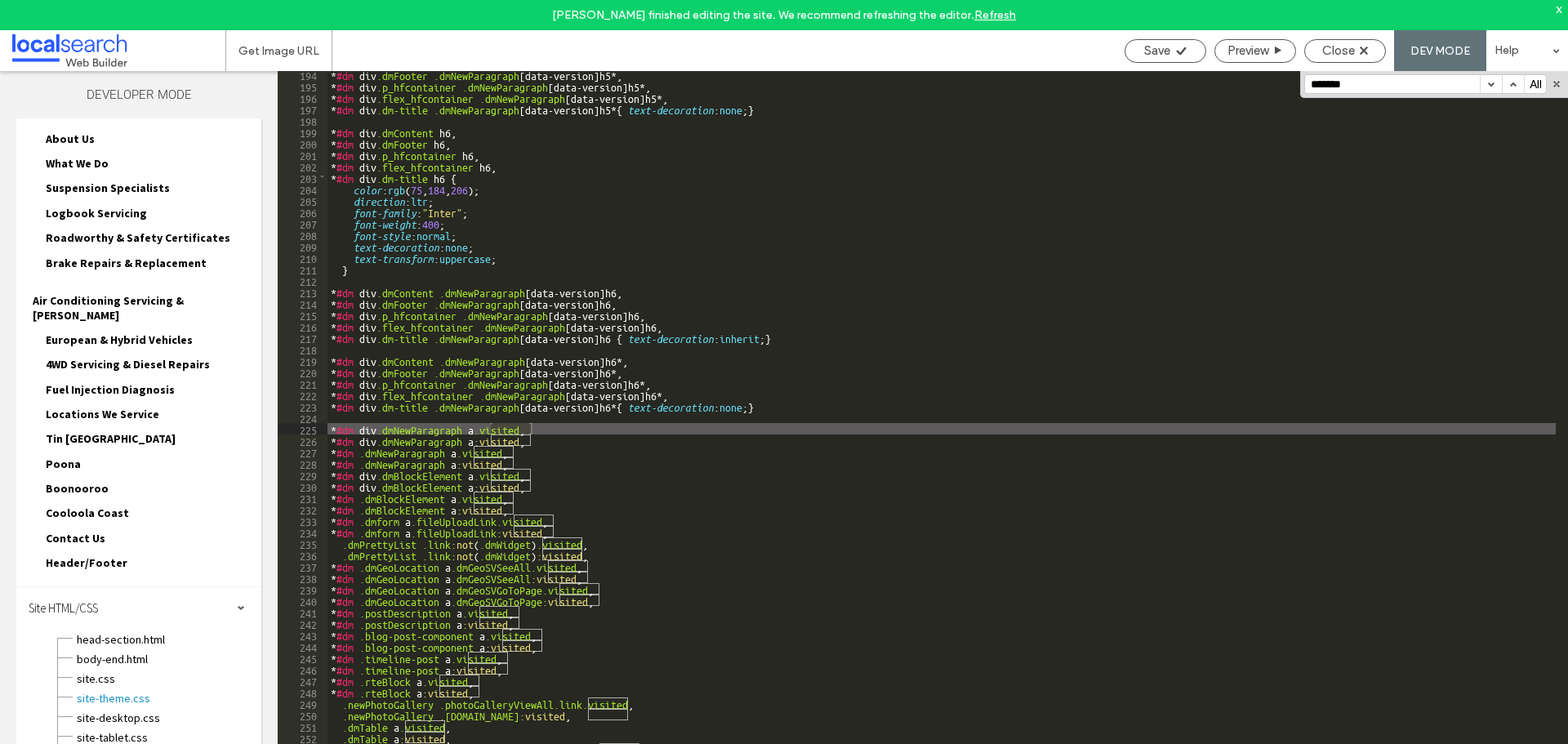
click at [1488, 92] on button "button" at bounding box center [1490, 84] width 22 height 18
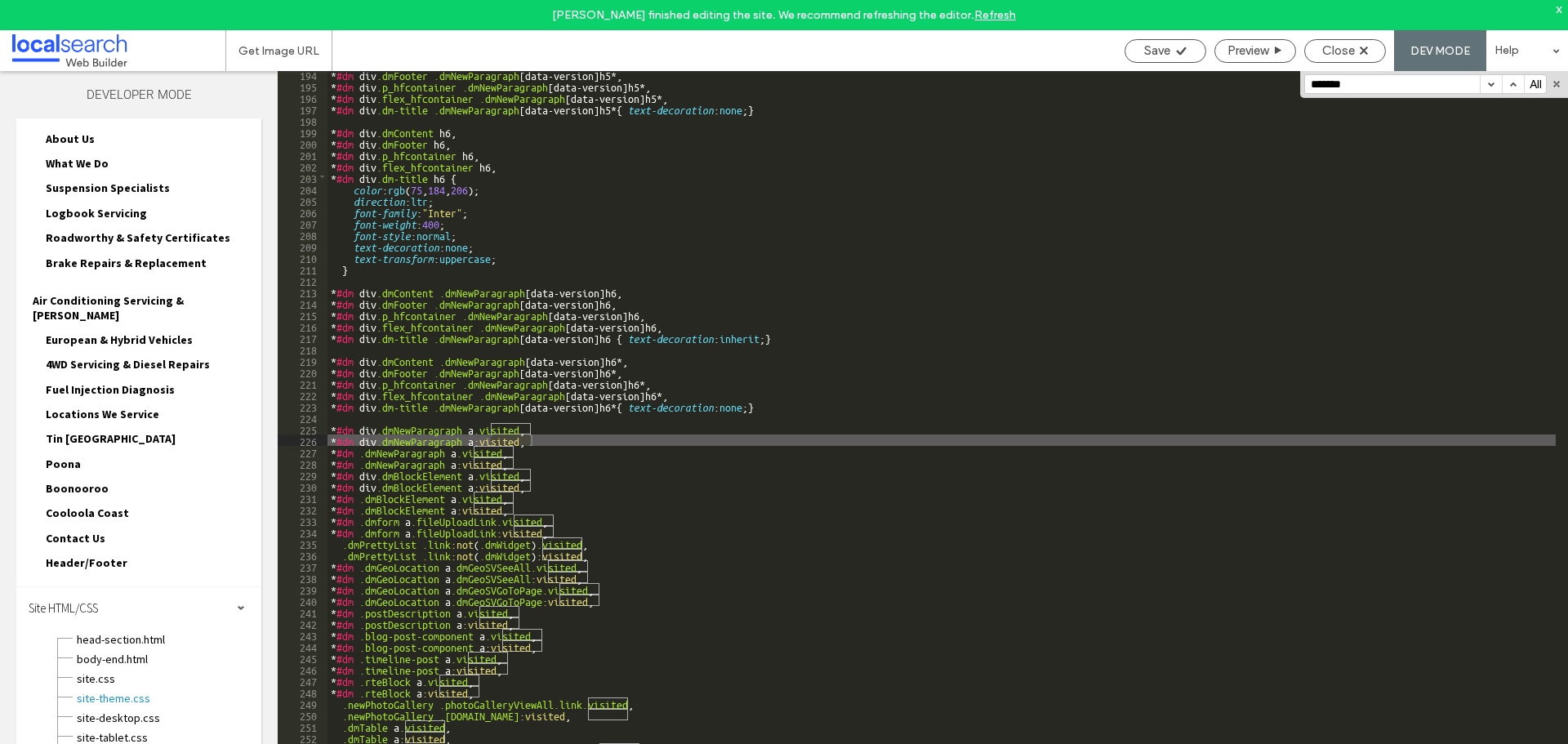
click at [1488, 92] on button "button" at bounding box center [1490, 84] width 22 height 18
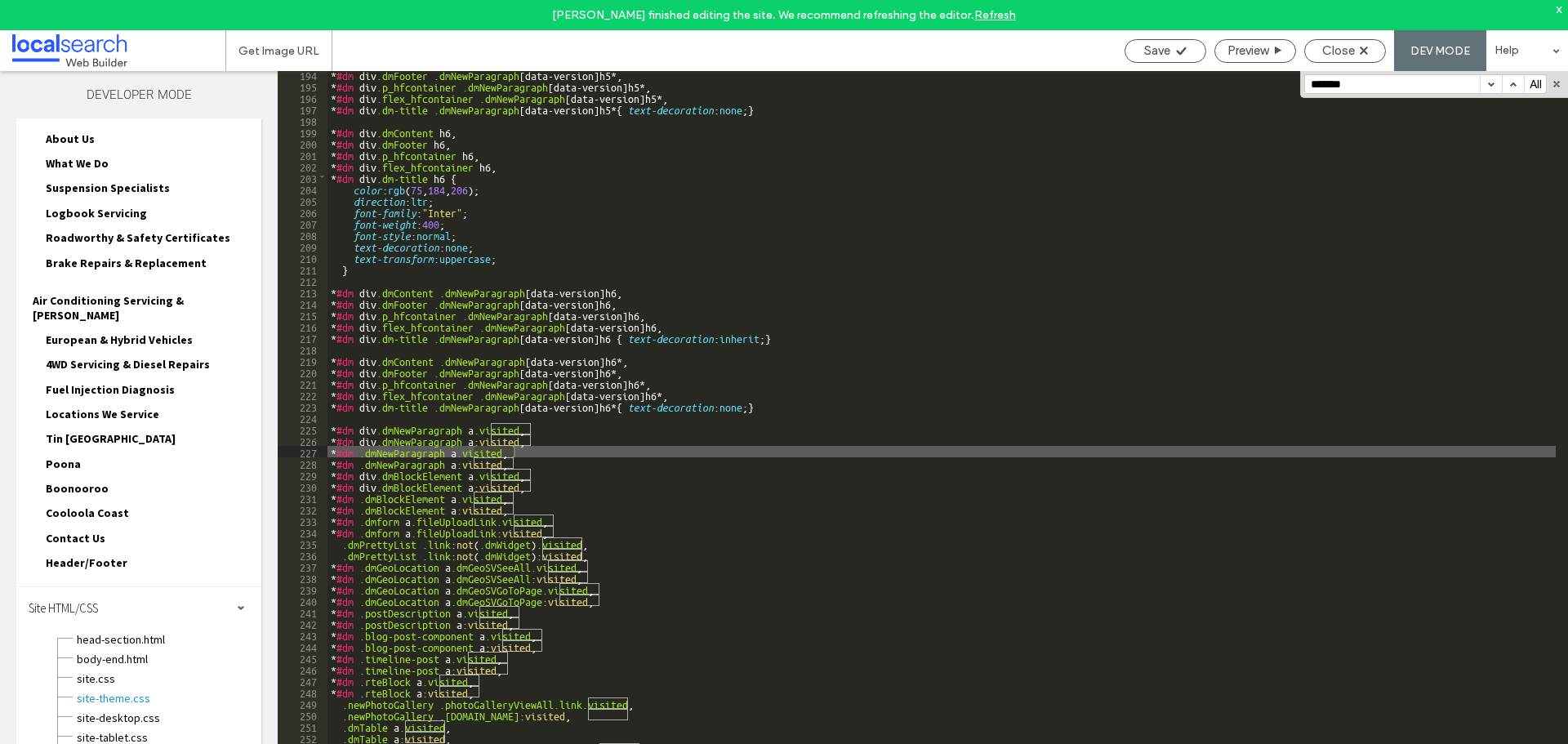
click at [1488, 92] on button "button" at bounding box center [1490, 84] width 22 height 18
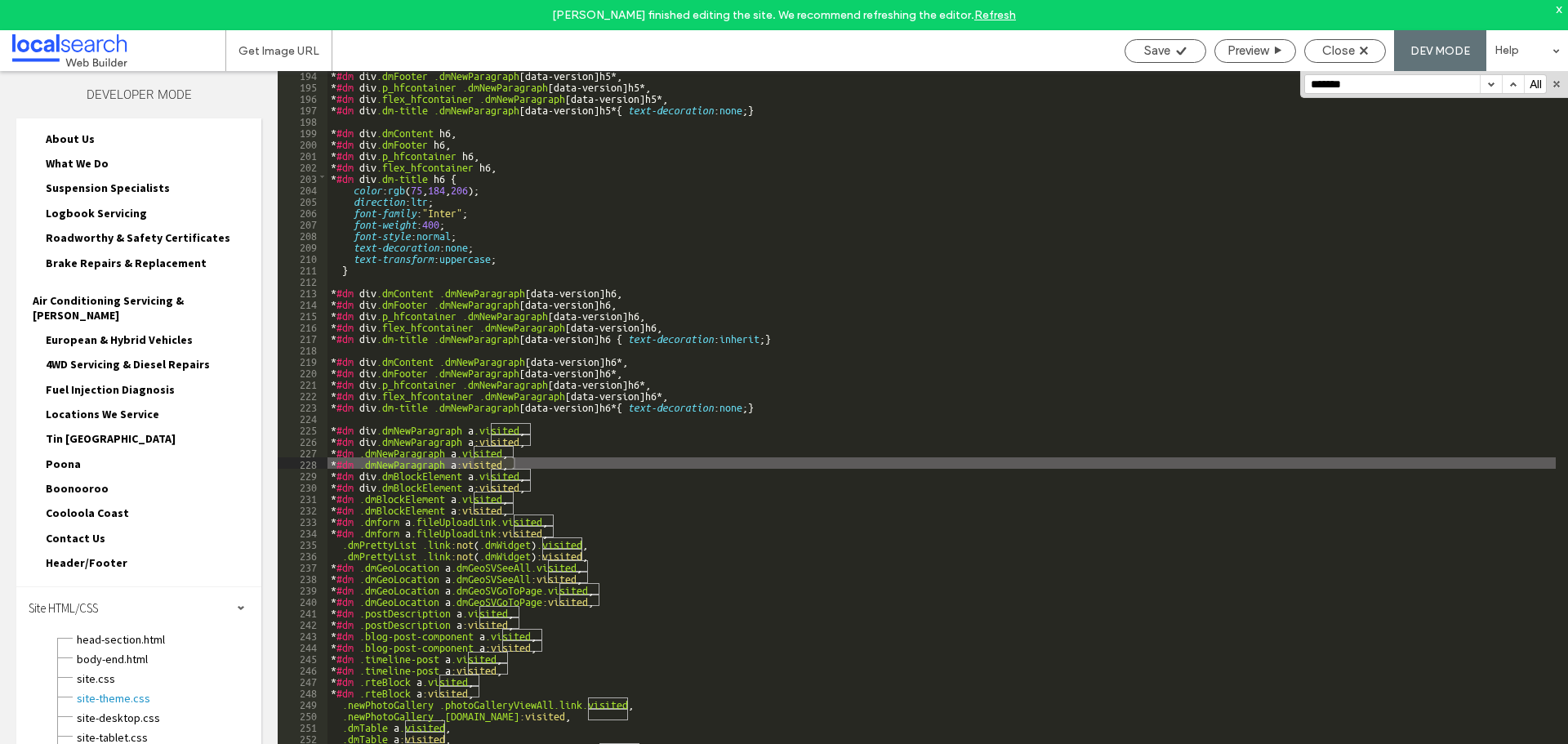
click at [1488, 92] on button "button" at bounding box center [1490, 84] width 22 height 18
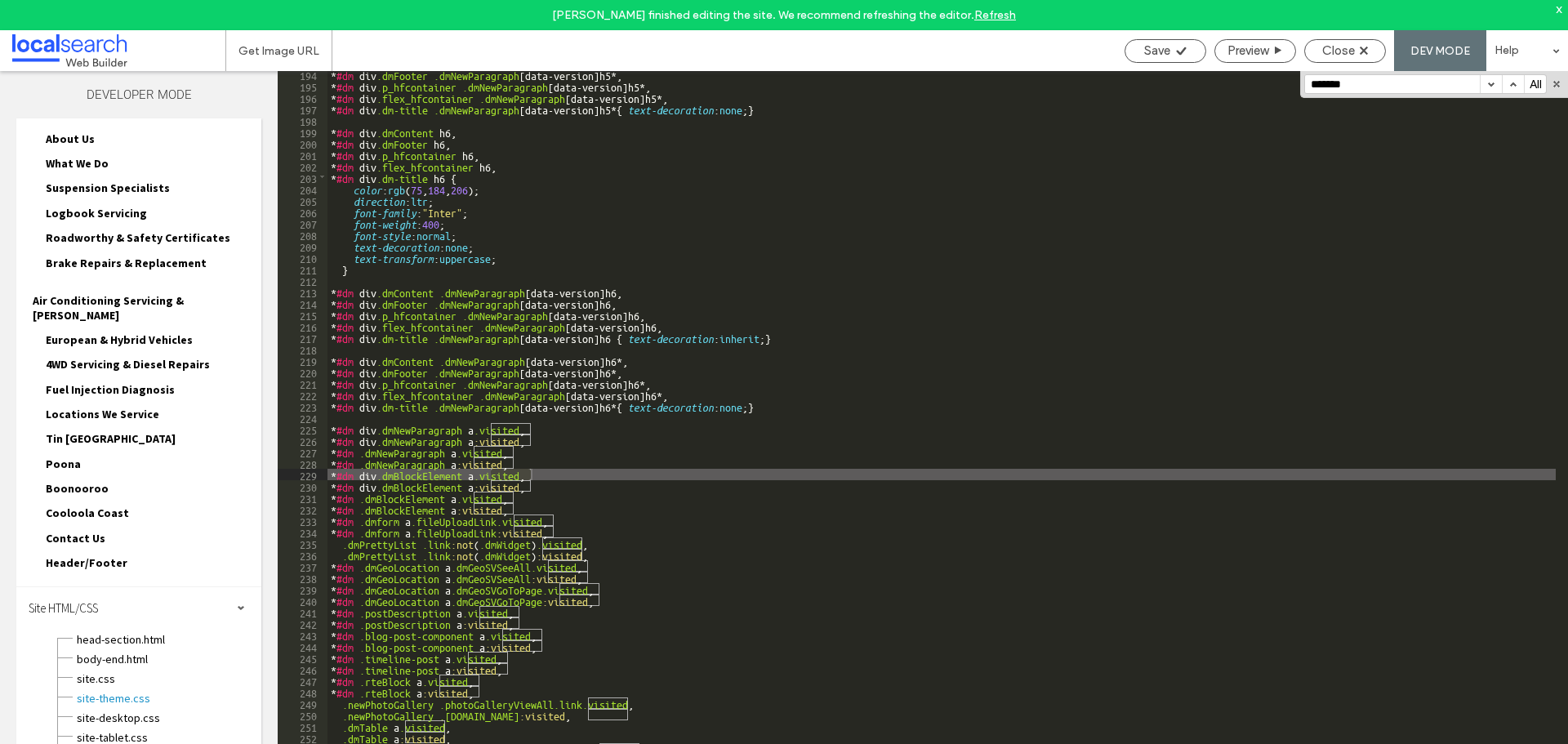
click at [1488, 92] on button "button" at bounding box center [1490, 84] width 22 height 18
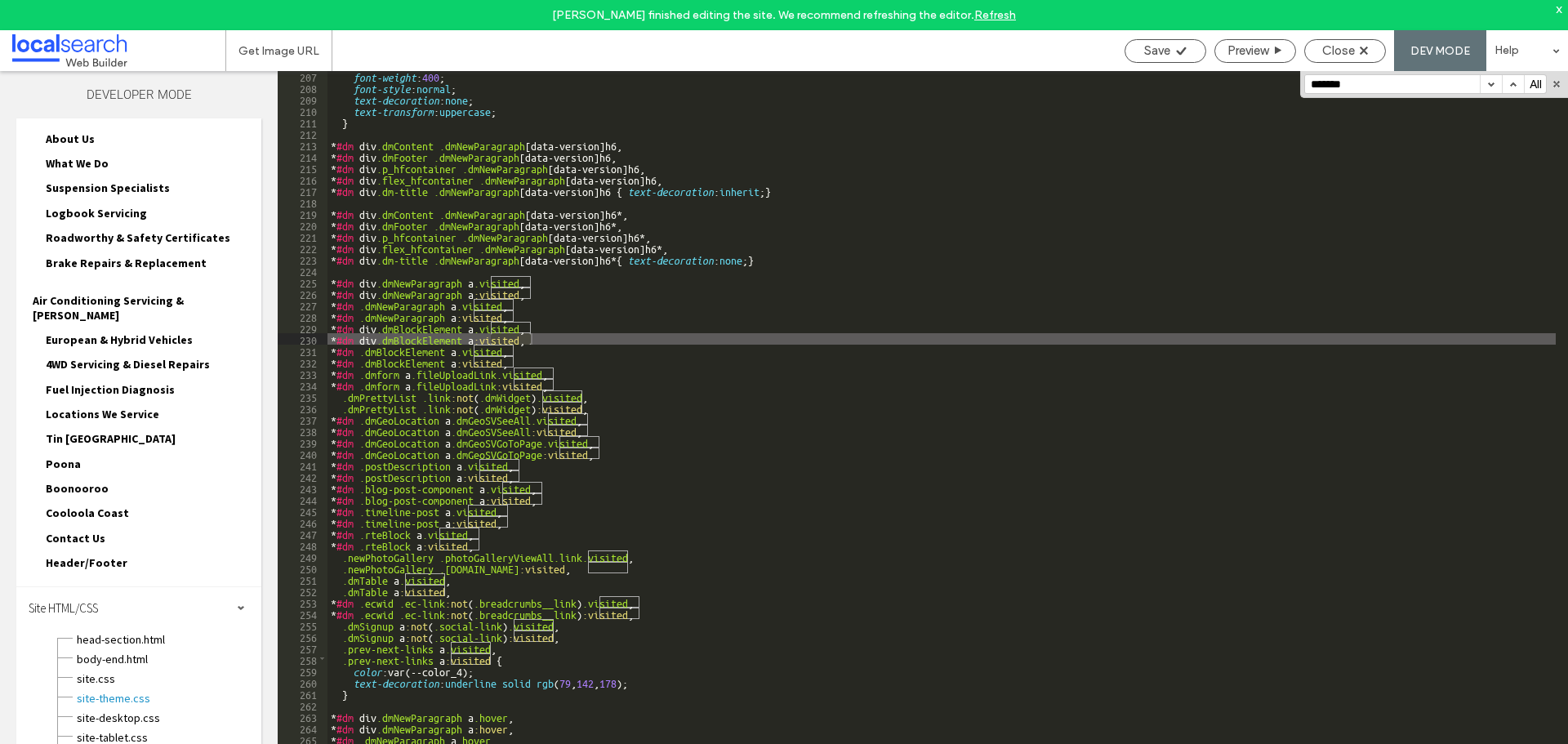
scroll to position [2358, 0]
click at [1488, 86] on button "button" at bounding box center [1490, 84] width 22 height 18
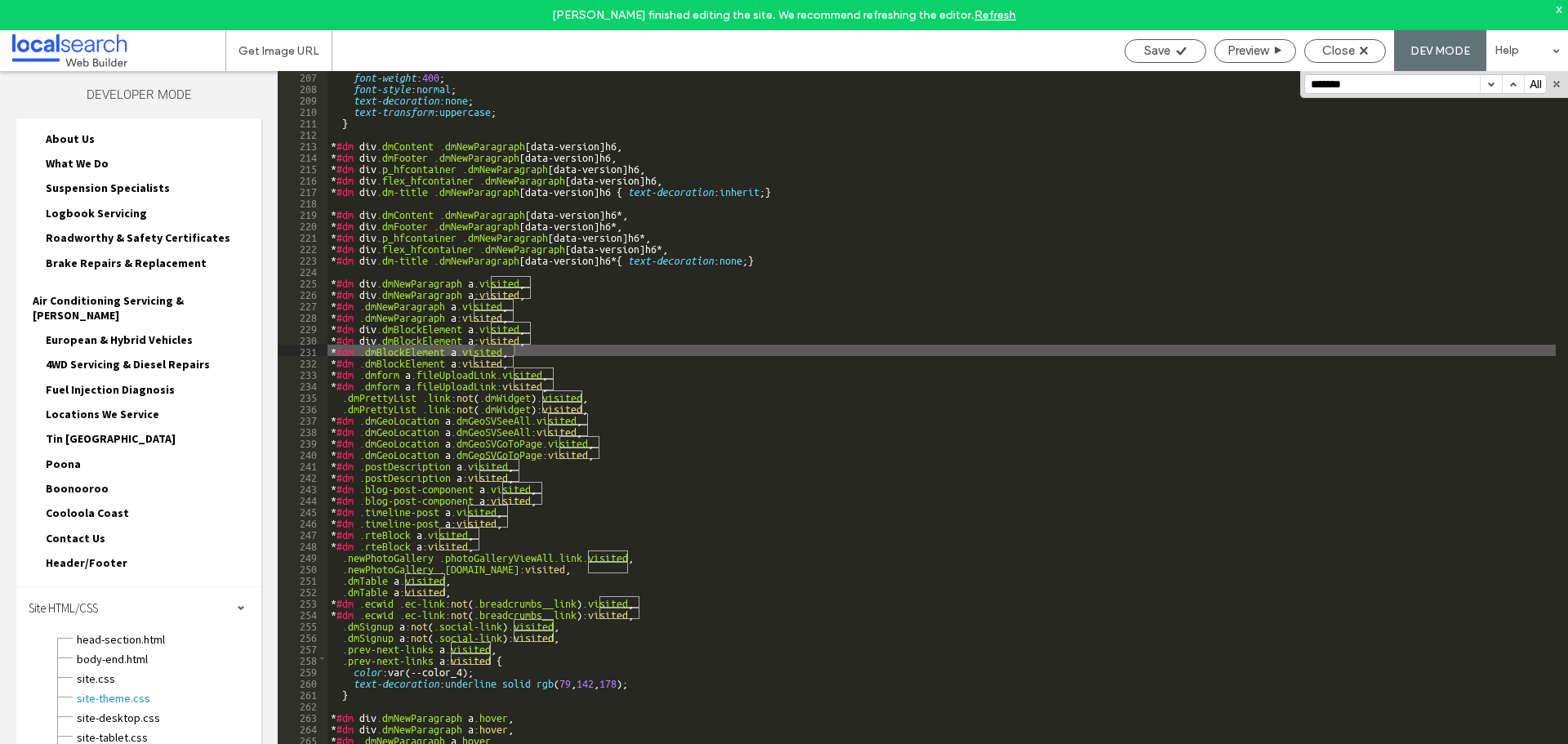
click at [1488, 86] on button "button" at bounding box center [1490, 84] width 22 height 18
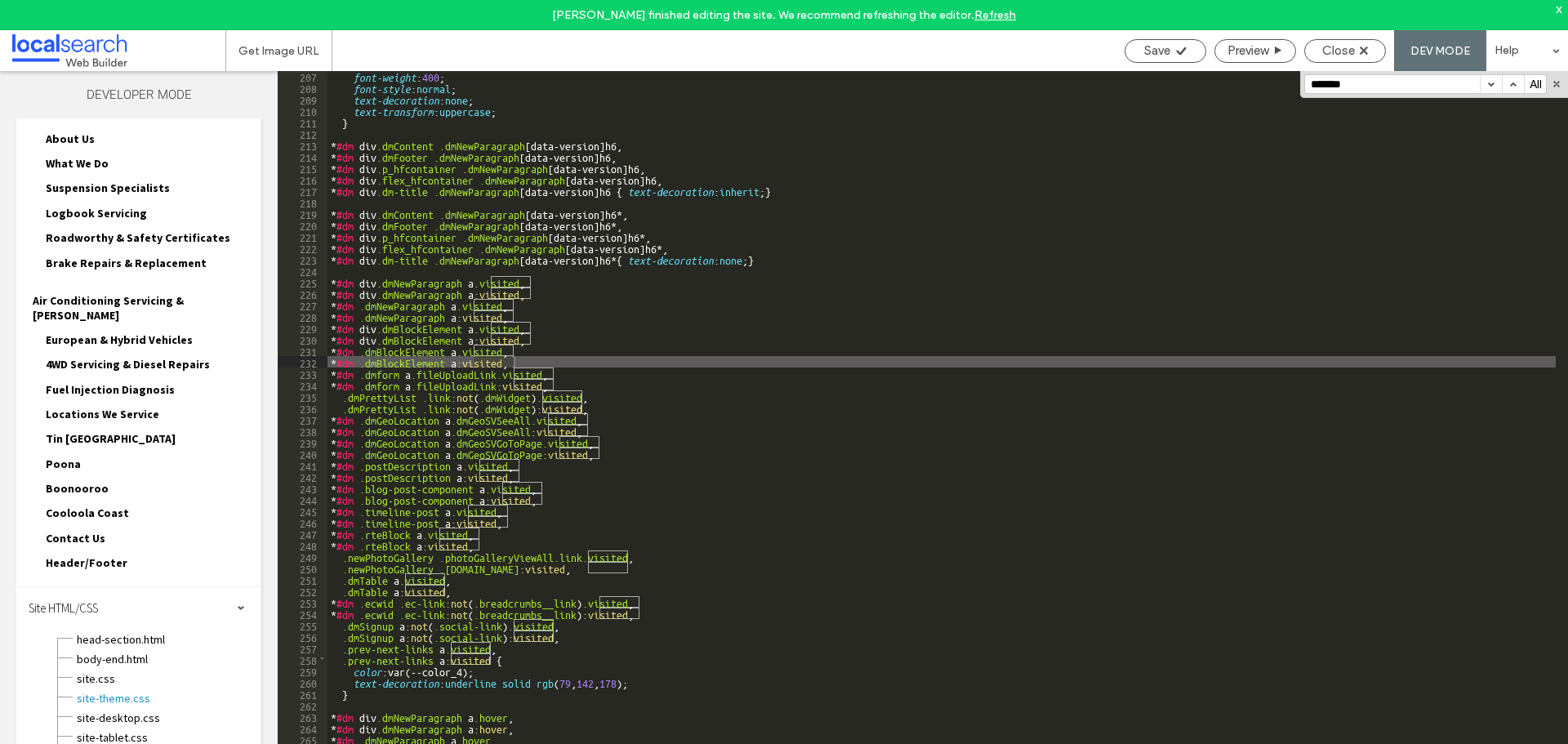
click at [1488, 86] on button "button" at bounding box center [1490, 84] width 22 height 18
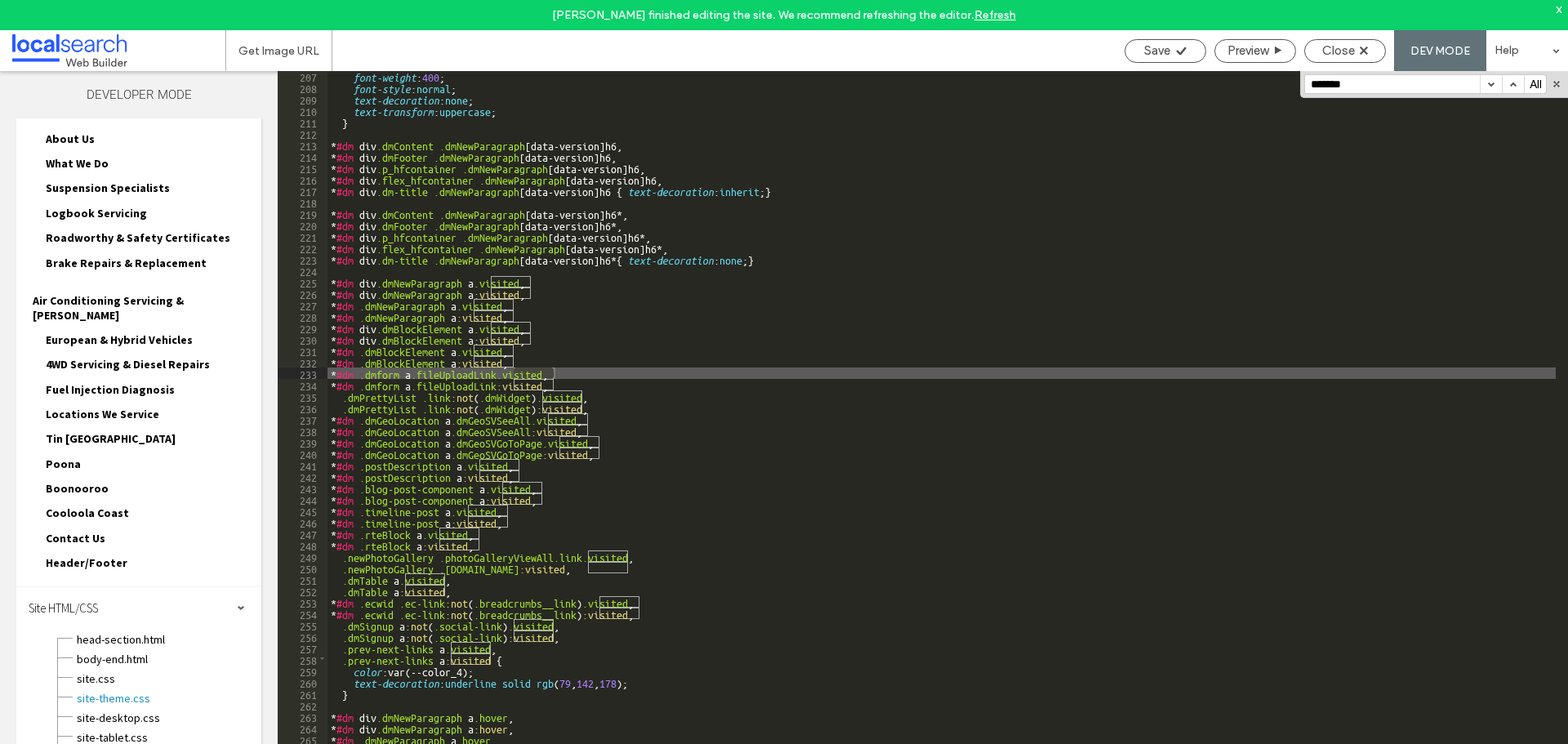
click at [1488, 86] on button "button" at bounding box center [1490, 84] width 22 height 18
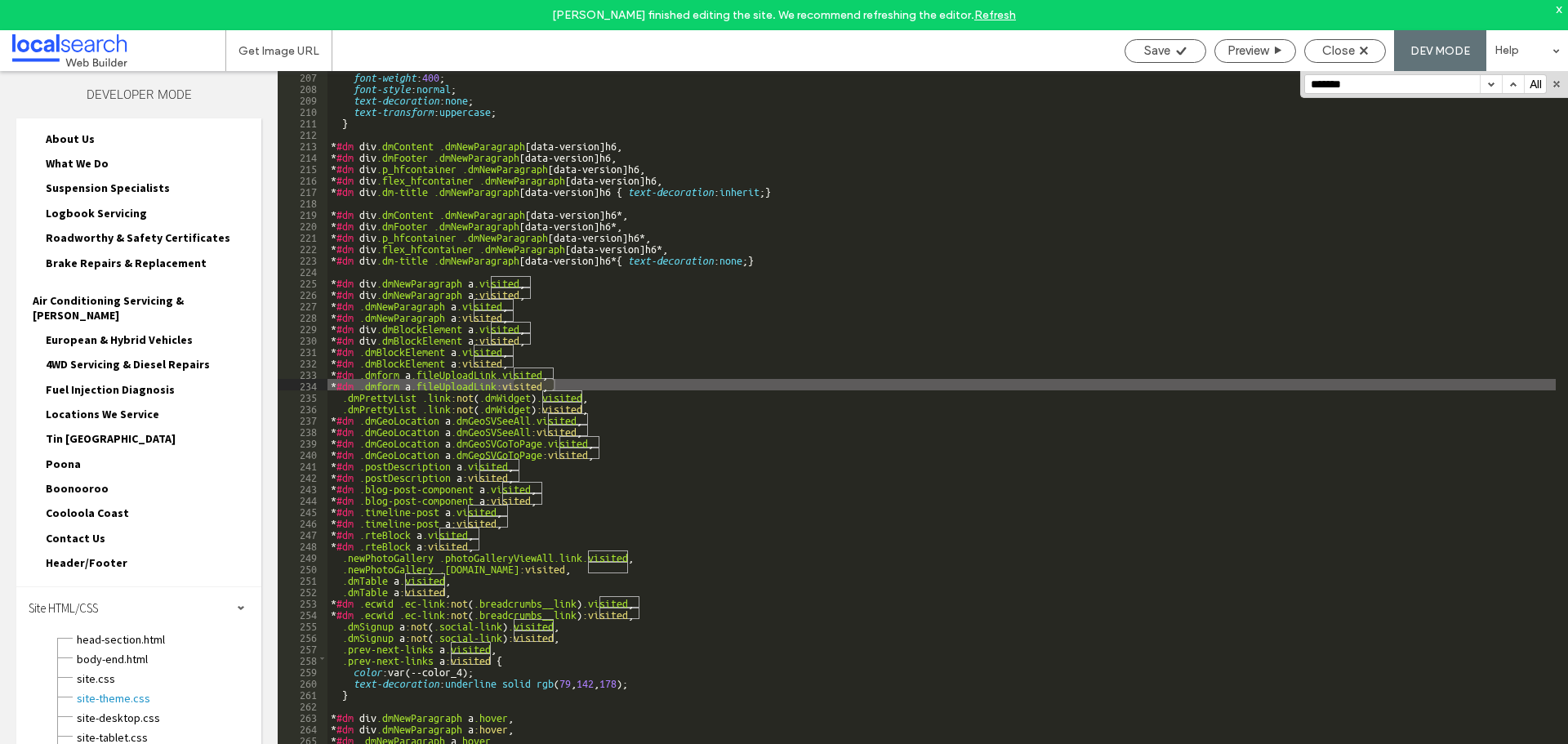
click at [1488, 86] on button "button" at bounding box center [1490, 84] width 22 height 18
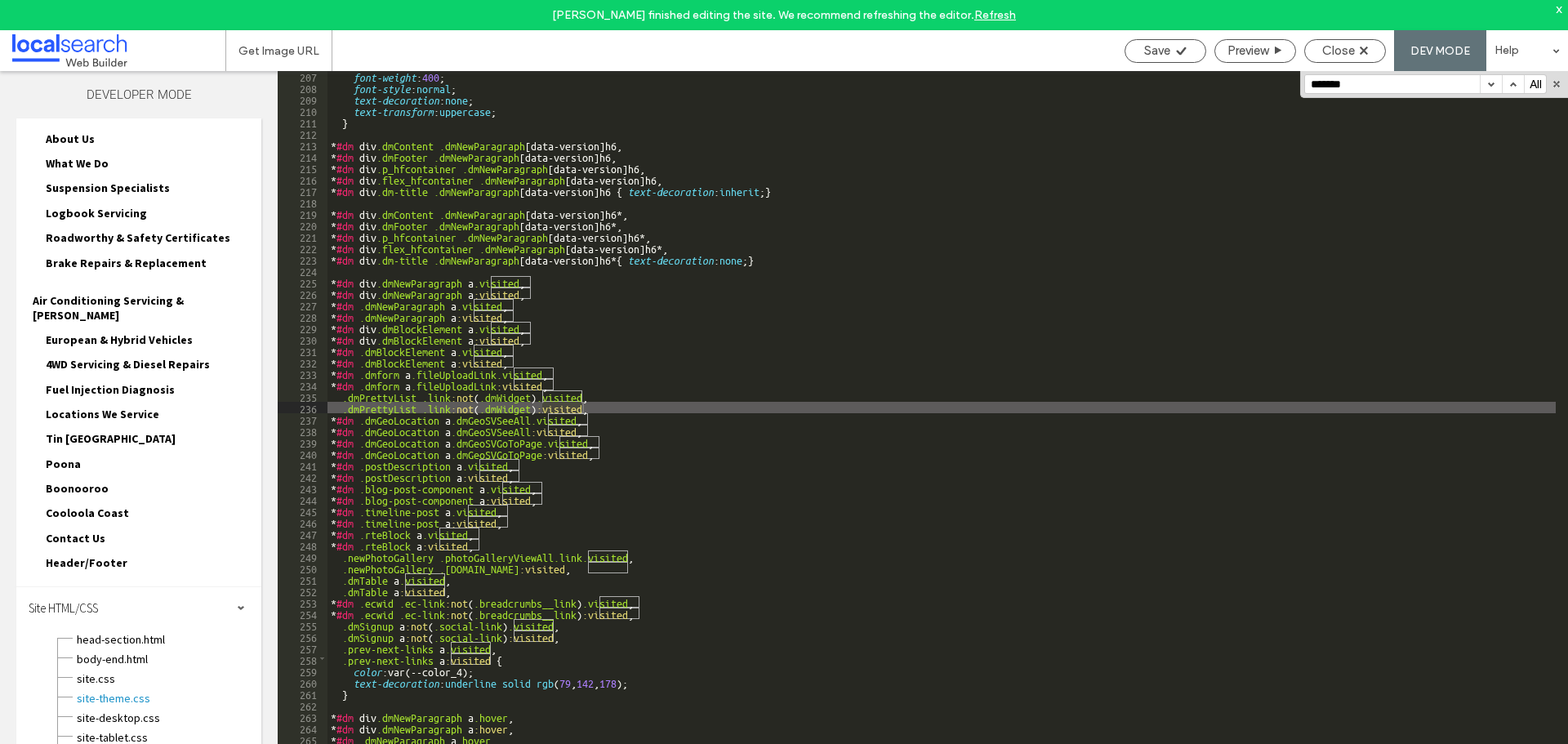
click at [1488, 86] on button "button" at bounding box center [1490, 84] width 22 height 18
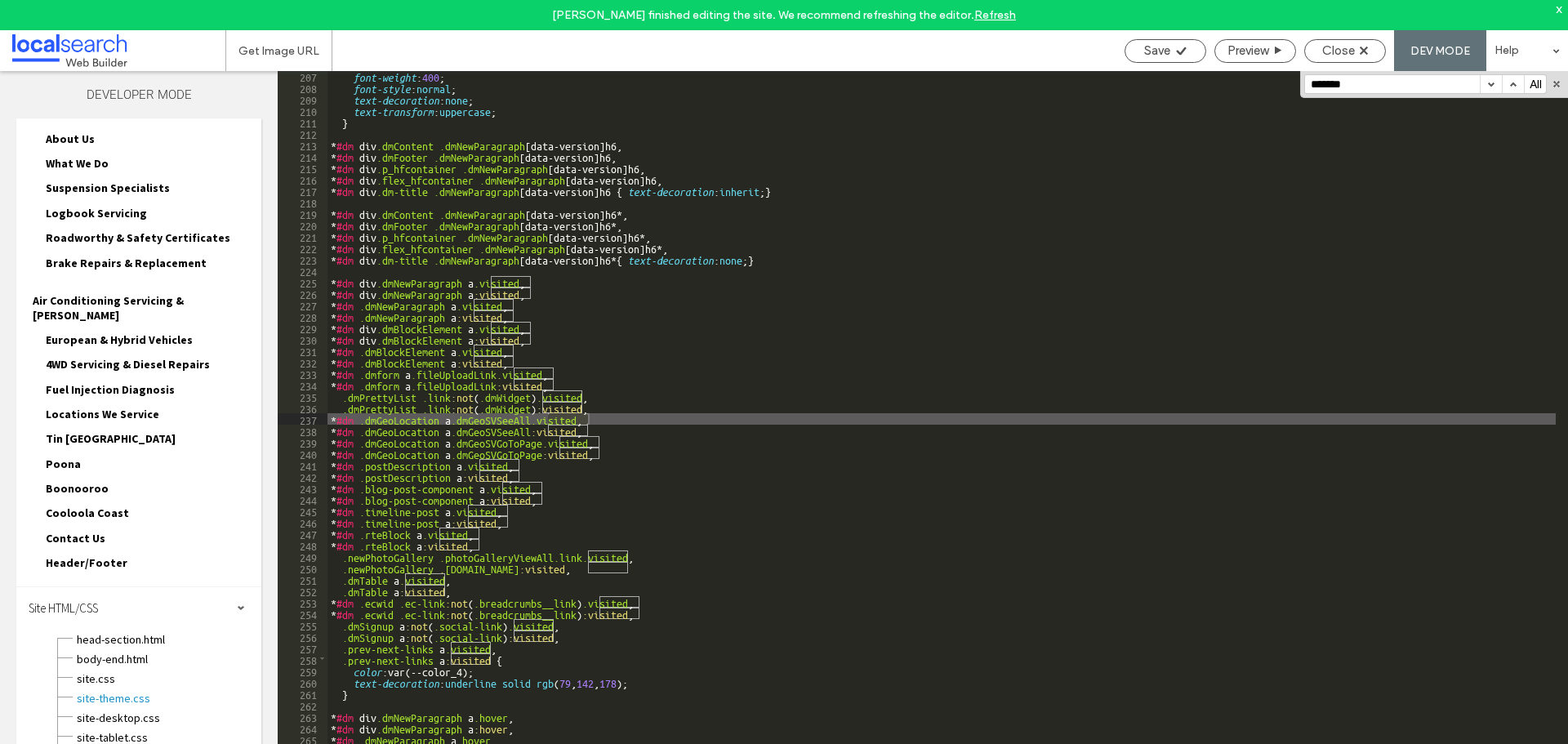
click at [1488, 86] on button "button" at bounding box center [1490, 84] width 22 height 18
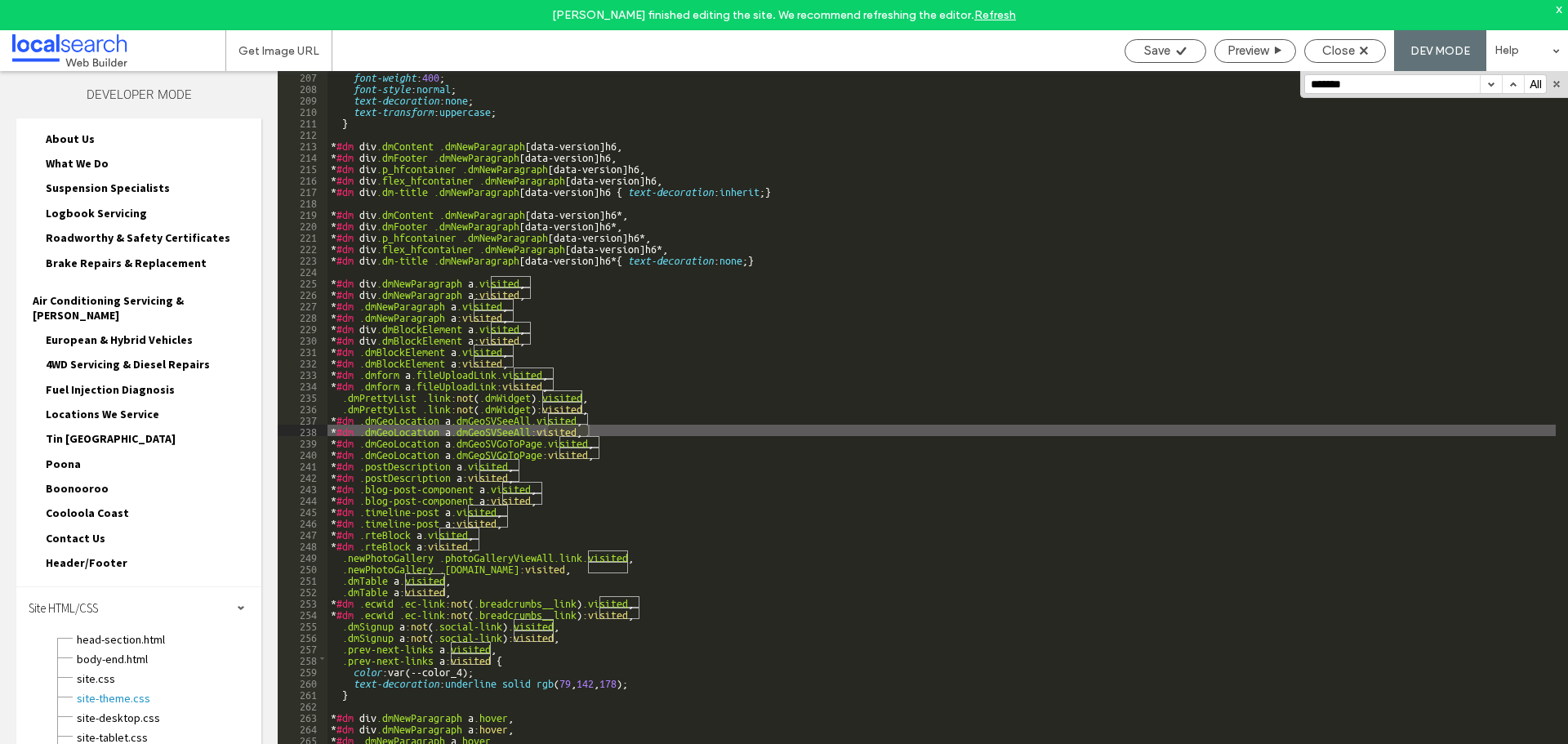
click at [1488, 86] on button "button" at bounding box center [1490, 84] width 22 height 18
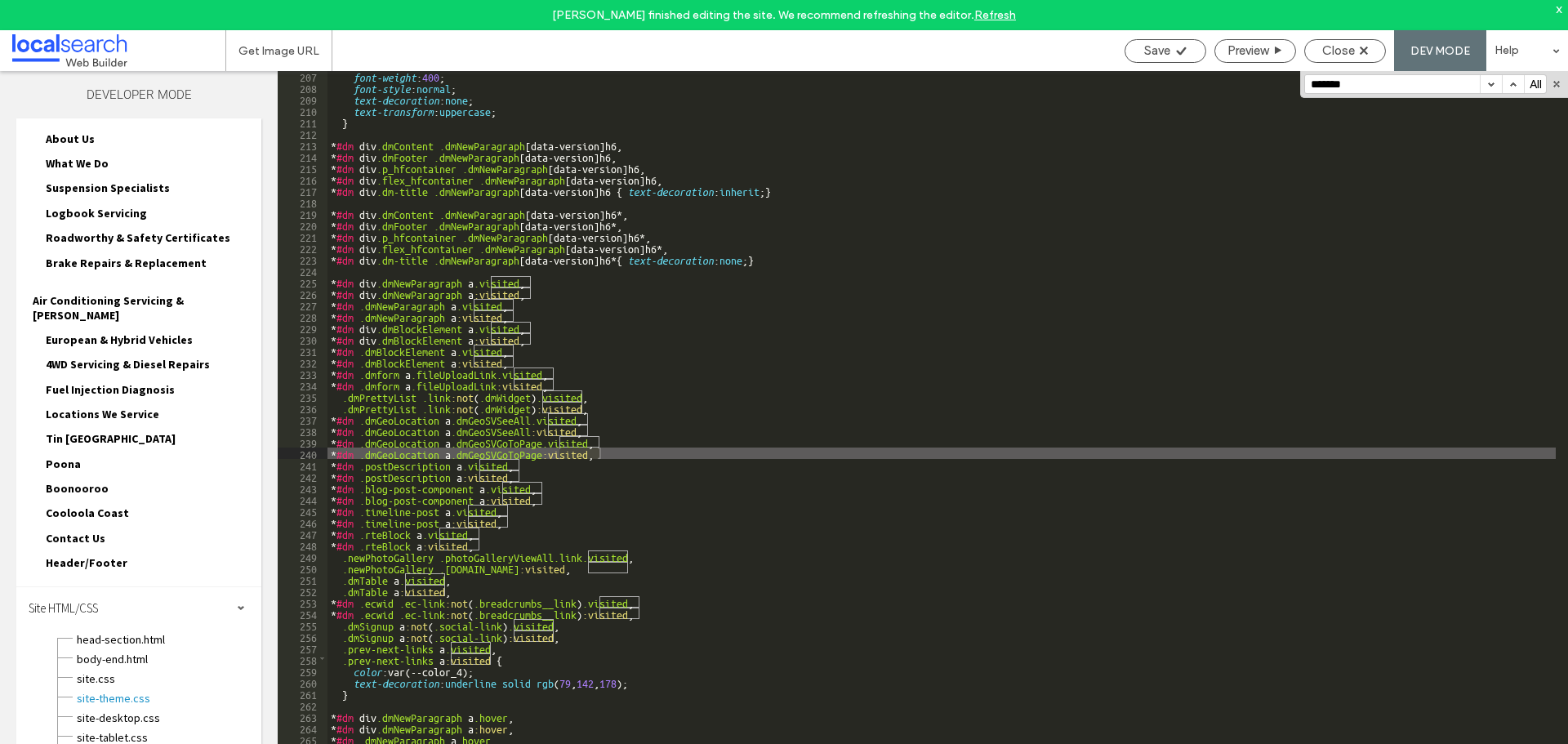
click at [1488, 86] on button "button" at bounding box center [1490, 84] width 22 height 18
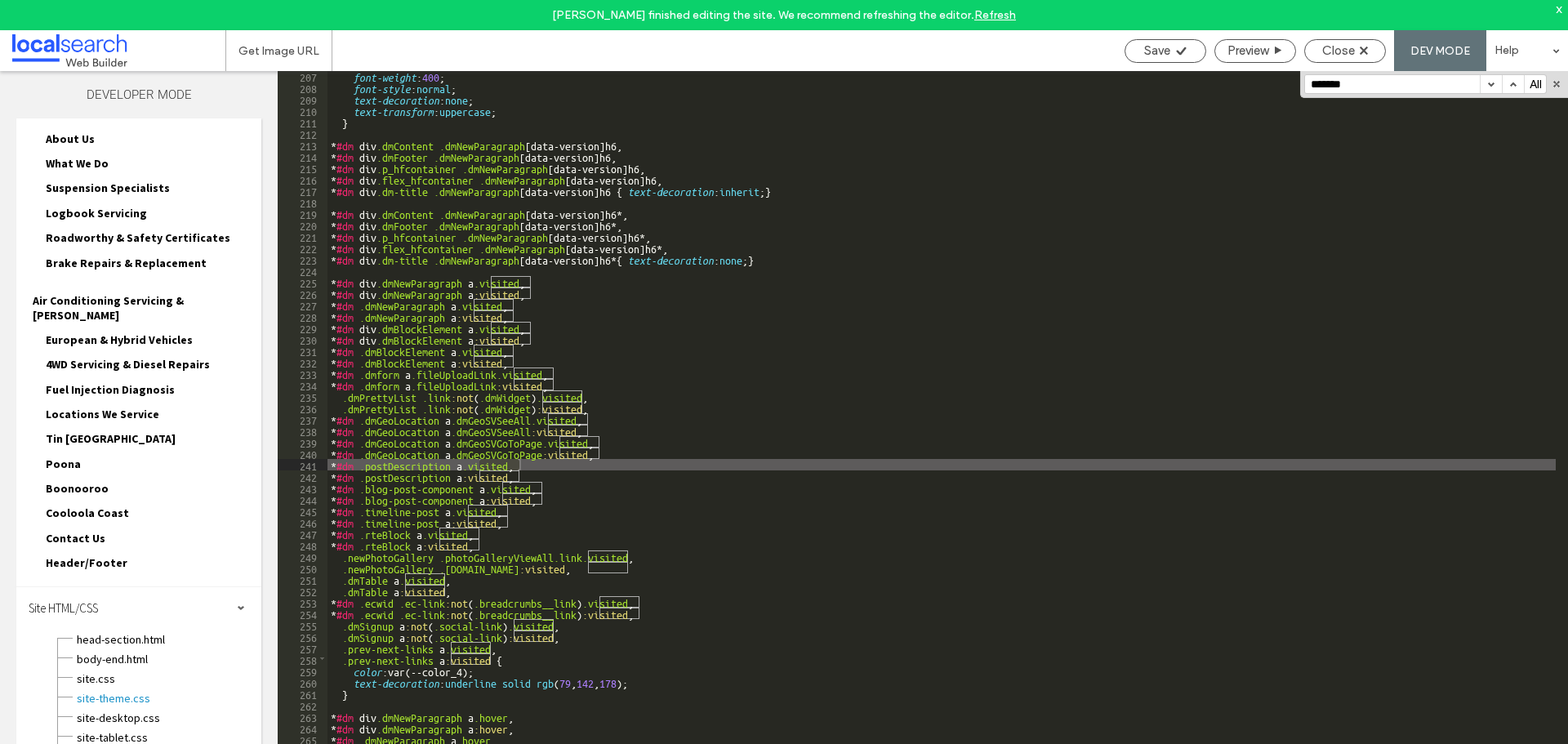
click at [1488, 86] on button "button" at bounding box center [1490, 84] width 22 height 18
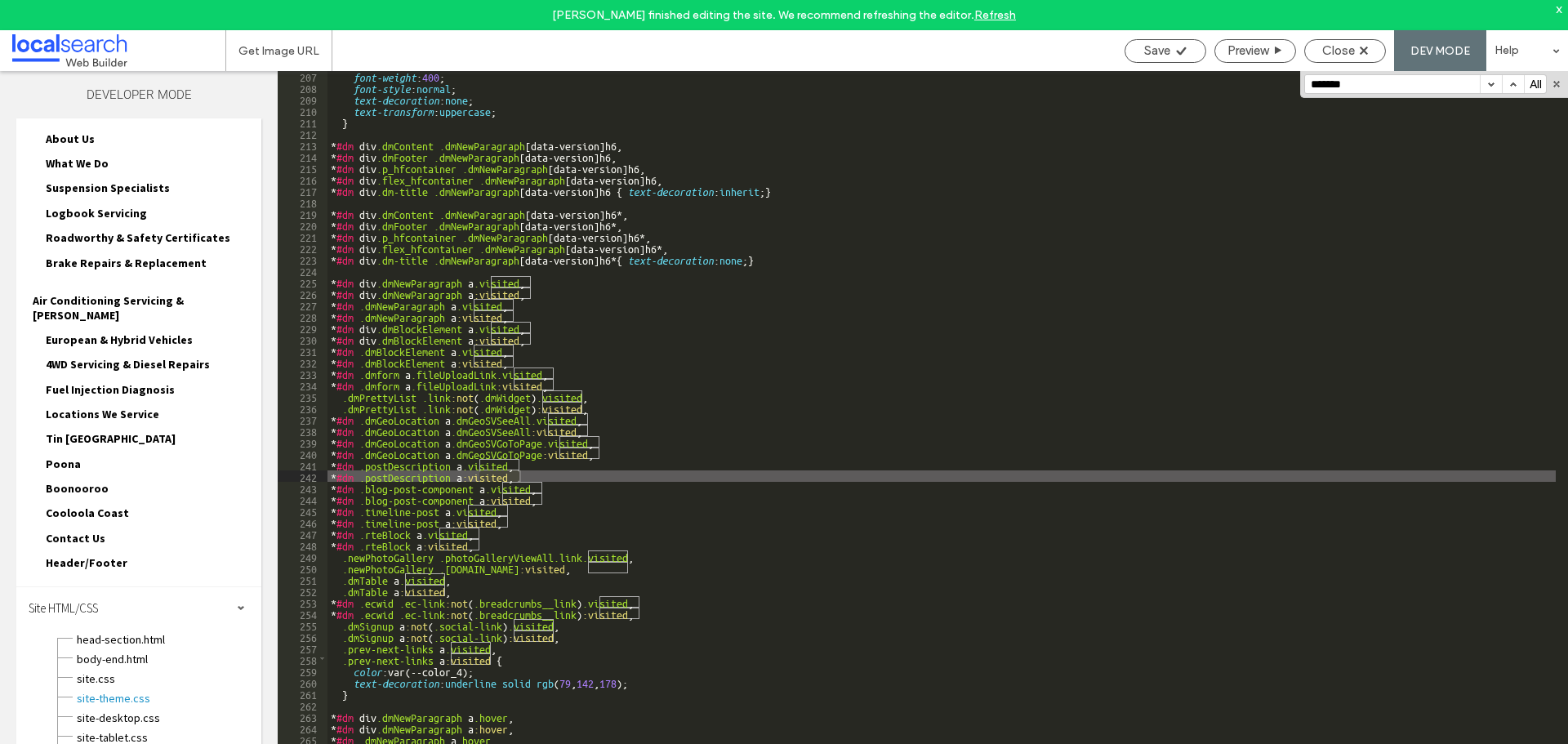
click at [1488, 86] on button "button" at bounding box center [1490, 84] width 22 height 18
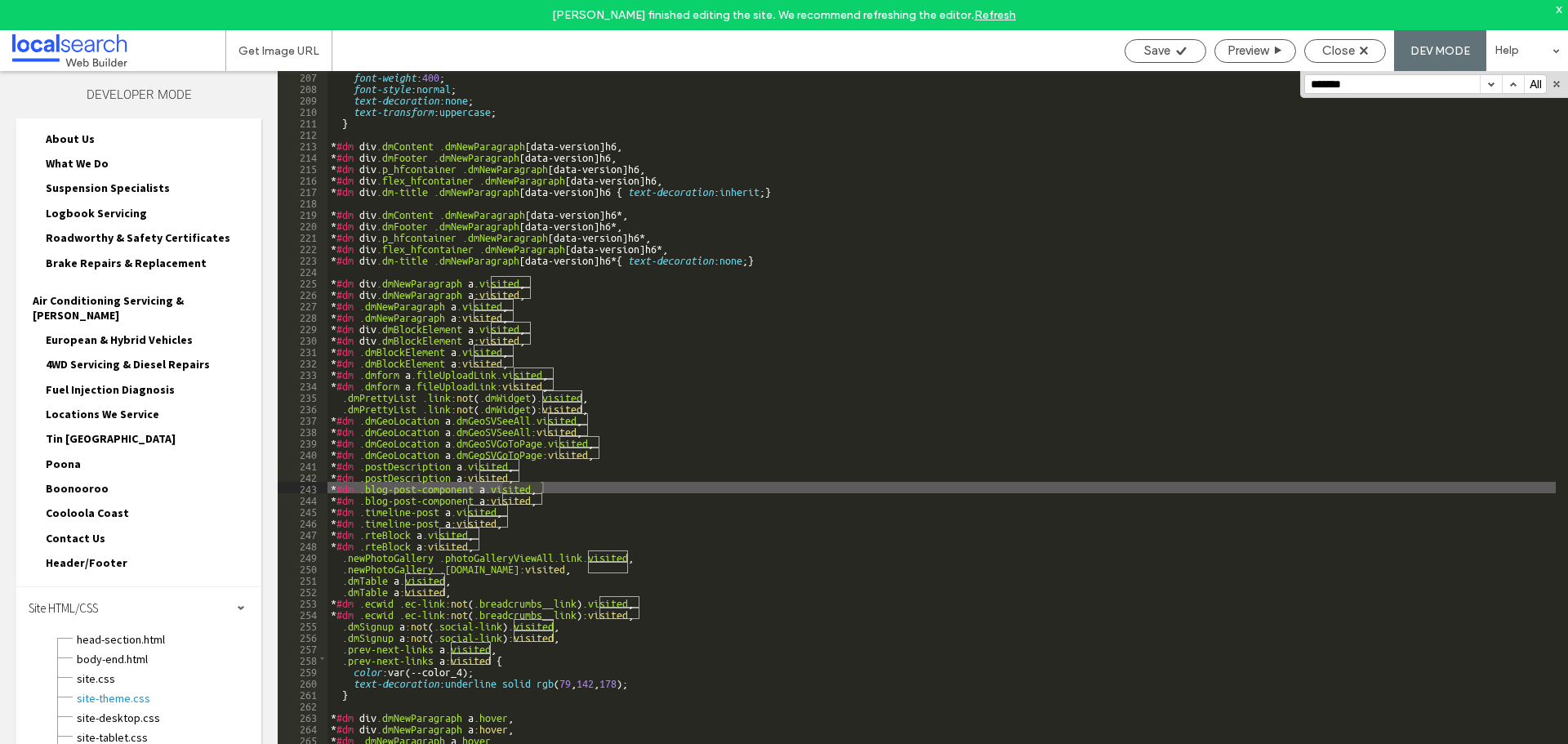
click at [1488, 86] on button "button" at bounding box center [1490, 84] width 22 height 18
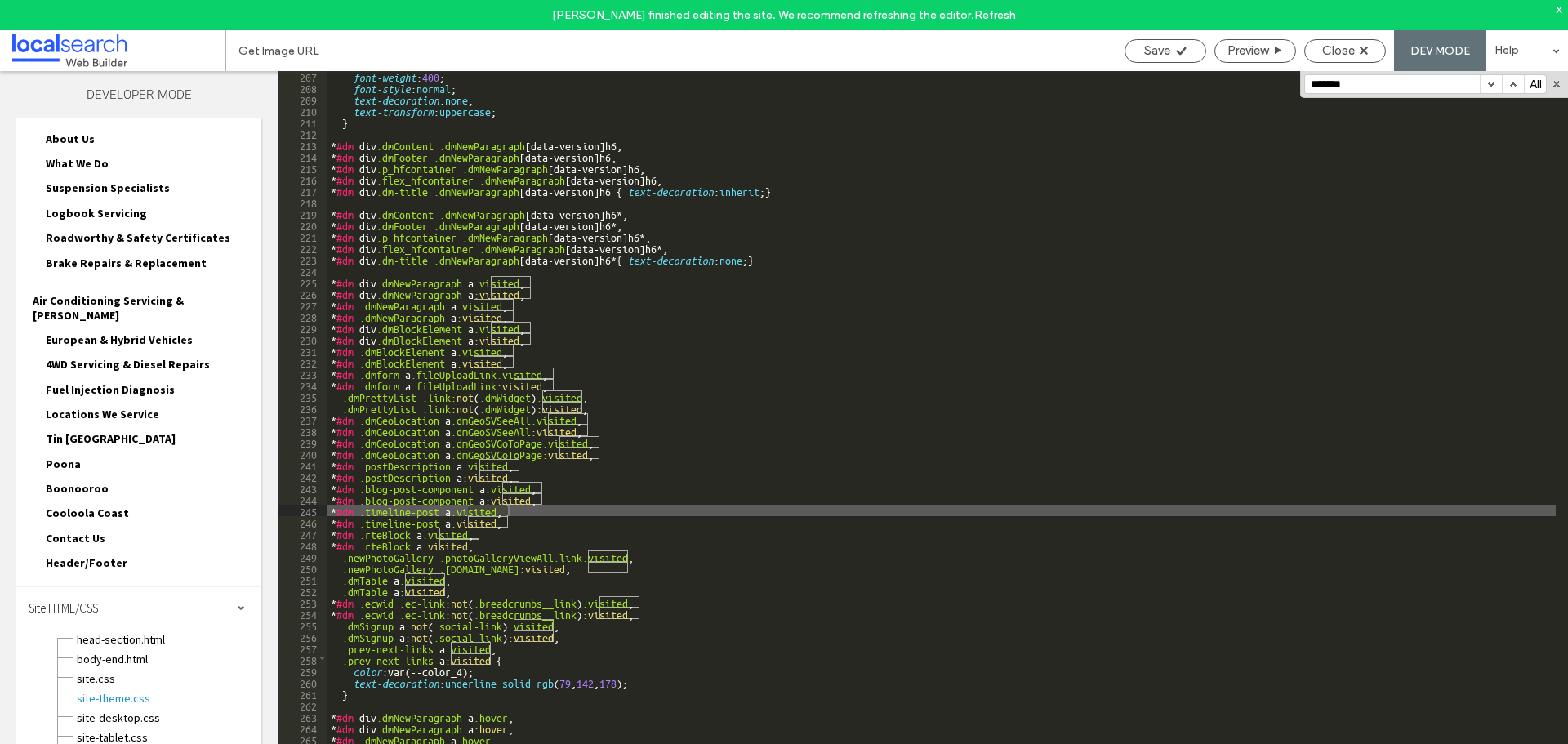
click at [1488, 86] on button "button" at bounding box center [1490, 84] width 22 height 18
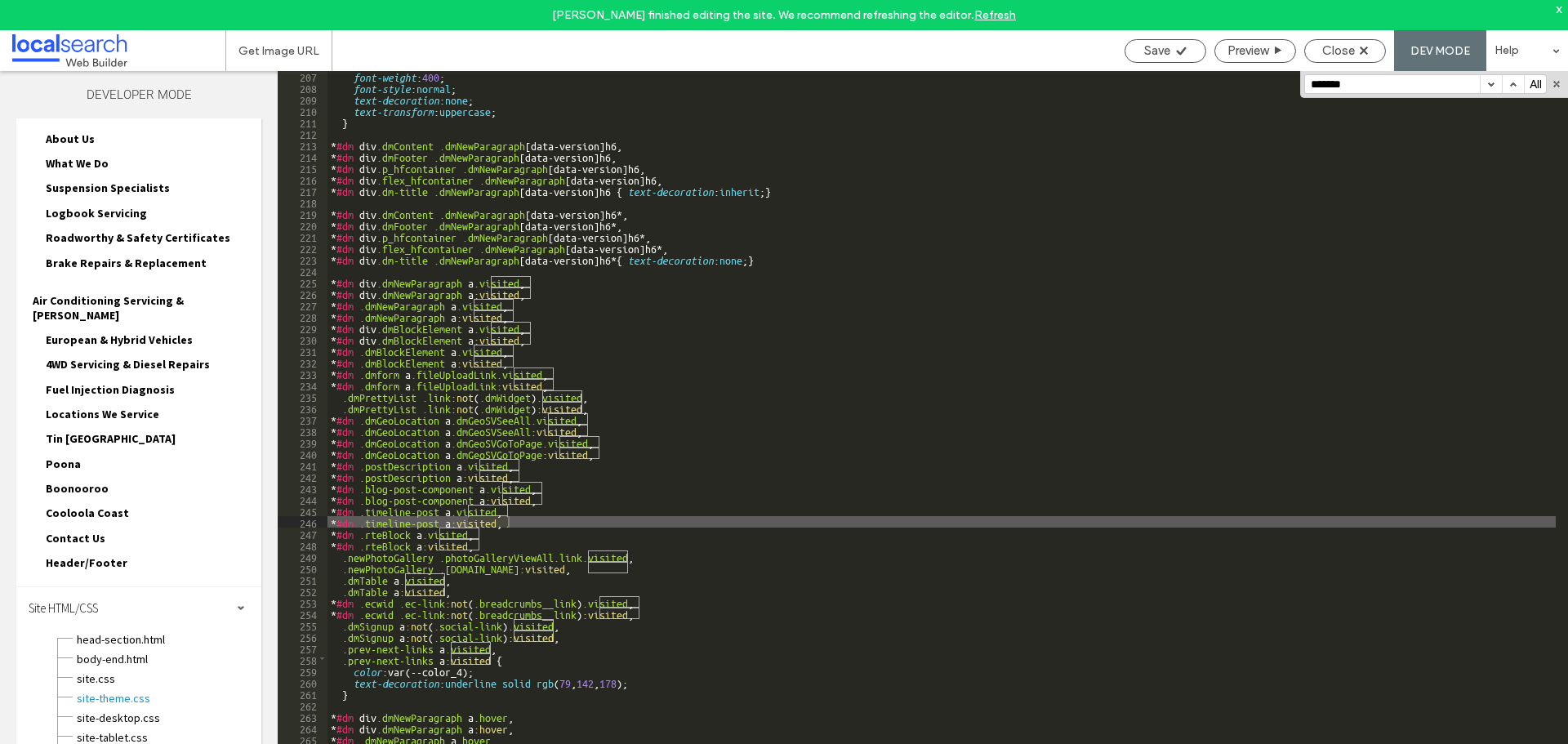
click at [1488, 86] on button "button" at bounding box center [1490, 84] width 22 height 18
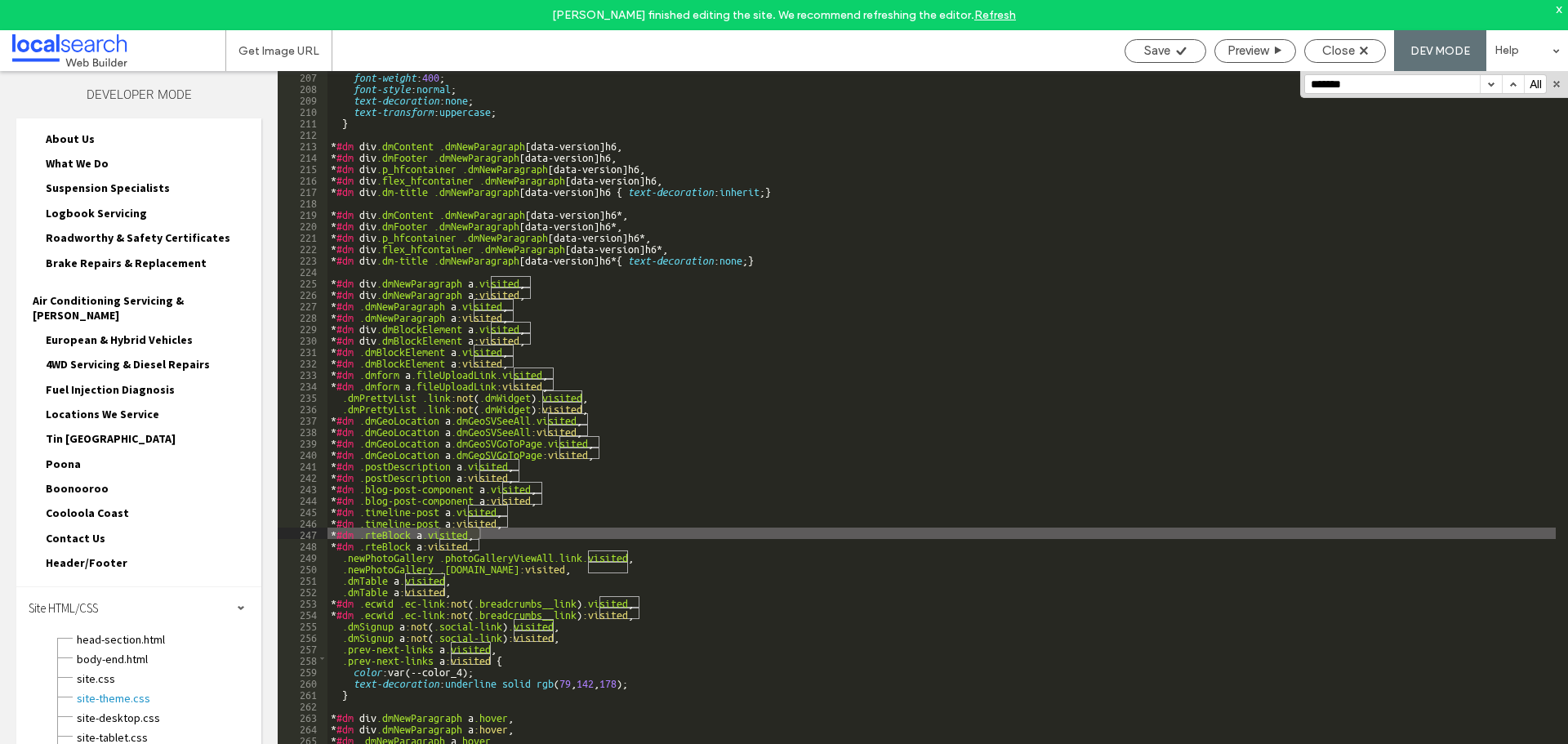
click at [1488, 86] on button "button" at bounding box center [1490, 84] width 22 height 18
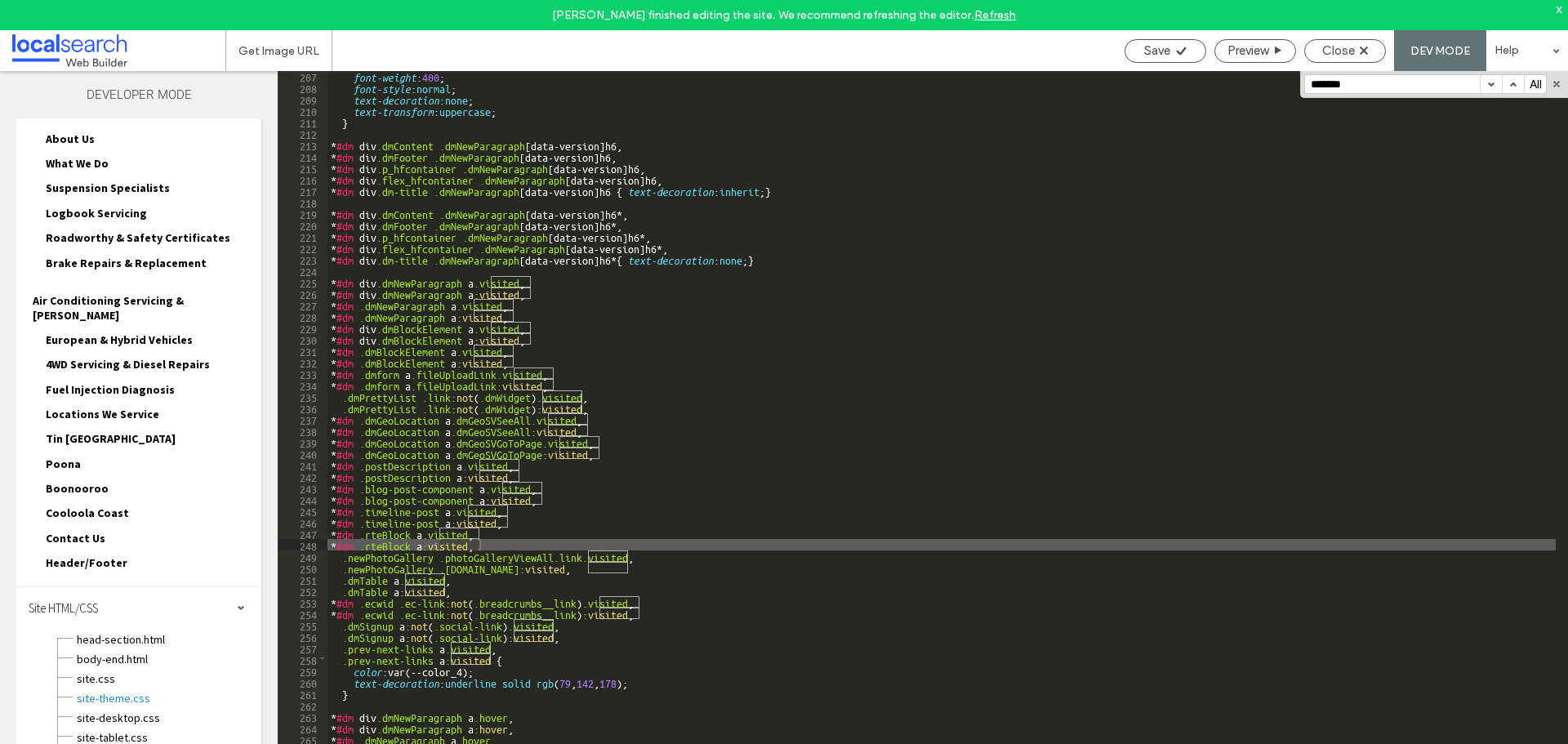
click at [1488, 86] on button "button" at bounding box center [1490, 84] width 22 height 18
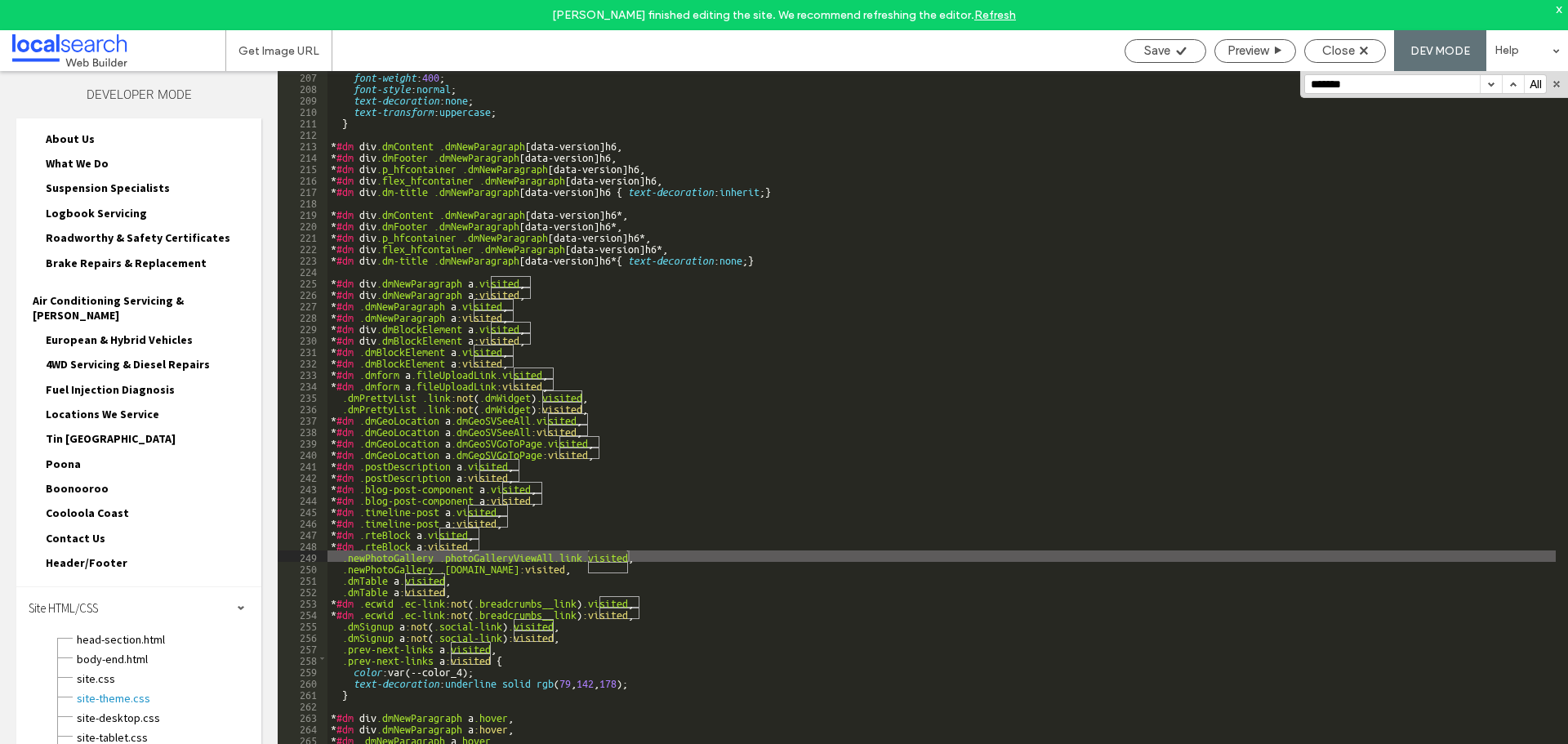
click at [1488, 86] on button "button" at bounding box center [1490, 84] width 22 height 18
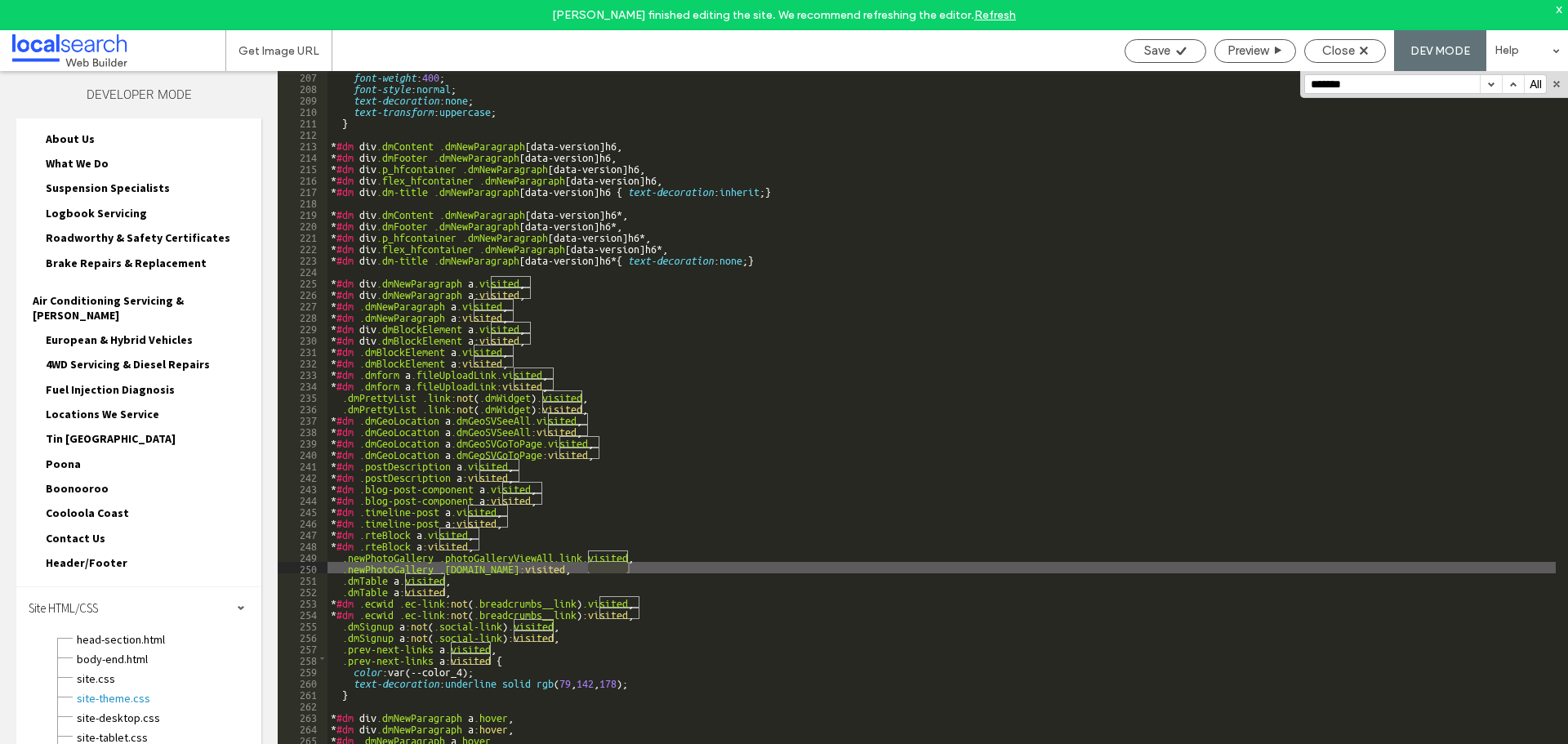
click at [1488, 86] on button "button" at bounding box center [1490, 84] width 22 height 18
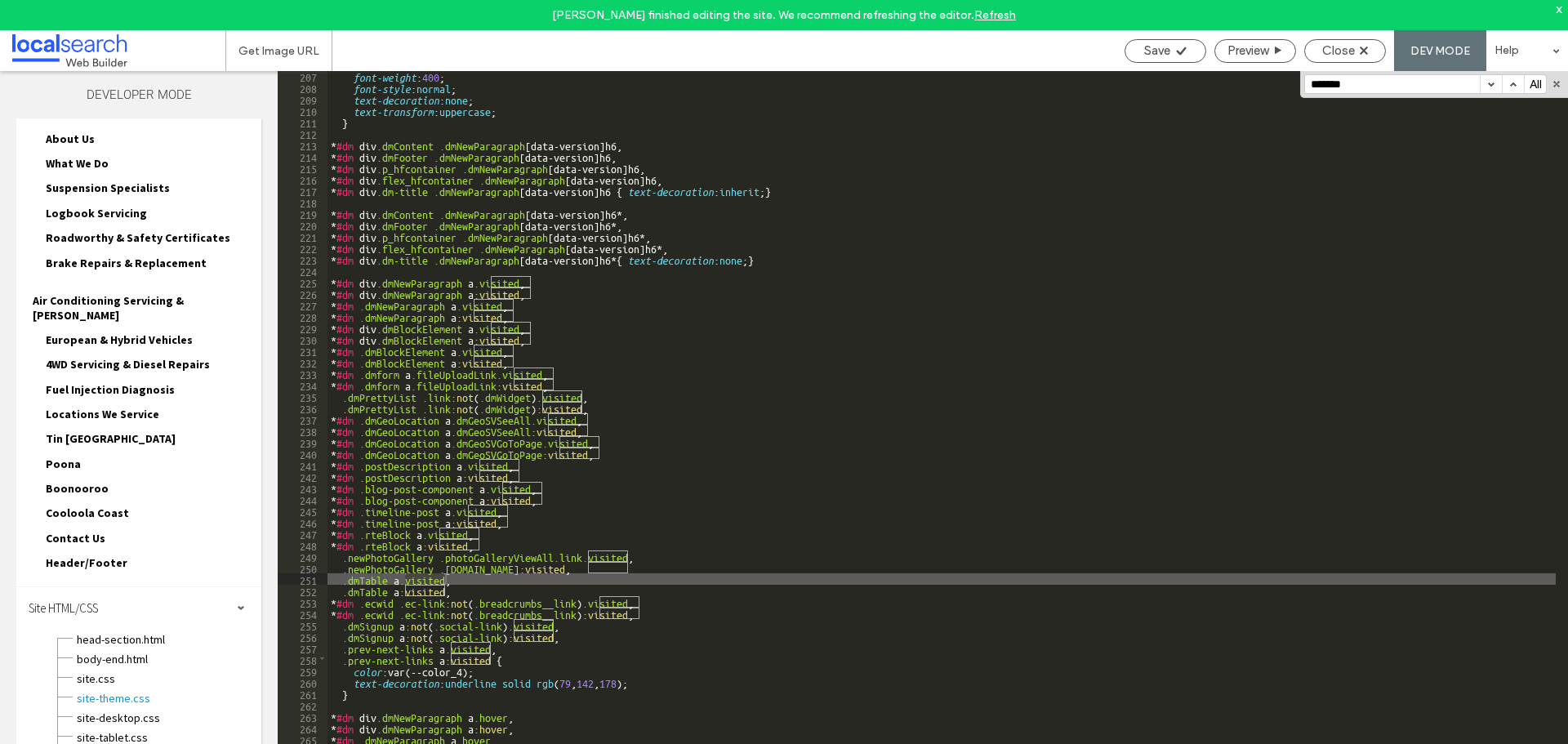
click at [1488, 86] on button "button" at bounding box center [1490, 84] width 22 height 18
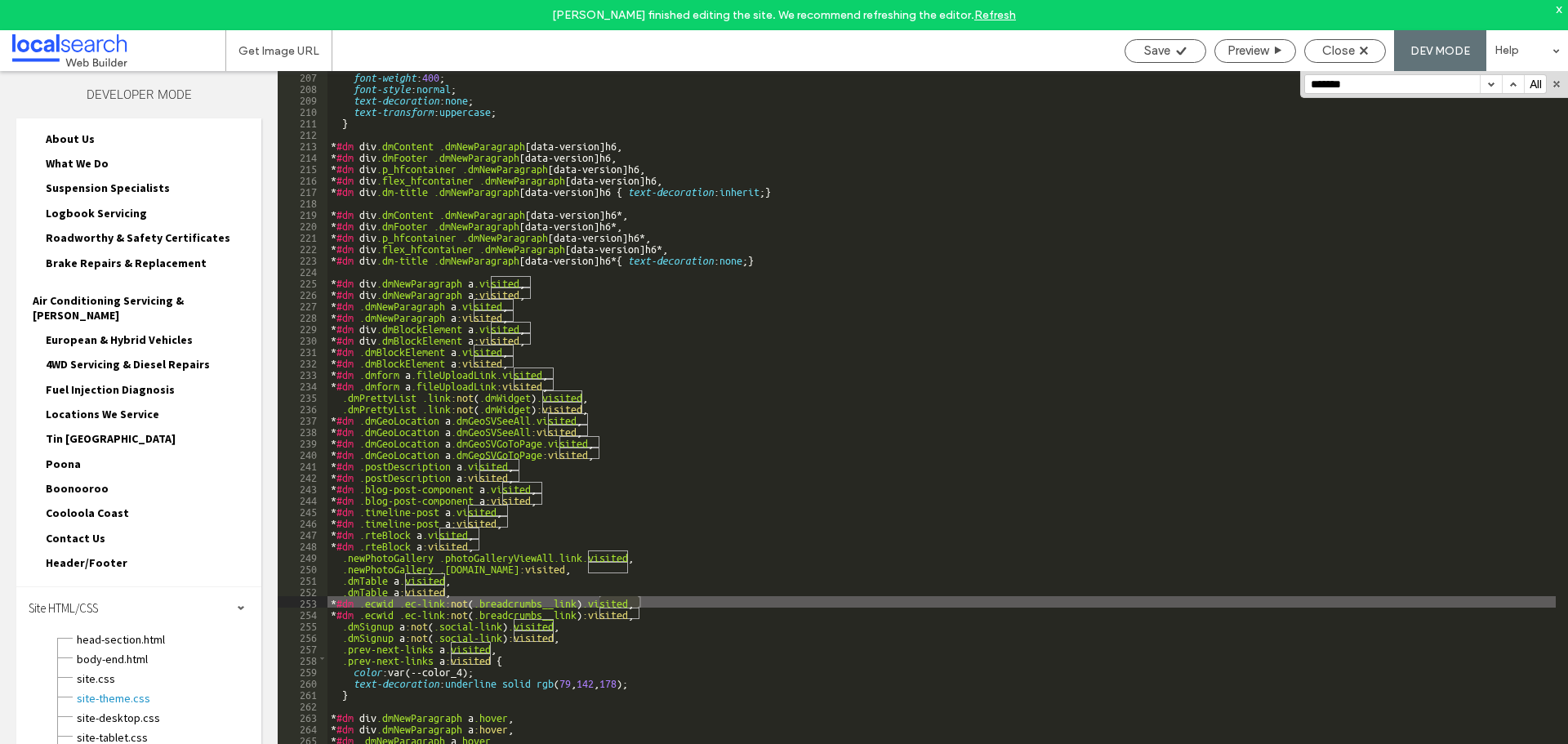
click at [1488, 86] on button "button" at bounding box center [1490, 84] width 22 height 18
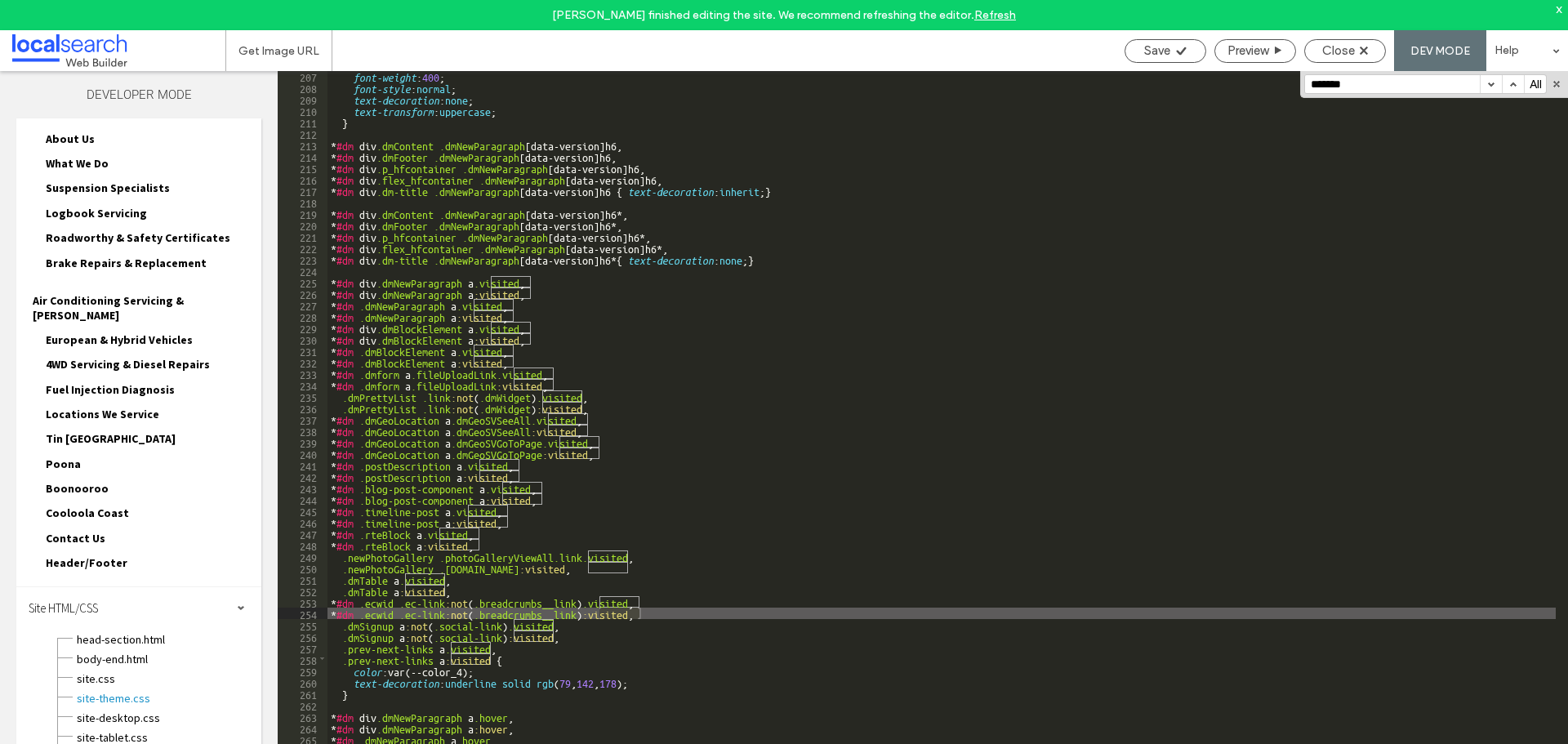
click at [1488, 86] on button "button" at bounding box center [1490, 84] width 22 height 18
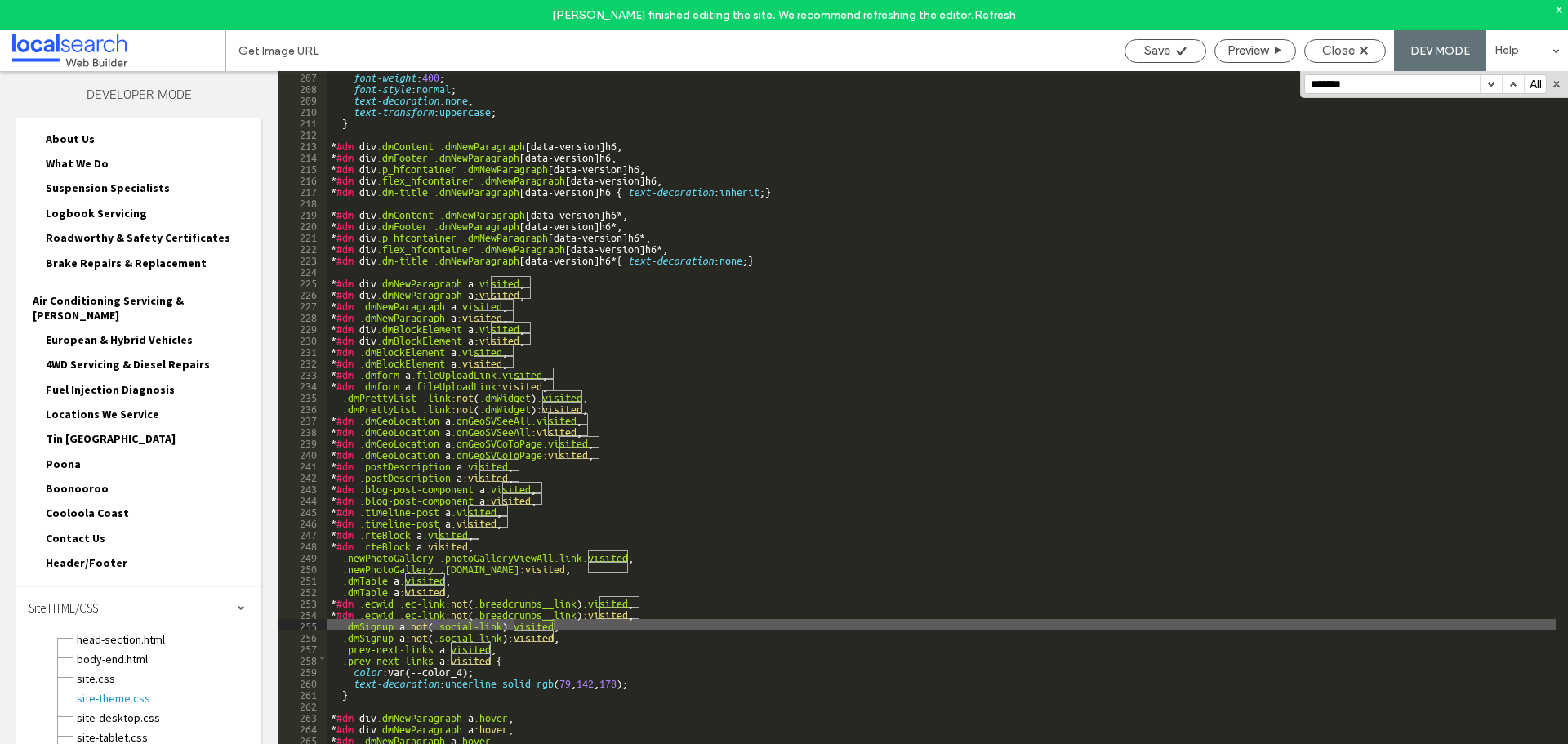
click at [1488, 86] on button "button" at bounding box center [1490, 84] width 22 height 18
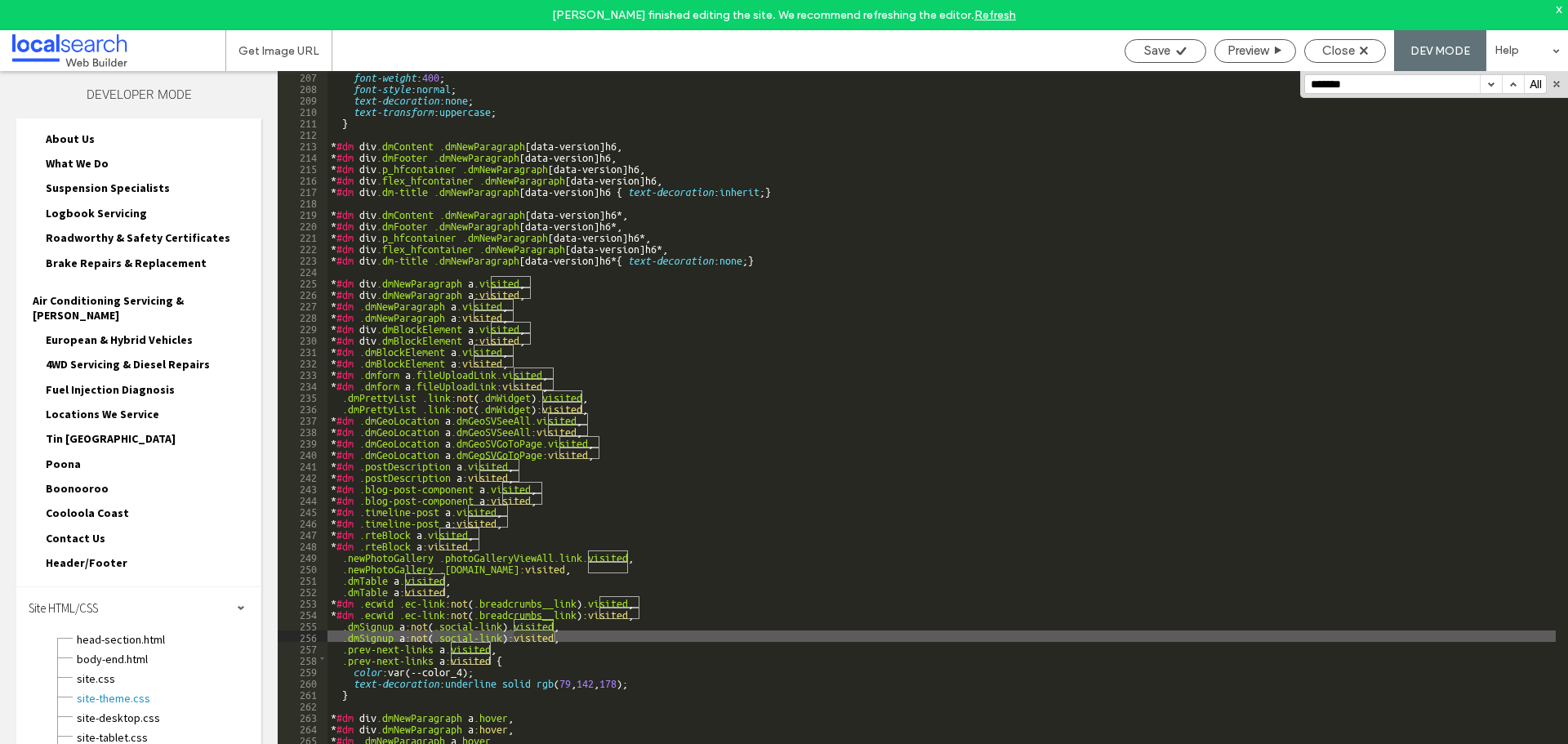
click at [1488, 86] on button "button" at bounding box center [1490, 84] width 22 height 18
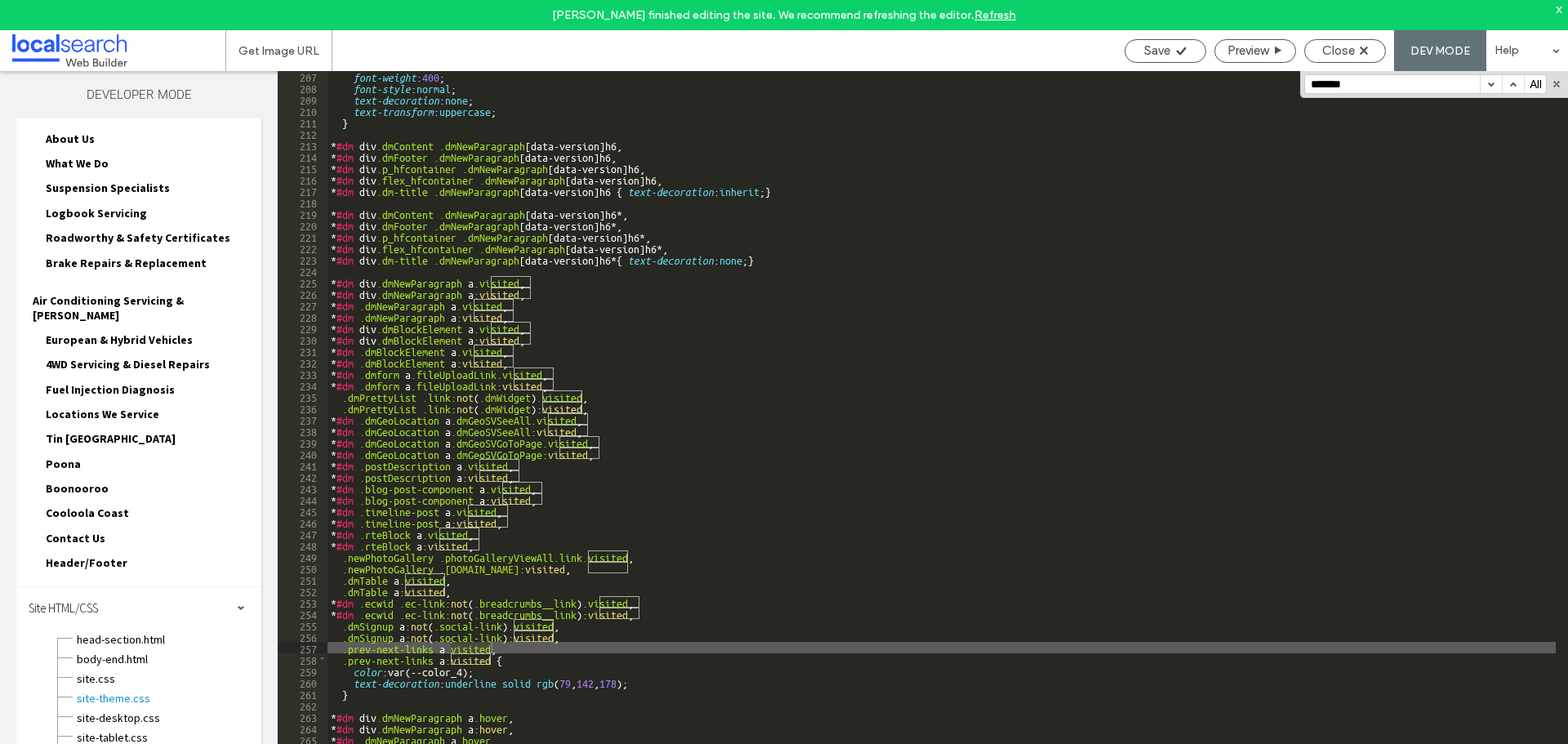
click at [1488, 86] on button "button" at bounding box center [1490, 84] width 22 height 18
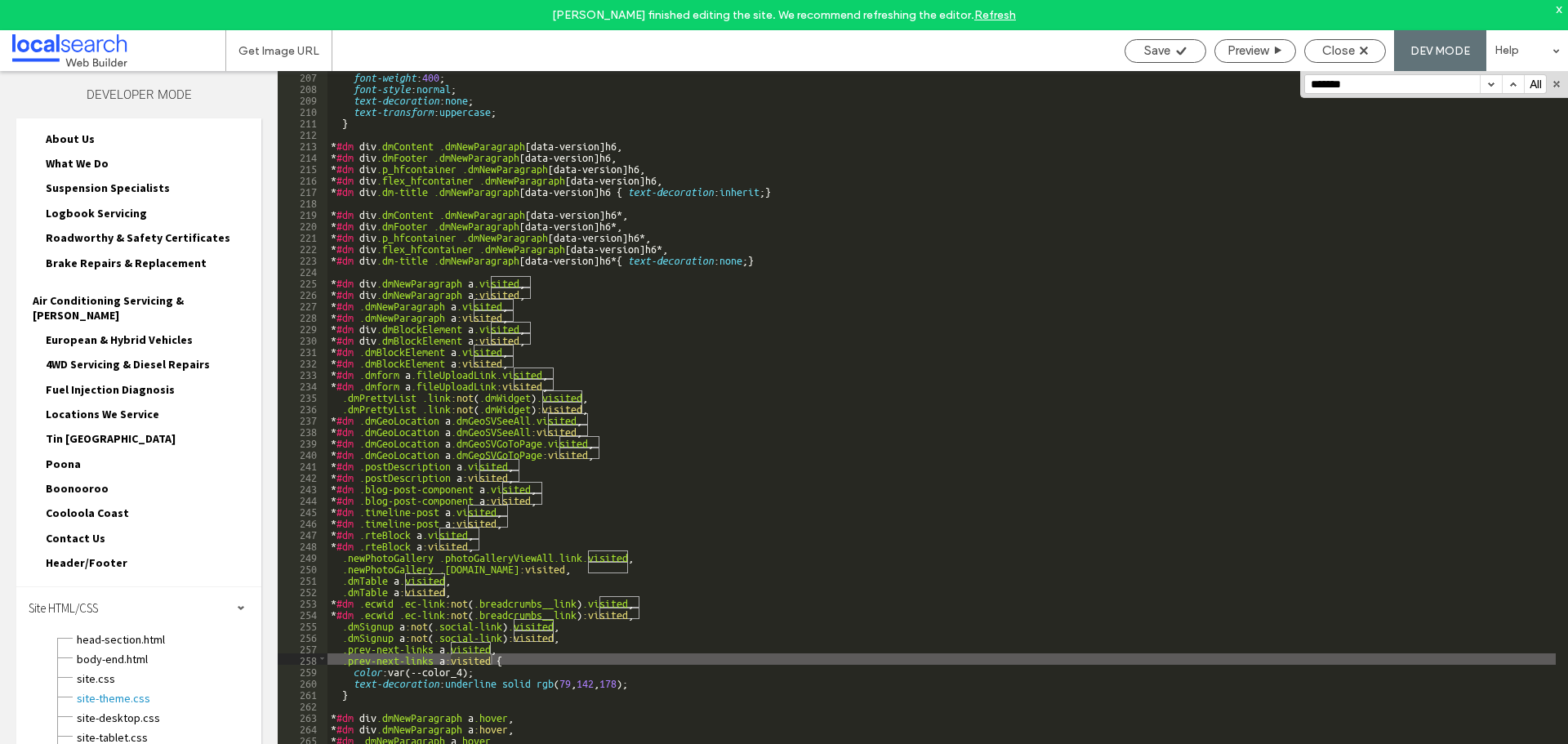
click at [1488, 86] on button "button" at bounding box center [1490, 84] width 22 height 18
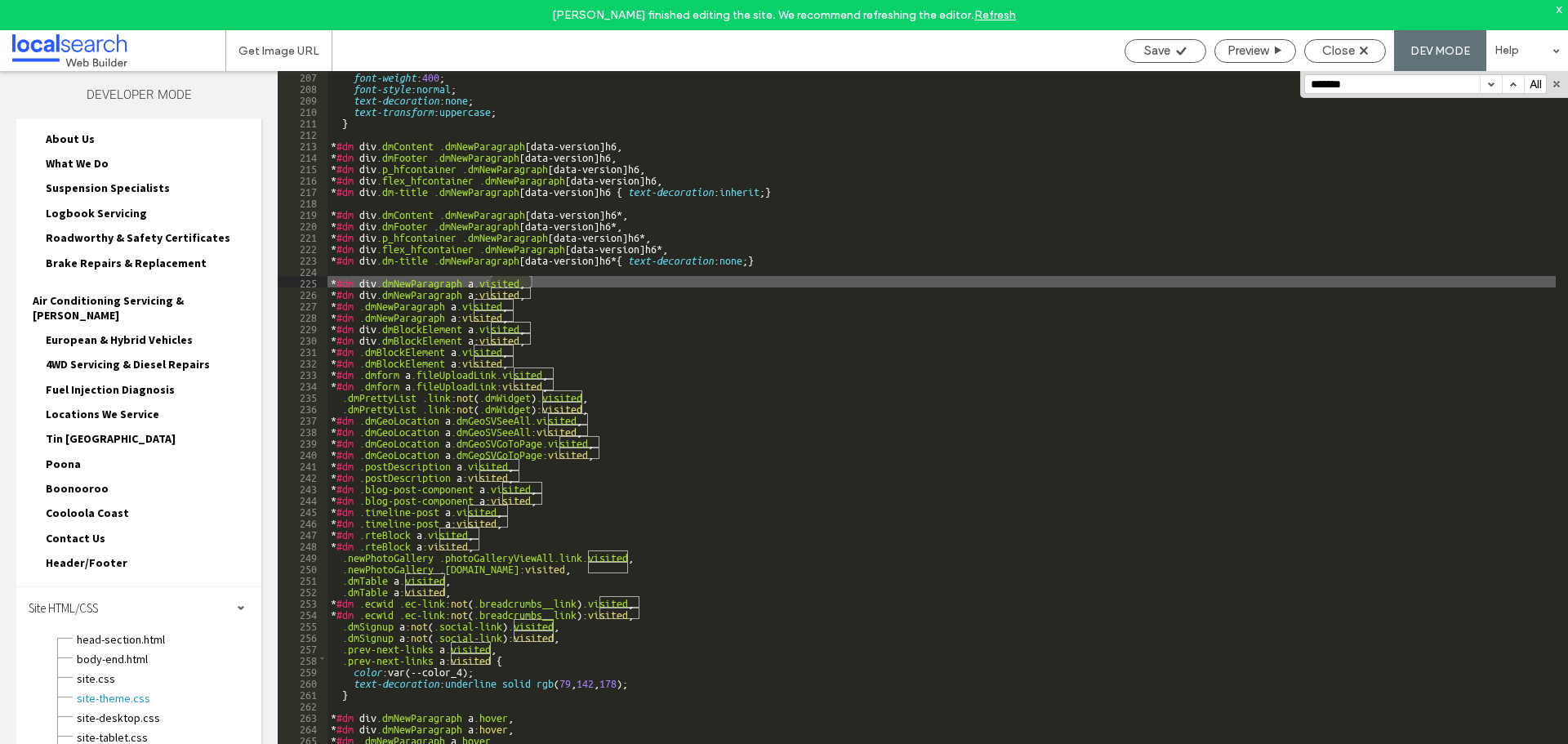
click at [1488, 86] on button "button" at bounding box center [1490, 84] width 22 height 18
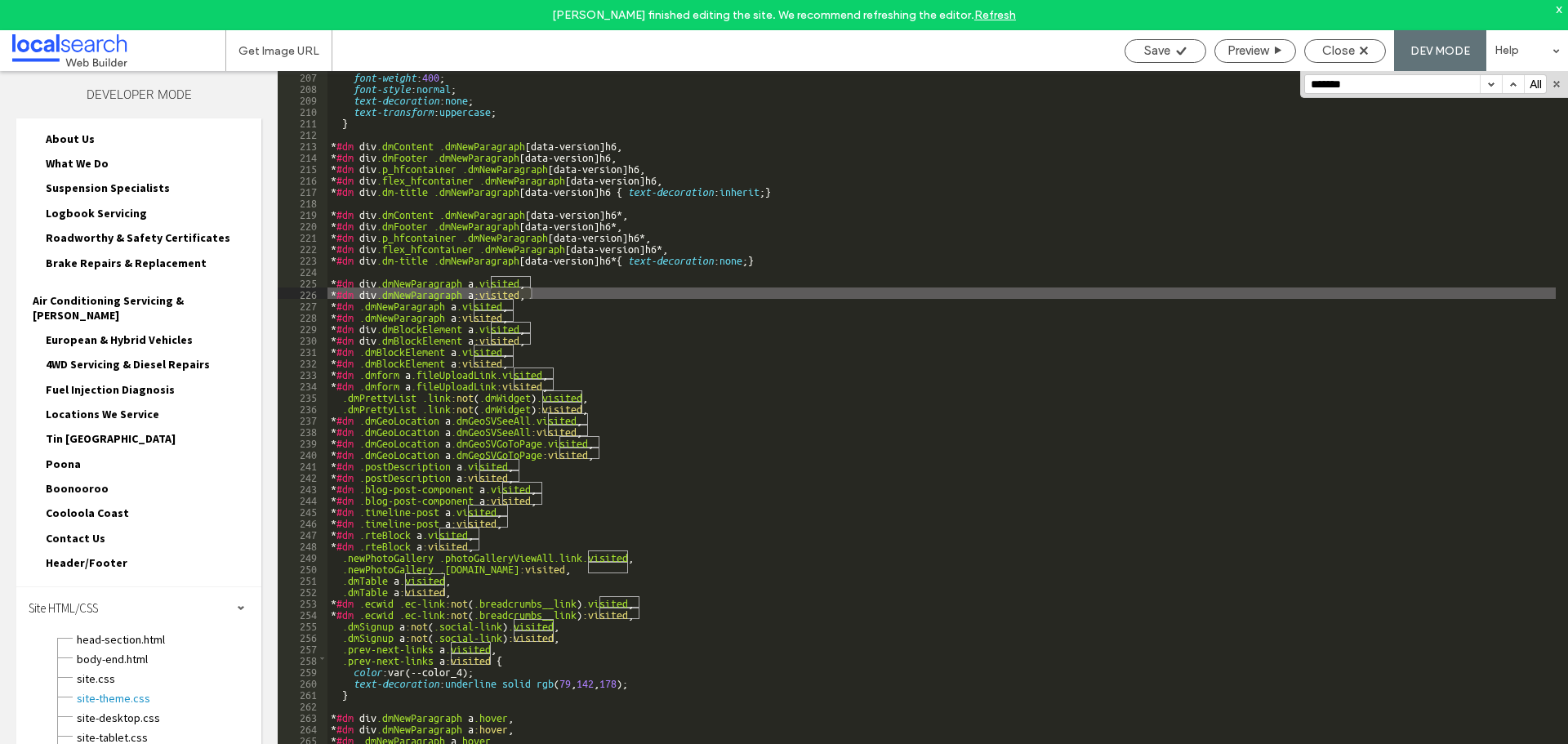
click at [1488, 86] on button "button" at bounding box center [1490, 84] width 22 height 18
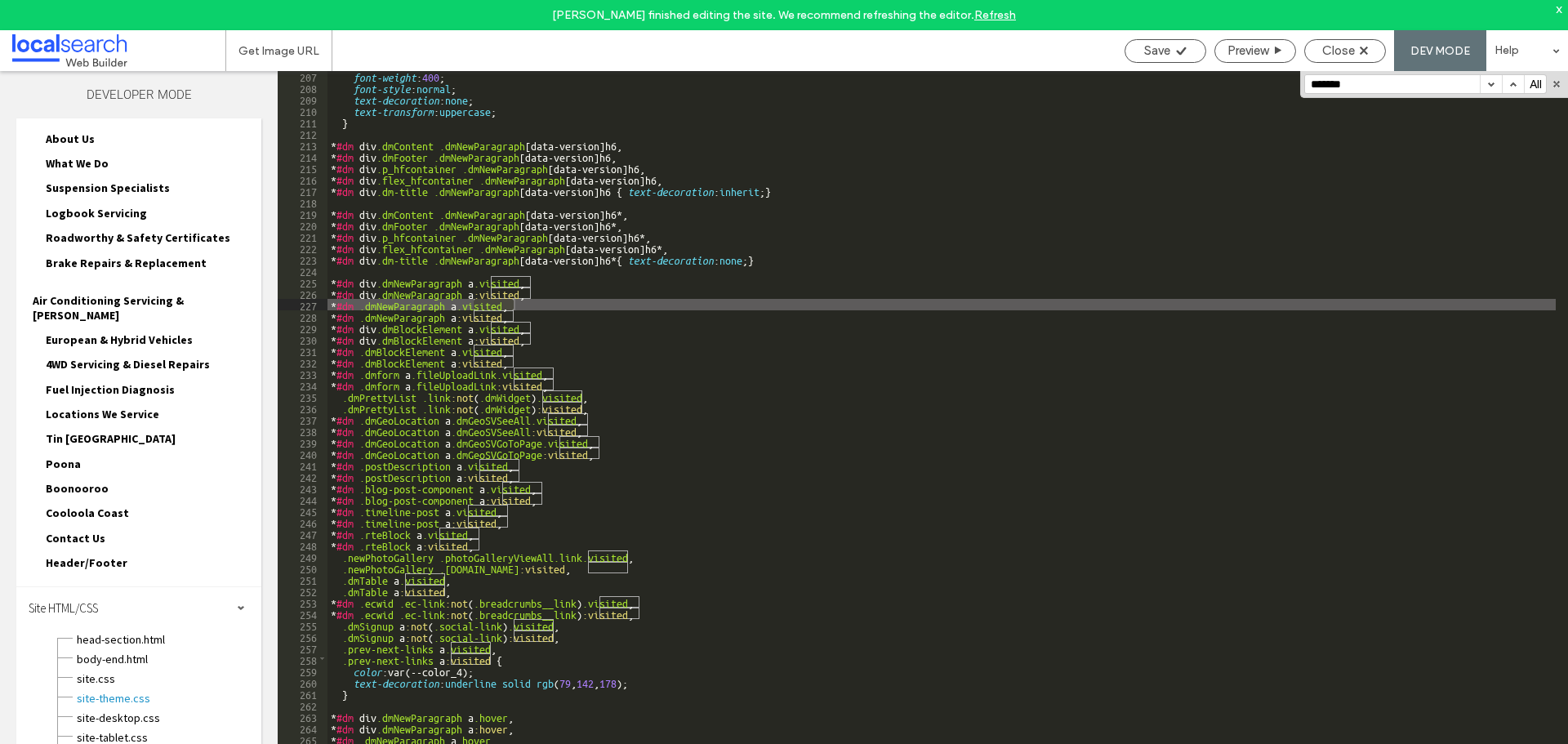
click at [1488, 86] on button "button" at bounding box center [1490, 84] width 22 height 18
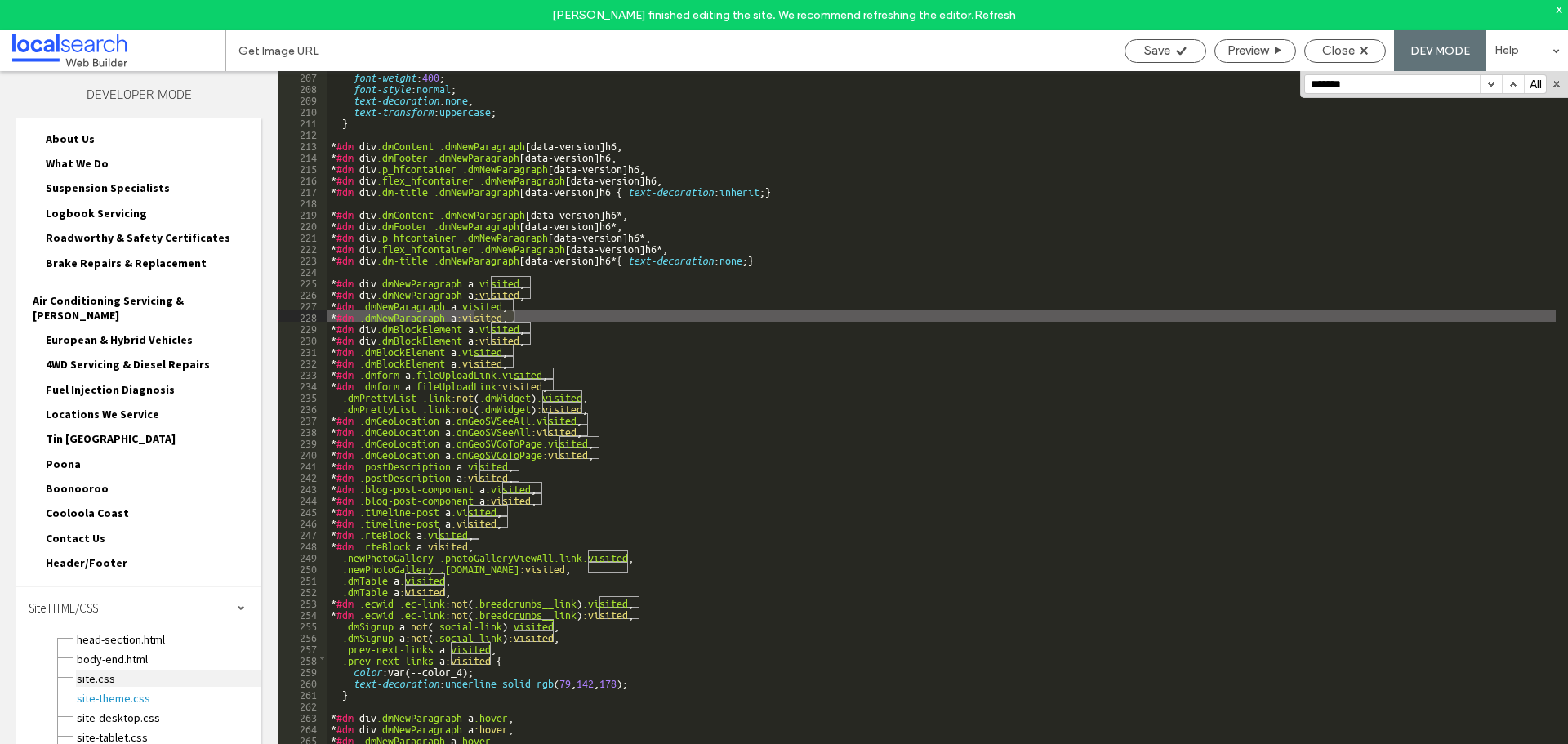
click at [104, 671] on span "site.css" at bounding box center [169, 679] width 186 height 17
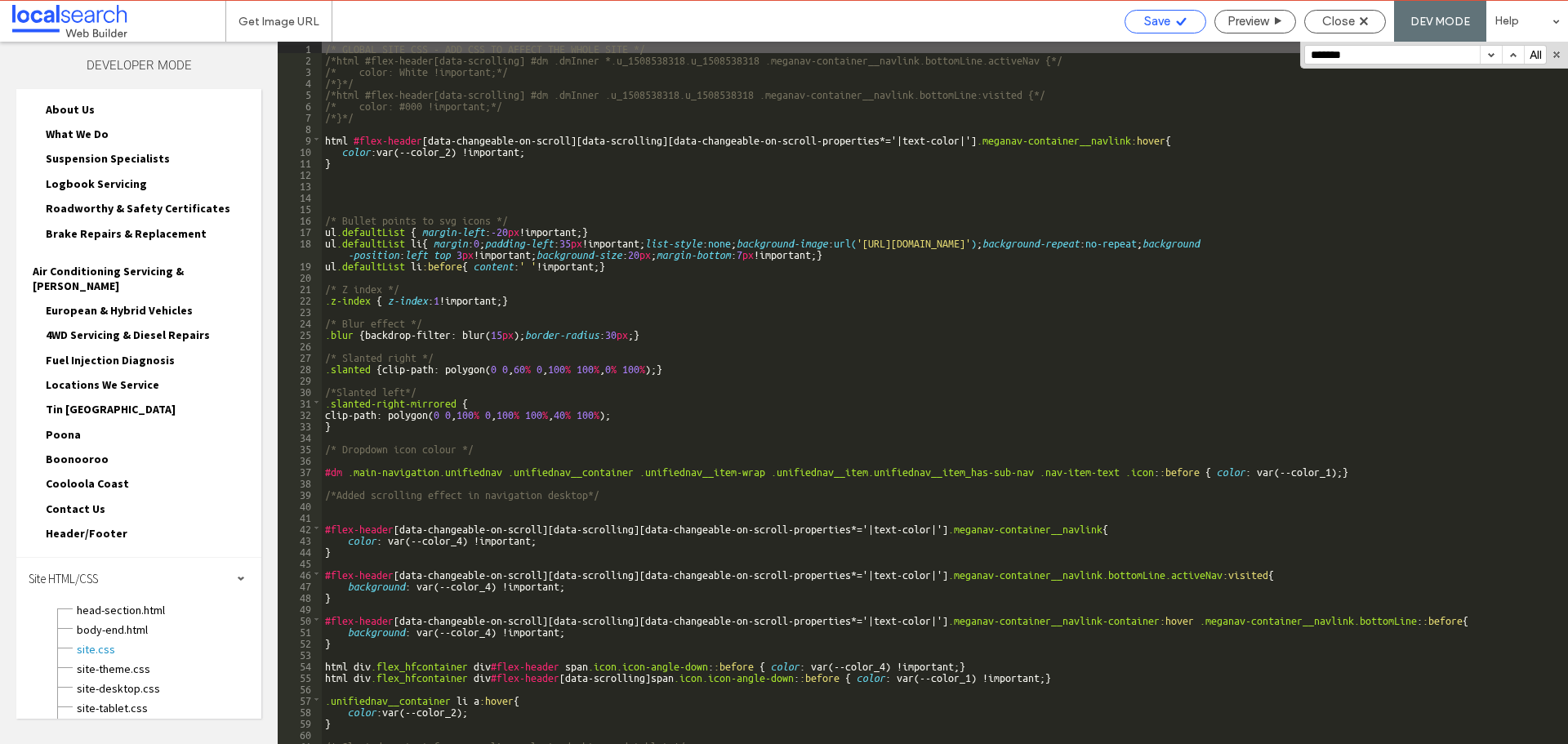
click at [1175, 23] on icon at bounding box center [1181, 22] width 12 height 12
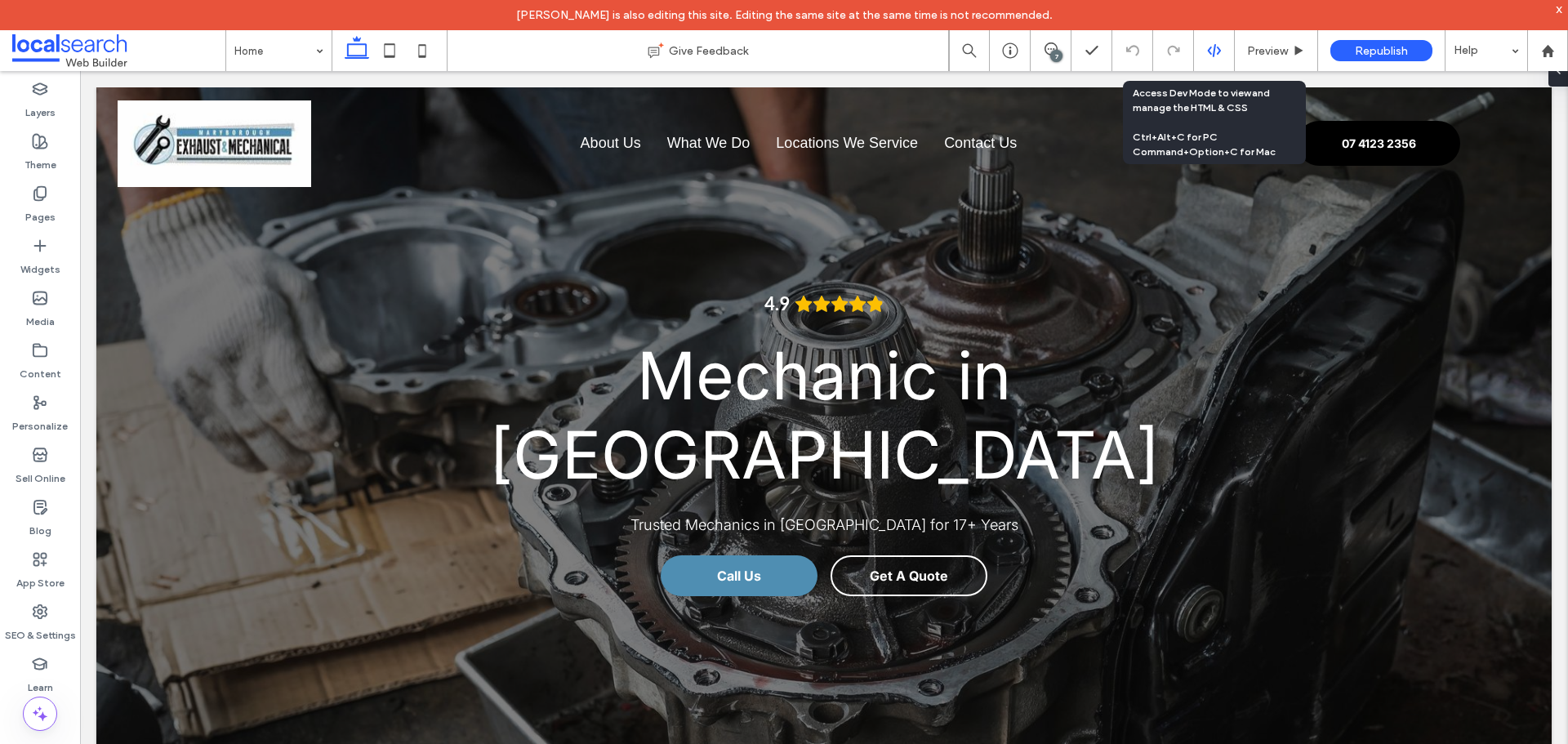
click at [1222, 48] on div at bounding box center [1214, 50] width 40 height 15
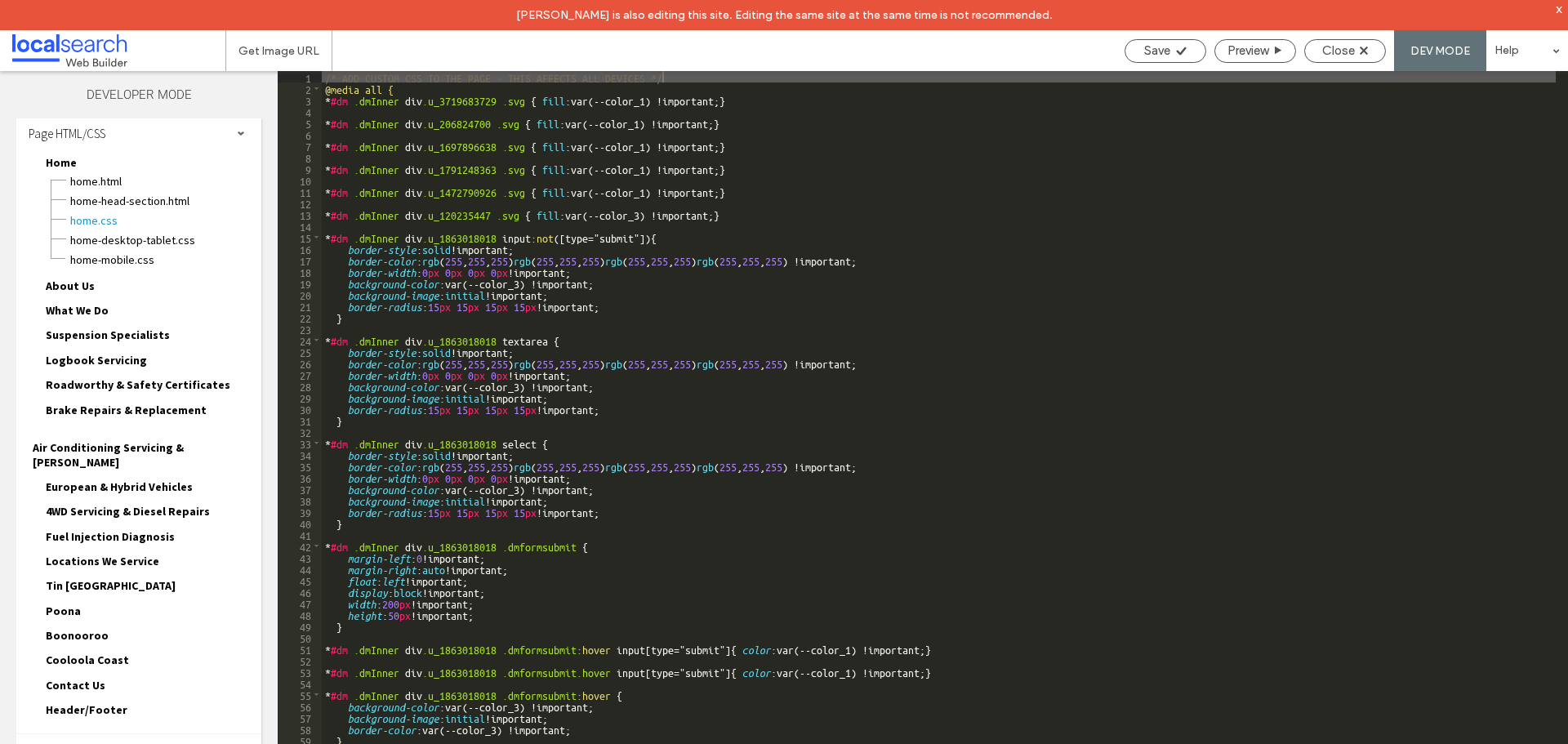
click at [122, 734] on div "Site HTML/CSS" at bounding box center [139, 754] width 245 height 41
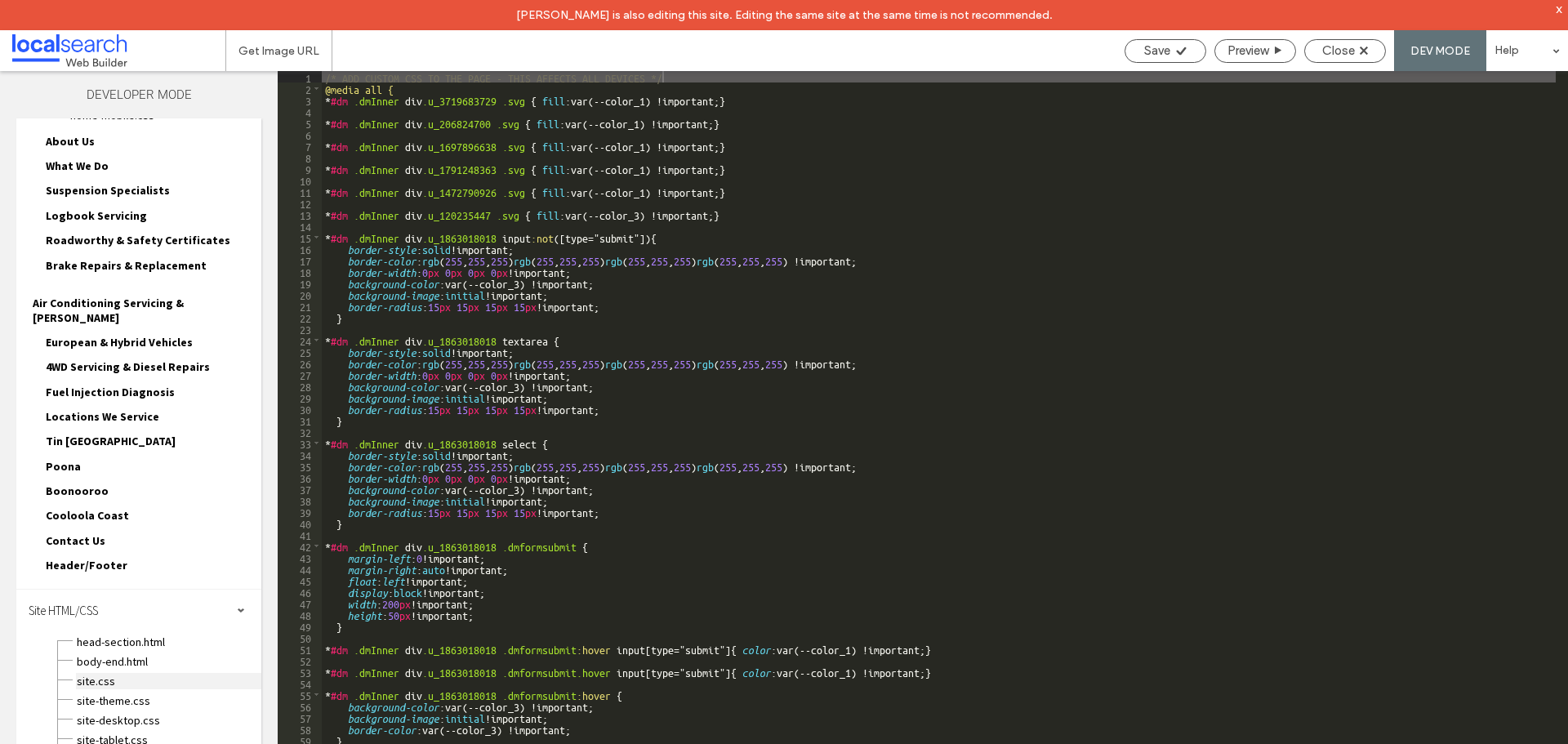
scroll to position [153, 0]
click at [112, 671] on span "site.css" at bounding box center [169, 679] width 186 height 17
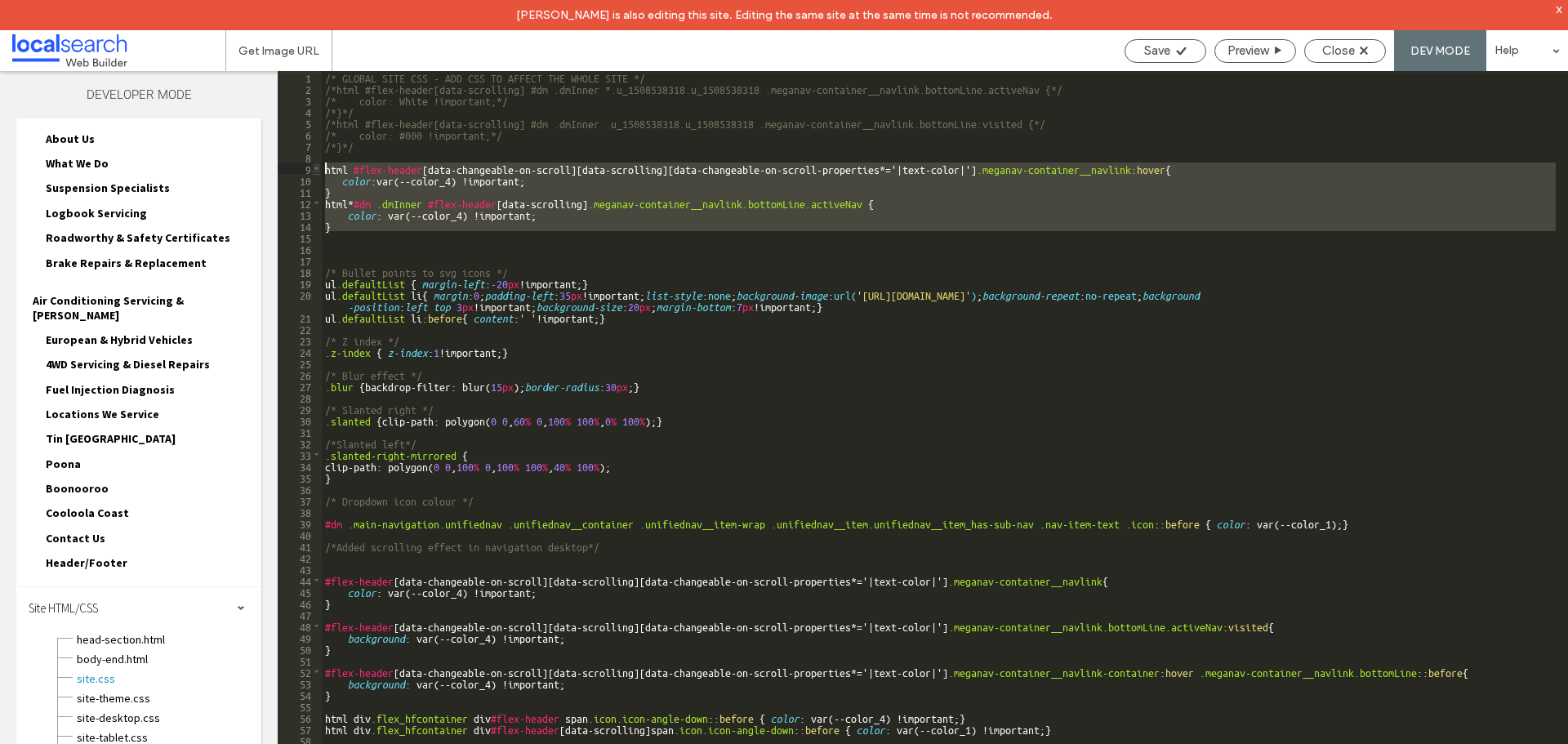
drag, startPoint x: 356, startPoint y: 234, endPoint x: 317, endPoint y: 172, distance: 73.2
click at [317, 172] on div "** 1 2 3 4 5 6 7 8 9 10 11 12 13 14 15 16 17 18 19 20 21 22 23 24 25 26 27 28 2…" at bounding box center [922, 423] width 1291 height 703
drag, startPoint x: 1244, startPoint y: 50, endPoint x: 1183, endPoint y: 82, distance: 68.9
click at [1183, 82] on div "/* GLOBAL SITE CSS - ADD CSS TO AFFECT THE WHOLE SITE */ /*html #flex-header[da…" at bounding box center [938, 434] width 1233 height 726
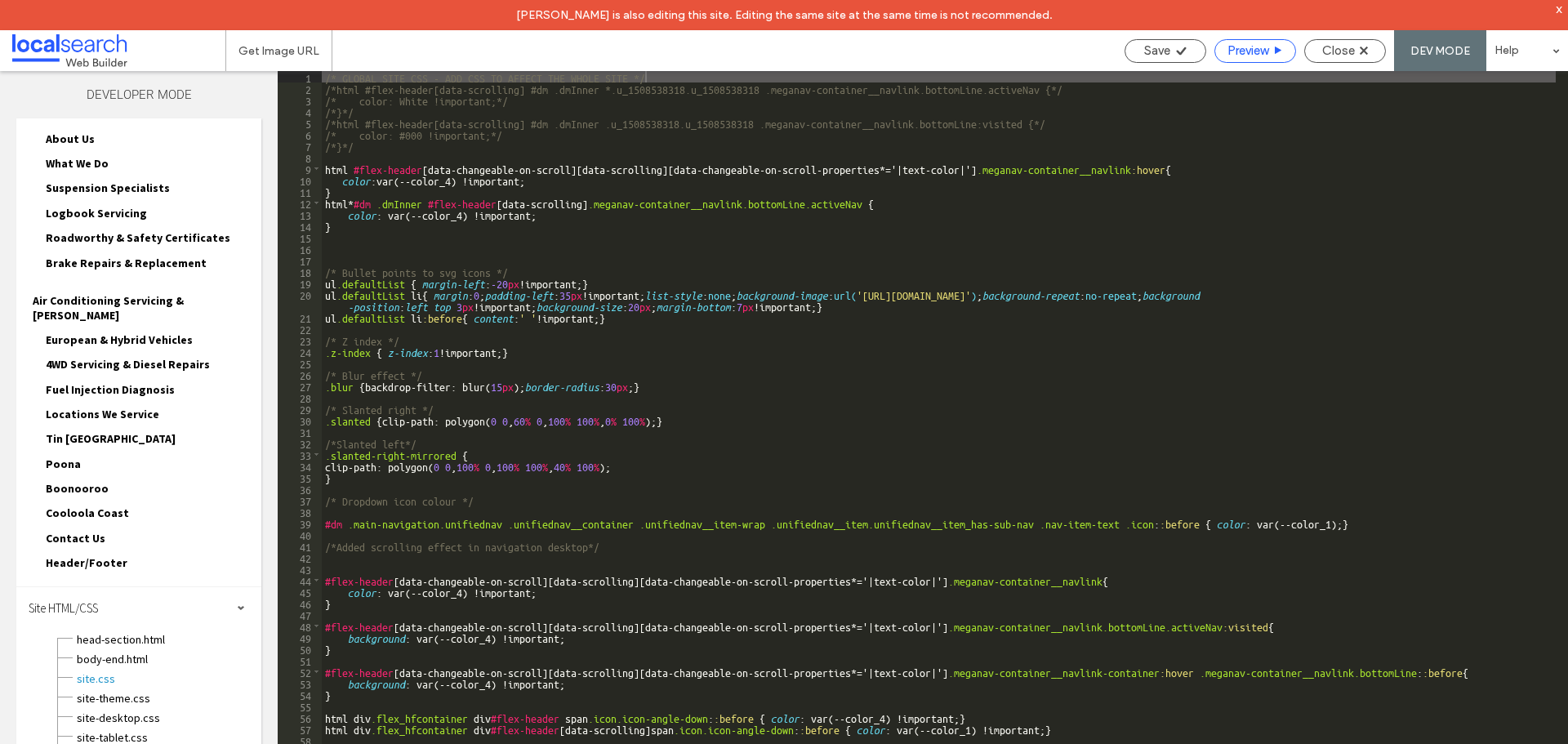
click at [1233, 46] on span "Preview" at bounding box center [1247, 50] width 40 height 15
